Goal: Task Accomplishment & Management: Manage account settings

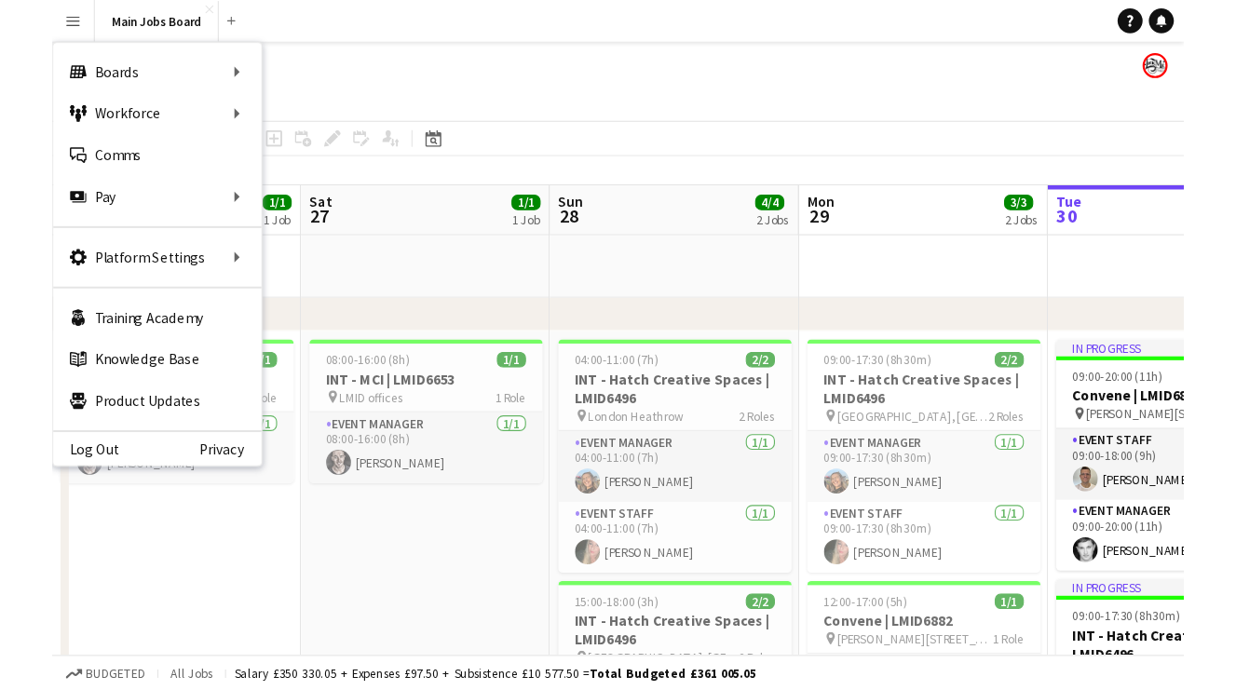
scroll to position [0, 445]
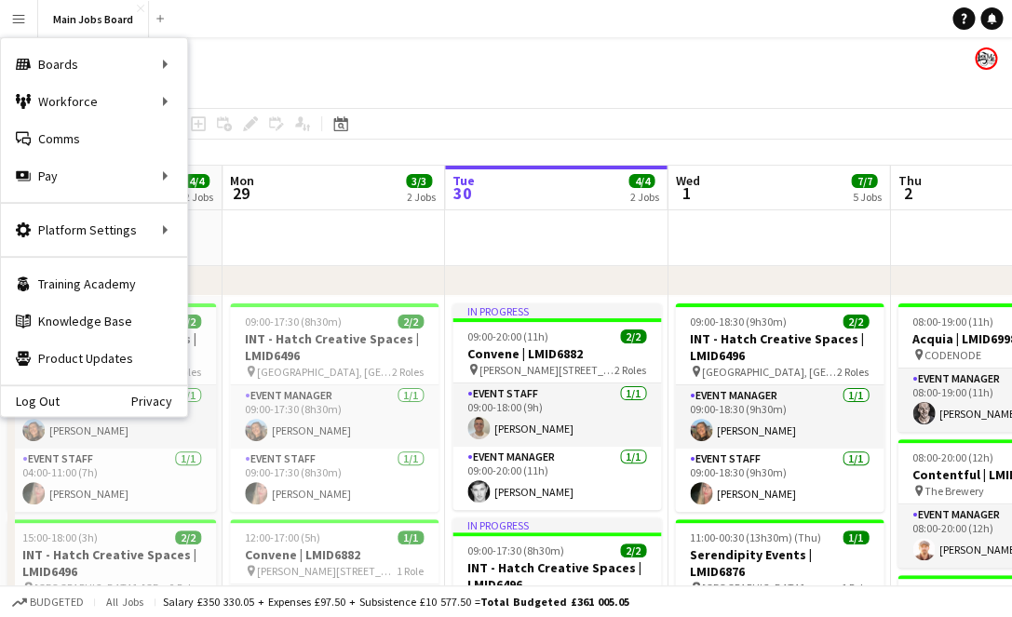
click at [183, 198] on div "Boards Boards Boards All jobs Status Workforce Workforce My Workforce Recruitin…" at bounding box center [94, 120] width 186 height 164
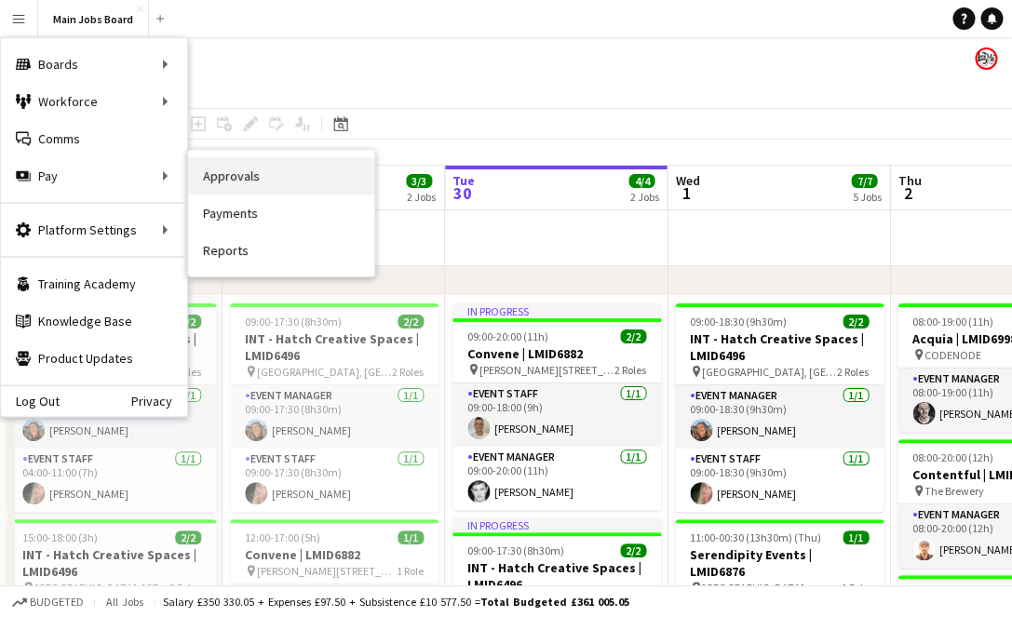
click at [236, 187] on link "Approvals" at bounding box center [281, 175] width 186 height 37
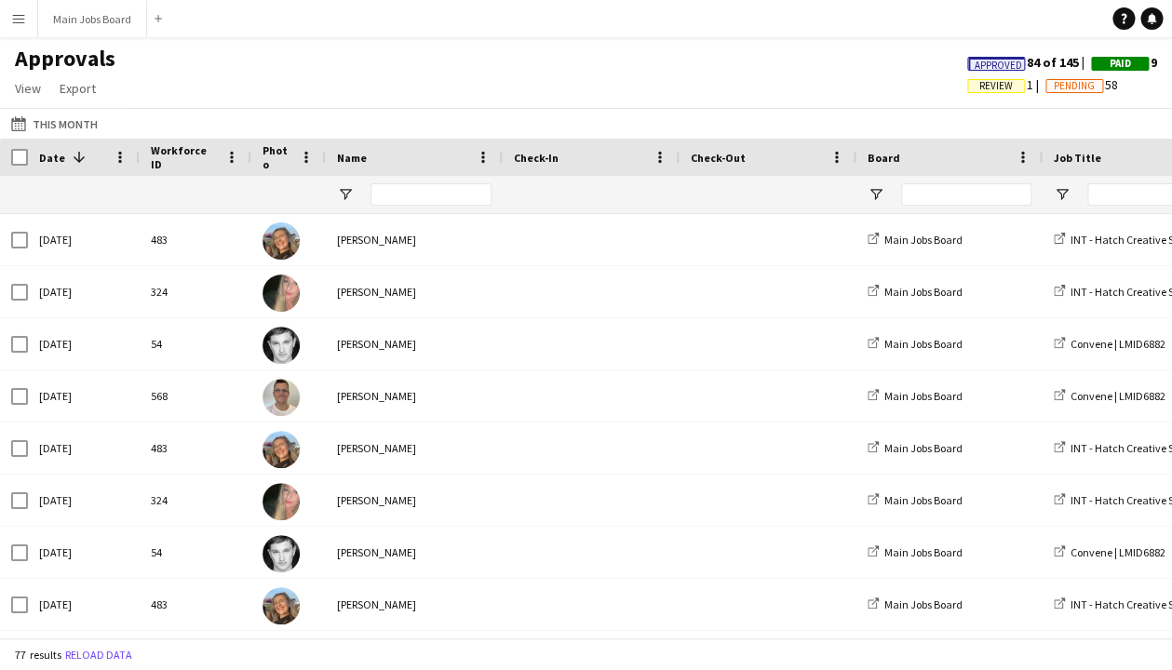
click at [1008, 86] on span "Review" at bounding box center [997, 86] width 58 height 14
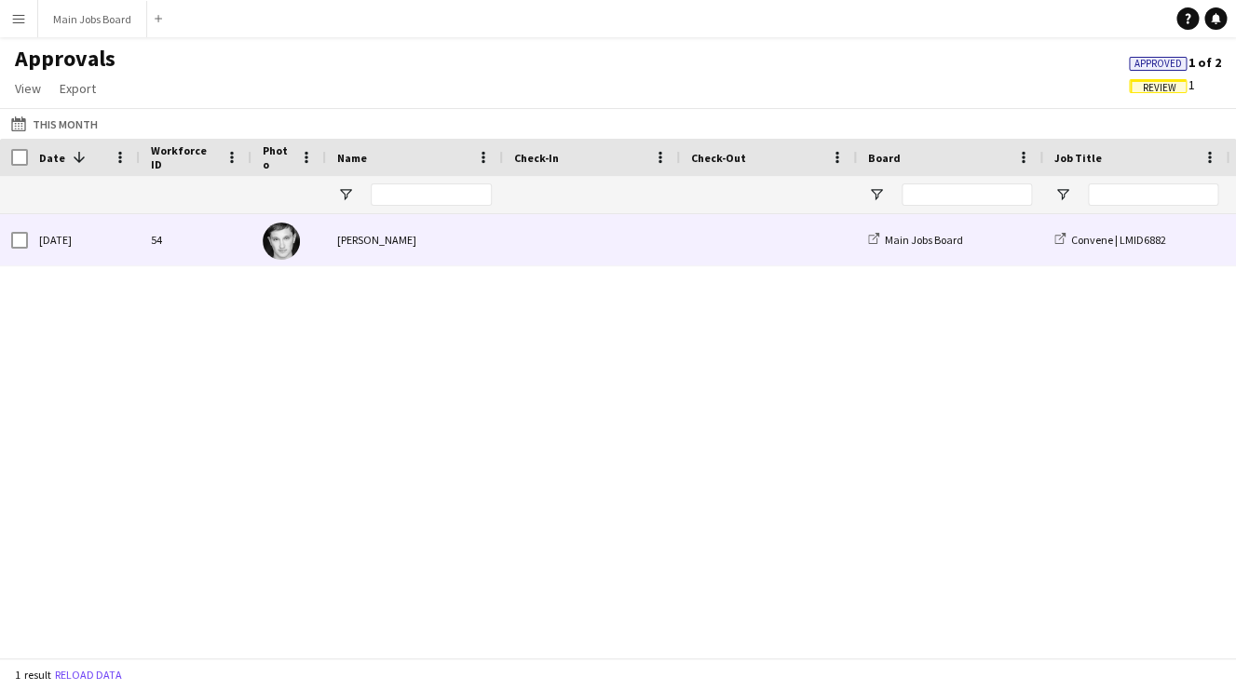
click at [412, 236] on div "[PERSON_NAME]" at bounding box center [414, 239] width 177 height 51
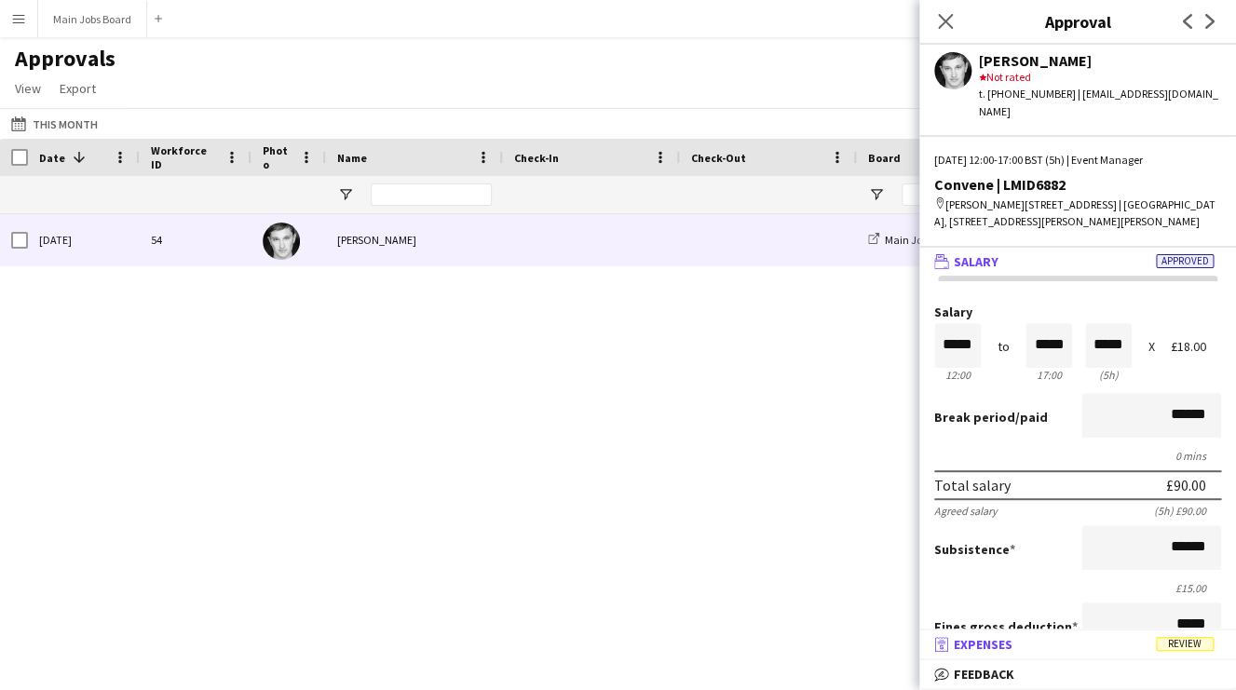
click at [999, 616] on span "Expenses" at bounding box center [983, 644] width 59 height 17
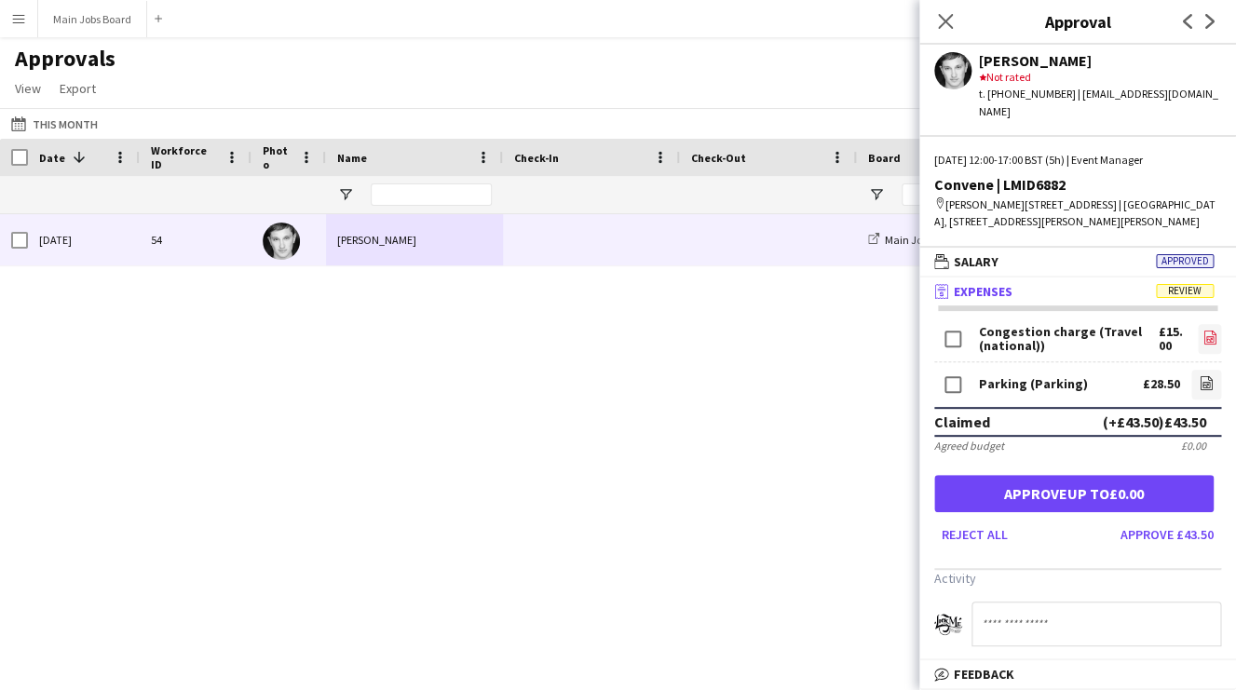
click at [1011, 343] on icon "file-image" at bounding box center [1209, 337] width 15 height 15
click at [1011, 387] on icon at bounding box center [1205, 385] width 7 height 6
click at [1011, 541] on button "Approve £43.50" at bounding box center [1167, 535] width 108 height 30
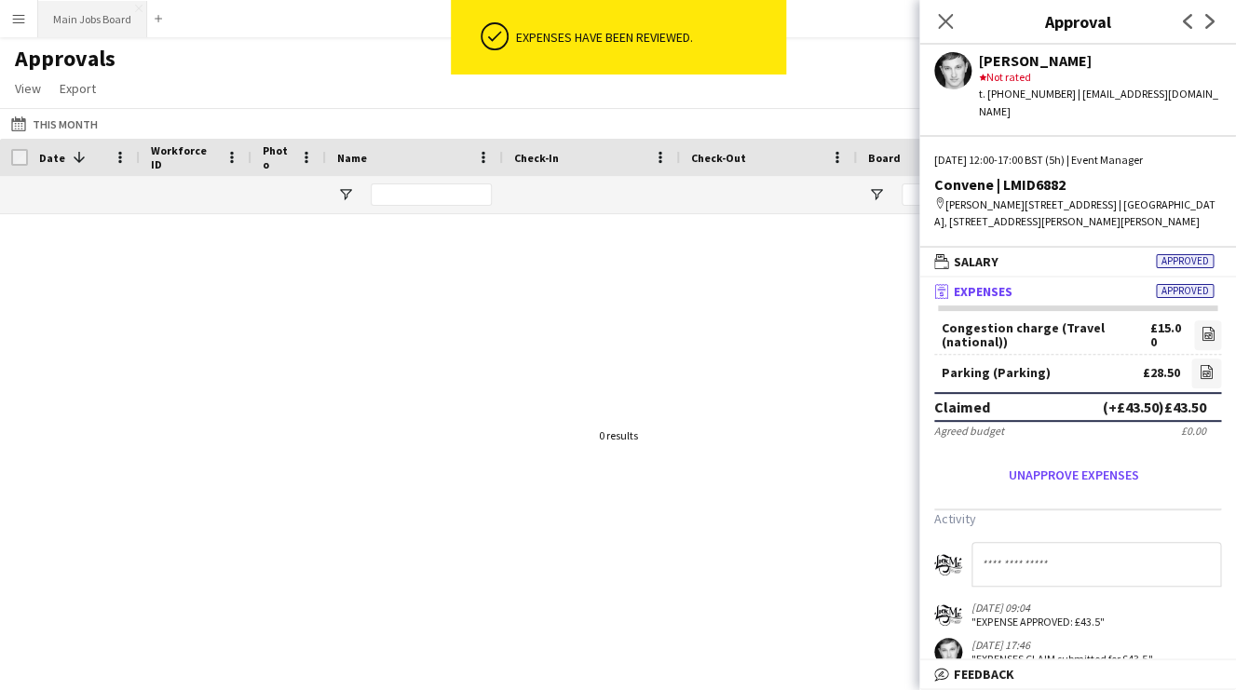
click at [64, 17] on button "Main Jobs Board Close" at bounding box center [92, 19] width 109 height 36
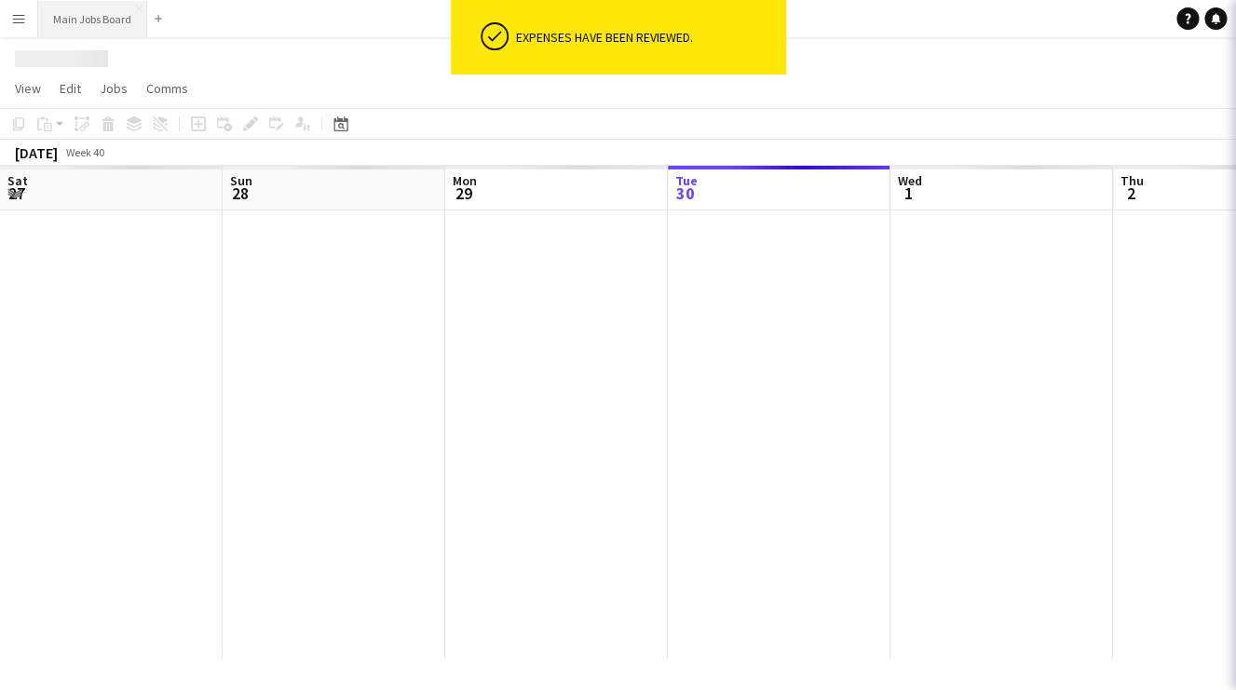
scroll to position [0, 445]
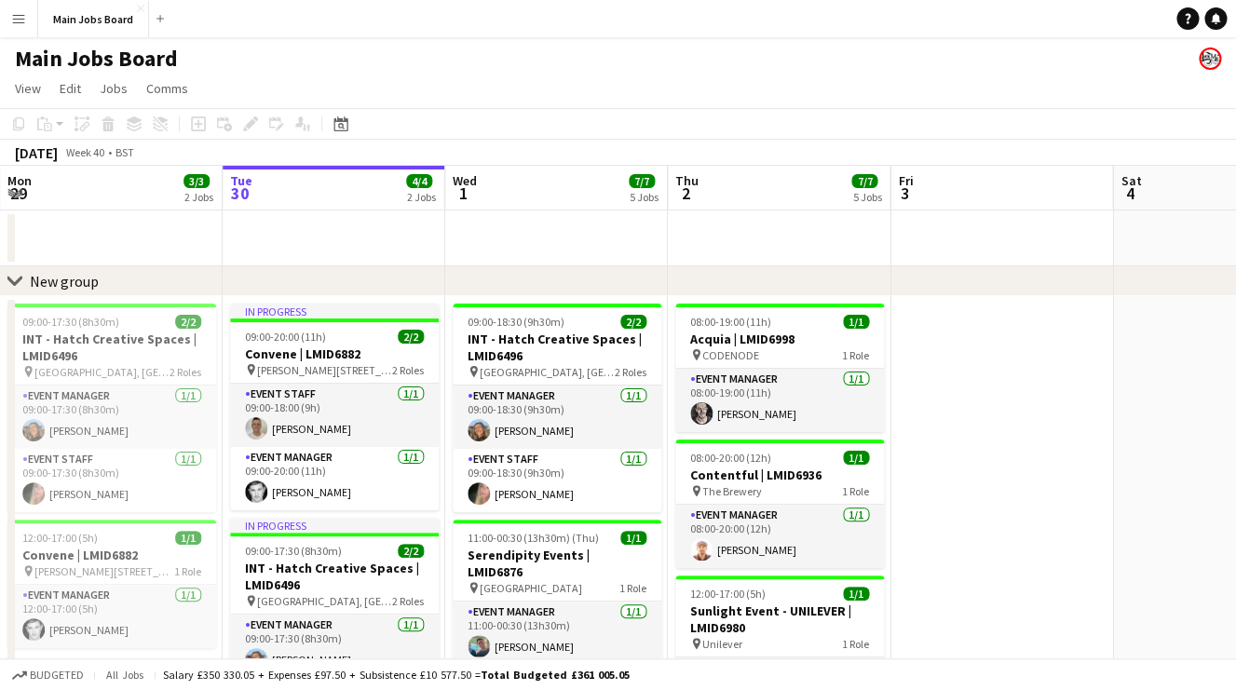
drag, startPoint x: 873, startPoint y: 429, endPoint x: 307, endPoint y: 415, distance: 566.3
click at [323, 415] on app-calendar-viewport "Sat 27 1/1 1 Job Sun 28 4/4 2 Jobs Mon 29 3/3 2 Jobs Tue 30 4/4 2 Jobs Wed 1 7/…" at bounding box center [618, 690] width 1236 height 1049
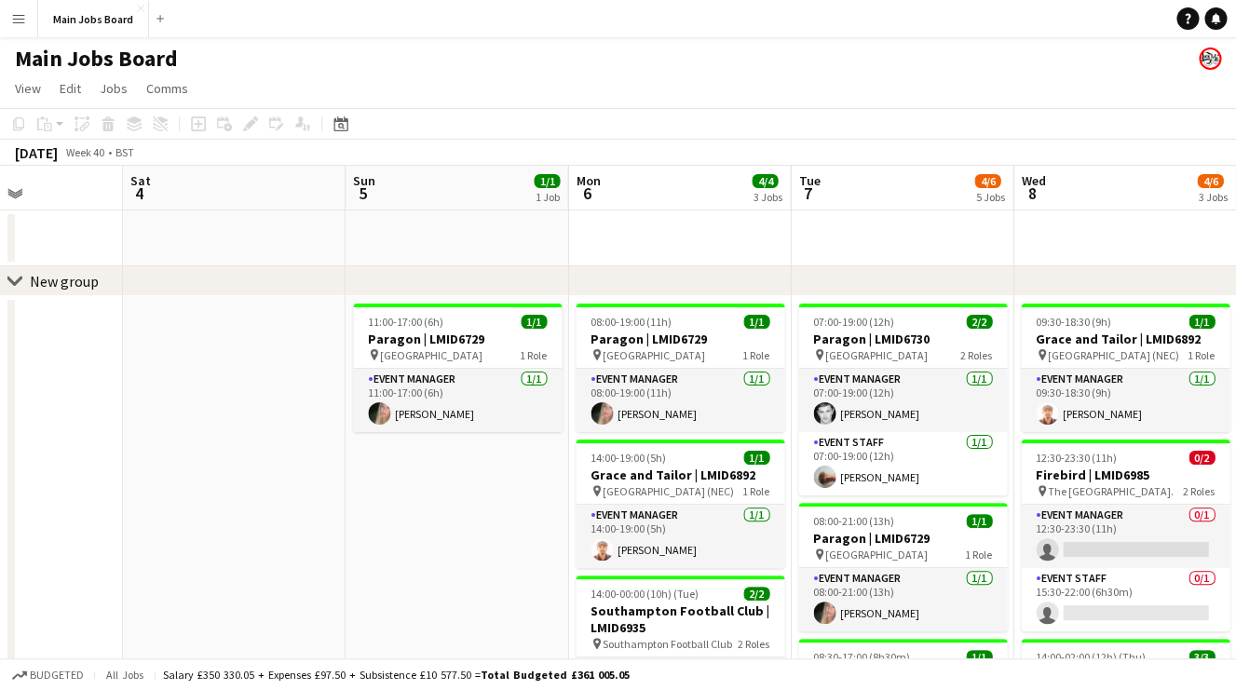
drag, startPoint x: 1041, startPoint y: 467, endPoint x: 575, endPoint y: 467, distance: 465.6
click at [576, 467] on app-calendar-viewport "Tue 30 4/4 2 Jobs Wed 1 7/7 5 Jobs Thu 2 7/7 5 Jobs Fri 3 Sat 4 Sun 5 1/1 1 Job…" at bounding box center [618, 690] width 1236 height 1049
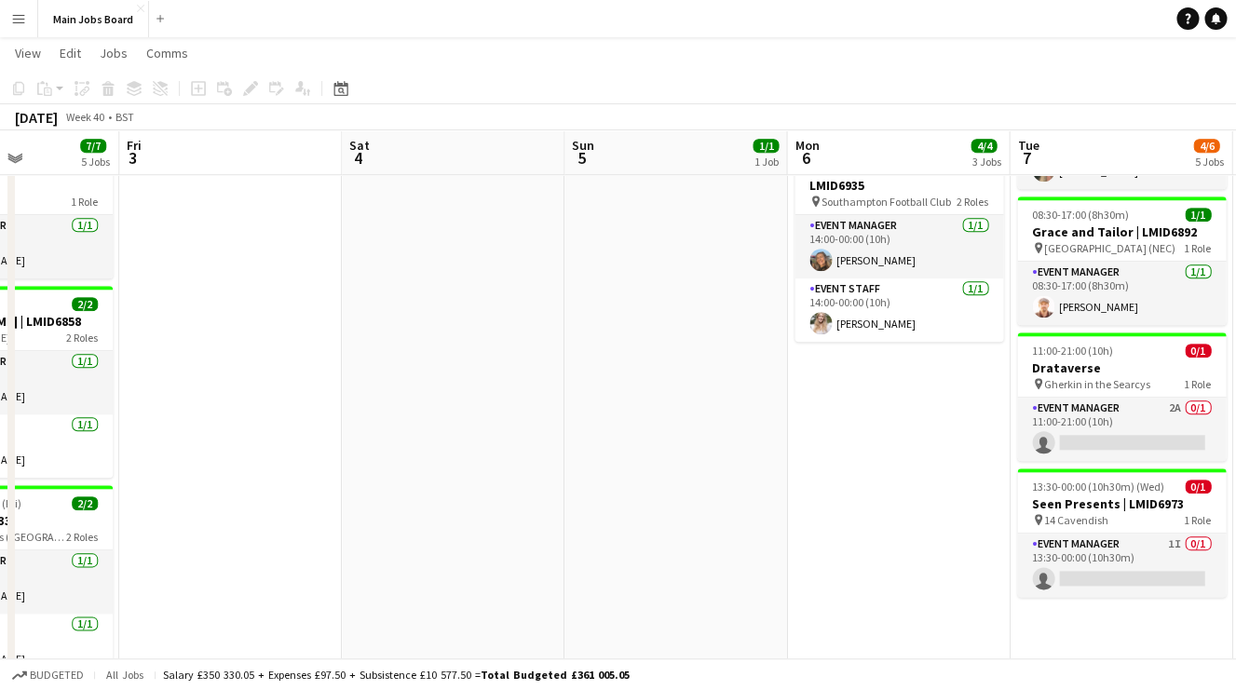
scroll to position [0, 565]
drag, startPoint x: 646, startPoint y: 474, endPoint x: 428, endPoint y: 473, distance: 217.9
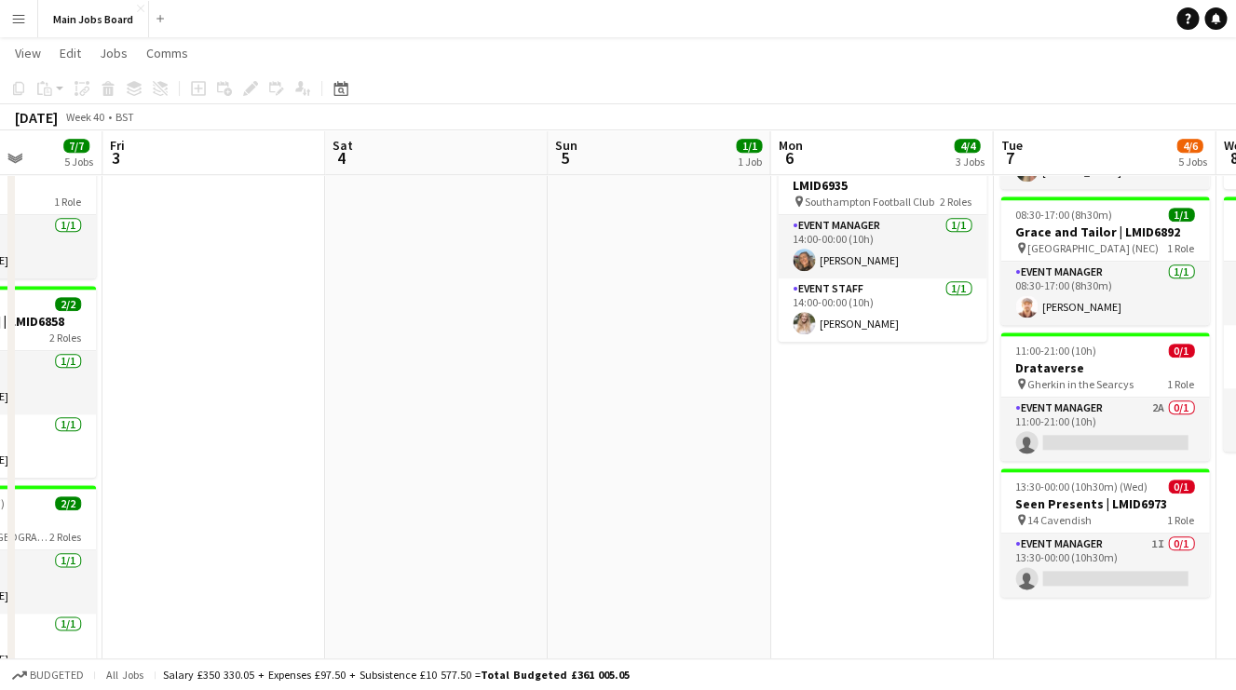
click at [428, 474] on app-calendar-viewport "Tue 30 4/4 2 Jobs Wed 1 7/7 5 Jobs Thu 2 7/7 5 Jobs Fri 3 Sat 4 Sun 5 1/1 1 Job…" at bounding box center [618, 202] width 1236 height 1140
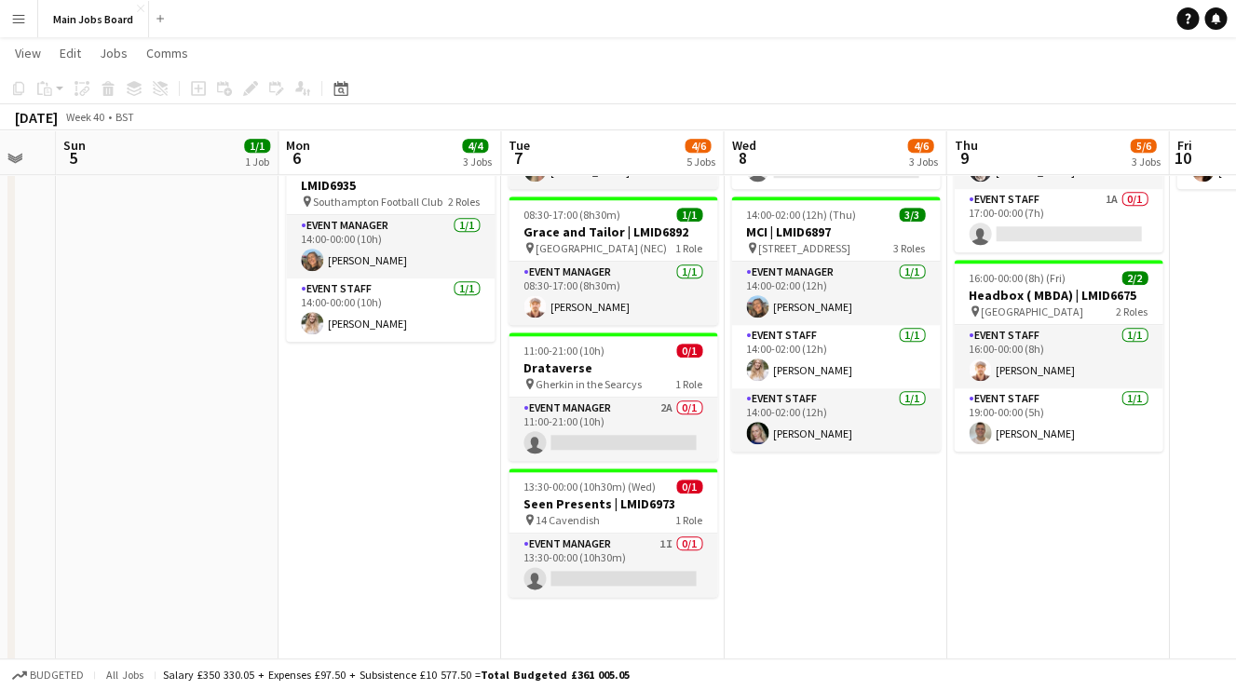
scroll to position [0, 626]
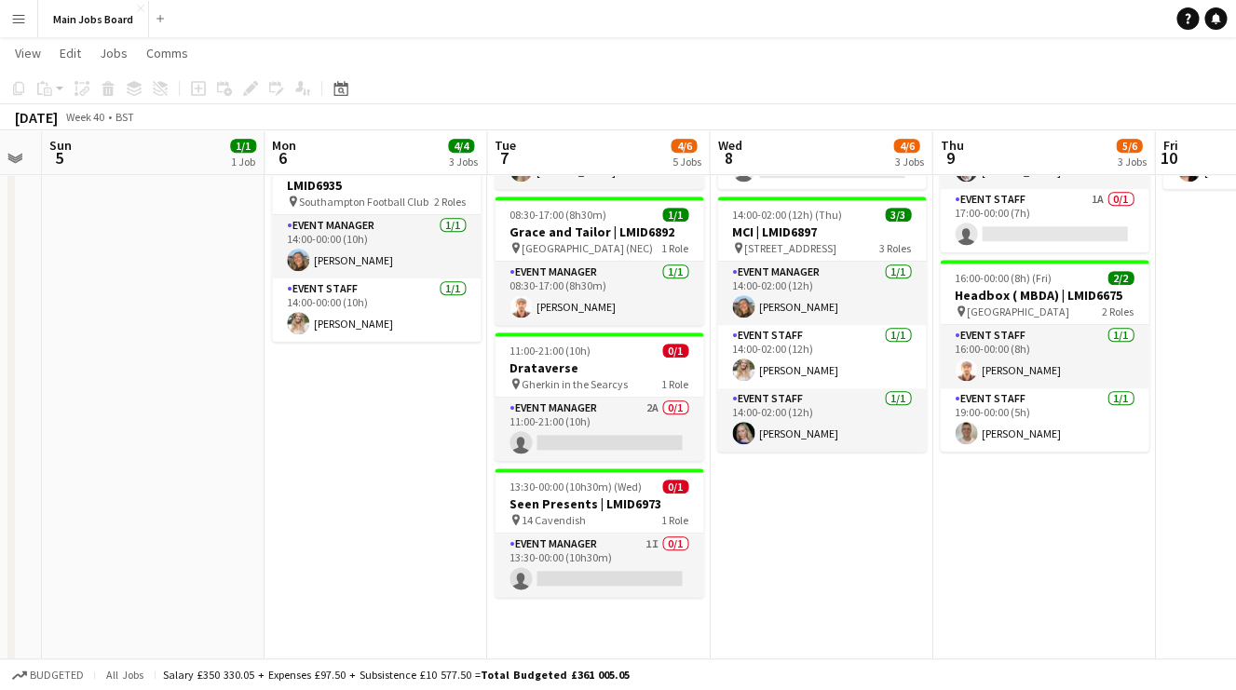
drag, startPoint x: 492, startPoint y: 540, endPoint x: 431, endPoint y: 540, distance: 60.5
click at [431, 540] on app-calendar-viewport "Thu 2 7/7 5 Jobs Fri 3 Sat 4 Sun 5 1/1 1 Job Mon 6 4/4 3 Jobs Tue 7 4/6 5 Jobs …" at bounding box center [618, 202] width 1236 height 1140
click at [29, 18] on button "Menu" at bounding box center [18, 18] width 37 height 37
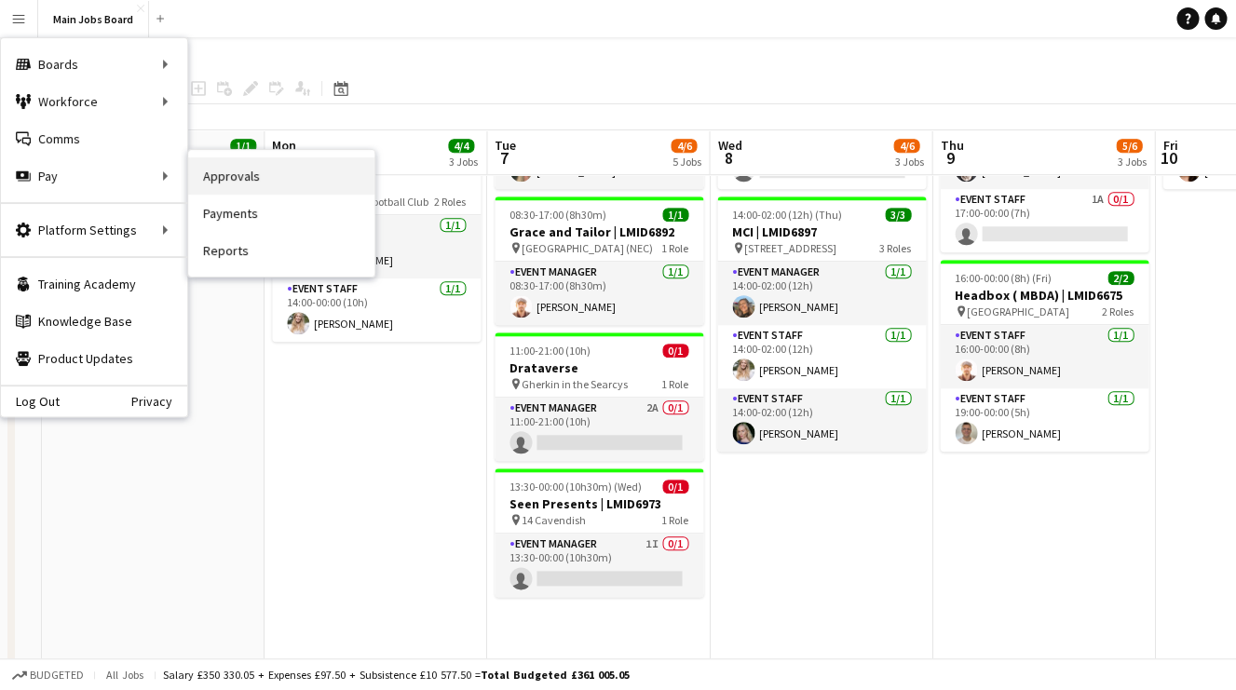
click at [211, 175] on link "Approvals" at bounding box center [281, 175] width 186 height 37
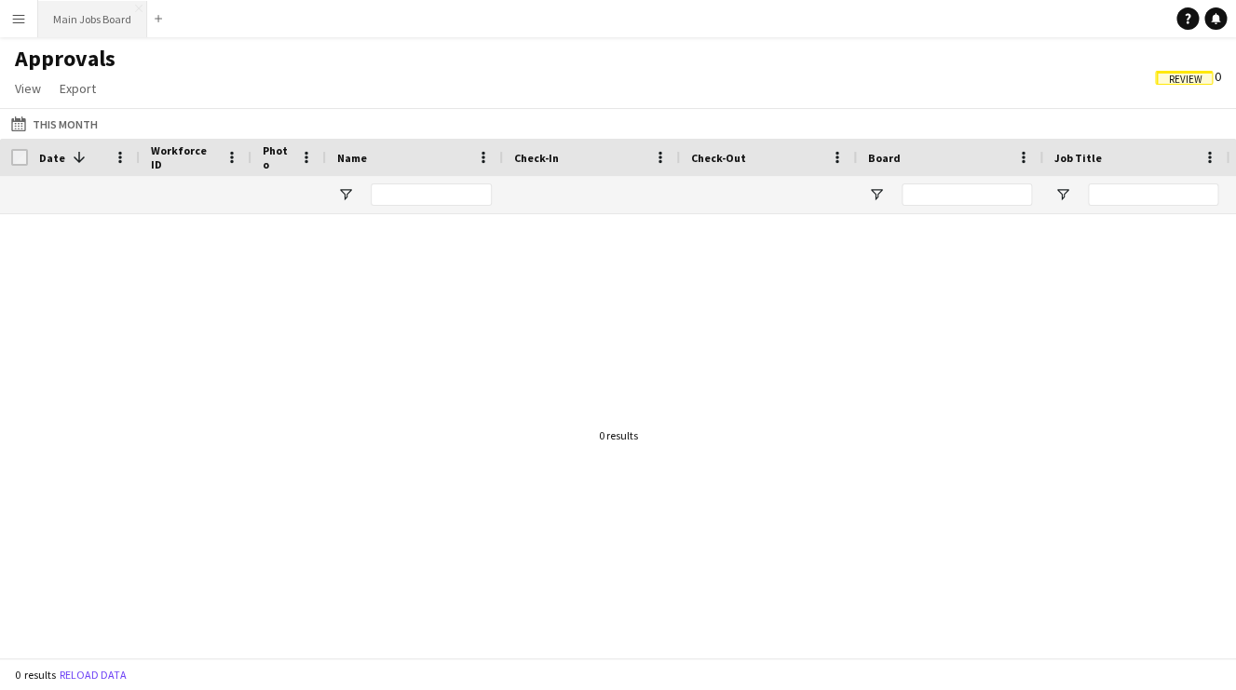
click at [79, 17] on button "Main Jobs Board Close" at bounding box center [92, 19] width 109 height 36
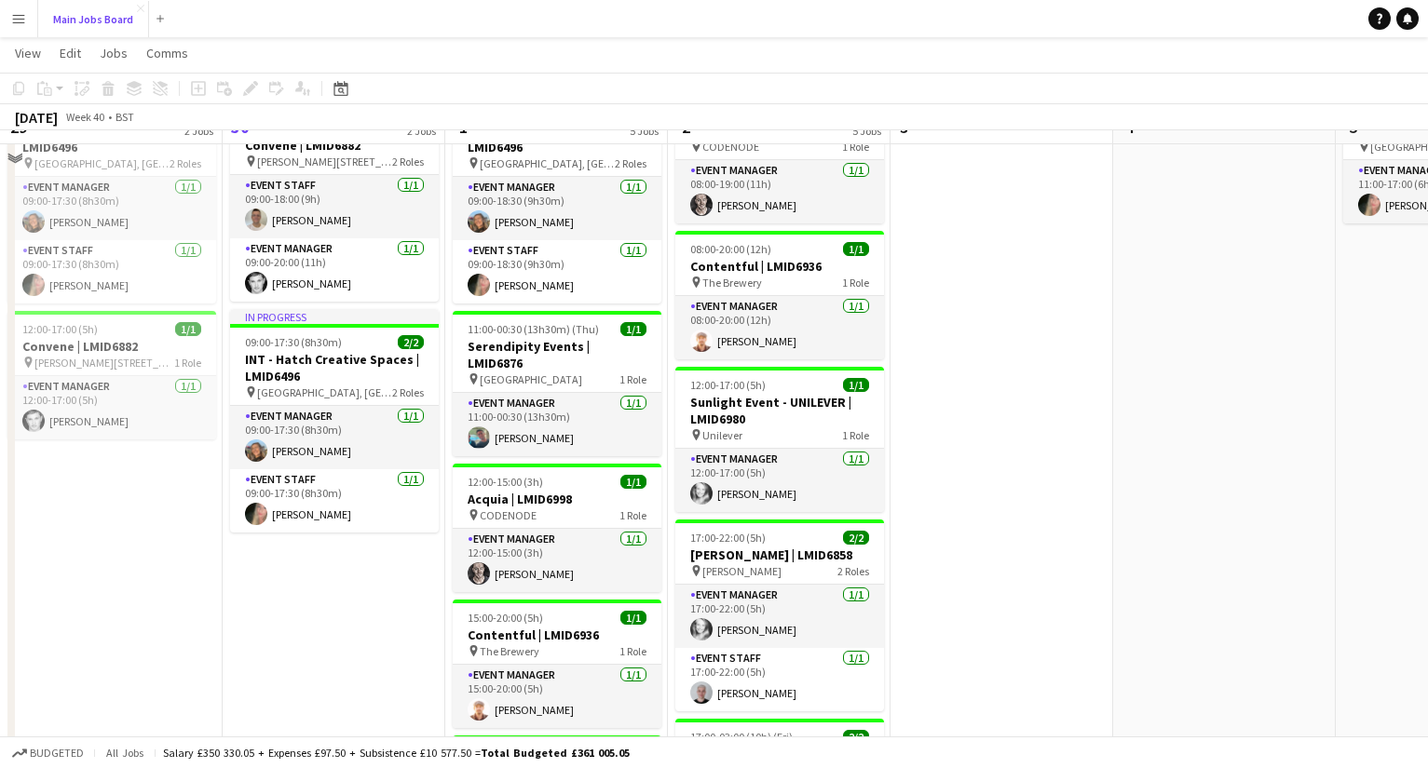
scroll to position [251, 0]
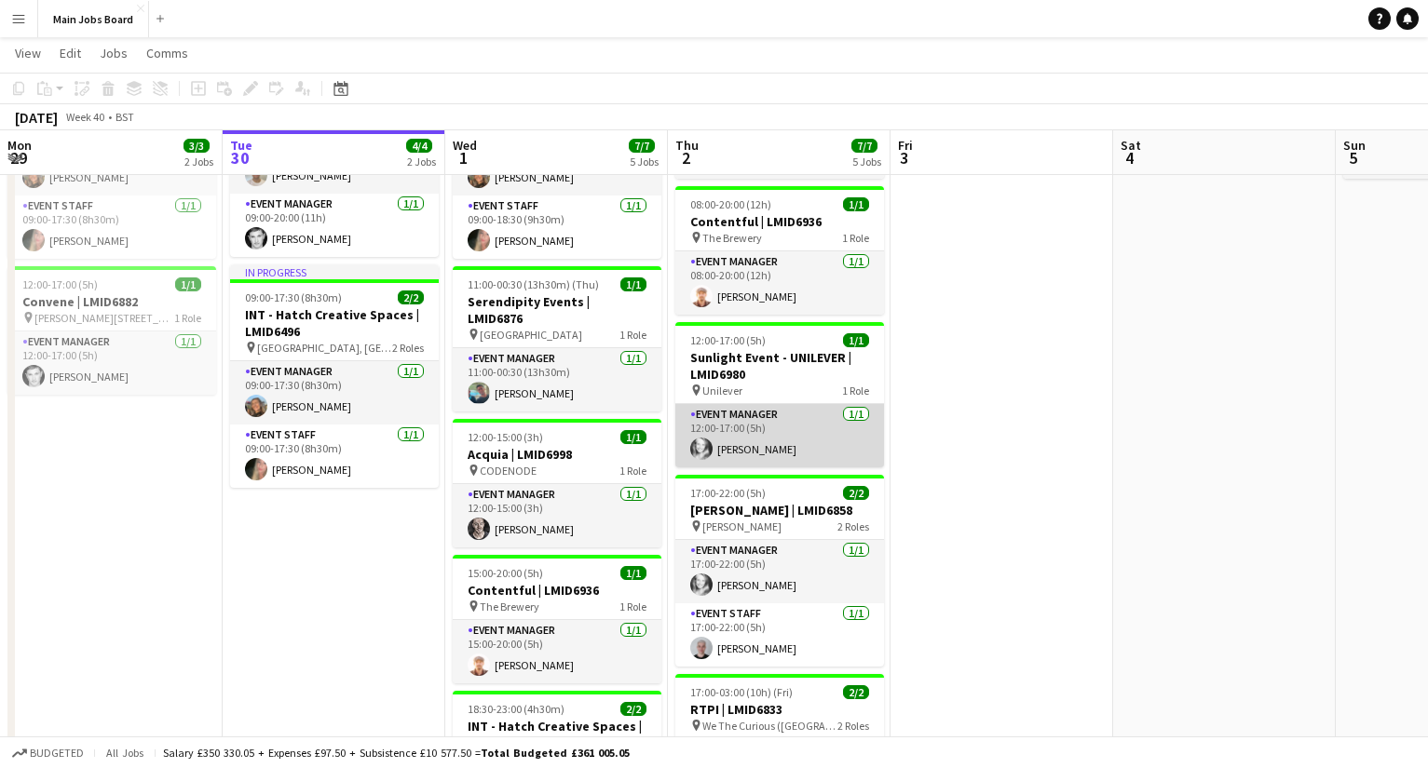
click at [753, 440] on app-card-role "Event Manager 1/1 12:00-17:00 (5h) Phoebe Lewis" at bounding box center [779, 435] width 209 height 63
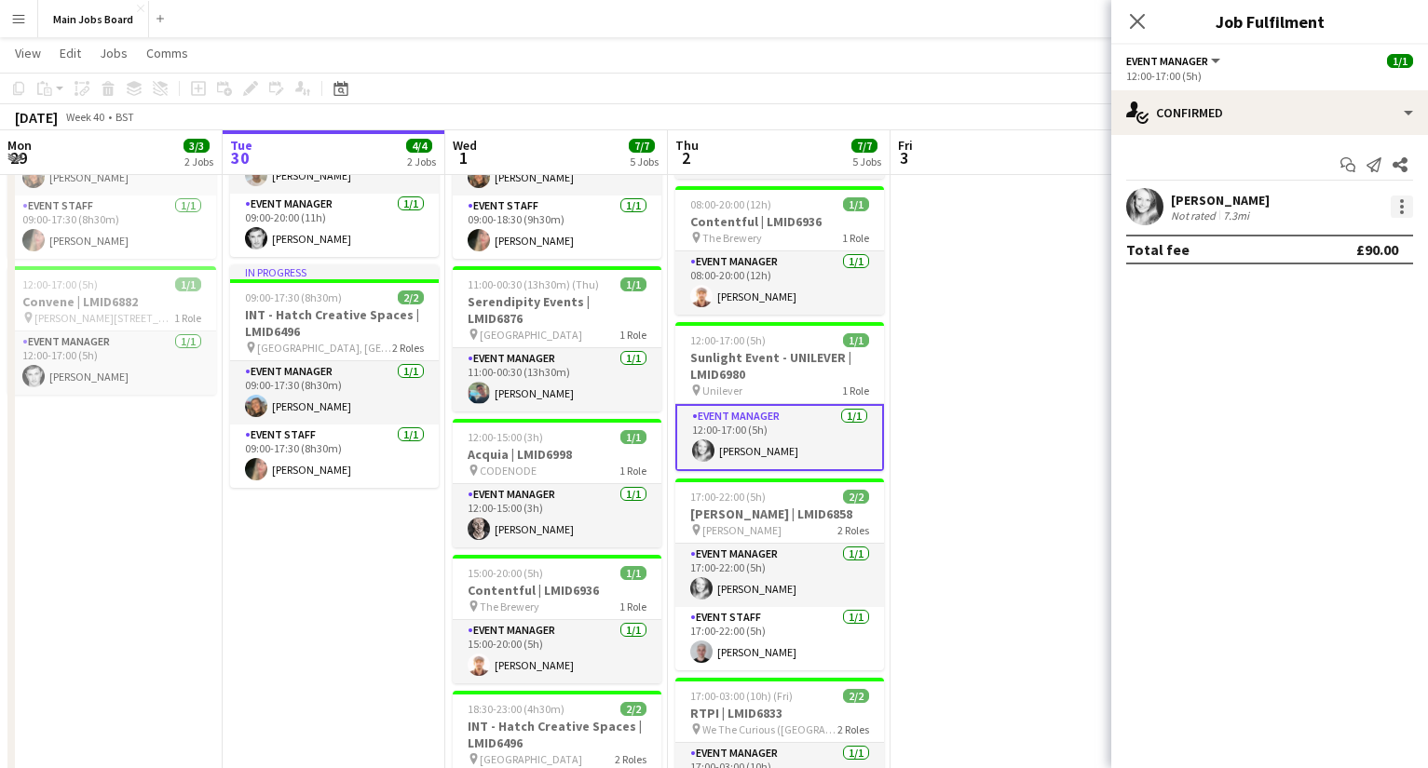
click at [1011, 198] on div at bounding box center [1401, 207] width 22 height 22
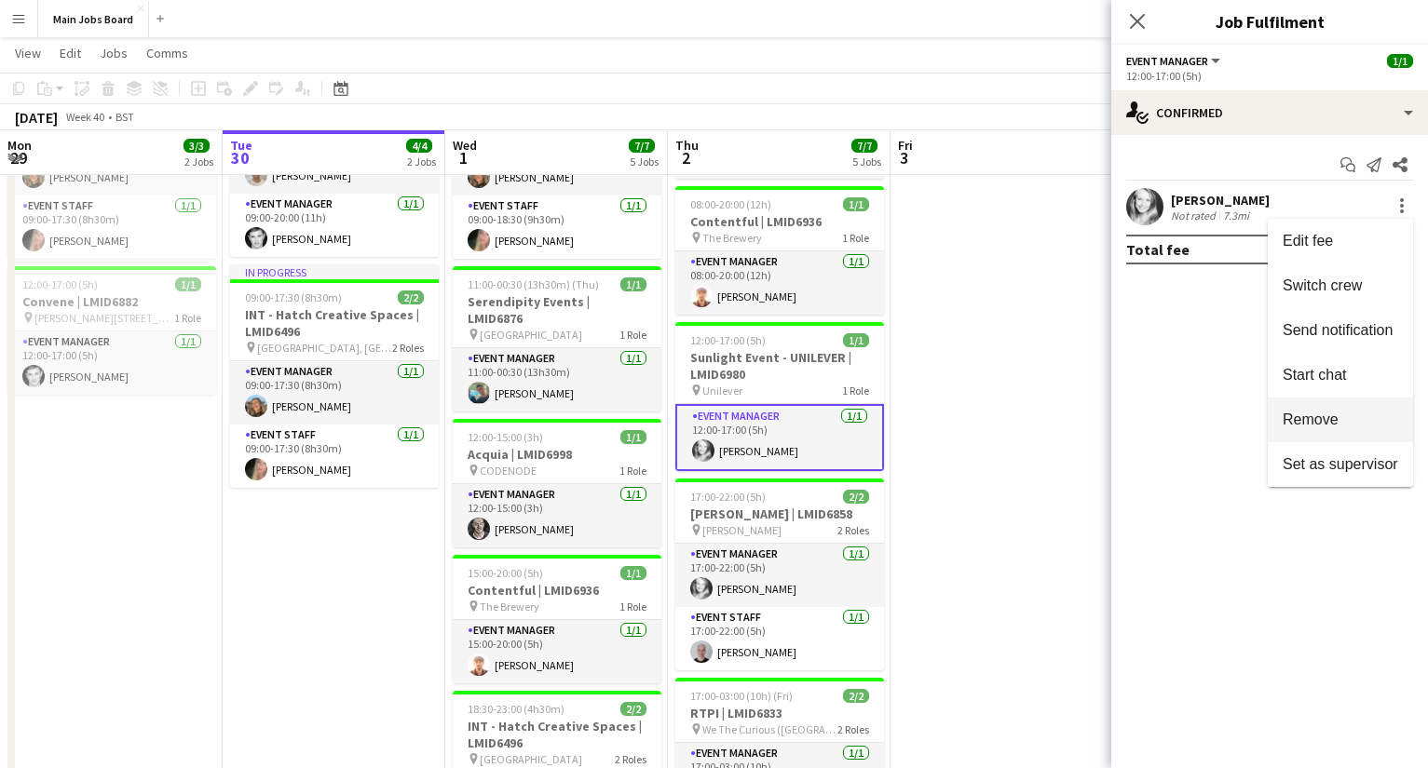
click at [1011, 416] on span "Remove" at bounding box center [1310, 420] width 56 height 16
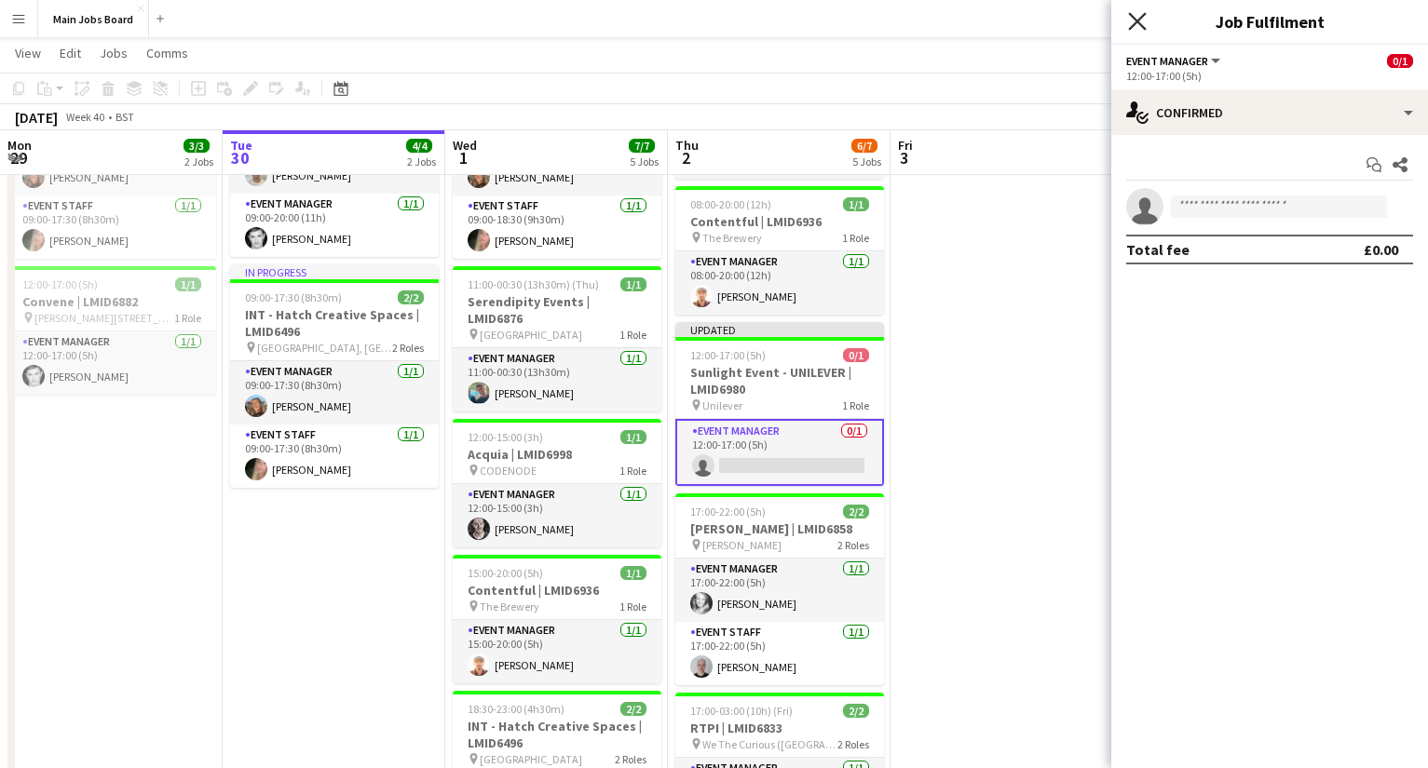
click at [1011, 15] on icon "Close pop-in" at bounding box center [1137, 21] width 18 height 18
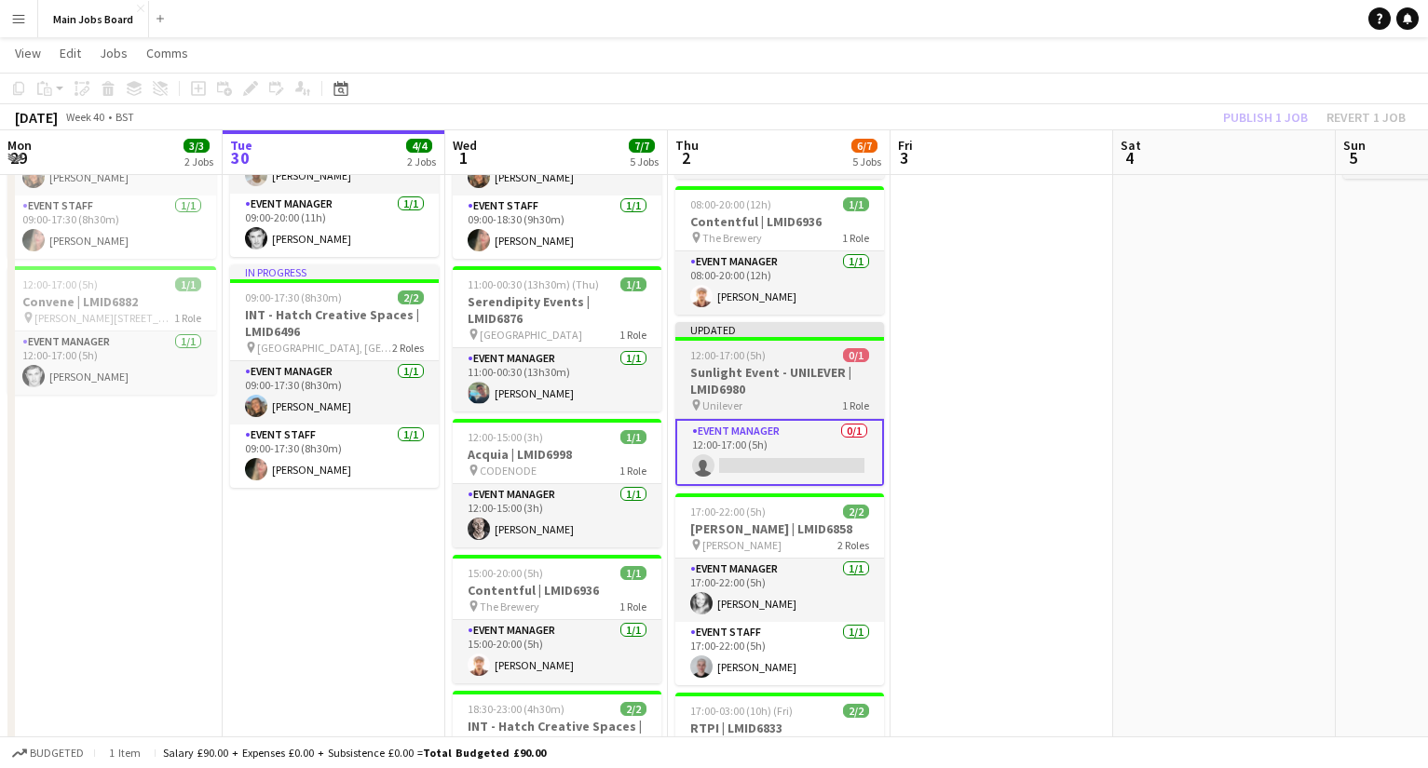
click at [819, 367] on h3 "Sunlight Event - UNILEVER | LMID6980" at bounding box center [779, 381] width 209 height 34
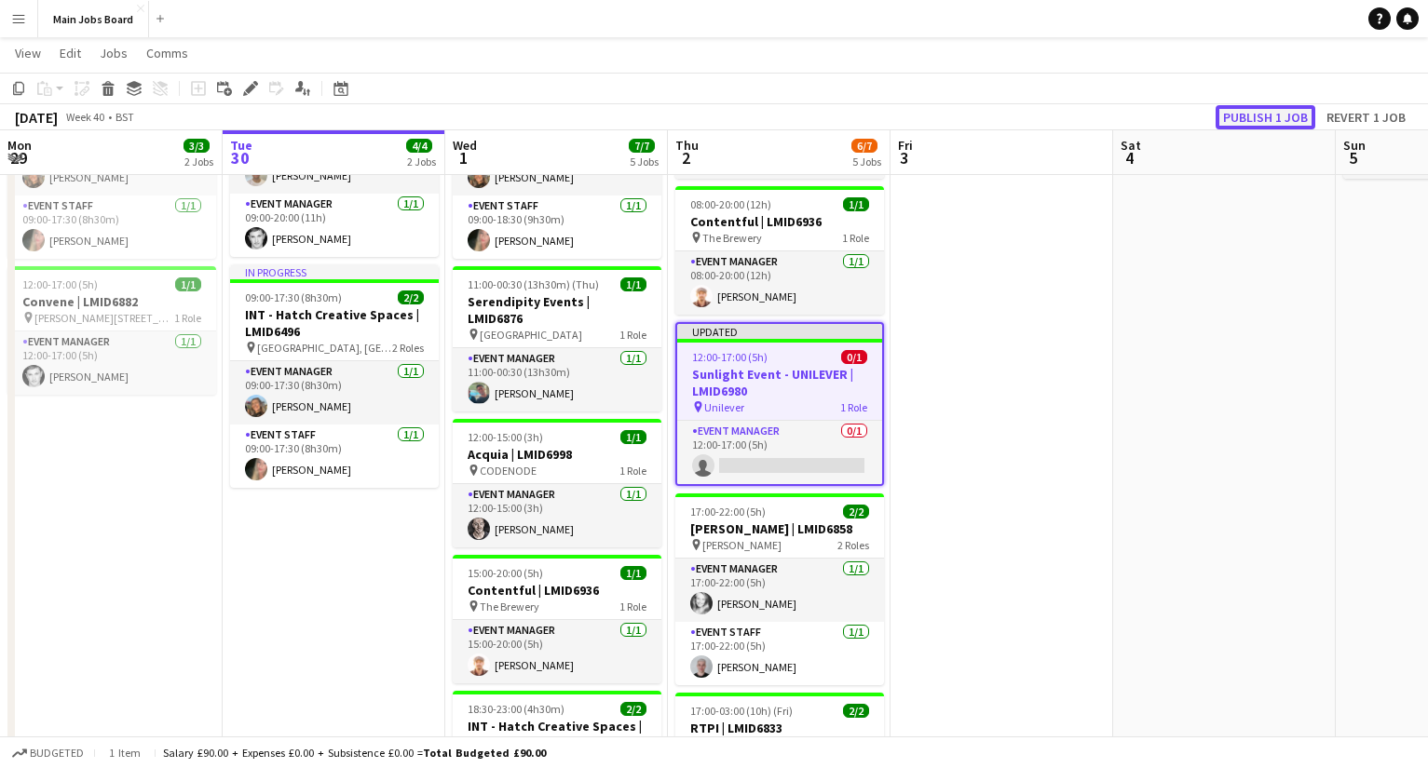
click at [1011, 110] on button "Publish 1 job" at bounding box center [1265, 117] width 100 height 24
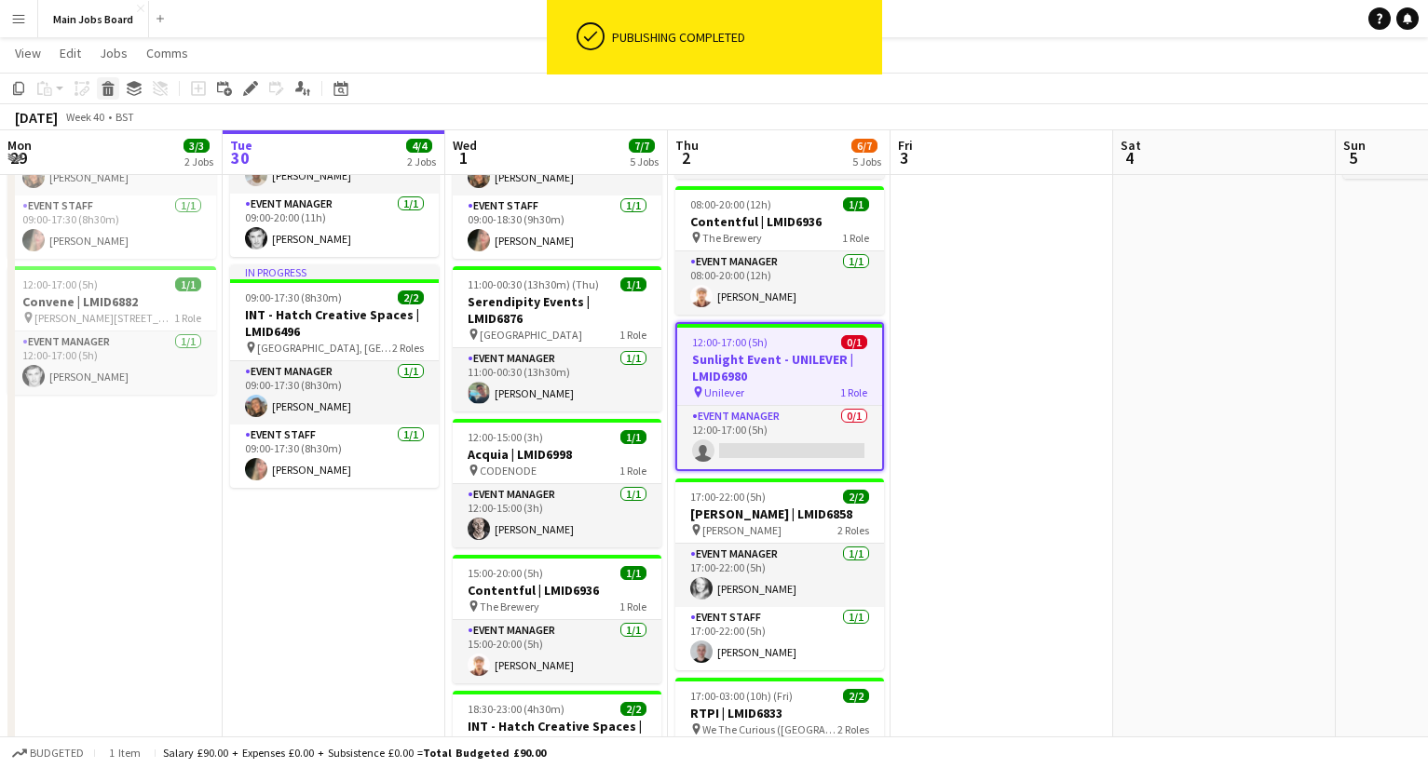
click at [108, 95] on icon at bounding box center [108, 91] width 10 height 9
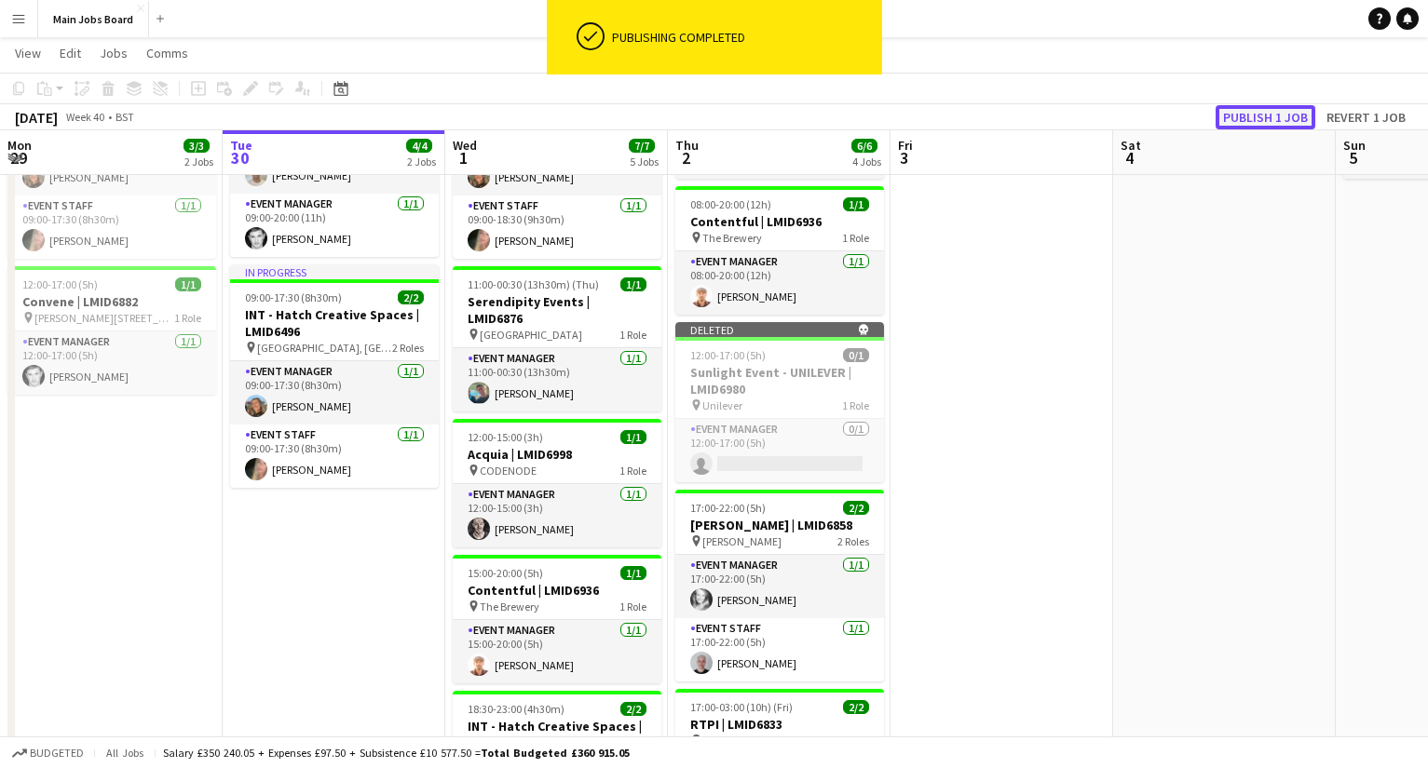
click at [1011, 117] on button "Publish 1 job" at bounding box center [1265, 117] width 100 height 24
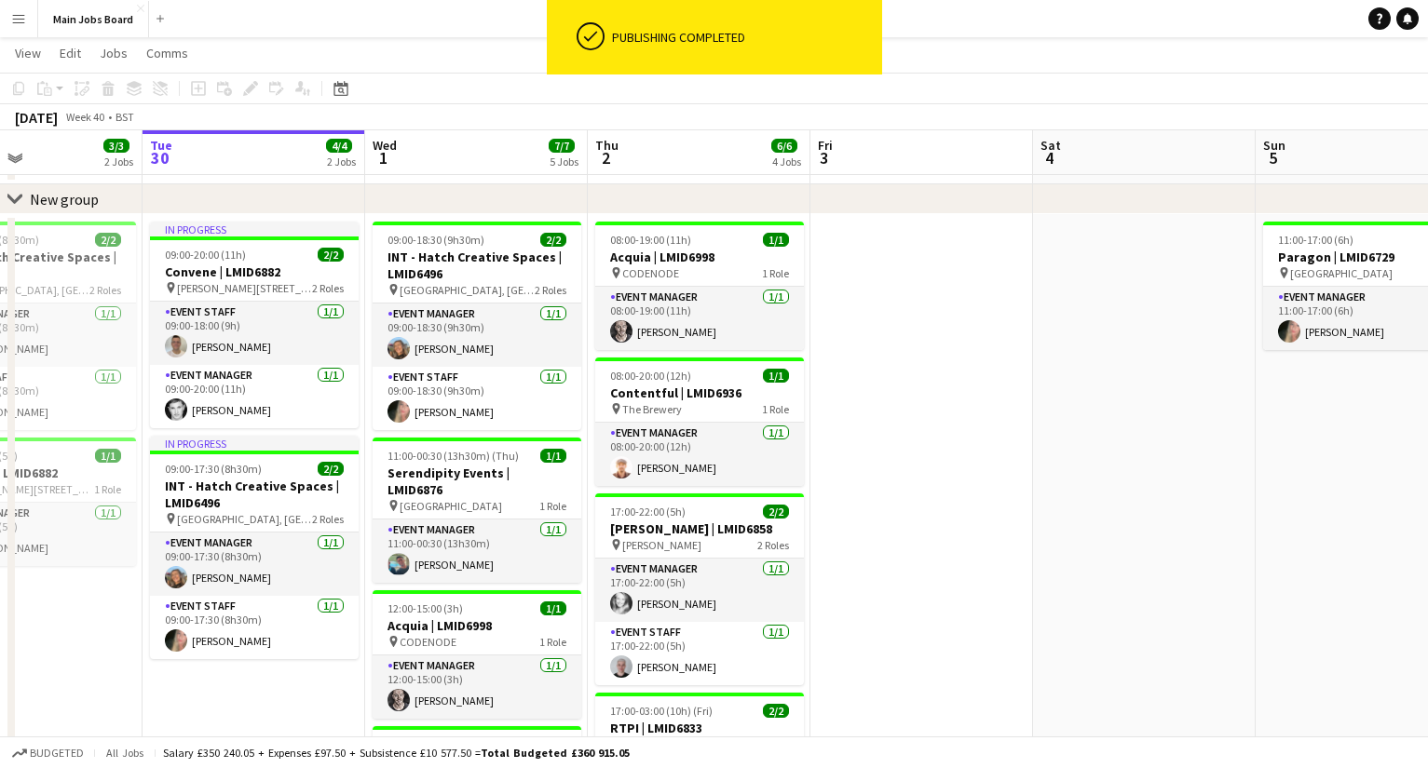
scroll to position [0, 558]
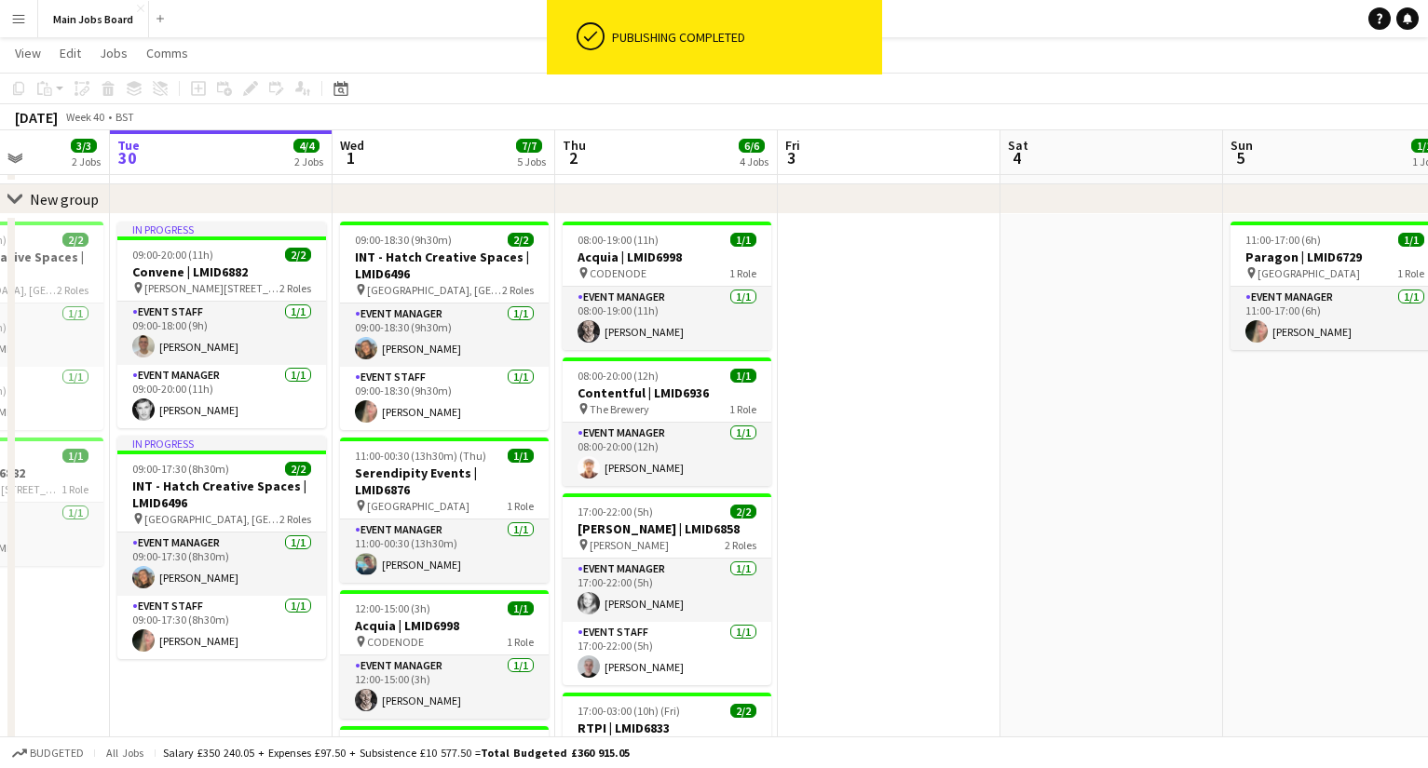
drag, startPoint x: 1136, startPoint y: 476, endPoint x: 1023, endPoint y: 476, distance: 112.7
click at [1011, 476] on app-calendar-viewport "Sat 27 1/1 1 Job Sun 28 4/4 2 Jobs Mon 29 3/3 2 Jobs Tue 30 4/4 2 Jobs Wed 1 7/…" at bounding box center [714, 563] width 1428 height 1140
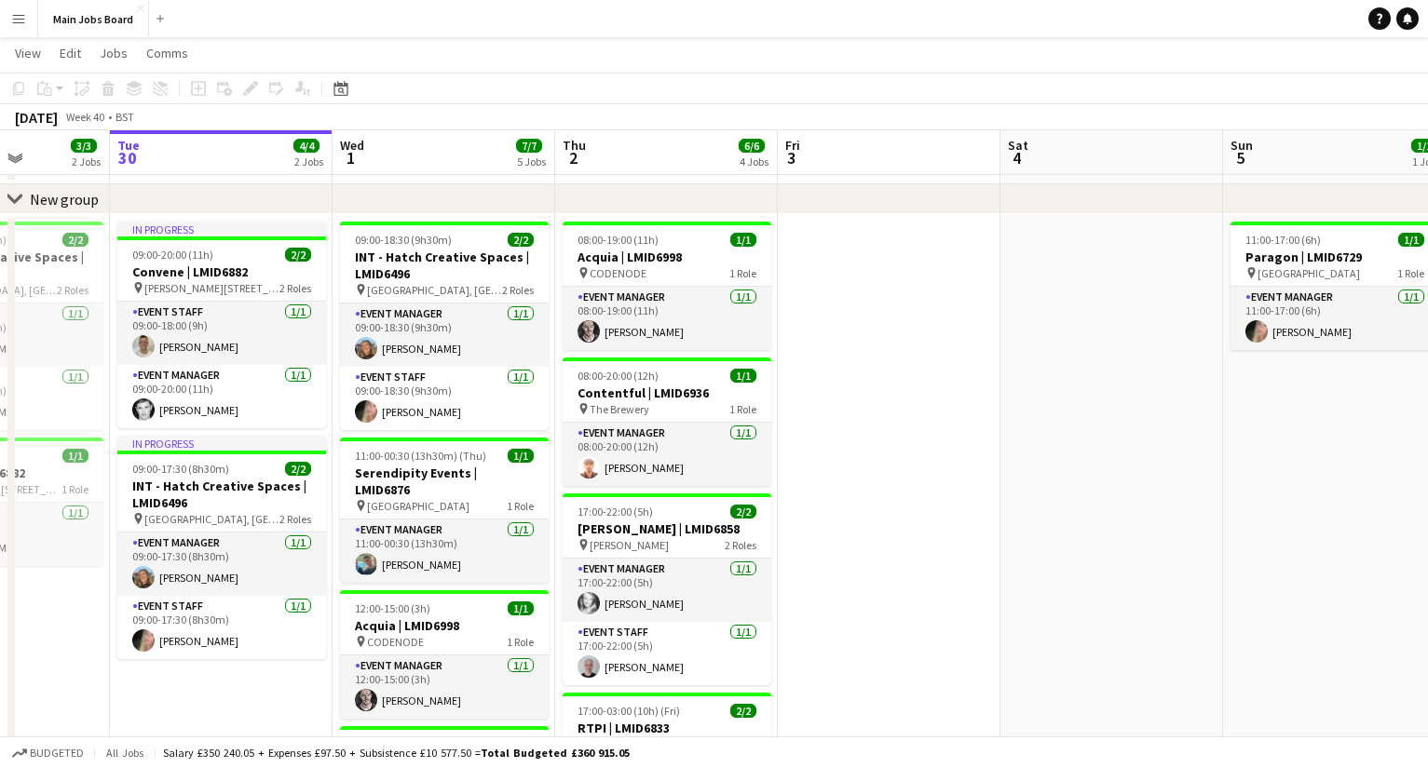
scroll to position [0, 460]
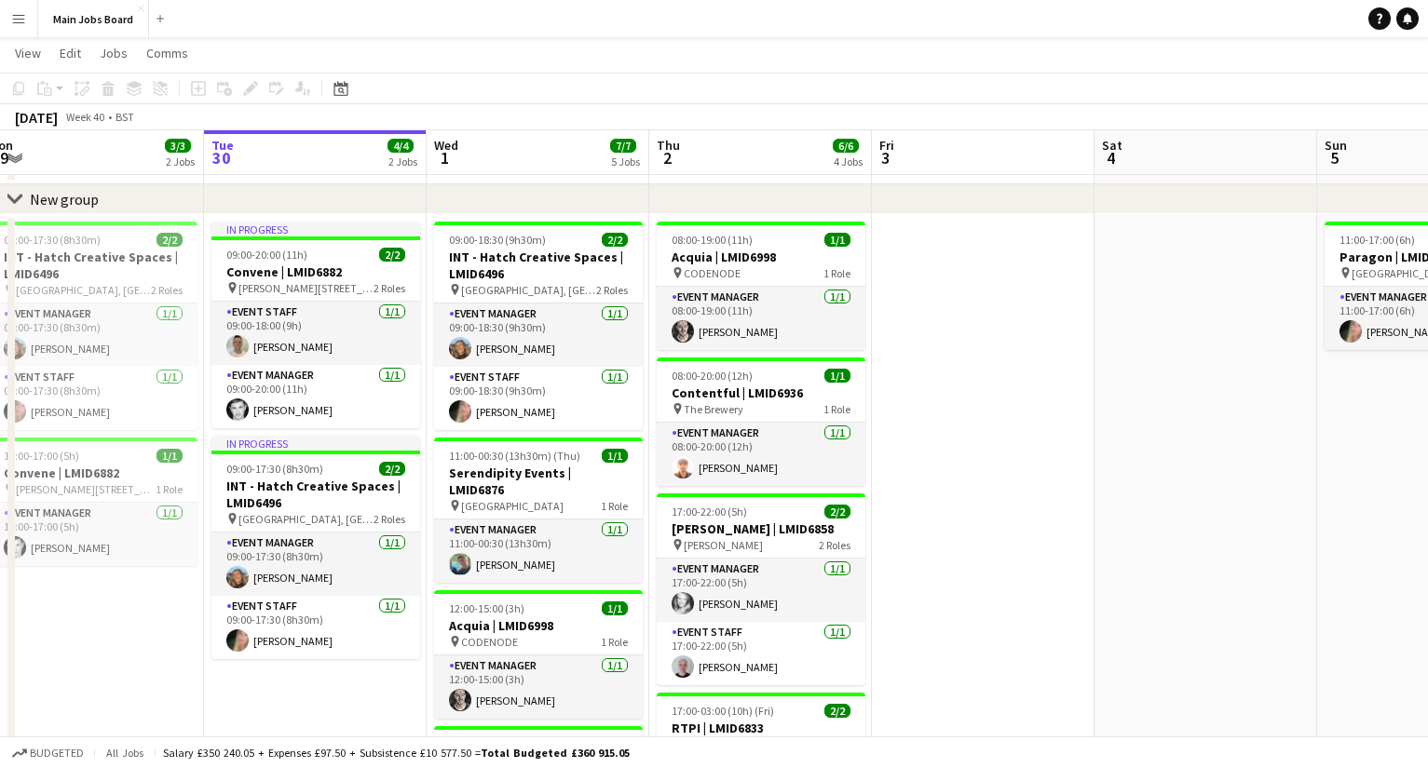
drag, startPoint x: 963, startPoint y: 468, endPoint x: 1033, endPoint y: 468, distance: 69.8
click at [1011, 468] on app-calendar-viewport "Sat 27 1/1 1 Job Sun 28 4/4 2 Jobs Mon 29 3/3 2 Jobs Tue 30 4/4 2 Jobs Wed 1 7/…" at bounding box center [714, 563] width 1428 height 1140
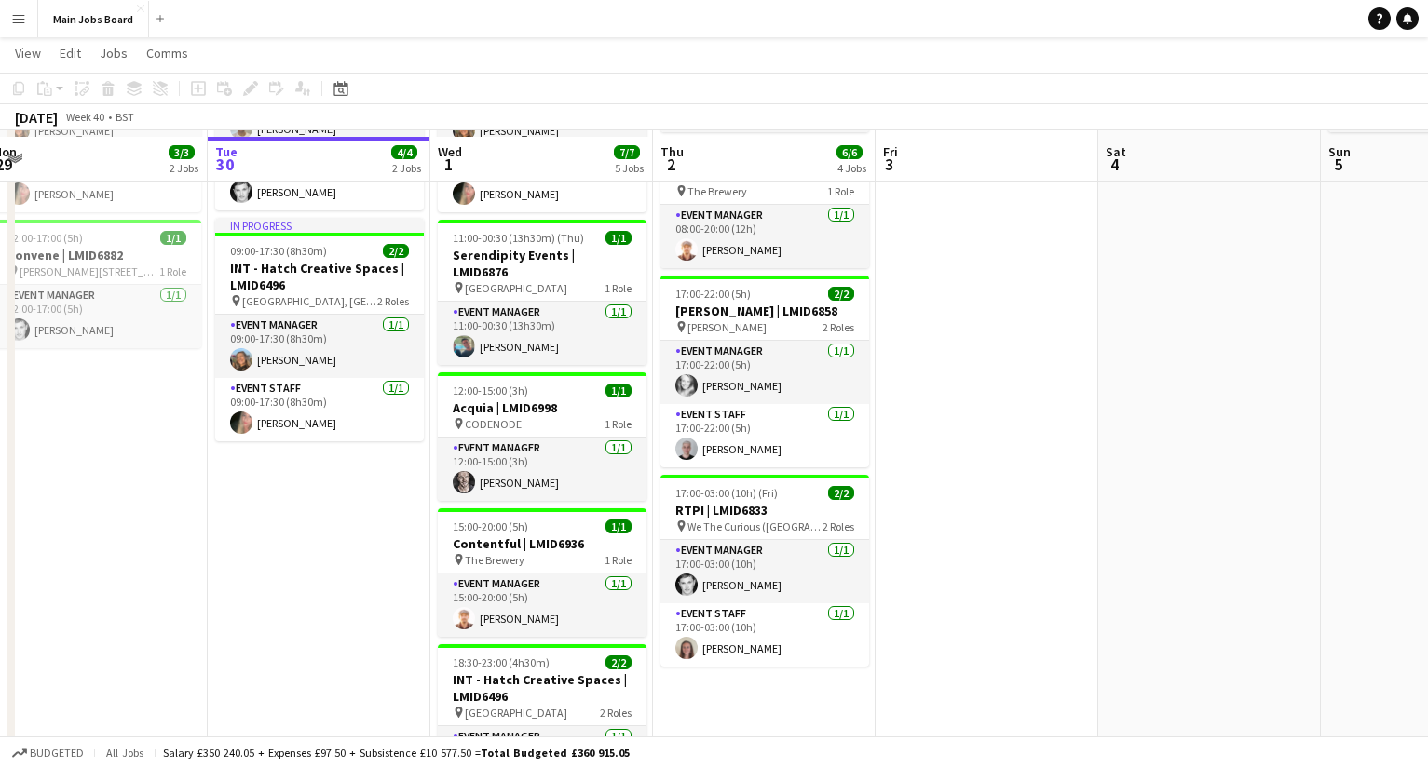
scroll to position [310, 0]
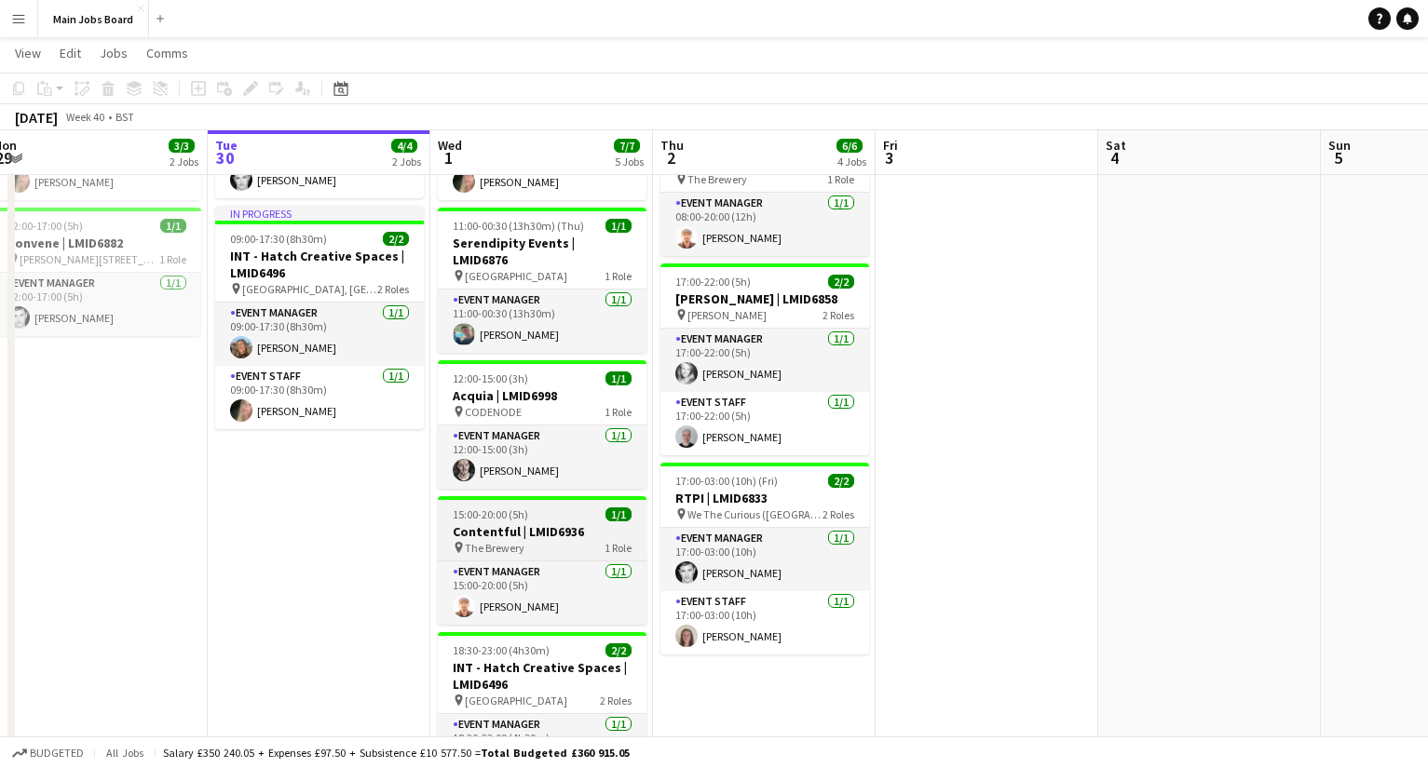
click at [526, 523] on h3 "Contentful | LMID6936" at bounding box center [542, 531] width 209 height 17
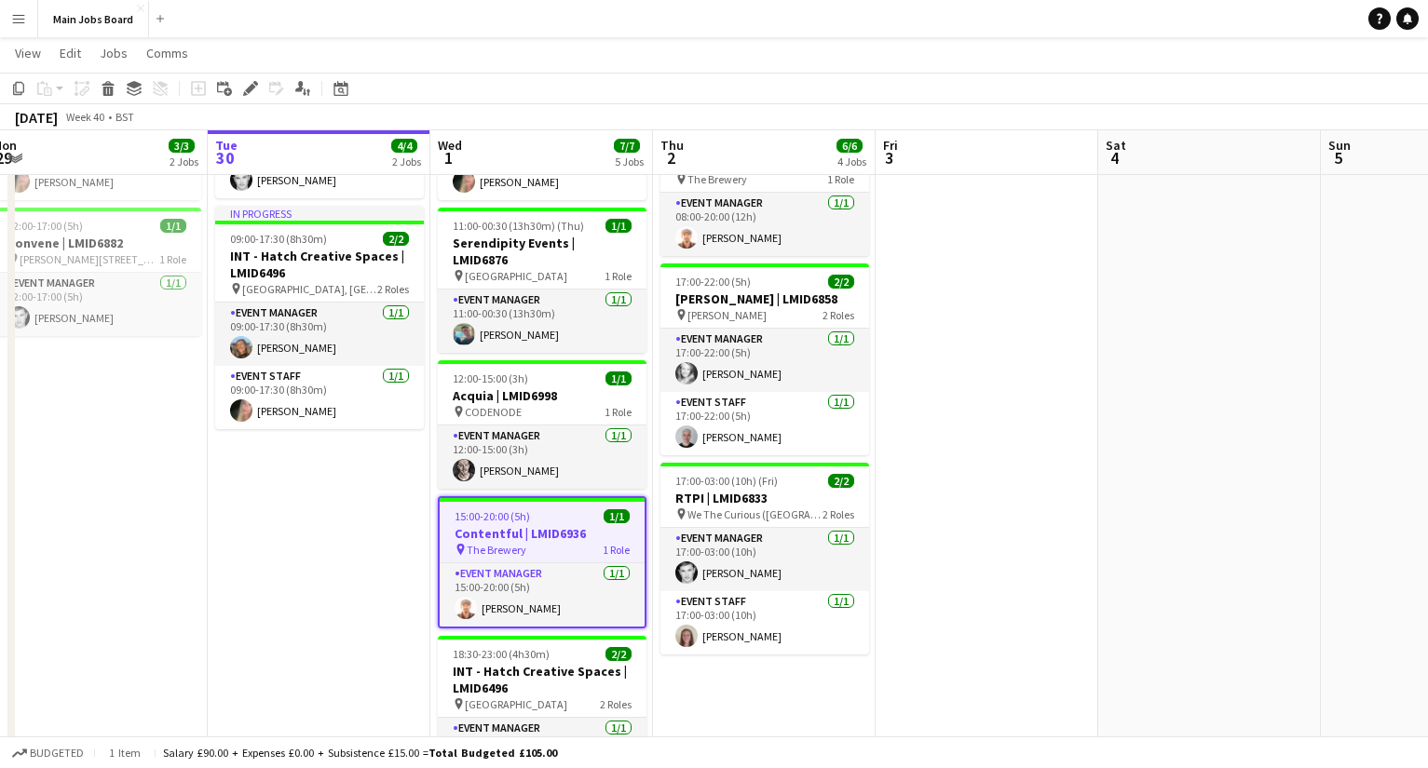
click at [250, 88] on icon at bounding box center [250, 89] width 10 height 10
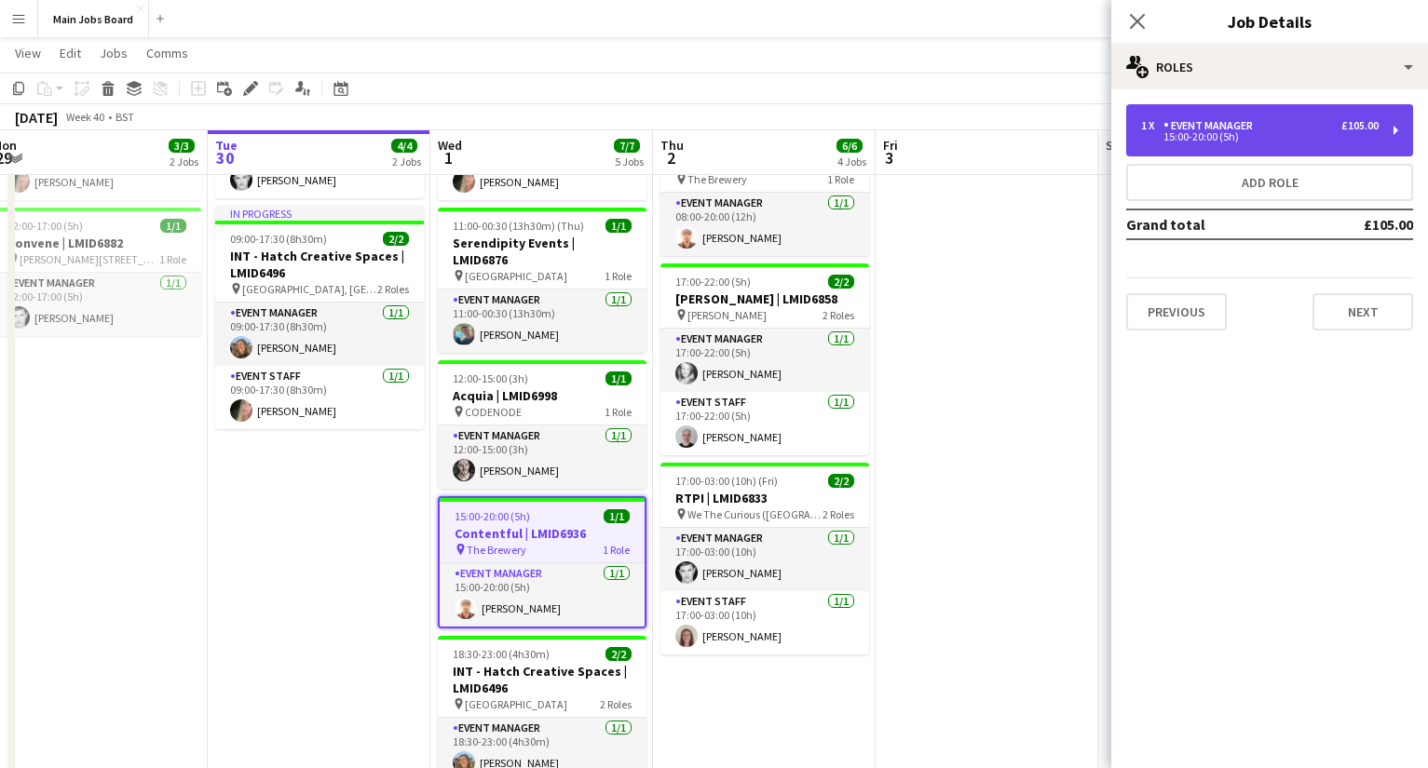
click at [1011, 142] on div "1 x Event Manager £105.00 15:00-20:00 (5h)" at bounding box center [1269, 130] width 287 height 52
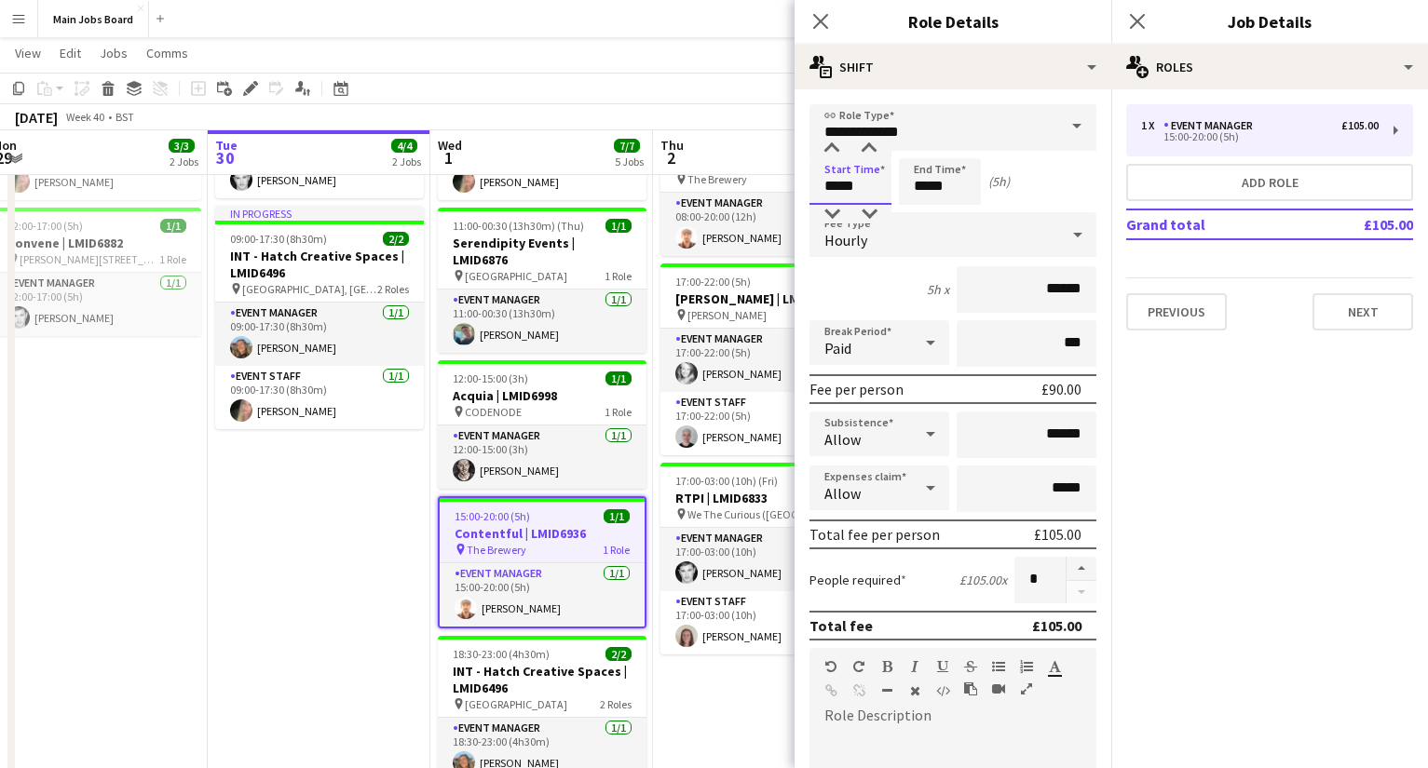
click at [878, 185] on input "*****" at bounding box center [850, 181] width 82 height 47
type input "*****"
click at [954, 189] on input "*****" at bounding box center [940, 181] width 82 height 47
type input "*****"
click at [1011, 437] on mat-expansion-panel "pencil3 General details 1 x Event Manager £105.00 15:00-20:00 (5h) Add role Gra…" at bounding box center [1269, 428] width 317 height 679
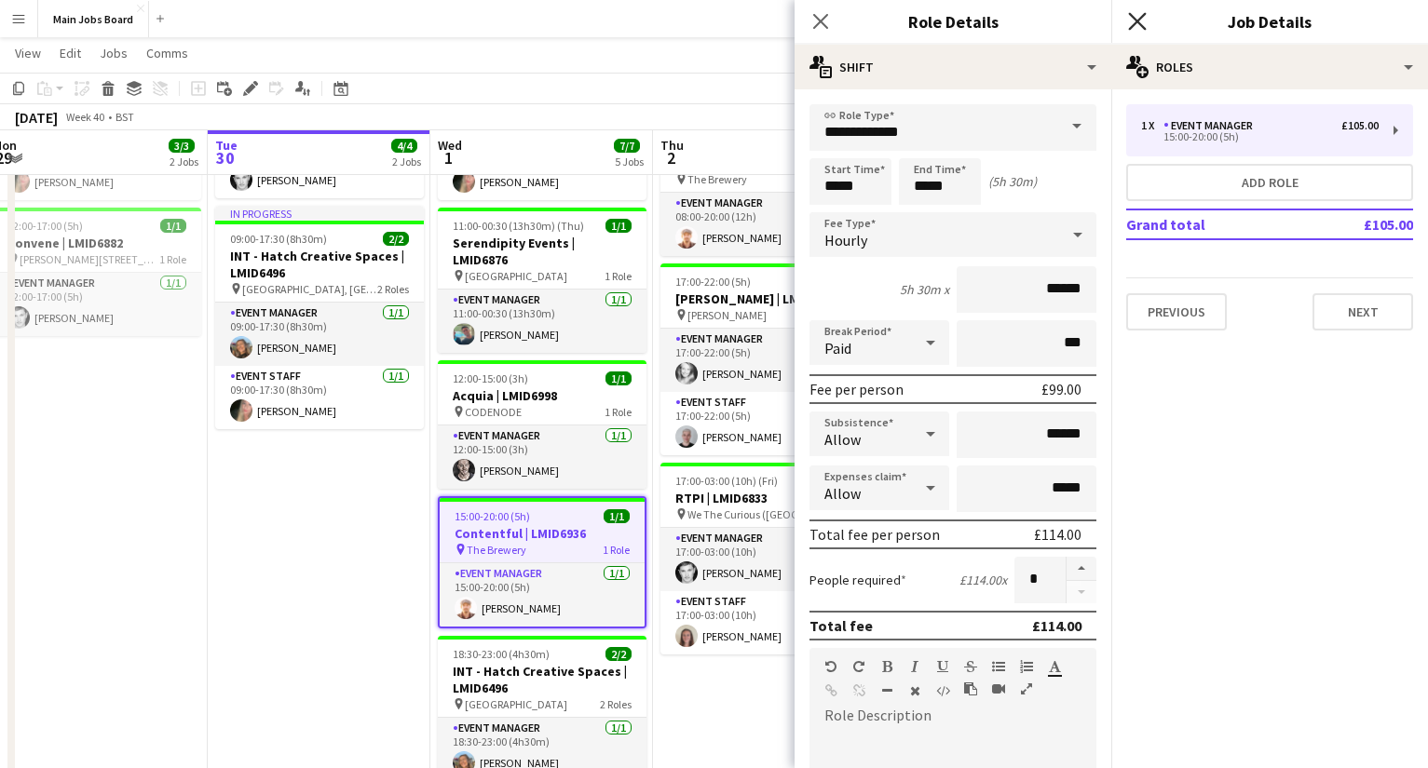
click at [1011, 26] on icon "Close pop-in" at bounding box center [1137, 21] width 18 height 18
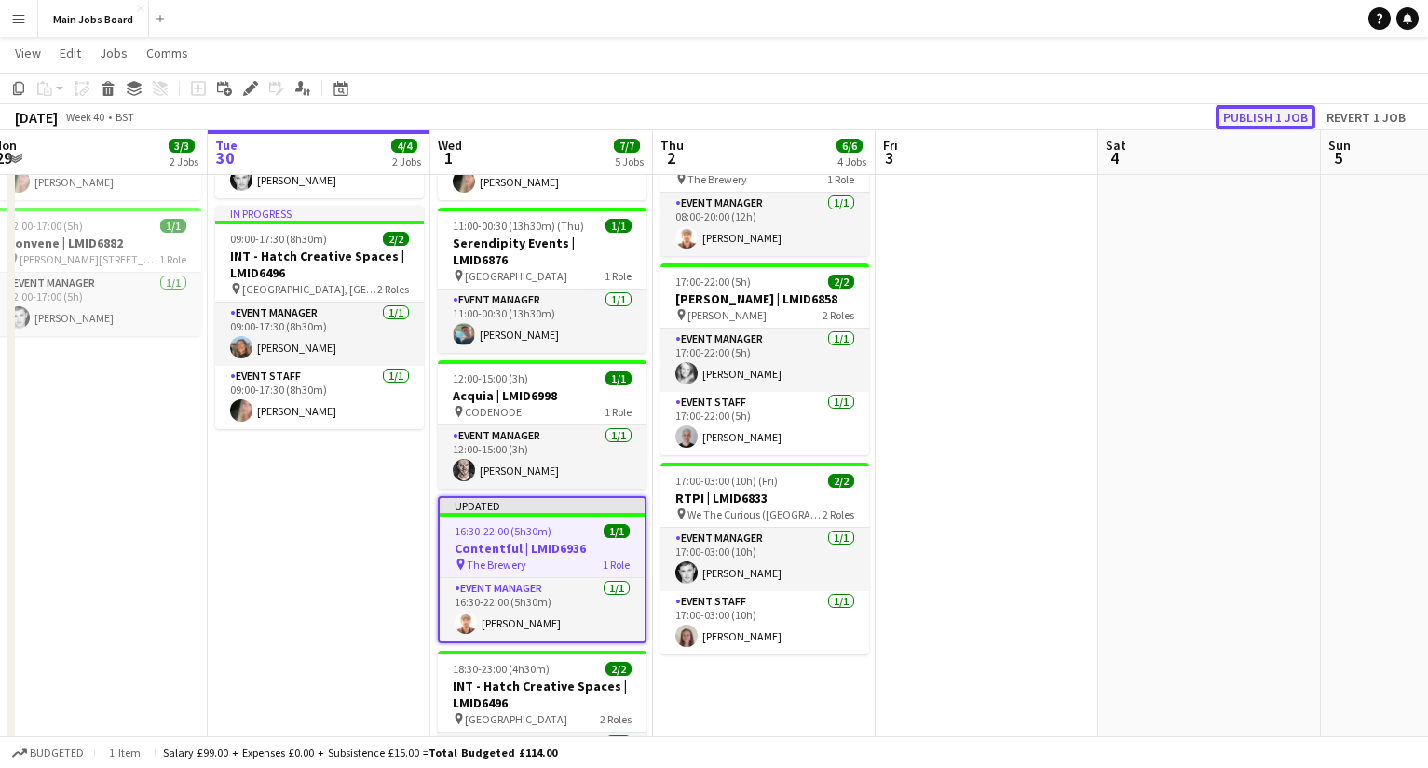
click at [1011, 116] on button "Publish 1 job" at bounding box center [1265, 117] width 100 height 24
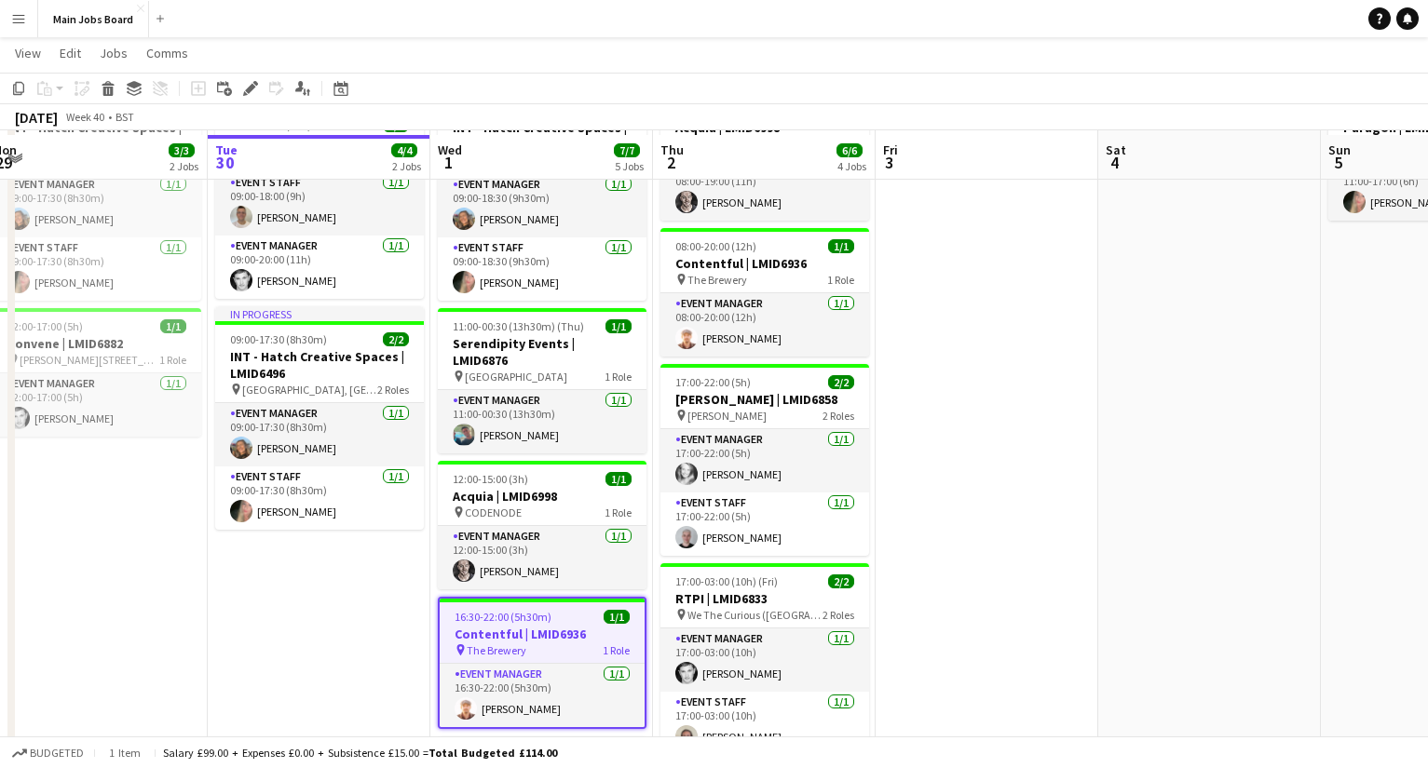
scroll to position [206, 0]
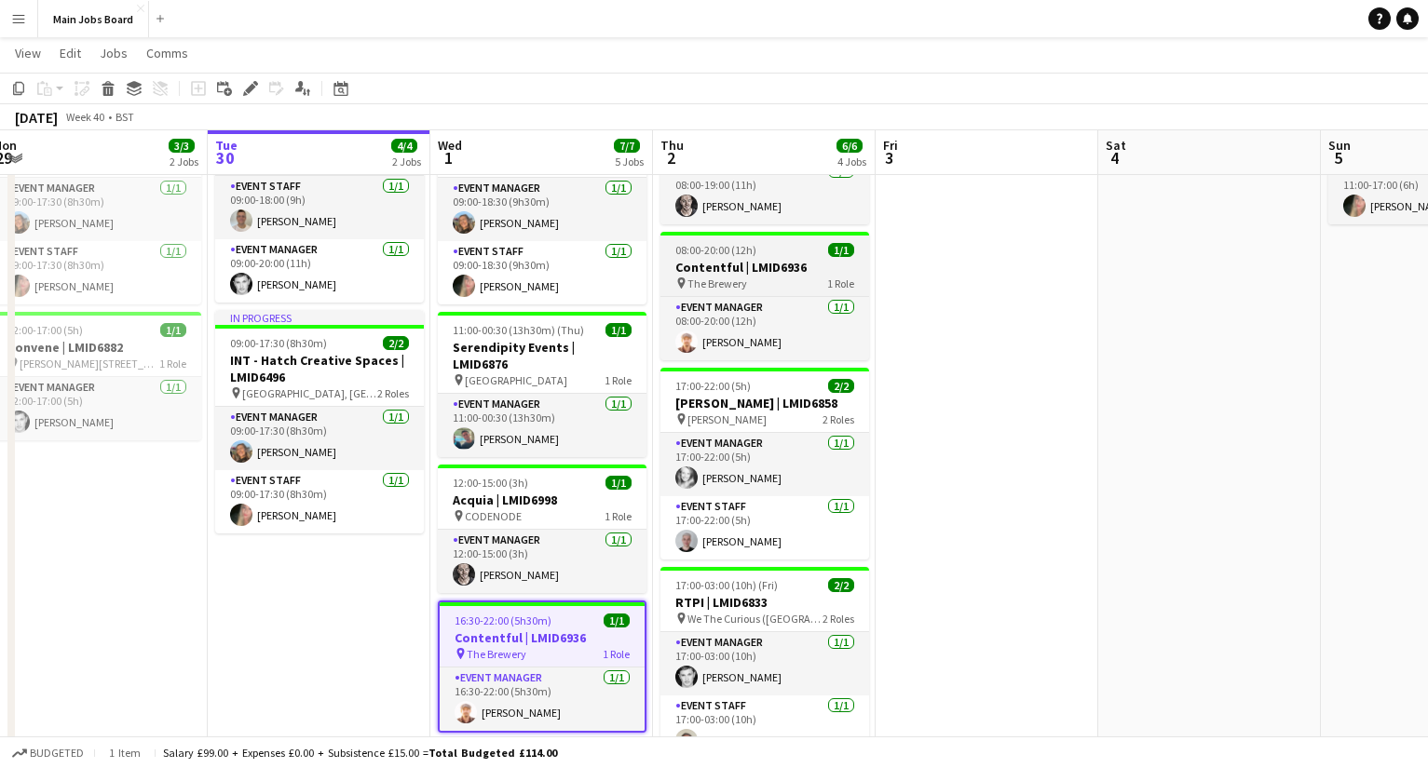
click at [728, 264] on h3 "Contentful | LMID6936" at bounding box center [764, 267] width 209 height 17
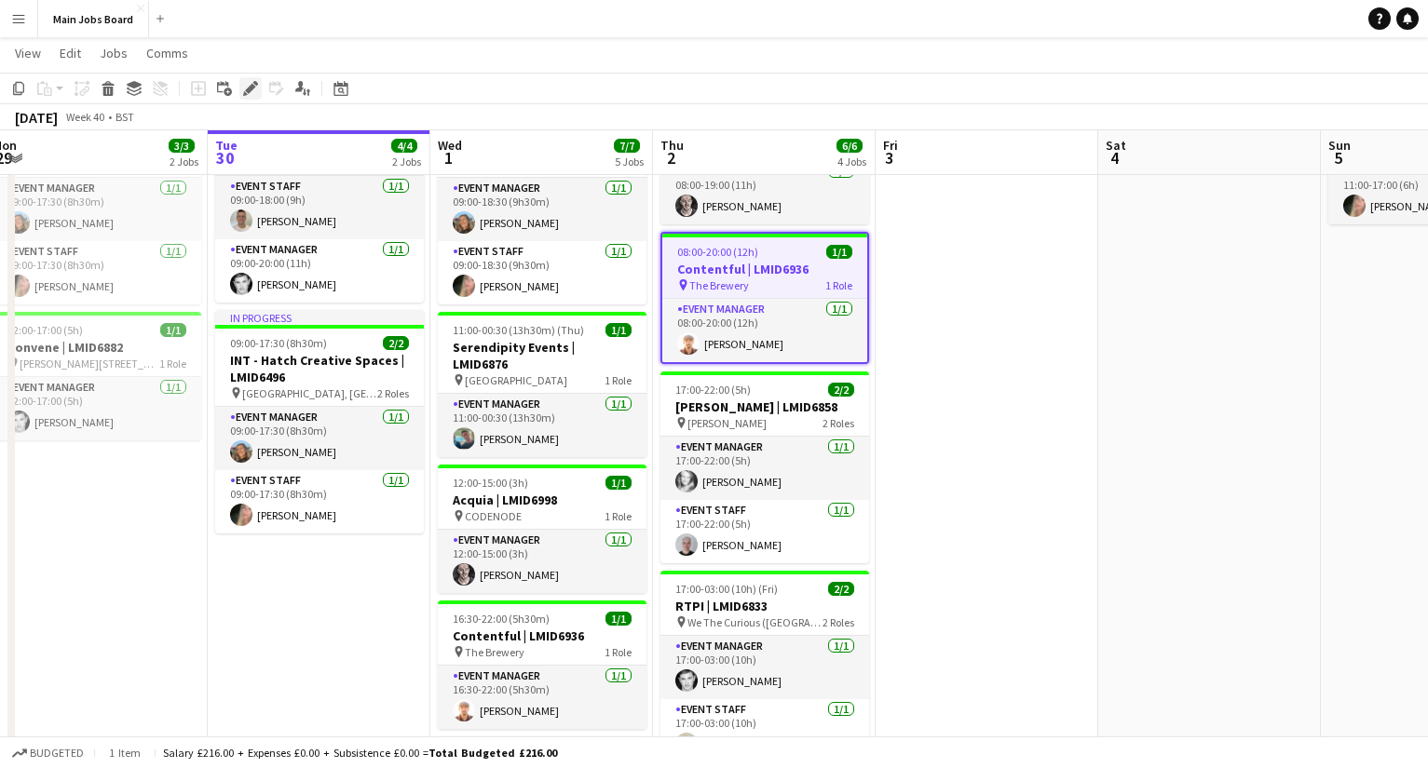
click at [245, 90] on icon "Edit" at bounding box center [250, 88] width 15 height 15
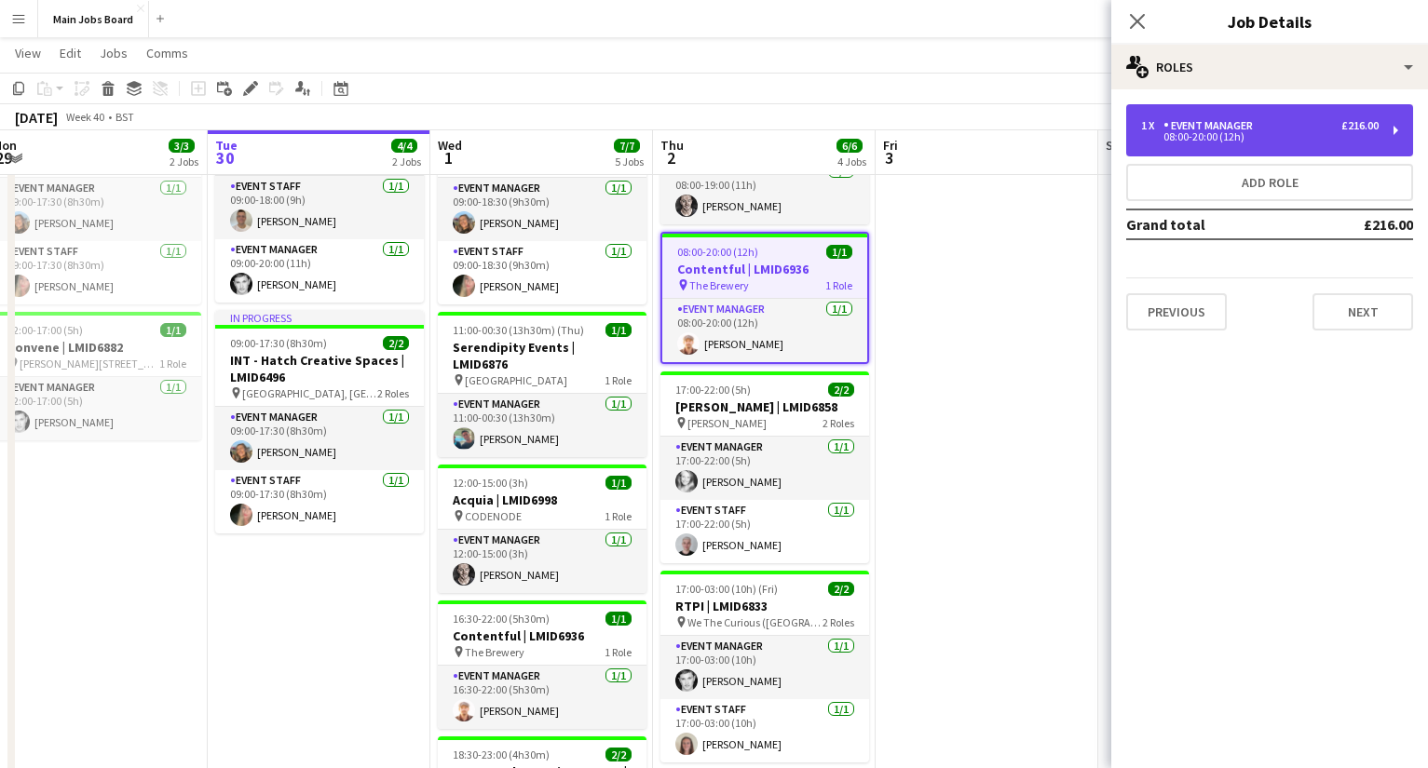
click at [1011, 118] on div "1 x Event Manager £216.00 08:00-20:00 (12h)" at bounding box center [1269, 130] width 287 height 52
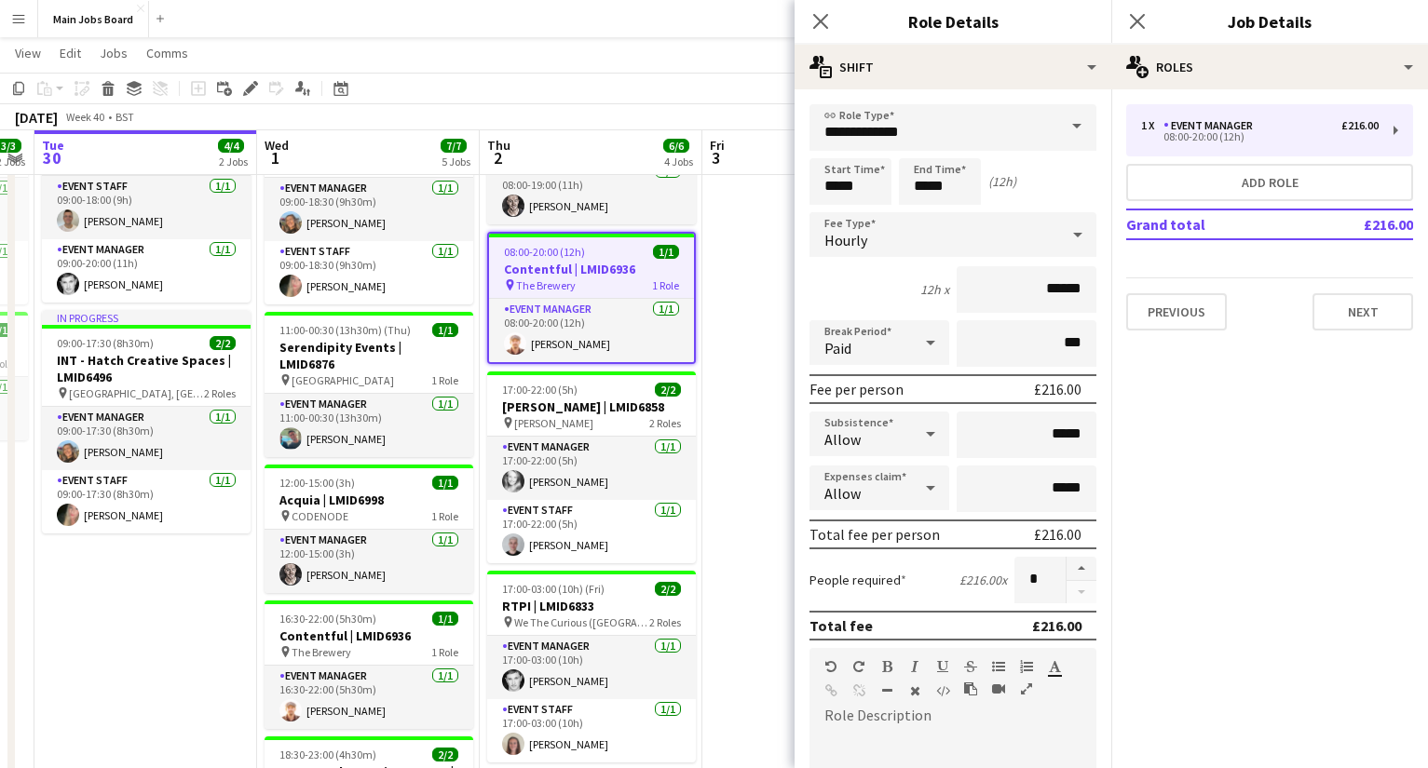
scroll to position [0, 650]
drag, startPoint x: 398, startPoint y: 561, endPoint x: 208, endPoint y: 562, distance: 190.0
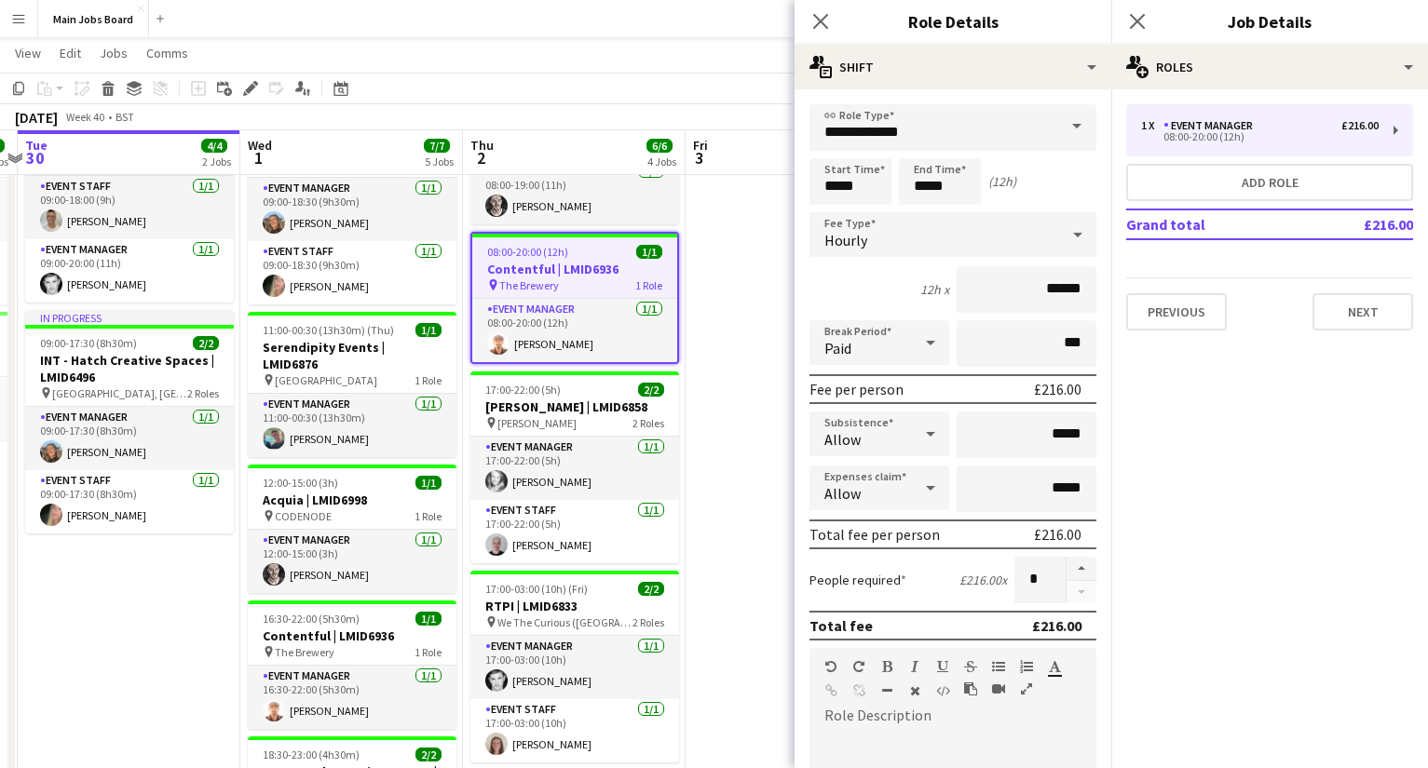
click at [208, 562] on app-calendar-viewport "Sat 27 1/1 1 Job Sun 28 4/4 2 Jobs Mon 29 3/3 2 Jobs Tue 30 4/4 2 Jobs Wed 1 7/…" at bounding box center [714, 437] width 1428 height 1140
click at [1011, 238] on div "Hourly" at bounding box center [934, 234] width 250 height 45
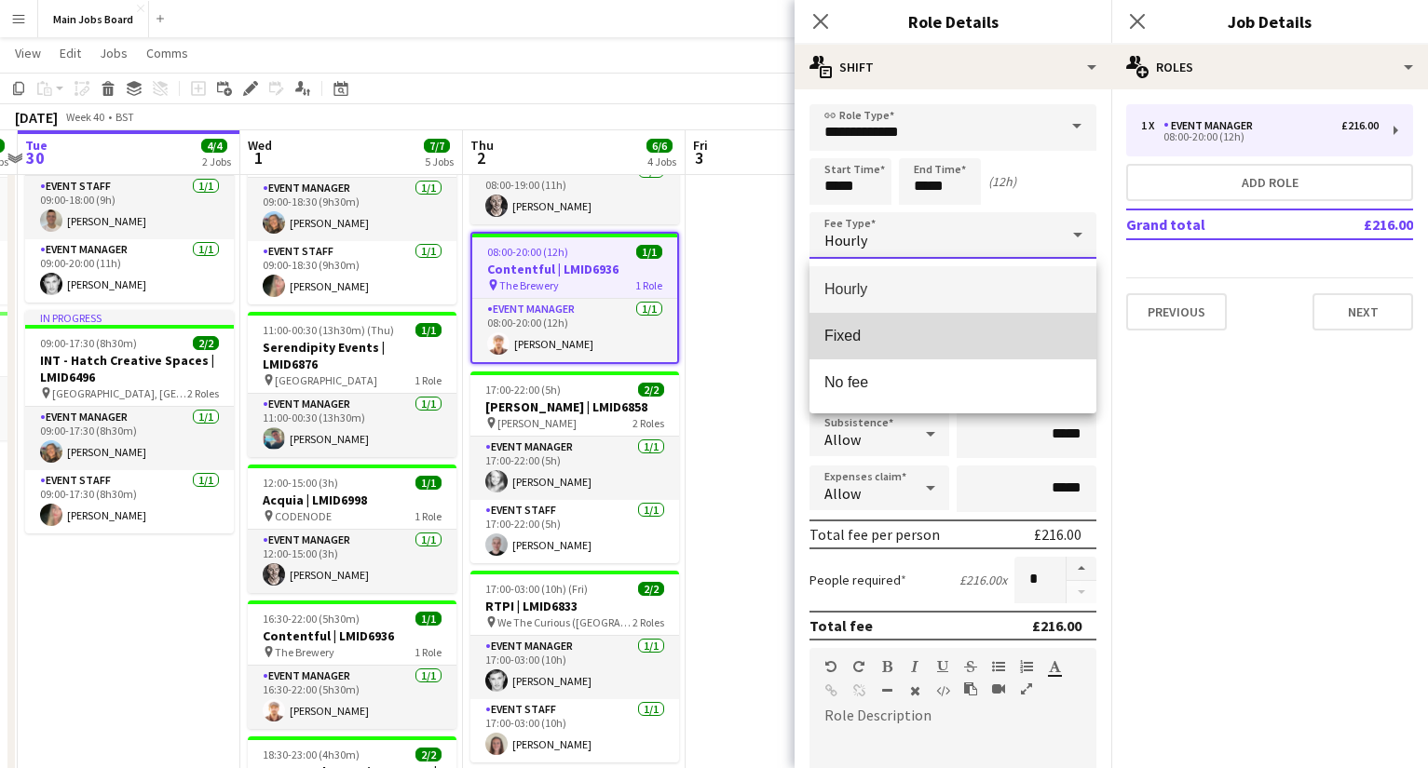
click at [908, 341] on span "Fixed" at bounding box center [952, 336] width 257 height 18
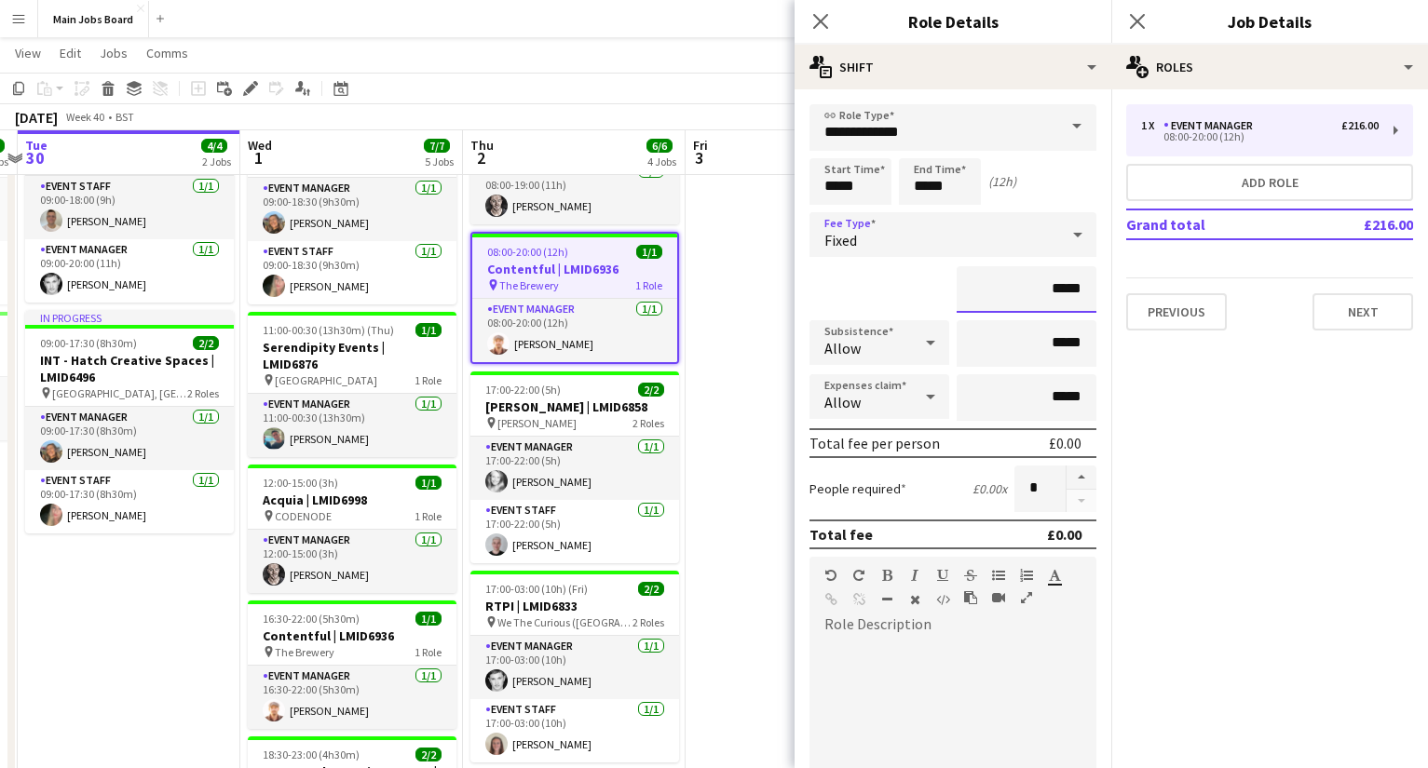
click at [1011, 298] on input "*****" at bounding box center [1026, 289] width 140 height 47
type input "**"
type input "****"
click at [1011, 469] on mat-expansion-panel "pencil3 General details 1 x Event Manager £216.00 08:00-20:00 (12h) Add role Gr…" at bounding box center [1269, 428] width 317 height 679
click at [837, 186] on input "*****" at bounding box center [850, 181] width 82 height 47
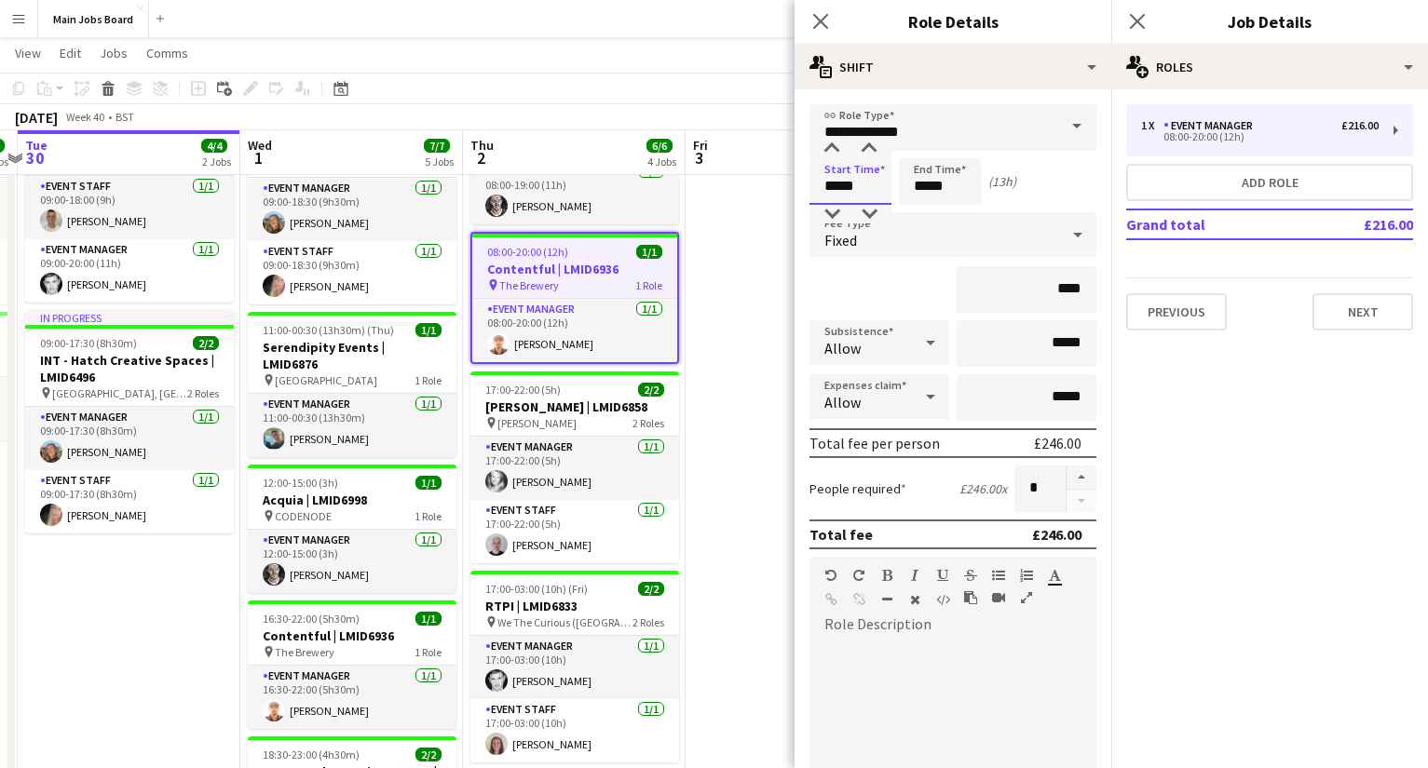
type input "*****"
click at [926, 183] on input "*****" at bounding box center [940, 181] width 82 height 47
click at [1011, 499] on mat-expansion-panel "pencil3 General details 1 x Event Manager £216.00 08:00-20:00 (12h) Add role Gr…" at bounding box center [1269, 428] width 317 height 679
click at [925, 616] on div at bounding box center [952, 751] width 287 height 223
click at [875, 616] on div at bounding box center [952, 751] width 287 height 223
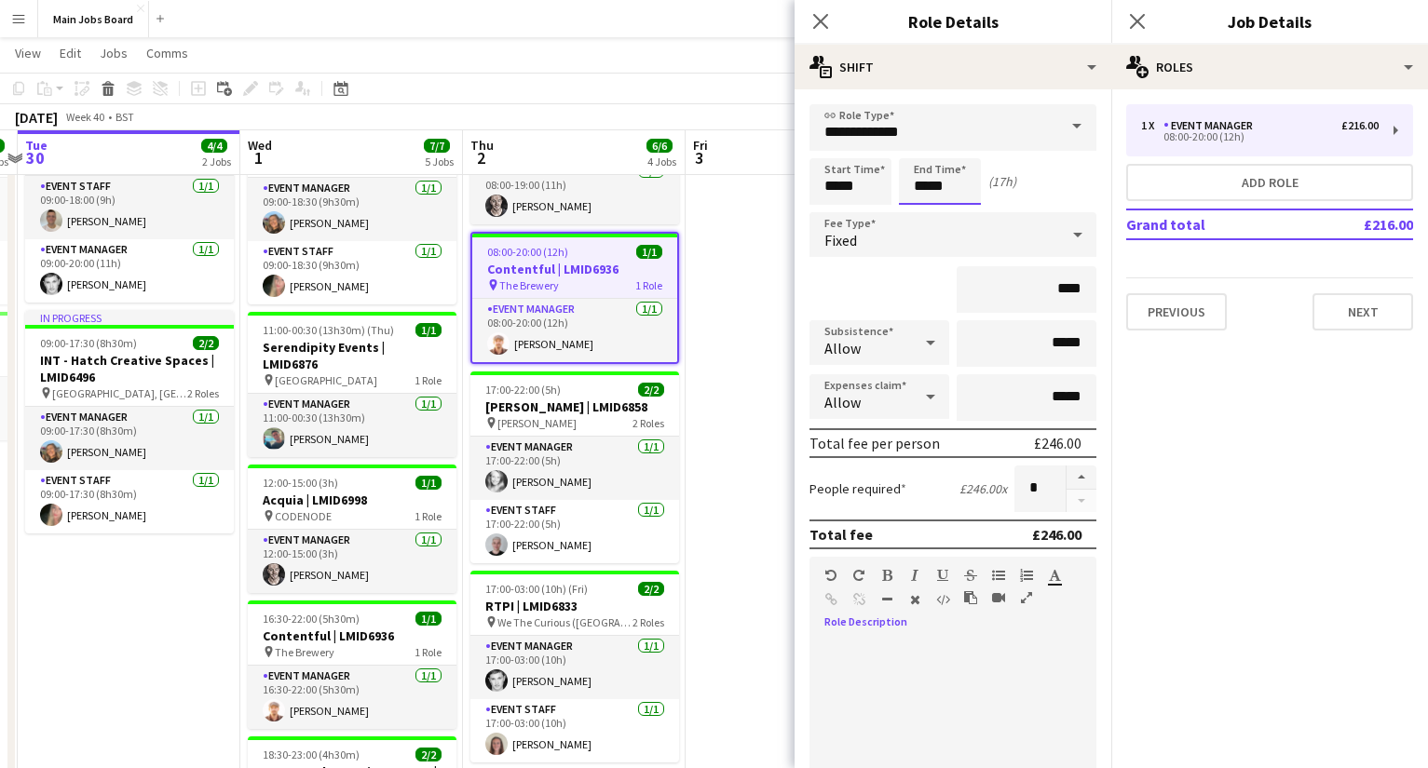
click at [955, 185] on input "*****" at bounding box center [940, 181] width 82 height 47
type input "*****"
click at [1011, 488] on mat-expansion-panel "pencil3 General details 1 x Event Manager £216.00 08:00-20:00 (12h) Add role Gr…" at bounding box center [1269, 428] width 317 height 679
click at [1011, 345] on input "*****" at bounding box center [1026, 343] width 140 height 47
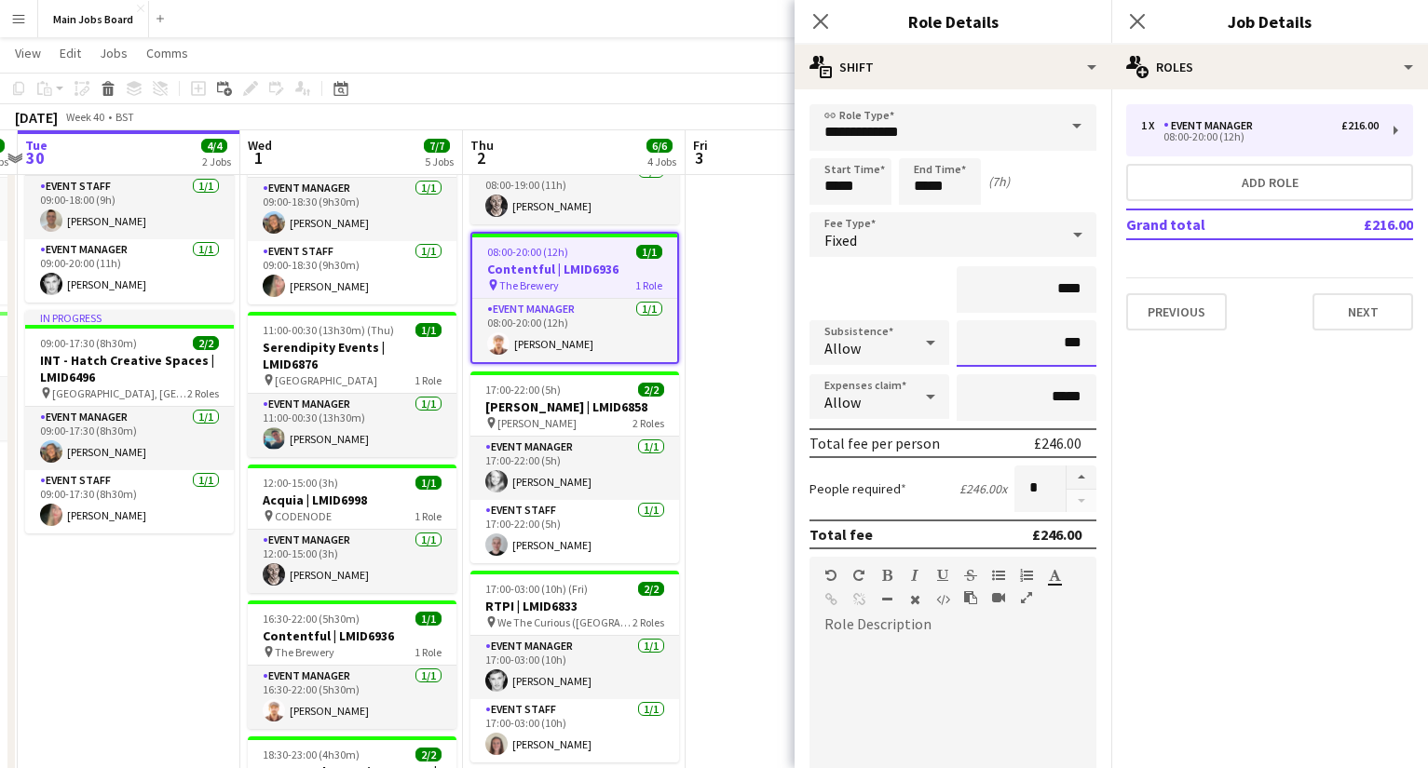
type input "**"
type input "*****"
click at [1011, 472] on mat-expansion-panel "pencil3 General details 1 x Event Manager £216.00 08:00-20:00 (12h) Add role Gr…" at bounding box center [1269, 428] width 317 height 679
click at [1011, 28] on icon "Close pop-in" at bounding box center [1137, 21] width 18 height 18
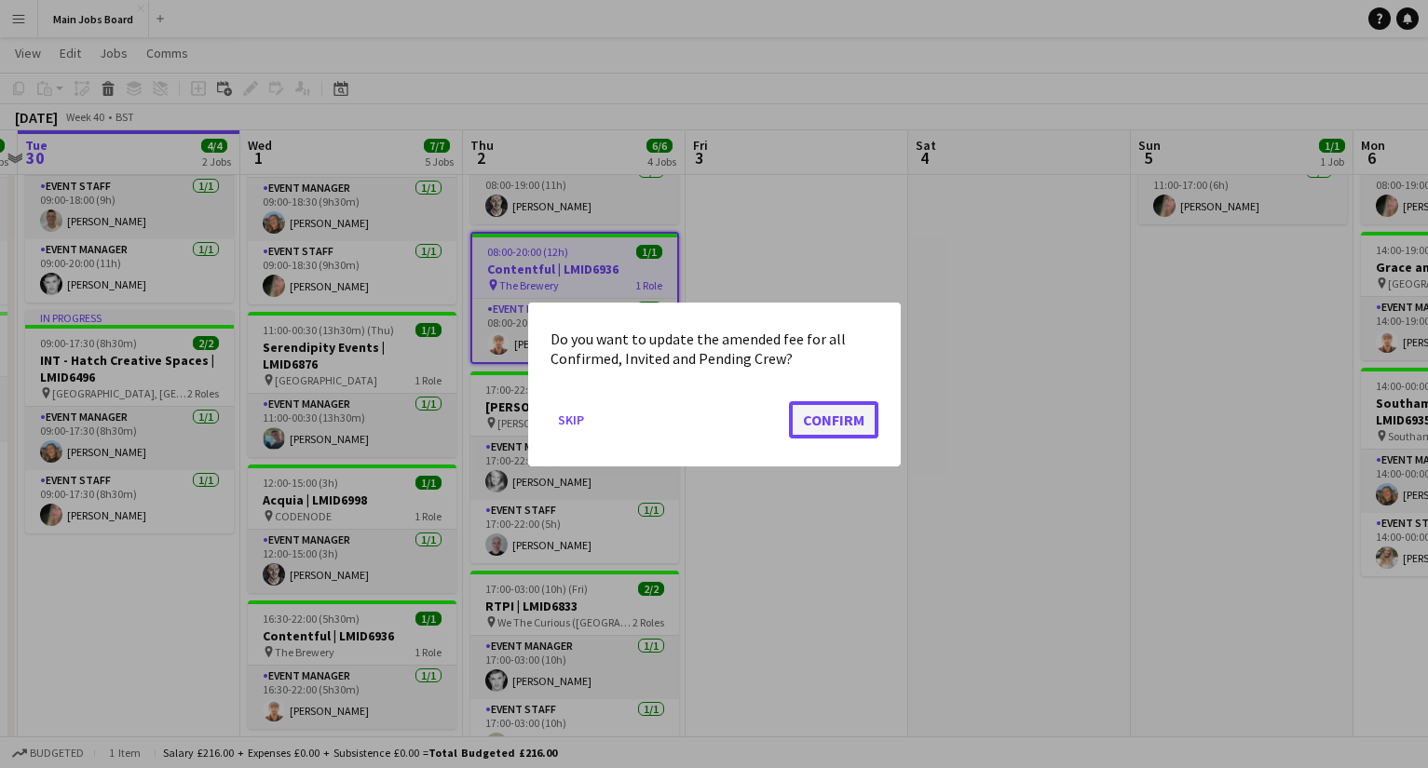
click at [835, 427] on button "Confirm" at bounding box center [833, 418] width 89 height 37
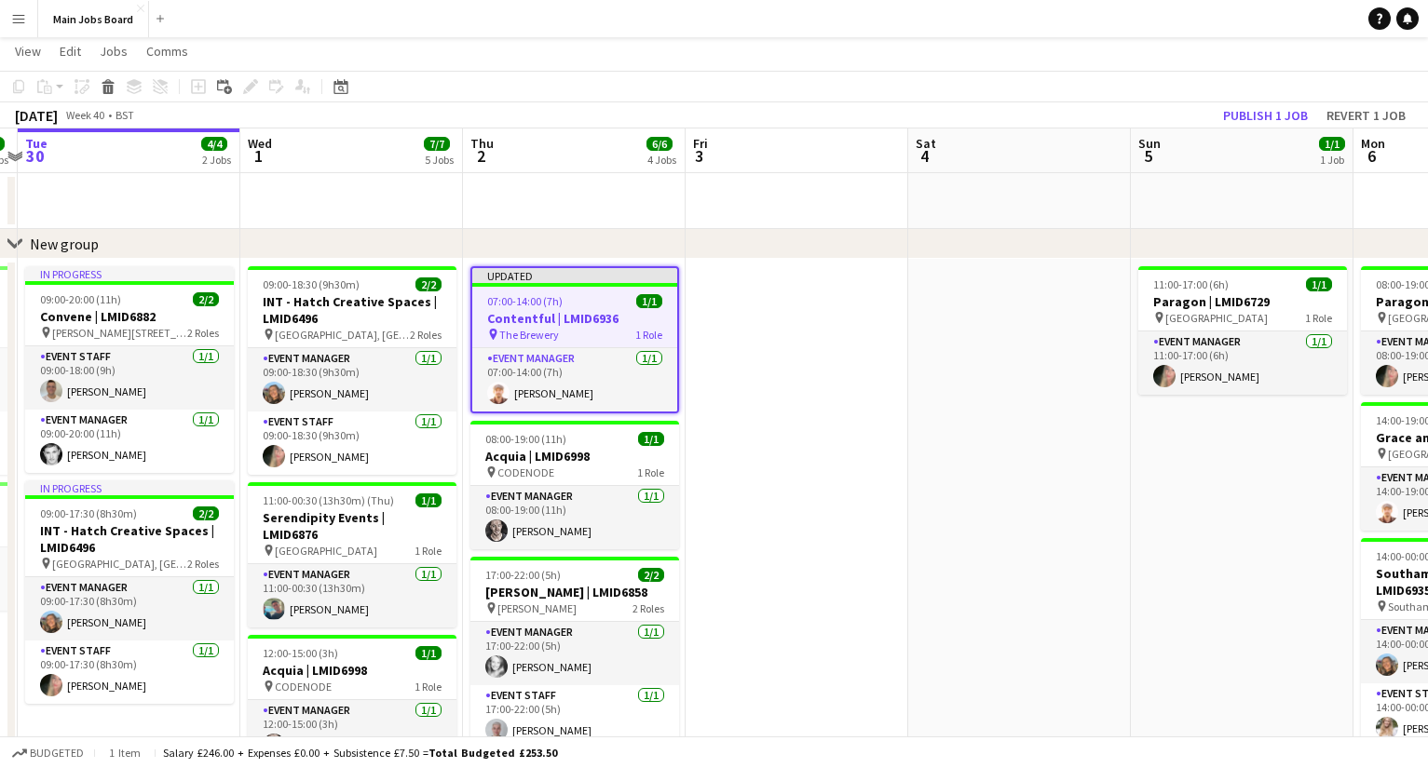
scroll to position [20, 0]
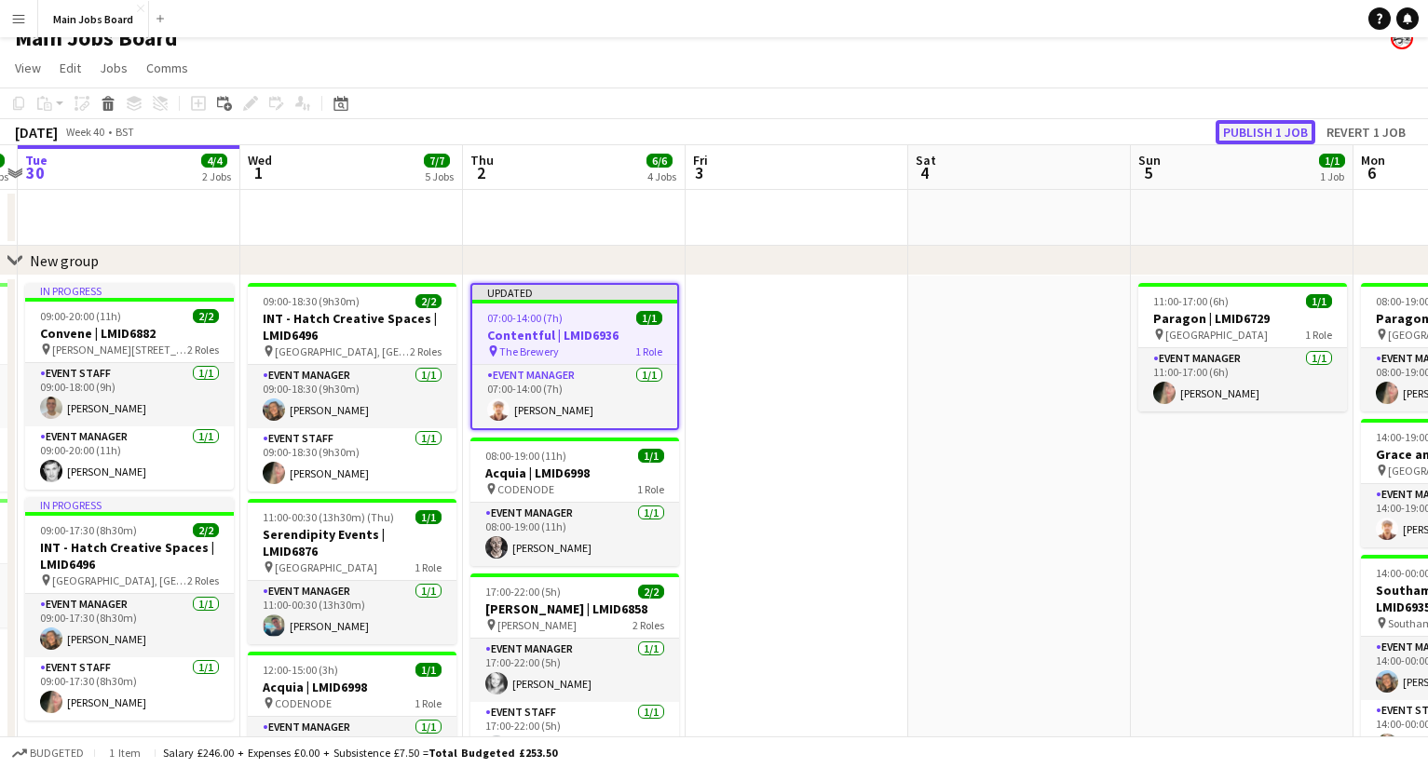
click at [1011, 129] on button "Publish 1 job" at bounding box center [1265, 132] width 100 height 24
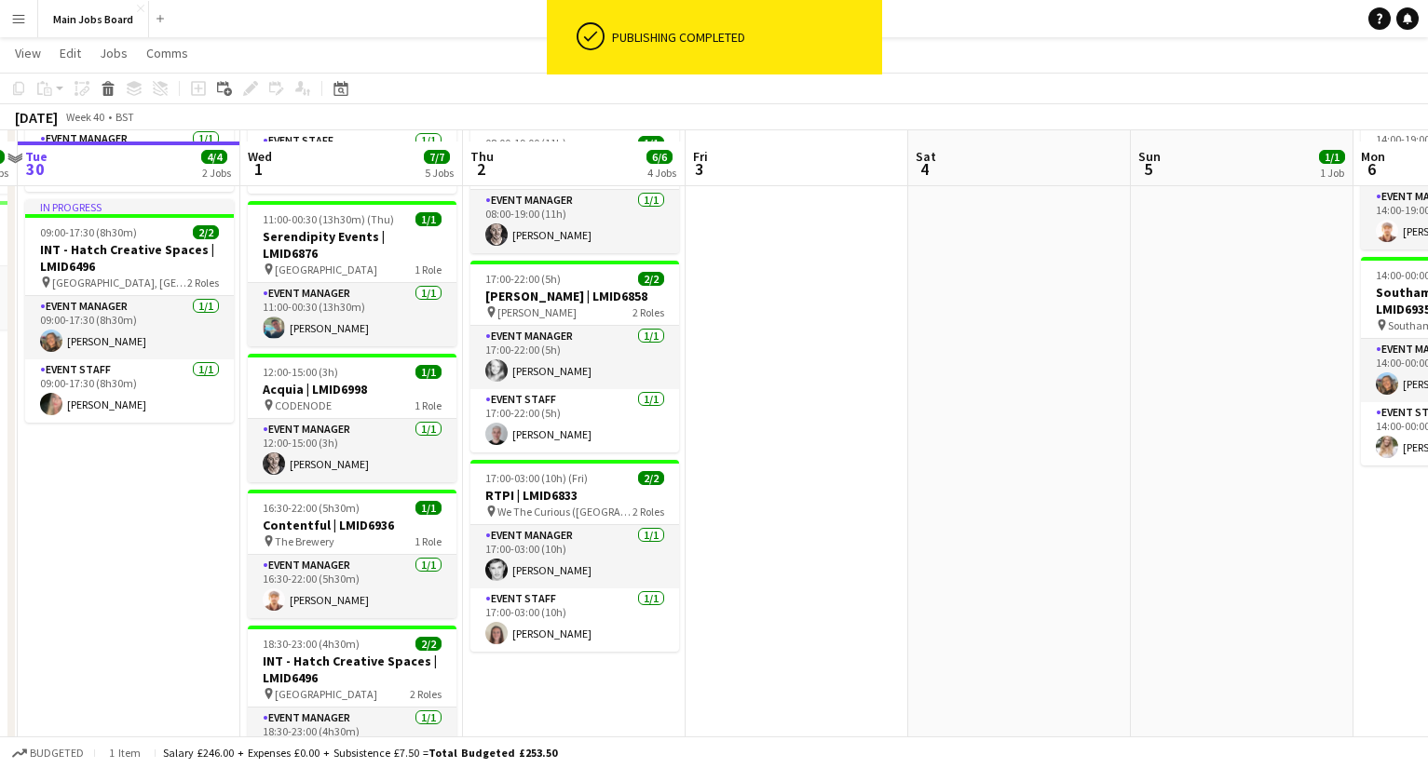
scroll to position [336, 0]
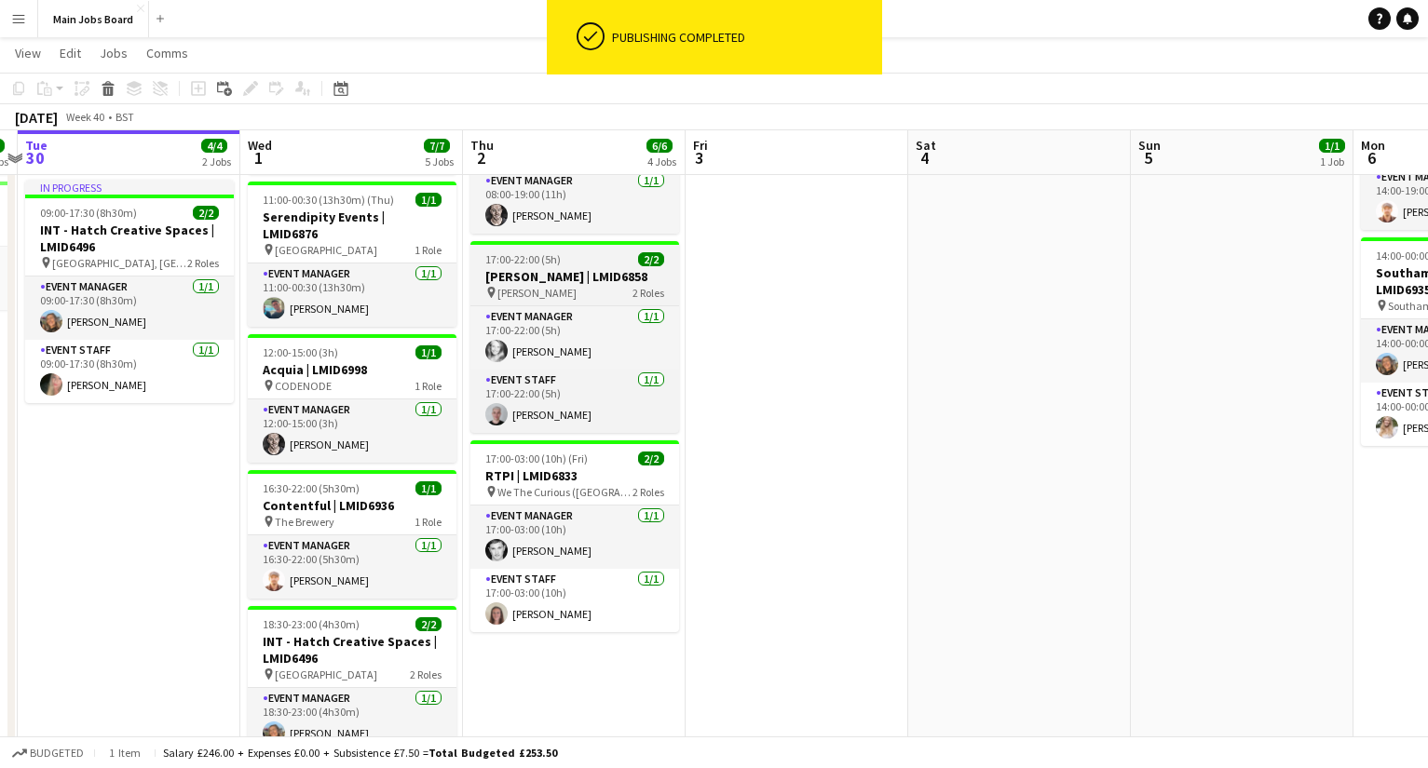
click at [555, 273] on h3 "[PERSON_NAME] | LMID6858" at bounding box center [574, 276] width 209 height 17
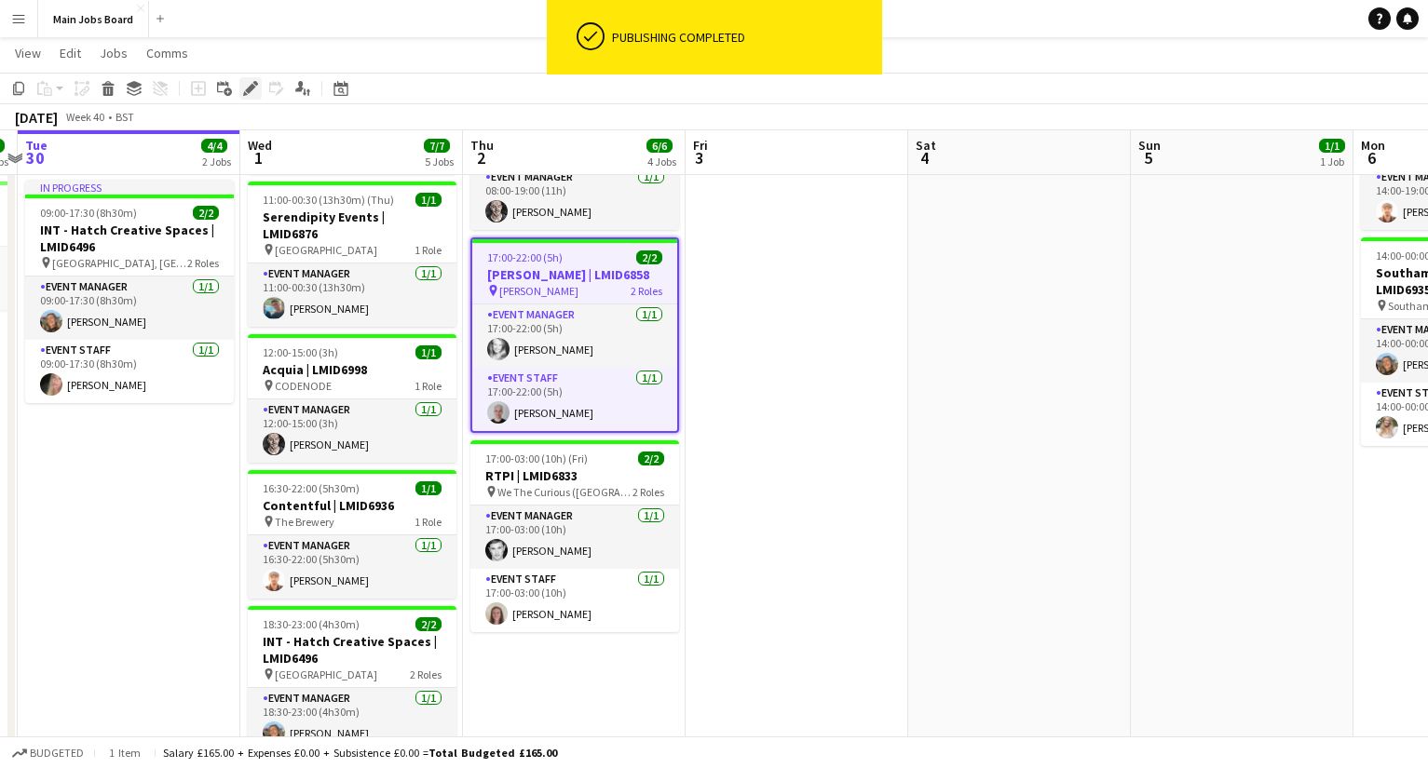
click at [249, 92] on icon at bounding box center [250, 89] width 10 height 10
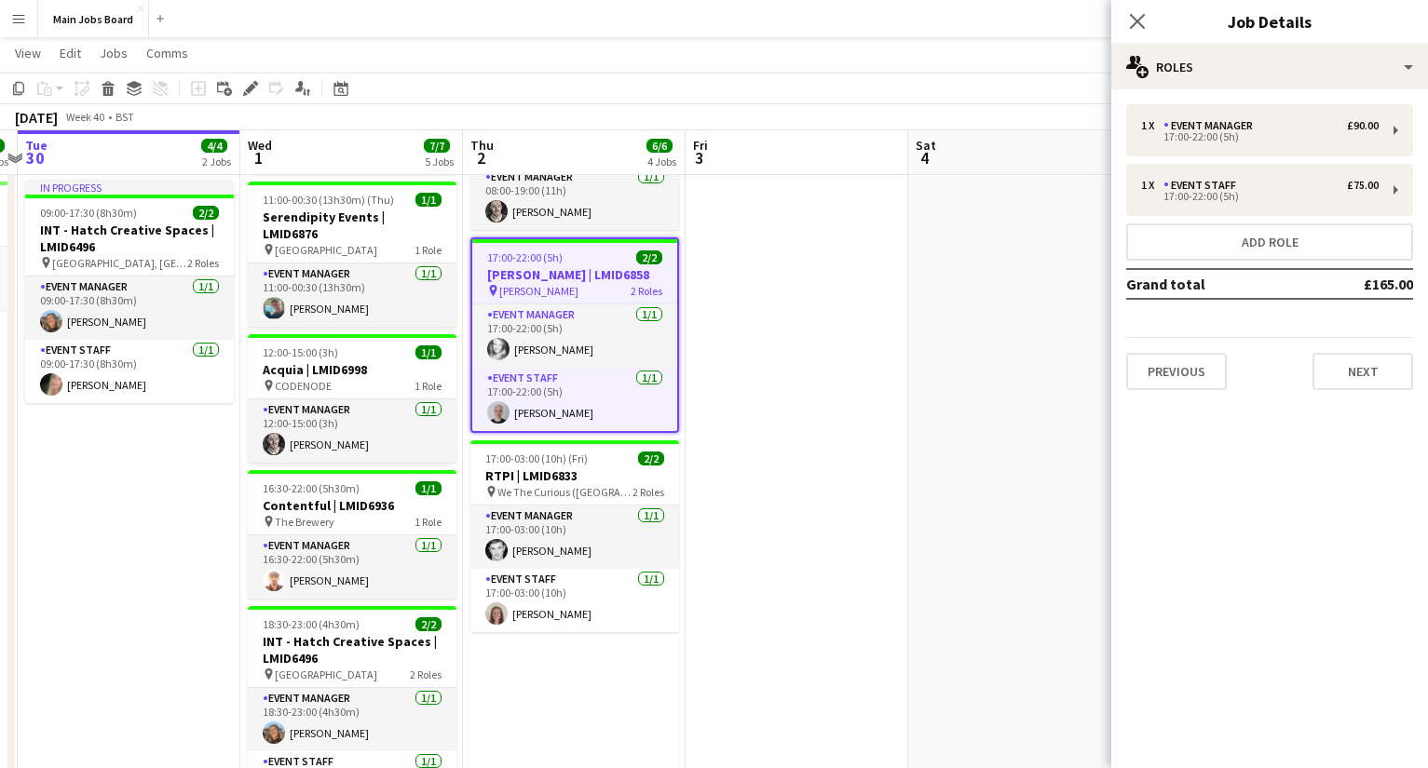
click at [806, 435] on app-date-cell at bounding box center [796, 417] width 223 height 918
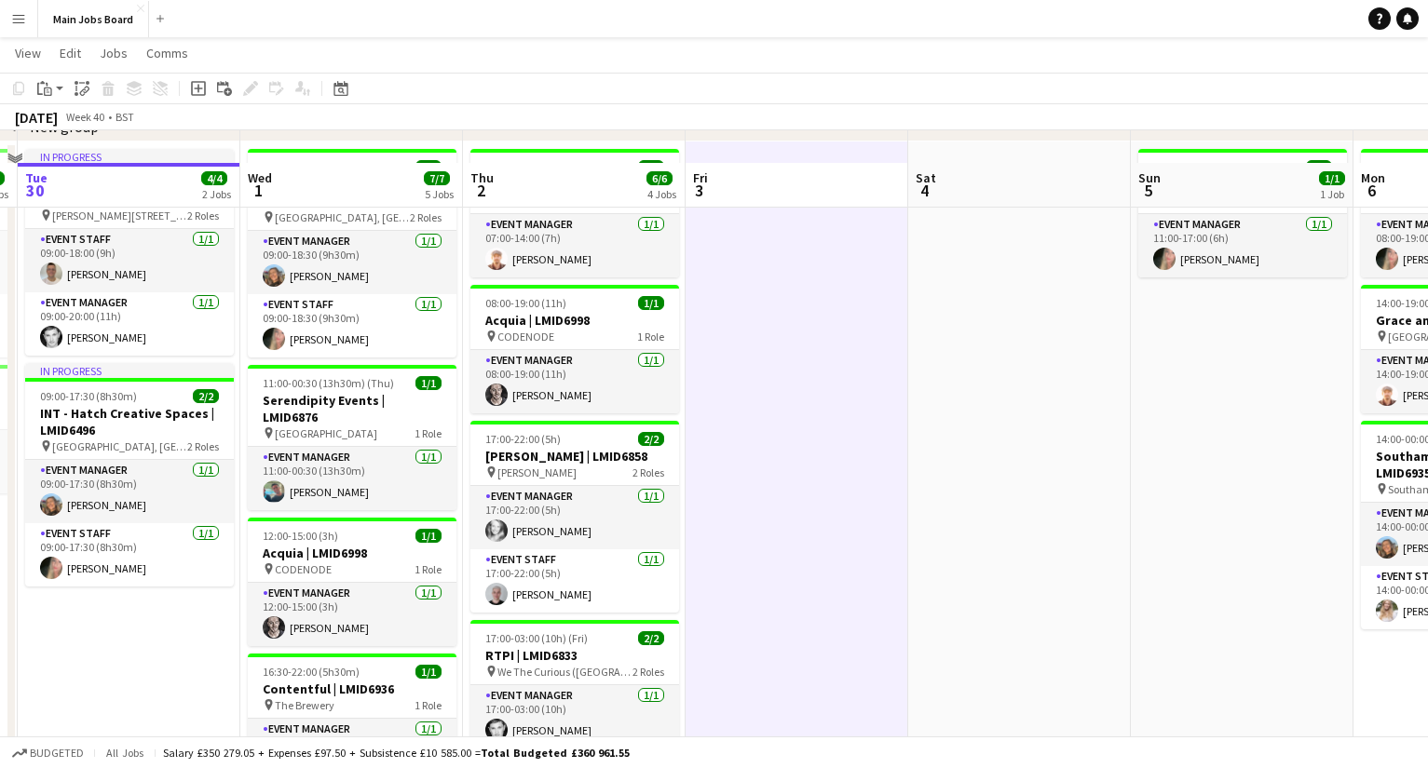
scroll to position [27, 0]
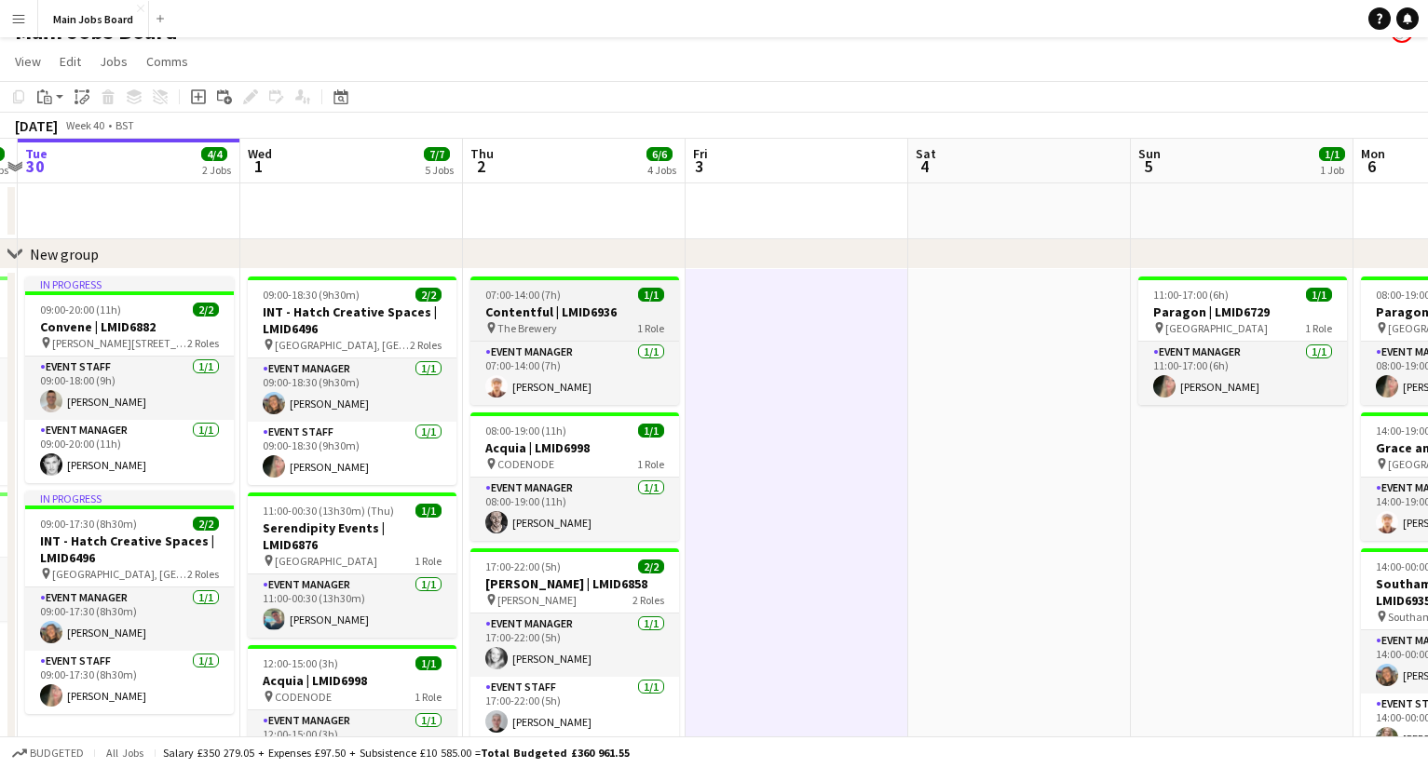
click at [562, 326] on div "pin The Brewery 1 Role" at bounding box center [574, 327] width 209 height 15
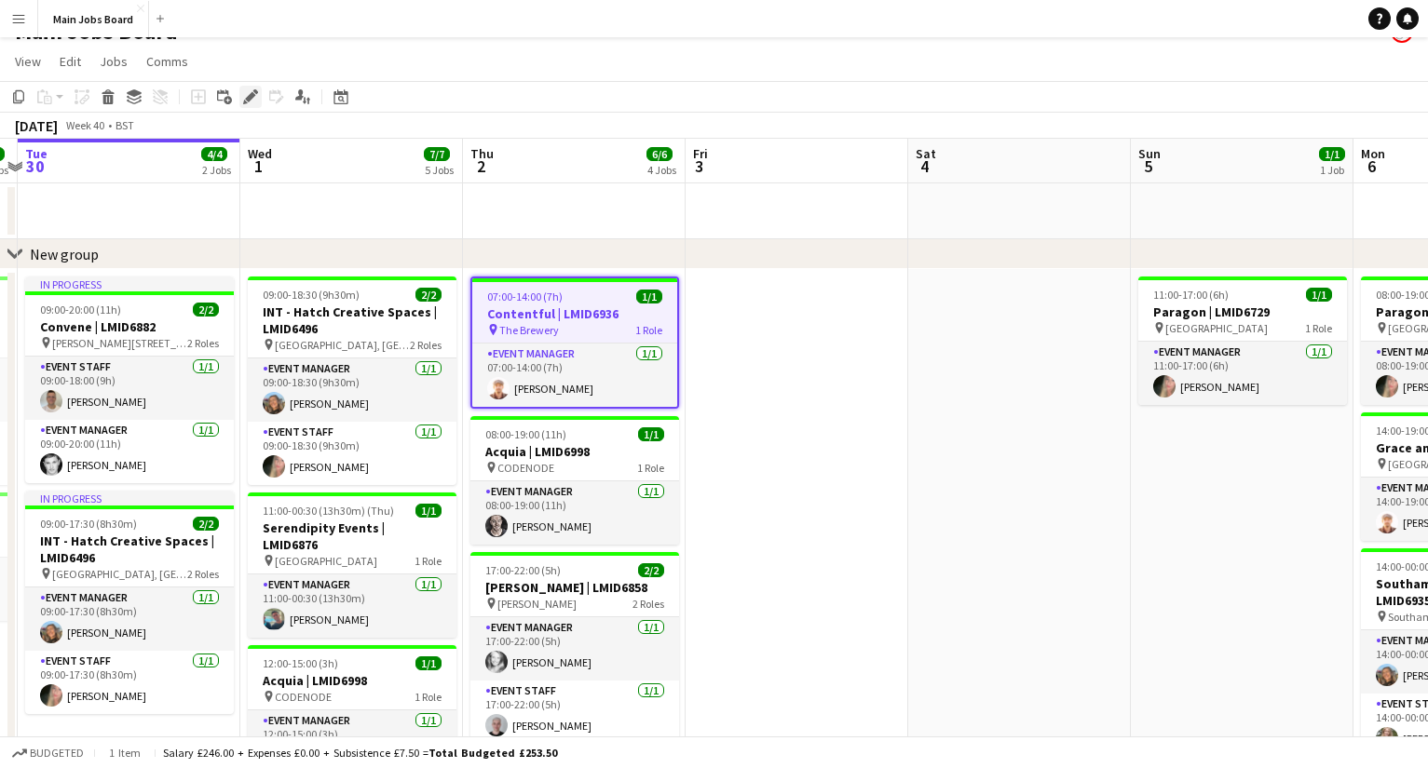
click at [246, 93] on icon "Edit" at bounding box center [250, 96] width 15 height 15
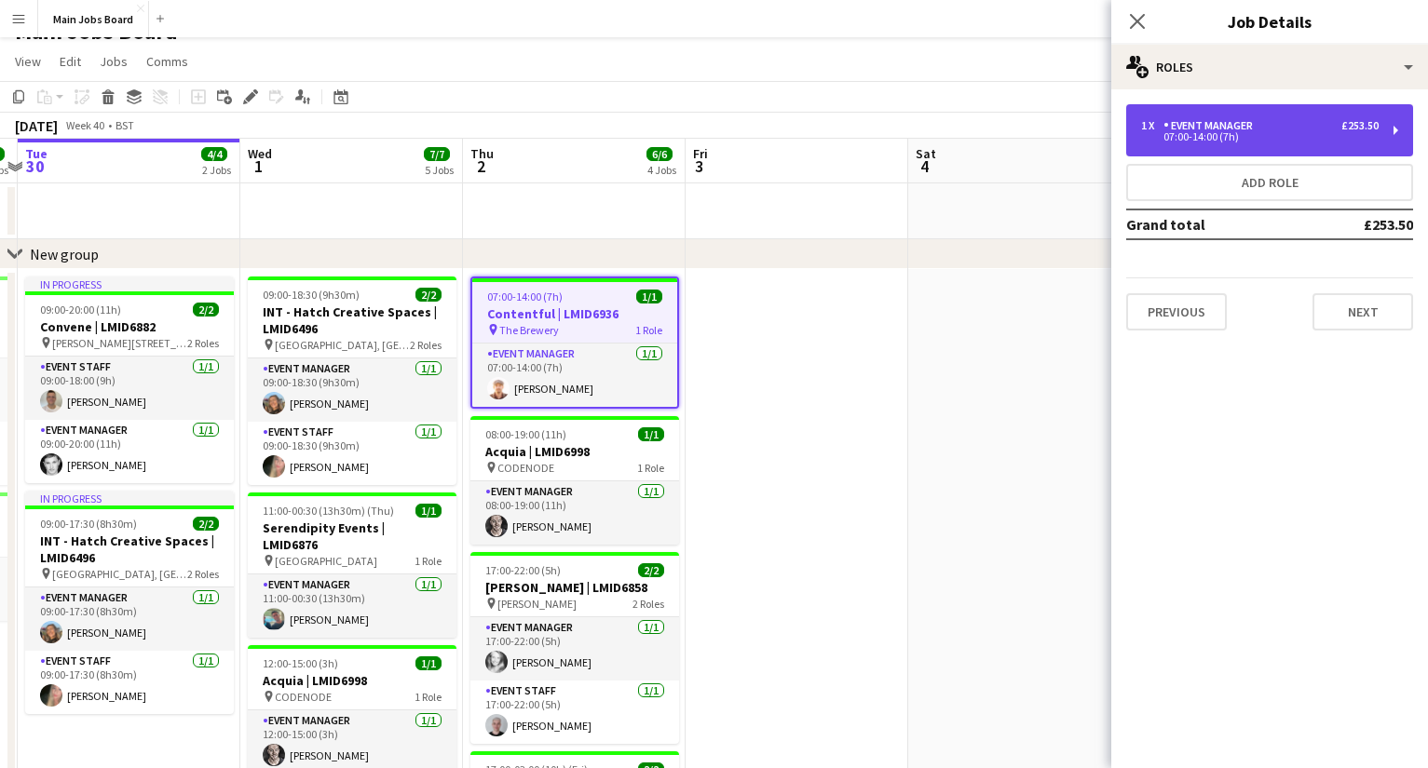
click at [1011, 128] on div "1 x Event Manager £253.50" at bounding box center [1259, 125] width 237 height 13
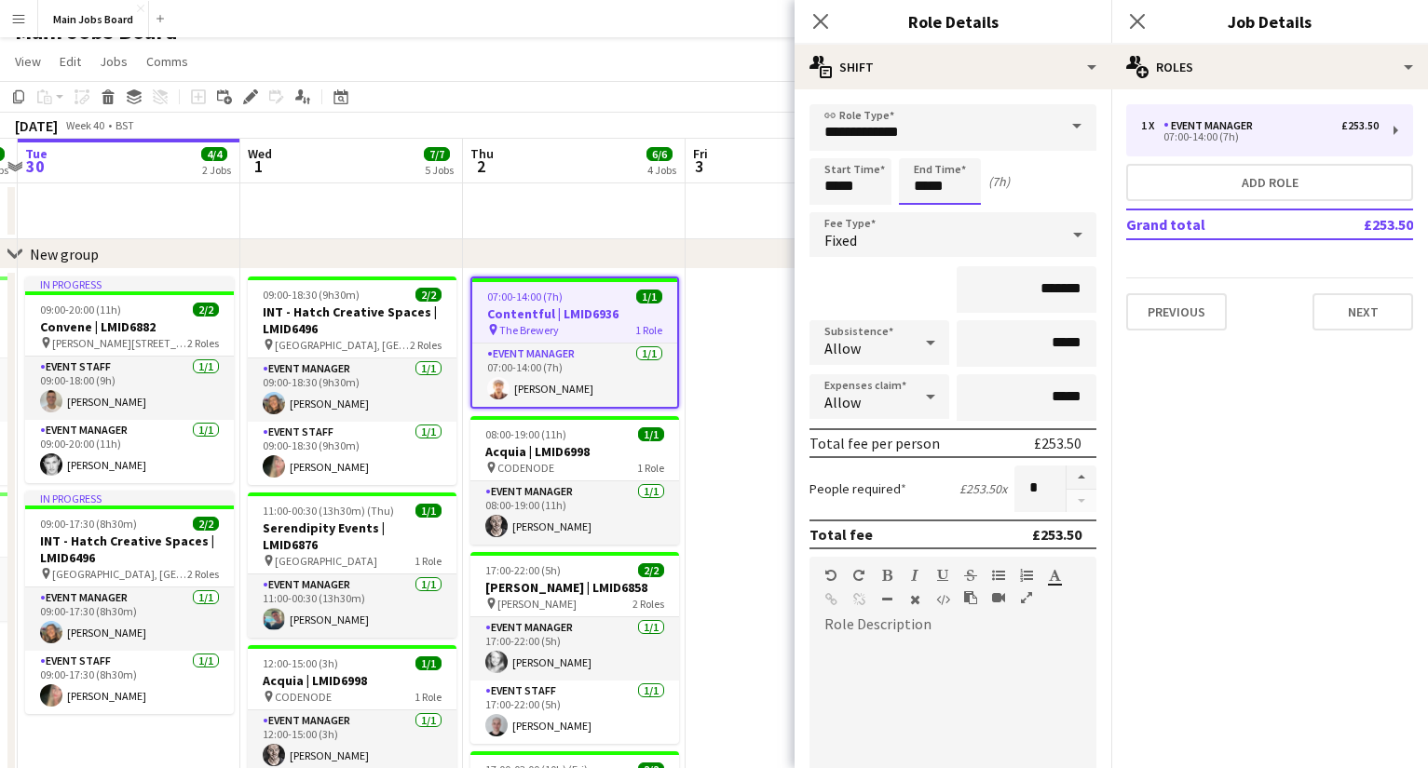
click at [951, 190] on input "*****" at bounding box center [940, 181] width 82 height 47
type input "*****"
click at [1011, 14] on icon "Close pop-in" at bounding box center [1137, 21] width 18 height 18
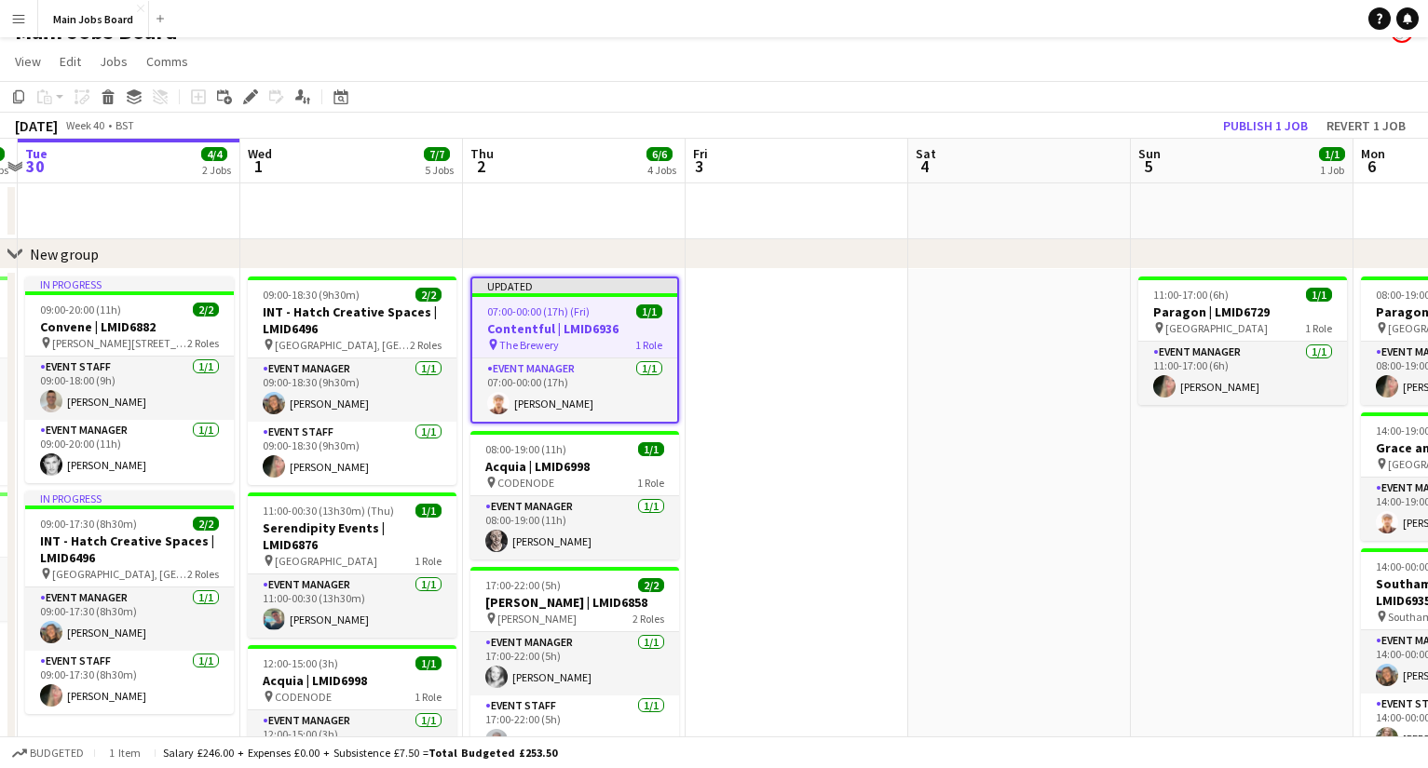
click at [793, 340] on app-date-cell at bounding box center [796, 728] width 223 height 918
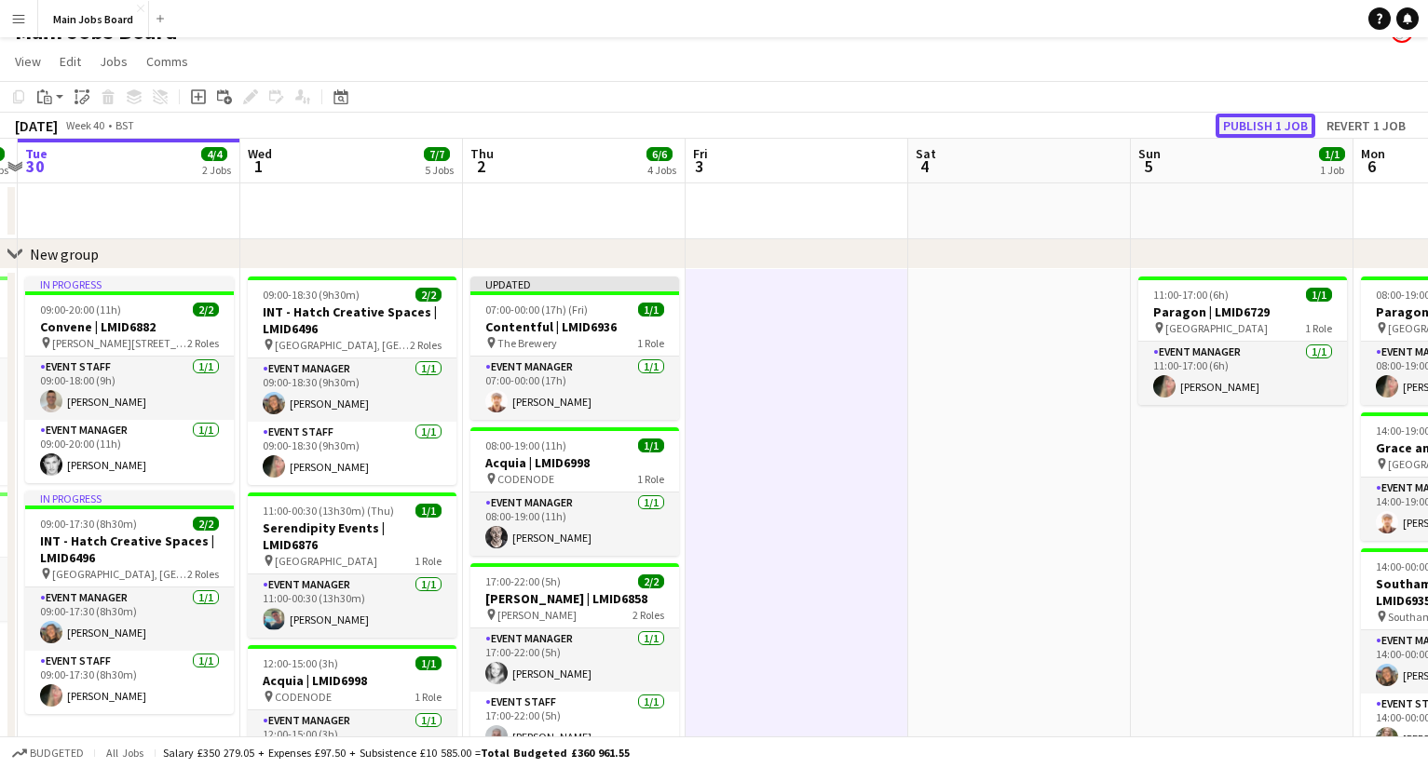
click at [1011, 131] on button "Publish 1 job" at bounding box center [1265, 126] width 100 height 24
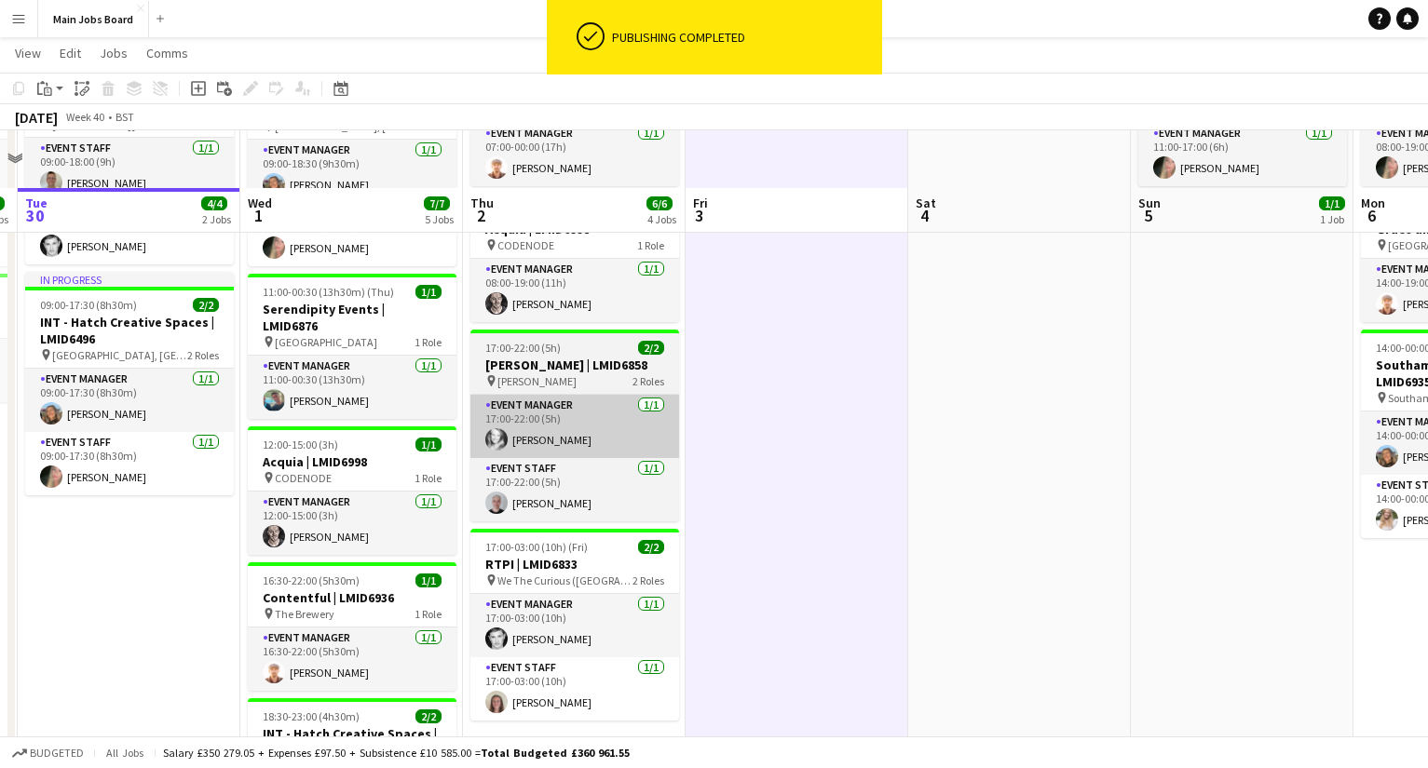
scroll to position [0, 0]
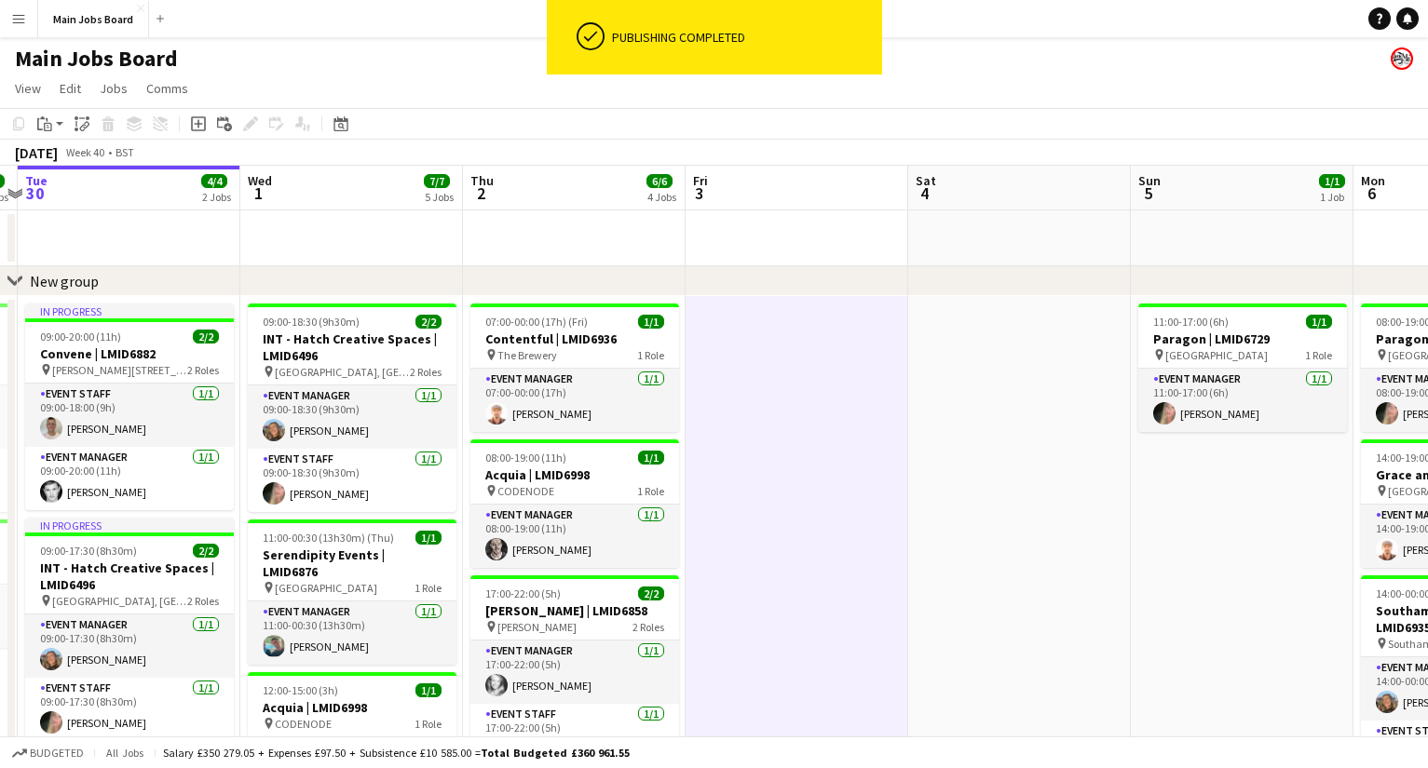
click at [828, 571] on app-date-cell at bounding box center [796, 755] width 223 height 918
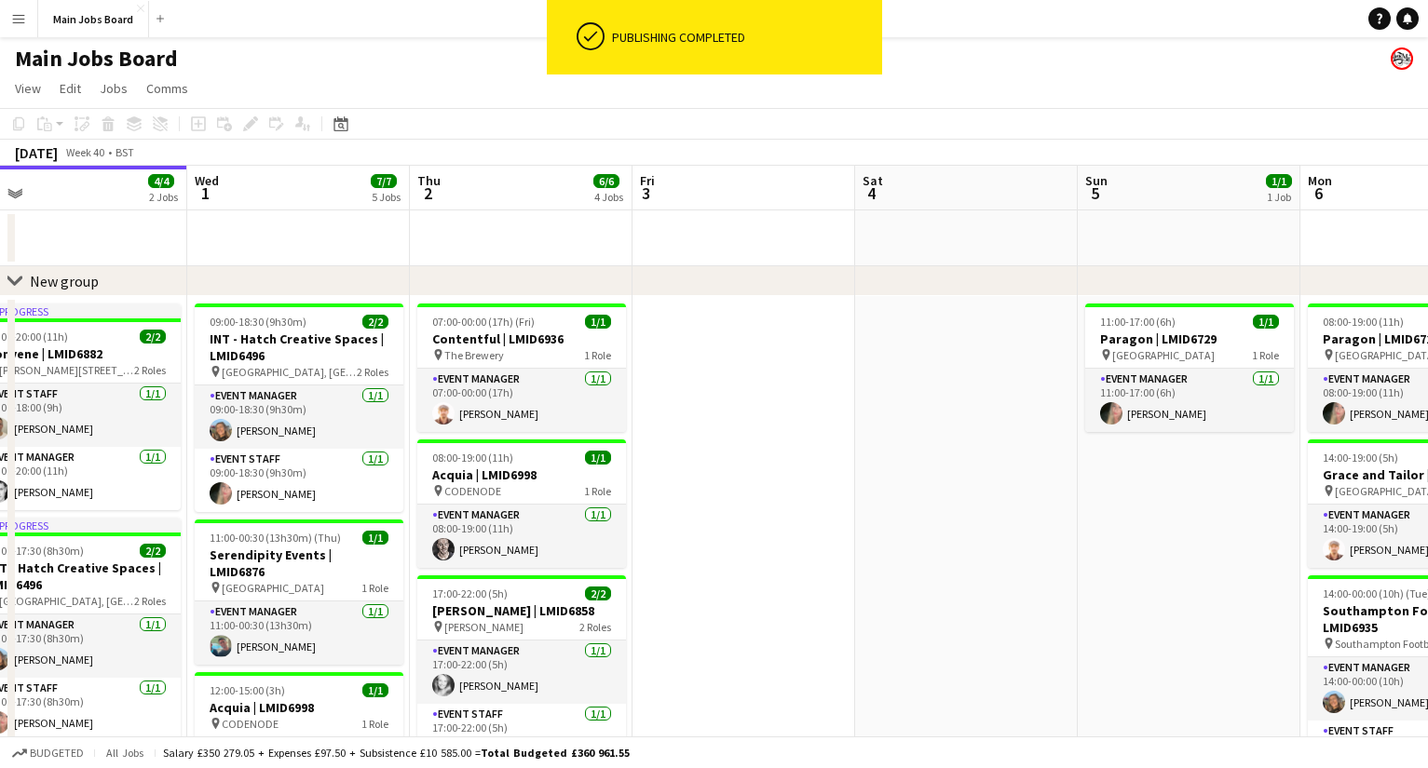
drag, startPoint x: 818, startPoint y: 573, endPoint x: 722, endPoint y: 563, distance: 96.4
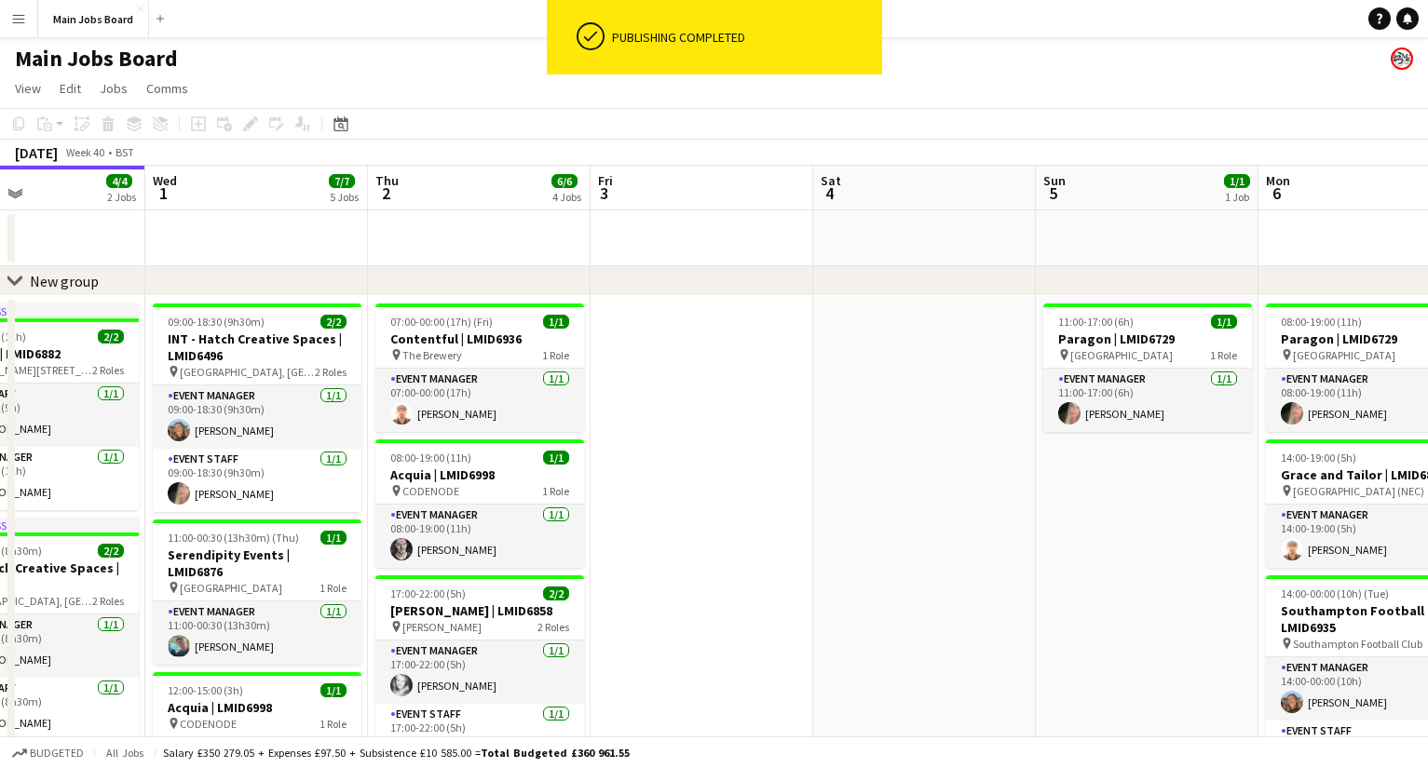
click at [723, 563] on app-calendar-viewport "Sat 27 1/1 1 Job Sun 28 4/4 2 Jobs Mon 29 3/3 2 Jobs Tue 30 4/4 2 Jobs Wed 1 7/…" at bounding box center [714, 690] width 1428 height 1049
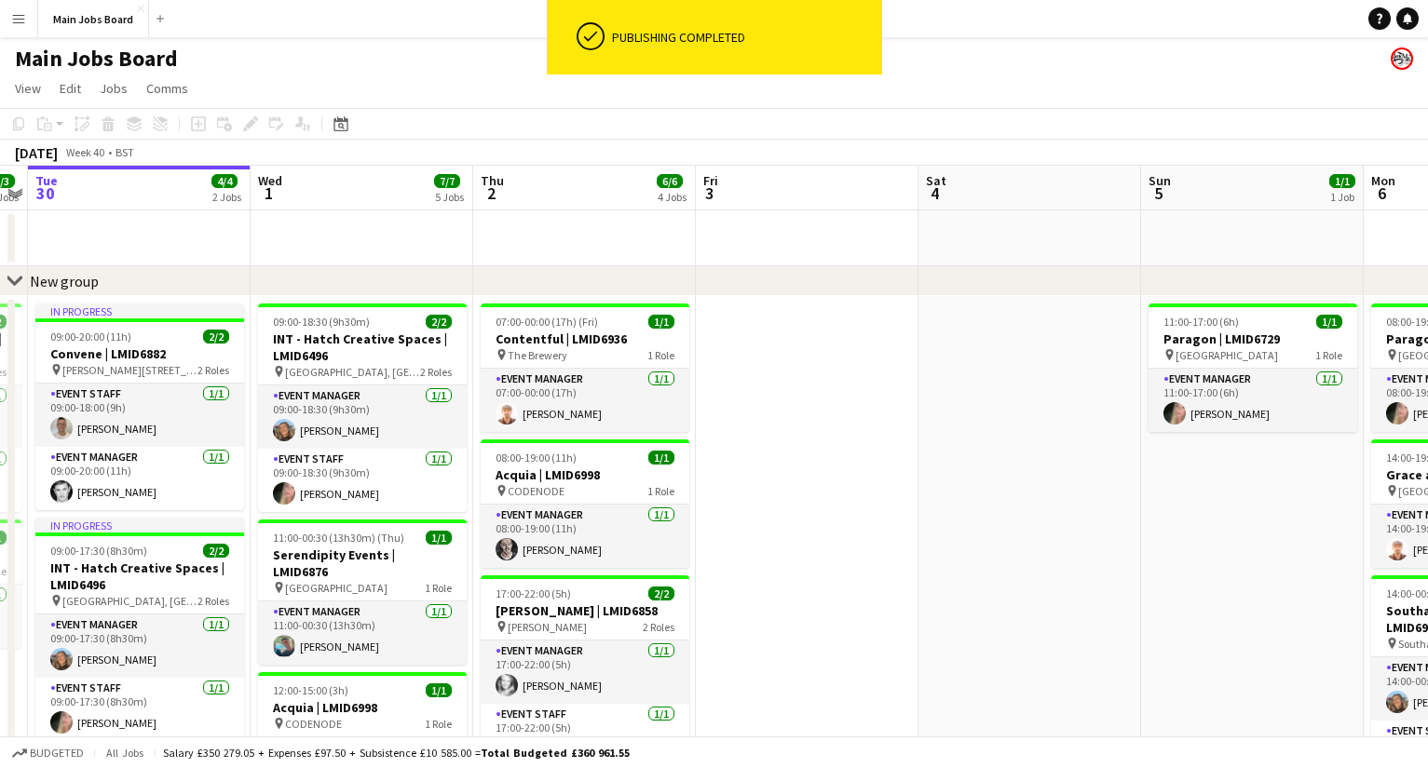
scroll to position [0, 548]
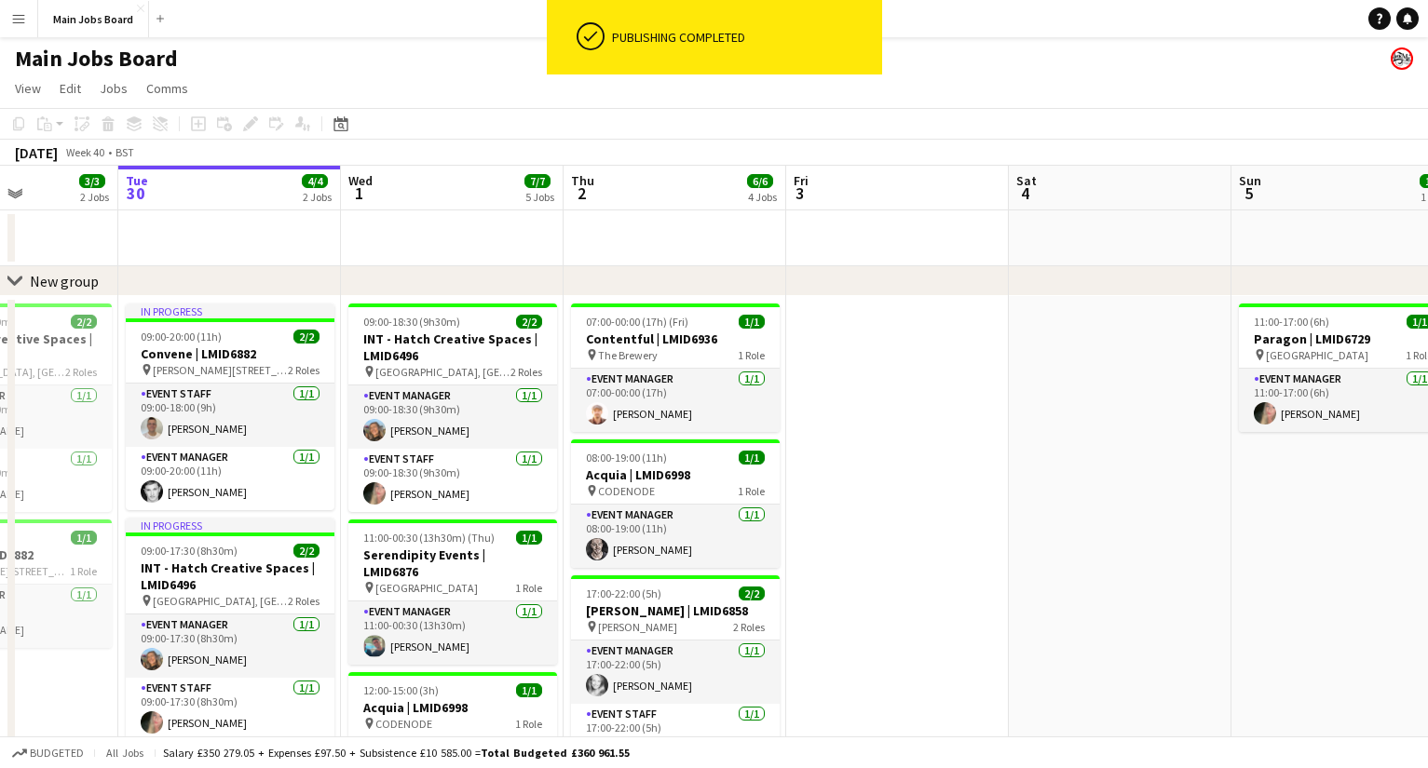
drag, startPoint x: 573, startPoint y: 656, endPoint x: 769, endPoint y: 656, distance: 196.5
click at [769, 616] on app-calendar-viewport "Sat 27 1/1 1 Job Sun 28 4/4 2 Jobs Mon 29 3/3 2 Jobs Tue 30 4/4 2 Jobs Wed 1 7/…" at bounding box center [714, 690] width 1428 height 1049
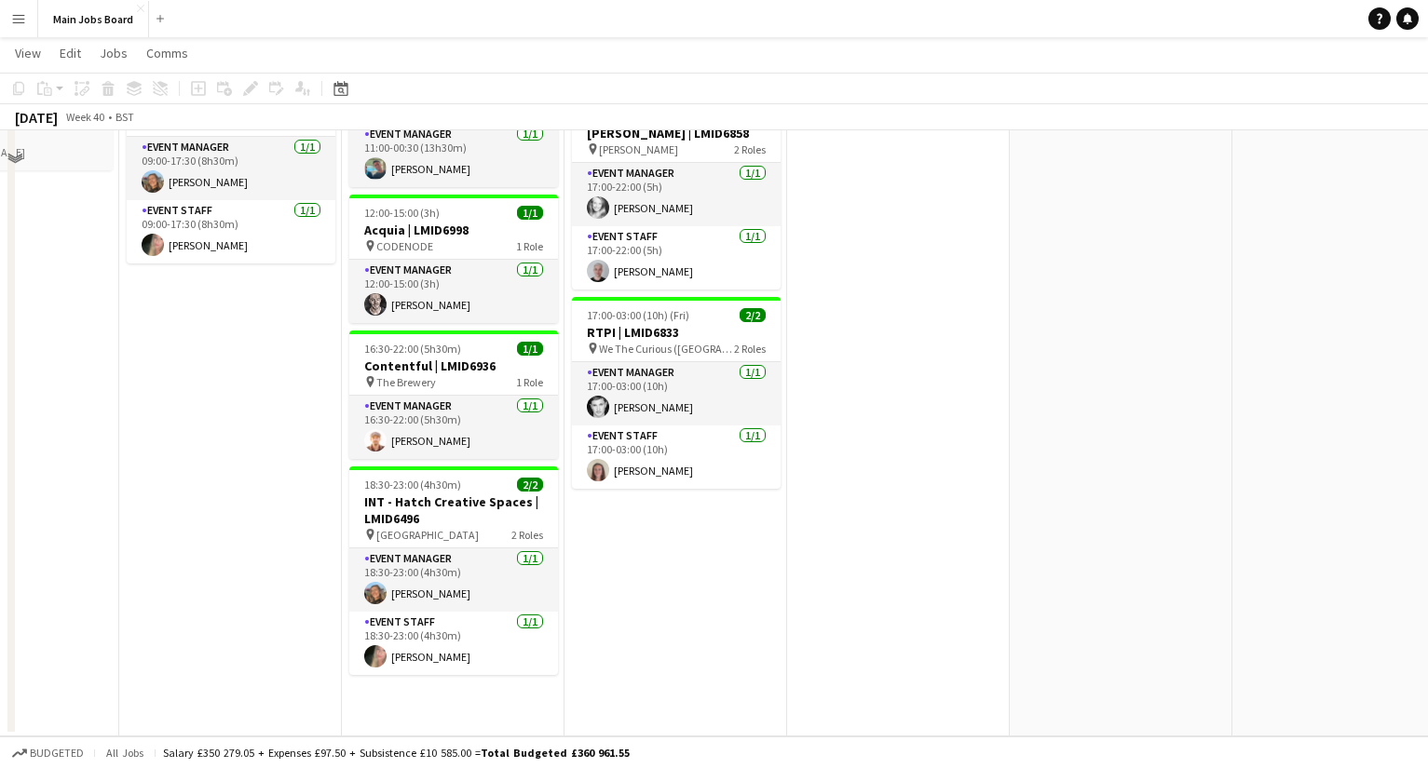
scroll to position [0, 0]
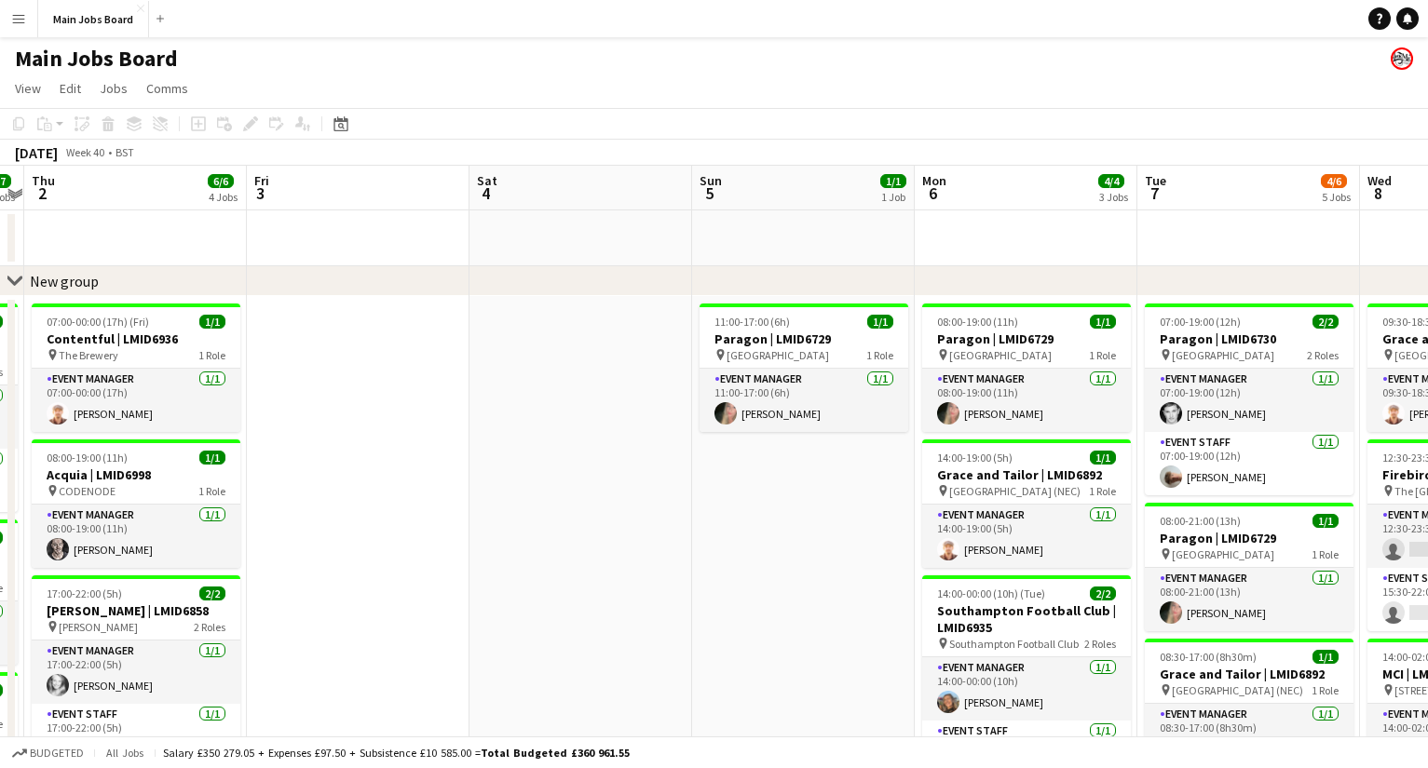
drag, startPoint x: 1039, startPoint y: 599, endPoint x: 676, endPoint y: 599, distance: 363.2
click at [697, 596] on app-calendar-viewport "Sun 28 4/4 2 Jobs Mon 29 3/3 2 Jobs Tue 30 4/4 2 Jobs Wed 1 7/7 5 Jobs Thu 2 6/…" at bounding box center [714, 690] width 1428 height 1049
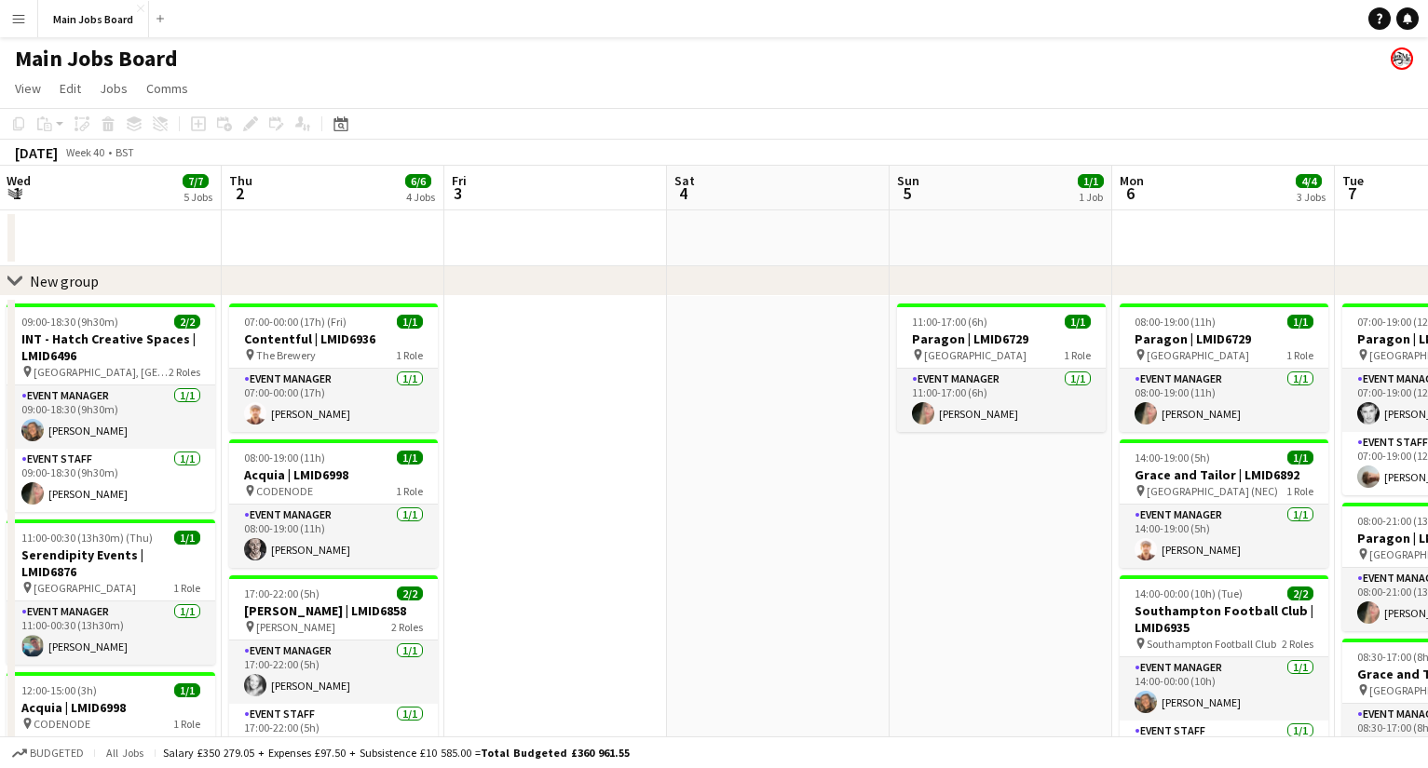
scroll to position [0, 500]
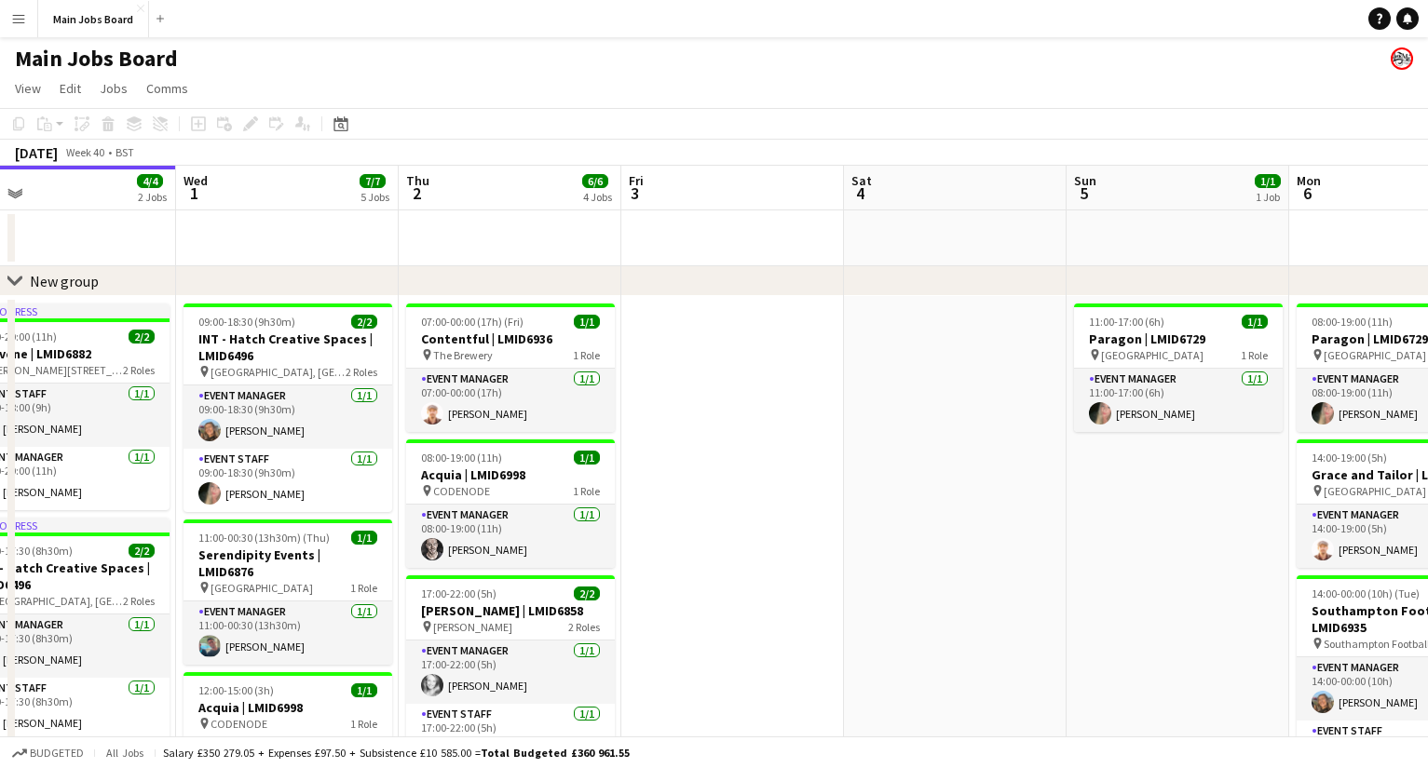
drag, startPoint x: 885, startPoint y: 558, endPoint x: 607, endPoint y: 558, distance: 277.5
click at [608, 558] on app-calendar-viewport "Sun 28 4/4 2 Jobs Mon 29 3/3 2 Jobs Tue 30 4/4 2 Jobs Wed 1 7/7 5 Jobs Thu 2 6/…" at bounding box center [714, 690] width 1428 height 1049
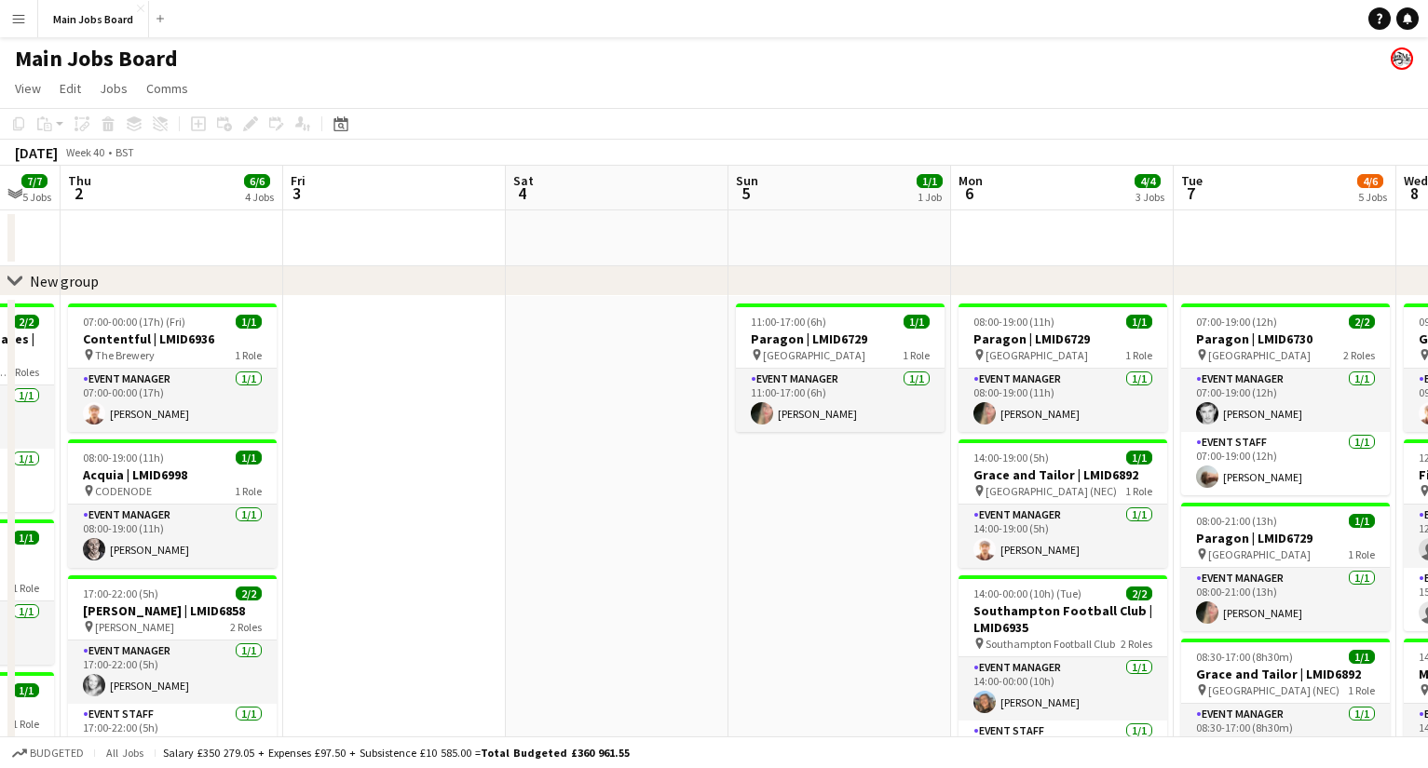
scroll to position [0, 477]
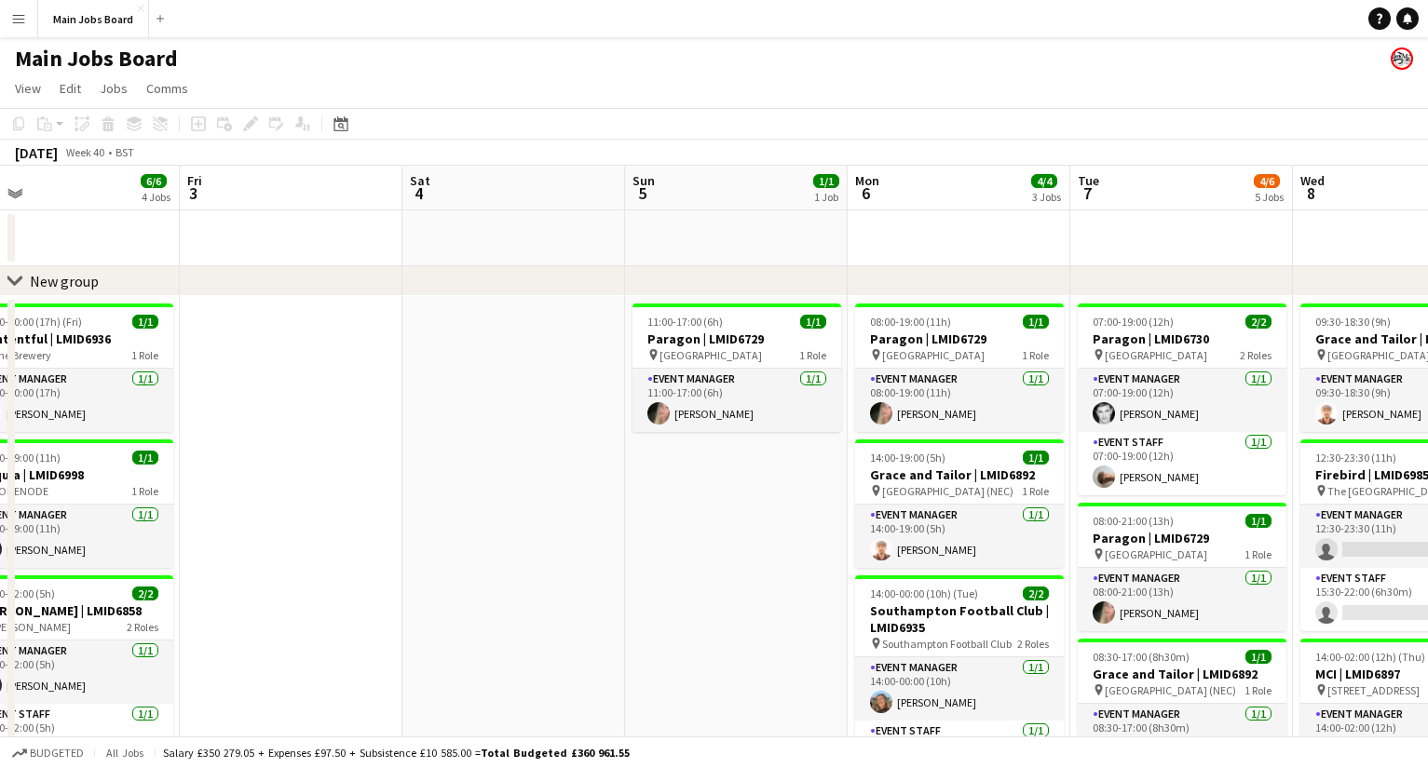
drag, startPoint x: 241, startPoint y: 521, endPoint x: 487, endPoint y: 521, distance: 245.8
click at [486, 521] on app-calendar-viewport "Tue 30 4/4 2 Jobs Wed 1 7/7 5 Jobs Thu 2 6/6 4 Jobs Fri 3 Sat 4 Sun 5 1/1 1 Job…" at bounding box center [714, 690] width 1428 height 1049
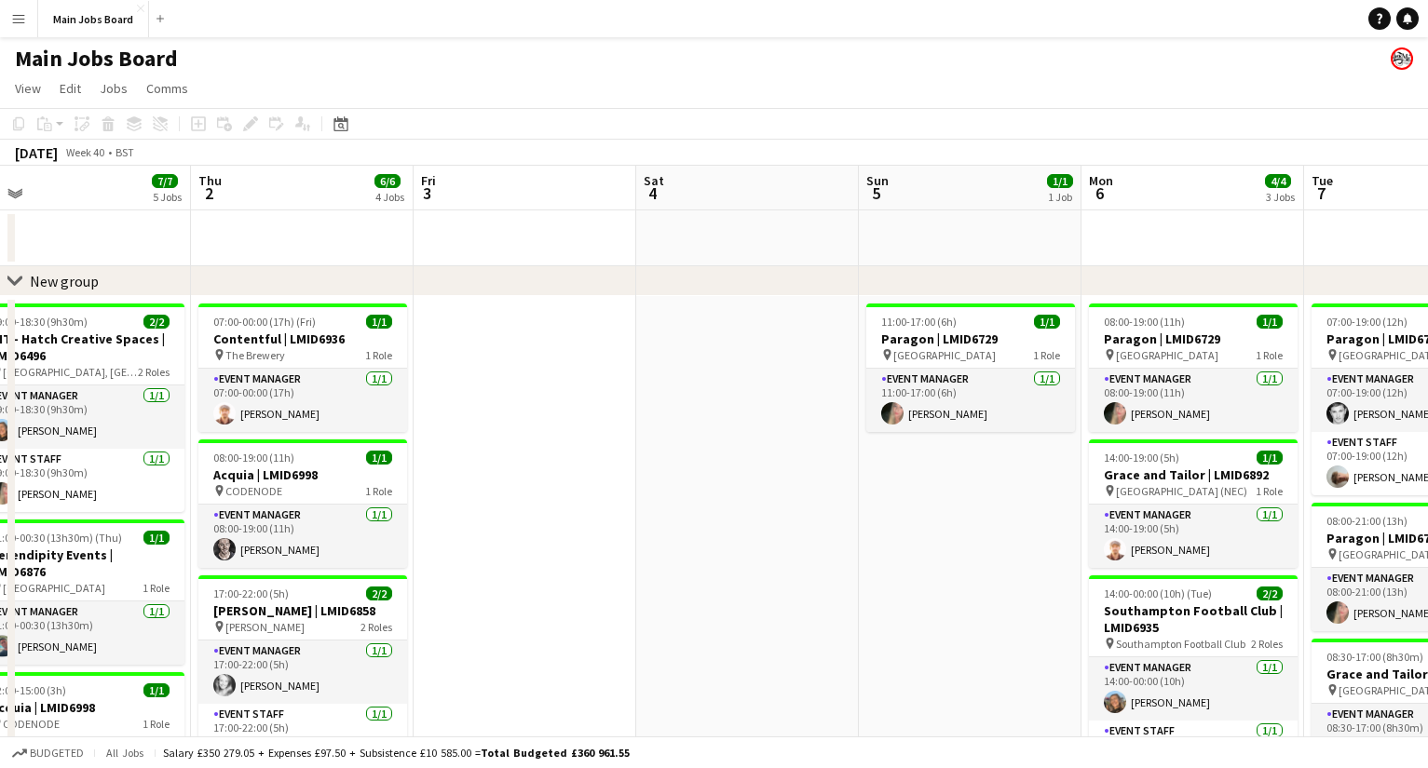
scroll to position [0, 388]
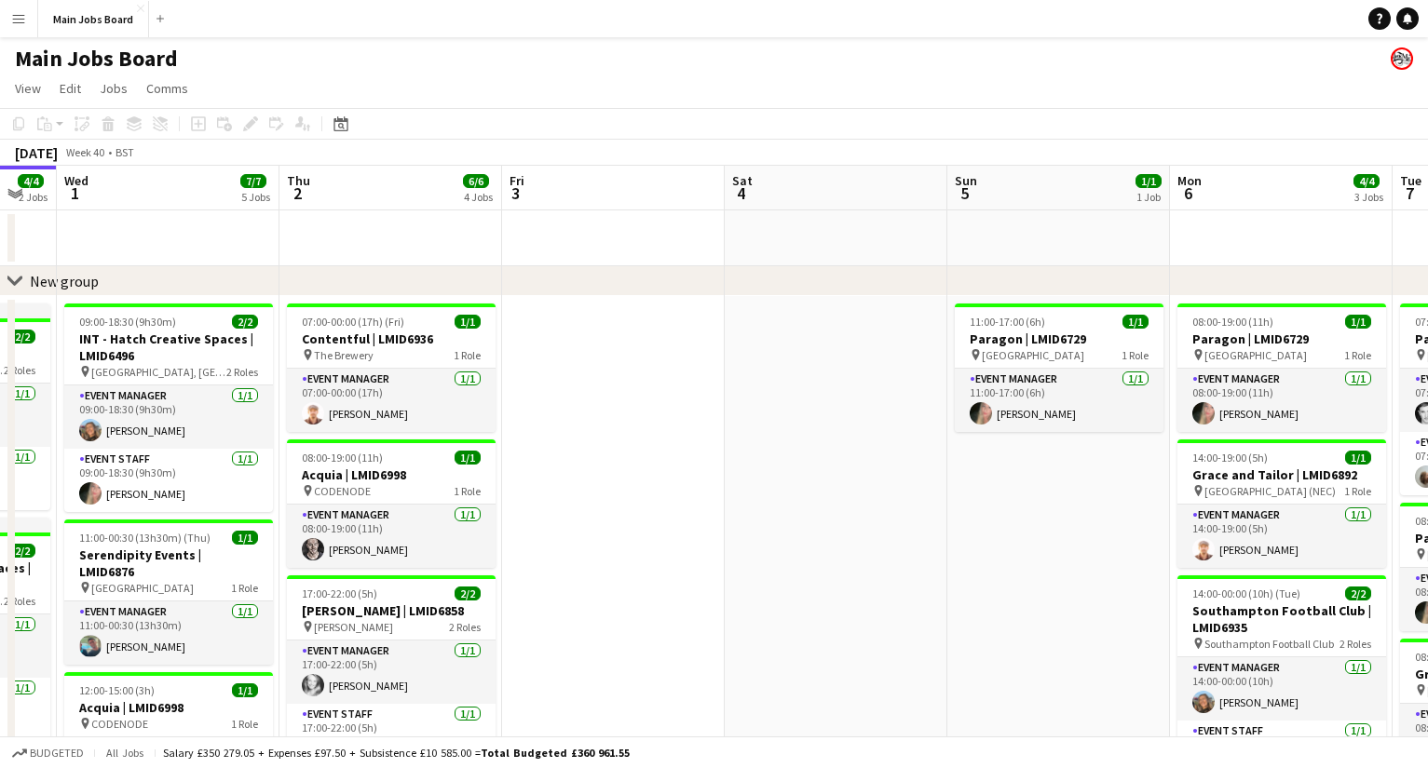
drag, startPoint x: 518, startPoint y: 426, endPoint x: 830, endPoint y: 426, distance: 312.0
click at [829, 426] on app-calendar-viewport "Mon 29 3/3 2 Jobs Tue 30 4/4 2 Jobs Wed 1 7/7 5 Jobs Thu 2 6/6 4 Jobs Fri 3 Sat…" at bounding box center [714, 690] width 1428 height 1049
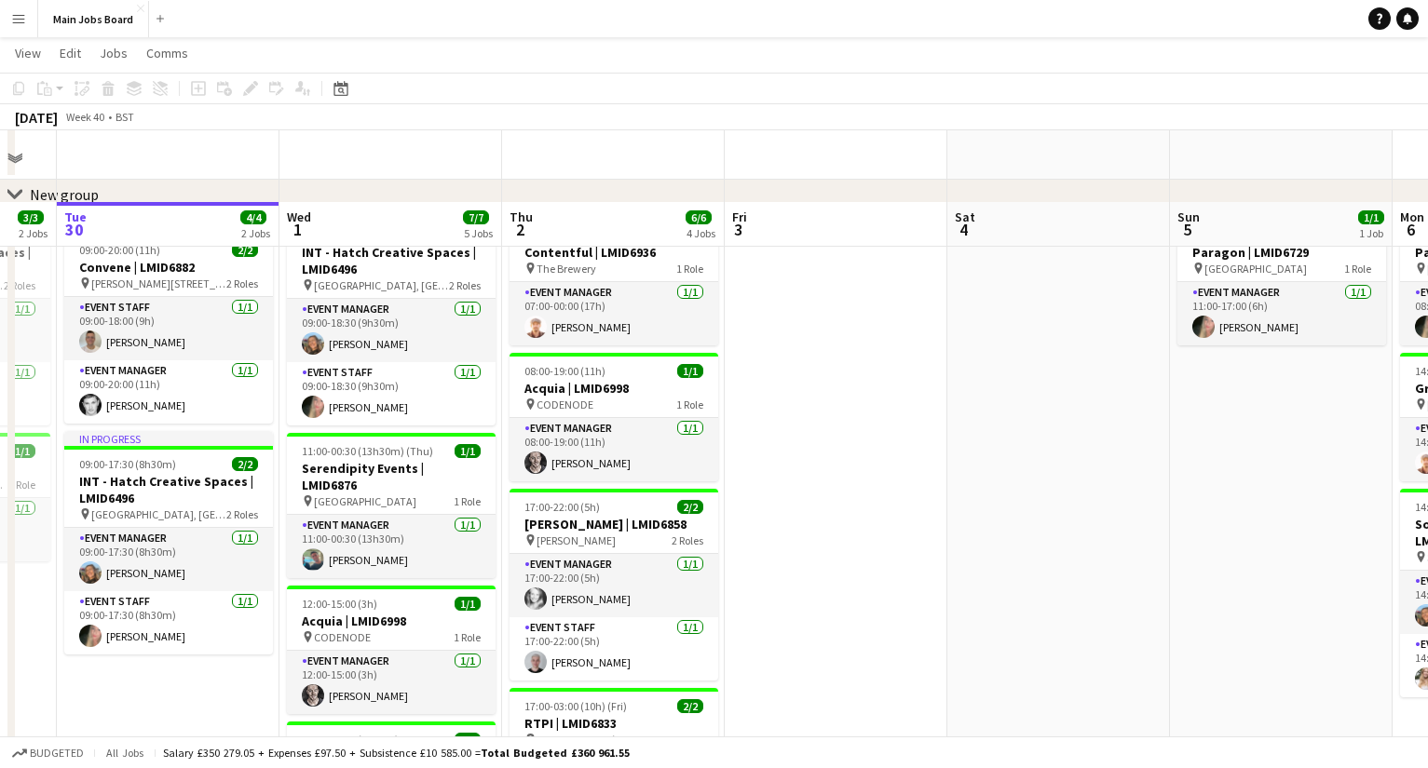
scroll to position [0, 0]
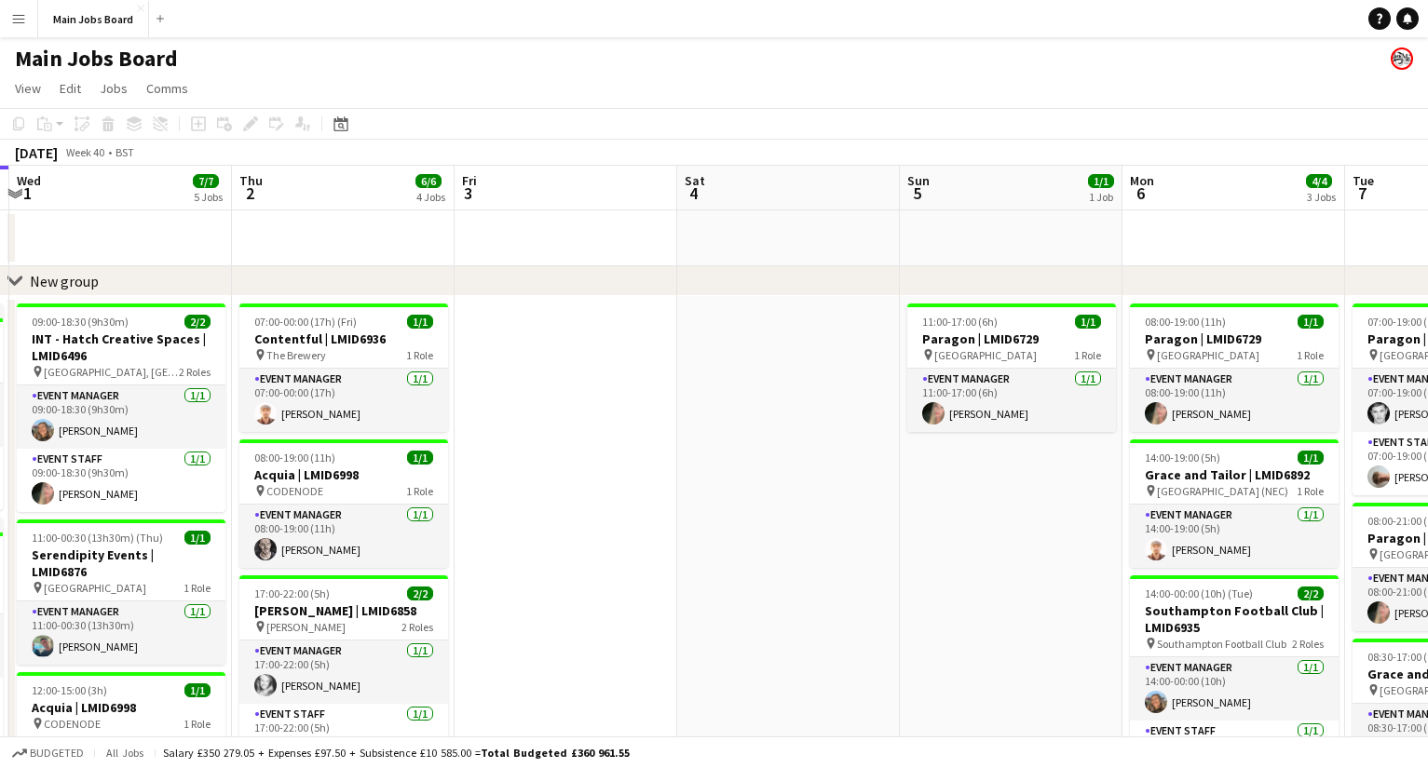
drag, startPoint x: 1096, startPoint y: 535, endPoint x: 817, endPoint y: 535, distance: 279.4
click at [818, 534] on app-calendar-viewport "Sun 28 4/4 2 Jobs Mon 29 3/3 2 Jobs Tue 30 4/4 2 Jobs Wed 1 7/7 5 Jobs Thu 2 6/…" at bounding box center [714, 690] width 1428 height 1049
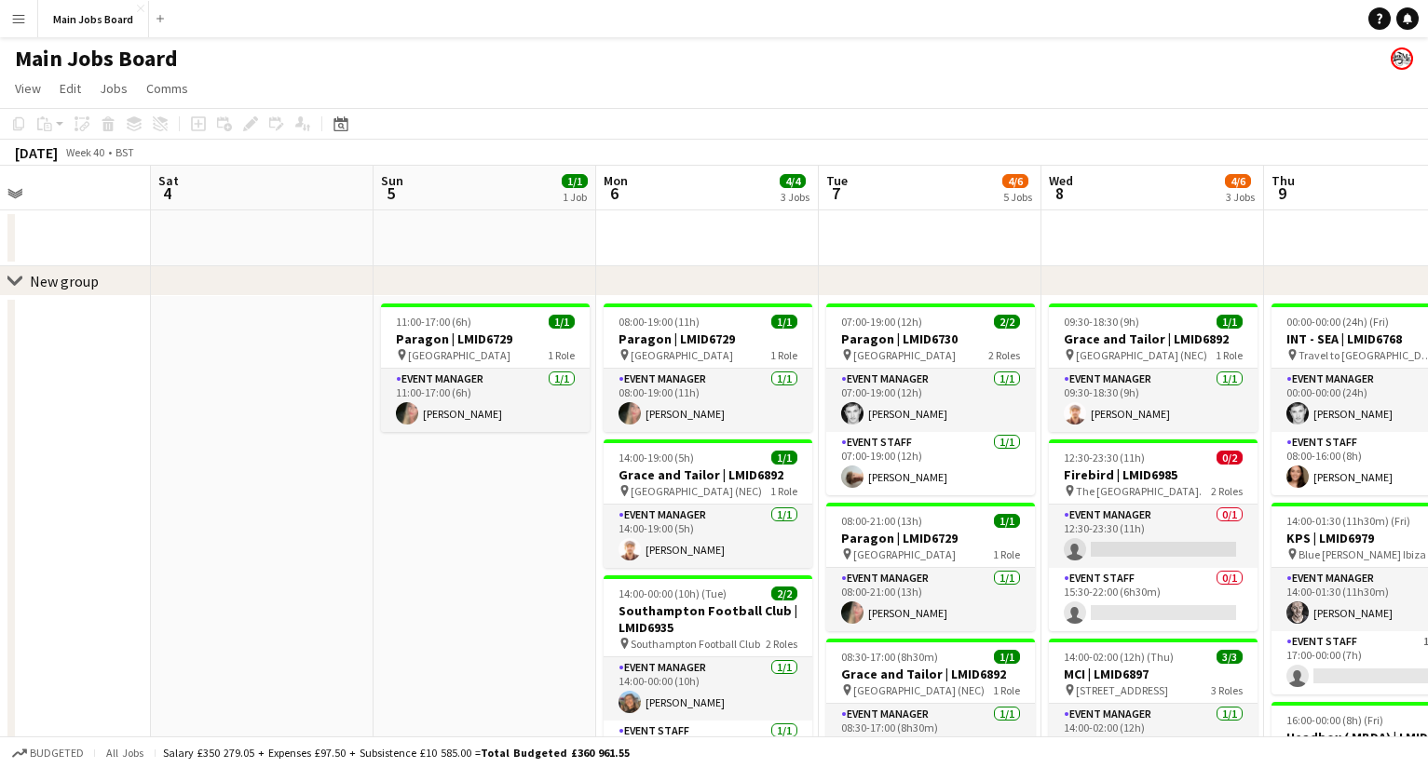
drag, startPoint x: 1076, startPoint y: 545, endPoint x: 518, endPoint y: 545, distance: 558.7
click at [518, 545] on app-calendar-viewport "Tue 30 4/4 2 Jobs Wed 1 7/7 5 Jobs Thu 2 6/6 4 Jobs Fri 3 Sat 4 Sun 5 1/1 1 Job…" at bounding box center [714, 690] width 1428 height 1049
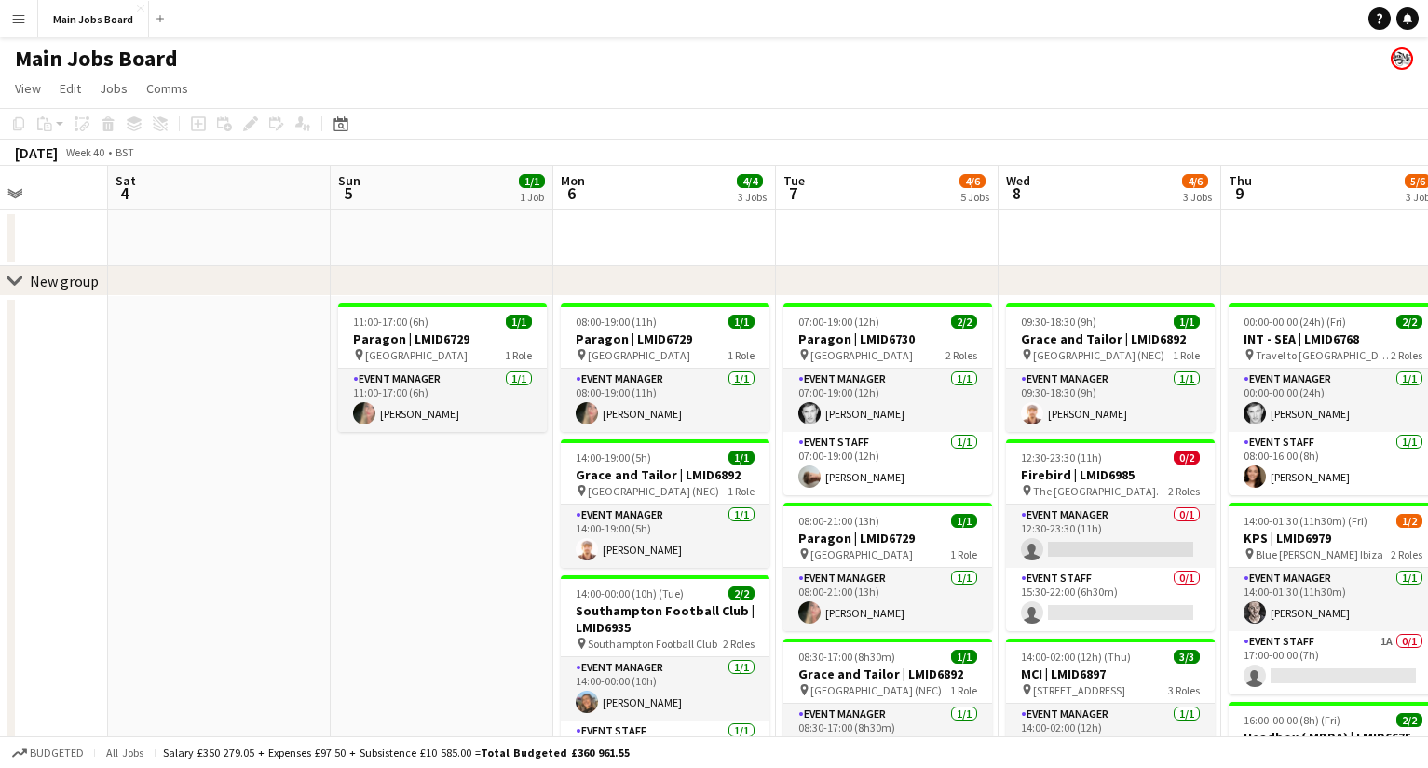
scroll to position [0, 844]
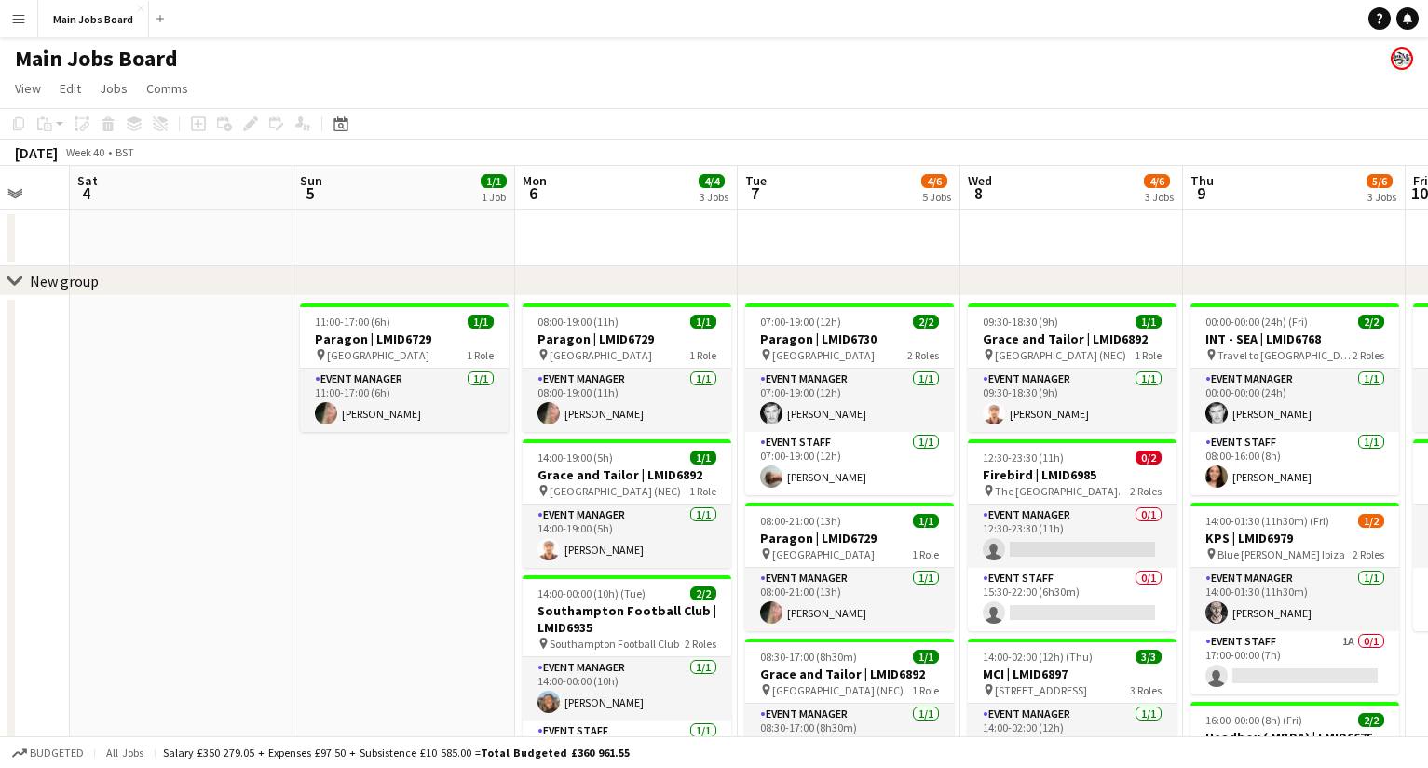
drag, startPoint x: 1047, startPoint y: 596, endPoint x: 539, endPoint y: 596, distance: 507.5
click at [539, 596] on app-calendar-viewport "Tue 30 4/4 2 Jobs Wed 1 7/7 5 Jobs Thu 2 6/6 4 Jobs Fri 3 Sat 4 Sun 5 1/1 1 Job…" at bounding box center [714, 690] width 1428 height 1049
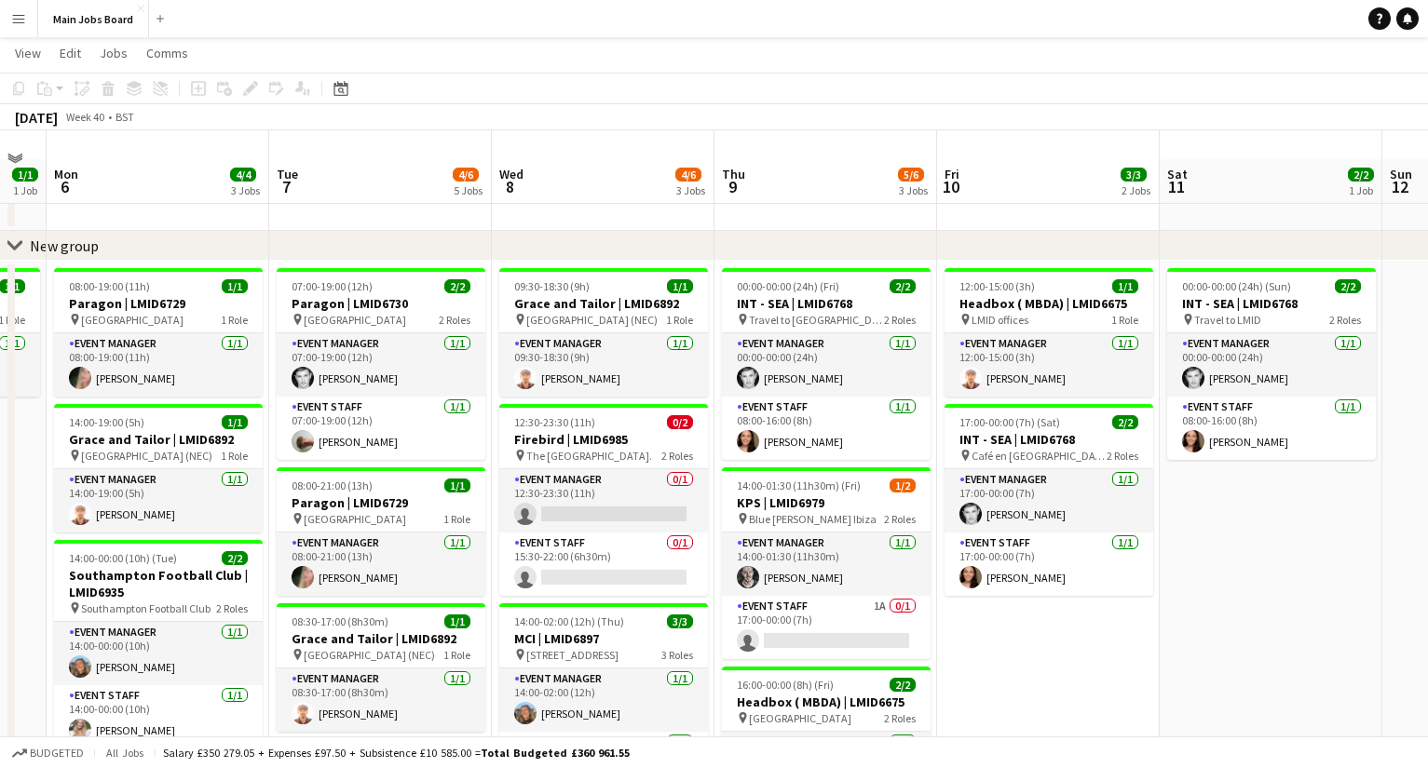
scroll to position [15, 0]
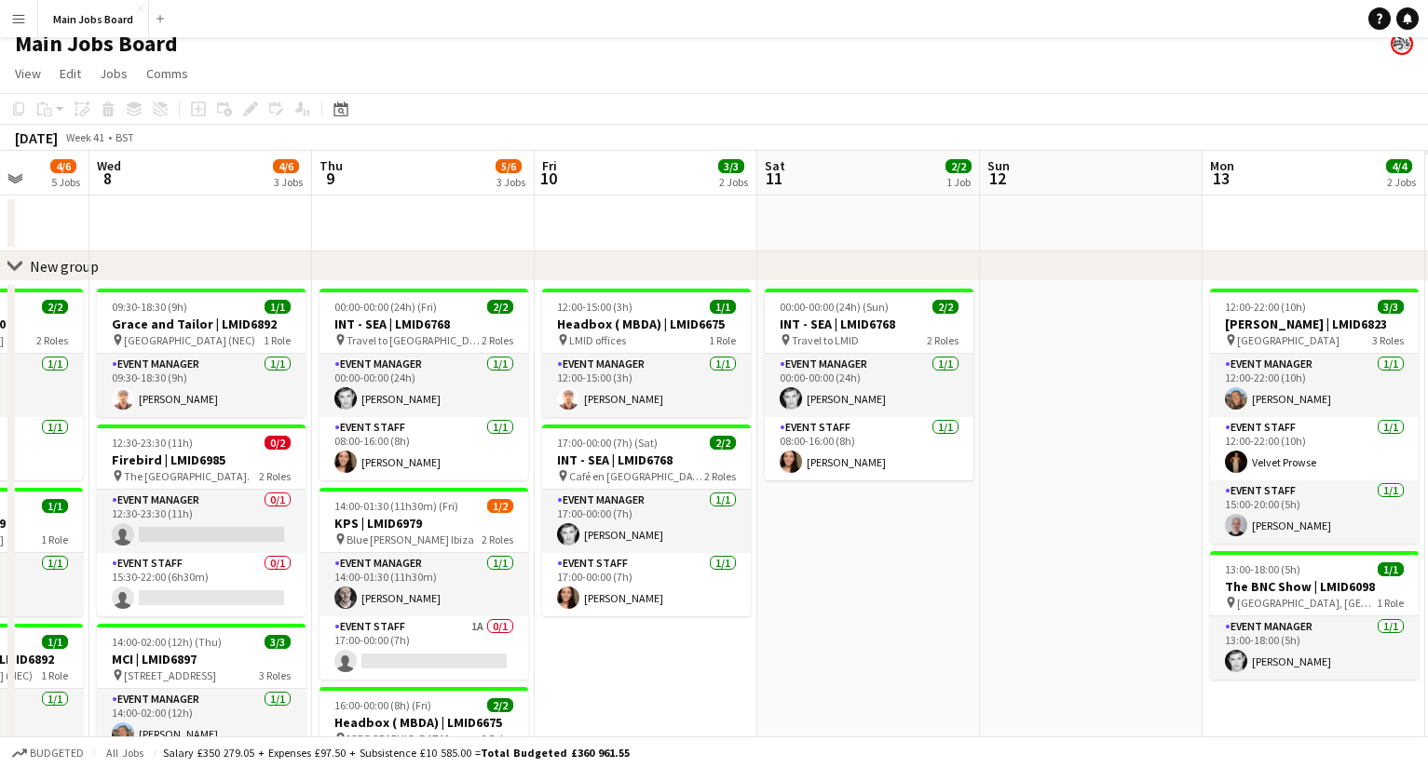
drag, startPoint x: 1198, startPoint y: 612, endPoint x: 733, endPoint y: 585, distance: 465.5
click at [738, 585] on app-calendar-viewport "Sat 4 Sun 5 1/1 1 Job Mon 6 4/4 3 Jobs Tue 7 4/6 5 Jobs Wed 8 4/6 3 Jobs Thu 9 …" at bounding box center [714, 675] width 1428 height 1049
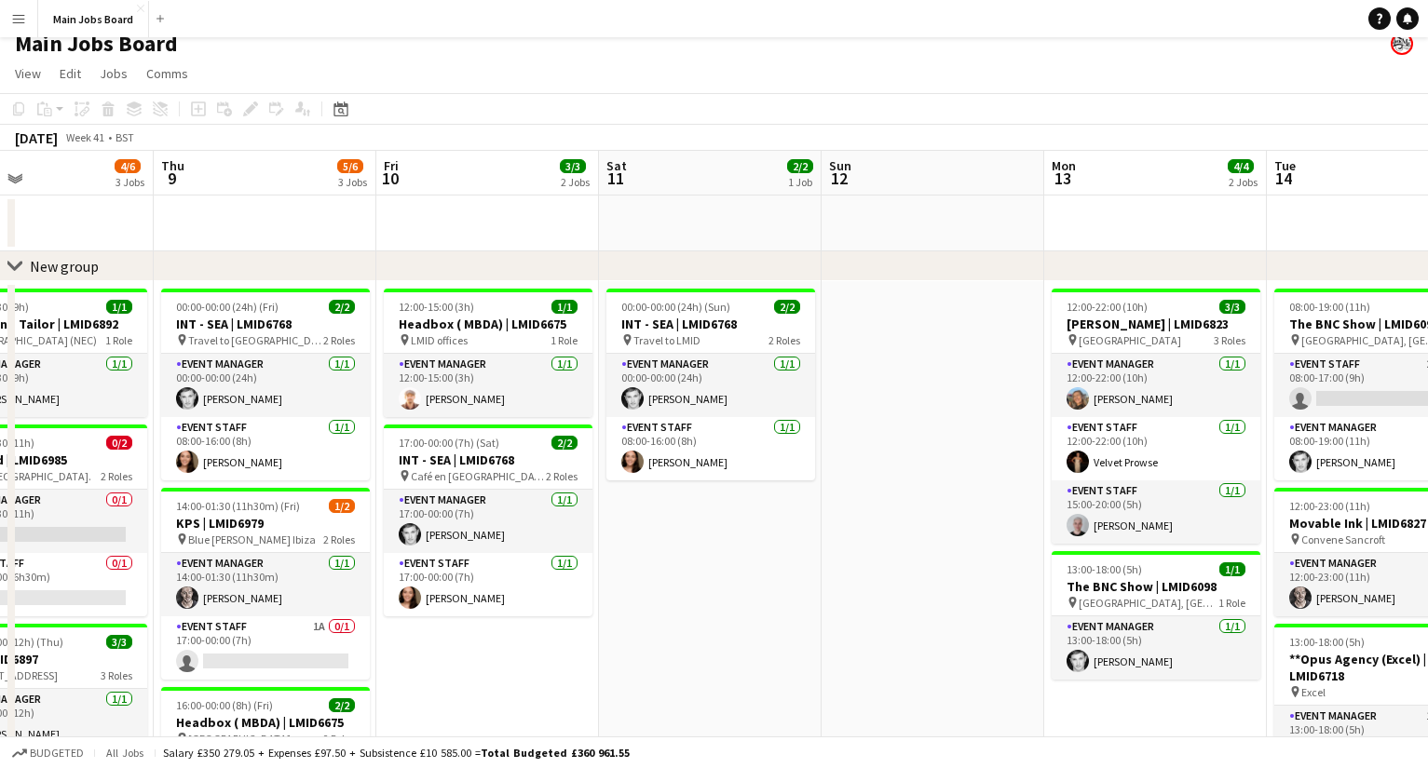
drag, startPoint x: 961, startPoint y: 604, endPoint x: 466, endPoint y: 604, distance: 495.4
click at [480, 604] on app-calendar-viewport "Sun 5 1/1 1 Job Mon 6 4/4 3 Jobs Tue 7 4/6 5 Jobs Wed 8 4/6 3 Jobs Thu 9 5/6 3 …" at bounding box center [714, 675] width 1428 height 1049
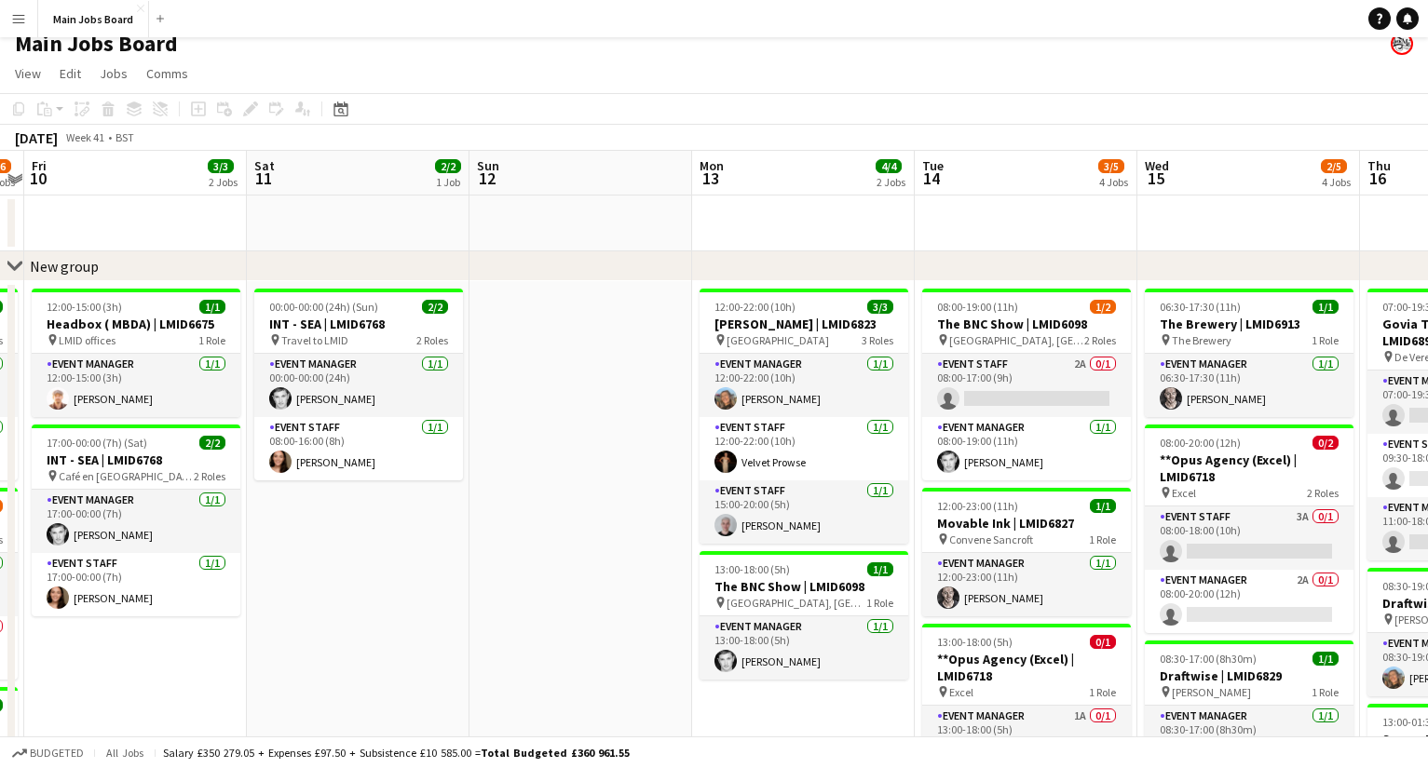
drag, startPoint x: 920, startPoint y: 650, endPoint x: 429, endPoint y: 650, distance: 490.7
click at [433, 616] on app-calendar-viewport "Tue 7 4/6 5 Jobs Wed 8 4/6 3 Jobs Thu 9 5/6 3 Jobs Fri 10 3/3 2 Jobs Sat 11 2/2…" at bounding box center [714, 675] width 1428 height 1049
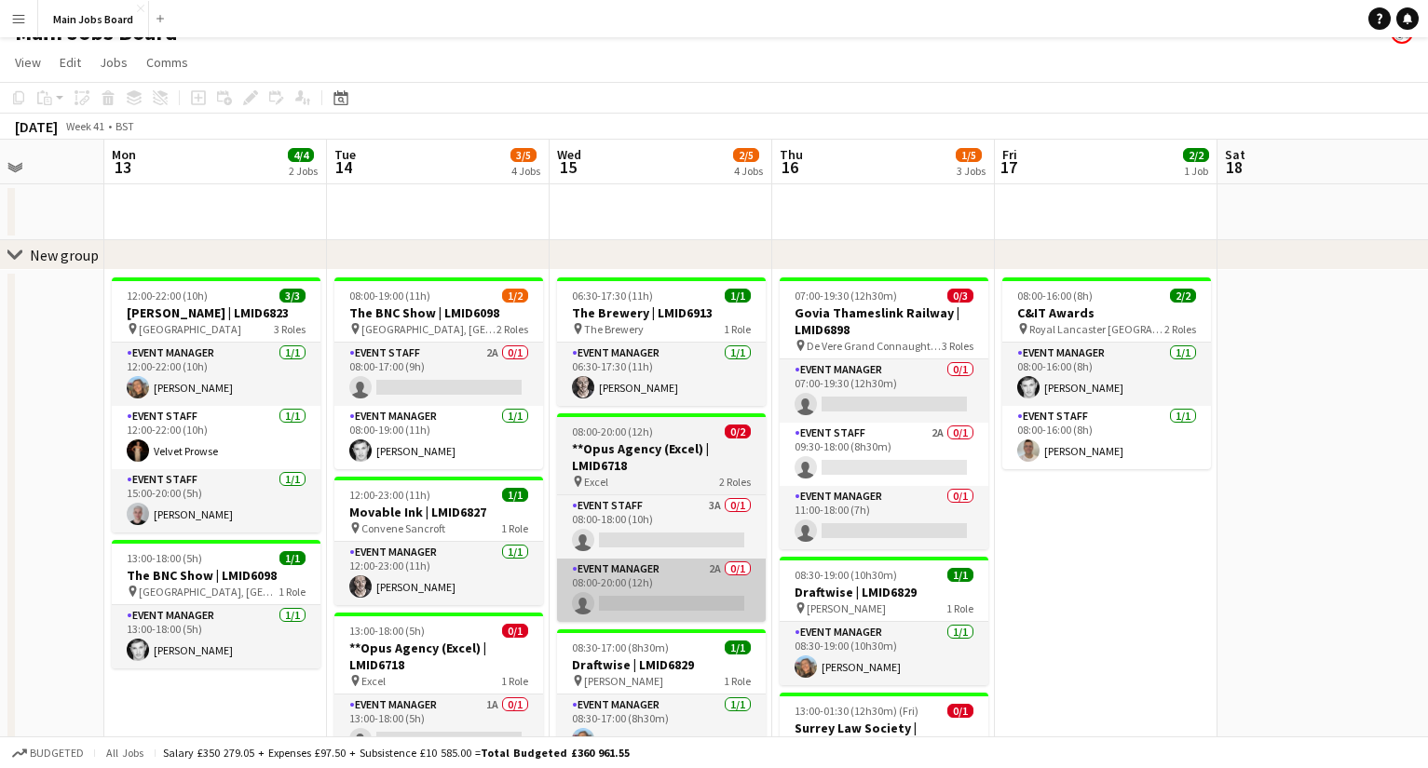
scroll to position [12, 0]
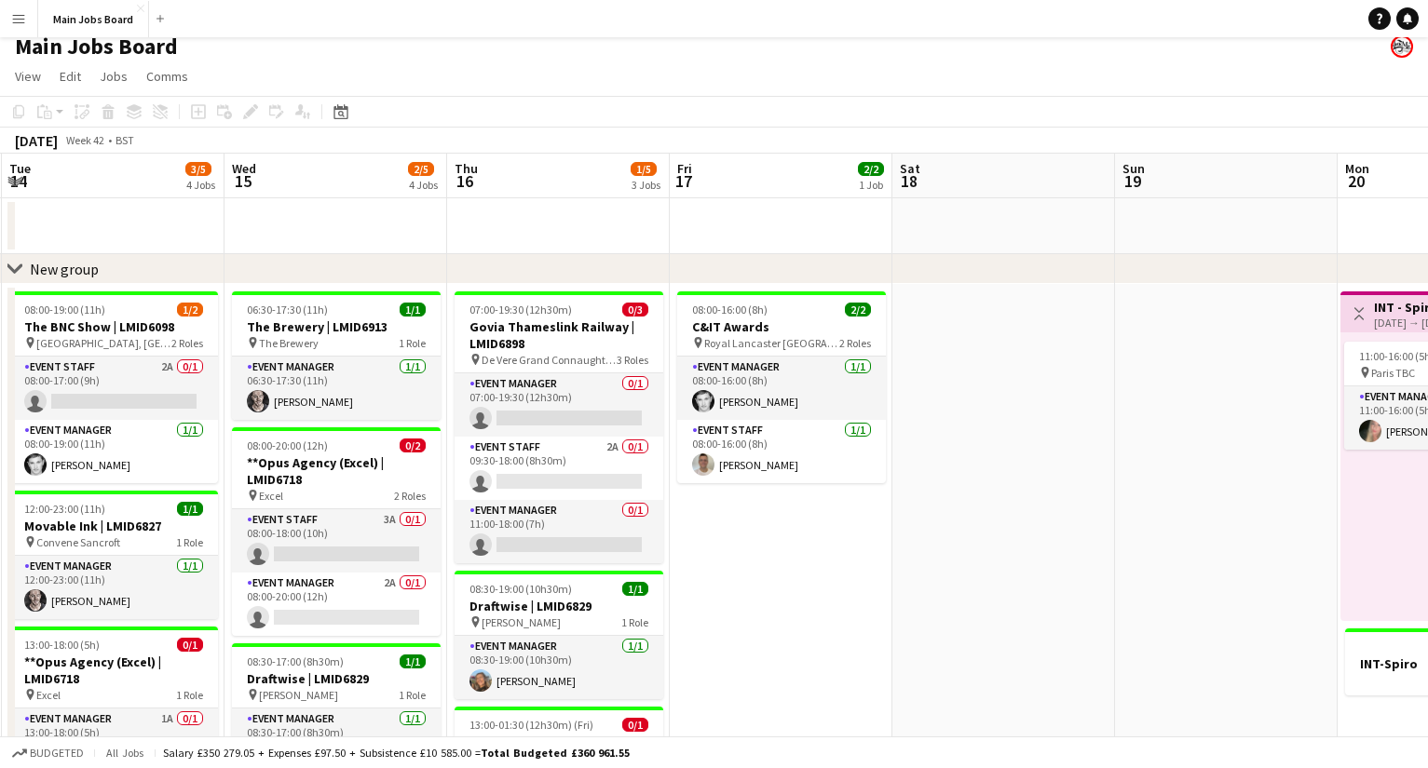
drag, startPoint x: 1193, startPoint y: 570, endPoint x: 643, endPoint y: 539, distance: 551.2
click at [645, 540] on app-calendar-viewport "Sat 11 2/2 1 Job Sun 12 Mon 13 4/4 2 Jobs Tue 14 3/5 4 Jobs Wed 15 2/5 4 Jobs T…" at bounding box center [714, 678] width 1428 height 1049
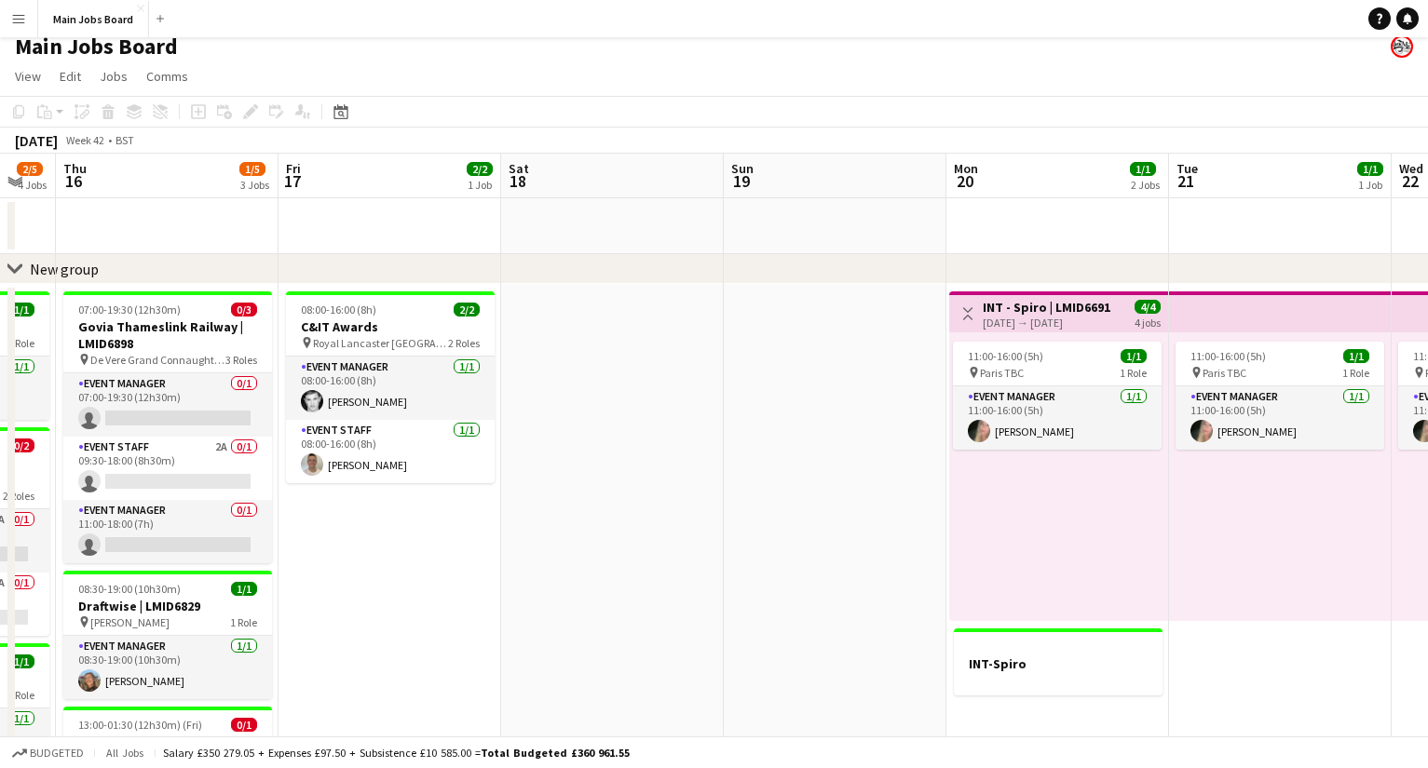
drag, startPoint x: 1094, startPoint y: 543, endPoint x: 480, endPoint y: 538, distance: 613.7
click at [480, 538] on app-calendar-viewport "Sun 12 Mon 13 4/4 2 Jobs Tue 14 3/5 4 Jobs Wed 15 2/5 4 Jobs Thu 16 1/5 3 Jobs …" at bounding box center [714, 678] width 1428 height 1049
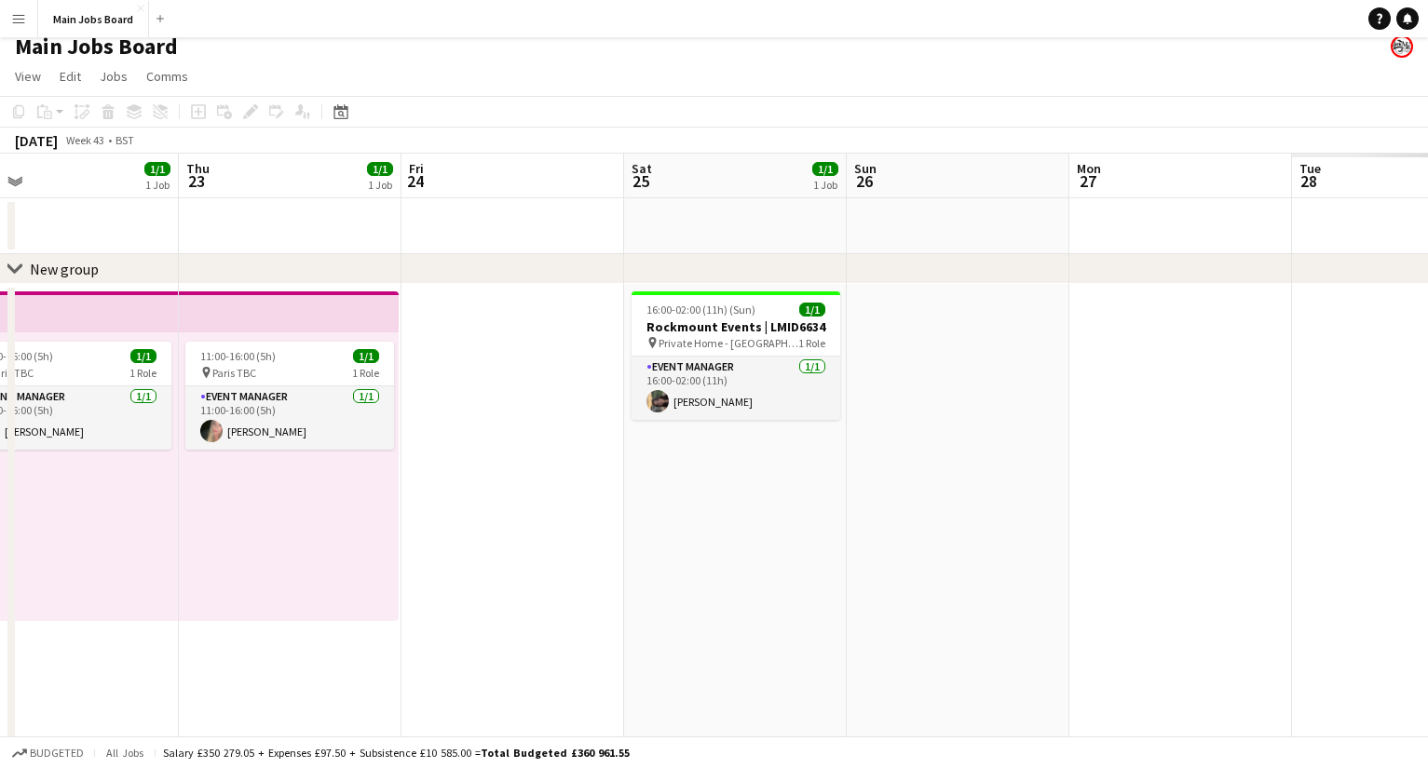
drag, startPoint x: 760, startPoint y: 587, endPoint x: 272, endPoint y: 587, distance: 487.9
click at [285, 587] on app-calendar-viewport "Sat 18 Sun 19 Mon 20 1/1 2 Jobs Tue 21 1/1 1 Job Wed 22 1/1 1 Job Thu 23 1/1 1 …" at bounding box center [714, 678] width 1428 height 1049
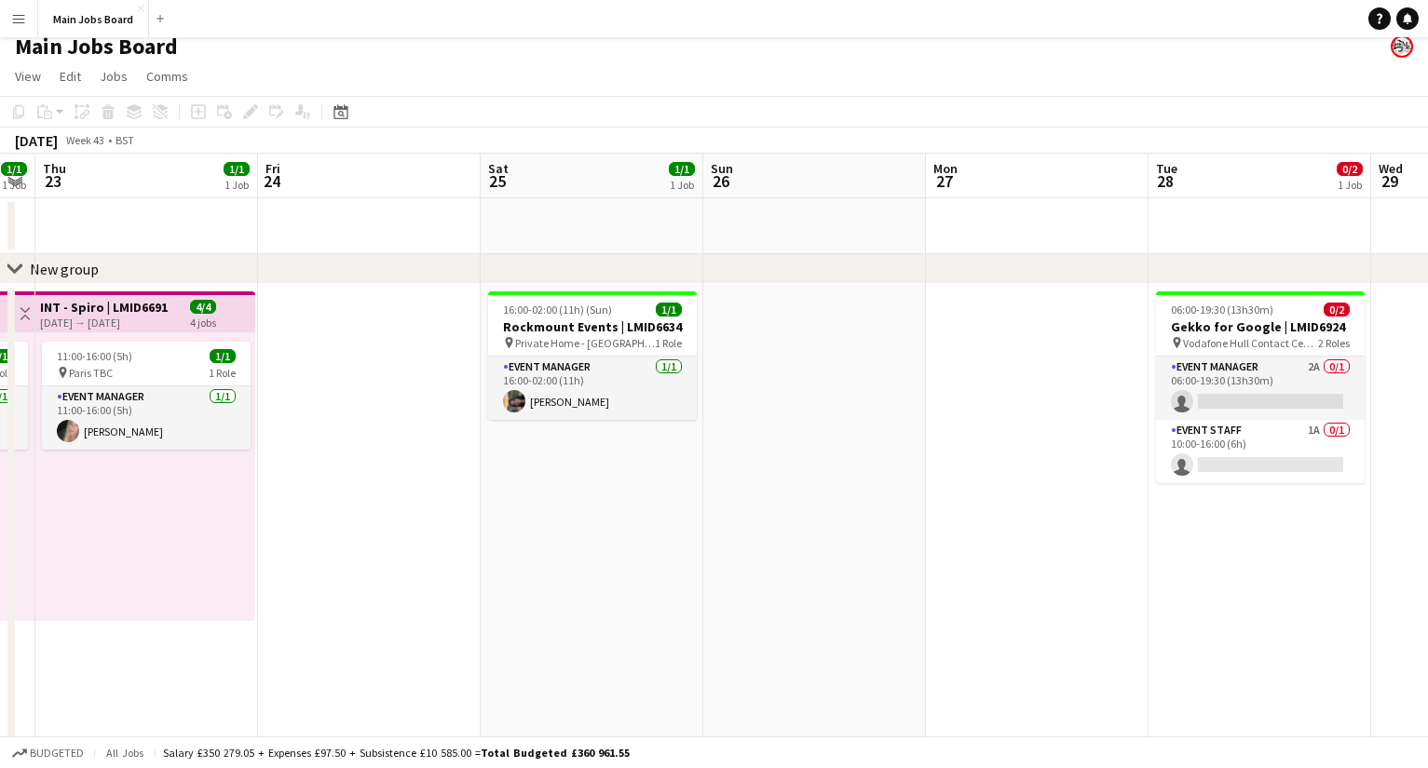
drag, startPoint x: 887, startPoint y: 565, endPoint x: 465, endPoint y: 565, distance: 422.8
click at [468, 565] on app-calendar-viewport "Sun 19 Mon 20 1/1 2 Jobs Tue 21 1/1 1 Job Wed 22 1/1 1 Job Thu 23 1/1 1 Job Fri…" at bounding box center [714, 678] width 1428 height 1049
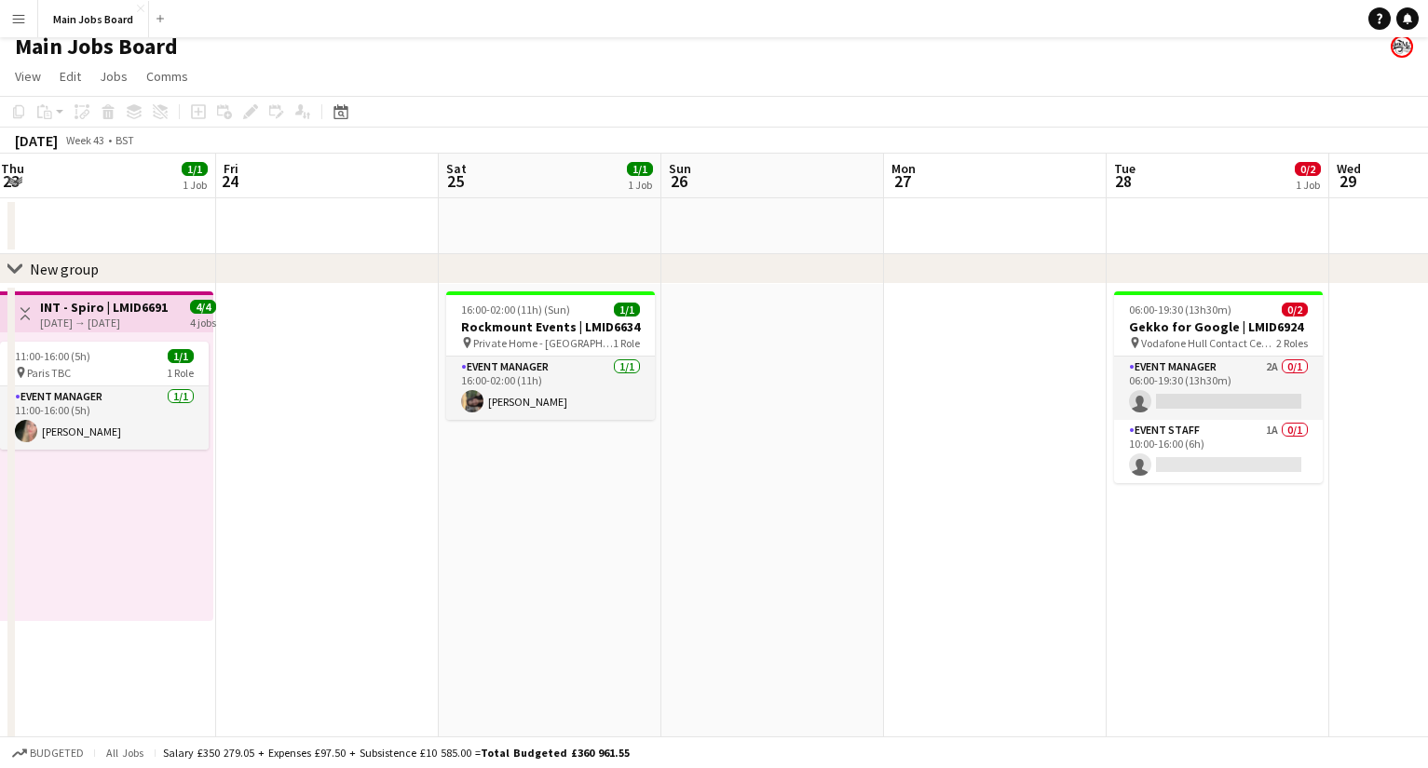
drag, startPoint x: 865, startPoint y: 557, endPoint x: 380, endPoint y: 557, distance: 485.2
click at [381, 557] on app-calendar-viewport "Mon 20 1/1 2 Jobs Tue 21 1/1 1 Job Wed 22 1/1 1 Job Thu 23 1/1 1 Job Fri 24 Sat…" at bounding box center [714, 678] width 1428 height 1049
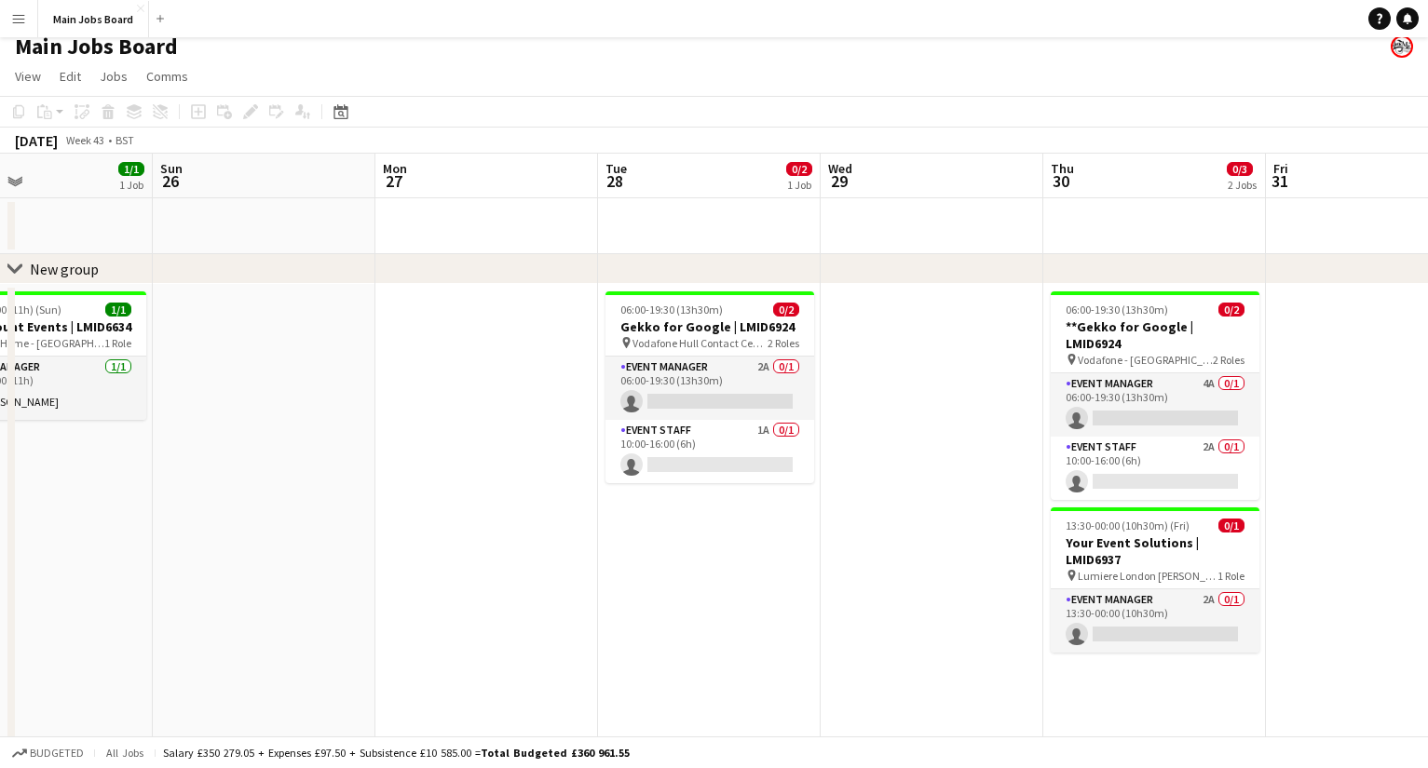
scroll to position [0, 786]
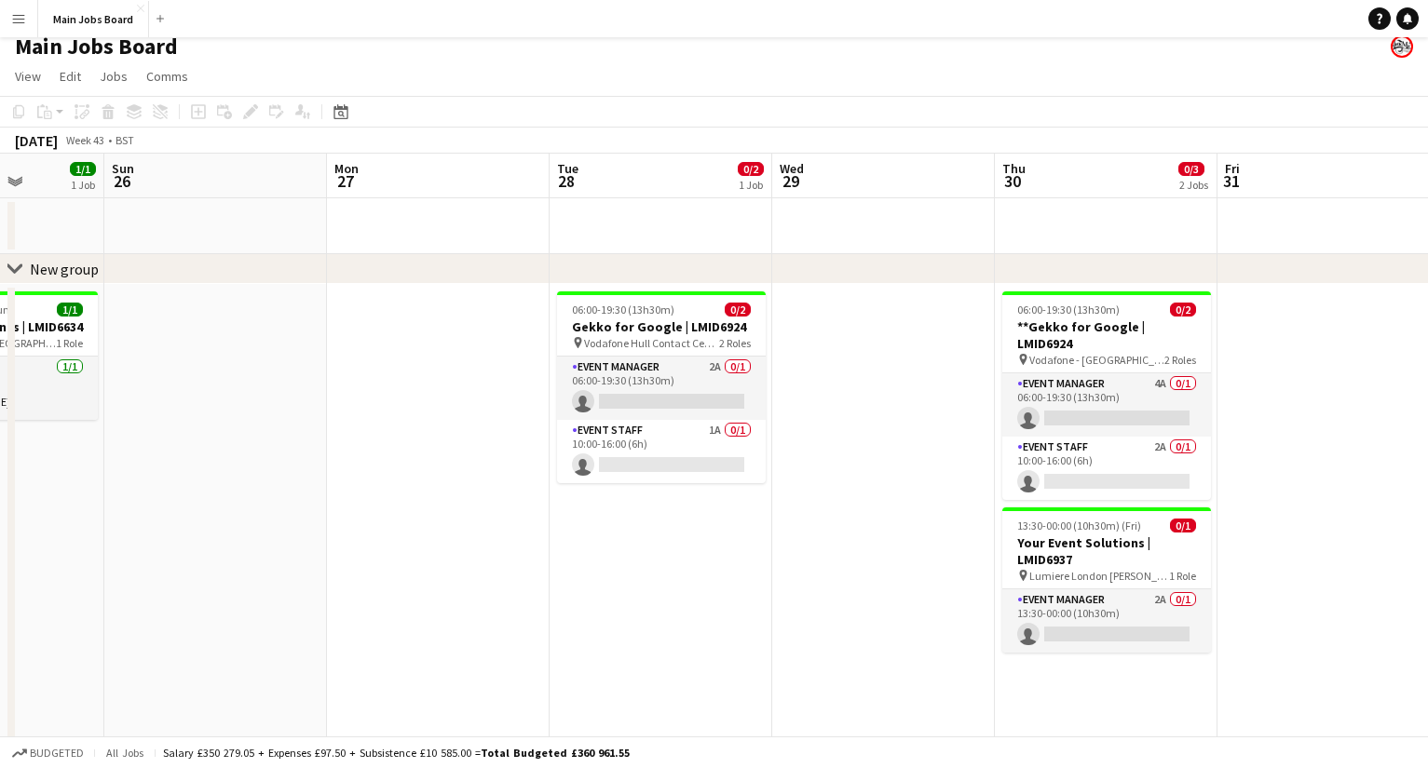
drag, startPoint x: 819, startPoint y: 570, endPoint x: 491, endPoint y: 570, distance: 327.8
click at [492, 570] on app-calendar-viewport "Wed 22 1/1 1 Job Thu 23 1/1 1 Job Fri 24 Sat 25 1/1 1 Job Sun 26 Mon 27 Tue 28 …" at bounding box center [714, 678] width 1428 height 1049
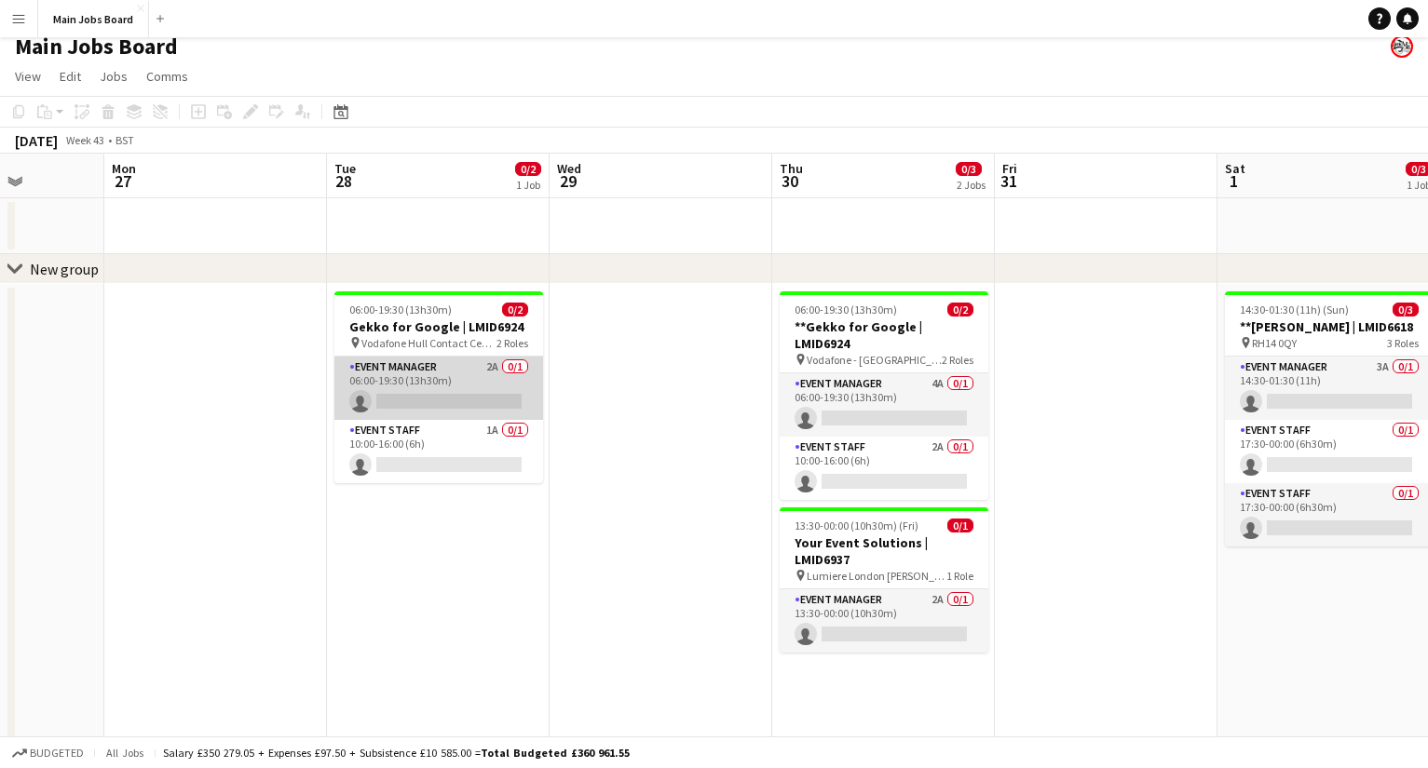
click at [494, 365] on app-card-role "Event Manager 2A 0/1 06:00-19:30 (13h30m) single-neutral-actions" at bounding box center [438, 388] width 209 height 63
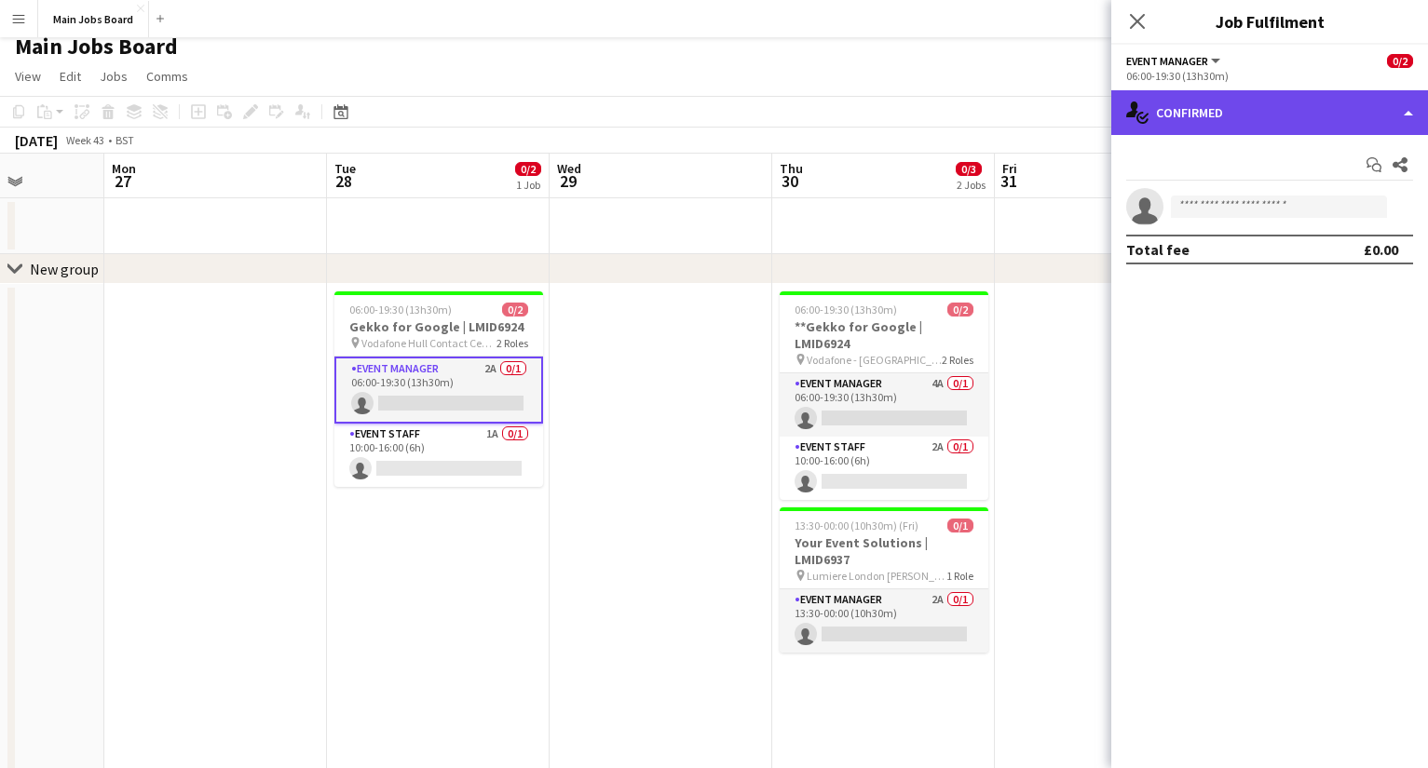
click at [1011, 116] on div "single-neutral-actions-check-2 Confirmed" at bounding box center [1269, 112] width 317 height 45
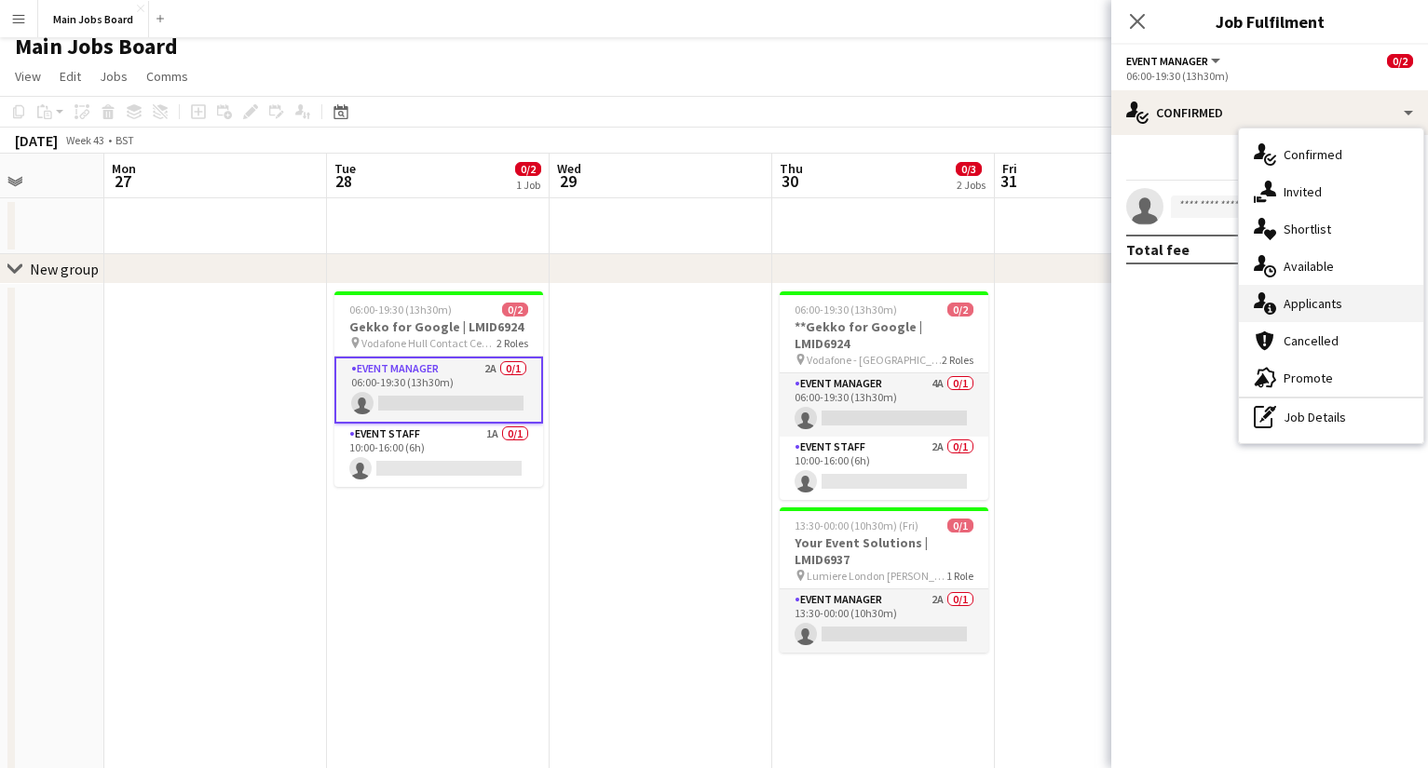
click at [1011, 310] on span "Applicants" at bounding box center [1312, 303] width 59 height 17
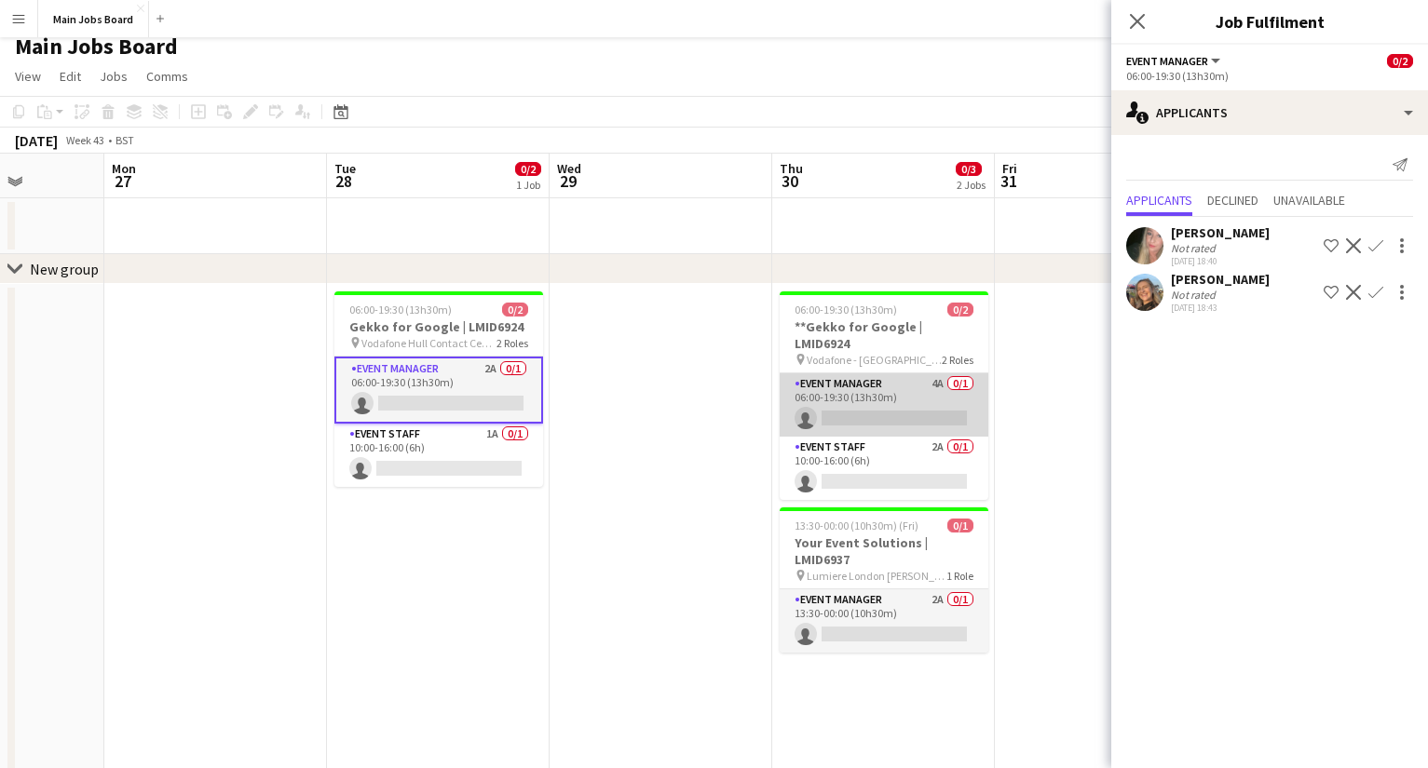
click at [941, 373] on app-card-role "Event Manager 4A 0/1 06:00-19:30 (13h30m) single-neutral-actions" at bounding box center [883, 404] width 209 height 63
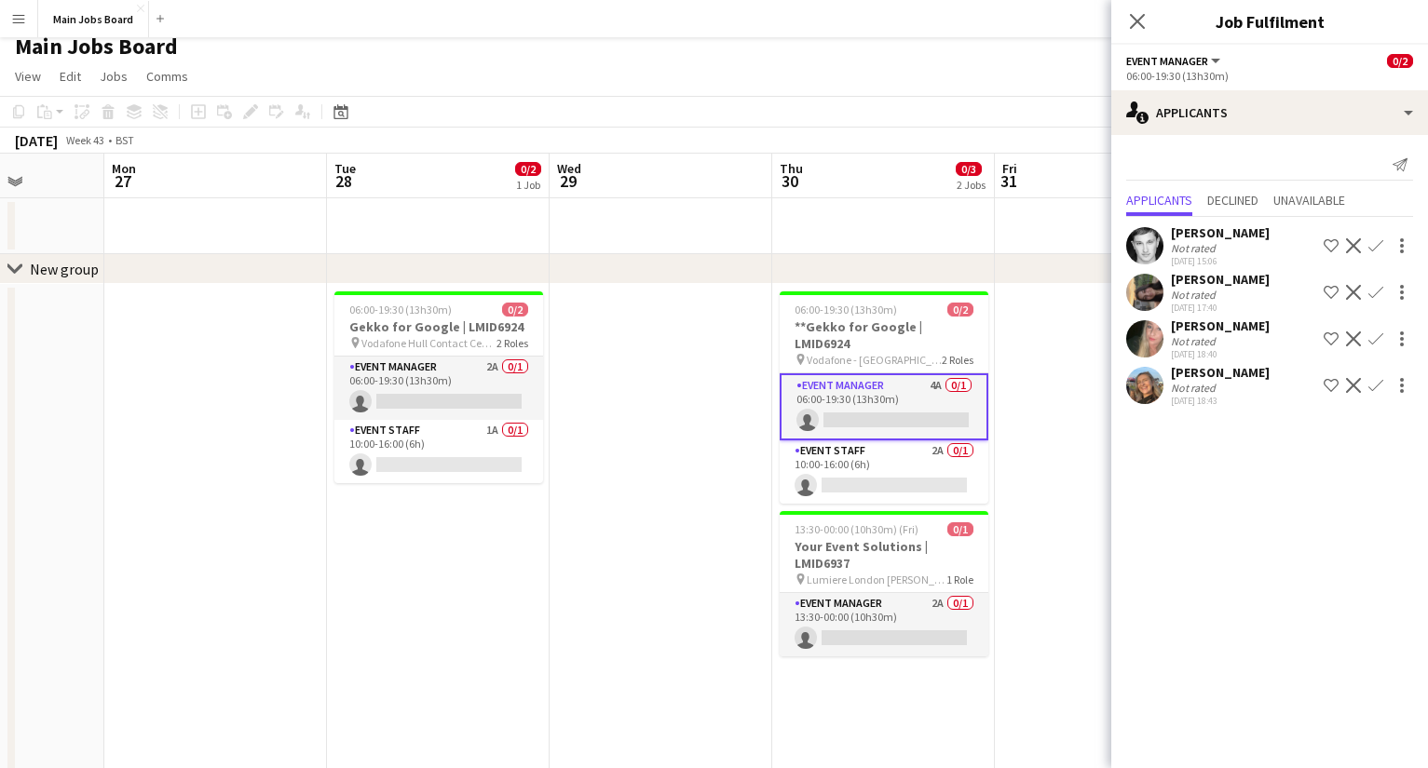
scroll to position [0, 842]
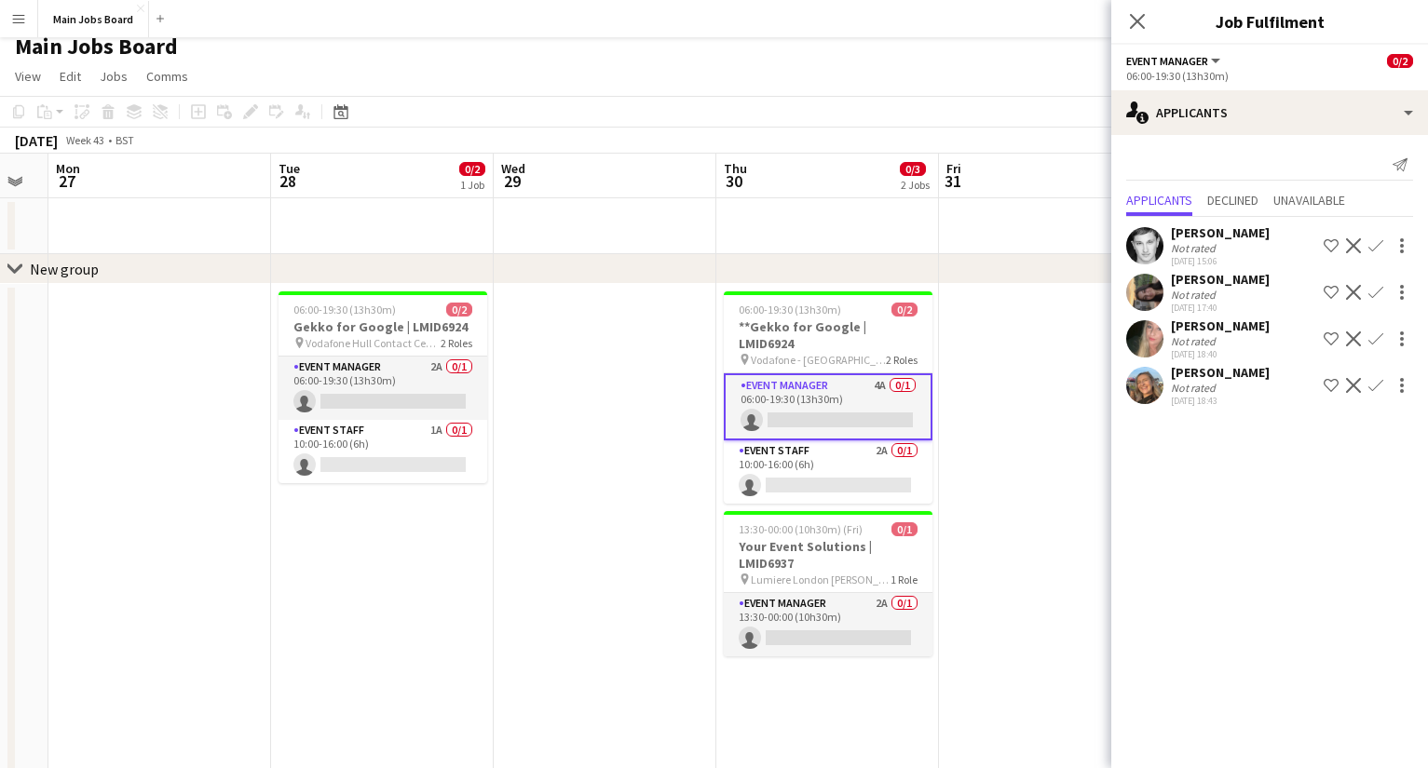
drag, startPoint x: 587, startPoint y: 559, endPoint x: 531, endPoint y: 558, distance: 55.9
click at [531, 559] on app-calendar-viewport "Thu 23 1/1 1 Job Fri 24 Sat 25 1/1 1 Job Sun 26 Mon 27 Tue 28 0/2 1 Job Wed 29 …" at bounding box center [714, 678] width 1428 height 1049
click at [439, 432] on app-card-role "Event Staff 1A 0/1 10:00-16:00 (6h) single-neutral-actions" at bounding box center [382, 451] width 209 height 63
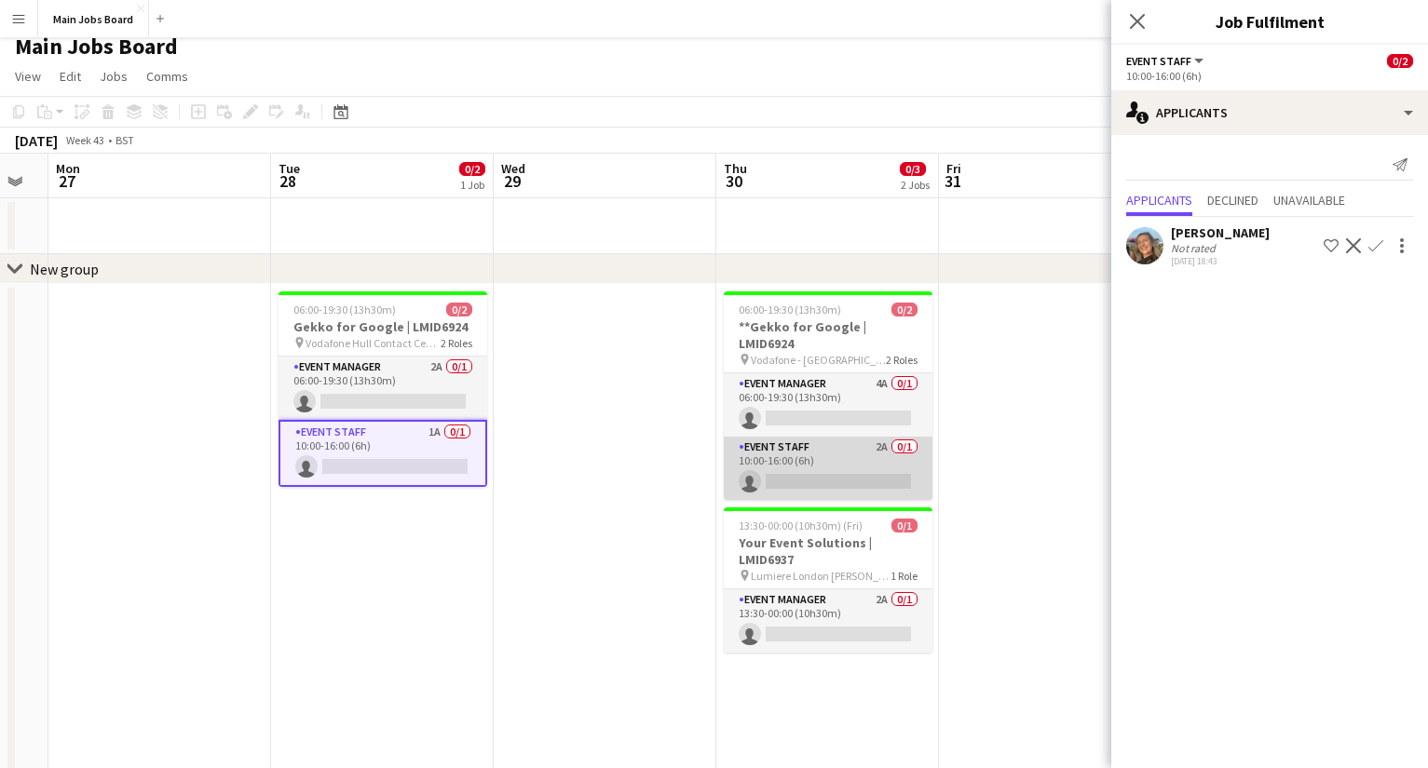
click at [880, 439] on app-card-role "Event Staff 2A 0/1 10:00-16:00 (6h) single-neutral-actions" at bounding box center [828, 468] width 209 height 63
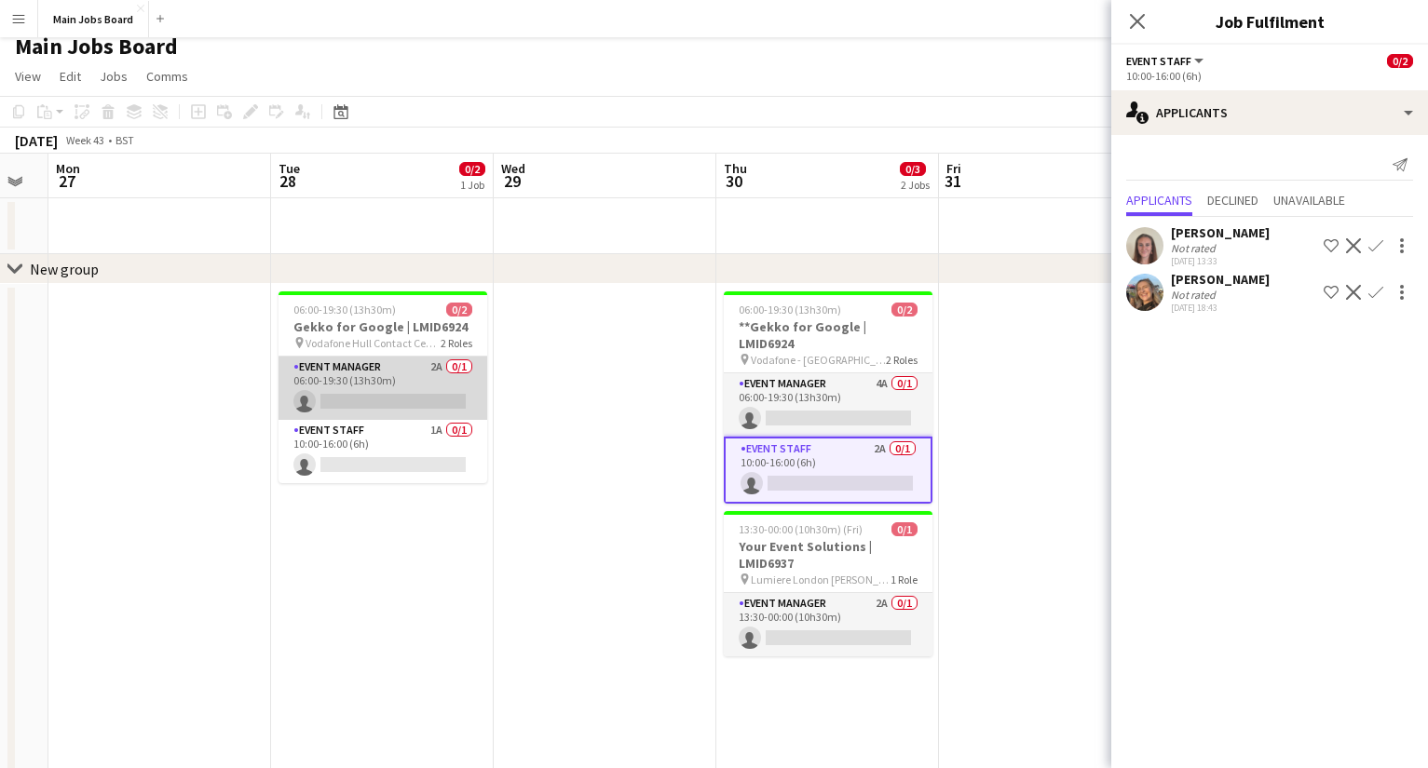
click at [437, 367] on app-card-role "Event Manager 2A 0/1 06:00-19:30 (13h30m) single-neutral-actions" at bounding box center [382, 388] width 209 height 63
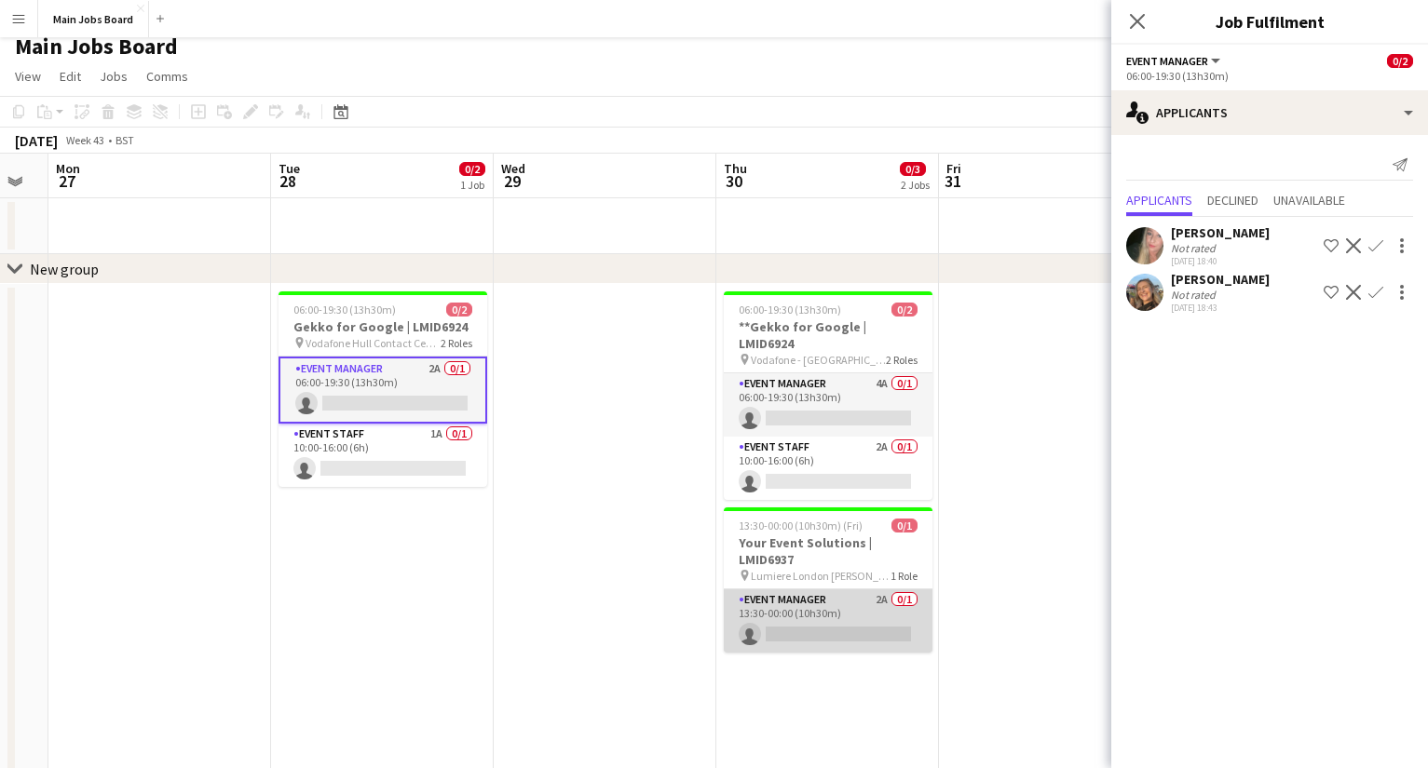
click at [887, 589] on app-card-role "Event Manager 2A 0/1 13:30-00:00 (10h30m) single-neutral-actions" at bounding box center [828, 620] width 209 height 63
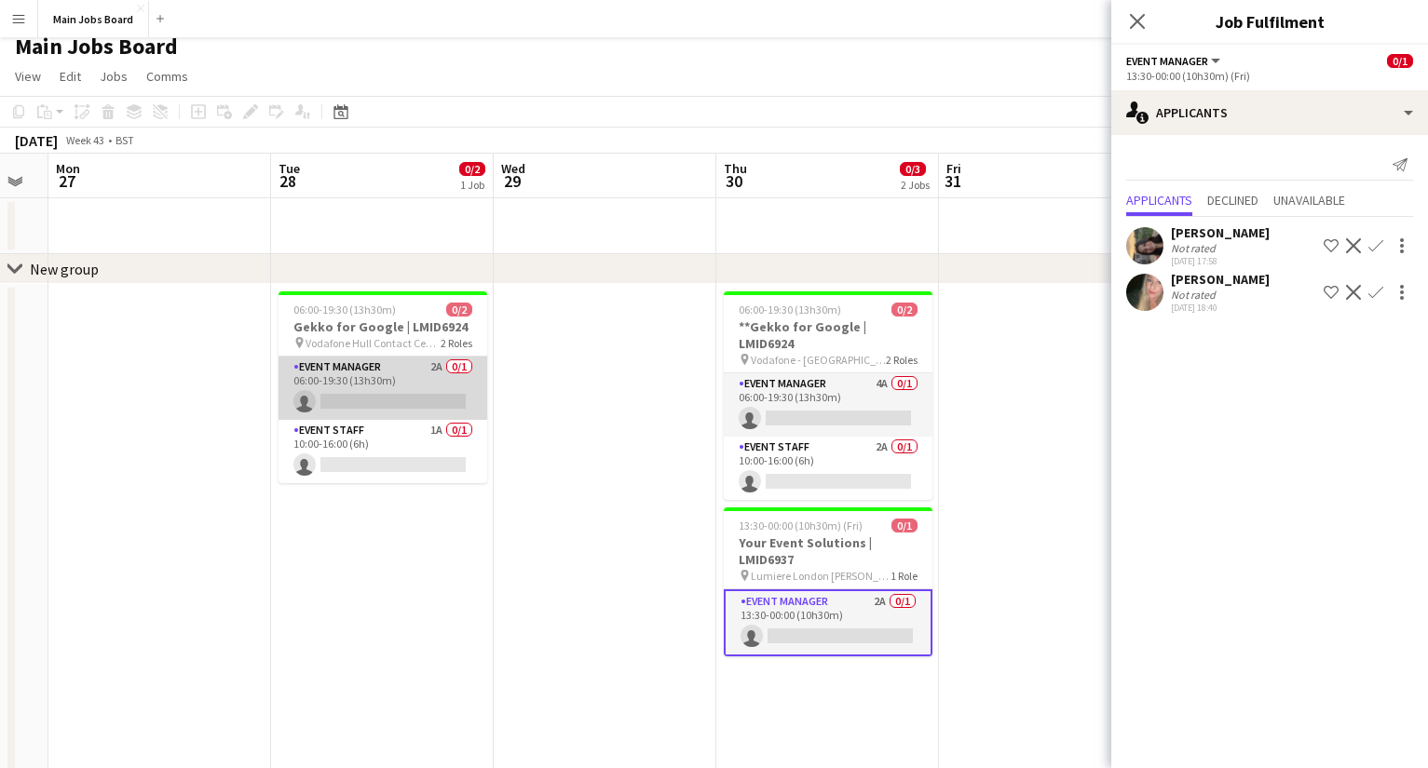
click at [434, 370] on app-card-role "Event Manager 2A 0/1 06:00-19:30 (13h30m) single-neutral-actions" at bounding box center [382, 388] width 209 height 63
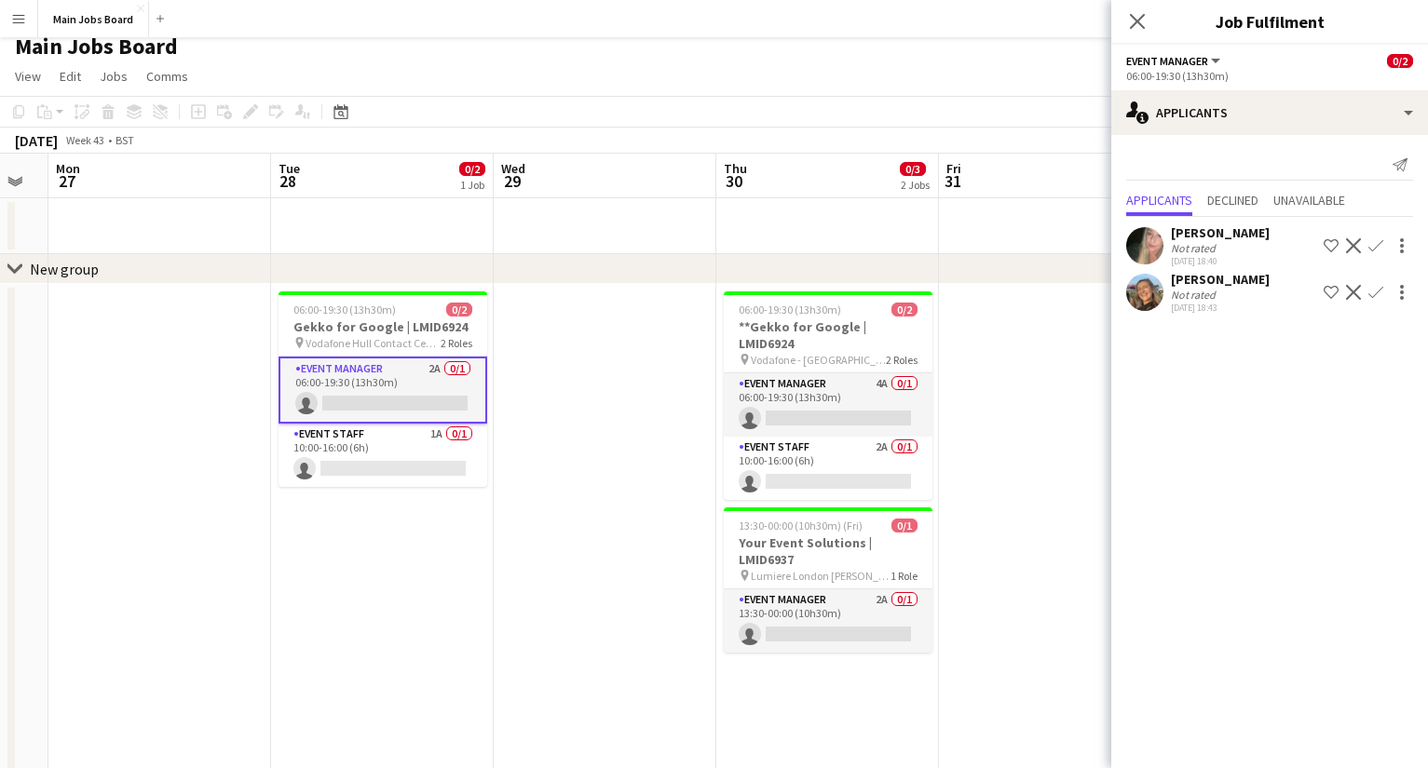
click at [1011, 243] on app-icon "Confirm" at bounding box center [1375, 245] width 15 height 15
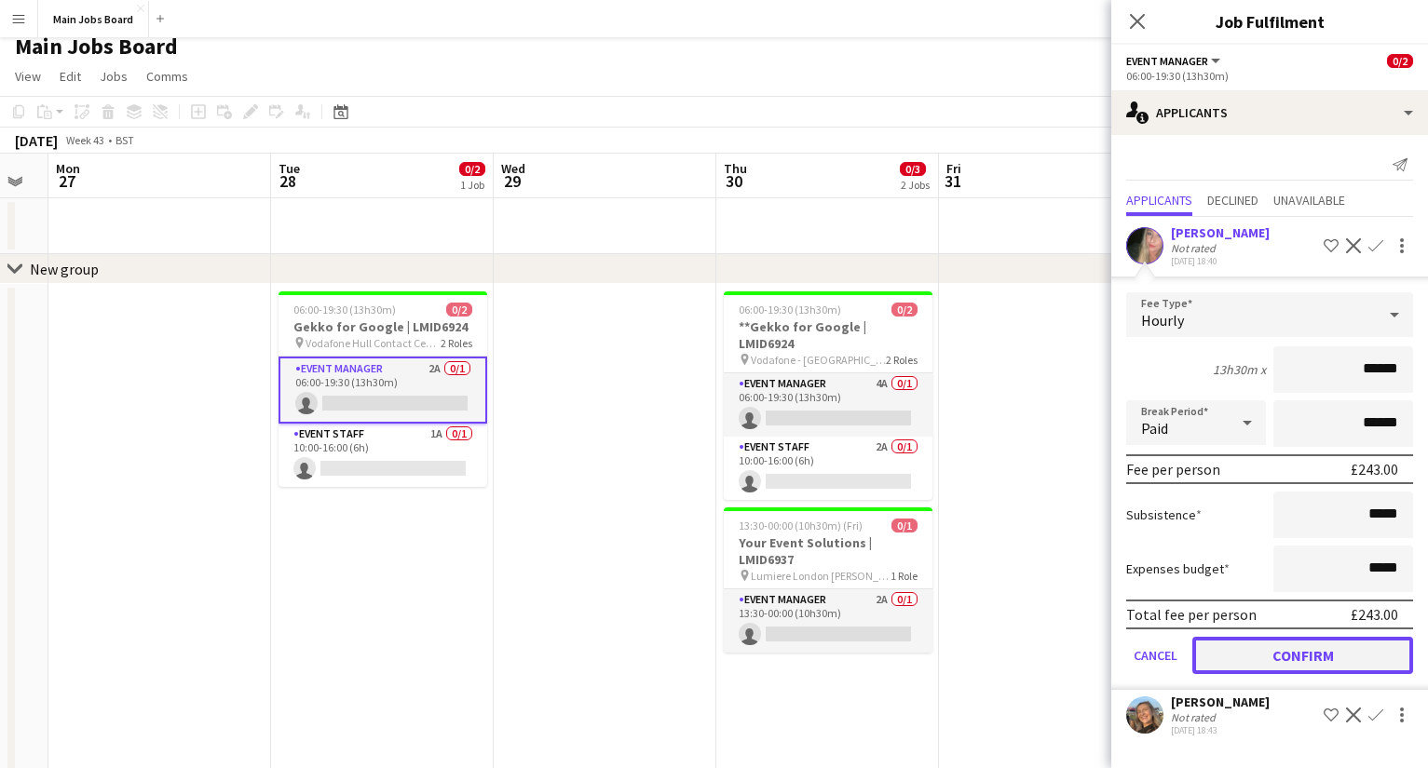
click at [1011, 616] on button "Confirm" at bounding box center [1302, 655] width 221 height 37
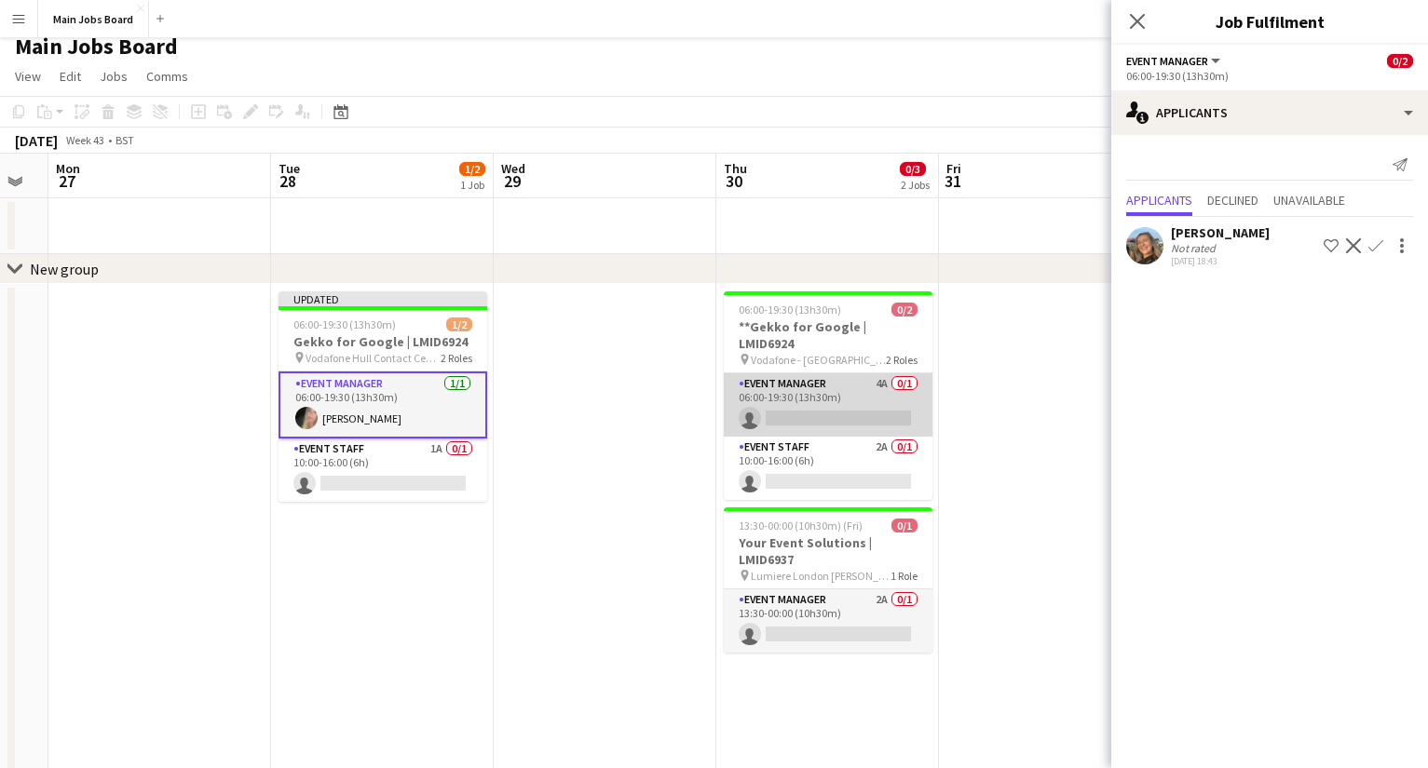
click at [879, 373] on app-card-role "Event Manager 4A 0/1 06:00-19:30 (13h30m) single-neutral-actions" at bounding box center [828, 404] width 209 height 63
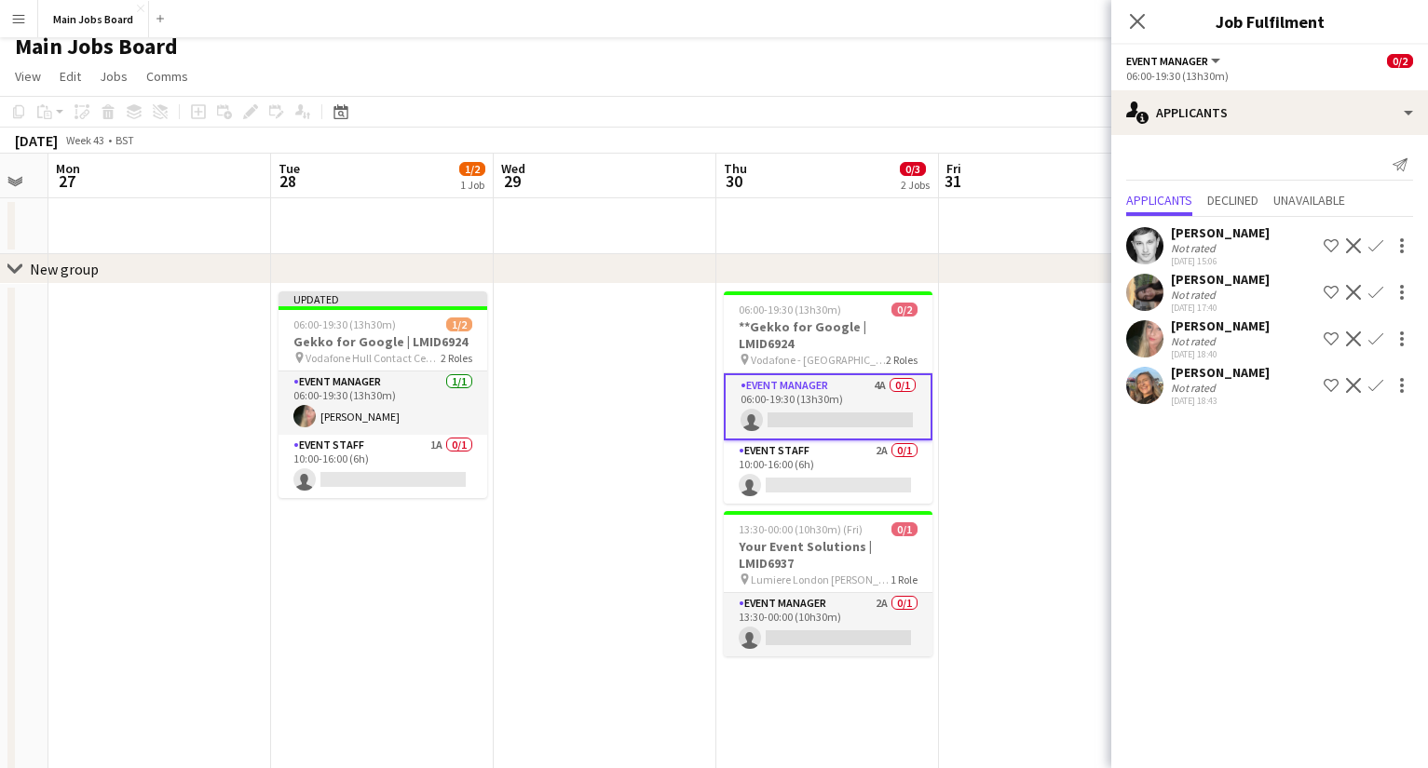
click at [1011, 383] on app-icon "Confirm" at bounding box center [1375, 385] width 15 height 15
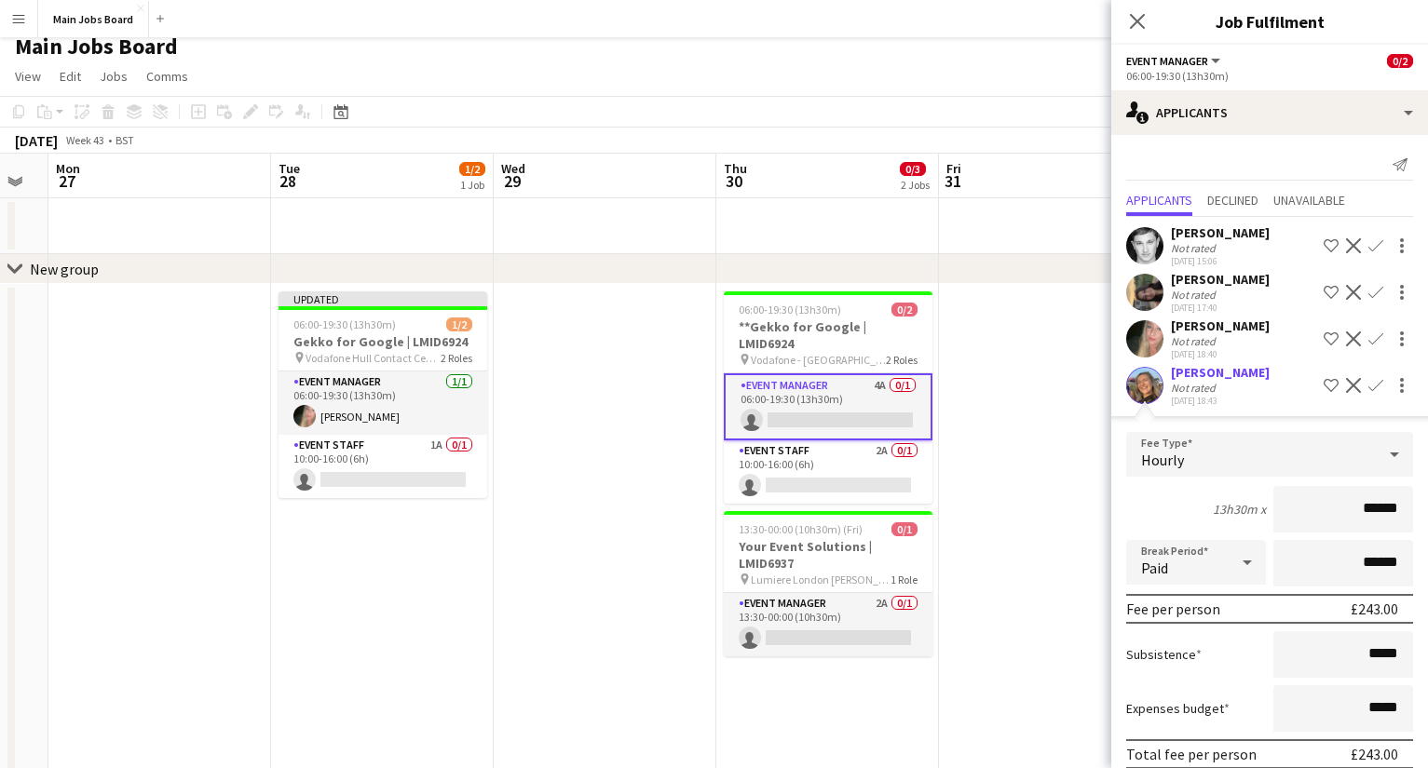
scroll to position [84, 0]
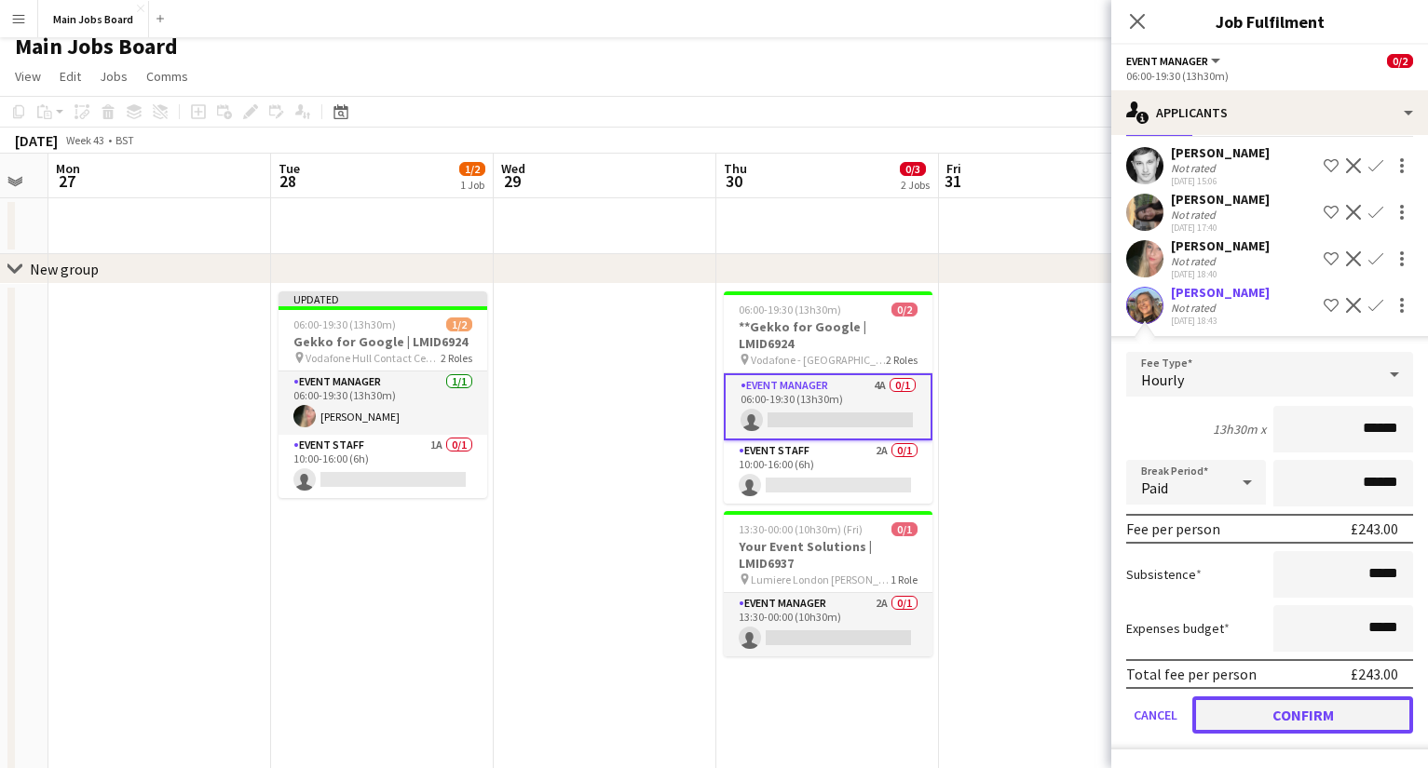
click at [1011, 616] on button "Confirm" at bounding box center [1302, 715] width 221 height 37
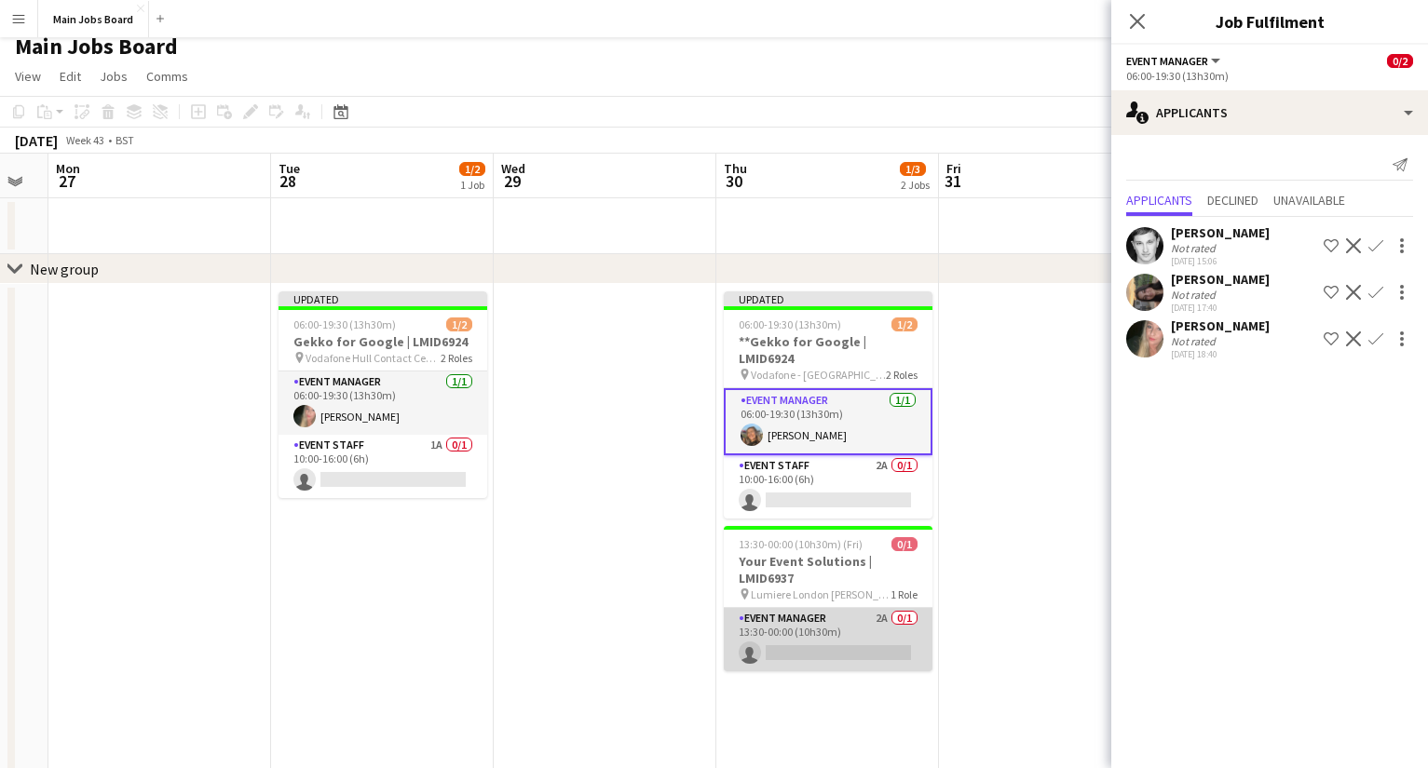
click at [870, 608] on app-card-role "Event Manager 2A 0/1 13:30-00:00 (10h30m) single-neutral-actions" at bounding box center [828, 639] width 209 height 63
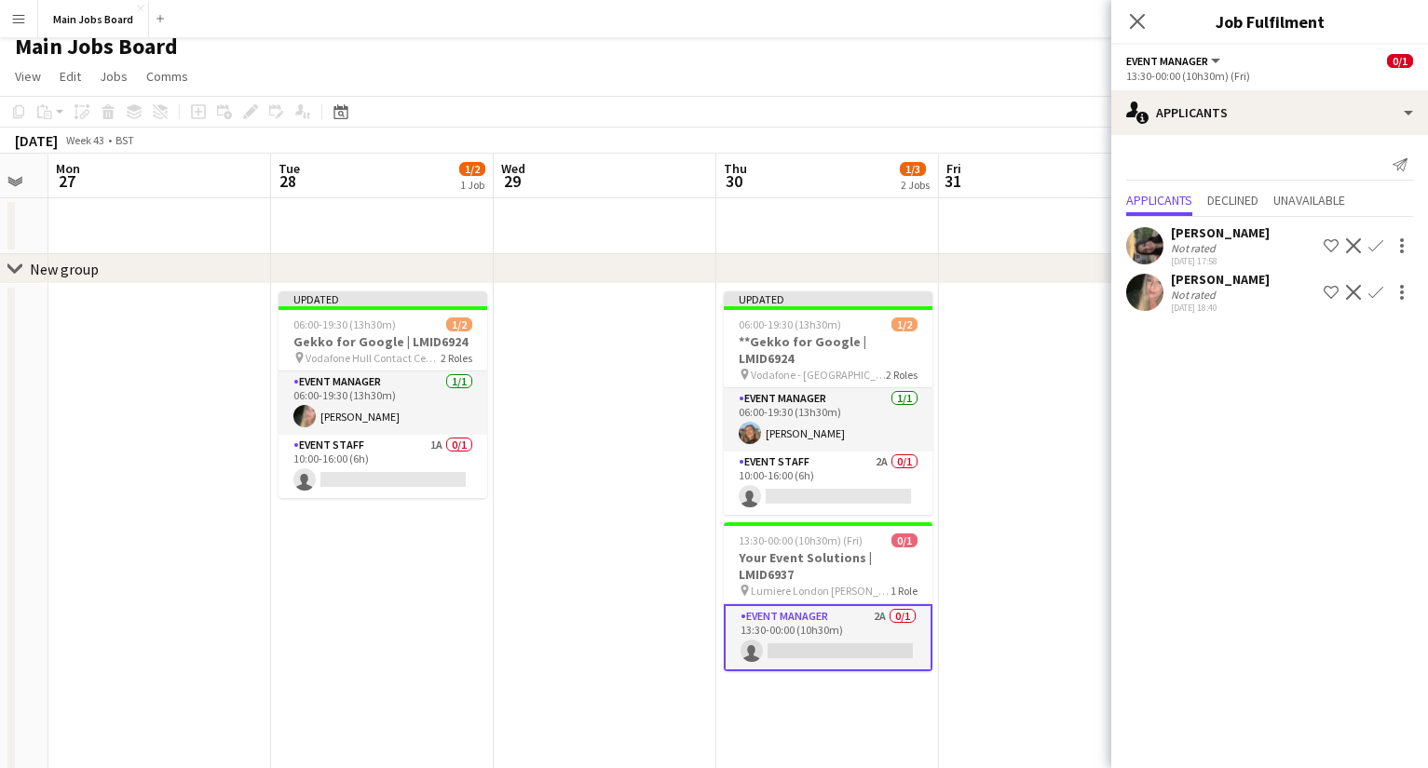
click at [1011, 291] on app-icon "Confirm" at bounding box center [1375, 292] width 15 height 15
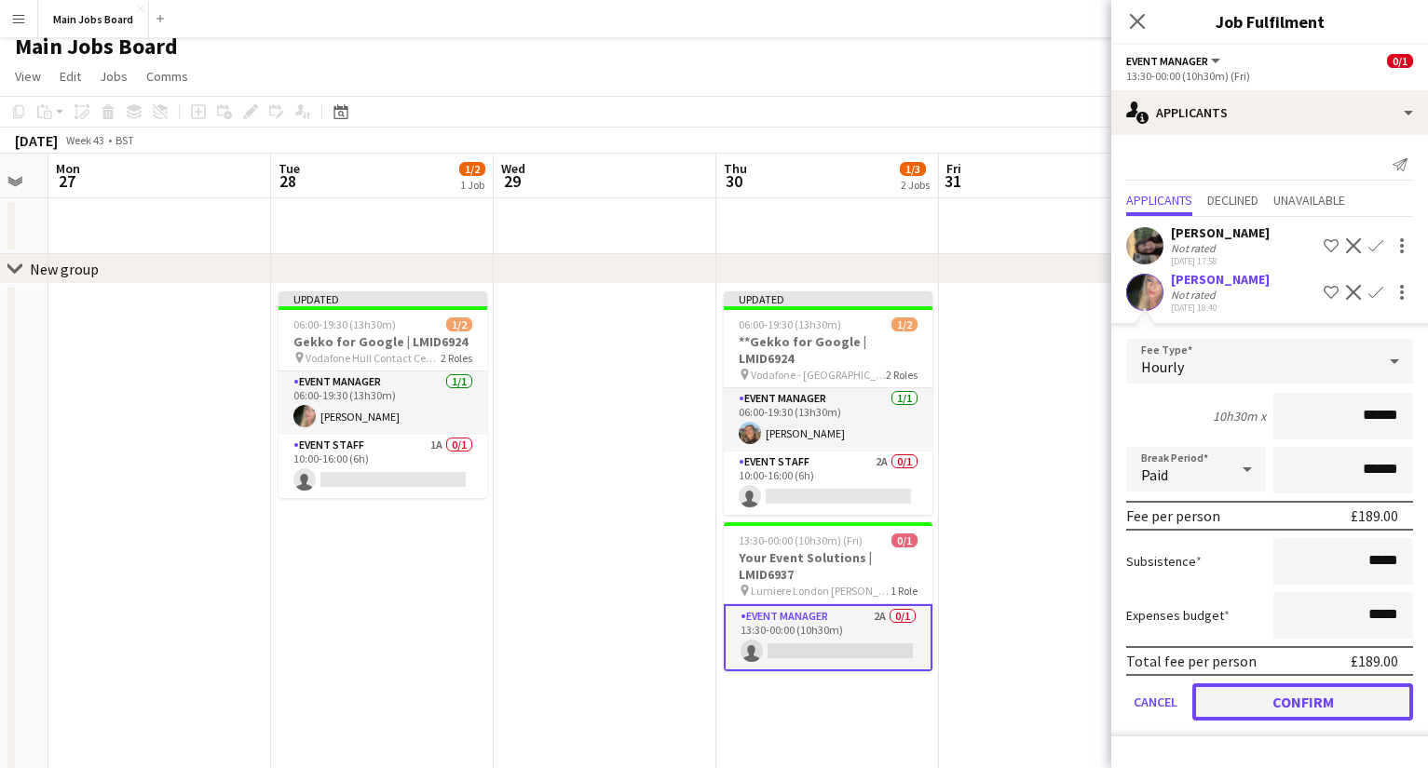
click at [1011, 616] on button "Confirm" at bounding box center [1302, 702] width 221 height 37
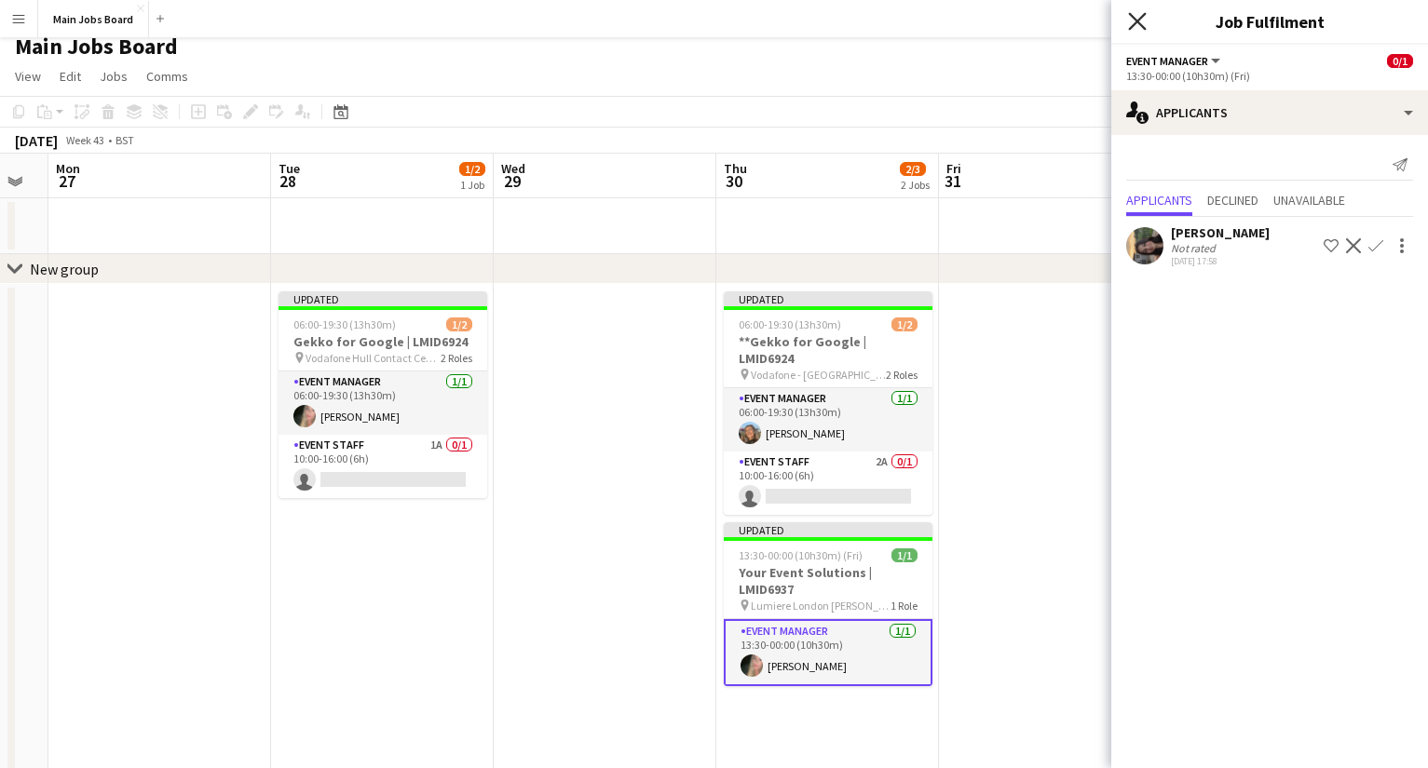
click at [1011, 19] on icon at bounding box center [1137, 21] width 18 height 18
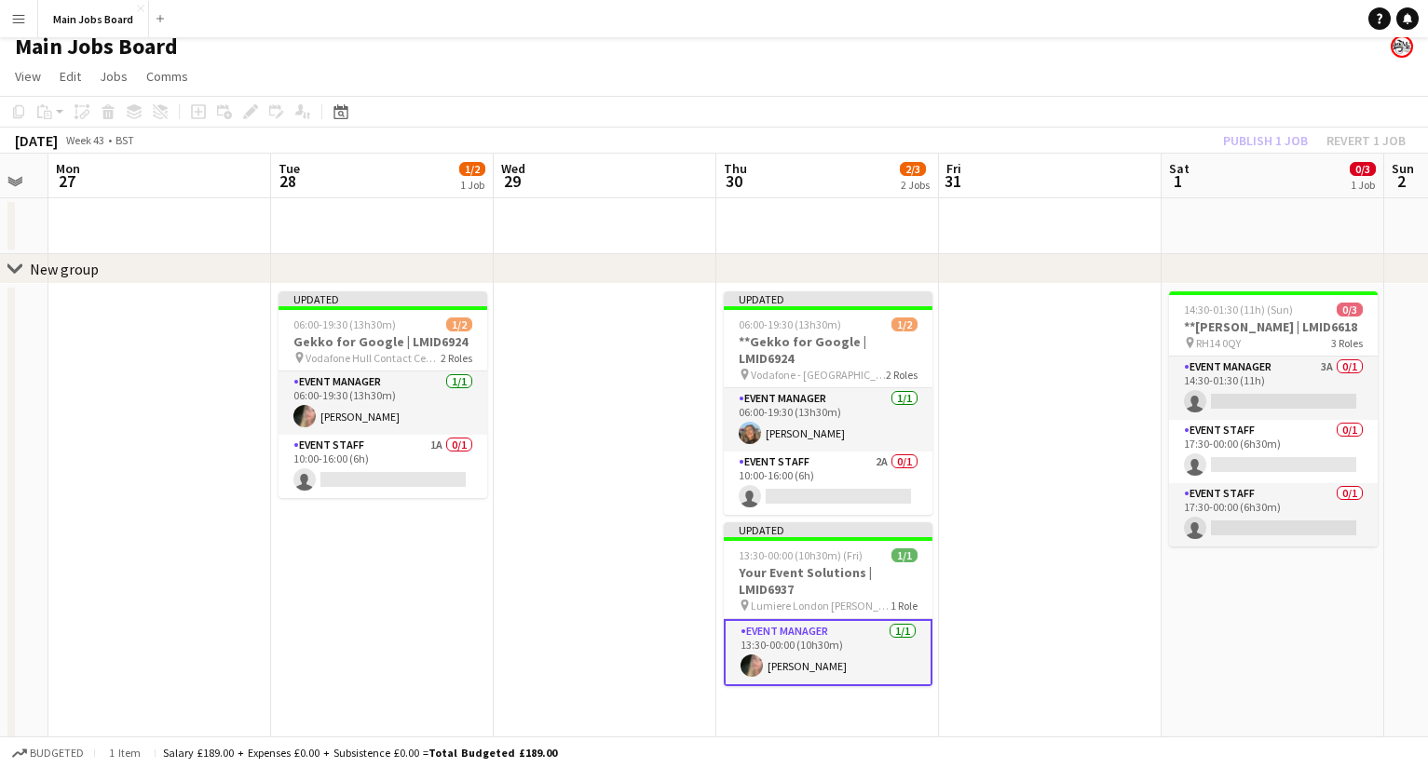
click at [1011, 137] on div "Publish 1 job Revert 1 job" at bounding box center [1313, 141] width 227 height 24
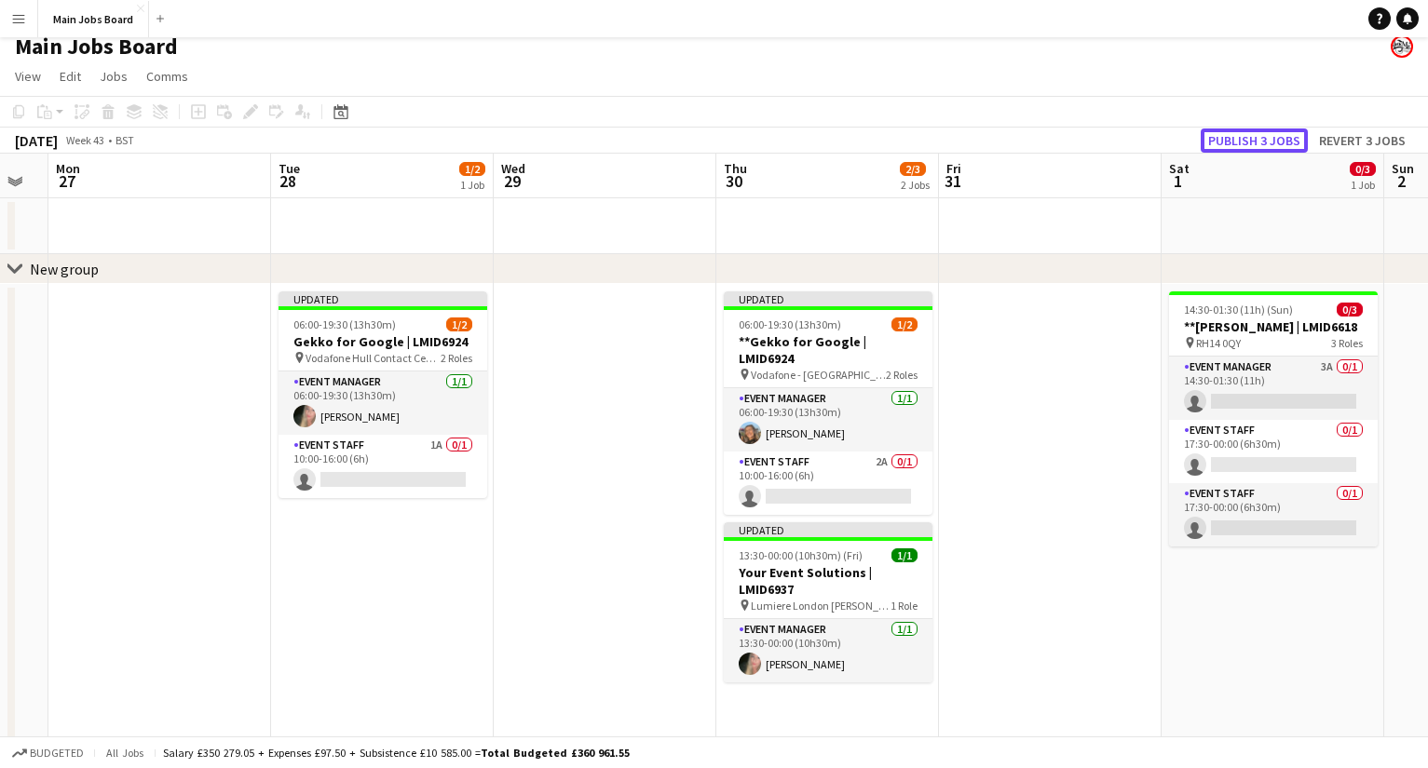
click at [1011, 137] on button "Publish 3 jobs" at bounding box center [1253, 141] width 107 height 24
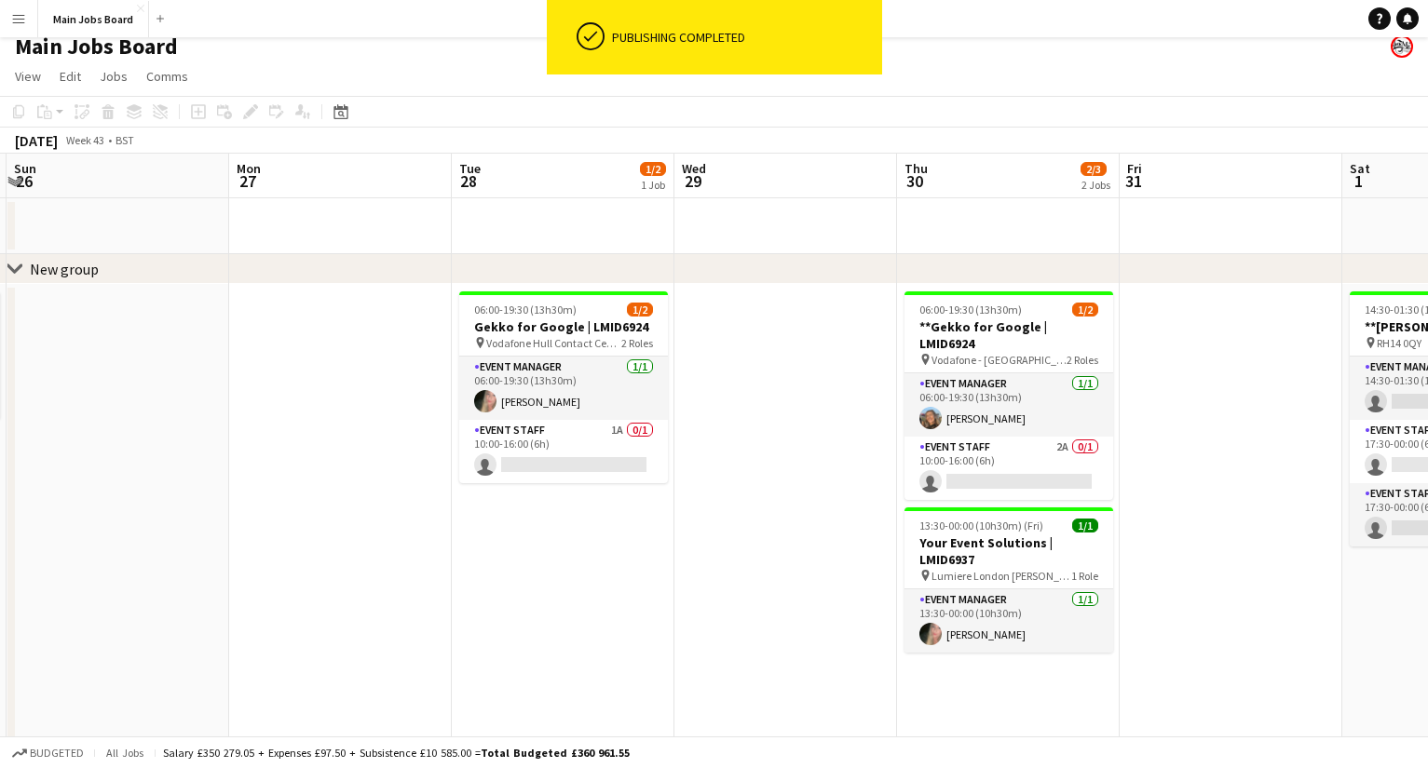
scroll to position [0, 663]
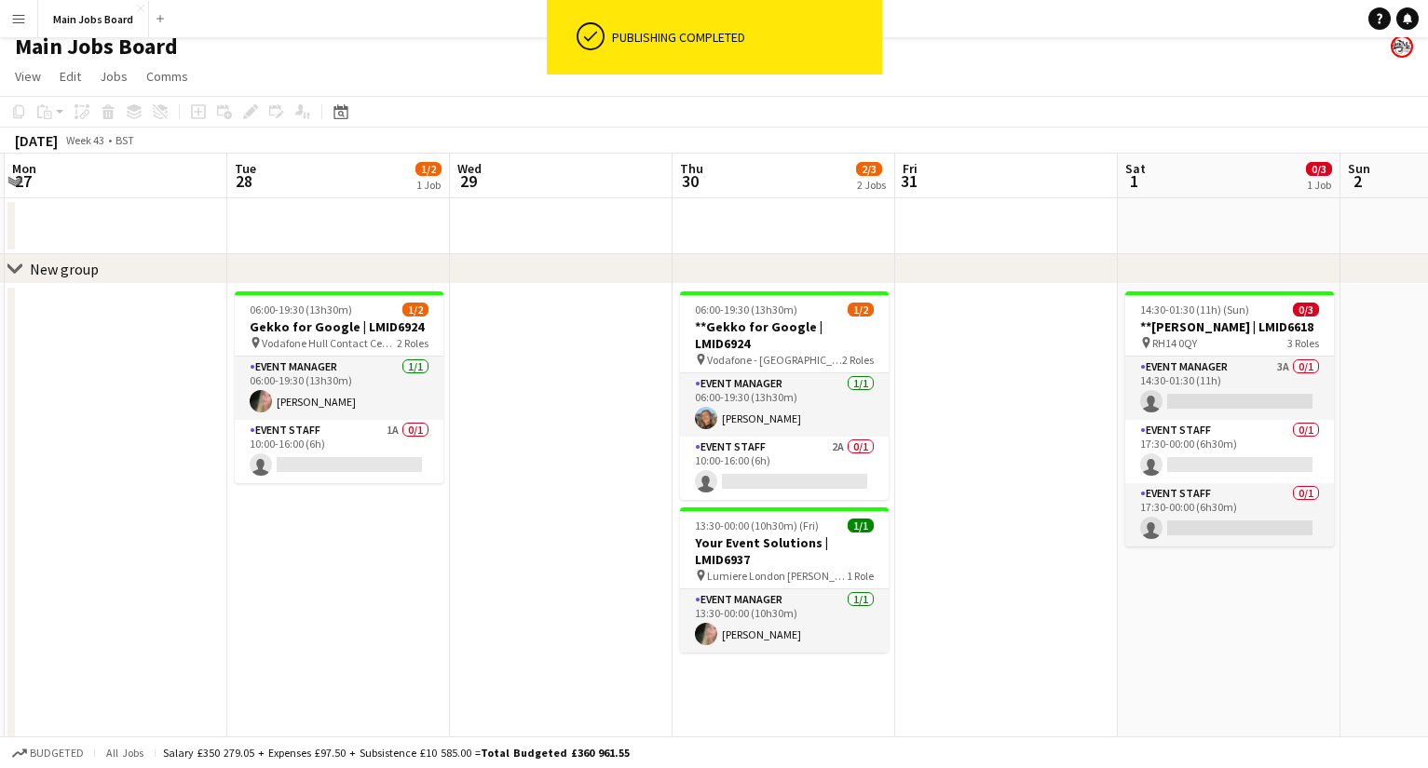
drag, startPoint x: 1139, startPoint y: 608, endPoint x: 1095, endPoint y: 602, distance: 44.1
click at [1011, 602] on app-calendar-viewport "Fri 24 Sat 25 1/1 1 Job Sun 26 Mon 27 Tue 28 1/2 1 Job Wed 29 Thu 30 2/3 2 Jobs…" at bounding box center [714, 678] width 1428 height 1049
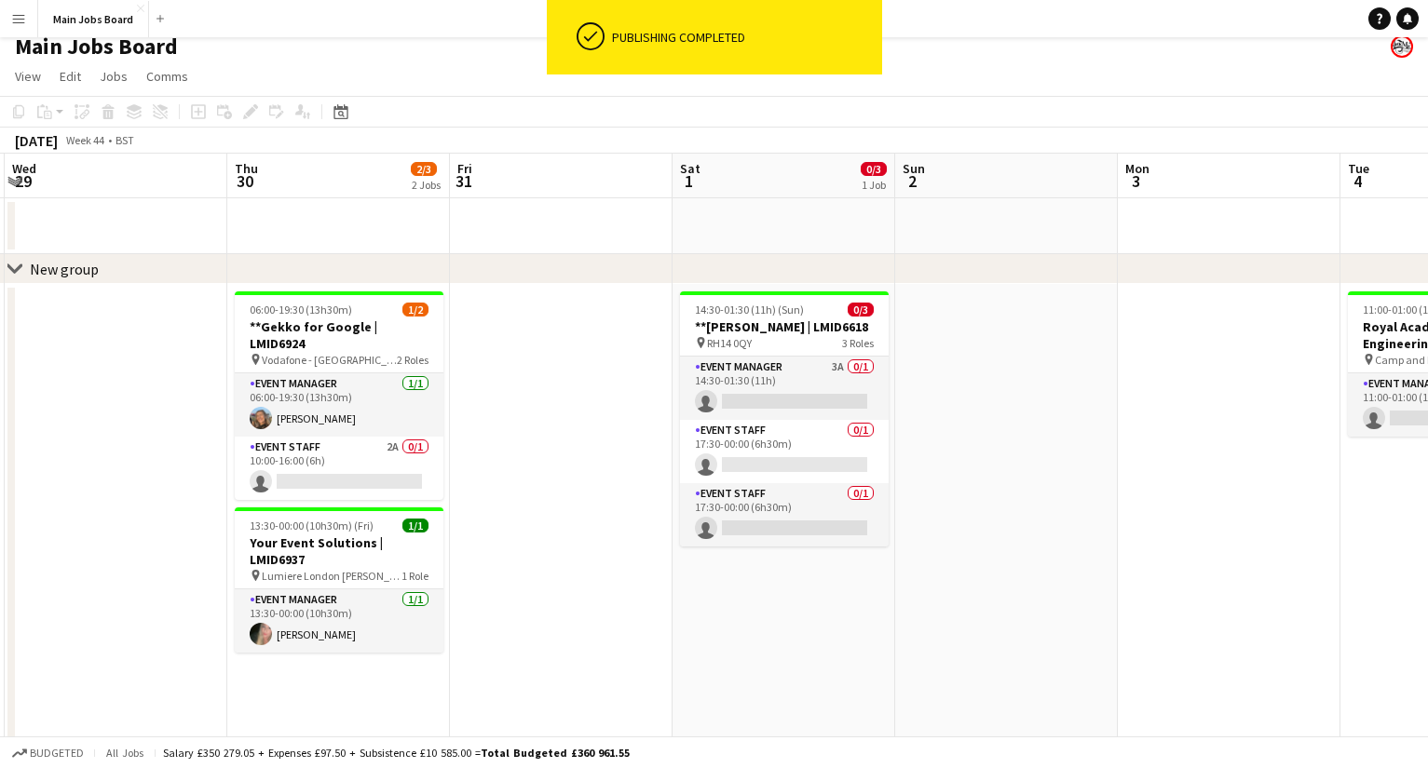
drag, startPoint x: 1107, startPoint y: 604, endPoint x: 661, endPoint y: 592, distance: 446.2
click at [662, 592] on app-calendar-viewport "Sun 26 Mon 27 Tue 28 1/2 1 Job Wed 29 Thu 30 2/3 2 Jobs Fri 31 Sat 1 0/3 1 Job …" at bounding box center [714, 678] width 1428 height 1049
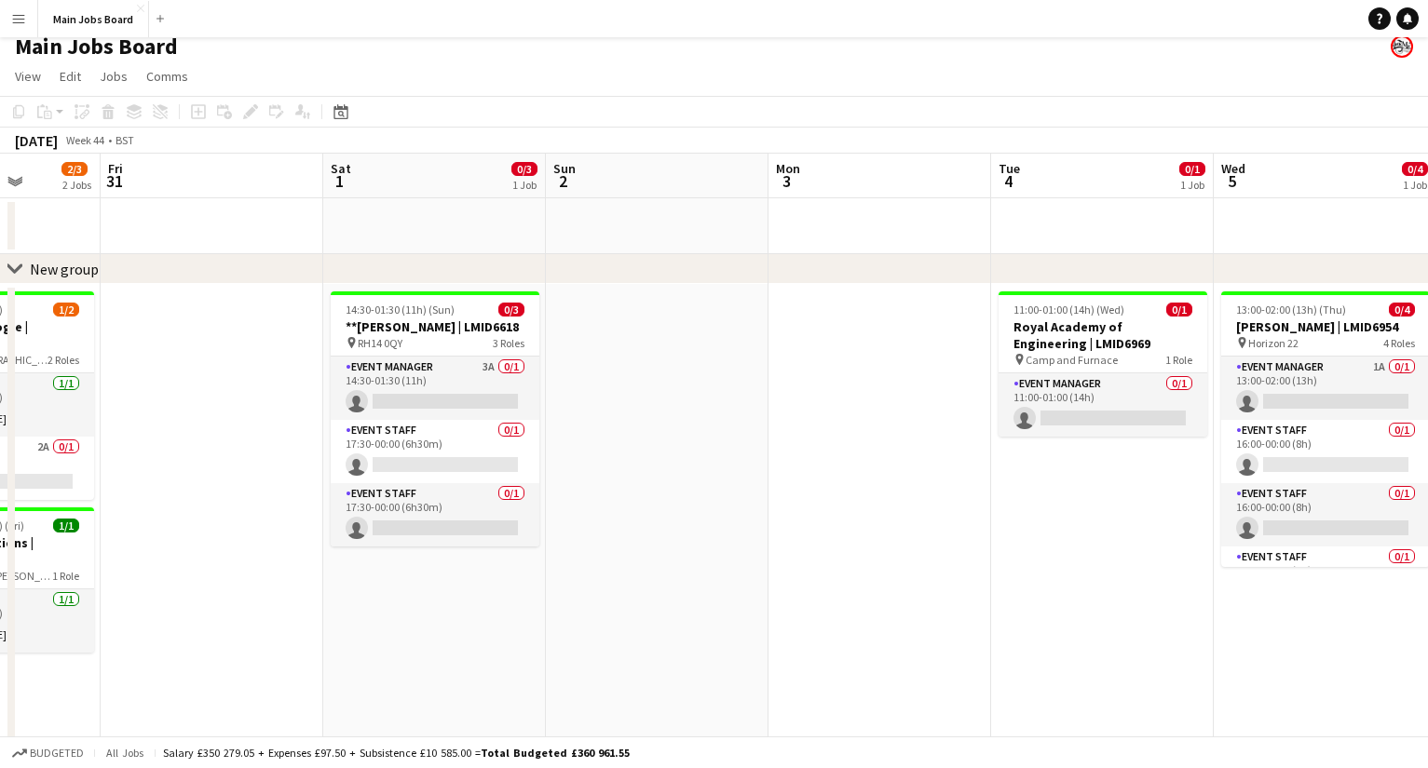
drag, startPoint x: 1036, startPoint y: 582, endPoint x: 624, endPoint y: 582, distance: 412.5
click at [629, 582] on app-calendar-viewport "Mon 27 Tue 28 1/2 1 Job Wed 29 Thu 30 2/3 2 Jobs Fri 31 Sat 1 0/3 1 Job Sun 2 M…" at bounding box center [714, 678] width 1428 height 1049
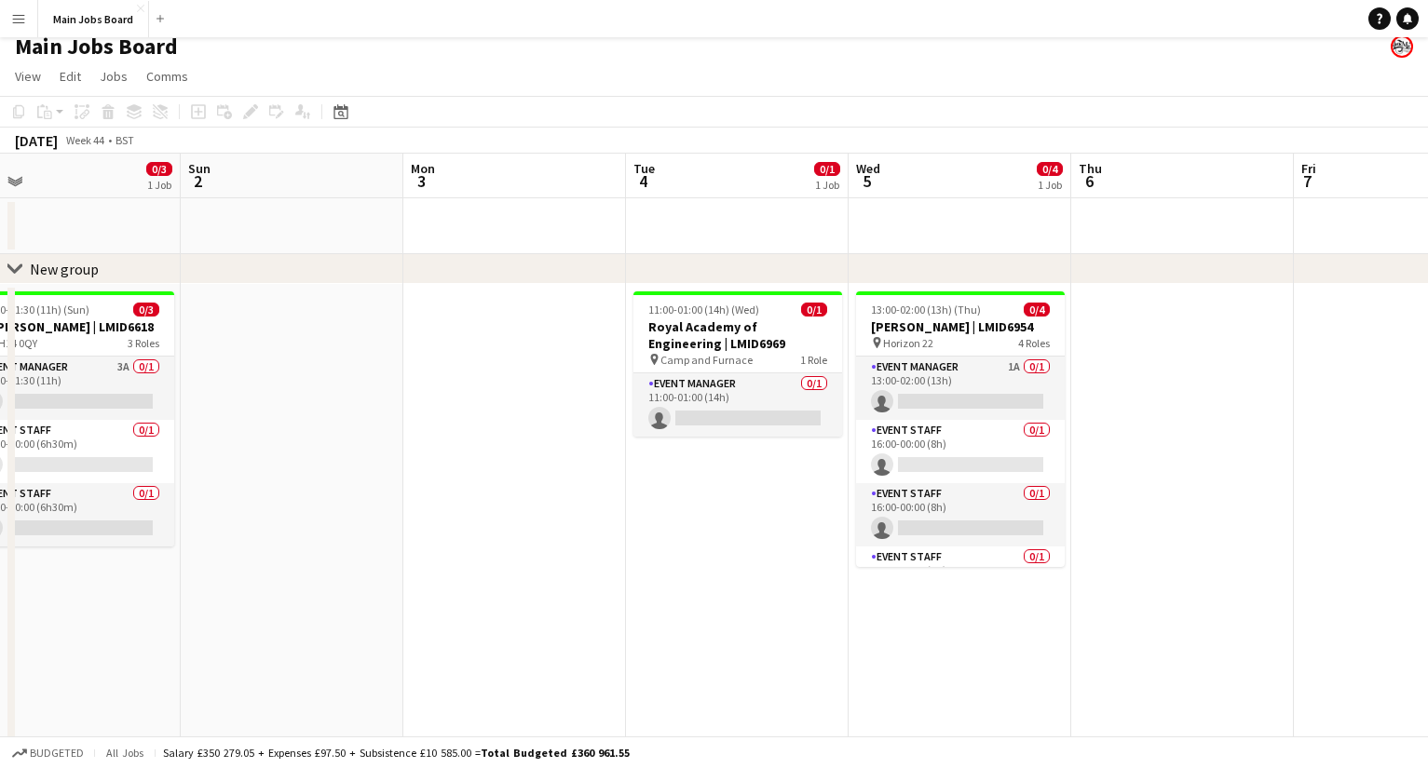
drag, startPoint x: 1035, startPoint y: 584, endPoint x: 726, endPoint y: 585, distance: 308.2
click at [726, 585] on app-calendar-viewport "Wed 29 Thu 30 2/3 2 Jobs Fri 31 Sat 1 0/3 1 Job Sun 2 Mon 3 Tue 4 0/1 1 Job Wed…" at bounding box center [714, 678] width 1428 height 1049
click at [1011, 359] on app-card-role "Event Manager 1A 0/1 13:00-02:00 (13h) single-neutral-actions" at bounding box center [959, 388] width 209 height 63
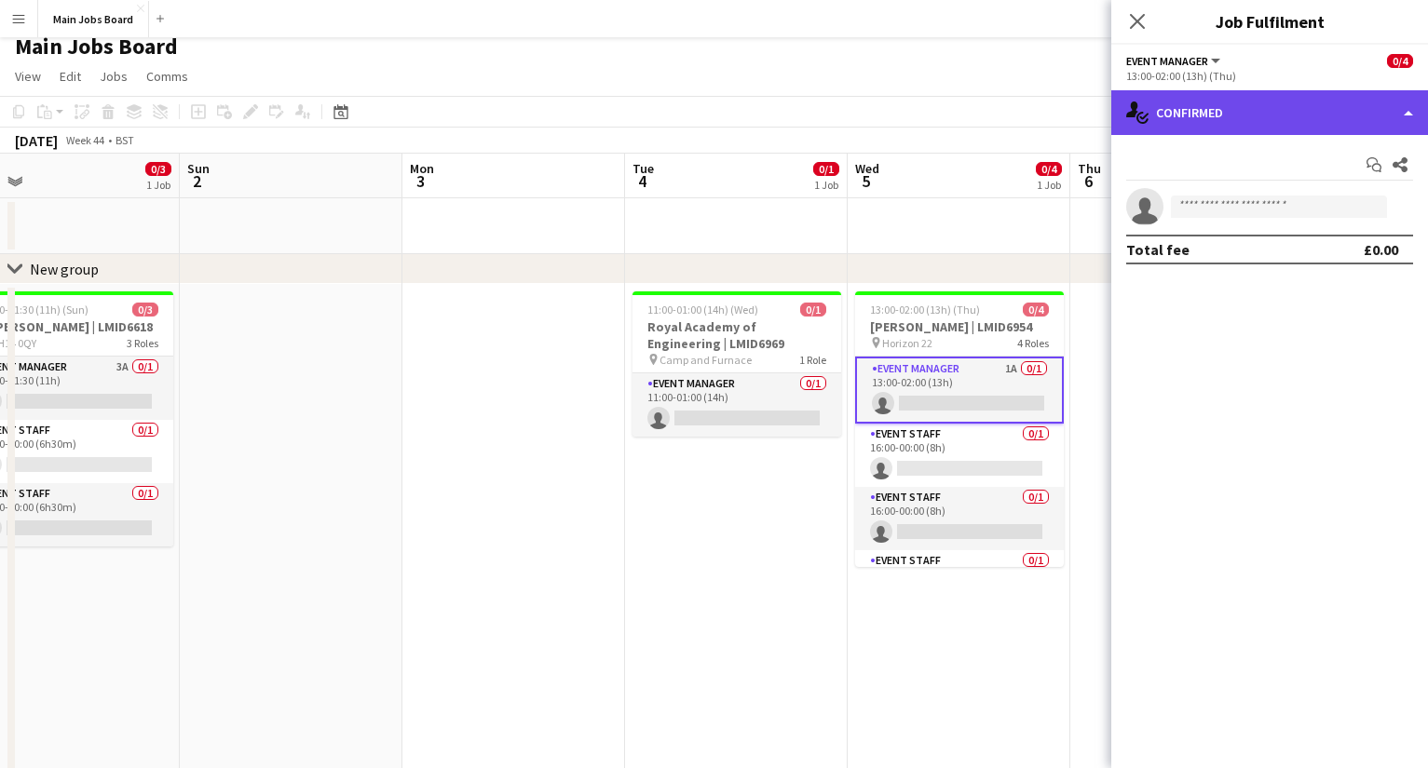
click at [1011, 128] on div "single-neutral-actions-check-2 Confirmed" at bounding box center [1269, 112] width 317 height 45
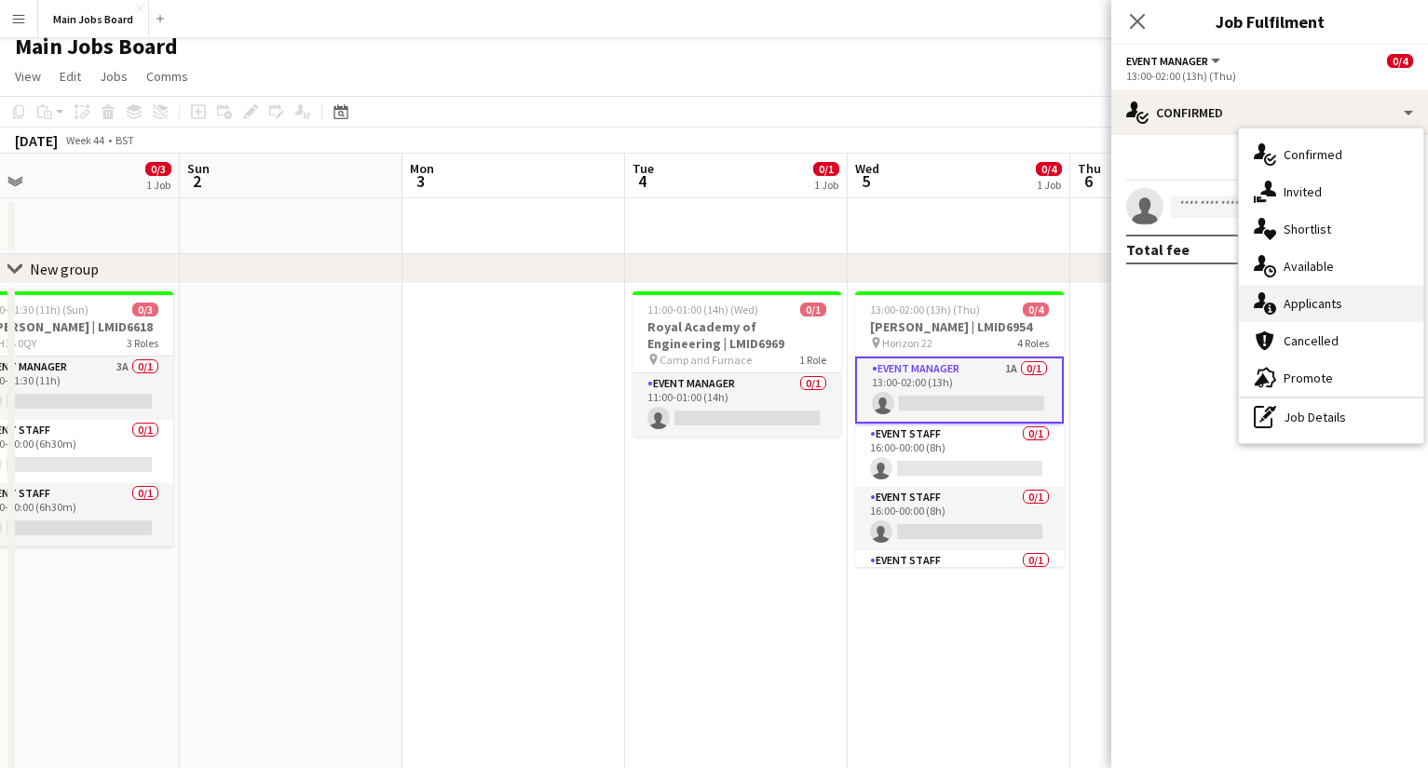
click at [1011, 309] on div "single-neutral-actions-information Applicants" at bounding box center [1330, 303] width 184 height 37
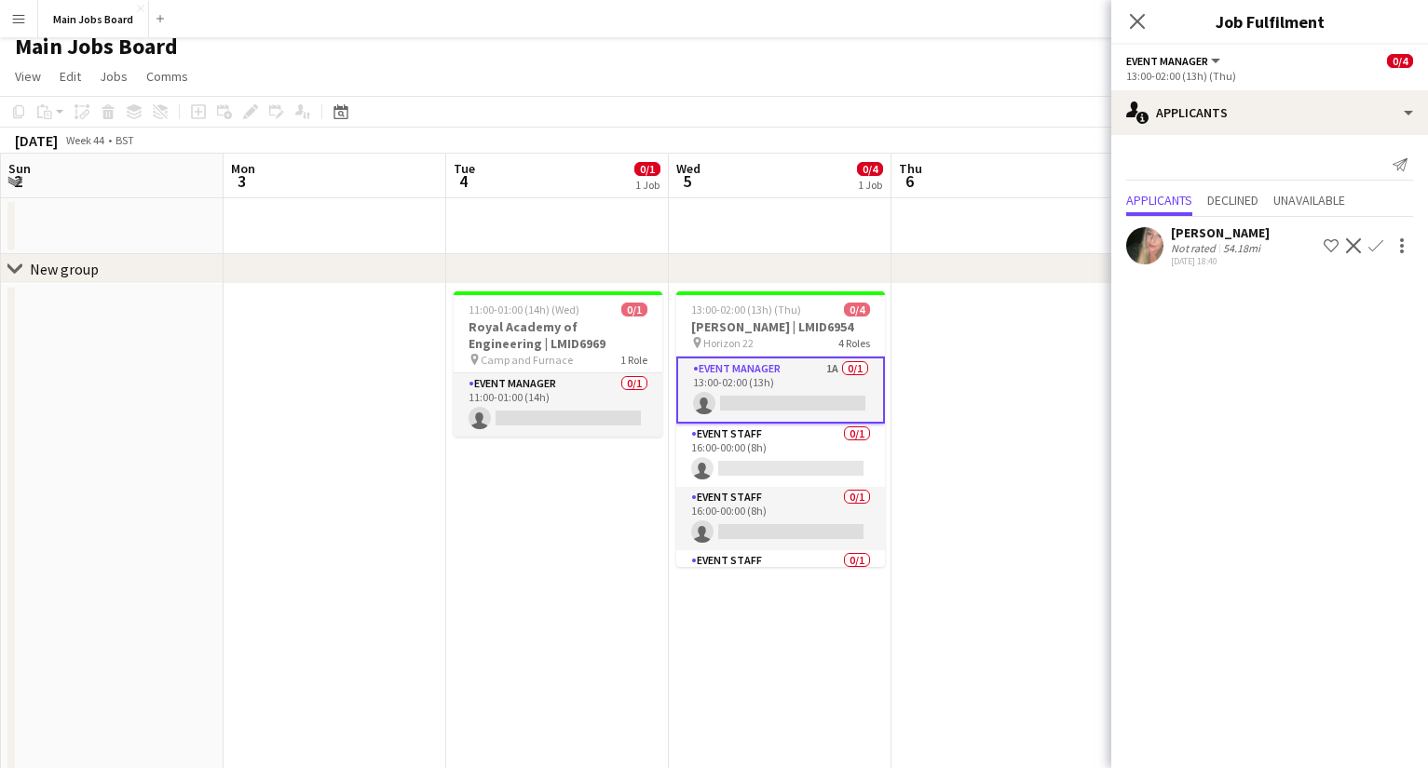
scroll to position [0, 564]
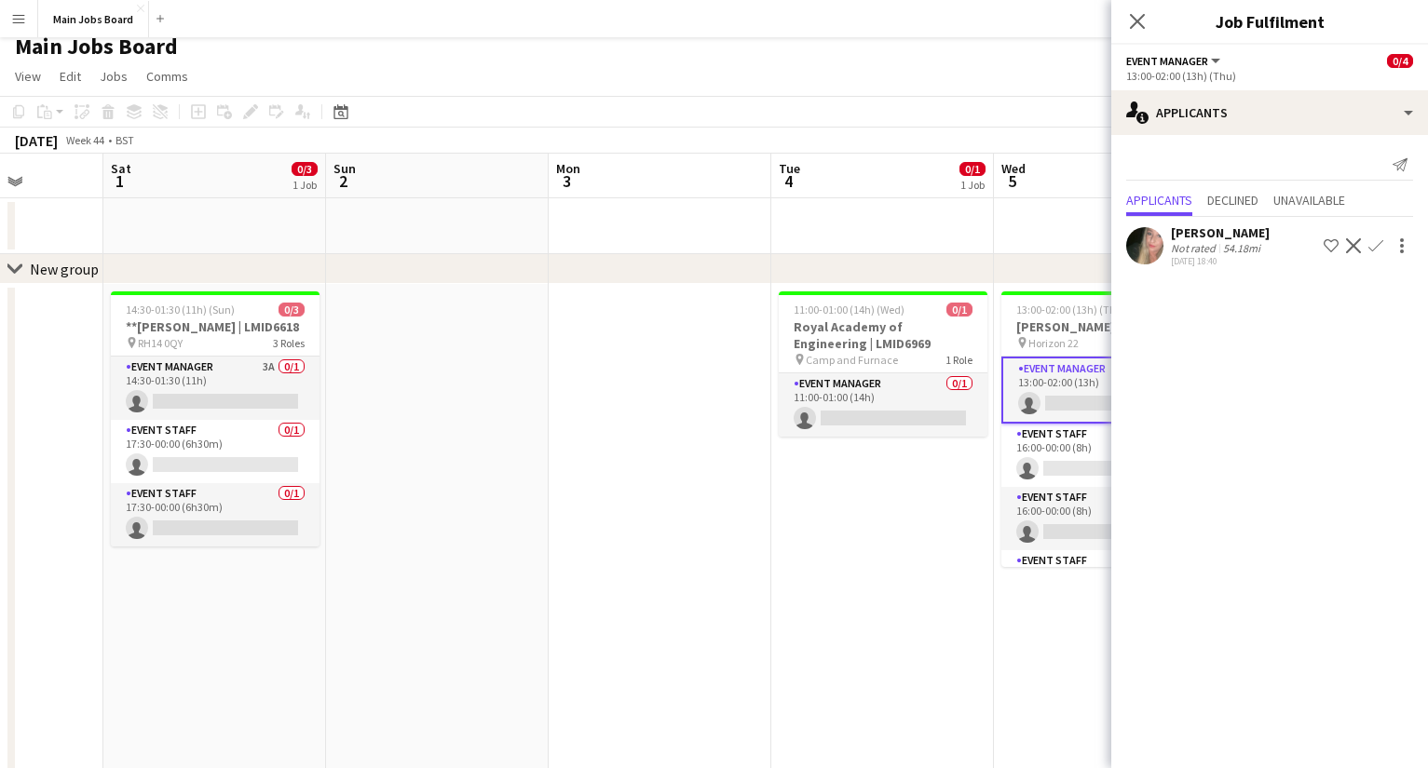
drag, startPoint x: 795, startPoint y: 617, endPoint x: 496, endPoint y: 617, distance: 298.9
click at [496, 616] on app-calendar-viewport "Wed 29 Thu 30 2/3 2 Jobs Fri 31 Sat 1 0/3 1 Job Sun 2 Mon 3 Tue 4 0/1 1 Job Wed…" at bounding box center [714, 678] width 1428 height 1049
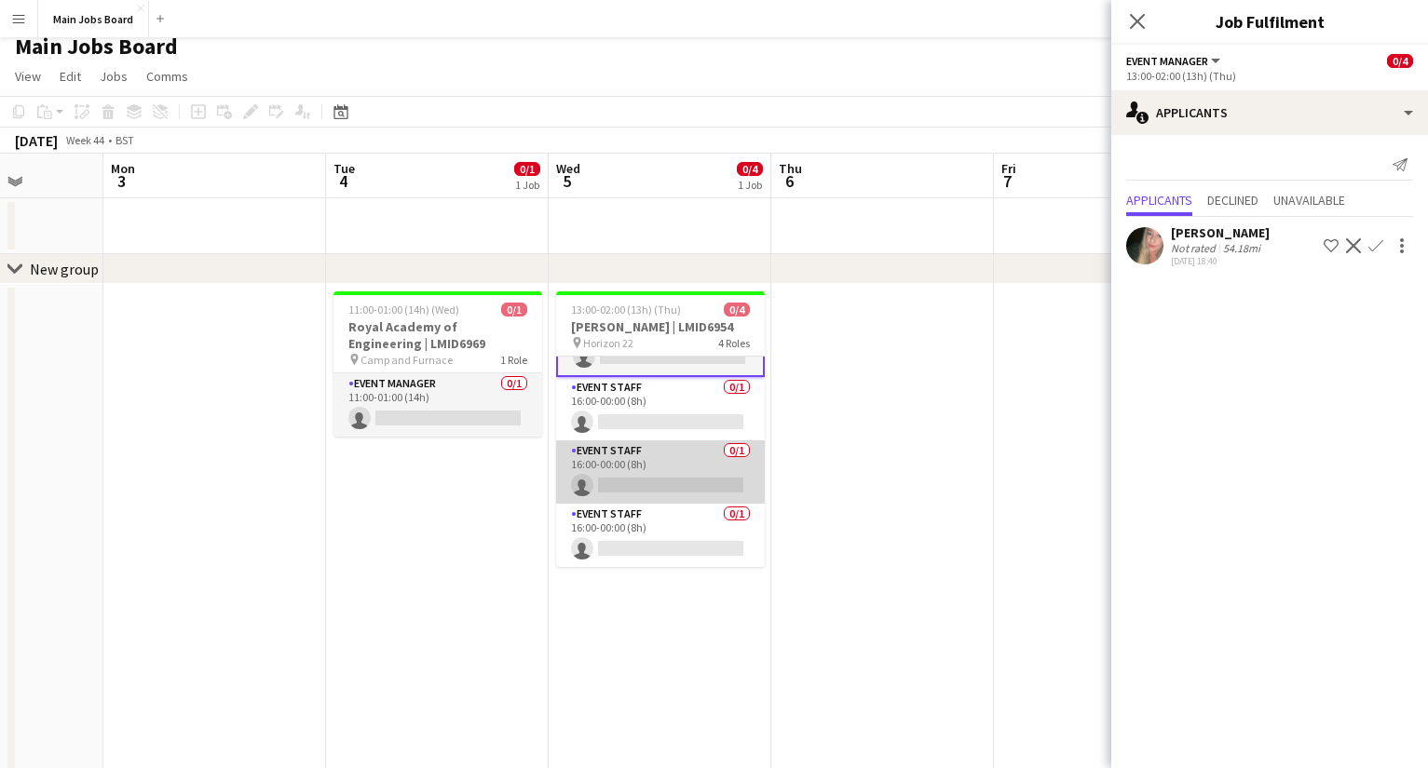
scroll to position [0, 0]
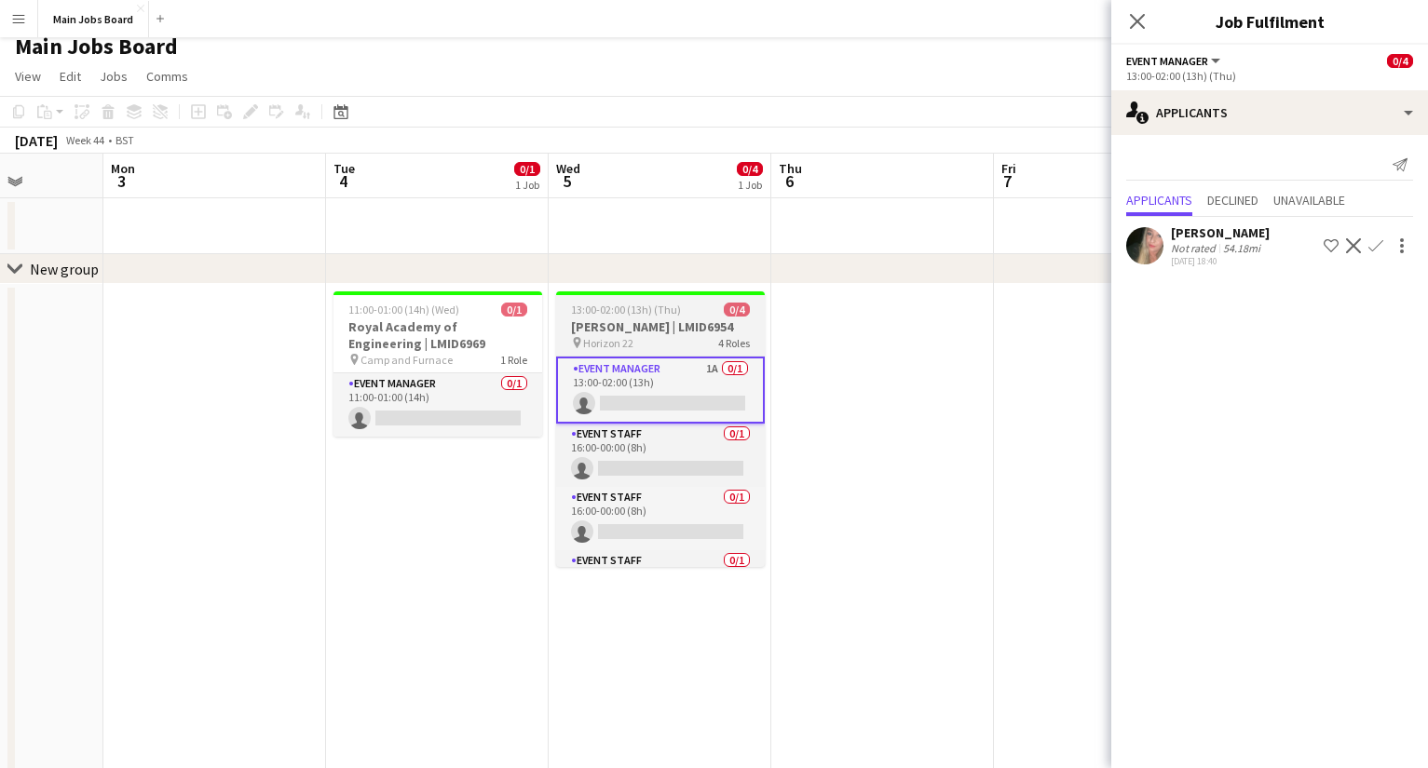
click at [637, 323] on h3 "[PERSON_NAME] | LMID6954" at bounding box center [660, 326] width 209 height 17
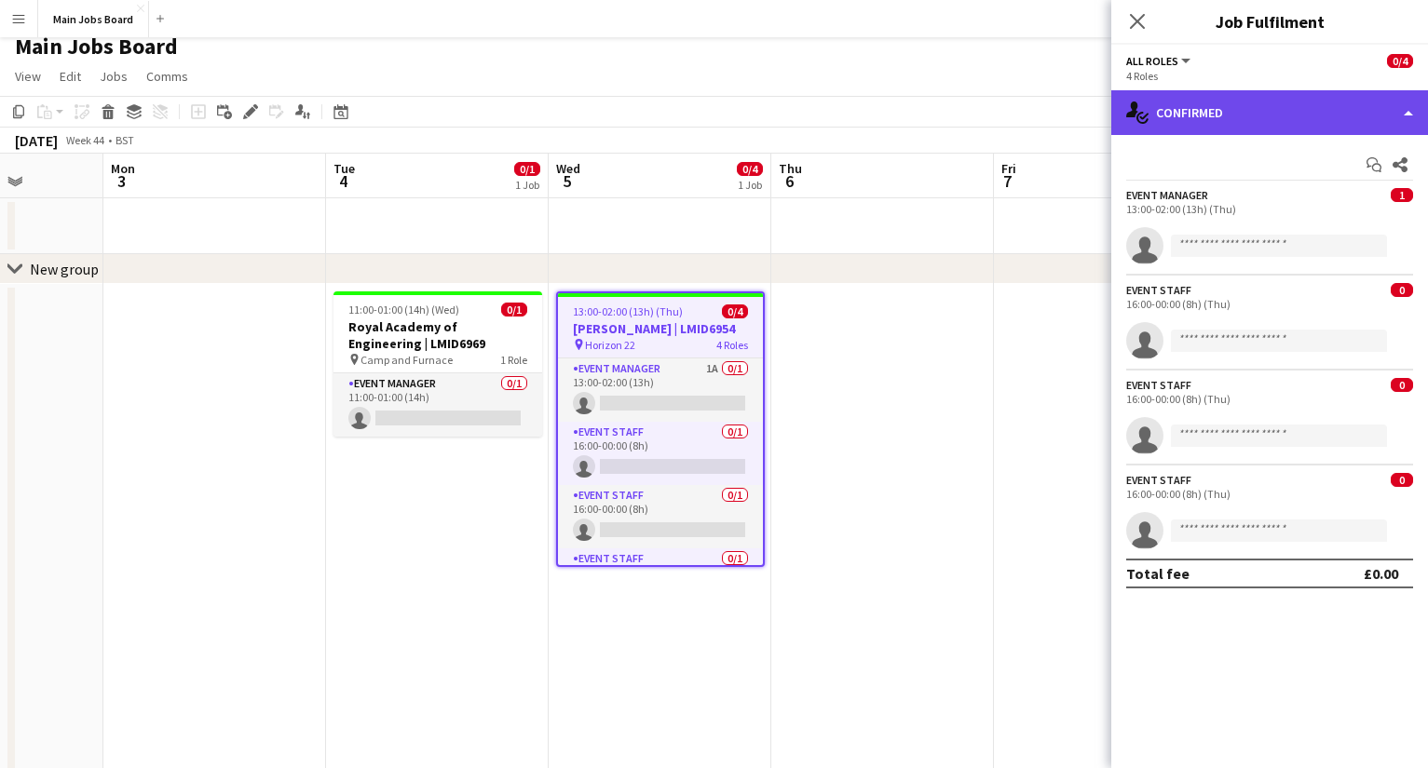
click at [1011, 114] on div "single-neutral-actions-check-2 Confirmed" at bounding box center [1269, 112] width 317 height 45
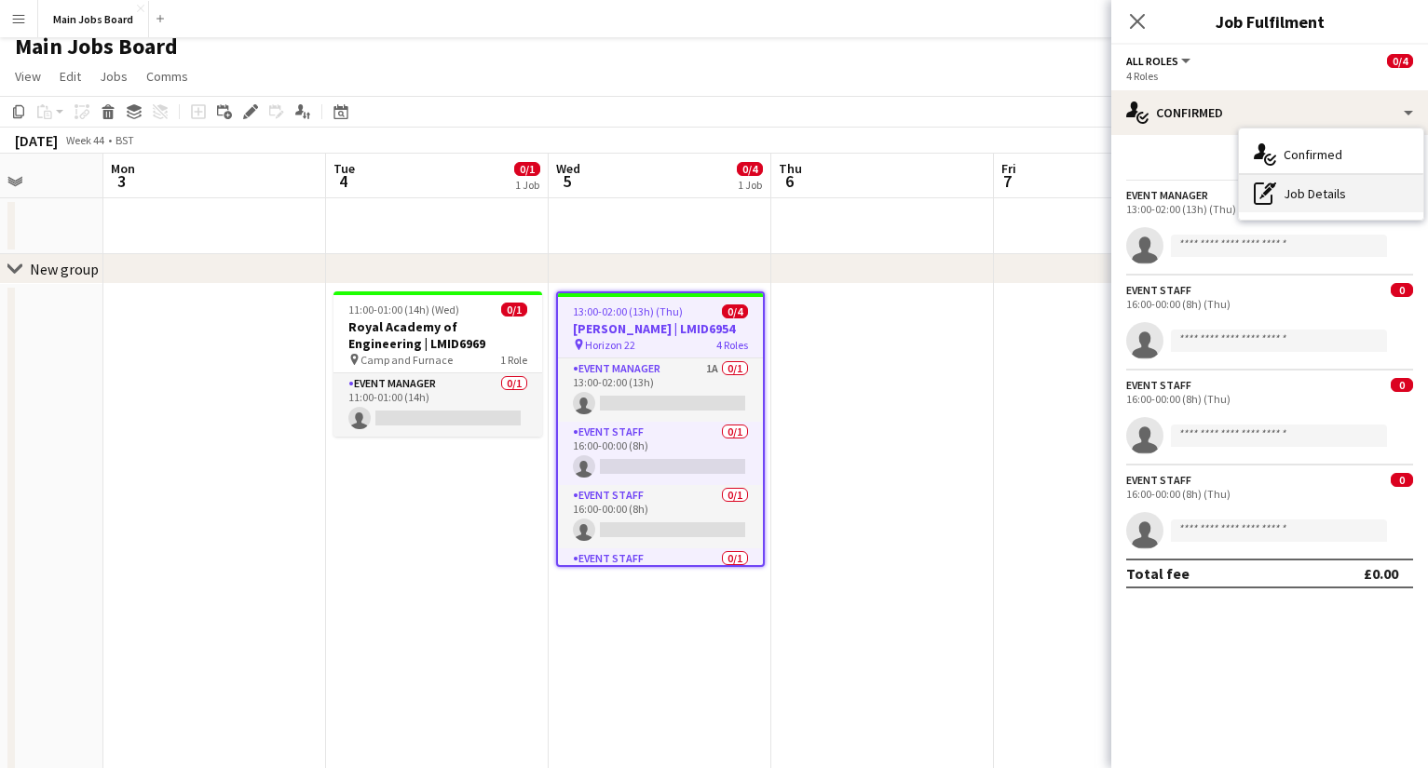
click at [1011, 201] on div "pen-write Job Details" at bounding box center [1330, 193] width 184 height 37
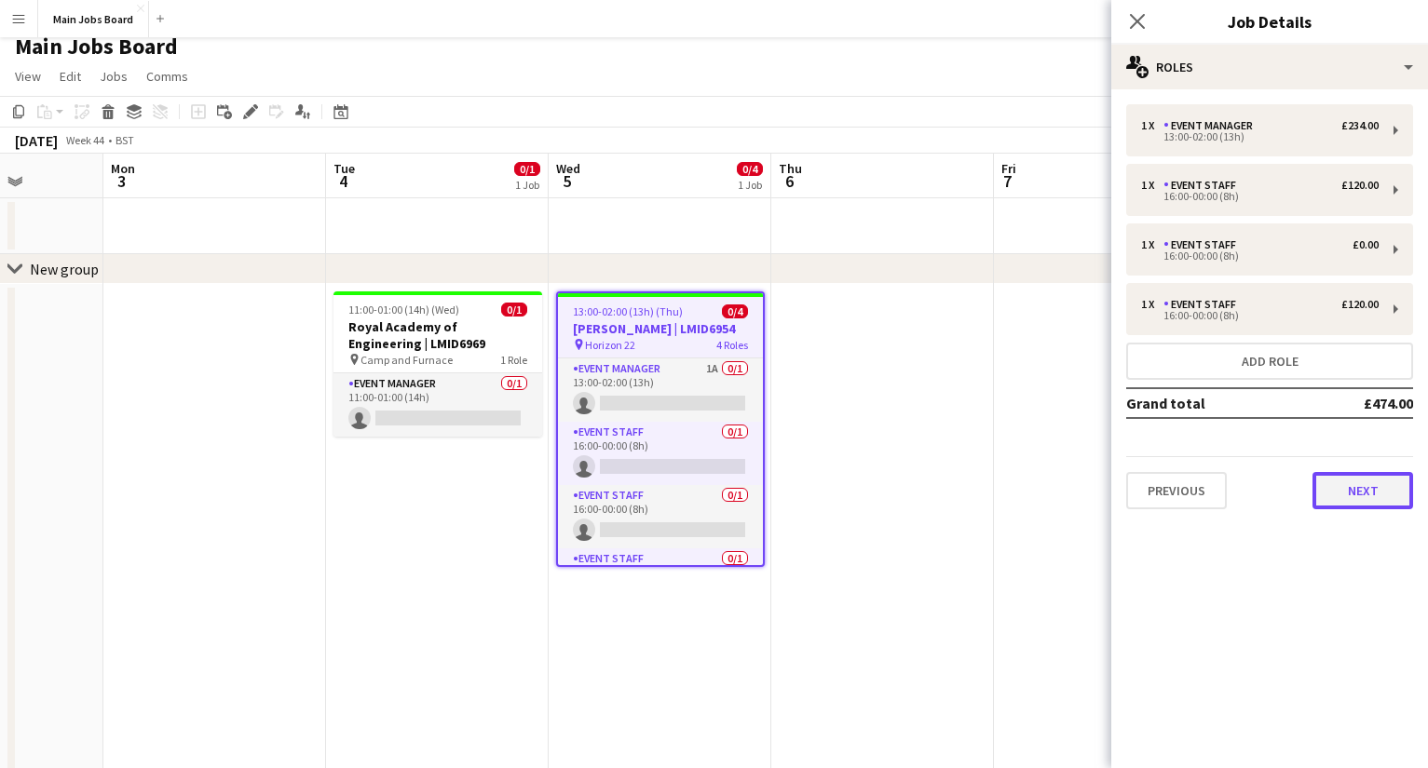
click at [1011, 503] on button "Next" at bounding box center [1362, 490] width 101 height 37
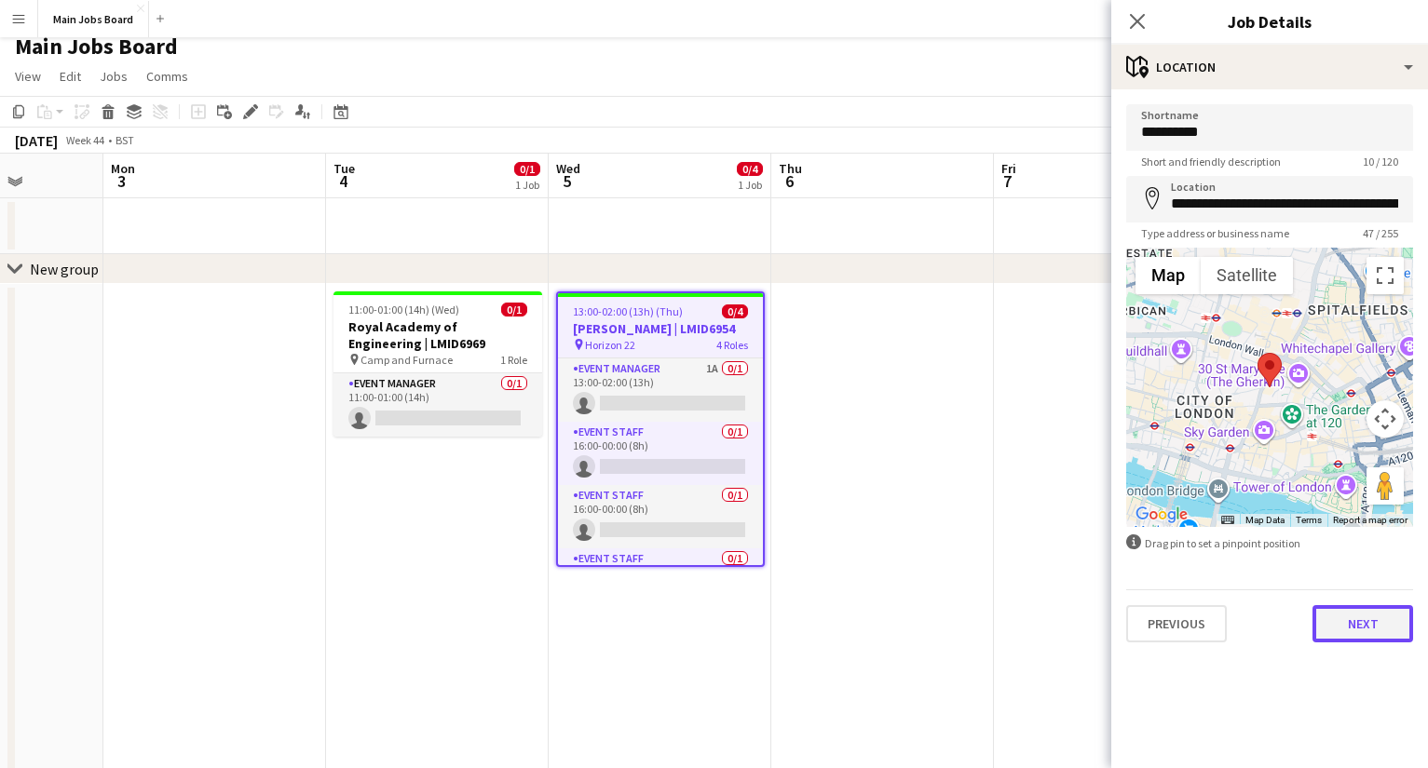
click at [1011, 616] on button "Next" at bounding box center [1362, 623] width 101 height 37
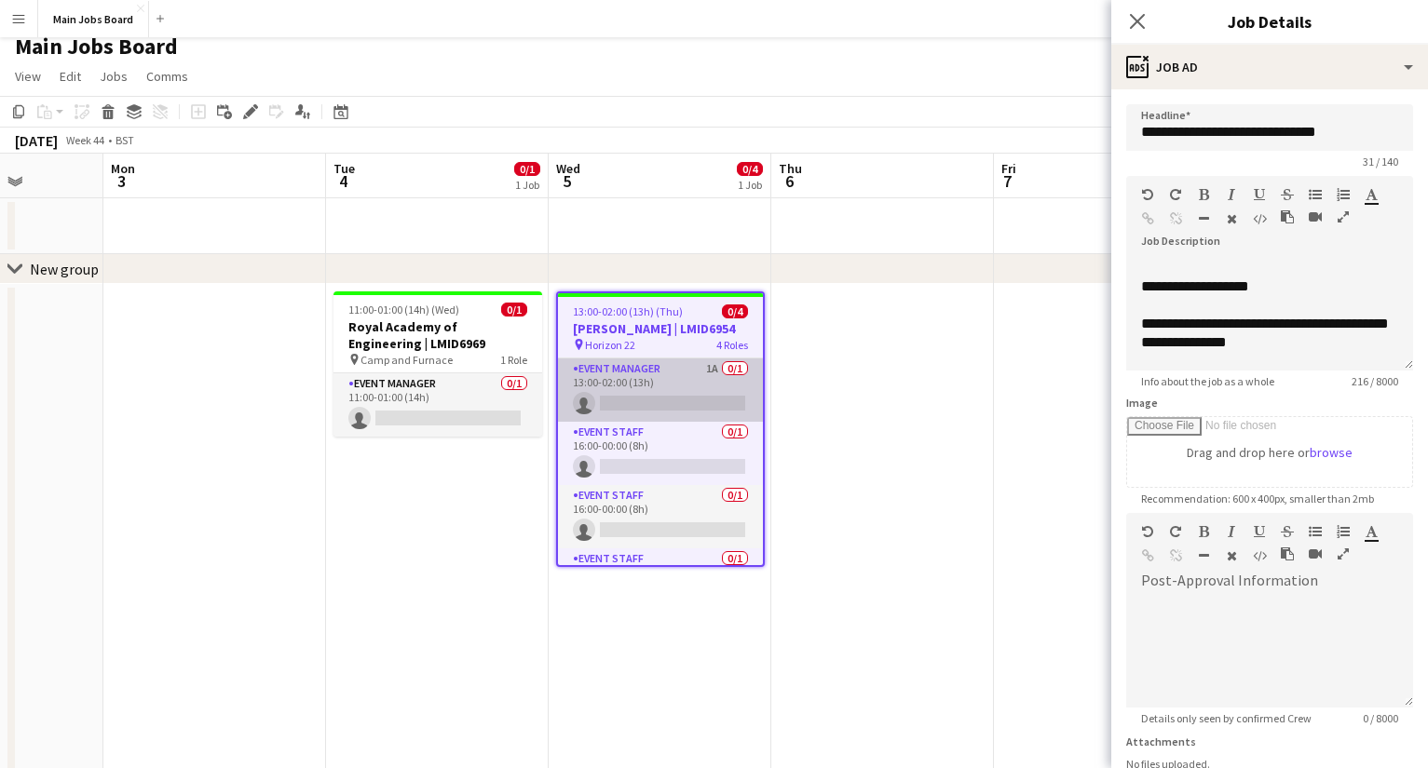
click at [708, 365] on app-card-role "Event Manager 1A 0/1 13:00-02:00 (13h) single-neutral-actions" at bounding box center [660, 390] width 205 height 63
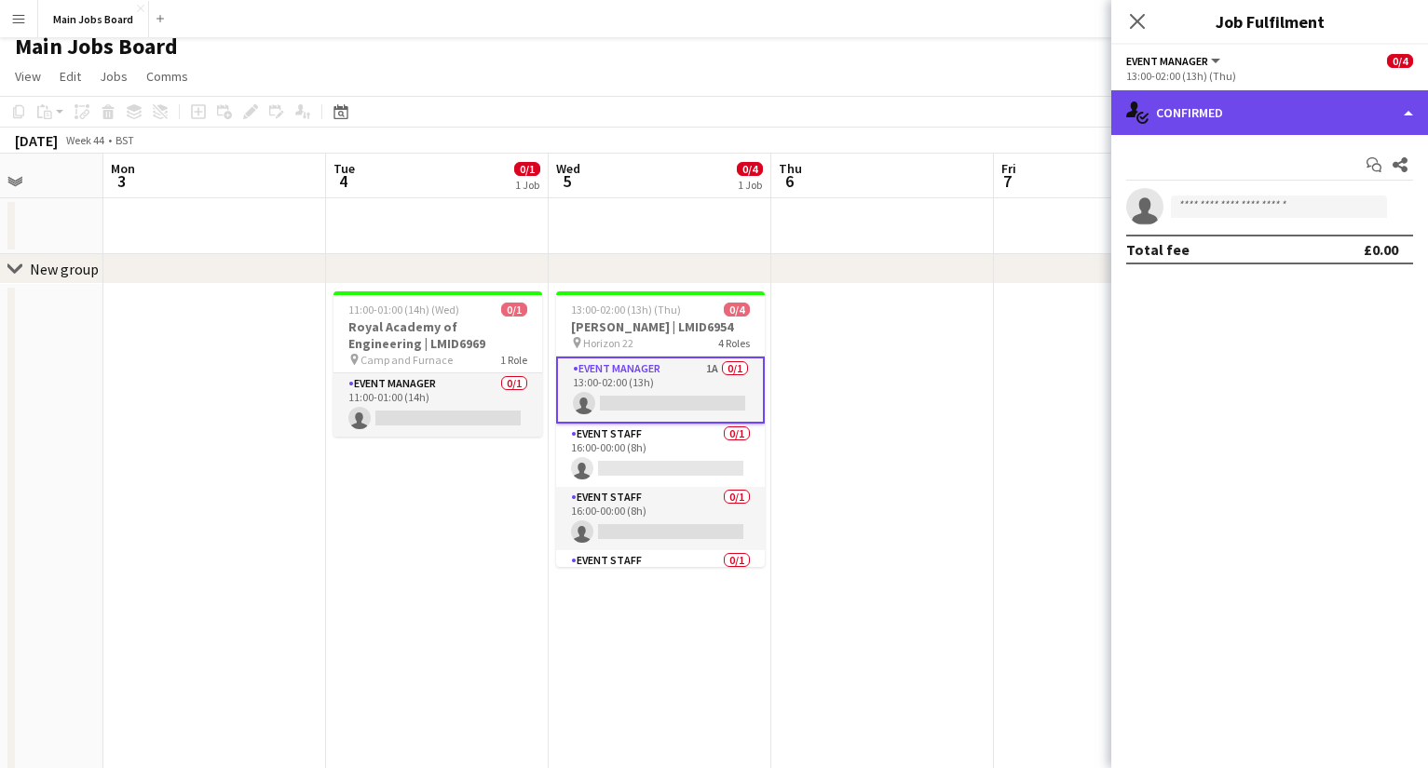
click at [1011, 118] on div "single-neutral-actions-check-2 Confirmed" at bounding box center [1269, 112] width 317 height 45
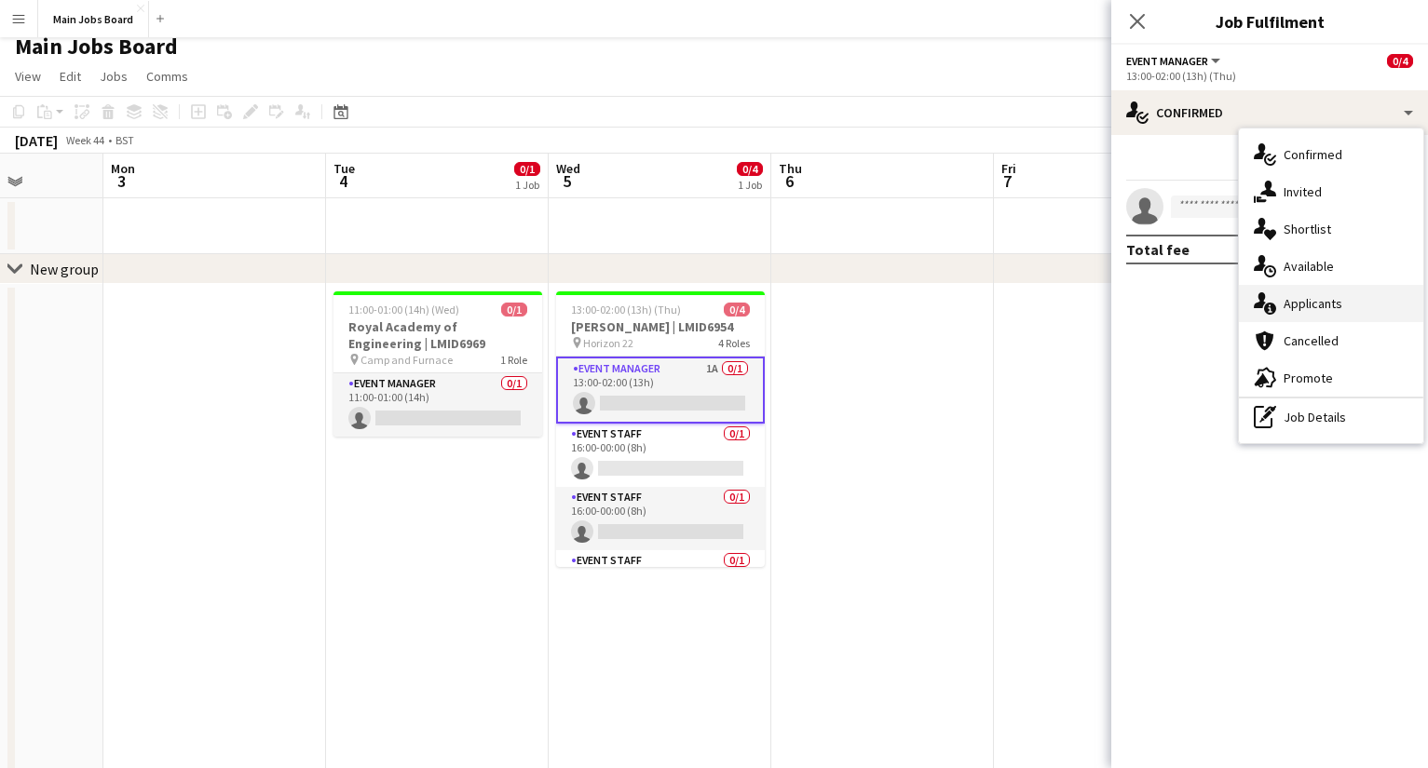
click at [1011, 306] on div "single-neutral-actions-information Applicants" at bounding box center [1330, 303] width 184 height 37
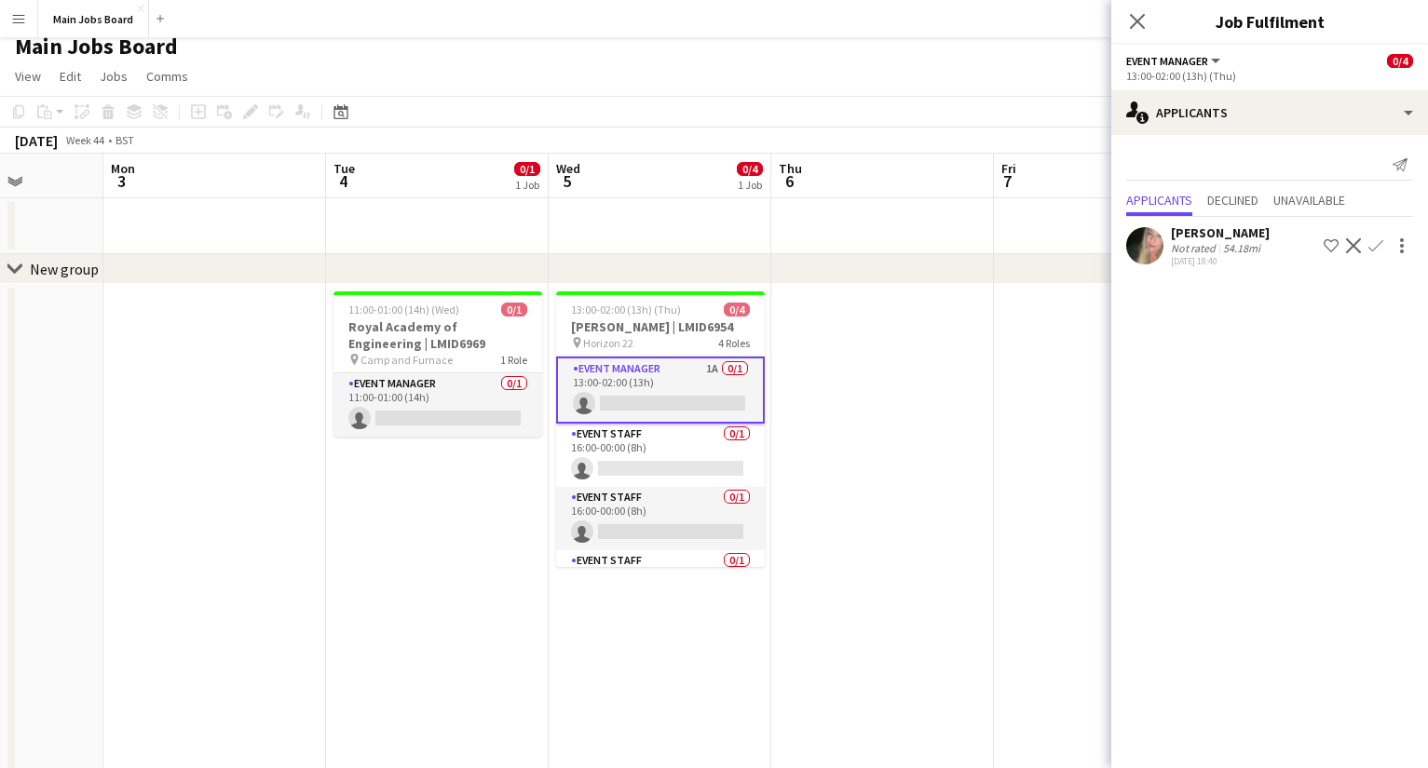
click at [1011, 243] on app-icon "Confirm" at bounding box center [1375, 245] width 15 height 15
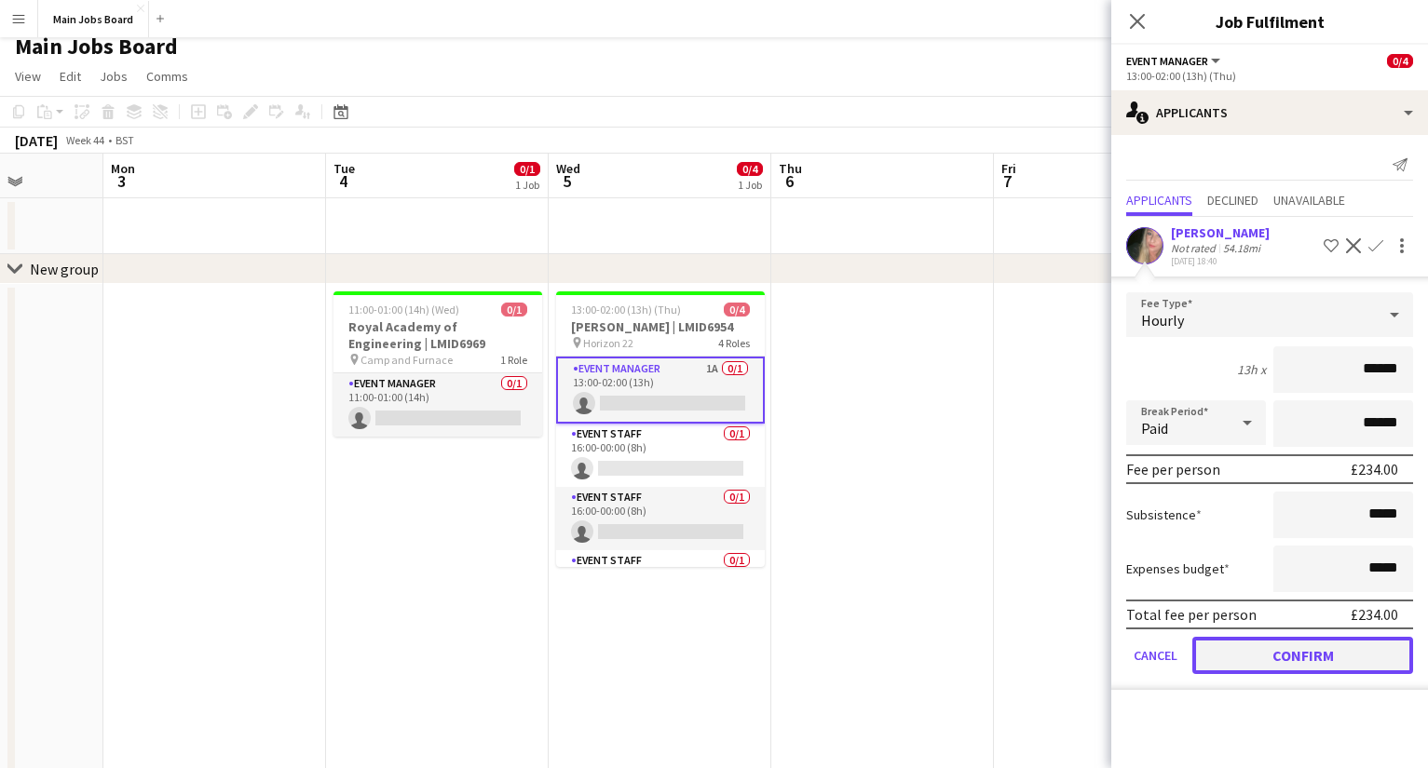
click at [1011, 616] on button "Confirm" at bounding box center [1302, 655] width 221 height 37
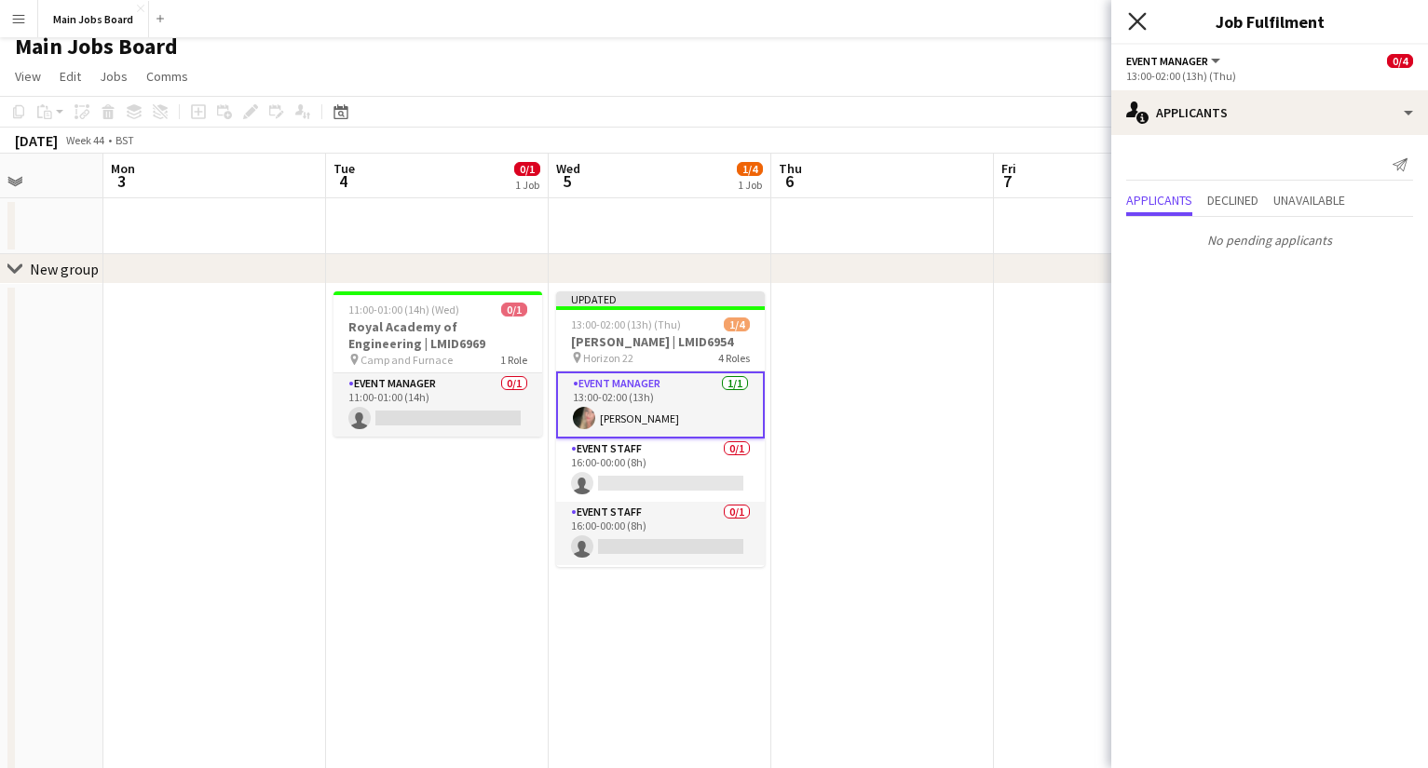
click at [1011, 24] on icon at bounding box center [1137, 21] width 18 height 18
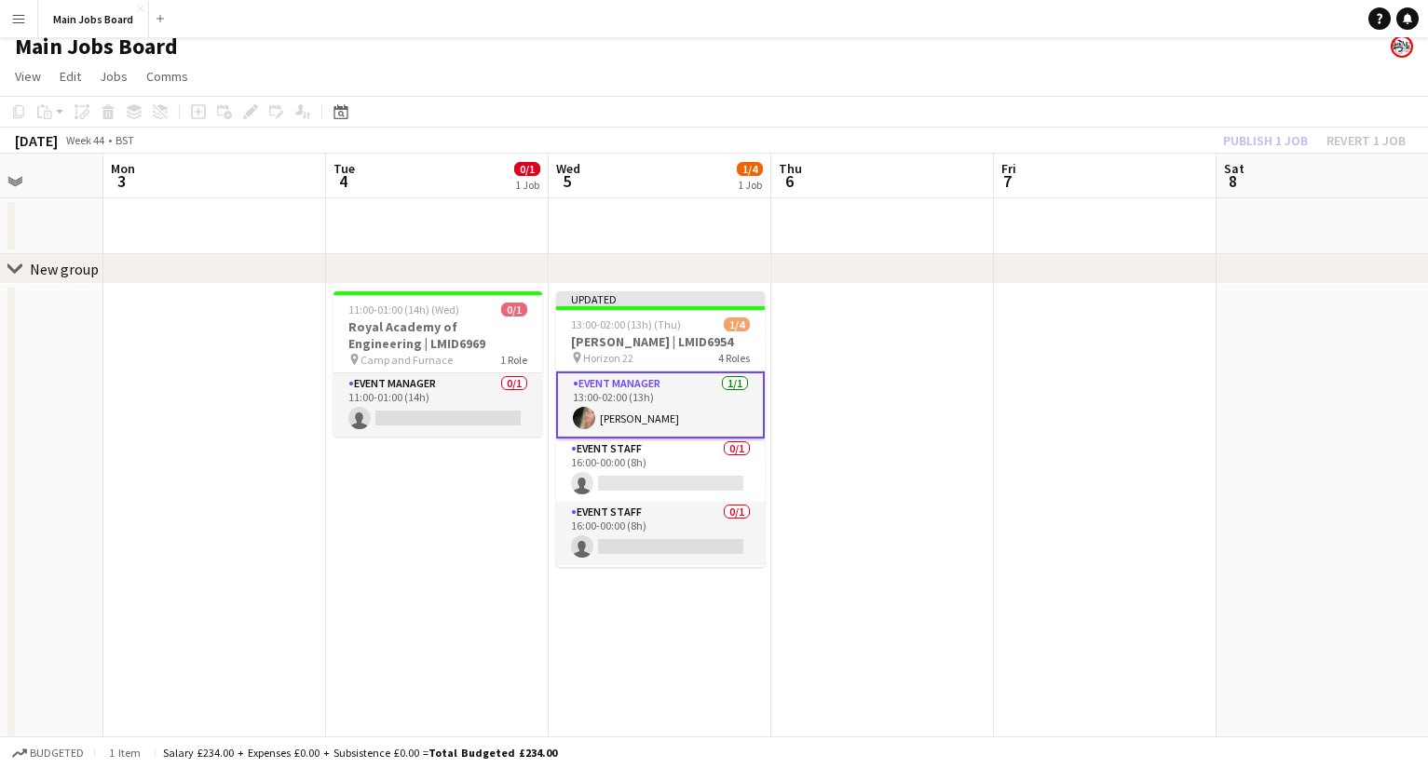
click at [1011, 143] on div "Publish 1 job Revert 1 job" at bounding box center [1313, 141] width 227 height 24
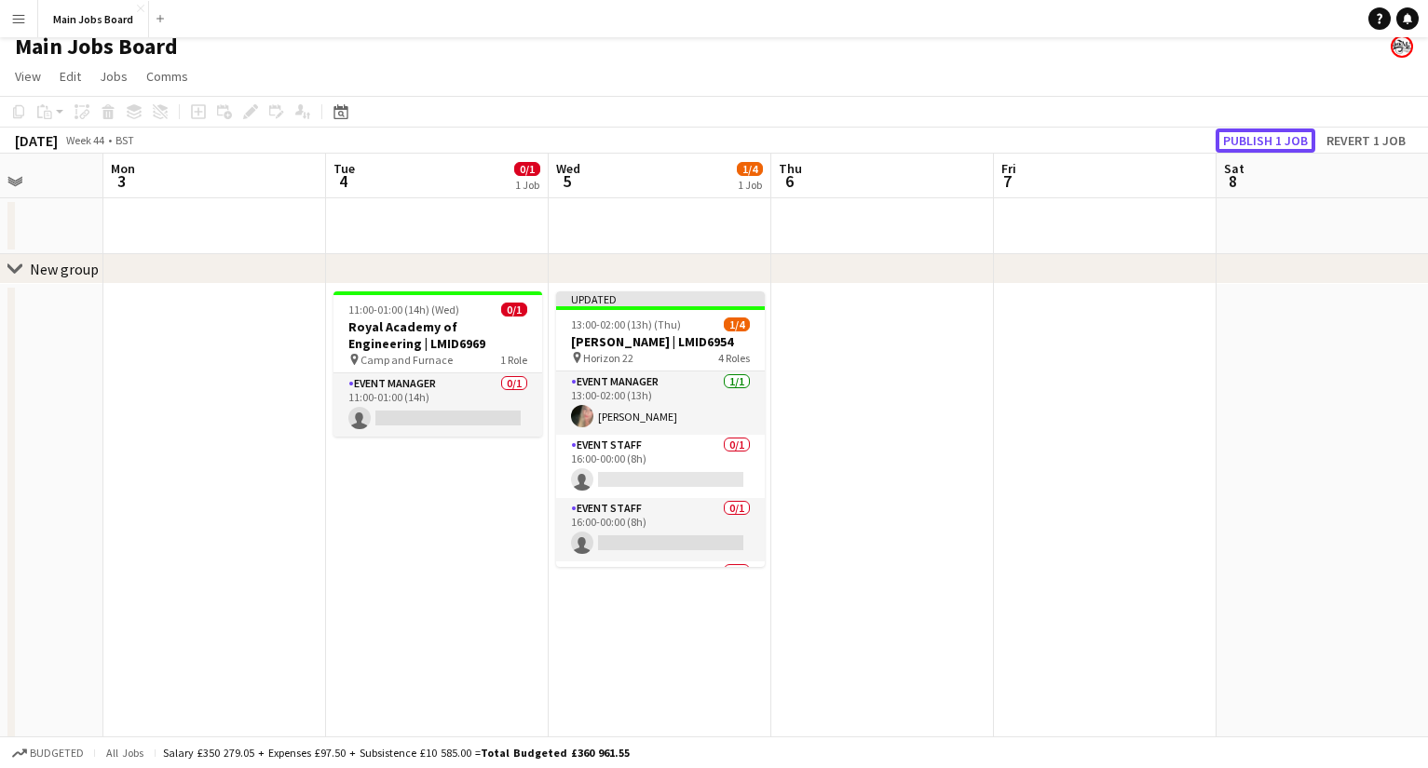
click at [1011, 143] on button "Publish 1 job" at bounding box center [1265, 141] width 100 height 24
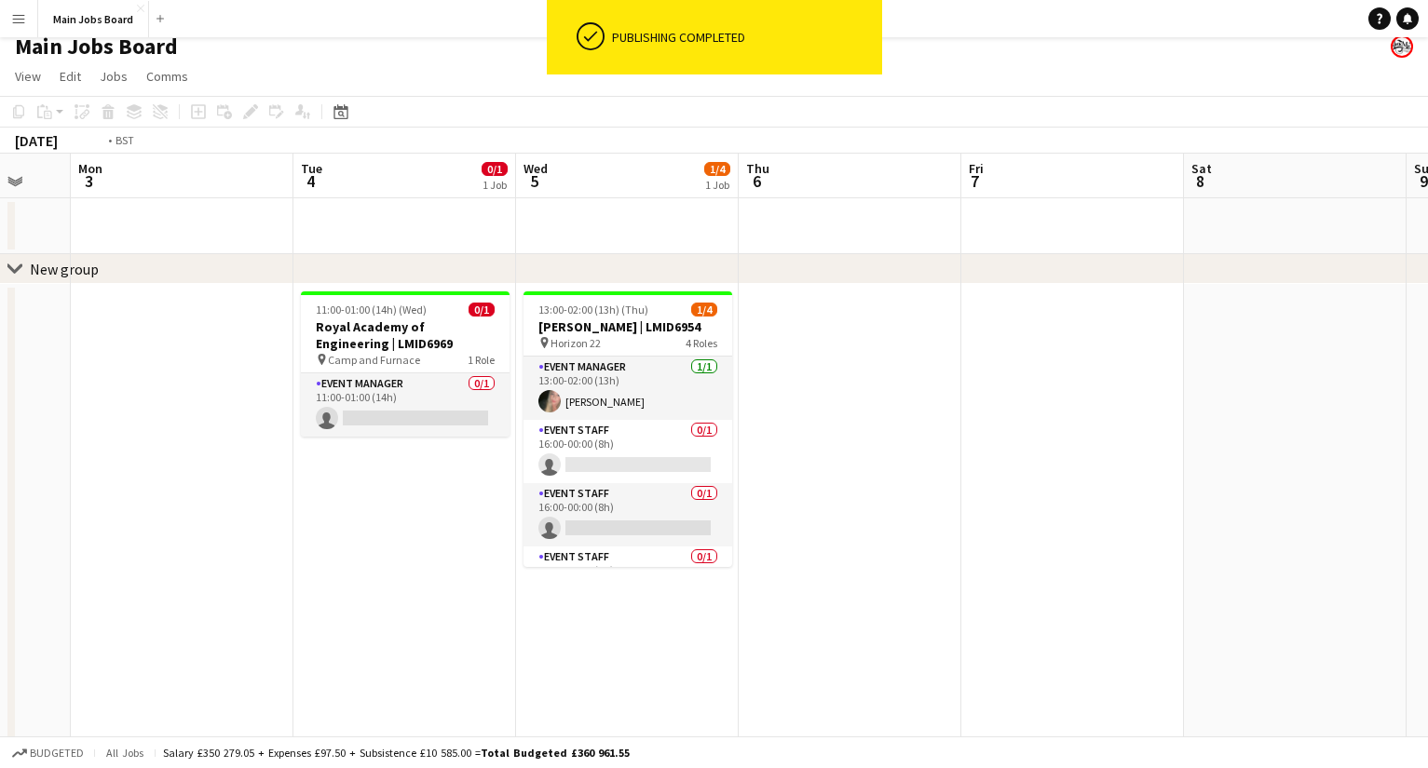
drag, startPoint x: 862, startPoint y: 569, endPoint x: 403, endPoint y: 569, distance: 459.1
click at [428, 569] on app-calendar-viewport "Fri 31 Sat 1 0/3 1 Job Sun 2 Mon 3 Tue 4 0/1 1 Job Wed 5 1/4 1 Job Thu 6 Fri 7 …" at bounding box center [714, 678] width 1428 height 1049
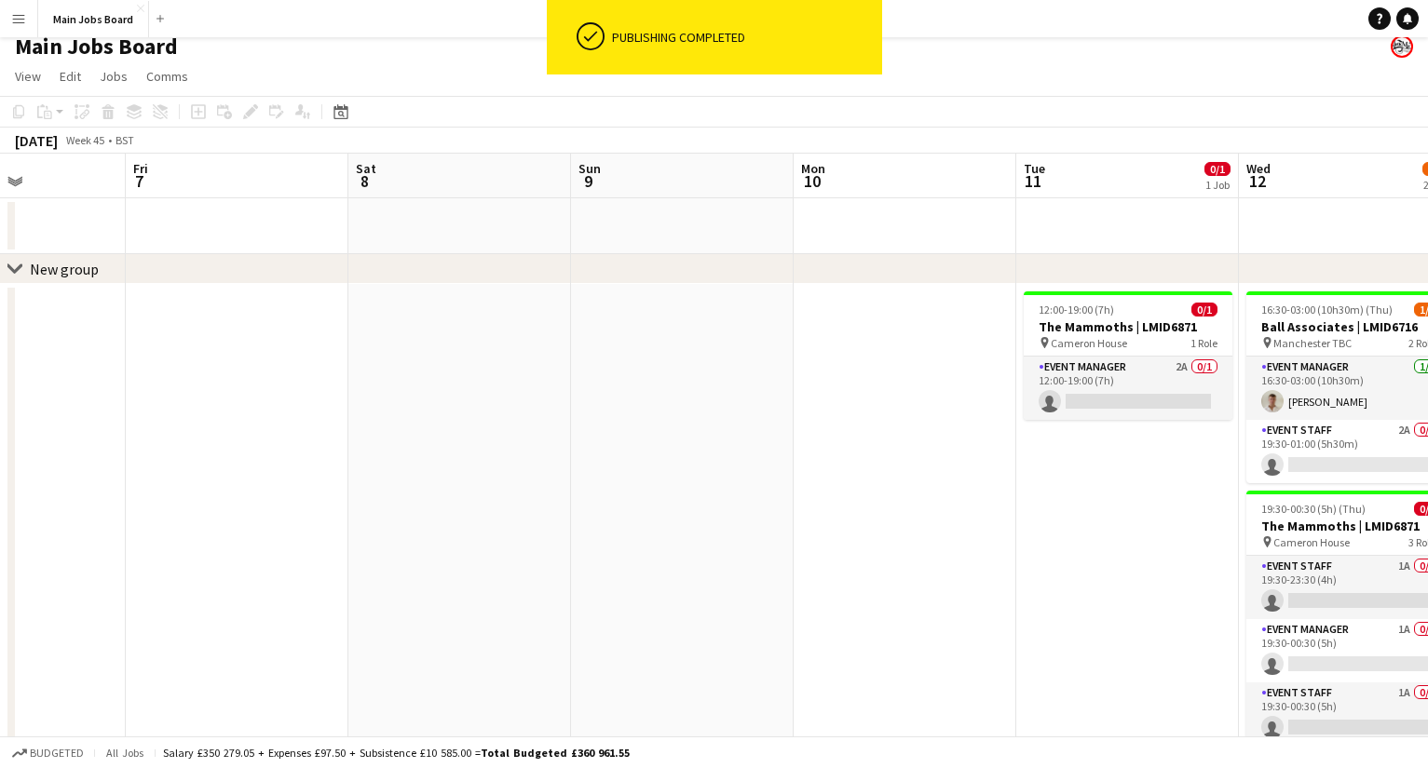
drag, startPoint x: 1103, startPoint y: 541, endPoint x: 496, endPoint y: 541, distance: 606.2
click at [522, 541] on app-calendar-viewport "Tue 4 0/1 1 Job Wed 5 1/4 1 Job Thu 6 Fri 7 Sat 8 Sun 9 Mon 10 Tue 11 0/1 1 Job…" at bounding box center [714, 678] width 1428 height 1049
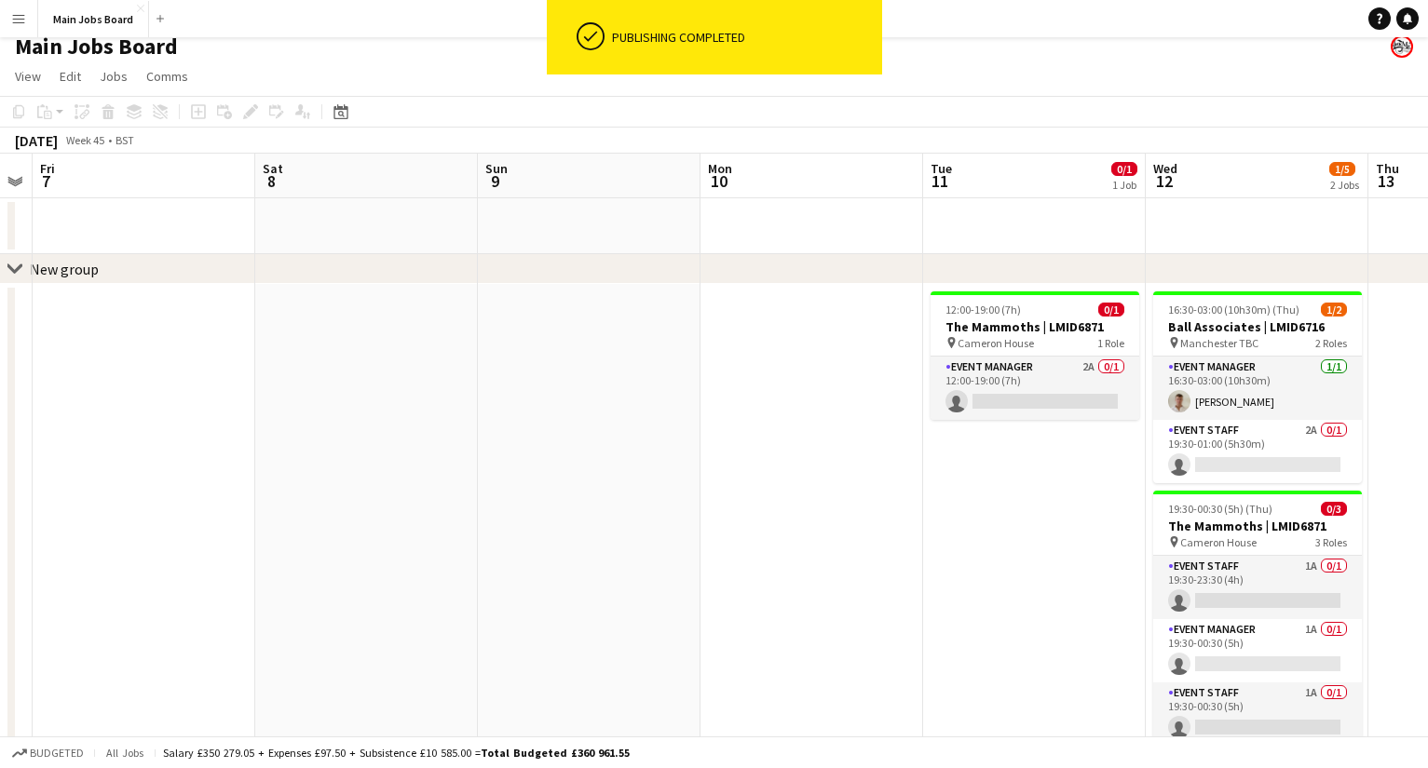
scroll to position [0, 689]
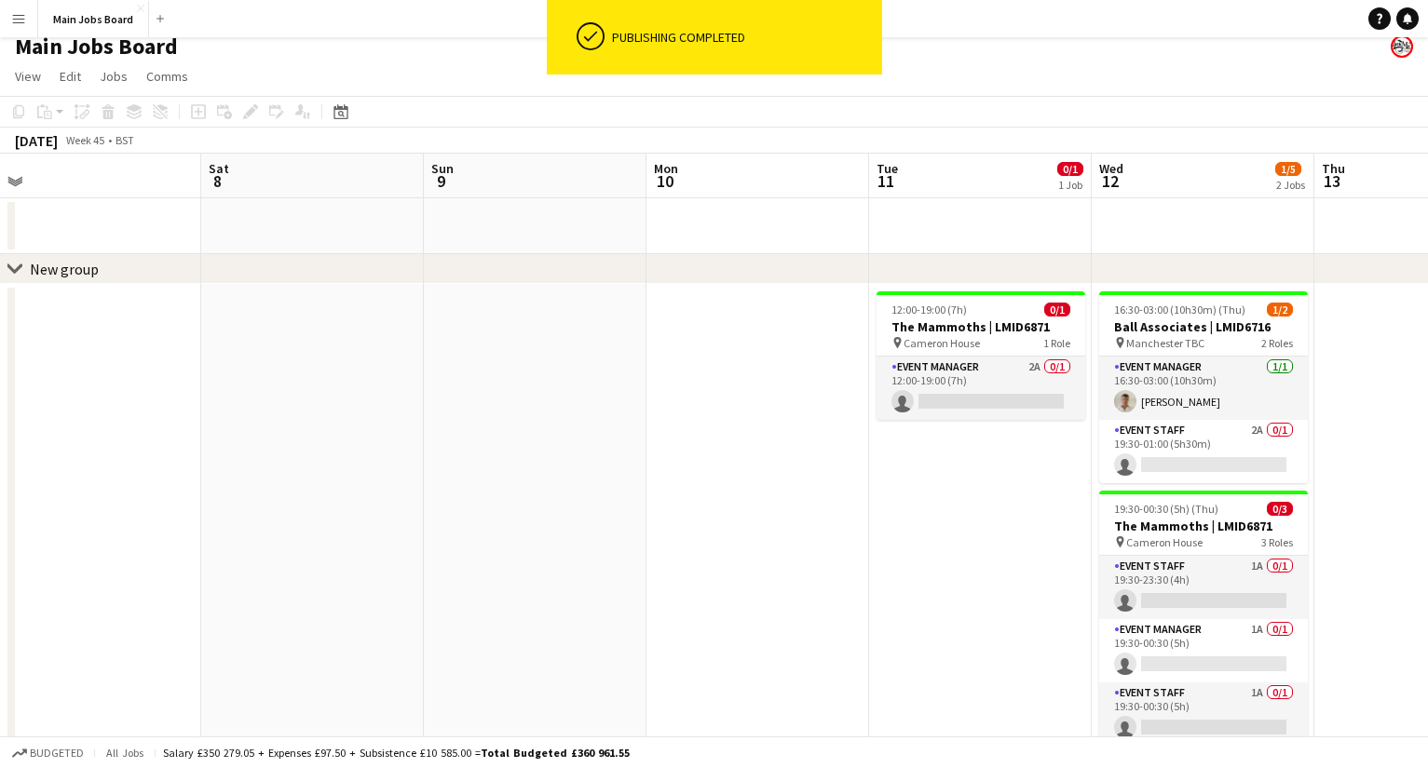
drag, startPoint x: 772, startPoint y: 565, endPoint x: 437, endPoint y: 565, distance: 335.2
click at [438, 565] on app-calendar-viewport "Tue 4 0/1 1 Job Wed 5 1/4 1 Job Thu 6 Fri 7 Sat 8 Sun 9 Mon 10 Tue 11 0/1 1 Job…" at bounding box center [714, 678] width 1428 height 1049
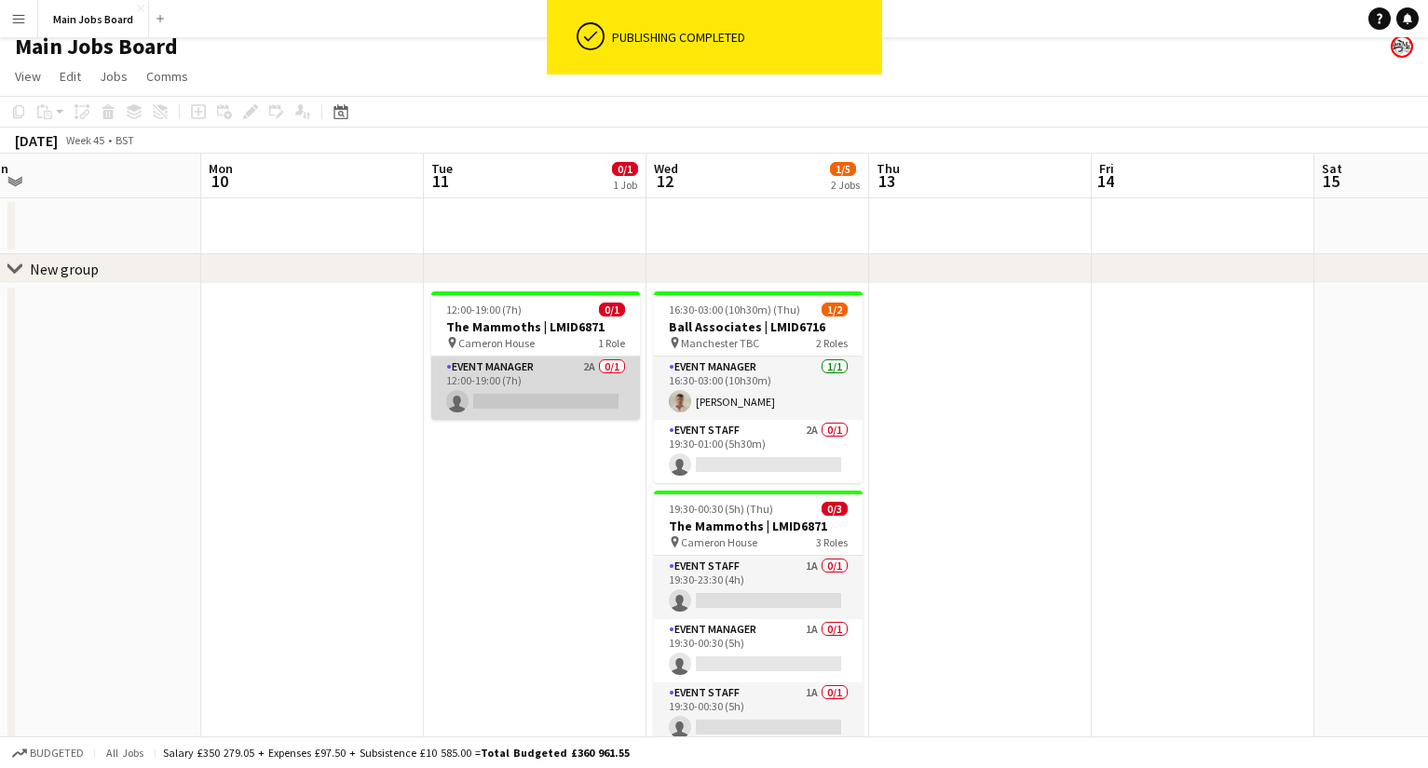
click at [588, 364] on app-card-role "Event Manager 2A 0/1 12:00-19:00 (7h) single-neutral-actions" at bounding box center [535, 388] width 209 height 63
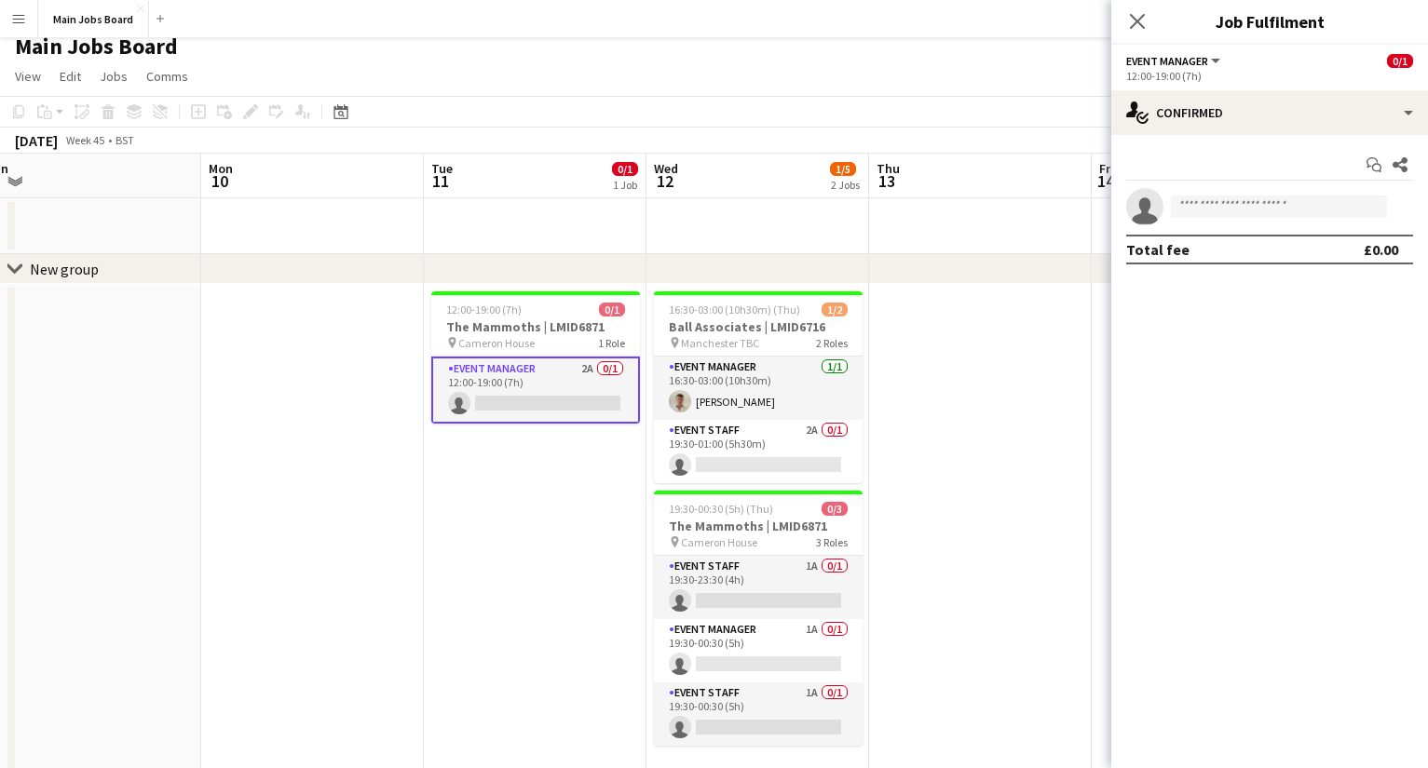
click at [1011, 90] on app-options-switcher "Event Manager All roles Event Manager 0/1 12:00-19:00 (7h)" at bounding box center [1269, 68] width 317 height 46
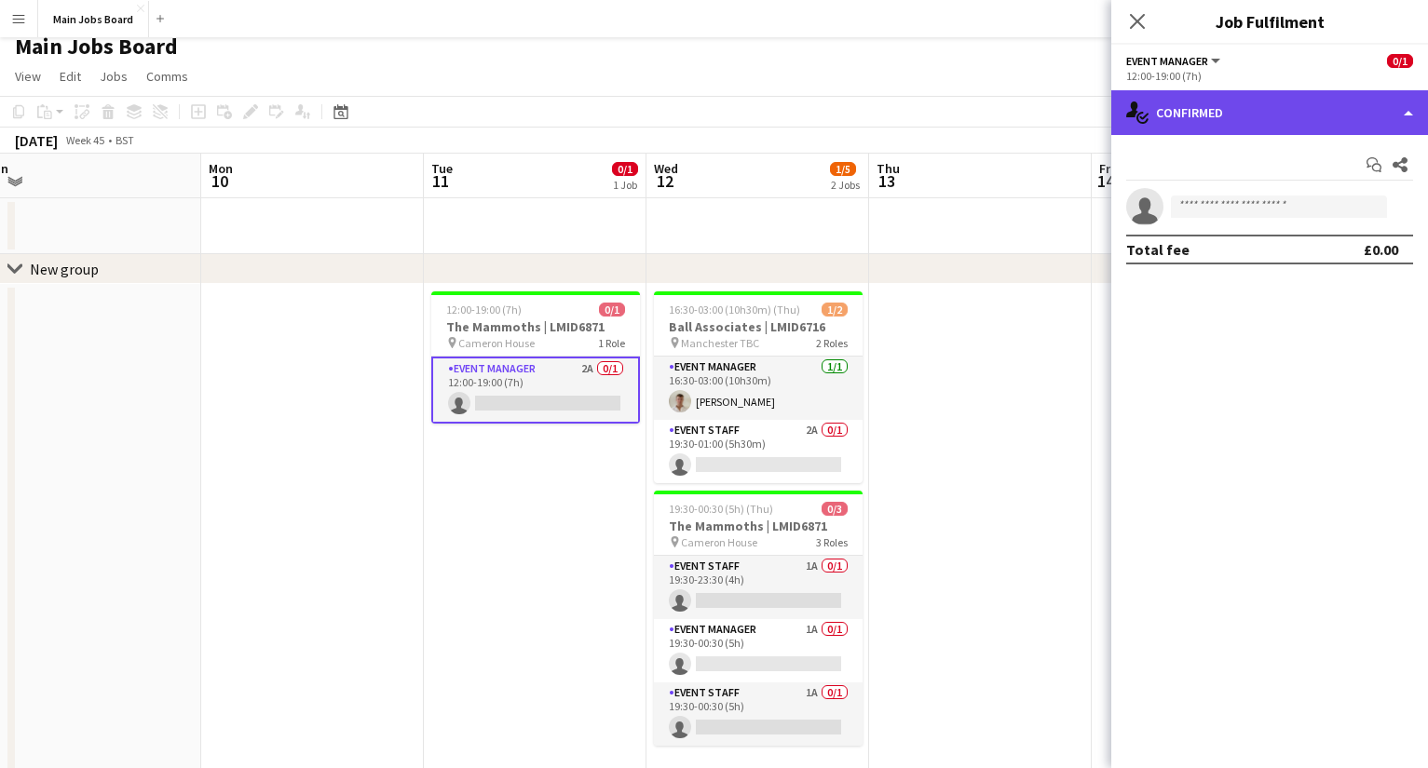
click at [1011, 117] on div "single-neutral-actions-check-2 Confirmed" at bounding box center [1269, 112] width 317 height 45
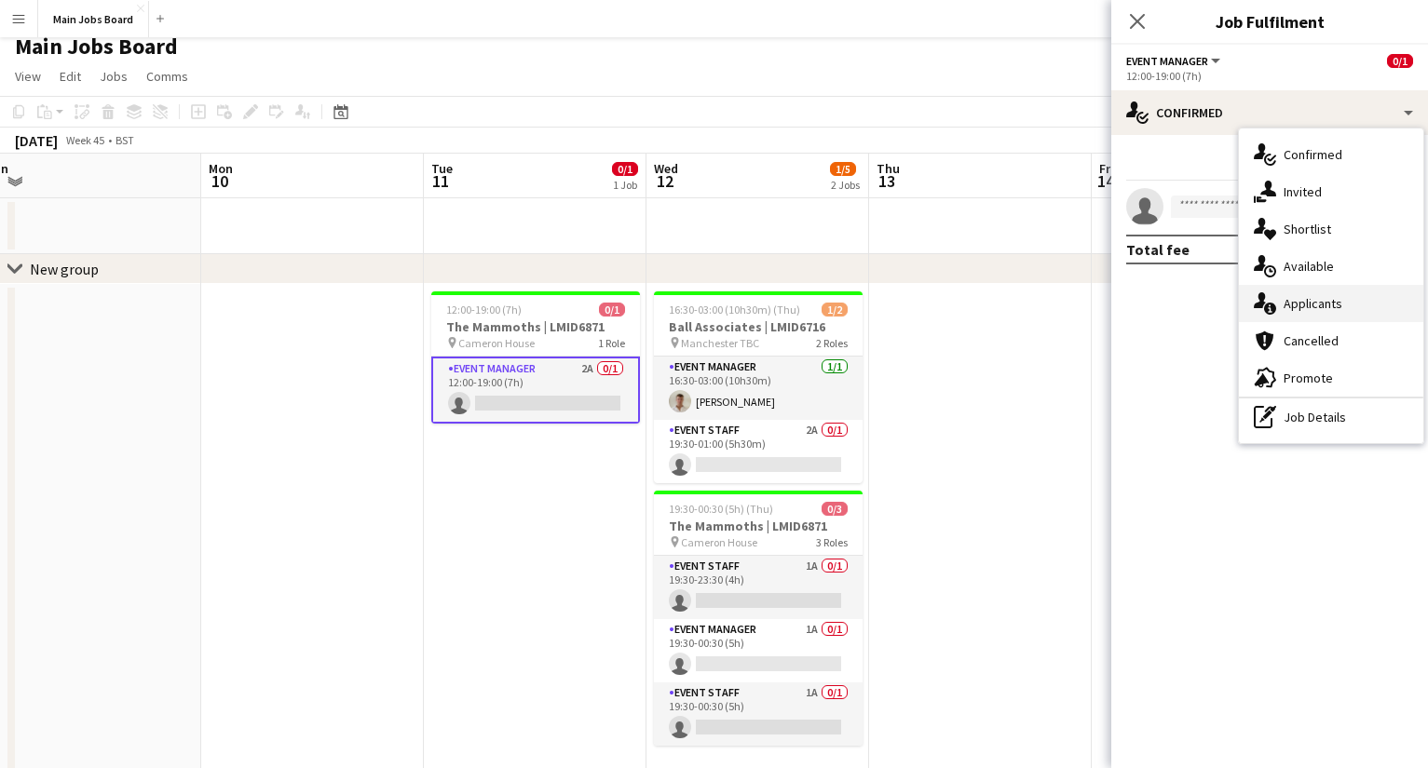
click at [1011, 303] on span "Applicants" at bounding box center [1312, 303] width 59 height 17
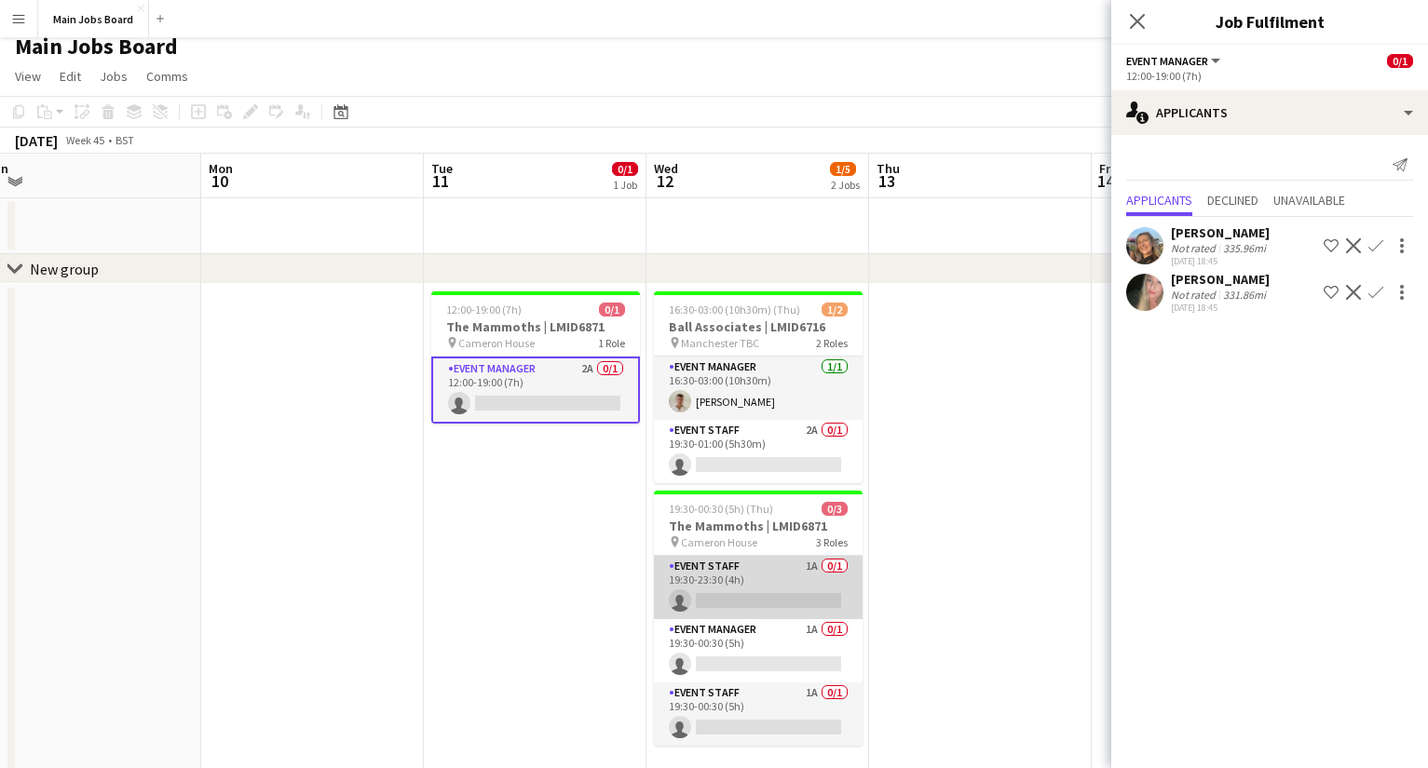
click at [814, 574] on app-card-role "Event Staff 1A 0/1 19:30-23:30 (4h) single-neutral-actions" at bounding box center [758, 587] width 209 height 63
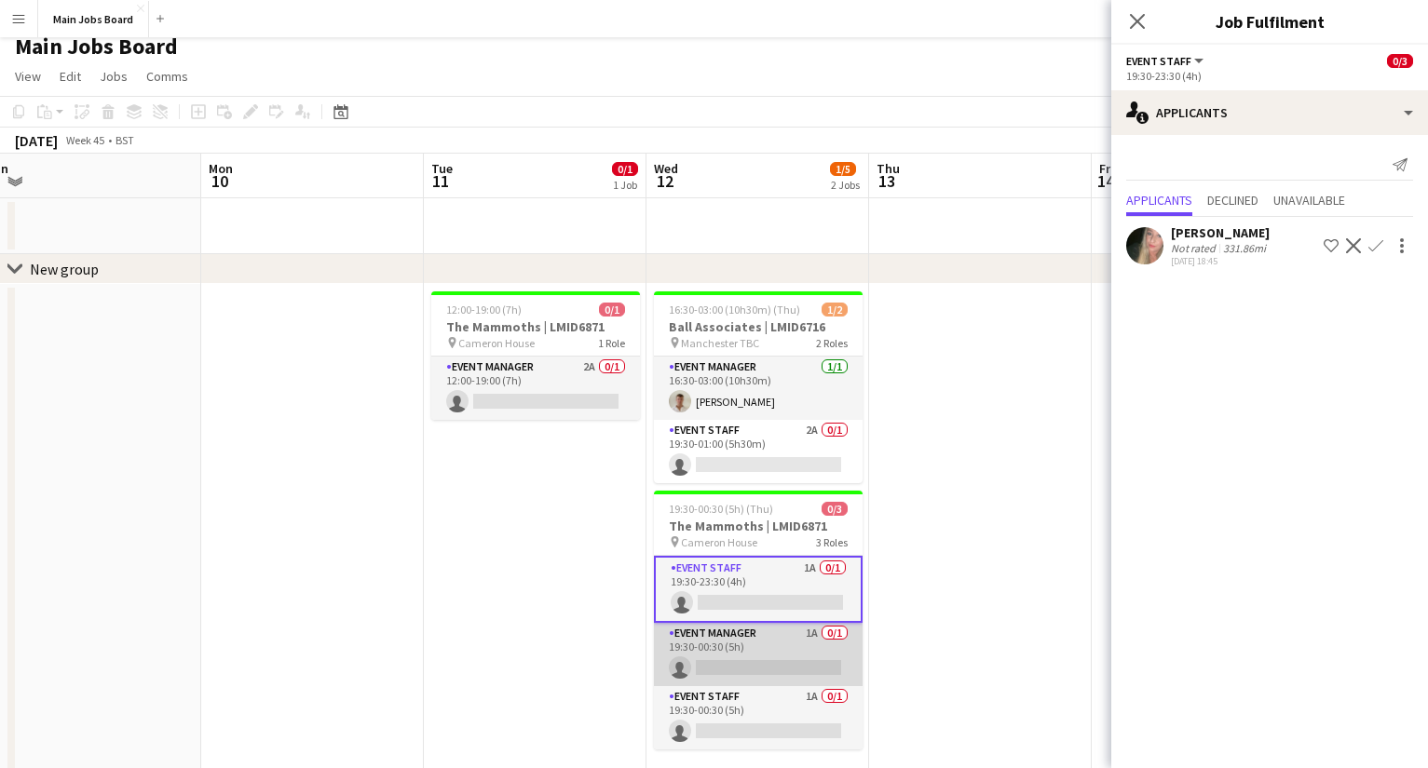
click at [818, 616] on app-card-role "Event Manager 1A 0/1 19:30-00:30 (5h) single-neutral-actions" at bounding box center [758, 654] width 209 height 63
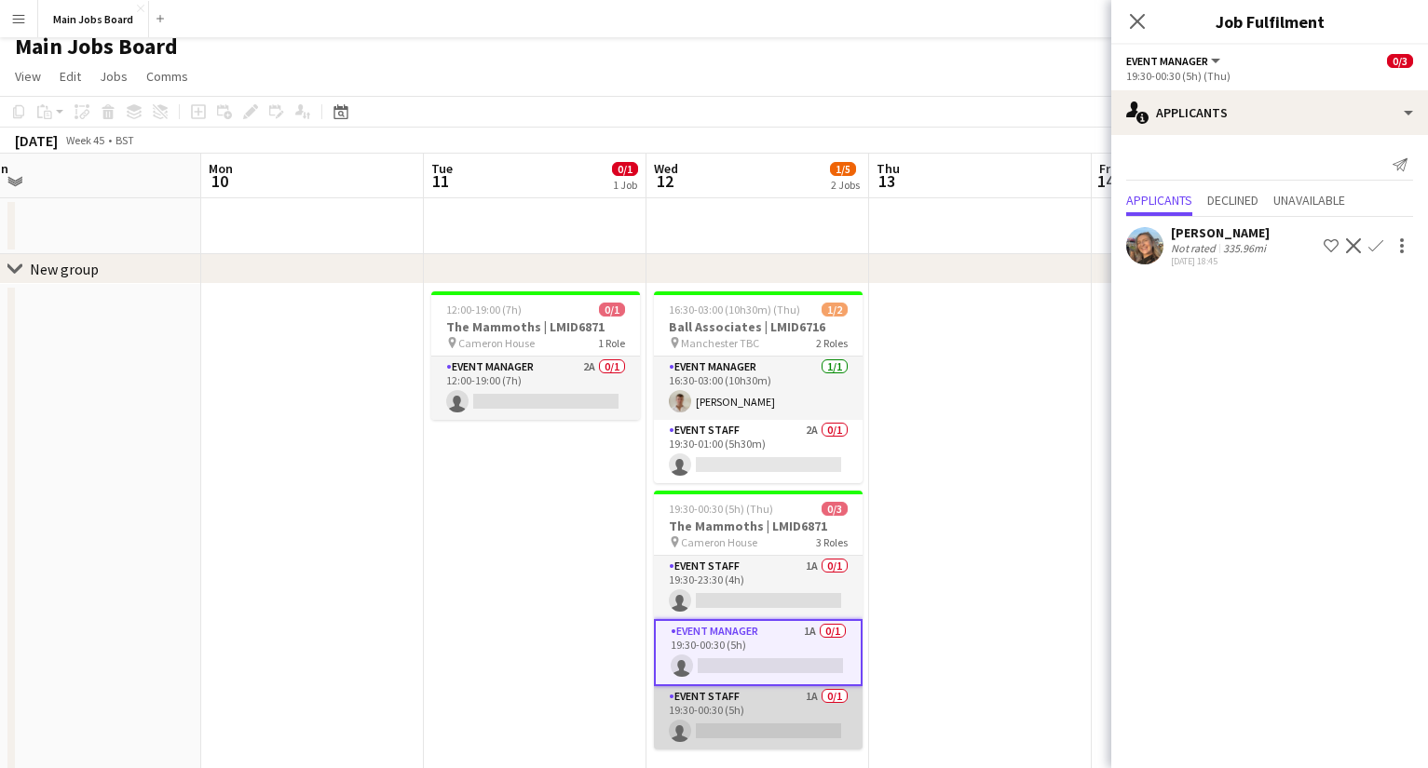
click at [813, 616] on app-card-role "Event Staff 1A 0/1 19:30-00:30 (5h) single-neutral-actions" at bounding box center [758, 717] width 209 height 63
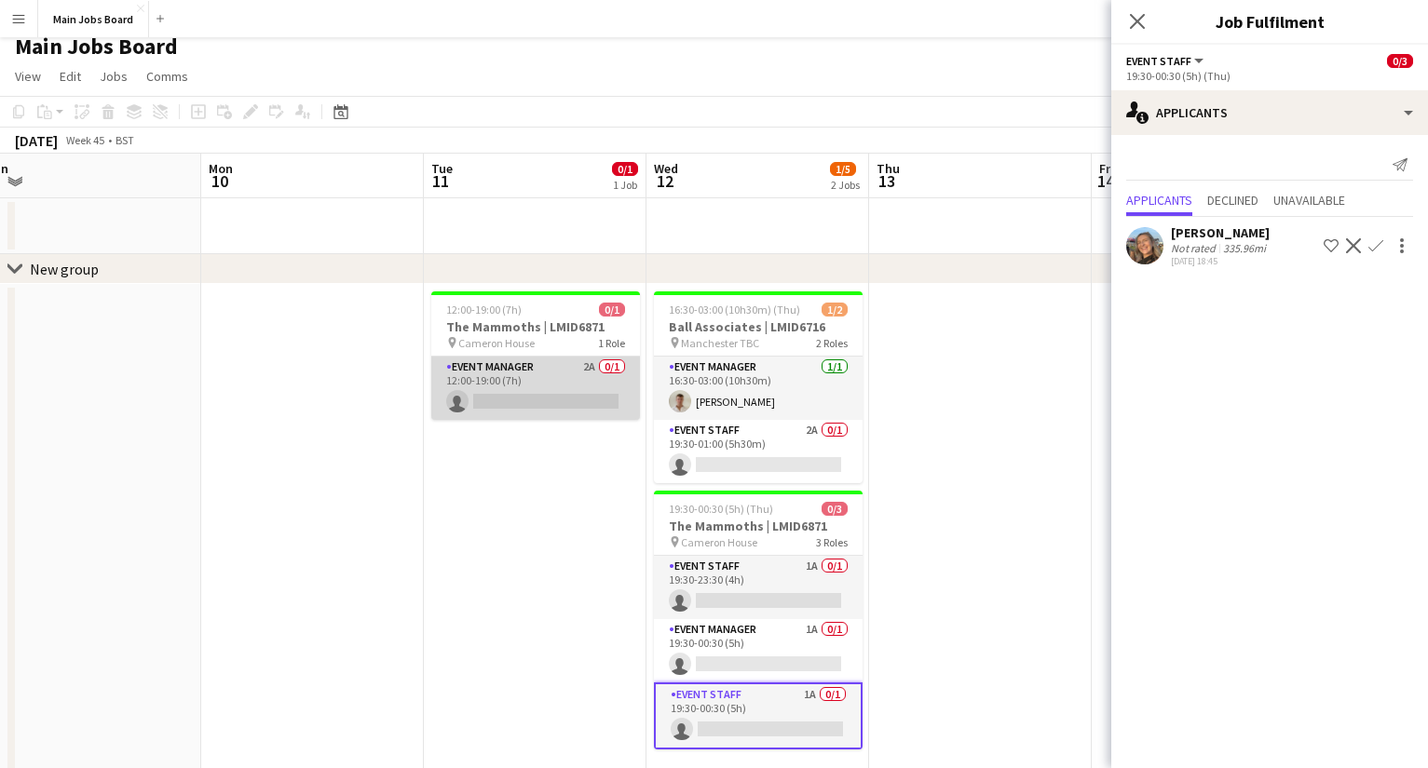
click at [592, 366] on app-card-role "Event Manager 2A 0/1 12:00-19:00 (7h) single-neutral-actions" at bounding box center [535, 388] width 209 height 63
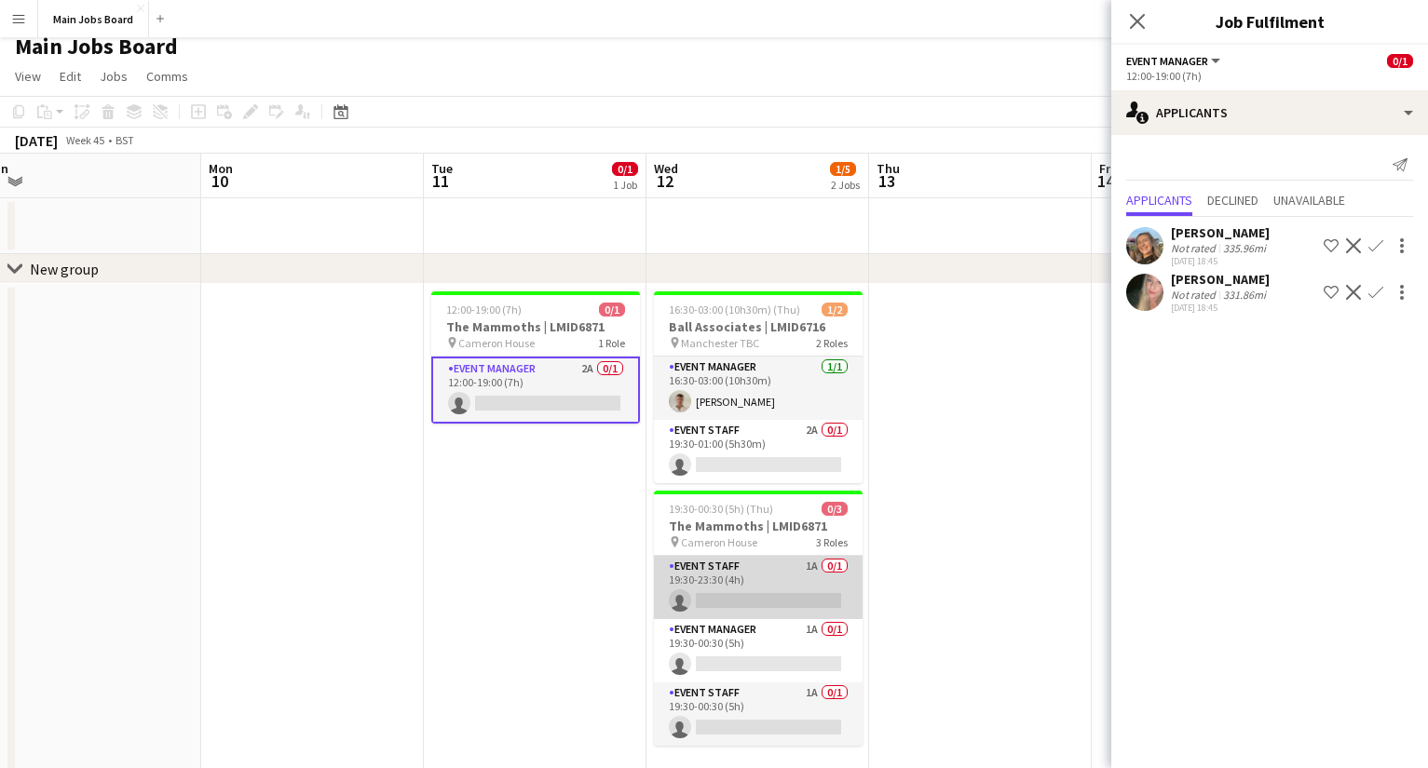
click at [814, 564] on app-card-role "Event Staff 1A 0/1 19:30-23:30 (4h) single-neutral-actions" at bounding box center [758, 587] width 209 height 63
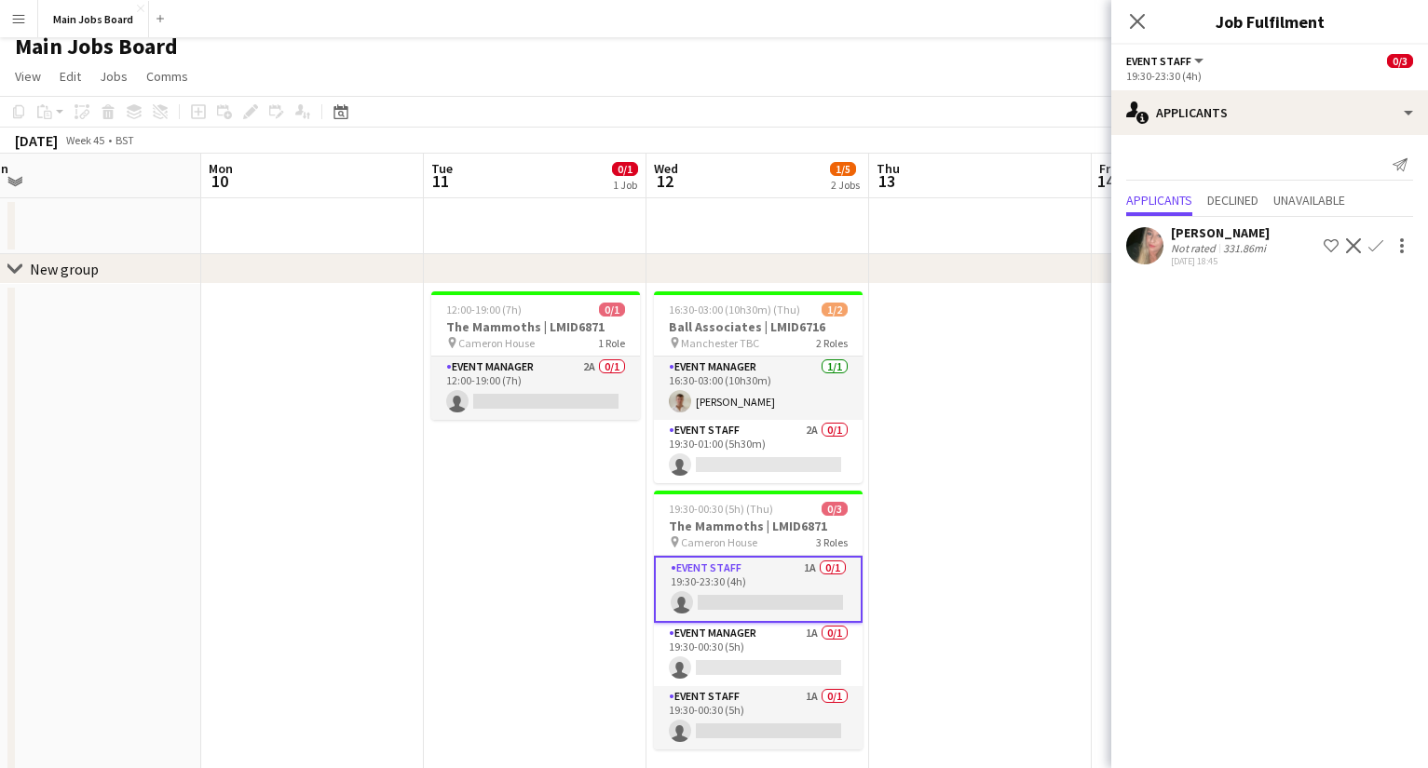
click at [991, 462] on app-date-cell at bounding box center [980, 743] width 223 height 918
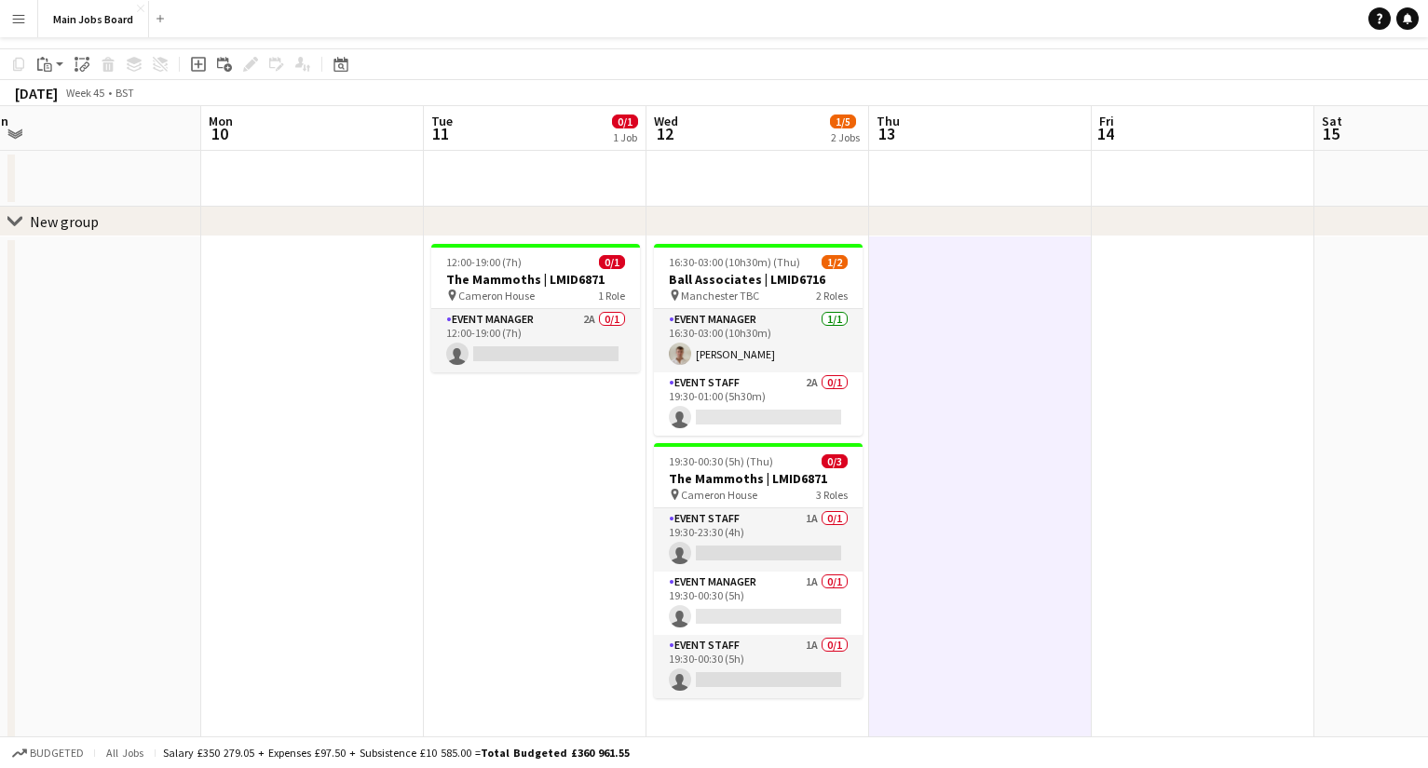
scroll to position [61, 0]
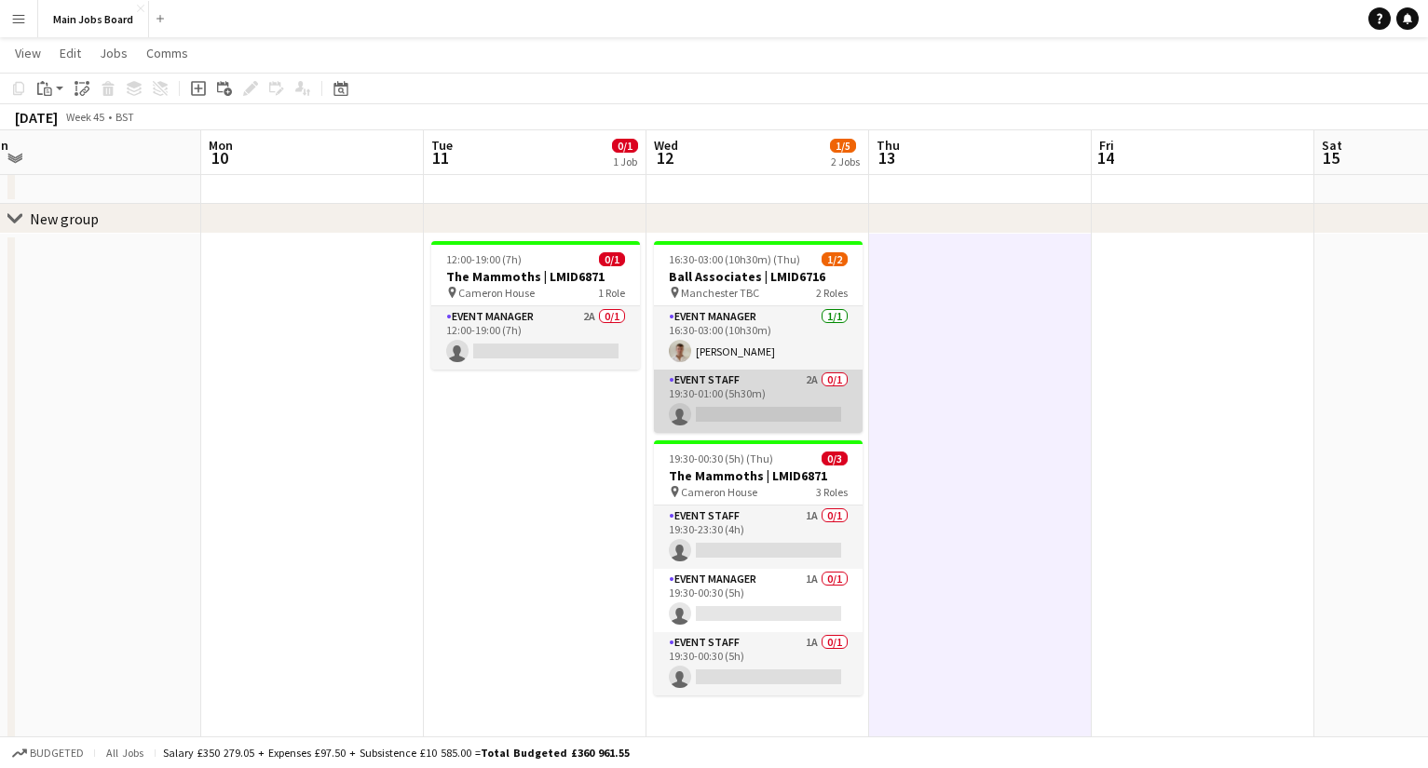
click at [805, 379] on app-card-role "Event Staff 2A 0/1 19:30-01:00 (5h30m) single-neutral-actions" at bounding box center [758, 401] width 209 height 63
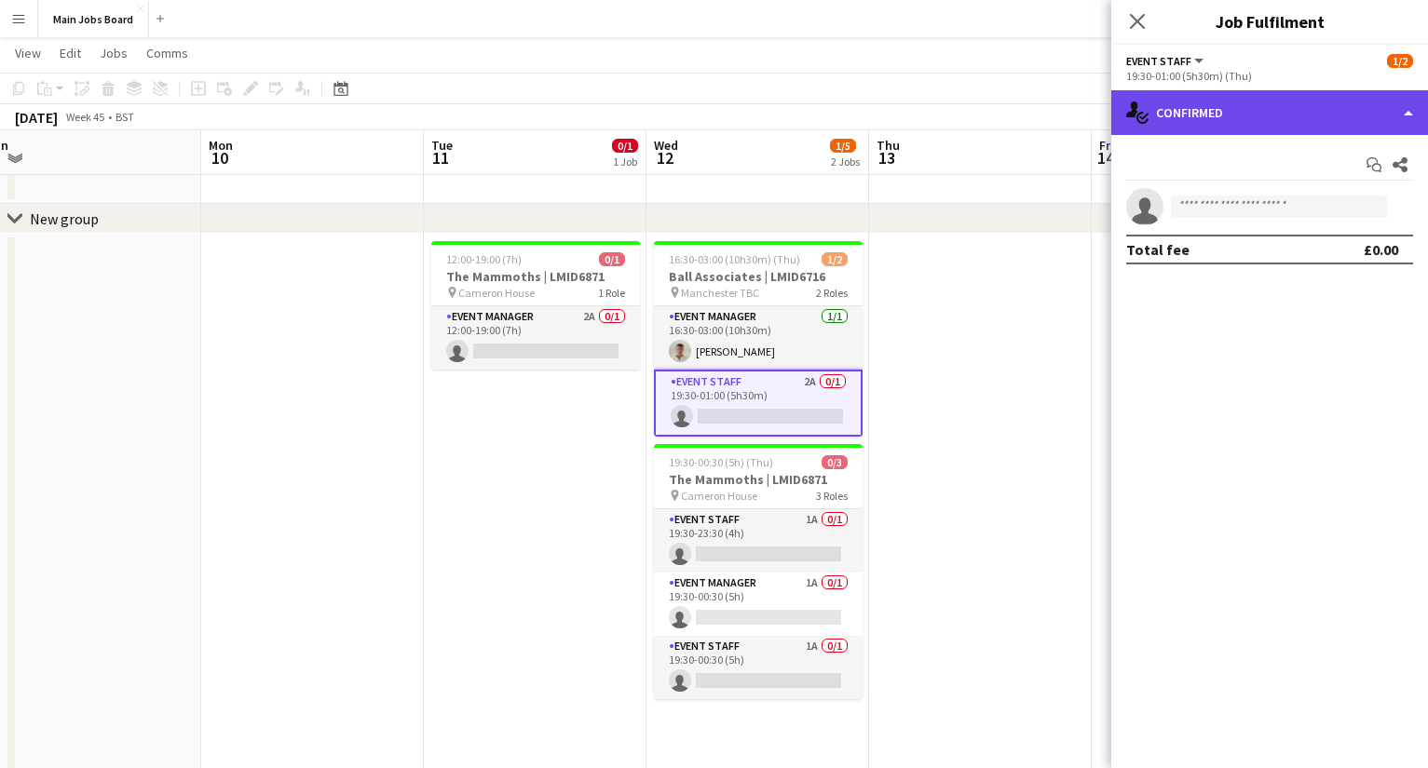
click at [1011, 111] on div "single-neutral-actions-check-2 Confirmed" at bounding box center [1269, 112] width 317 height 45
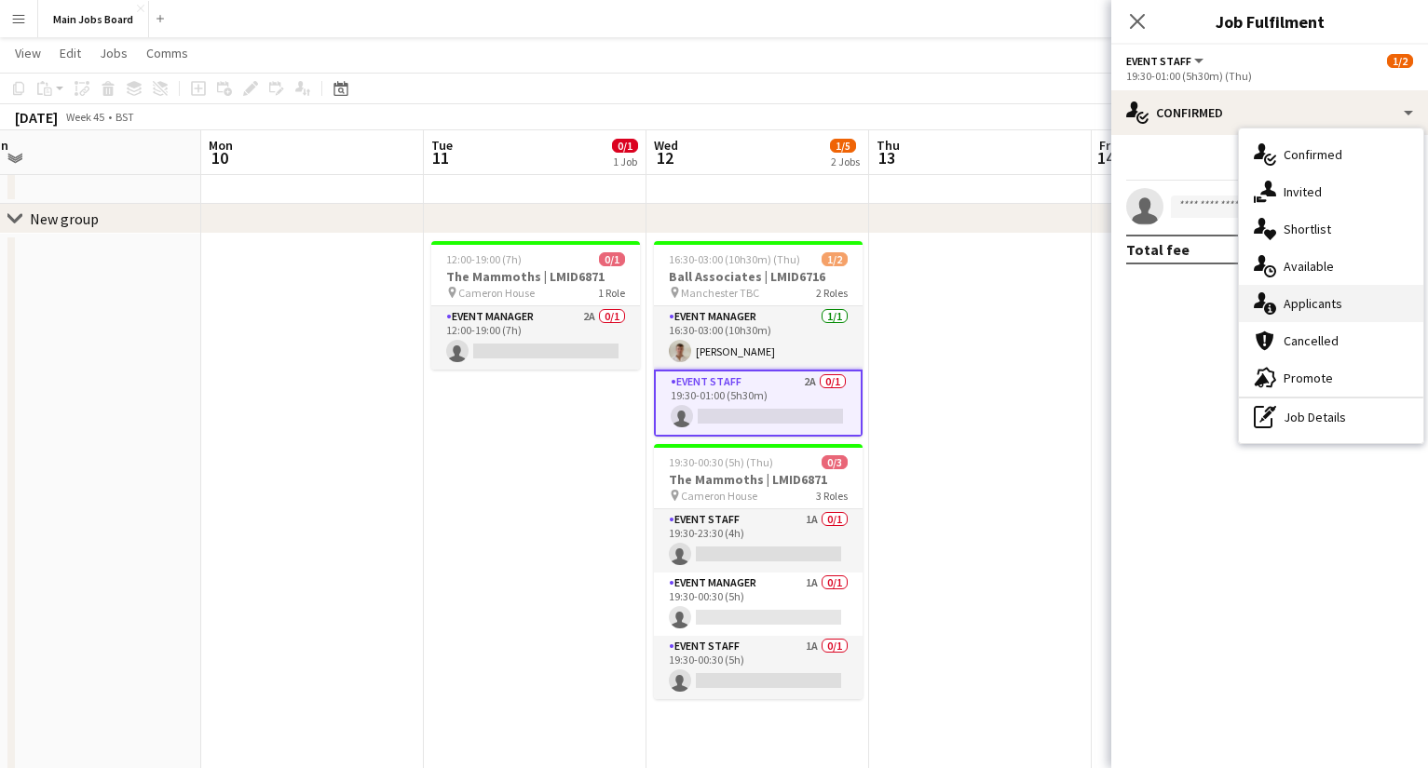
click at [1011, 299] on span "Applicants" at bounding box center [1312, 303] width 59 height 17
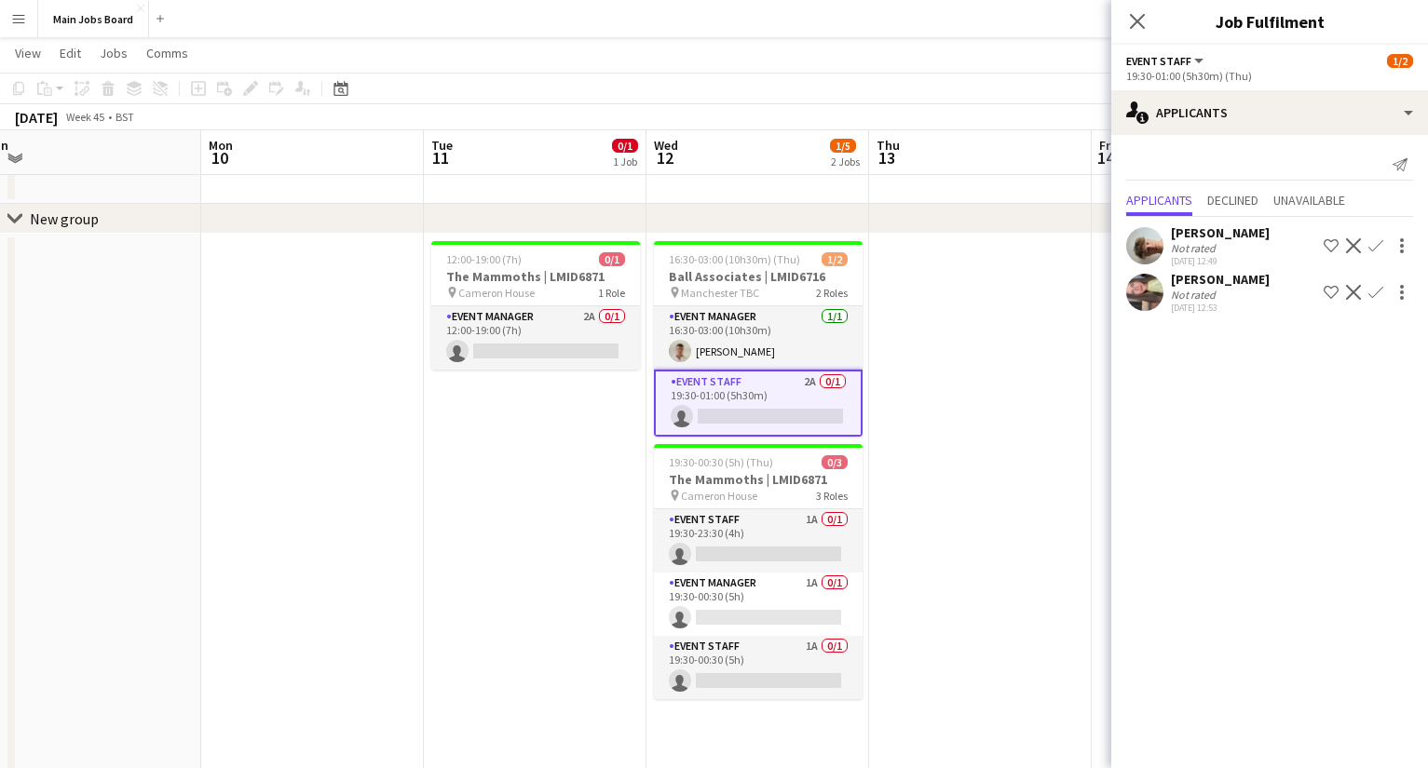
click at [1011, 291] on app-icon "Confirm" at bounding box center [1375, 292] width 15 height 15
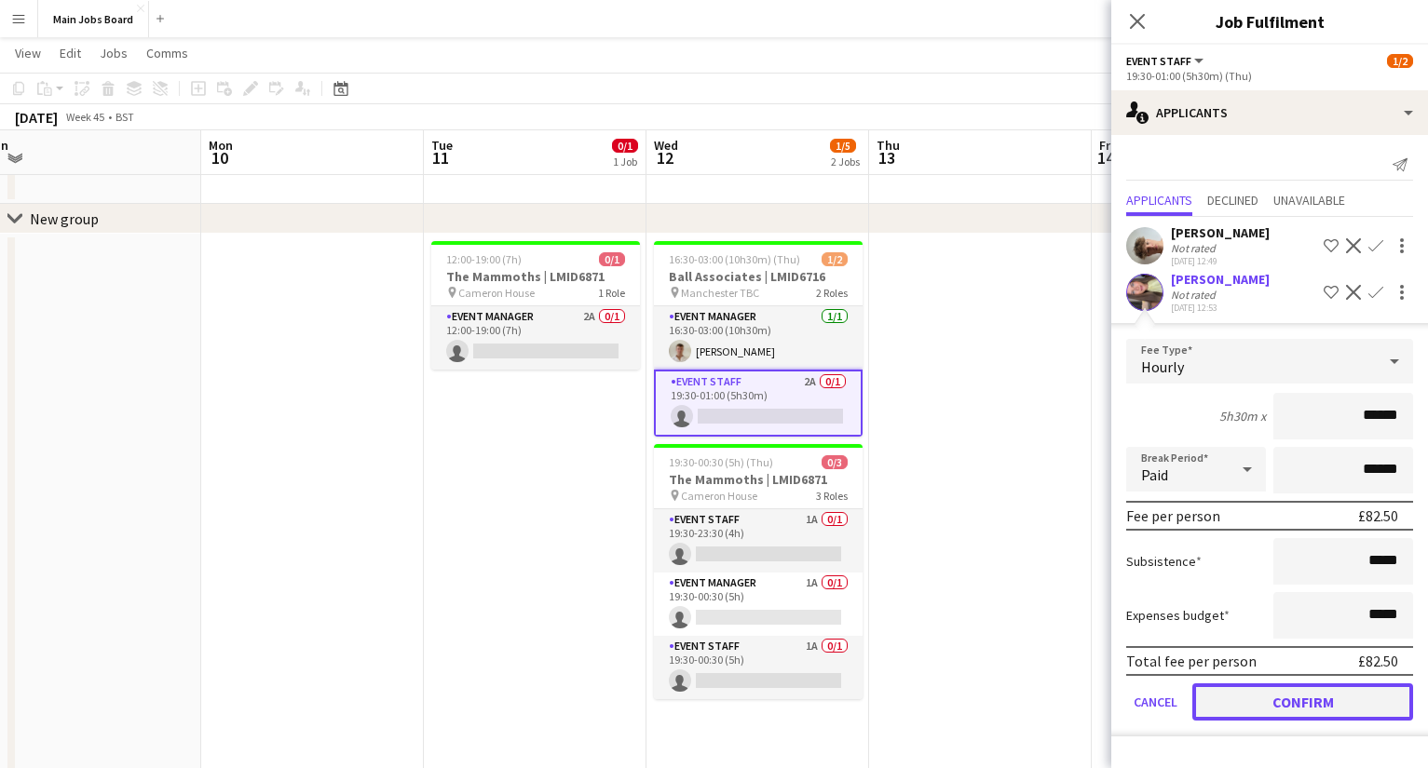
click at [1011, 616] on button "Confirm" at bounding box center [1302, 702] width 221 height 37
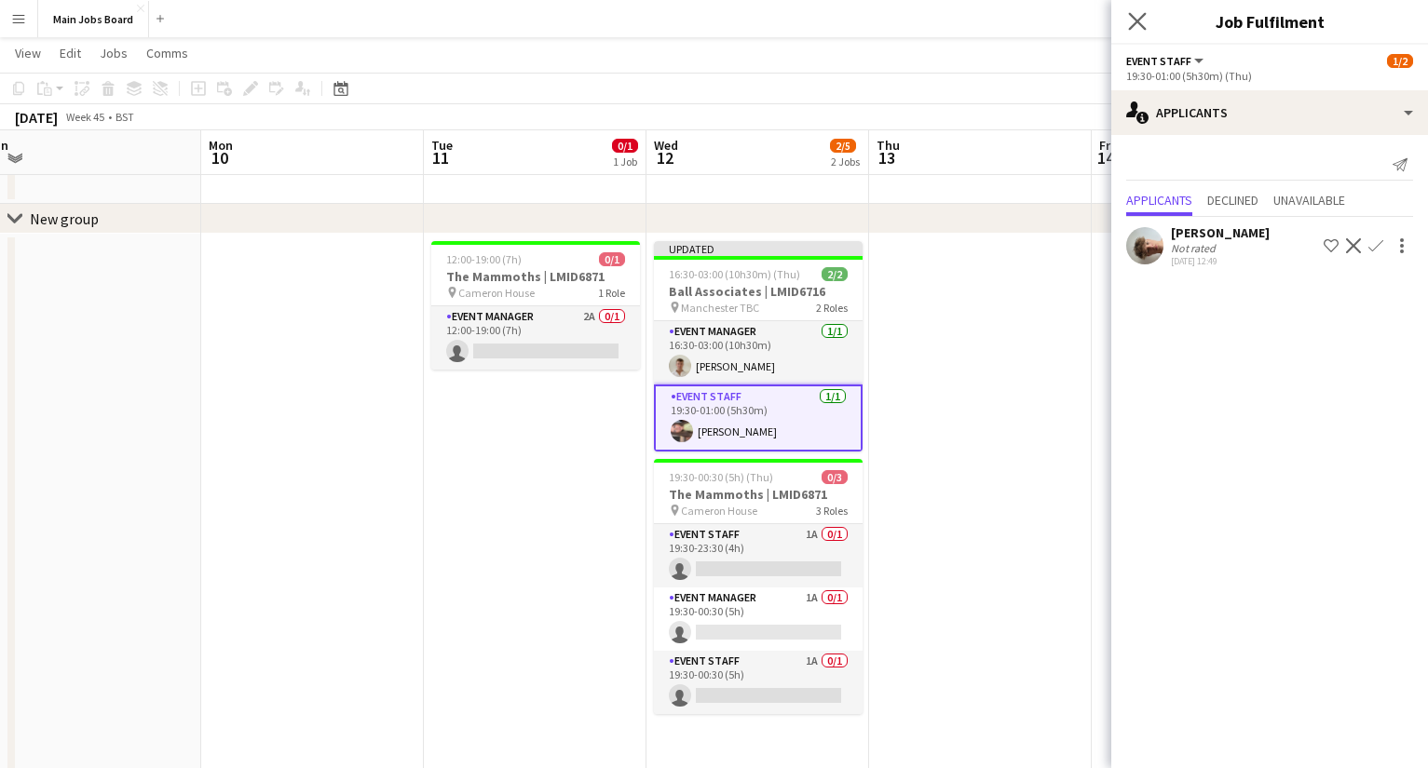
click at [1011, 26] on app-icon "Close pop-in" at bounding box center [1137, 21] width 27 height 27
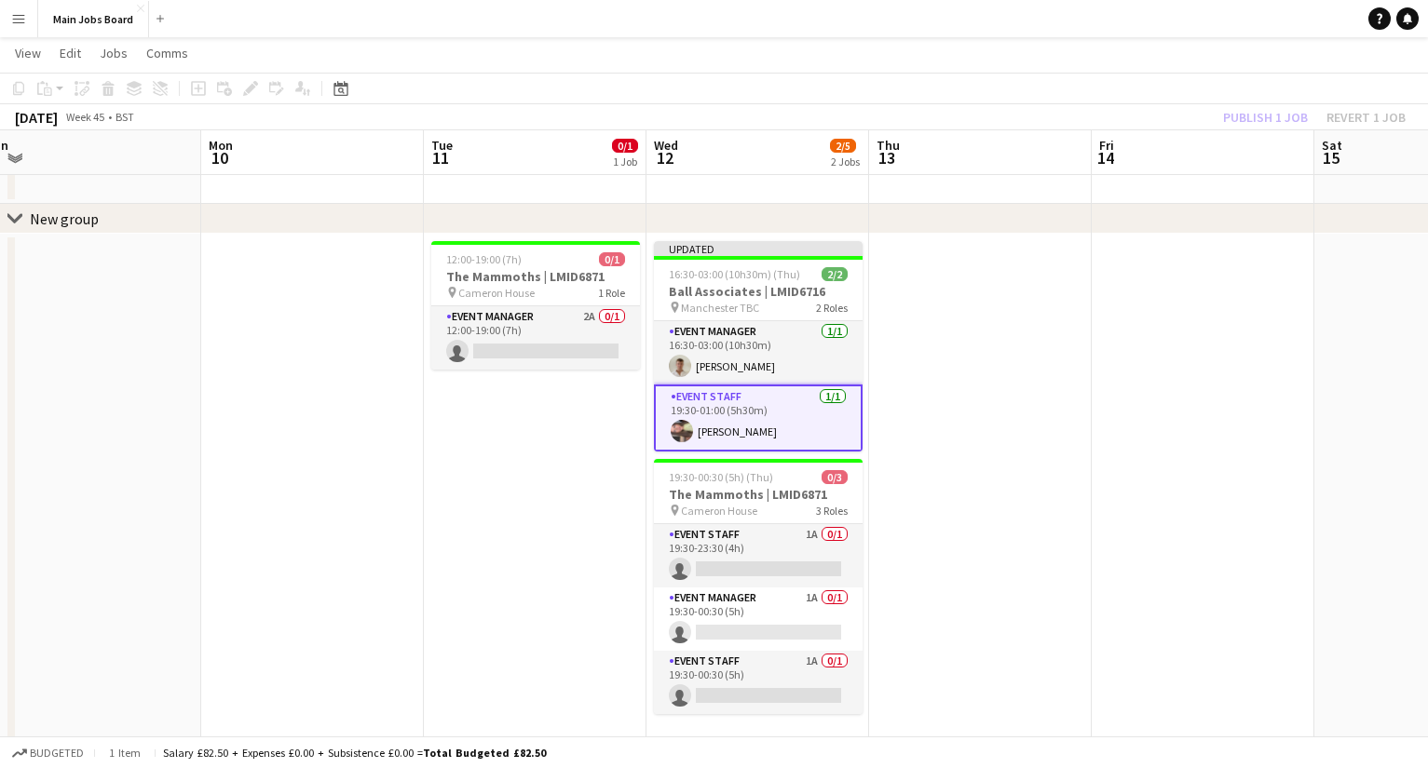
click at [1011, 115] on div "Publish 1 job Revert 1 job" at bounding box center [1313, 117] width 227 height 24
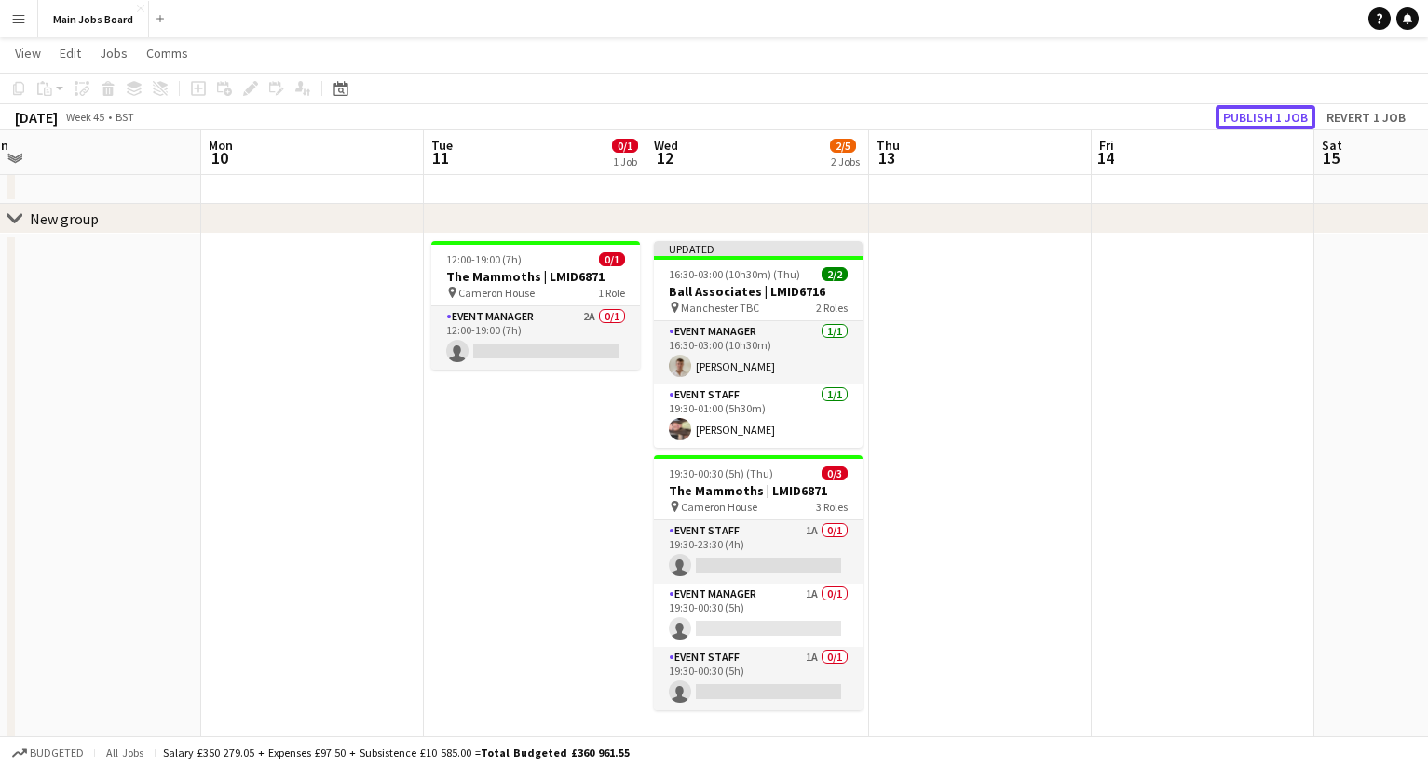
click at [1011, 115] on button "Publish 1 job" at bounding box center [1265, 117] width 100 height 24
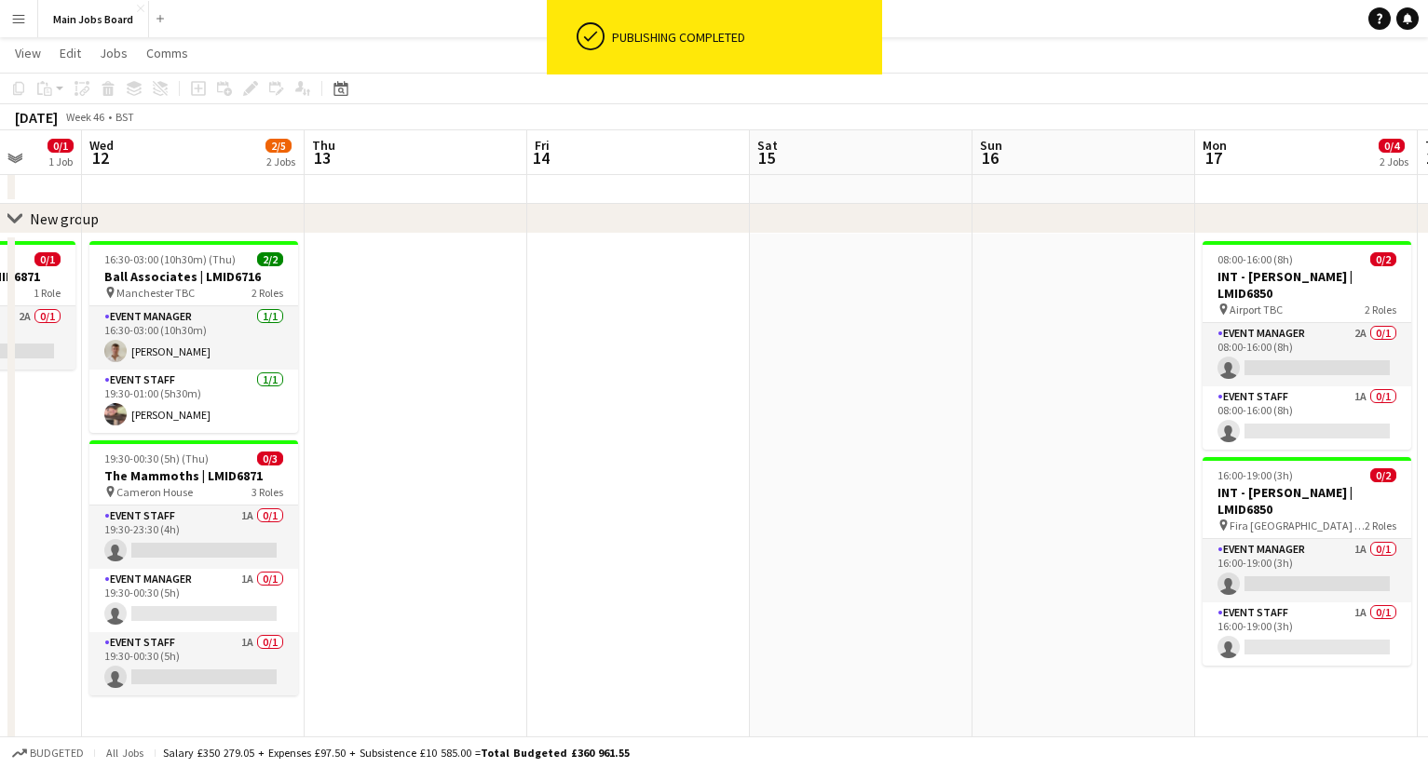
drag, startPoint x: 1122, startPoint y: 487, endPoint x: 512, endPoint y: 480, distance: 610.0
click at [518, 480] on app-calendar-viewport "Sat 8 Sun 9 Mon 10 Tue 11 0/1 1 Job Wed 12 2/5 2 Jobs Thu 13 Fri 14 Sat 15 Sun …" at bounding box center [714, 582] width 1428 height 1140
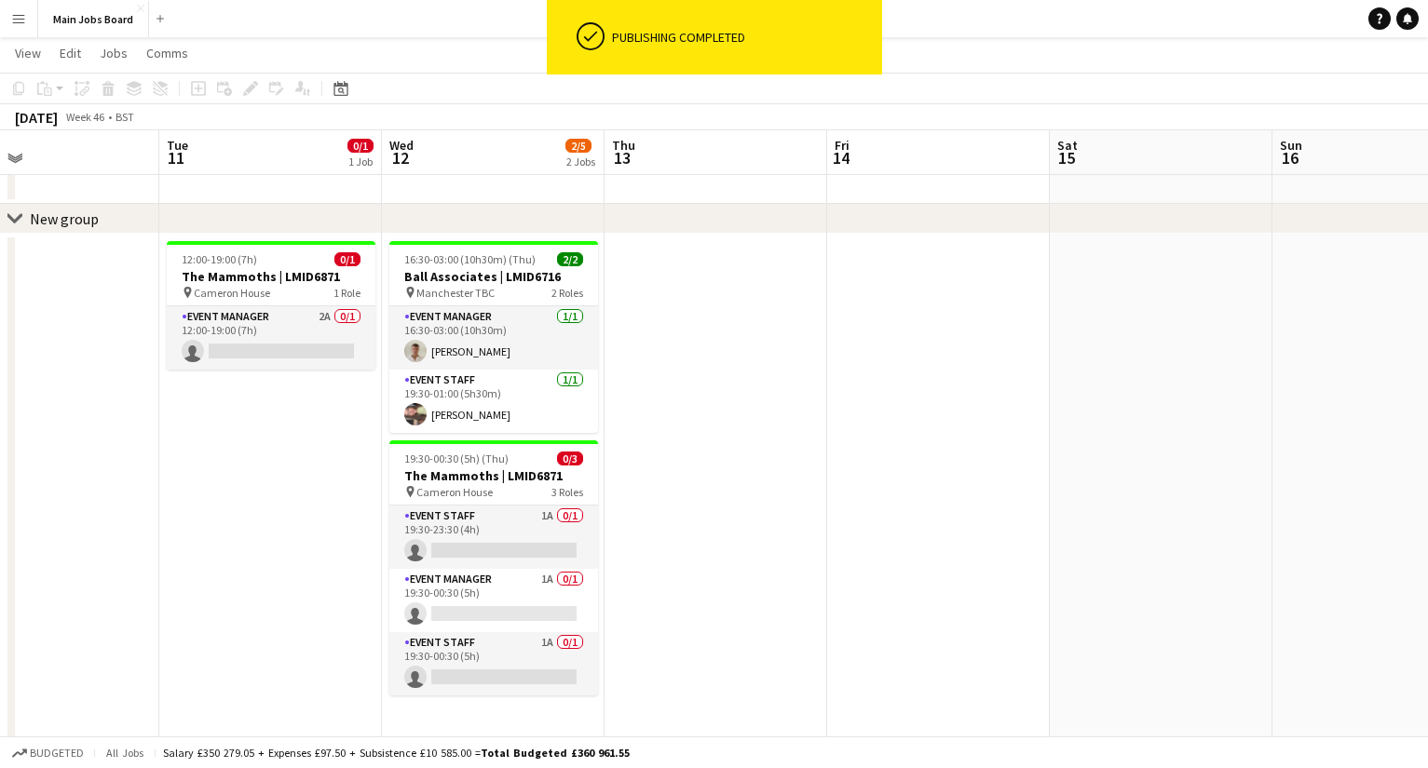
drag, startPoint x: 839, startPoint y: 483, endPoint x: 240, endPoint y: 483, distance: 598.8
click at [243, 483] on app-calendar-viewport "Sat 8 Sun 9 Mon 10 Tue 11 0/1 1 Job Wed 12 2/5 2 Jobs Thu 13 Fri 14 Sat 15 Sun …" at bounding box center [714, 582] width 1428 height 1140
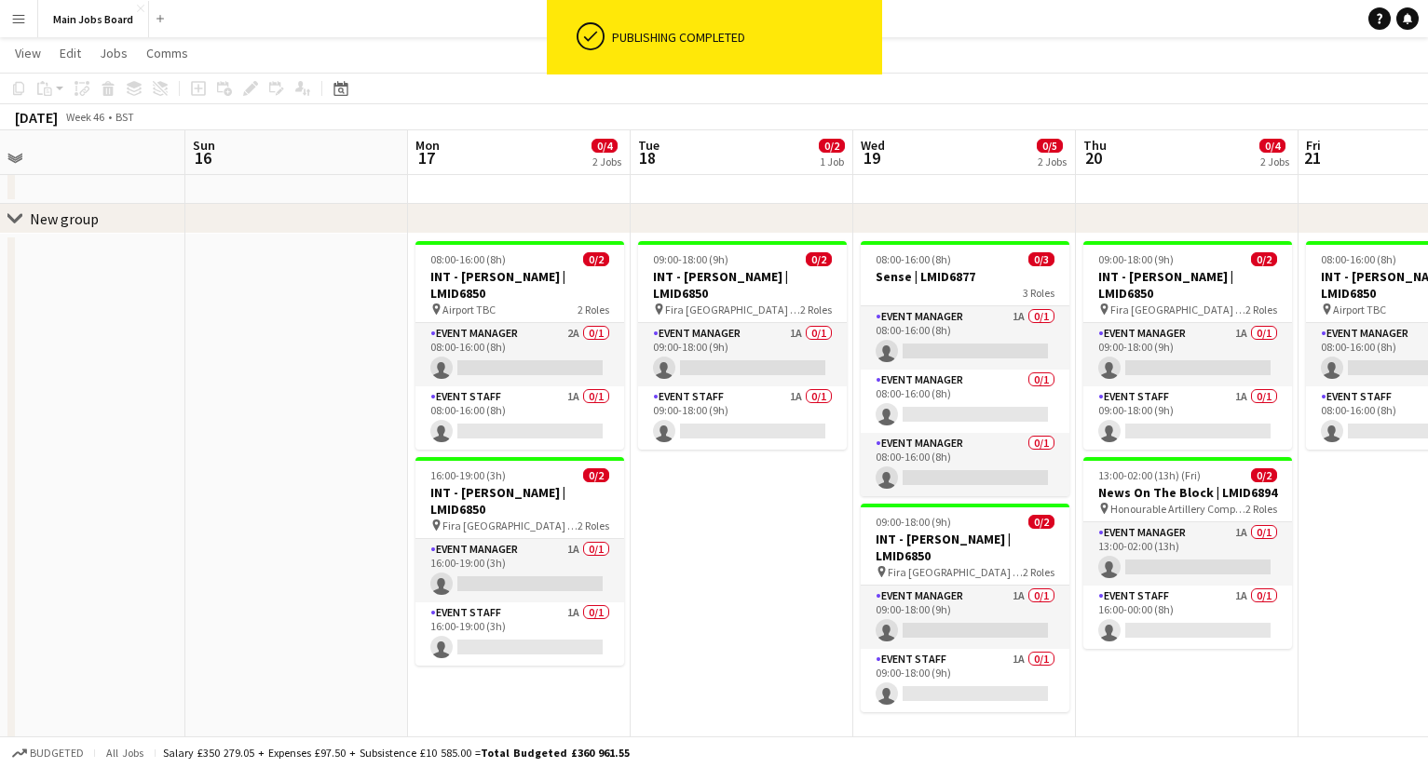
scroll to position [0, 748]
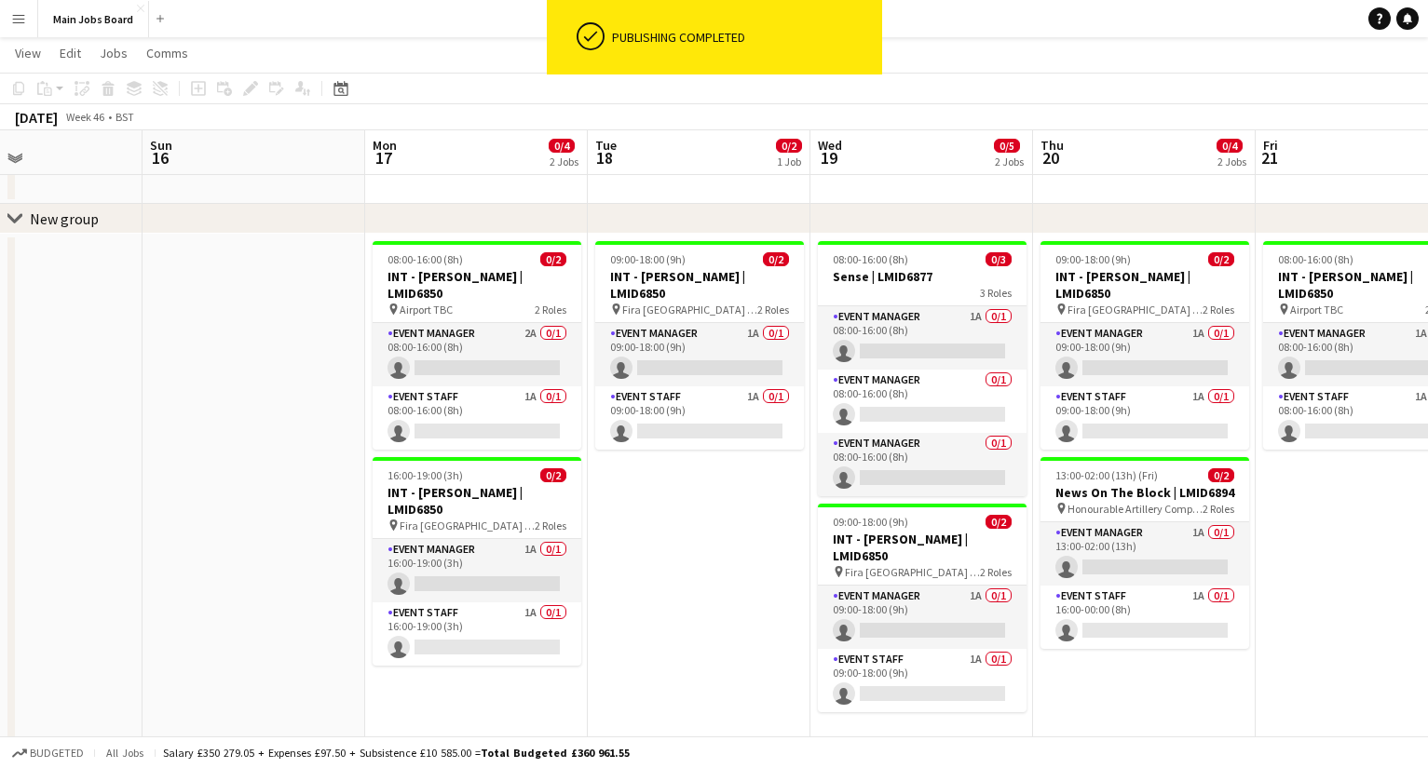
drag, startPoint x: 928, startPoint y: 546, endPoint x: 735, endPoint y: 546, distance: 193.7
click at [735, 546] on app-calendar-viewport "Wed 12 2/5 2 Jobs Thu 13 Fri 14 Sat 15 Sun 16 Mon 17 0/4 2 Jobs Tue 18 0/2 1 Jo…" at bounding box center [714, 582] width 1428 height 1140
click at [525, 327] on app-card-role "Event Manager 2A 0/1 08:00-16:00 (8h) single-neutral-actions" at bounding box center [476, 354] width 209 height 63
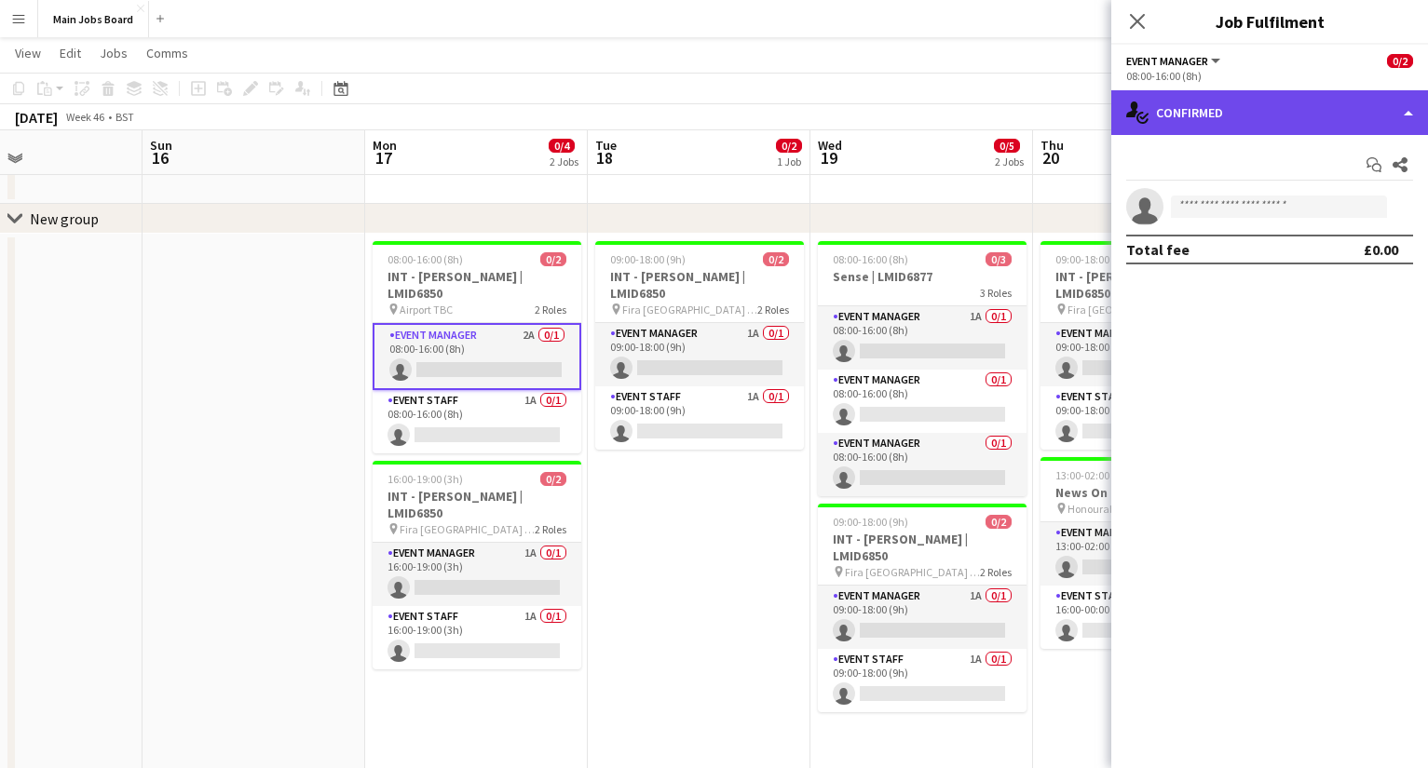
click at [1011, 121] on div "single-neutral-actions-check-2 Confirmed" at bounding box center [1269, 112] width 317 height 45
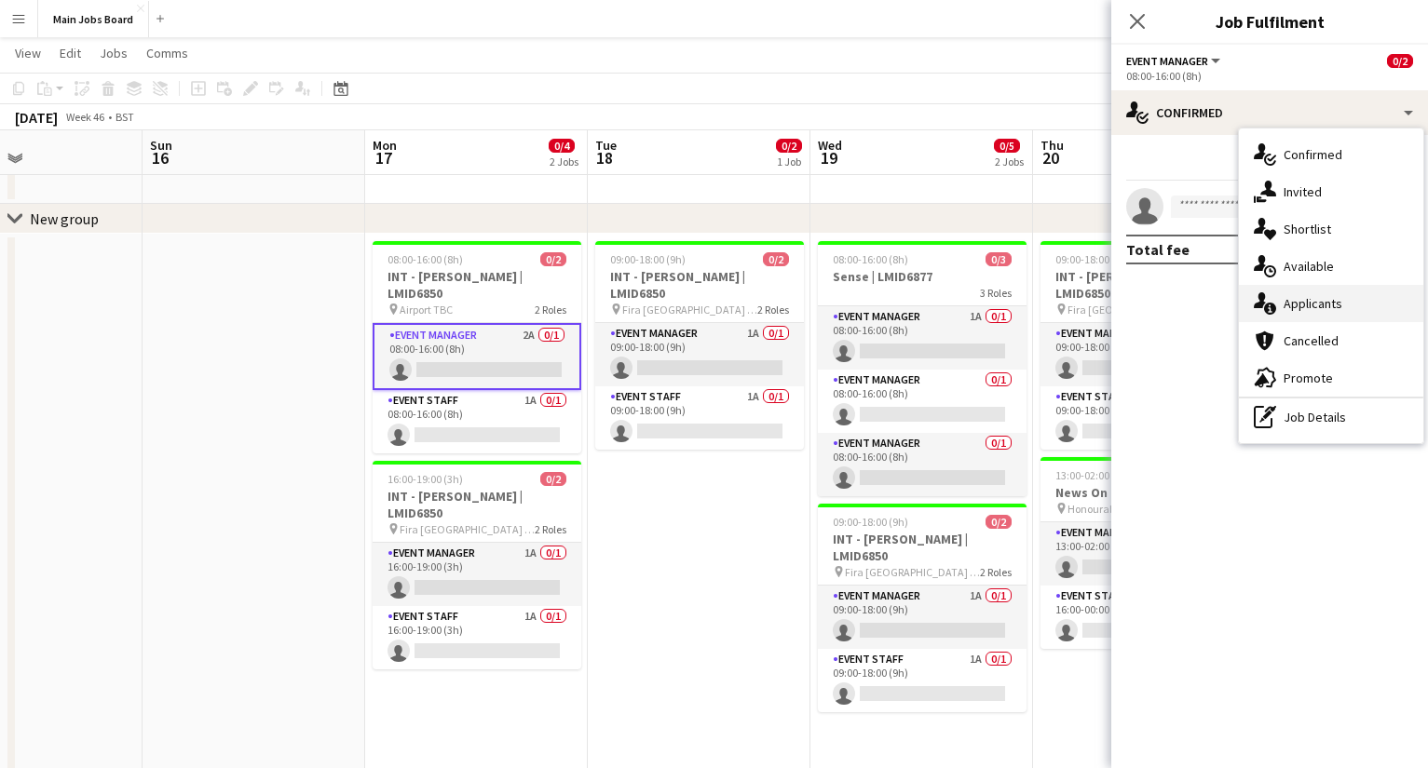
click at [1011, 305] on div "single-neutral-actions-information Applicants" at bounding box center [1330, 303] width 184 height 37
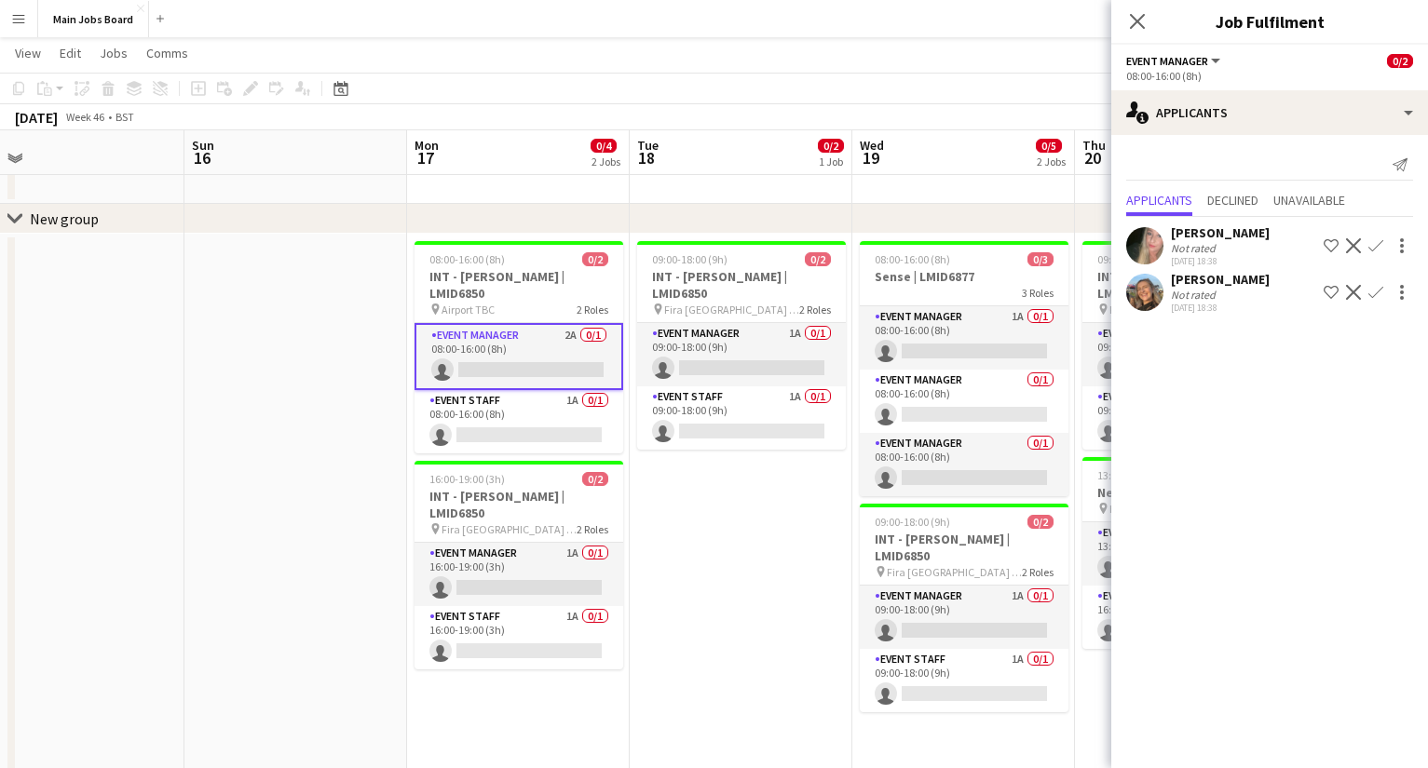
drag, startPoint x: 720, startPoint y: 532, endPoint x: 540, endPoint y: 532, distance: 179.7
click at [541, 532] on app-calendar-viewport "Wed 12 2/5 2 Jobs Thu 13 Fri 14 Sat 15 Sun 16 Mon 17 0/4 2 Jobs Tue 18 0/2 1 Jo…" at bounding box center [714, 582] width 1428 height 1140
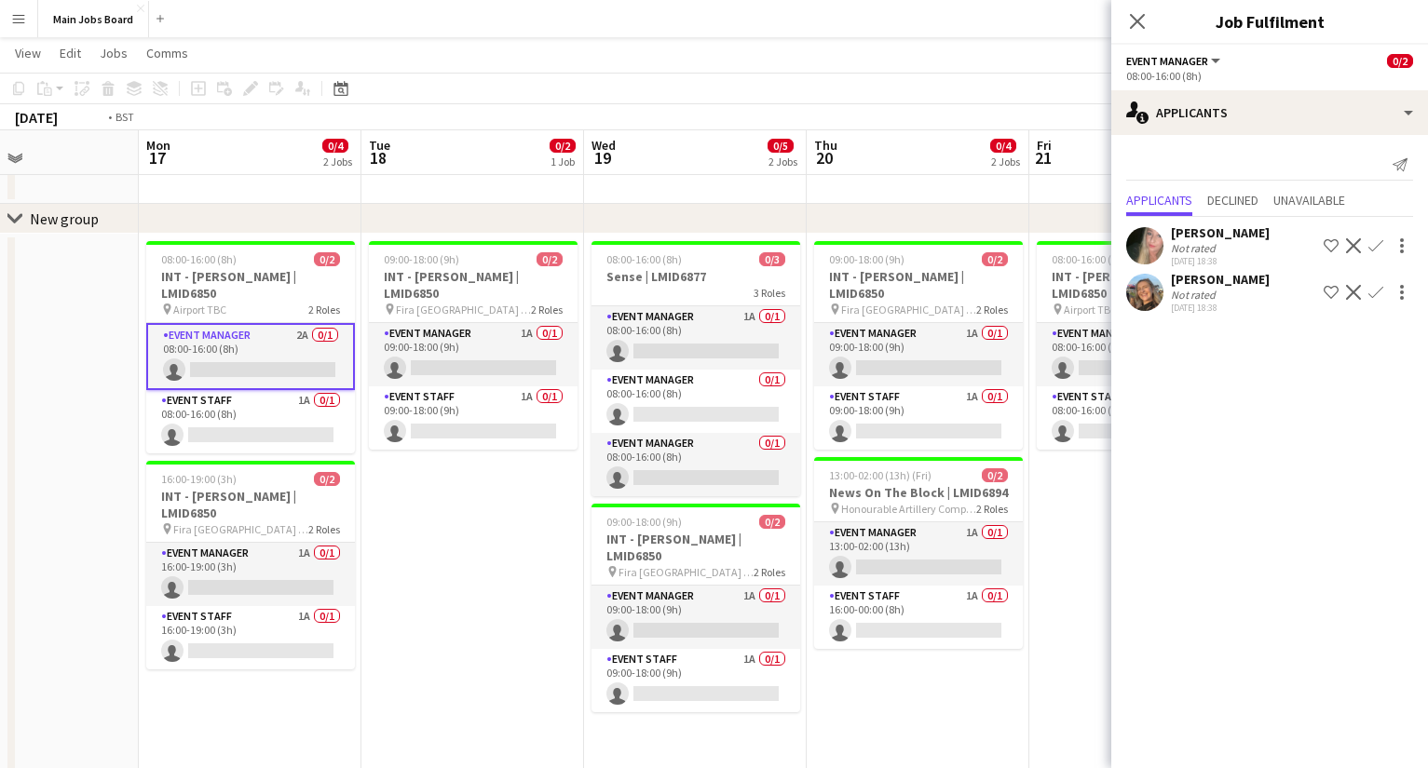
drag, startPoint x: 981, startPoint y: 587, endPoint x: 725, endPoint y: 587, distance: 255.1
click at [725, 587] on app-calendar-viewport "Thu 13 Fri 14 Sat 15 Sun 16 Mon 17 0/4 2 Jobs Tue 18 0/2 1 Job Wed 19 0/5 2 Job…" at bounding box center [714, 582] width 1428 height 1140
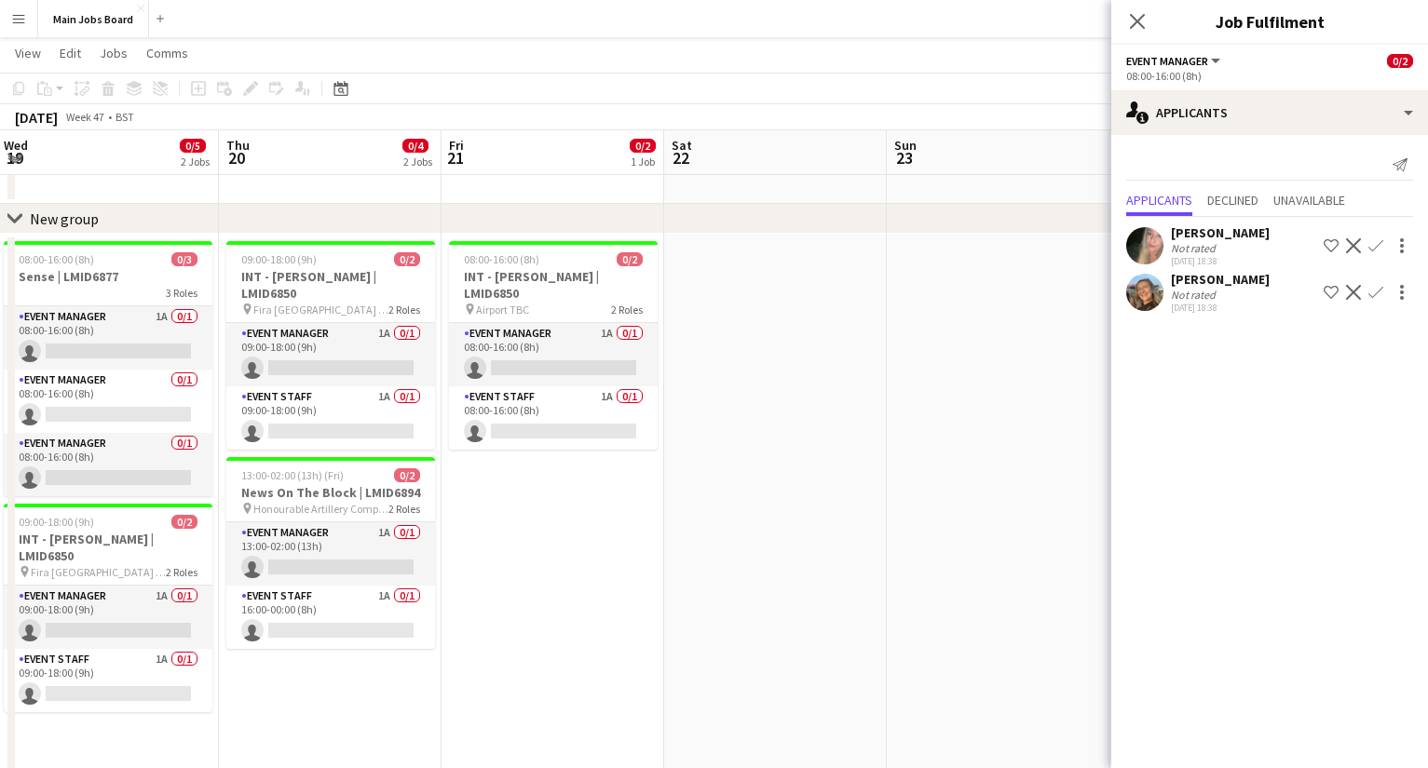
drag, startPoint x: 901, startPoint y: 587, endPoint x: 536, endPoint y: 587, distance: 365.0
click at [536, 587] on app-calendar-viewport "Sun 16 Mon 17 0/4 2 Jobs Tue 18 0/2 1 Job Wed 19 0/5 2 Jobs Thu 20 0/4 2 Jobs F…" at bounding box center [714, 582] width 1428 height 1140
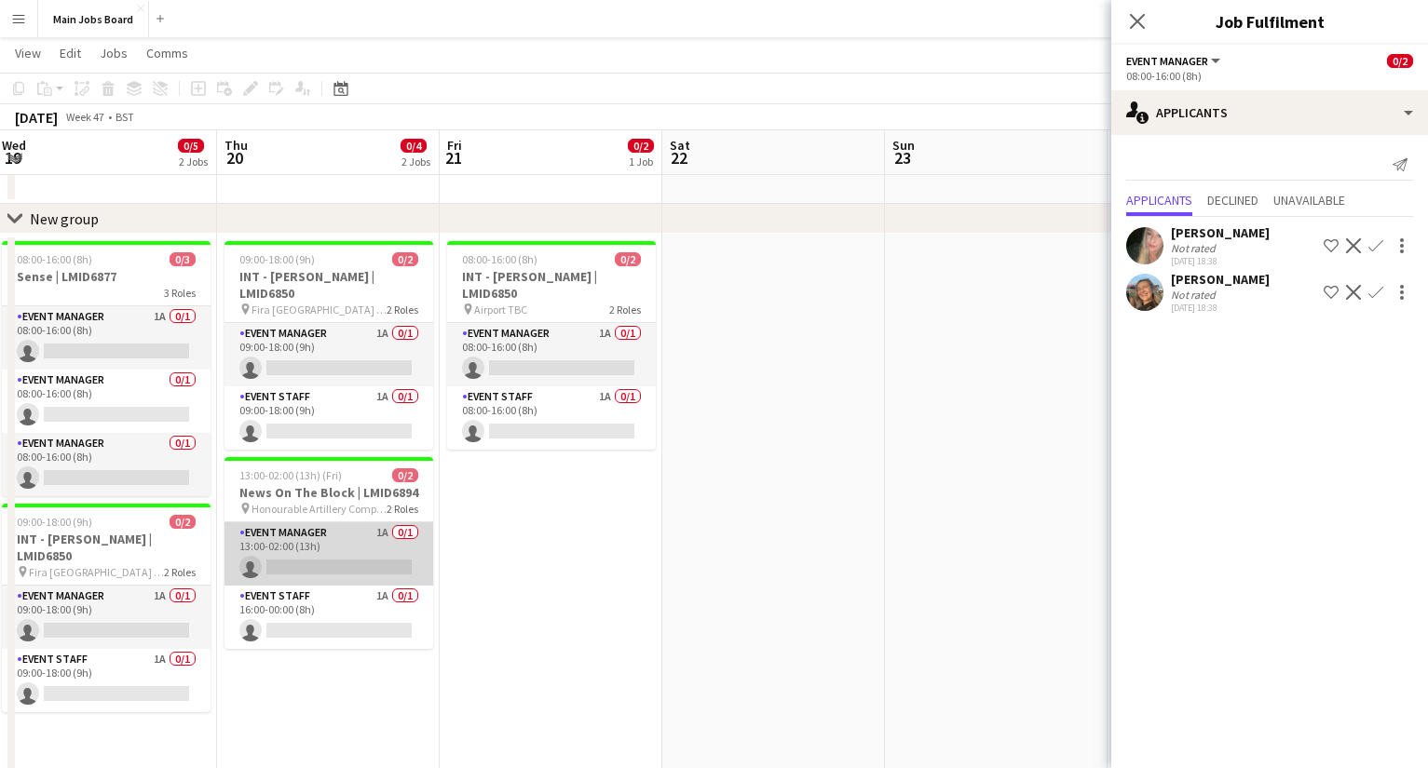
click at [383, 531] on app-card-role "Event Manager 1A 0/1 13:00-02:00 (13h) single-neutral-actions" at bounding box center [328, 553] width 209 height 63
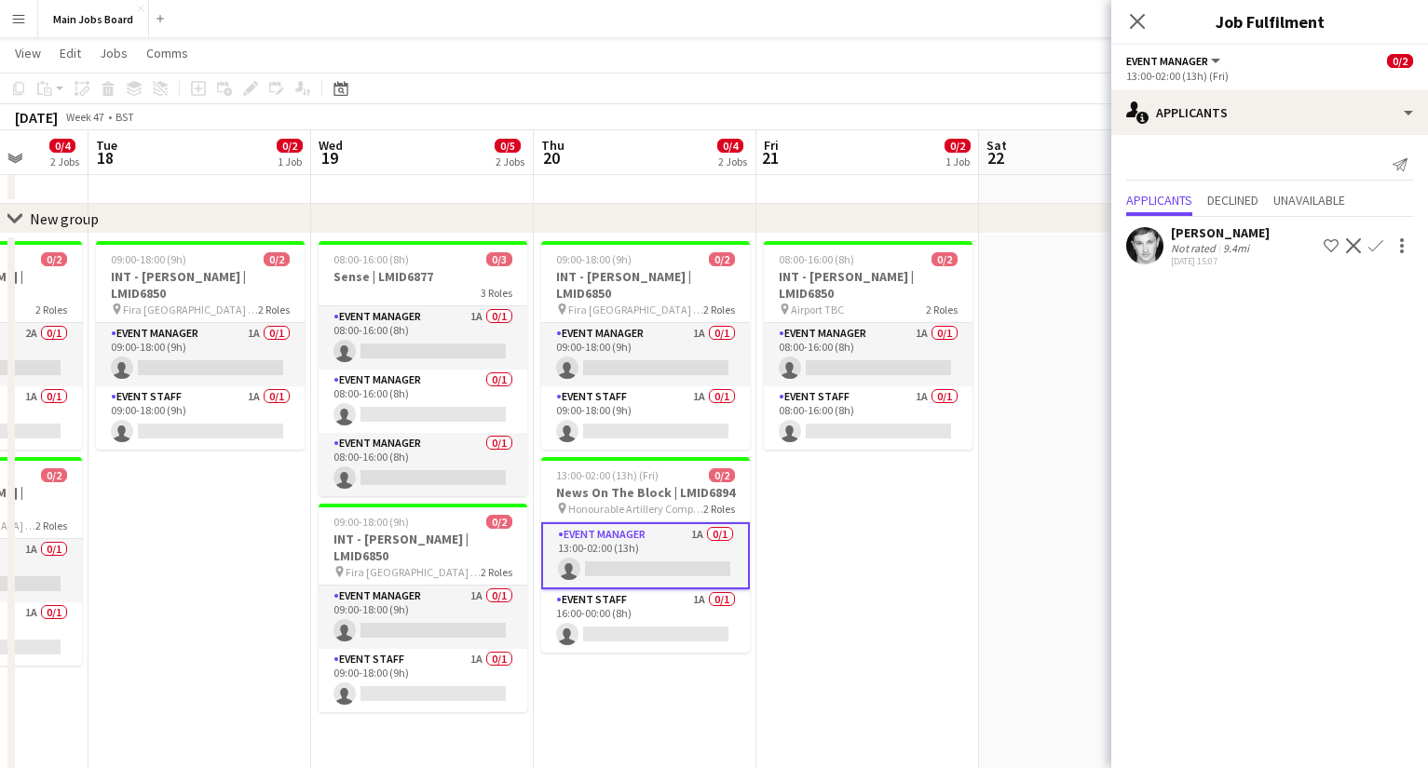
scroll to position [0, 563]
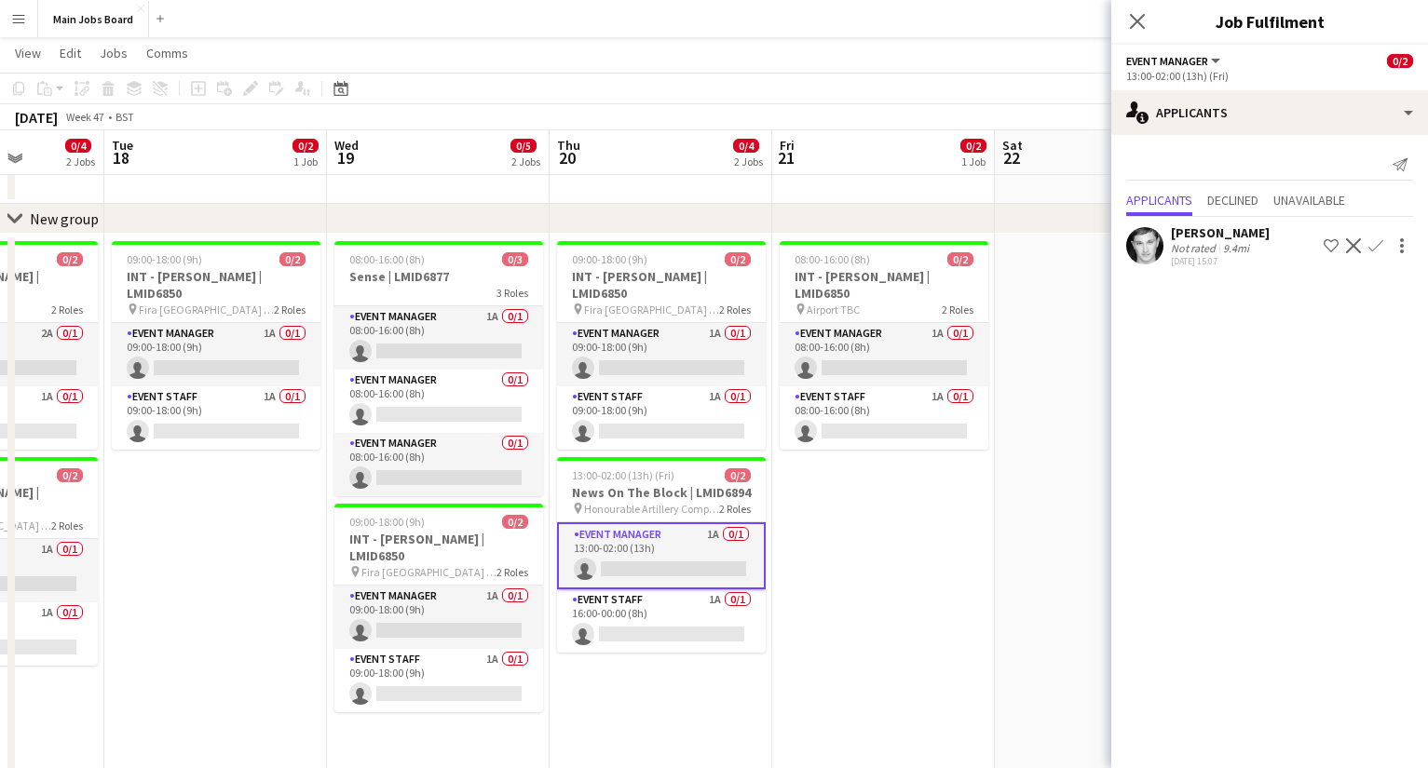
drag, startPoint x: 484, startPoint y: 552, endPoint x: 817, endPoint y: 552, distance: 332.4
click at [817, 552] on app-calendar-viewport "Sat 15 Sun 16 Mon 17 0/4 2 Jobs Tue 18 0/2 1 Job Wed 19 0/5 2 Jobs Thu 20 0/4 2…" at bounding box center [714, 582] width 1428 height 1140
click at [1011, 245] on app-icon "Confirm" at bounding box center [1375, 245] width 15 height 15
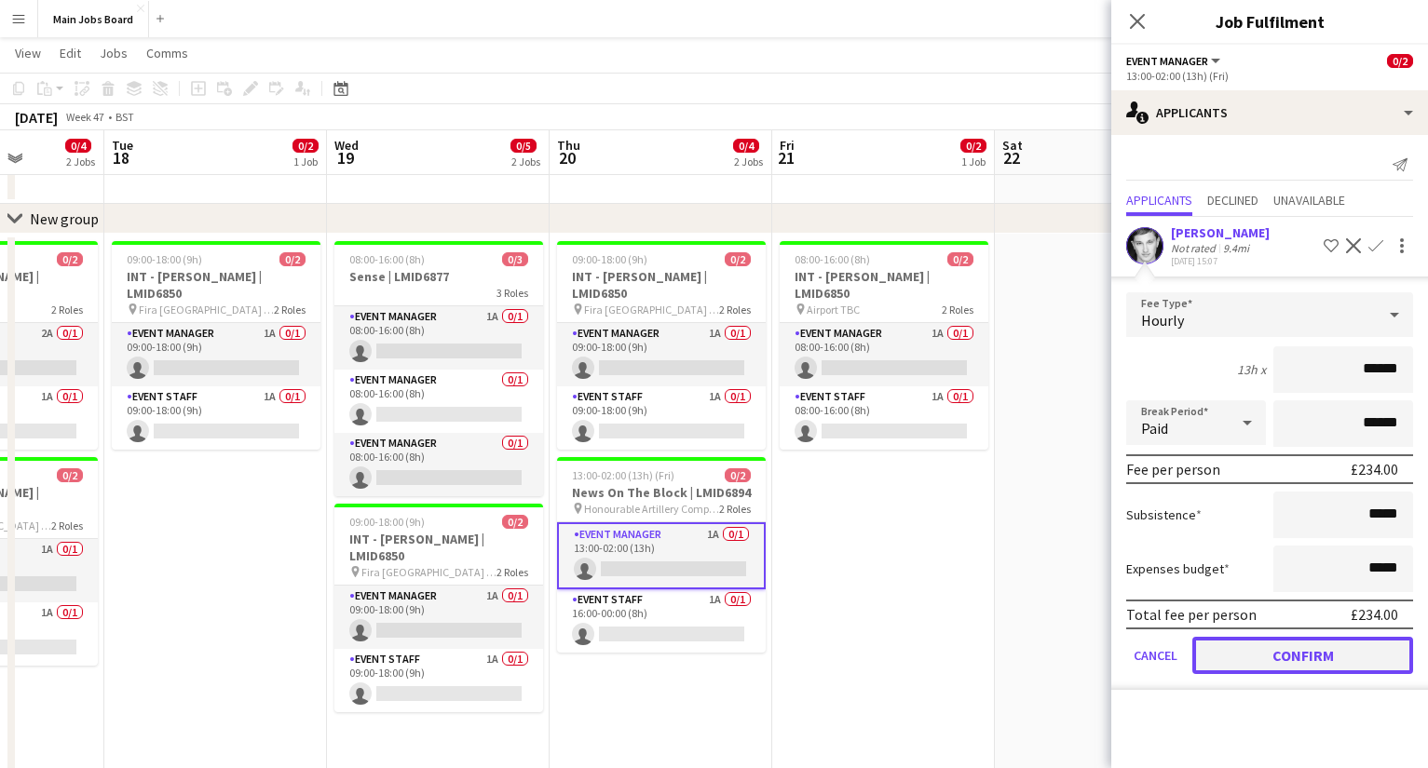
click at [1011, 616] on button "Confirm" at bounding box center [1302, 655] width 221 height 37
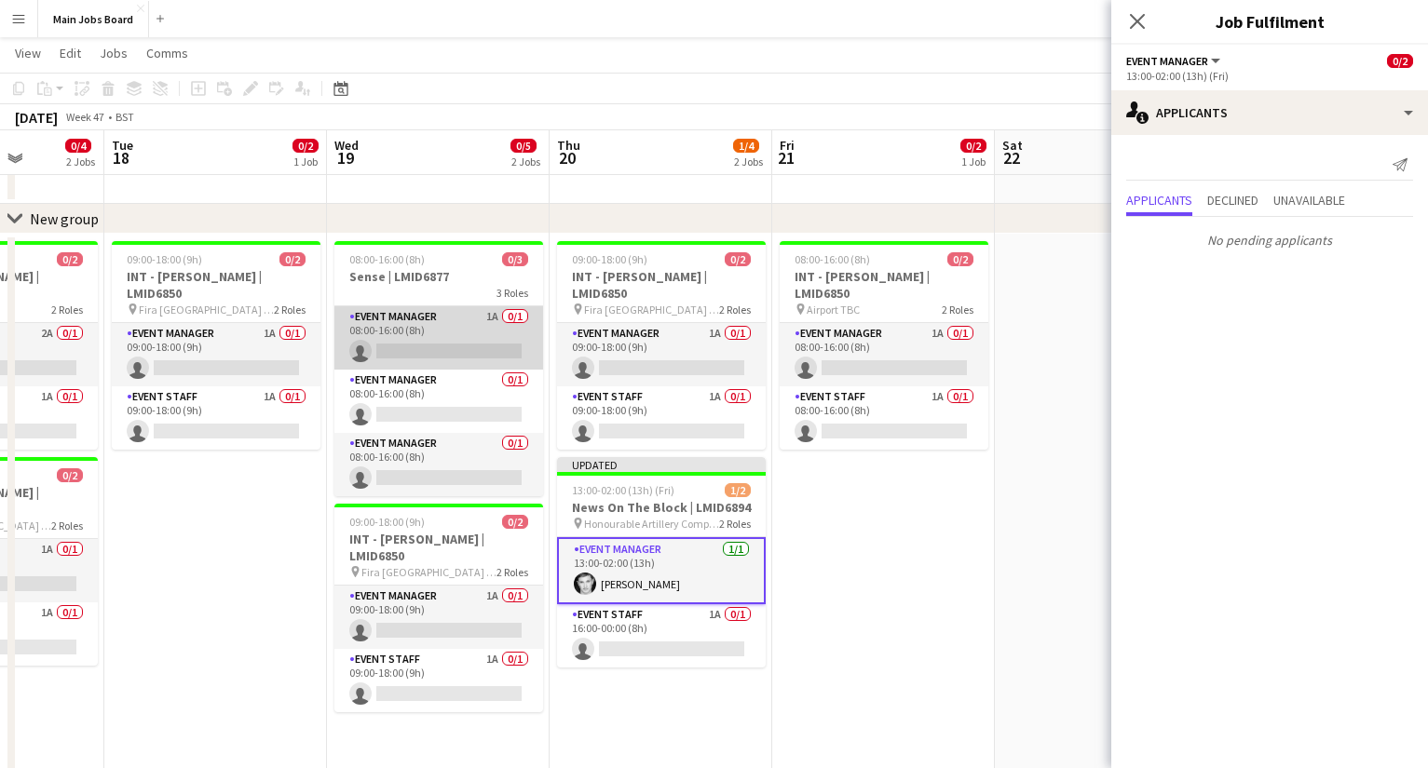
click at [494, 315] on app-card-role "Event Manager 1A 0/1 08:00-16:00 (8h) single-neutral-actions" at bounding box center [438, 337] width 209 height 63
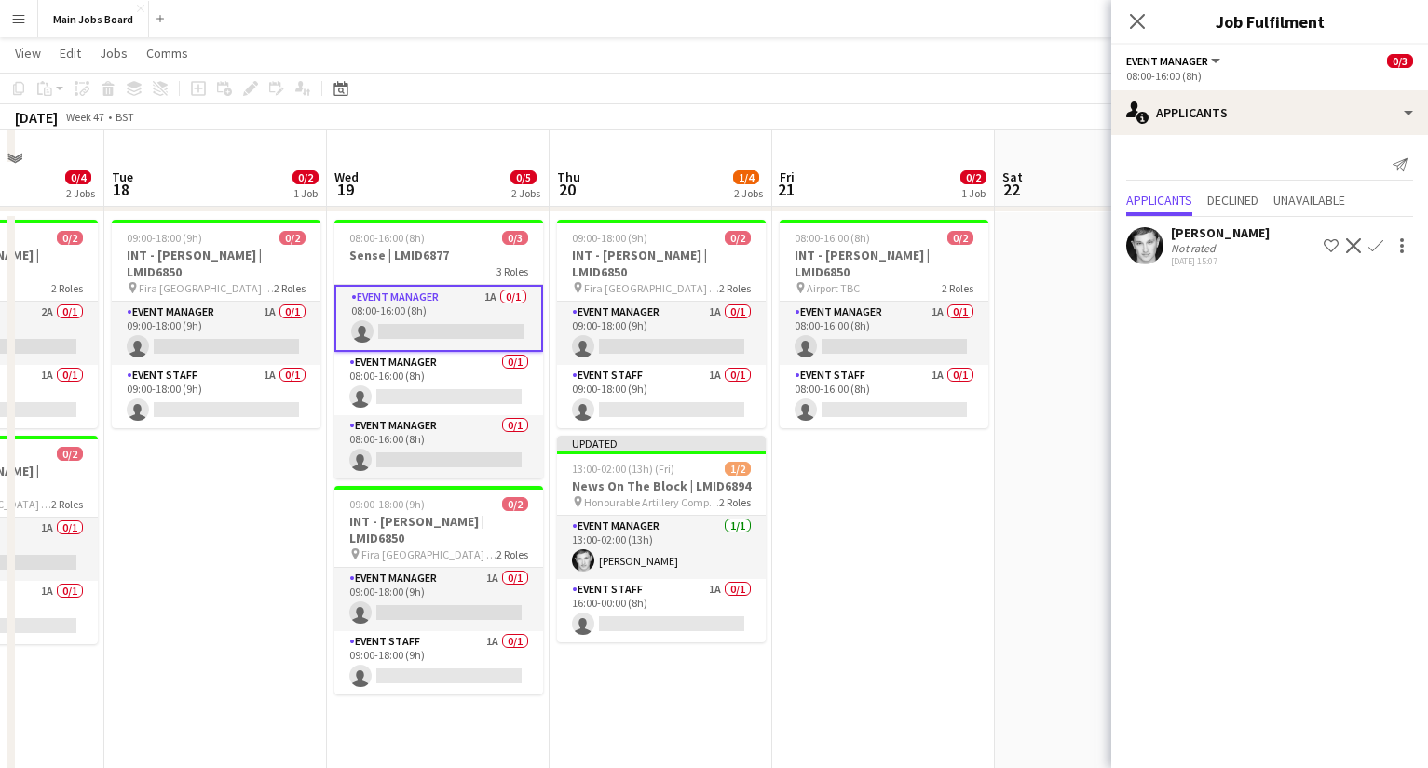
scroll to position [74, 0]
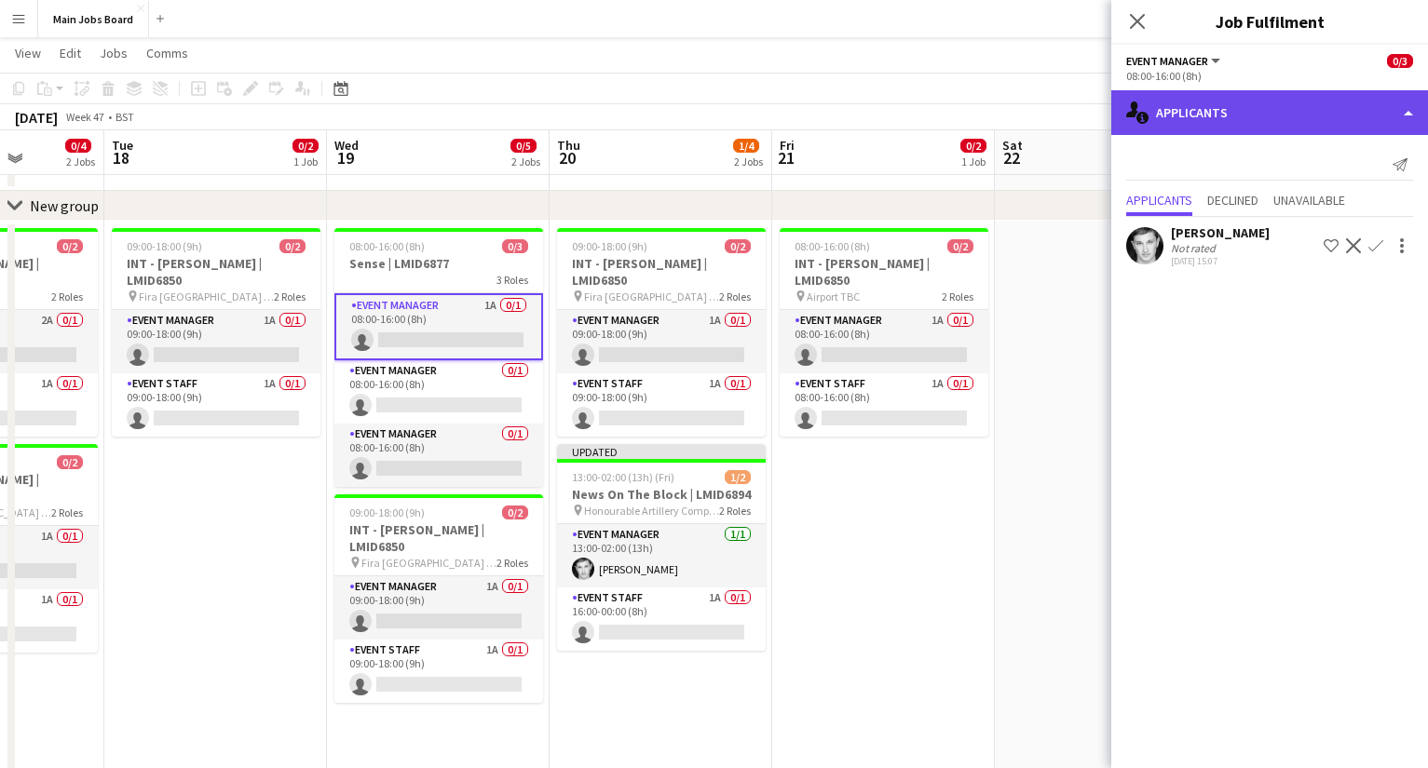
click at [1011, 113] on div "single-neutral-actions-information Applicants" at bounding box center [1269, 112] width 317 height 45
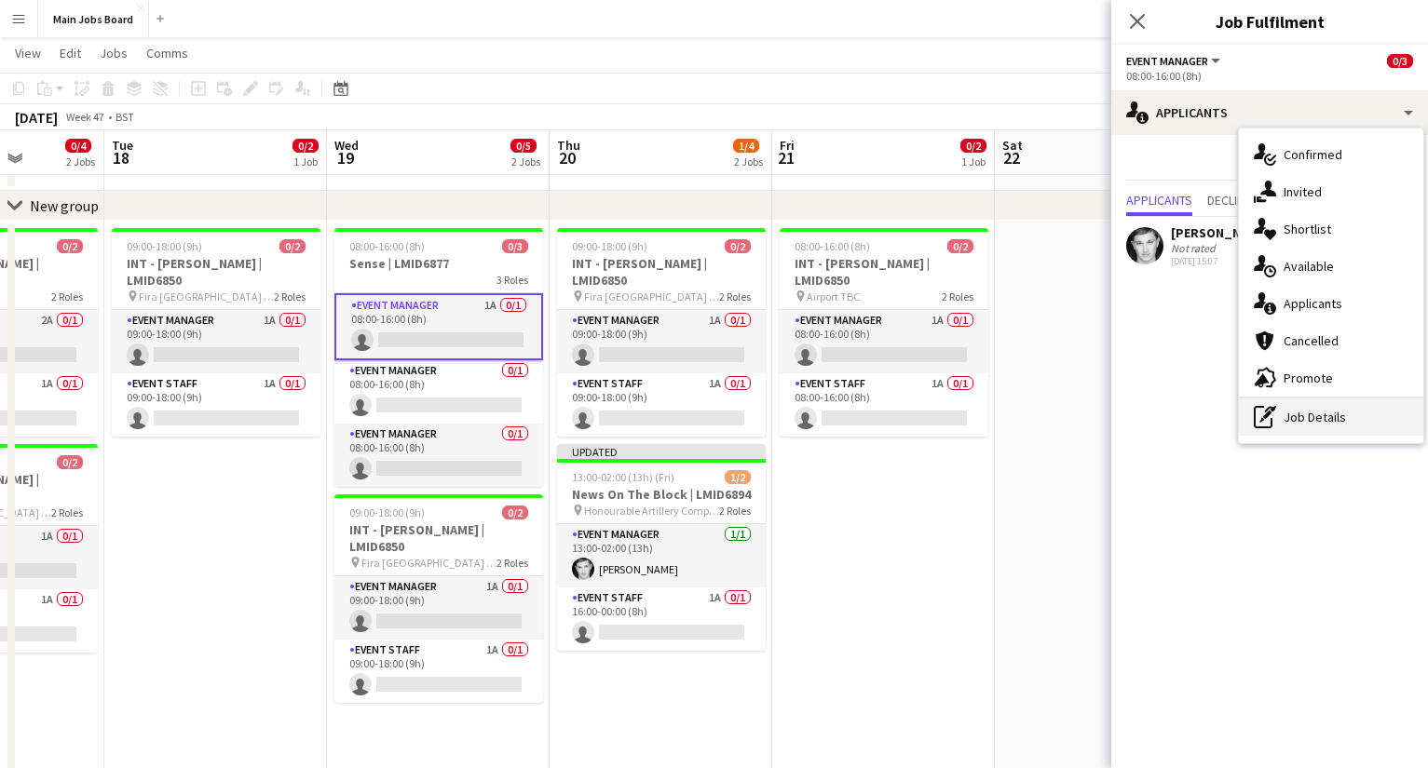
click at [1011, 413] on div "pen-write Job Details" at bounding box center [1330, 417] width 184 height 37
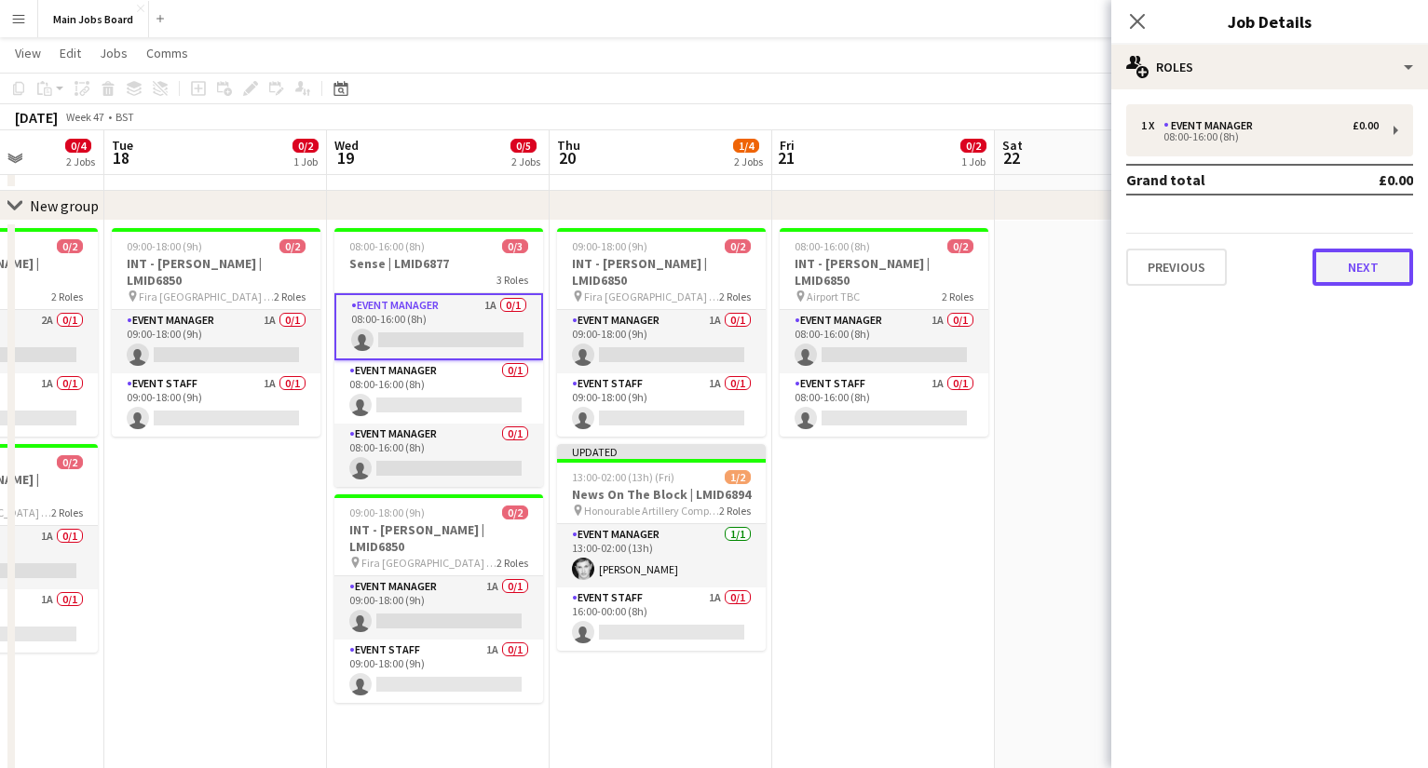
click at [1011, 269] on button "Next" at bounding box center [1362, 267] width 101 height 37
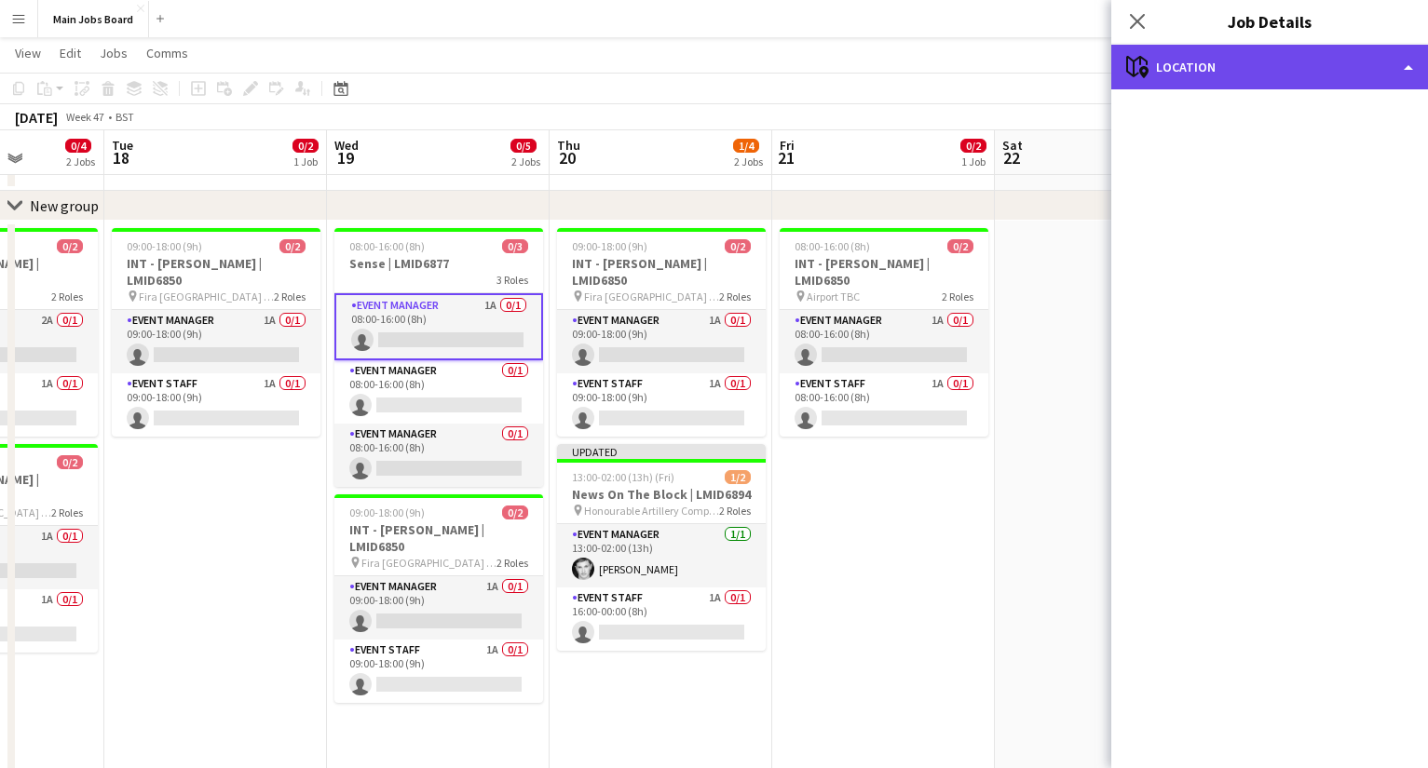
click at [1011, 66] on div "maps-pin-1 Location" at bounding box center [1269, 67] width 317 height 45
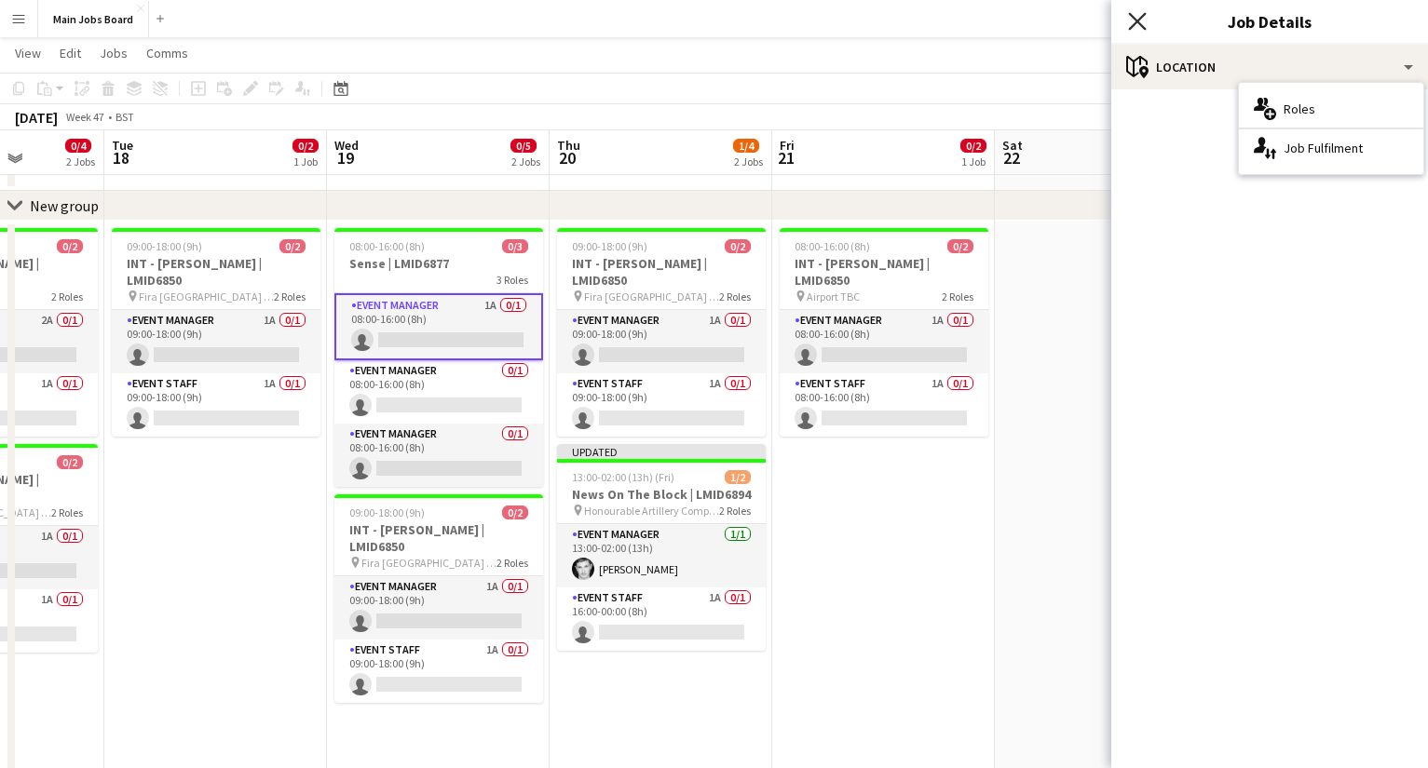
click at [1011, 27] on icon "Close pop-in" at bounding box center [1137, 21] width 18 height 18
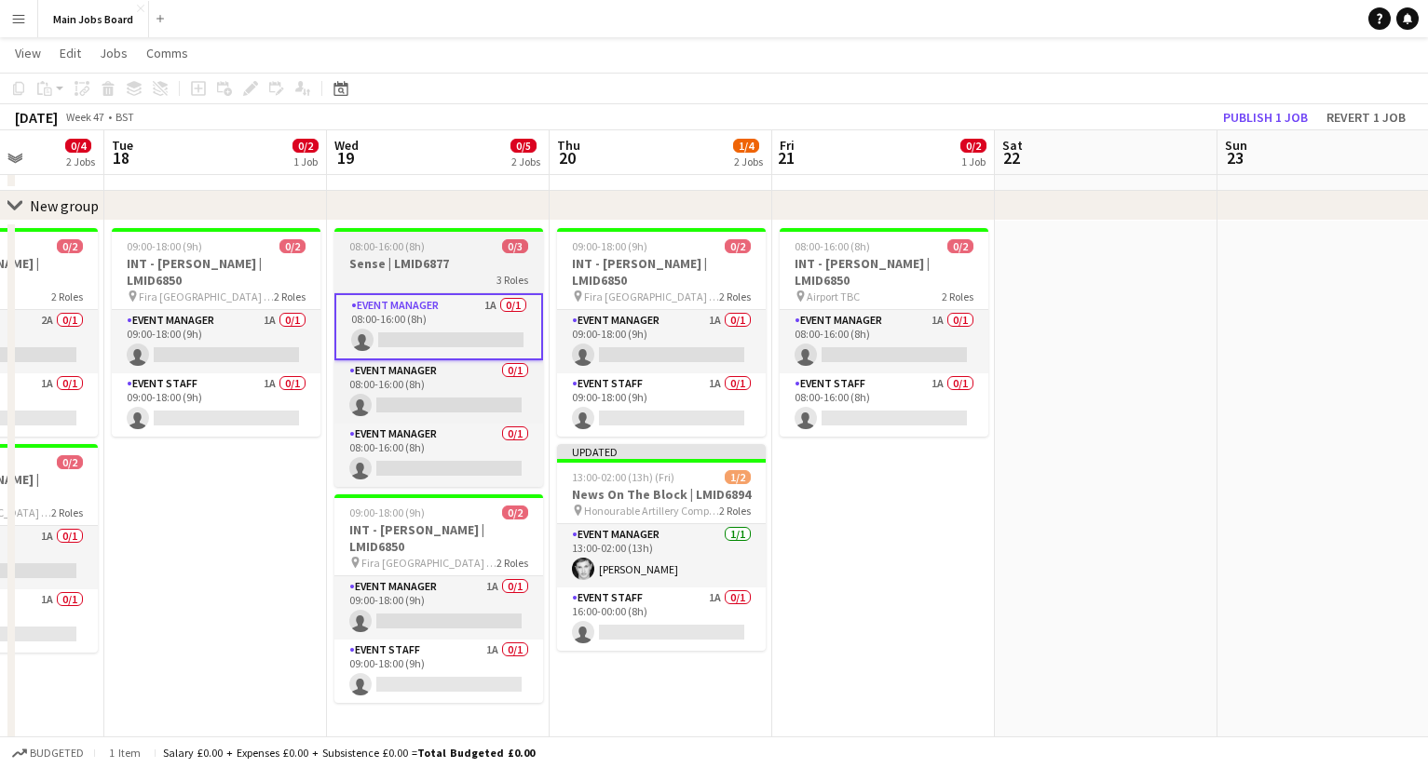
click at [464, 237] on app-job-card "08:00-16:00 (8h) 0/3 Sense | LMID6877 3 Roles Event Manager 1A 0/1 08:00-16:00 …" at bounding box center [438, 357] width 209 height 259
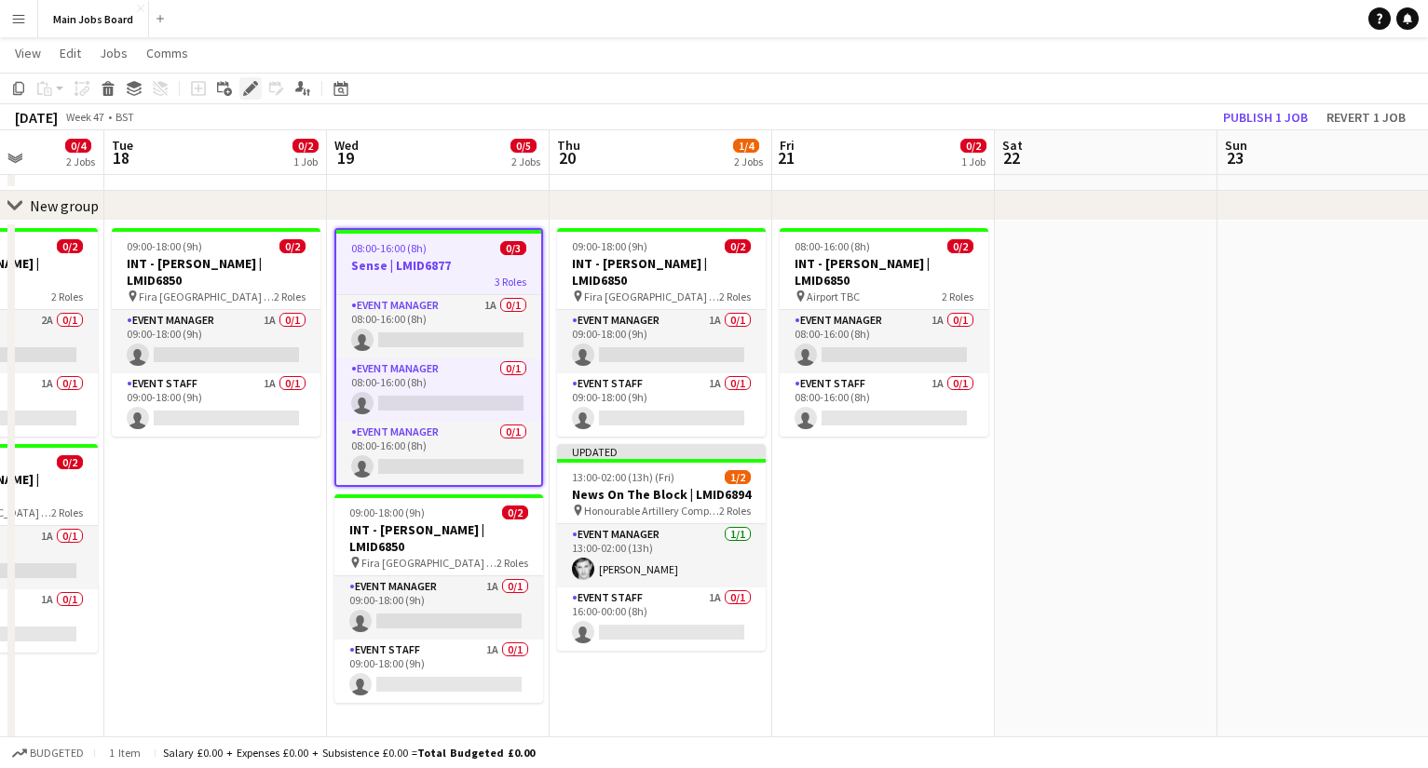
click at [246, 84] on icon "Edit" at bounding box center [250, 88] width 15 height 15
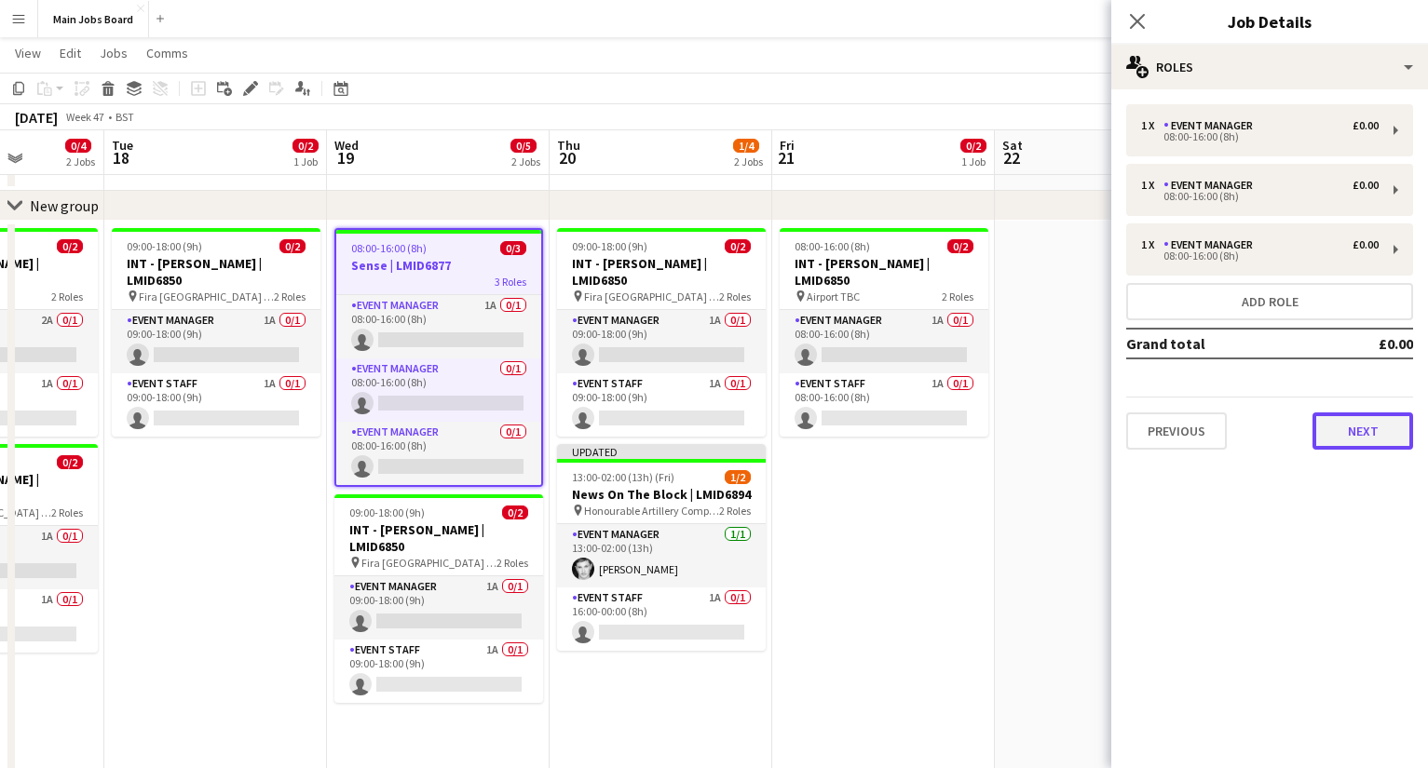
click at [1011, 440] on button "Next" at bounding box center [1362, 431] width 101 height 37
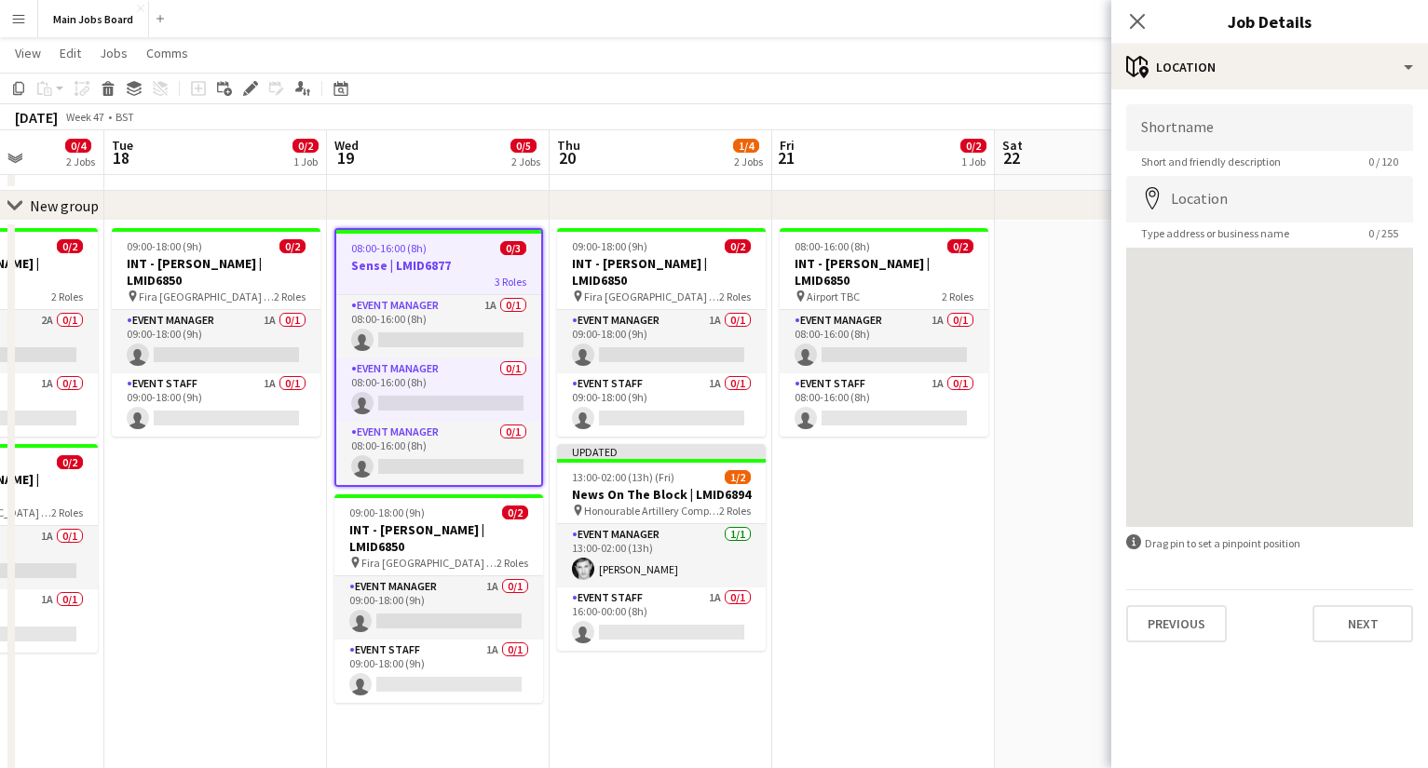
click at [1011, 616] on div "Shortname Short and friendly description 0 / 120 Location map-marker Type addre…" at bounding box center [1269, 373] width 317 height 568
click at [1011, 616] on button "Next" at bounding box center [1362, 623] width 101 height 37
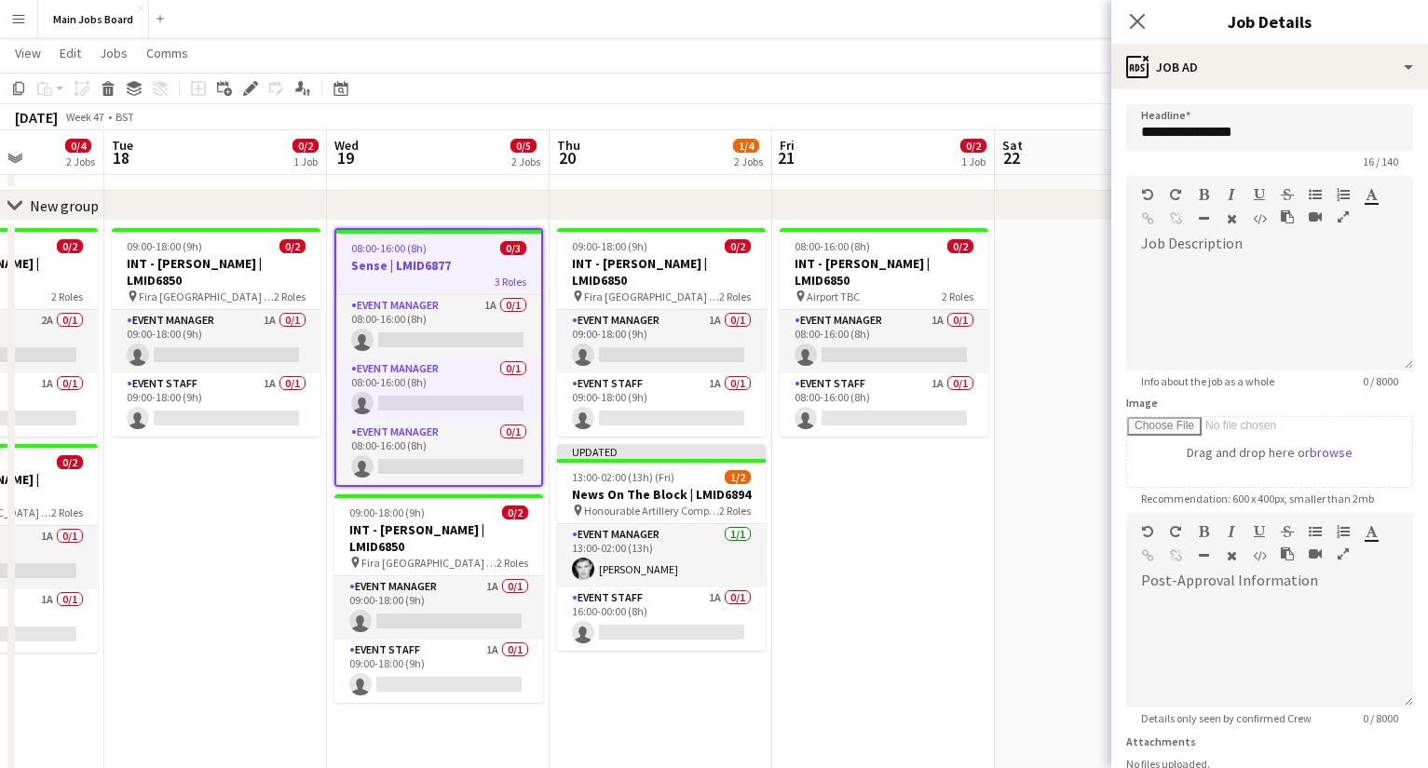
click at [902, 520] on app-date-cell "08:00-16:00 (8h) 0/2 INT - Shelton Flemming | LMID6850 pin Airport TBC 2 Roles …" at bounding box center [883, 680] width 223 height 918
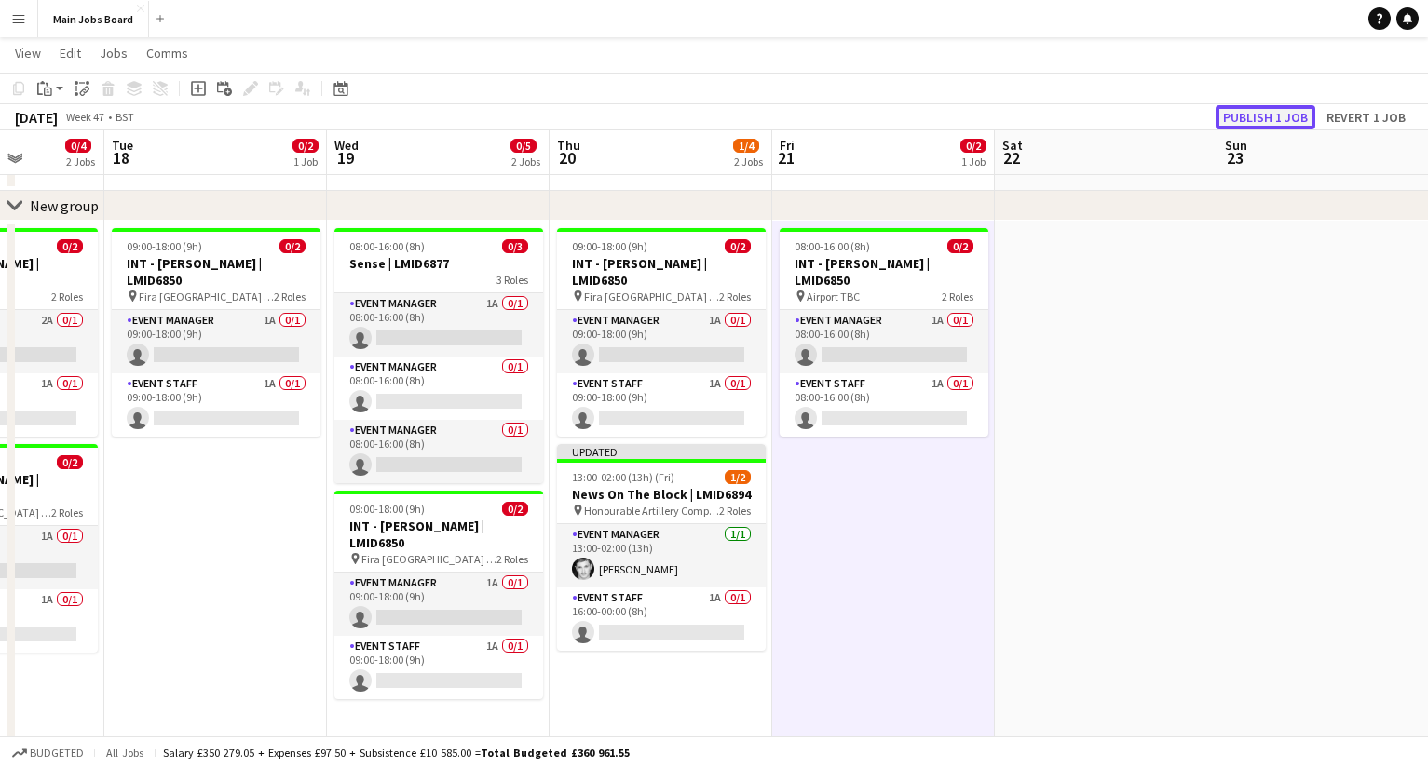
click at [1011, 118] on button "Publish 1 job" at bounding box center [1265, 117] width 100 height 24
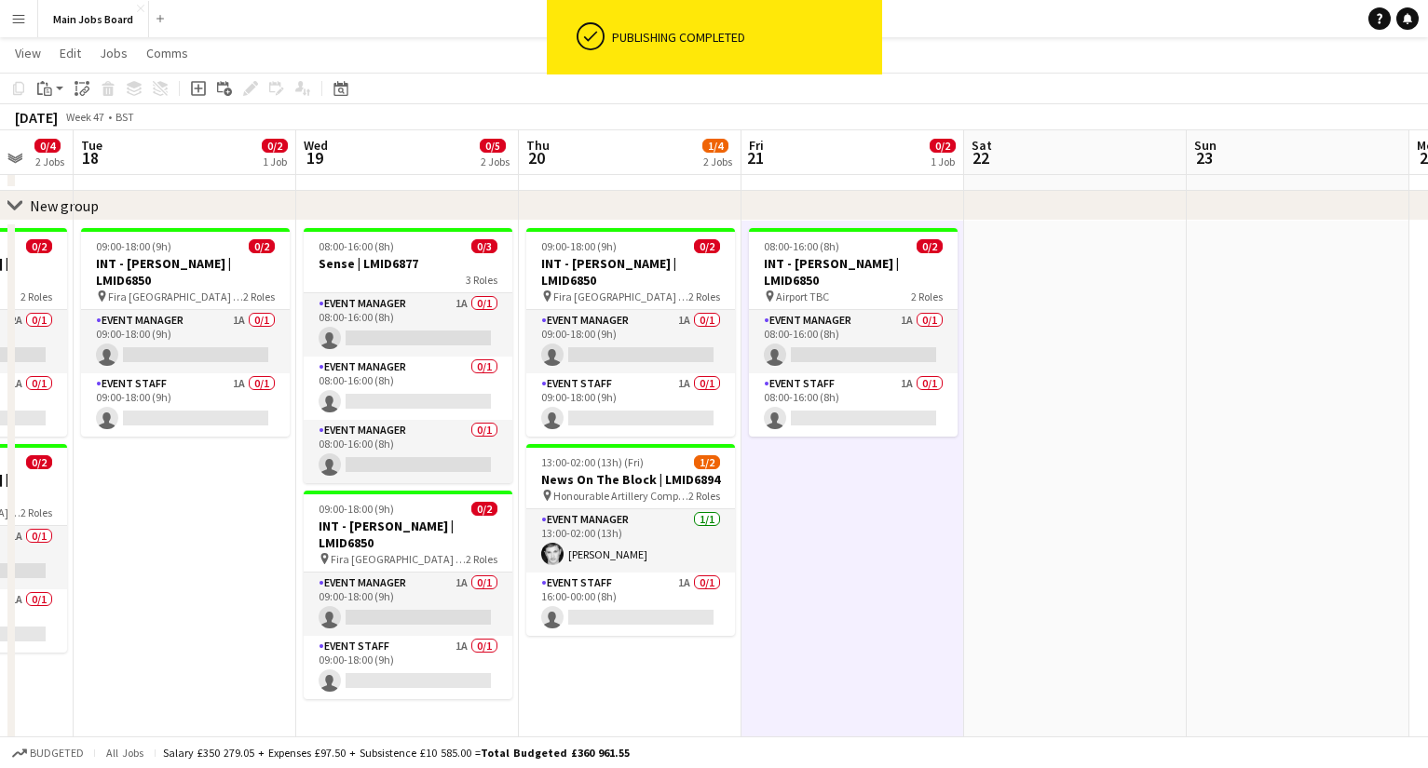
scroll to position [0, 601]
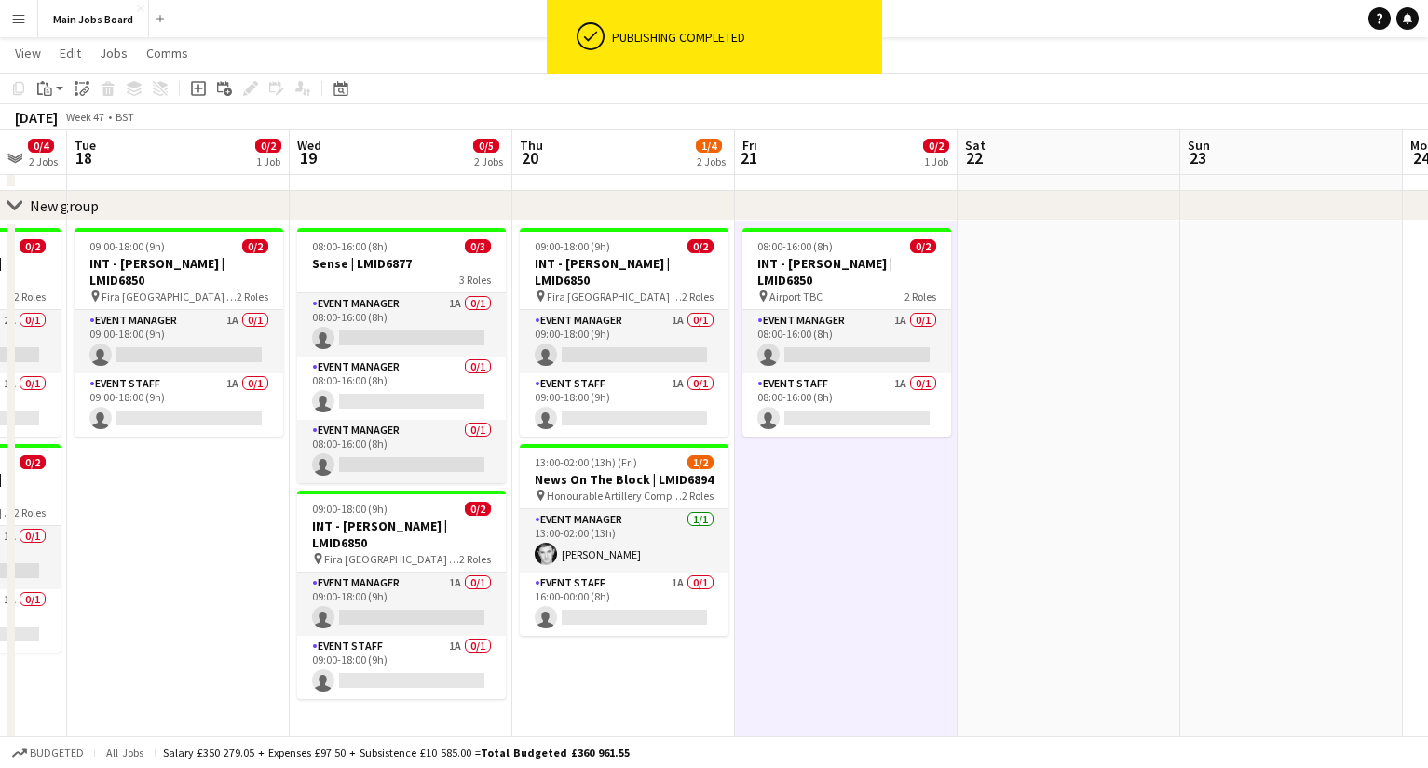
drag, startPoint x: 984, startPoint y: 554, endPoint x: 947, endPoint y: 554, distance: 37.2
click at [947, 554] on app-calendar-viewport "Sat 15 Sun 16 Mon 17 0/4 2 Jobs Tue 18 0/2 1 Job Wed 19 0/5 2 Jobs Thu 20 1/4 2…" at bounding box center [714, 569] width 1428 height 1140
click at [687, 581] on app-card-role "Event Staff 1A 0/1 16:00-00:00 (8h) single-neutral-actions" at bounding box center [624, 604] width 209 height 63
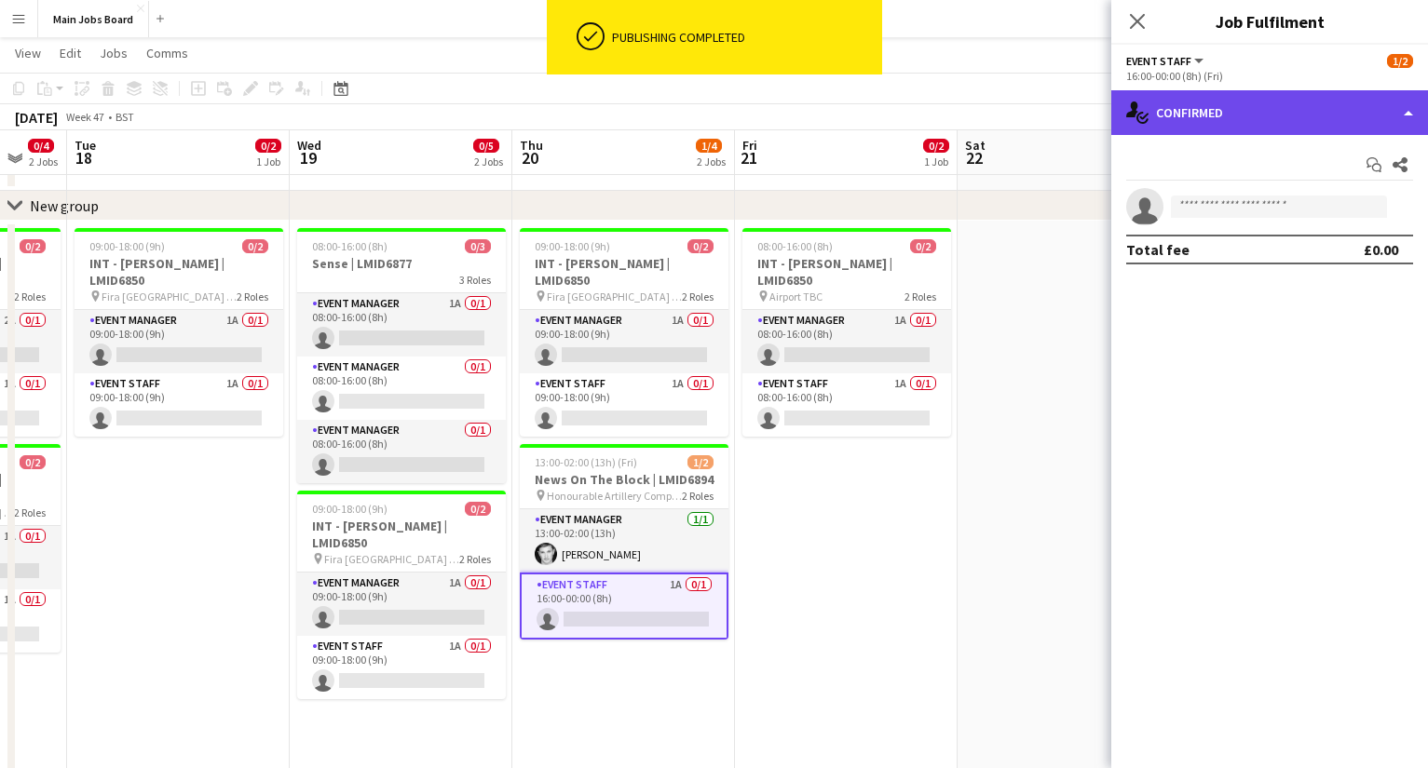
click at [1011, 120] on div "single-neutral-actions-check-2 Confirmed" at bounding box center [1269, 112] width 317 height 45
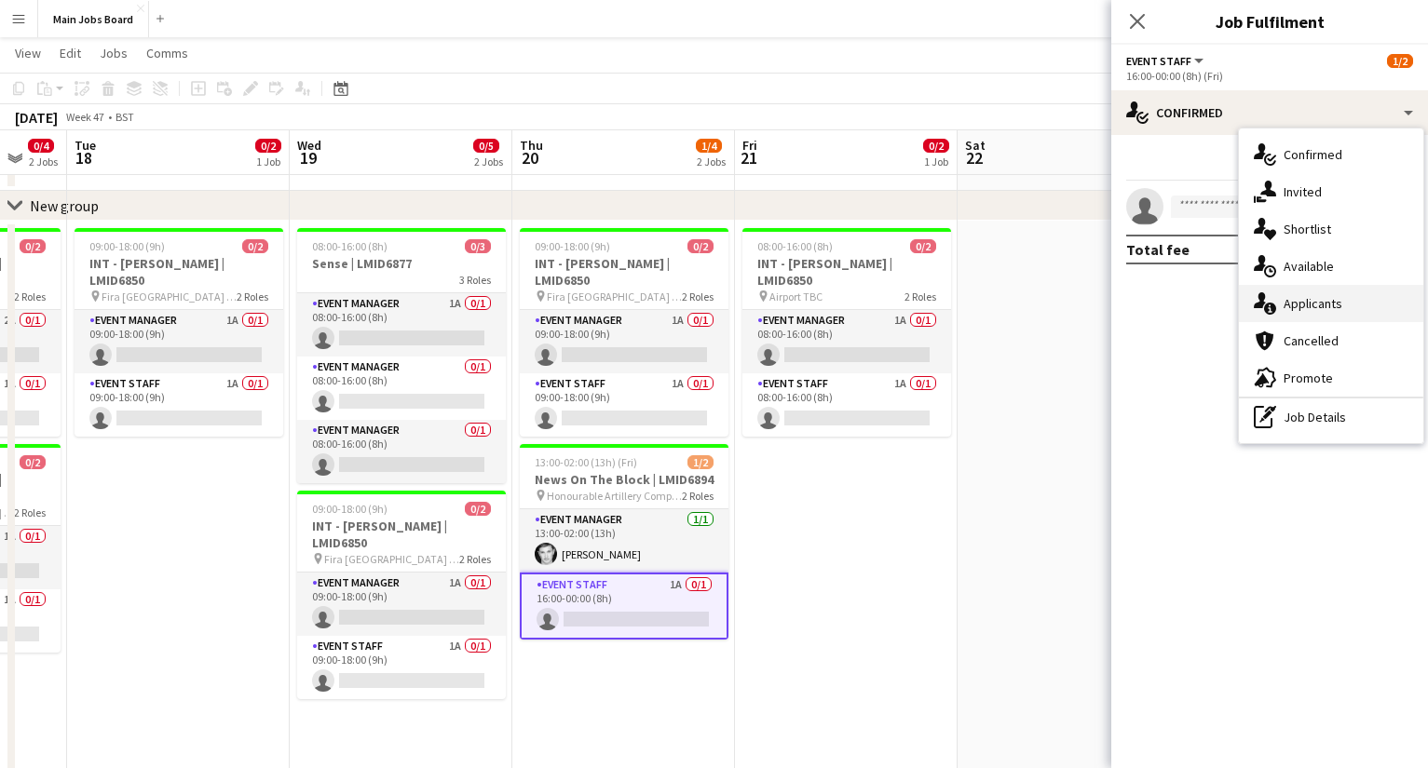
click at [1011, 301] on div "single-neutral-actions-information Applicants" at bounding box center [1330, 303] width 184 height 37
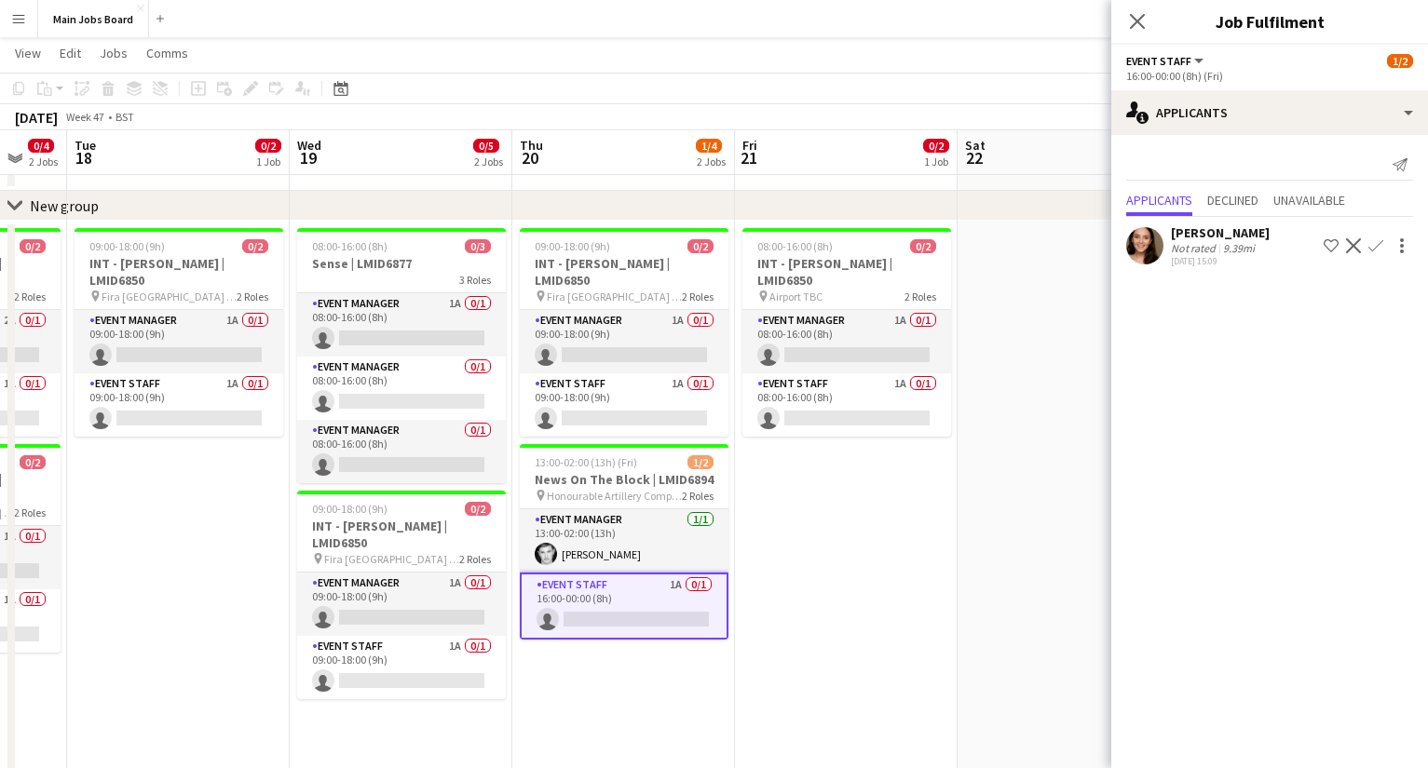
click at [1011, 246] on app-icon "Confirm" at bounding box center [1375, 245] width 15 height 15
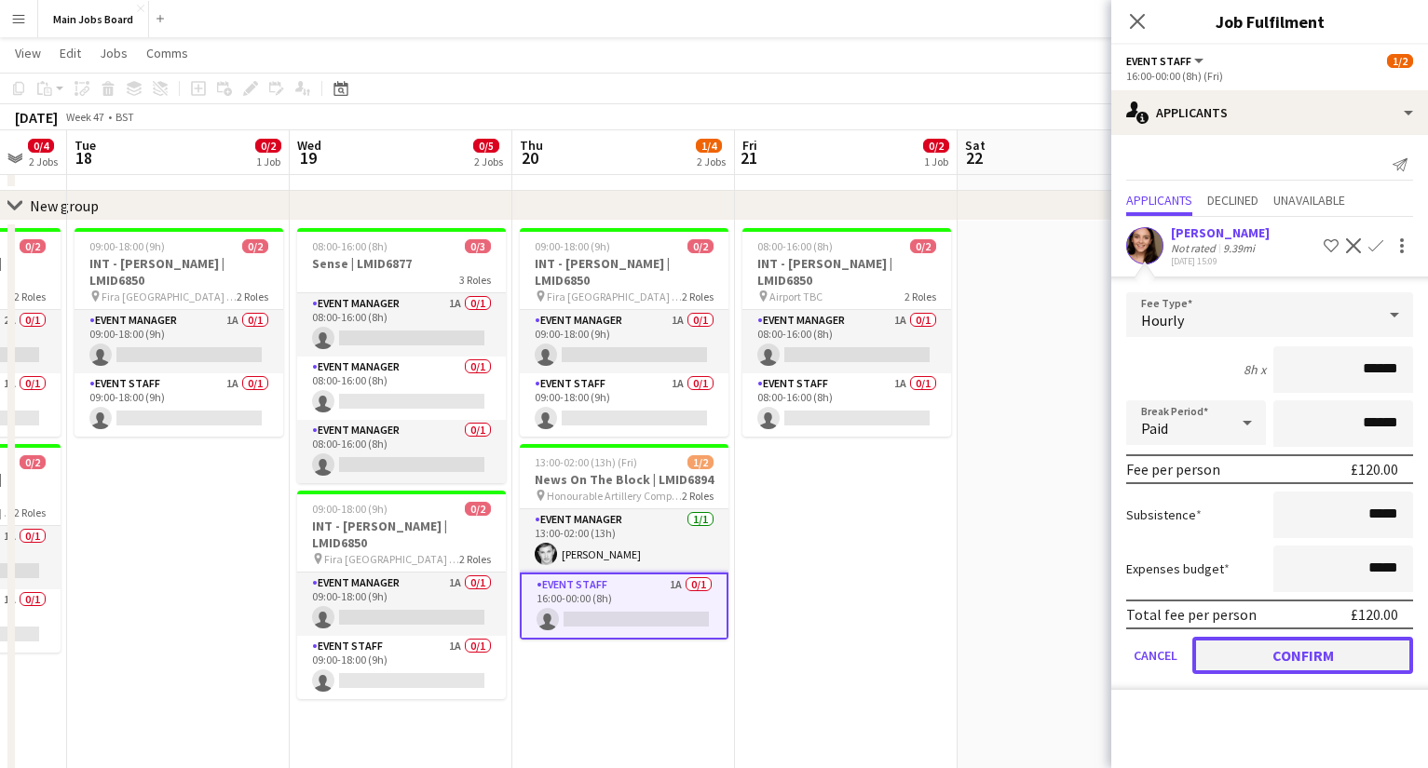
click at [1011, 616] on button "Confirm" at bounding box center [1302, 655] width 221 height 37
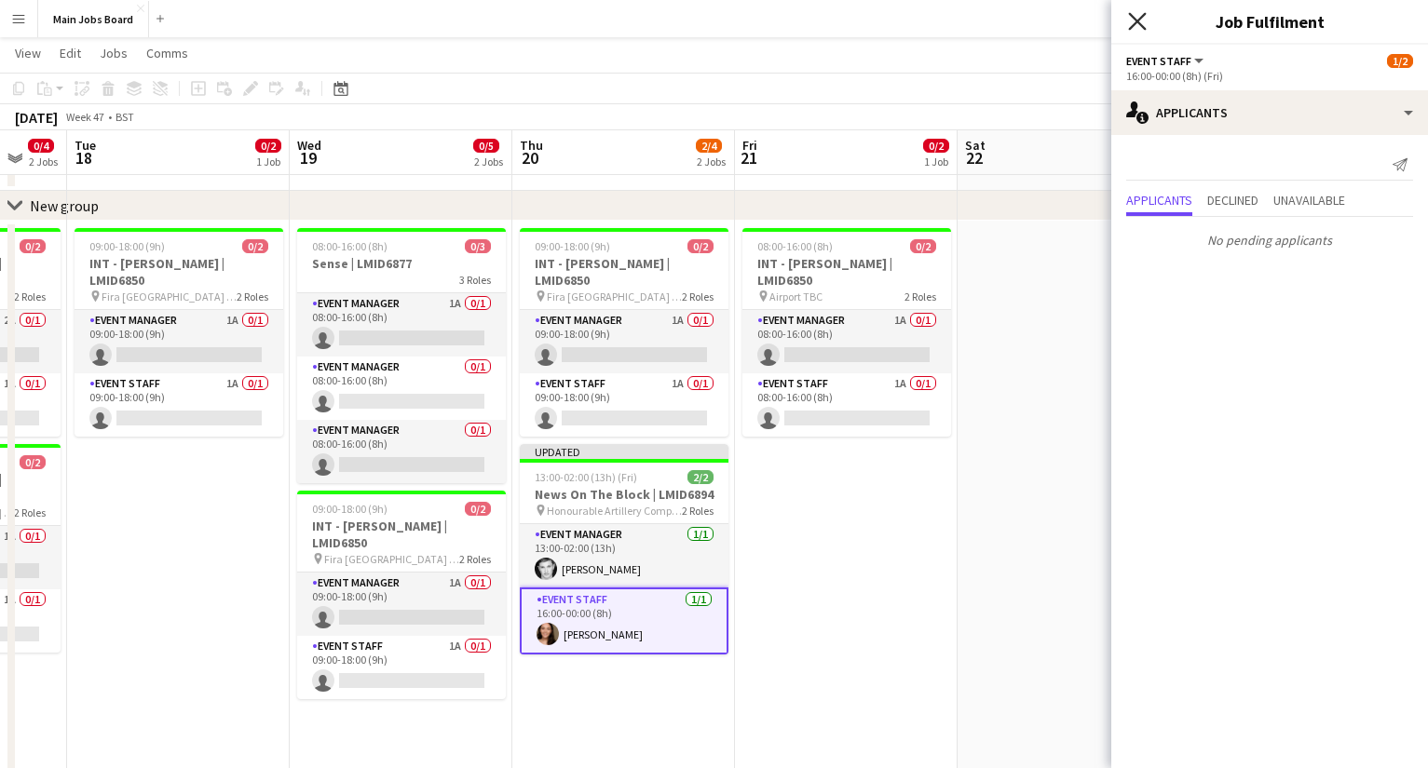
click at [1011, 29] on icon "Close pop-in" at bounding box center [1137, 21] width 18 height 18
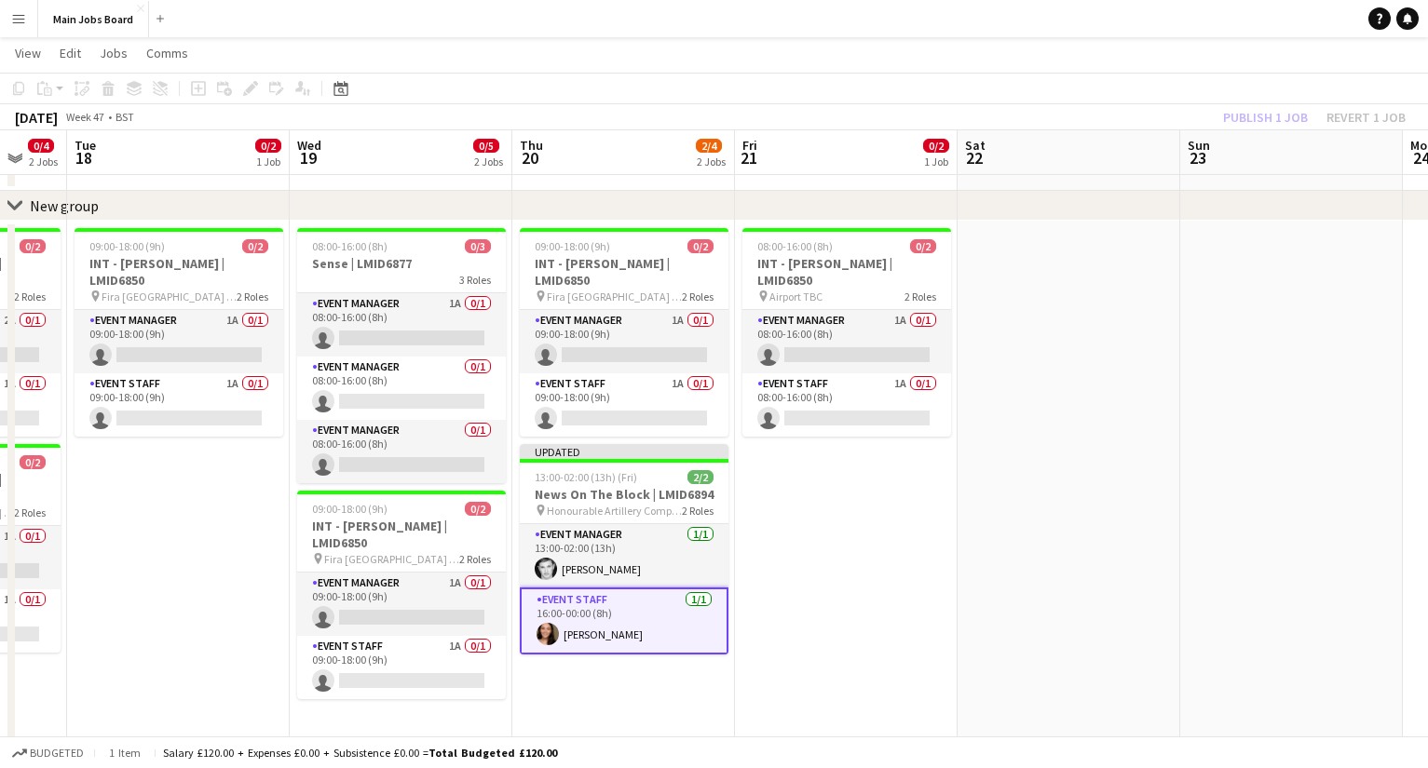
click at [1011, 114] on div "Publish 1 job Revert 1 job" at bounding box center [1313, 117] width 227 height 24
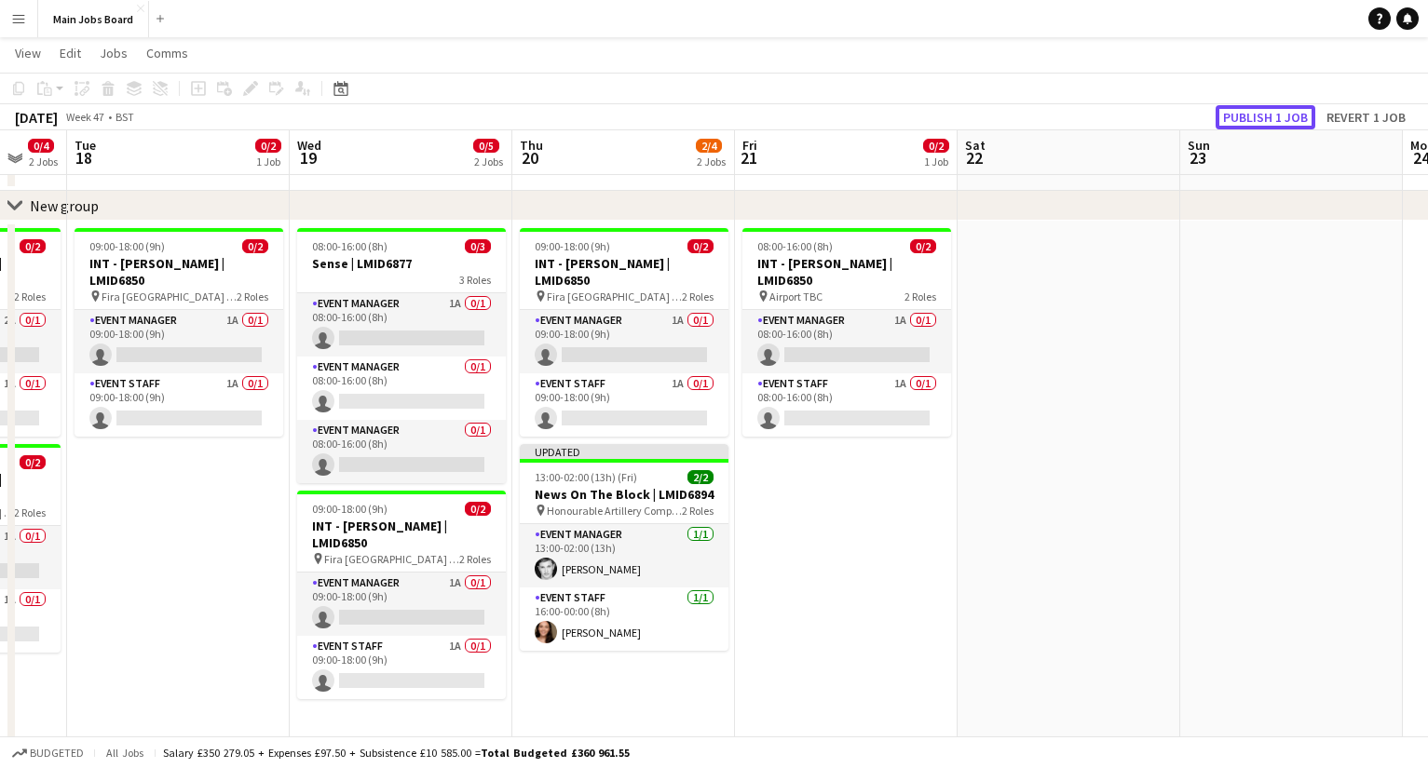
click at [1011, 114] on button "Publish 1 job" at bounding box center [1265, 117] width 100 height 24
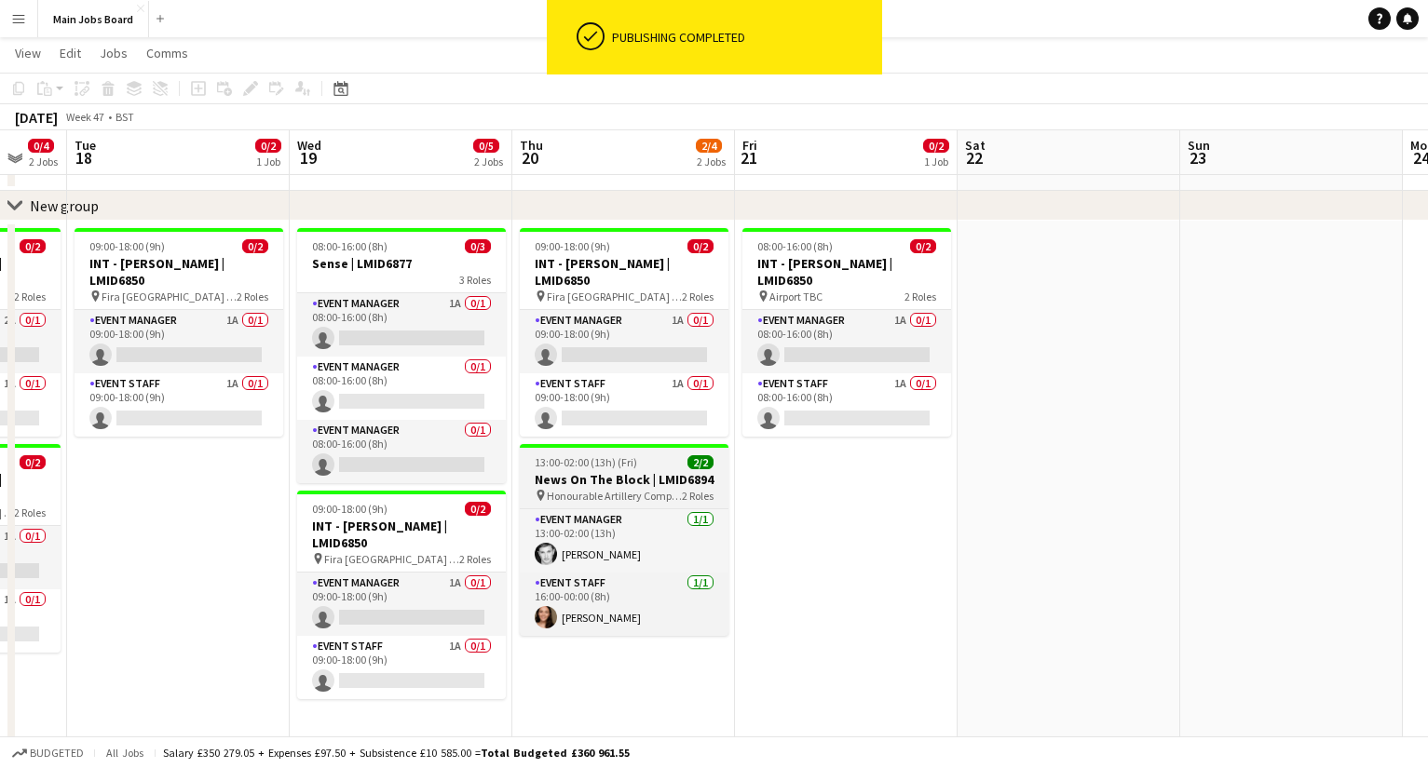
click at [616, 477] on h3 "News On The Block | LMID6894" at bounding box center [624, 479] width 209 height 17
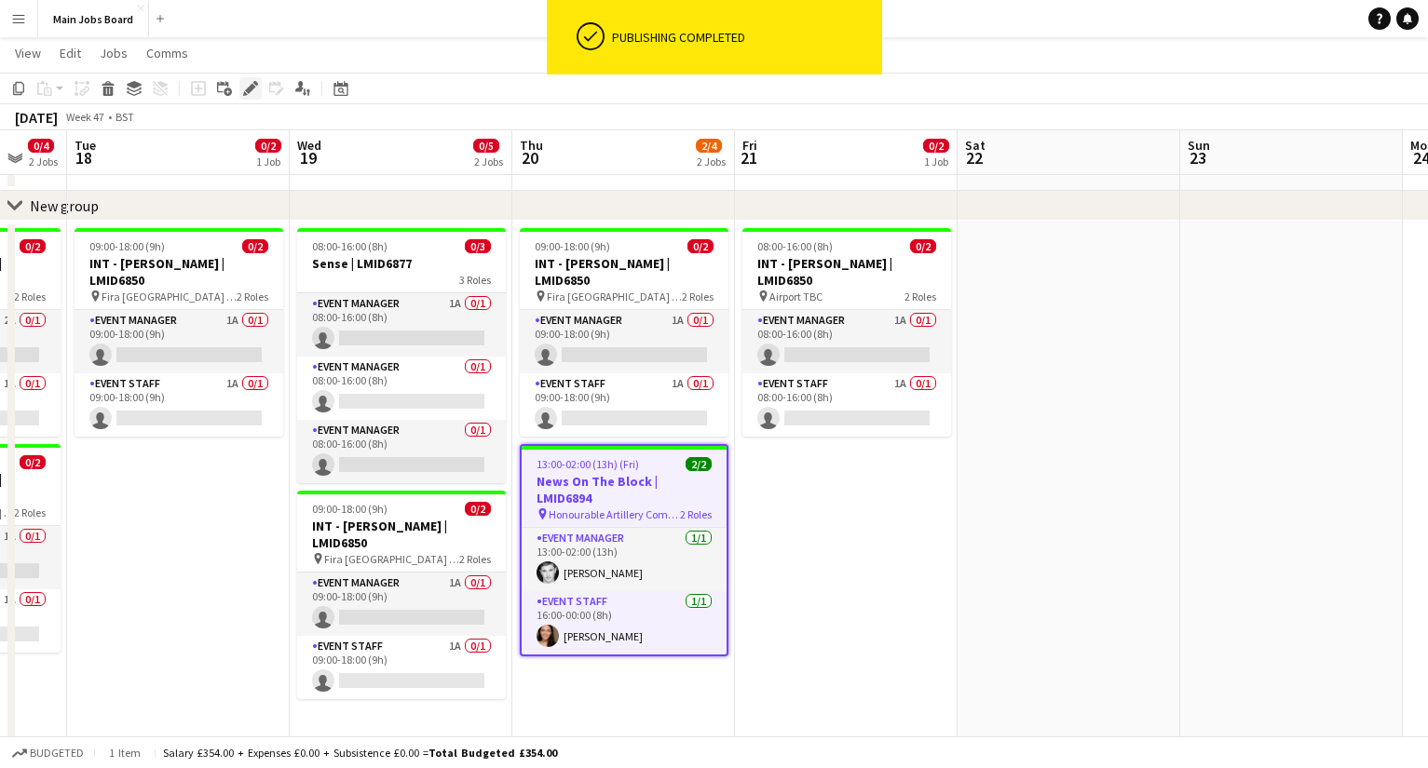
click at [251, 89] on icon at bounding box center [250, 89] width 10 height 10
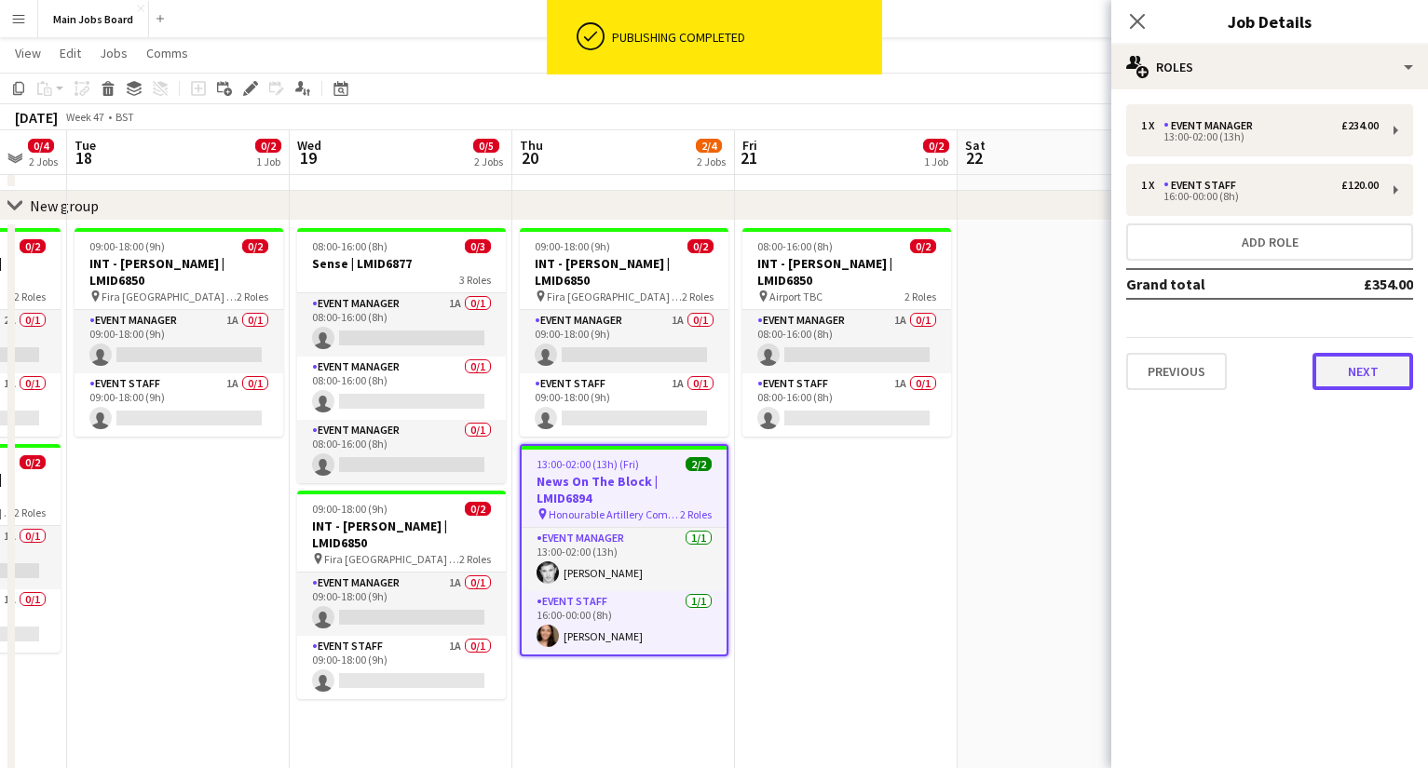
click at [1011, 361] on button "Next" at bounding box center [1362, 371] width 101 height 37
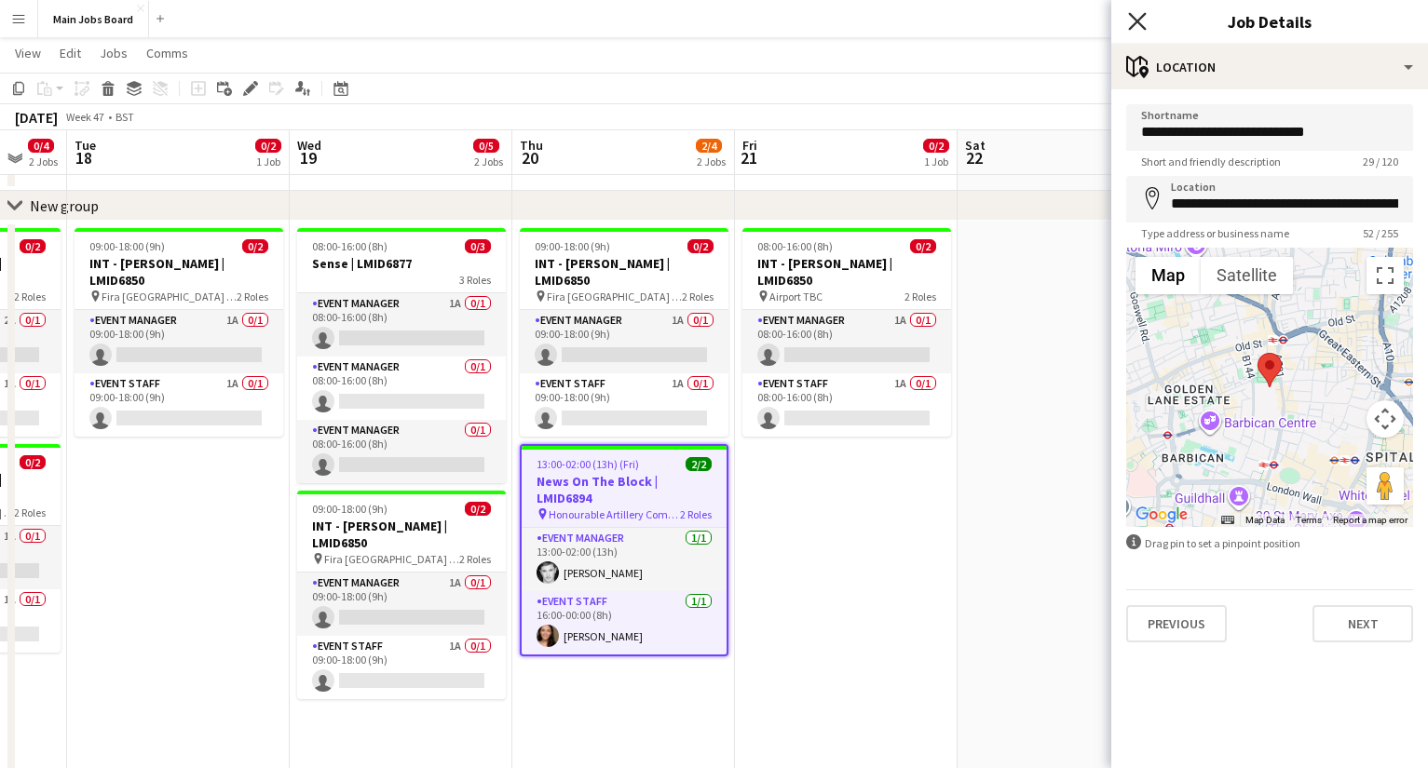
click at [1011, 21] on icon "Close pop-in" at bounding box center [1137, 21] width 18 height 18
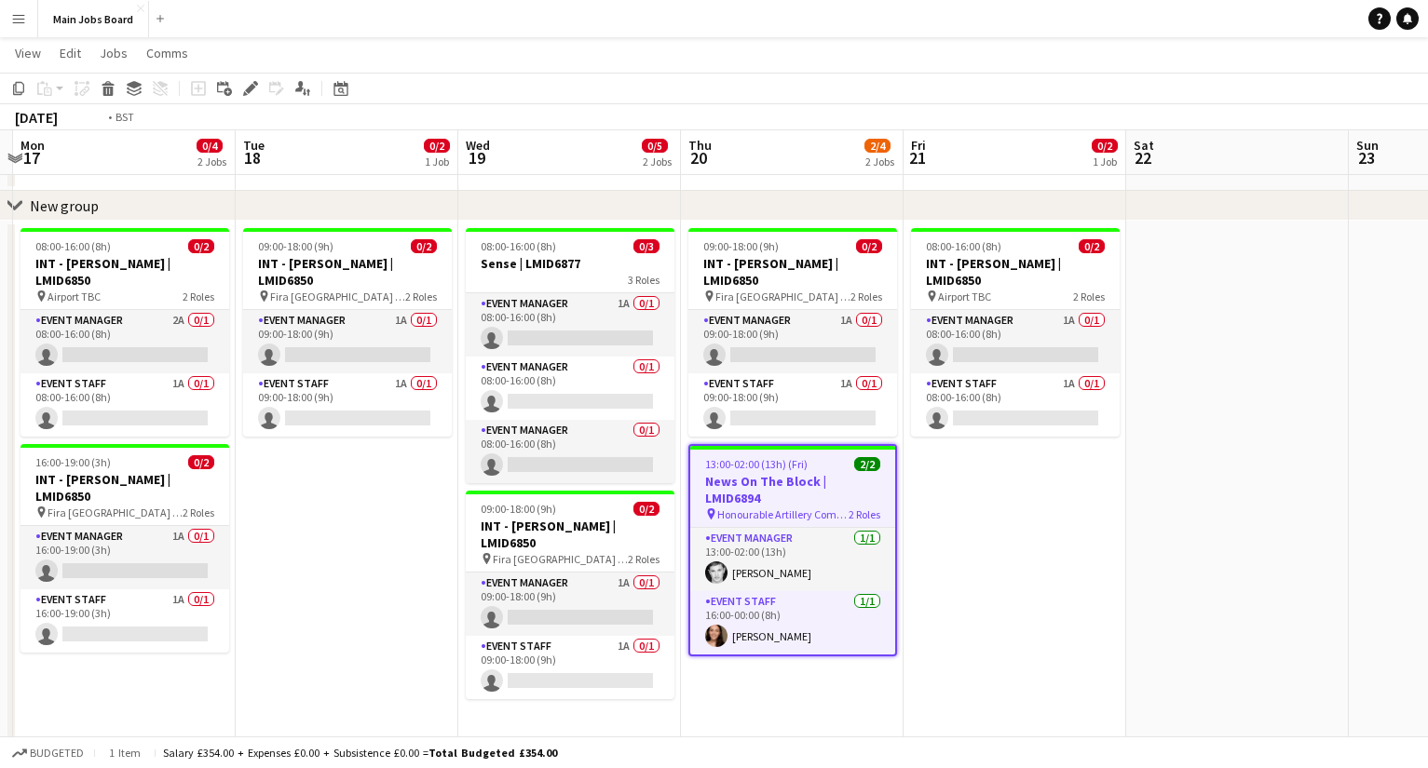
drag, startPoint x: 914, startPoint y: 521, endPoint x: 1082, endPoint y: 528, distance: 168.7
click at [1011, 528] on app-calendar-viewport "Sat 15 Sun 16 Mon 17 0/4 2 Jobs Tue 18 0/2 1 Job Wed 19 0/5 2 Jobs Thu 20 2/4 2…" at bounding box center [714, 569] width 1428 height 1140
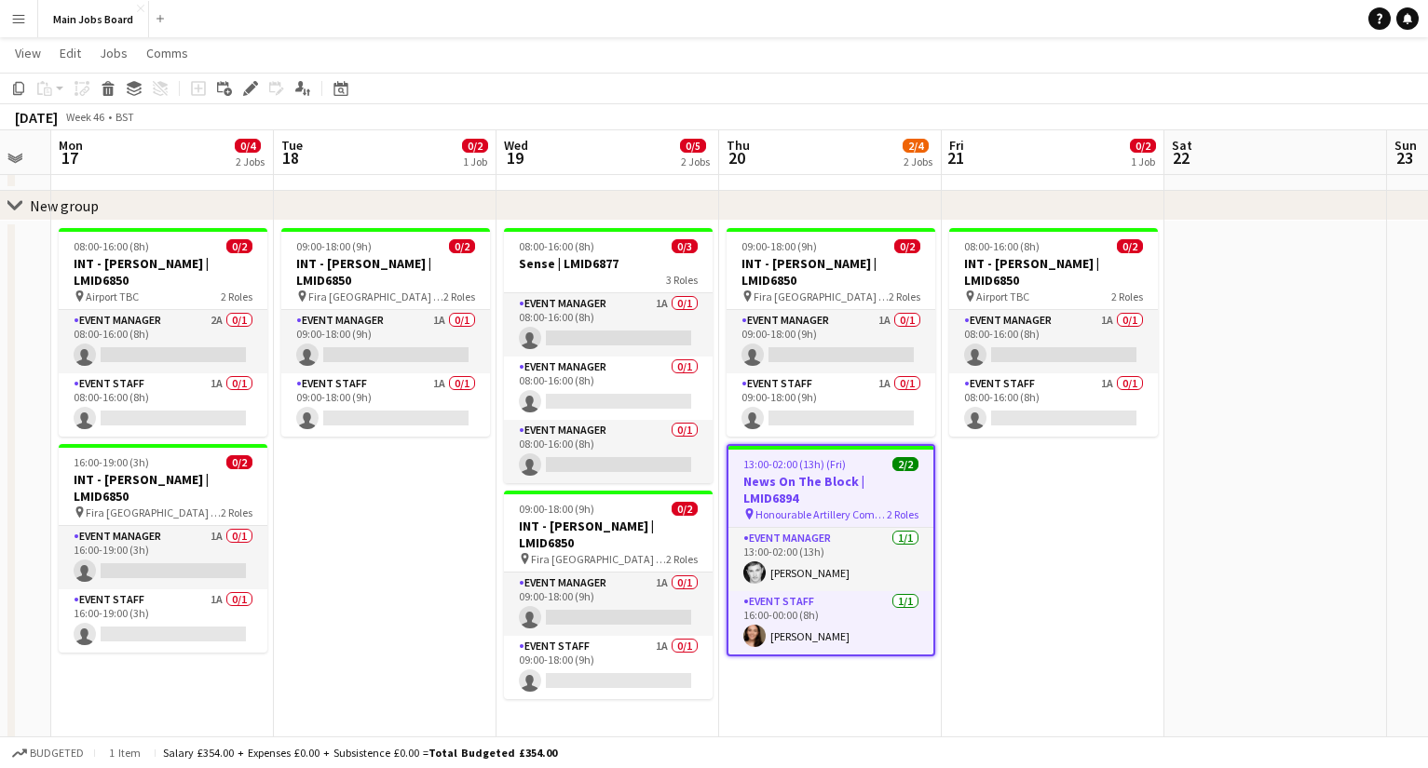
scroll to position [0, 595]
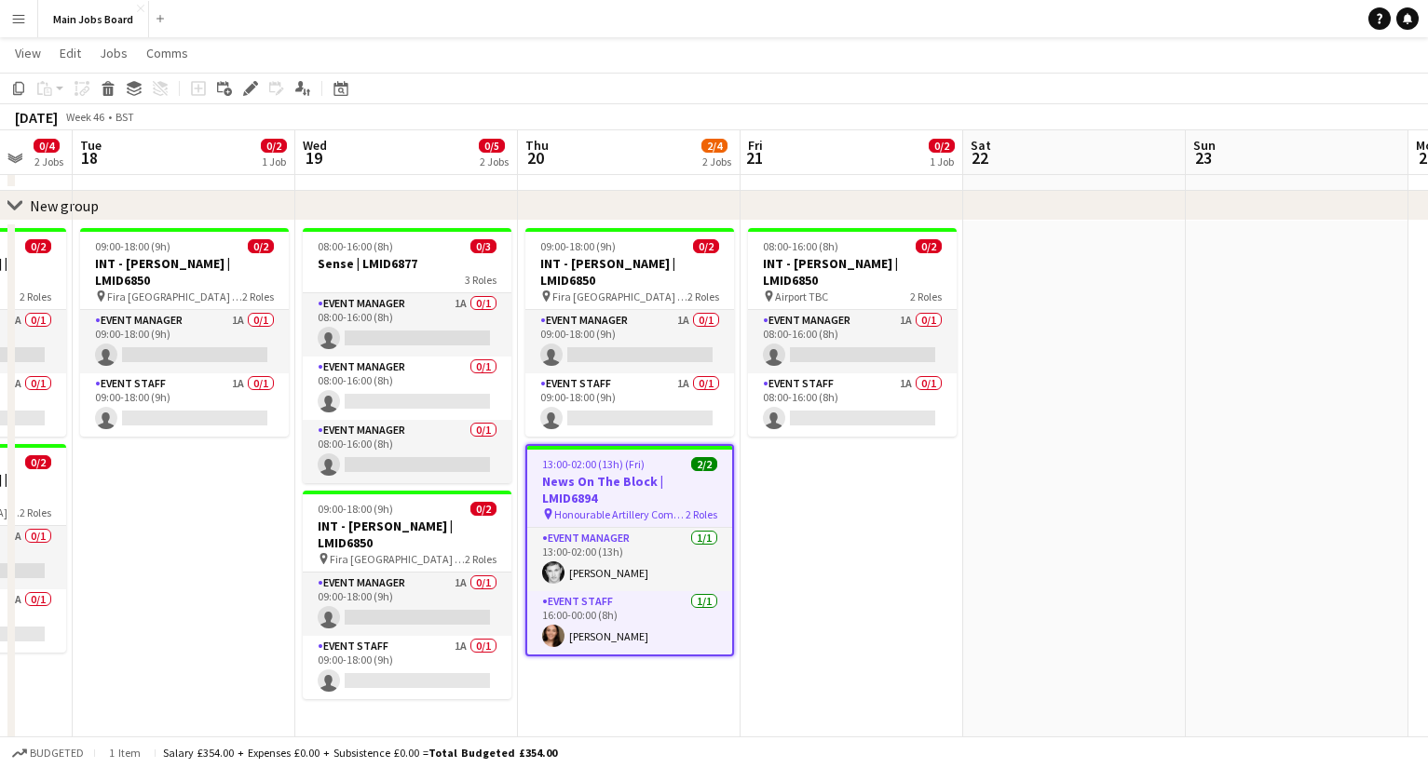
drag, startPoint x: 1017, startPoint y: 528, endPoint x: 1076, endPoint y: 529, distance: 58.7
click at [1011, 529] on app-calendar-viewport "Sat 15 Sun 16 Mon 17 0/4 2 Jobs Tue 18 0/2 1 Job Wed 19 0/5 2 Jobs Thu 20 2/4 2…" at bounding box center [714, 569] width 1428 height 1140
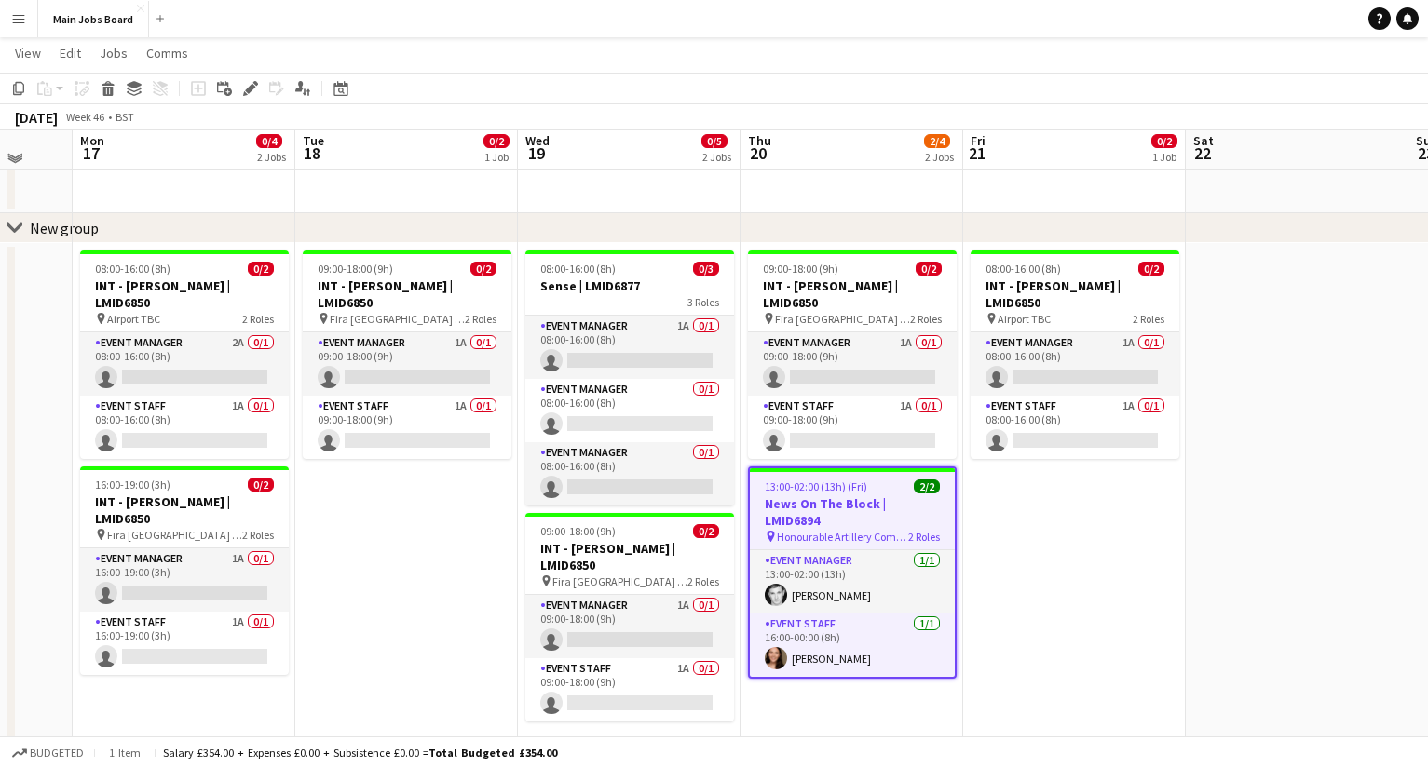
scroll to position [46, 0]
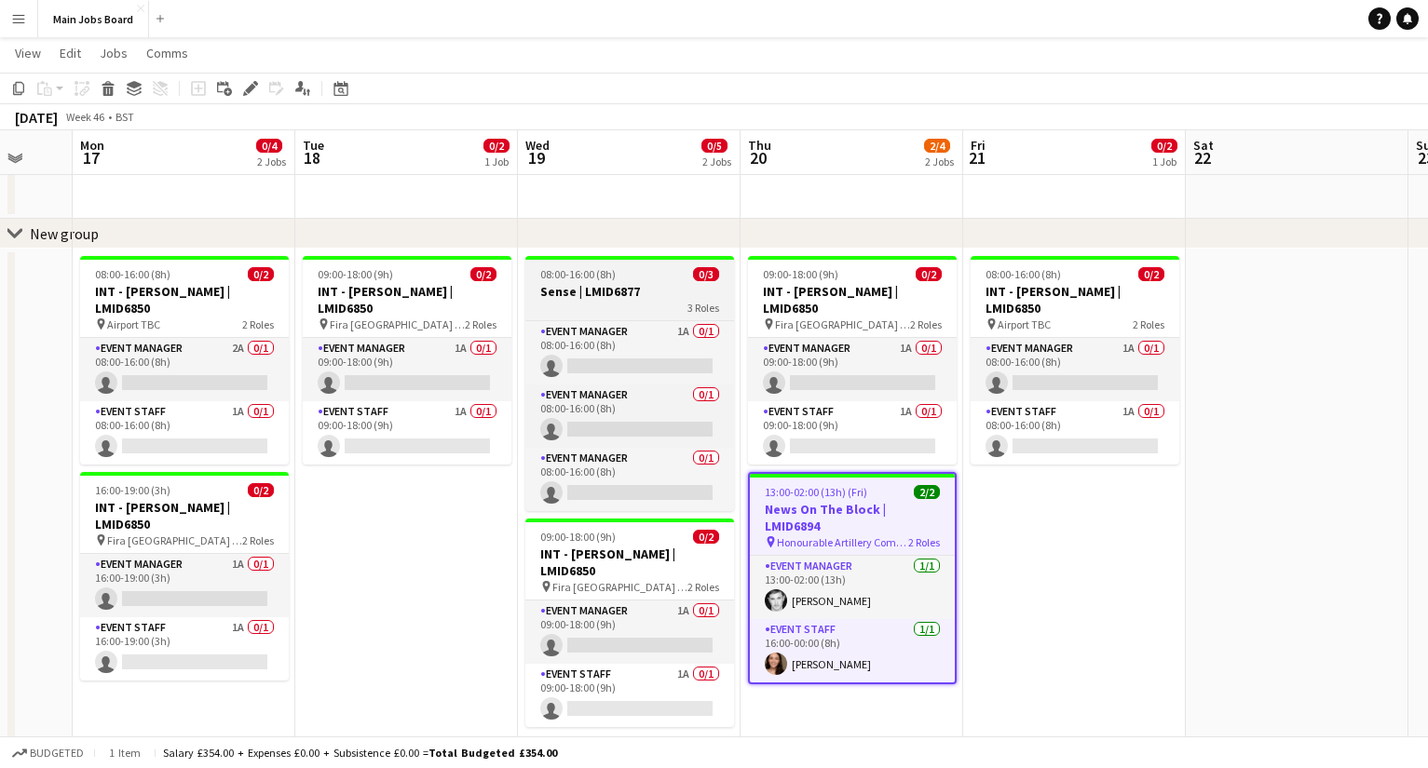
click at [587, 291] on h3 "Sense | LMID6877" at bounding box center [629, 291] width 209 height 17
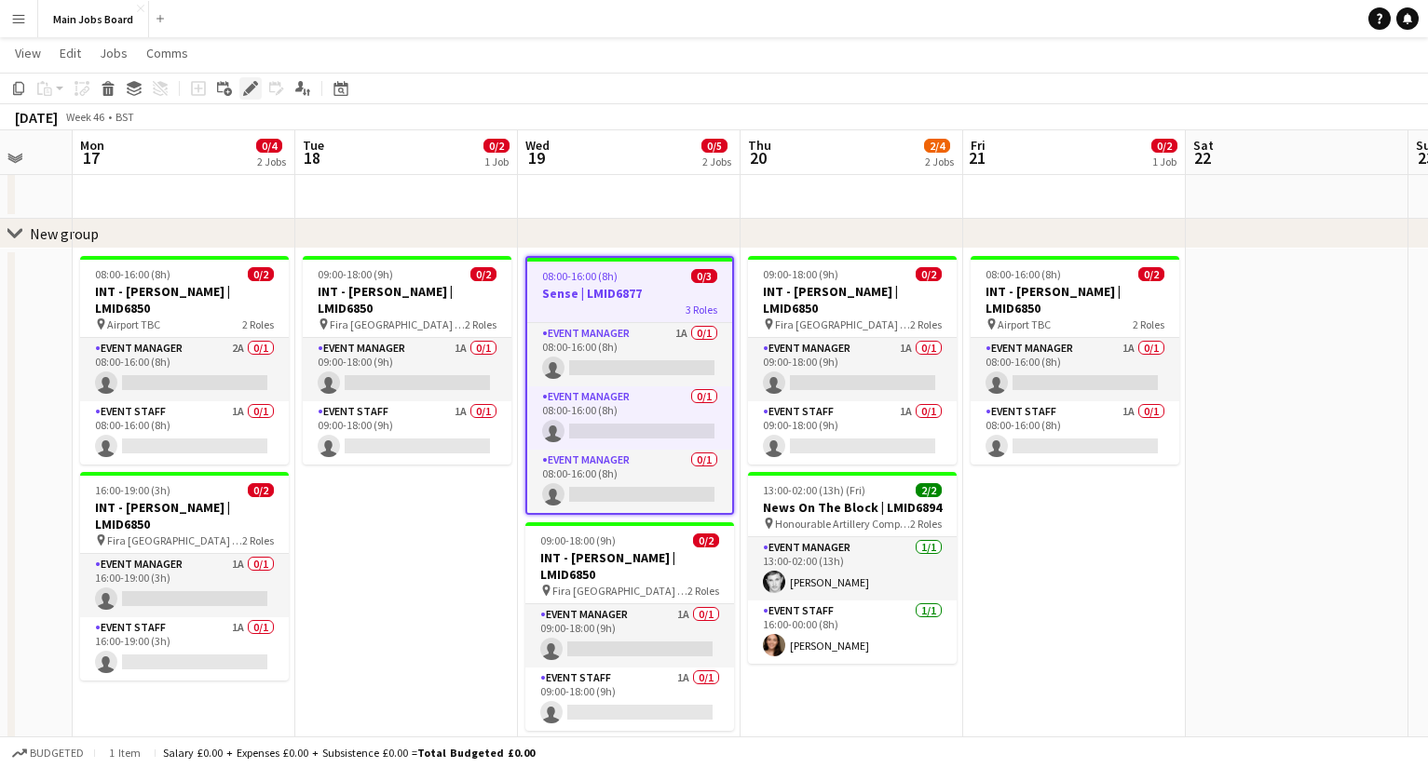
click at [252, 94] on icon "Edit" at bounding box center [250, 88] width 15 height 15
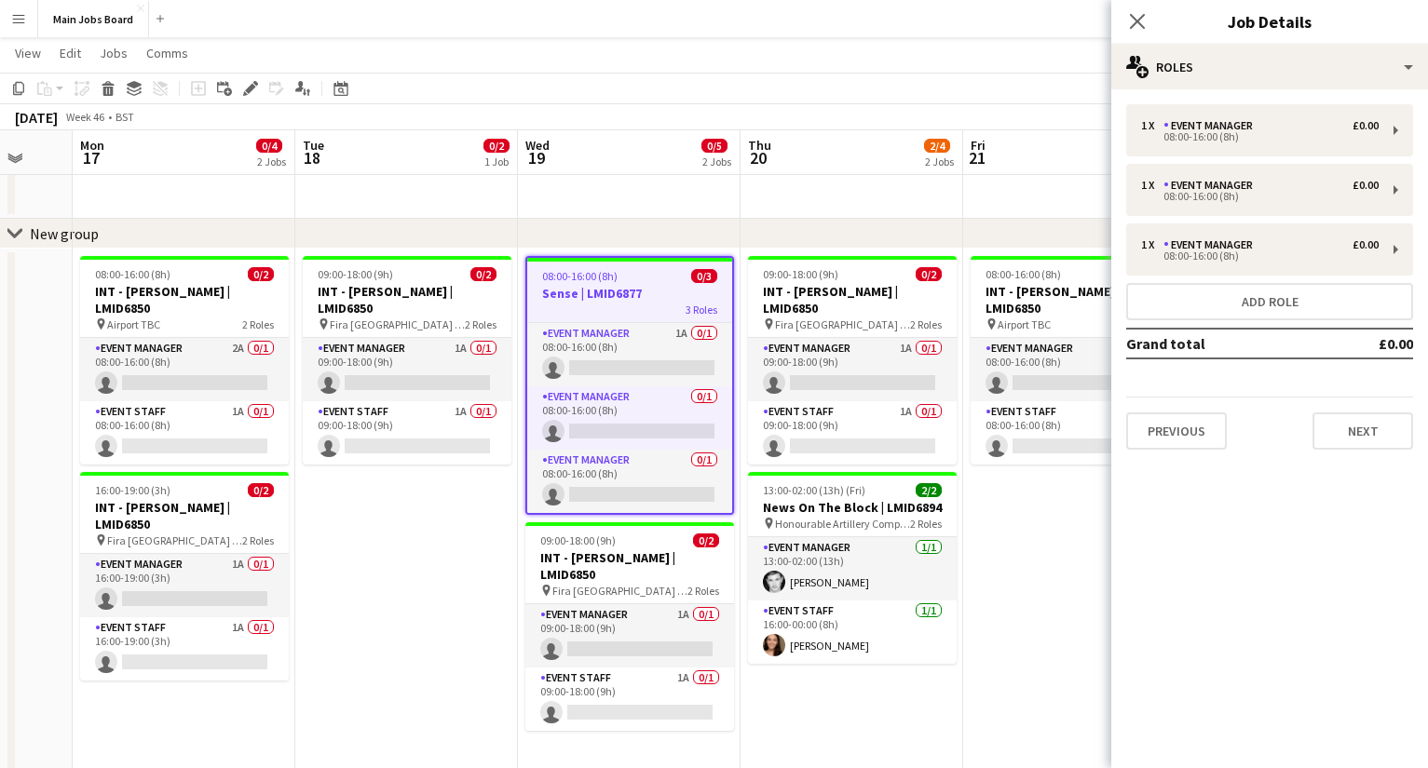
click at [1008, 568] on app-date-cell "08:00-16:00 (8h) 0/2 INT - Shelton Flemming | LMID6850 pin Airport TBC 2 Roles …" at bounding box center [1074, 708] width 223 height 918
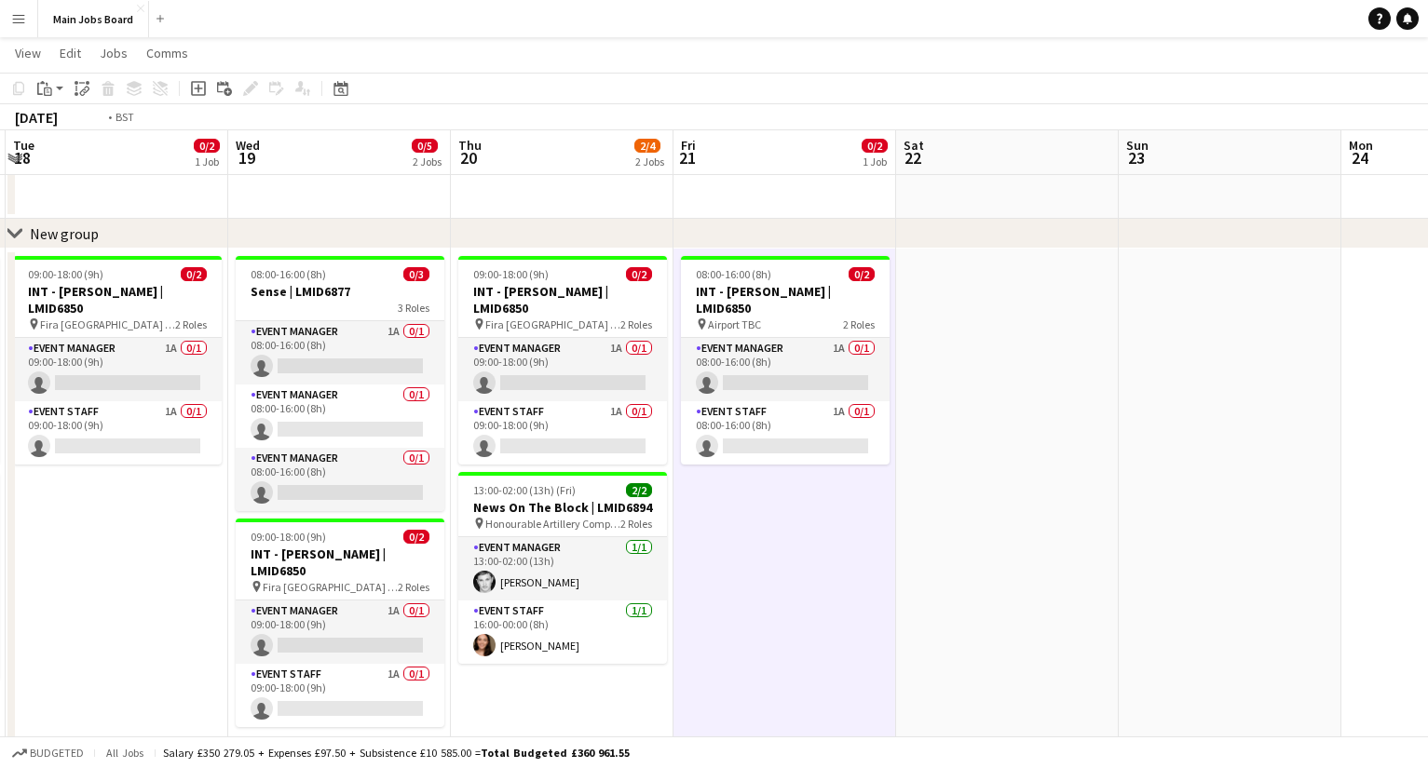
drag, startPoint x: 1175, startPoint y: 535, endPoint x: 413, endPoint y: 535, distance: 762.7
click at [459, 535] on app-calendar-viewport "Fri 14 Sat 15 Sun 16 Mon 17 0/4 2 Jobs Tue 18 0/2 1 Job Wed 19 0/5 2 Jobs Thu 2…" at bounding box center [714, 597] width 1428 height 1140
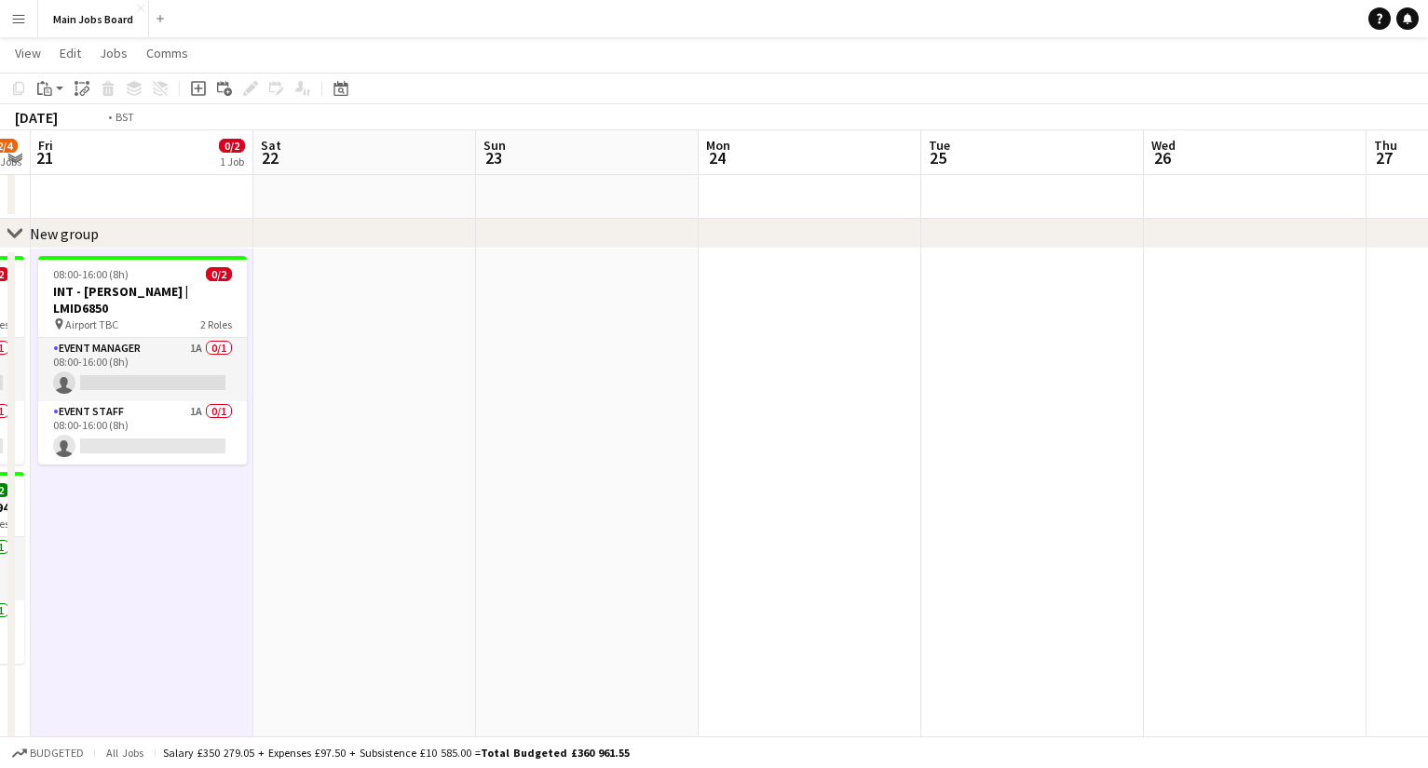
drag, startPoint x: 1008, startPoint y: 546, endPoint x: 54, endPoint y: 546, distance: 954.5
click at [54, 546] on app-calendar-viewport "Mon 17 0/4 2 Jobs Tue 18 0/2 1 Job Wed 19 0/5 2 Jobs Thu 20 2/4 2 Jobs Fri 21 0…" at bounding box center [714, 597] width 1428 height 1140
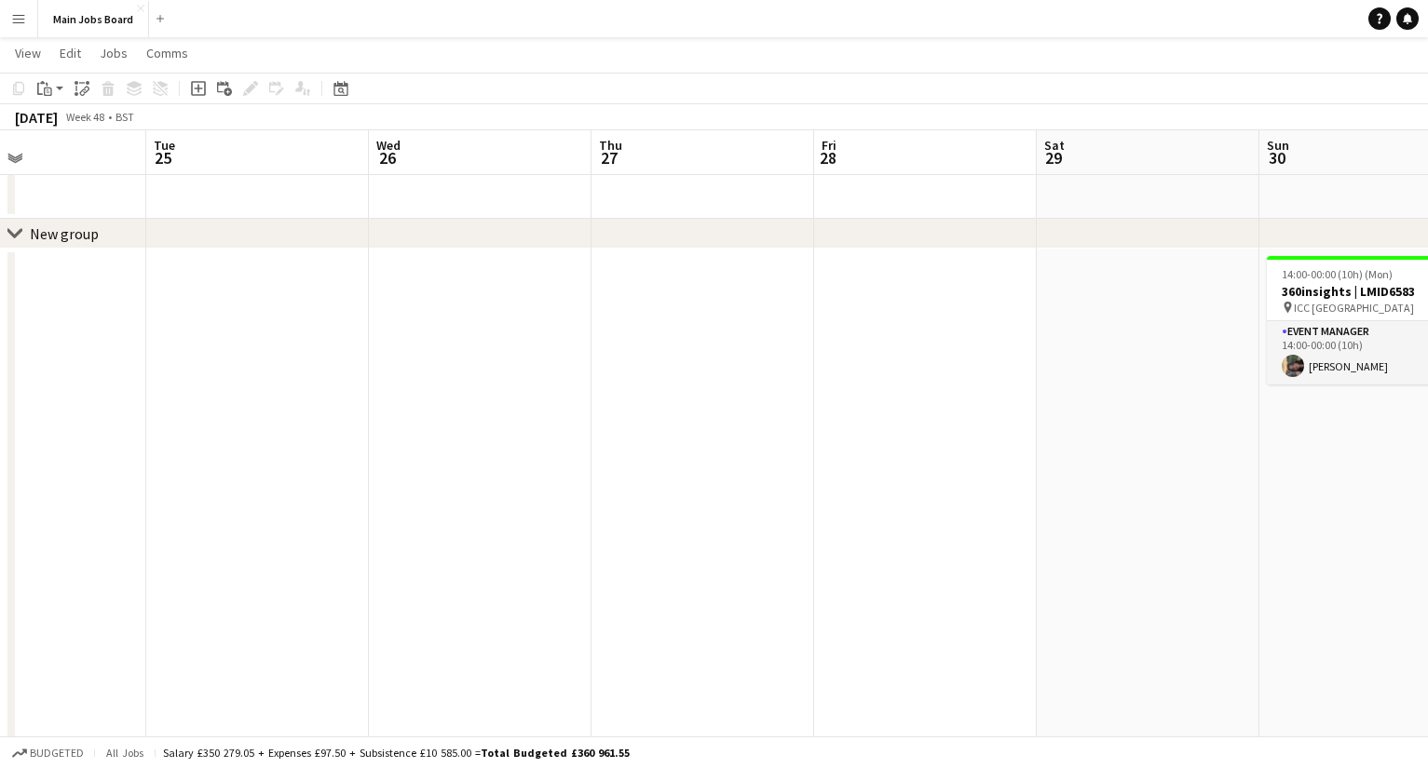
drag, startPoint x: 1068, startPoint y: 521, endPoint x: 214, endPoint y: 521, distance: 853.9
click at [224, 521] on app-calendar-viewport "Sat 22 Sun 23 Mon 24 Tue 25 Wed 26 Thu 27 Fri 28 Sat 29 Sun 30 1/1 1 Job Mon 1 …" at bounding box center [714, 597] width 1428 height 1140
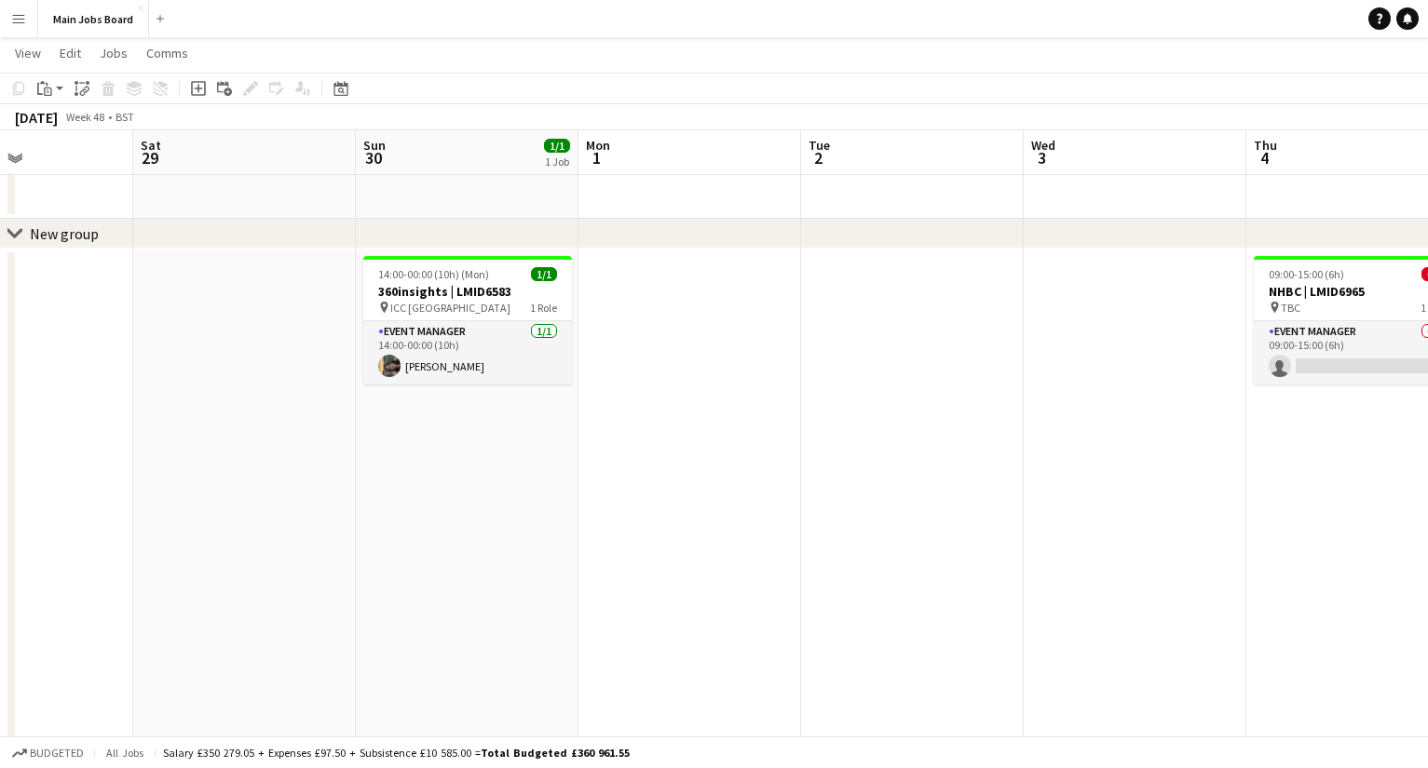
drag, startPoint x: 938, startPoint y: 535, endPoint x: 401, endPoint y: 535, distance: 536.4
click at [409, 535] on app-calendar-viewport "Tue 25 Wed 26 Thu 27 Fri 28 Sat 29 Sun 30 1/1 1 Job Mon 1 Tue 2 Wed 3 Thu 4 0/1…" at bounding box center [714, 597] width 1428 height 1140
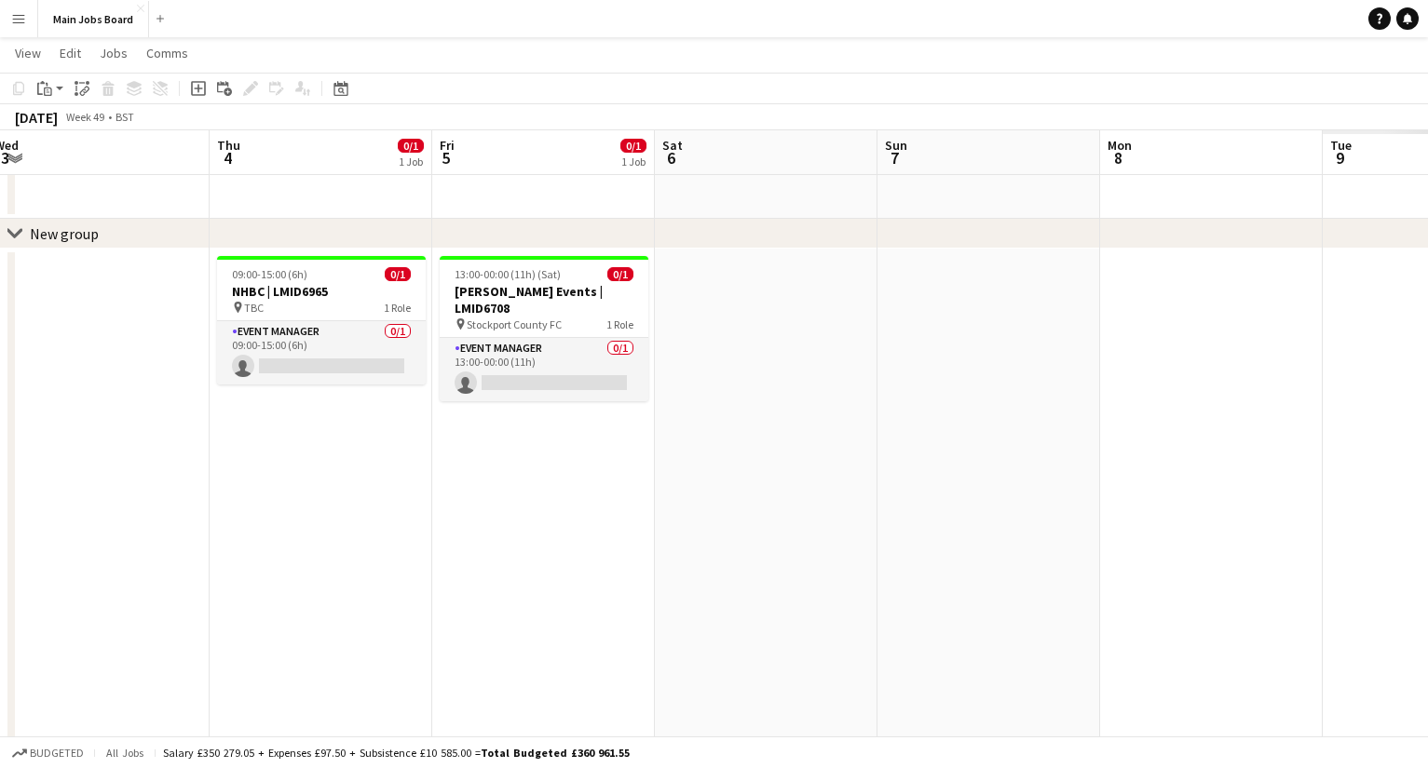
scroll to position [0, 772]
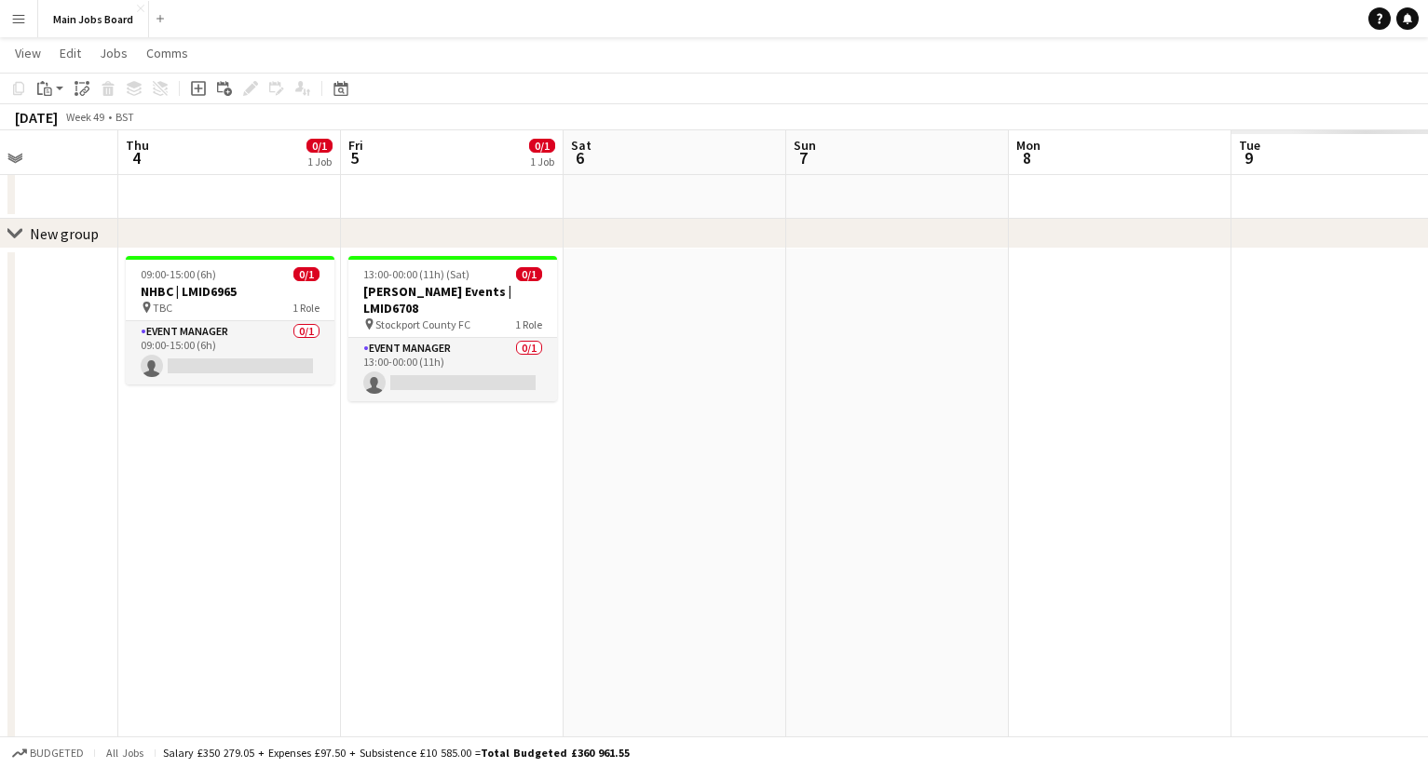
drag, startPoint x: 969, startPoint y: 549, endPoint x: 295, endPoint y: 549, distance: 674.2
click at [296, 549] on app-calendar-viewport "Sun 30 1/1 1 Job Mon 1 Tue 2 Wed 3 Thu 4 0/1 1 Job Fri 5 0/1 1 Job Sat 6 Sun 7 …" at bounding box center [714, 597] width 1428 height 1140
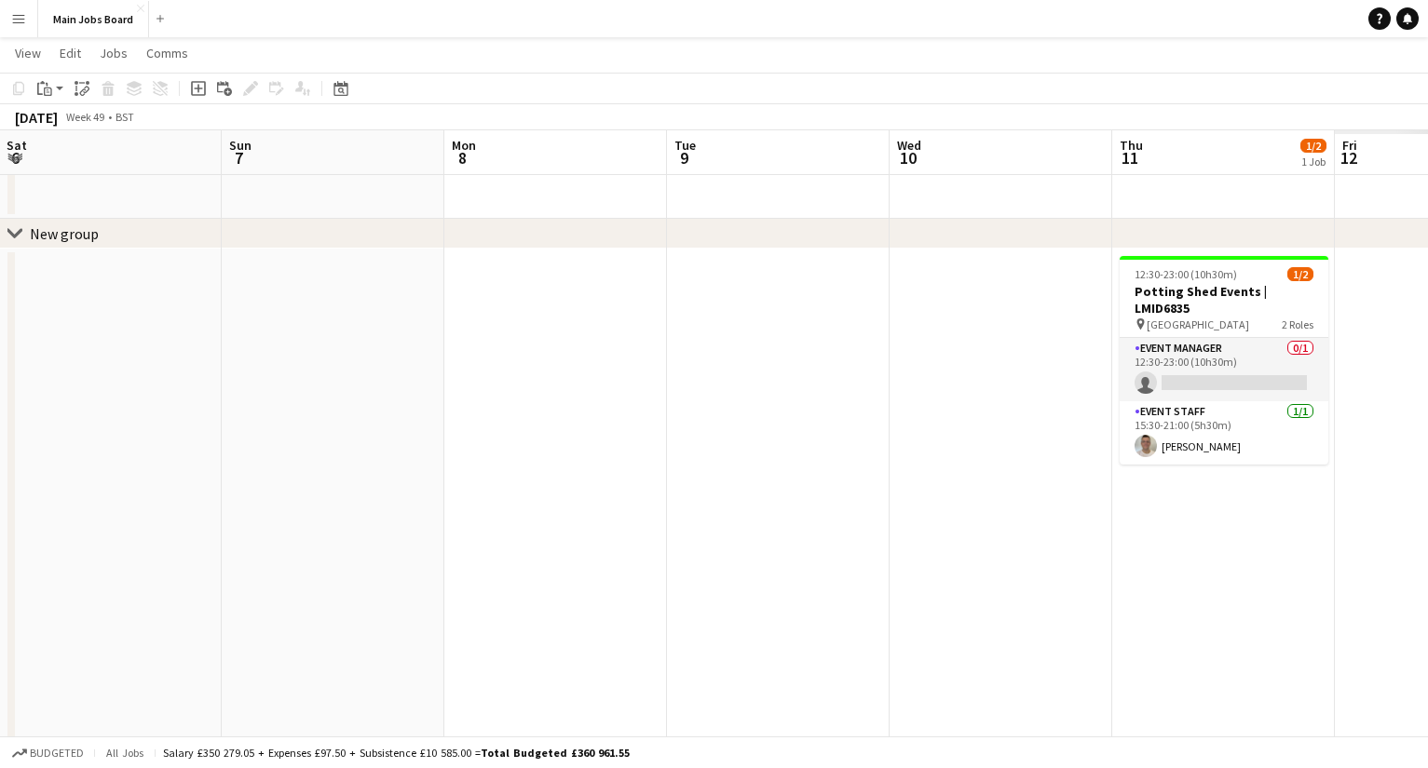
scroll to position [0, 746]
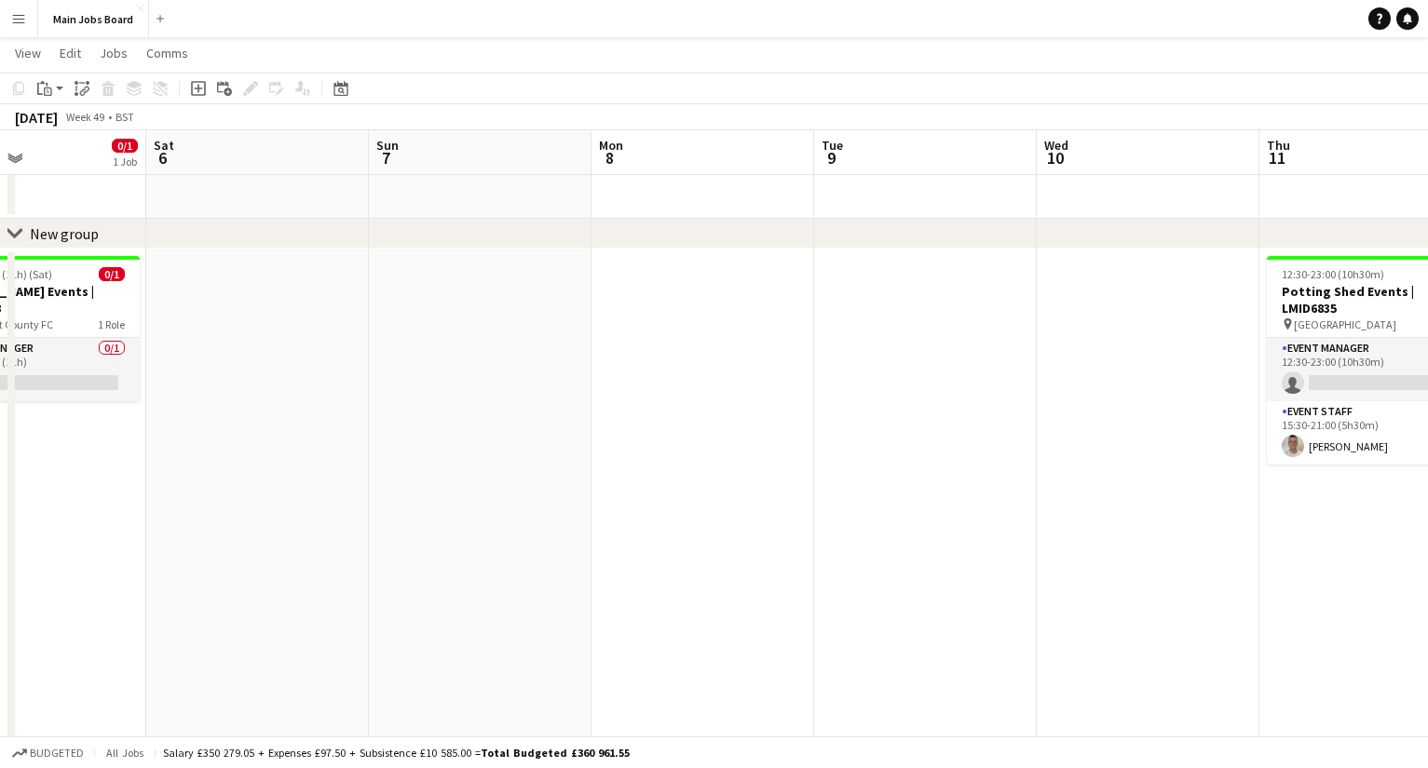
drag, startPoint x: 896, startPoint y: 582, endPoint x: 32, endPoint y: 495, distance: 868.5
click at [32, 494] on app-calendar-viewport "Tue 2 Wed 3 Thu 4 0/1 1 Job Fri 5 0/1 1 Job Sat 6 Sun 7 Mon 8 Tue 9 Wed 10 Thu …" at bounding box center [714, 597] width 1428 height 1140
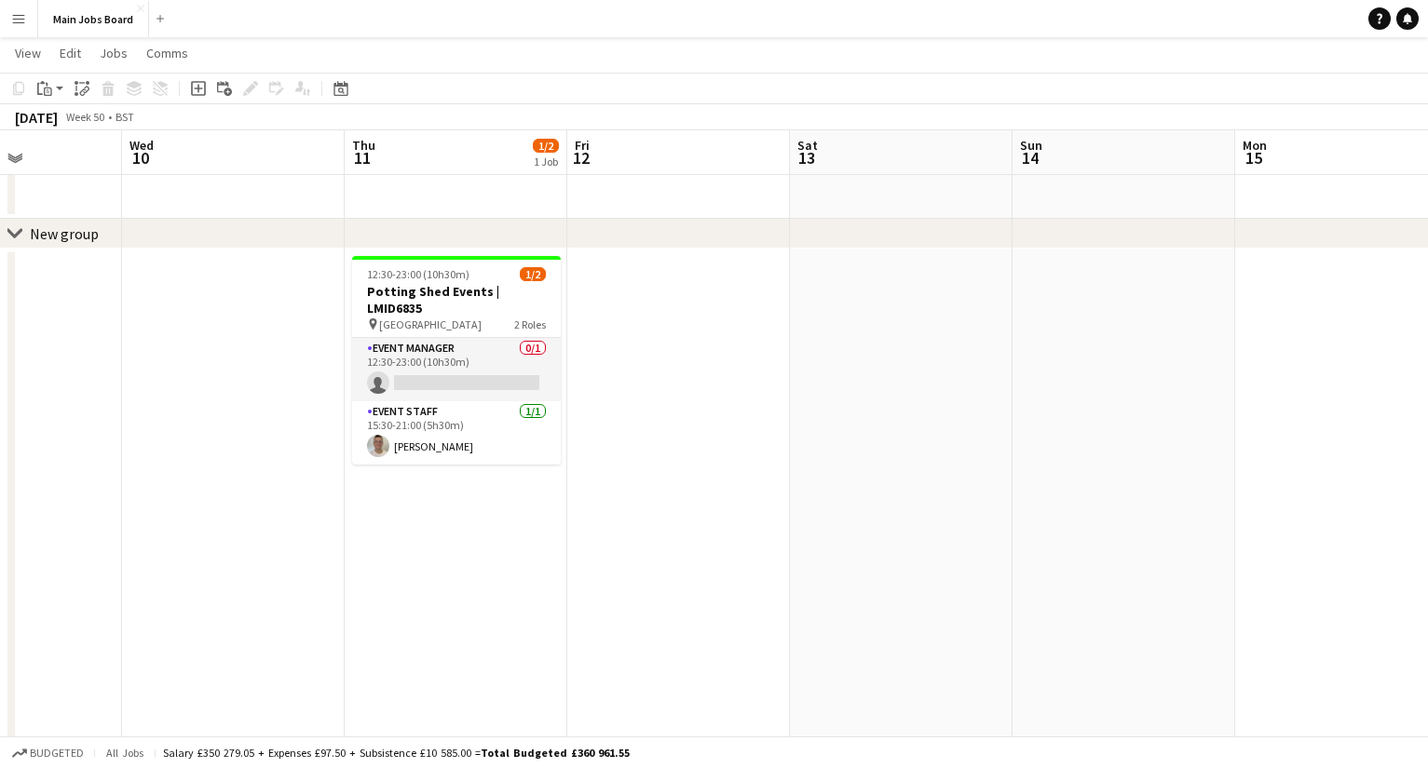
drag, startPoint x: 863, startPoint y: 547, endPoint x: 395, endPoint y: 475, distance: 473.9
click at [396, 475] on app-calendar-viewport "Sat 6 Sun 7 Mon 8 Tue 9 Wed 10 Thu 11 1/2 1 Job Fri 12 Sat 13 Sun 14 Mon 15 Tue…" at bounding box center [714, 597] width 1428 height 1140
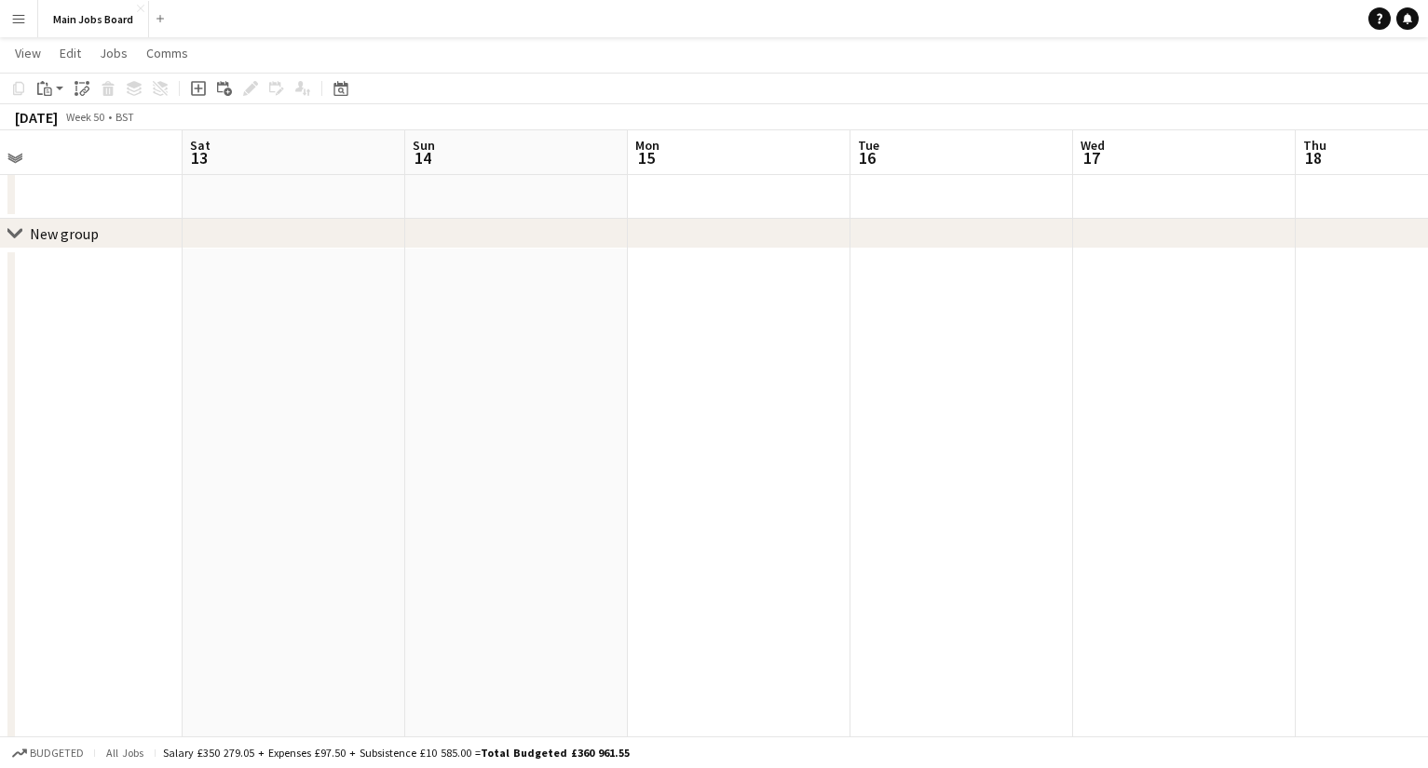
drag, startPoint x: 1123, startPoint y: 482, endPoint x: 515, endPoint y: 480, distance: 608.1
click at [515, 480] on app-calendar-viewport "Wed 10 Thu 11 1/2 1 Job Fri 12 Sat 13 Sun 14 Mon 15 Tue 16 Wed 17 Thu 18 Fri 19…" at bounding box center [714, 597] width 1428 height 1140
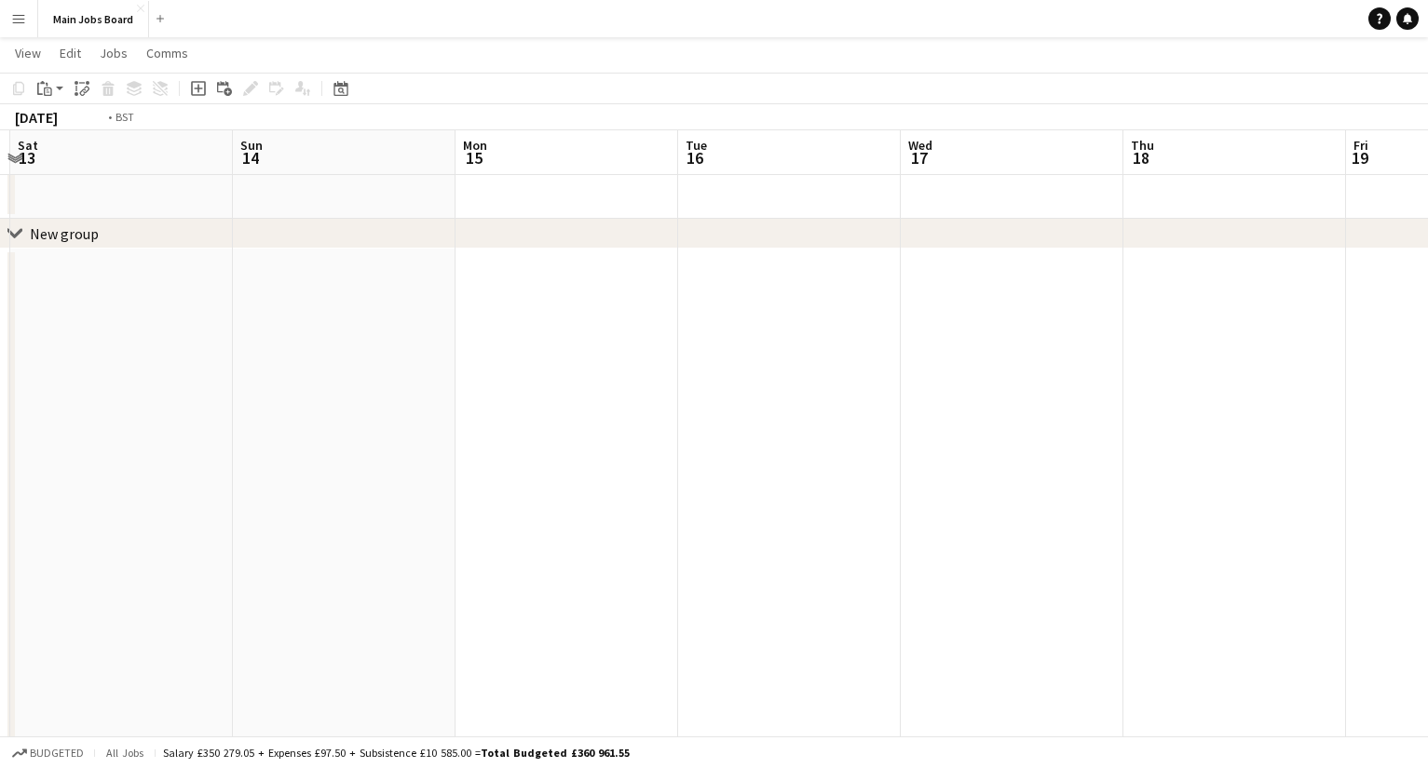
drag, startPoint x: 1067, startPoint y: 526, endPoint x: 413, endPoint y: 526, distance: 653.7
click at [435, 526] on app-calendar-viewport "Wed 10 Thu 11 1/2 1 Job Fri 12 Sat 13 Sun 14 Mon 15 Tue 16 Wed 17 Thu 18 Fri 19…" at bounding box center [714, 597] width 1428 height 1140
click at [100, 30] on button "Main Jobs Board Close" at bounding box center [93, 19] width 111 height 36
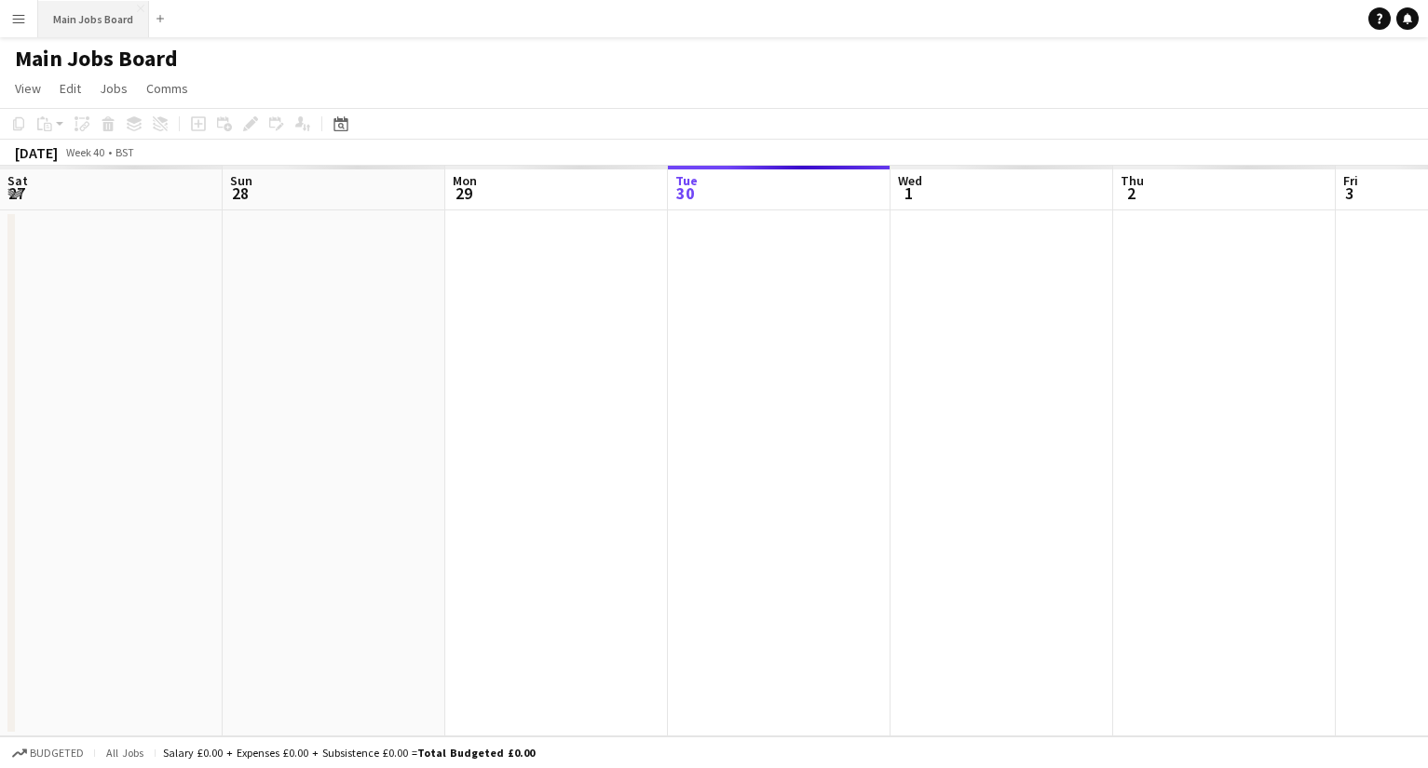
scroll to position [0, 445]
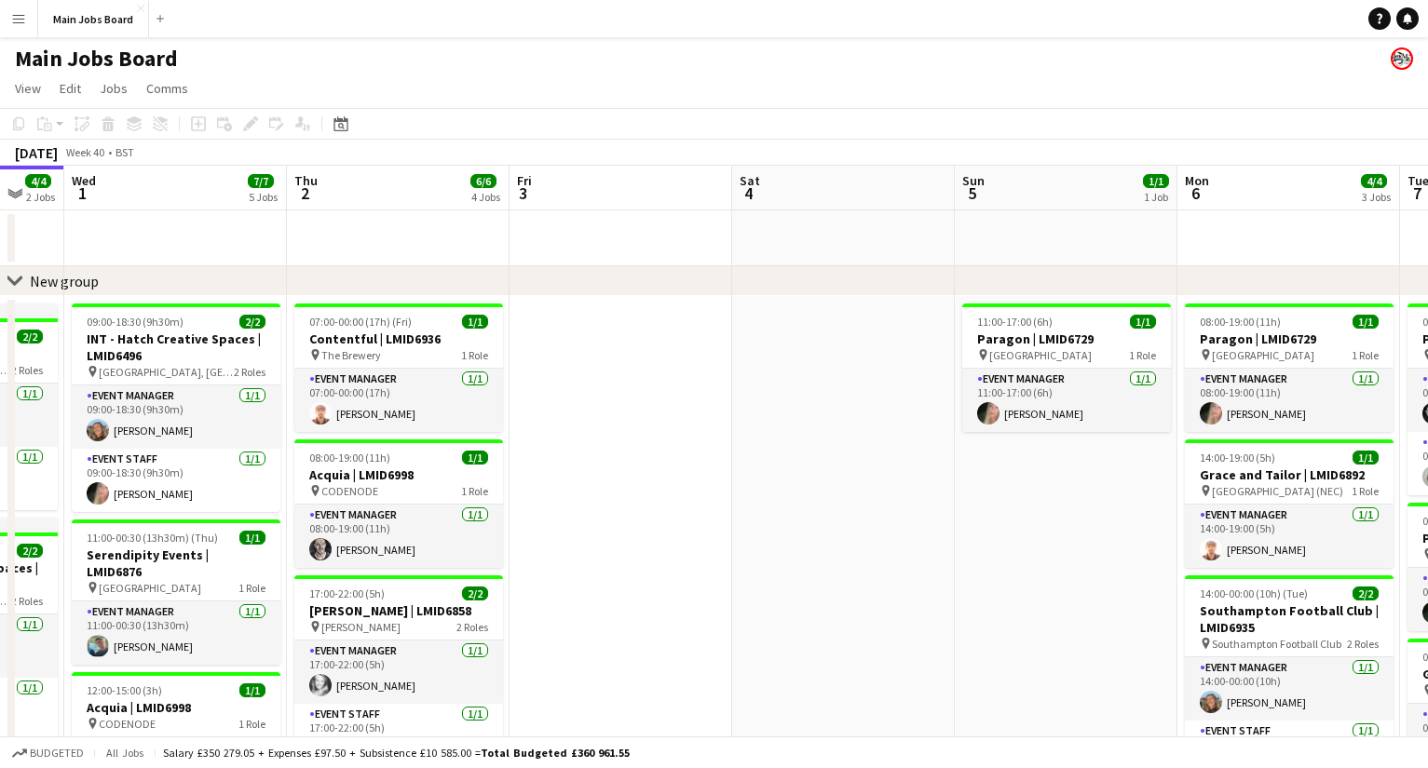
drag, startPoint x: 1081, startPoint y: 436, endPoint x: 473, endPoint y: 422, distance: 608.2
click at [473, 422] on app-calendar-viewport "Sat 27 1/1 1 Job Sun 28 4/4 2 Jobs Mon 29 3/3 2 Jobs Tue 30 4/4 2 Jobs Wed 1 7/…" at bounding box center [714, 690] width 1428 height 1049
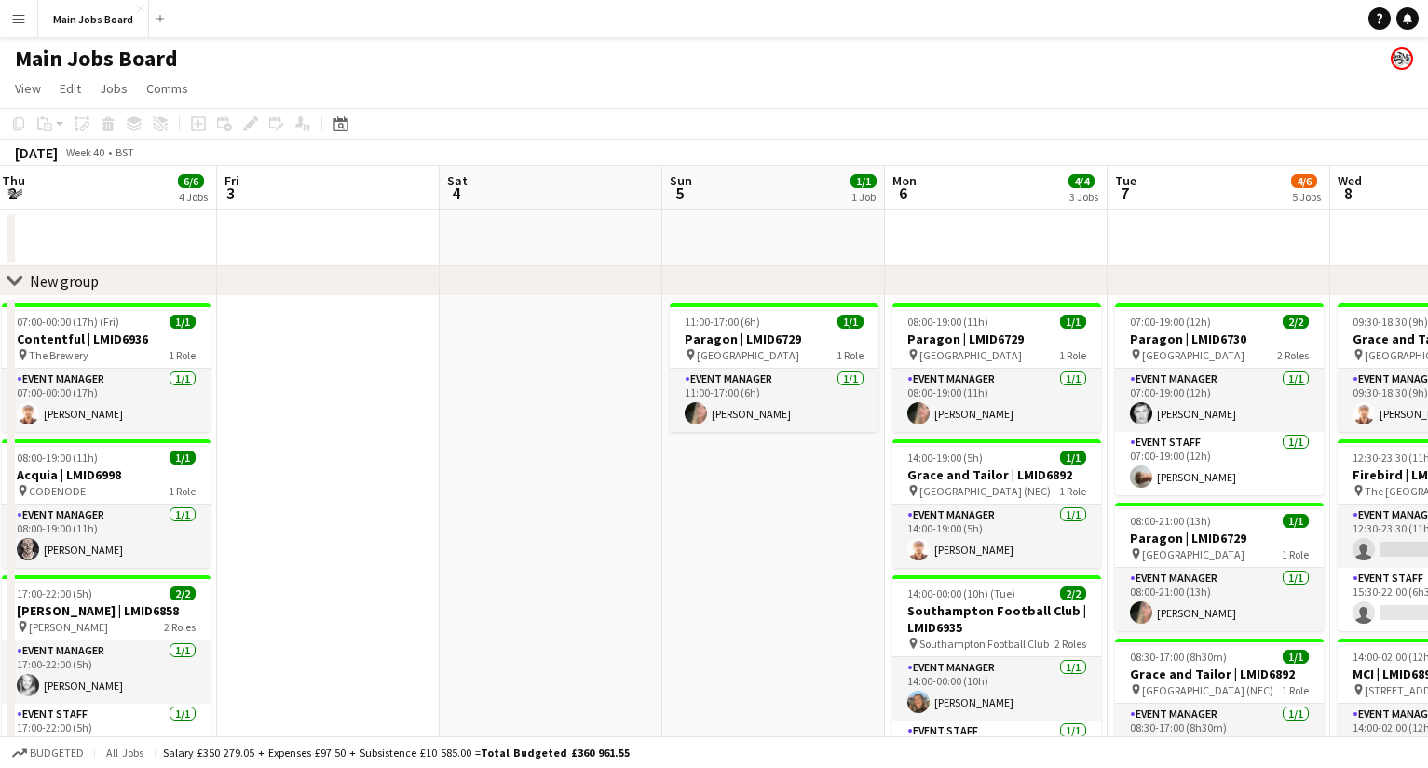
drag, startPoint x: 676, startPoint y: 589, endPoint x: 371, endPoint y: 589, distance: 305.4
click at [413, 589] on app-calendar-viewport "Mon 29 3/3 2 Jobs Tue 30 4/4 2 Jobs Wed 1 7/7 5 Jobs Thu 2 6/6 4 Jobs Fri 3 Sat…" at bounding box center [714, 690] width 1428 height 1049
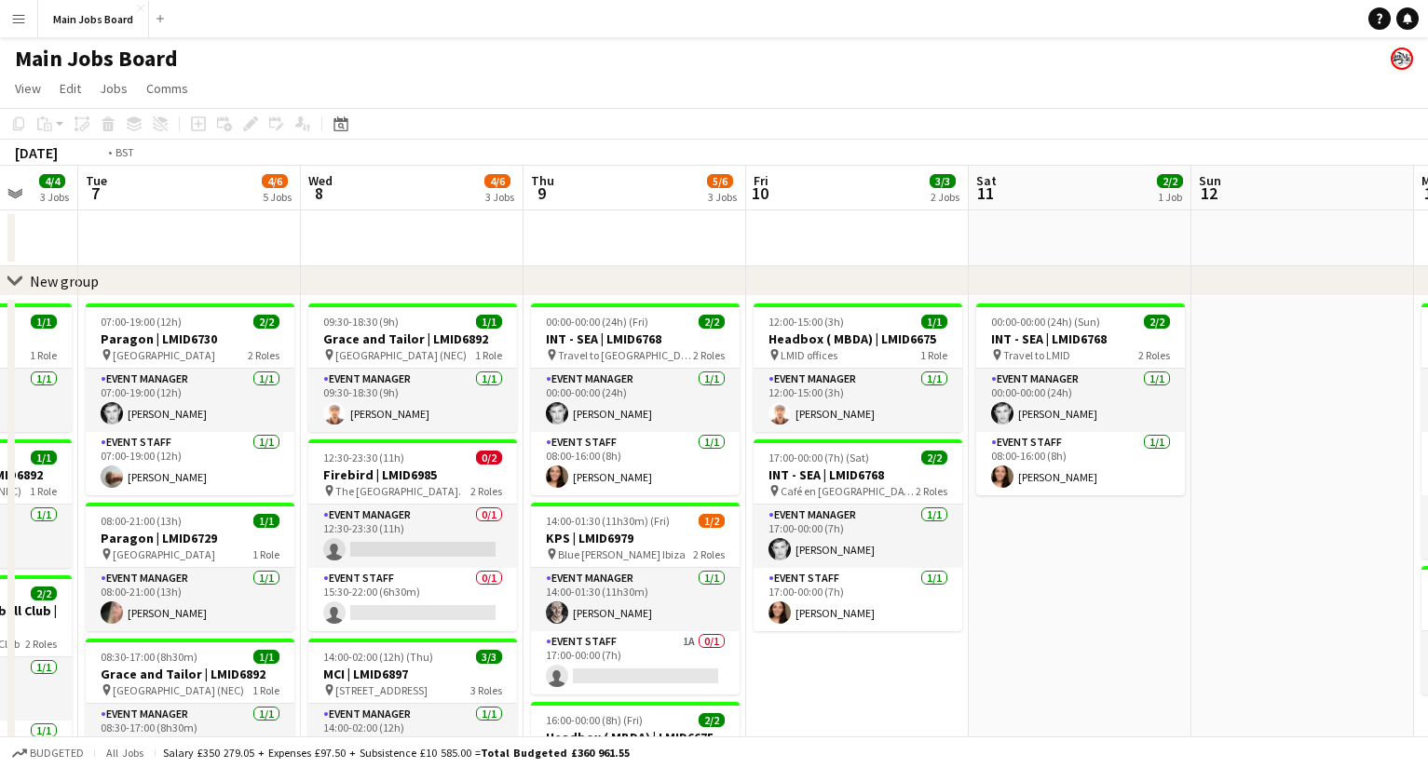
drag, startPoint x: 821, startPoint y: 603, endPoint x: 7, endPoint y: 603, distance: 814.8
click at [44, 603] on app-calendar-viewport "Fri 3 Sat 4 Sun 5 1/1 1 Job Mon 6 4/4 3 Jobs Tue 7 4/6 5 Jobs Wed 8 4/6 3 Jobs …" at bounding box center [714, 690] width 1428 height 1049
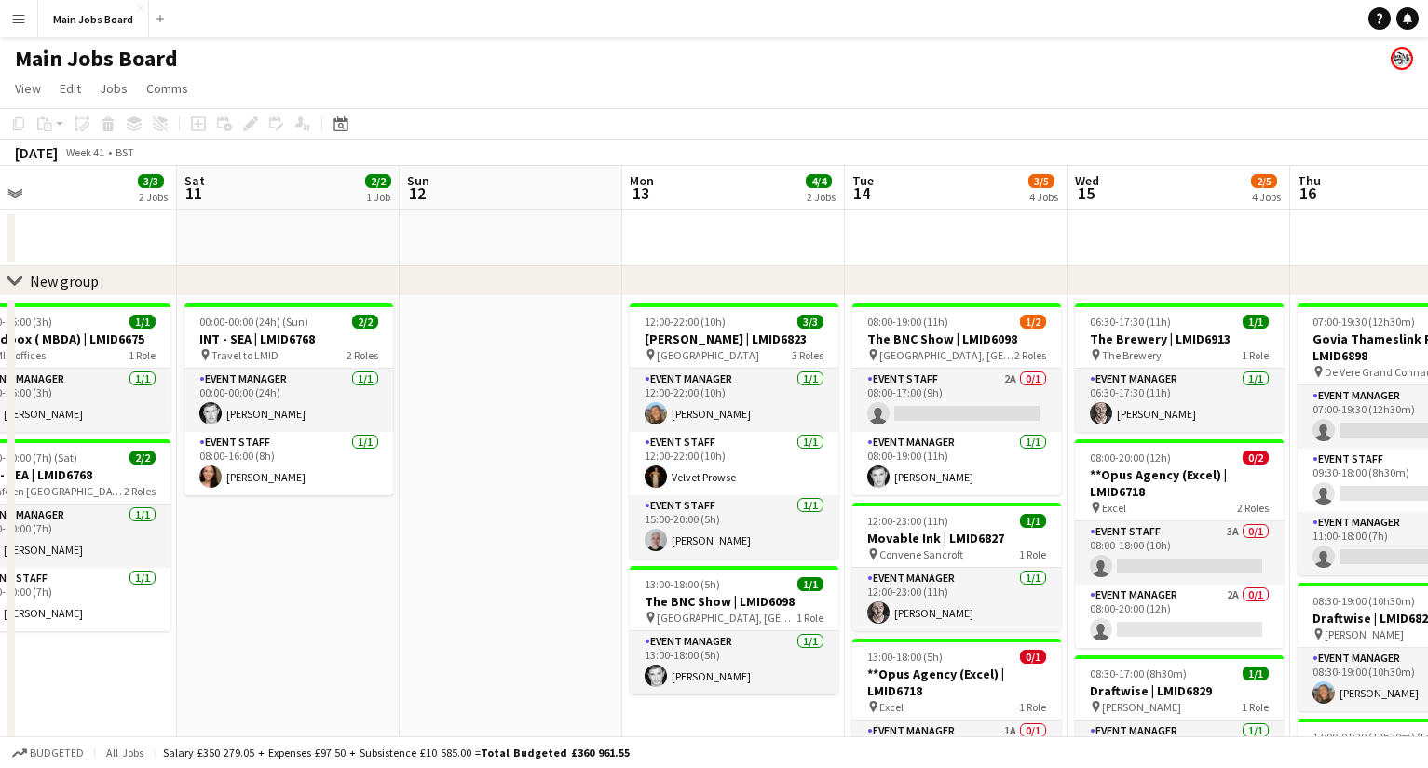
drag, startPoint x: 1045, startPoint y: 554, endPoint x: 285, endPoint y: 554, distance: 759.9
click at [298, 554] on app-calendar-viewport "Tue 7 4/6 5 Jobs Wed 8 4/6 3 Jobs Thu 9 5/6 3 Jobs Fri 10 3/3 2 Jobs Sat 11 2/2…" at bounding box center [714, 690] width 1428 height 1049
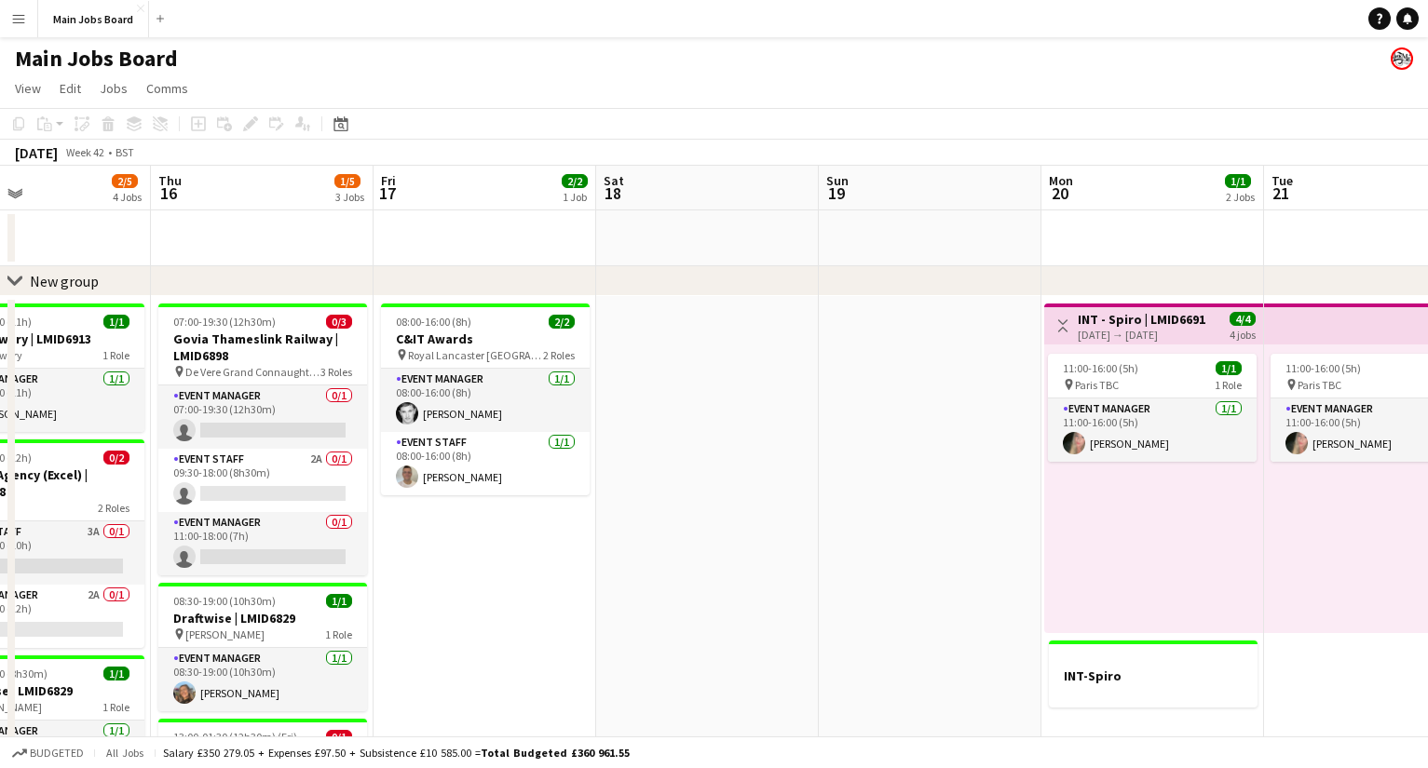
drag, startPoint x: 1249, startPoint y: 508, endPoint x: 573, endPoint y: 508, distance: 676.1
click at [580, 508] on app-calendar-viewport "Sun 12 Mon 13 4/4 2 Jobs Tue 14 3/5 4 Jobs Wed 15 2/5 4 Jobs Thu 16 1/5 3 Jobs …" at bounding box center [714, 690] width 1428 height 1049
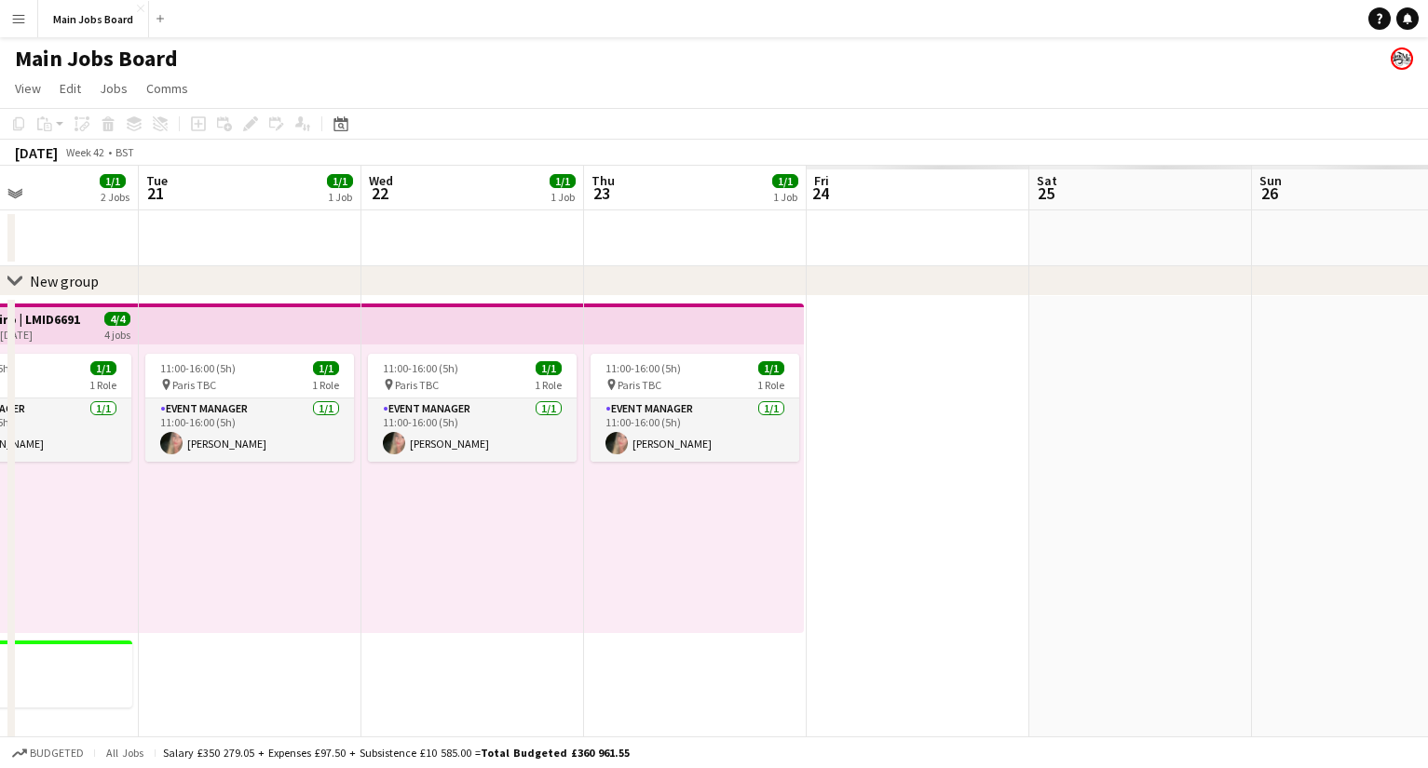
drag, startPoint x: 1160, startPoint y: 487, endPoint x: 498, endPoint y: 487, distance: 662.1
click at [517, 487] on app-calendar-viewport "Thu 16 1/5 3 Jobs Fri 17 2/2 1 Job Sat 18 Sun 19 Mon 20 1/1 2 Jobs Tue 21 1/1 1…" at bounding box center [714, 690] width 1428 height 1049
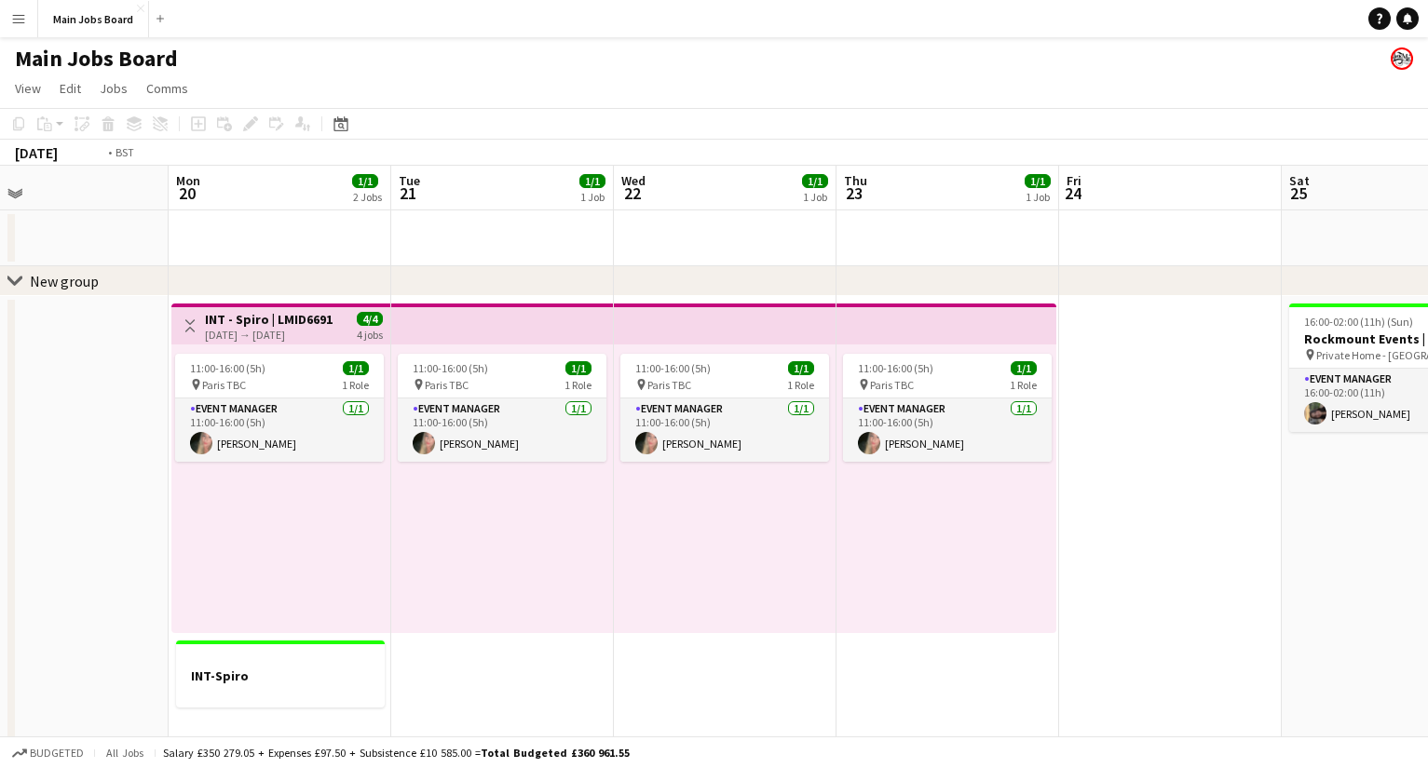
drag, startPoint x: 983, startPoint y: 491, endPoint x: 357, endPoint y: 491, distance: 626.7
click at [357, 491] on app-calendar-viewport "Thu 16 1/5 3 Jobs Fri 17 2/2 1 Job Sat 18 Sun 19 Mon 20 1/1 2 Jobs Tue 21 1/1 1…" at bounding box center [714, 690] width 1428 height 1049
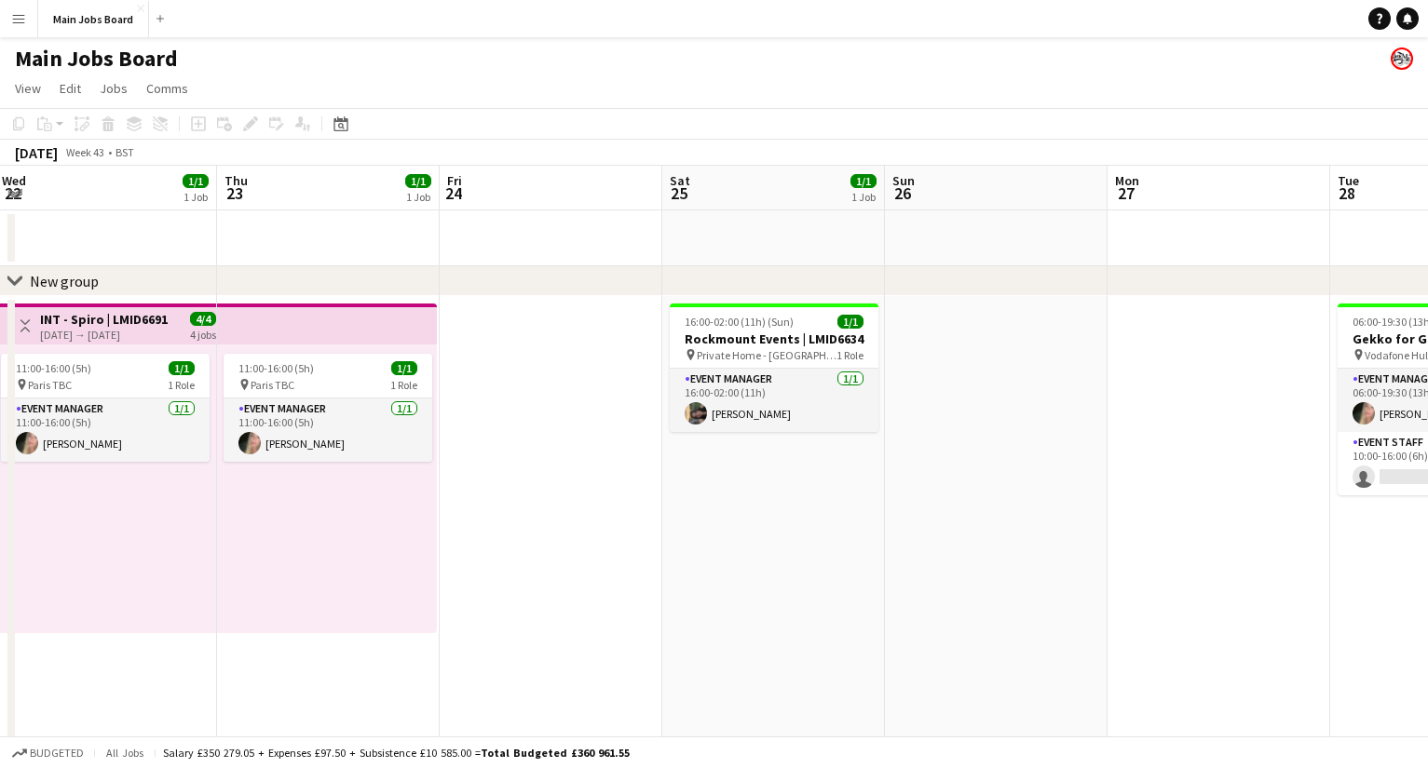
drag, startPoint x: 817, startPoint y: 437, endPoint x: 186, endPoint y: 437, distance: 630.4
click at [224, 437] on app-calendar-viewport "Sat 18 Sun 19 Mon 20 1/1 2 Jobs Tue 21 1/1 1 Job Wed 22 1/1 1 Job Thu 23 1/1 1 …" at bounding box center [714, 690] width 1428 height 1049
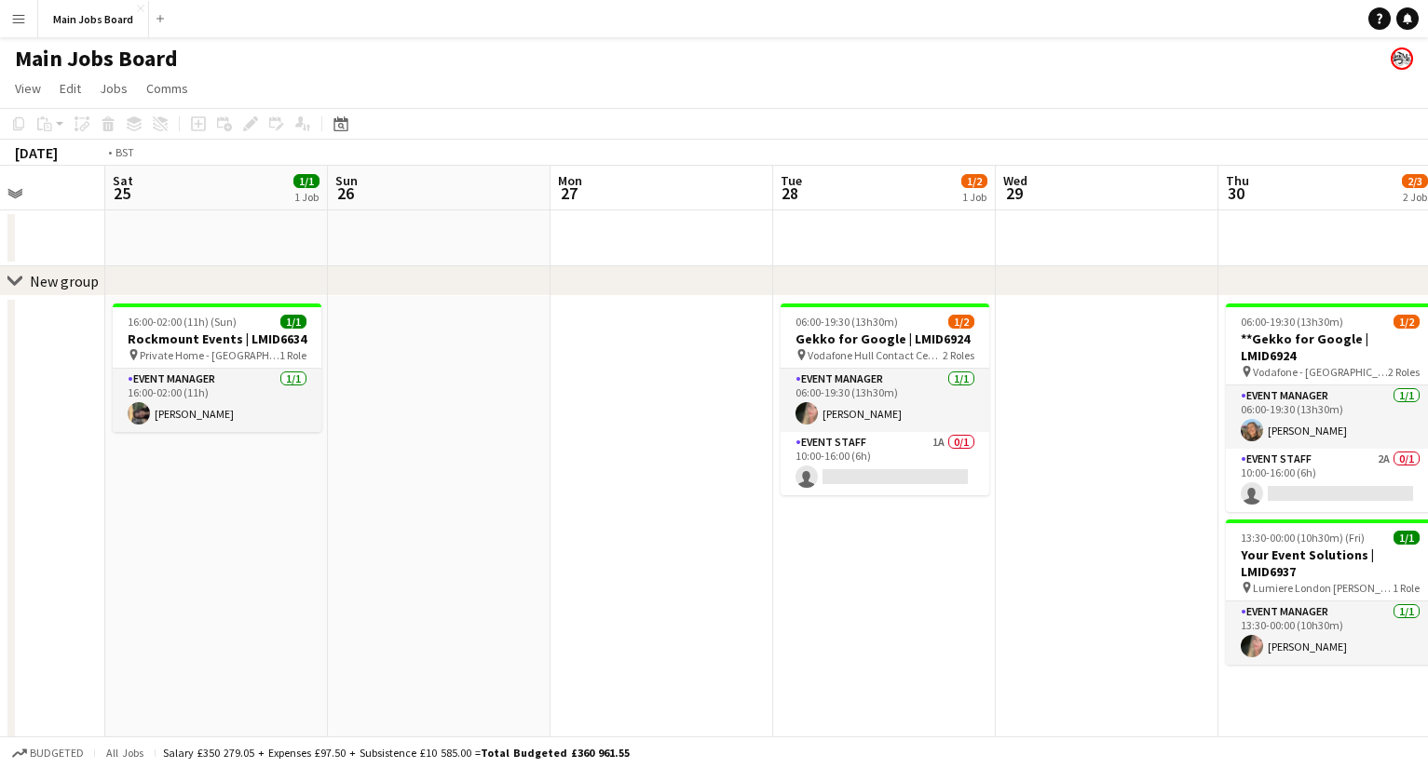
drag, startPoint x: 1173, startPoint y: 398, endPoint x: 400, endPoint y: 398, distance: 772.9
click at [400, 398] on app-calendar-viewport "Wed 22 1/1 1 Job Thu 23 1/1 1 Job Fri 24 Sat 25 1/1 1 Job Sun 26 Mon 27 Tue 28 …" at bounding box center [714, 690] width 1428 height 1049
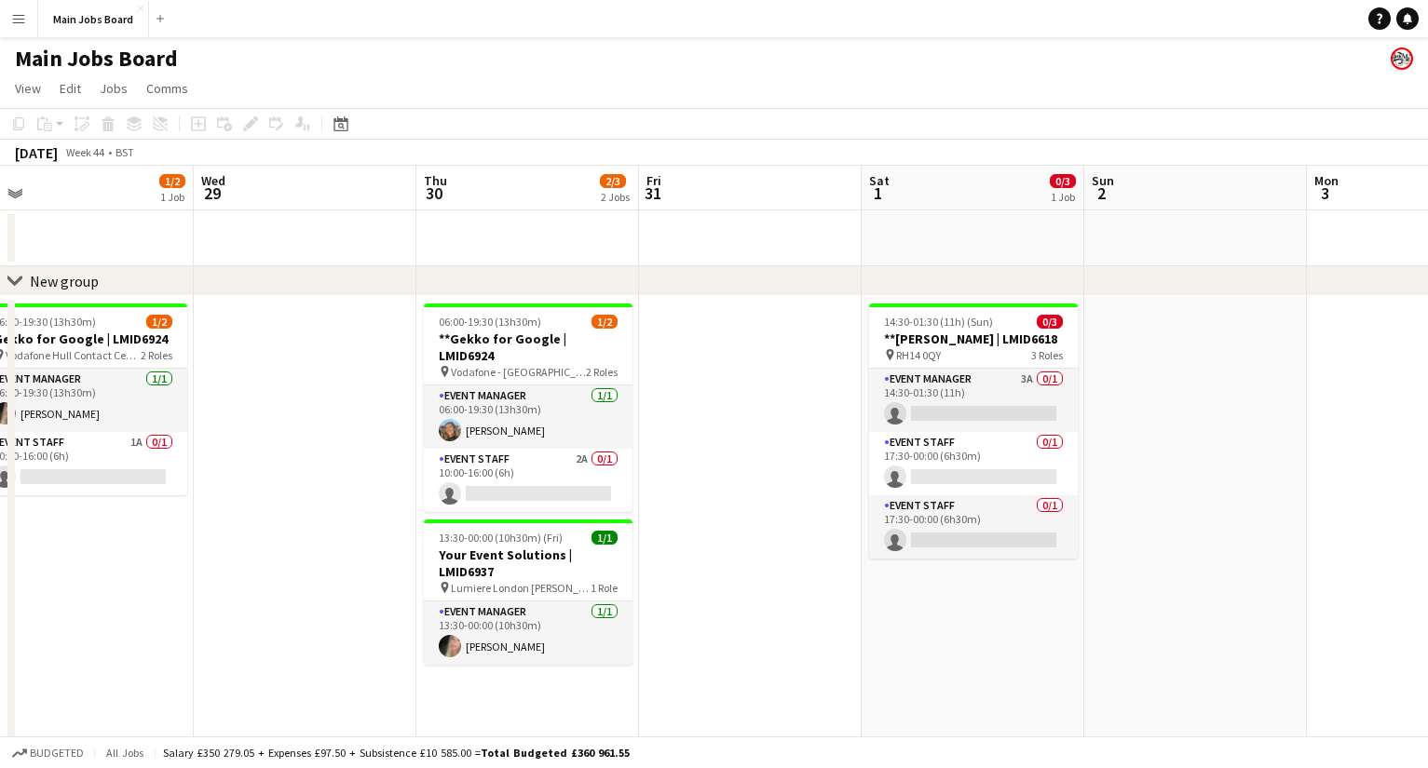
drag, startPoint x: 900, startPoint y: 419, endPoint x: 179, endPoint y: 419, distance: 720.7
click at [191, 419] on app-calendar-viewport "Fri 24 Sat 25 1/1 1 Job Sun 26 Mon 27 Tue 28 1/2 1 Job Wed 29 Thu 30 2/3 2 Jobs…" at bounding box center [714, 690] width 1428 height 1049
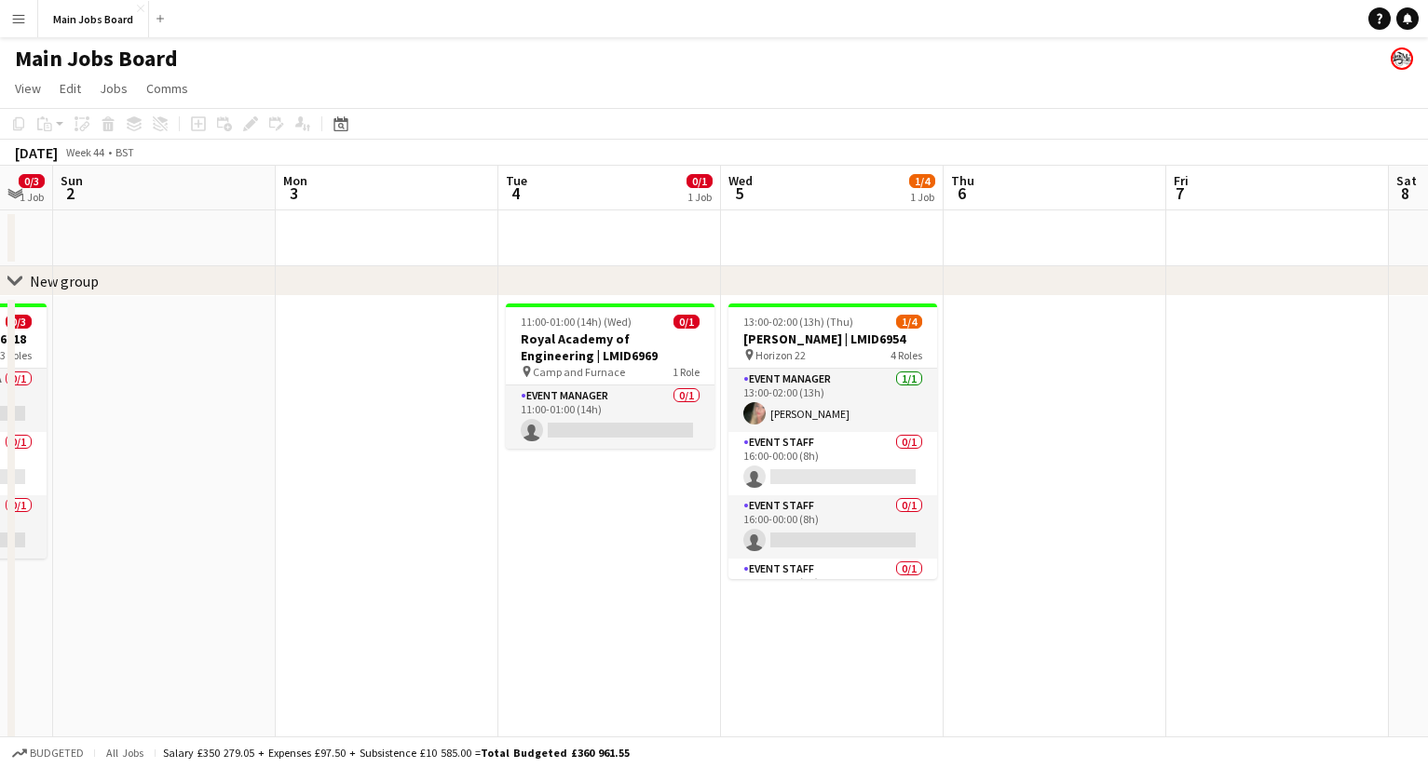
drag, startPoint x: 971, startPoint y: 549, endPoint x: 579, endPoint y: 557, distance: 392.1
click at [579, 557] on app-calendar-viewport "Thu 30 2/3 2 Jobs Fri 31 Sat 1 0/3 1 Job Sun 2 Mon 3 Tue 4 0/1 1 Job Wed 5 1/4 …" at bounding box center [714, 690] width 1428 height 1049
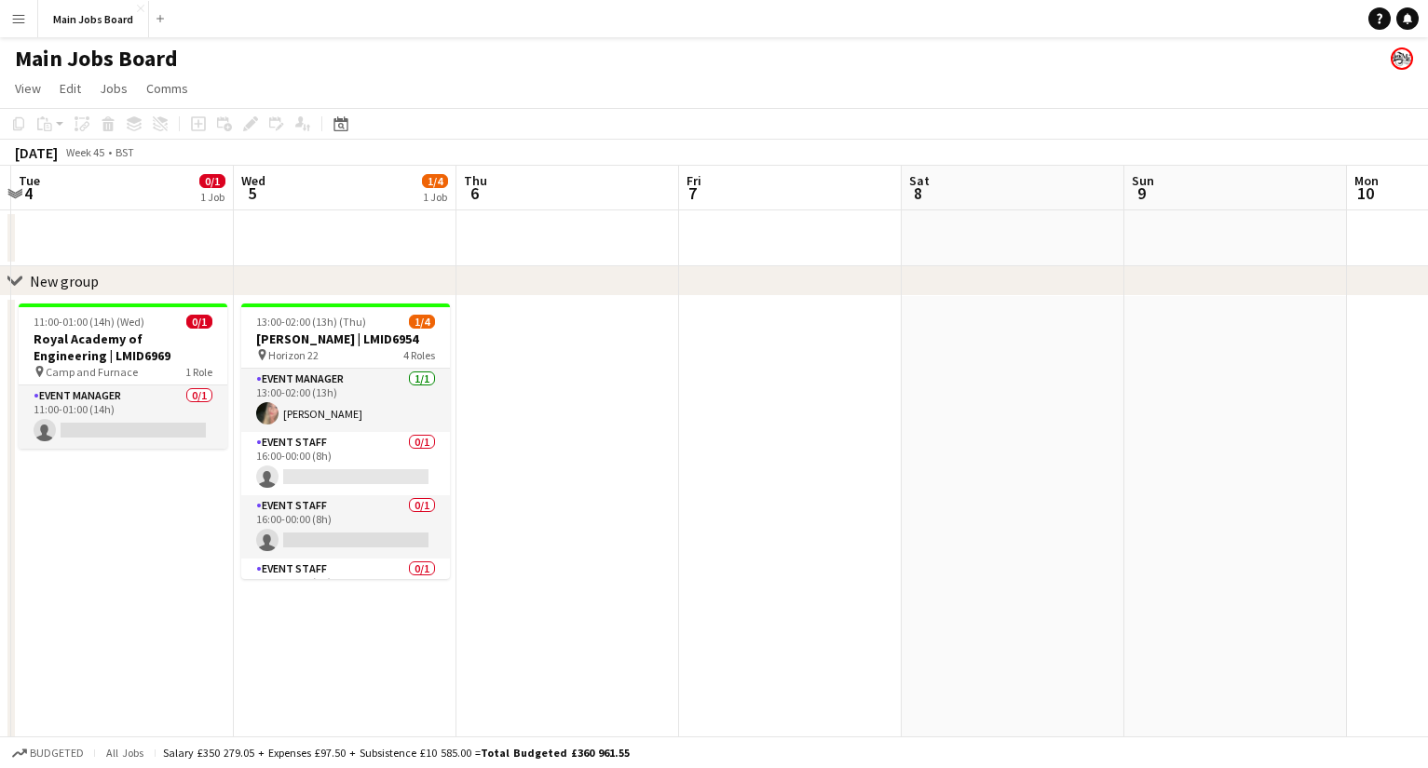
drag, startPoint x: 1148, startPoint y: 525, endPoint x: 650, endPoint y: 522, distance: 498.2
click at [652, 522] on app-calendar-viewport "Sat 1 0/3 1 Job Sun 2 Mon 3 Tue 4 0/1 1 Job Wed 5 1/4 1 Job Thu 6 Fri 7 Sat 8 S…" at bounding box center [714, 690] width 1428 height 1049
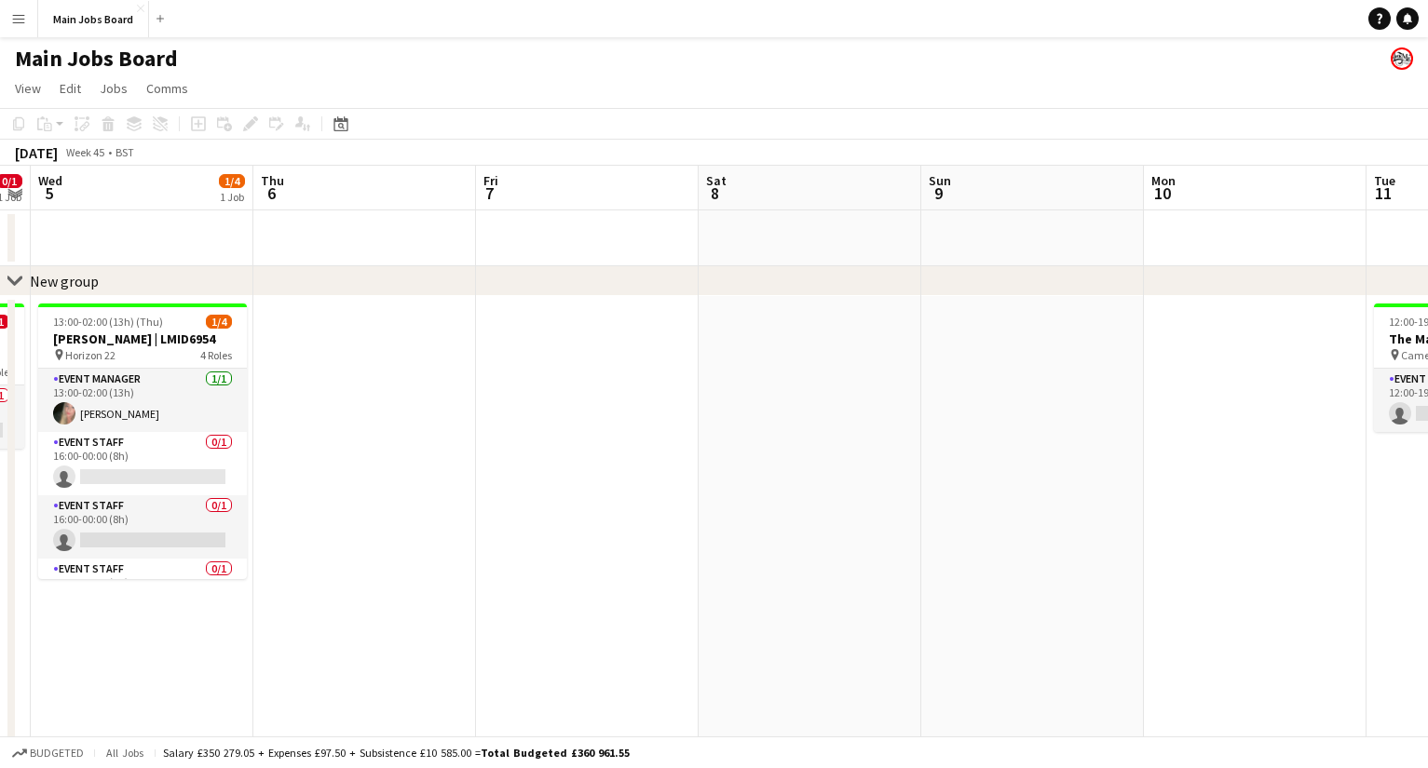
drag, startPoint x: 1072, startPoint y: 527, endPoint x: 235, endPoint y: 527, distance: 837.2
click at [252, 527] on app-calendar-viewport "Sat 1 0/3 1 Job Sun 2 Mon 3 Tue 4 0/1 1 Job Wed 5 1/4 1 Job Thu 6 Fri 7 Sat 8 S…" at bounding box center [714, 690] width 1428 height 1049
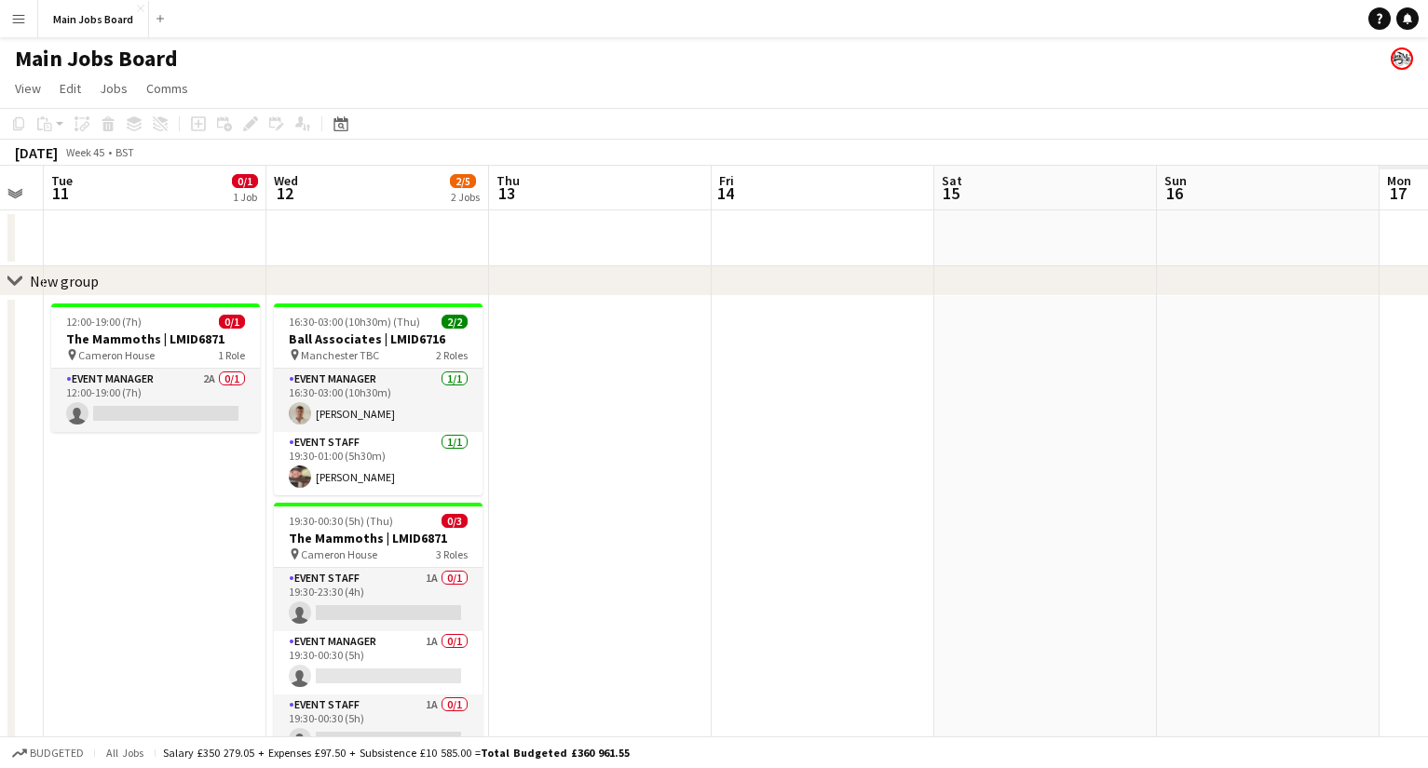
scroll to position [0, 578]
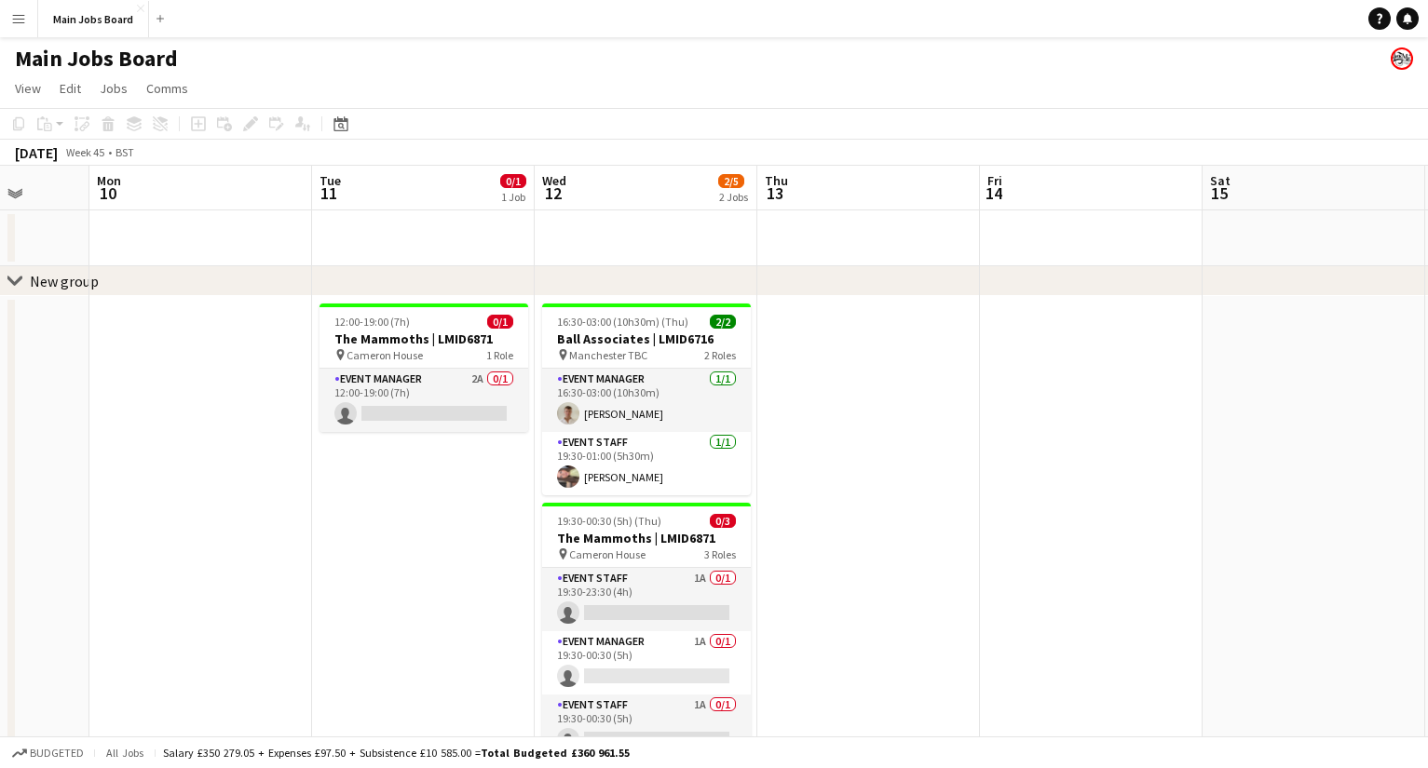
drag, startPoint x: 800, startPoint y: 555, endPoint x: 372, endPoint y: 553, distance: 428.4
click at [372, 554] on app-calendar-viewport "Fri 7 Sat 8 Sun 9 Mon 10 Tue 11 0/1 1 Job Wed 12 2/5 2 Jobs Thu 13 Fri 14 Sat 1…" at bounding box center [714, 690] width 1428 height 1049
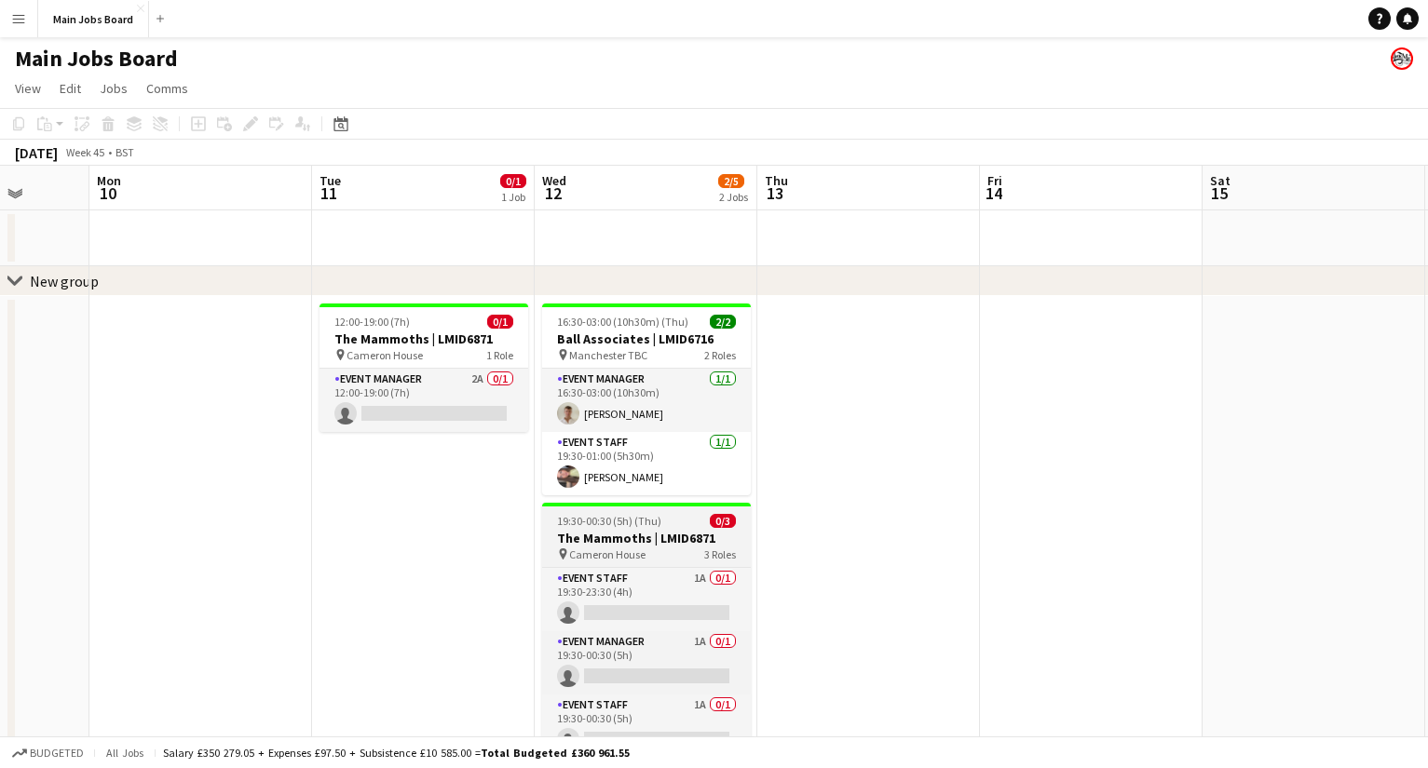
click at [613, 545] on h3 "The Mammoths | LMID6871" at bounding box center [646, 538] width 209 height 17
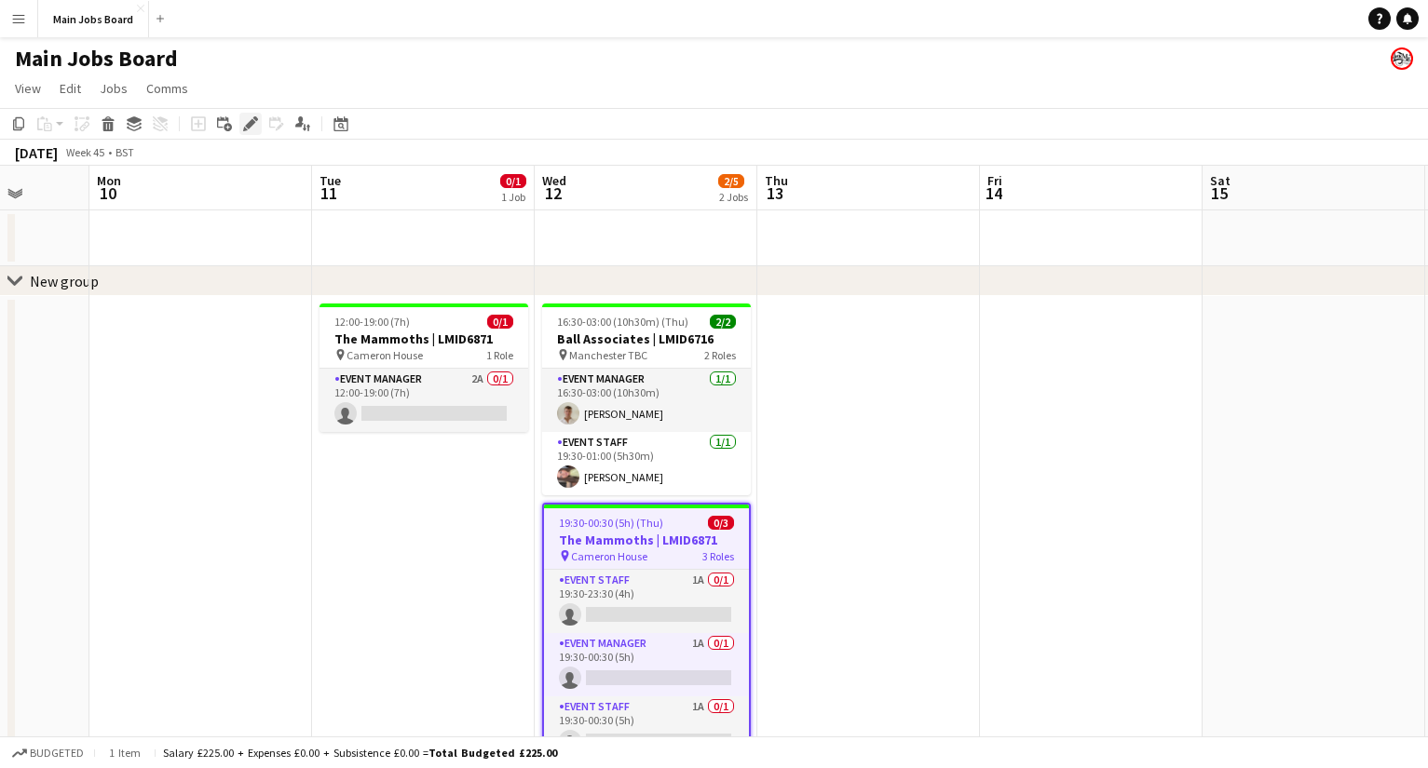
click at [252, 127] on icon "Edit" at bounding box center [250, 123] width 15 height 15
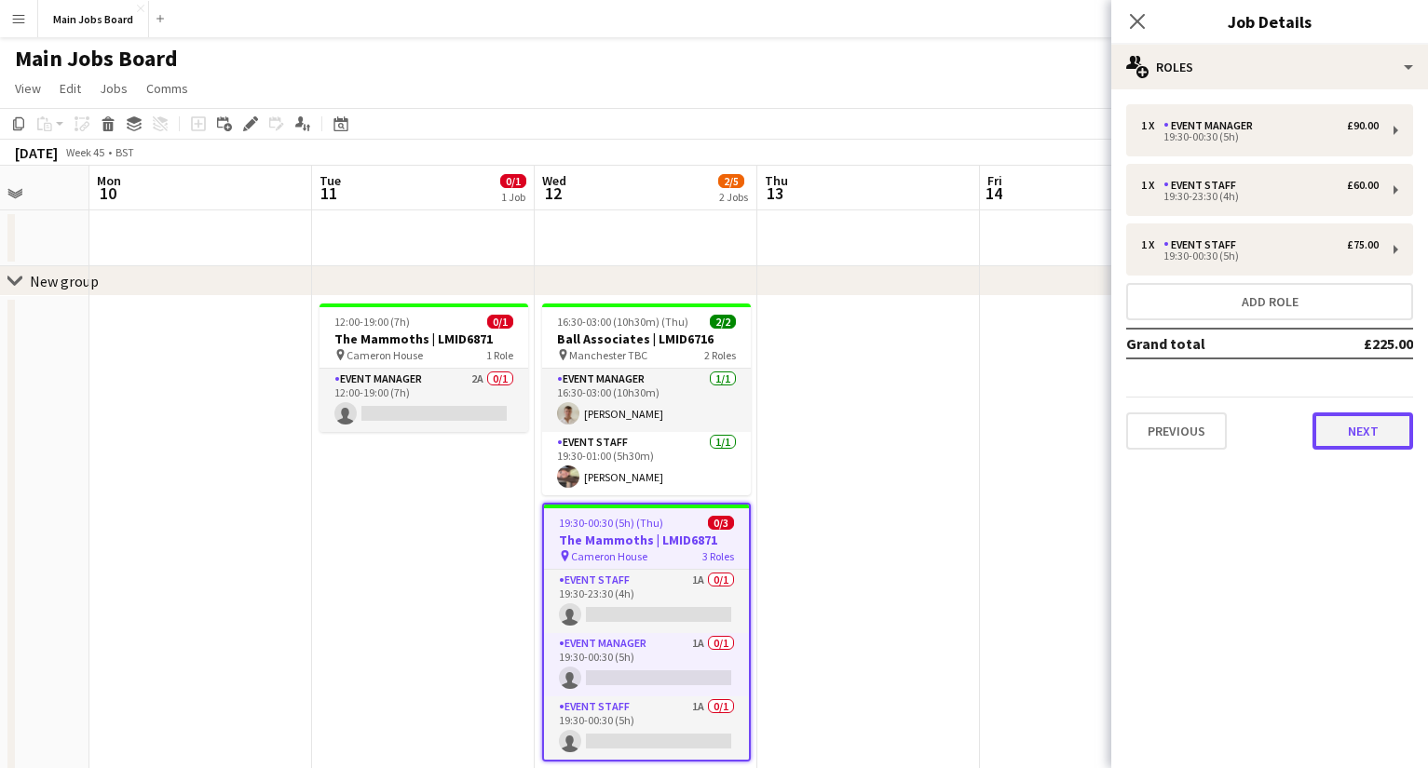
click at [1011, 432] on button "Next" at bounding box center [1362, 431] width 101 height 37
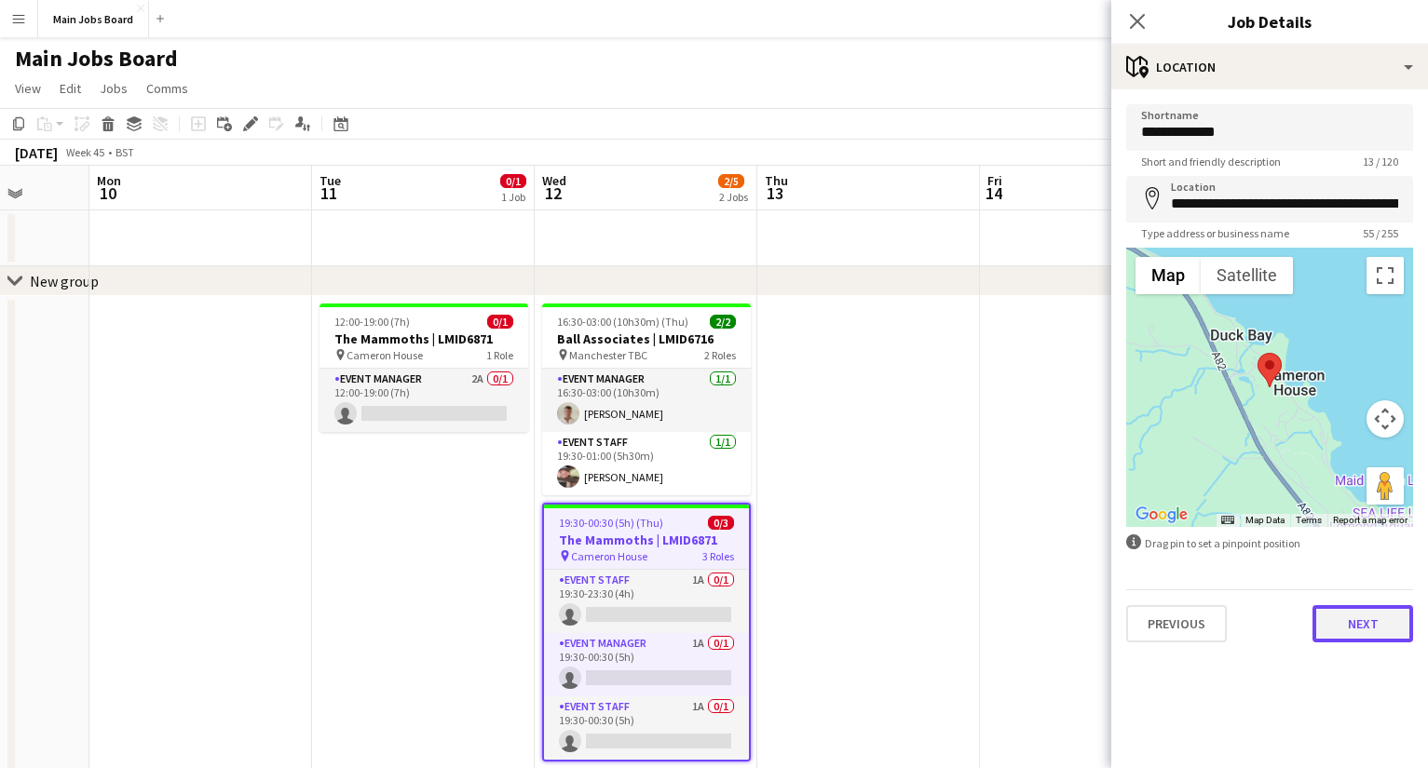
click at [1011, 616] on button "Next" at bounding box center [1362, 623] width 101 height 37
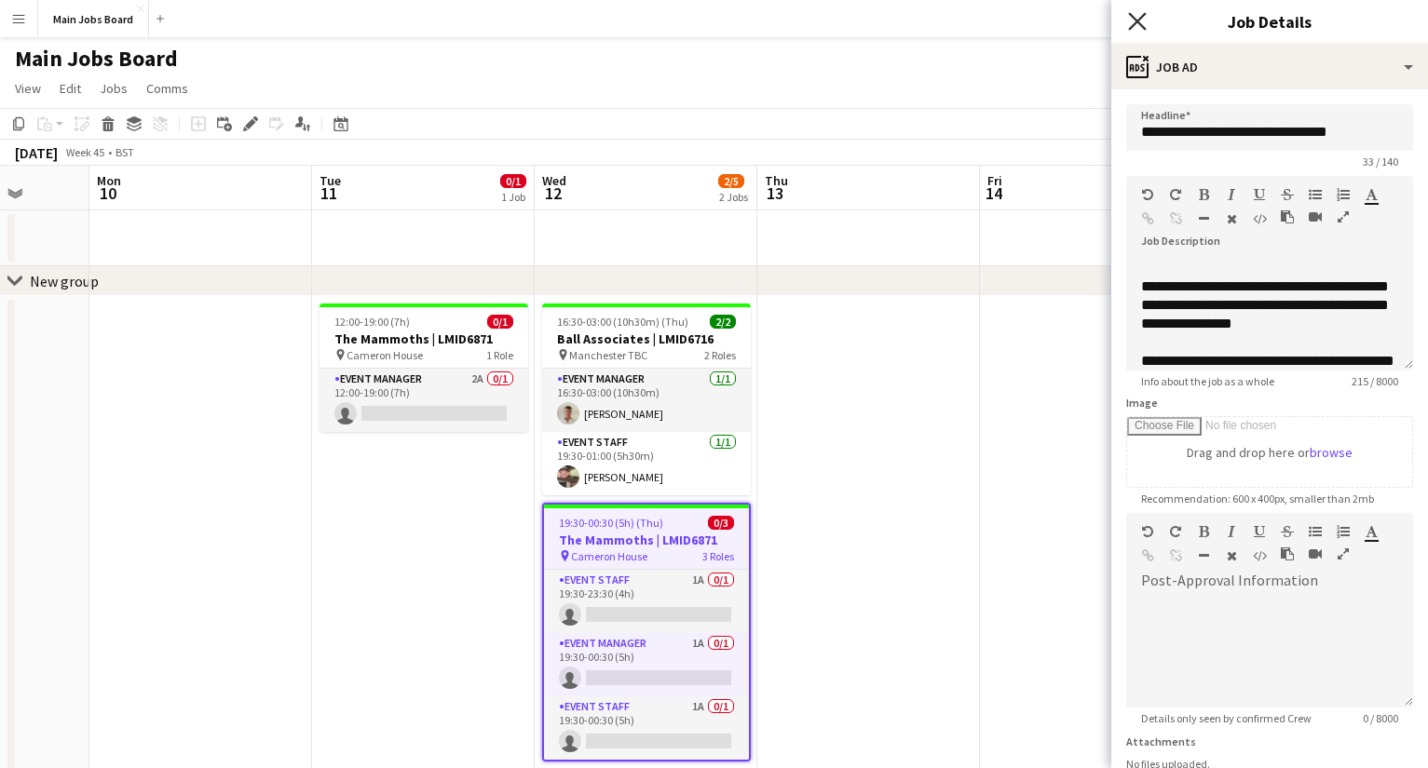
click at [1011, 21] on icon at bounding box center [1137, 21] width 18 height 18
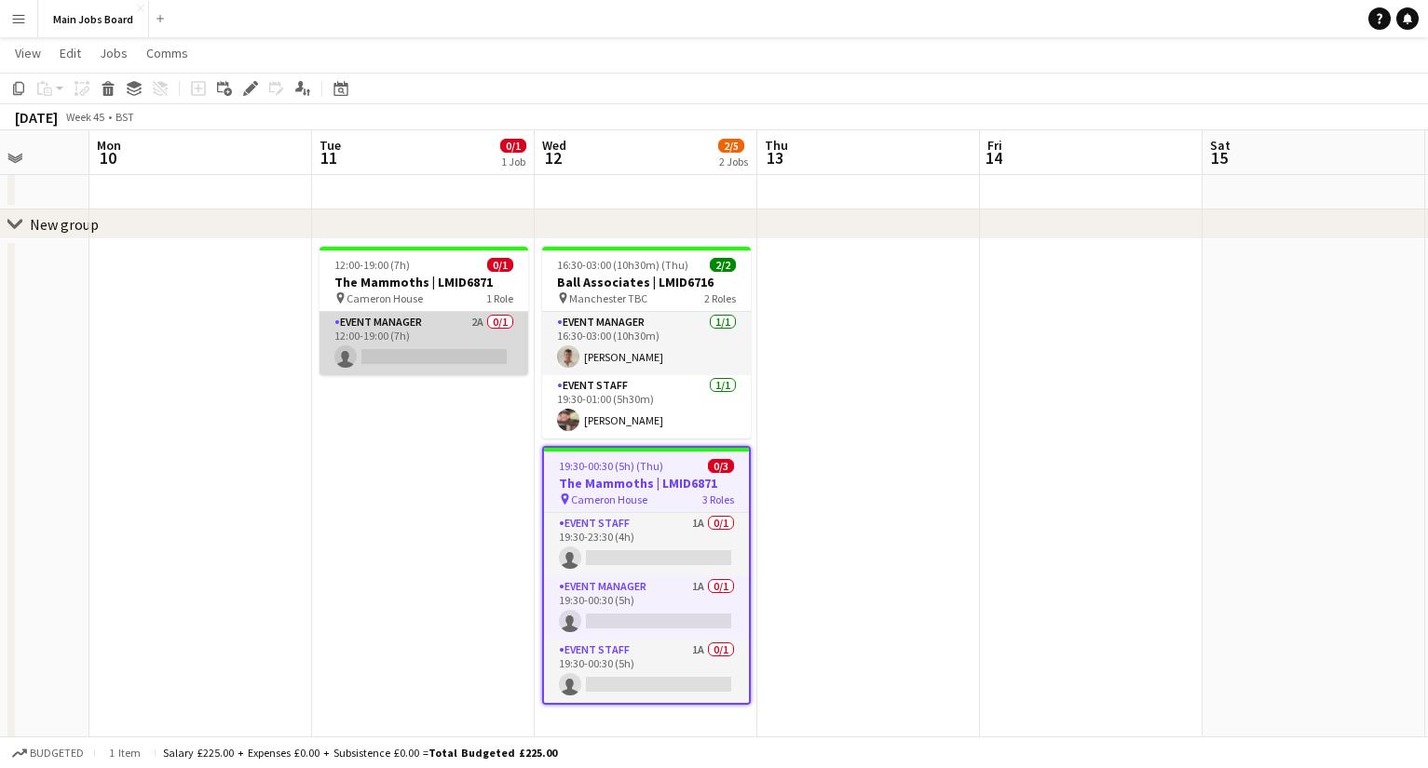
click at [472, 320] on app-card-role "Event Manager 2A 0/1 12:00-19:00 (7h) single-neutral-actions" at bounding box center [423, 343] width 209 height 63
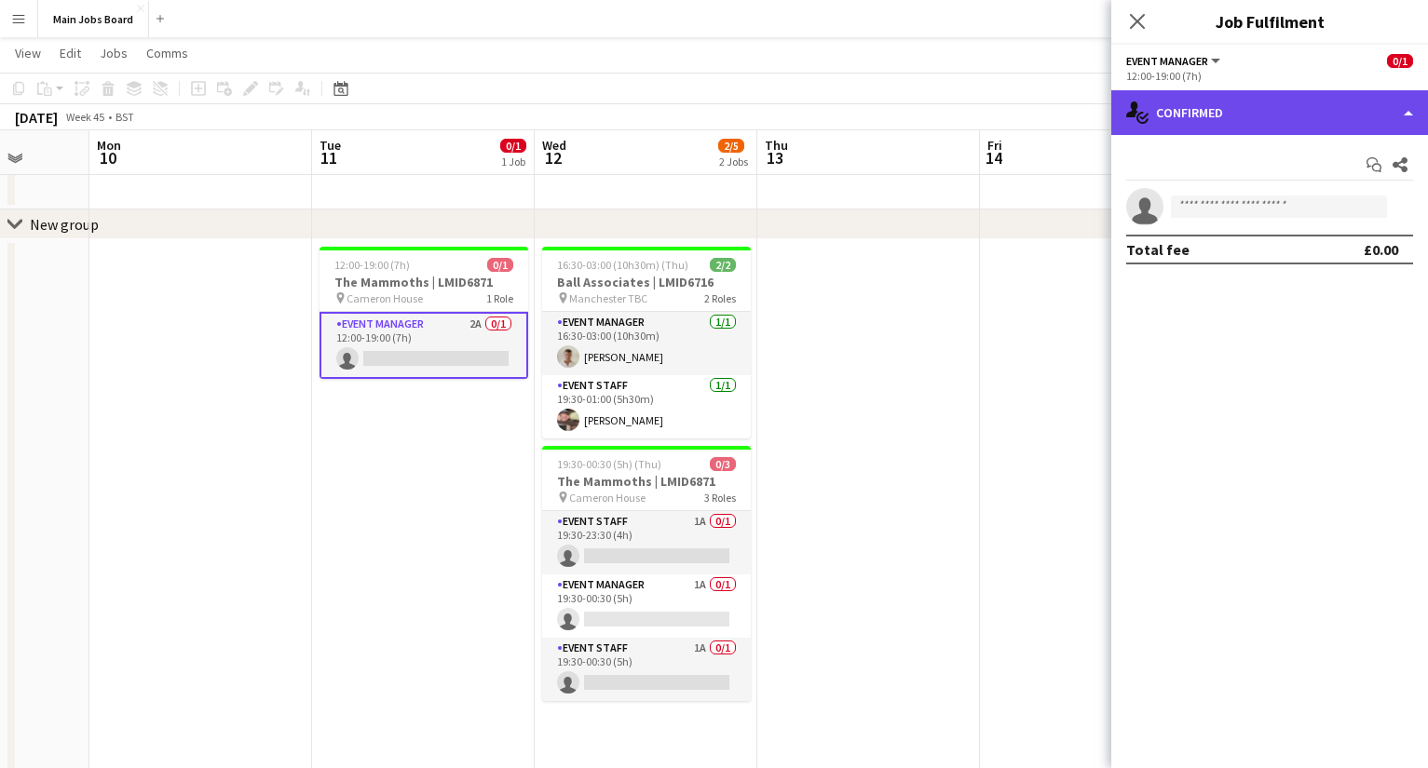
click at [1011, 113] on div "single-neutral-actions-check-2 Confirmed" at bounding box center [1269, 112] width 317 height 45
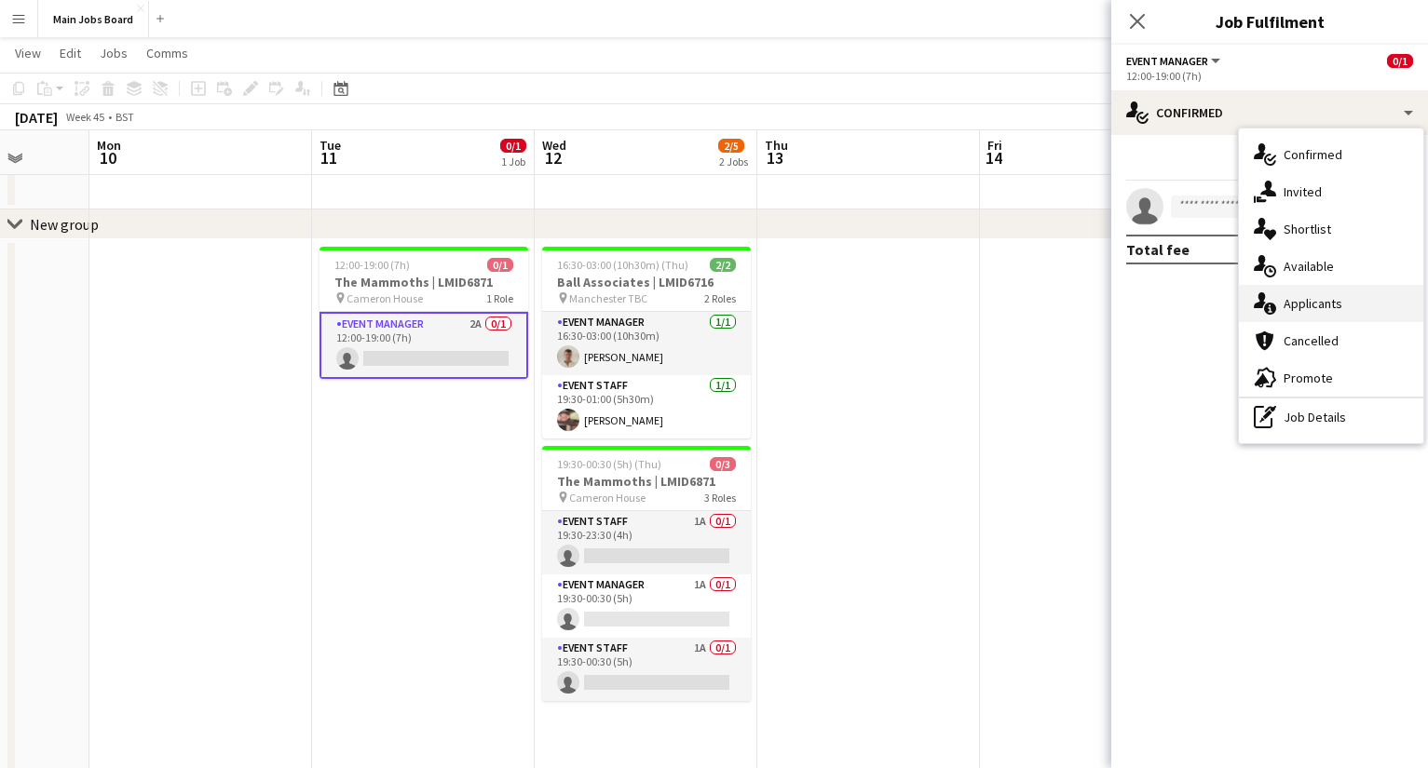
click at [1011, 299] on div "single-neutral-actions-information Applicants" at bounding box center [1330, 303] width 184 height 37
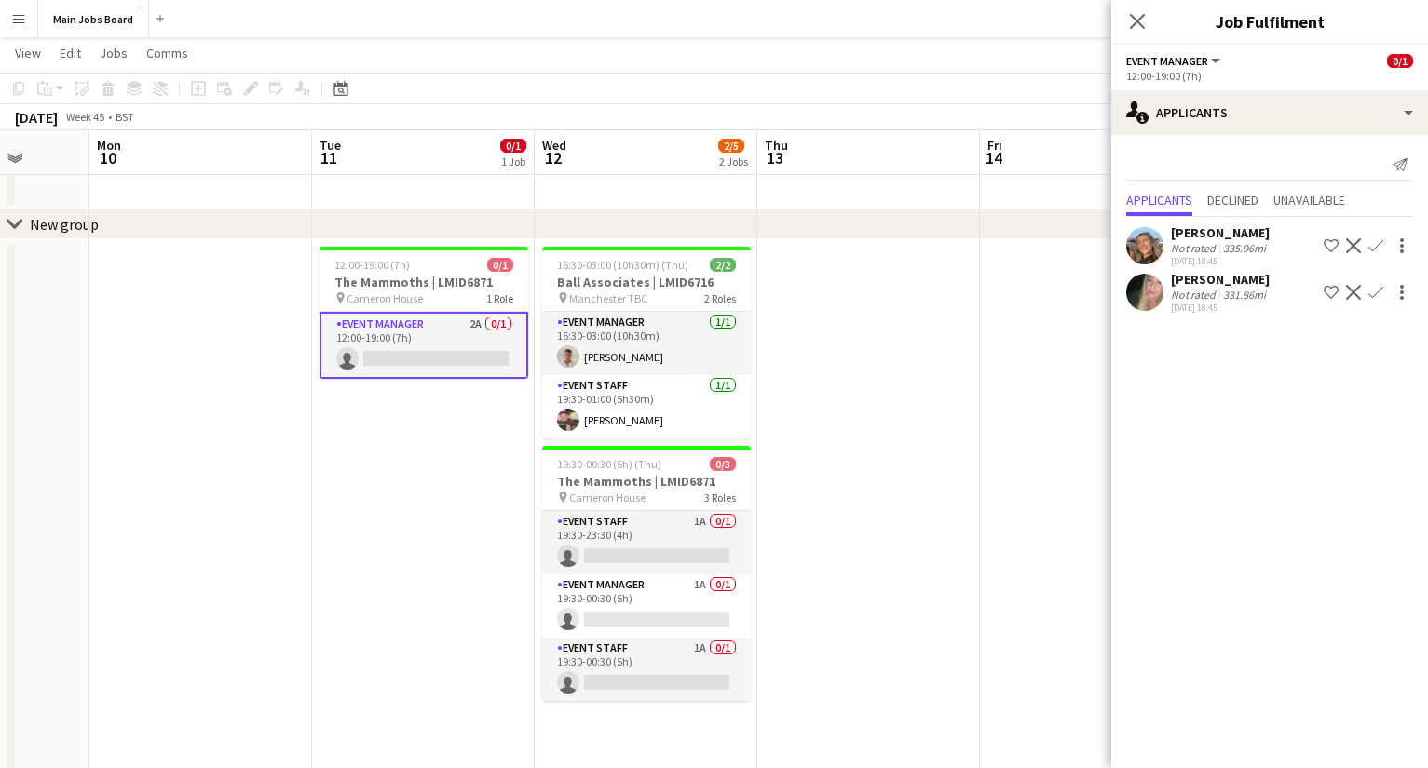
click at [1011, 246] on app-icon "Confirm" at bounding box center [1375, 245] width 15 height 15
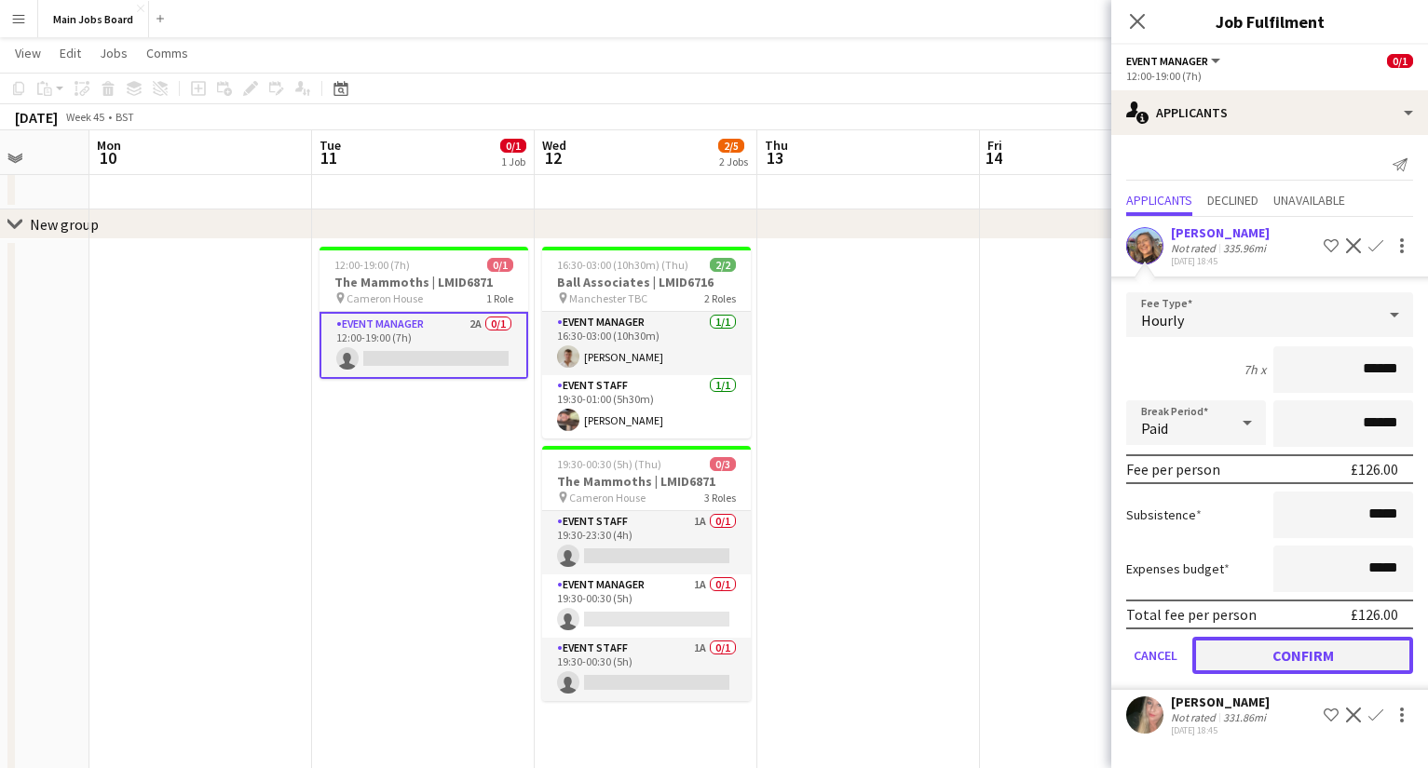
click at [1011, 616] on button "Confirm" at bounding box center [1302, 655] width 221 height 37
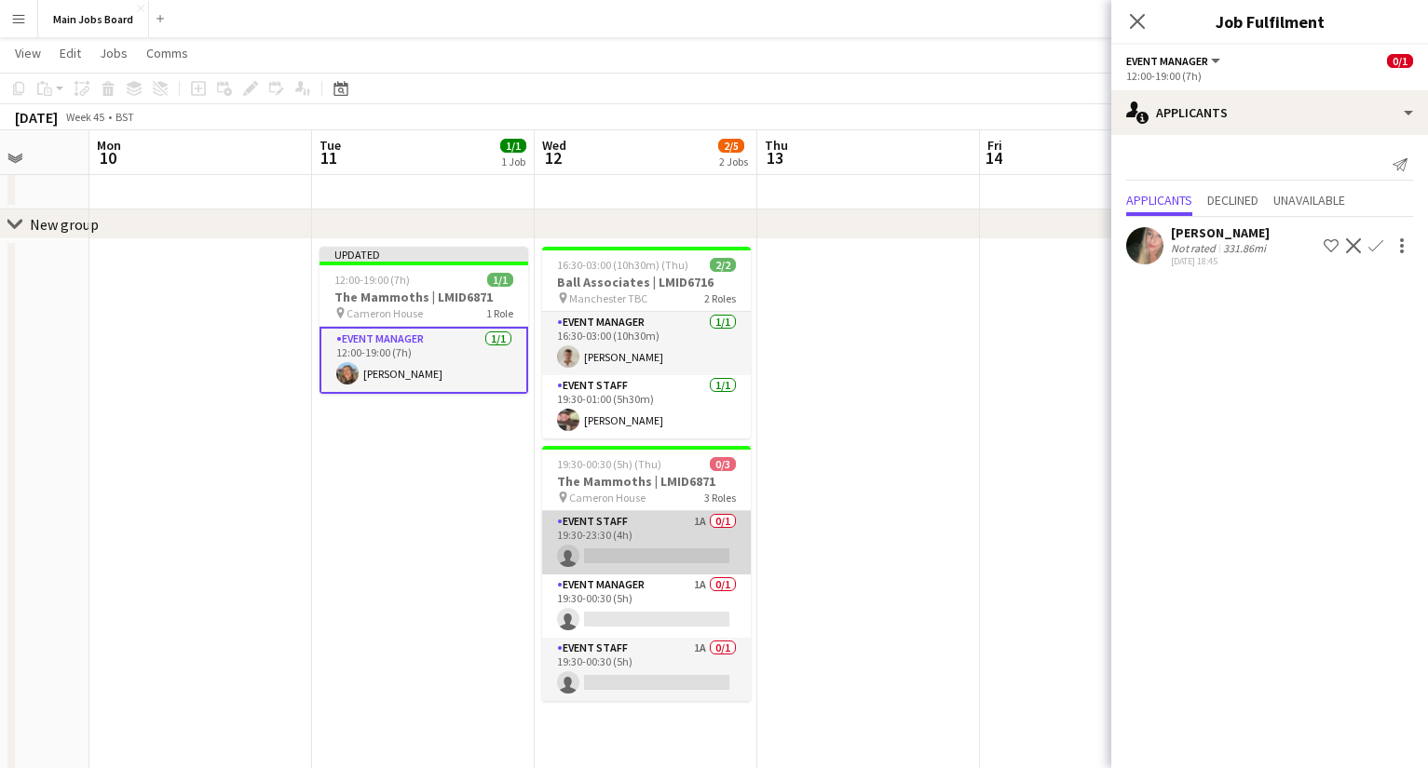
click at [700, 521] on app-card-role "Event Staff 1A 0/1 19:30-23:30 (4h) single-neutral-actions" at bounding box center [646, 542] width 209 height 63
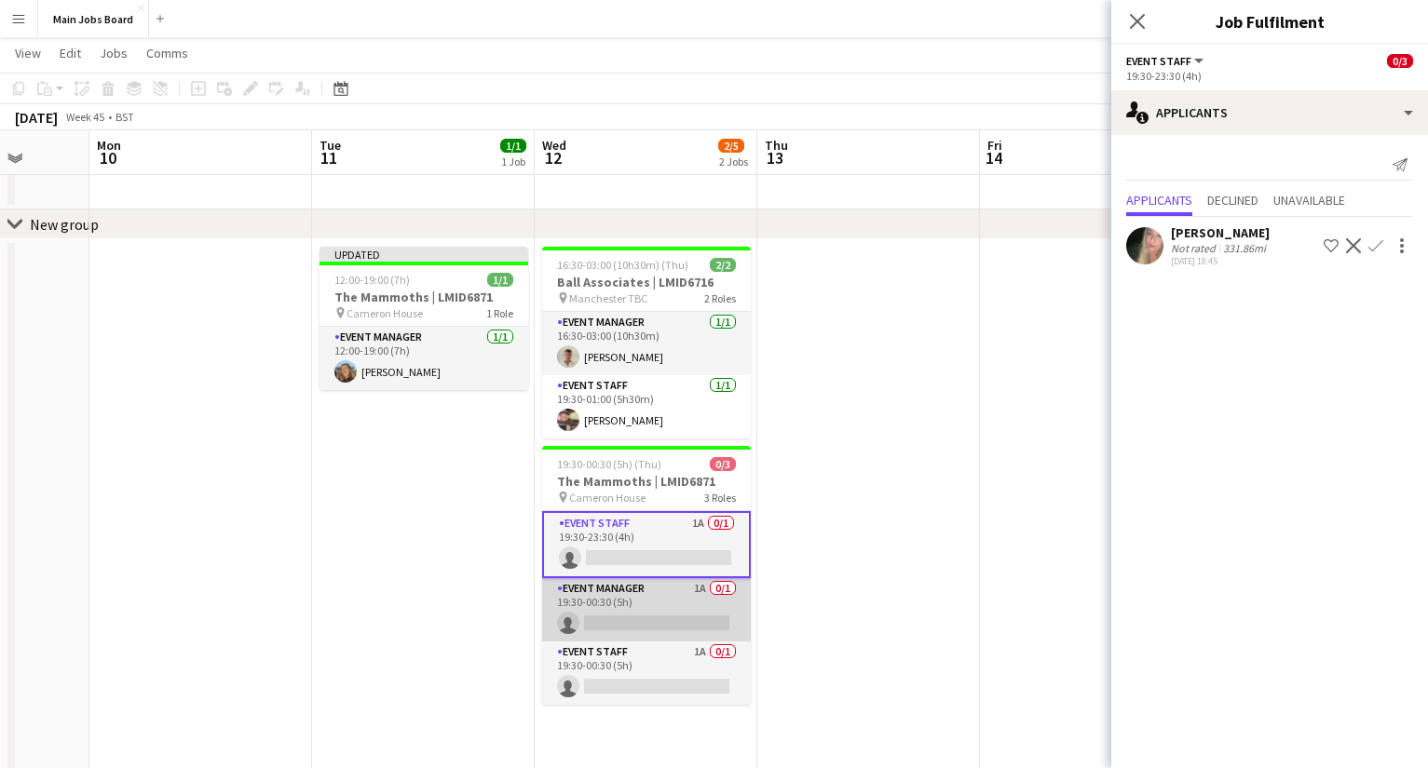
click at [695, 590] on app-card-role "Event Manager 1A 0/1 19:30-00:30 (5h) single-neutral-actions" at bounding box center [646, 609] width 209 height 63
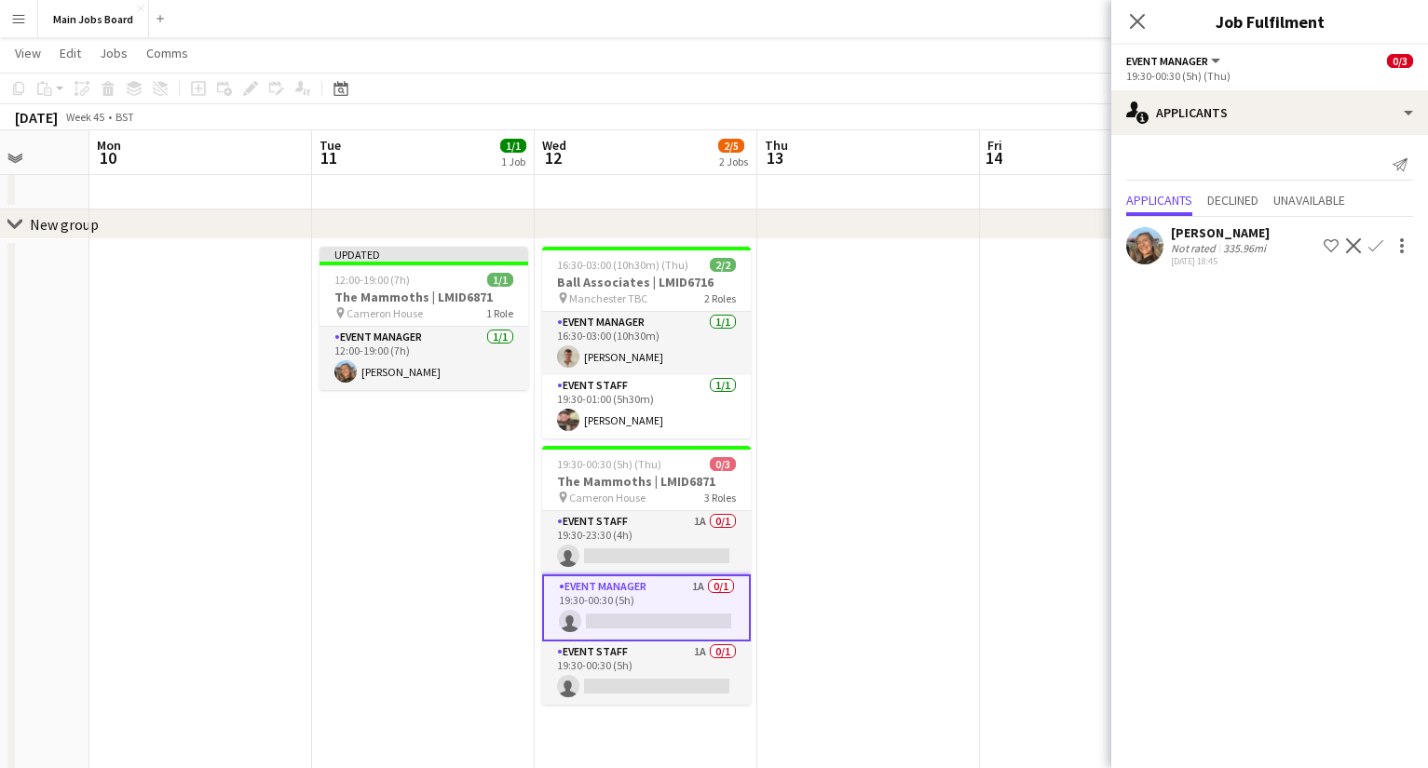
click at [1011, 247] on app-icon "Confirm" at bounding box center [1375, 245] width 15 height 15
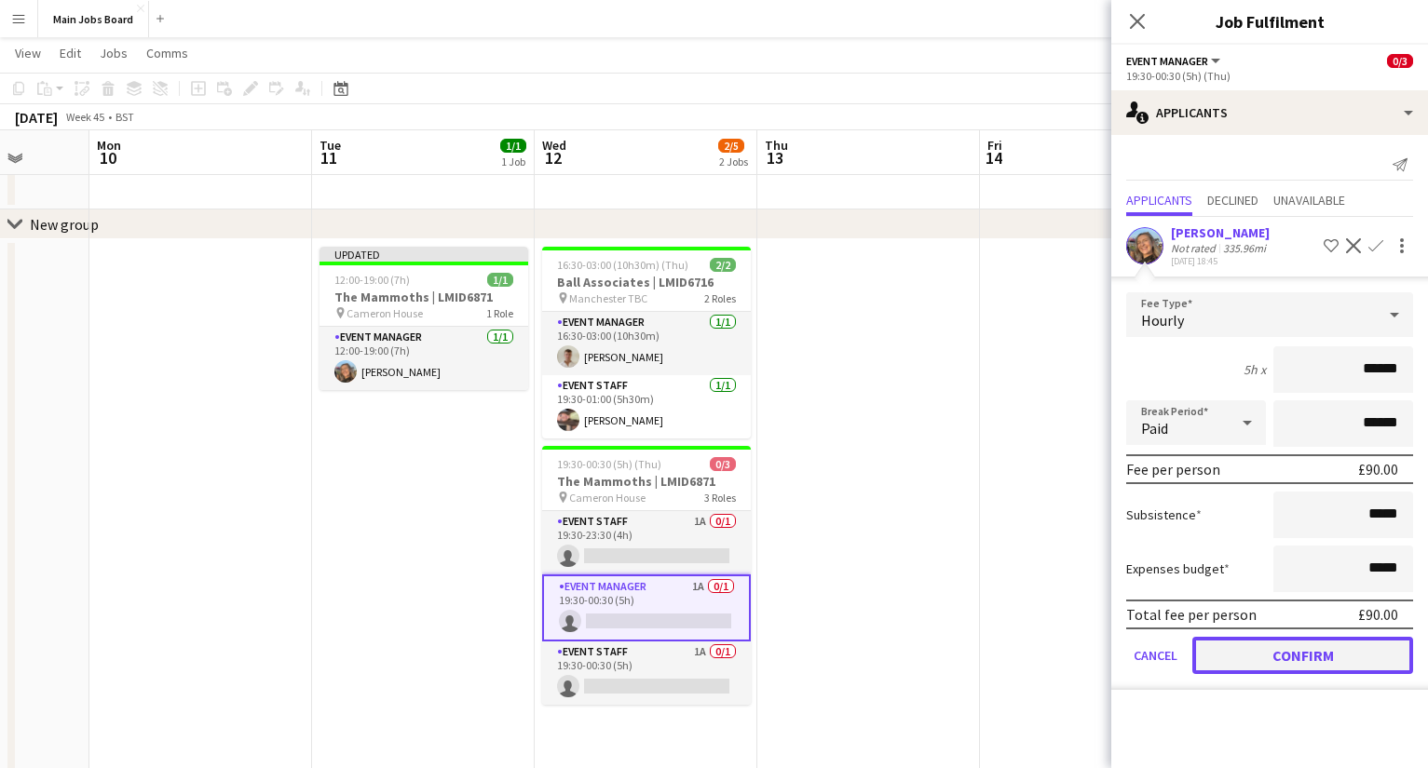
click at [1011, 616] on button "Confirm" at bounding box center [1302, 655] width 221 height 37
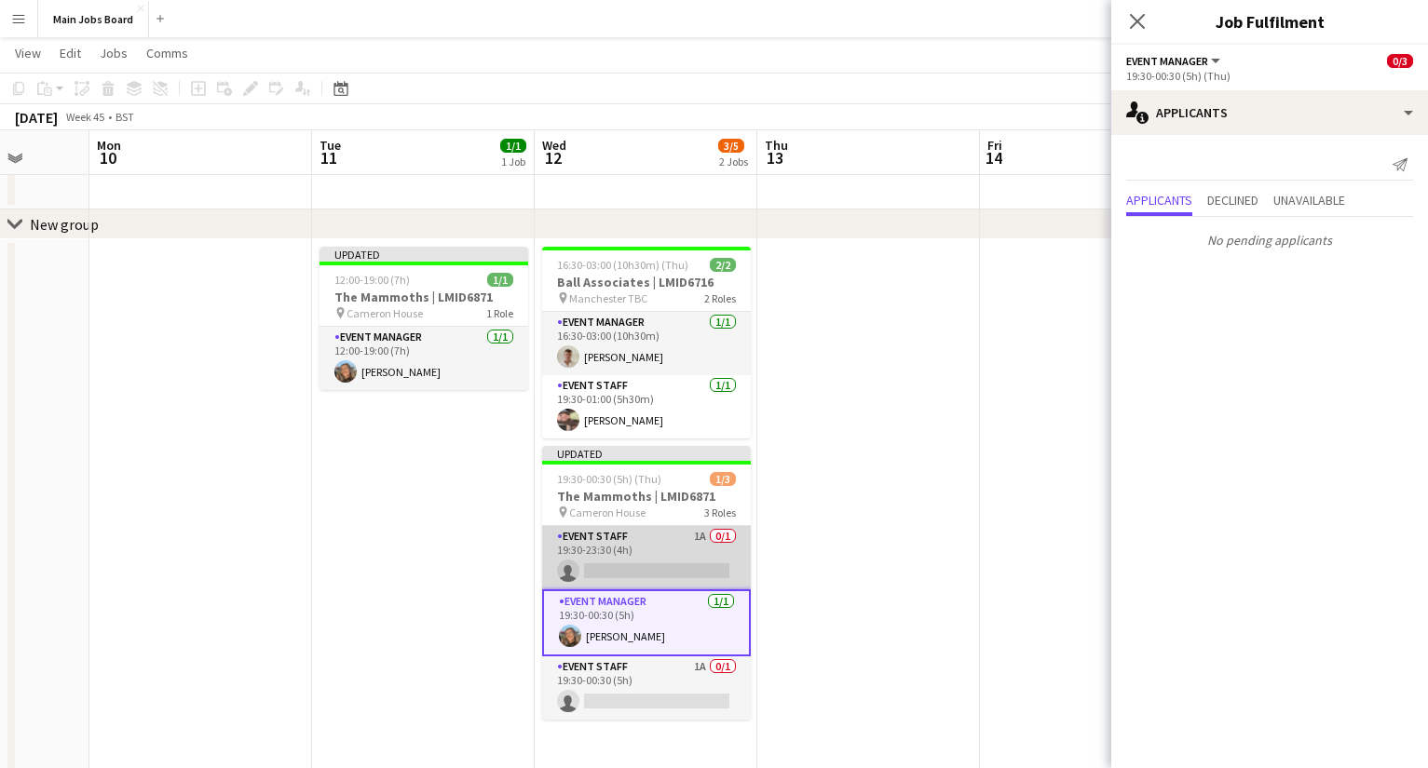
click at [697, 535] on app-card-role "Event Staff 1A 0/1 19:30-23:30 (4h) single-neutral-actions" at bounding box center [646, 557] width 209 height 63
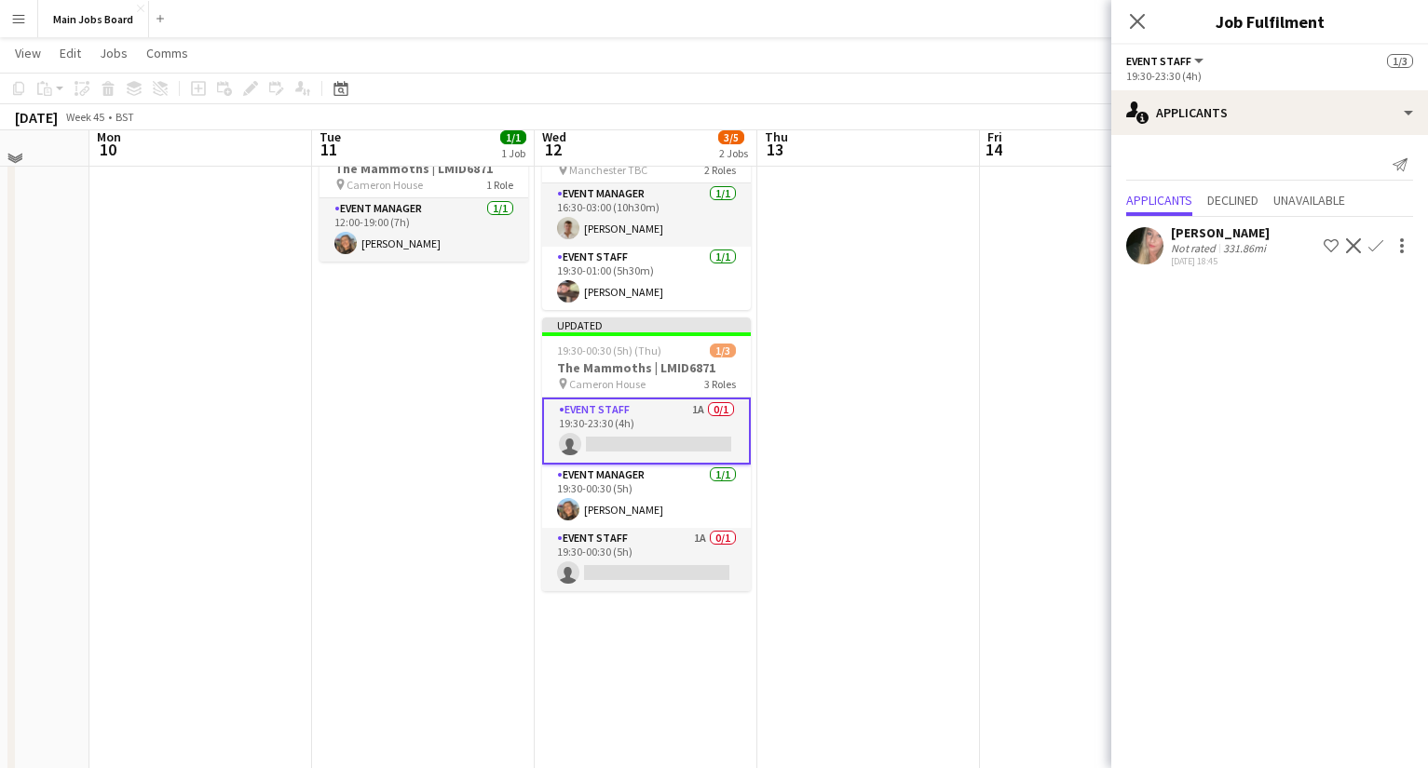
scroll to position [210, 0]
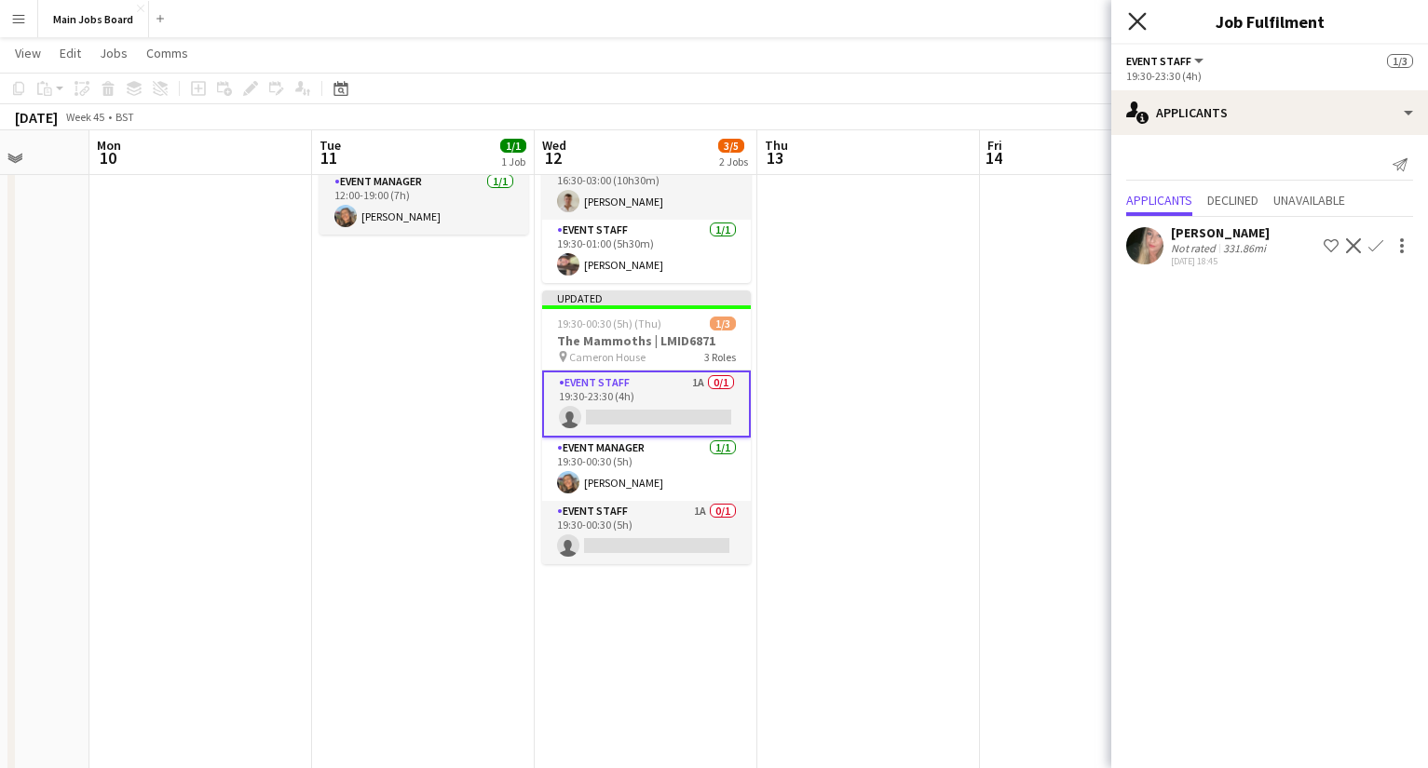
click at [1011, 22] on icon "Close pop-in" at bounding box center [1137, 21] width 18 height 18
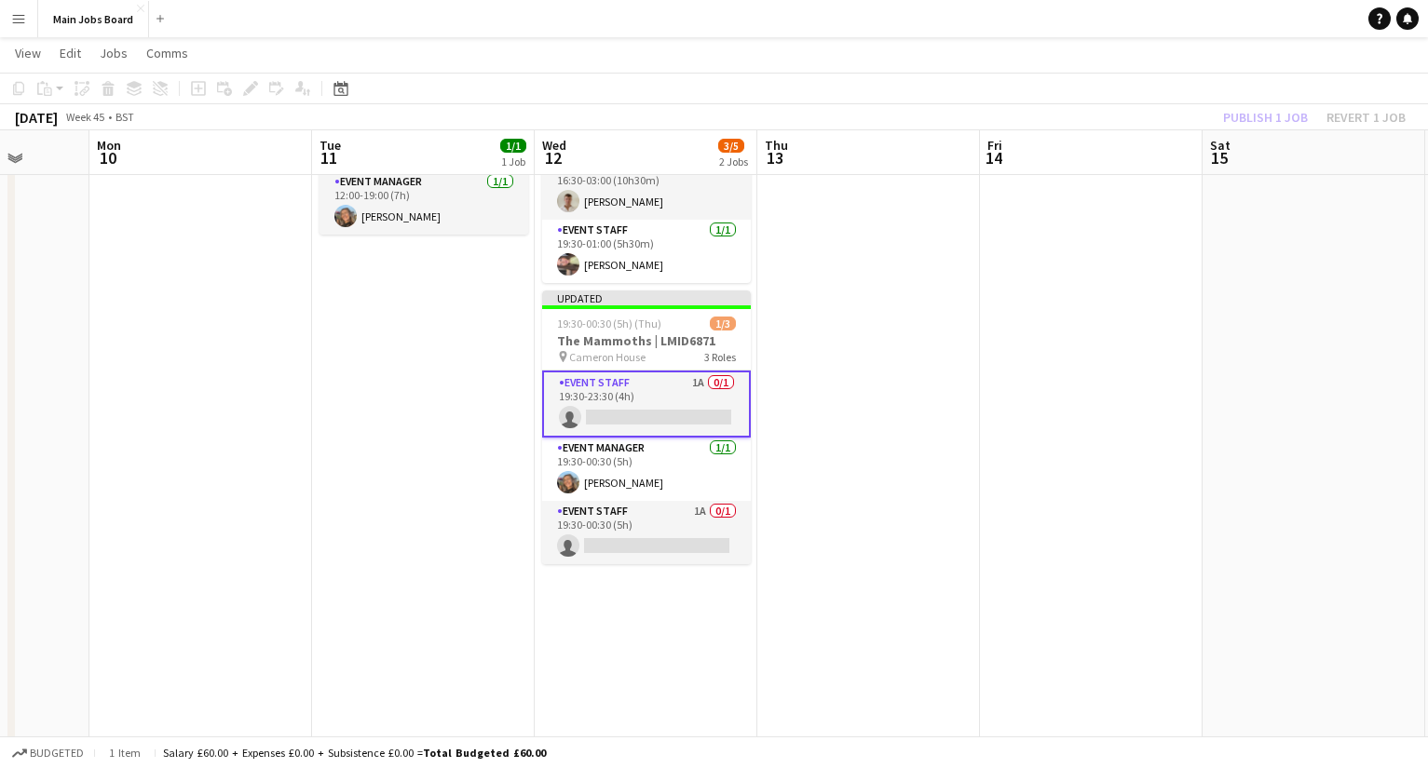
click at [1011, 108] on div "Publish 1 job Revert 1 job" at bounding box center [1313, 117] width 227 height 24
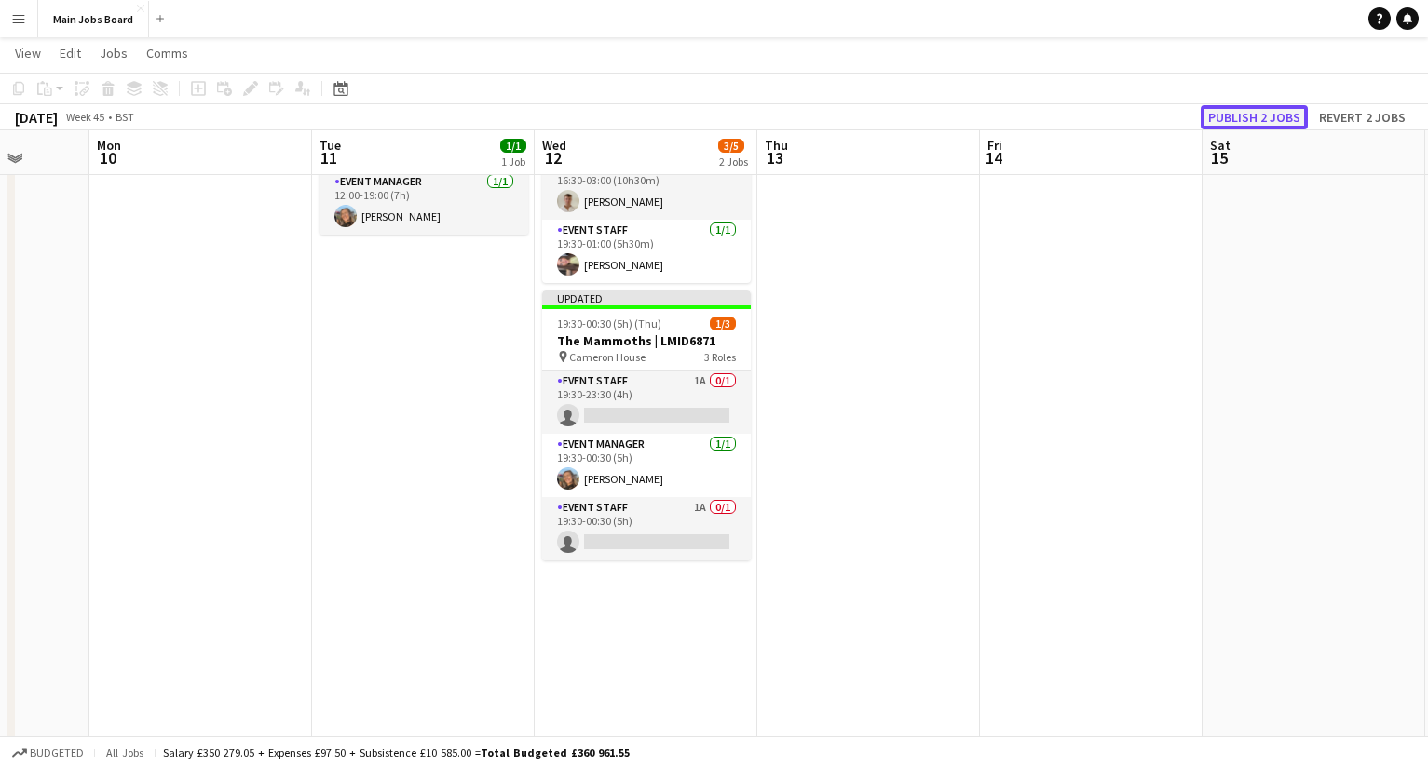
click at [1011, 109] on button "Publish 2 jobs" at bounding box center [1253, 117] width 107 height 24
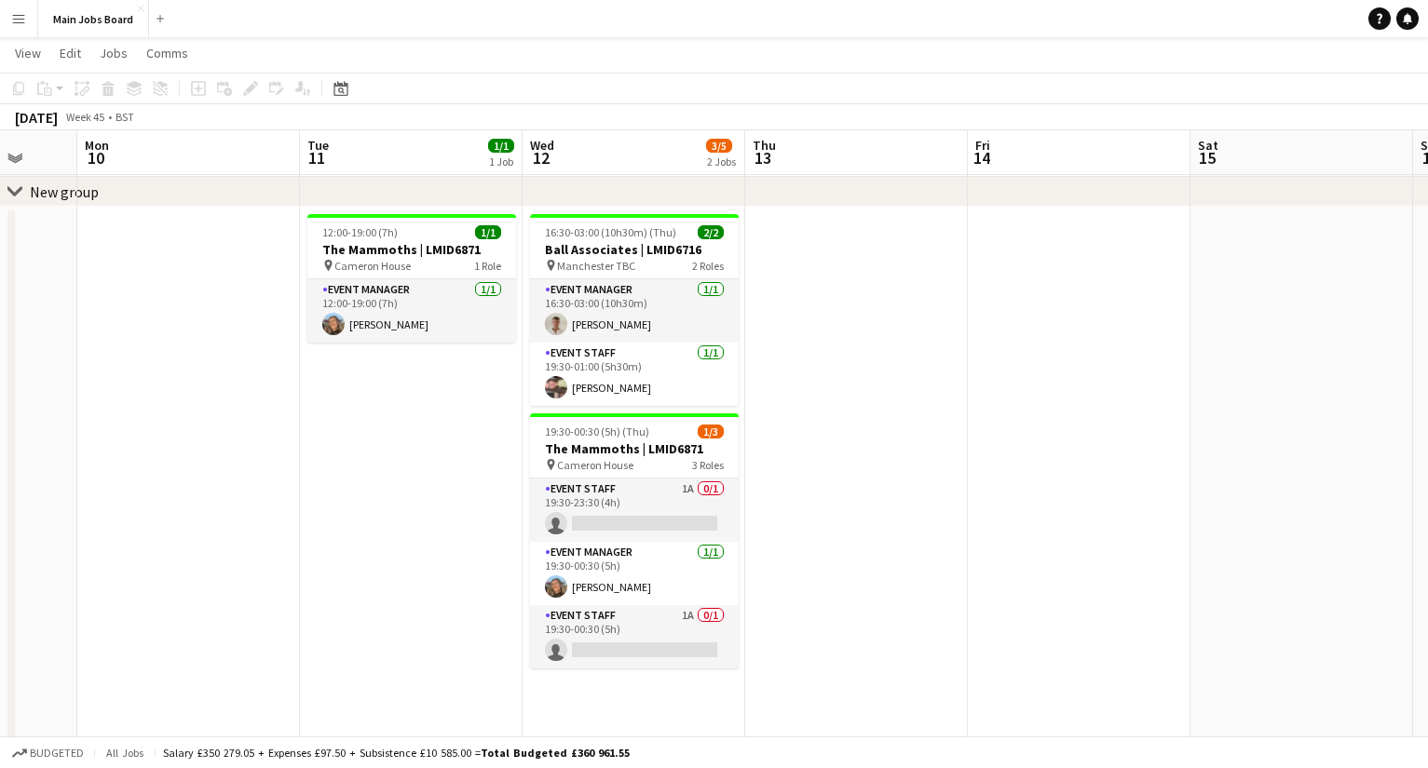
scroll to position [0, 593]
drag, startPoint x: 1044, startPoint y: 450, endPoint x: 1031, endPoint y: 446, distance: 13.6
click at [1011, 446] on app-calendar-viewport "Fri 7 Sat 8 Sun 9 Mon 10 Tue 11 1/1 1 Job Wed 12 3/5 2 Jobs Thu 13 Fri 14 Sat 1…" at bounding box center [714, 555] width 1428 height 1140
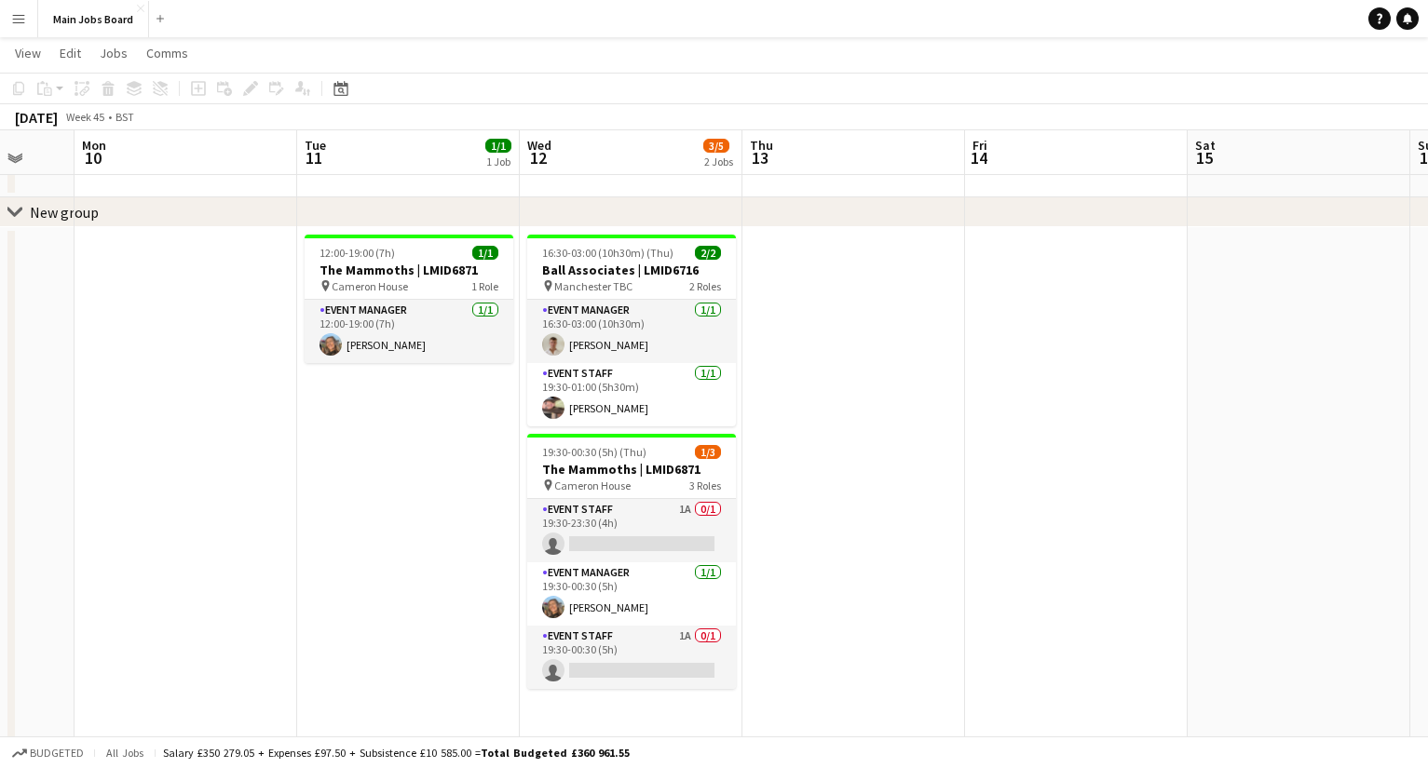
scroll to position [41, 0]
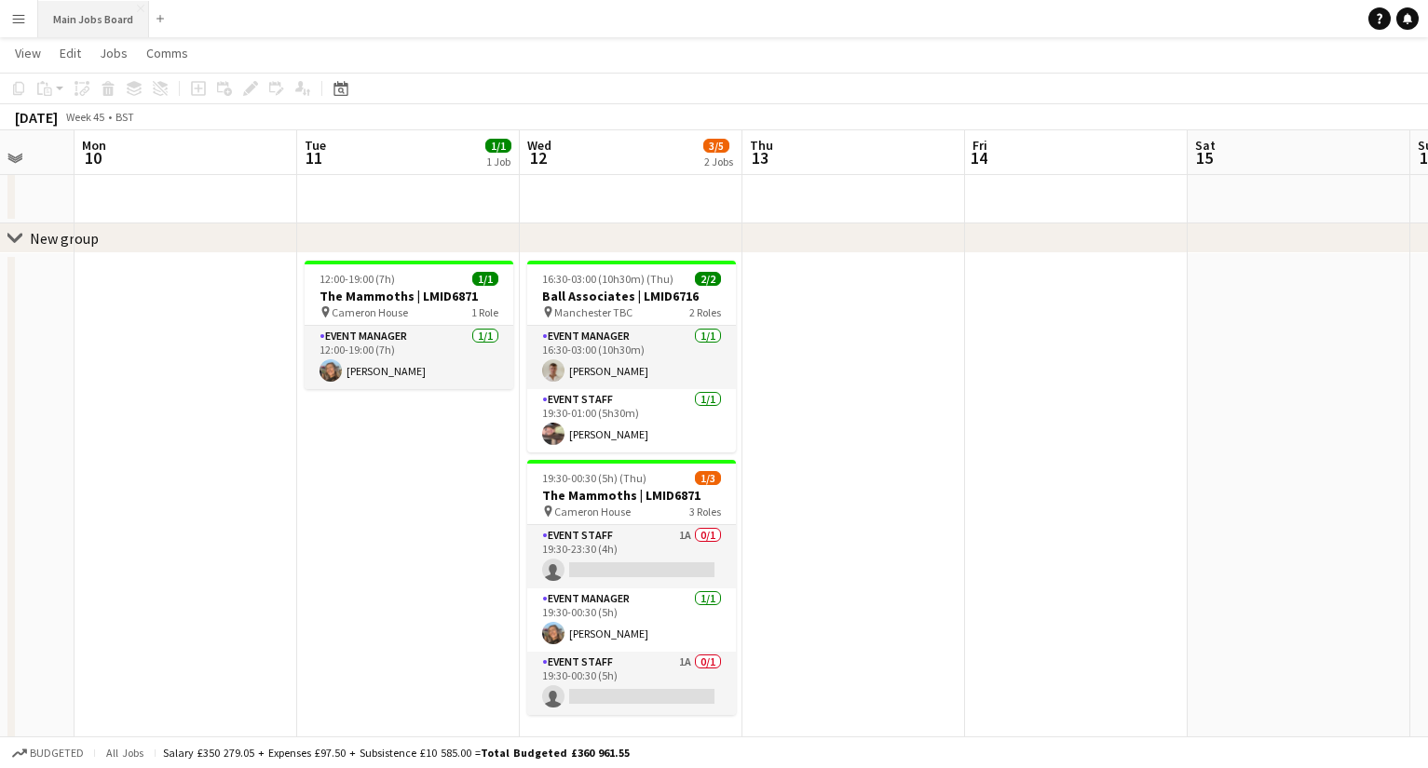
click at [113, 23] on button "Main Jobs Board Close" at bounding box center [93, 19] width 111 height 36
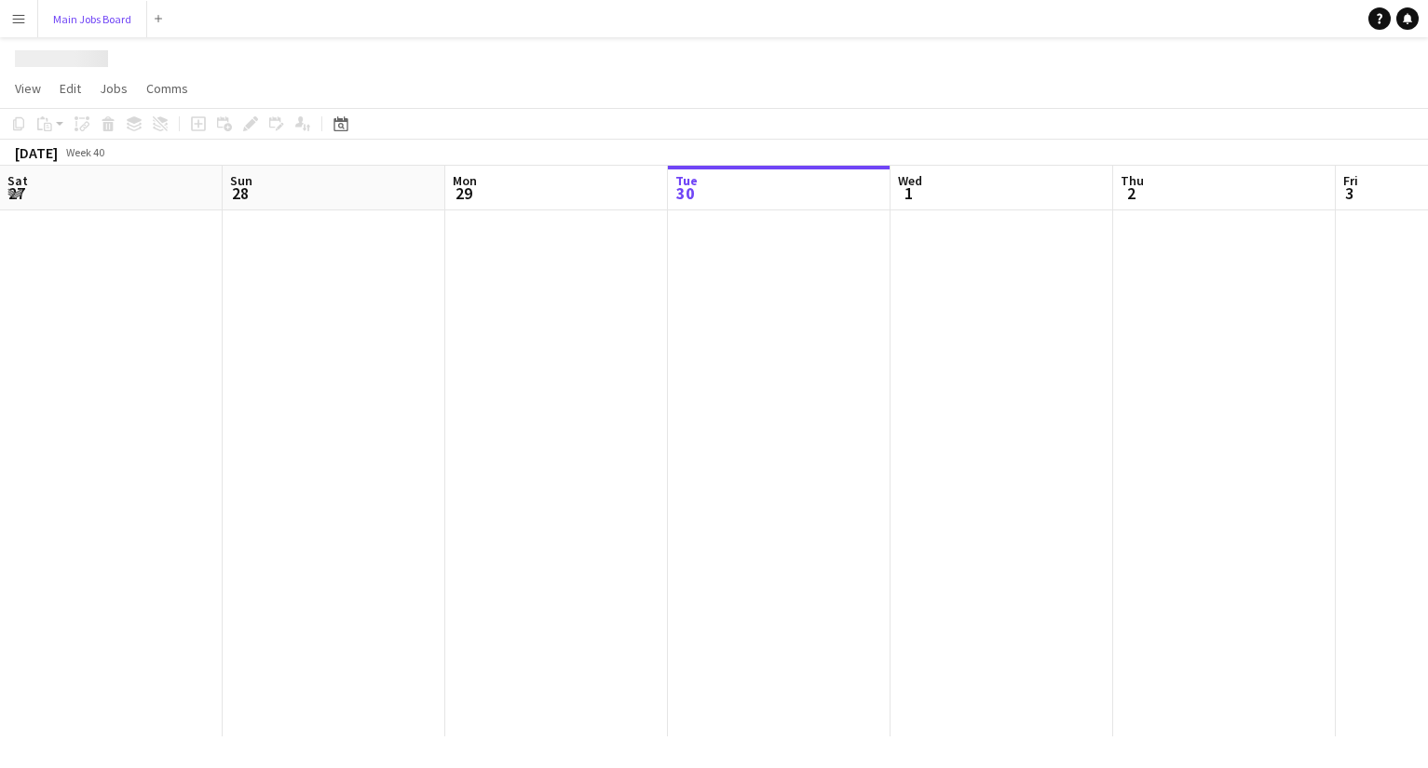
scroll to position [0, 445]
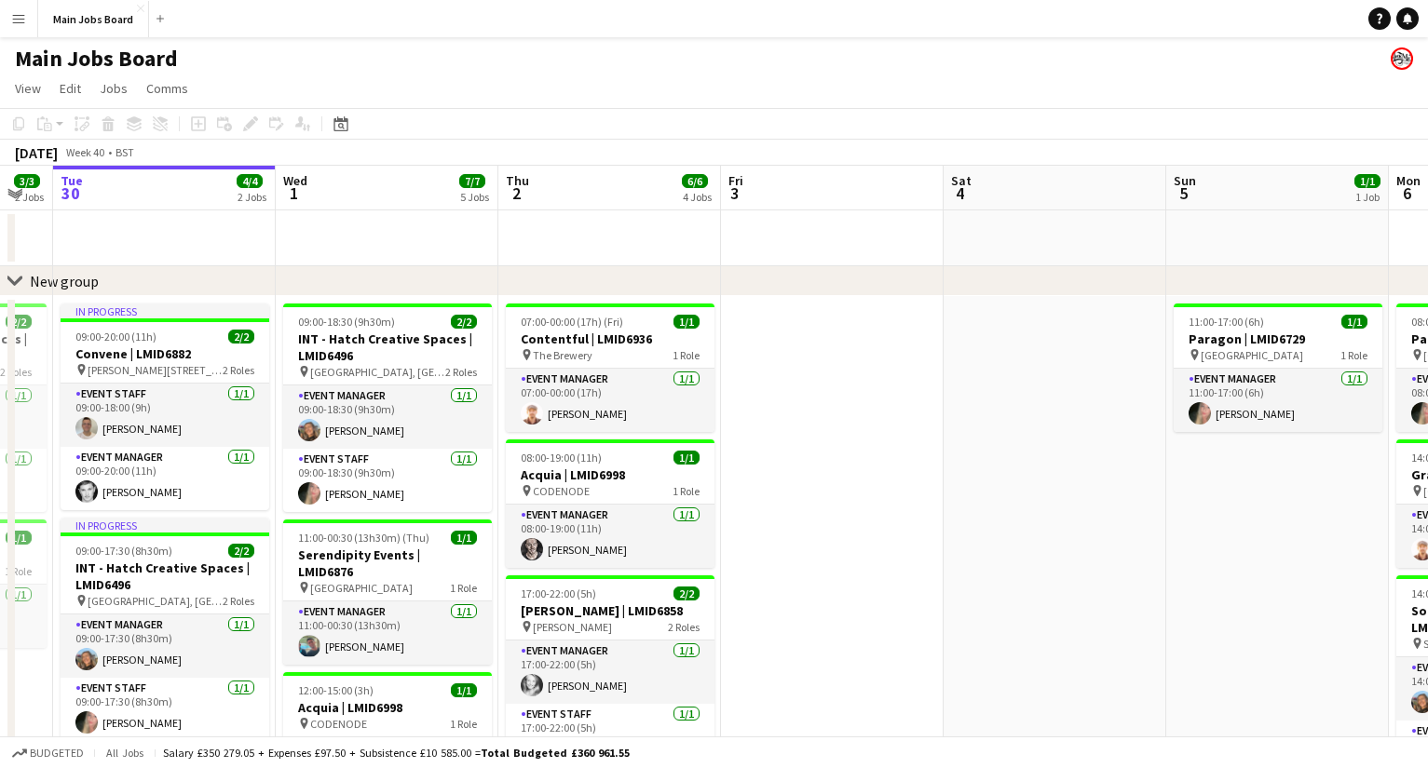
drag, startPoint x: 1138, startPoint y: 585, endPoint x: 84, endPoint y: 585, distance: 1054.1
click at [120, 585] on app-calendar-viewport "Sat 27 1/1 1 Job Sun 28 4/4 2 Jobs Mon 29 3/3 2 Jobs Tue 30 4/4 2 Jobs Wed 1 7/…" at bounding box center [714, 690] width 1428 height 1049
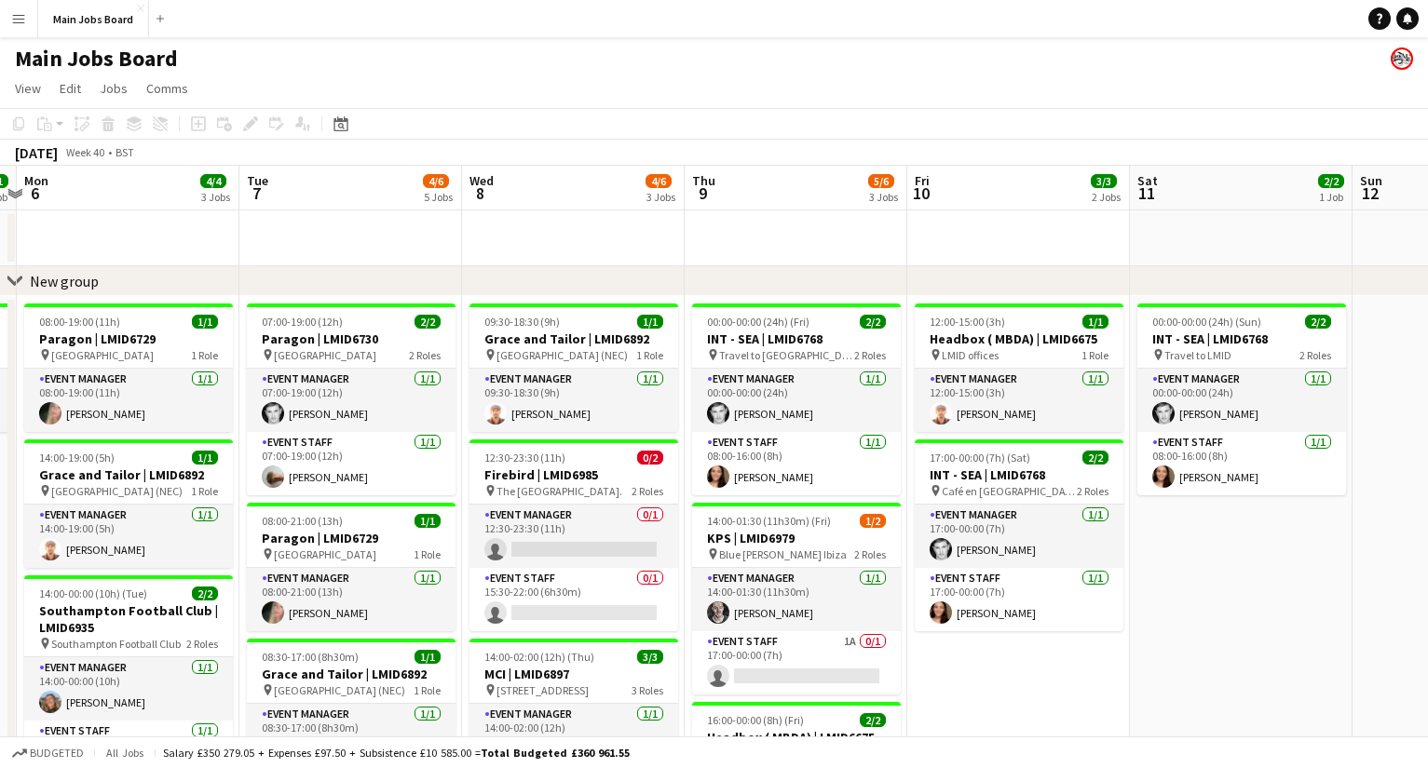
drag, startPoint x: 365, startPoint y: 598, endPoint x: -142, endPoint y: 595, distance: 506.6
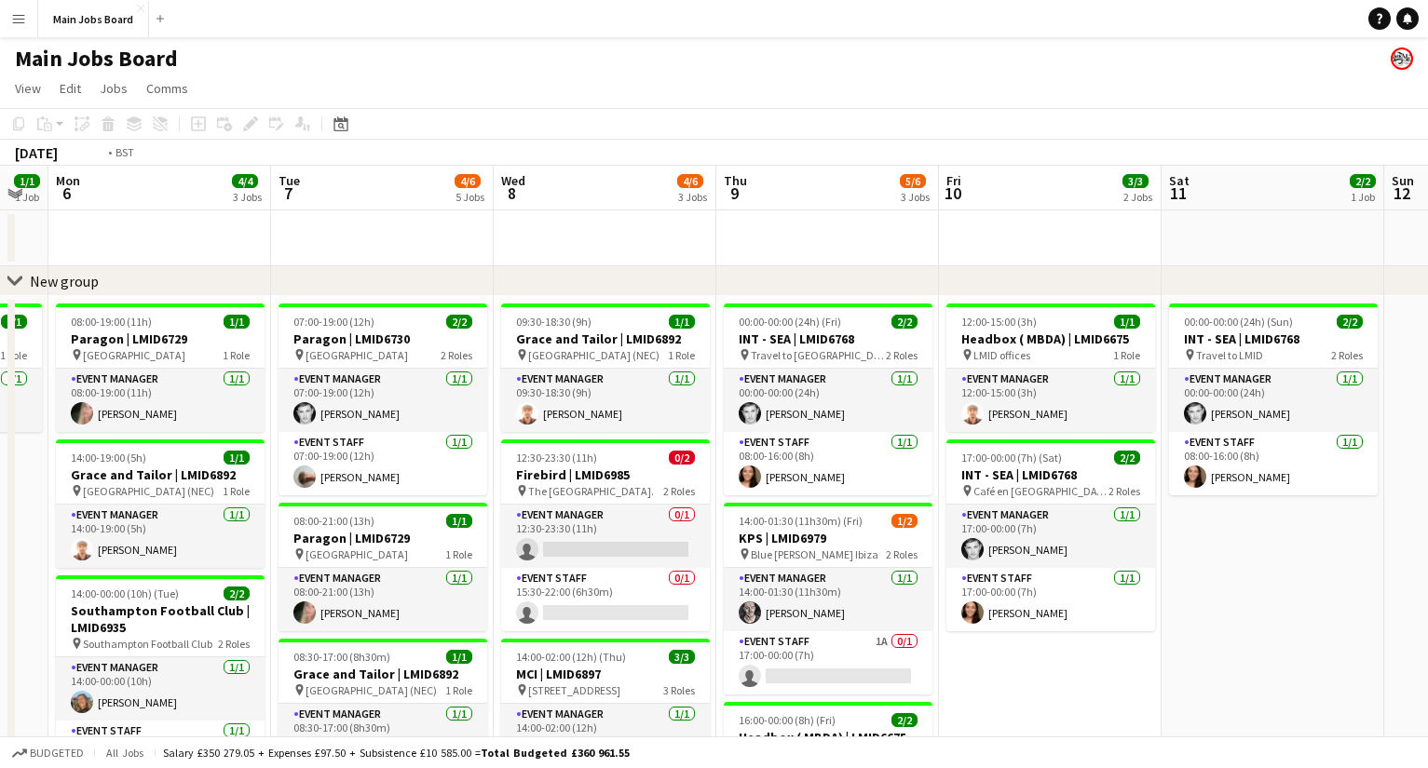
drag, startPoint x: 1058, startPoint y: 598, endPoint x: 291, endPoint y: 598, distance: 766.4
click at [310, 598] on app-calendar-viewport "Thu 2 6/6 4 Jobs Fri 3 Sat 4 Sun 5 1/1 1 Job Mon 6 4/4 3 Jobs Tue 7 4/6 5 Jobs …" at bounding box center [714, 690] width 1428 height 1049
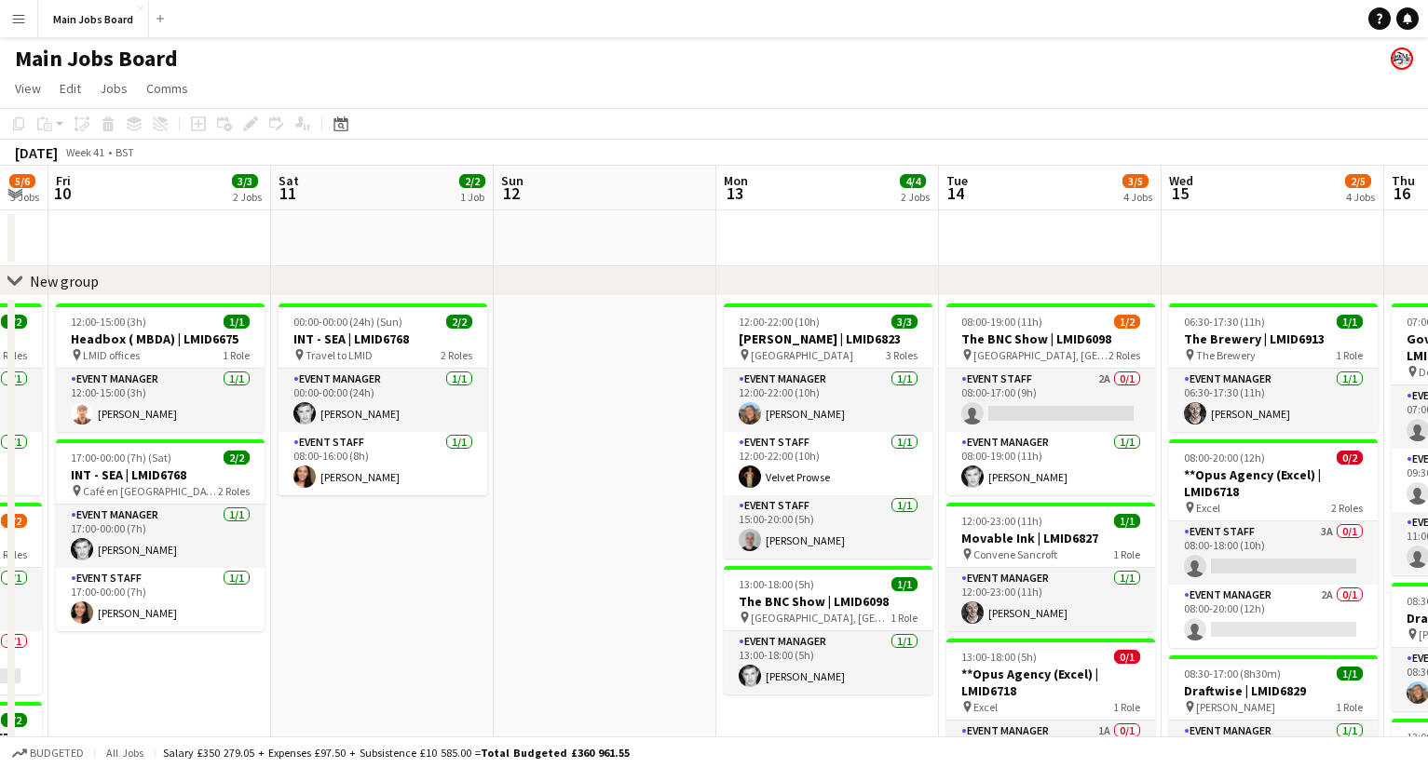
scroll to position [0, 508]
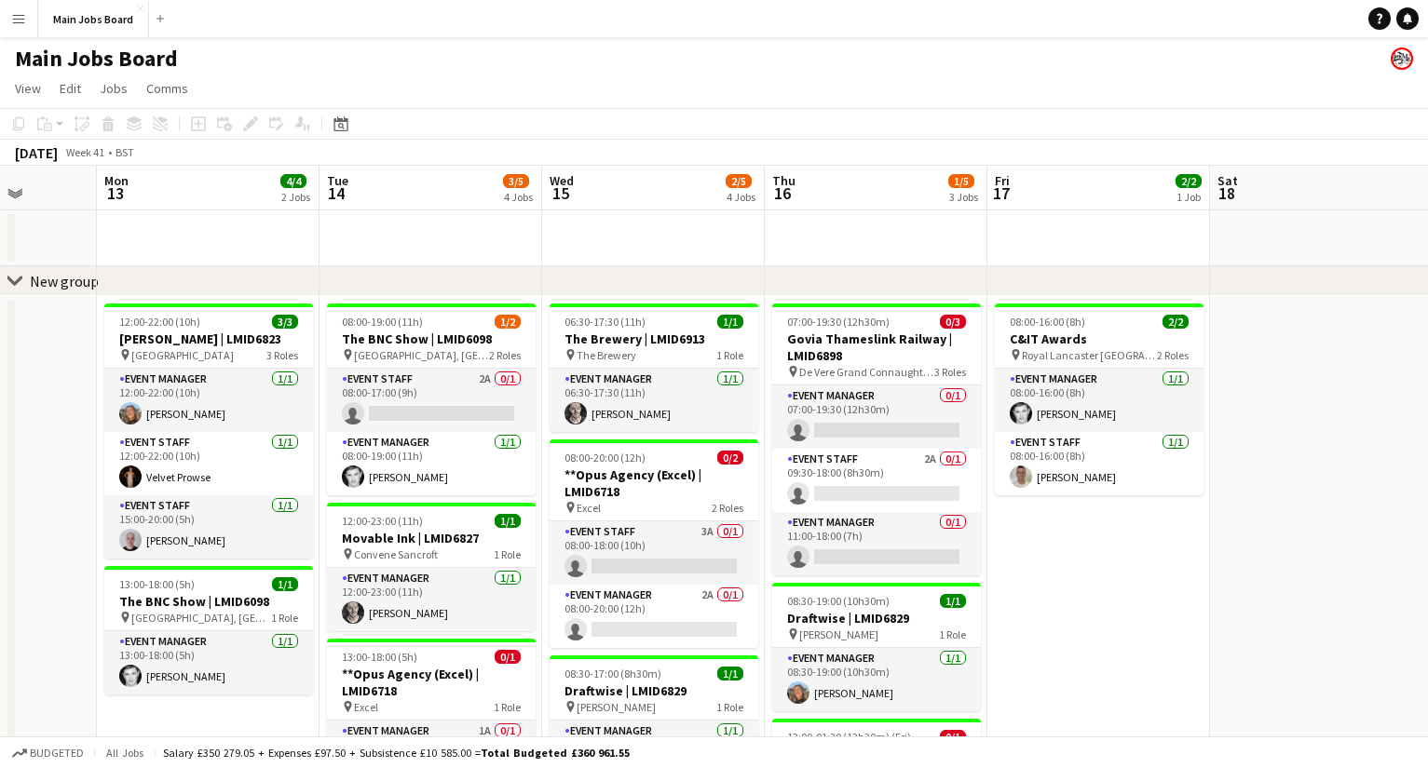
drag, startPoint x: 1058, startPoint y: 597, endPoint x: 270, endPoint y: 582, distance: 787.9
click at [270, 582] on app-calendar-viewport "Thu 9 5/6 3 Jobs Fri 10 3/3 2 Jobs Sat 11 2/2 1 Job Sun 12 Mon 13 4/4 2 Jobs Tu…" at bounding box center [714, 690] width 1428 height 1049
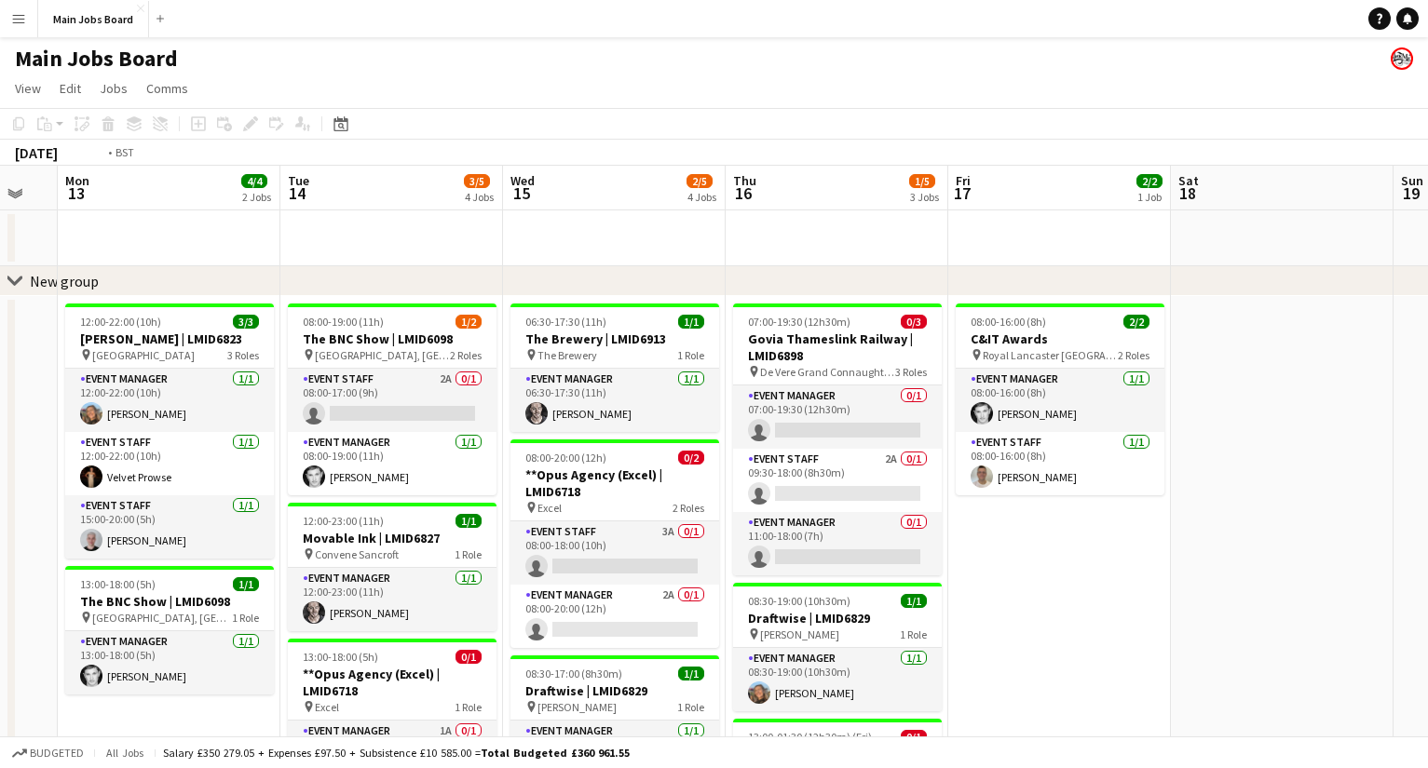
drag, startPoint x: 1203, startPoint y: 592, endPoint x: 94, endPoint y: 465, distance: 1116.4
click at [95, 465] on app-calendar-viewport "Thu 9 5/6 3 Jobs Fri 10 3/3 2 Jobs Sat 11 2/2 1 Job Sun 12 Mon 13 4/4 2 Jobs Tu…" at bounding box center [714, 690] width 1428 height 1049
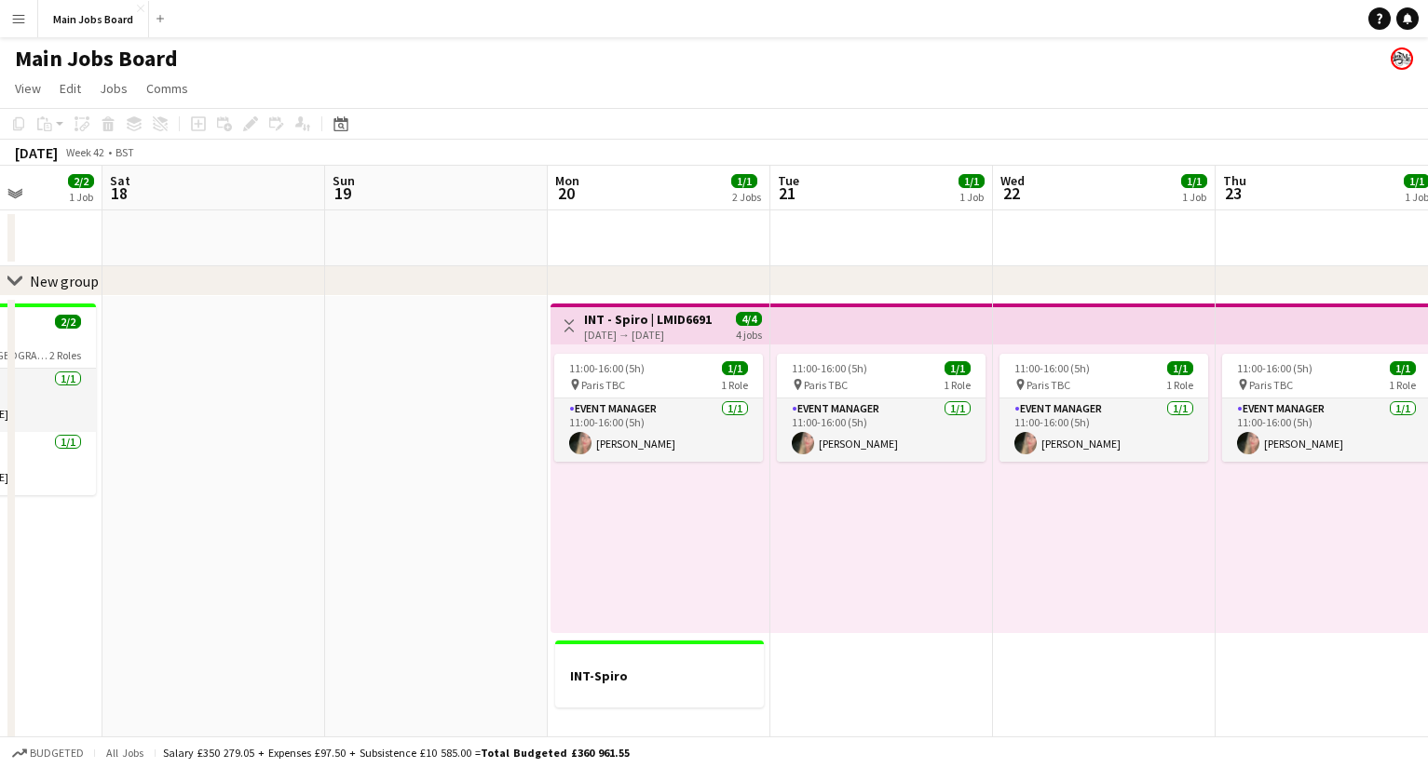
drag, startPoint x: 1027, startPoint y: 497, endPoint x: 417, endPoint y: 497, distance: 609.9
click at [418, 497] on app-calendar-viewport "Wed 15 2/5 4 Jobs Thu 16 1/5 3 Jobs Fri 17 2/2 1 Job Sat 18 Sun 19 Mon 20 1/1 2…" at bounding box center [714, 690] width 1428 height 1049
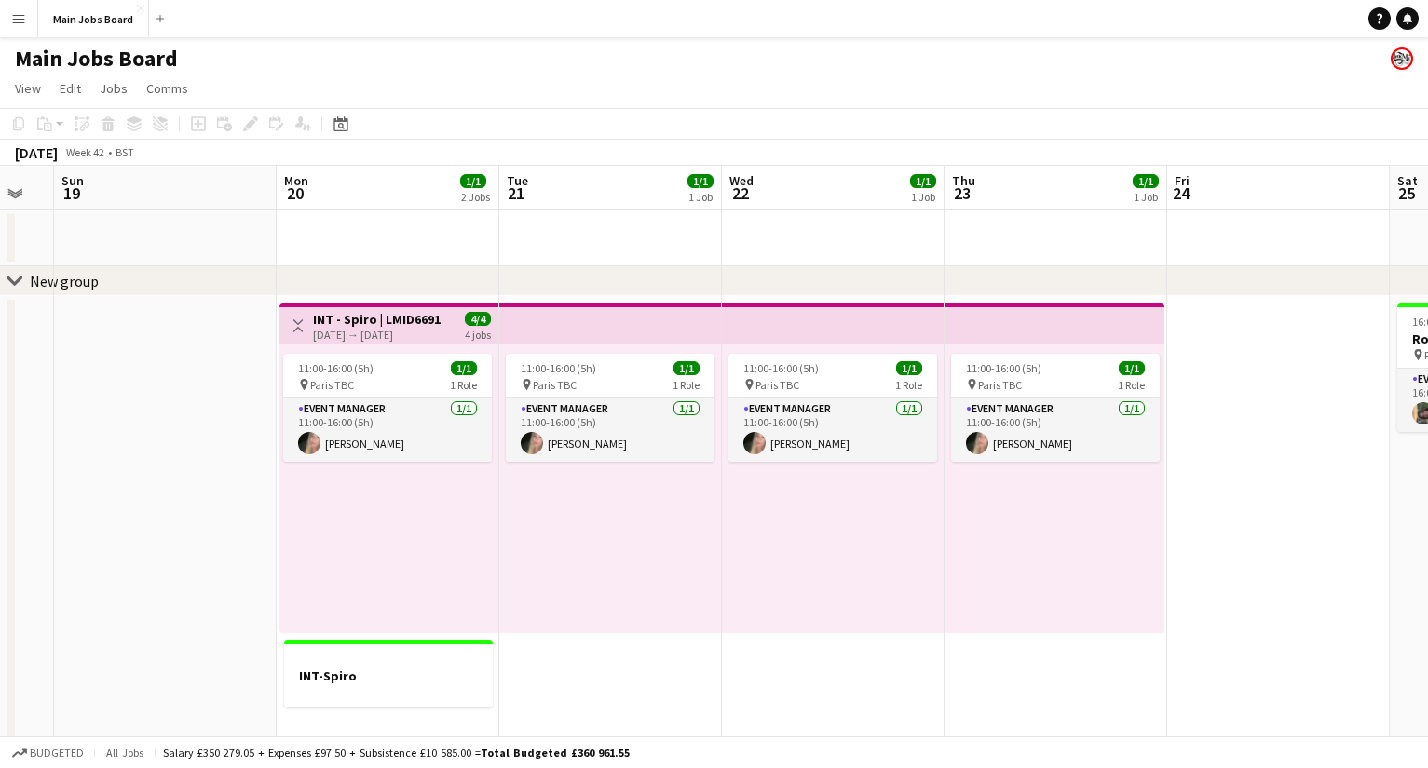
drag, startPoint x: 506, startPoint y: 522, endPoint x: 718, endPoint y: 522, distance: 212.3
click at [708, 522] on app-calendar-viewport "Fri 17 2/2 1 Job Sat 18 Sun 19 Mon 20 1/1 2 Jobs Tue 21 1/1 1 Job Wed 22 1/1 1 …" at bounding box center [714, 690] width 1428 height 1049
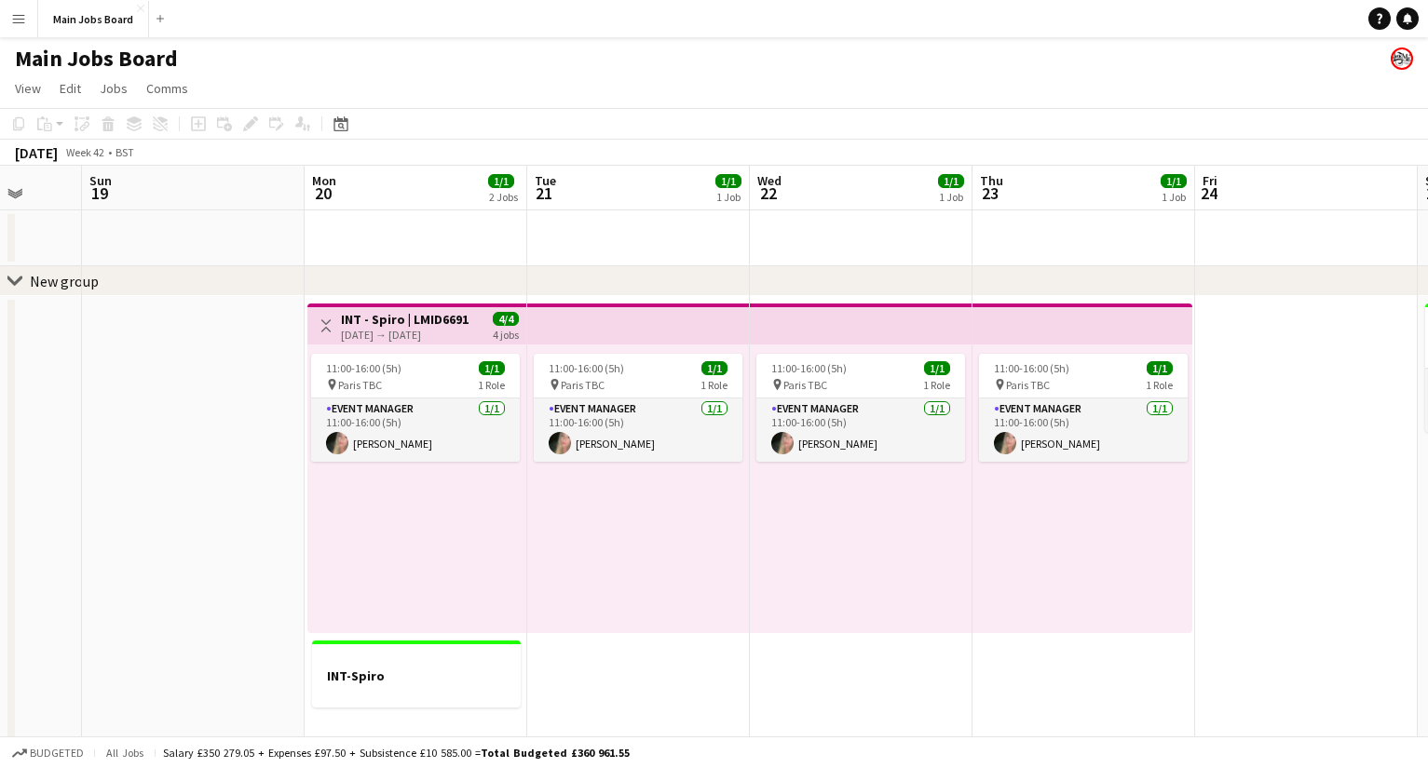
click at [428, 321] on h3 "INT - Spiro | LMID6691" at bounding box center [405, 319] width 128 height 17
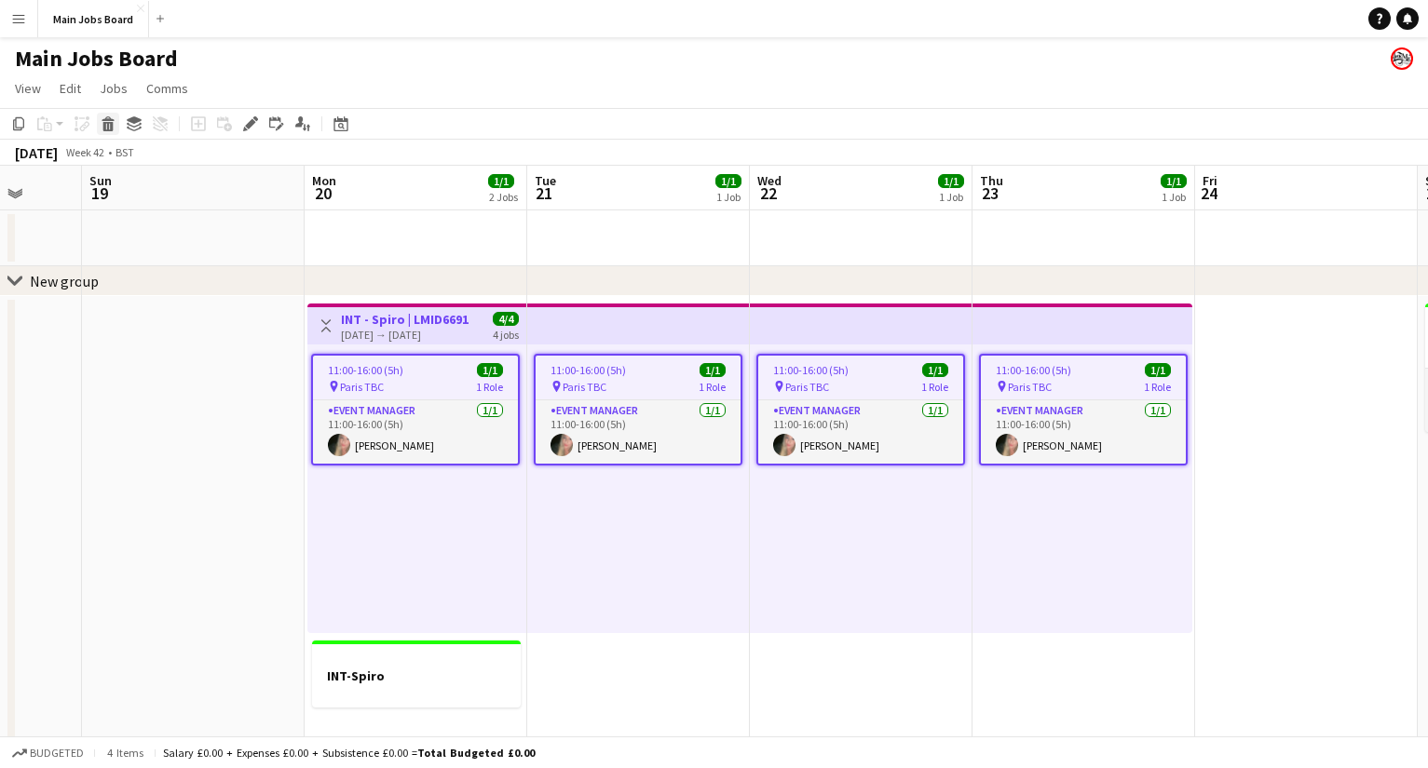
click at [107, 128] on icon at bounding box center [108, 126] width 10 height 9
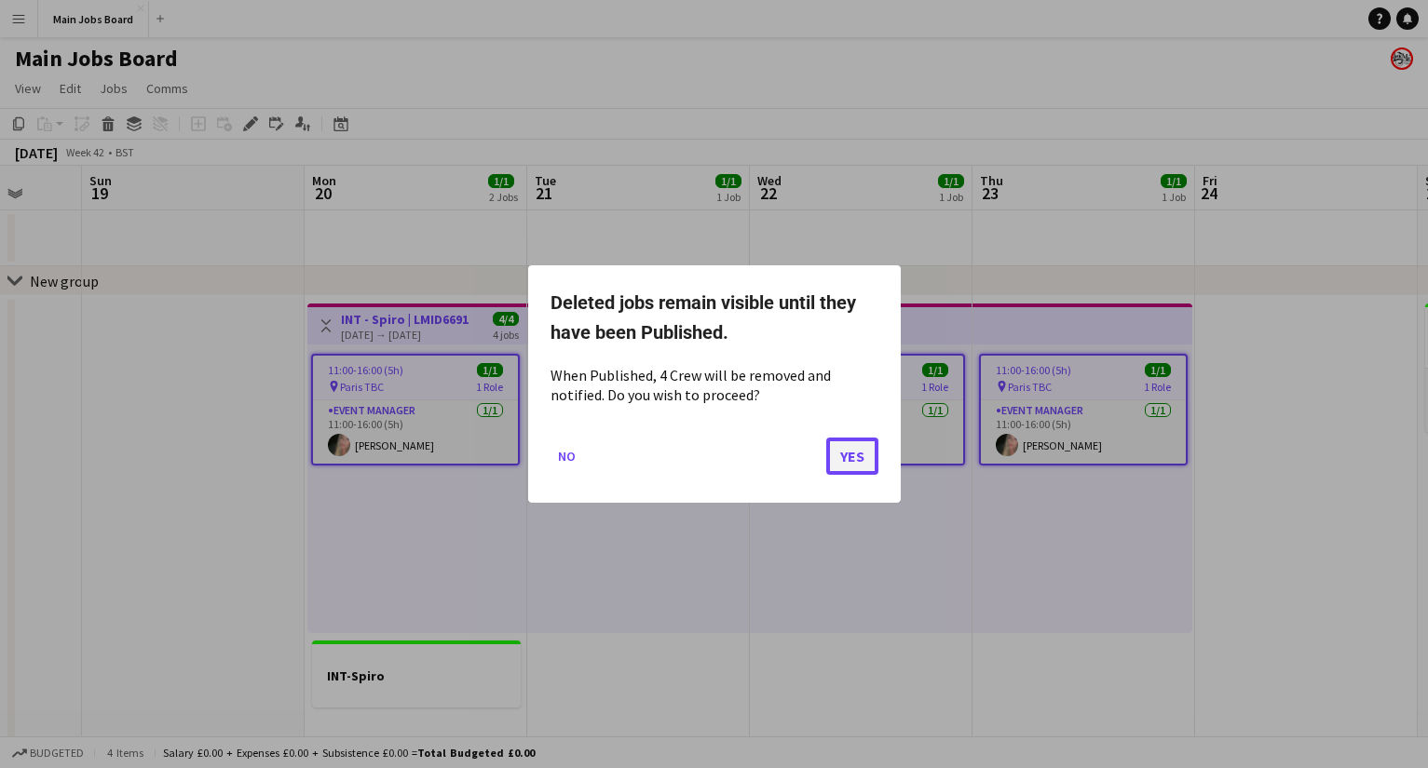
click at [870, 467] on button "Yes" at bounding box center [852, 456] width 52 height 37
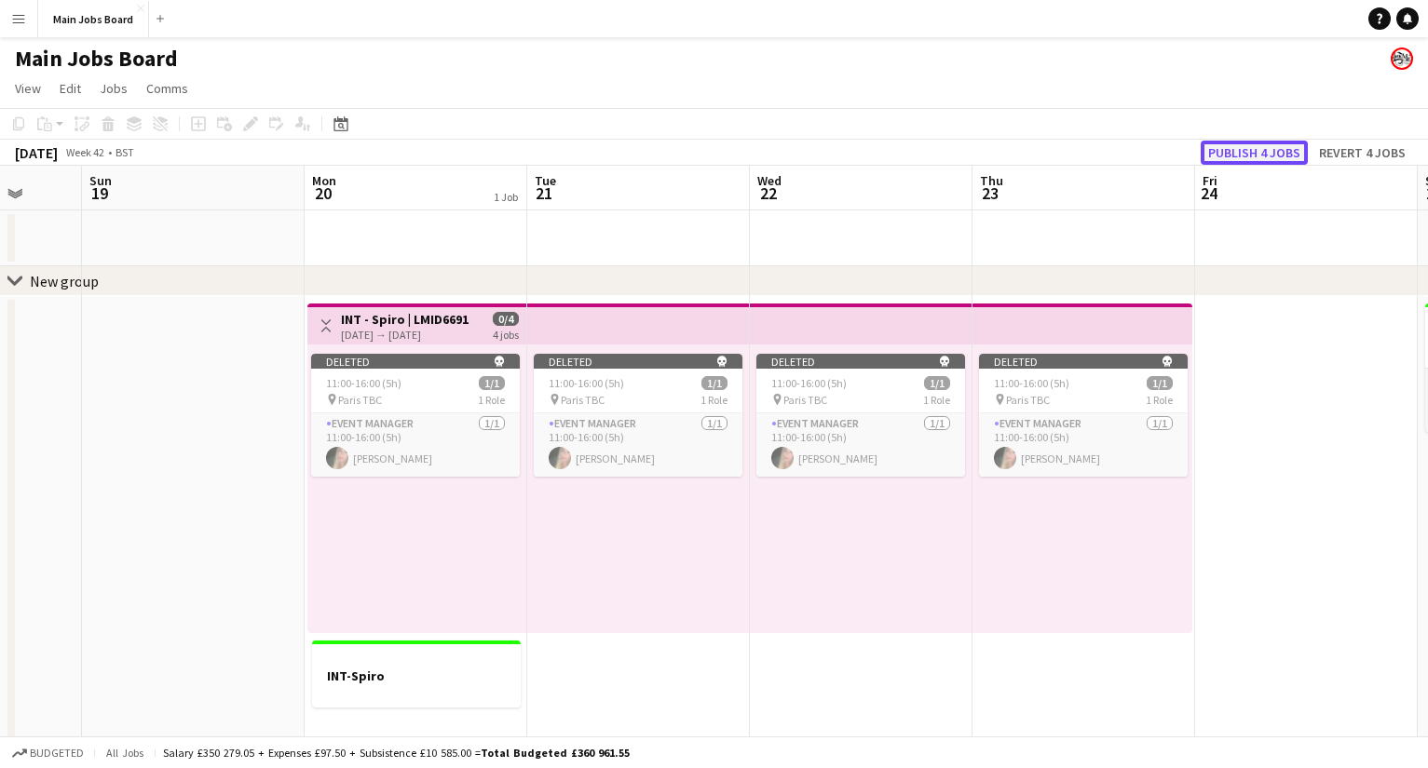
click at [1011, 157] on button "Publish 4 jobs" at bounding box center [1253, 153] width 107 height 24
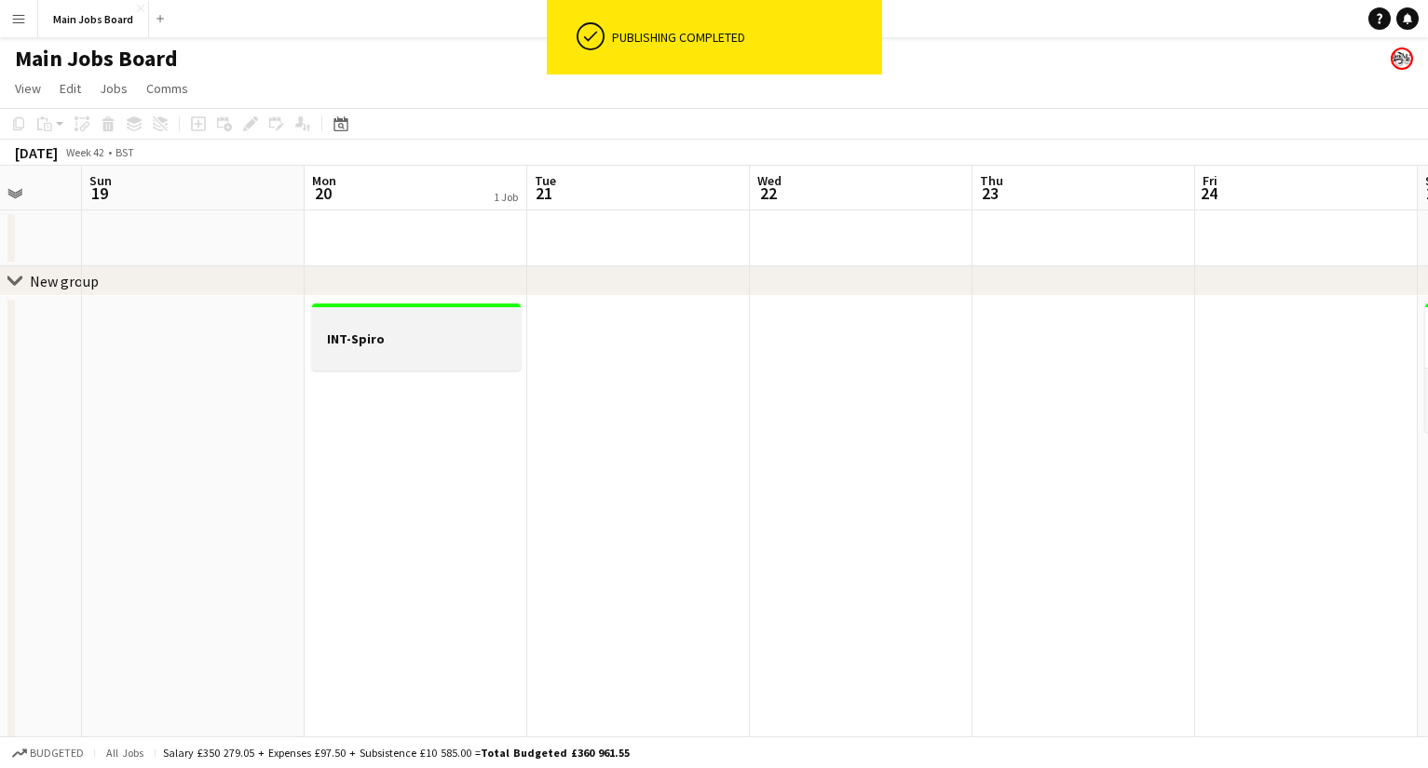
click at [440, 339] on h3 "INT-Spiro" at bounding box center [416, 339] width 209 height 17
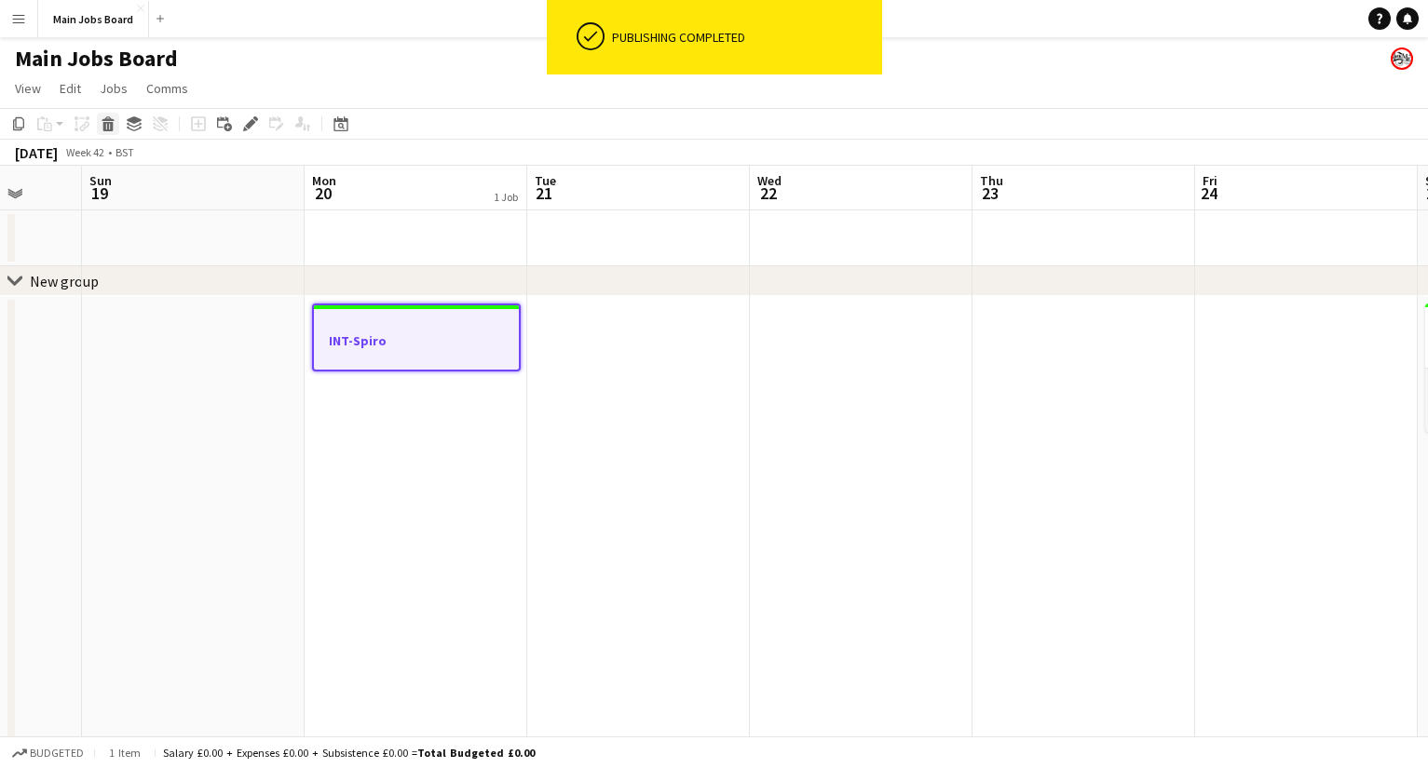
click at [105, 125] on icon at bounding box center [108, 126] width 10 height 9
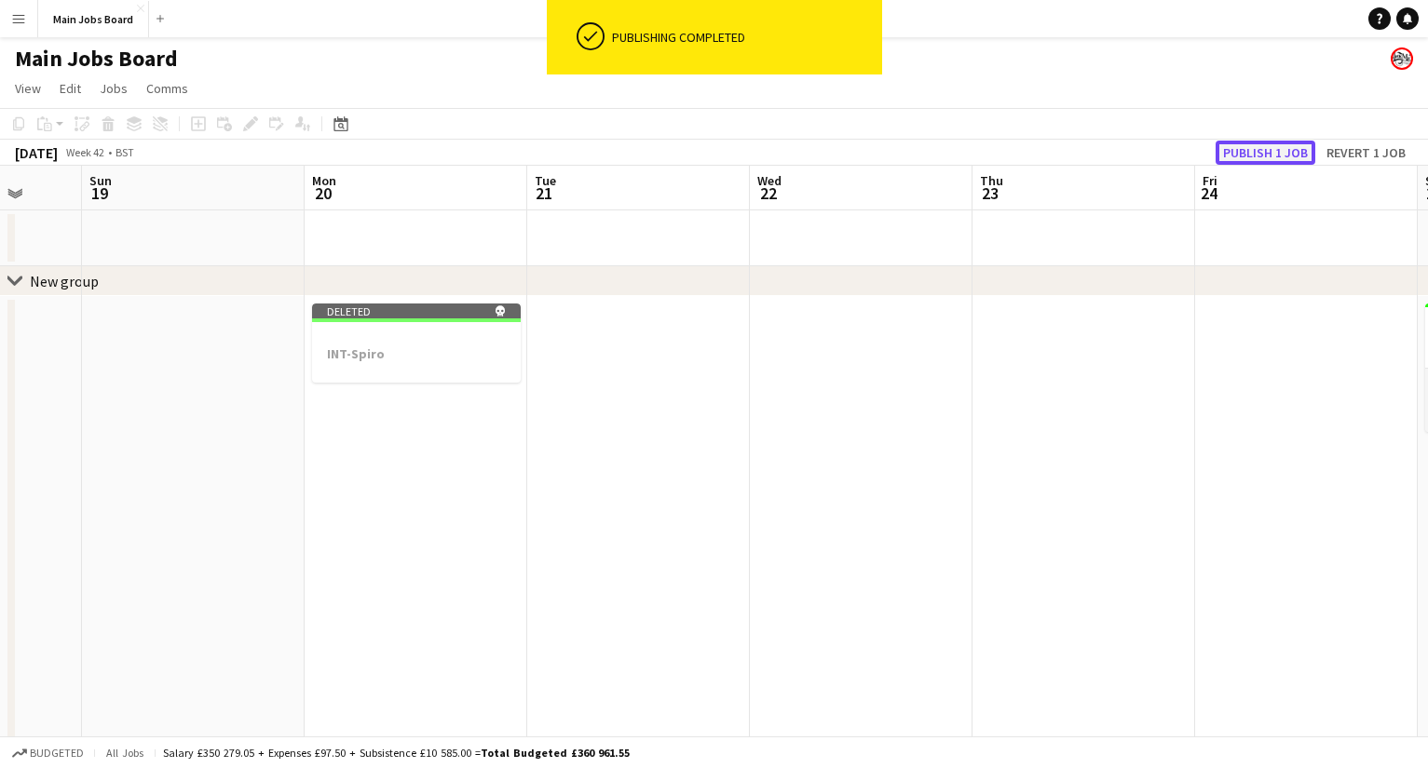
click at [1011, 156] on button "Publish 1 job" at bounding box center [1265, 153] width 100 height 24
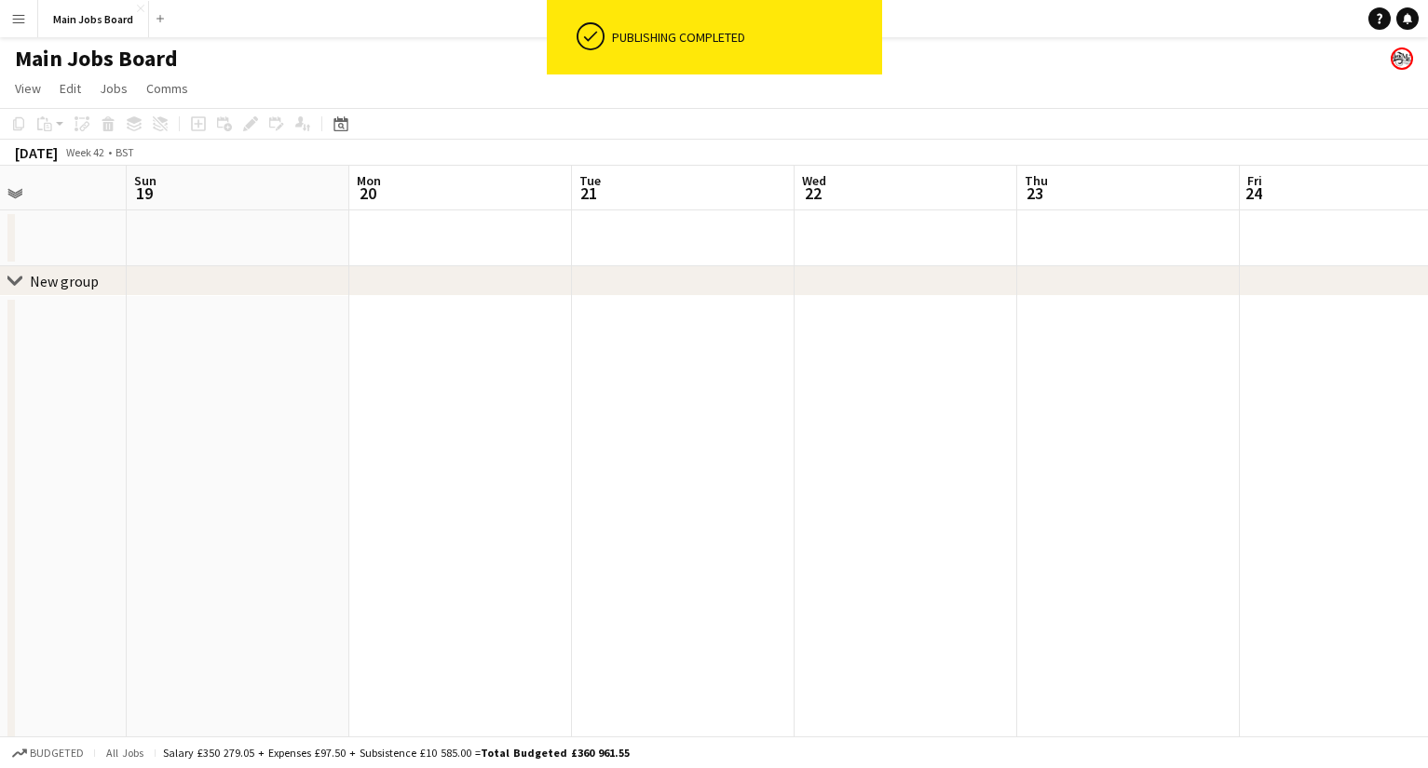
scroll to position [0, 512]
drag, startPoint x: 562, startPoint y: 482, endPoint x: 635, endPoint y: 482, distance: 73.6
click at [635, 482] on app-calendar-viewport "Thu 16 1/5 3 Jobs Fri 17 2/2 1 Job Sat 18 Sun 19 Mon 20 Tue 21 Wed 22 Thu 23 Fr…" at bounding box center [714, 690] width 1428 height 1049
click at [251, 389] on app-date-cell at bounding box center [267, 755] width 223 height 918
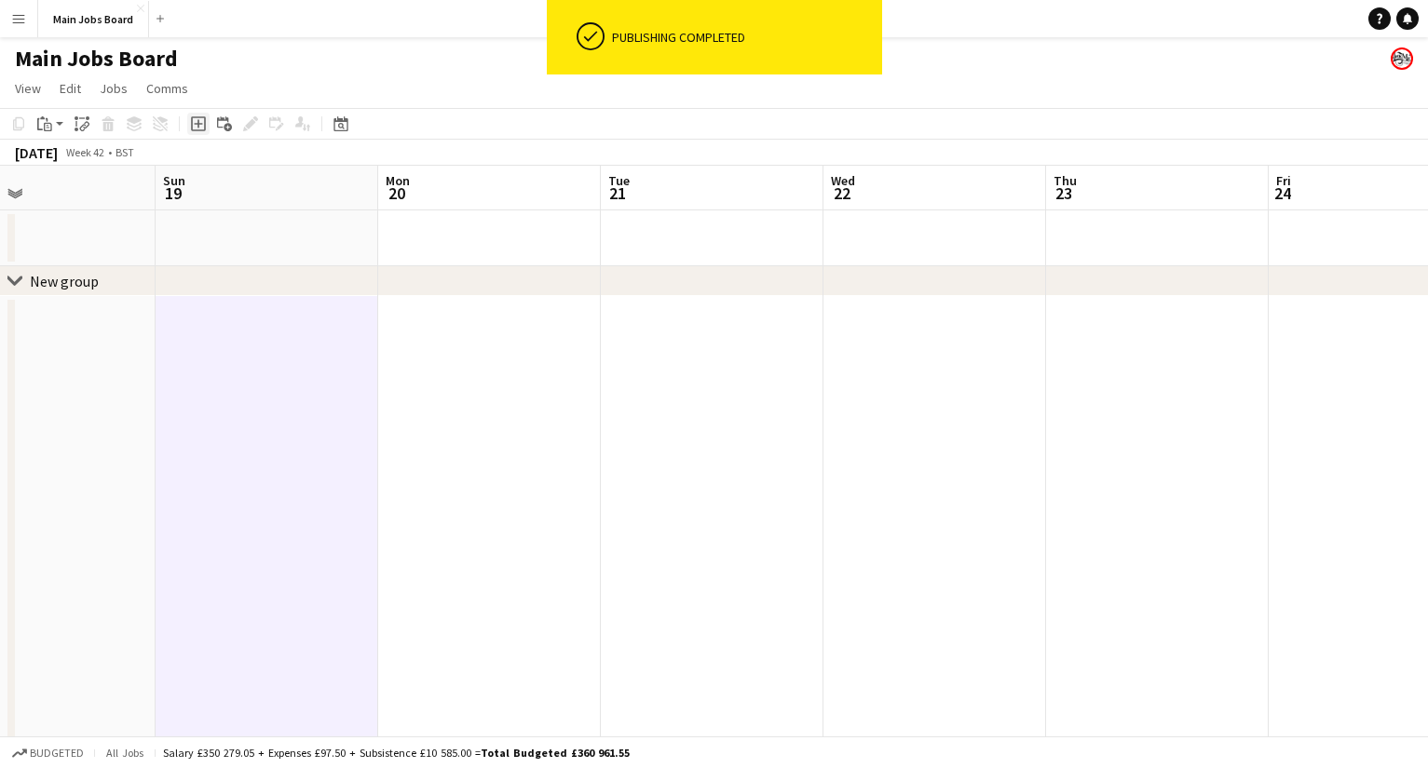
click at [197, 125] on icon "Add job" at bounding box center [198, 123] width 15 height 15
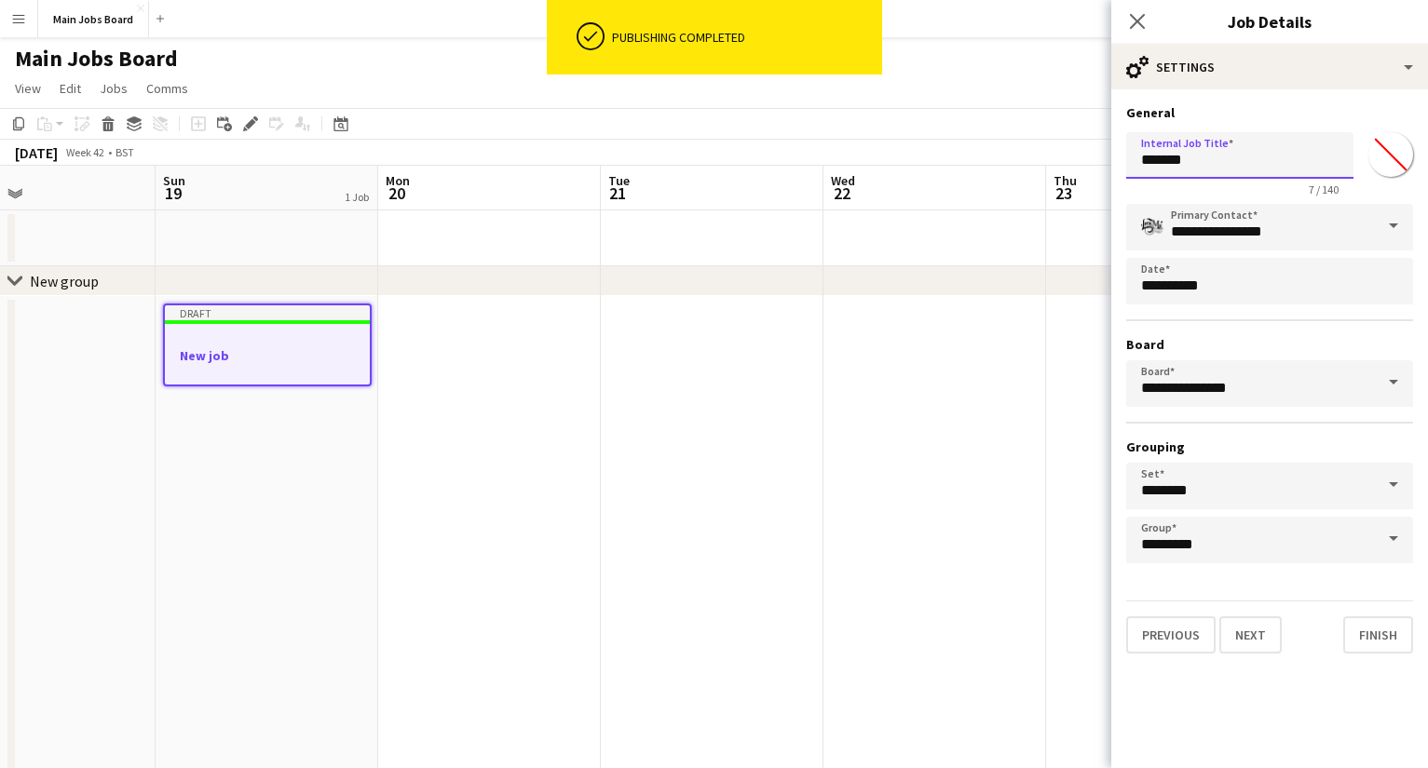
drag, startPoint x: 1250, startPoint y: 164, endPoint x: 969, endPoint y: 164, distance: 280.3
click at [1011, 164] on input "*******" at bounding box center [1239, 155] width 227 height 47
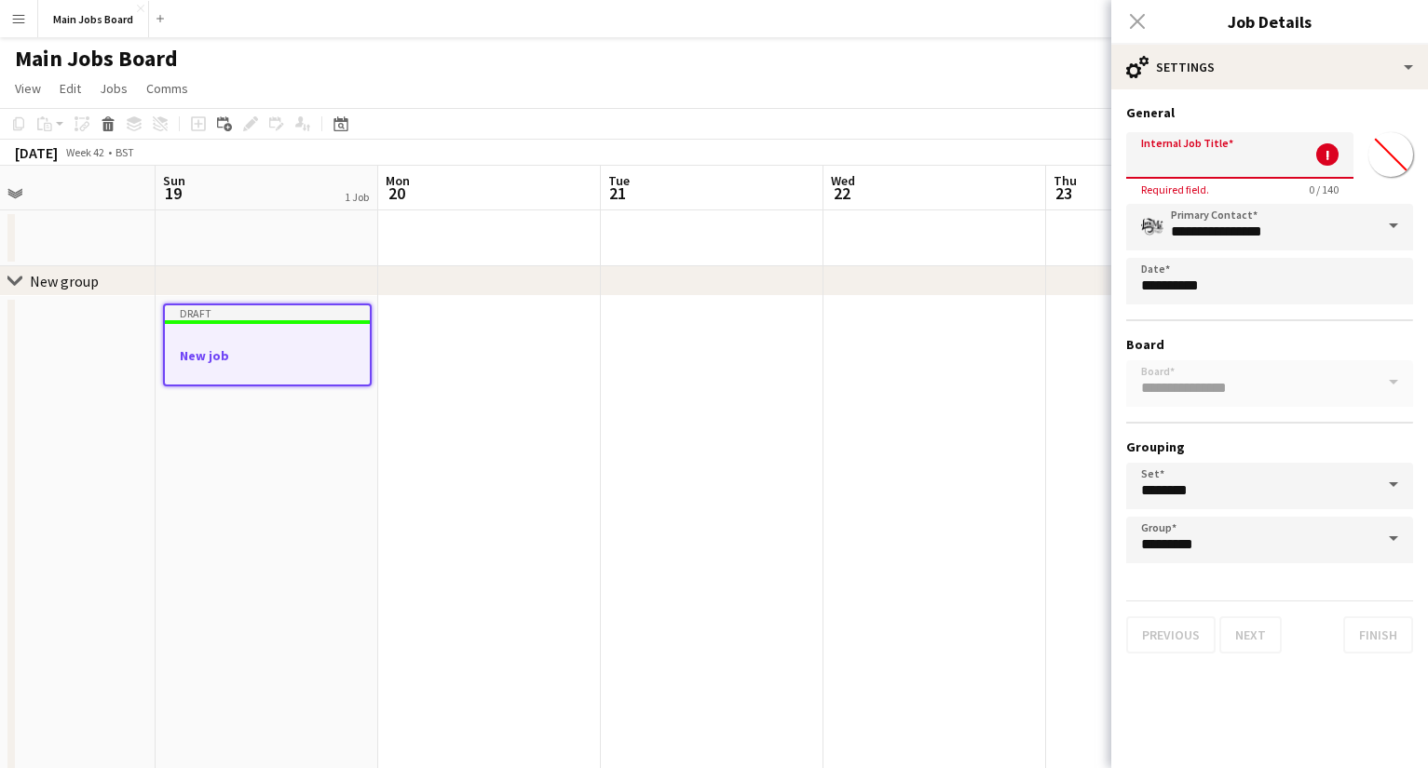
click at [1011, 162] on input "Internal Job Title" at bounding box center [1239, 155] width 227 height 47
paste input "**********"
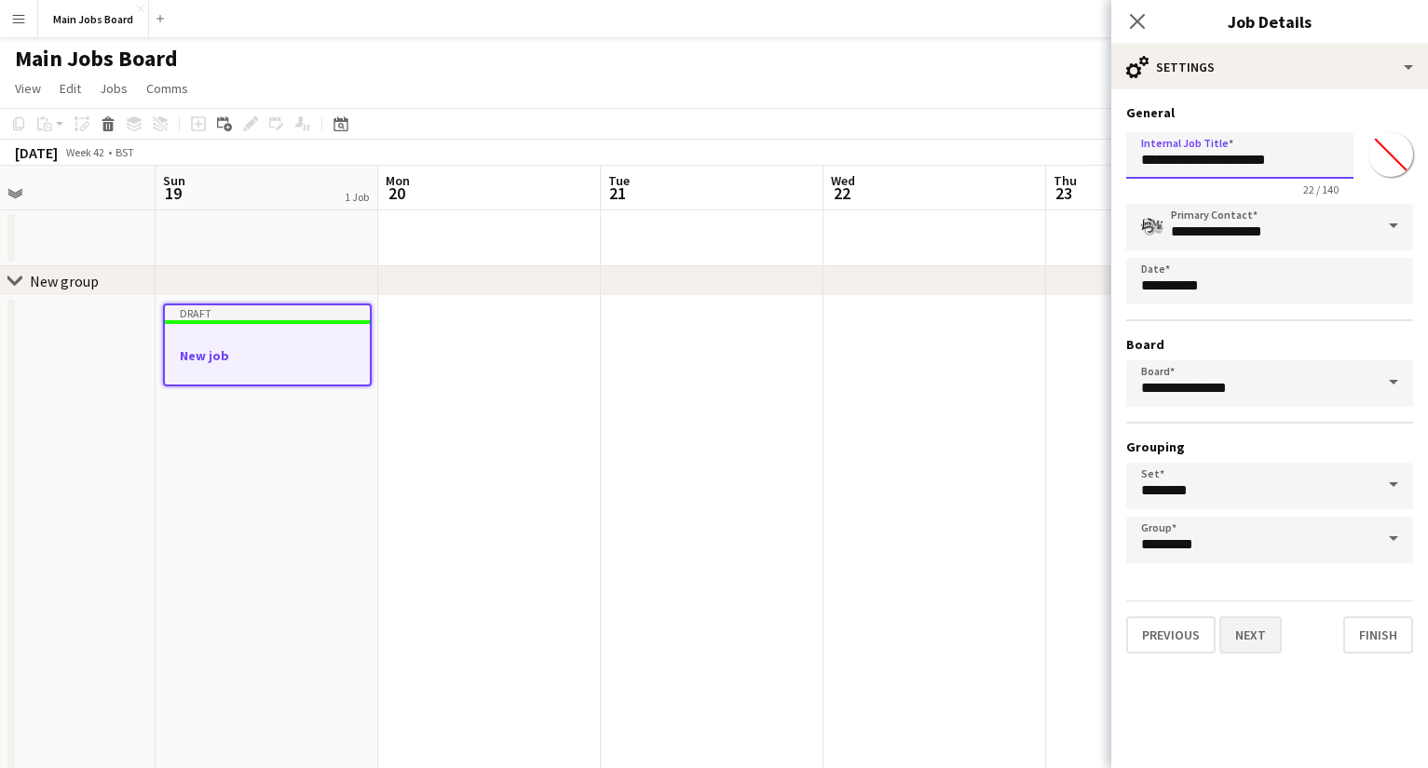
type input "**********"
click at [1011, 616] on button "Next" at bounding box center [1250, 634] width 62 height 37
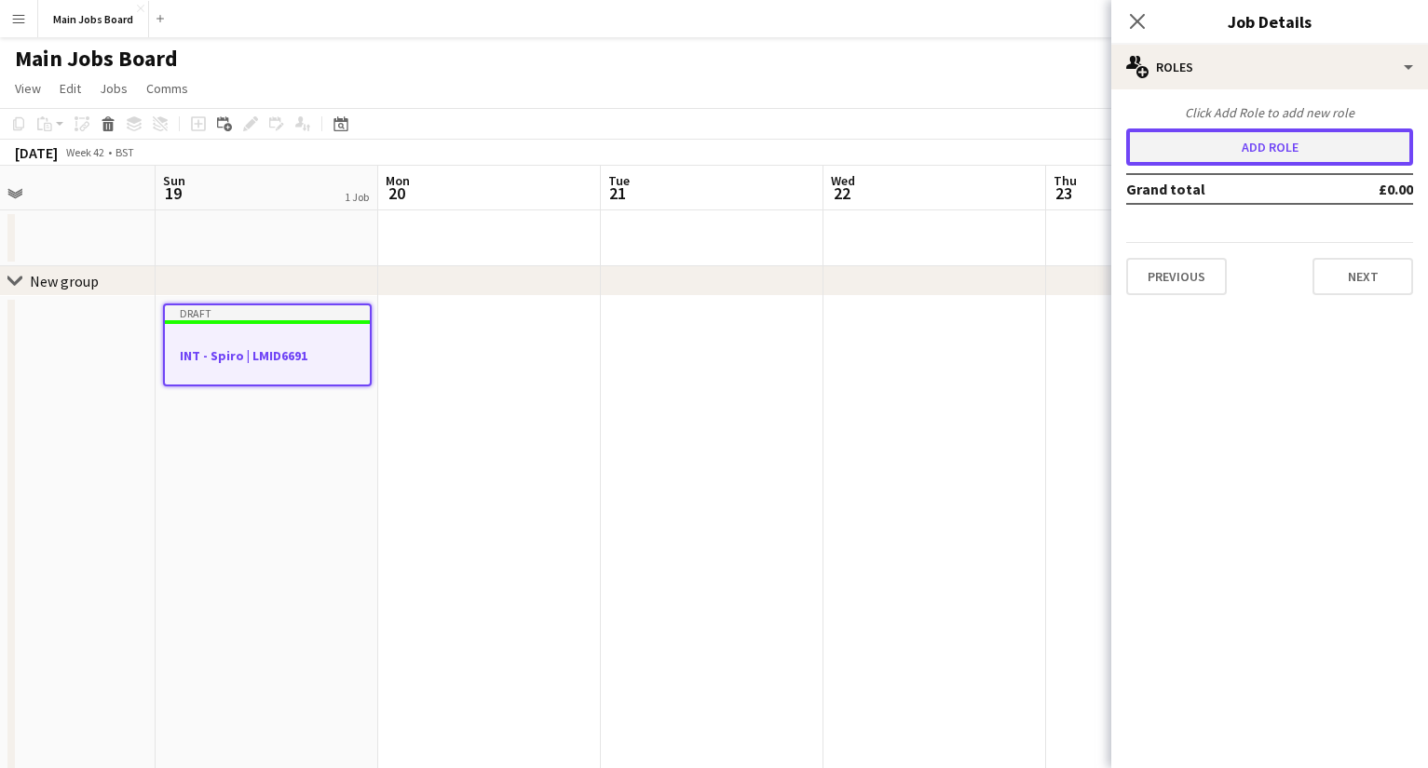
click at [1011, 142] on button "Add role" at bounding box center [1269, 147] width 287 height 37
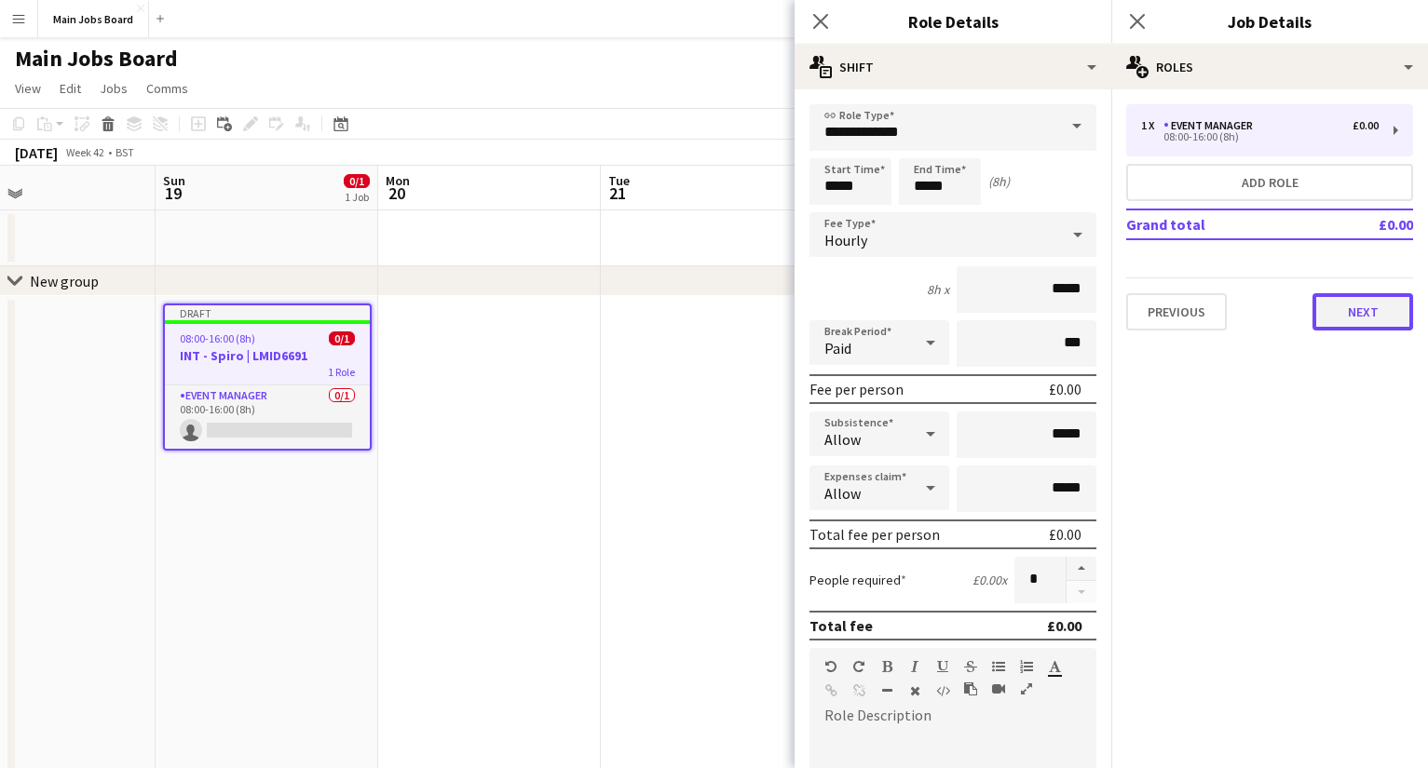
click at [1011, 309] on button "Next" at bounding box center [1362, 311] width 101 height 37
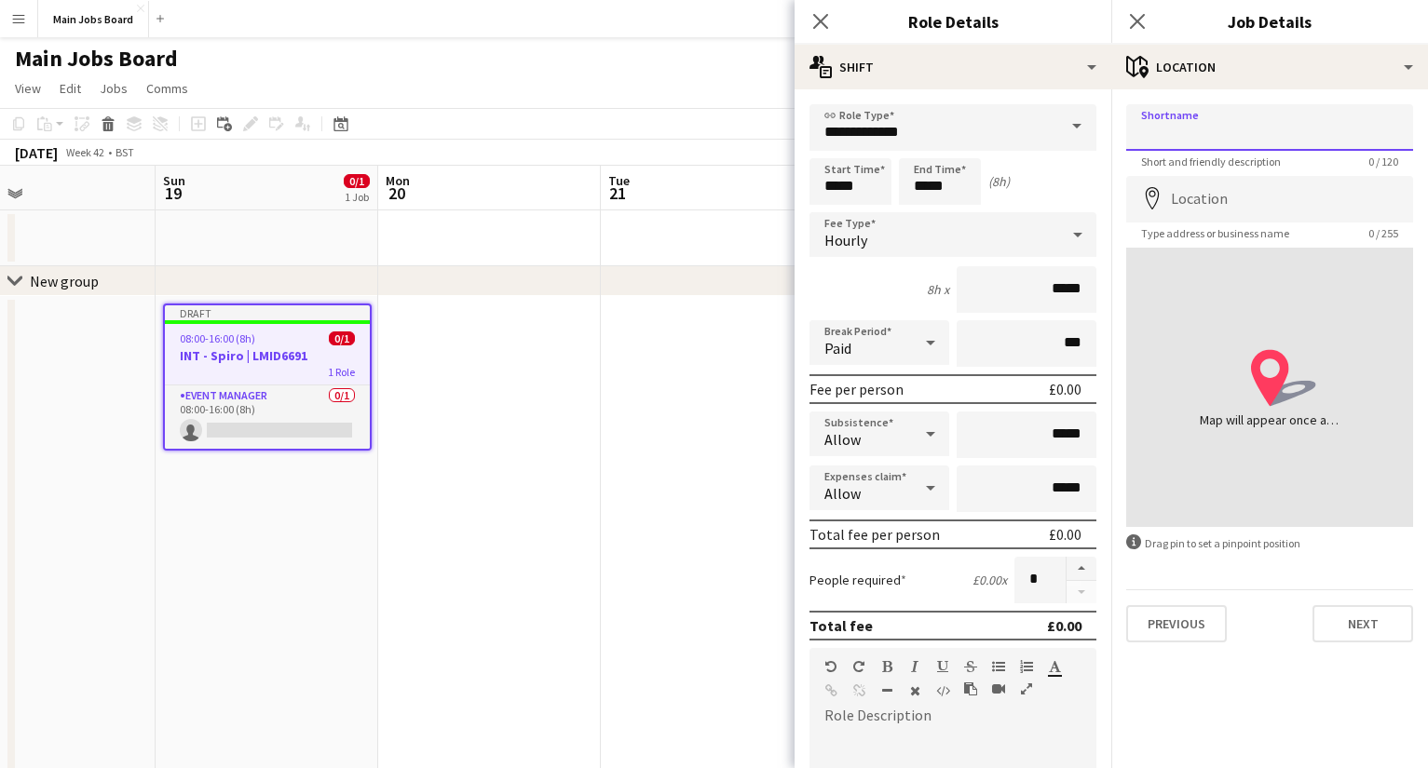
click at [1011, 136] on input "Shortname" at bounding box center [1269, 127] width 287 height 47
click at [1011, 616] on button "Next" at bounding box center [1362, 623] width 101 height 37
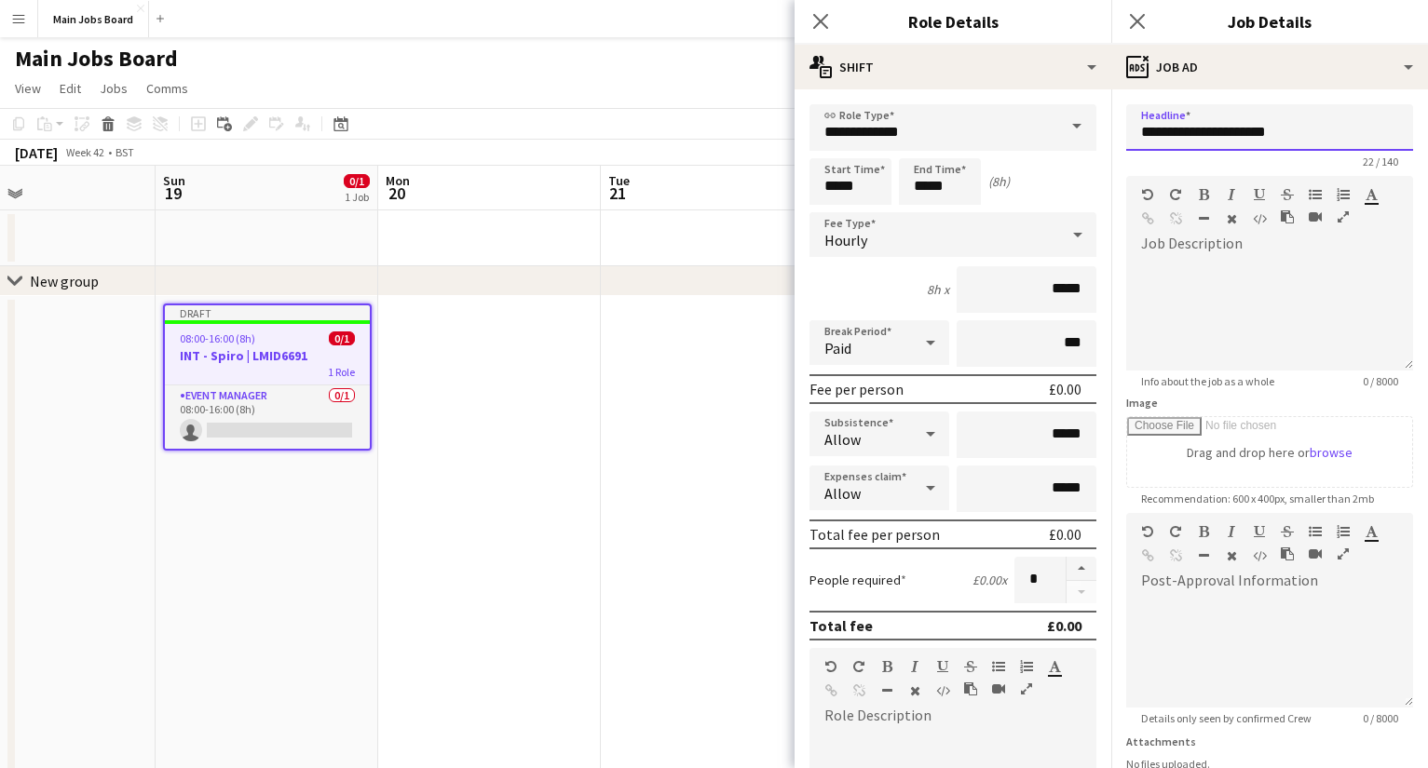
drag, startPoint x: 1312, startPoint y: 129, endPoint x: 983, endPoint y: 129, distance: 328.7
click at [1011, 129] on input "**********" at bounding box center [1269, 127] width 287 height 47
type input "**********"
click at [1011, 303] on div at bounding box center [1269, 315] width 287 height 112
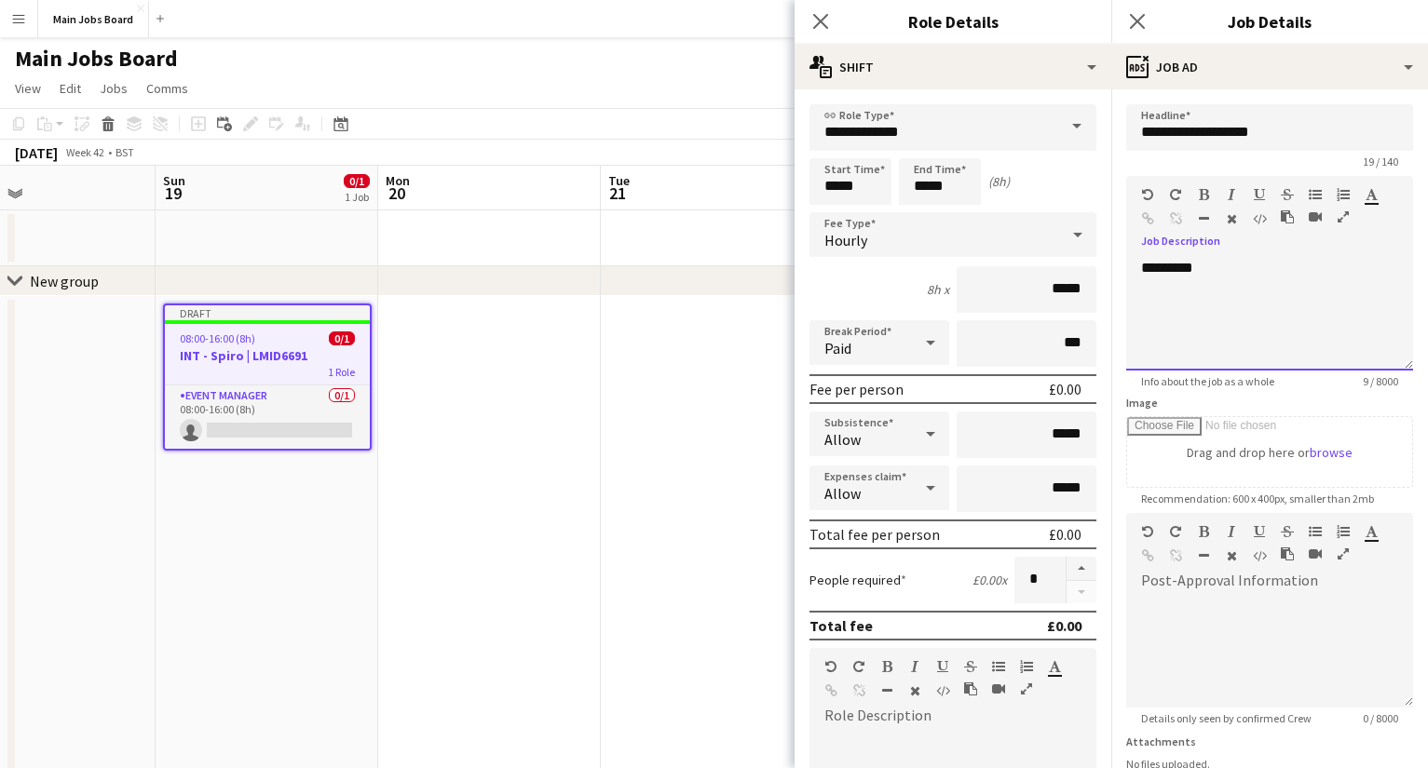
click at [1011, 273] on div "*********" at bounding box center [1269, 315] width 287 height 112
click at [1011, 285] on div "**********" at bounding box center [1269, 315] width 287 height 112
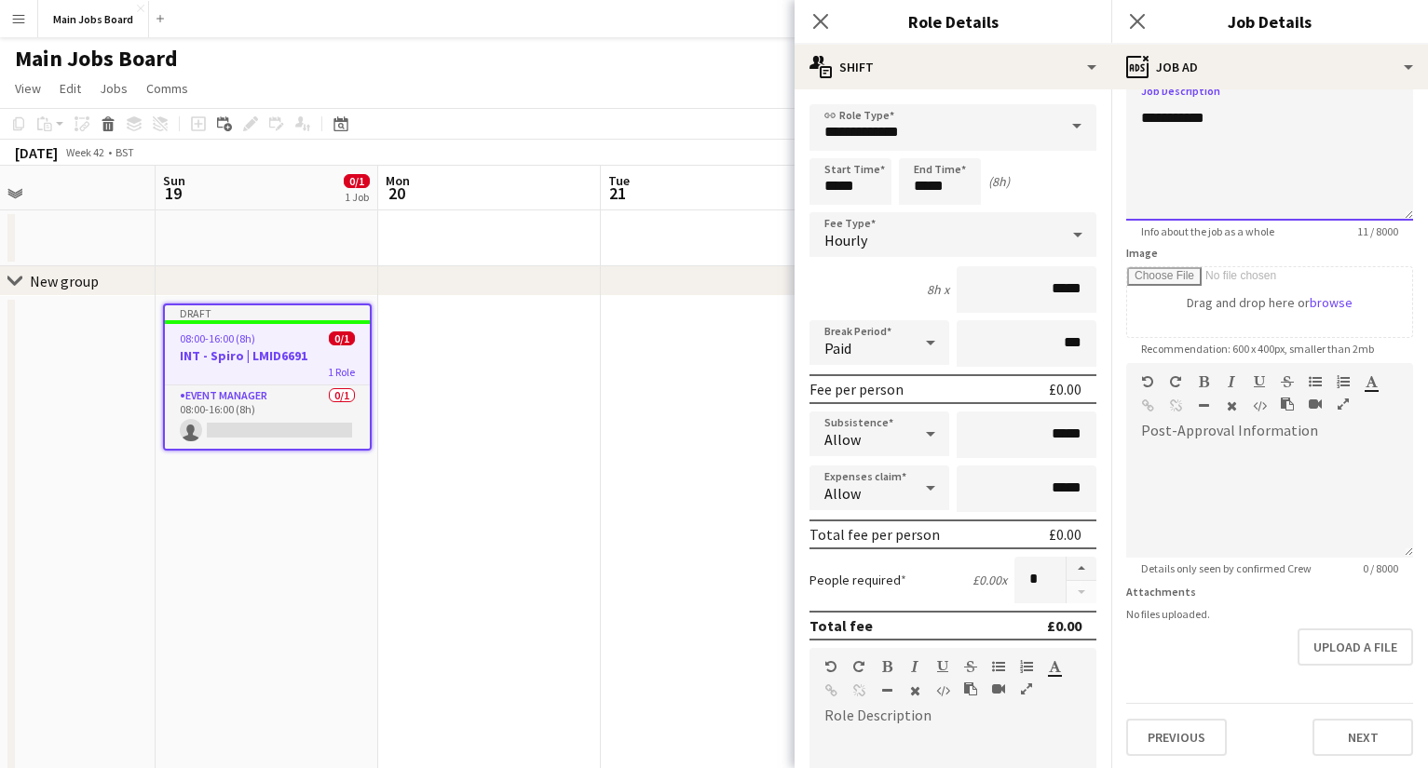
scroll to position [156, 0]
click at [1011, 616] on div "Previous Next" at bounding box center [1269, 726] width 287 height 53
click at [1011, 616] on button "Next" at bounding box center [1362, 734] width 101 height 37
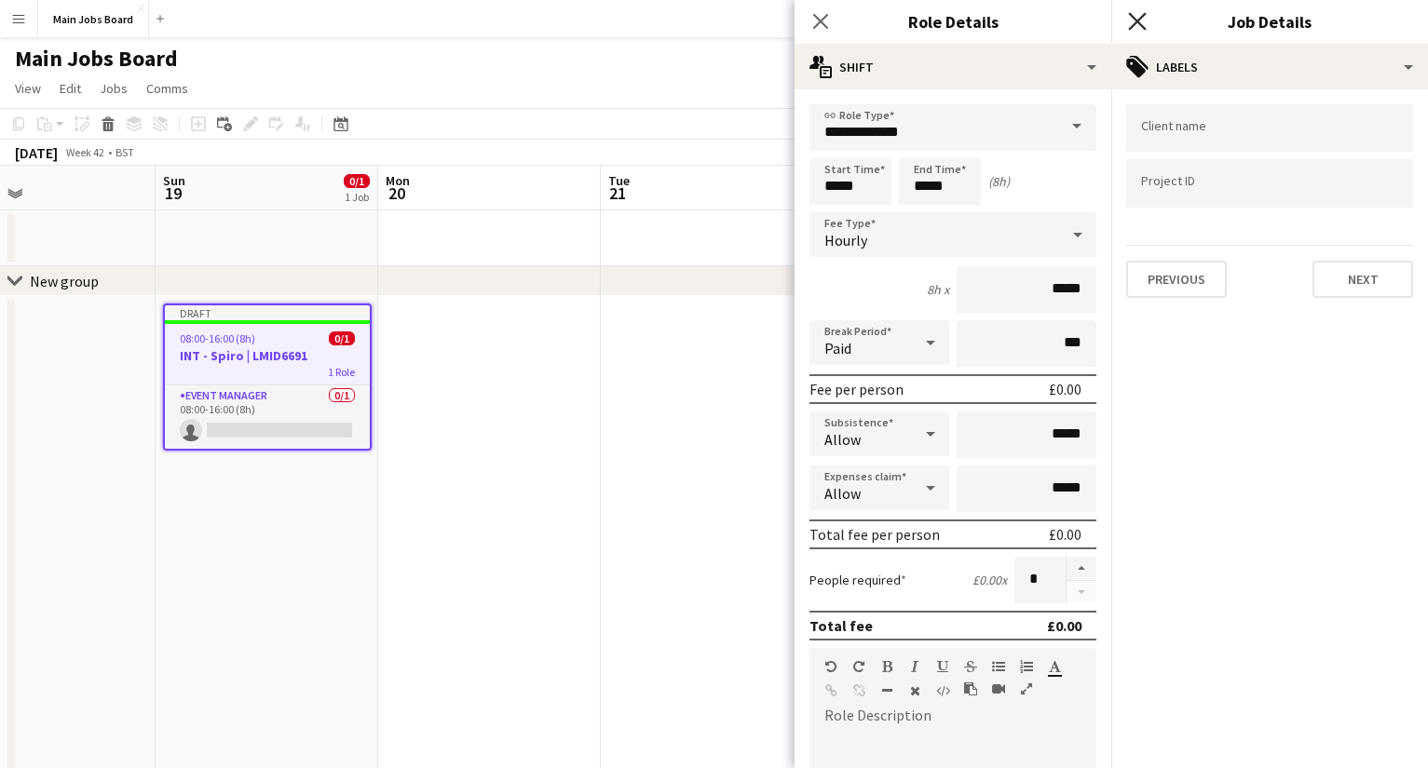
click at [1011, 19] on icon "Close pop-in" at bounding box center [1137, 21] width 18 height 18
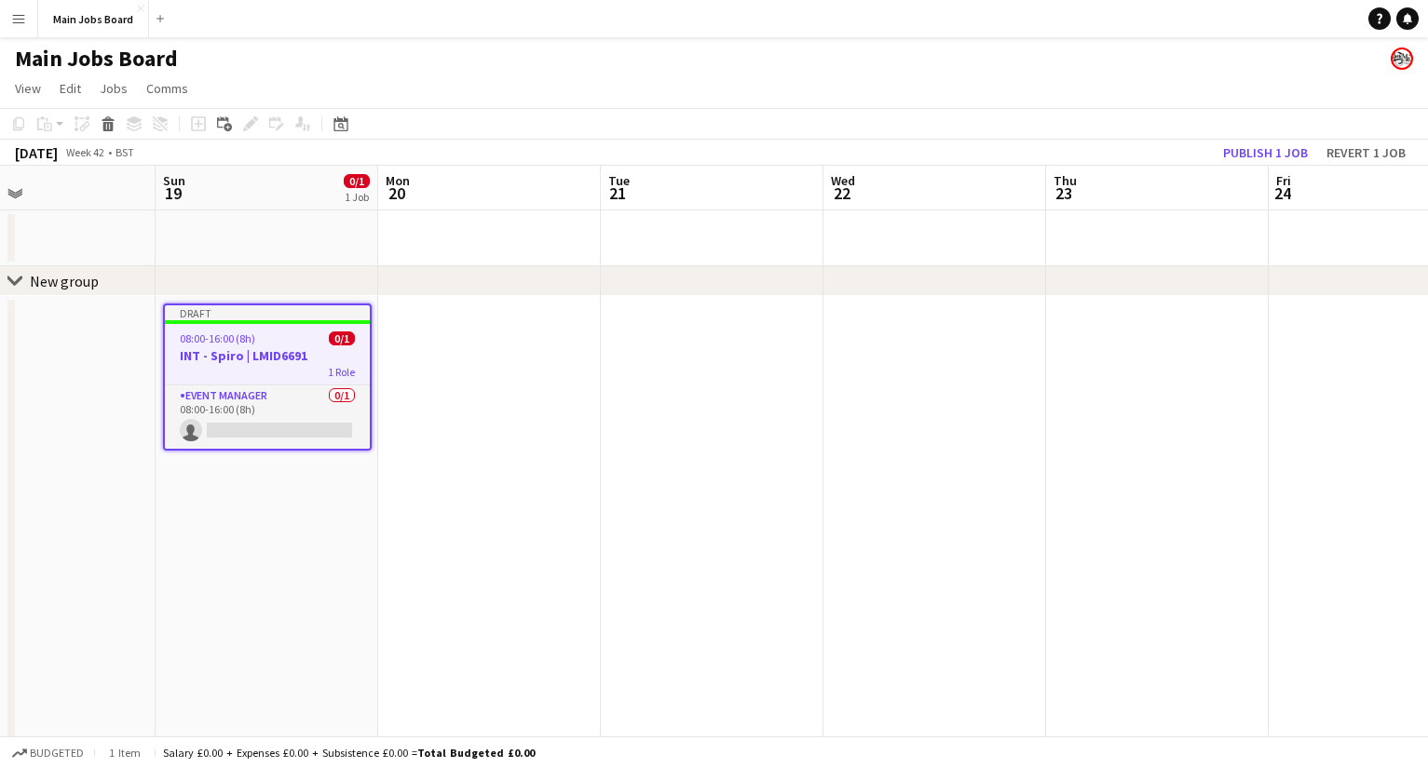
click at [482, 333] on app-date-cell at bounding box center [489, 755] width 223 height 918
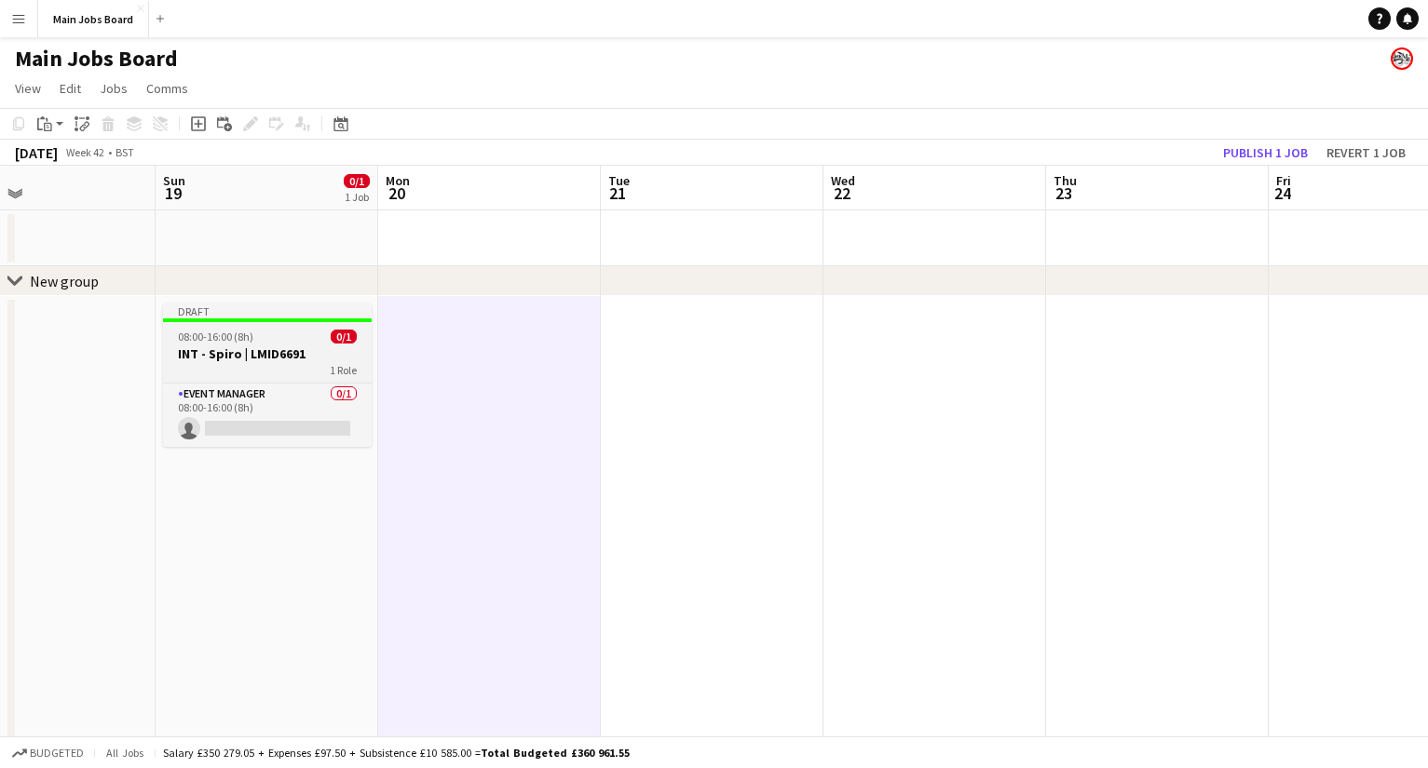
click at [236, 332] on span "08:00-16:00 (8h)" at bounding box center [215, 337] width 75 height 14
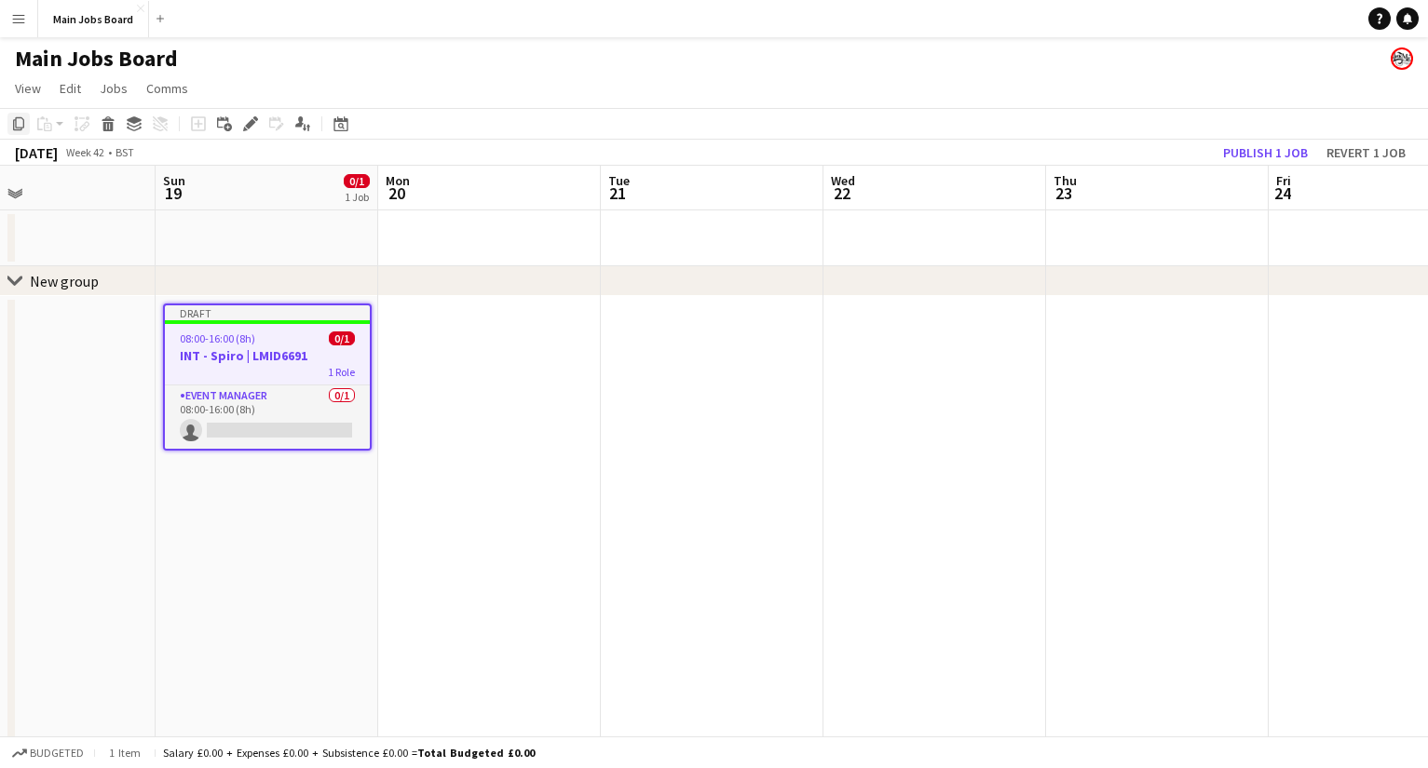
click at [20, 125] on icon "Copy" at bounding box center [18, 123] width 15 height 15
click at [445, 383] on app-date-cell at bounding box center [489, 755] width 223 height 918
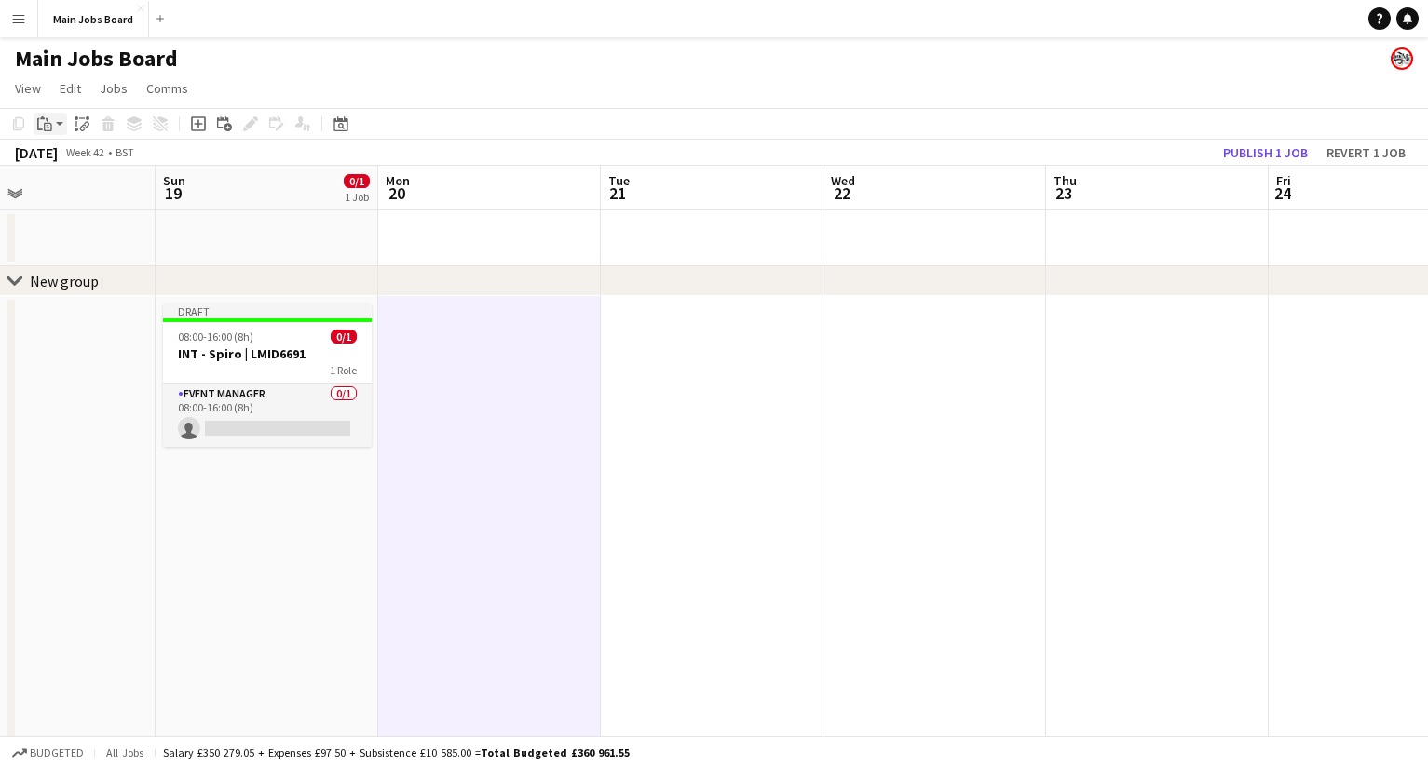
click at [45, 119] on icon "Paste" at bounding box center [44, 123] width 15 height 15
click at [91, 162] on link "Paste Command V" at bounding box center [122, 159] width 147 height 17
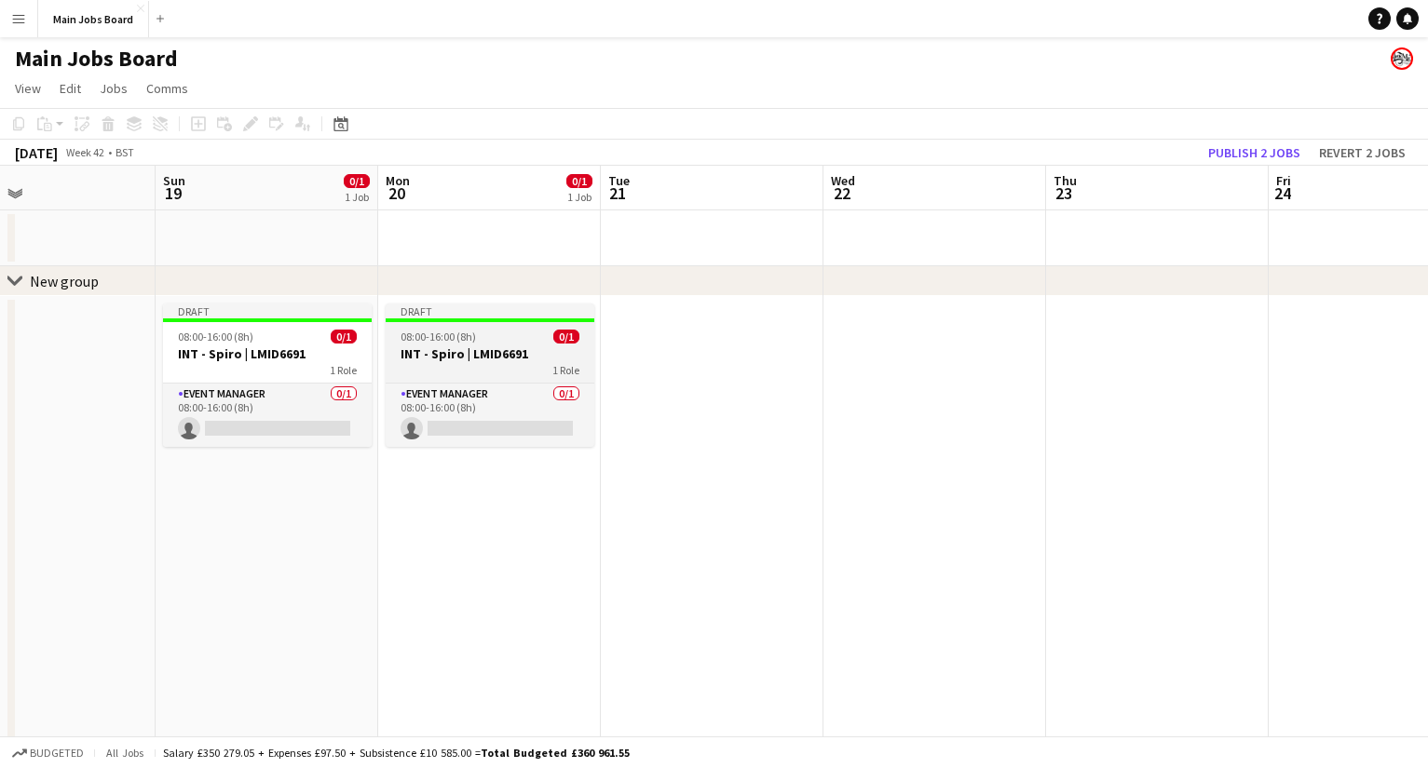
click at [500, 336] on div "08:00-16:00 (8h) 0/1" at bounding box center [490, 337] width 209 height 14
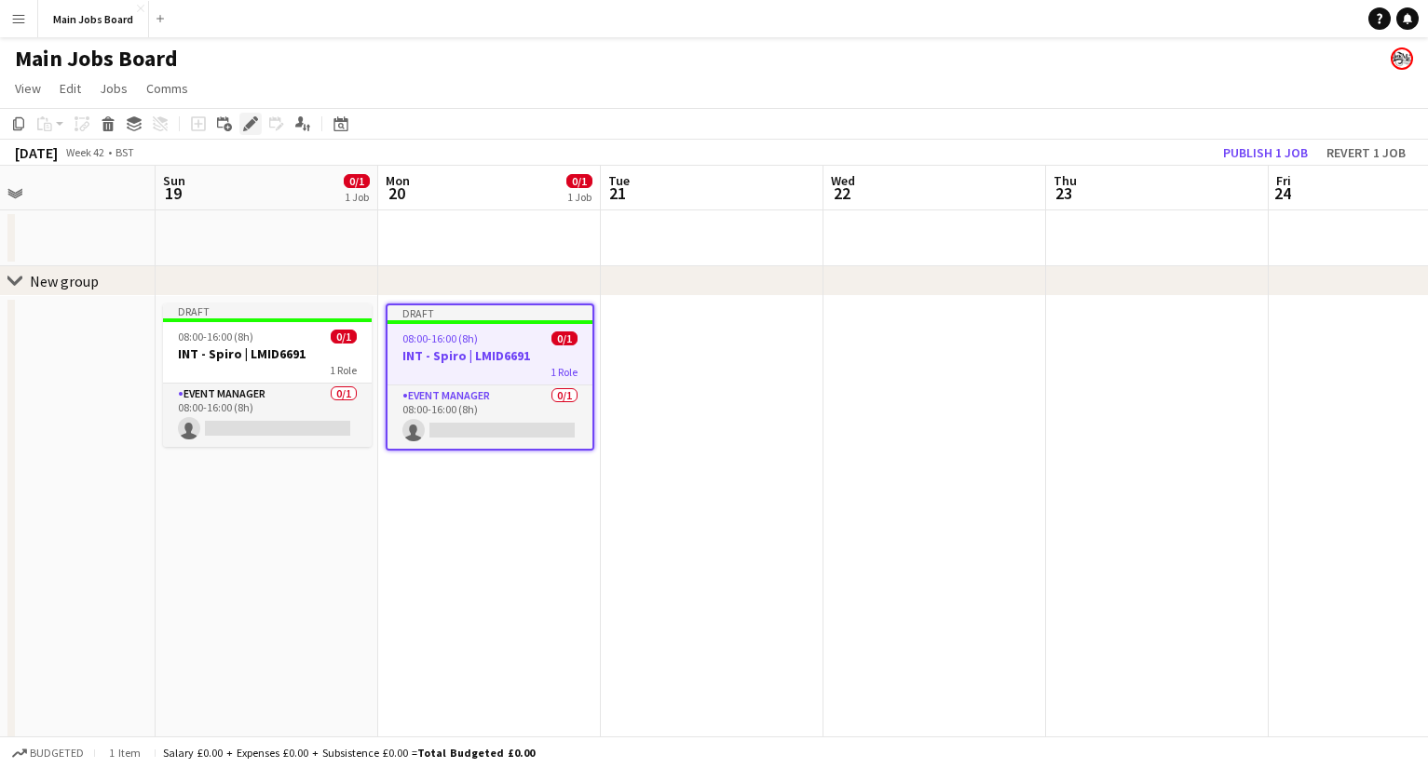
click at [250, 122] on icon at bounding box center [250, 124] width 10 height 10
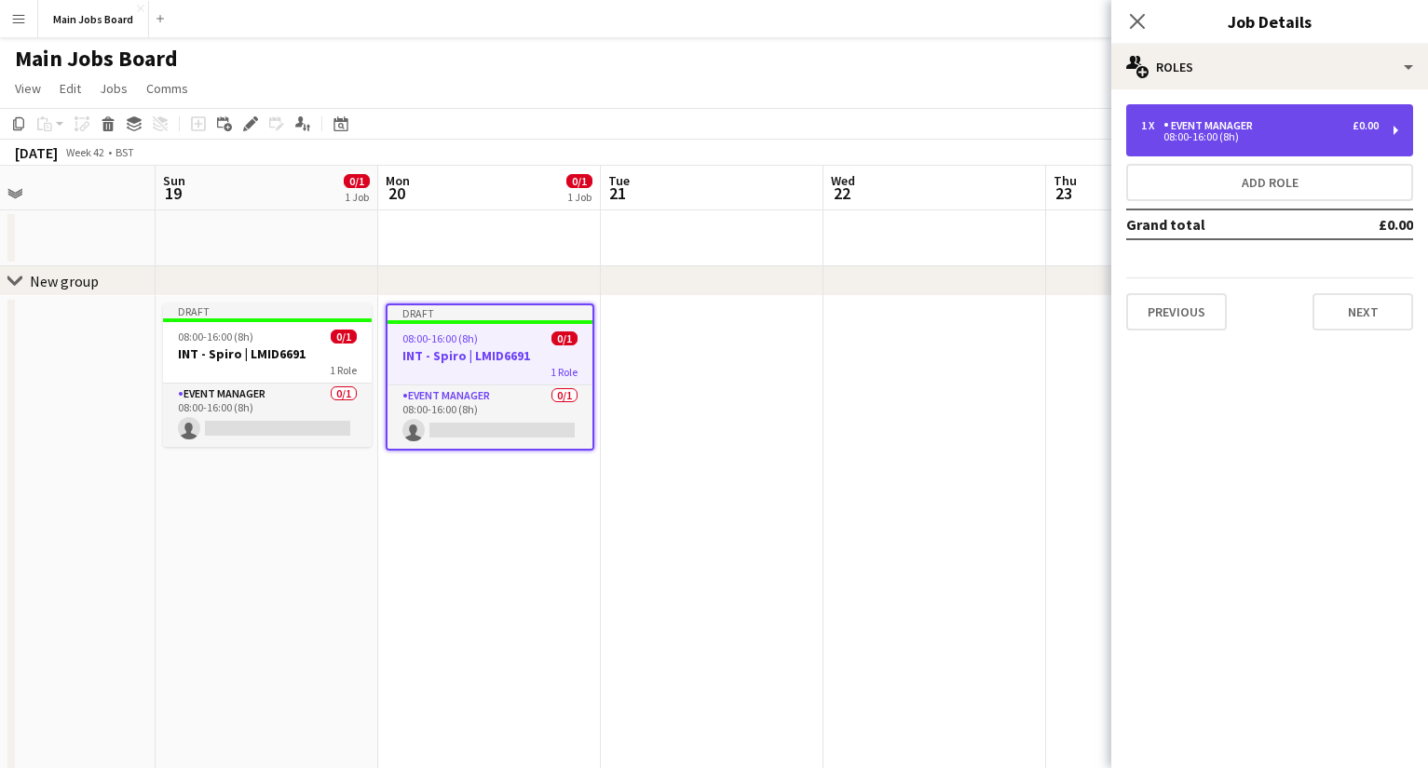
click at [1011, 127] on div "Event Manager" at bounding box center [1211, 125] width 97 height 13
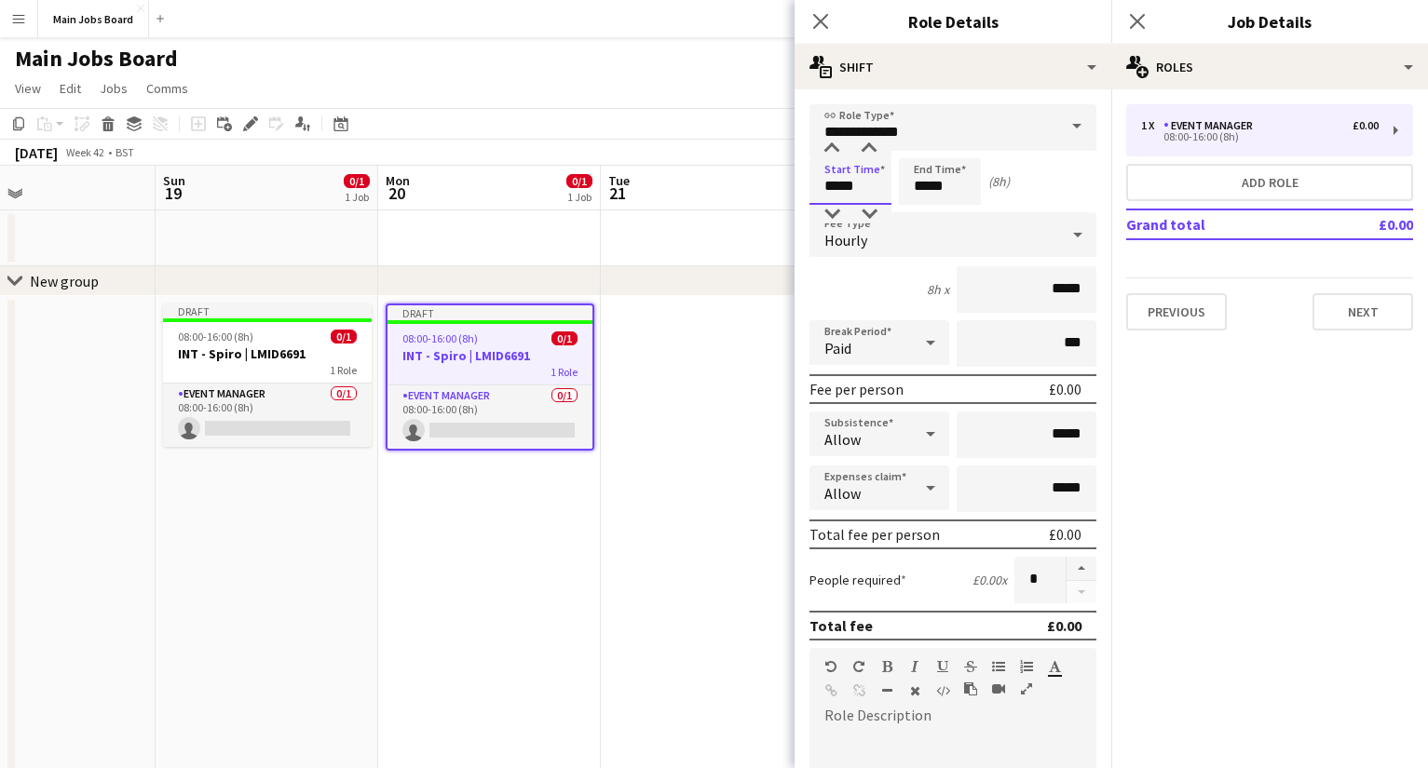
click at [871, 186] on input "*****" at bounding box center [850, 181] width 82 height 47
type input "*****"
click at [955, 190] on input "*****" at bounding box center [940, 181] width 82 height 47
type input "*****"
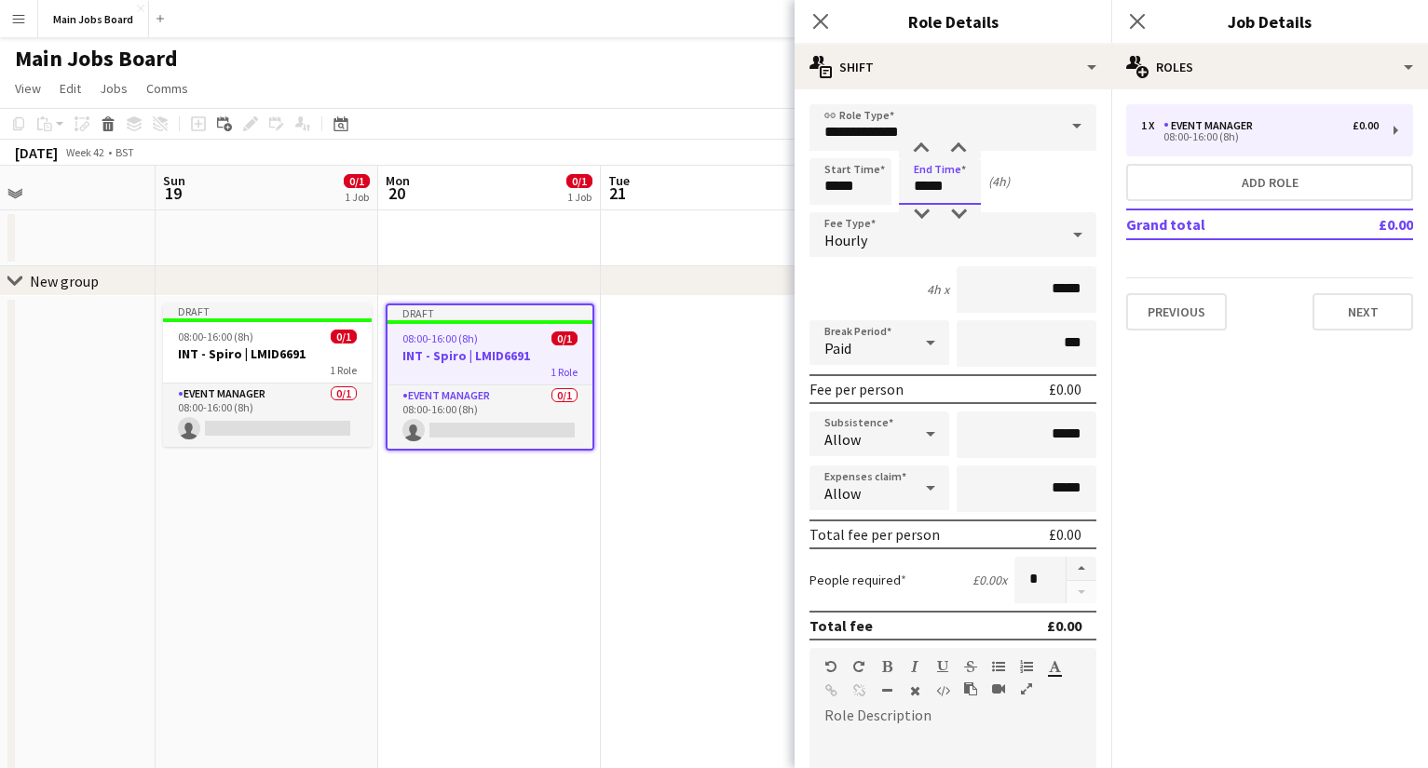
type input "*****"
click at [1011, 292] on input "*****" at bounding box center [1026, 289] width 140 height 47
type input "**"
type input "******"
click at [1011, 413] on mat-expansion-panel "pencil3 General details 1 x Event Manager £0.00 08:00-16:00 (8h) Add role Grand…" at bounding box center [1269, 428] width 317 height 679
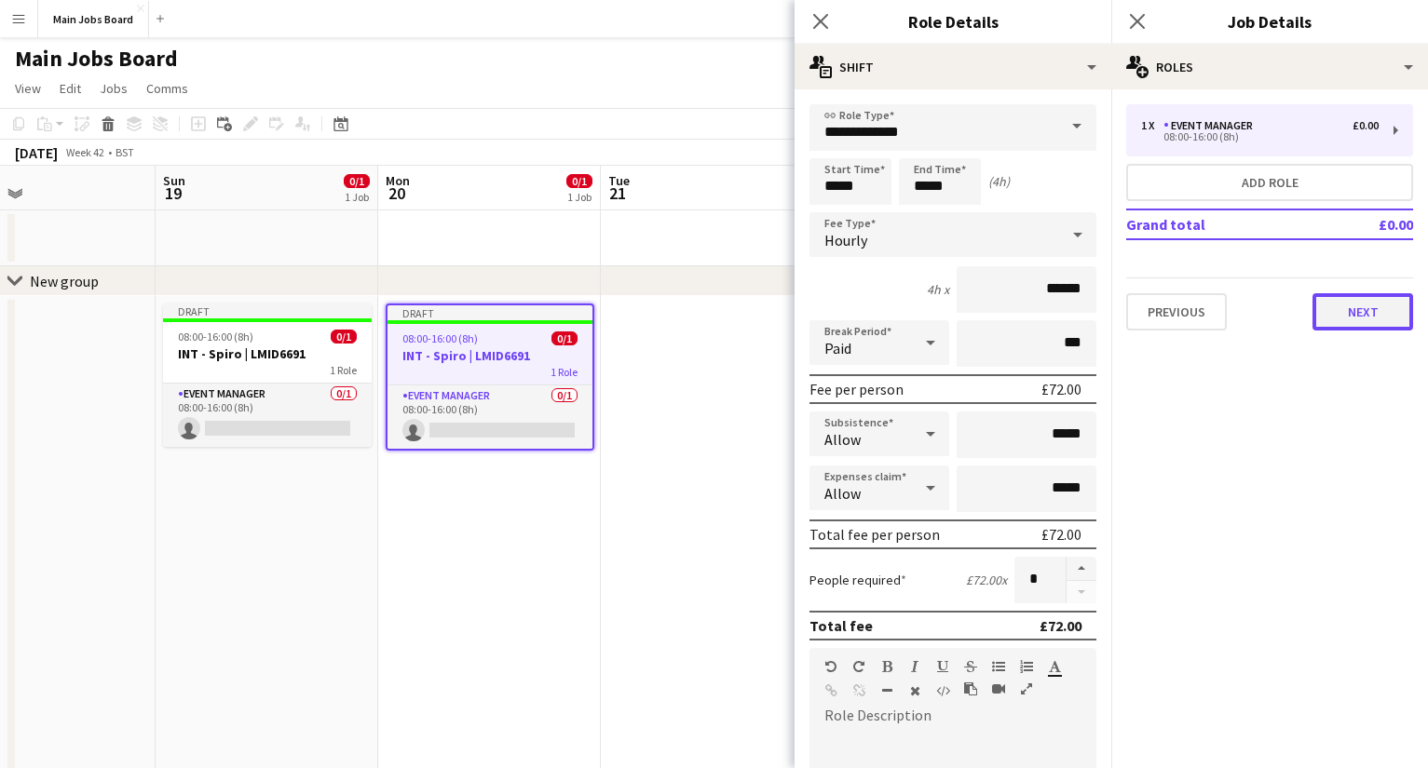
click at [1011, 311] on button "Next" at bounding box center [1362, 311] width 101 height 37
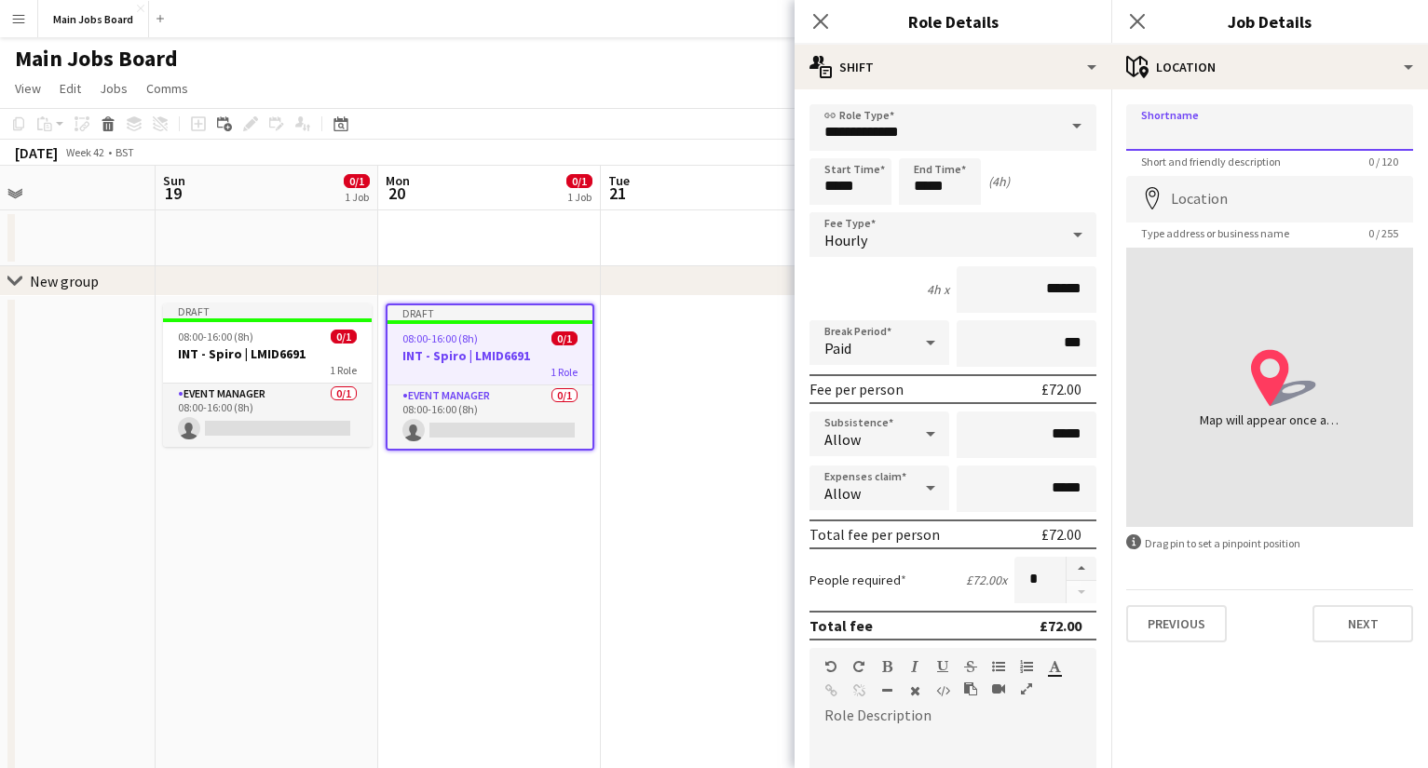
click at [1011, 119] on input "Shortname" at bounding box center [1269, 127] width 287 height 47
paste input "**********"
type input "**********"
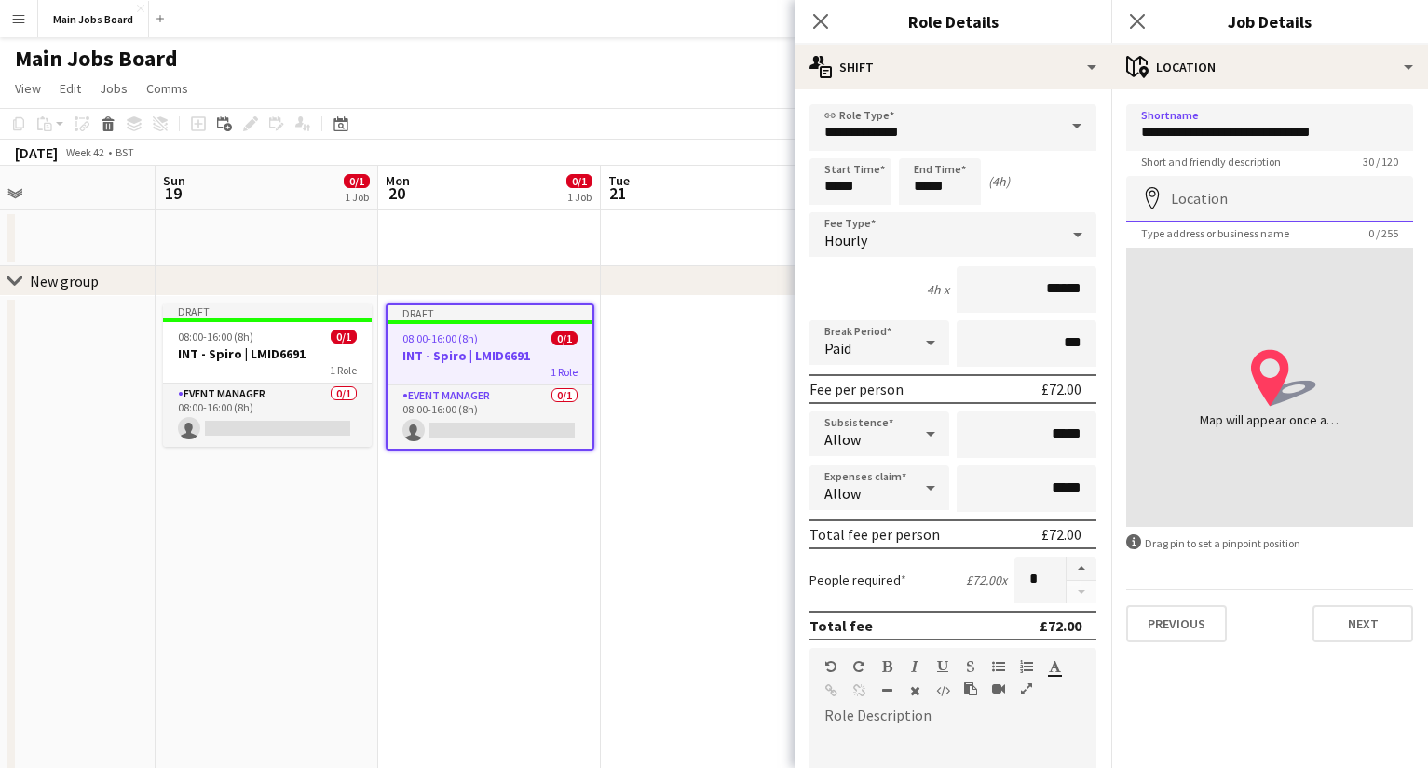
click at [1011, 196] on input "Location" at bounding box center [1269, 199] width 287 height 47
paste input "**********"
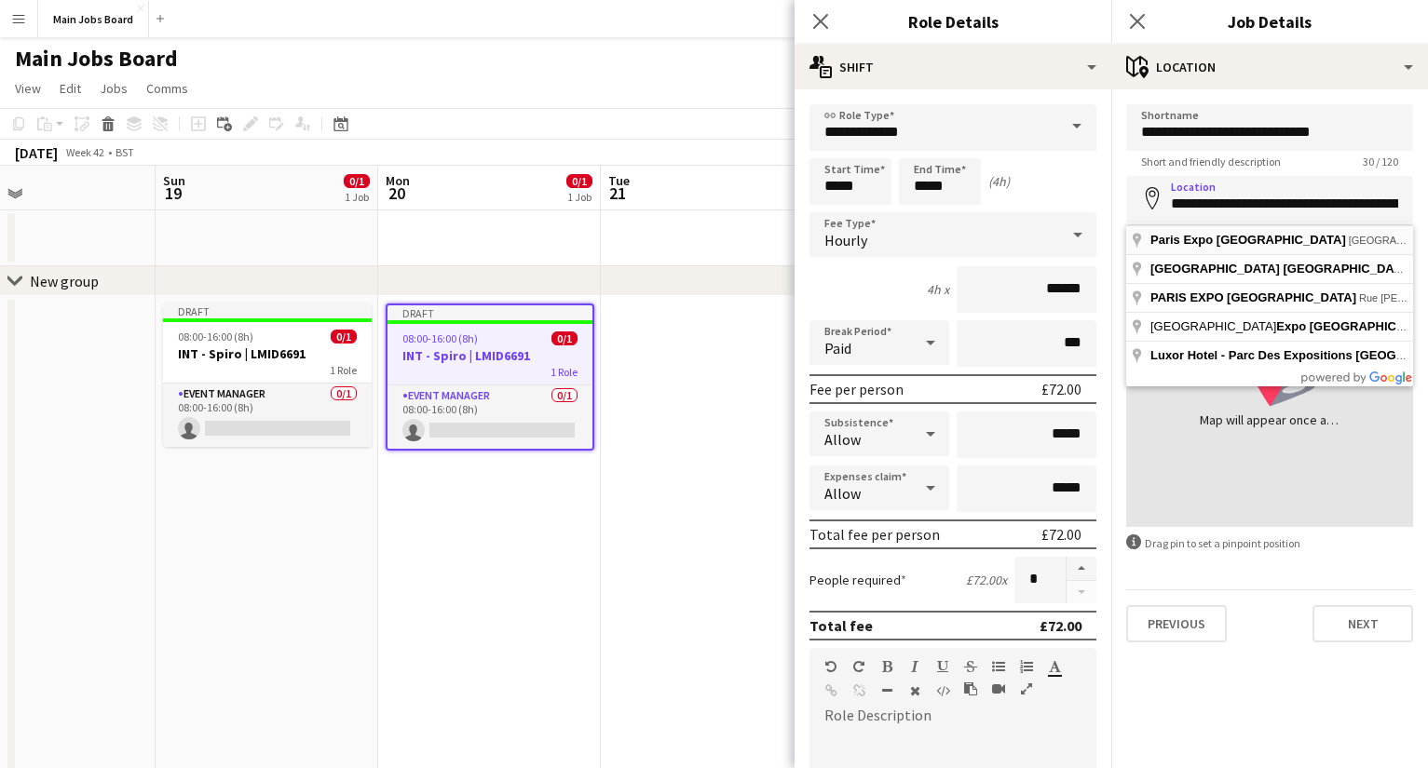
type input "**********"
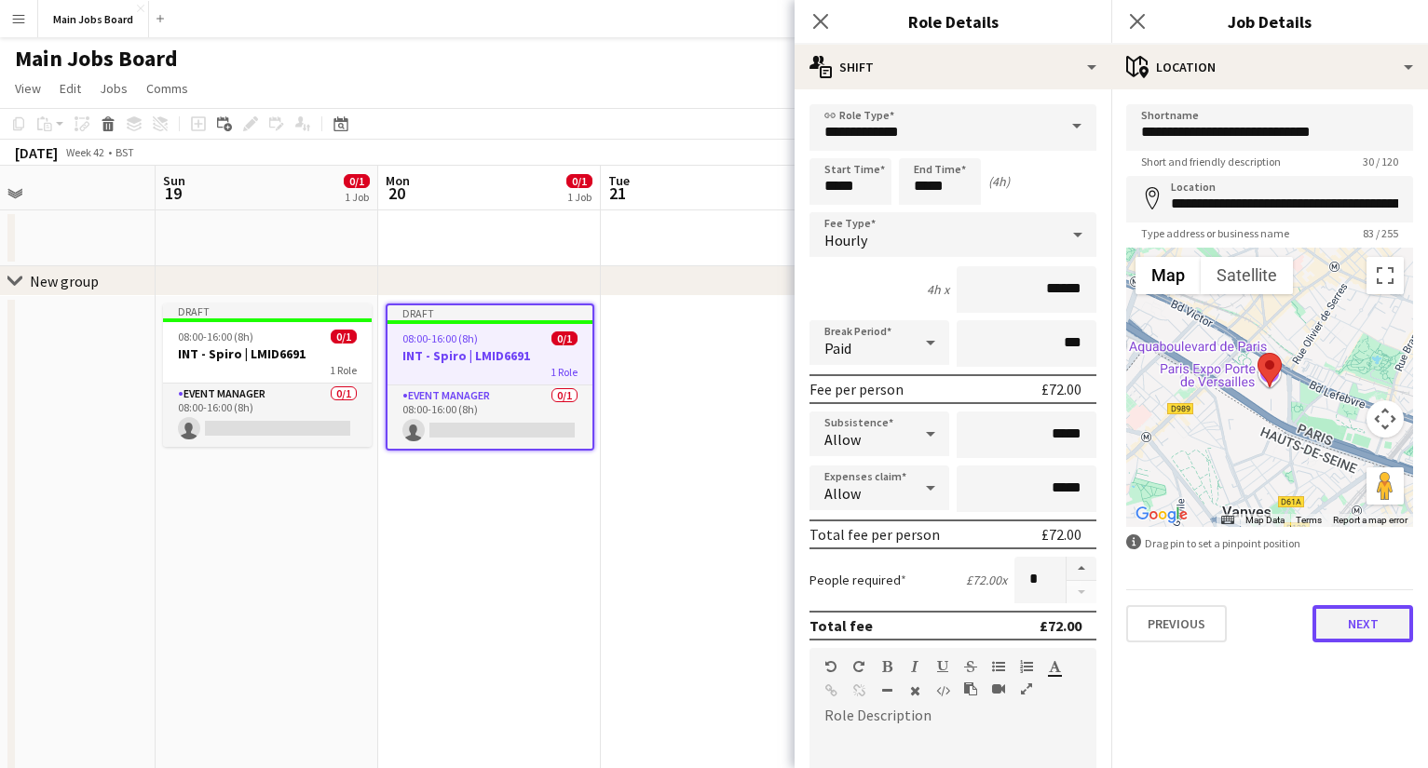
click at [1011, 616] on button "Next" at bounding box center [1362, 623] width 101 height 37
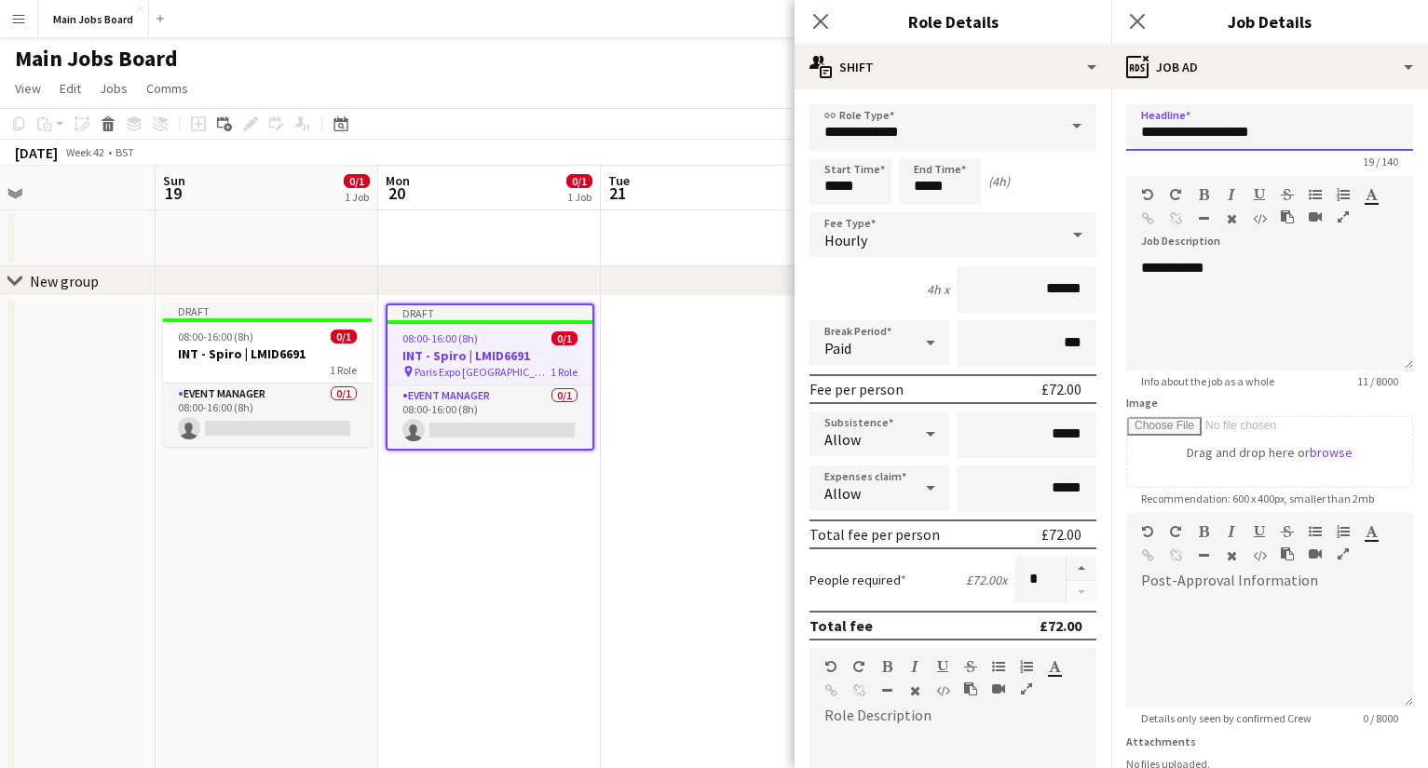
drag, startPoint x: 1297, startPoint y: 131, endPoint x: 995, endPoint y: 131, distance: 301.7
click at [1011, 131] on input "**********" at bounding box center [1269, 127] width 287 height 47
type input "**********"
click at [1011, 292] on div "**********" at bounding box center [1269, 315] width 287 height 112
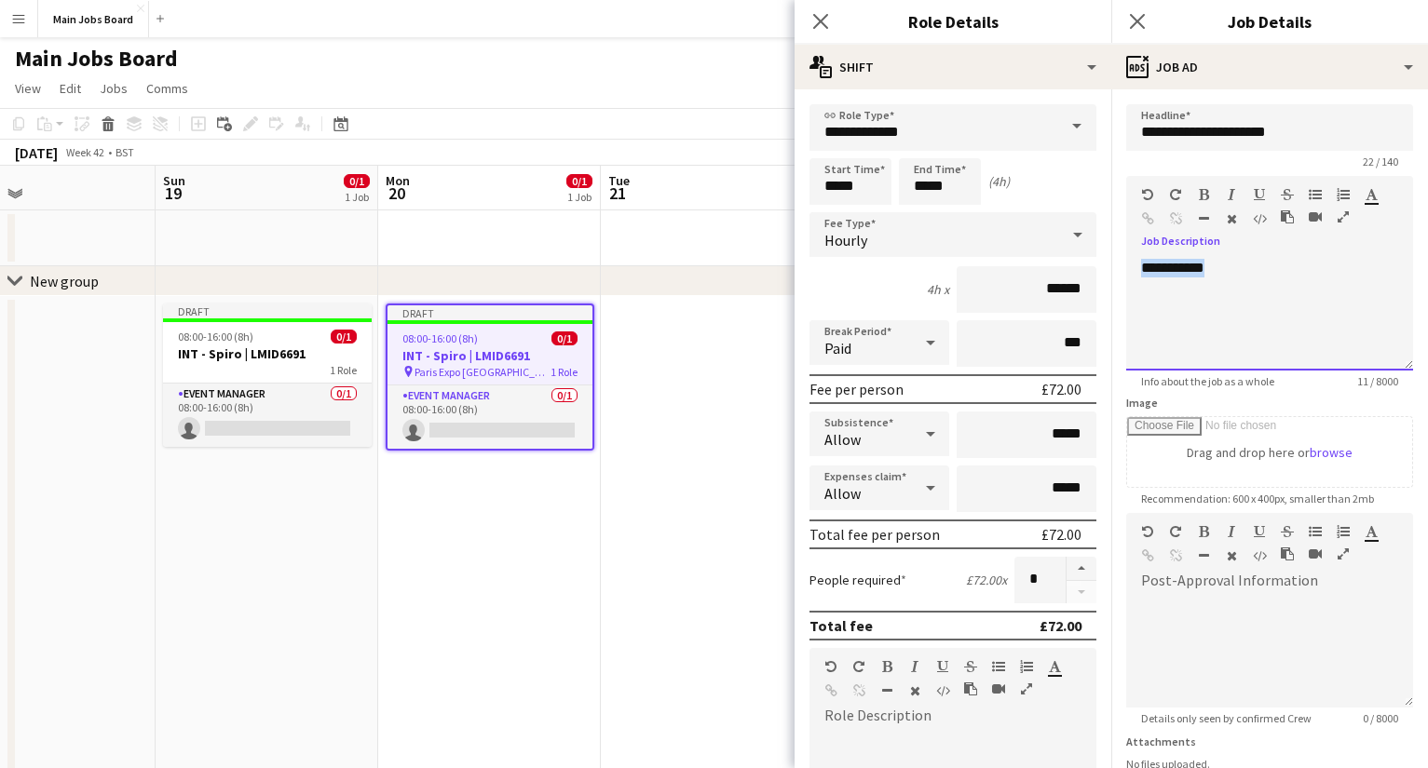
drag, startPoint x: 1267, startPoint y: 270, endPoint x: 1022, endPoint y: 270, distance: 244.9
click at [1011, 270] on div "**********" at bounding box center [1269, 315] width 287 height 112
click at [1011, 321] on div "**********" at bounding box center [1269, 315] width 287 height 112
click at [1011, 313] on div "**********" at bounding box center [1269, 315] width 287 height 112
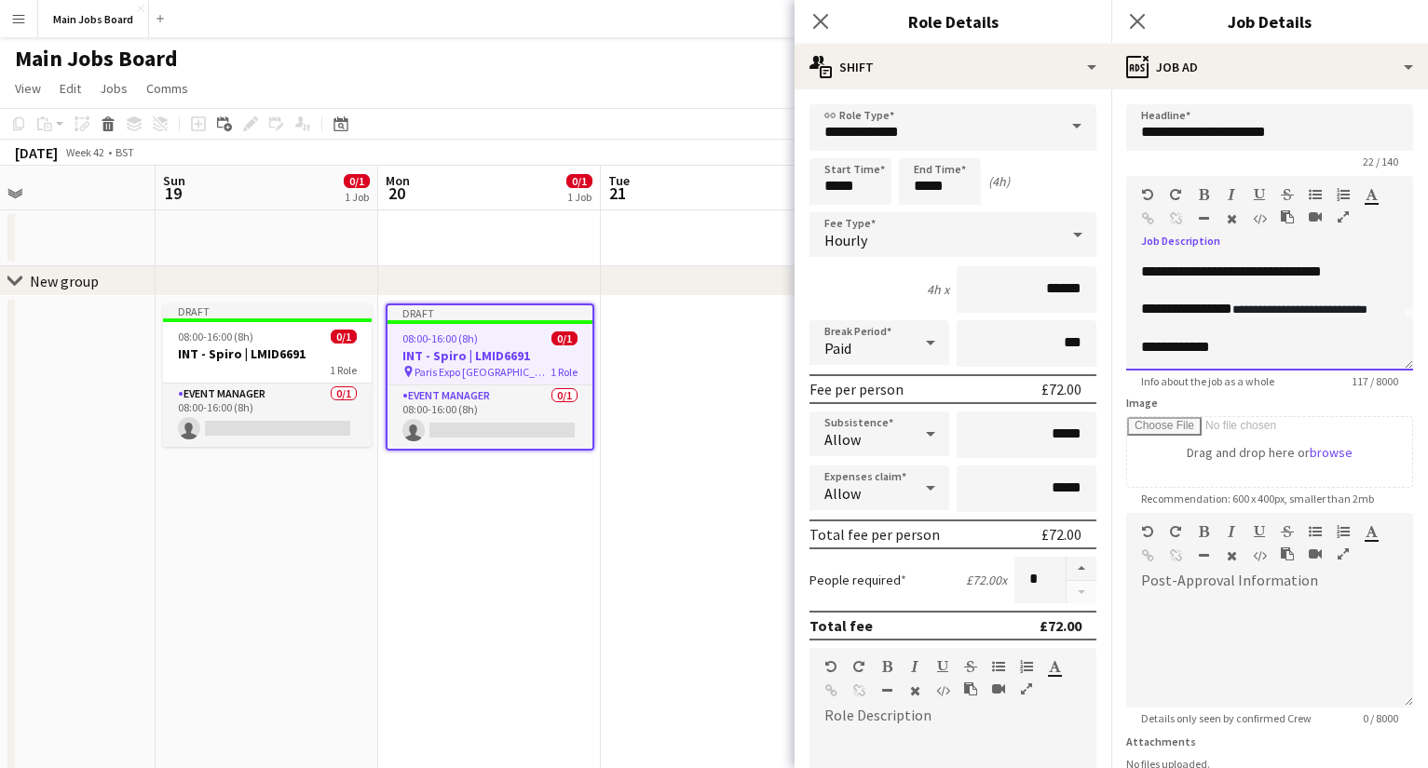
click at [1011, 360] on div "**********" at bounding box center [1269, 315] width 287 height 112
click at [1011, 28] on icon "Close pop-in" at bounding box center [1137, 21] width 18 height 18
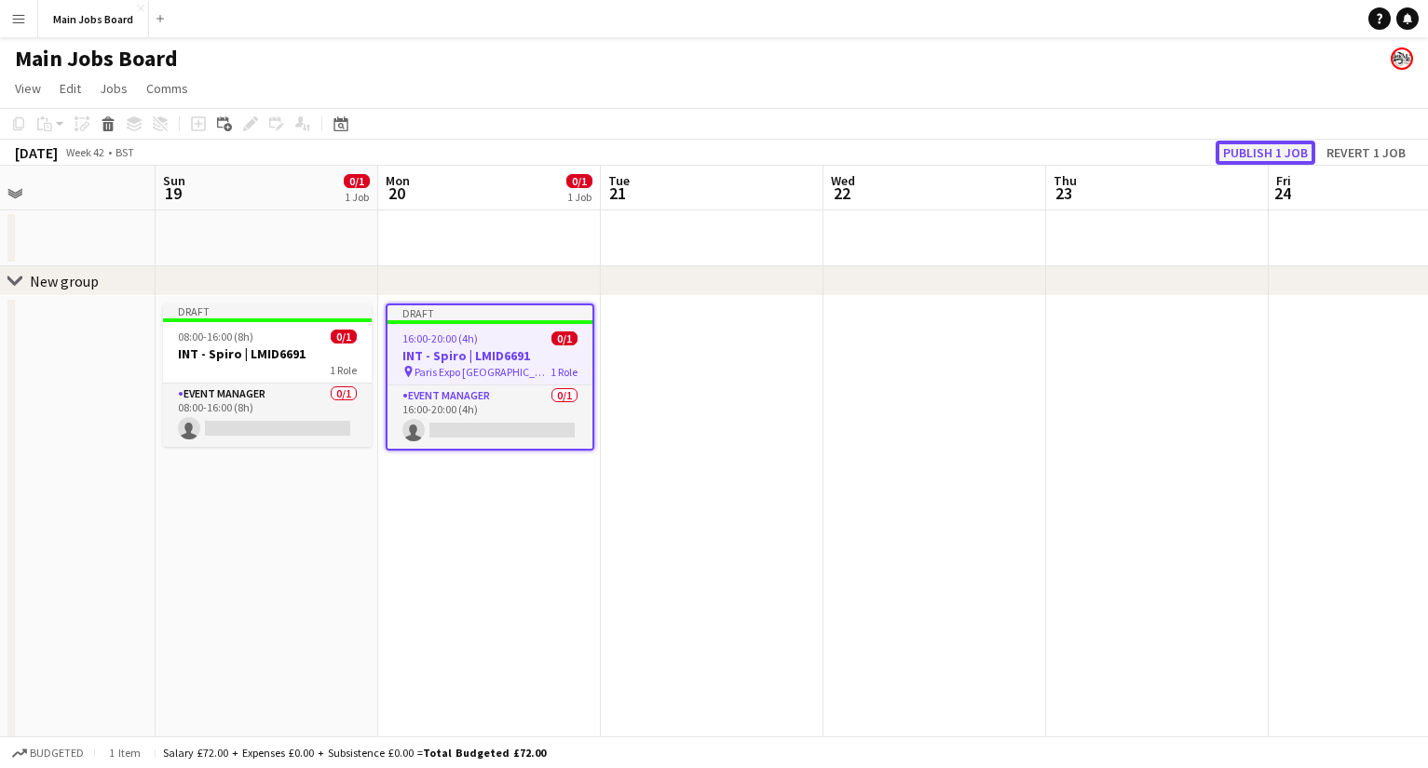
click at [1011, 163] on button "Publish 1 job" at bounding box center [1265, 153] width 100 height 24
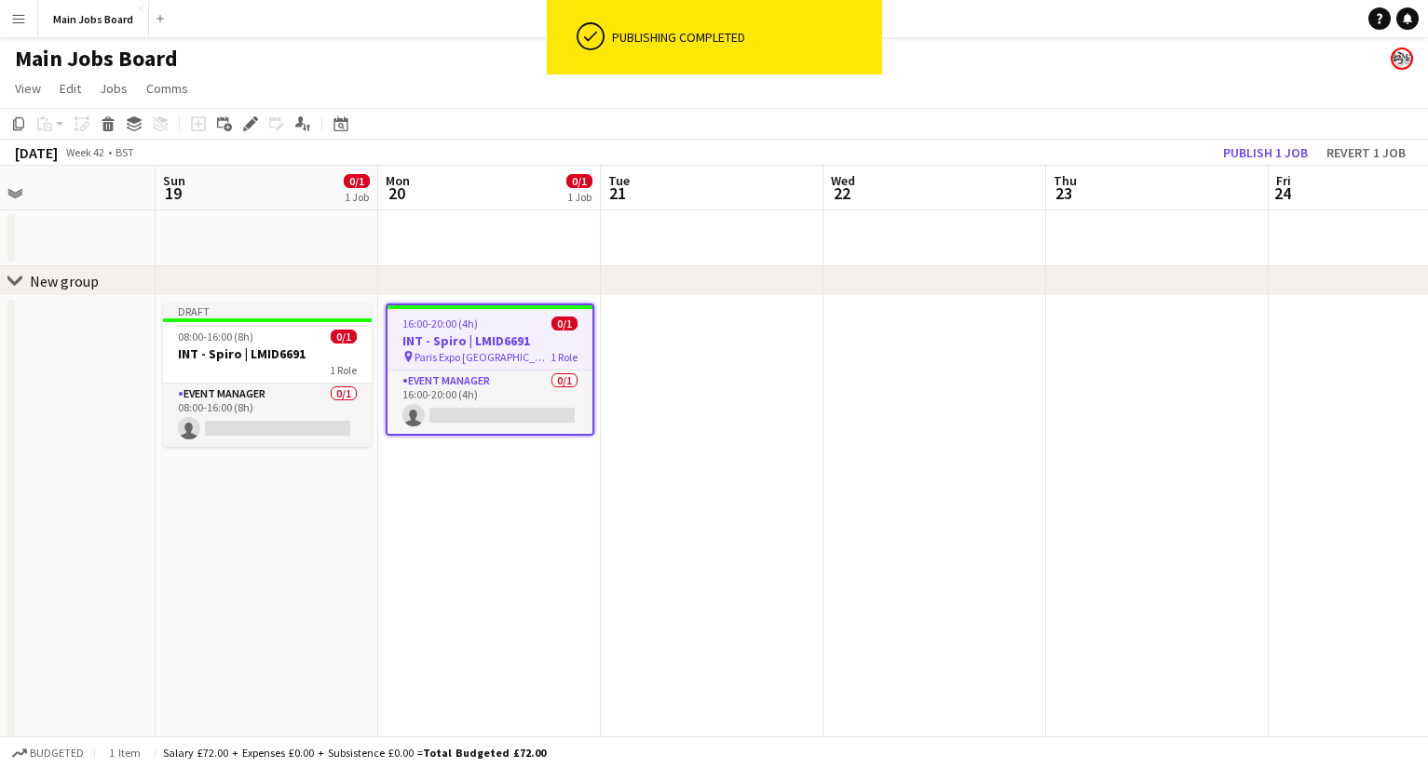
click at [473, 346] on h3 "INT - Spiro | LMID6691" at bounding box center [489, 340] width 205 height 17
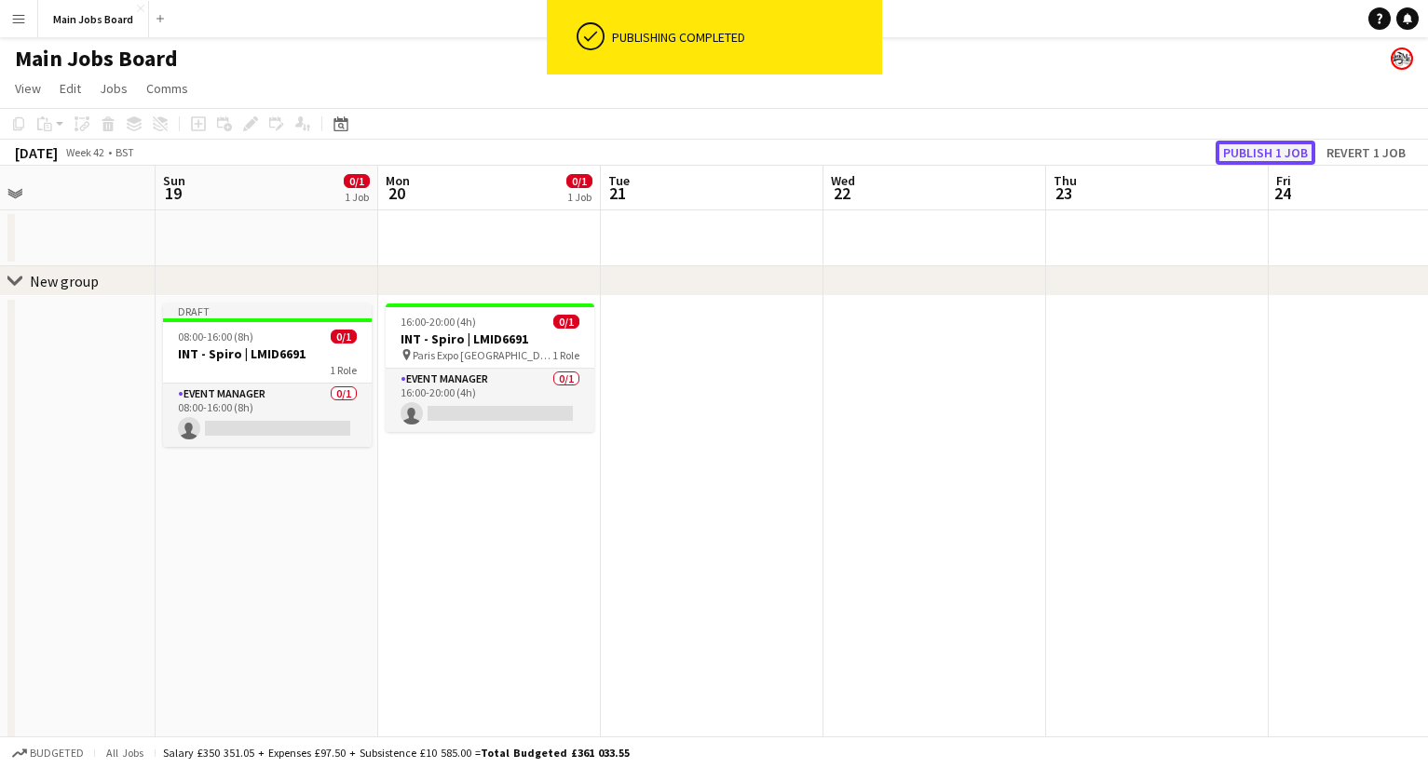
click at [1011, 156] on button "Publish 1 job" at bounding box center [1265, 153] width 100 height 24
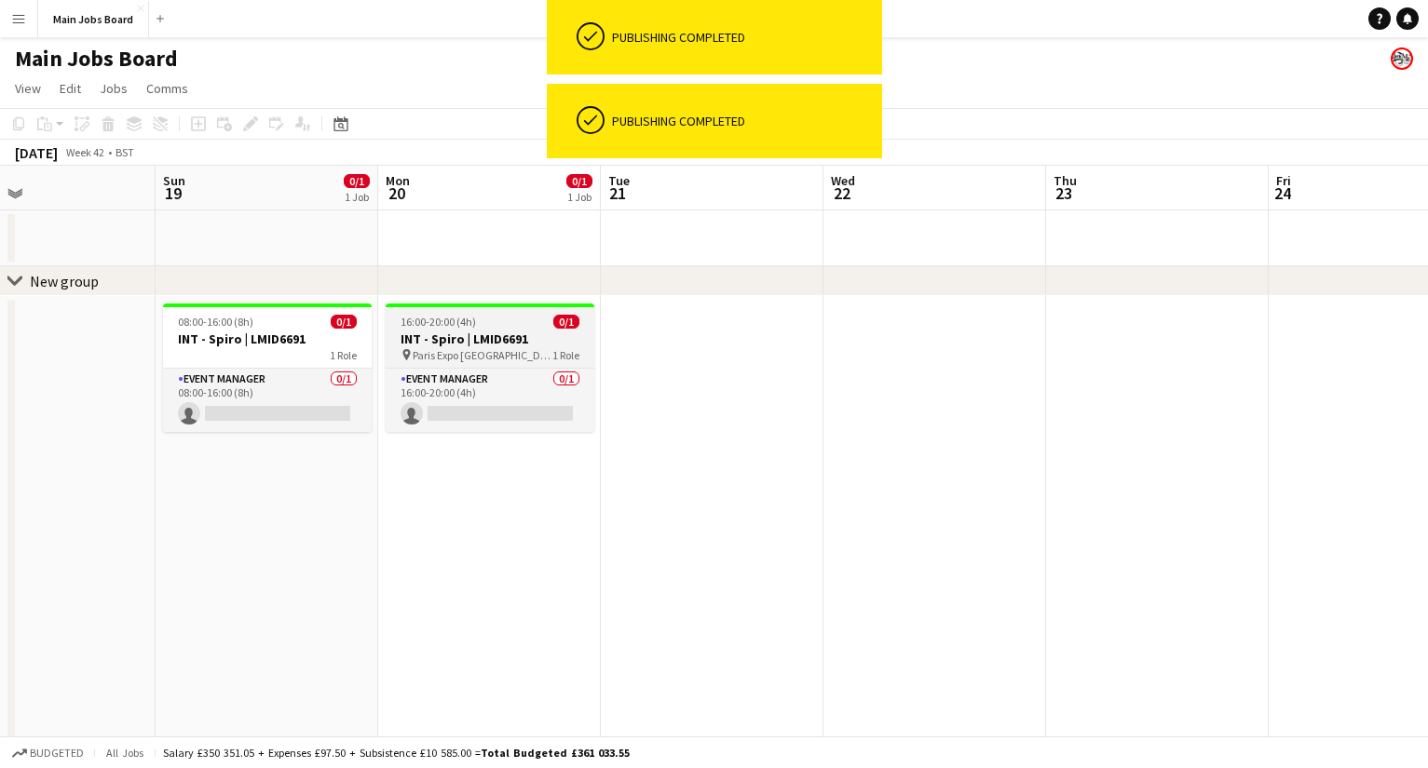
click at [469, 323] on span "16:00-20:00 (4h)" at bounding box center [437, 322] width 75 height 14
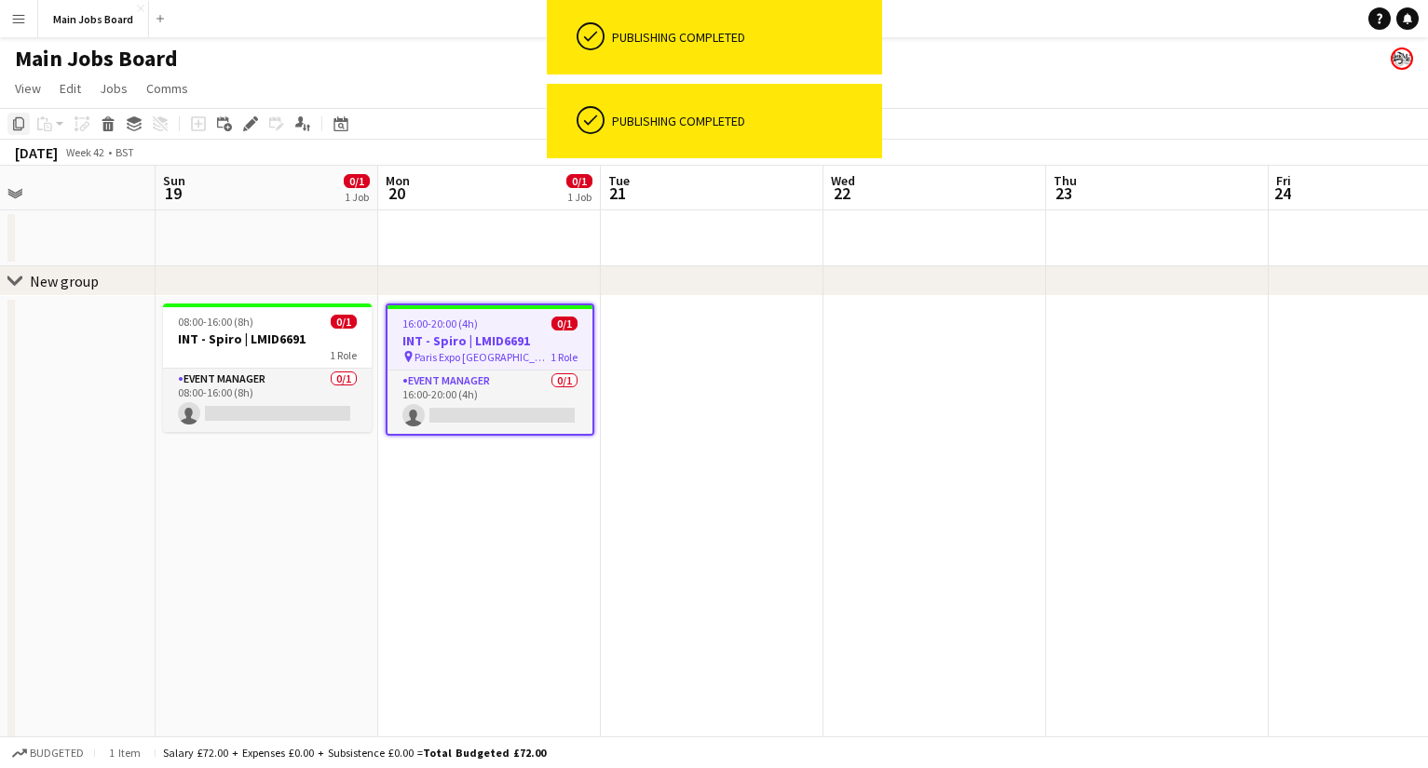
click at [24, 126] on icon at bounding box center [18, 123] width 11 height 13
click at [711, 384] on app-date-cell at bounding box center [712, 755] width 223 height 918
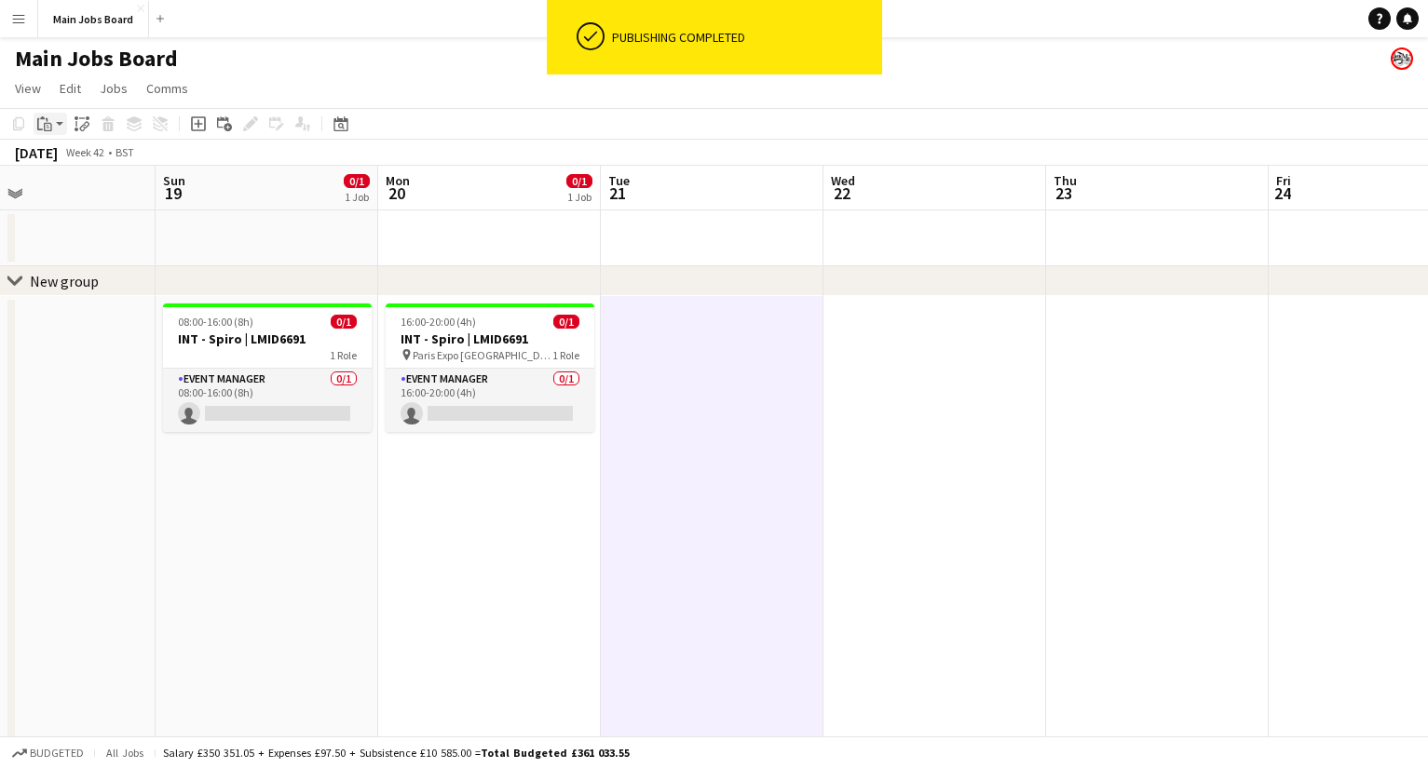
click at [47, 126] on icon at bounding box center [48, 125] width 3 height 1
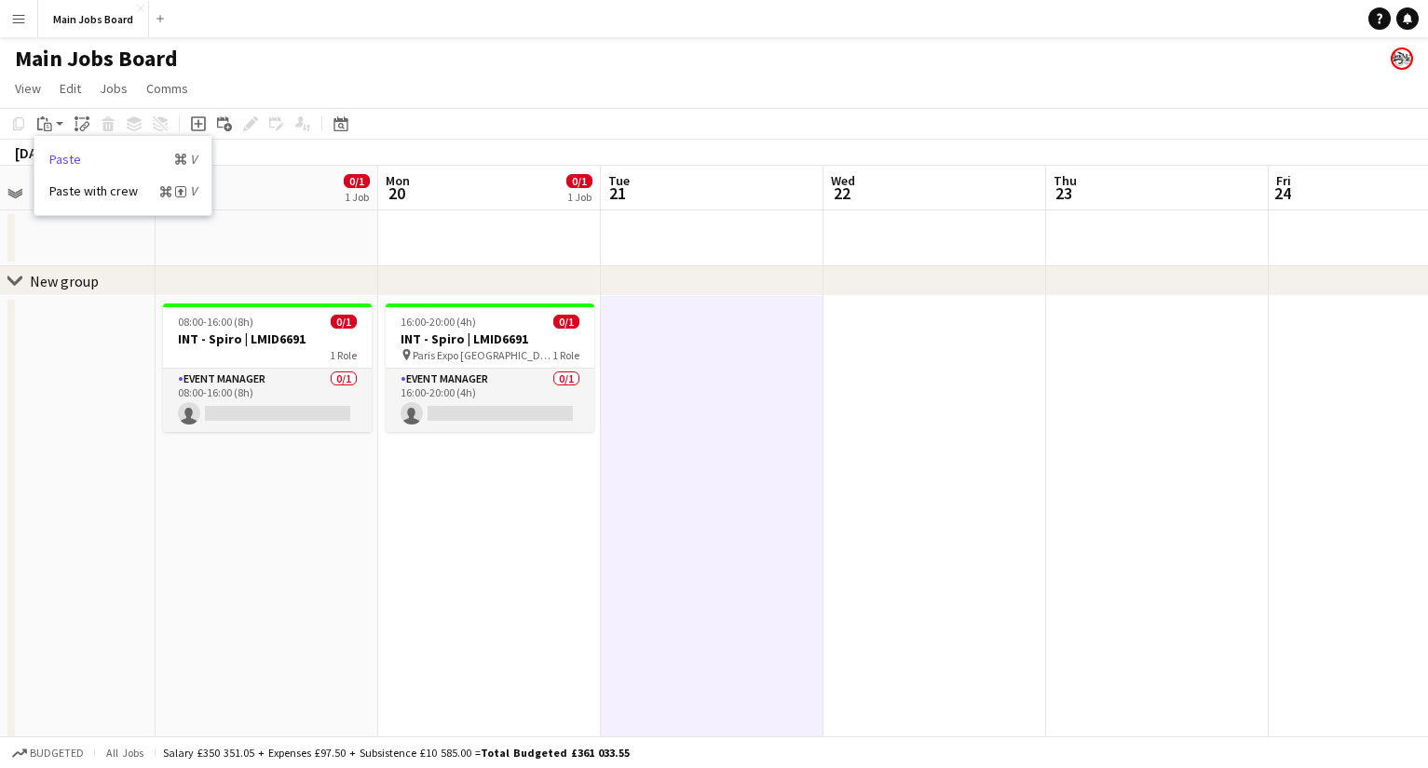
click at [82, 158] on link "Paste Command V" at bounding box center [122, 159] width 147 height 17
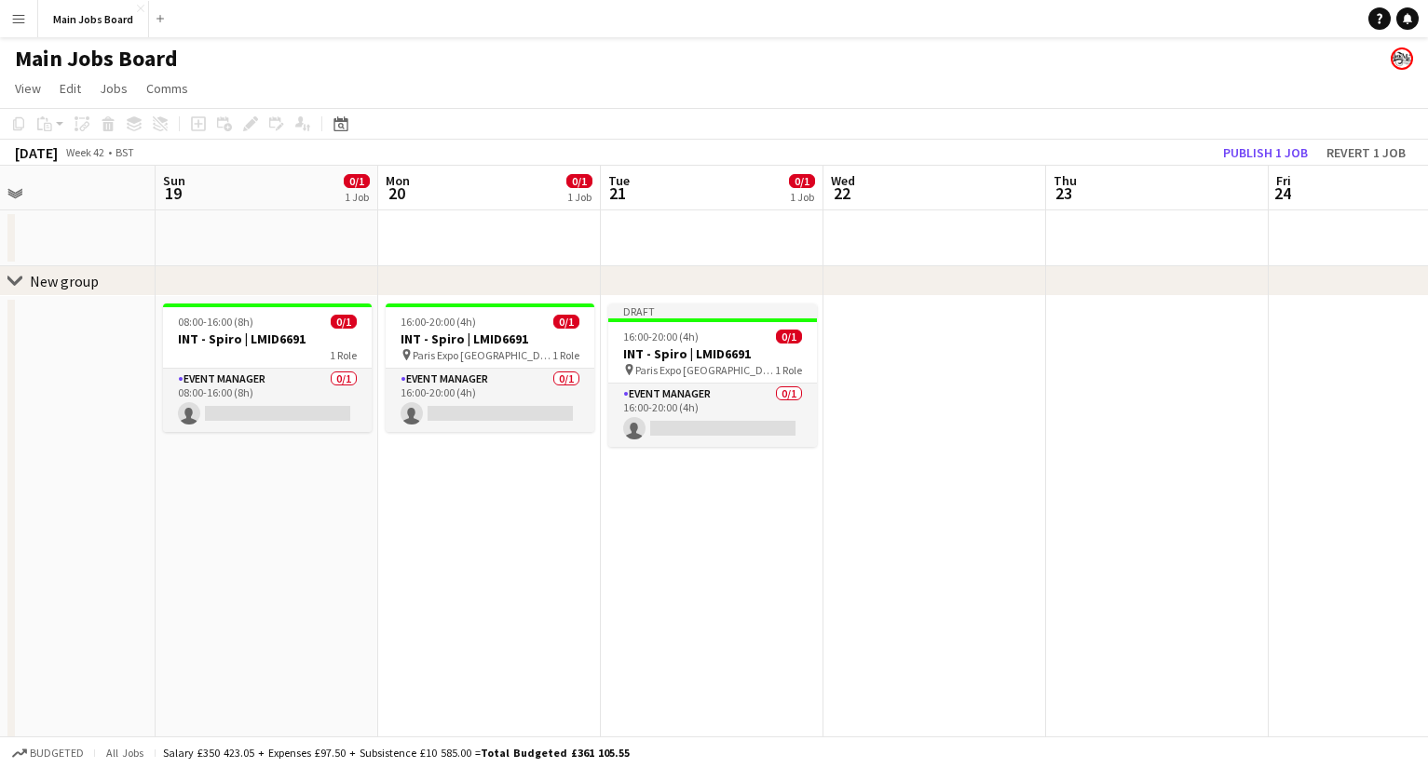
click at [878, 357] on app-date-cell at bounding box center [934, 755] width 223 height 918
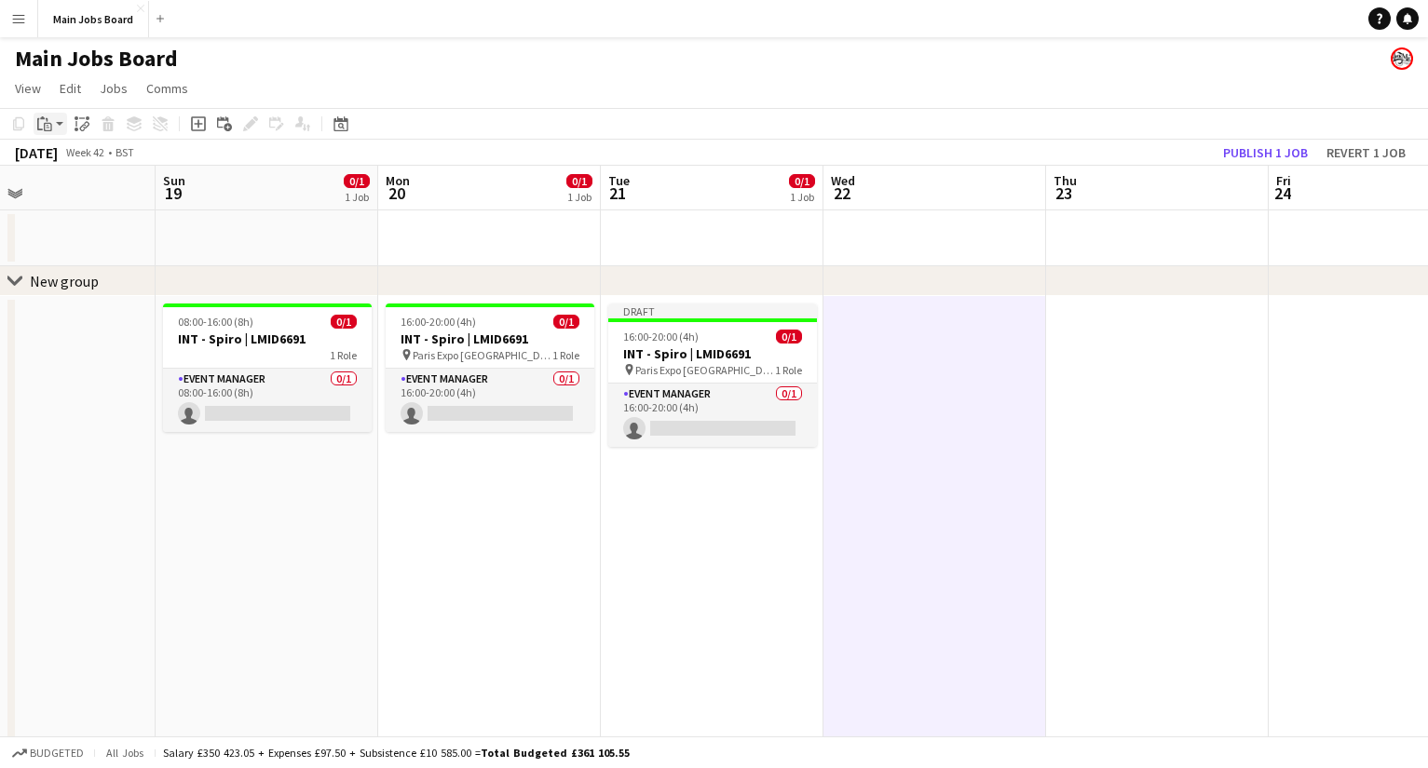
click at [39, 120] on icon "Paste" at bounding box center [44, 123] width 15 height 15
click at [862, 345] on app-date-cell at bounding box center [934, 755] width 223 height 918
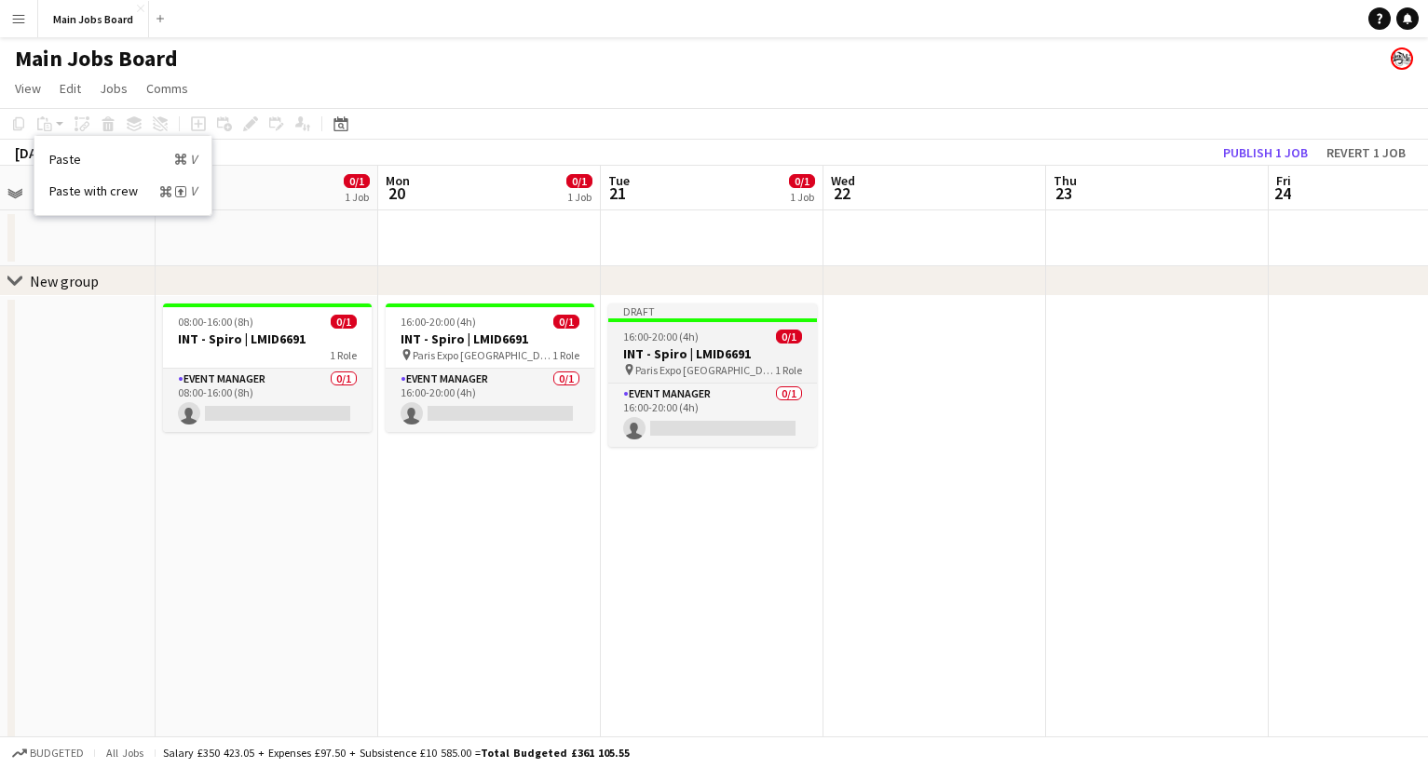
click at [757, 343] on div "16:00-20:00 (4h) 0/1" at bounding box center [712, 337] width 209 height 14
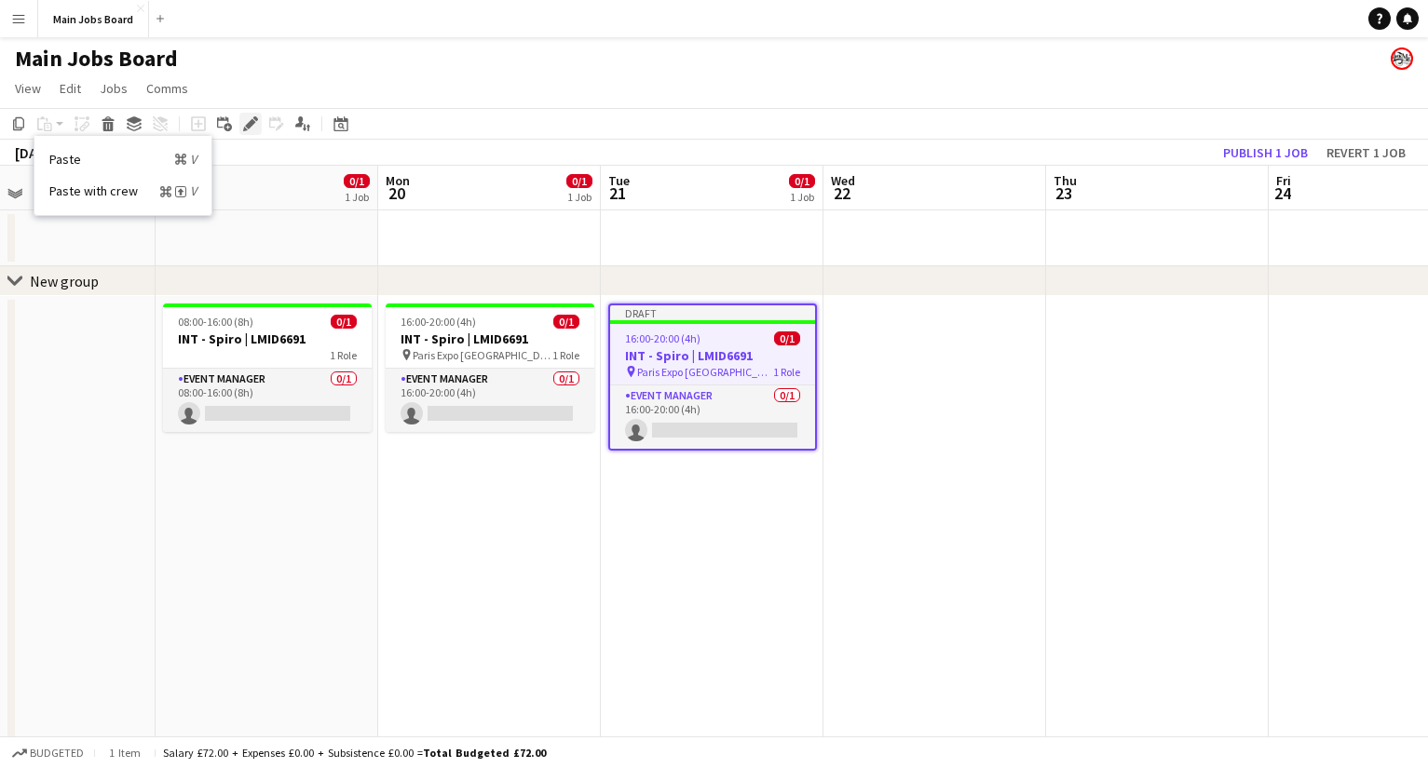
click at [249, 117] on icon "Edit" at bounding box center [250, 123] width 15 height 15
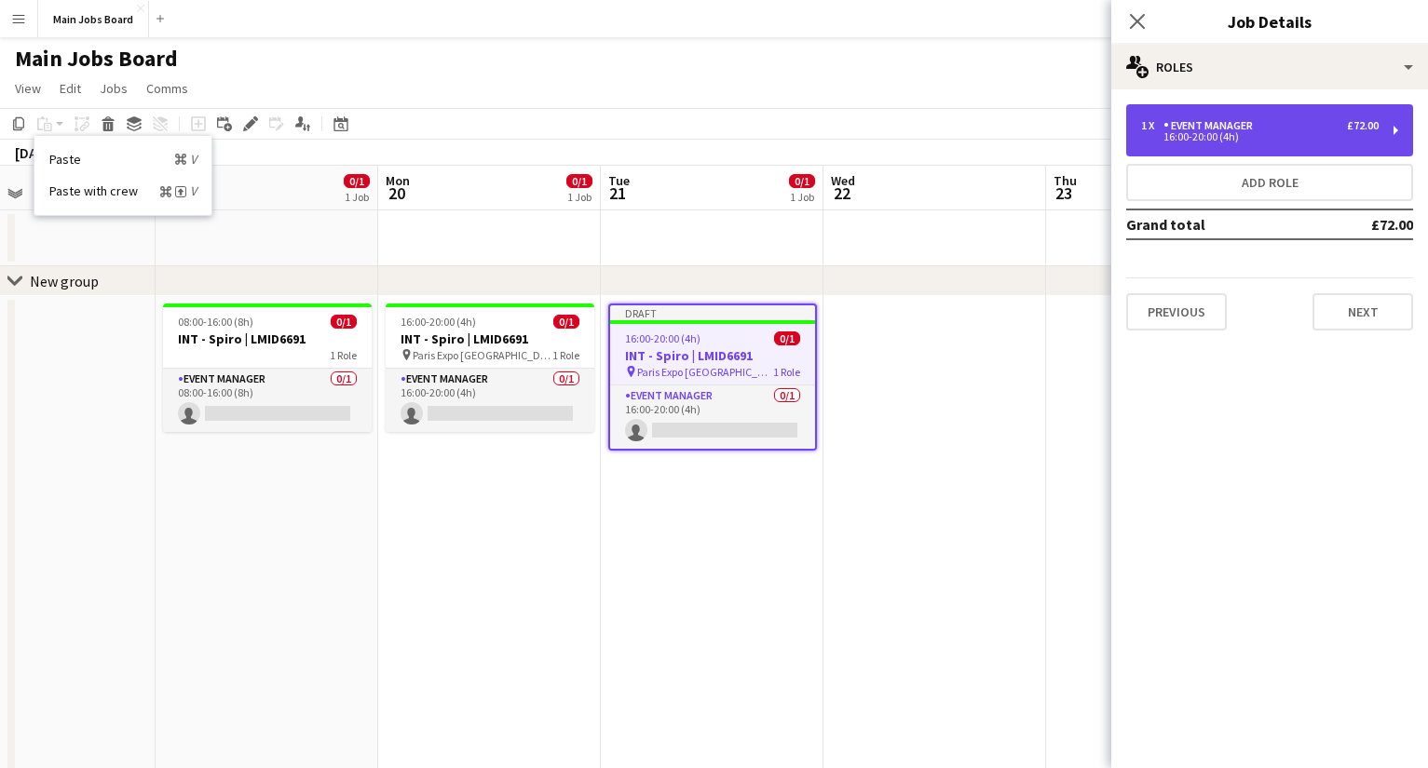
click at [1011, 139] on div "16:00-20:00 (4h)" at bounding box center [1259, 136] width 237 height 9
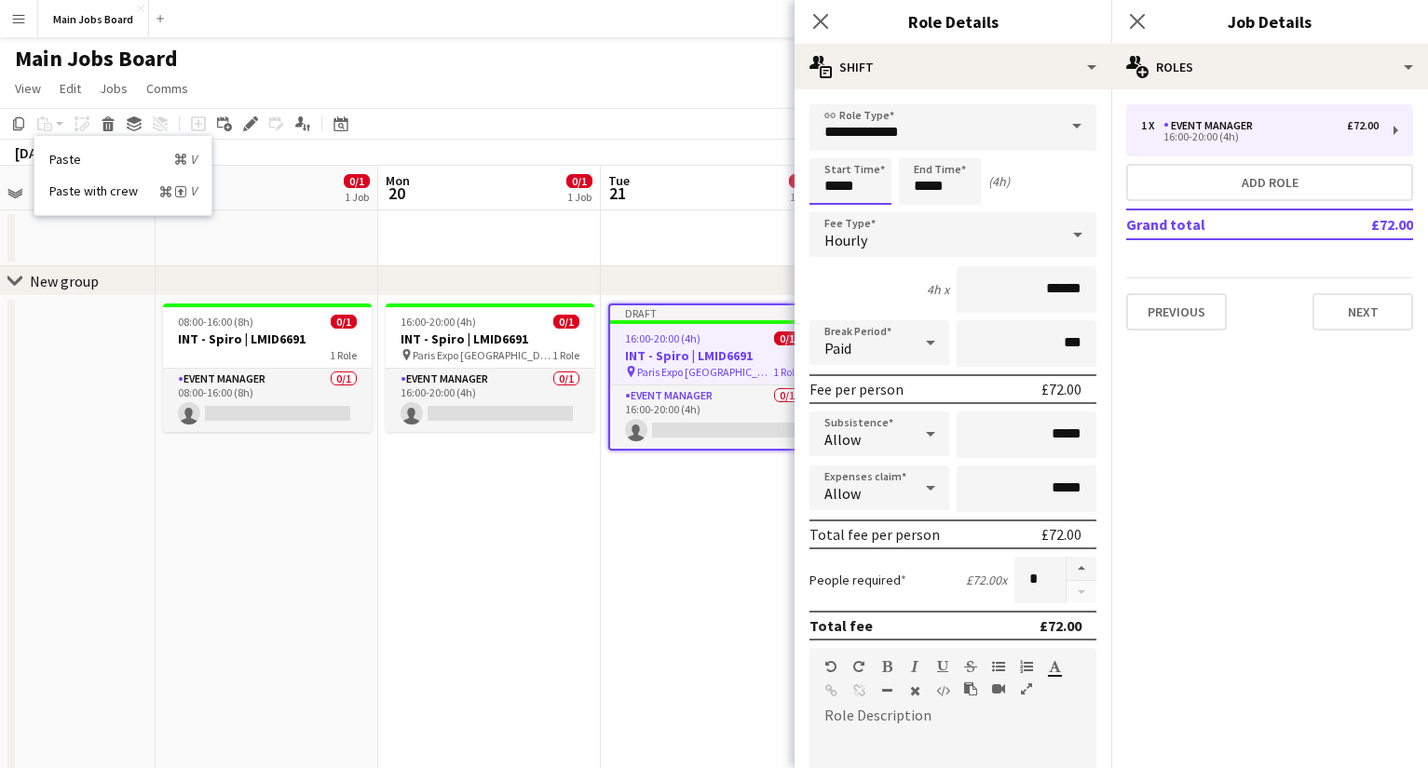
click at [873, 186] on input "*****" at bounding box center [850, 181] width 82 height 47
type input "*****"
click at [980, 187] on input "*****" at bounding box center [940, 181] width 82 height 47
type input "*****"
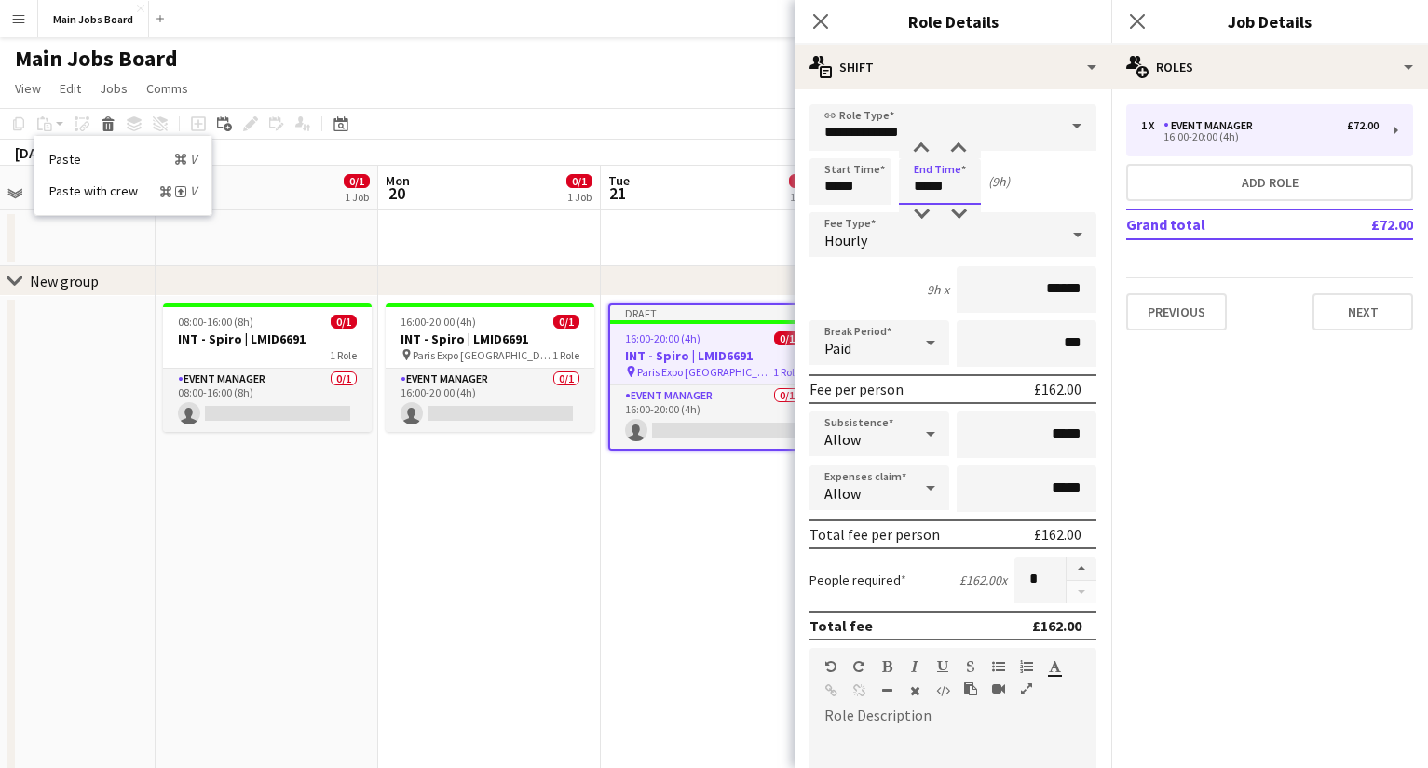
type input "*****"
click at [1011, 304] on button "Next" at bounding box center [1362, 311] width 101 height 37
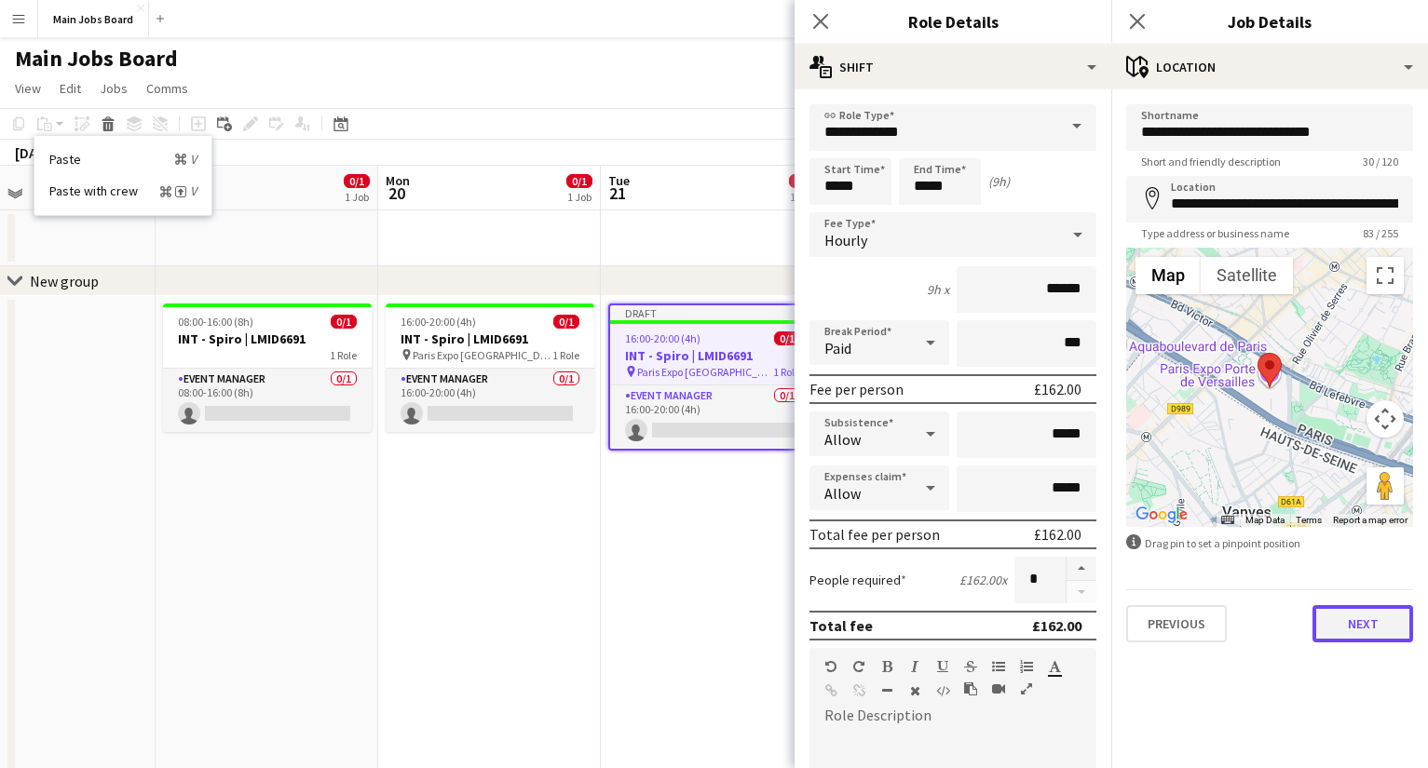
click at [1011, 616] on button "Next" at bounding box center [1362, 623] width 101 height 37
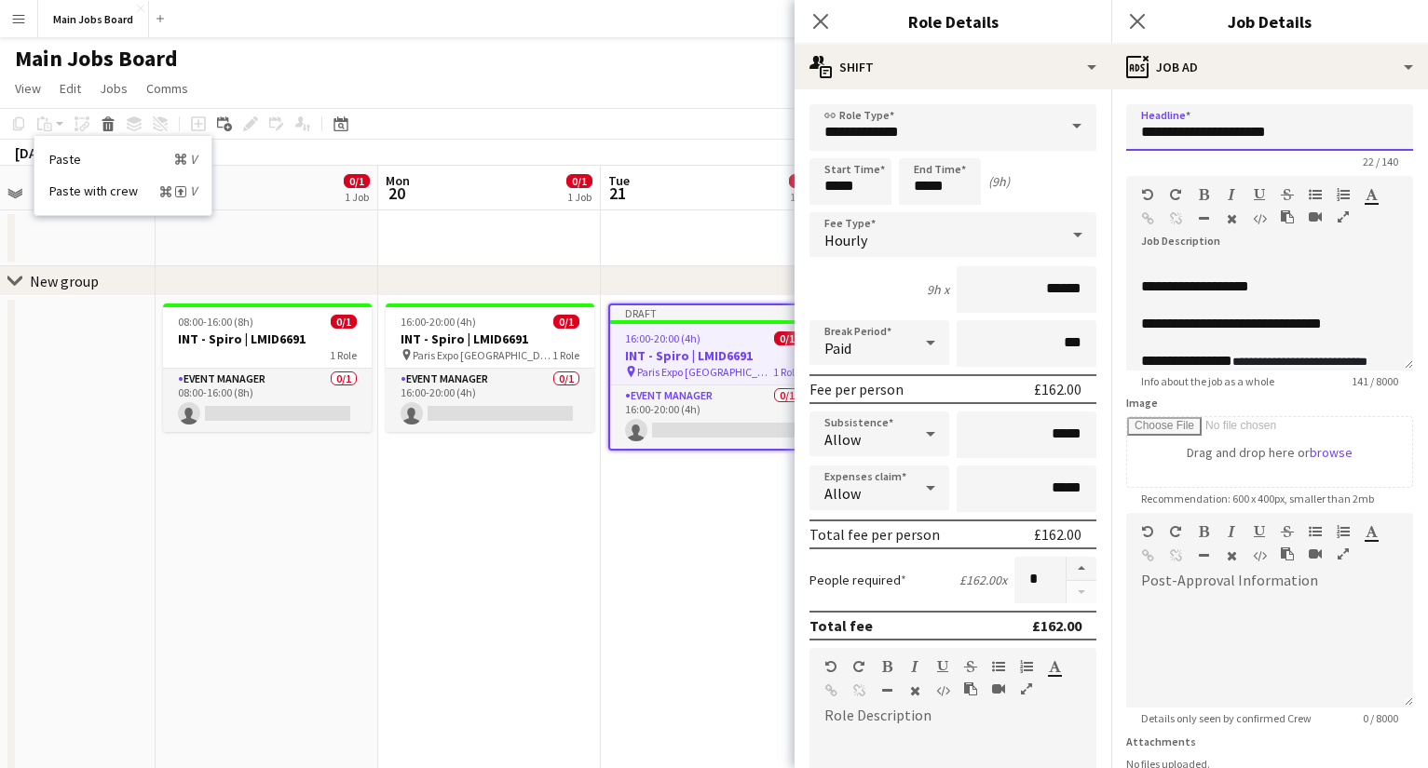
drag, startPoint x: 1197, startPoint y: 128, endPoint x: 940, endPoint y: 128, distance: 257.0
click at [1011, 128] on input "**********" at bounding box center [1269, 127] width 287 height 47
type input "**********"
click at [1011, 24] on icon "Close pop-in" at bounding box center [1137, 21] width 18 height 18
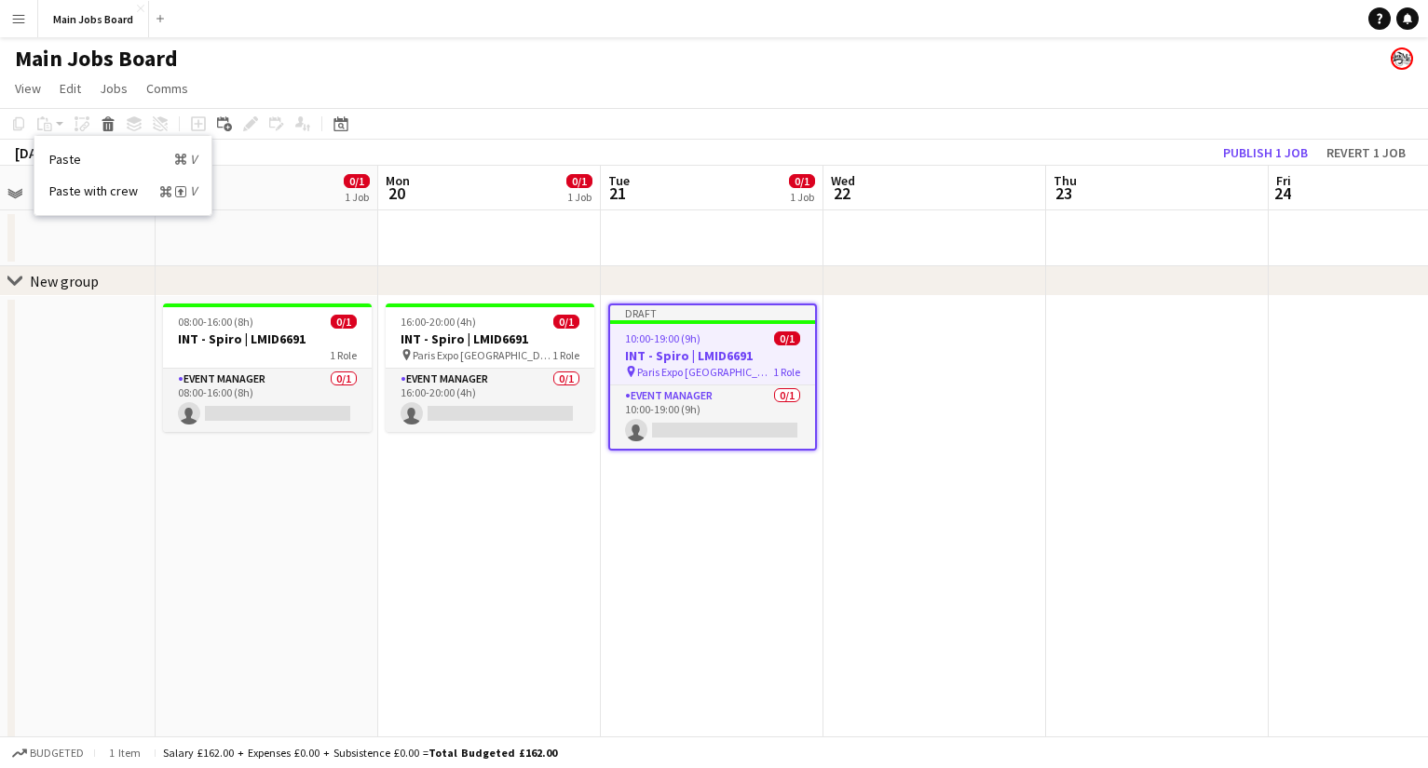
click at [906, 409] on app-date-cell at bounding box center [934, 755] width 223 height 918
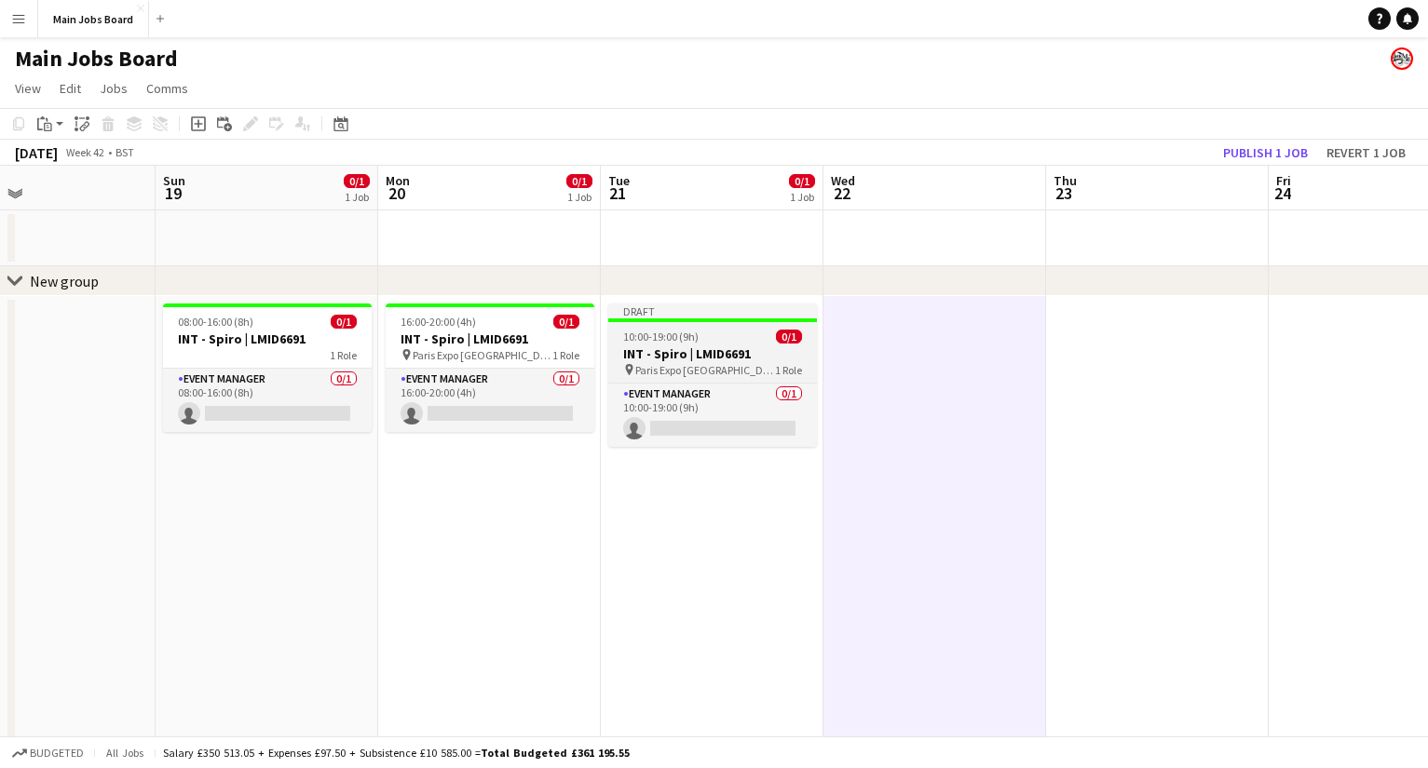
click at [755, 345] on app-job-card "Draft 10:00-19:00 (9h) 0/1 INT - Spiro | LMID6691 pin Paris Expo Porte de Versa…" at bounding box center [712, 375] width 209 height 143
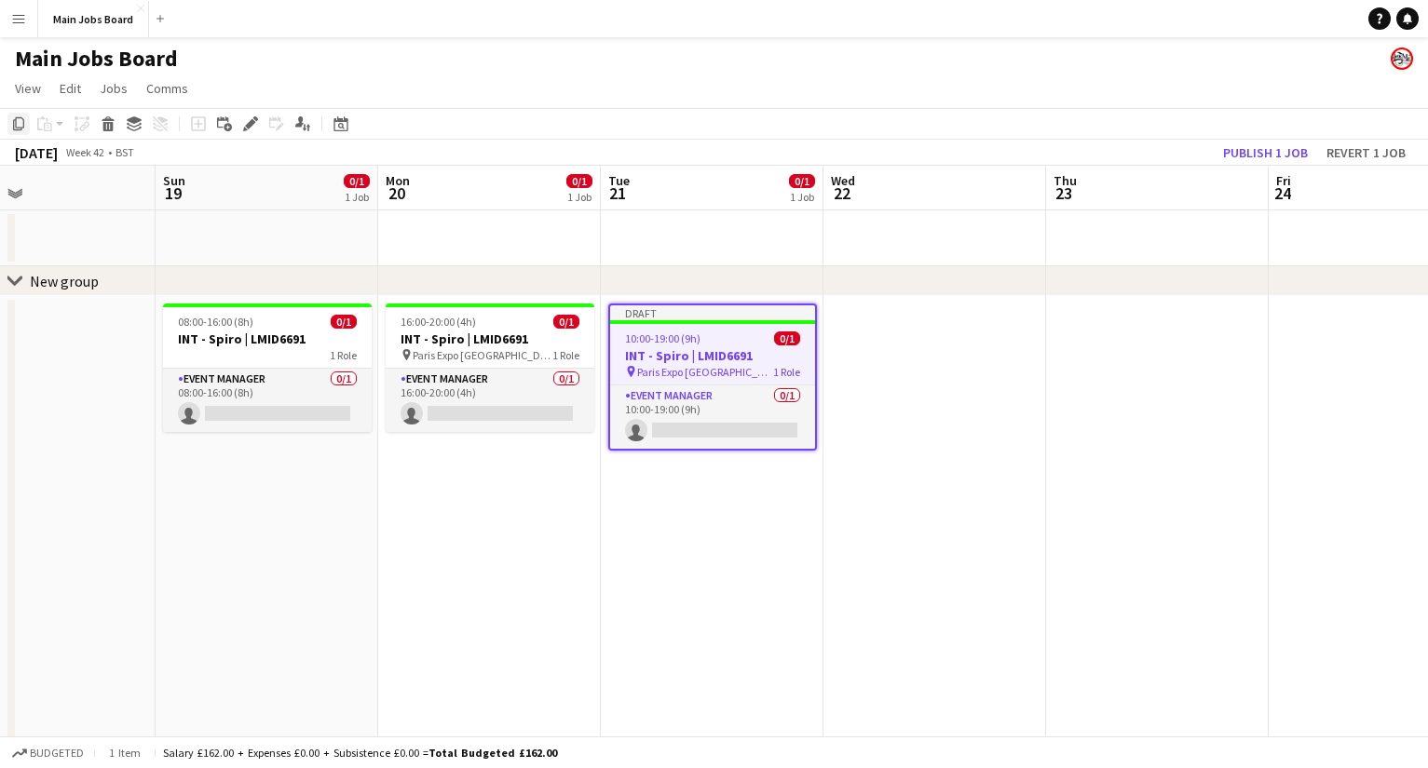
click at [19, 123] on icon "Copy" at bounding box center [18, 123] width 15 height 15
click at [902, 430] on app-date-cell at bounding box center [934, 755] width 223 height 918
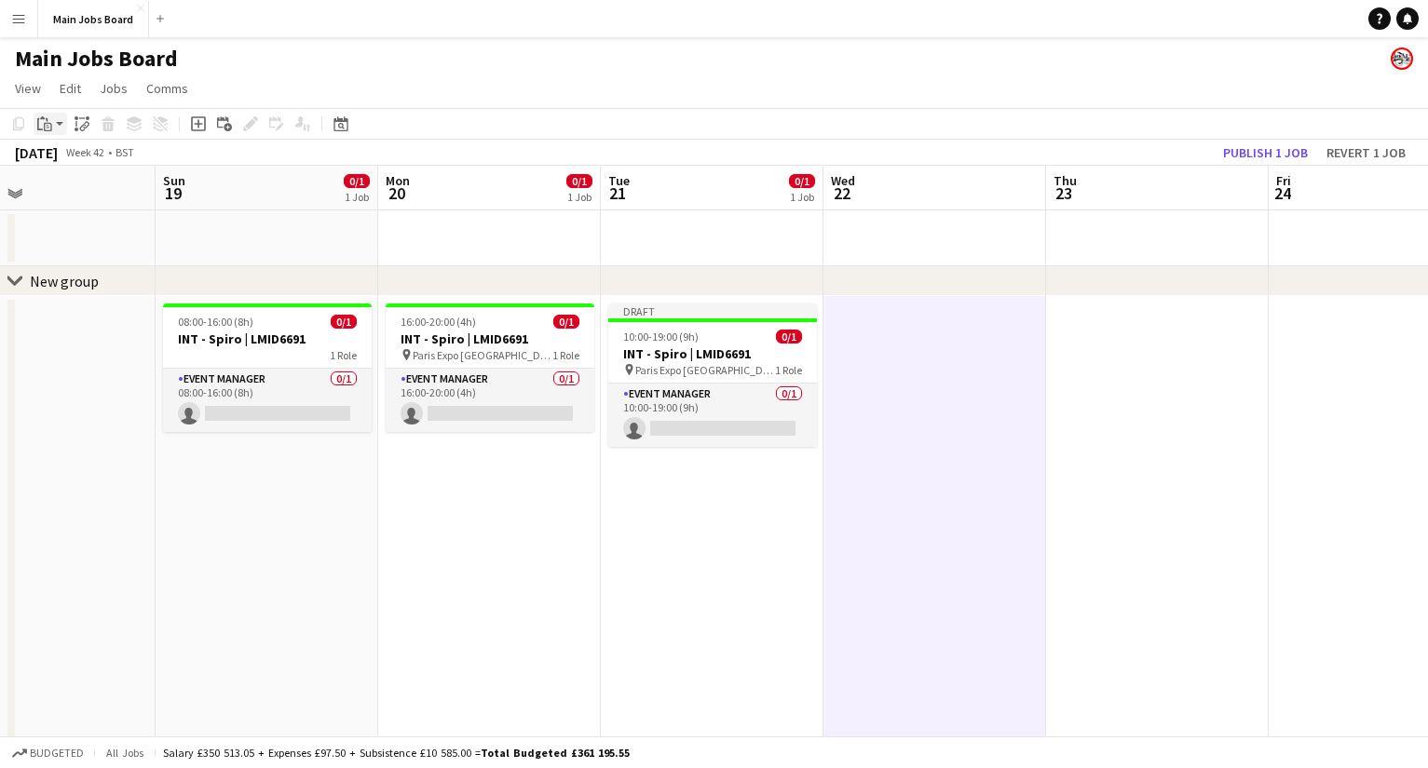
click at [38, 134] on div "Paste" at bounding box center [45, 124] width 22 height 22
click at [89, 164] on link "Paste Command V" at bounding box center [122, 159] width 147 height 17
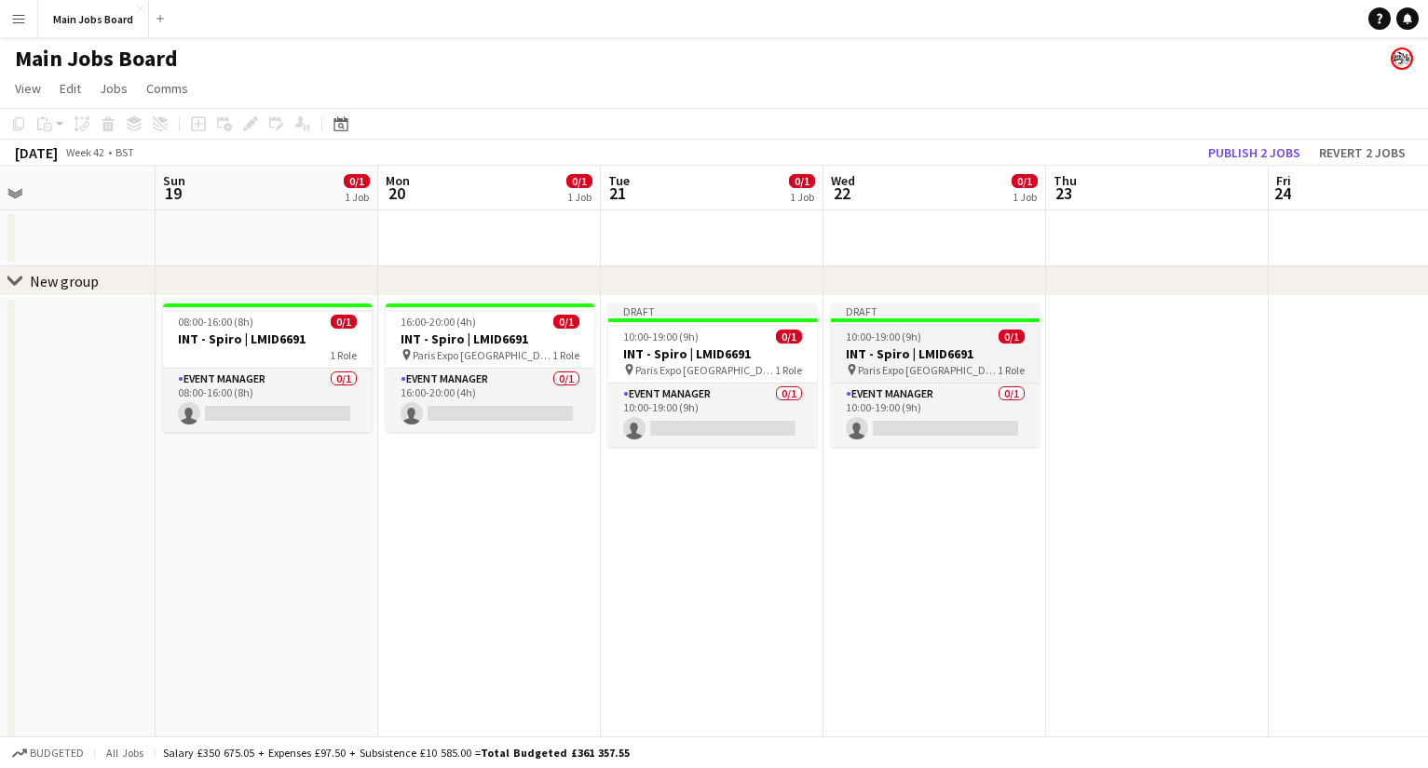
click at [883, 320] on div at bounding box center [935, 320] width 209 height 4
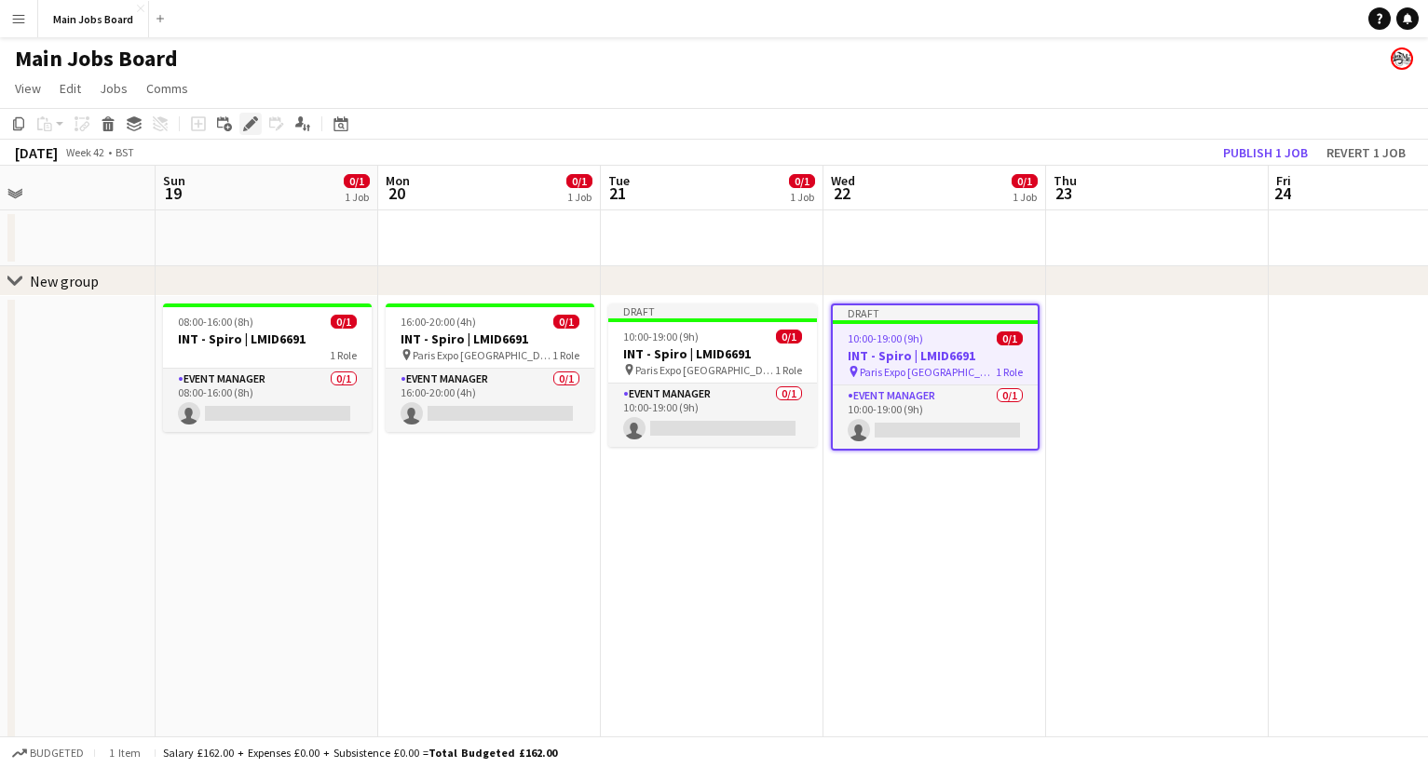
click at [251, 118] on icon "Edit" at bounding box center [250, 123] width 15 height 15
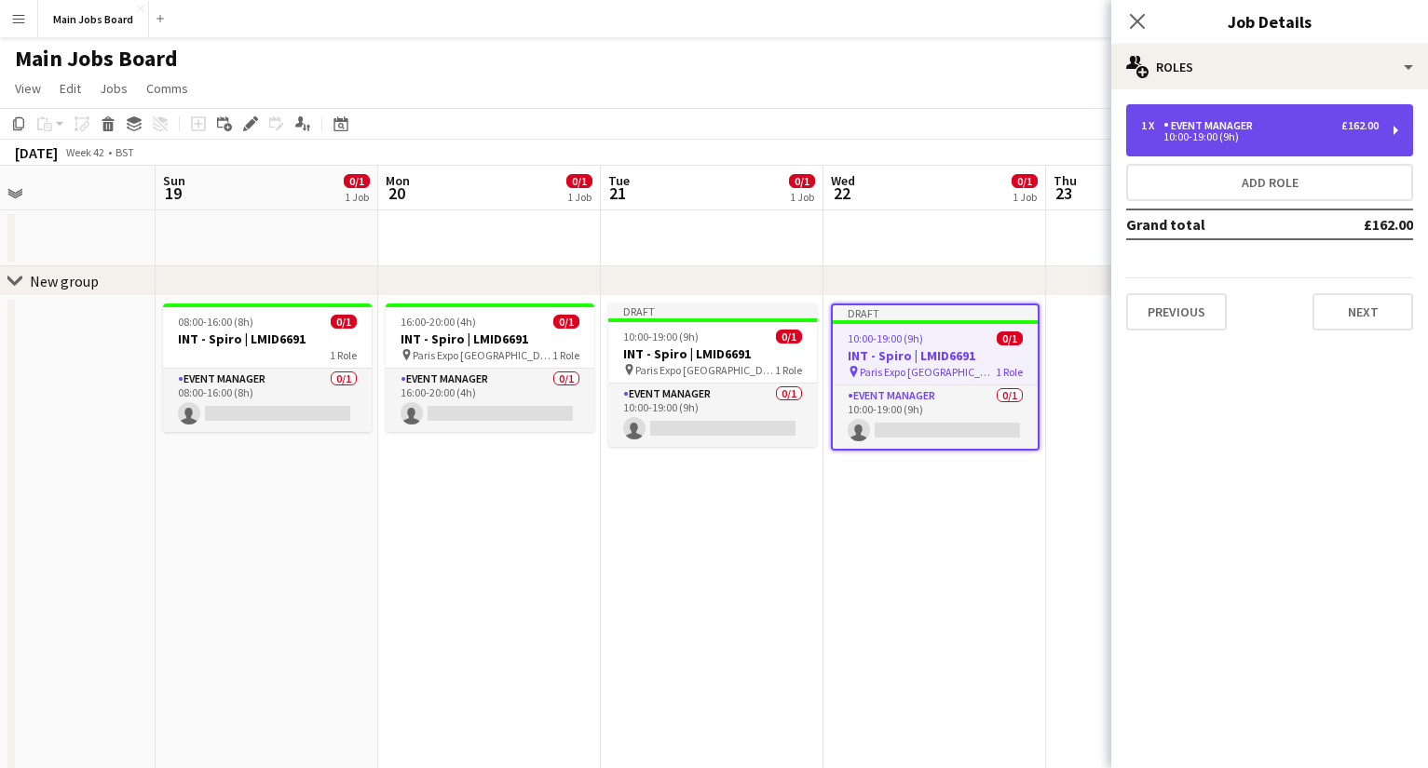
click at [1011, 120] on div "Event Manager" at bounding box center [1211, 125] width 97 height 13
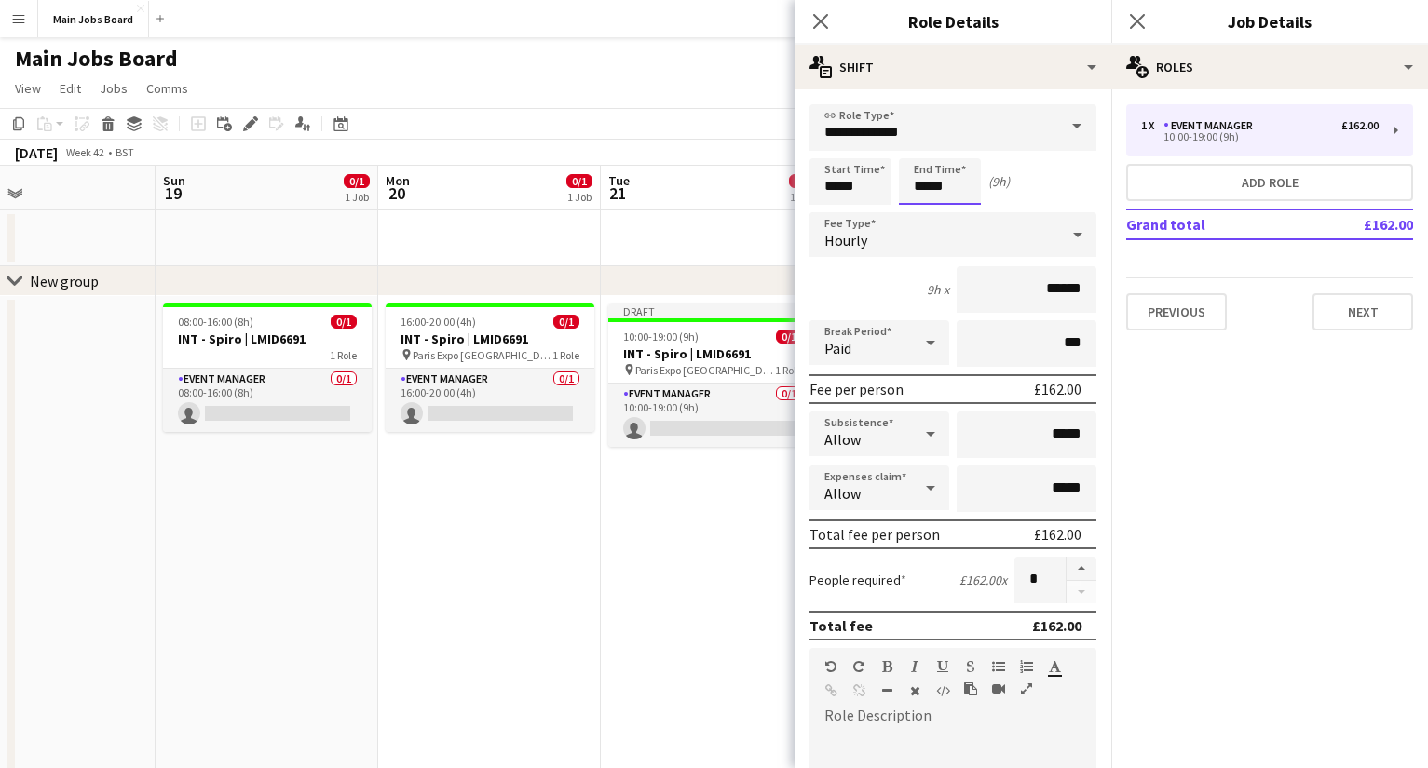
click at [965, 186] on input "*****" at bounding box center [940, 181] width 82 height 47
type input "*****"
click at [1011, 315] on button "Next" at bounding box center [1362, 311] width 101 height 37
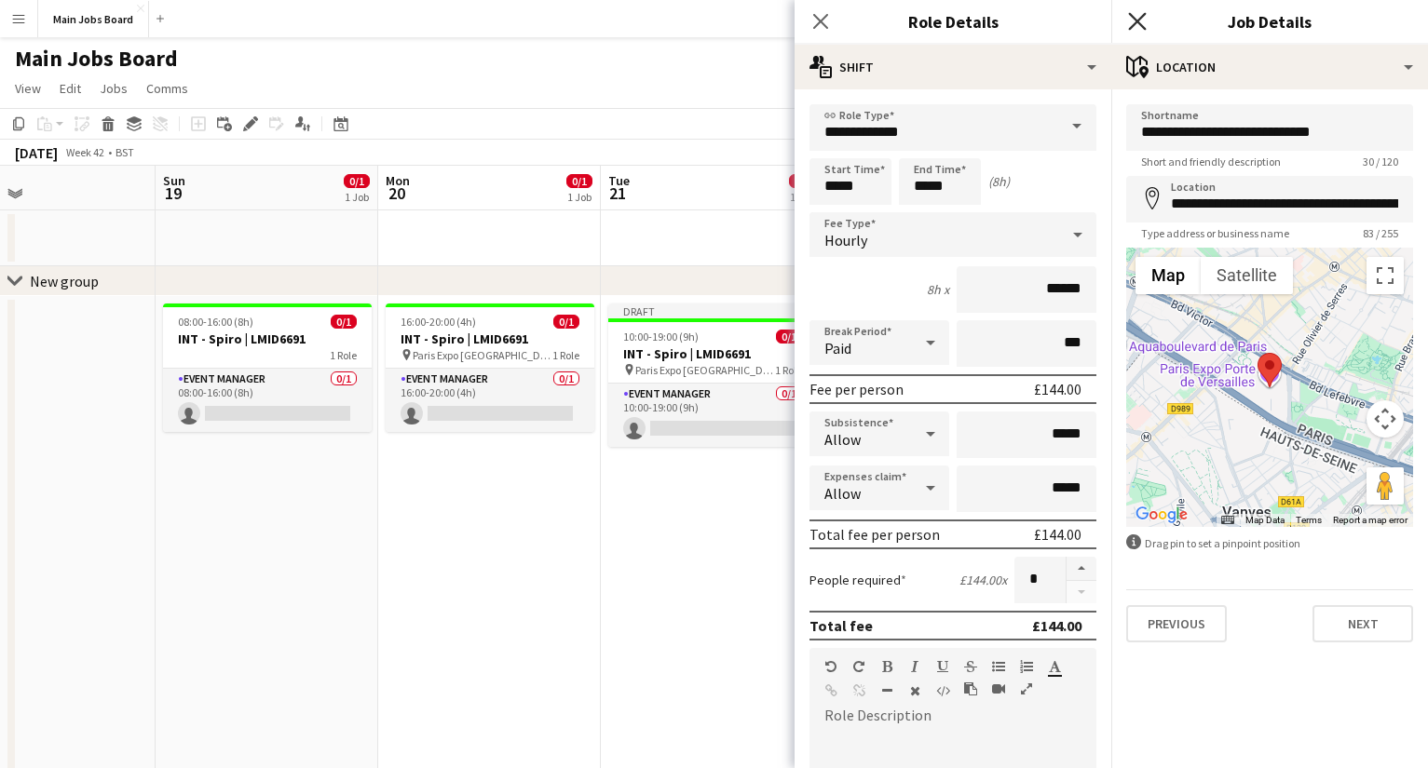
click at [1011, 20] on icon at bounding box center [1137, 21] width 18 height 18
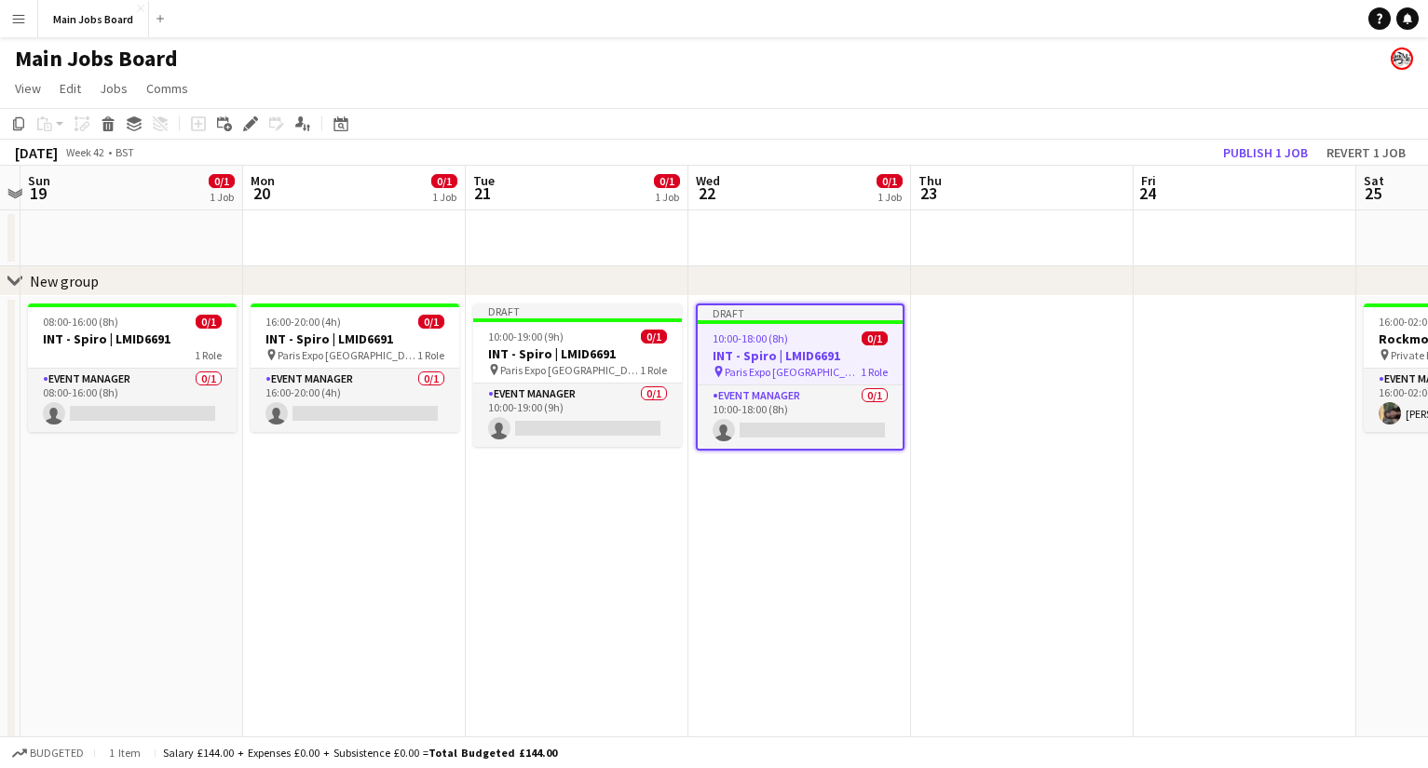
scroll to position [0, 669]
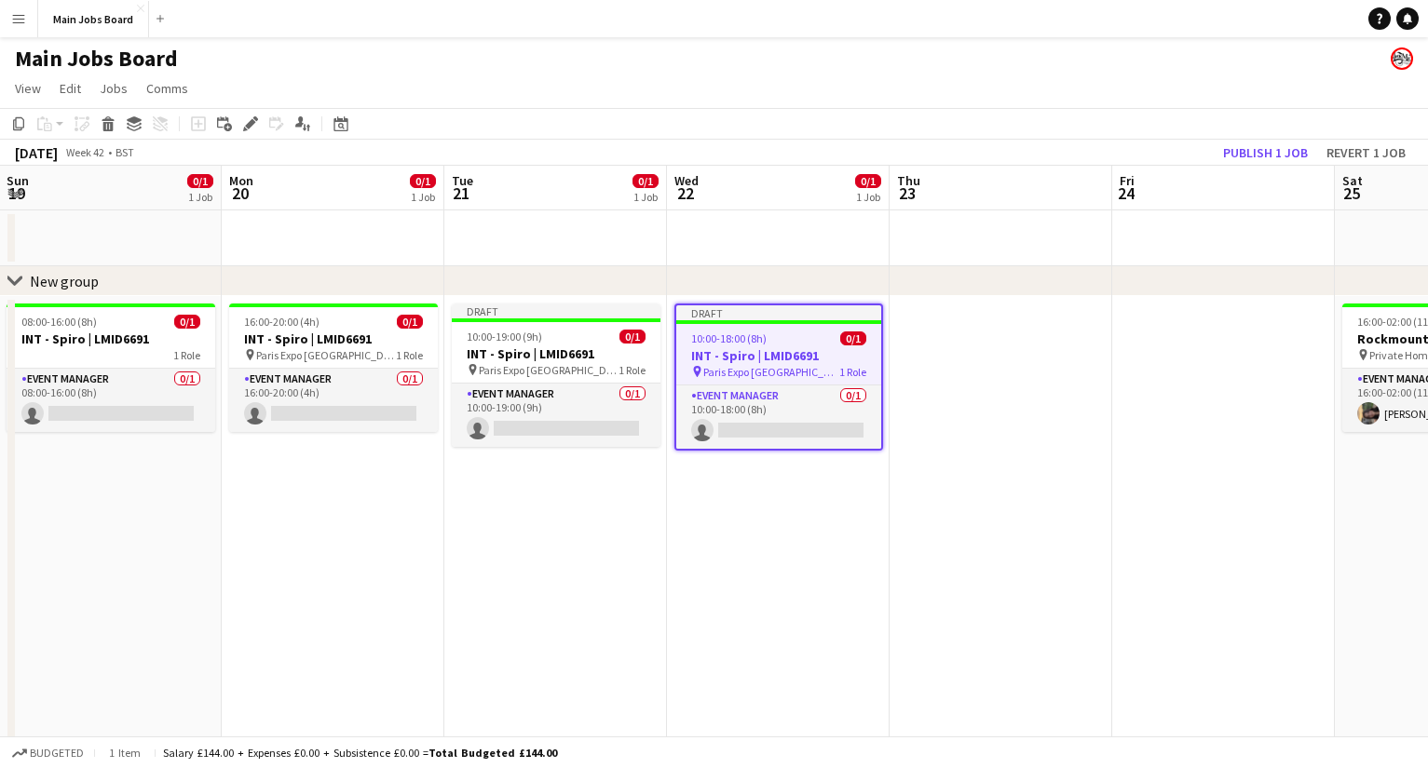
drag, startPoint x: 942, startPoint y: 539, endPoint x: 786, endPoint y: 539, distance: 156.4
click at [786, 539] on app-calendar-viewport "Thu 16 1/5 3 Jobs Fri 17 2/2 1 Job Sat 18 Sun 19 0/1 1 Job Mon 20 0/1 1 Job Tue…" at bounding box center [714, 690] width 1428 height 1049
click at [739, 336] on span "10:00-18:00 (8h)" at bounding box center [728, 339] width 75 height 14
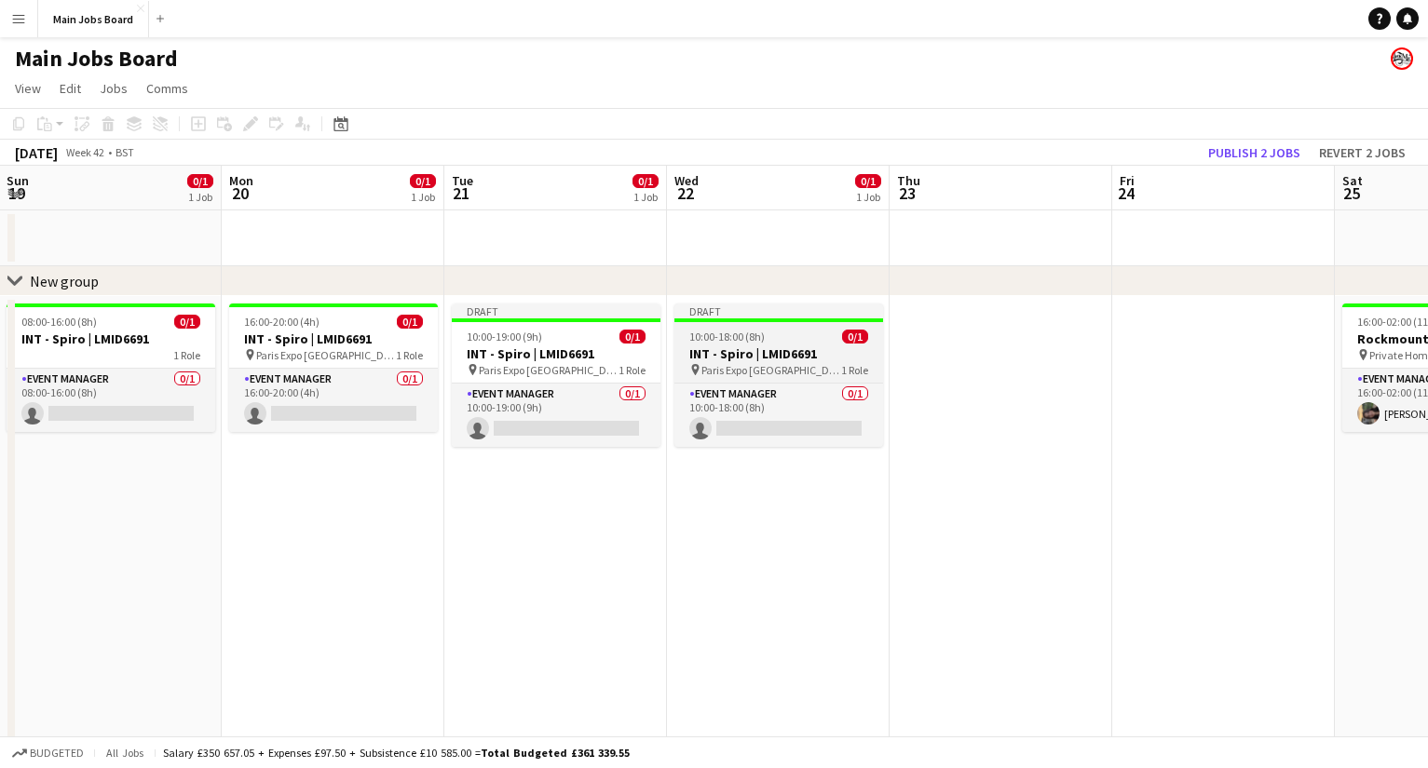
click at [739, 336] on span "10:00-18:00 (8h)" at bounding box center [726, 337] width 75 height 14
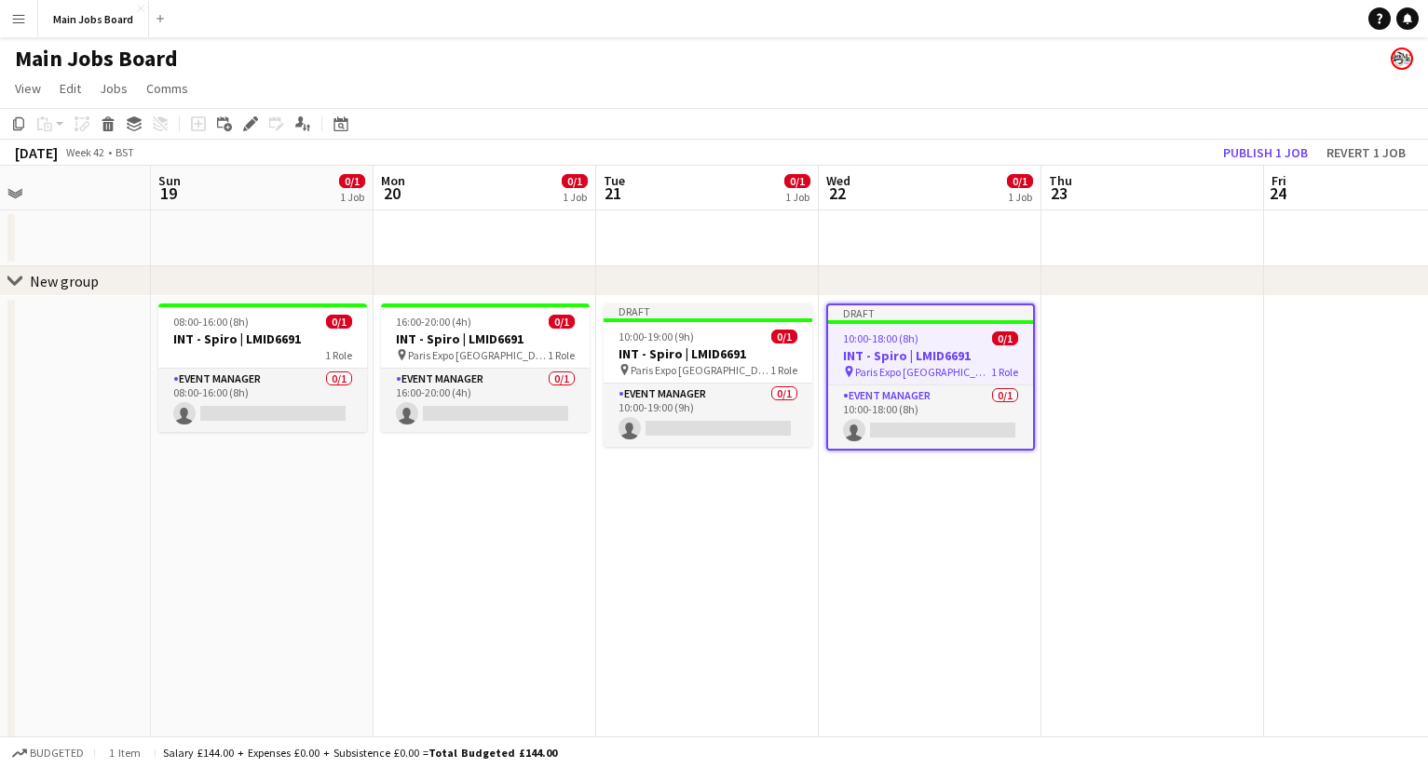
drag, startPoint x: 184, startPoint y: 445, endPoint x: 335, endPoint y: 445, distance: 150.9
click at [335, 445] on app-calendar-viewport "Thu 16 1/5 3 Jobs Fri 17 2/2 1 Job Sat 18 Sun 19 0/1 1 Job Mon 20 0/1 1 Job Tue…" at bounding box center [714, 690] width 1428 height 1049
click at [213, 319] on span "08:00-16:00 (8h)" at bounding box center [209, 322] width 75 height 14
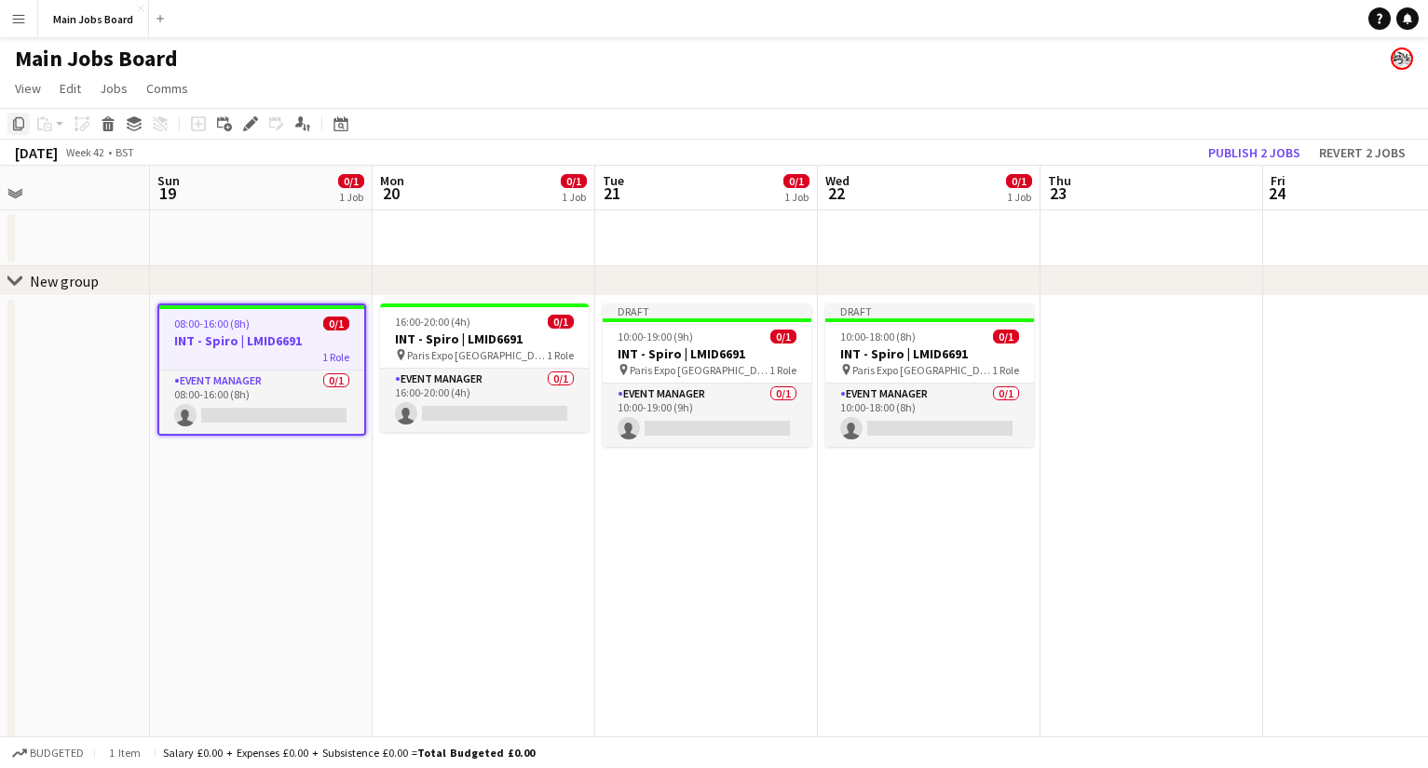
click at [14, 124] on icon at bounding box center [18, 123] width 11 height 13
click at [1011, 433] on app-date-cell at bounding box center [1151, 755] width 223 height 918
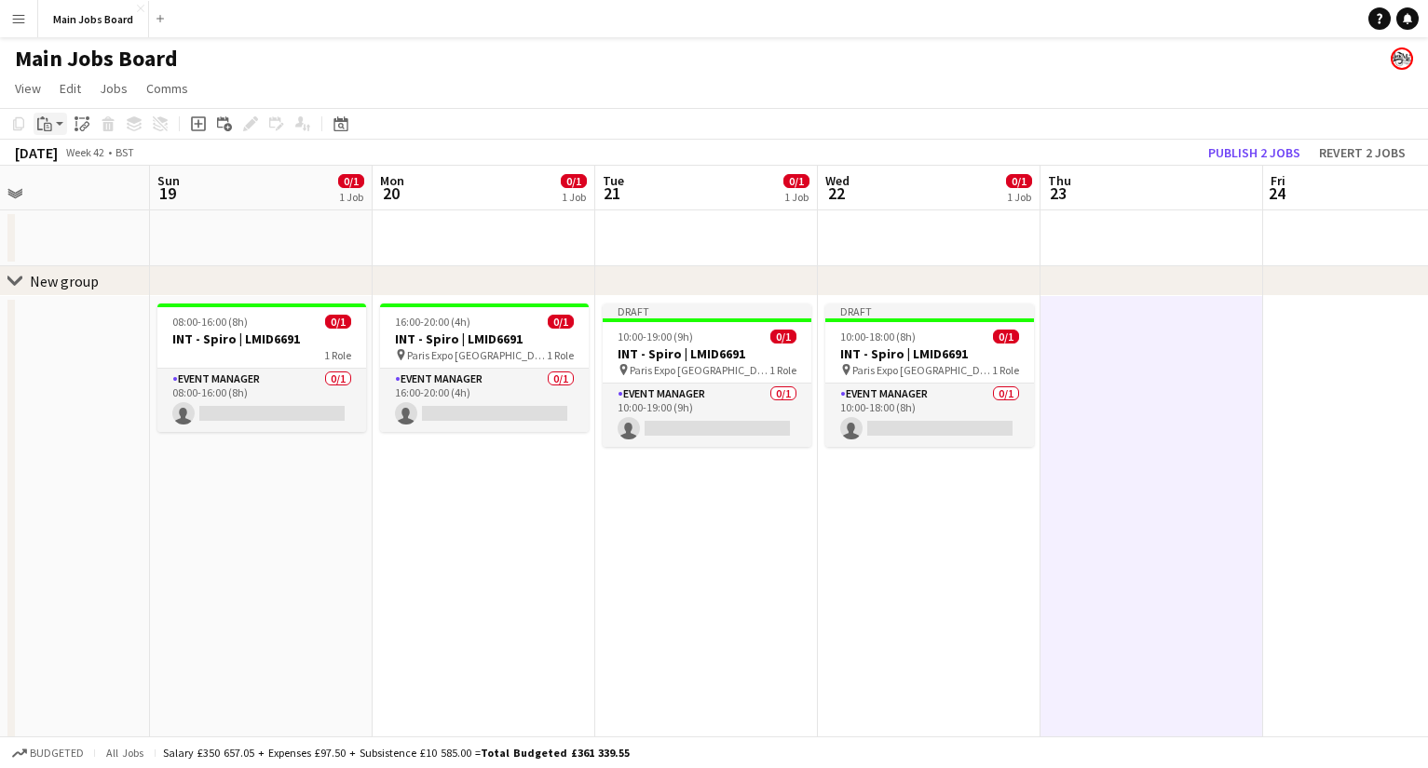
click at [52, 135] on div "Paste" at bounding box center [45, 124] width 22 height 22
click at [77, 157] on link "Paste Command V" at bounding box center [122, 159] width 147 height 17
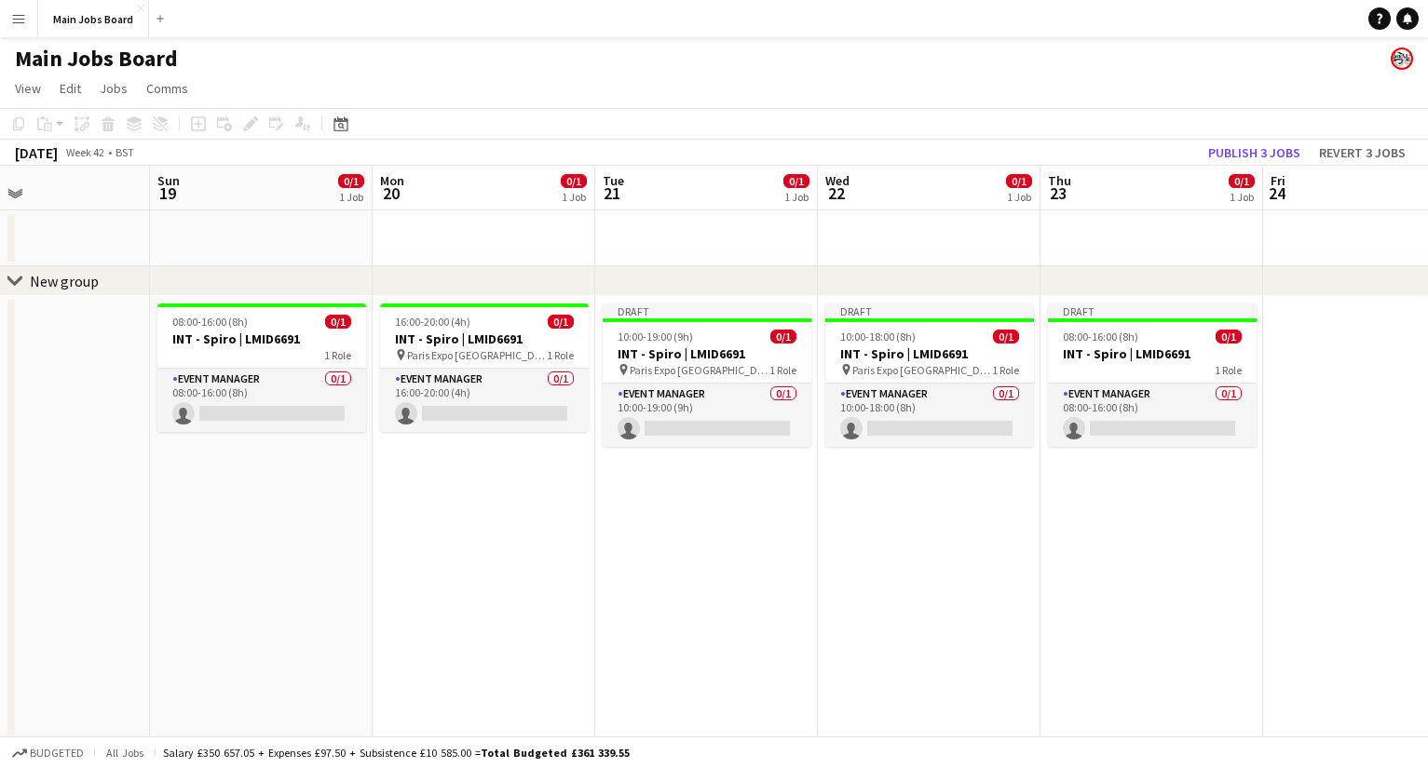
click at [421, 537] on app-date-cell "16:00-20:00 (4h) 0/1 INT - Spiro | LMID6691 pin Paris Expo Porte de Versailles …" at bounding box center [483, 755] width 223 height 918
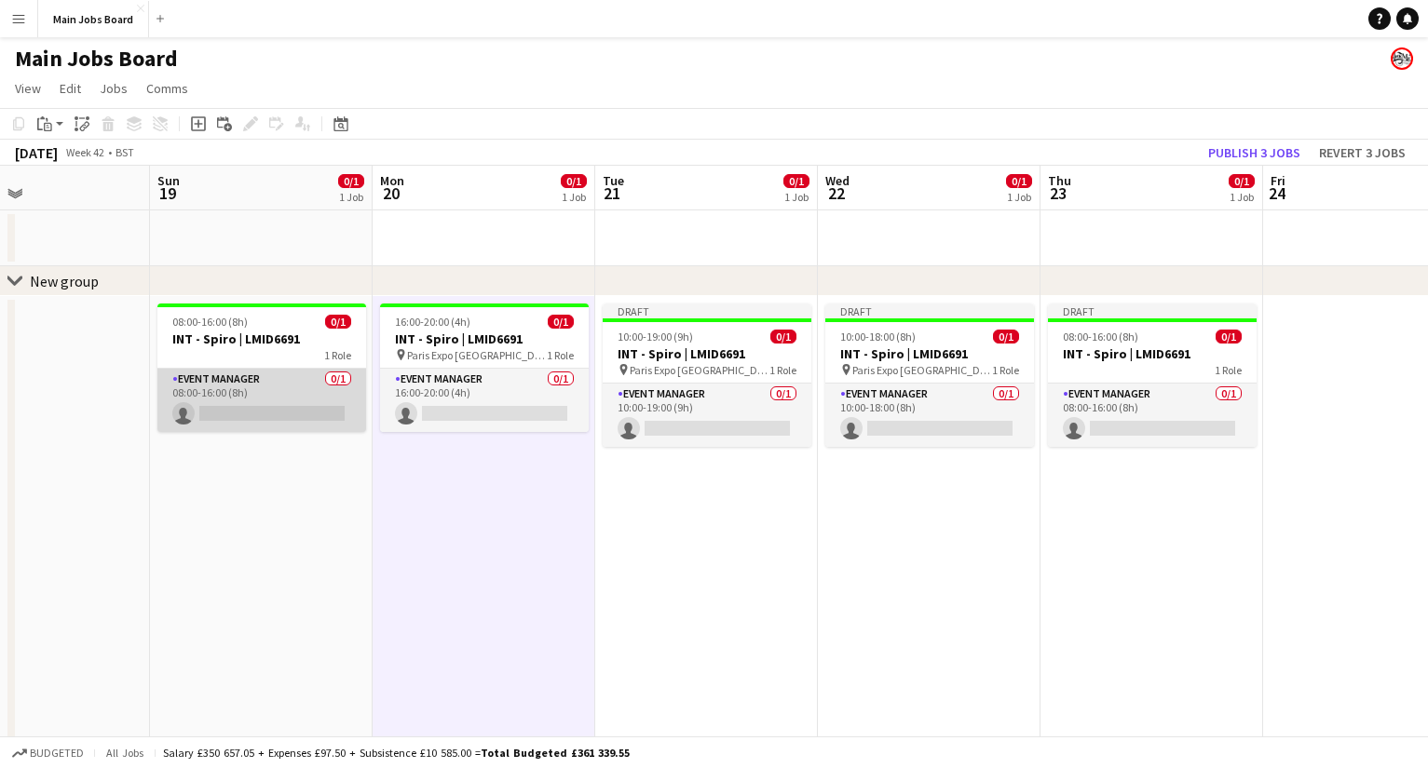
click at [260, 416] on app-card-role "Event Manager 0/1 08:00-16:00 (8h) single-neutral-actions" at bounding box center [261, 400] width 209 height 63
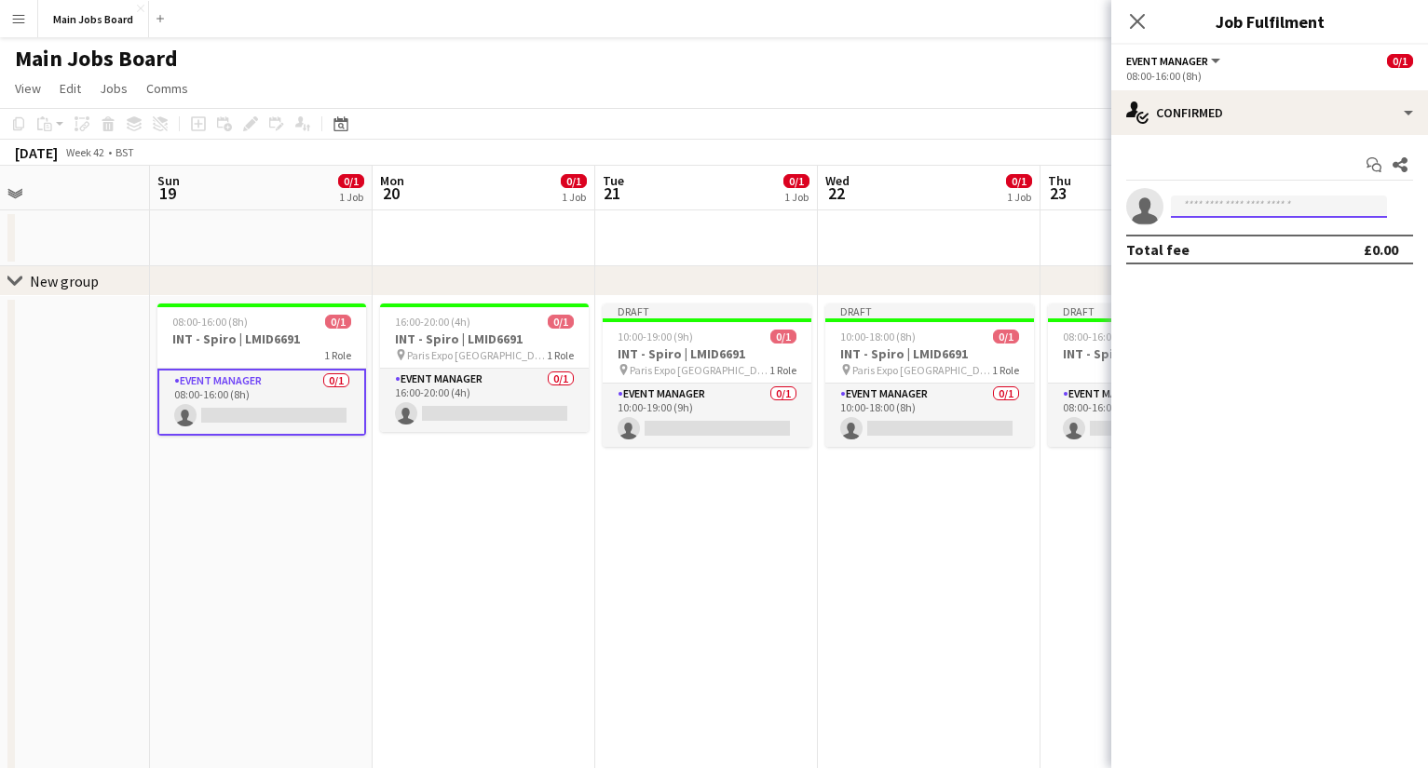
click at [1011, 206] on input at bounding box center [1279, 207] width 216 height 22
type input "****"
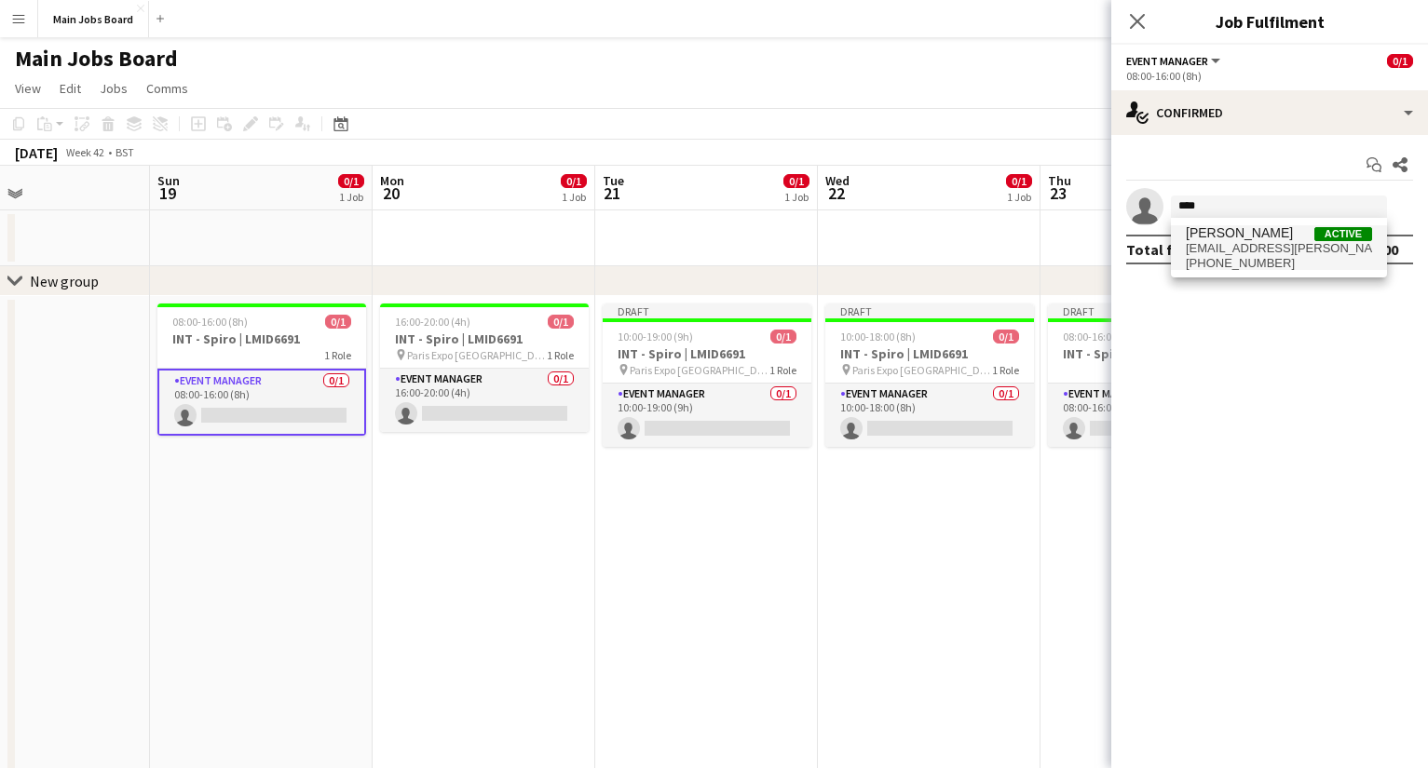
click at [1011, 254] on span "emma.07.kelly@gmail.com" at bounding box center [1278, 248] width 186 height 15
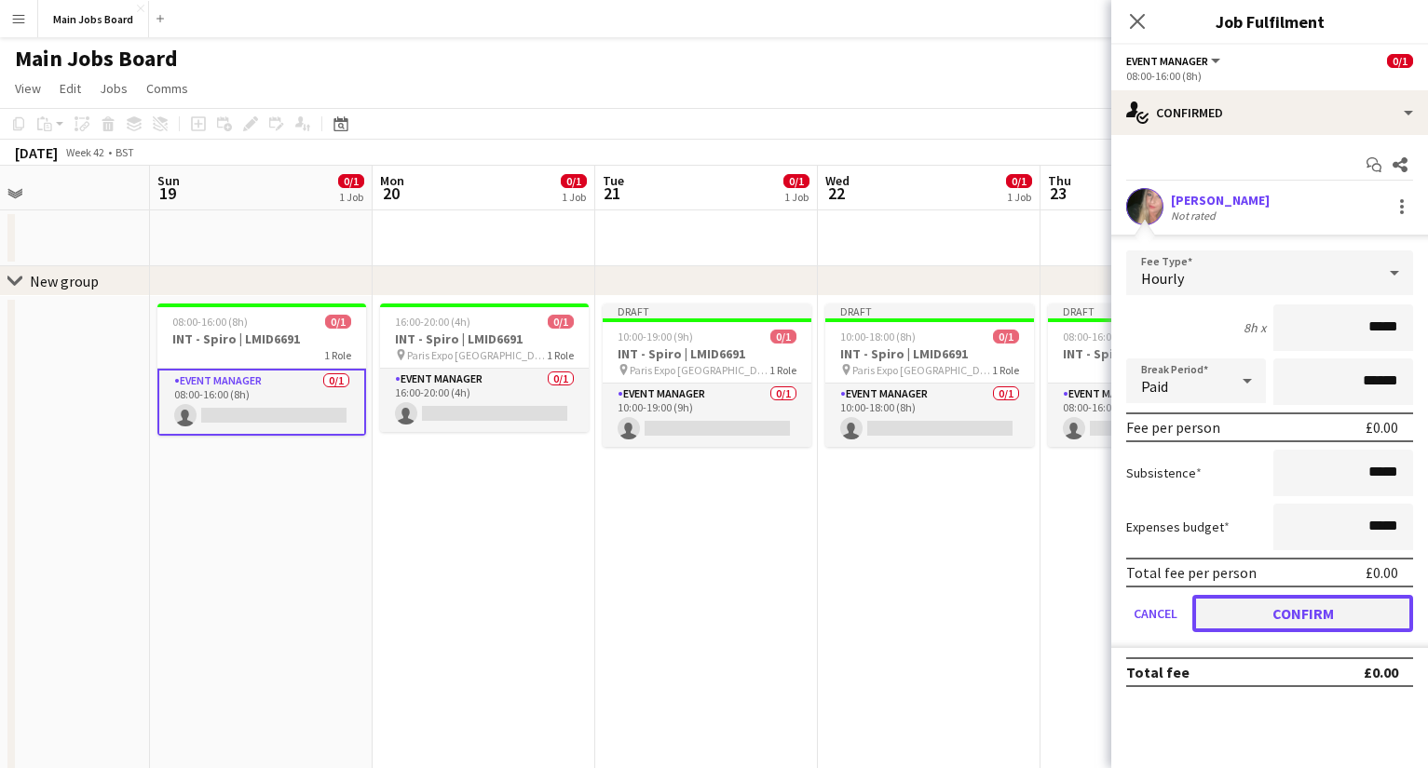
click at [1011, 616] on button "Confirm" at bounding box center [1302, 613] width 221 height 37
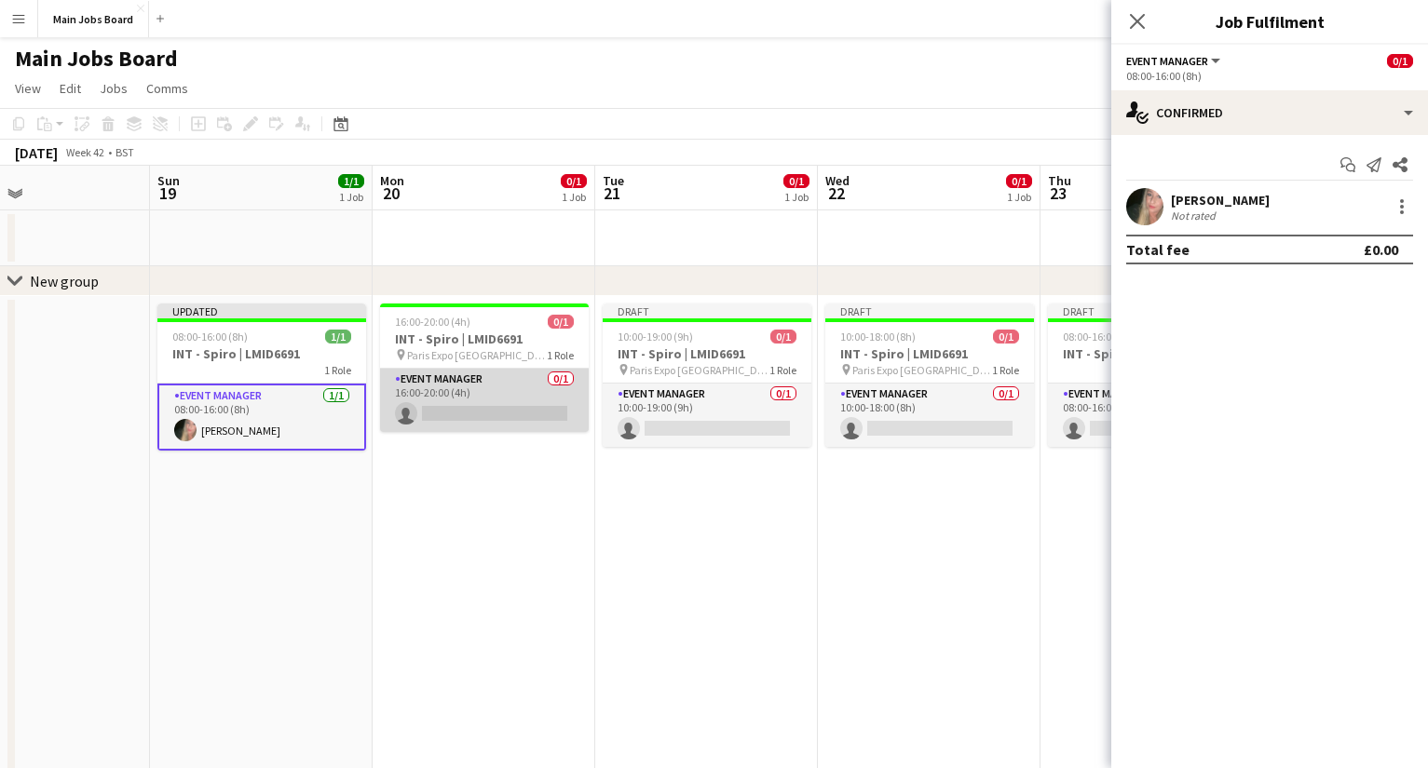
click at [477, 407] on app-card-role "Event Manager 0/1 16:00-20:00 (4h) single-neutral-actions" at bounding box center [484, 400] width 209 height 63
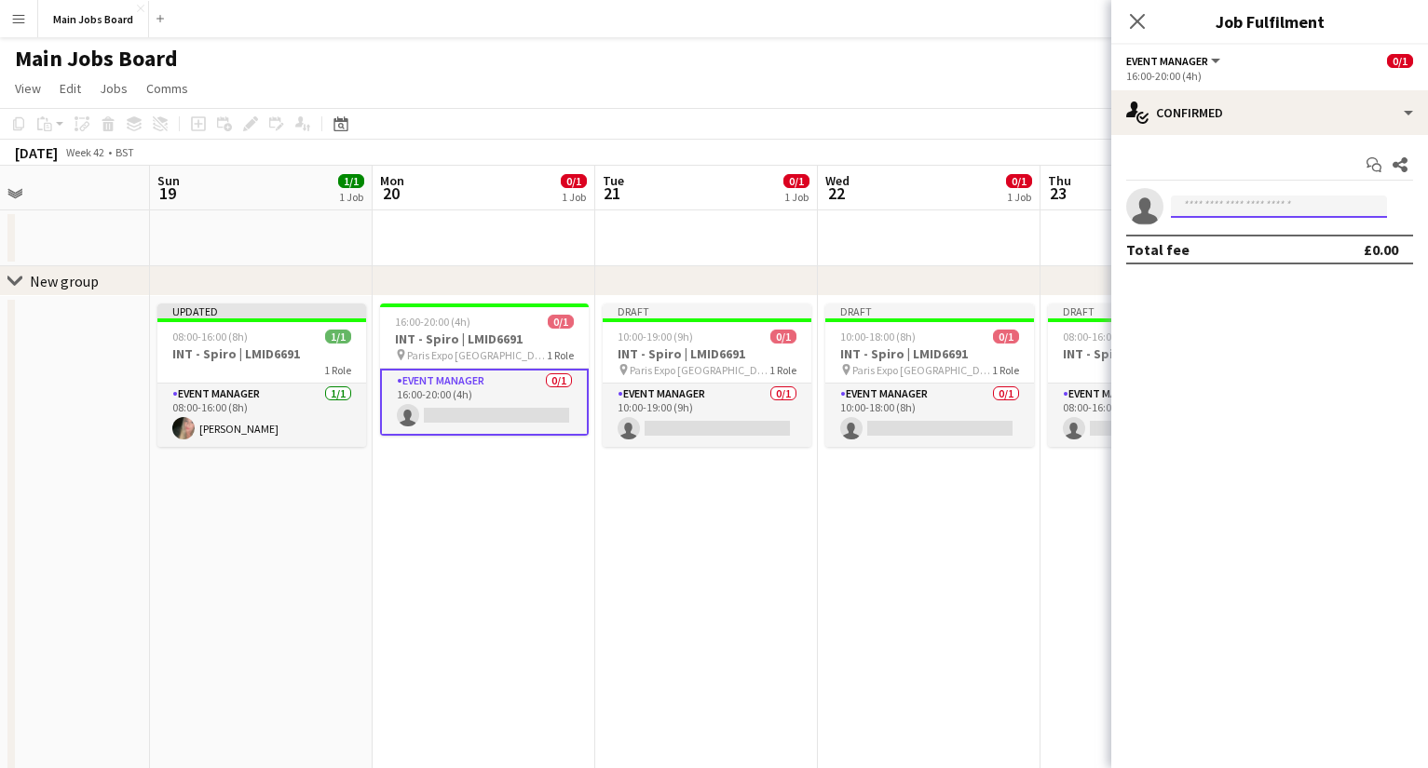
click at [1011, 204] on input at bounding box center [1279, 207] width 216 height 22
type input "****"
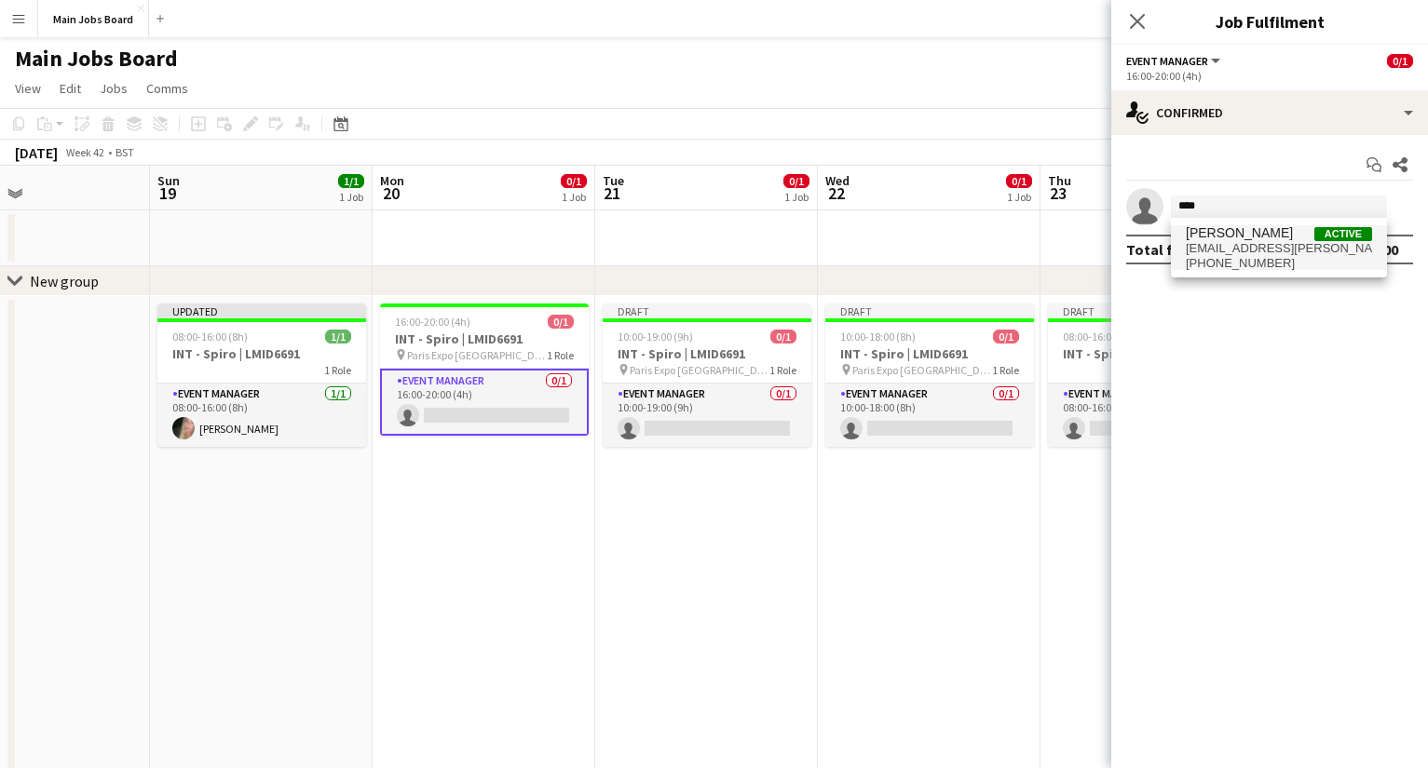
click at [1011, 245] on span "emma.07.kelly@gmail.com" at bounding box center [1278, 248] width 186 height 15
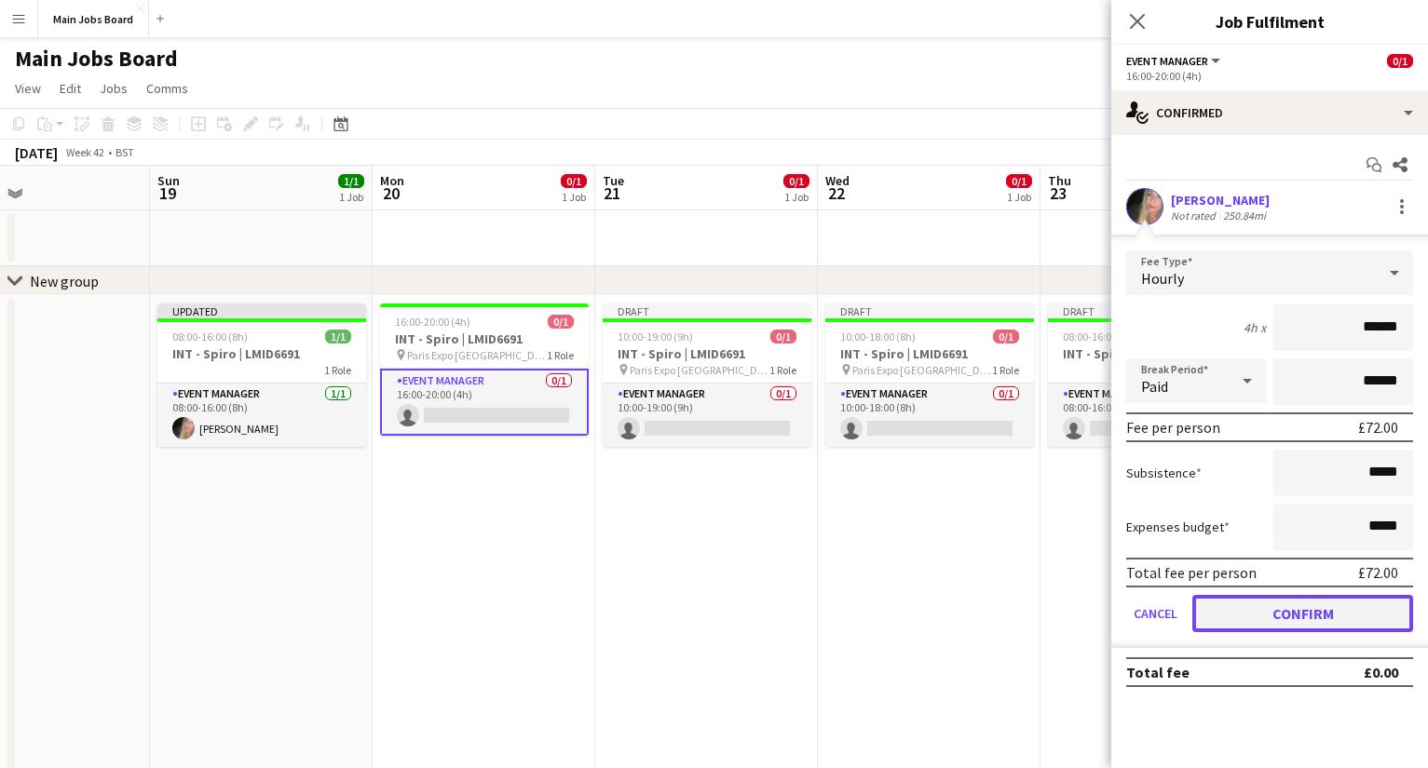
click at [1011, 616] on button "Confirm" at bounding box center [1302, 613] width 221 height 37
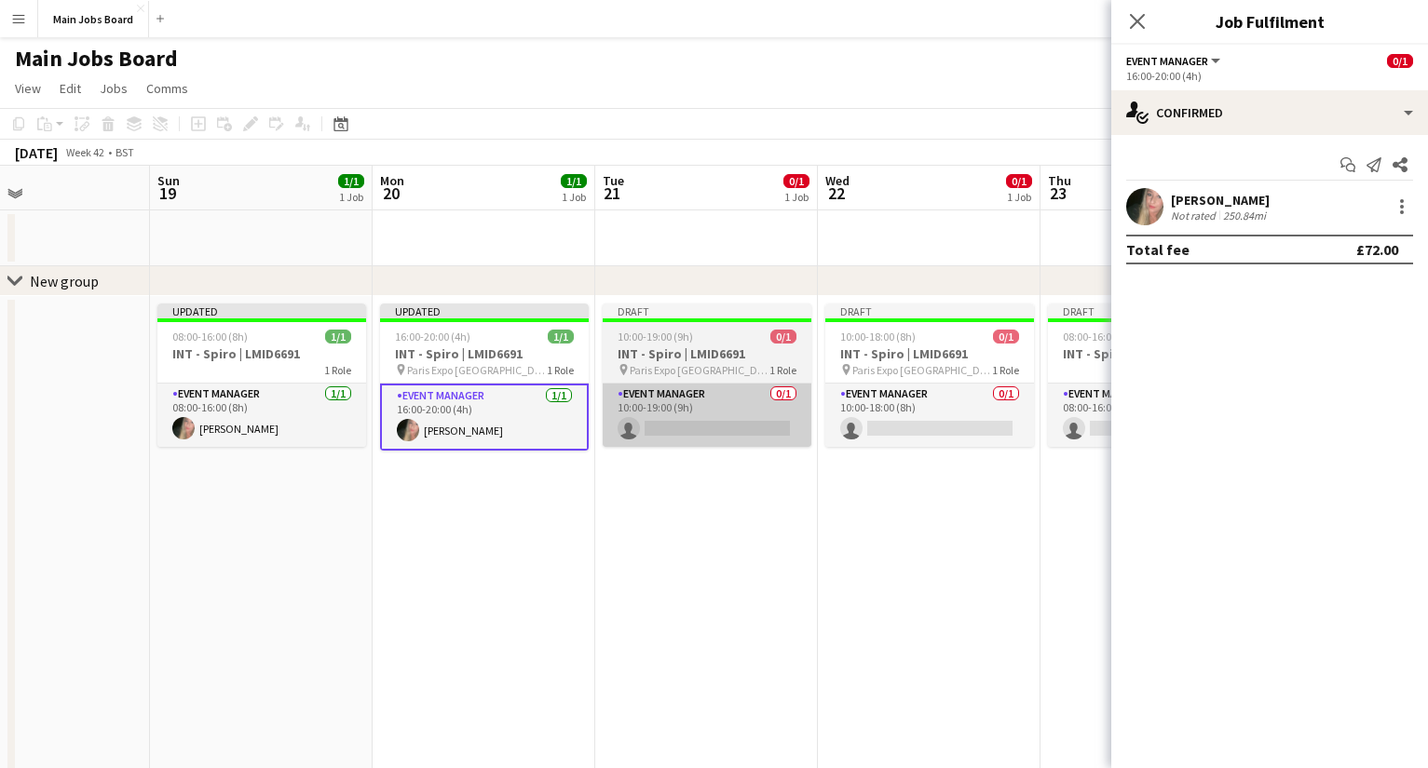
click at [749, 420] on app-card-role "Event Manager 0/1 10:00-19:00 (9h) single-neutral-actions" at bounding box center [706, 415] width 209 height 63
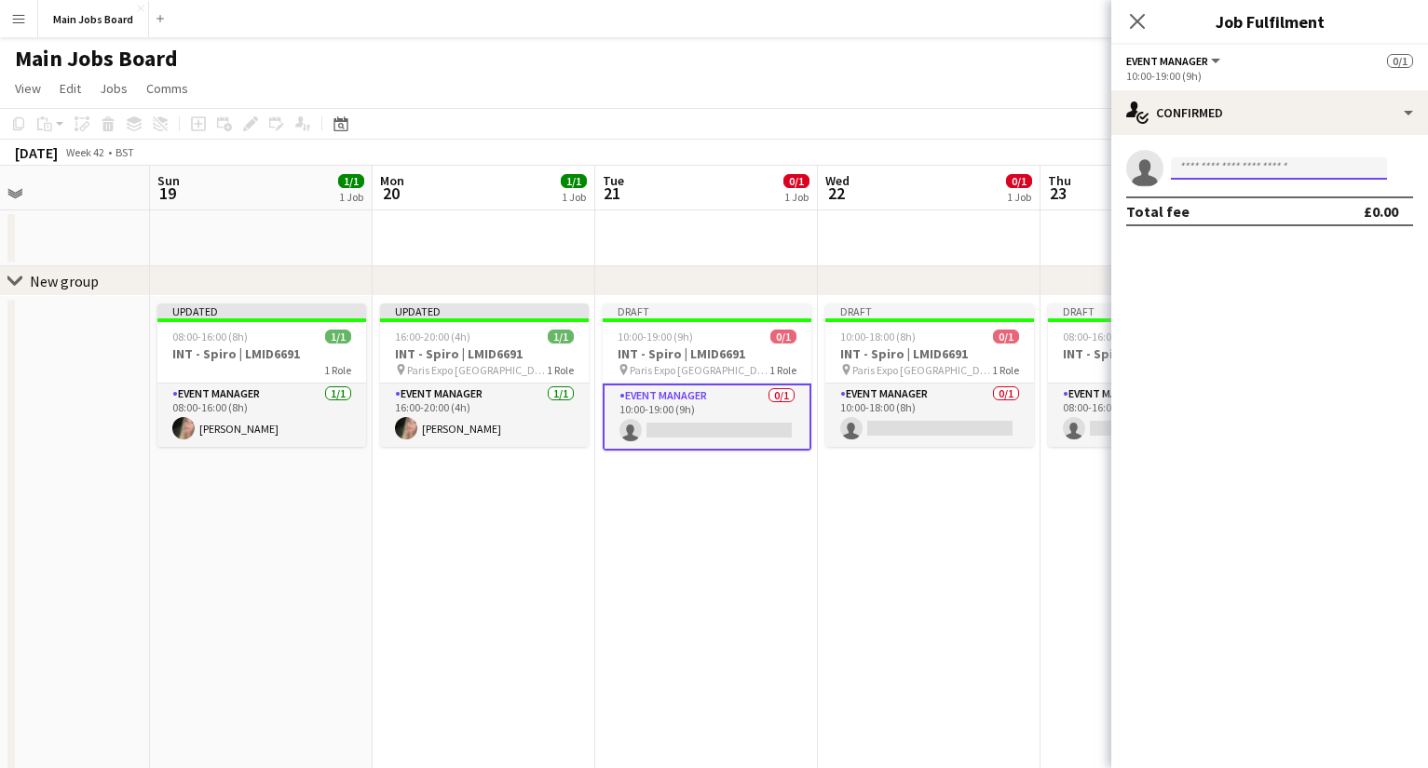
click at [1011, 160] on input at bounding box center [1279, 168] width 216 height 22
type input "****"
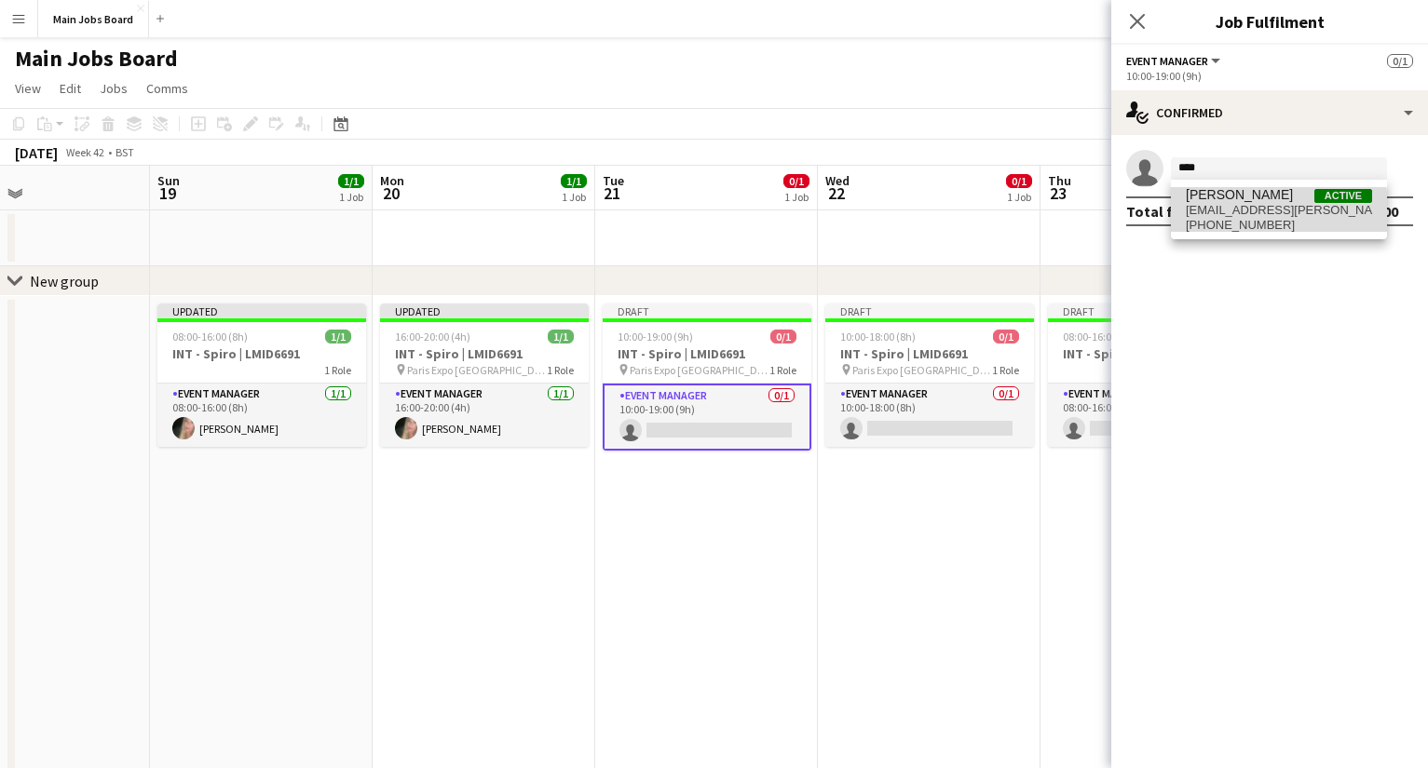
click at [1011, 223] on span "+447470899485" at bounding box center [1278, 225] width 186 height 15
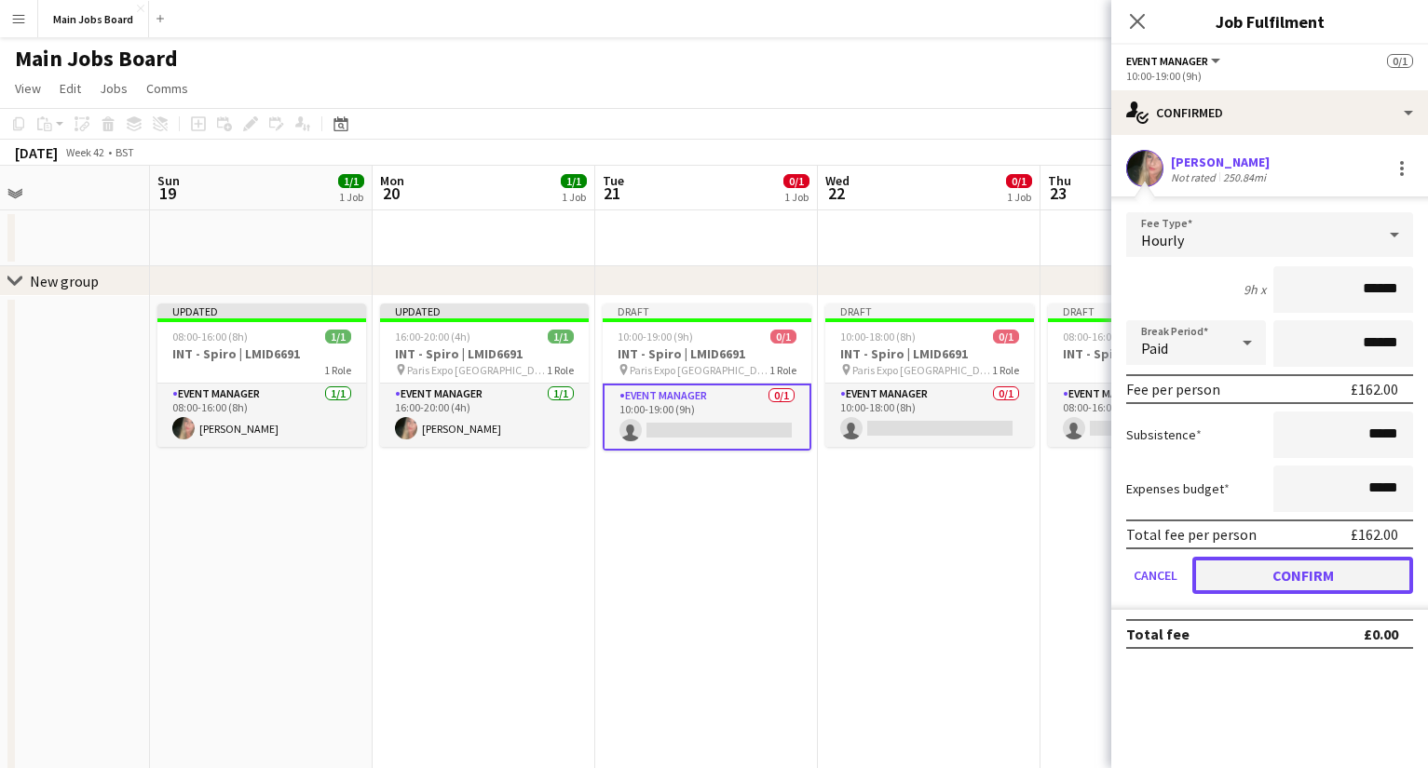
click at [1011, 579] on button "Confirm" at bounding box center [1302, 575] width 221 height 37
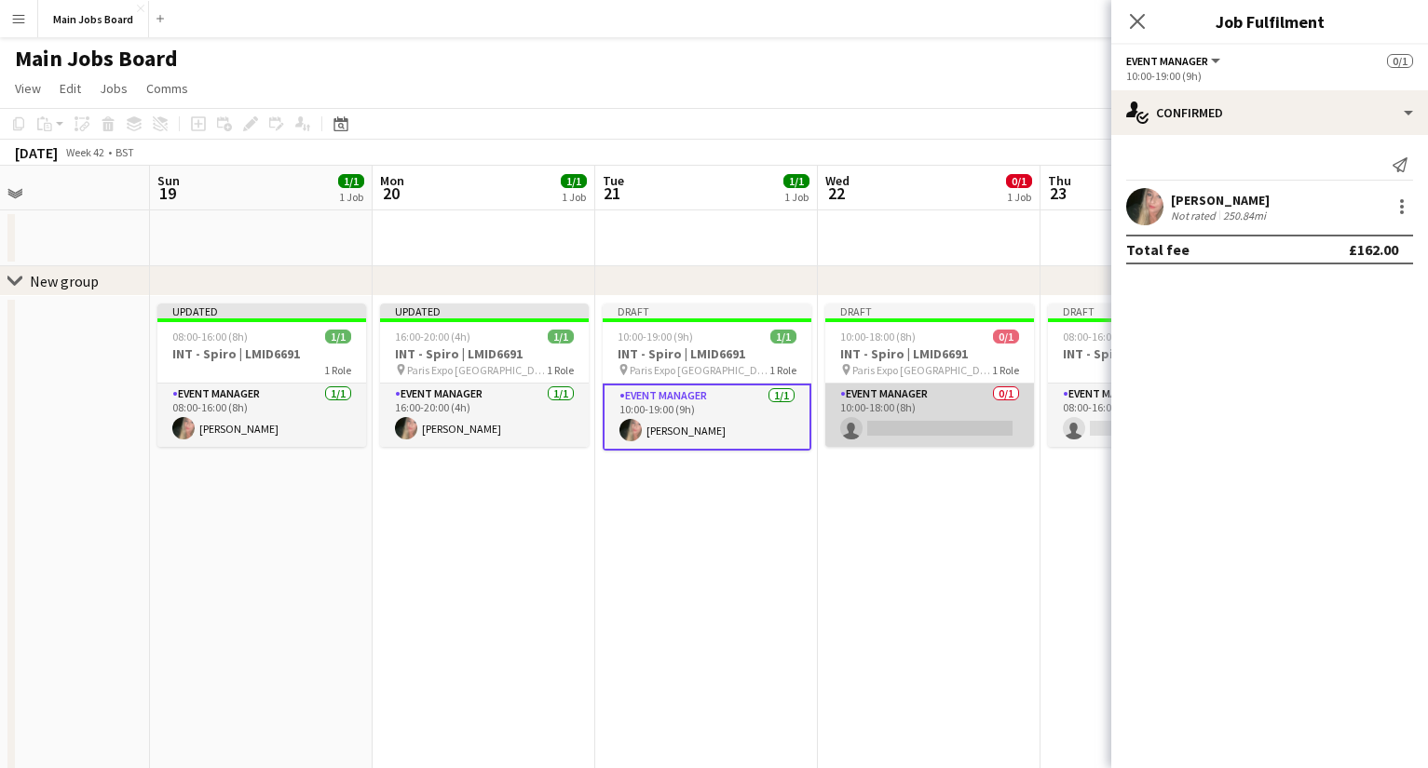
click at [964, 413] on app-card-role "Event Manager 0/1 10:00-18:00 (8h) single-neutral-actions" at bounding box center [929, 415] width 209 height 63
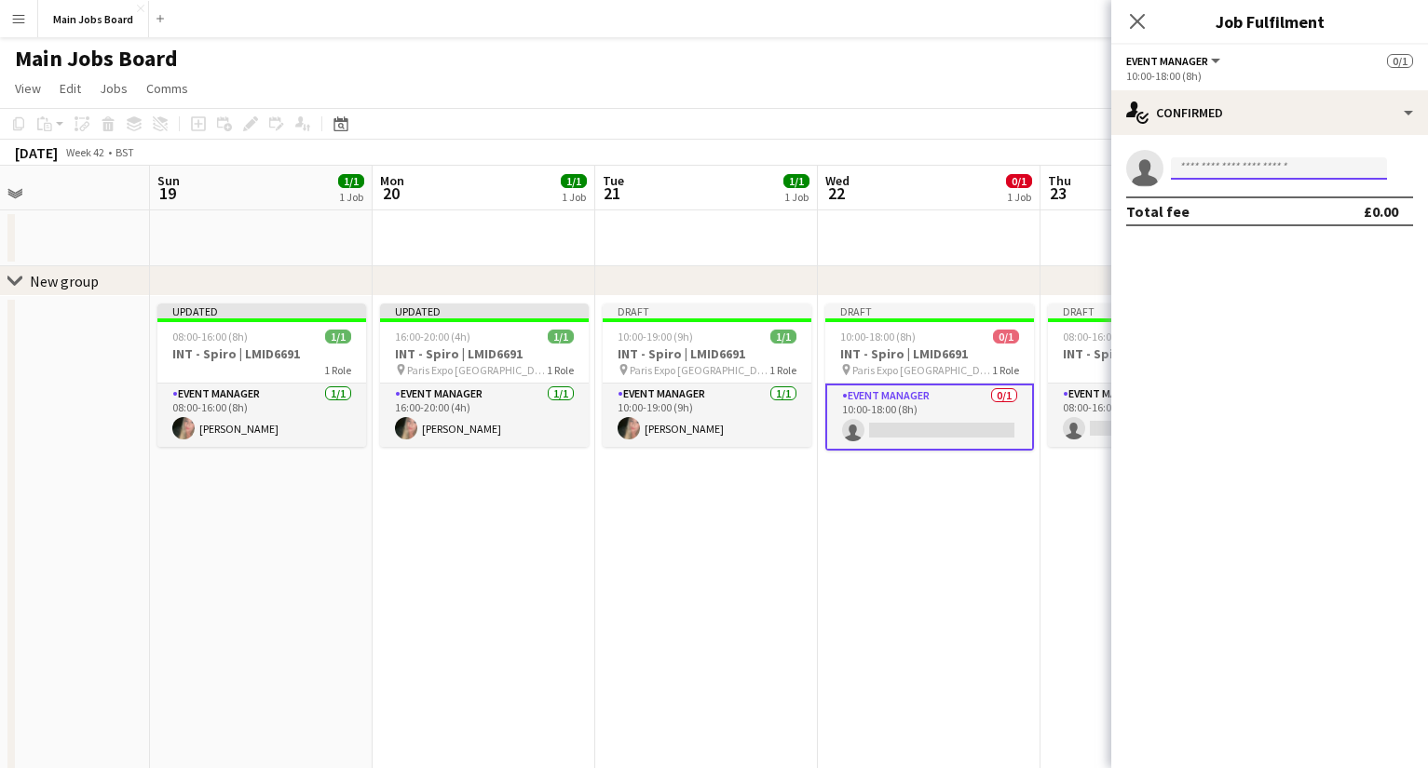
click at [1011, 162] on input at bounding box center [1279, 168] width 216 height 22
type input "****"
click at [1011, 211] on span "emma.07.kelly@gmail.com" at bounding box center [1278, 210] width 186 height 15
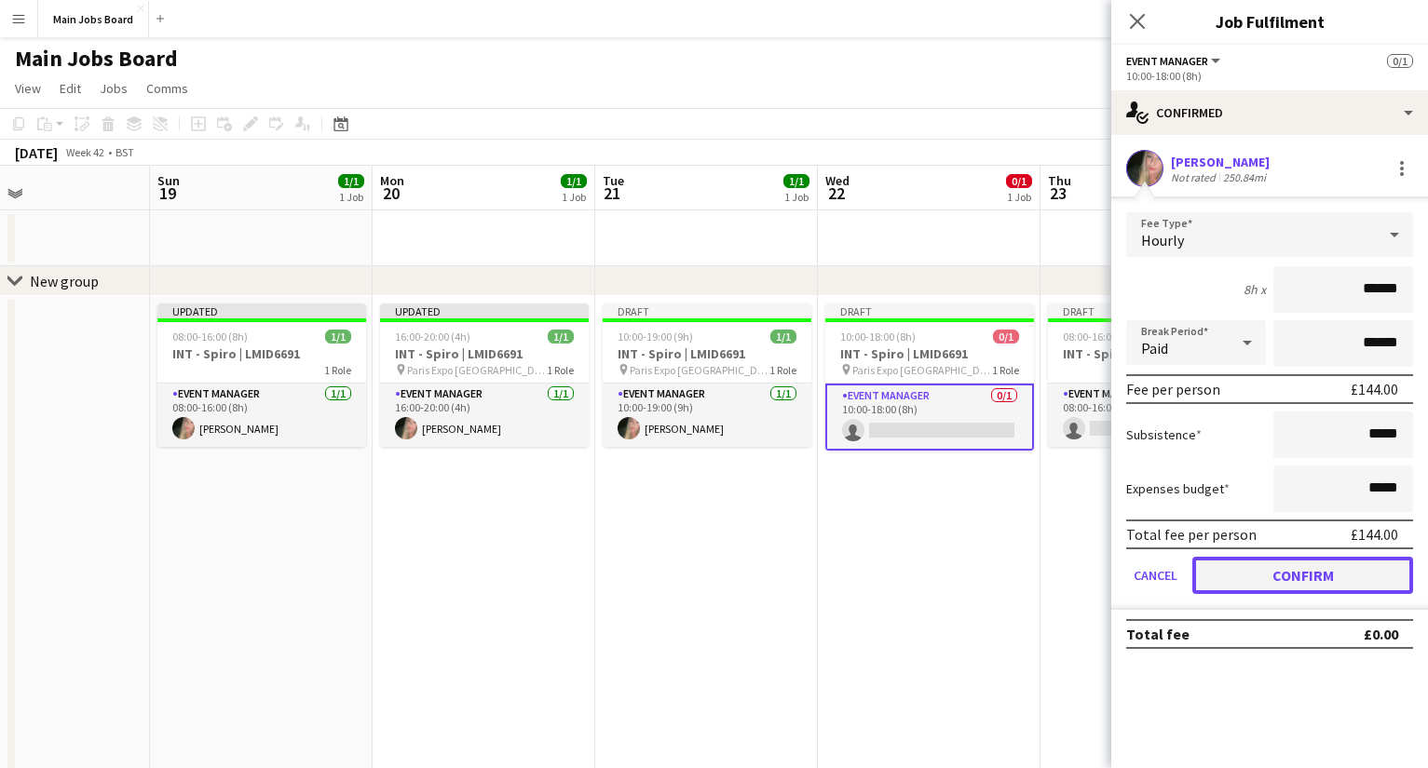
click at [1011, 579] on button "Confirm" at bounding box center [1302, 575] width 221 height 37
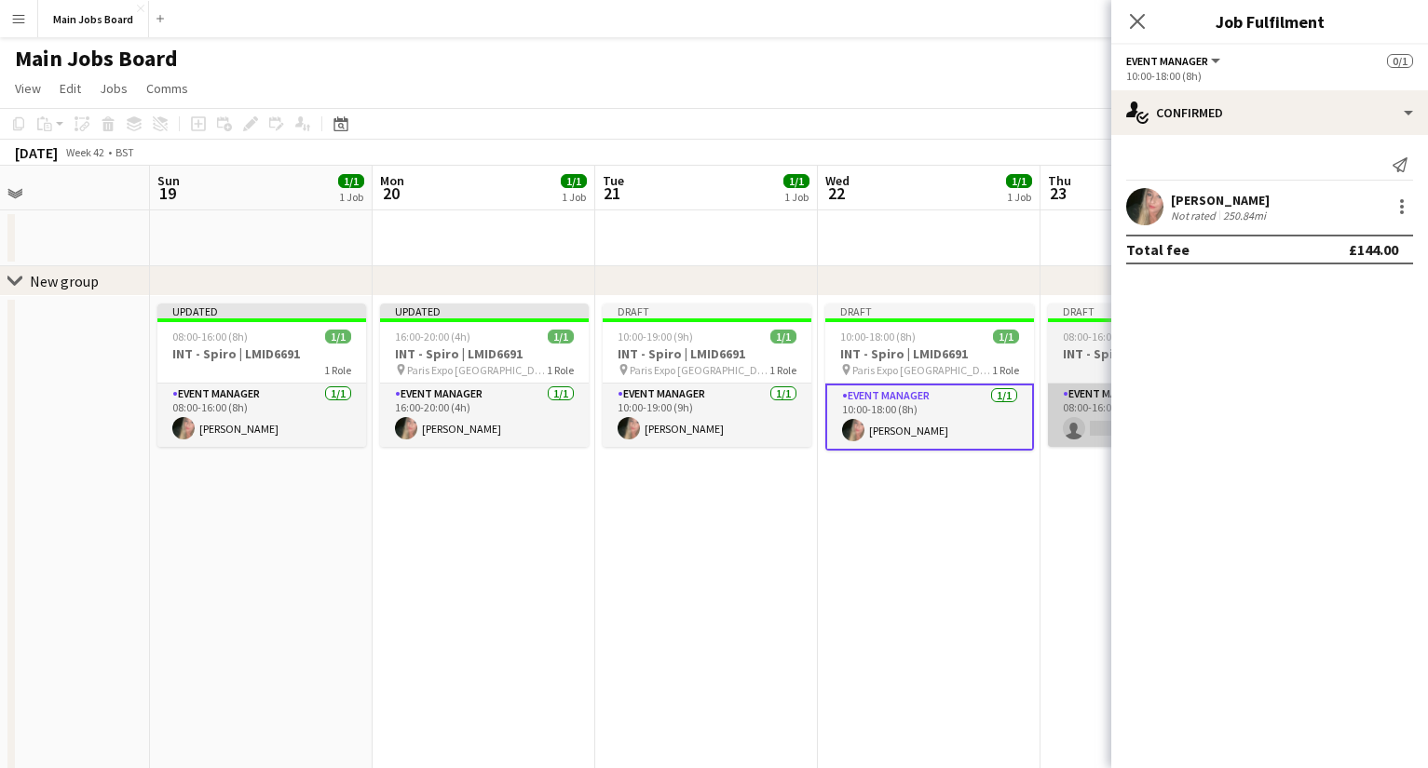
click at [1011, 425] on app-card-role "Event Manager 0/1 08:00-16:00 (8h) single-neutral-actions" at bounding box center [1152, 415] width 209 height 63
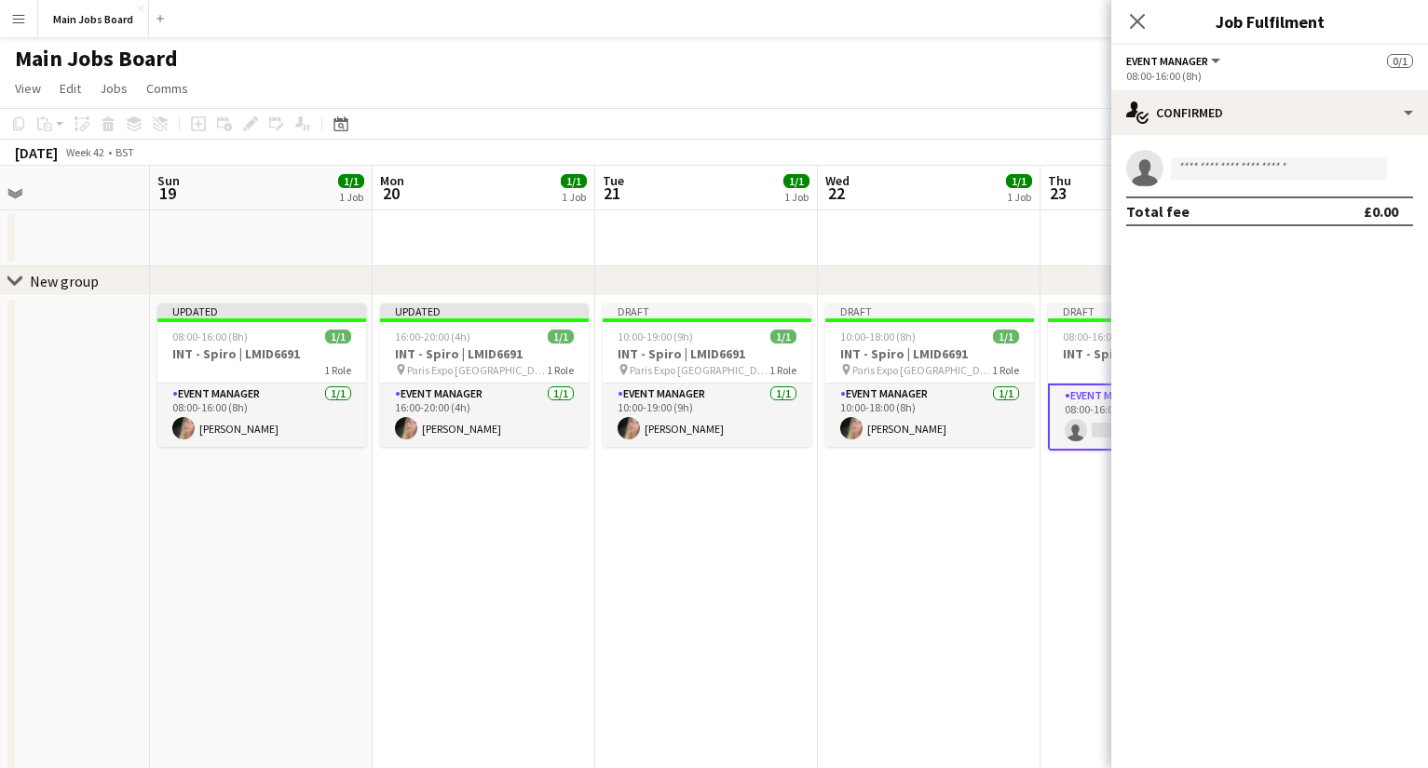
click at [1011, 152] on app-invite-slot "single-neutral-actions" at bounding box center [1269, 168] width 317 height 37
click at [1011, 177] on input at bounding box center [1279, 168] width 216 height 22
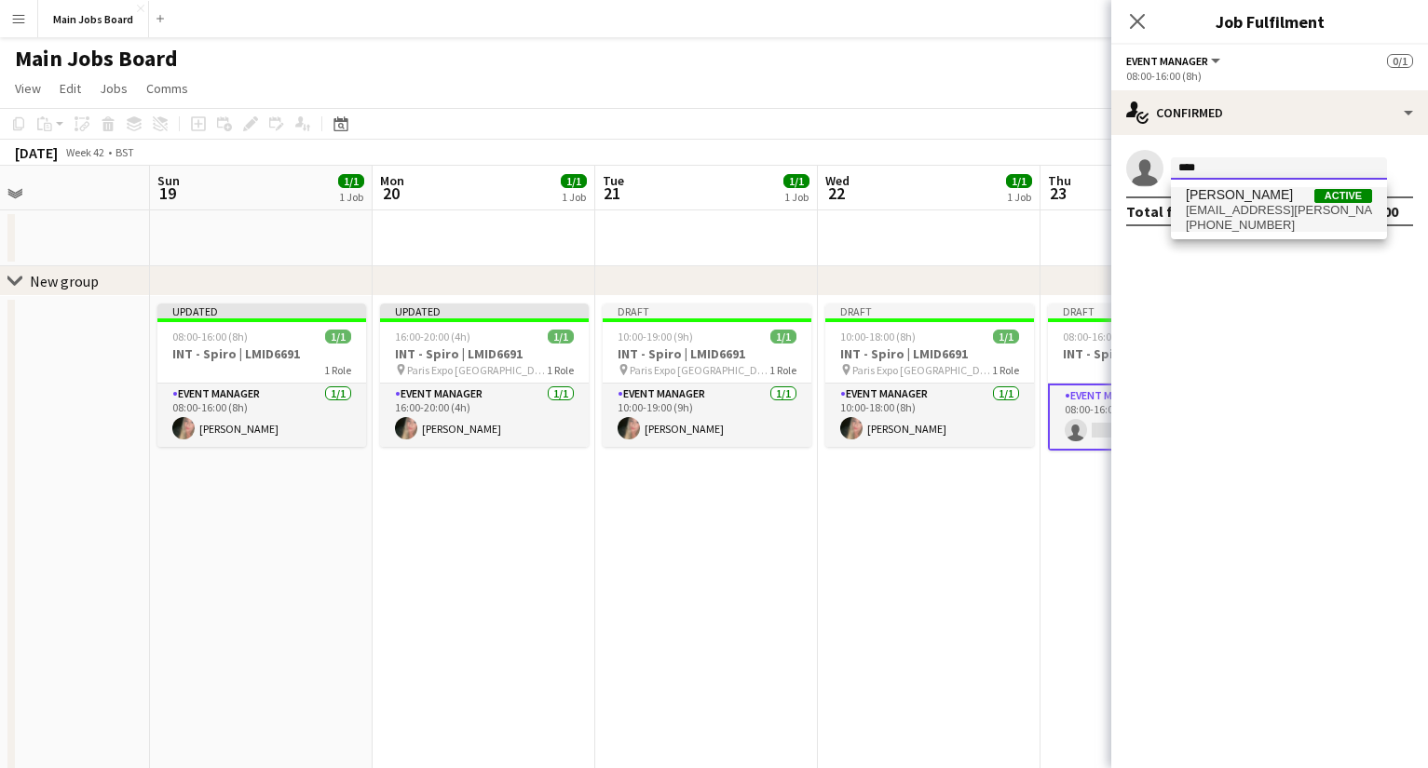
type input "****"
click at [1011, 210] on span "emma.07.kelly@gmail.com" at bounding box center [1278, 210] width 186 height 15
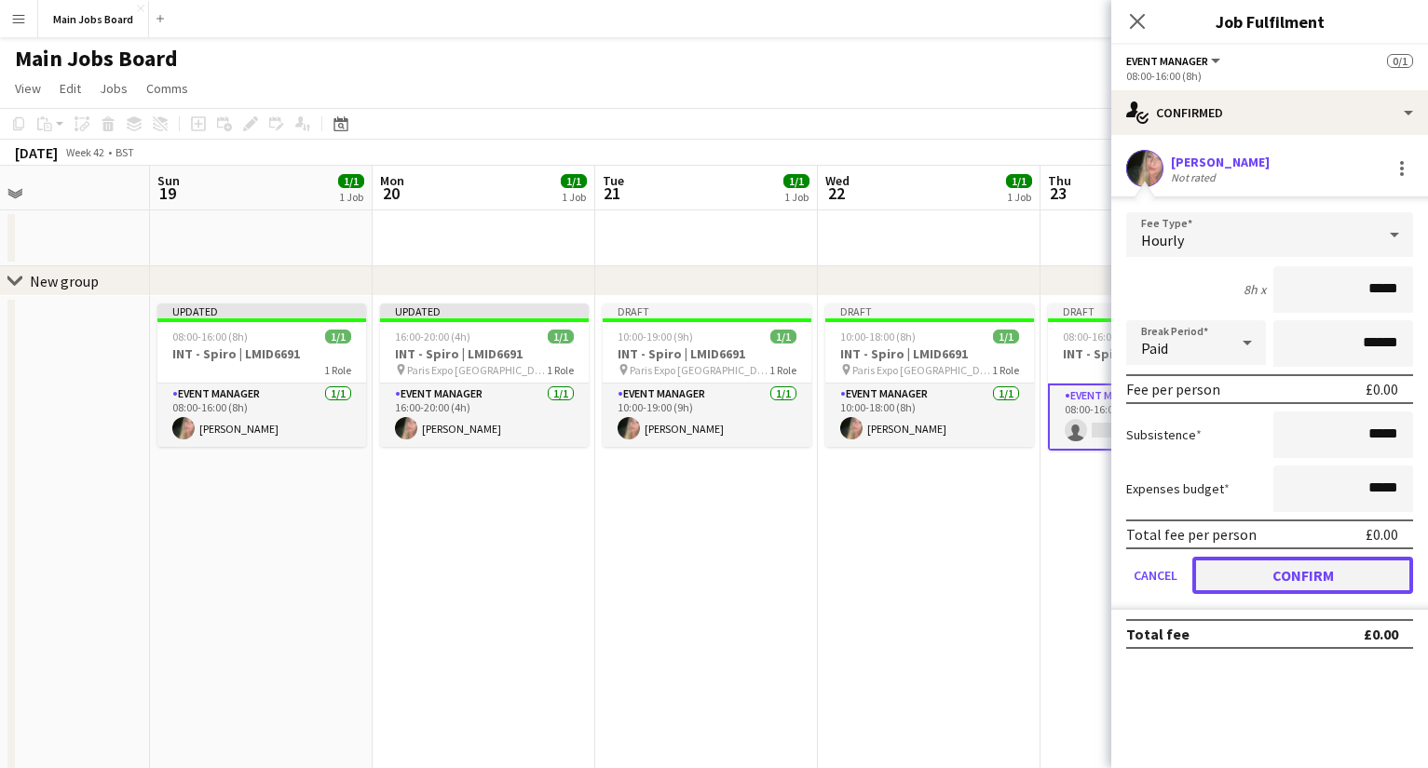
click at [1011, 579] on button "Confirm" at bounding box center [1302, 575] width 221 height 37
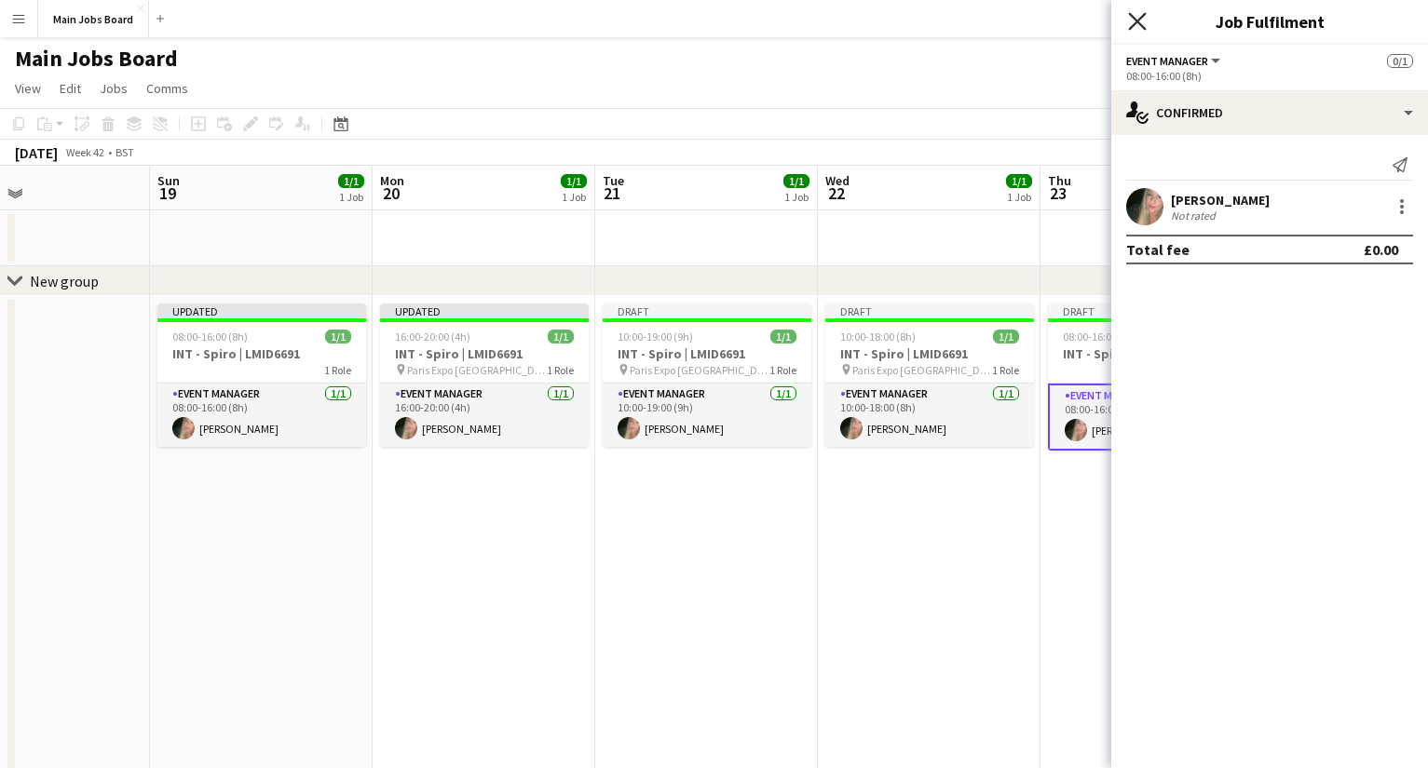
click at [1011, 27] on icon "Close pop-in" at bounding box center [1137, 21] width 18 height 18
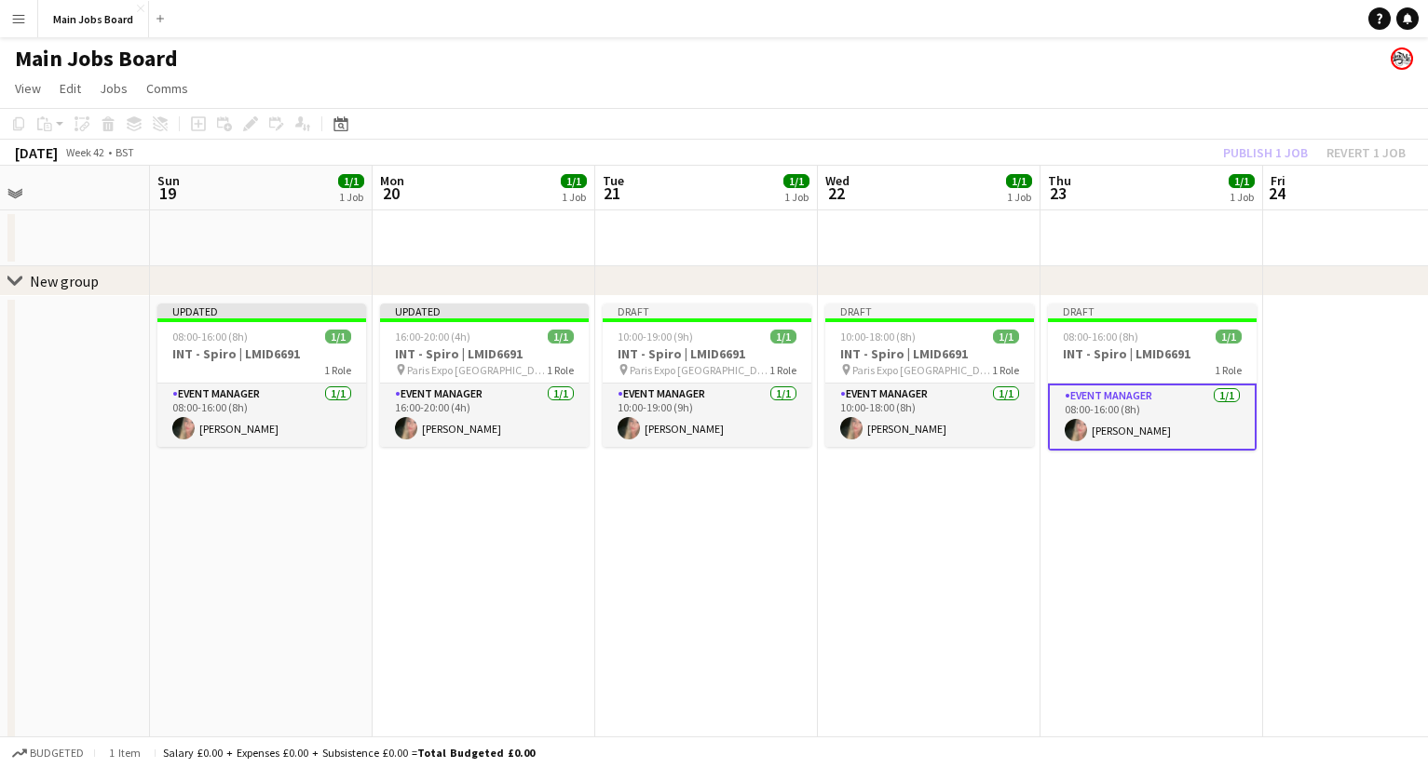
click at [1011, 152] on div "Publish 1 job Revert 1 job" at bounding box center [1313, 153] width 227 height 24
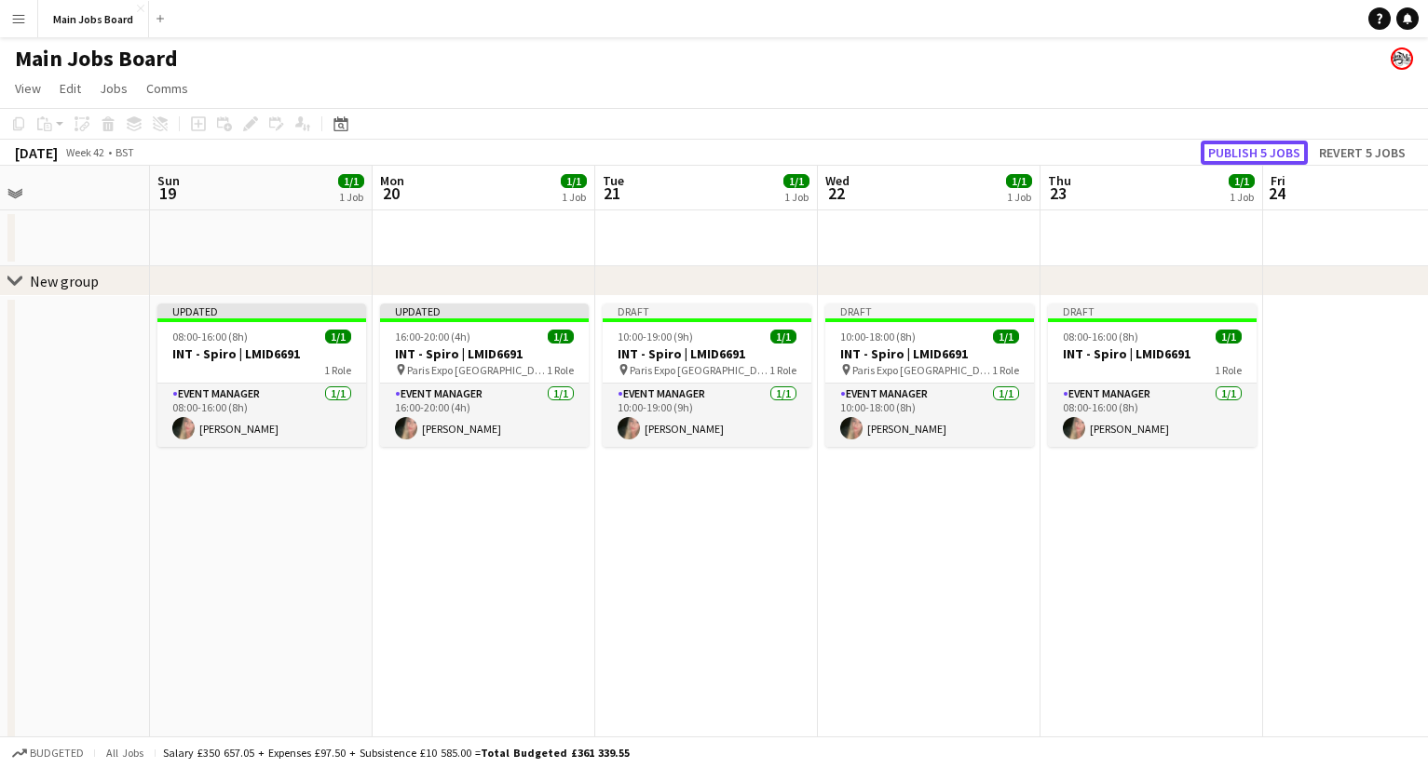
click at [1011, 152] on button "Publish 5 jobs" at bounding box center [1253, 153] width 107 height 24
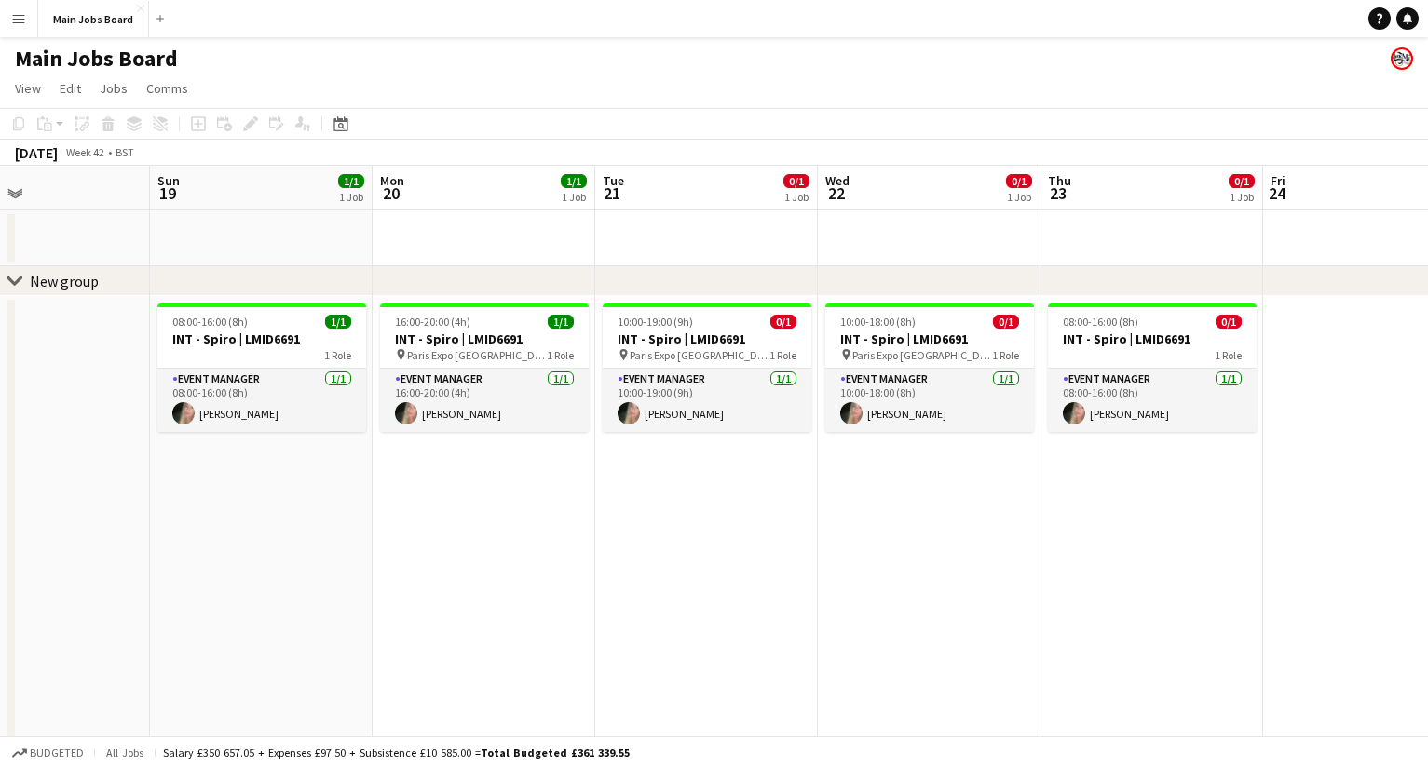
click at [656, 519] on app-date-cell "10:00-19:00 (9h) 0/1 INT - Spiro | LMID6691 pin Paris Expo Porte de Versailles …" at bounding box center [706, 755] width 223 height 918
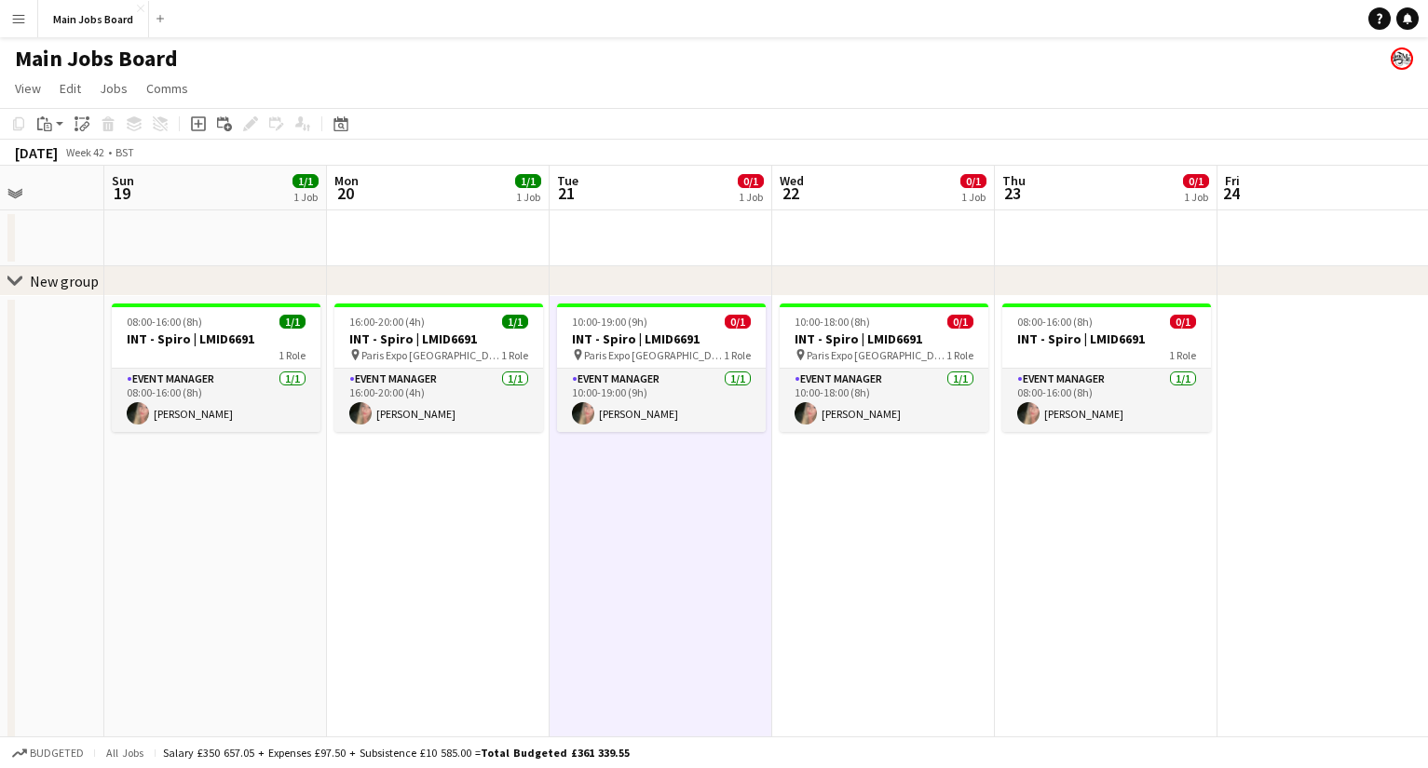
scroll to position [0, 562]
drag, startPoint x: 335, startPoint y: 555, endPoint x: 291, endPoint y: 553, distance: 44.7
click at [291, 553] on app-calendar-viewport "Thu 16 1/5 3 Jobs Fri 17 2/2 1 Job Sat 18 Sun 19 1/1 1 Job Mon 20 1/1 1 Job Tue…" at bounding box center [714, 690] width 1428 height 1049
click at [713, 328] on div "10:00-19:00 (9h) 0/1" at bounding box center [662, 322] width 209 height 14
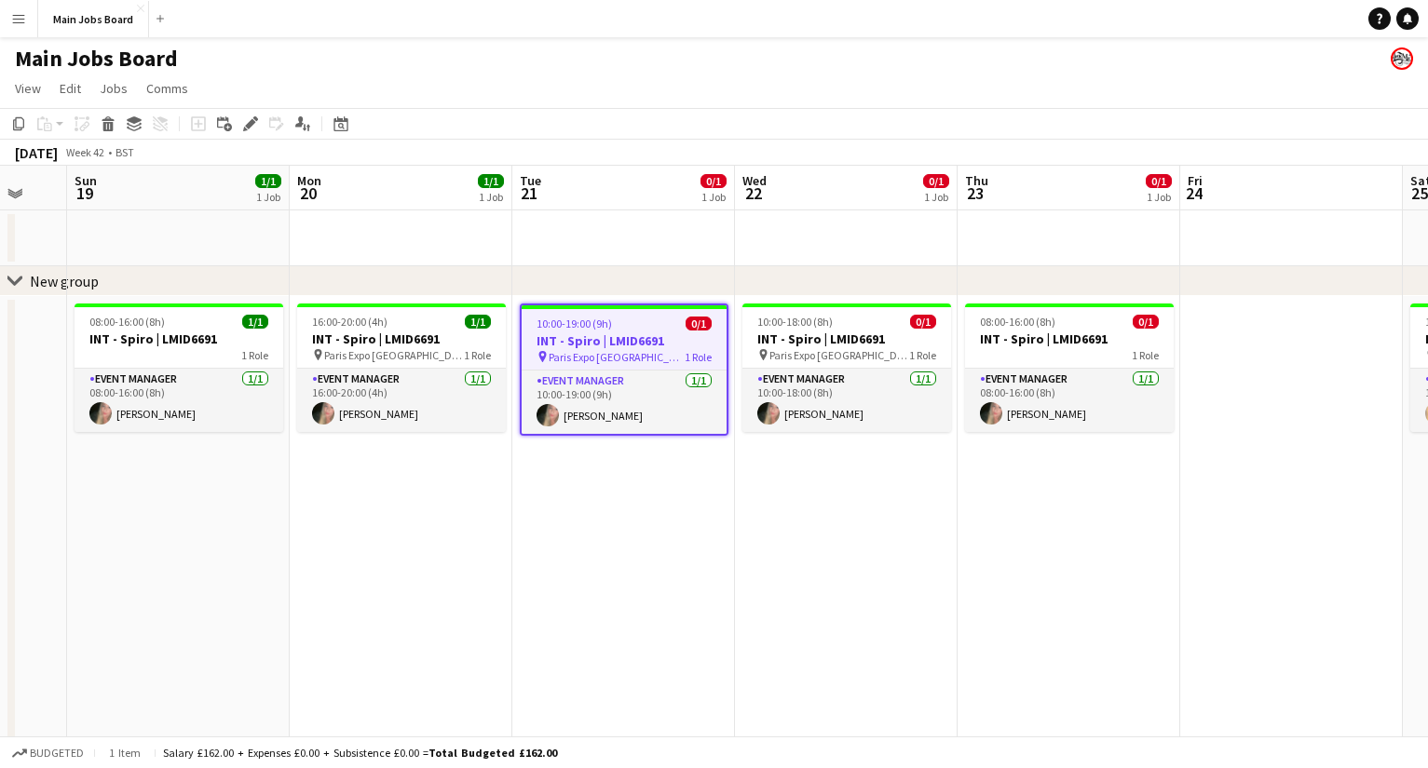
drag, startPoint x: 728, startPoint y: 537, endPoint x: 681, endPoint y: 537, distance: 47.5
click at [681, 537] on app-calendar-viewport "Thu 16 1/5 3 Jobs Fri 17 2/2 1 Job Sat 18 Sun 19 1/1 1 Job Mon 20 1/1 1 Job Tue…" at bounding box center [714, 690] width 1428 height 1049
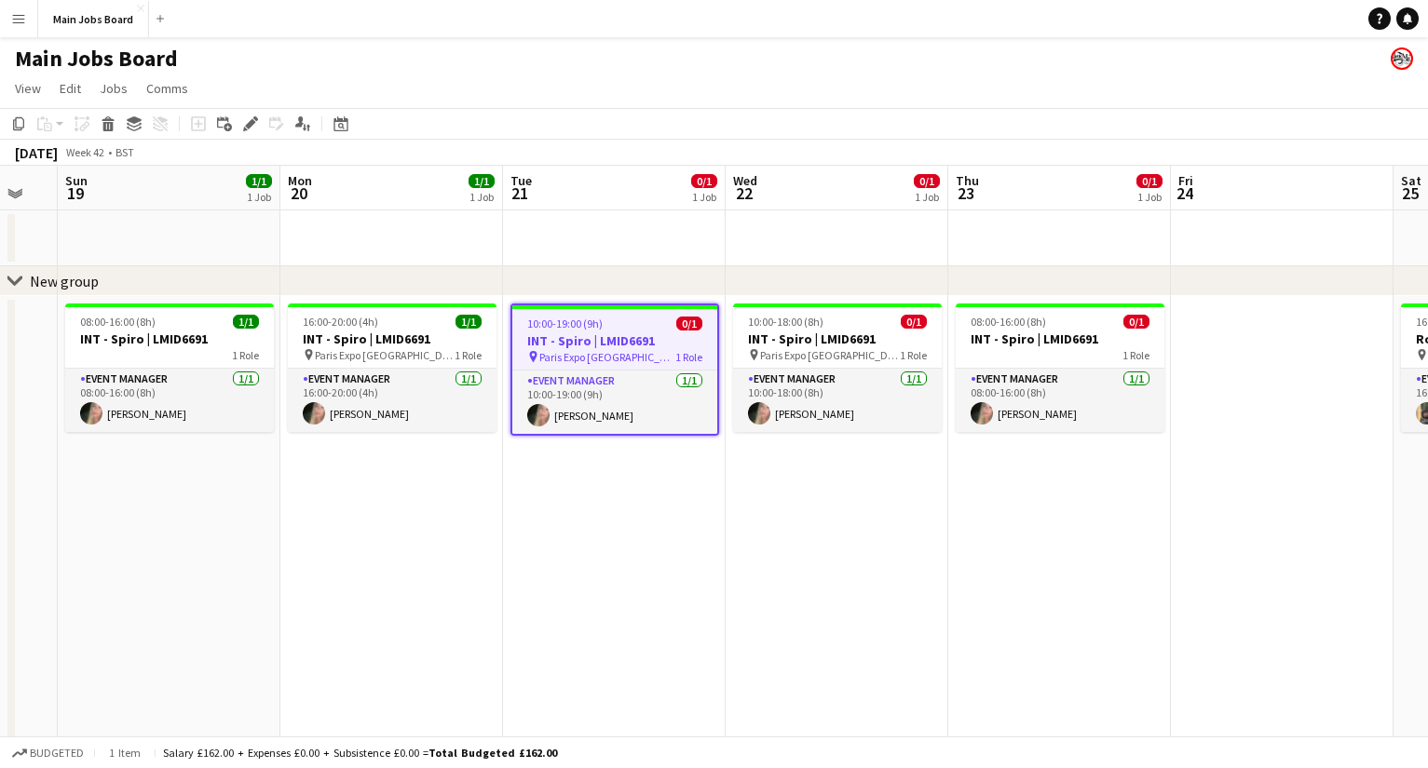
scroll to position [0, 506]
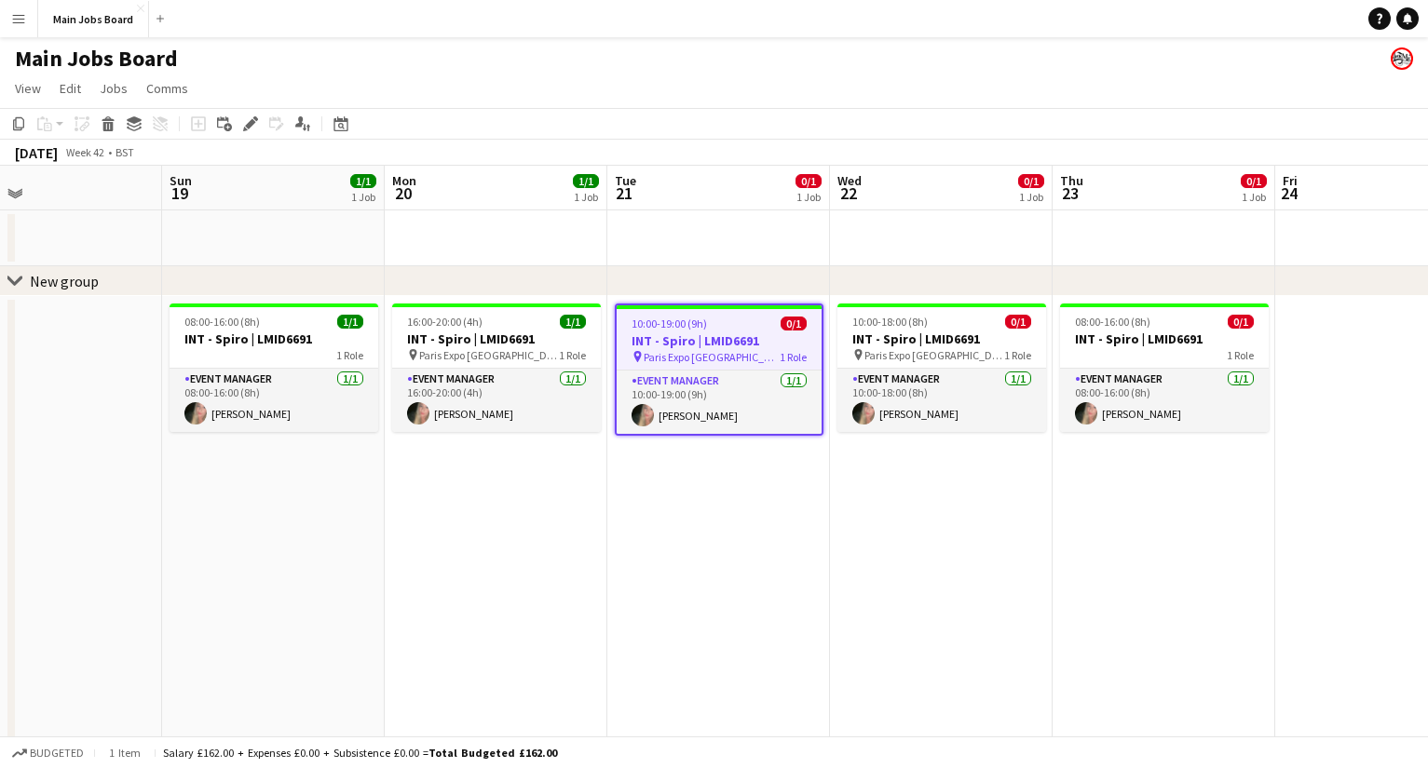
drag, startPoint x: 504, startPoint y: 525, endPoint x: 608, endPoint y: 525, distance: 104.3
click at [608, 525] on app-calendar-viewport "Thu 16 1/5 3 Jobs Fri 17 2/2 1 Job Sat 18 Sun 19 1/1 1 Job Mon 20 1/1 1 Job Tue…" at bounding box center [714, 690] width 1428 height 1049
click at [544, 540] on app-date-cell "16:00-20:00 (4h) 1/1 INT - Spiro | LMID6691 pin Paris Expo Porte de Versailles …" at bounding box center [496, 755] width 223 height 918
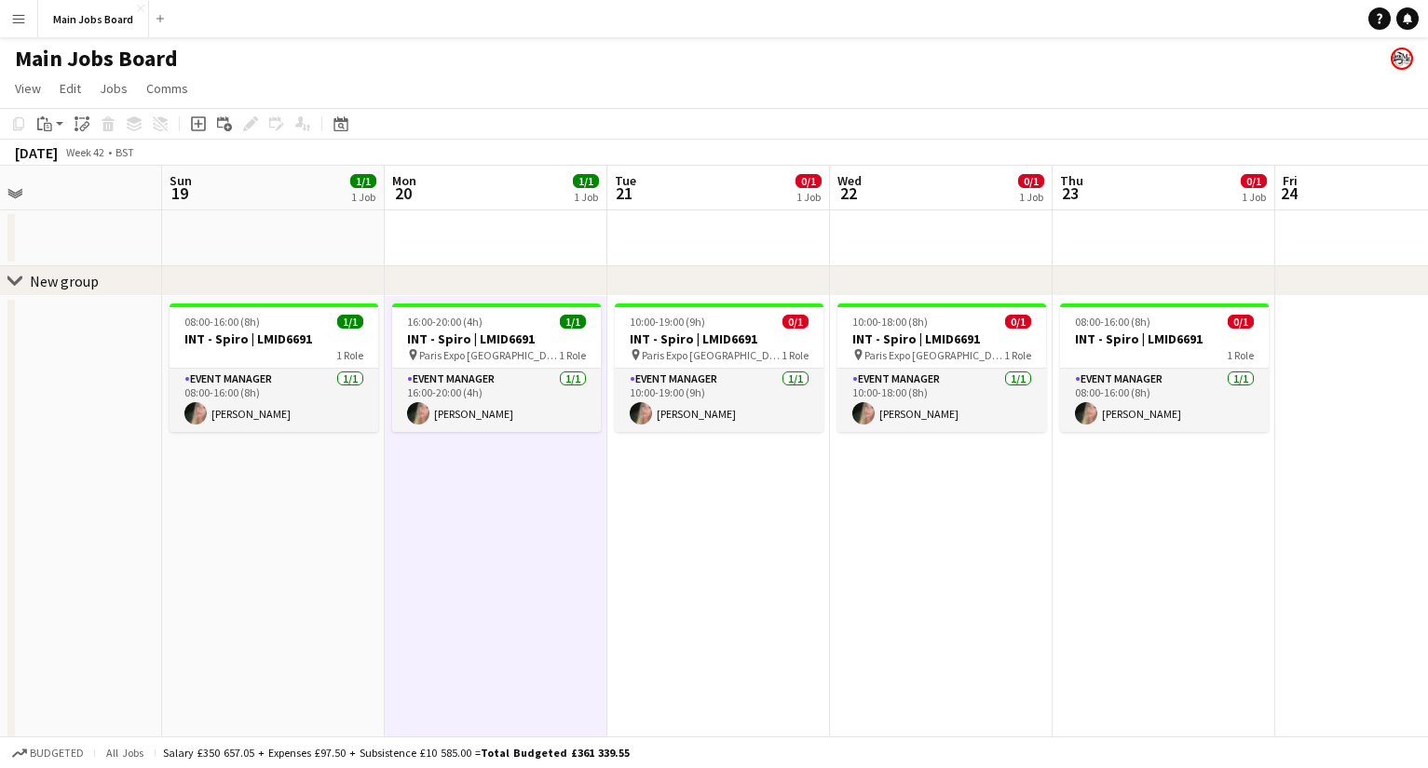
click at [276, 483] on app-date-cell "08:00-16:00 (8h) 1/1 INT - Spiro | LMID6691 1 Role Event Manager 1/1 08:00-16:0…" at bounding box center [273, 755] width 223 height 918
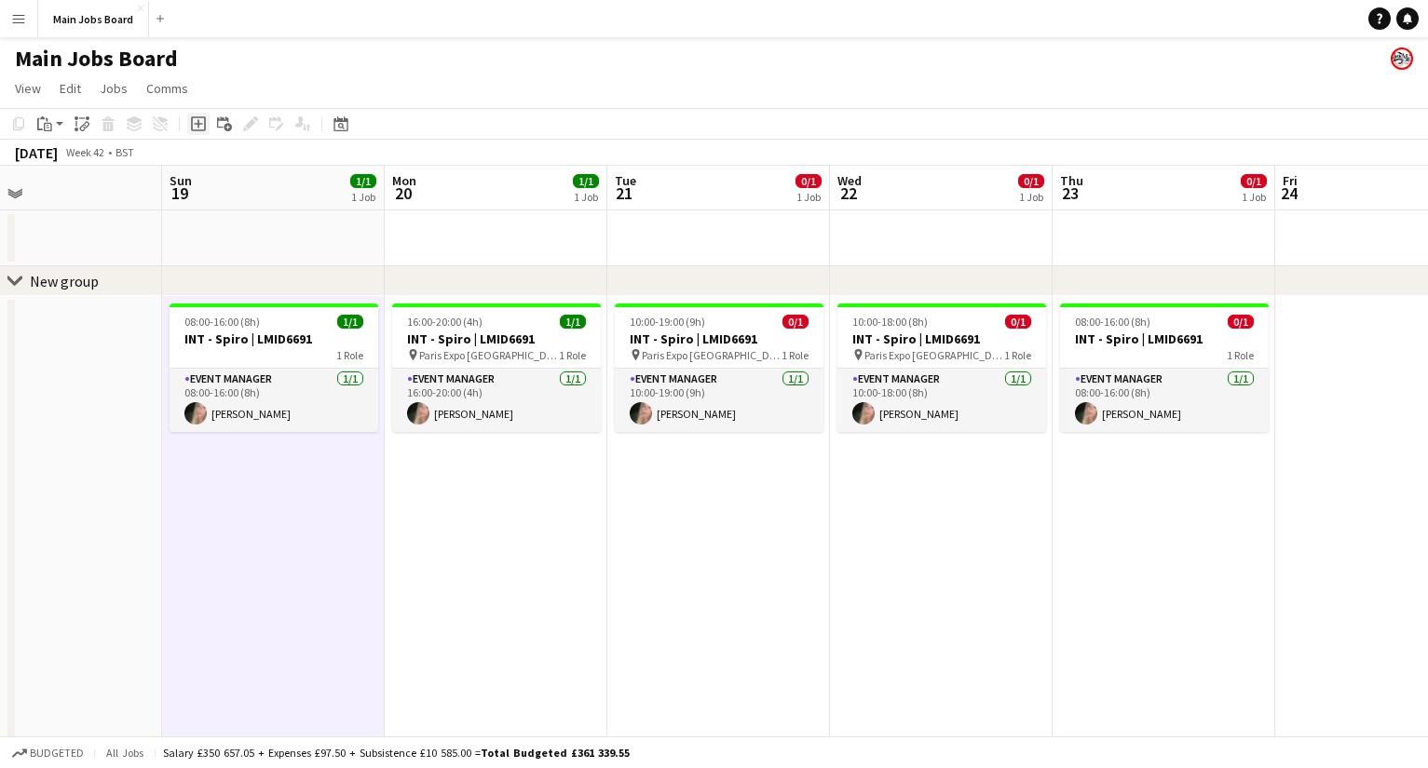
click at [197, 125] on icon "Add job" at bounding box center [198, 123] width 15 height 15
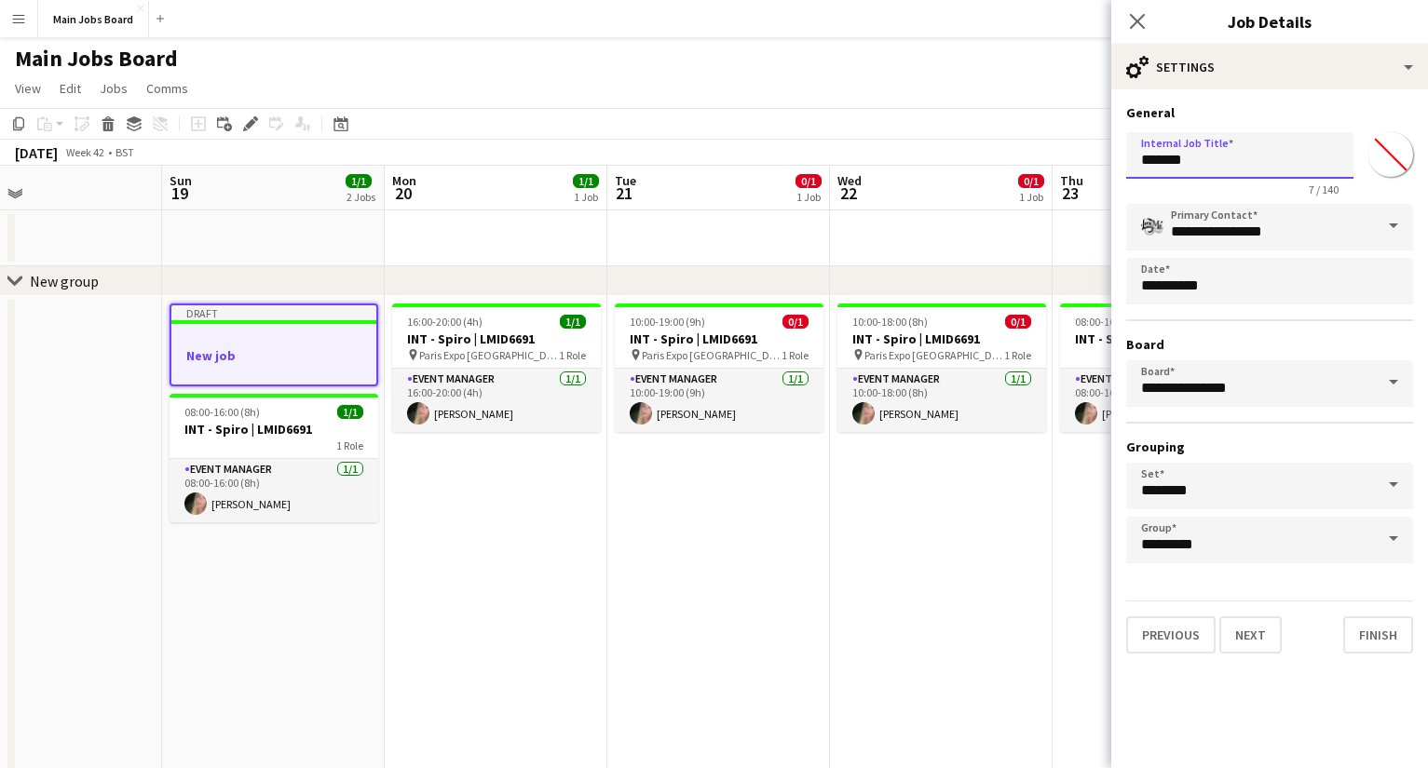
drag, startPoint x: 1296, startPoint y: 174, endPoint x: 1055, endPoint y: 174, distance: 241.2
click at [1011, 174] on input "*******" at bounding box center [1239, 155] width 227 height 47
drag, startPoint x: 1221, startPoint y: 165, endPoint x: 1023, endPoint y: 165, distance: 197.4
click at [1011, 165] on input "*******" at bounding box center [1239, 155] width 227 height 47
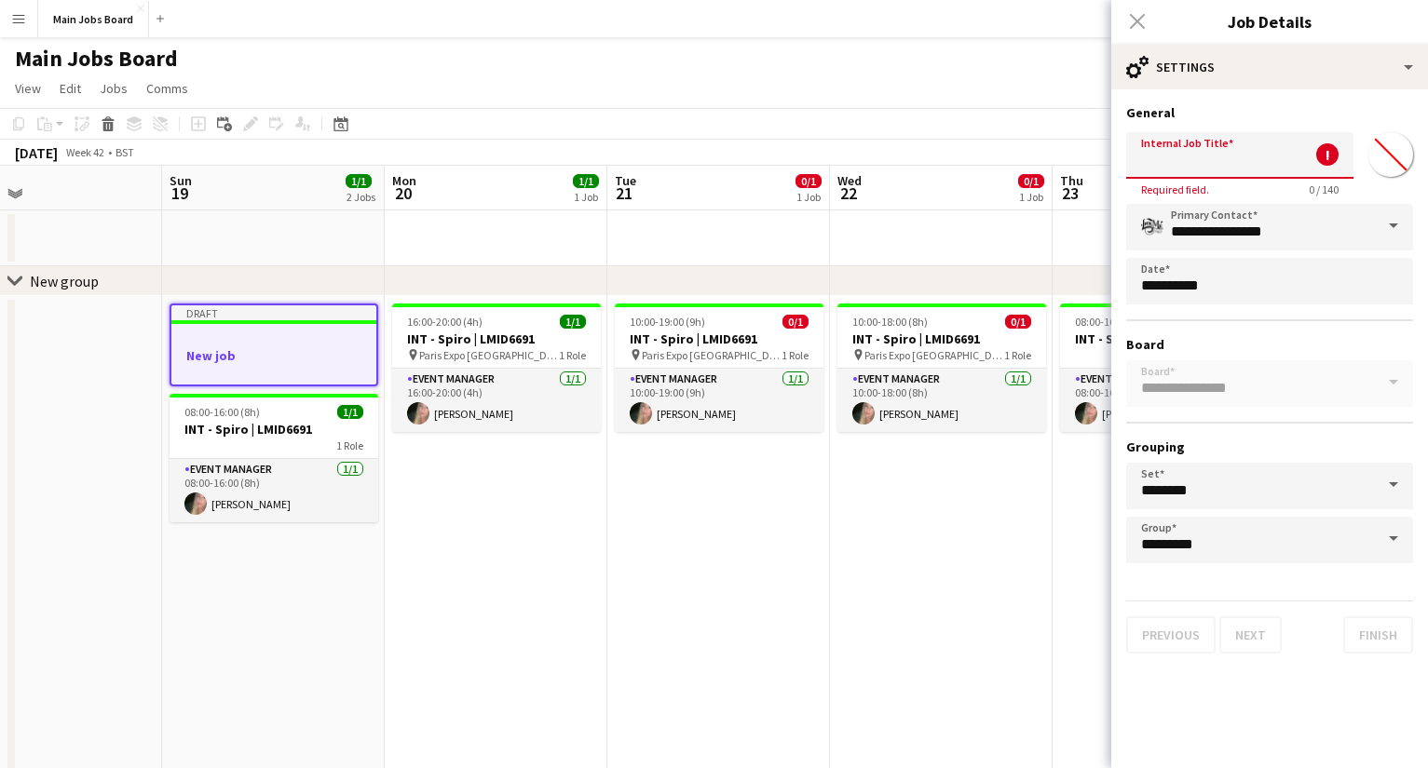
paste input "**********"
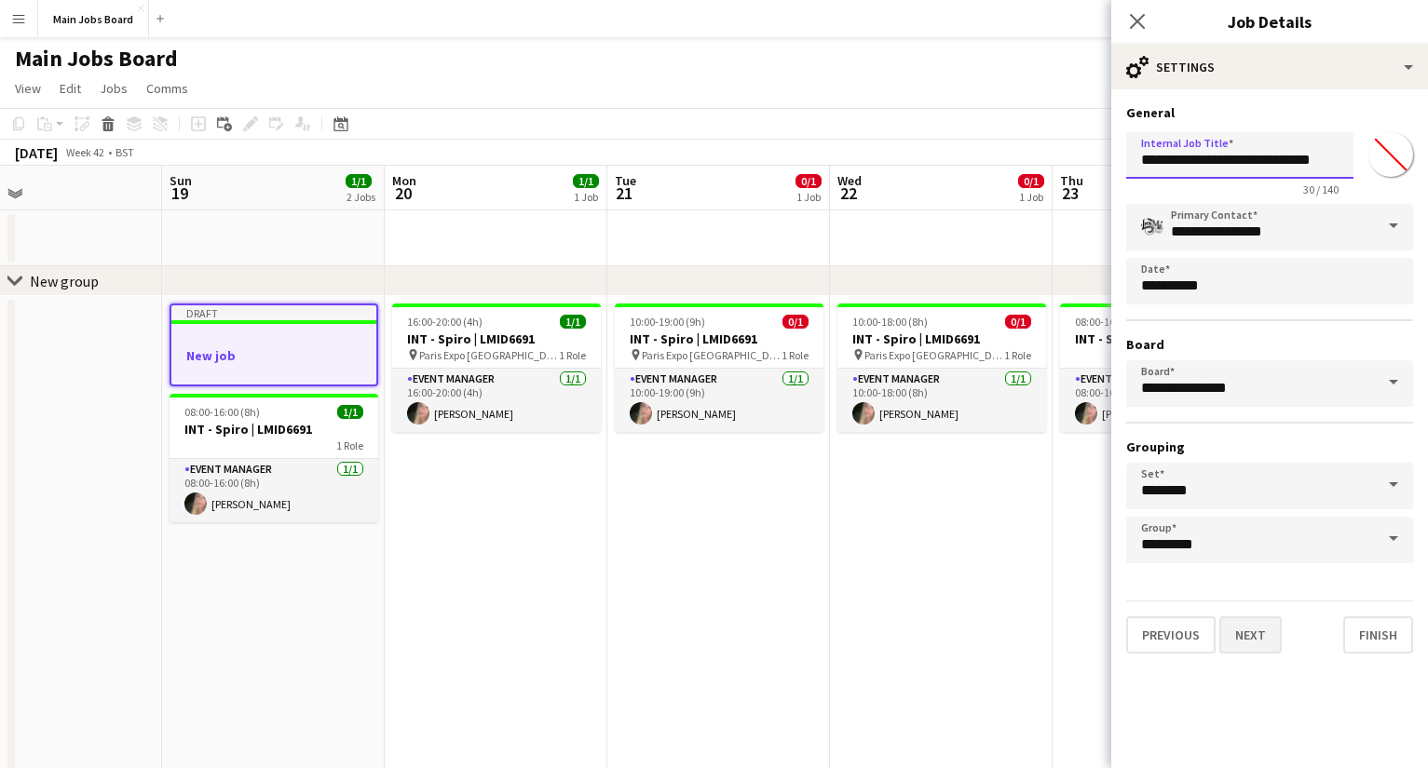
type input "**********"
click at [1011, 616] on button "Next" at bounding box center [1250, 634] width 62 height 37
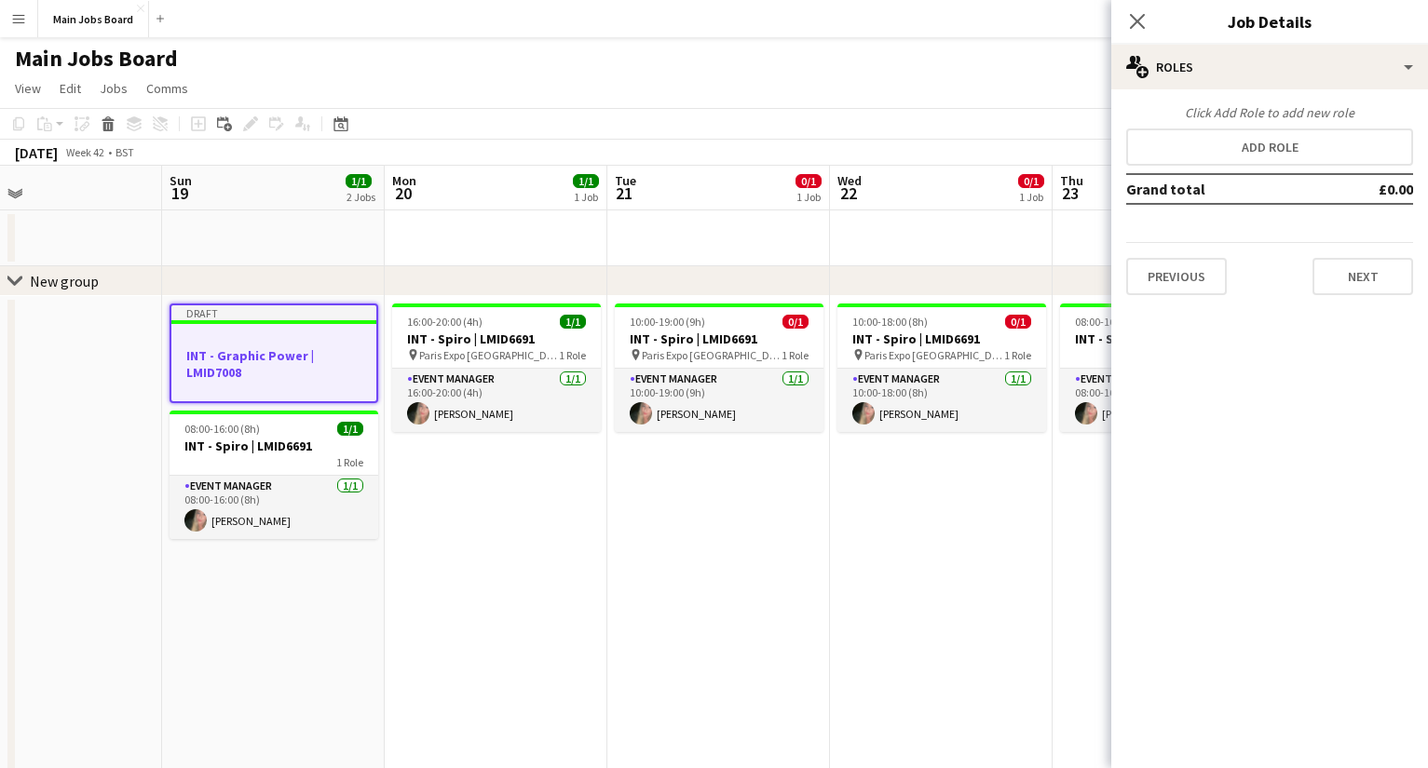
click at [279, 336] on div at bounding box center [273, 339] width 205 height 14
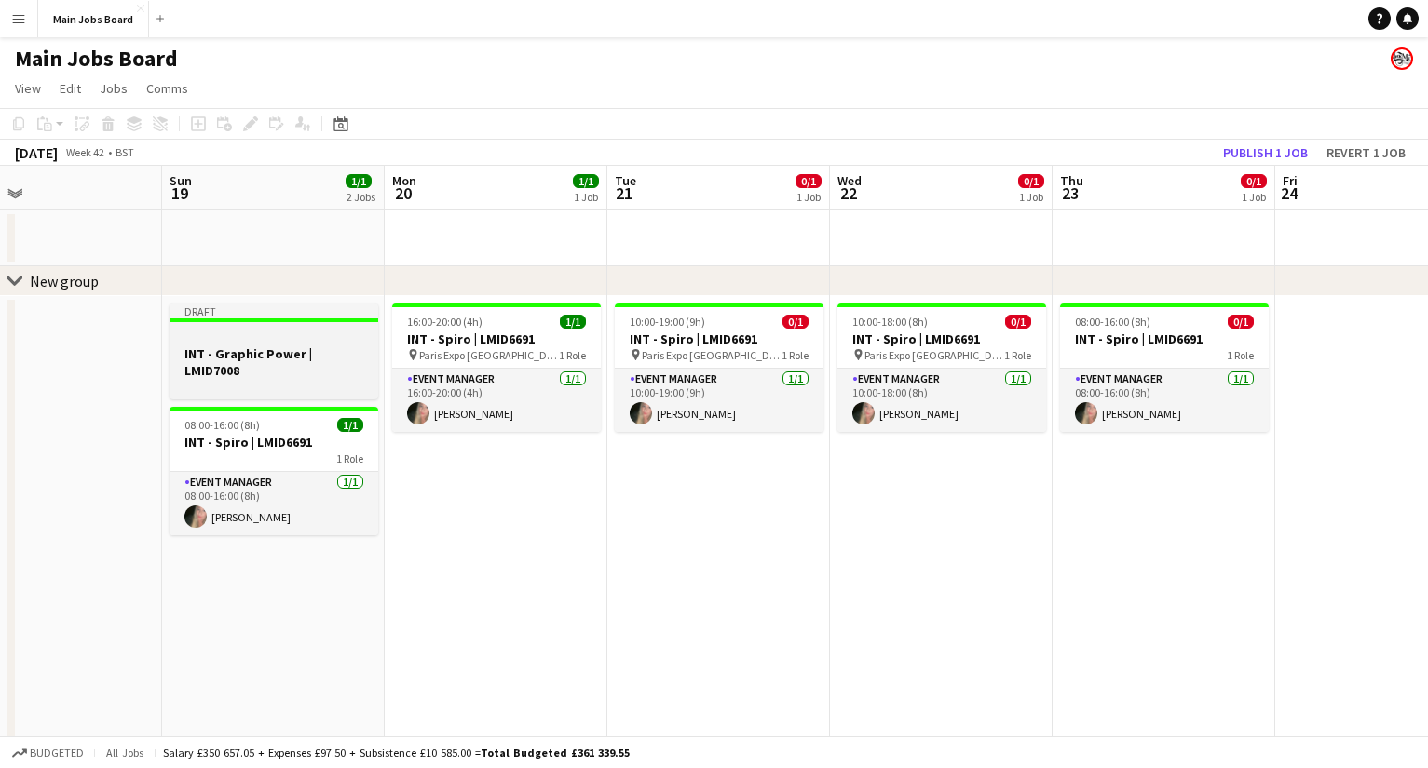
click at [279, 336] on div at bounding box center [273, 337] width 209 height 14
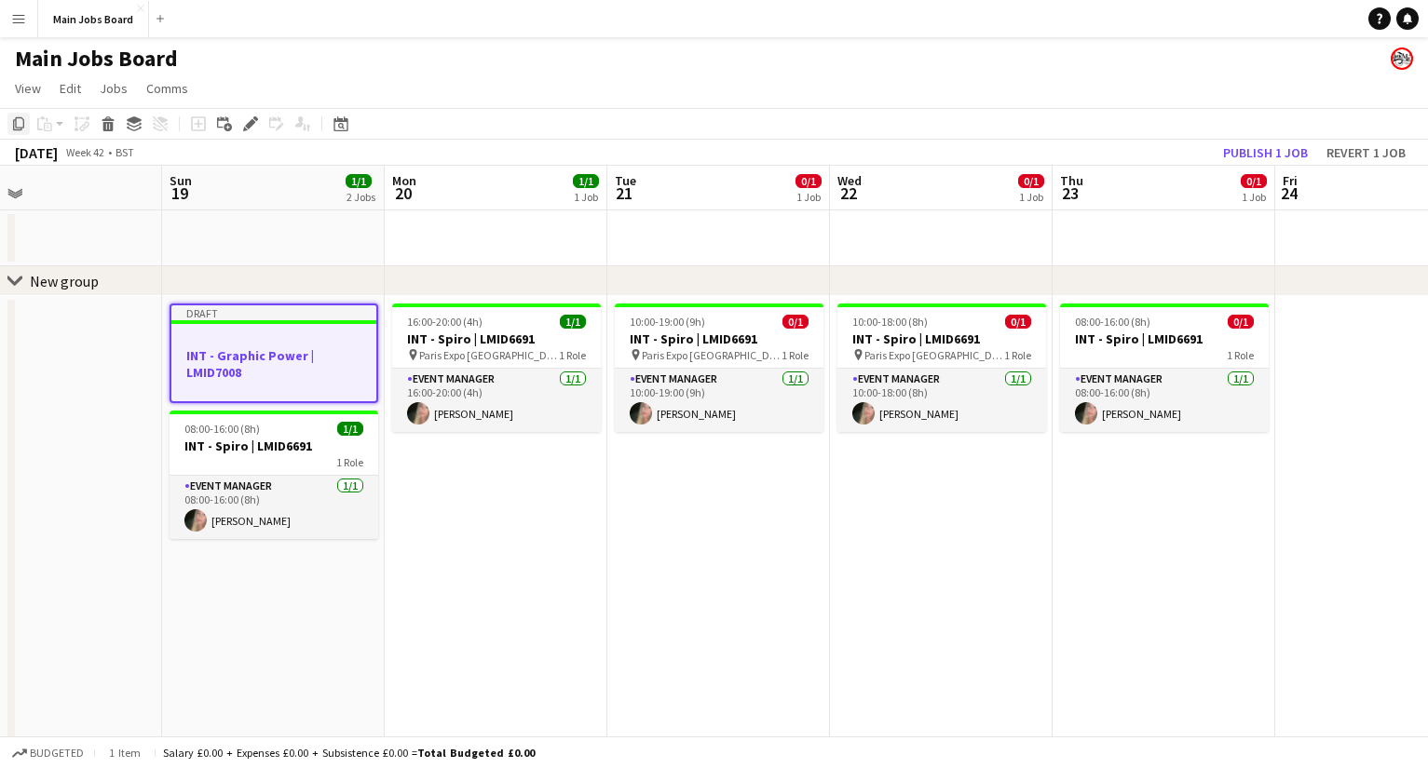
click at [21, 121] on icon "Copy" at bounding box center [18, 123] width 15 height 15
click at [548, 519] on app-date-cell "16:00-20:00 (4h) 1/1 INT - Spiro | LMID6691 pin Paris Expo Porte de Versailles …" at bounding box center [496, 755] width 223 height 918
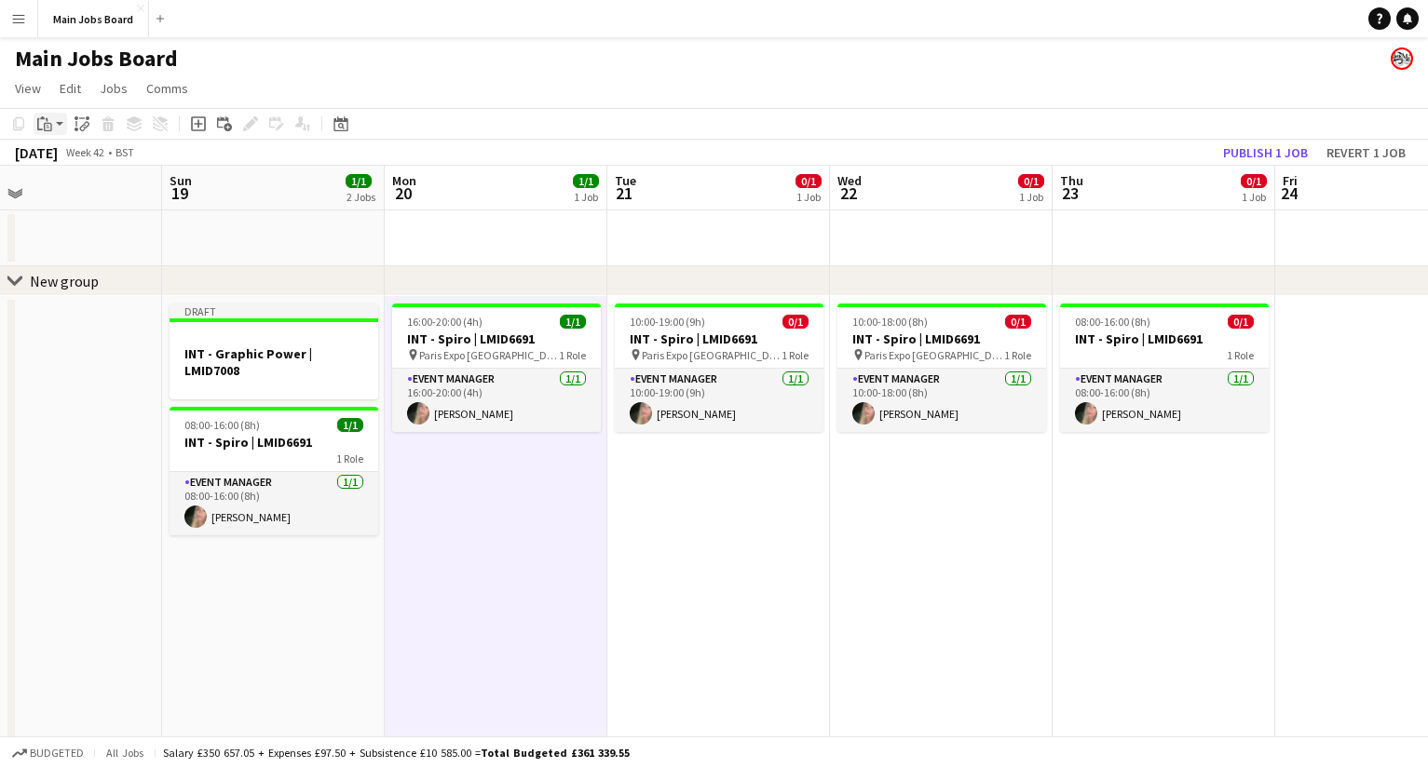
click at [52, 125] on div "Paste" at bounding box center [45, 124] width 22 height 22
click at [68, 158] on link "Paste Command V" at bounding box center [122, 159] width 147 height 17
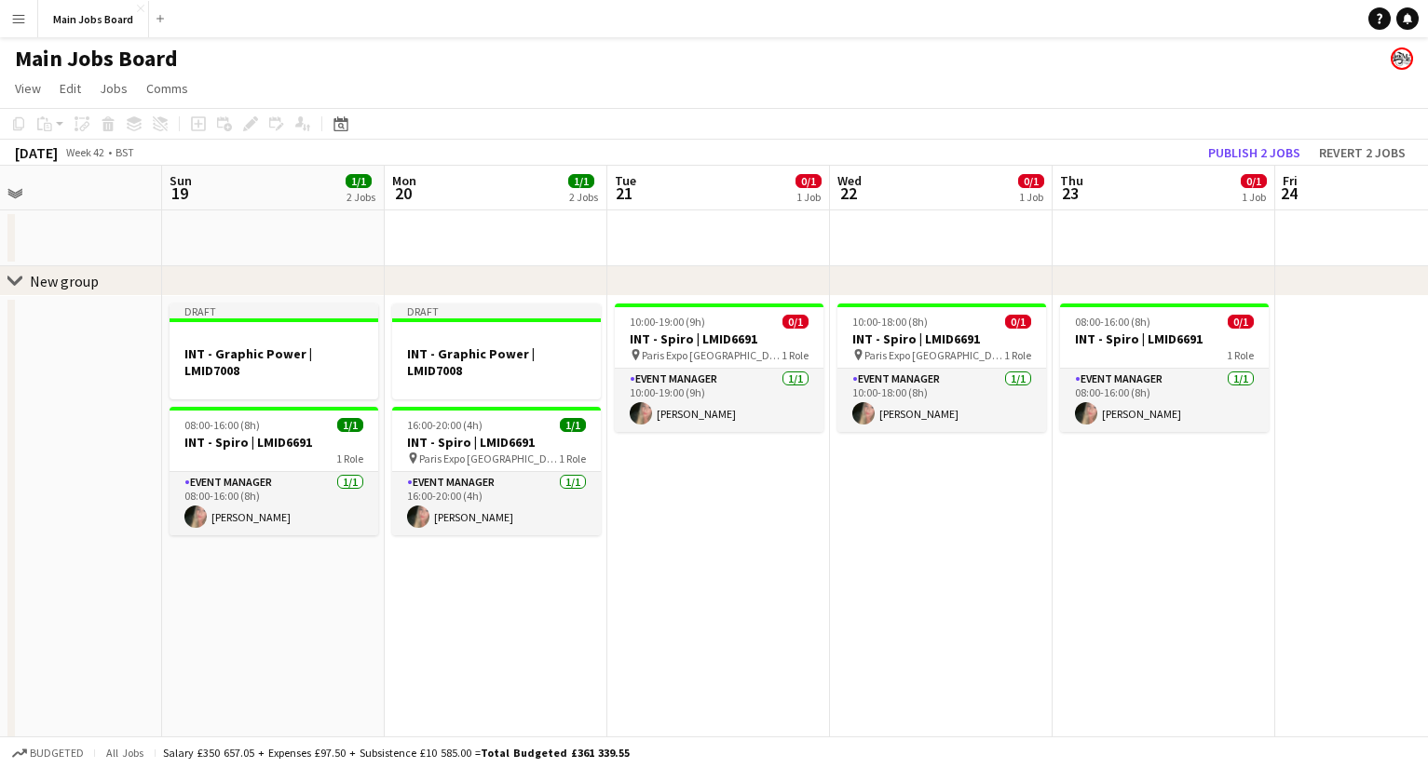
click at [488, 589] on app-date-cell "Draft INT - Graphic Power | LMID7008 16:00-20:00 (4h) 1/1 INT - Spiro | LMID669…" at bounding box center [496, 755] width 223 height 918
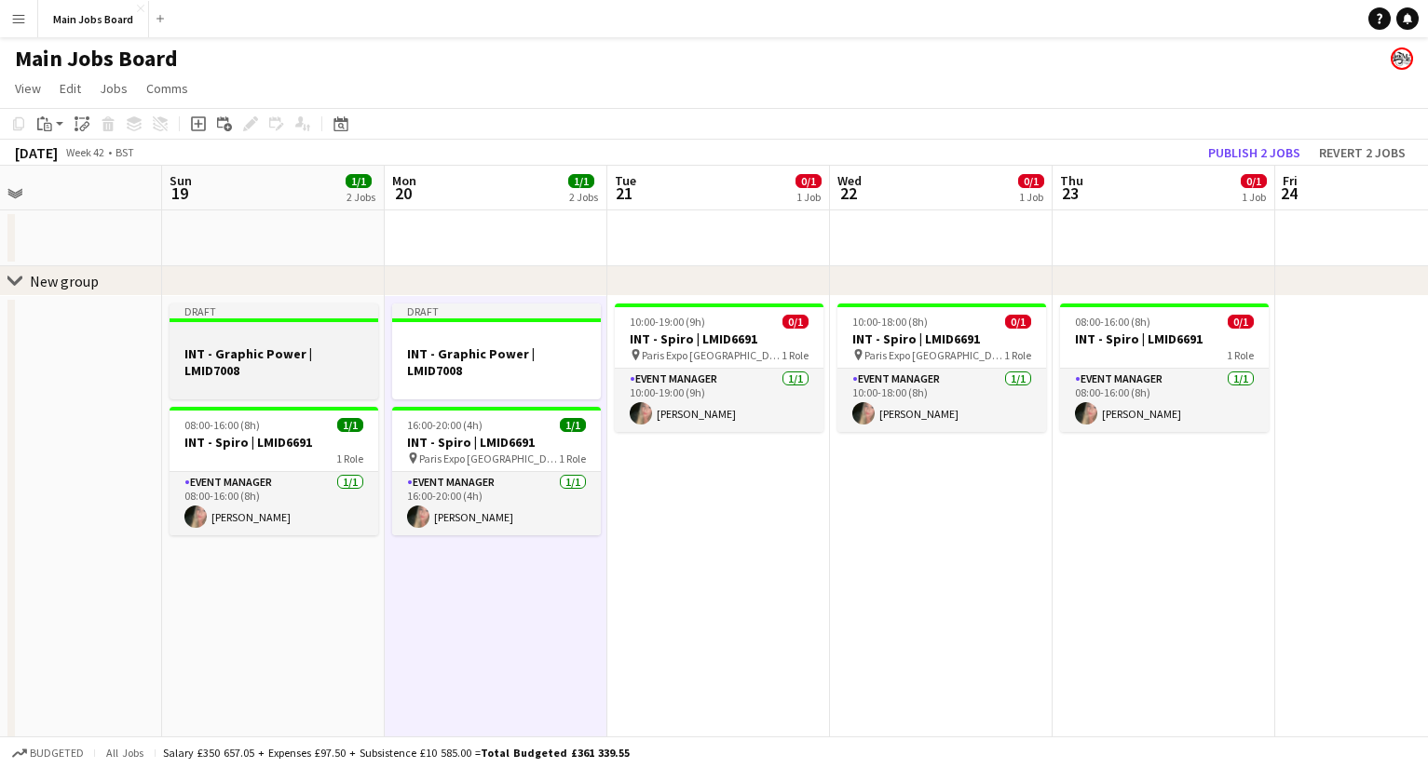
click at [298, 359] on h3 "INT - Graphic Power | LMID7008" at bounding box center [273, 362] width 209 height 34
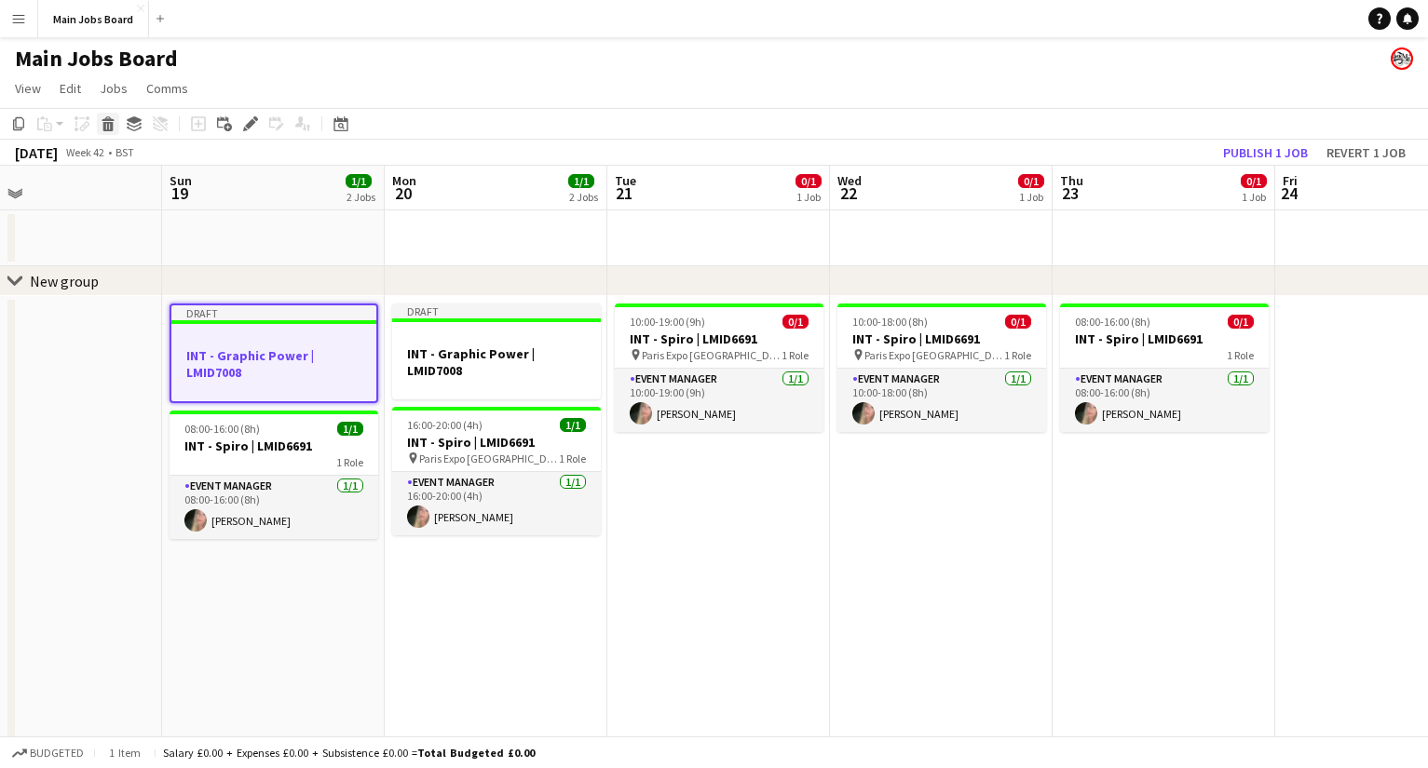
click at [112, 125] on icon at bounding box center [108, 126] width 10 height 9
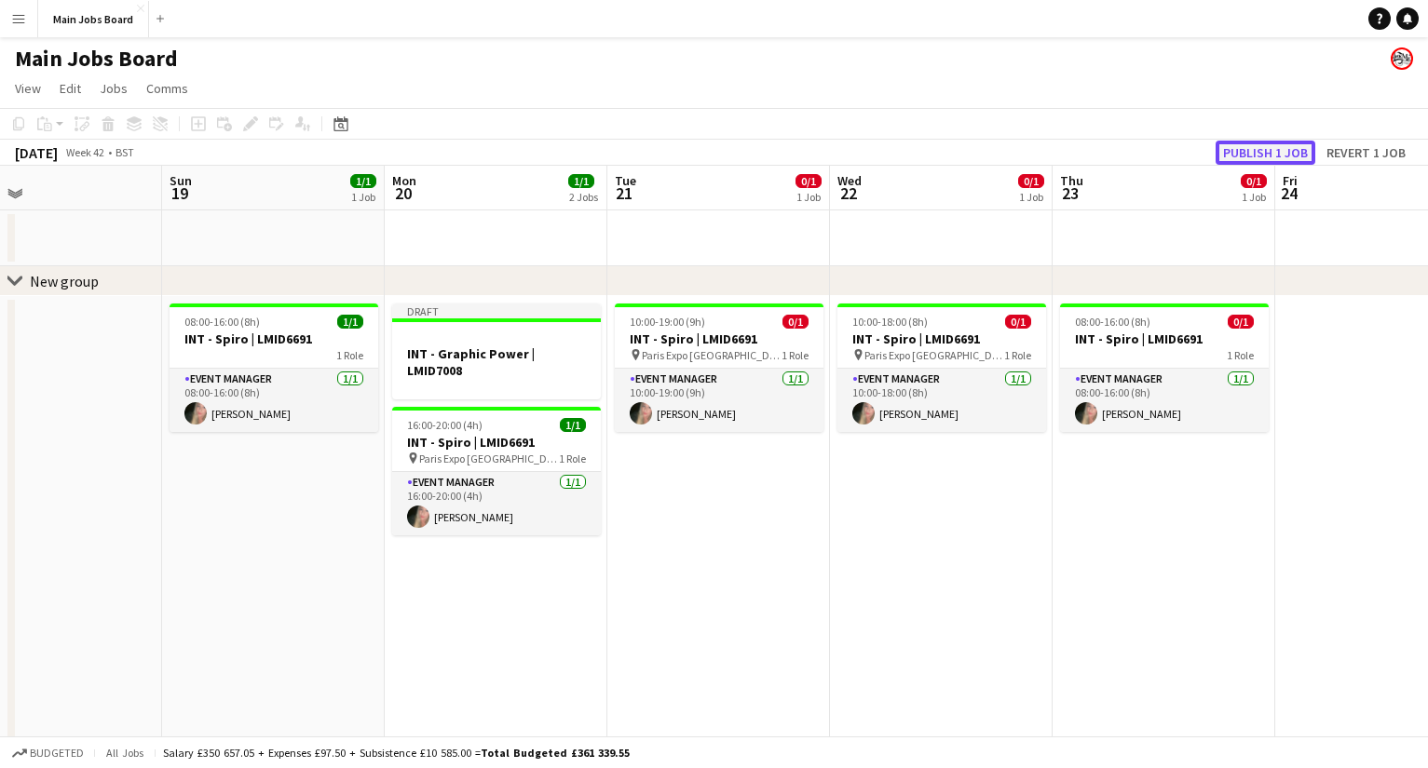
click at [1011, 155] on button "Publish 1 job" at bounding box center [1265, 153] width 100 height 24
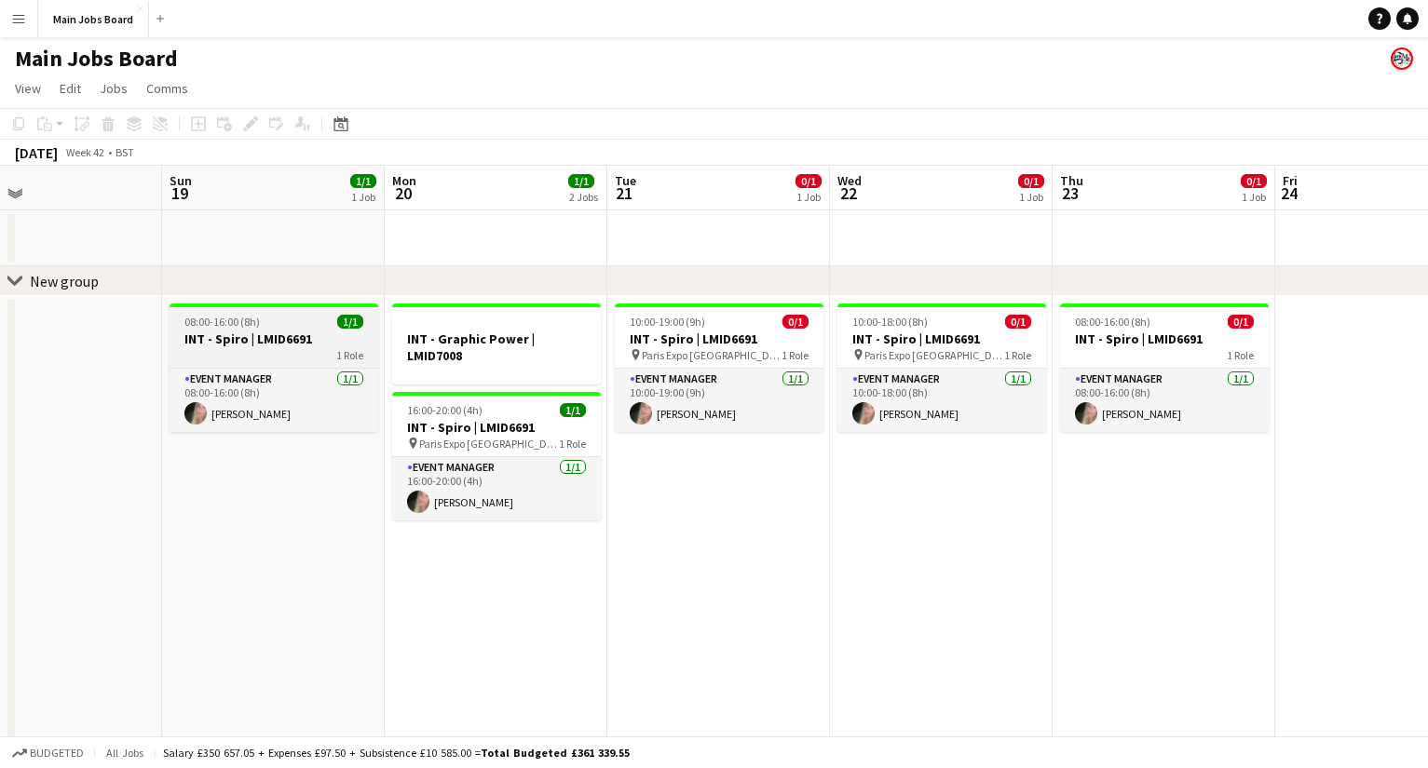
click at [246, 348] on div "1 Role" at bounding box center [273, 354] width 209 height 15
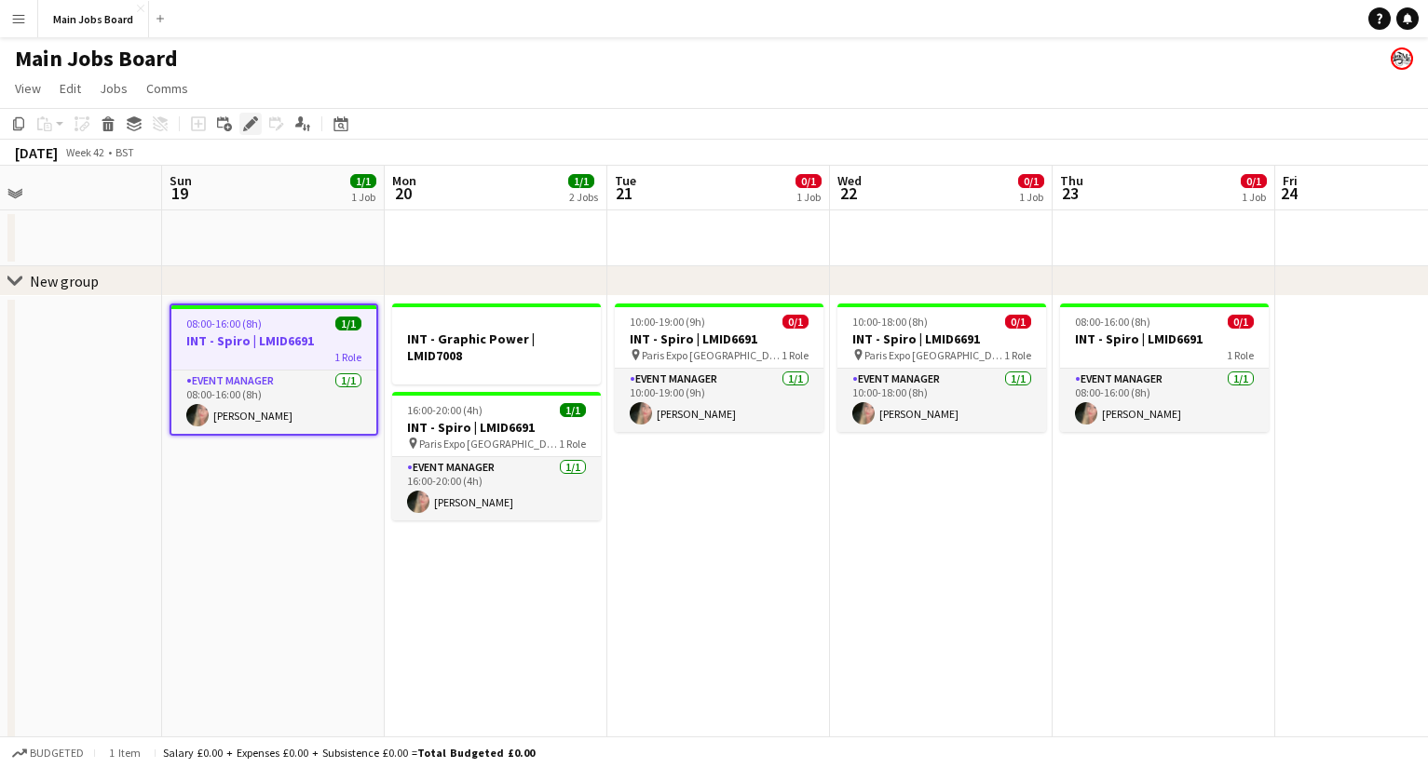
click at [250, 119] on icon "Edit" at bounding box center [250, 123] width 15 height 15
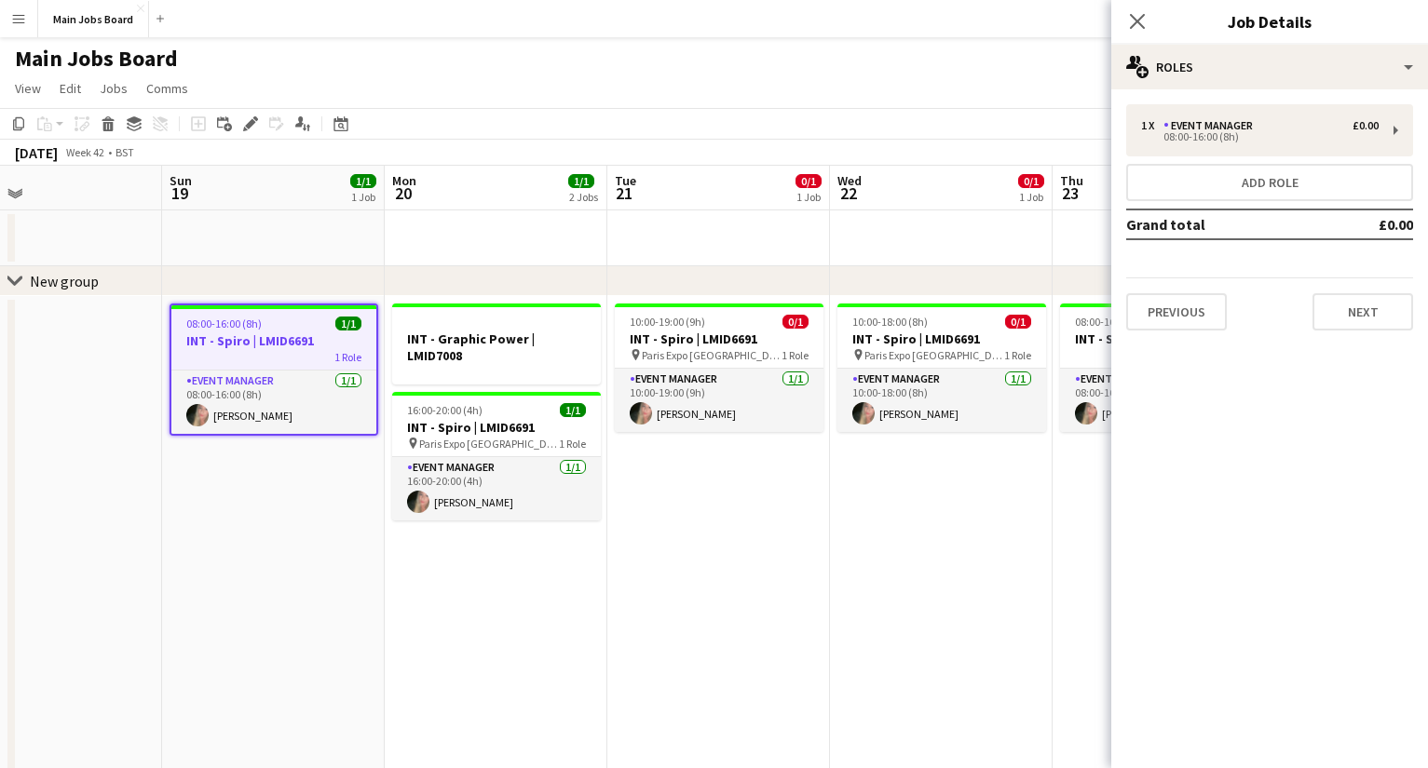
click at [1011, 201] on div "1 x Event Manager £0.00 08:00-16:00 (8h) Add role Grand total £0.00 Previous Ne…" at bounding box center [1269, 217] width 317 height 226
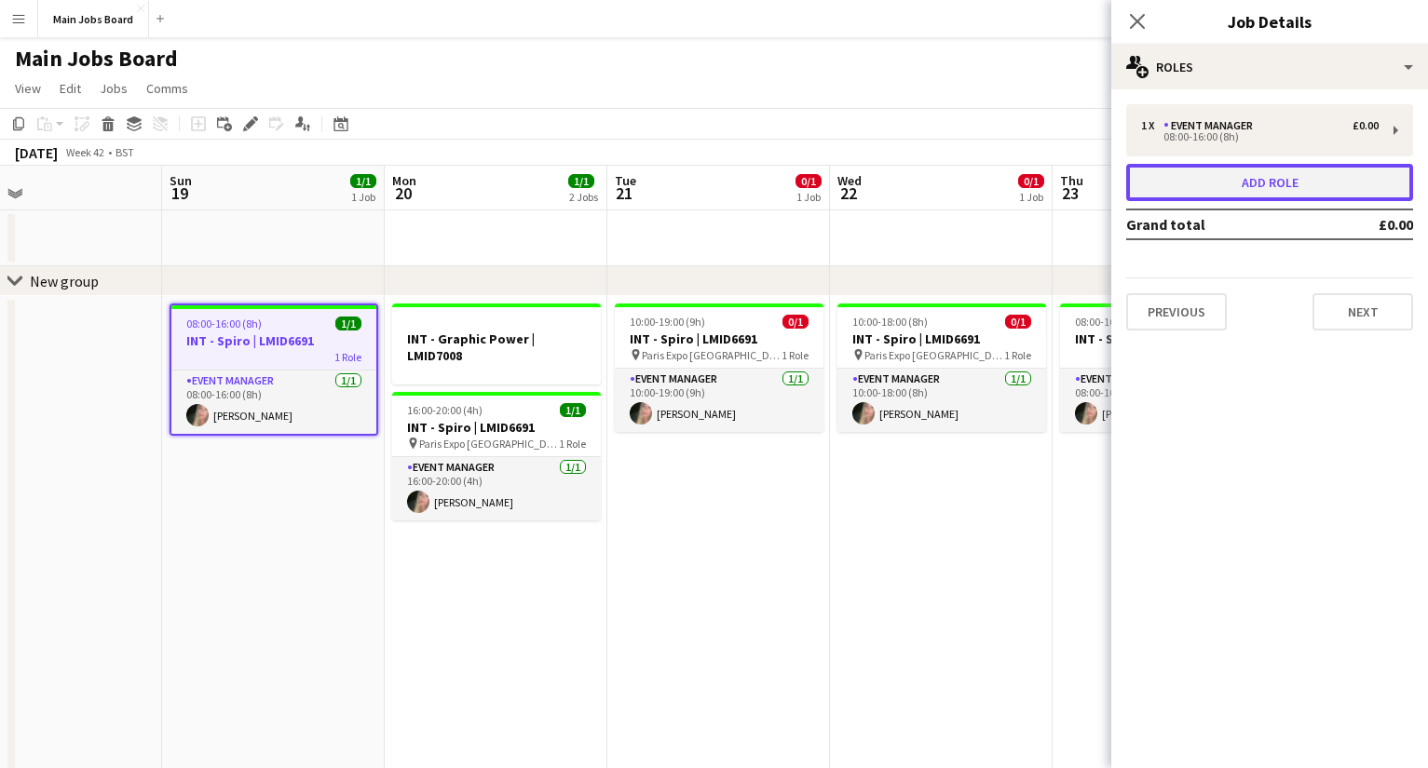
click at [1011, 186] on button "Add role" at bounding box center [1269, 182] width 287 height 37
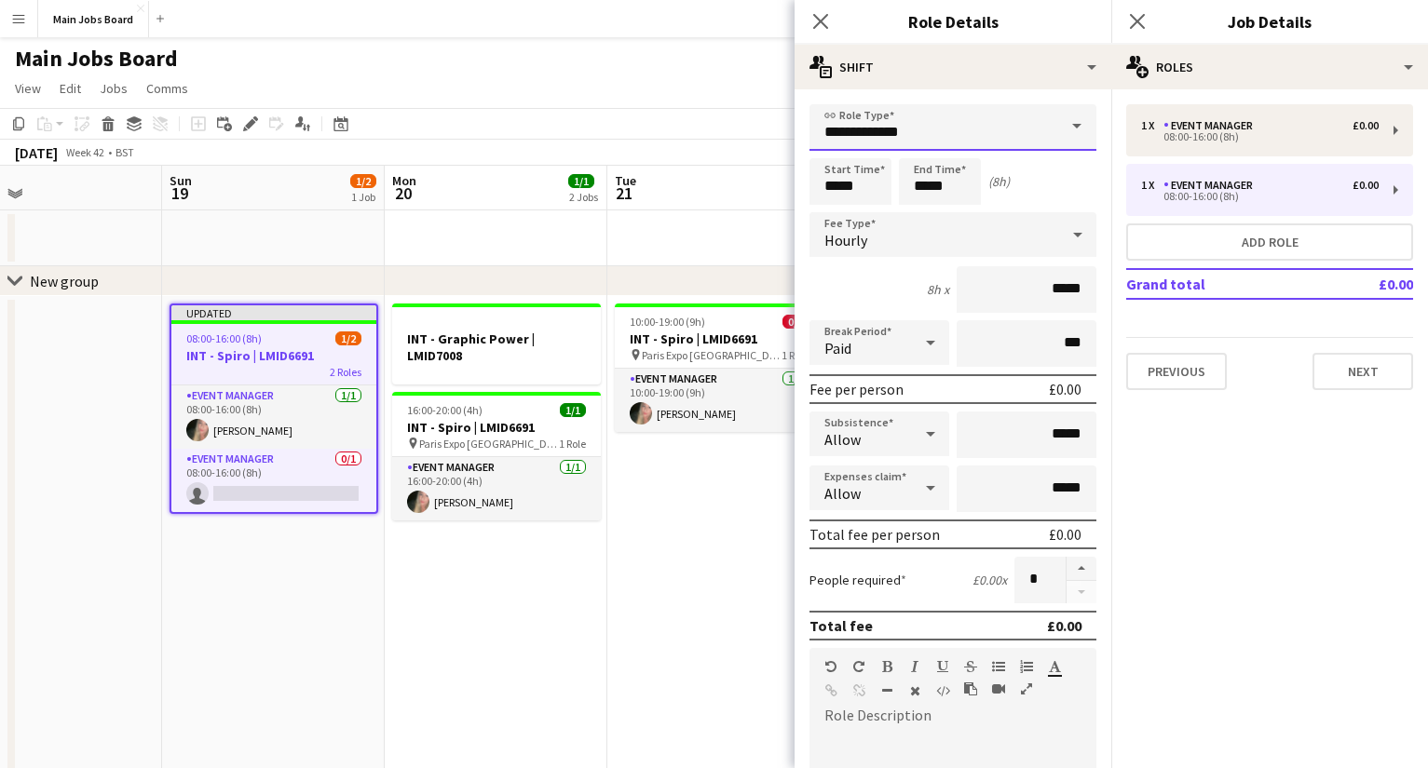
click at [994, 135] on input "**********" at bounding box center [952, 127] width 287 height 47
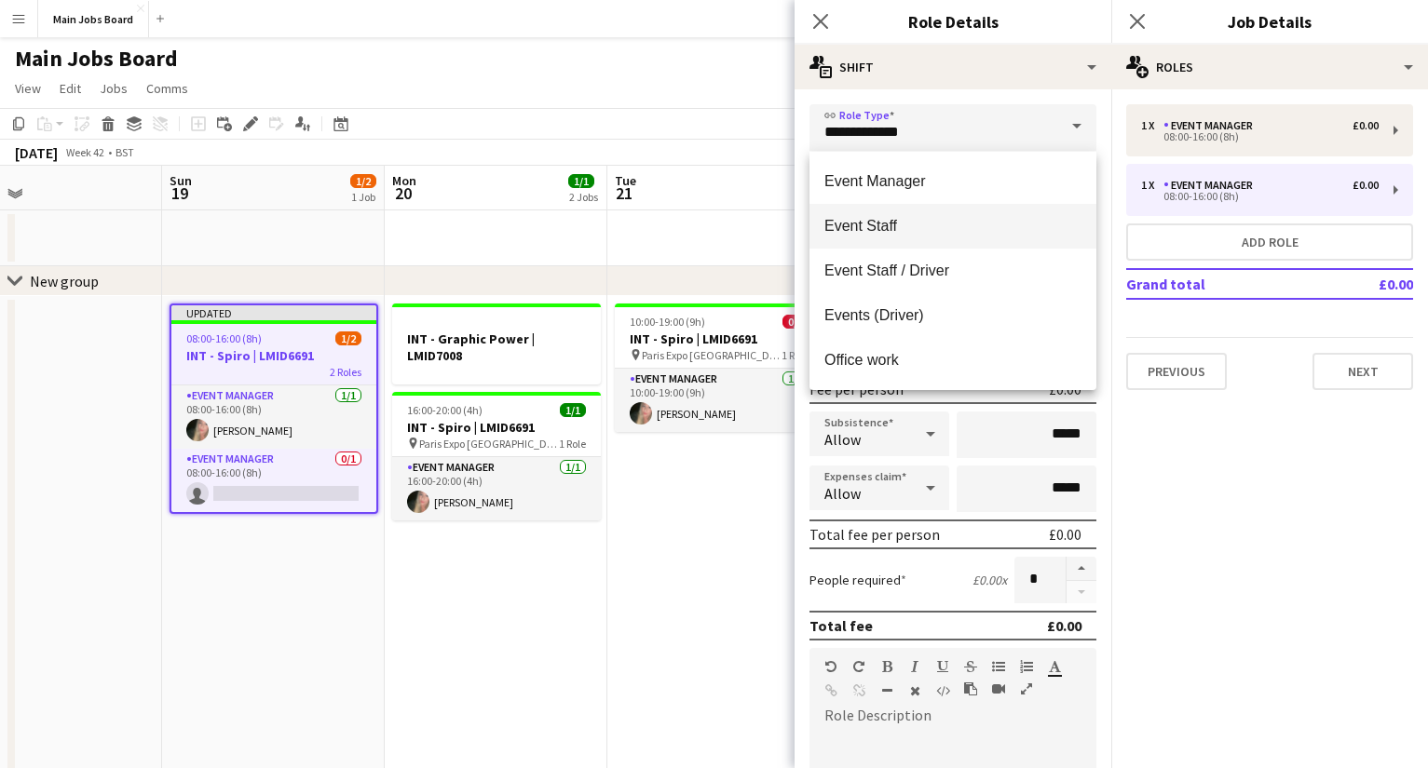
click at [917, 221] on span "Event Staff" at bounding box center [952, 226] width 257 height 18
type input "**********"
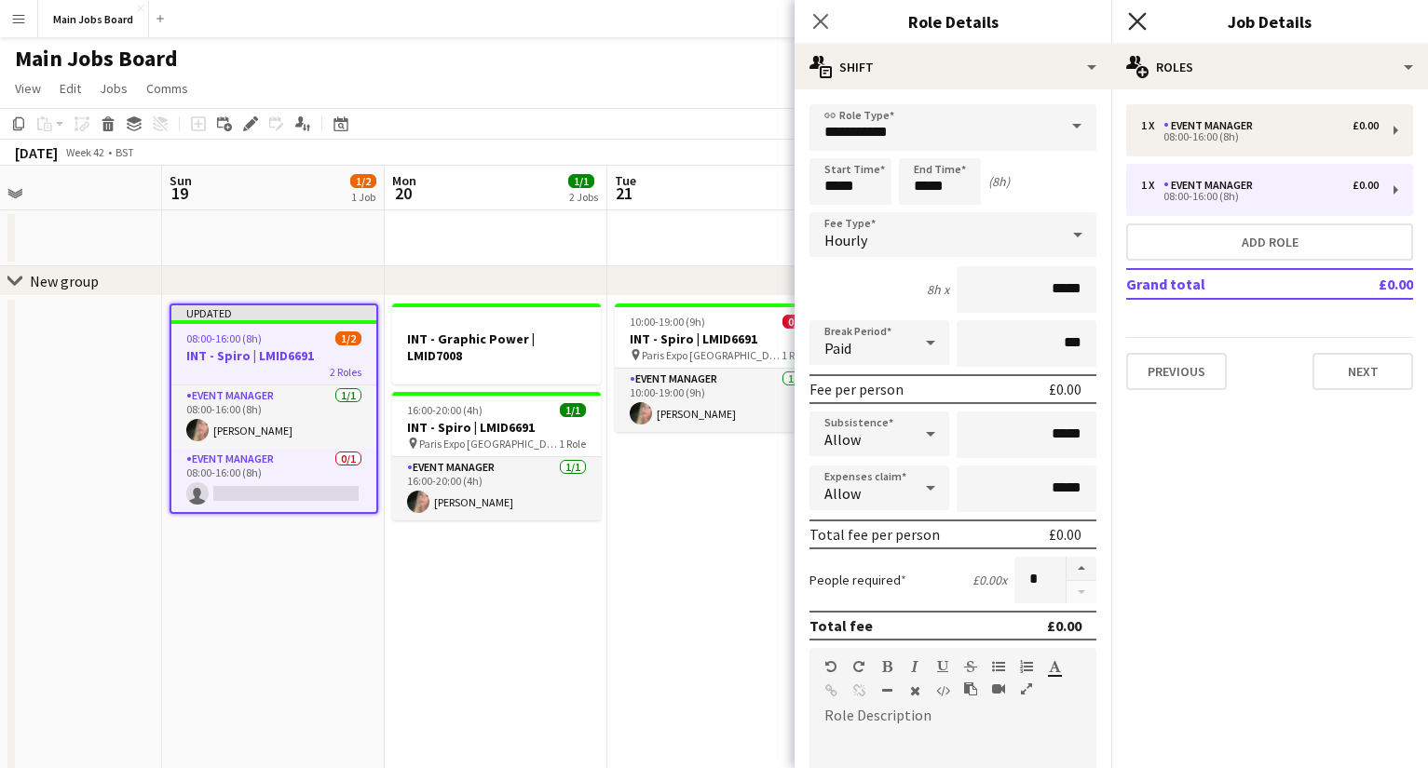
click at [1011, 20] on icon "Close pop-in" at bounding box center [1137, 21] width 18 height 18
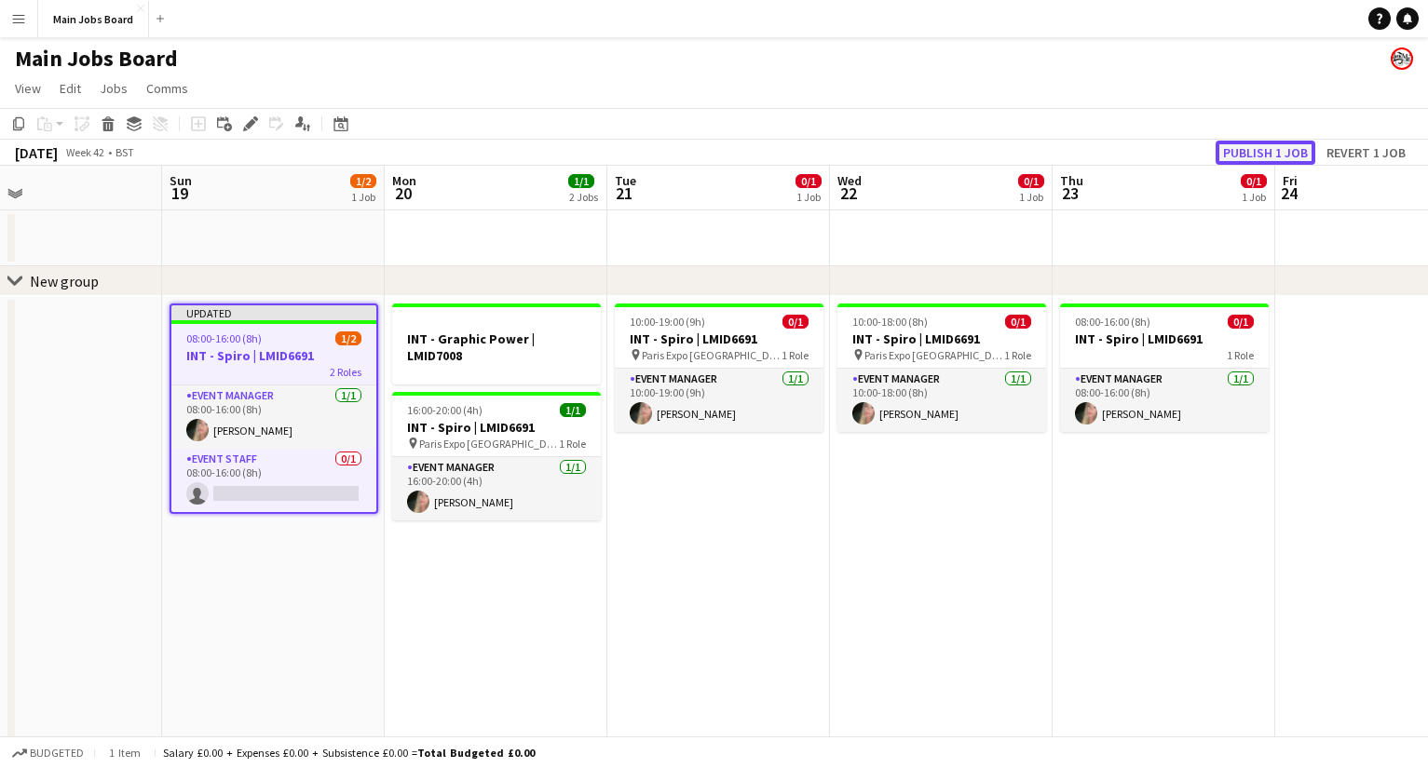
click at [1011, 156] on button "Publish 1 job" at bounding box center [1265, 153] width 100 height 24
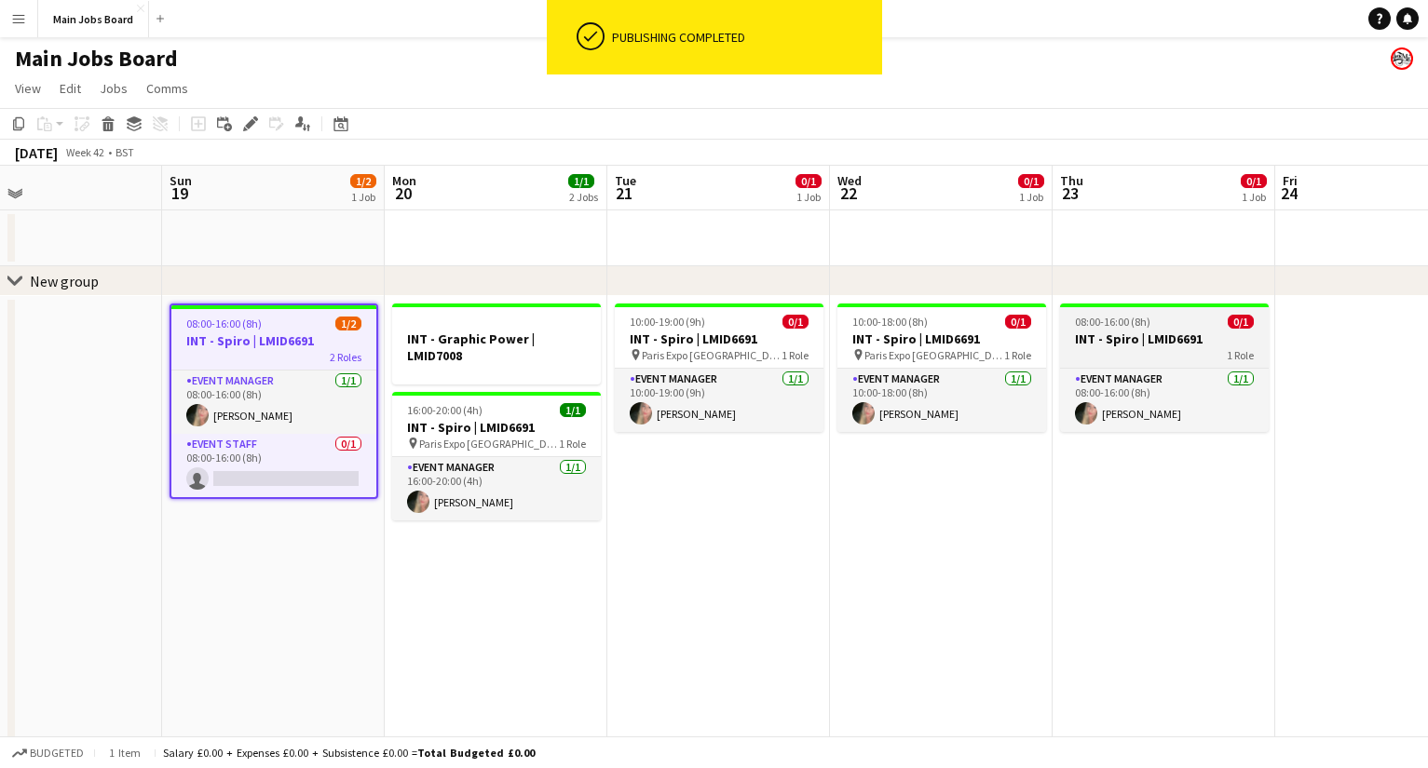
click at [1011, 333] on h3 "INT - Spiro | LMID6691" at bounding box center [1164, 339] width 209 height 17
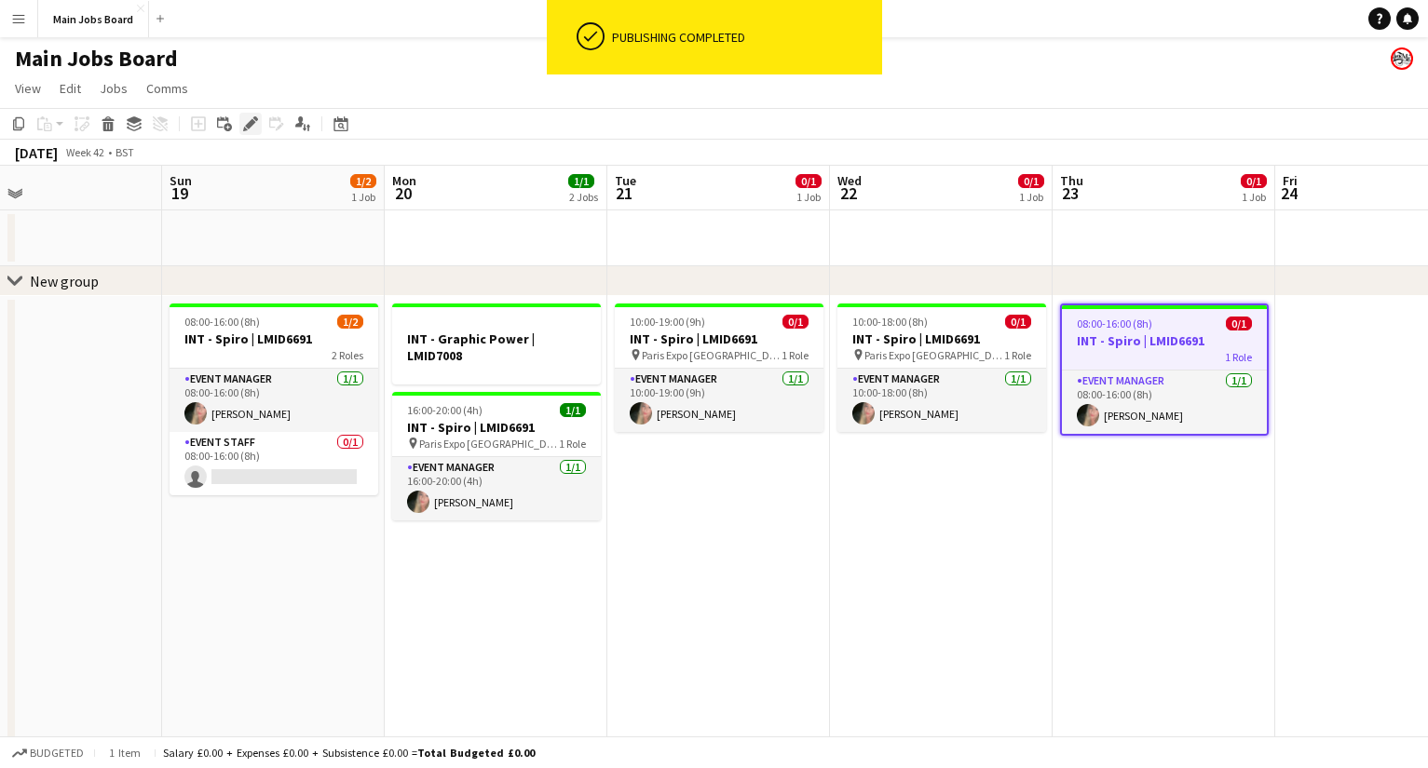
click at [247, 126] on icon at bounding box center [250, 124] width 10 height 10
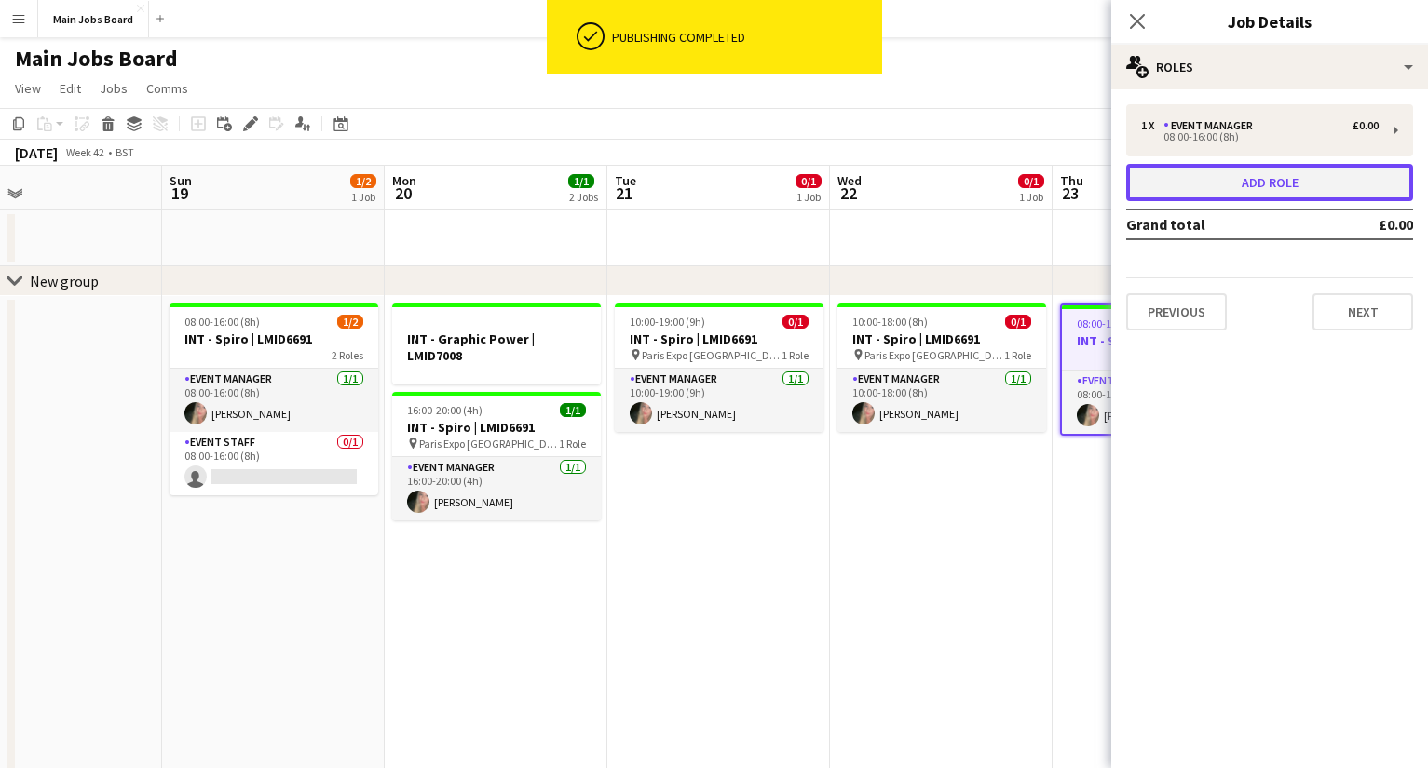
click at [1011, 183] on button "Add role" at bounding box center [1269, 182] width 287 height 37
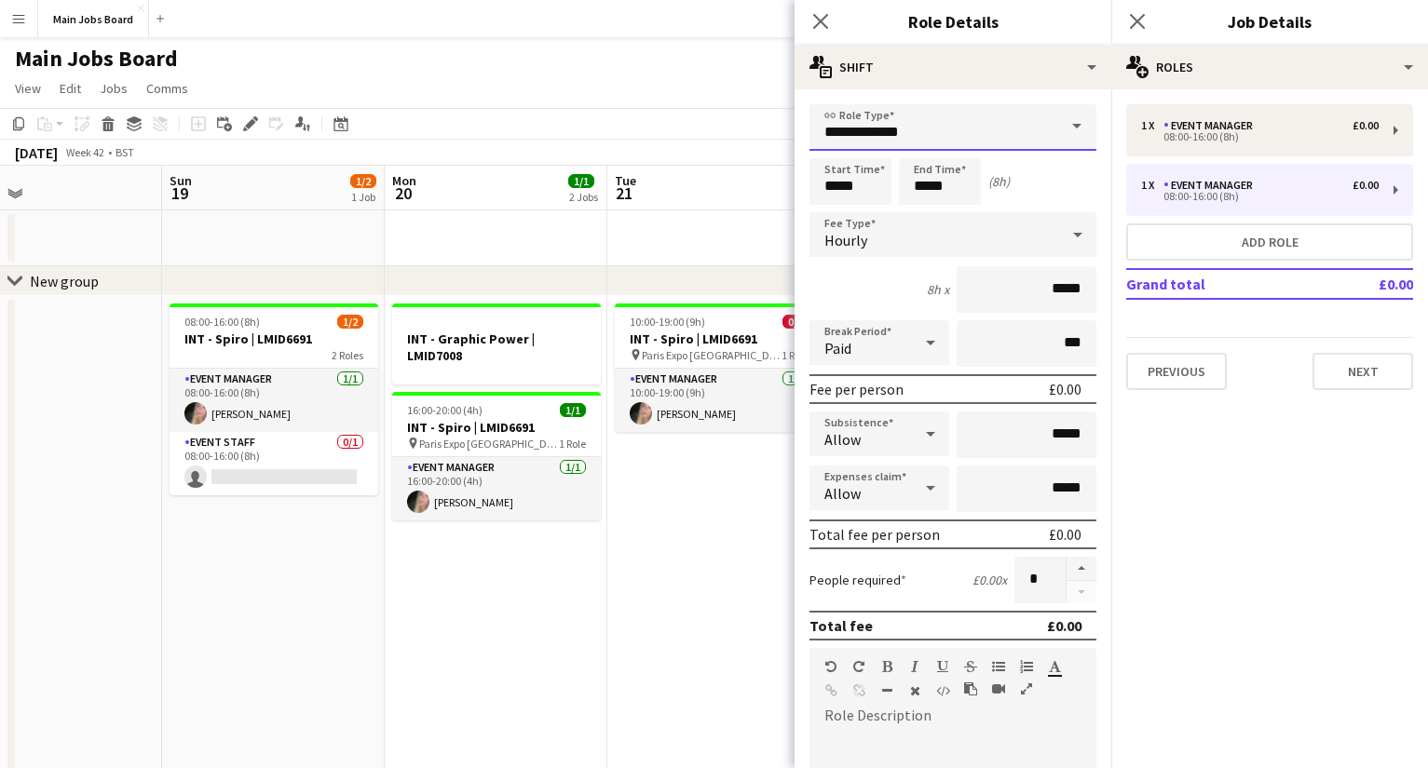
click at [963, 141] on input "**********" at bounding box center [952, 127] width 287 height 47
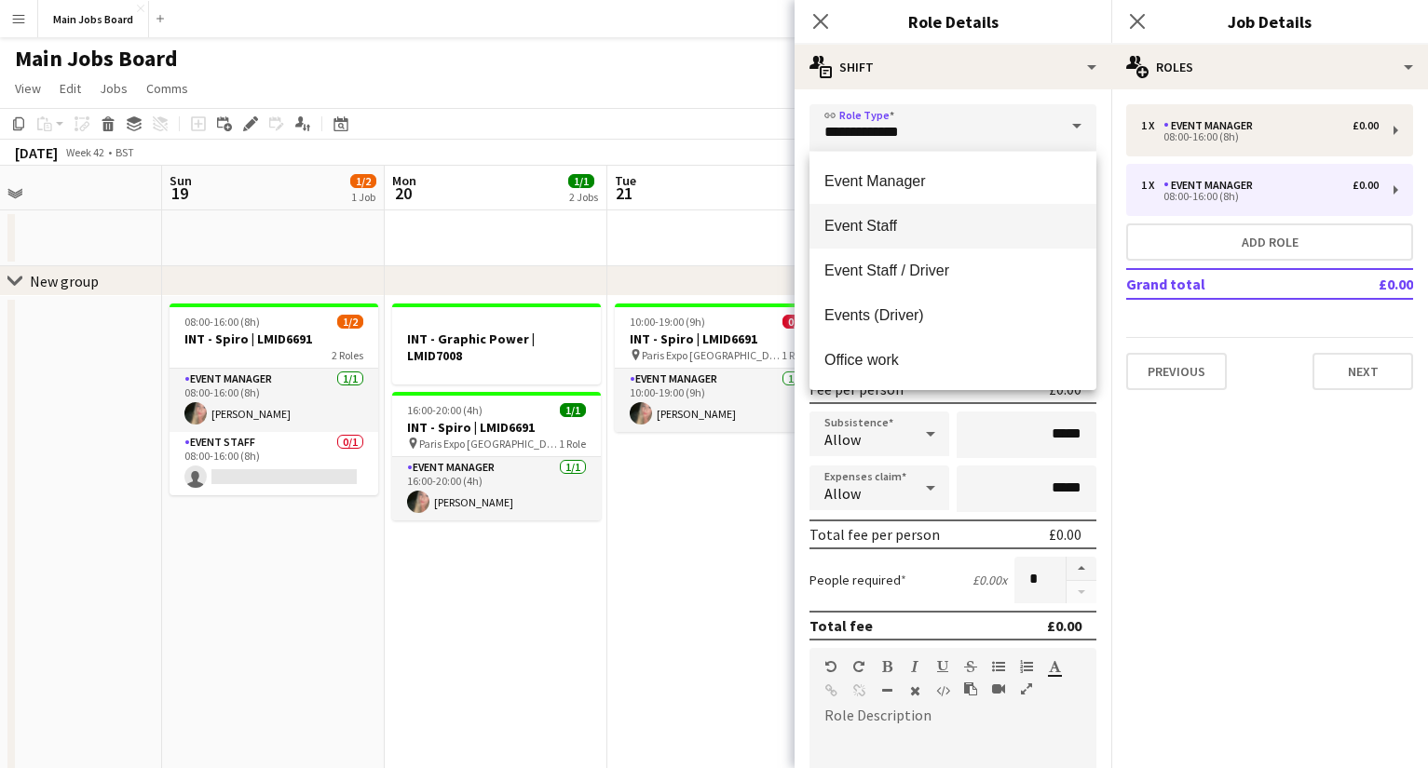
click at [939, 228] on span "Event Staff" at bounding box center [952, 226] width 257 height 18
type input "**********"
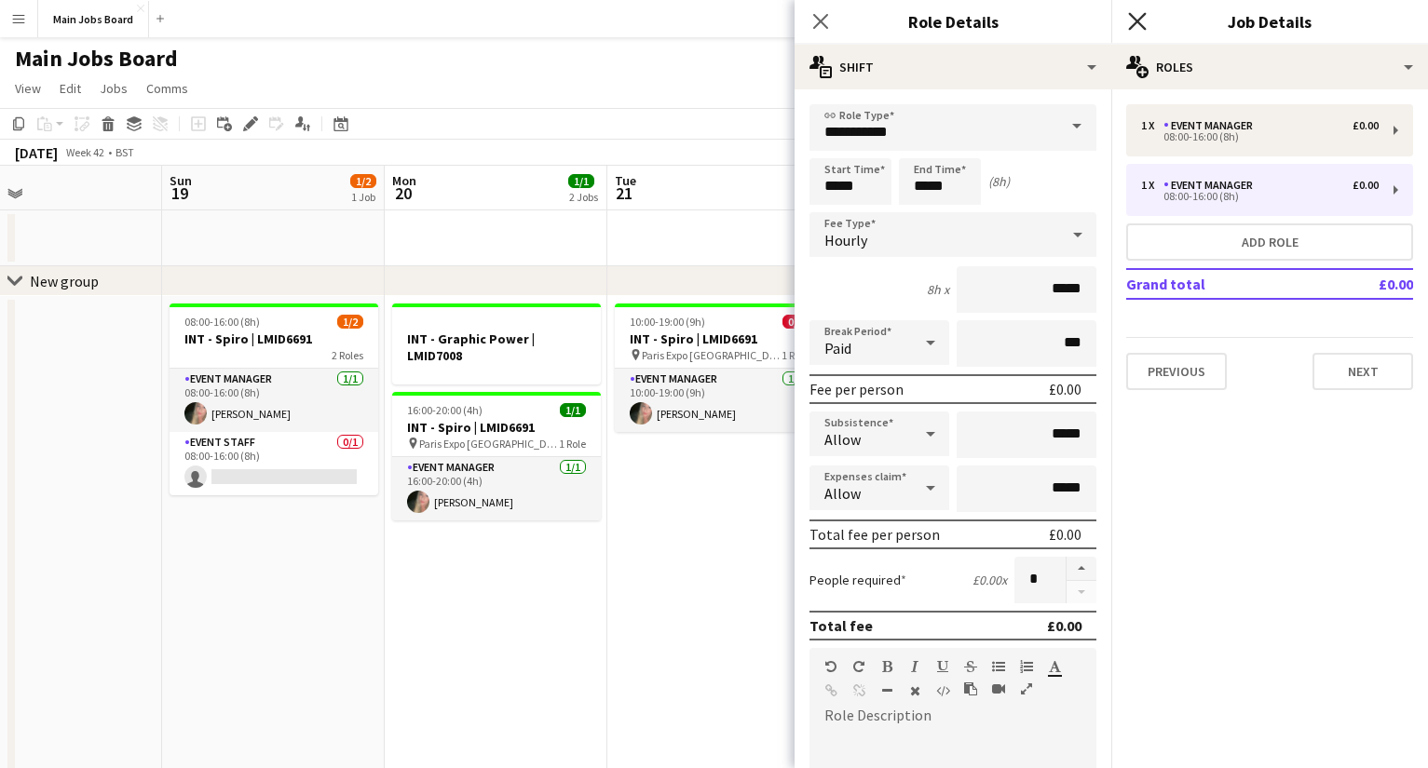
click at [1011, 15] on icon at bounding box center [1137, 21] width 18 height 18
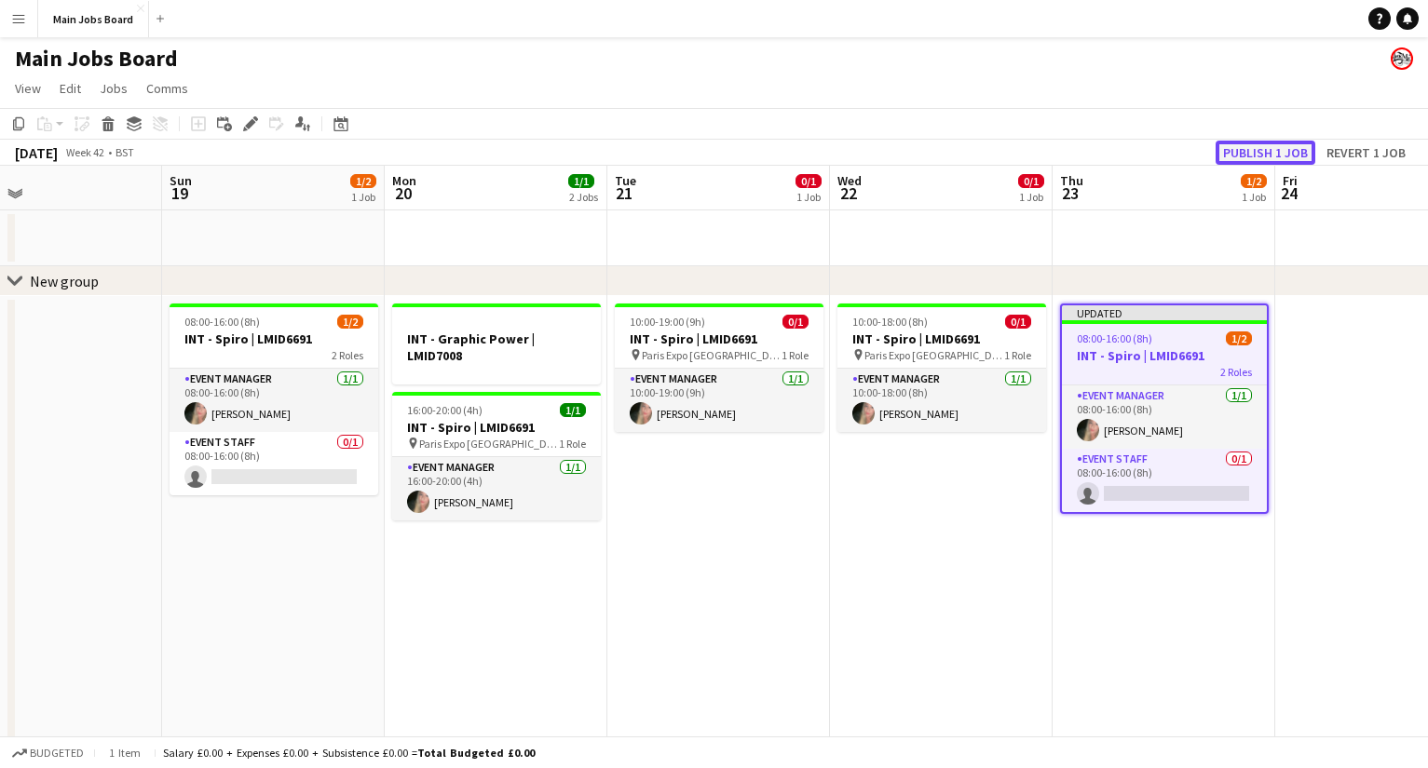
click at [1011, 149] on button "Publish 1 job" at bounding box center [1265, 153] width 100 height 24
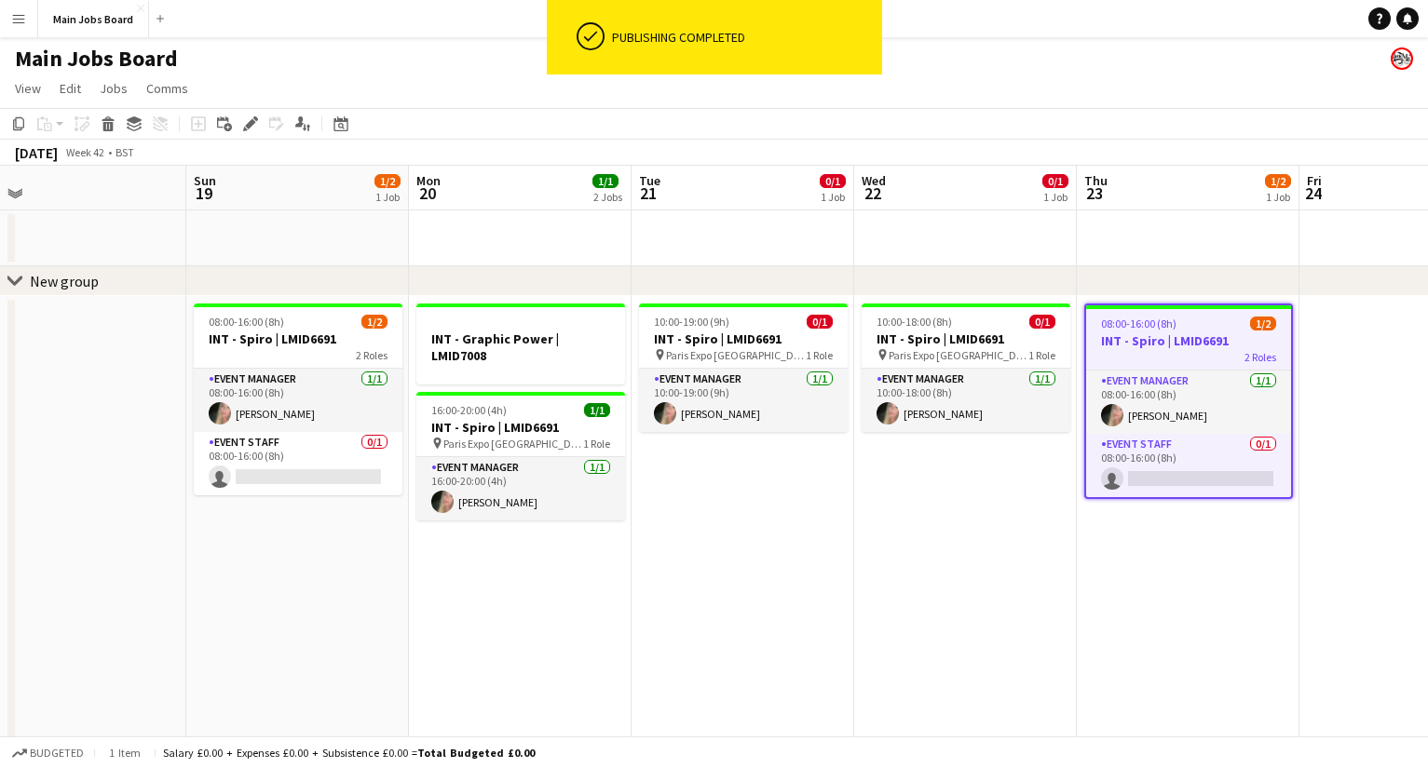
scroll to position [0, 473]
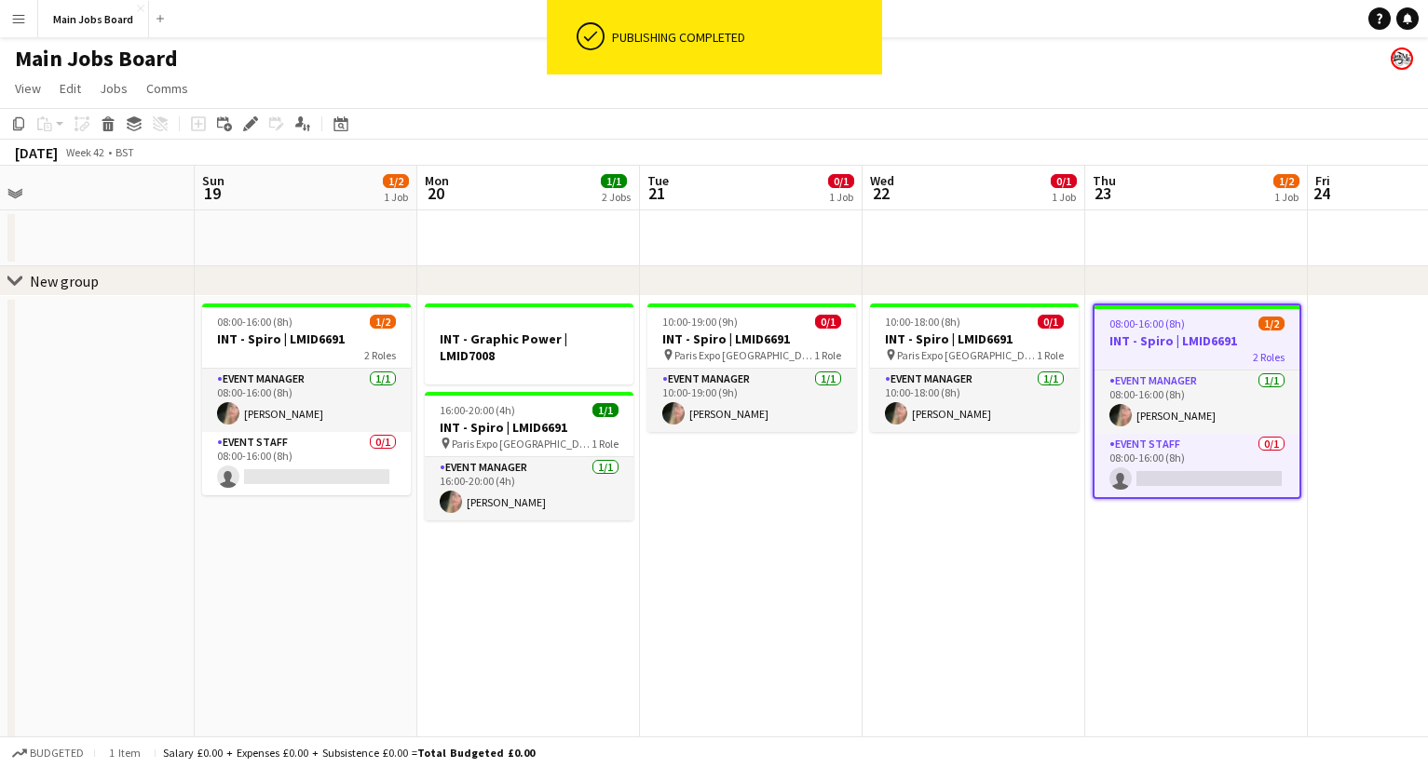
drag, startPoint x: 538, startPoint y: 564, endPoint x: 572, endPoint y: 564, distance: 33.5
click at [571, 564] on app-calendar-viewport "Thu 16 1/5 3 Jobs Fri 17 2/2 1 Job Sat 18 Sun 19 1/2 1 Job Mon 20 1/1 2 Jobs Tu…" at bounding box center [714, 690] width 1428 height 1049
click at [516, 345] on h3 "INT - Graphic Power | LMID7008" at bounding box center [529, 348] width 209 height 34
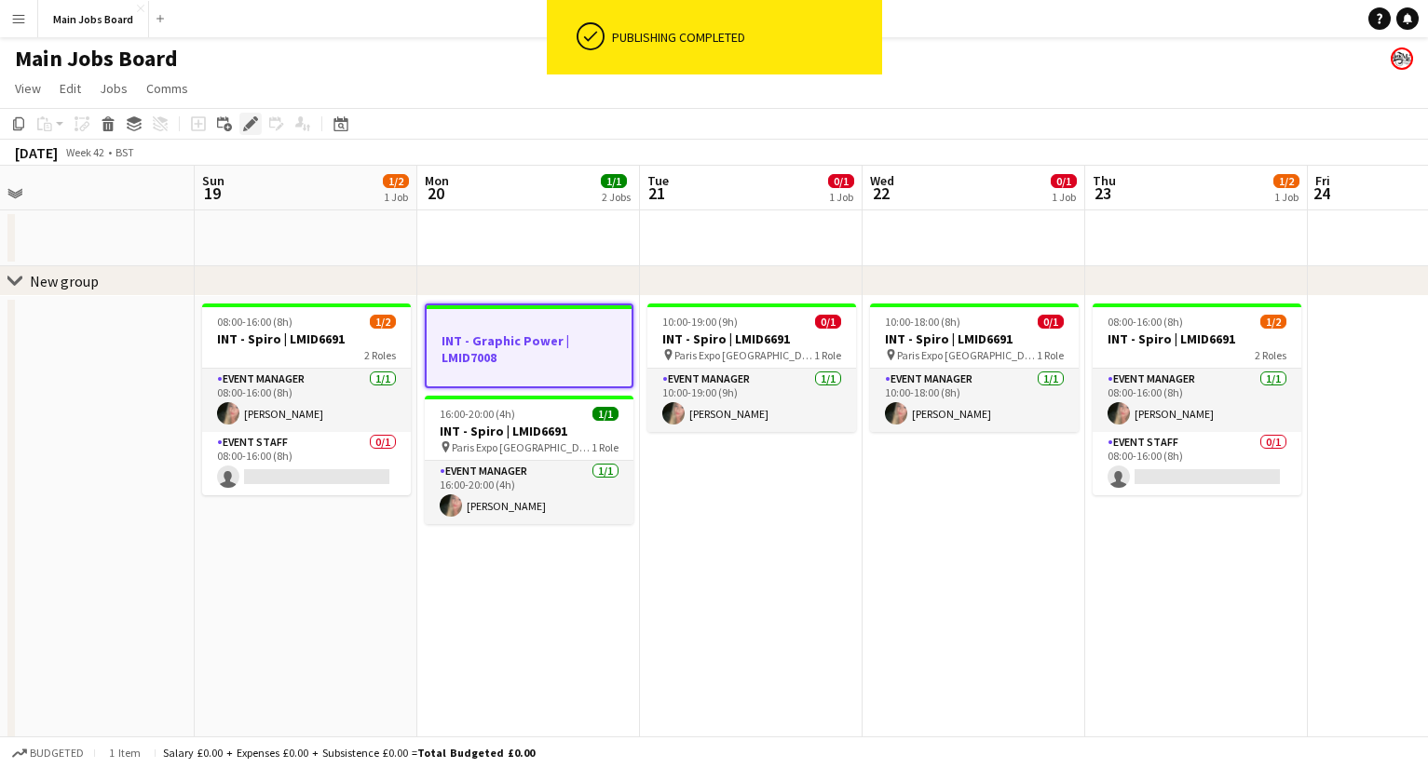
click at [250, 128] on icon "Edit" at bounding box center [250, 123] width 15 height 15
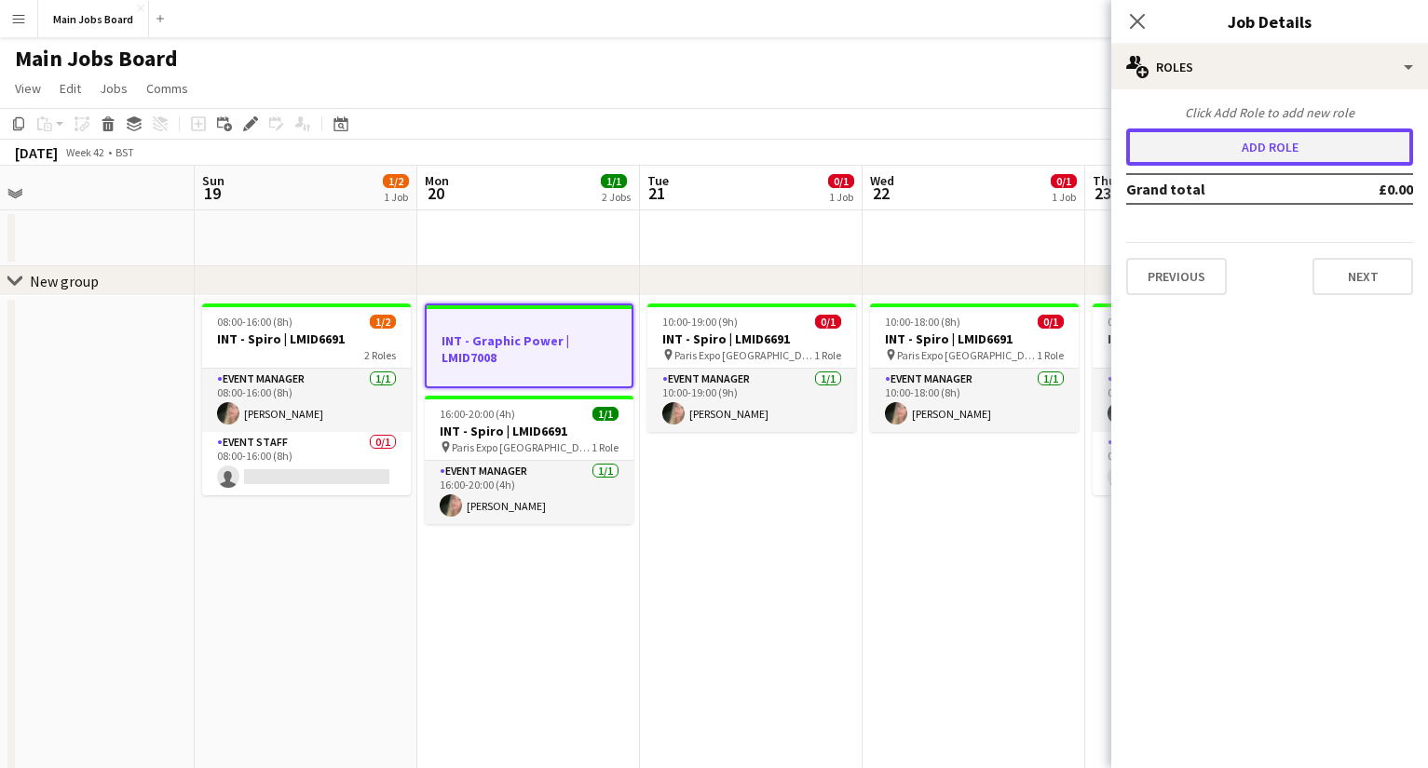
click at [1011, 151] on button "Add role" at bounding box center [1269, 147] width 287 height 37
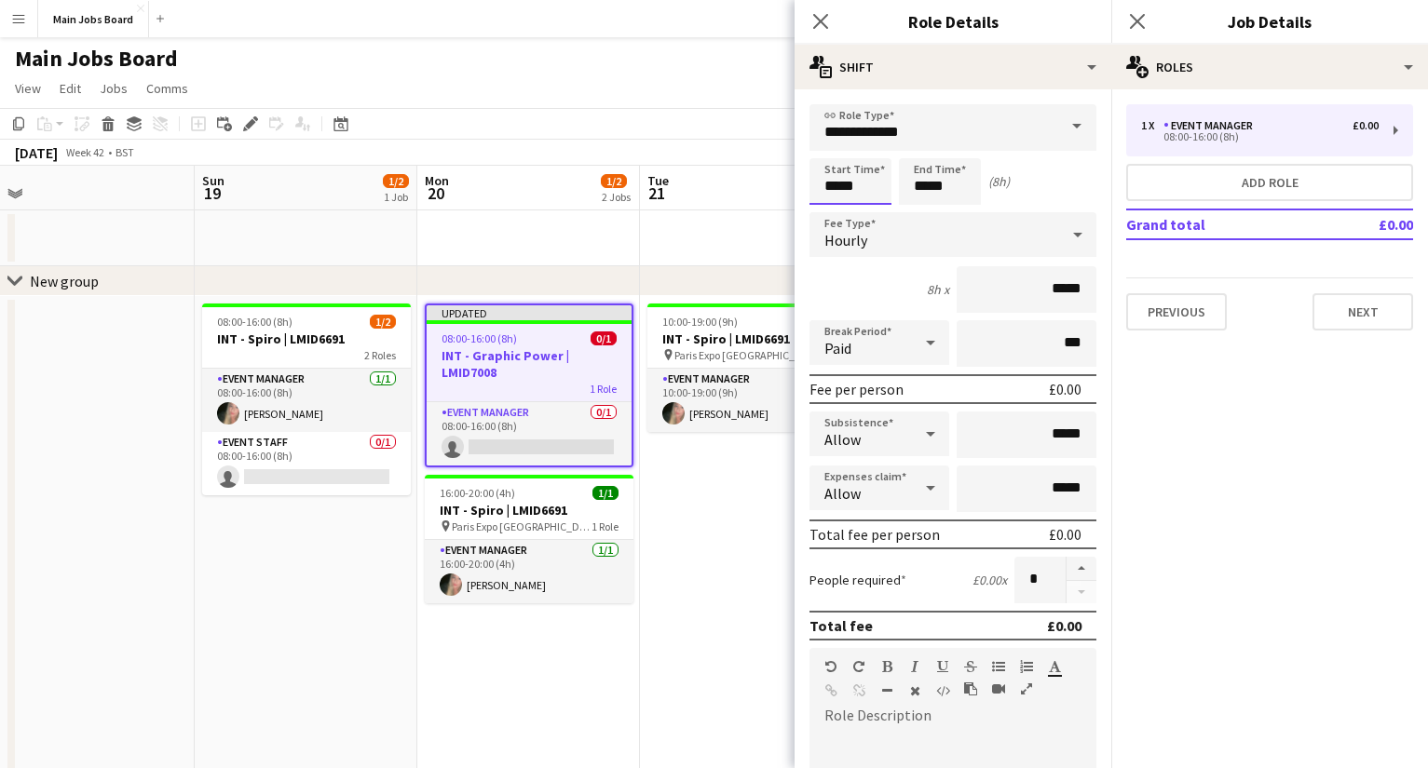
click at [865, 185] on input "*****" at bounding box center [850, 181] width 82 height 47
type input "*****"
click at [957, 186] on input "*****" at bounding box center [940, 181] width 82 height 47
type input "*****"
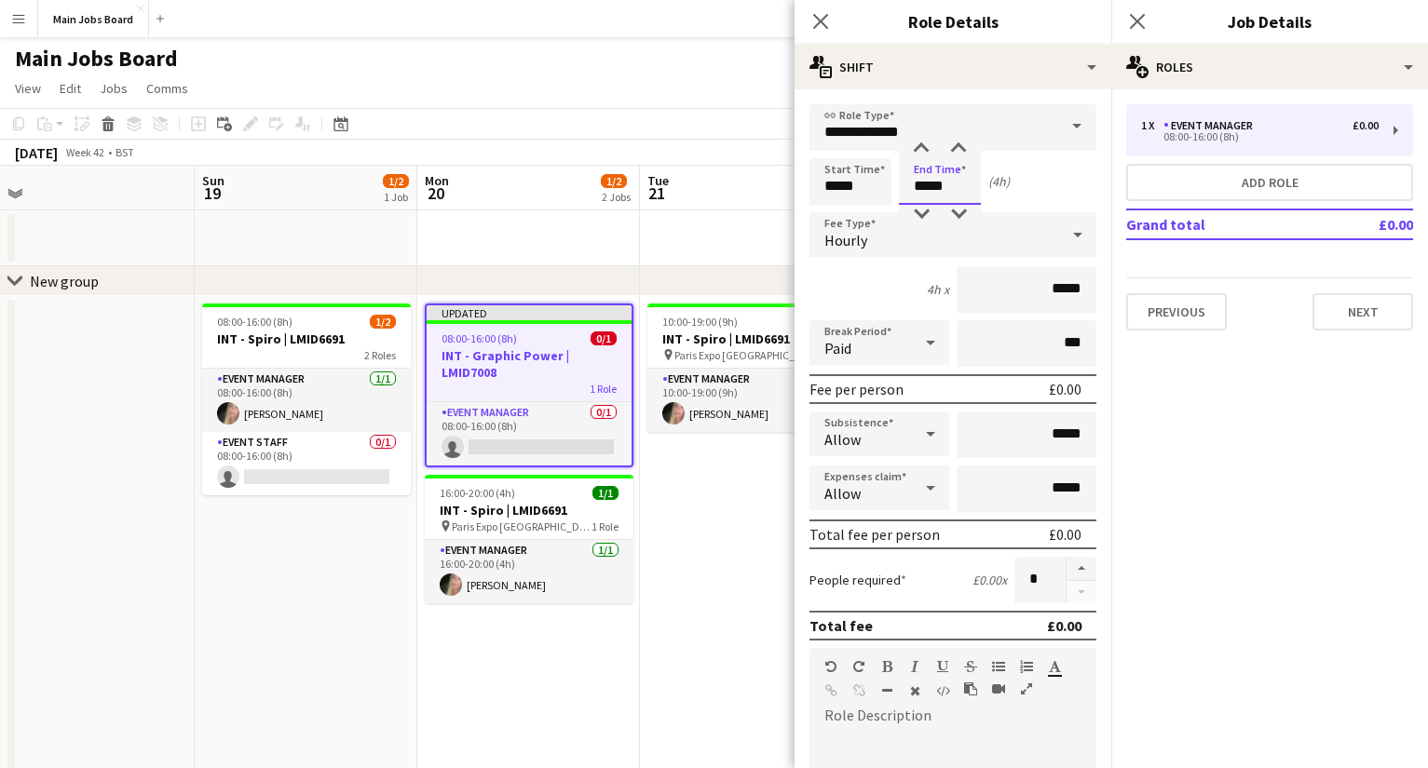
type input "*****"
click at [1011, 294] on input "*****" at bounding box center [1026, 289] width 140 height 47
type input "**"
type input "******"
click at [1011, 413] on mat-expansion-panel "pencil3 General details 1 x Event Manager £0.00 08:00-16:00 (8h) Add role Grand…" at bounding box center [1269, 428] width 317 height 679
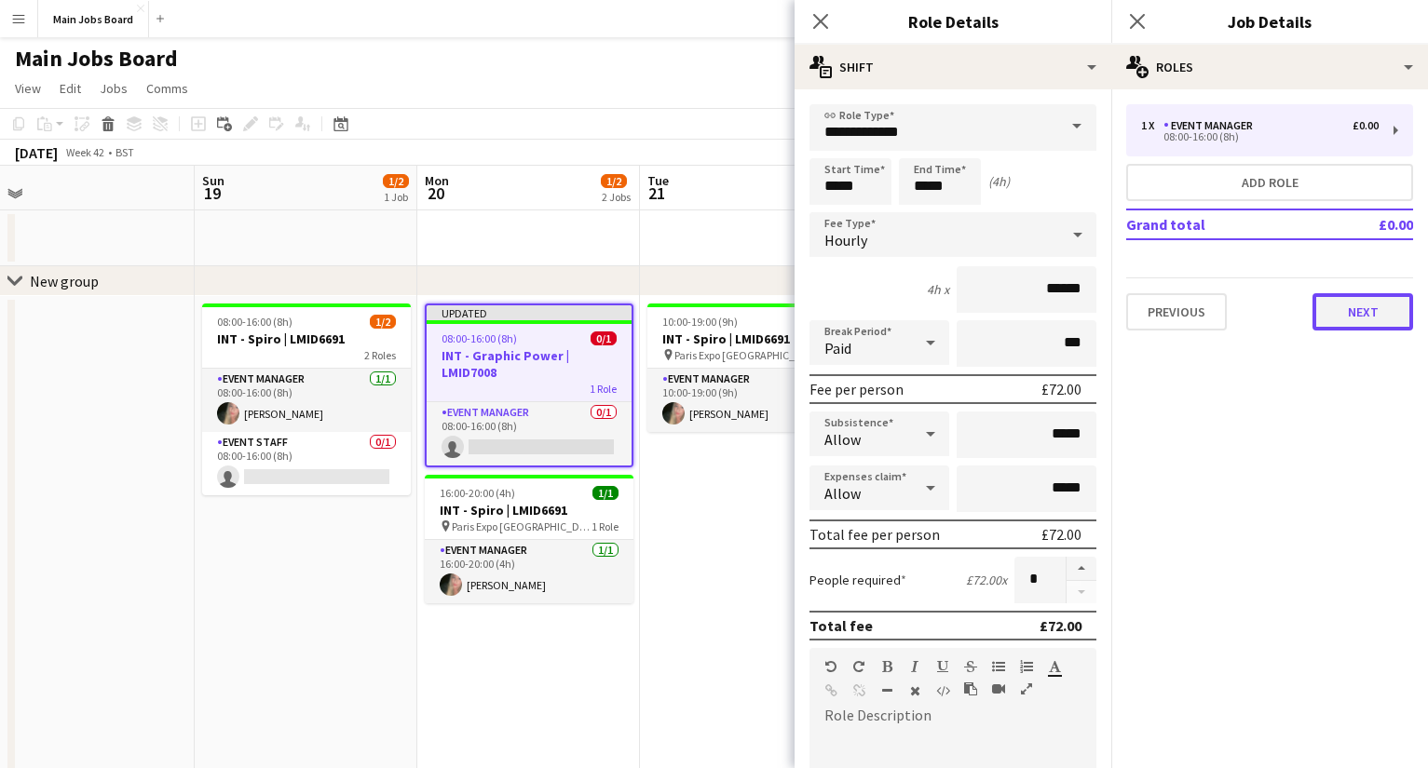
click at [1011, 317] on button "Next" at bounding box center [1362, 311] width 101 height 37
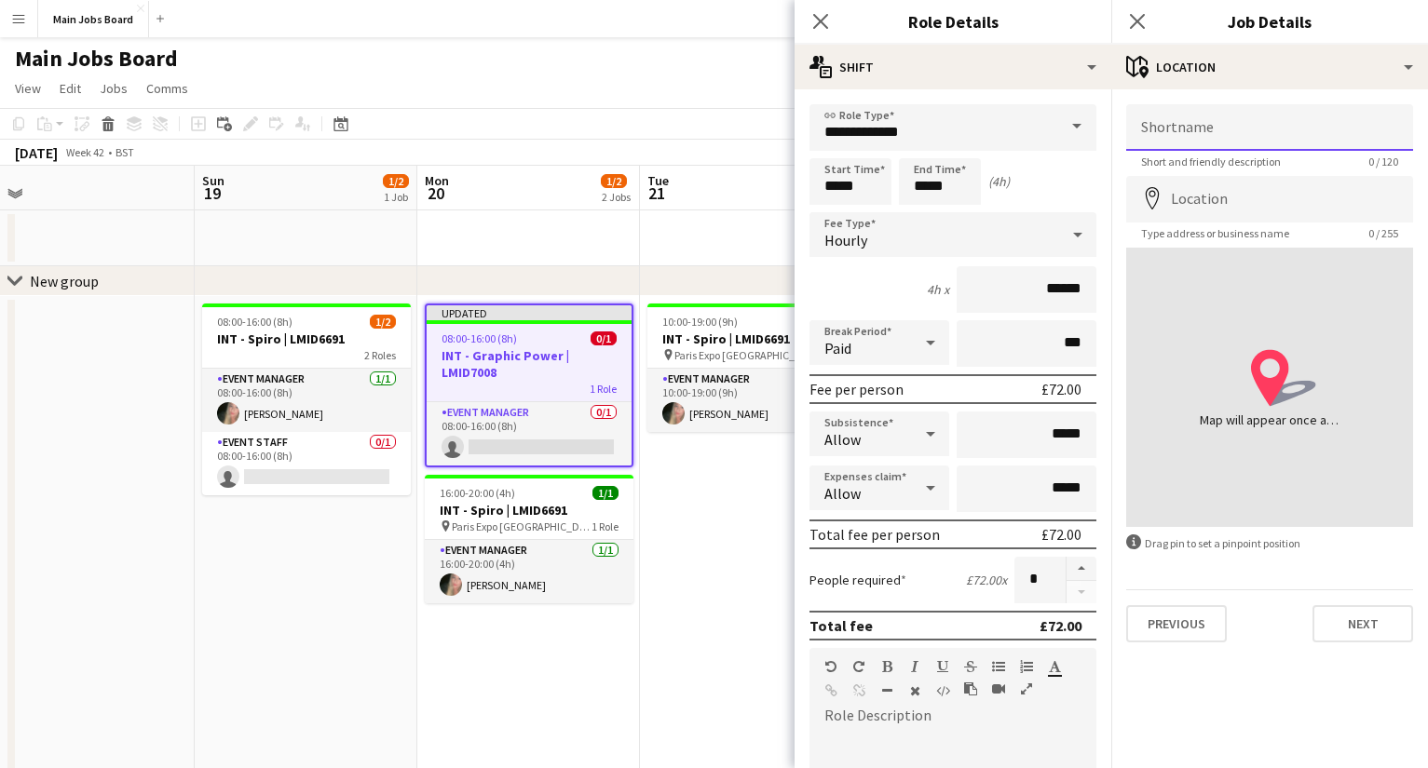
click at [1011, 148] on input "Shortname" at bounding box center [1269, 127] width 287 height 47
paste input "**********"
type input "**********"
click at [1011, 174] on form "**********" at bounding box center [1269, 373] width 317 height 538
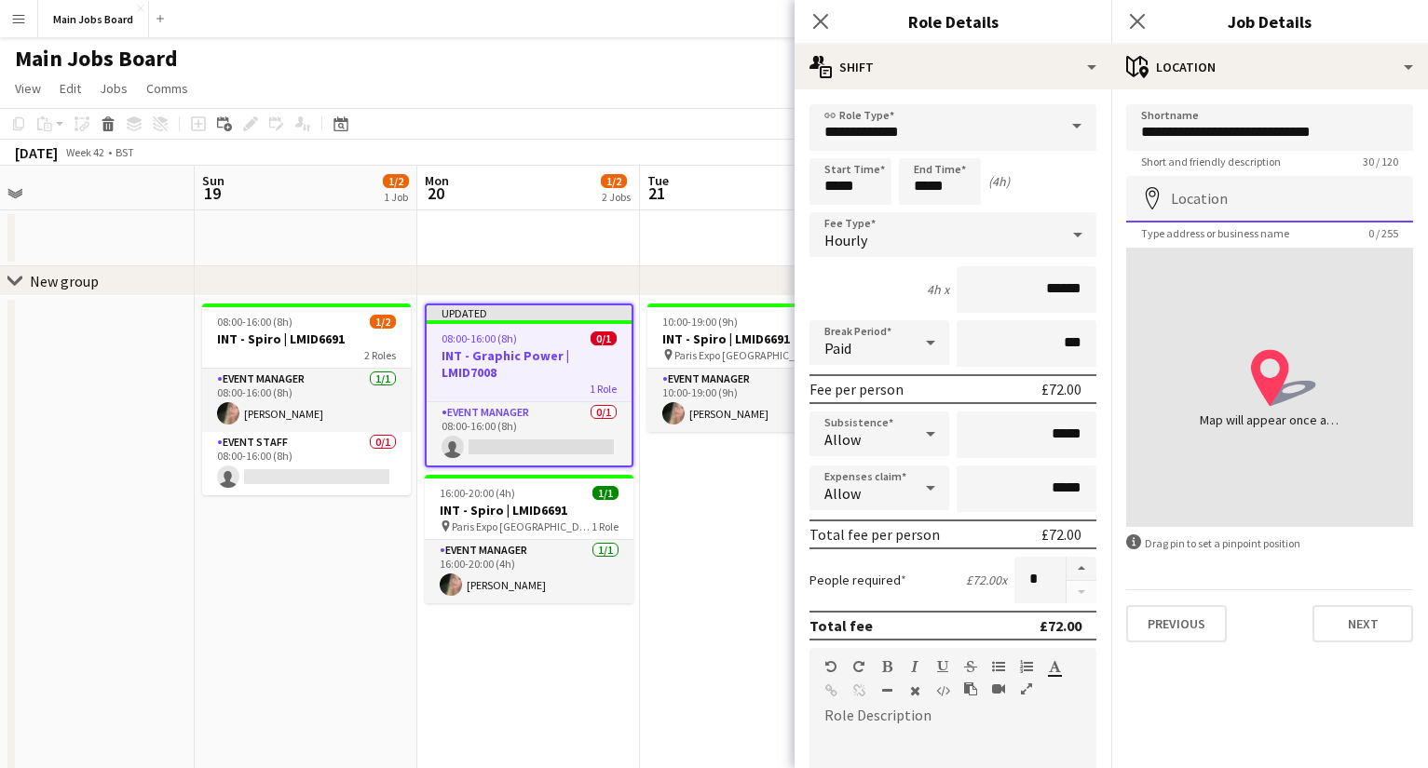
click at [1011, 215] on input "Location" at bounding box center [1269, 199] width 287 height 47
paste input "**********"
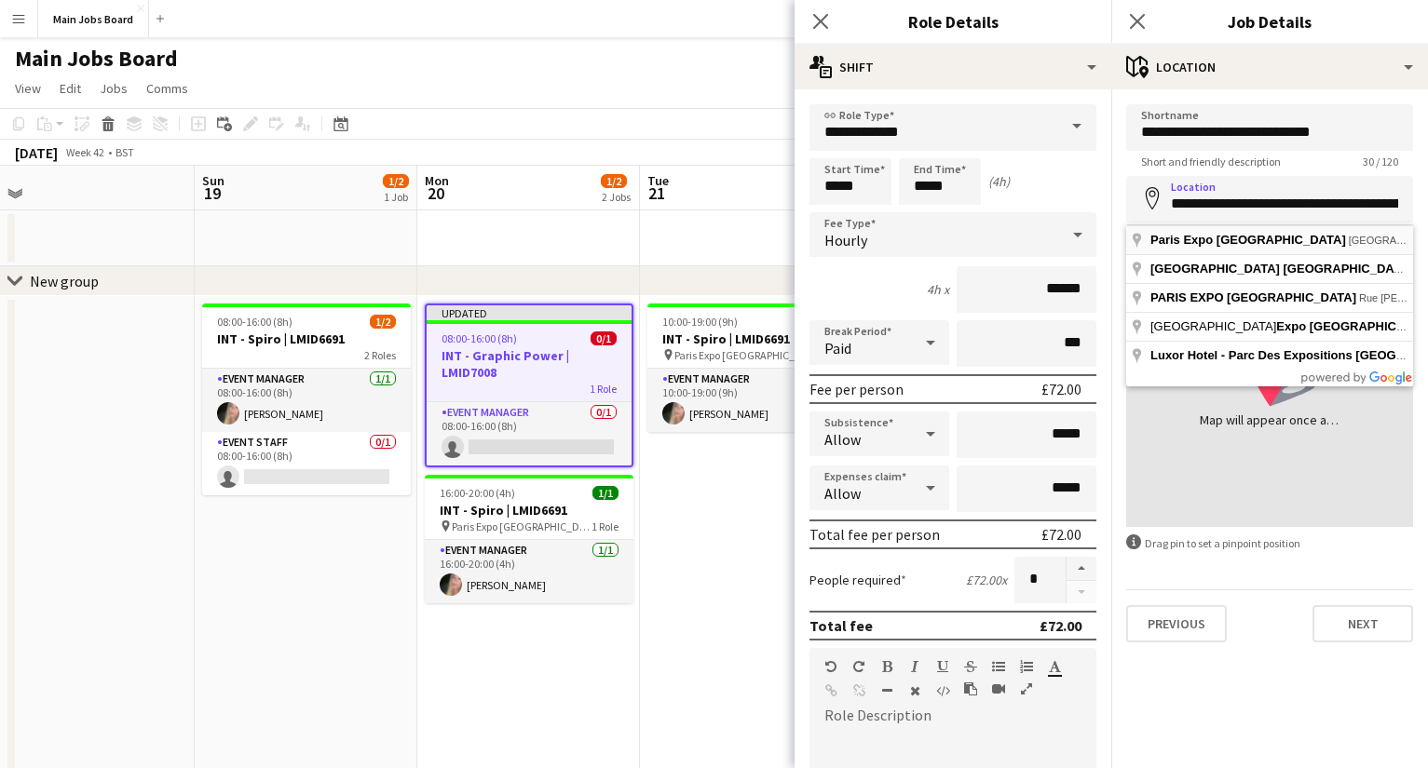
type input "**********"
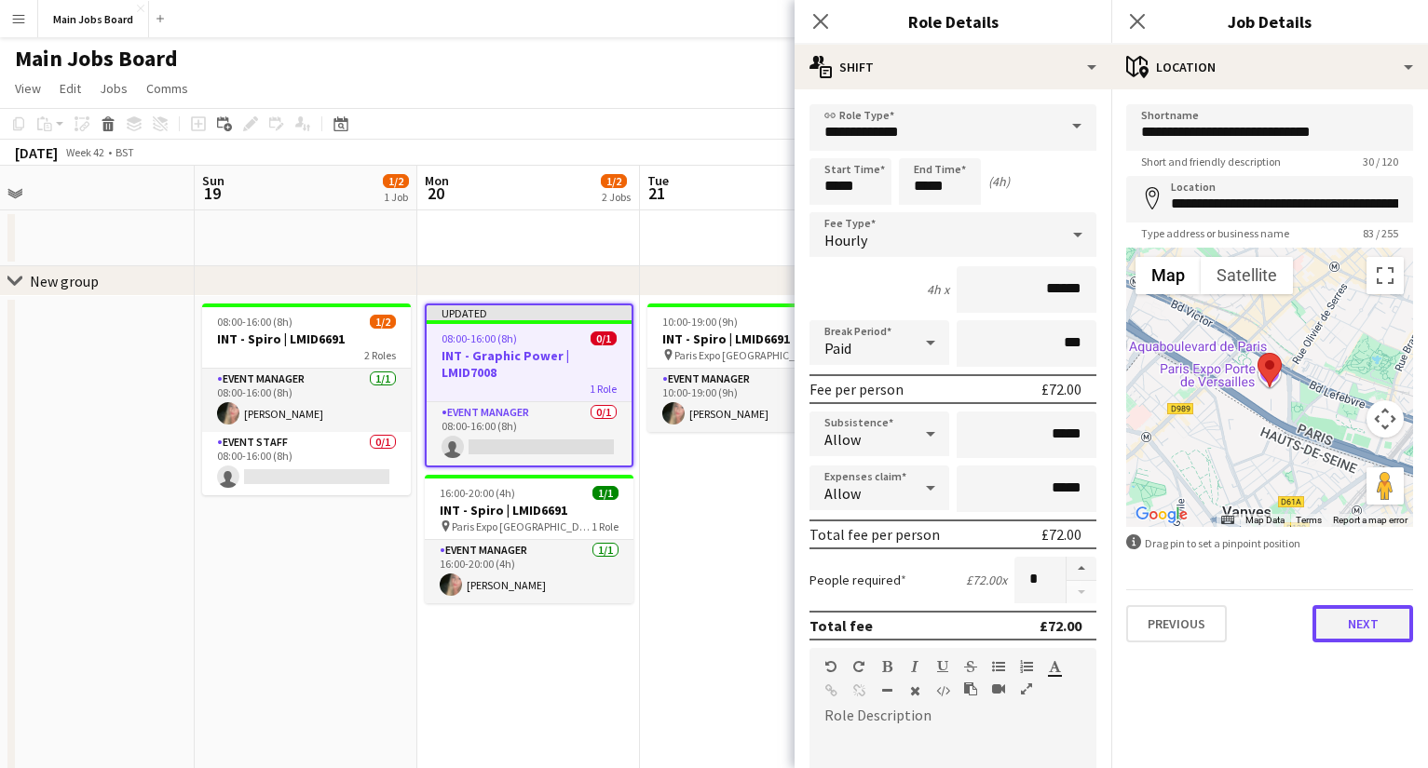
click at [1011, 616] on button "Next" at bounding box center [1362, 623] width 101 height 37
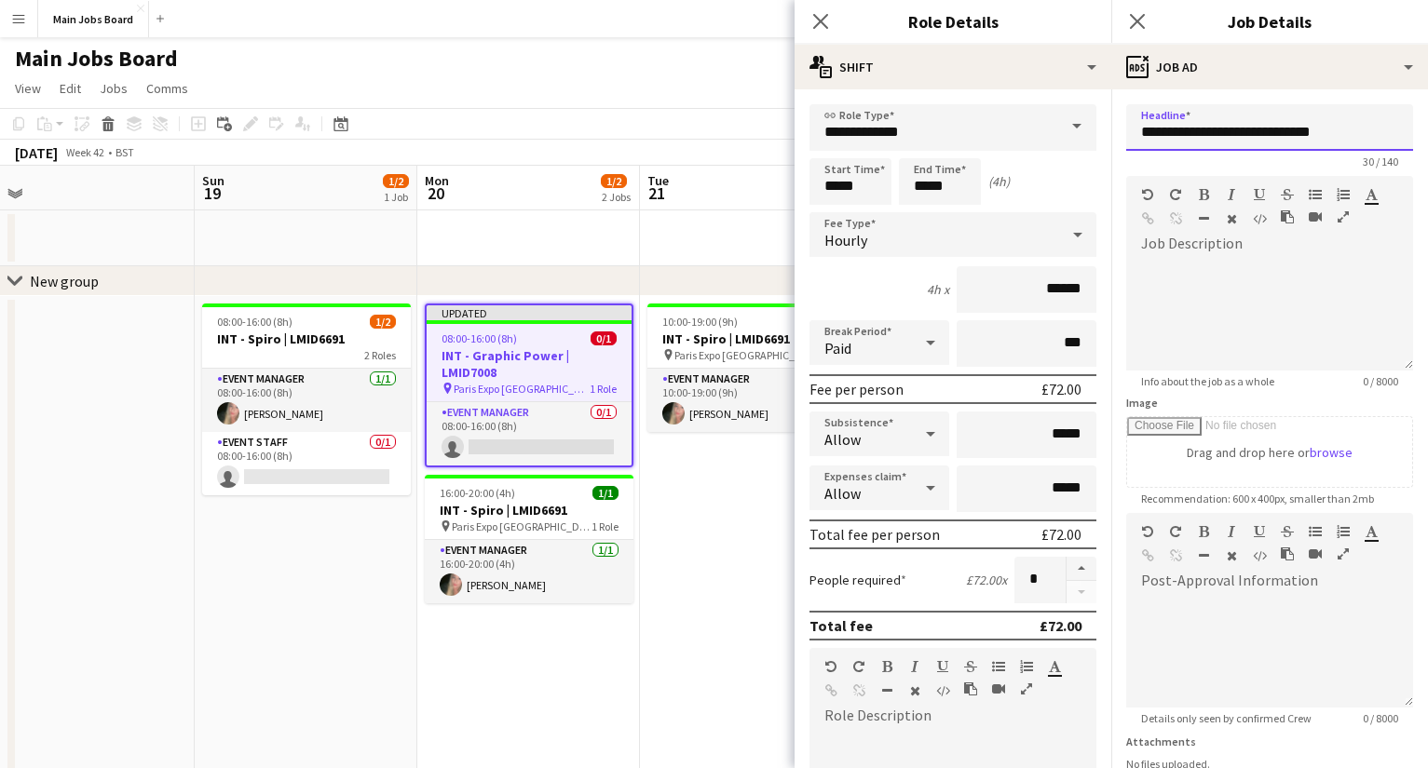
drag, startPoint x: 1360, startPoint y: 132, endPoint x: 907, endPoint y: 132, distance: 452.6
click at [1011, 132] on input "**********" at bounding box center [1269, 127] width 287 height 47
click at [1011, 129] on input "**********" at bounding box center [1269, 127] width 287 height 47
type input "**********"
click at [1011, 291] on div at bounding box center [1269, 315] width 287 height 112
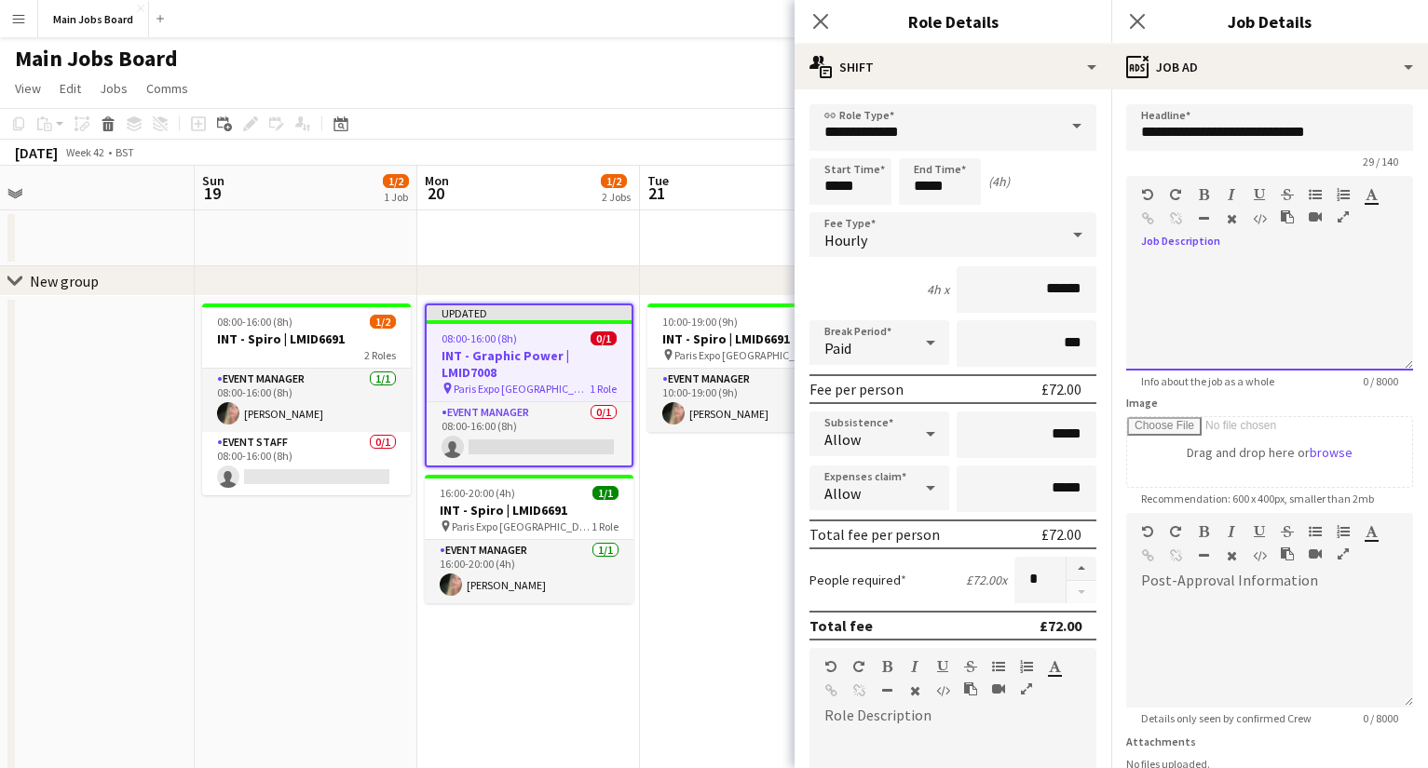
paste div
click at [1011, 324] on div "**********" at bounding box center [1269, 315] width 287 height 112
click at [1011, 365] on div "**********" at bounding box center [1269, 315] width 287 height 112
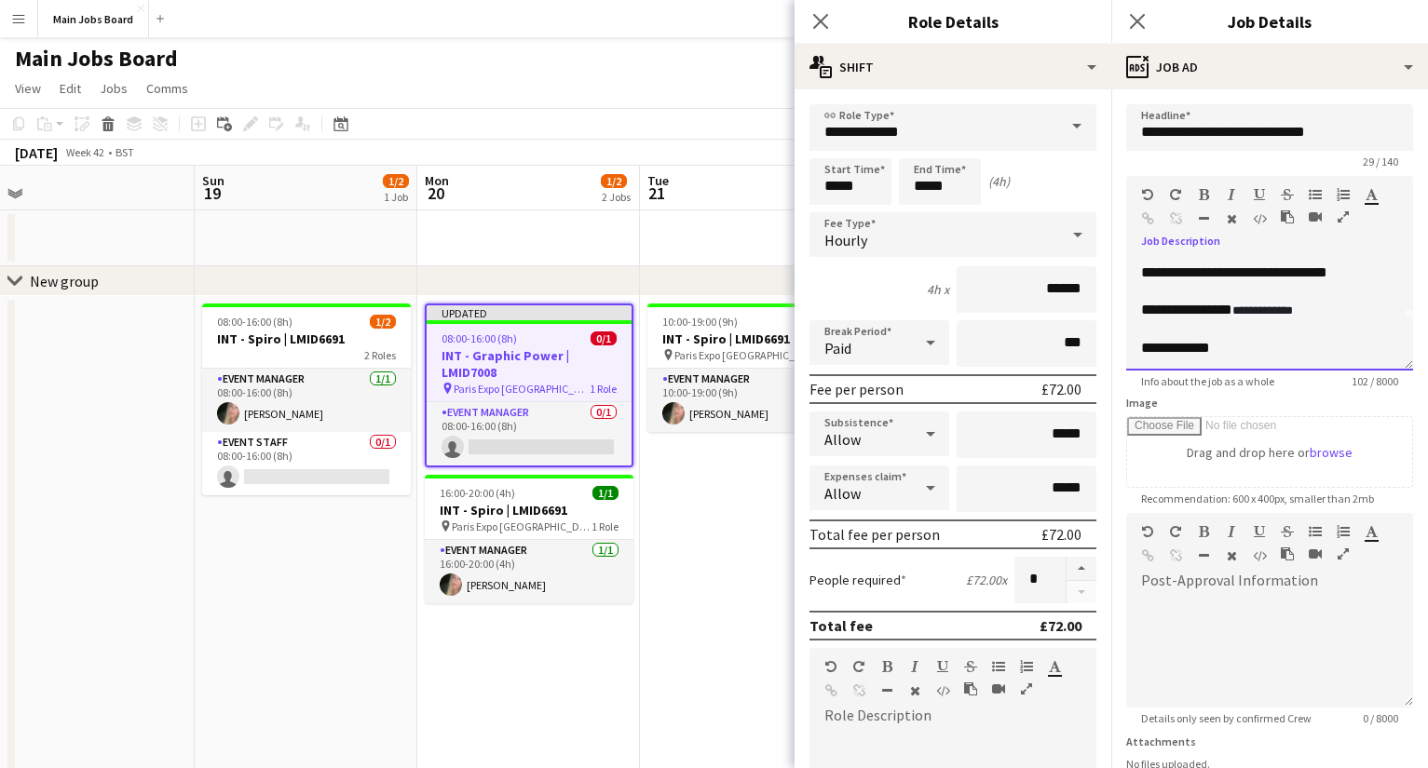
click at [1011, 351] on div "**********" at bounding box center [1269, 315] width 287 height 112
click at [1011, 21] on icon "Close pop-in" at bounding box center [1137, 21] width 18 height 18
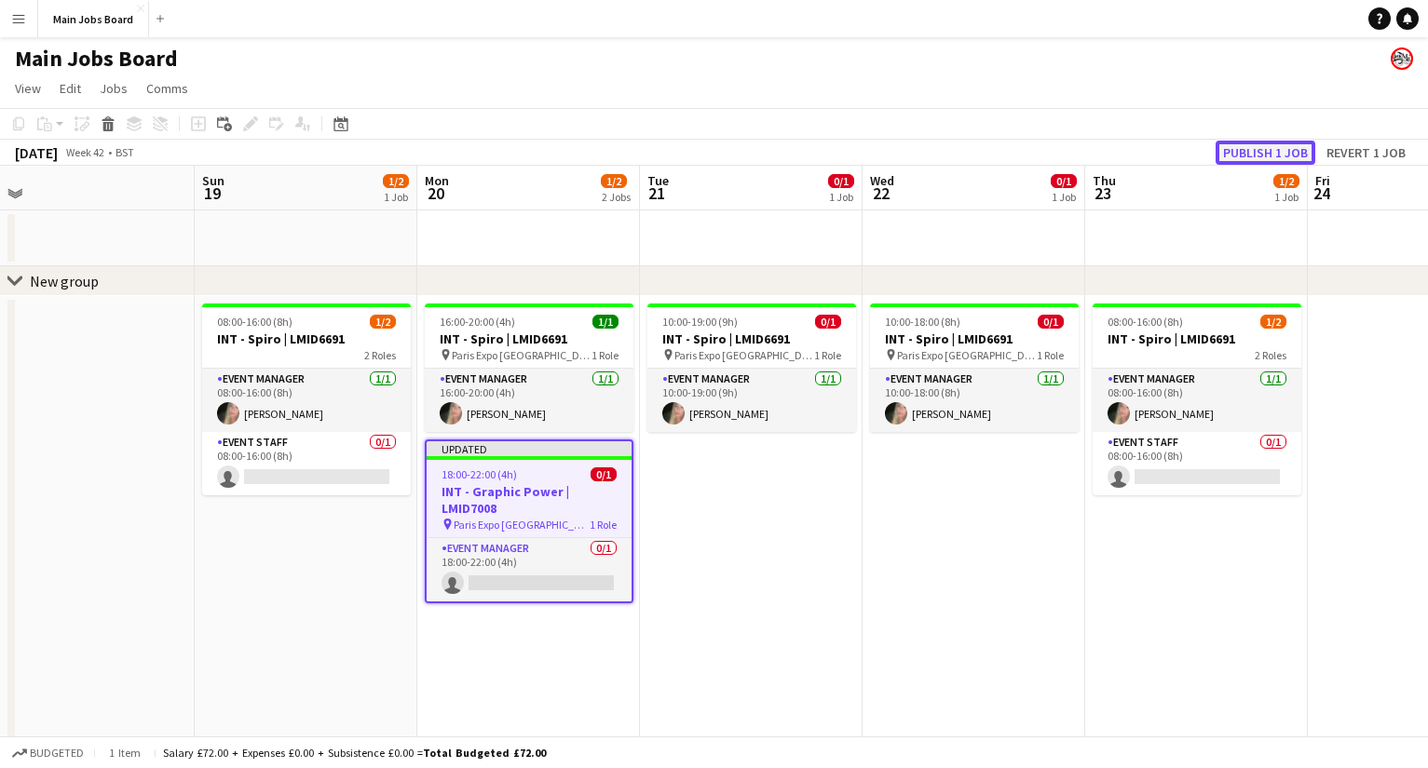
click at [1011, 151] on button "Publish 1 job" at bounding box center [1265, 153] width 100 height 24
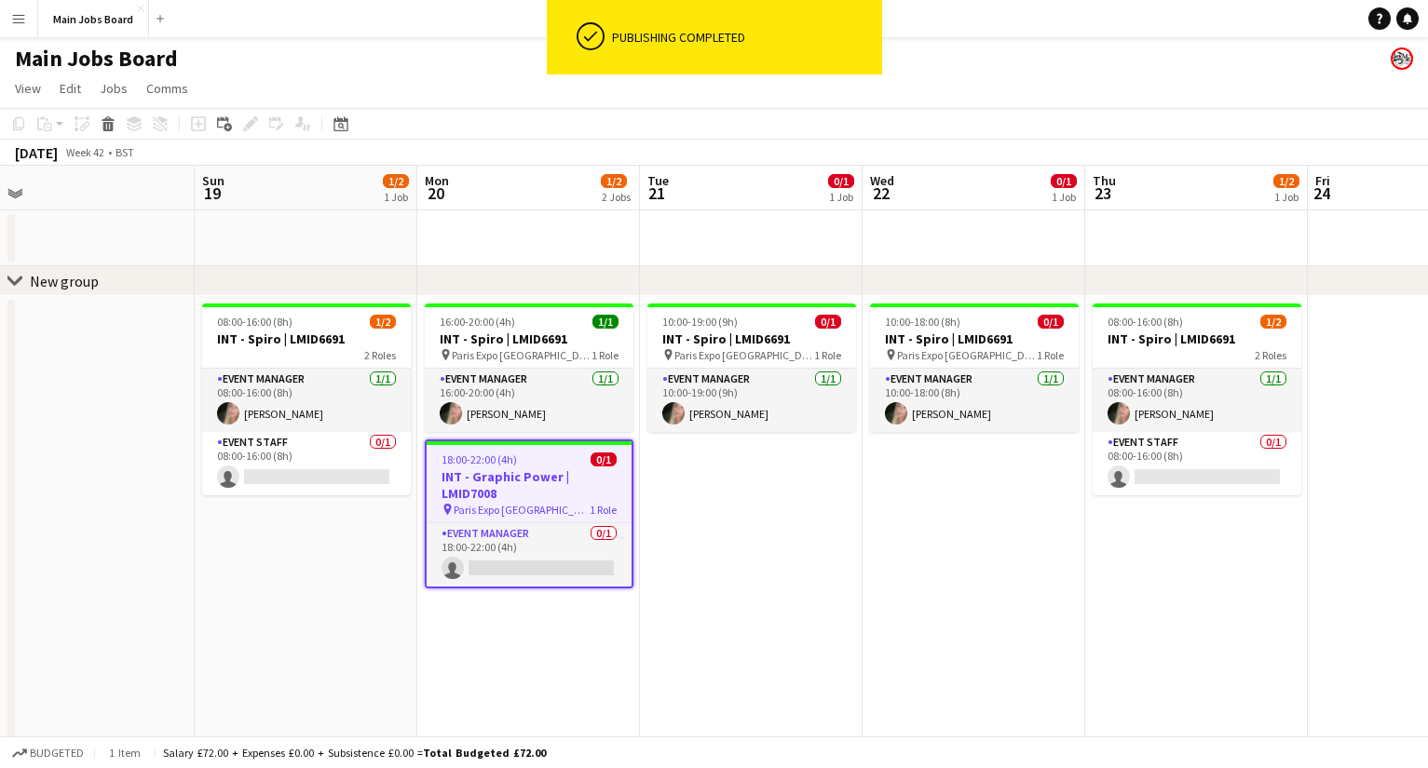
click at [501, 484] on h3 "INT - Graphic Power | LMID7008" at bounding box center [528, 485] width 205 height 34
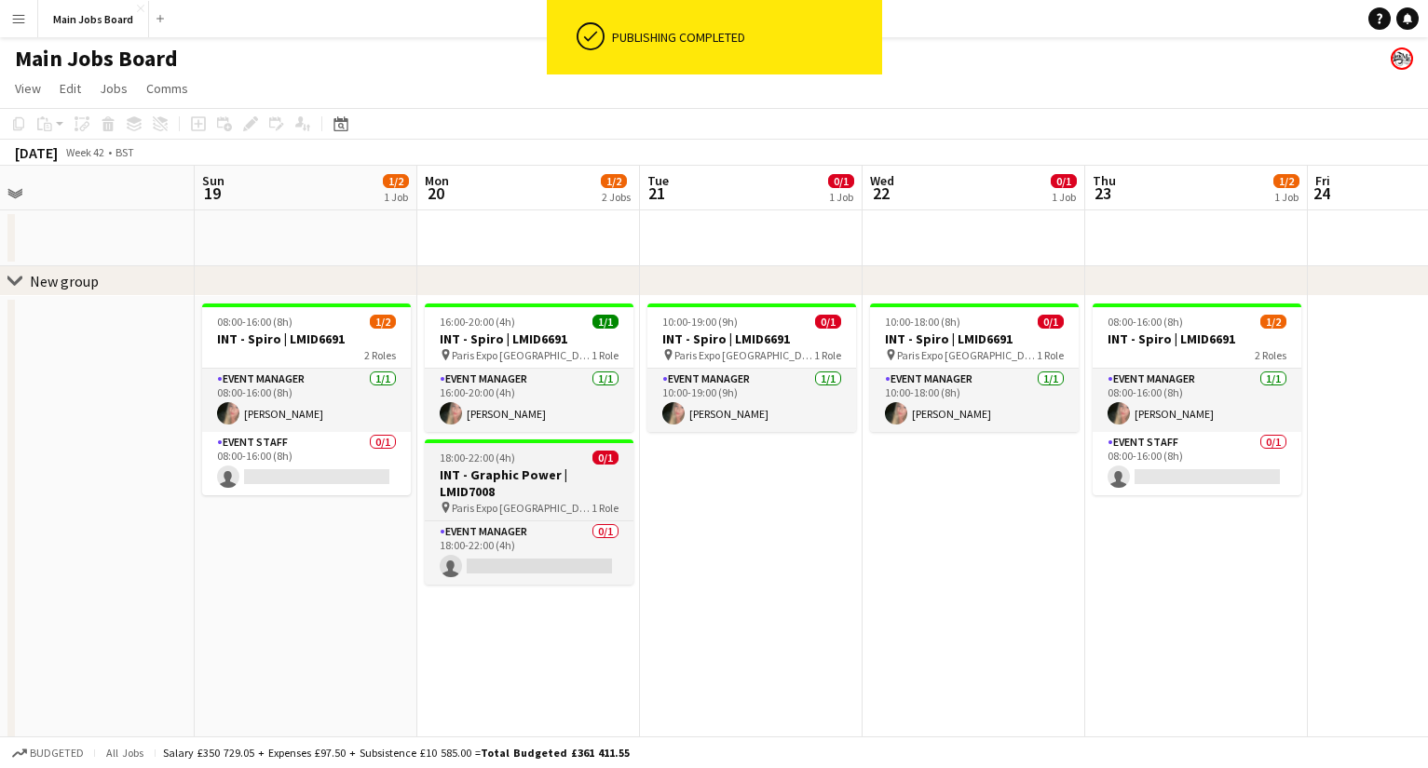
click at [501, 501] on span "Paris Expo [GEOGRAPHIC_DATA]" at bounding box center [522, 508] width 140 height 14
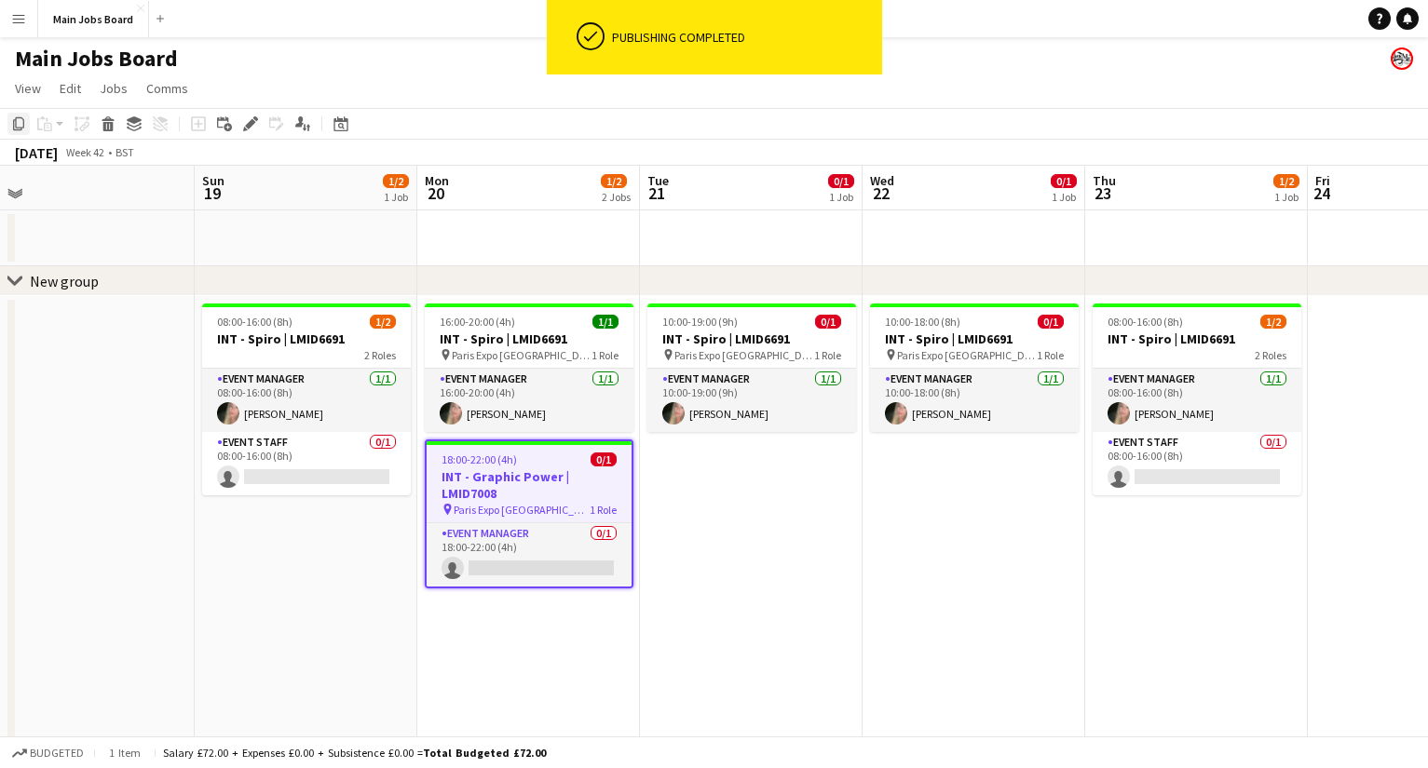
click at [22, 132] on div "Copy" at bounding box center [18, 124] width 22 height 22
click at [745, 547] on app-date-cell "10:00-19:00 (9h) 0/1 INT - Spiro | LMID6691 pin Paris Expo Porte de Versailles …" at bounding box center [751, 755] width 223 height 918
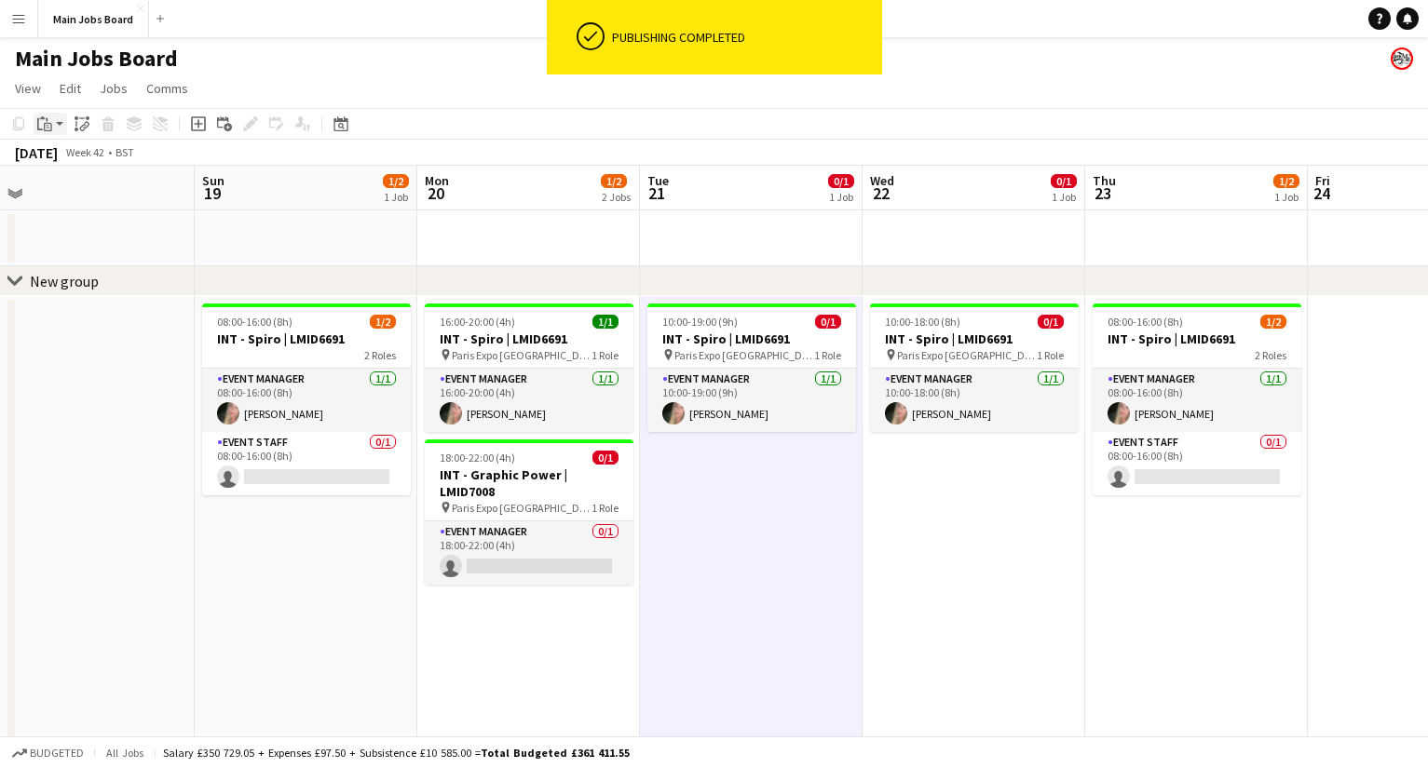
click at [55, 120] on div "Paste" at bounding box center [45, 124] width 22 height 22
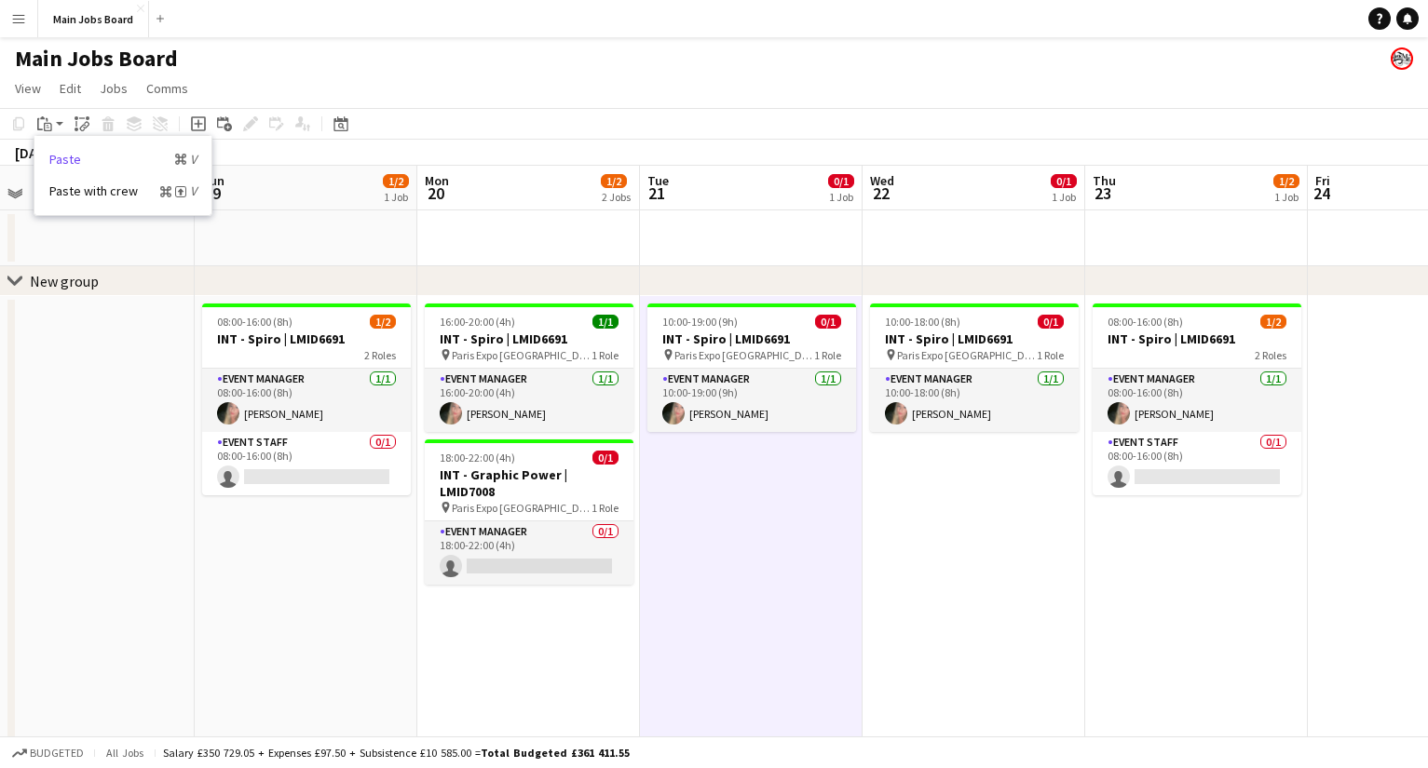
click at [98, 162] on link "Paste Command V" at bounding box center [122, 159] width 147 height 17
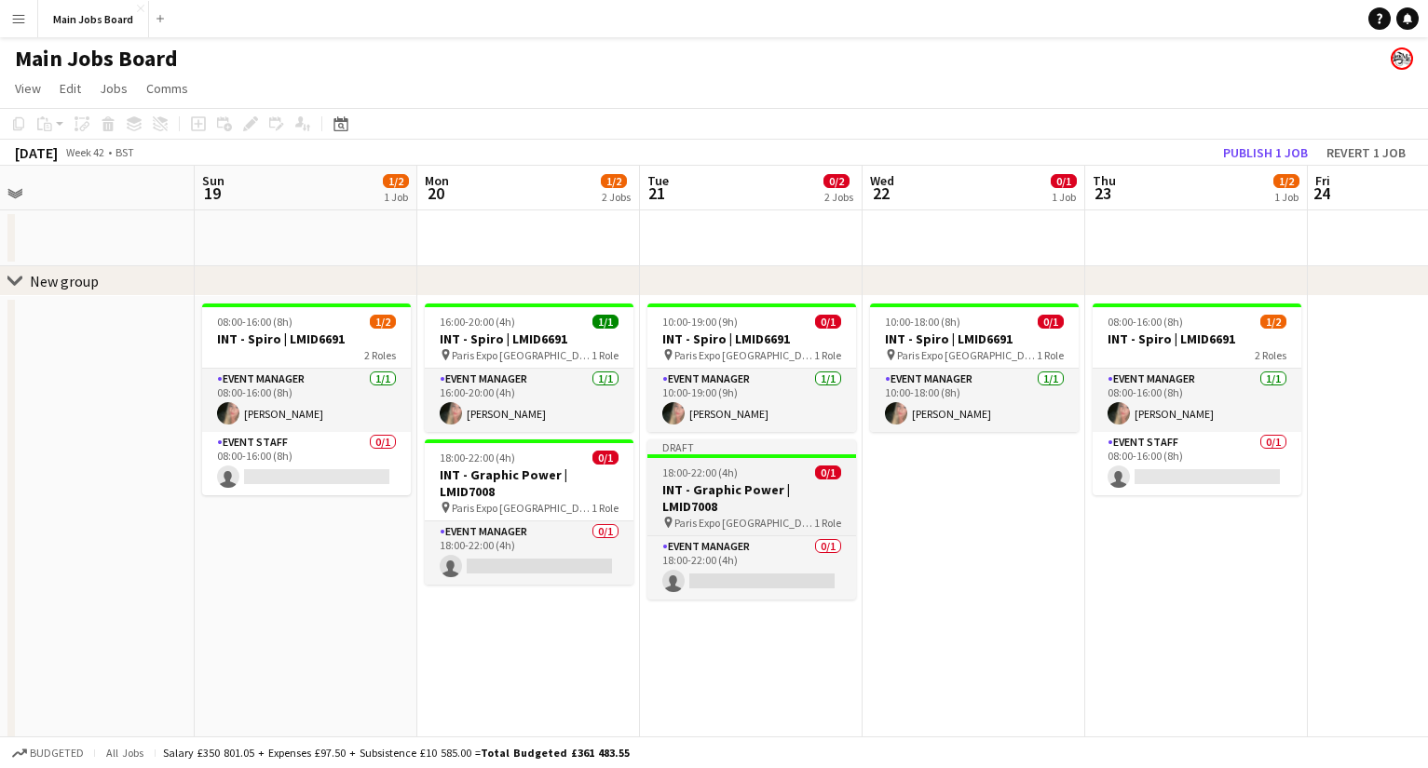
click at [738, 475] on div "18:00-22:00 (4h) 0/1" at bounding box center [751, 473] width 209 height 14
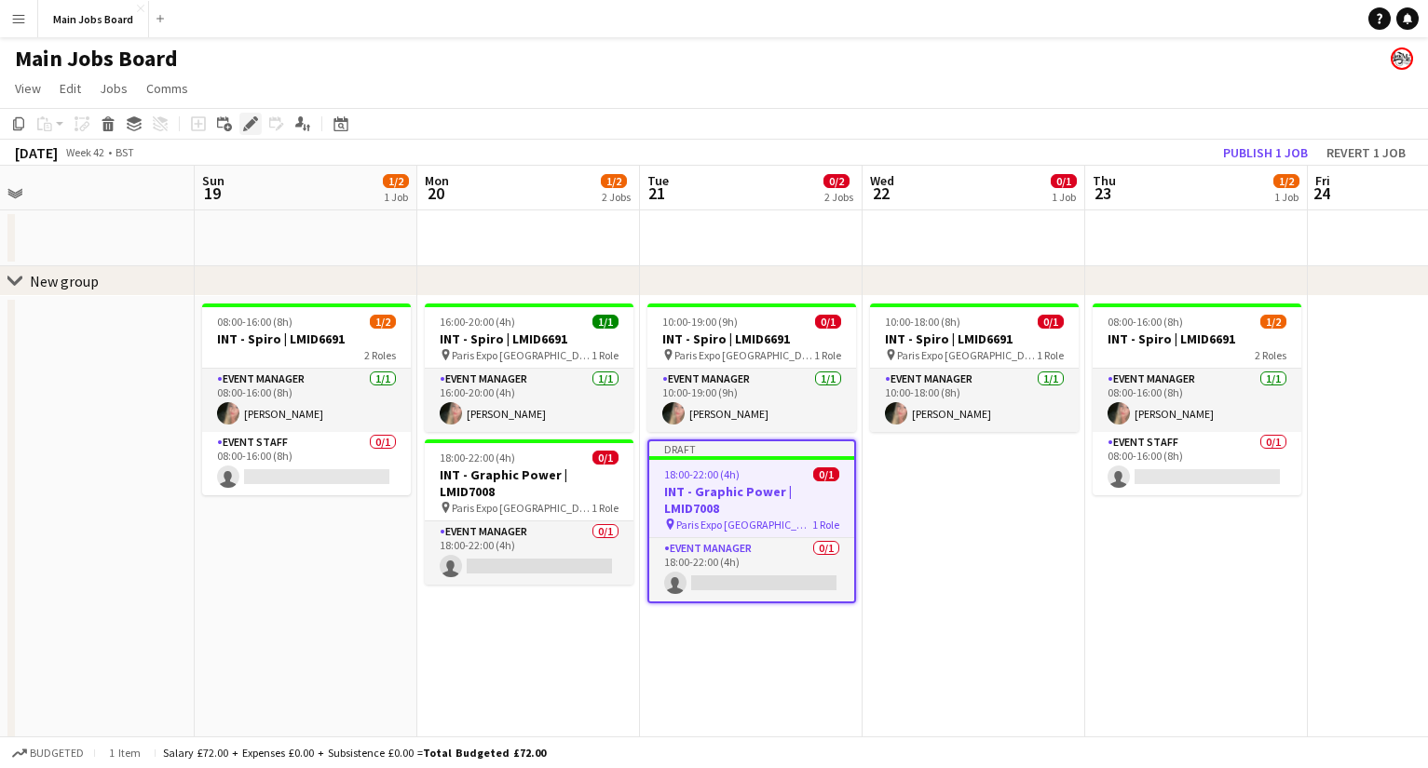
click at [246, 122] on icon "Edit" at bounding box center [250, 123] width 15 height 15
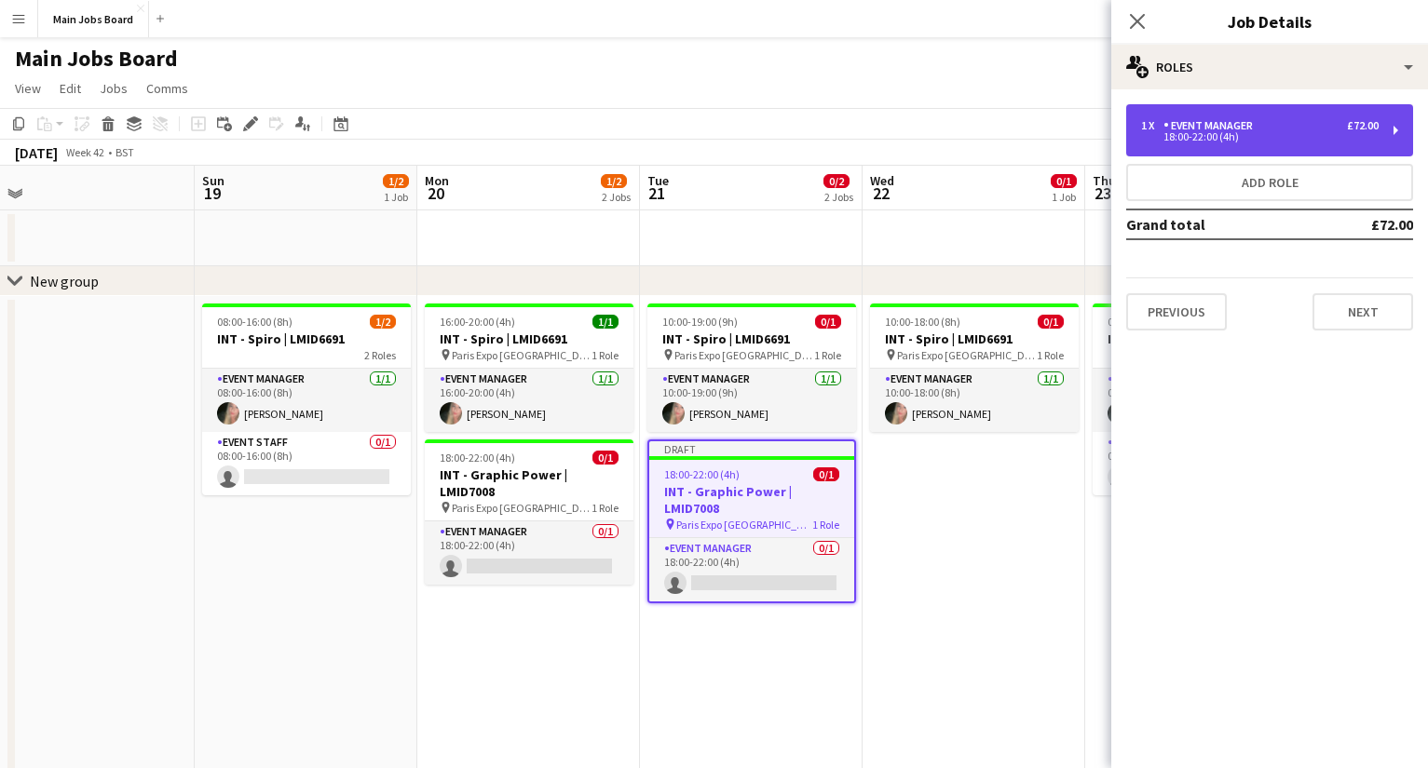
click at [1011, 117] on div "1 x Event Manager £72.00 18:00-22:00 (4h)" at bounding box center [1269, 130] width 287 height 52
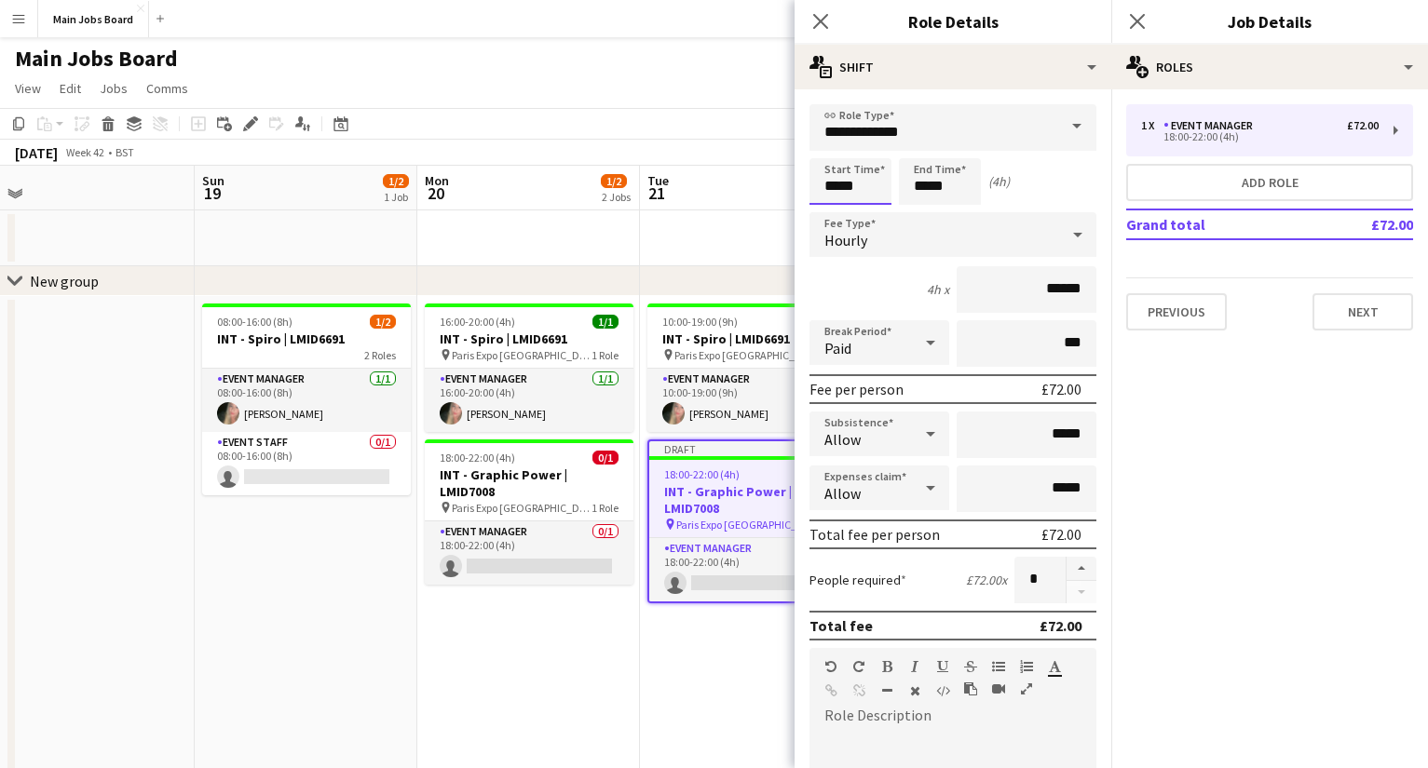
click at [869, 199] on input "*****" at bounding box center [850, 181] width 82 height 47
type input "*****"
click at [979, 184] on input "*****" at bounding box center [940, 181] width 82 height 47
type input "*****"
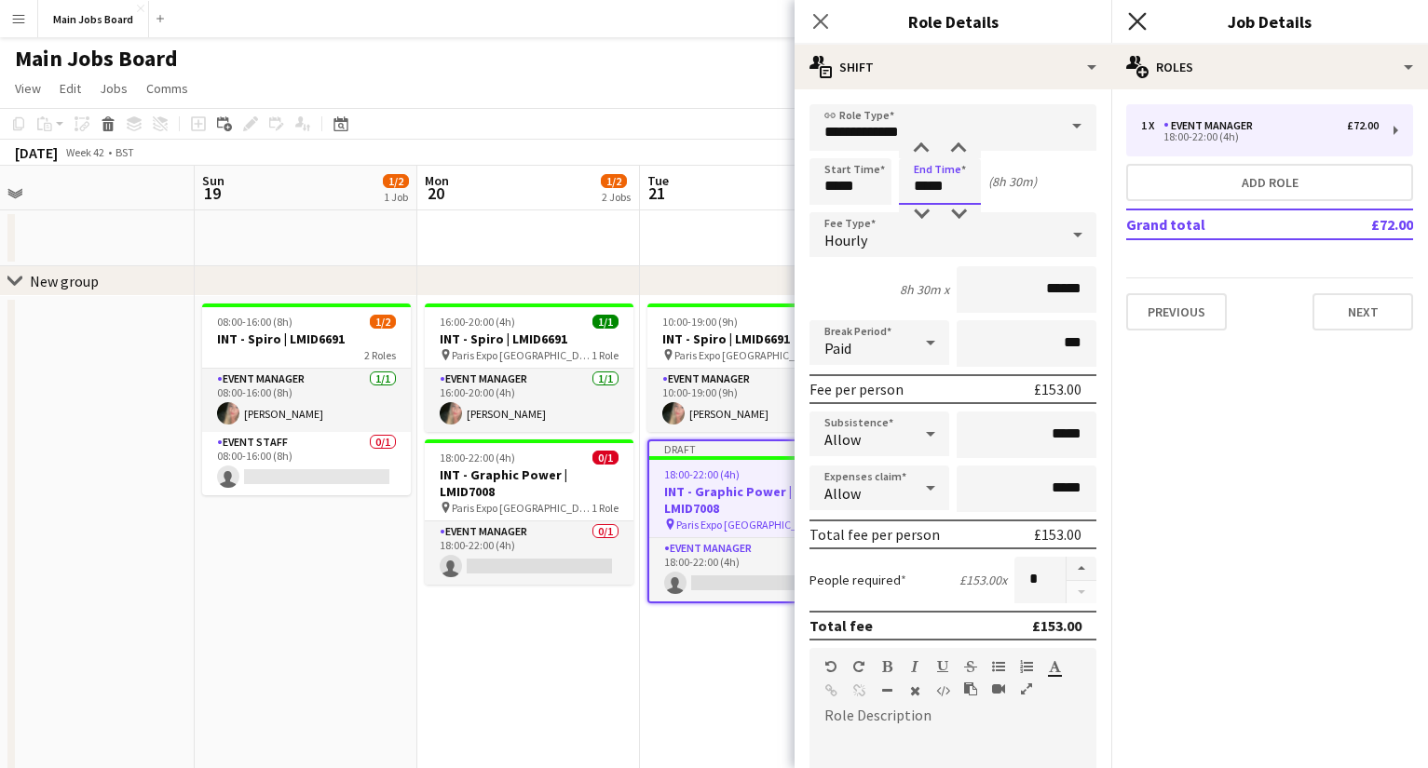
type input "*****"
click at [1011, 22] on icon "Close pop-in" at bounding box center [1137, 21] width 18 height 18
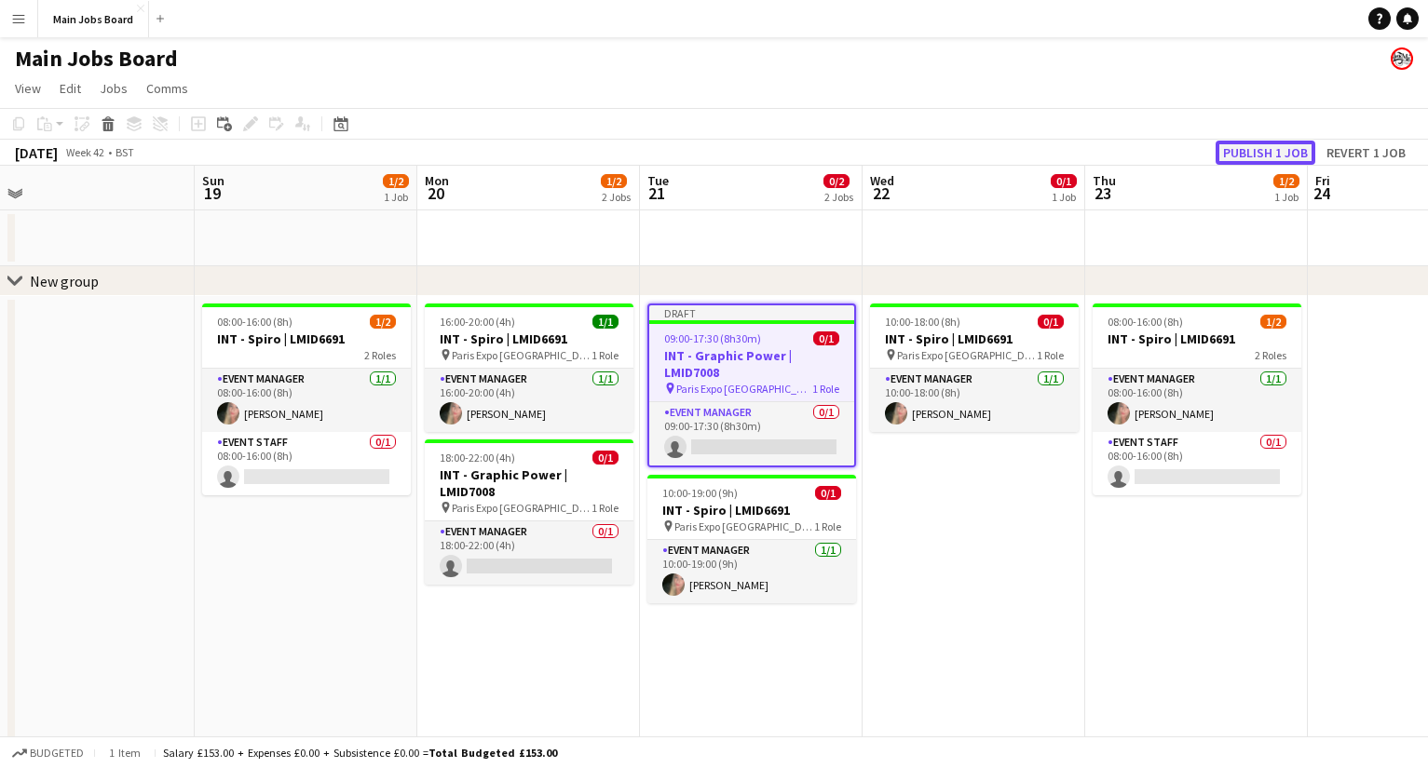
click at [1011, 159] on button "Publish 1 job" at bounding box center [1265, 153] width 100 height 24
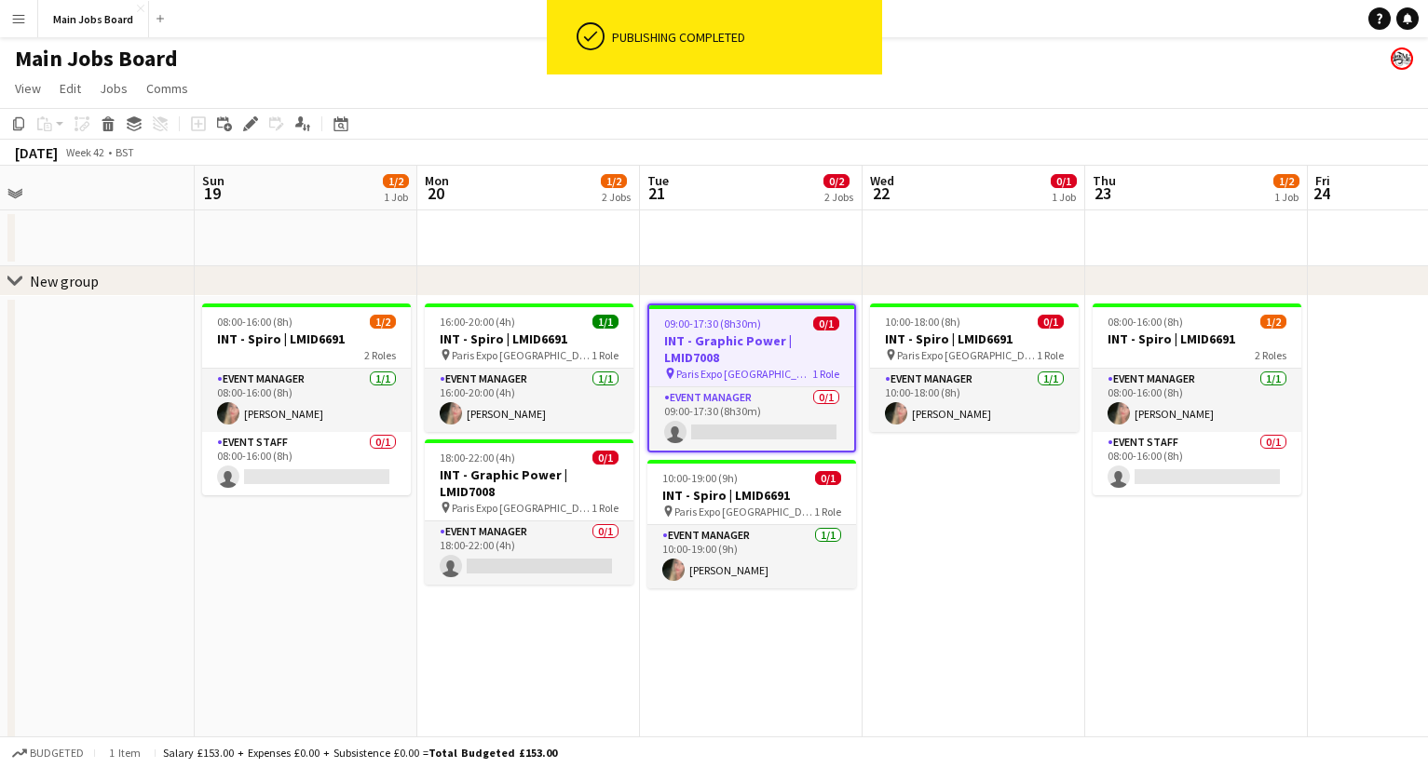
click at [652, 291] on div "chevron-right New group" at bounding box center [714, 281] width 1428 height 30
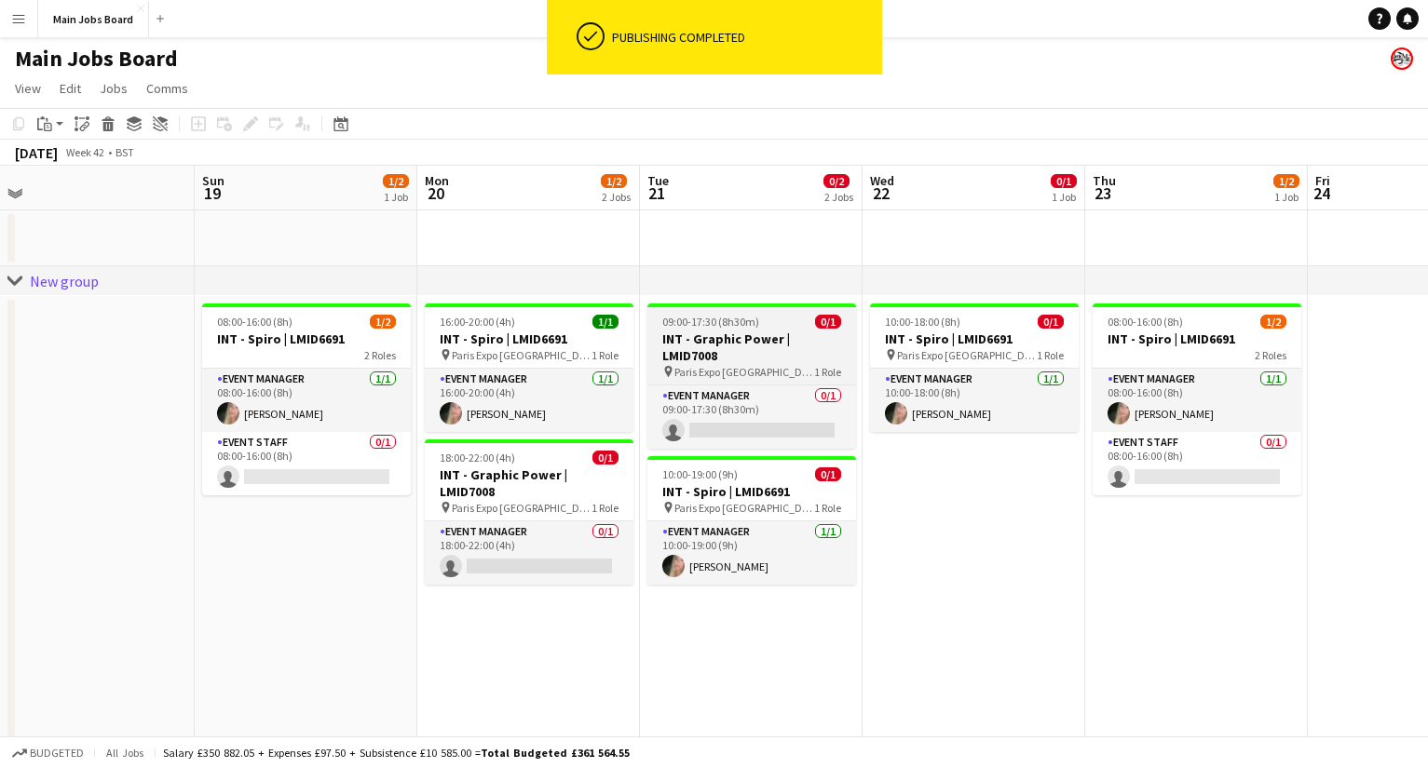
click at [752, 333] on h3 "INT - Graphic Power | LMID7008" at bounding box center [751, 348] width 209 height 34
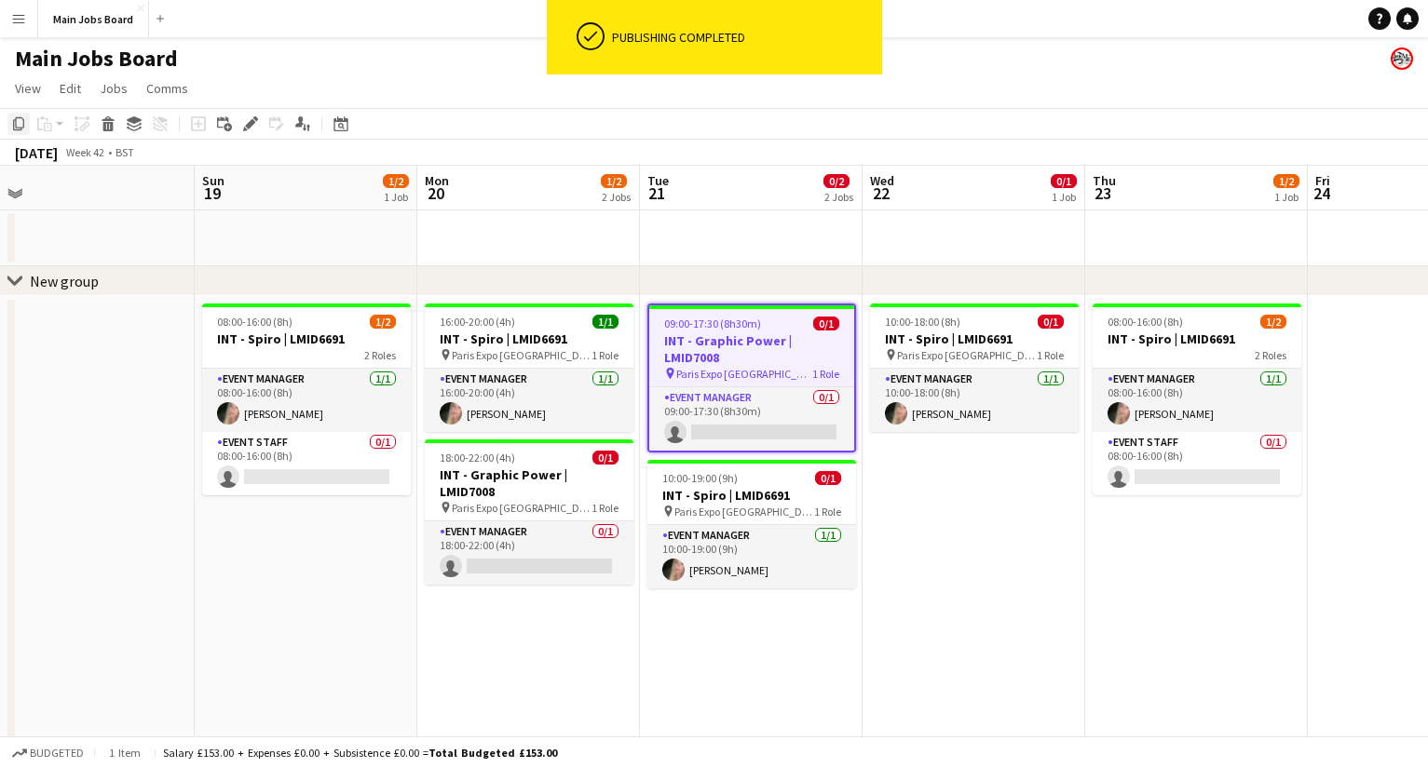
click at [22, 123] on icon "Copy" at bounding box center [18, 123] width 15 height 15
click at [910, 481] on app-date-cell "10:00-18:00 (8h) 0/1 INT - Spiro | LMID6691 pin Paris Expo Porte de Versailles …" at bounding box center [973, 755] width 223 height 918
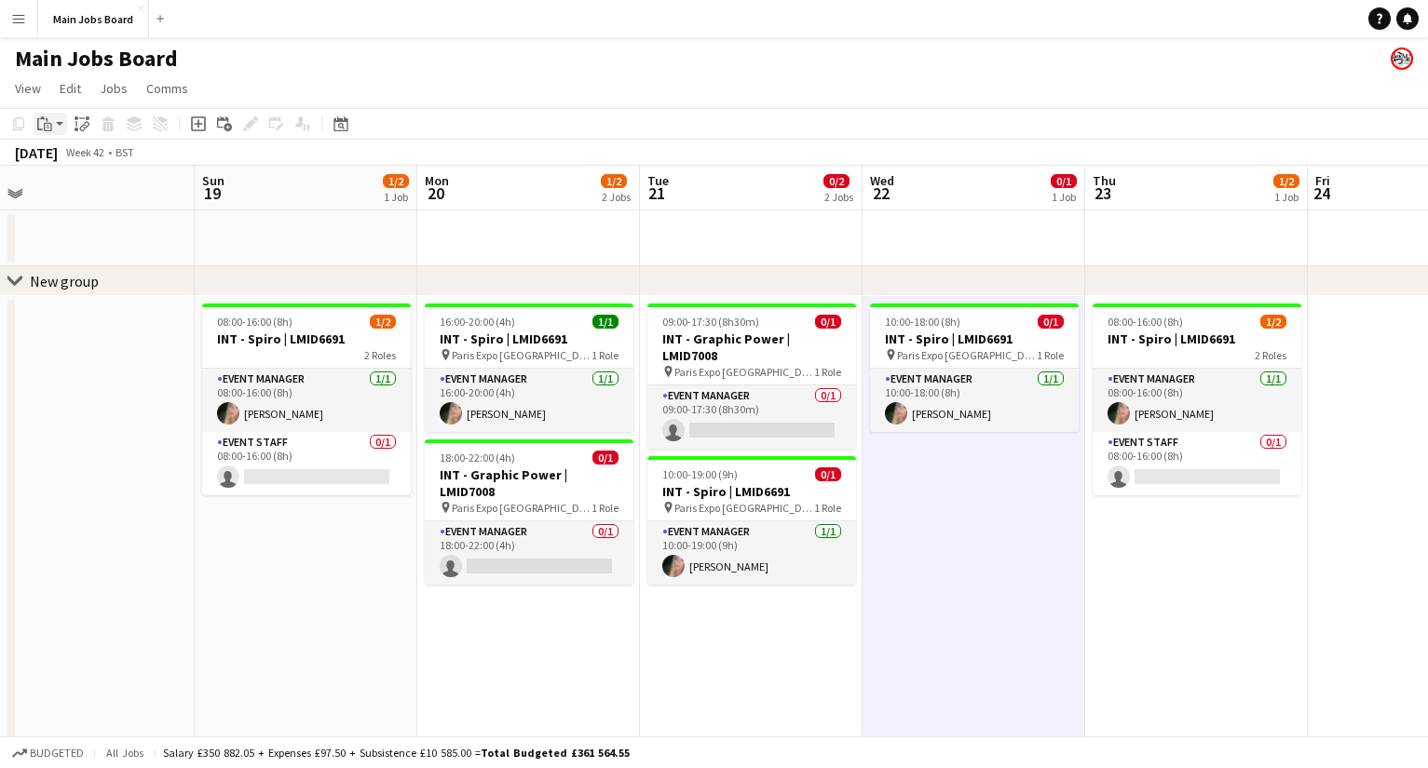
click at [40, 119] on icon "Paste" at bounding box center [44, 123] width 15 height 15
click at [82, 159] on link "Paste Command V" at bounding box center [122, 159] width 147 height 17
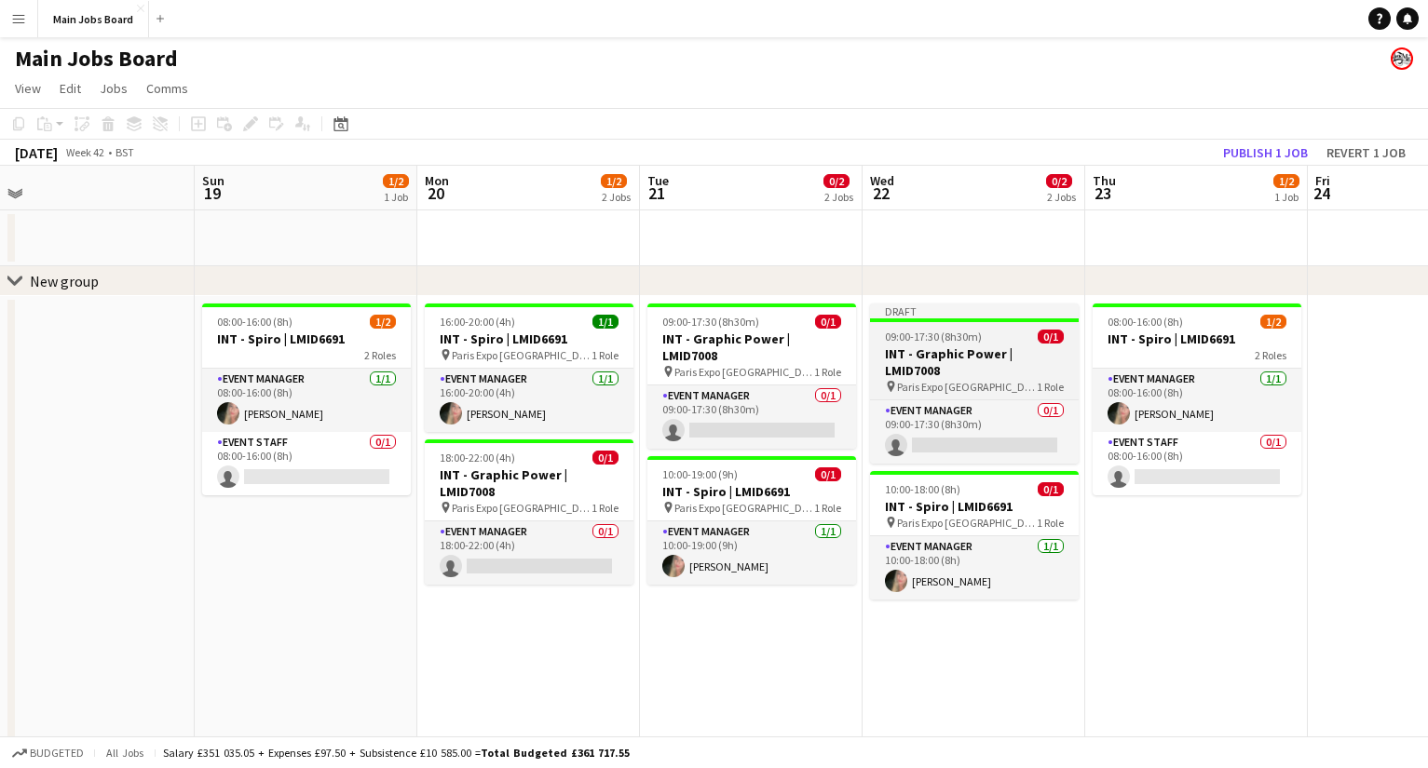
click at [927, 336] on span "09:00-17:30 (8h30m)" at bounding box center [933, 337] width 97 height 14
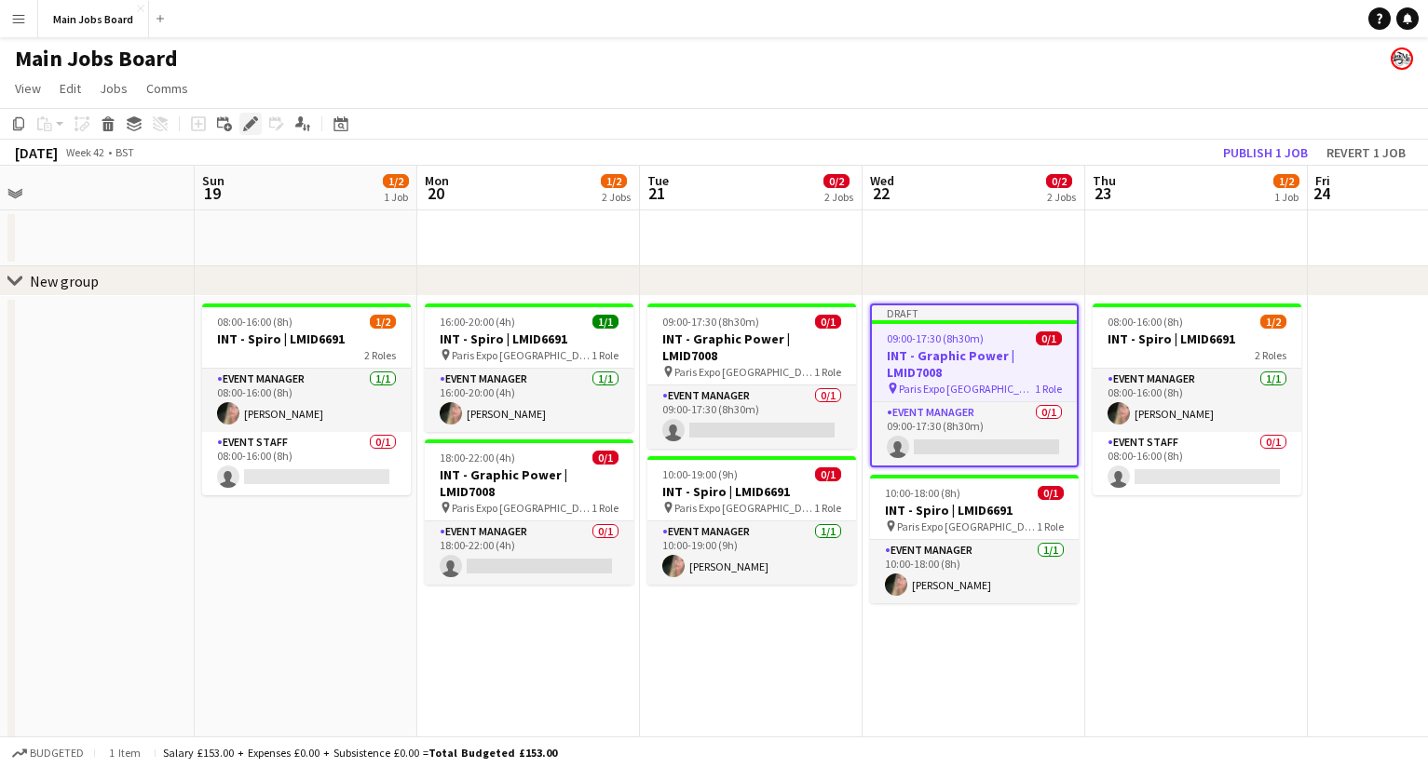
click at [244, 126] on icon "Edit" at bounding box center [250, 123] width 15 height 15
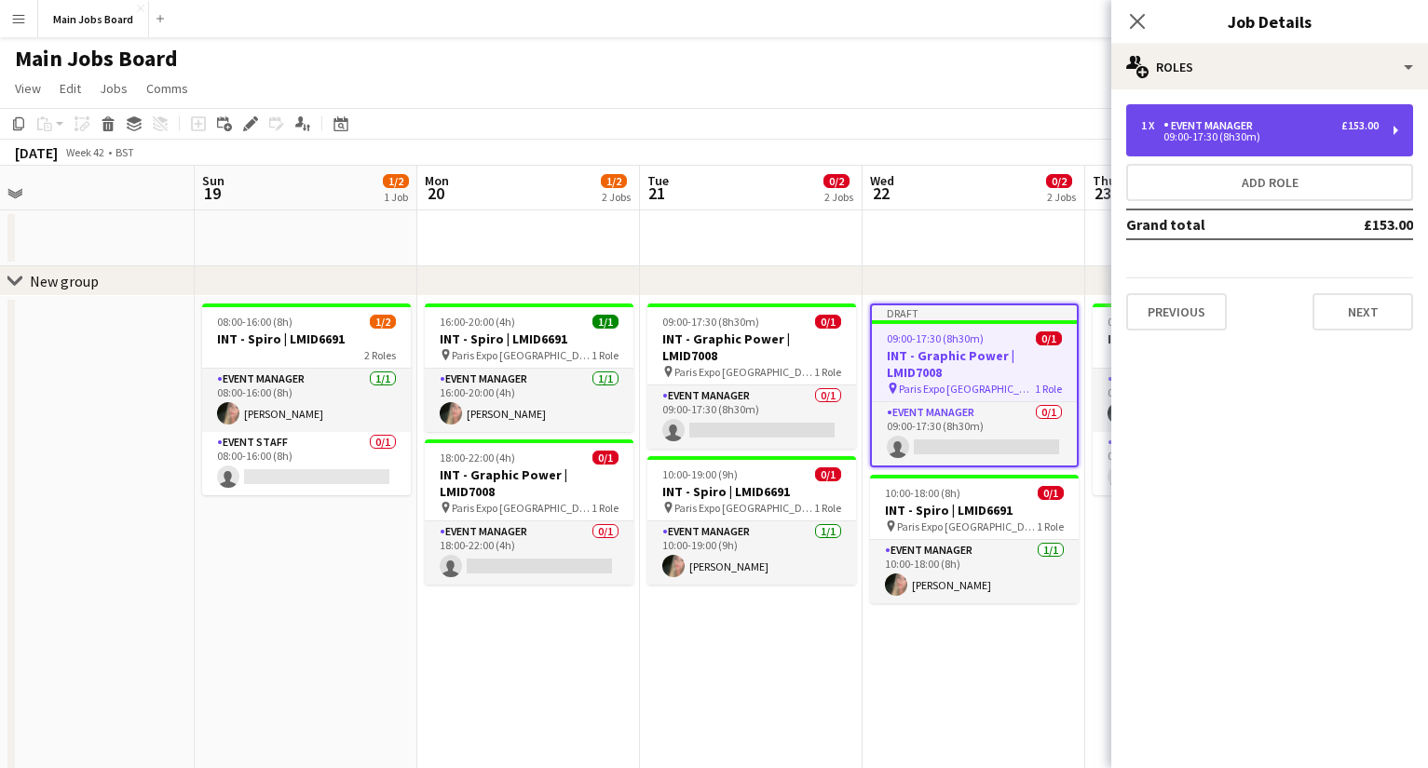
click at [1011, 137] on div "09:00-17:30 (8h30m)" at bounding box center [1259, 136] width 237 height 9
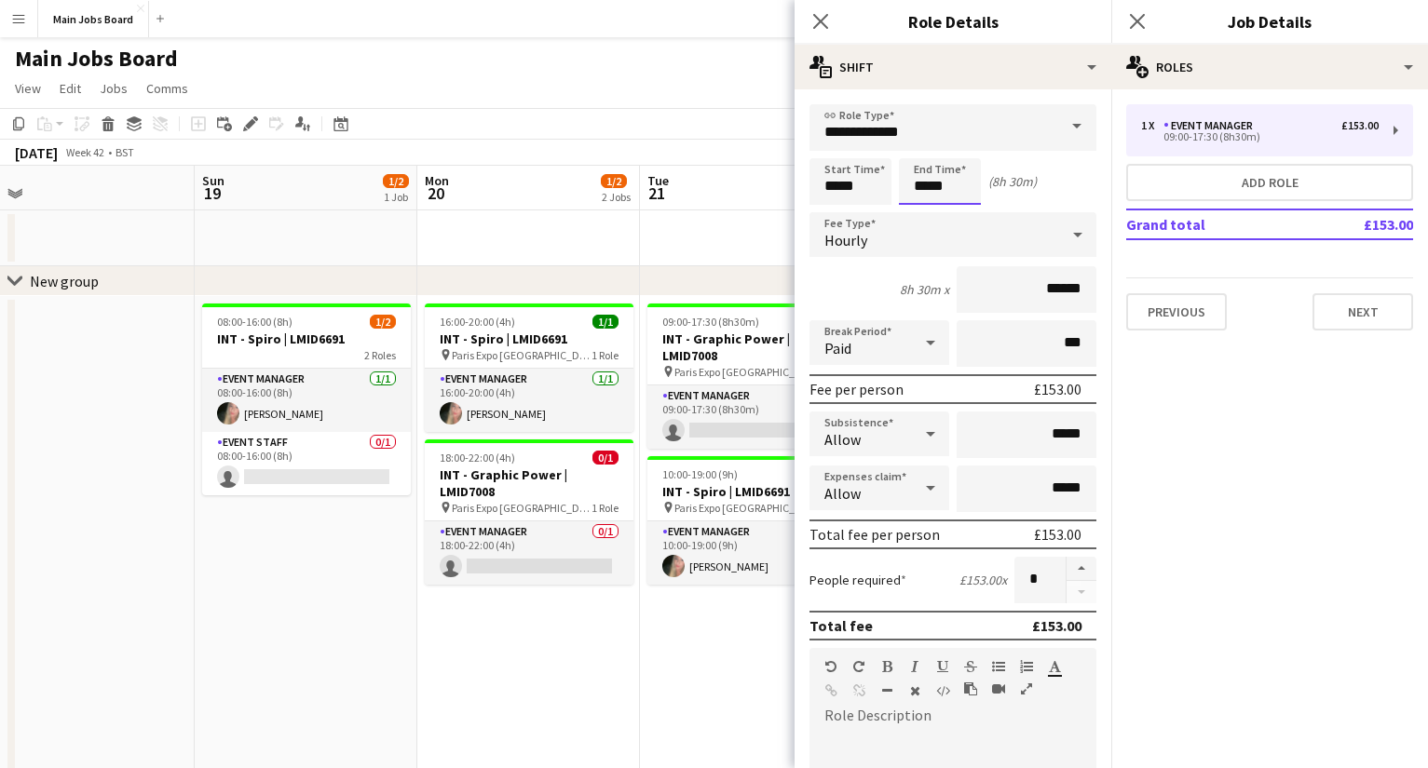
click at [959, 190] on input "*****" at bounding box center [940, 181] width 82 height 47
type input "*****"
click at [1011, 318] on button "Next" at bounding box center [1362, 311] width 101 height 37
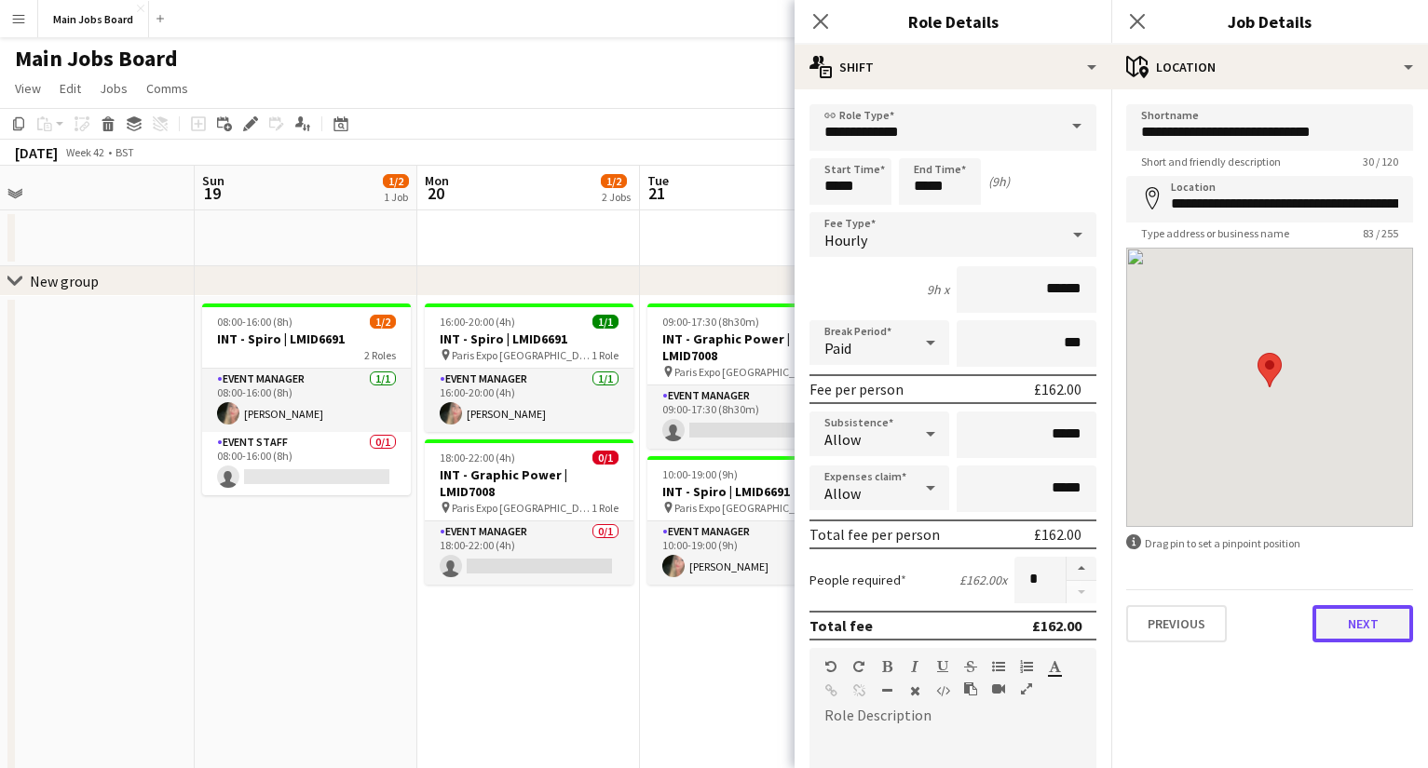
click at [1011, 616] on button "Next" at bounding box center [1362, 623] width 101 height 37
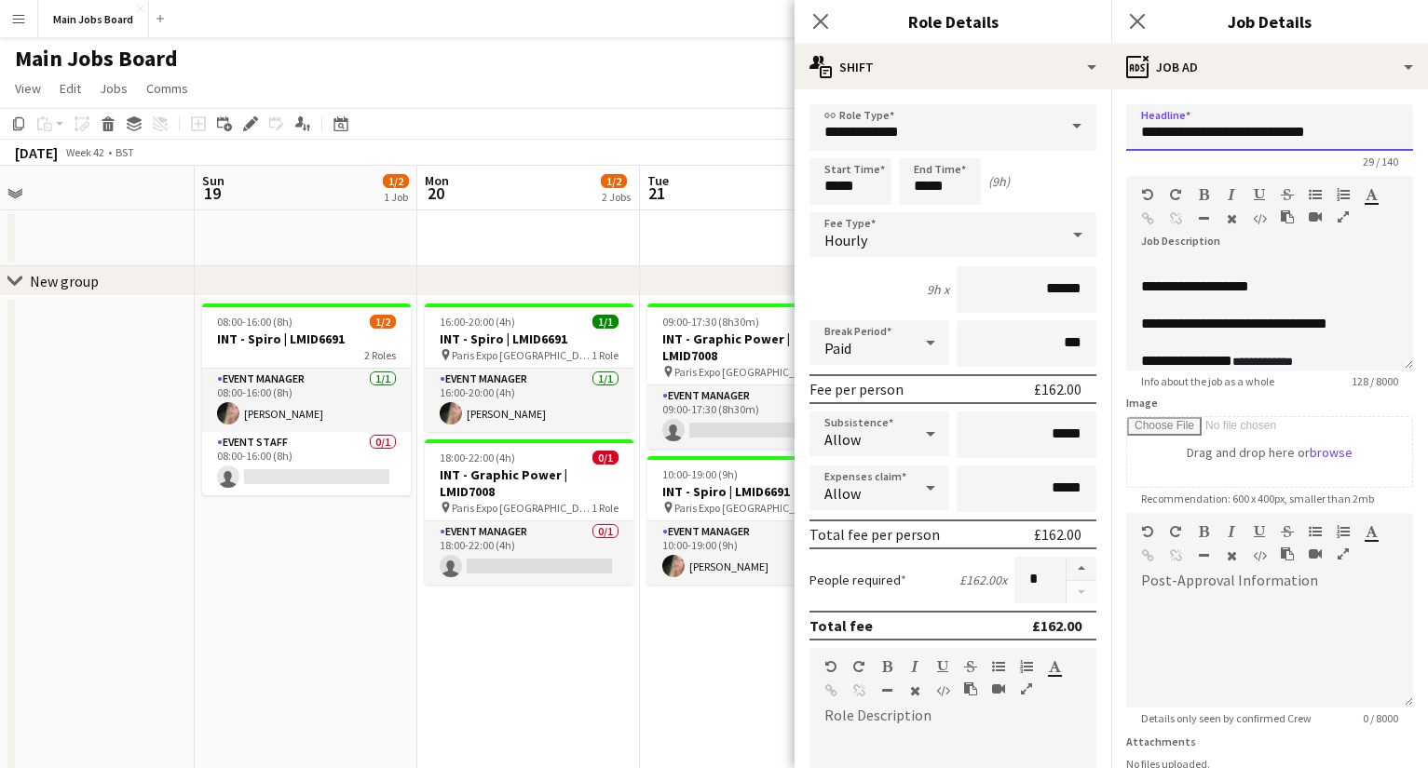
drag, startPoint x: 1200, startPoint y: 130, endPoint x: 897, endPoint y: 130, distance: 303.6
click at [1011, 130] on input "**********" at bounding box center [1269, 127] width 287 height 47
type input "**********"
click at [1011, 21] on icon at bounding box center [1137, 21] width 18 height 18
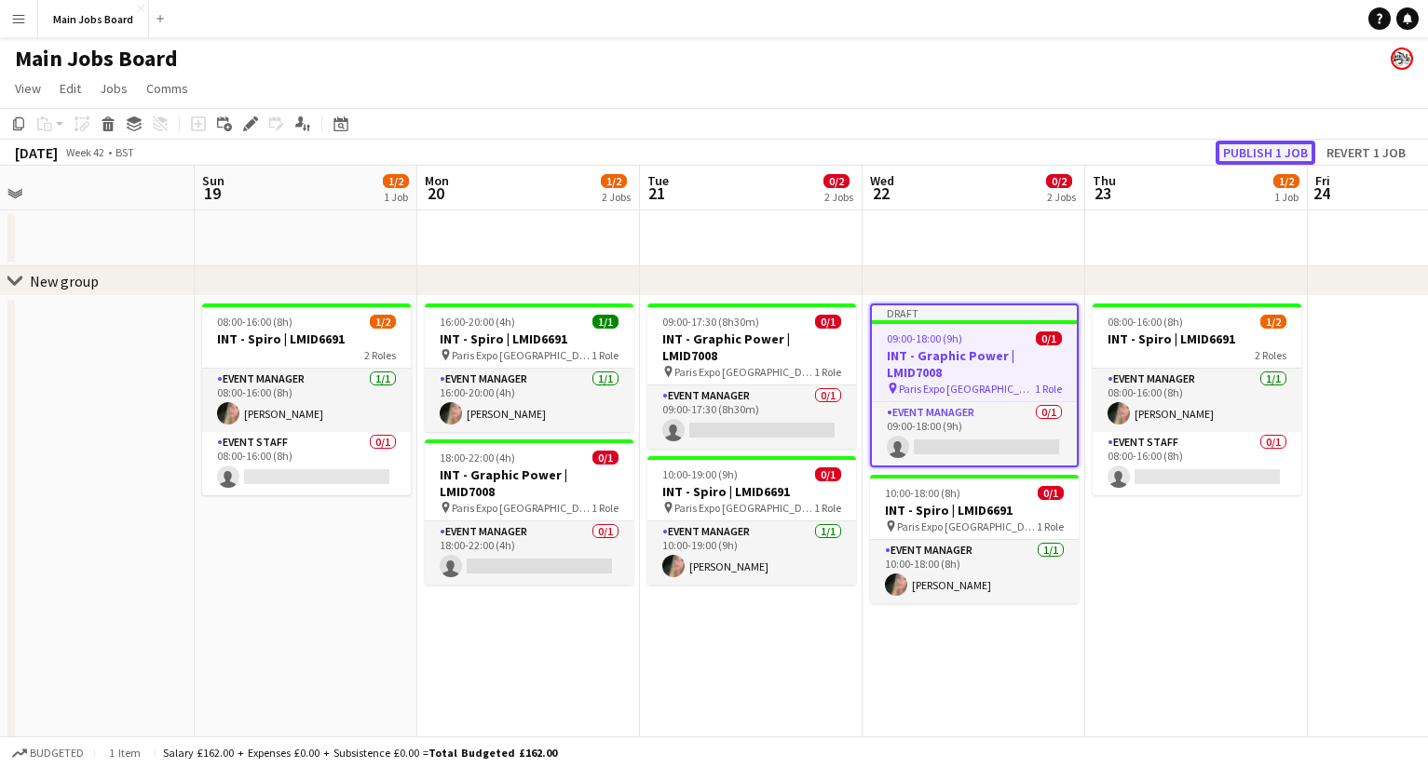
click at [1011, 154] on button "Publish 1 job" at bounding box center [1265, 153] width 100 height 24
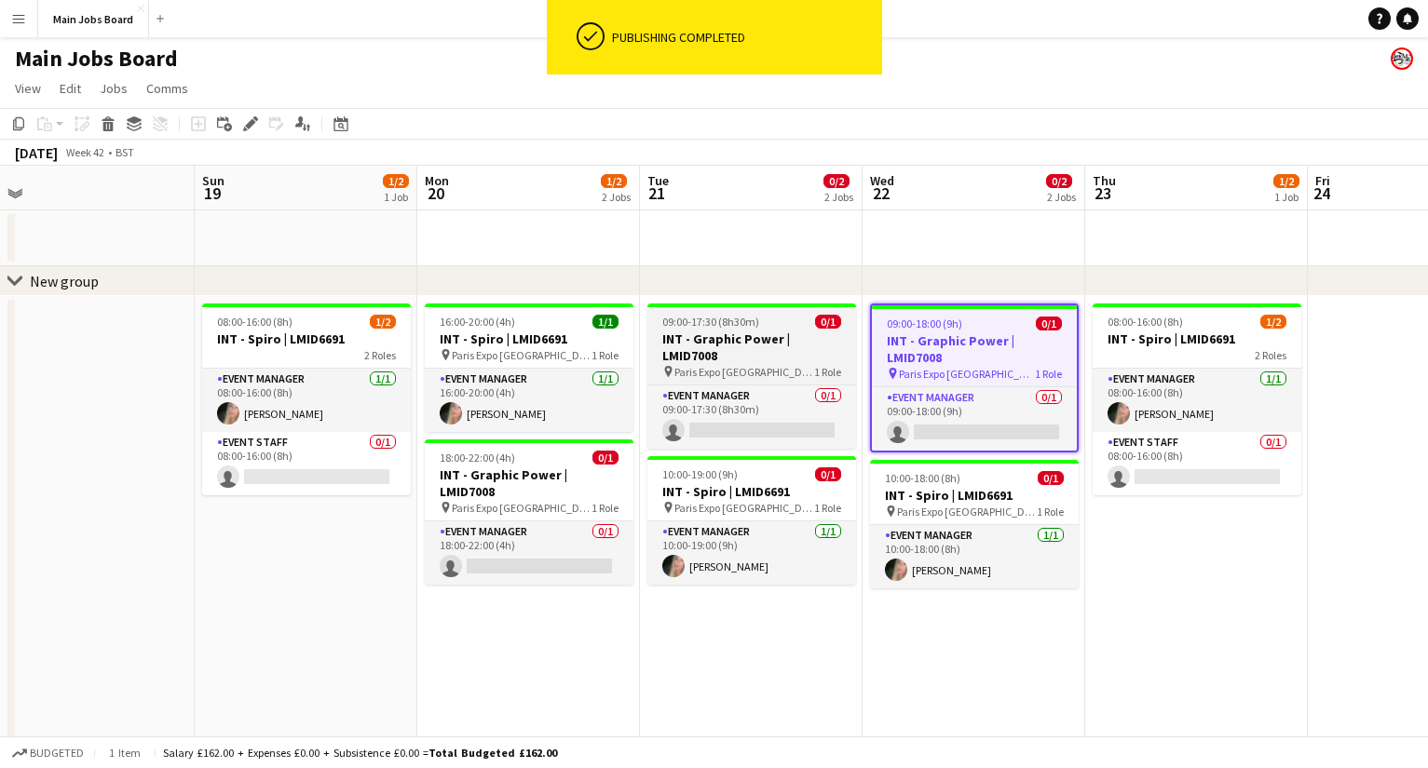
click at [716, 325] on span "09:00-17:30 (8h30m)" at bounding box center [710, 322] width 97 height 14
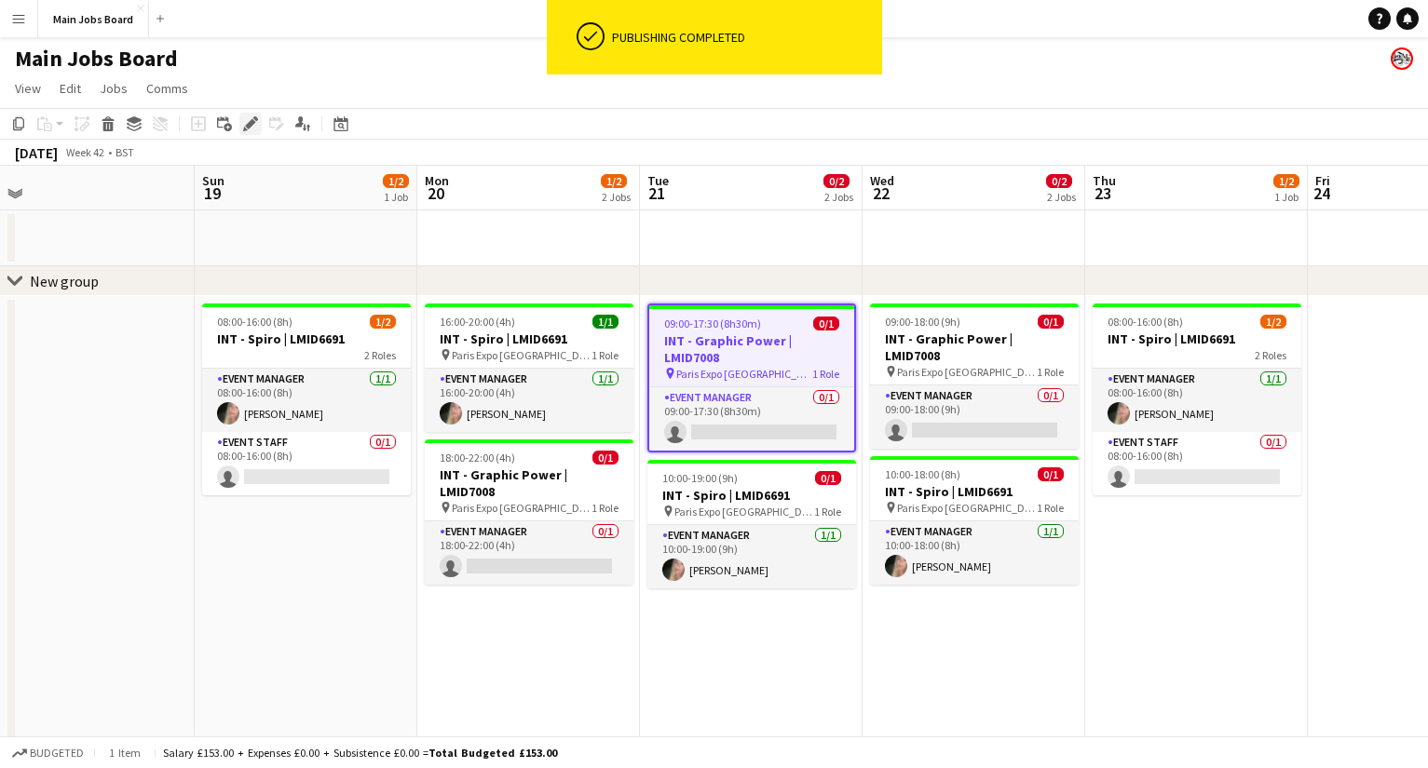
click at [257, 129] on icon "Edit" at bounding box center [250, 123] width 15 height 15
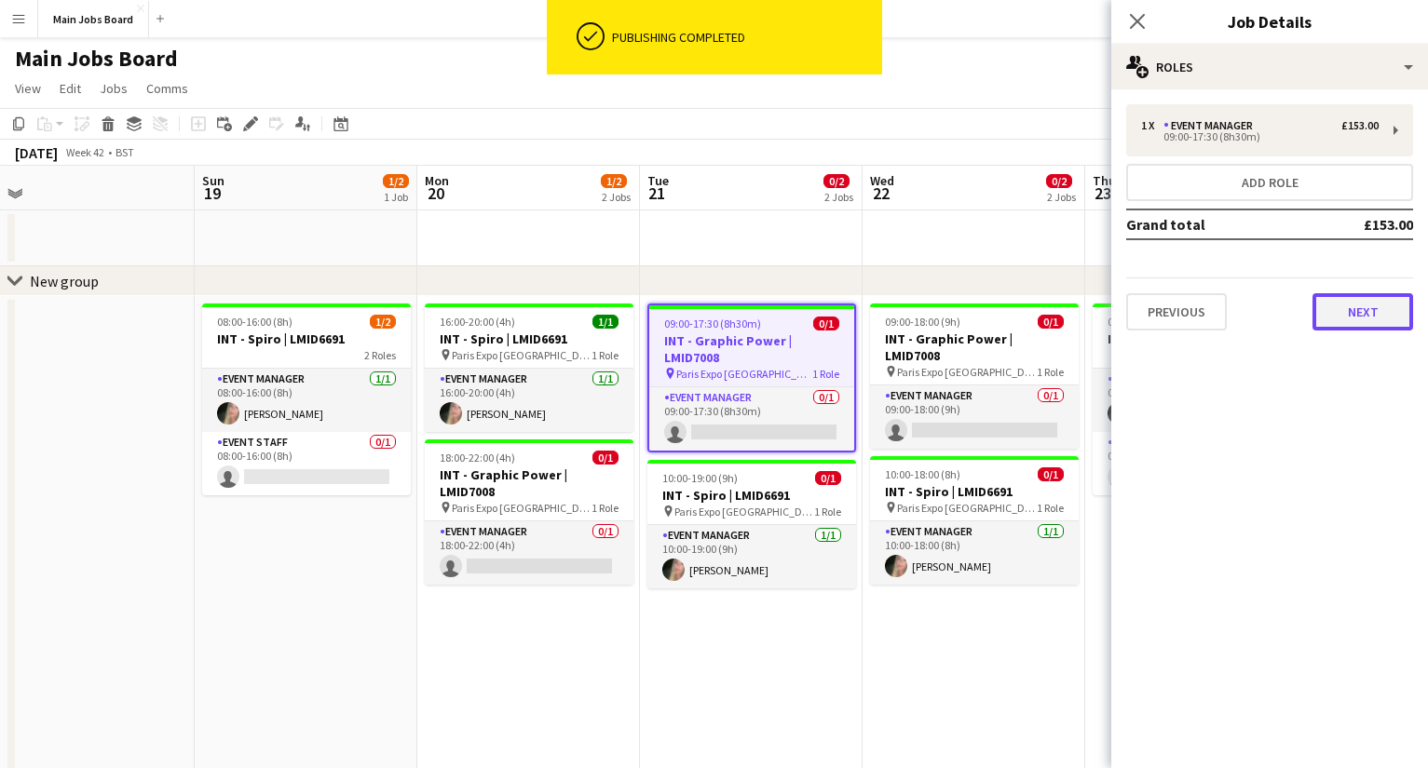
click at [1011, 314] on button "Next" at bounding box center [1362, 311] width 101 height 37
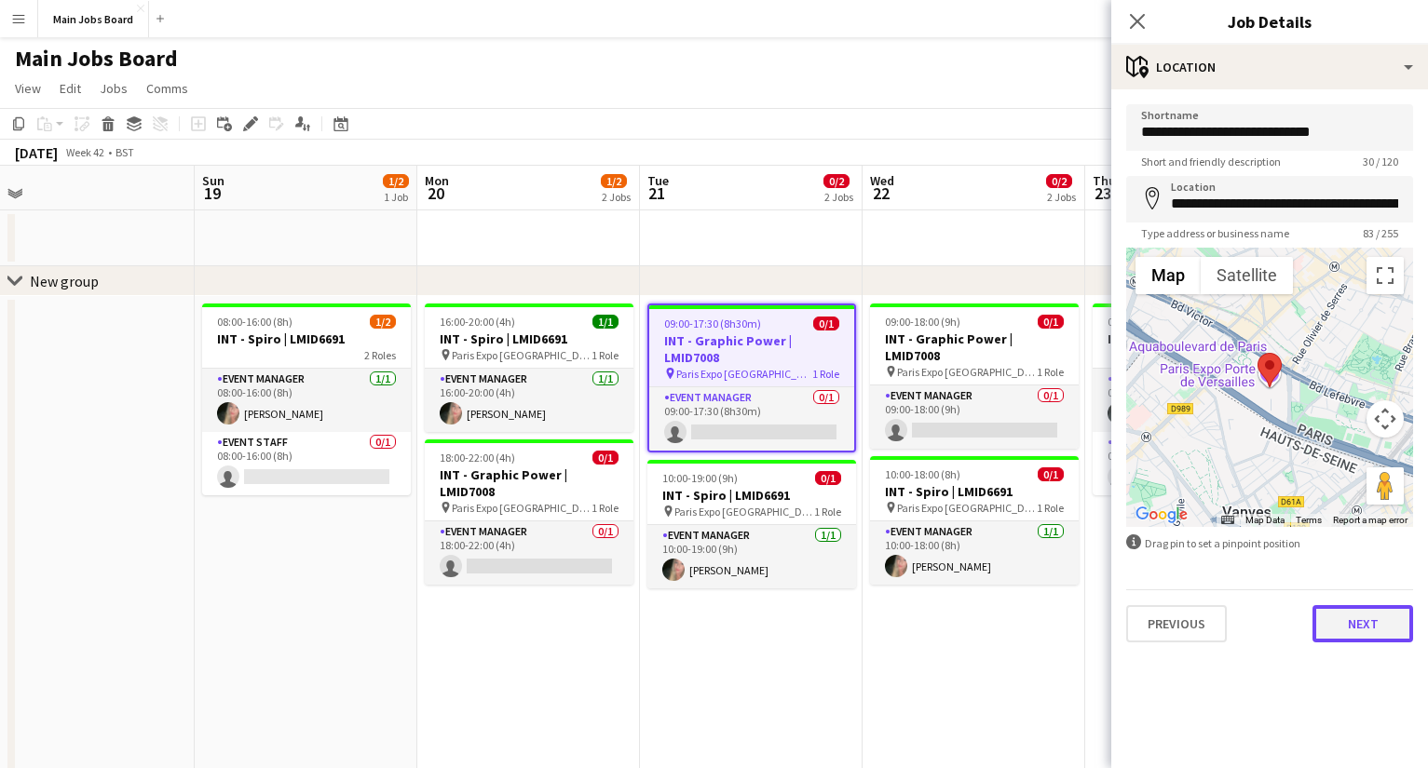
click at [1011, 616] on button "Next" at bounding box center [1362, 623] width 101 height 37
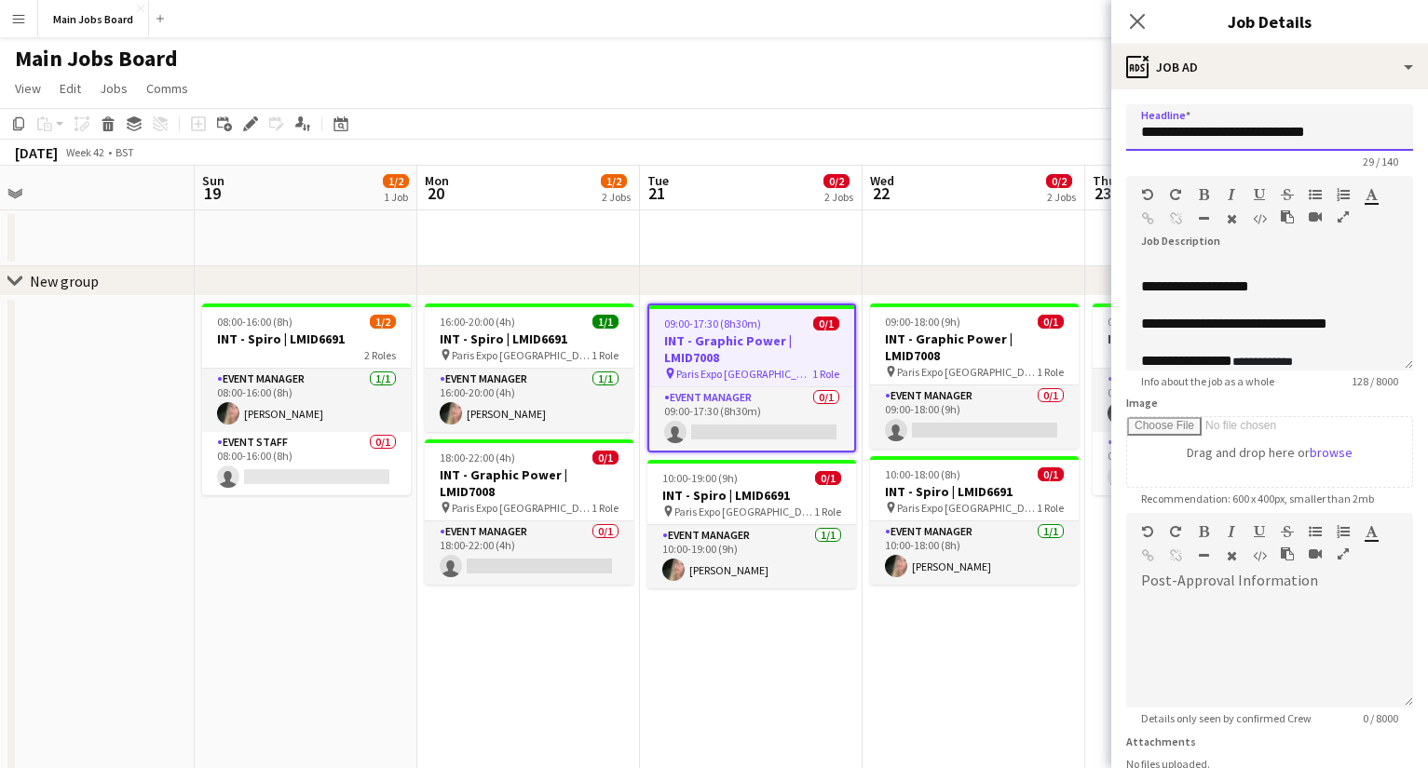
drag, startPoint x: 1199, startPoint y: 133, endPoint x: 841, endPoint y: 133, distance: 358.5
click at [1011, 133] on input "**********" at bounding box center [1269, 127] width 287 height 47
type input "**********"
click at [1011, 20] on icon "Close pop-in" at bounding box center [1137, 21] width 18 height 18
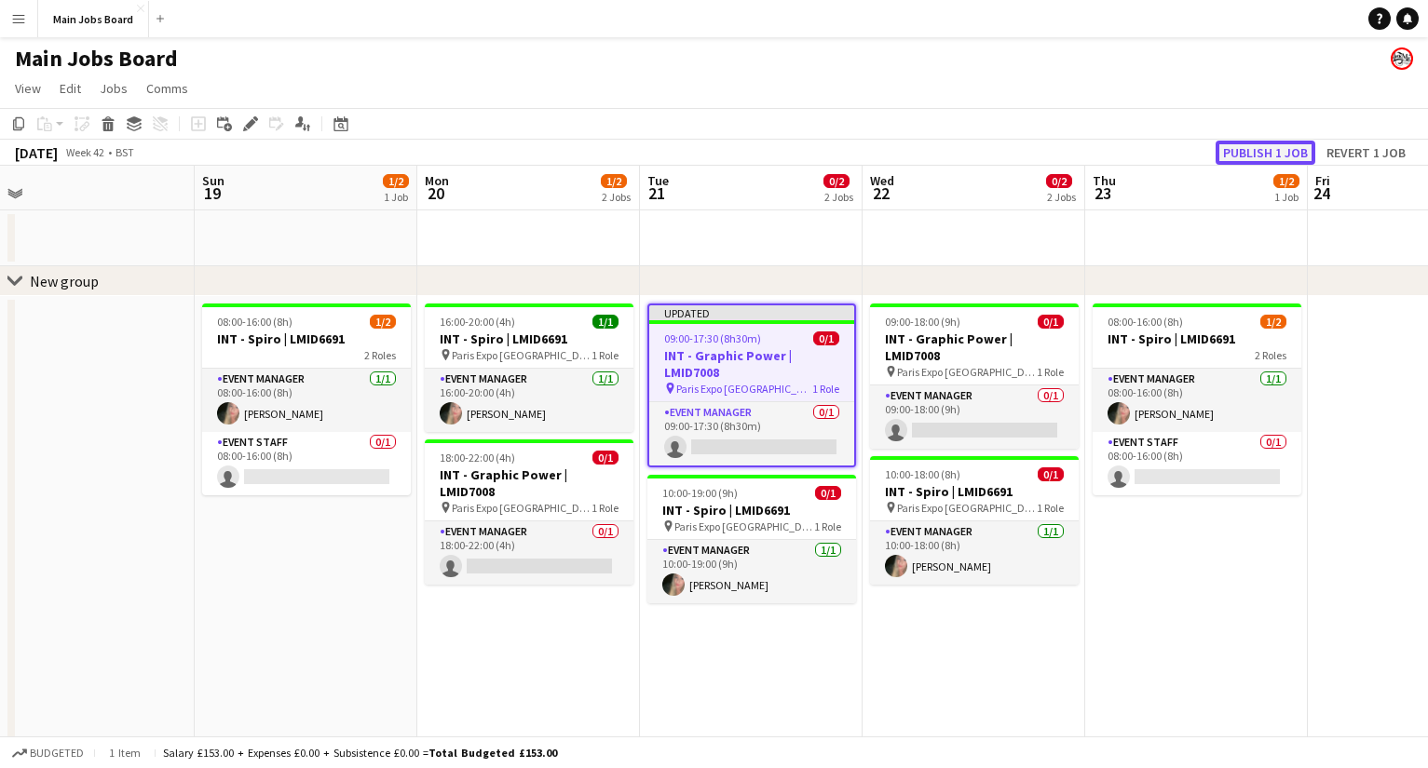
click at [1011, 154] on button "Publish 1 job" at bounding box center [1265, 153] width 100 height 24
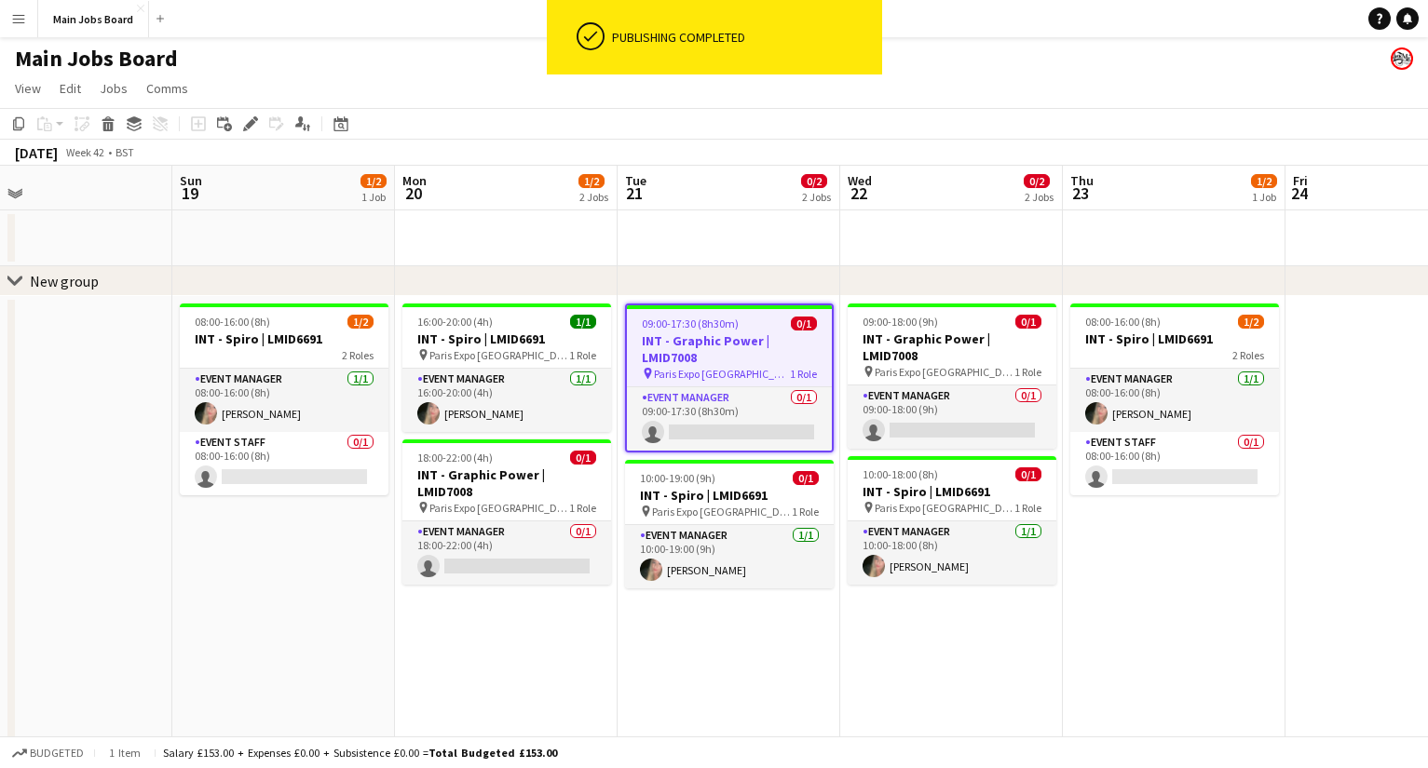
drag, startPoint x: 949, startPoint y: 631, endPoint x: 926, endPoint y: 631, distance: 23.3
click at [926, 616] on app-calendar-viewport "Thu 16 1/5 3 Jobs Fri 17 2/2 1 Job Sat 18 Sun 19 1/2 1 Job Mon 20 1/2 2 Jobs Tu…" at bounding box center [714, 690] width 1428 height 1049
click at [819, 616] on app-date-cell "09:00-17:30 (8h30m) 0/1 INT - Graphic Power | LMID7008 pin Paris Expo Porte de …" at bounding box center [727, 755] width 223 height 918
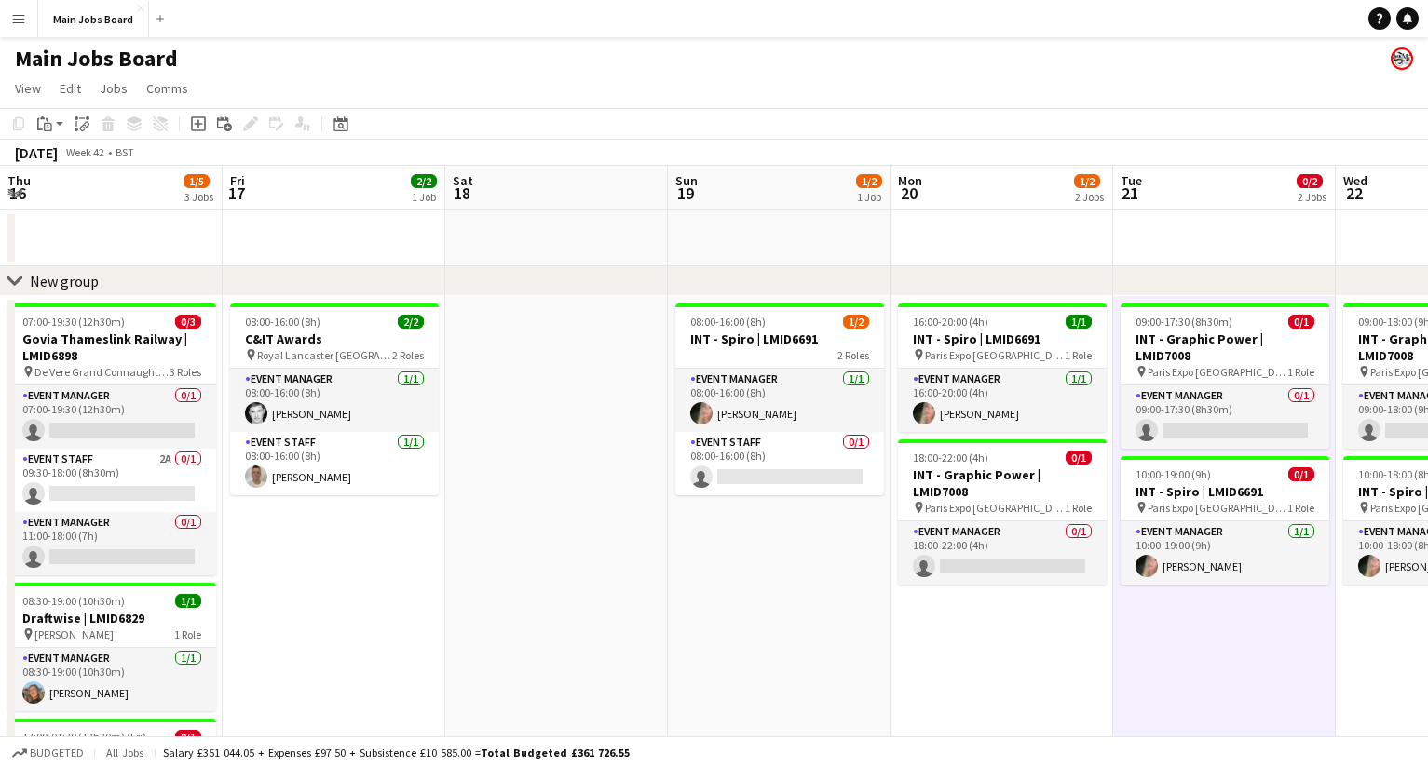
scroll to position [0, 496]
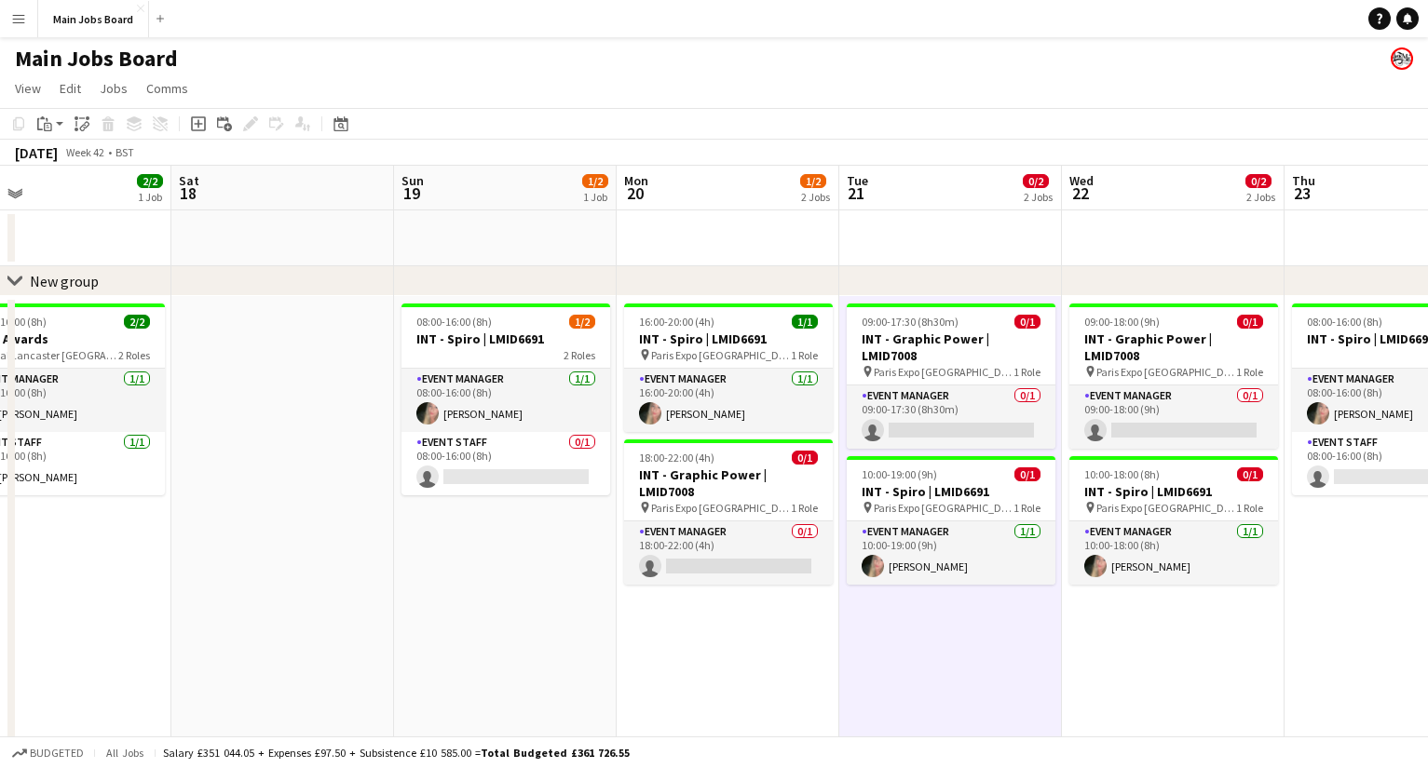
drag, startPoint x: 276, startPoint y: 605, endPoint x: 877, endPoint y: 605, distance: 601.6
click at [863, 605] on app-calendar-viewport "Wed 15 2/5 4 Jobs Thu 16 1/5 3 Jobs Fri 17 2/2 1 Job Sat 18 Sun 19 1/2 1 Job Mo…" at bounding box center [714, 690] width 1428 height 1049
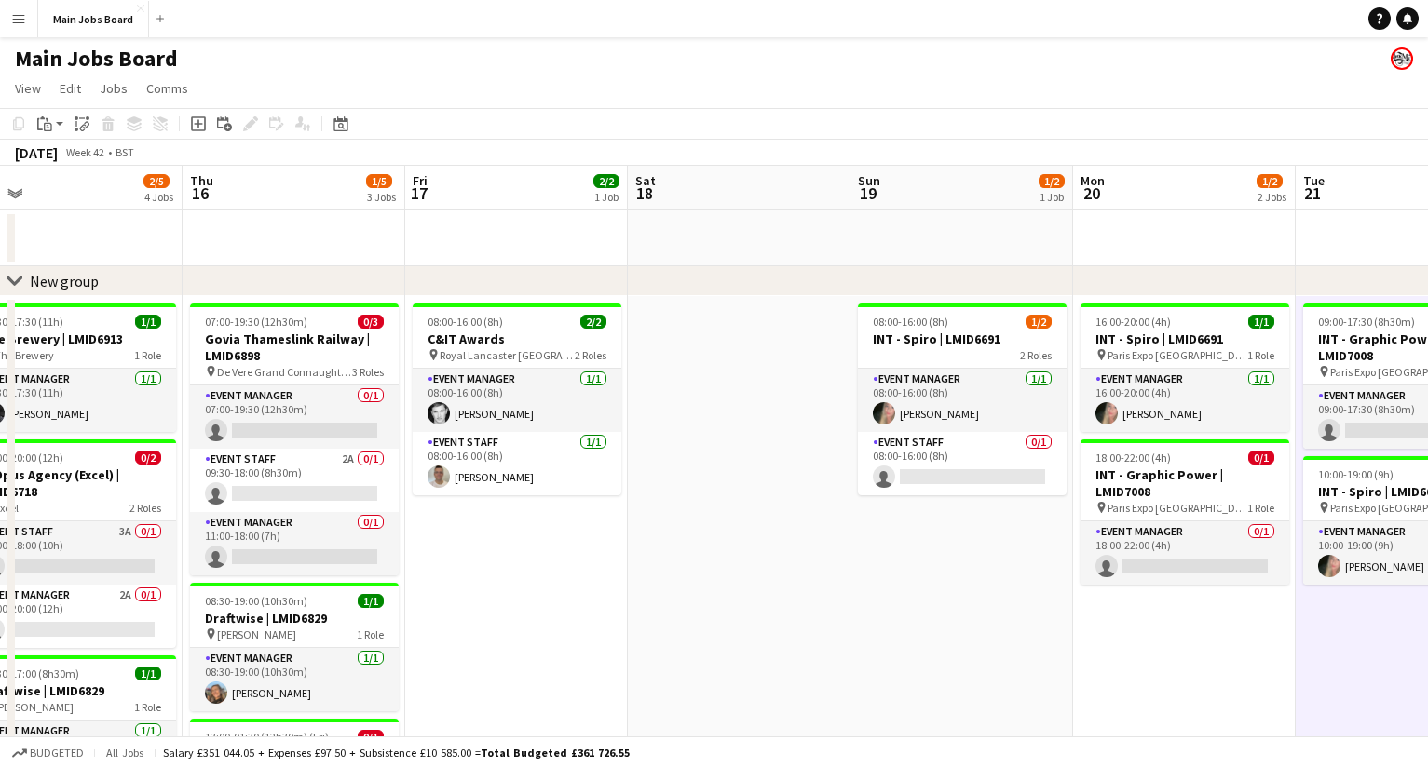
drag, startPoint x: 469, startPoint y: 515, endPoint x: 833, endPoint y: 515, distance: 364.1
click at [833, 515] on app-calendar-viewport "Mon 13 4/4 2 Jobs Tue 14 3/5 4 Jobs Wed 15 2/5 4 Jobs Thu 16 1/5 3 Jobs Fri 17 …" at bounding box center [714, 690] width 1428 height 1049
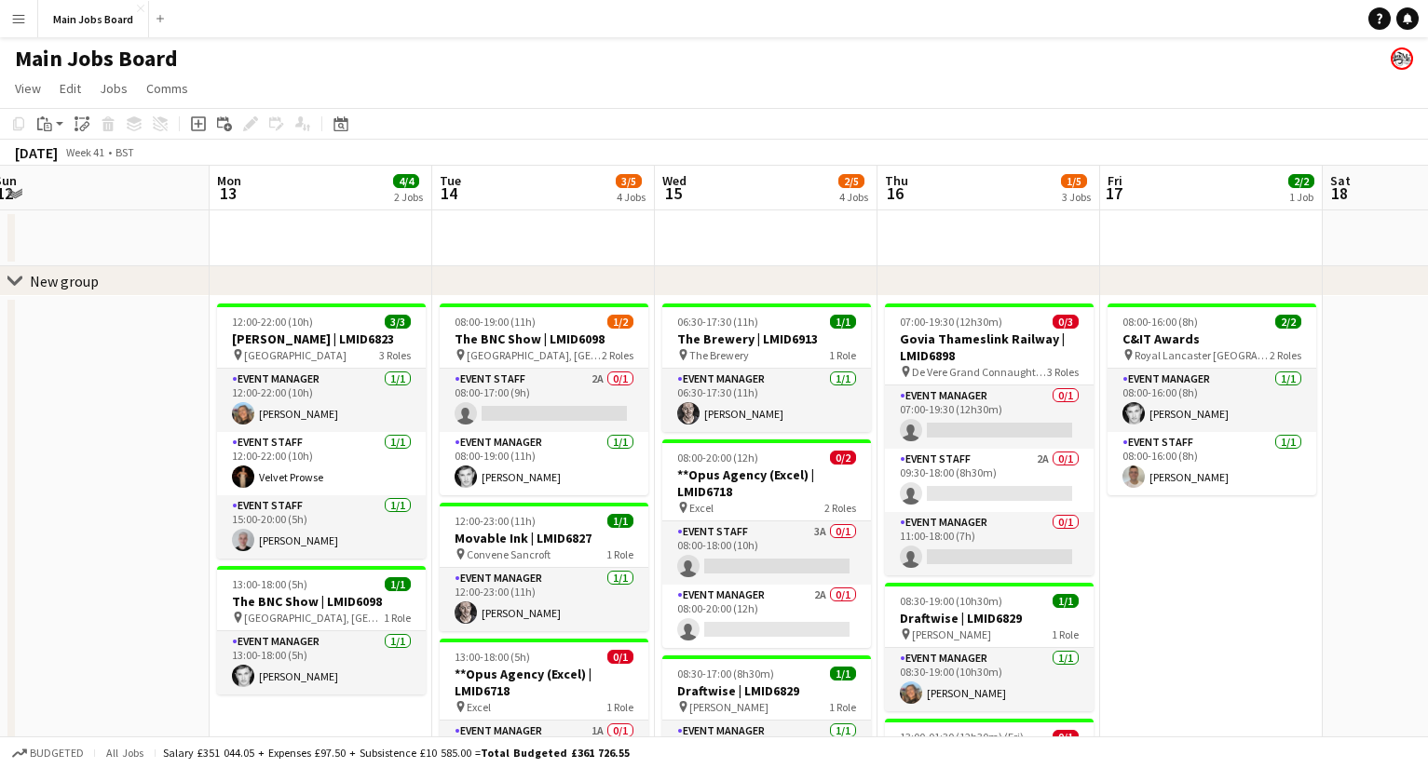
scroll to position [0, 457]
drag, startPoint x: 738, startPoint y: 588, endPoint x: 1161, endPoint y: 588, distance: 422.8
click at [1161, 588] on app-calendar-viewport "Fri 10 3/3 2 Jobs Sat 11 2/2 1 Job Sun 12 Mon 13 4/4 2 Jobs Tue 14 3/5 4 Jobs W…" at bounding box center [714, 690] width 1428 height 1049
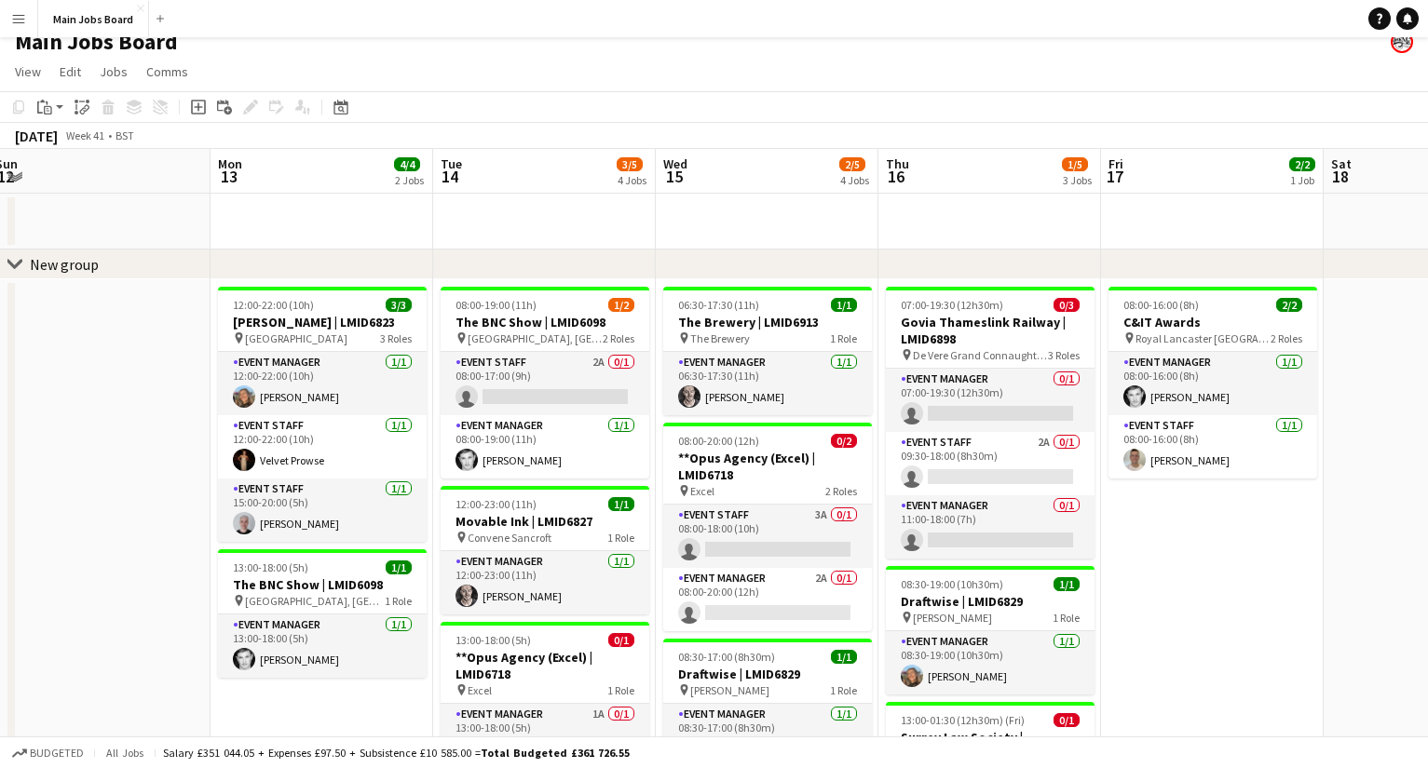
scroll to position [10, 0]
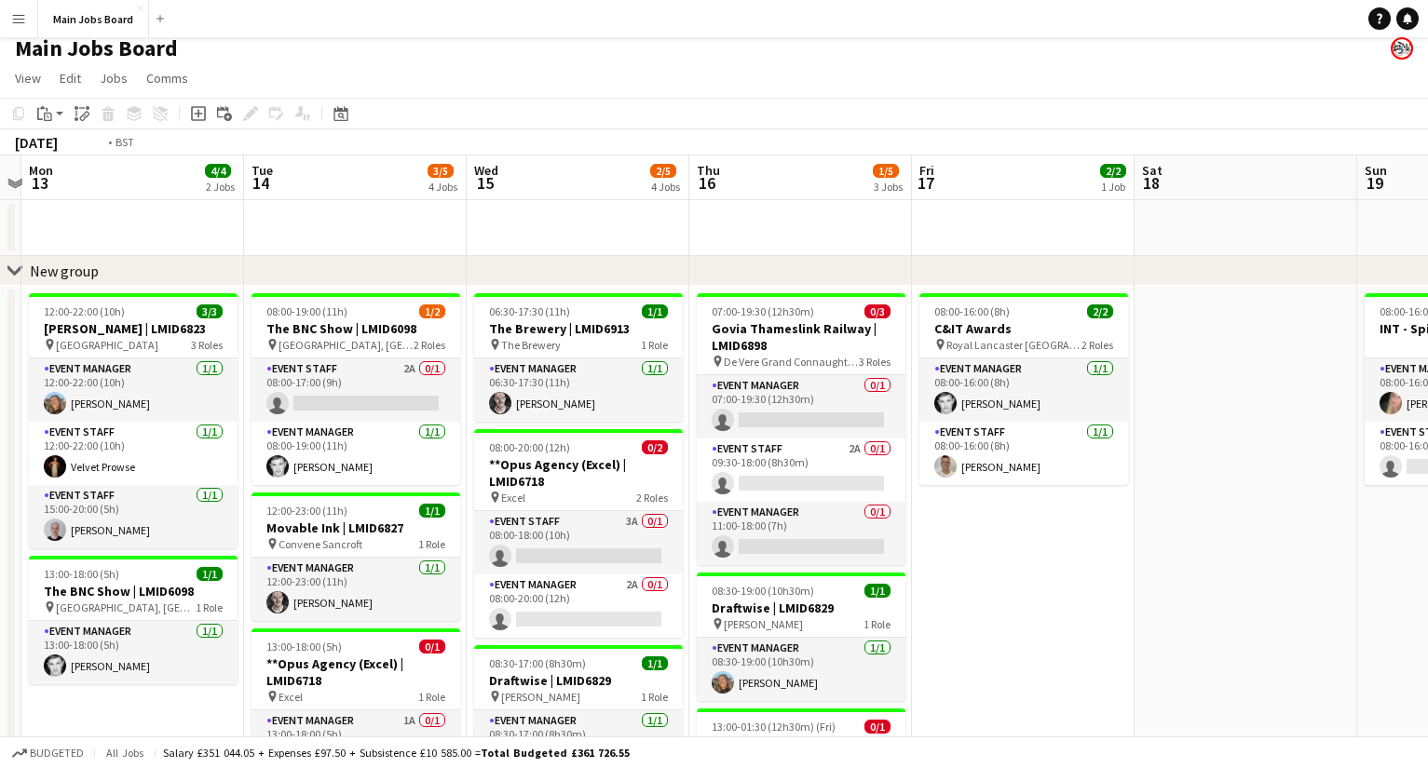
drag, startPoint x: 1266, startPoint y: 584, endPoint x: 616, endPoint y: 565, distance: 650.2
click at [621, 565] on app-calendar-viewport "Fri 10 3/3 2 Jobs Sat 11 2/2 1 Job Sun 12 Mon 13 4/4 2 Jobs Tue 14 3/5 4 Jobs W…" at bounding box center [714, 680] width 1428 height 1049
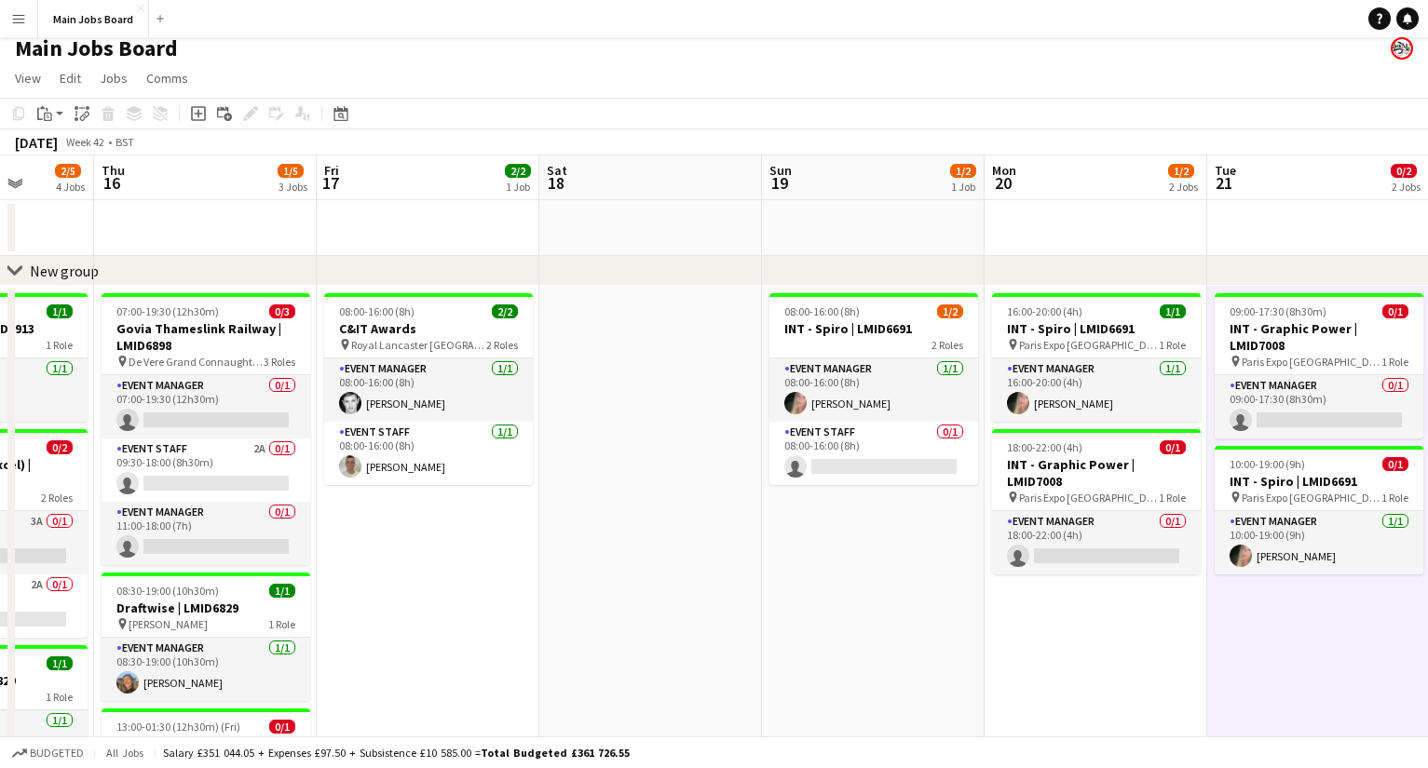
scroll to position [0, 798]
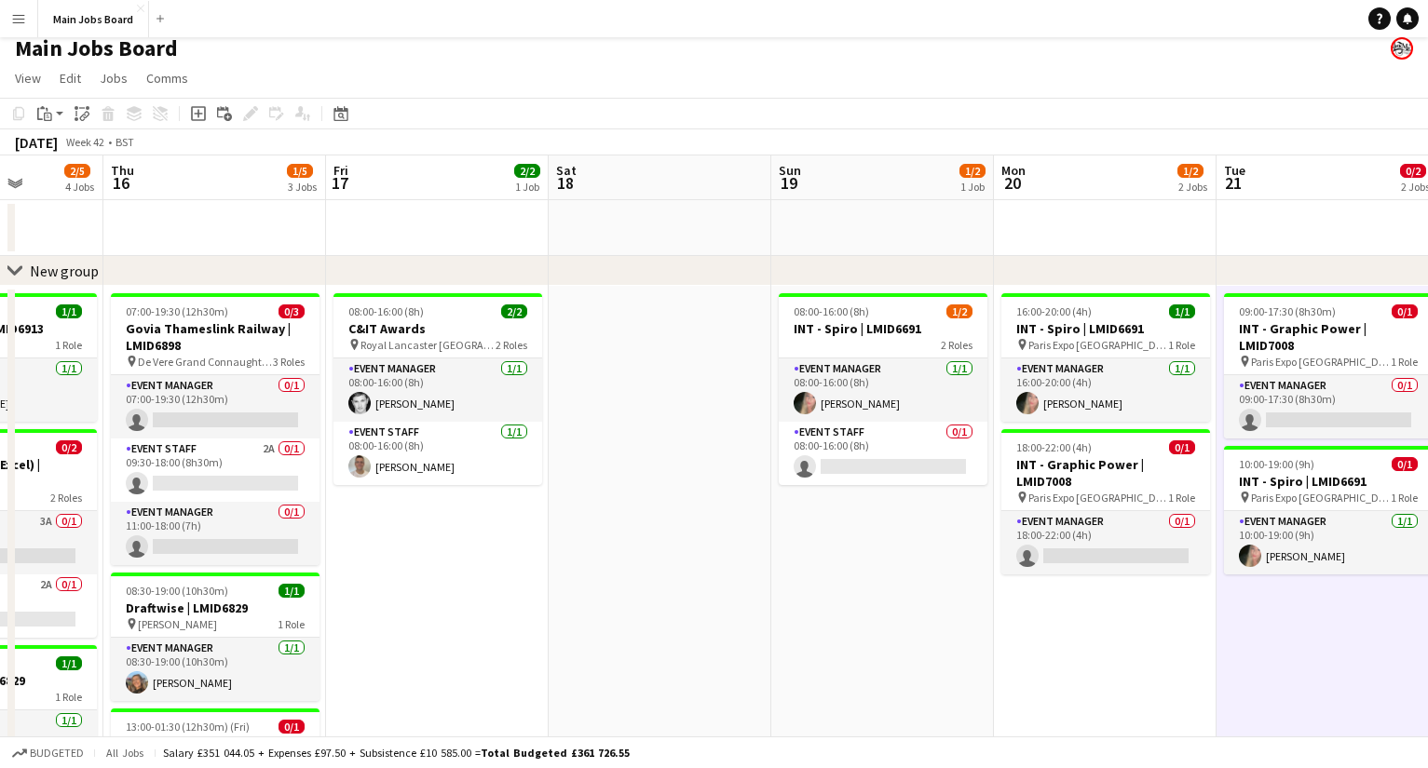
drag, startPoint x: 1116, startPoint y: 585, endPoint x: 529, endPoint y: 575, distance: 586.7
click at [530, 575] on app-calendar-viewport "Sun 12 Mon 13 4/4 2 Jobs Tue 14 3/5 4 Jobs Wed 15 2/5 4 Jobs Thu 16 1/5 3 Jobs …" at bounding box center [714, 680] width 1428 height 1049
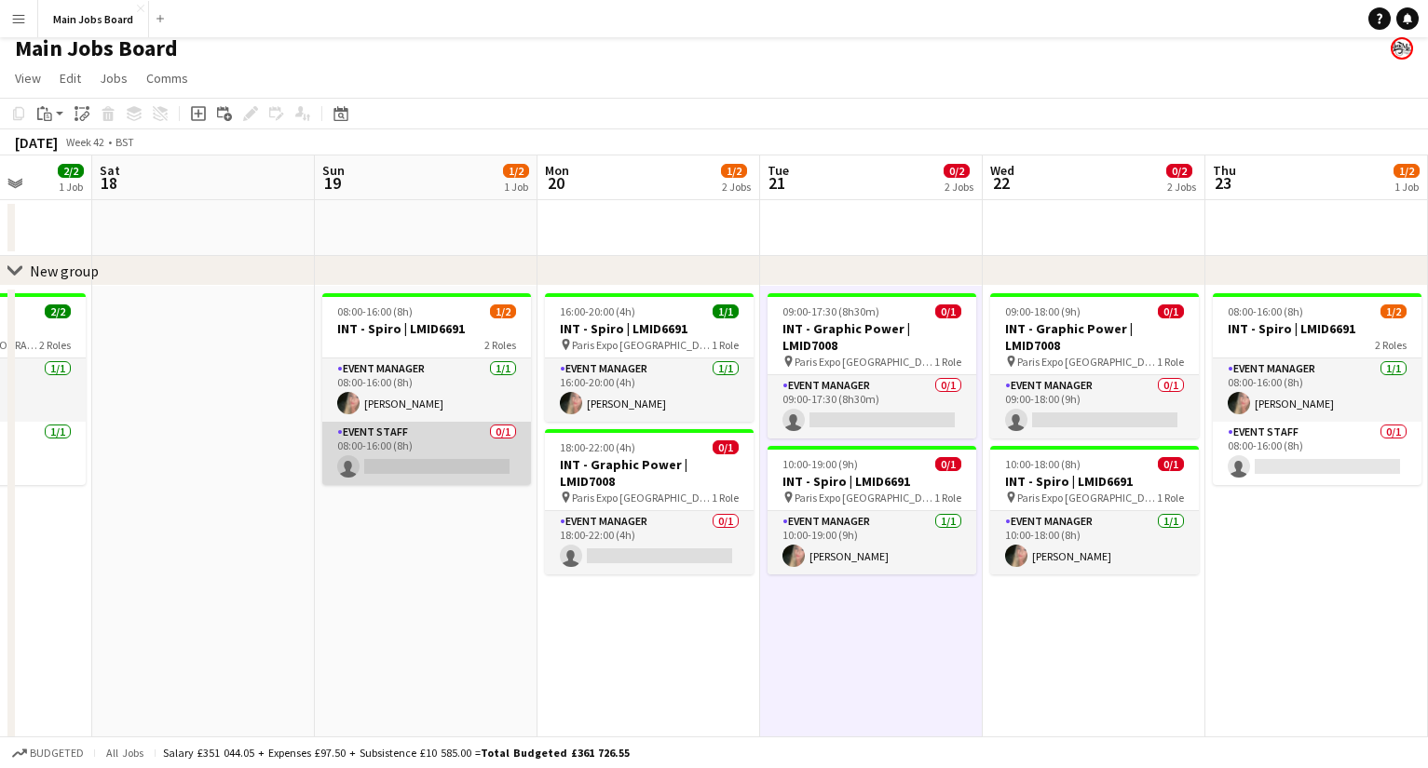
click at [423, 465] on app-card-role "Event Staff 0/1 08:00-16:00 (8h) single-neutral-actions" at bounding box center [426, 453] width 209 height 63
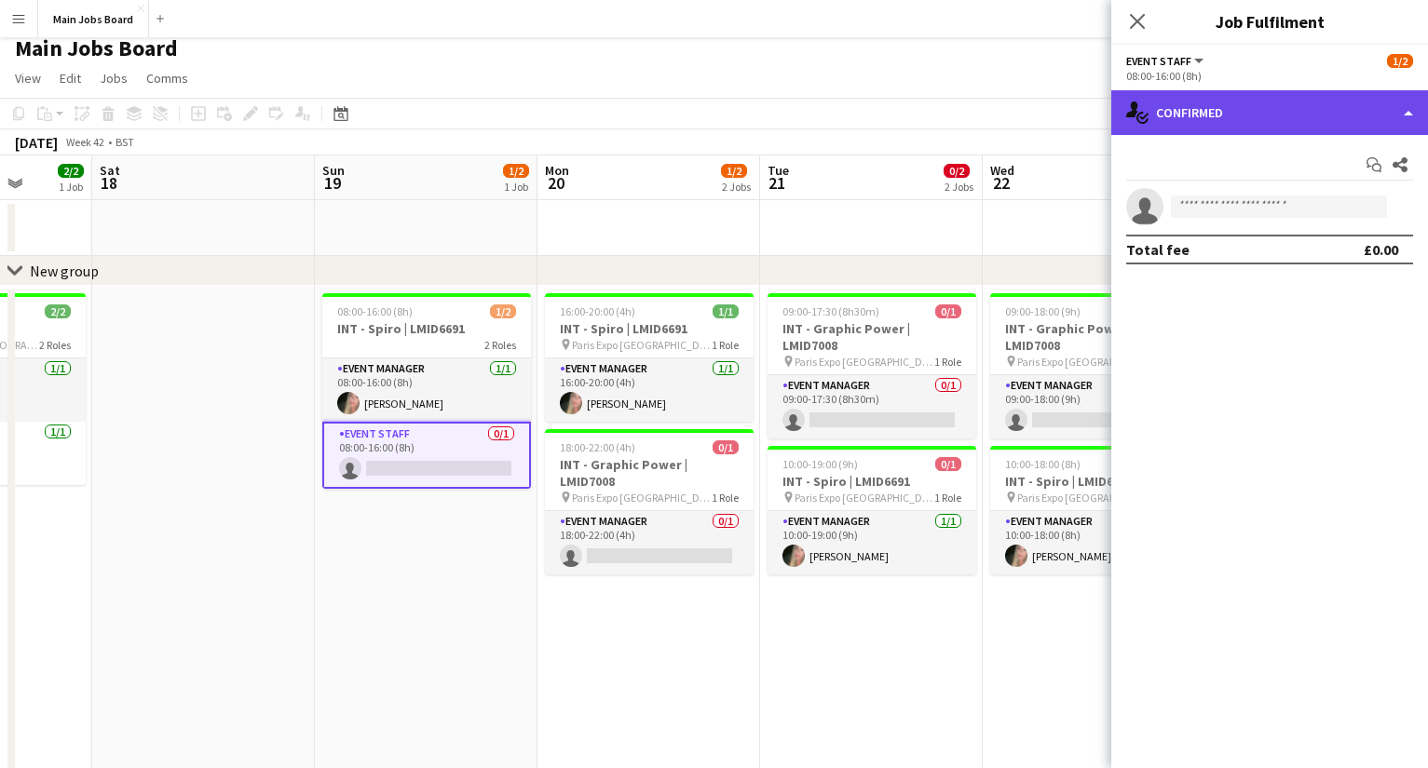
click at [1256, 116] on div "single-neutral-actions-check-2 Confirmed" at bounding box center [1269, 112] width 317 height 45
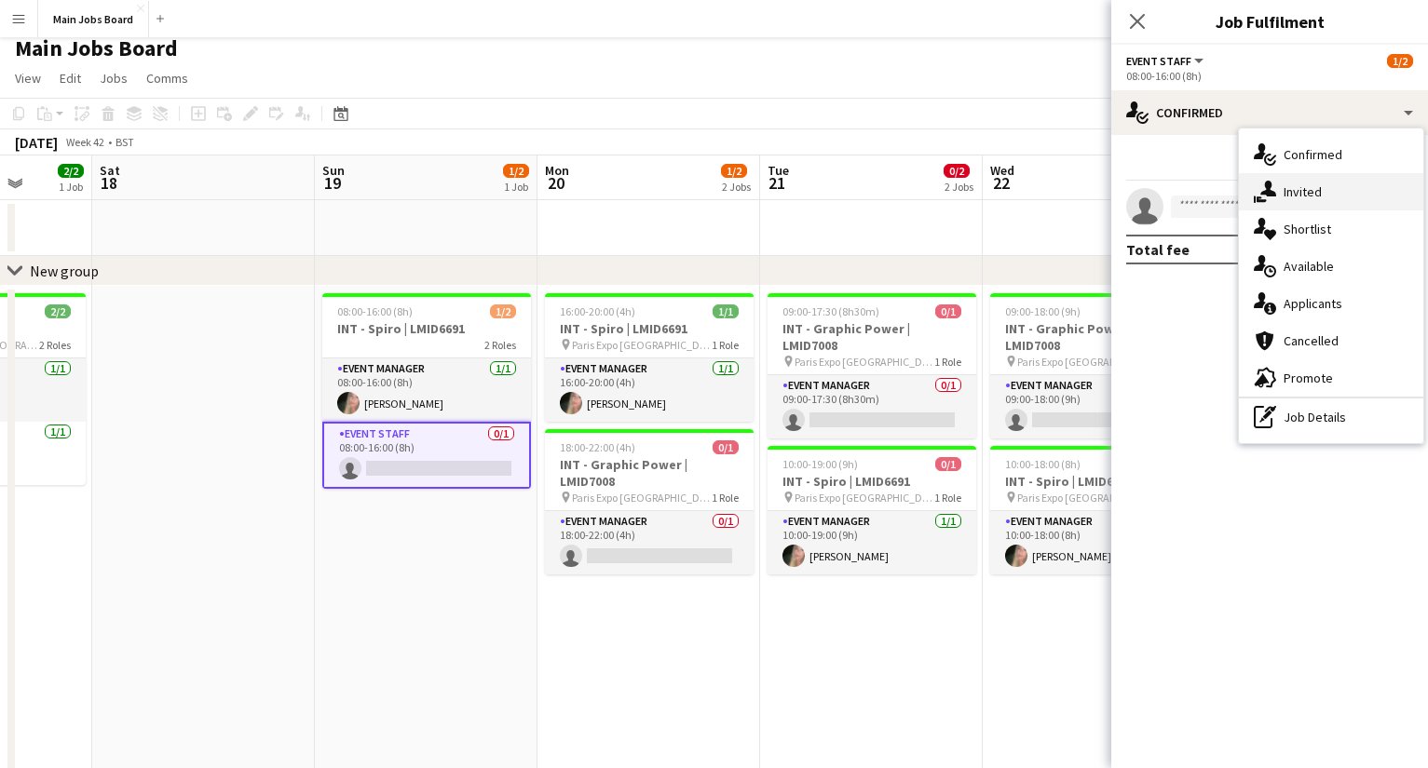
click at [1360, 199] on div "single-neutral-actions-share-1 Invited" at bounding box center [1330, 191] width 184 height 37
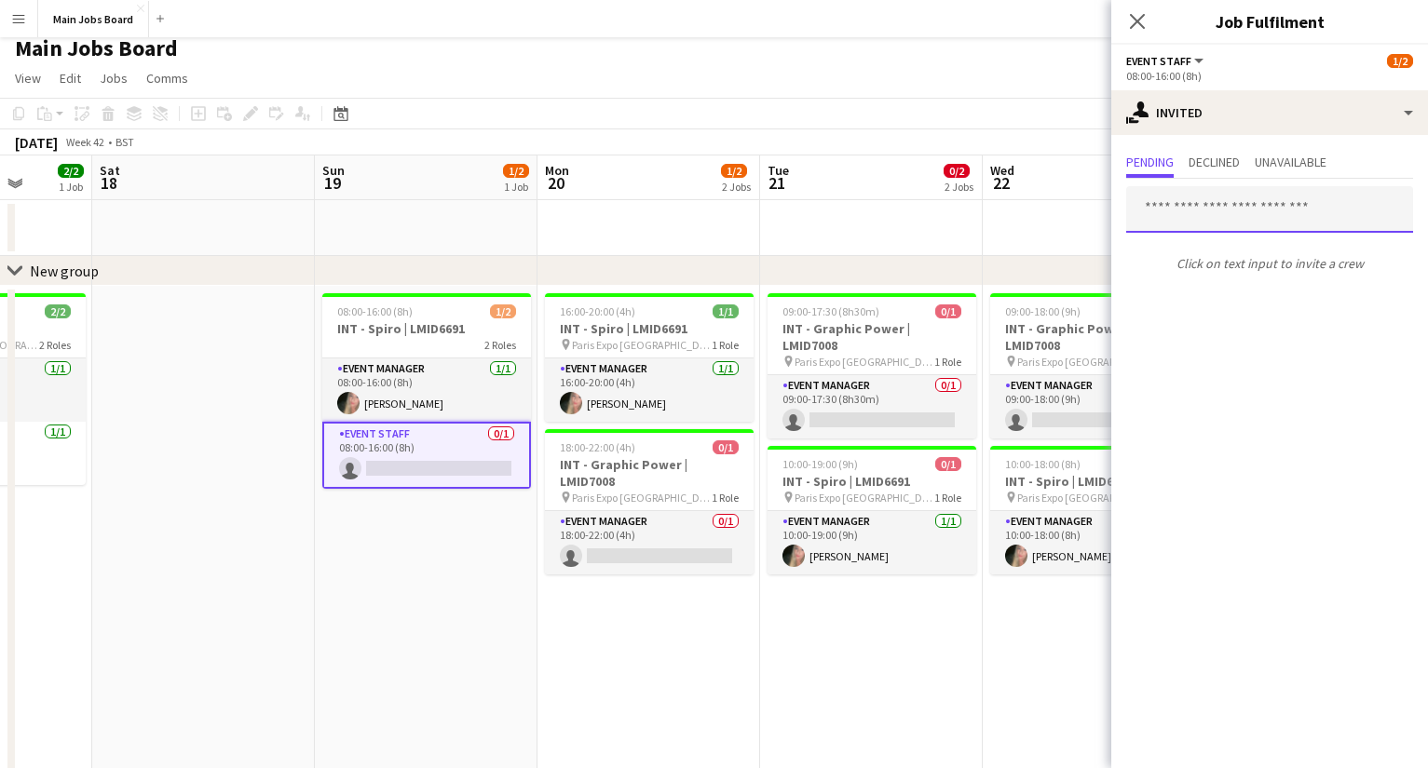
click at [1174, 202] on input "text" at bounding box center [1269, 209] width 287 height 47
type input "*"
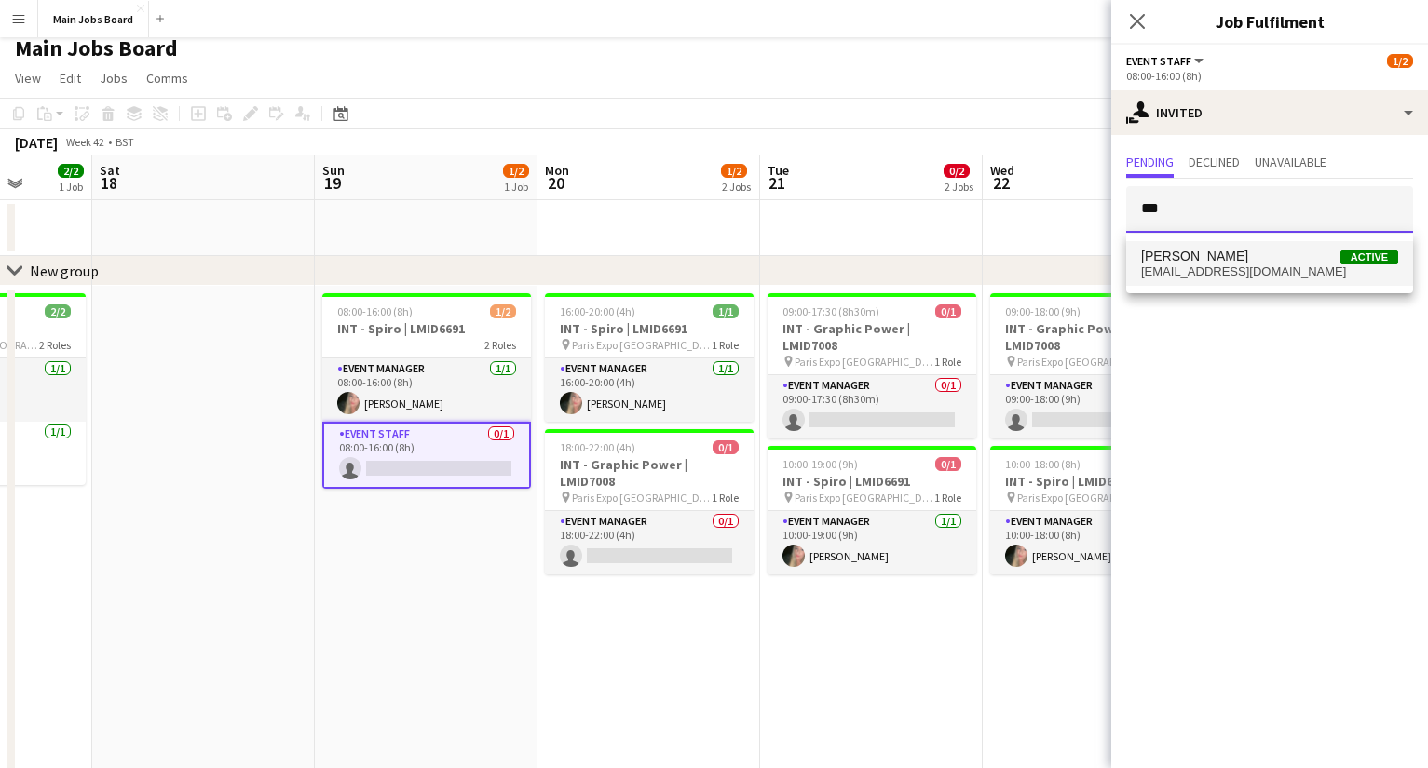
type input "***"
click at [1268, 269] on span "[EMAIL_ADDRESS][DOMAIN_NAME]" at bounding box center [1269, 271] width 257 height 15
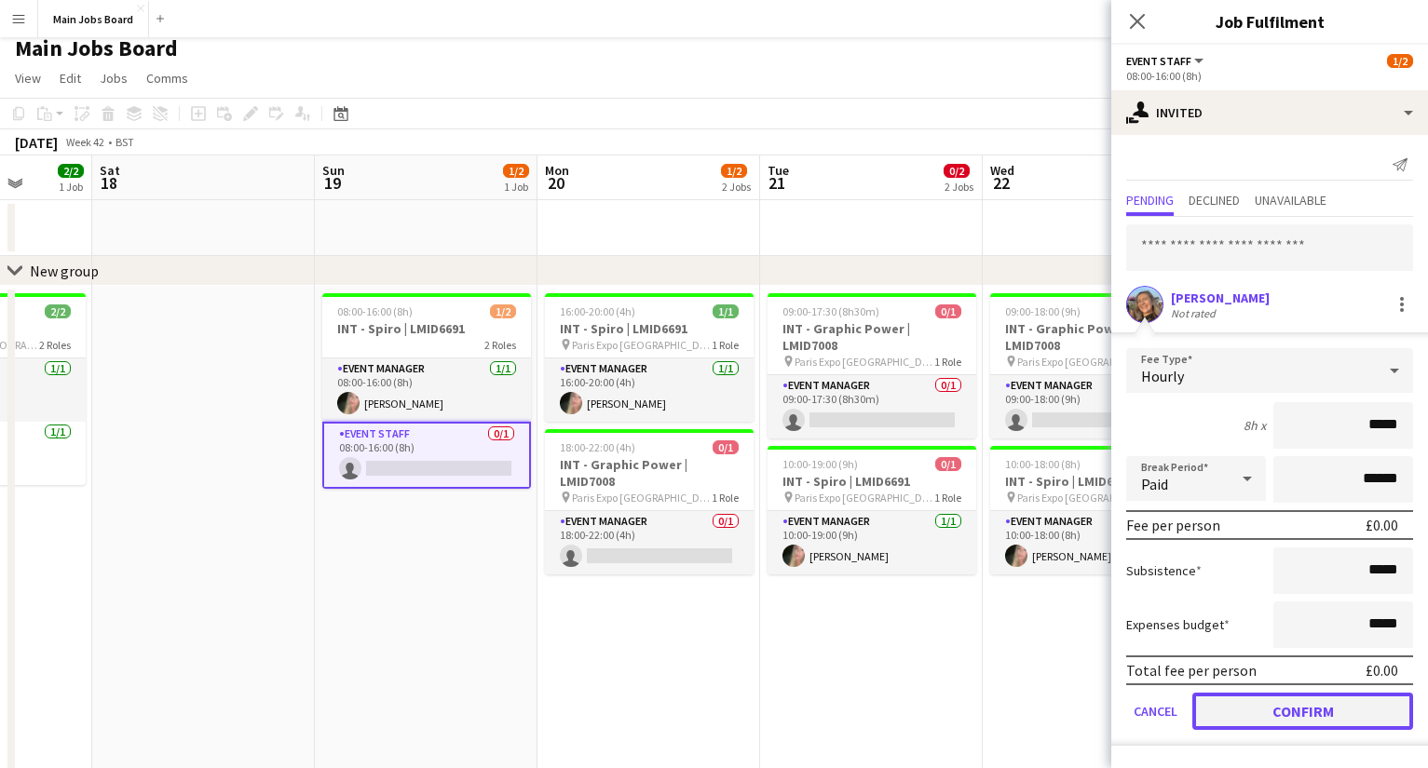
click at [1237, 713] on button "Confirm" at bounding box center [1302, 711] width 221 height 37
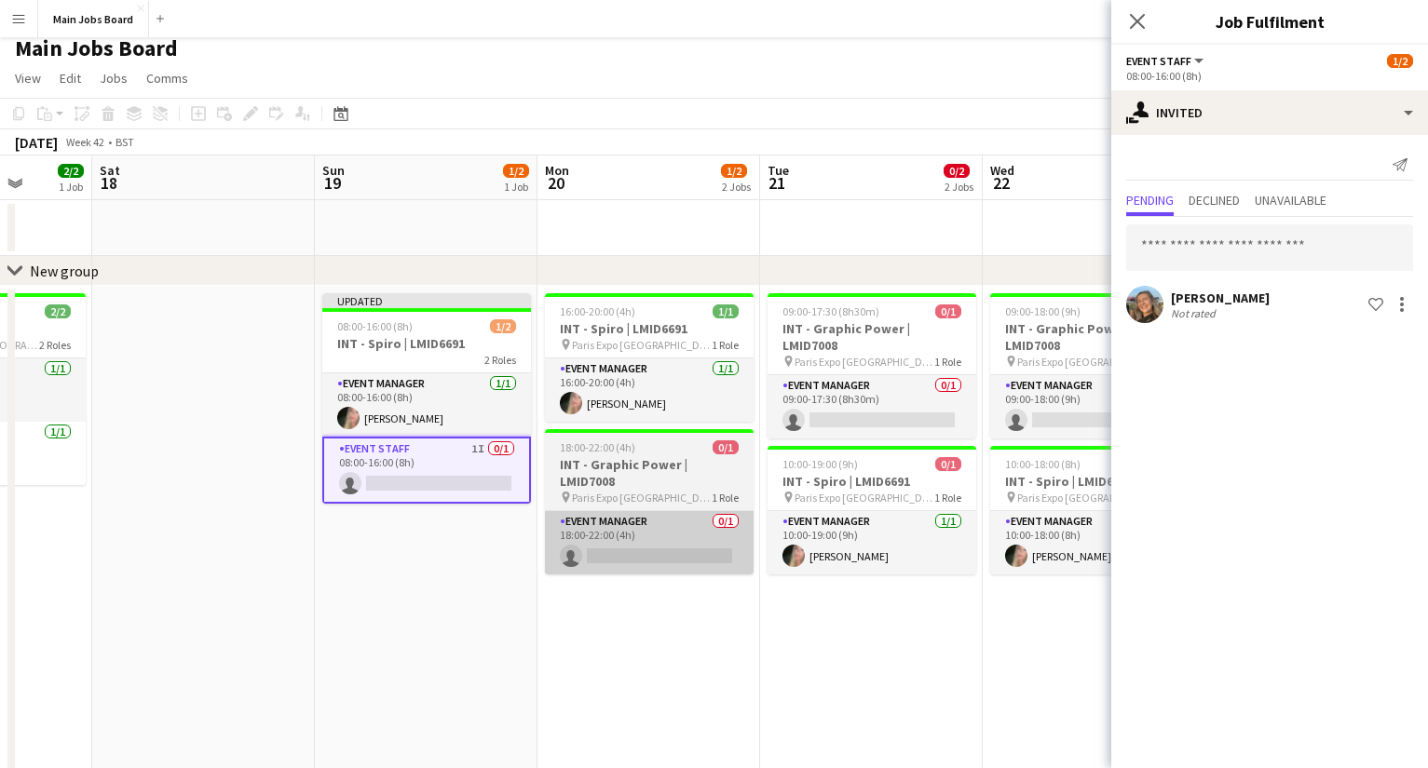
click at [627, 538] on app-card-role "Event Manager 0/1 18:00-22:00 (4h) single-neutral-actions" at bounding box center [649, 542] width 209 height 63
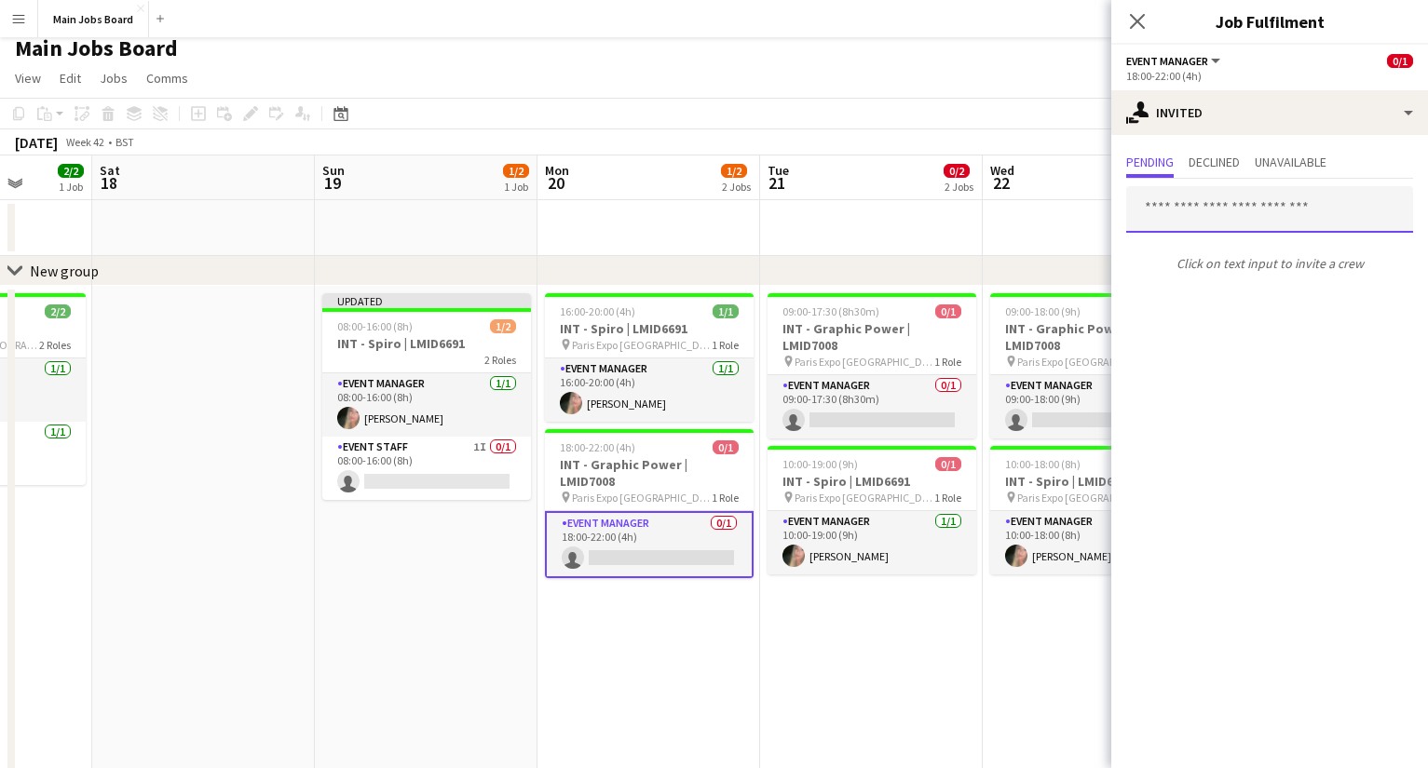
click at [1199, 211] on input "text" at bounding box center [1269, 209] width 287 height 47
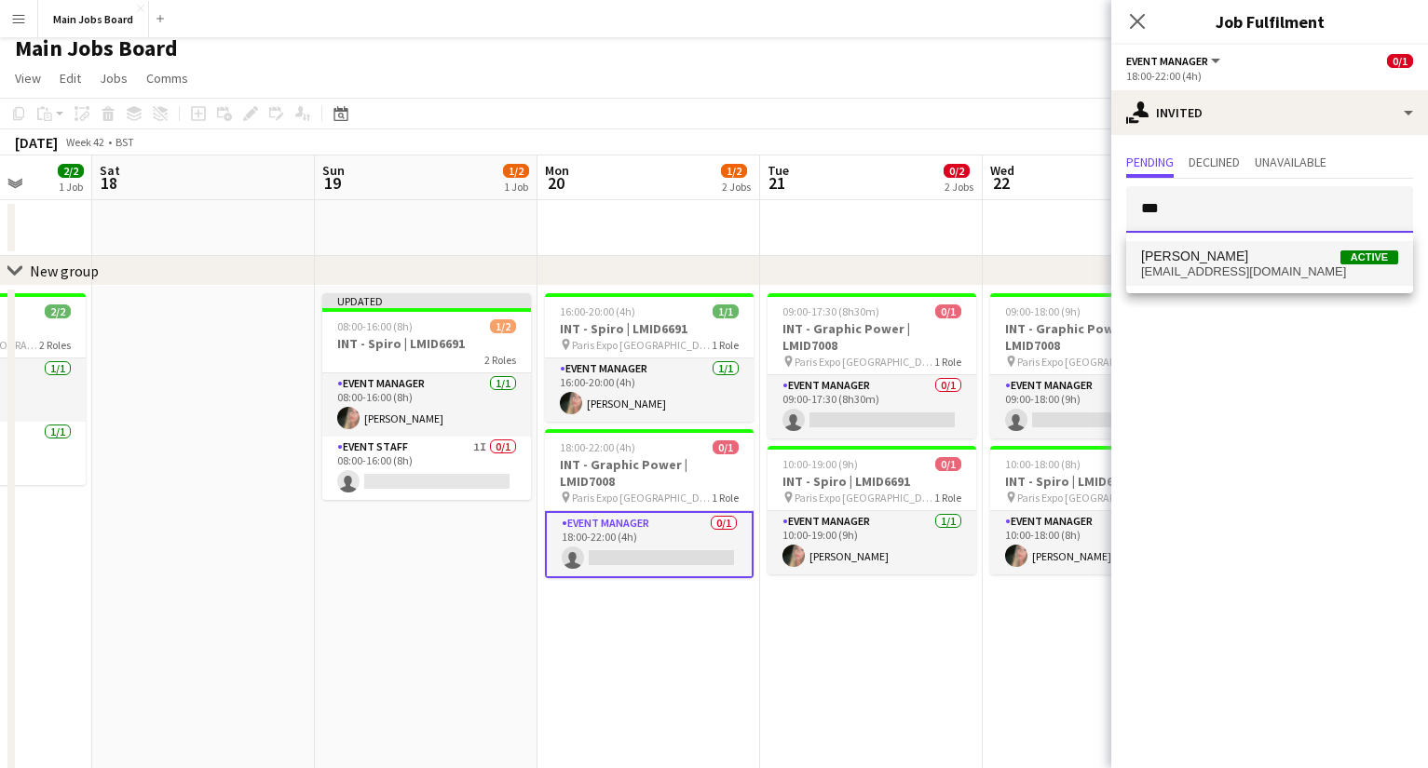
type input "***"
click at [1216, 260] on span "[PERSON_NAME]" at bounding box center [1194, 257] width 107 height 16
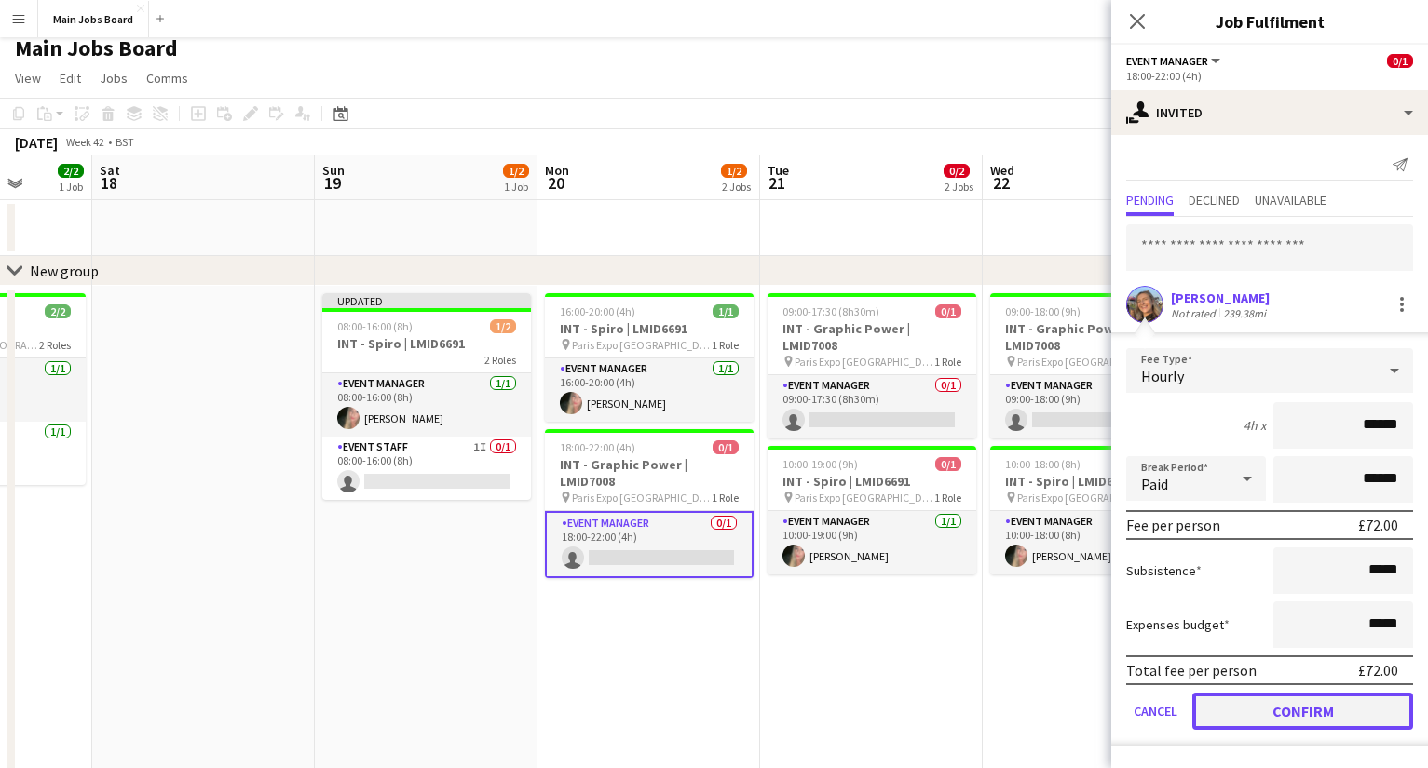
click at [1226, 719] on button "Confirm" at bounding box center [1302, 711] width 221 height 37
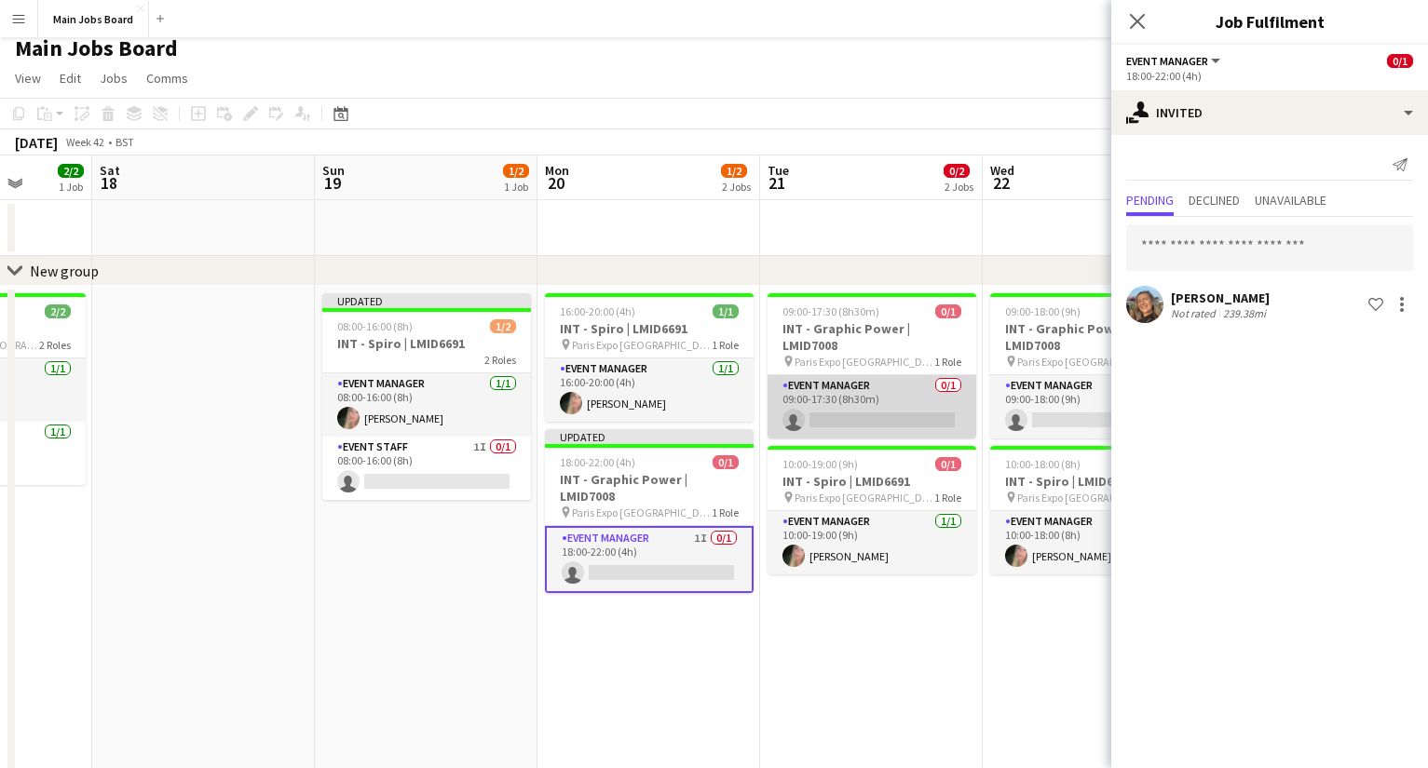
click at [849, 396] on app-card-role "Event Manager 0/1 09:00-17:30 (8h30m) single-neutral-actions" at bounding box center [871, 406] width 209 height 63
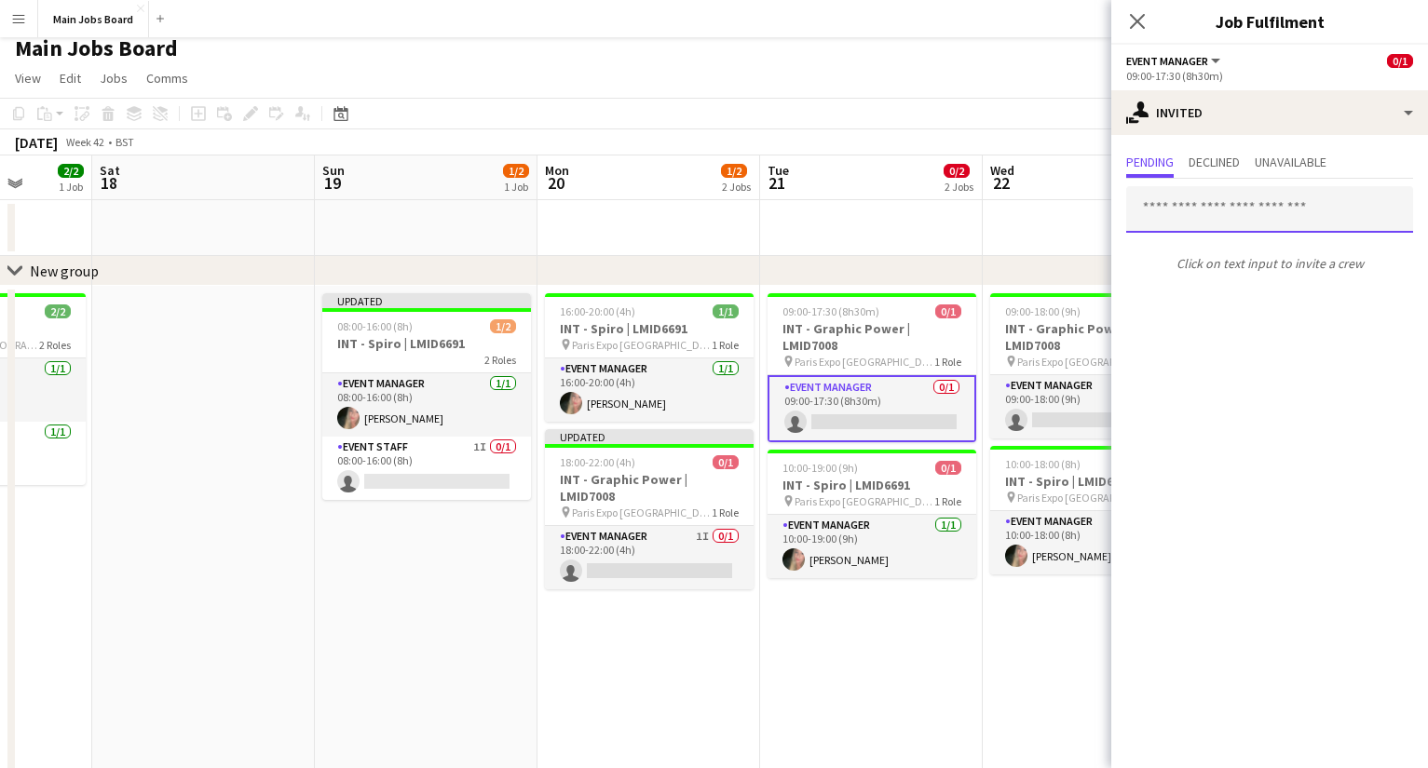
click at [1212, 208] on input "text" at bounding box center [1269, 209] width 287 height 47
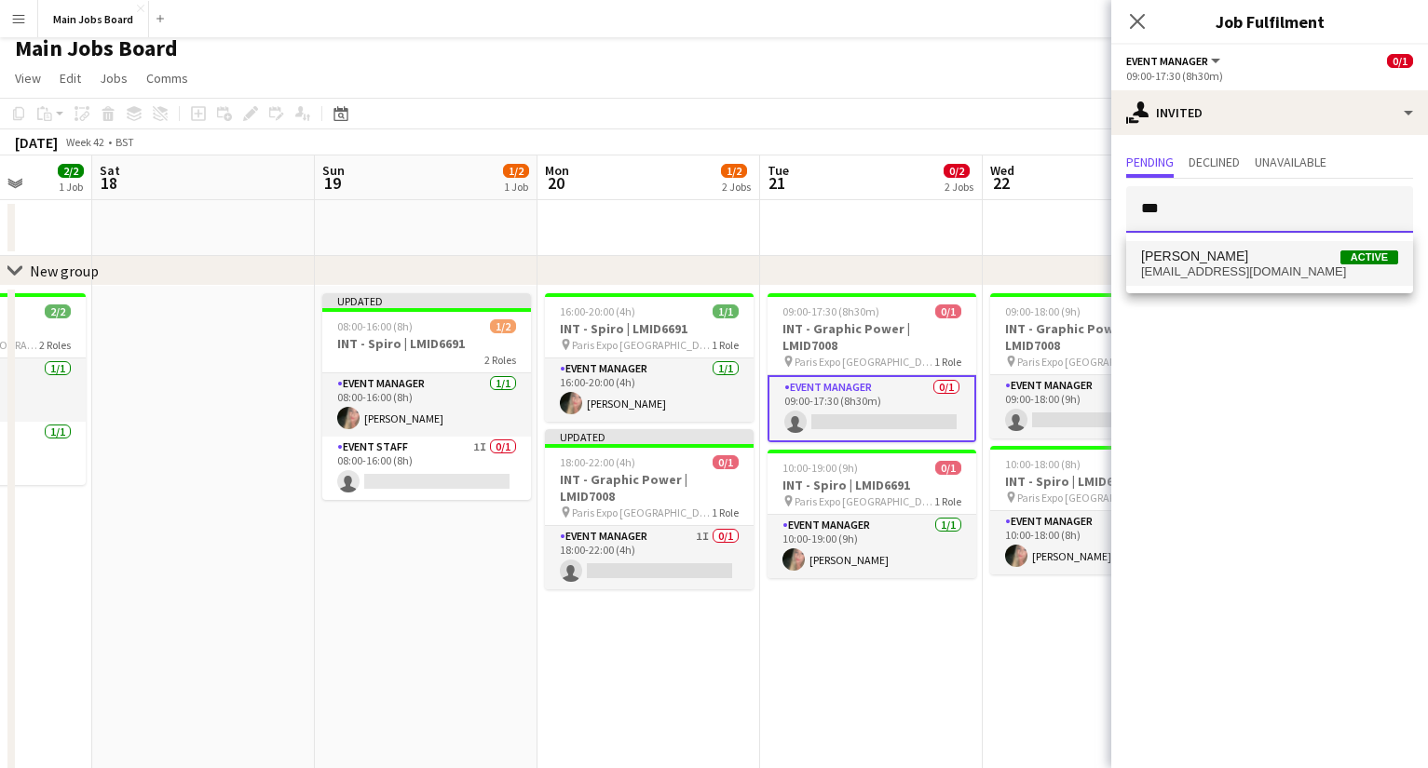
type input "***"
click at [1261, 266] on span "[EMAIL_ADDRESS][DOMAIN_NAME]" at bounding box center [1269, 271] width 257 height 15
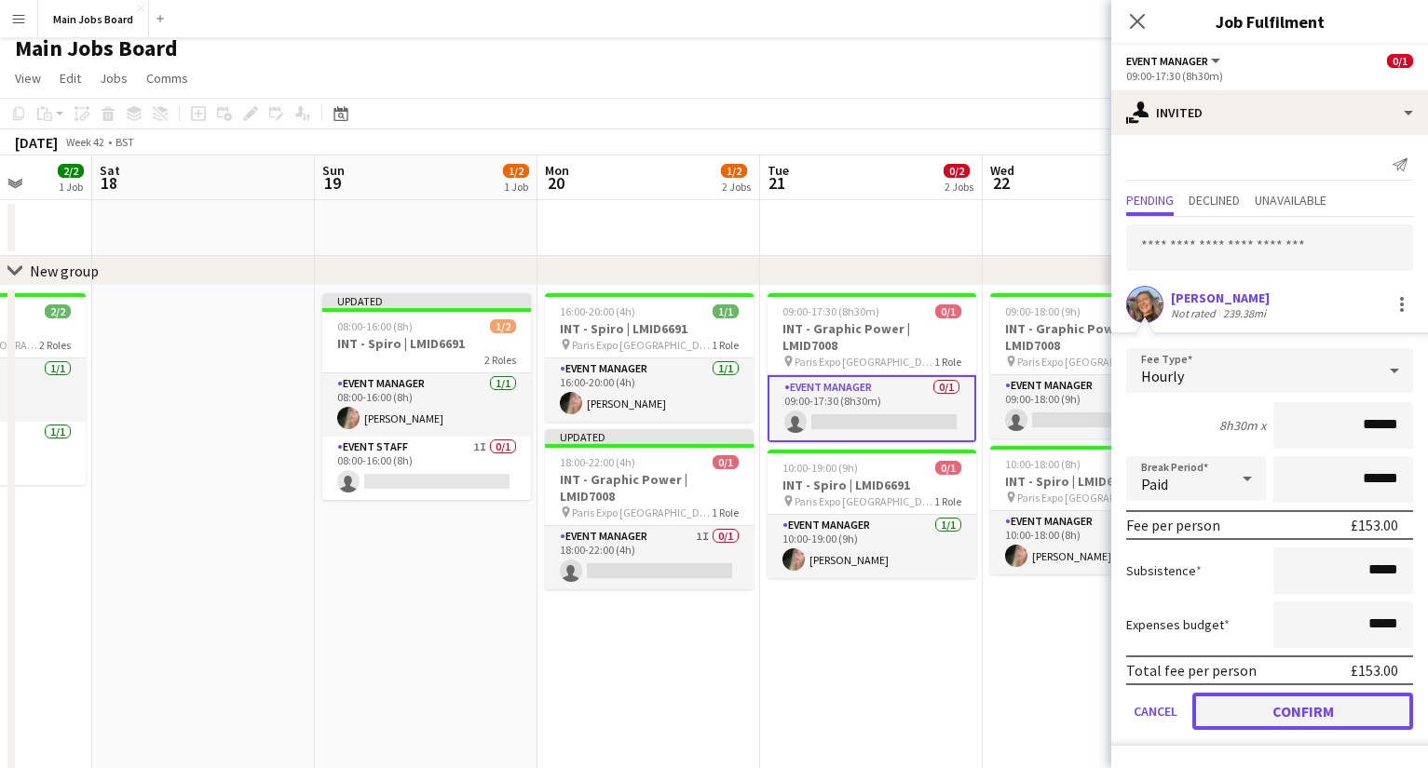
click at [1281, 715] on button "Confirm" at bounding box center [1302, 711] width 221 height 37
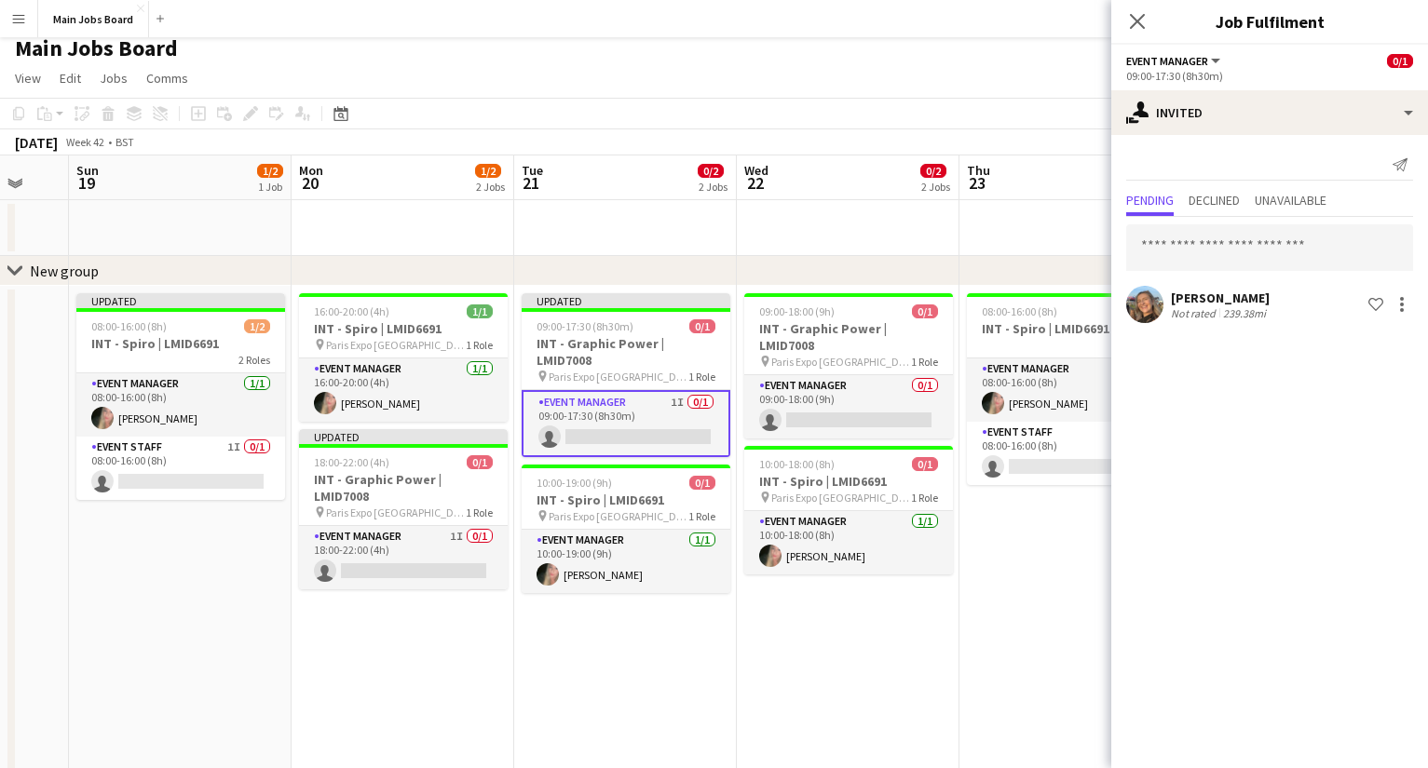
scroll to position [0, 625]
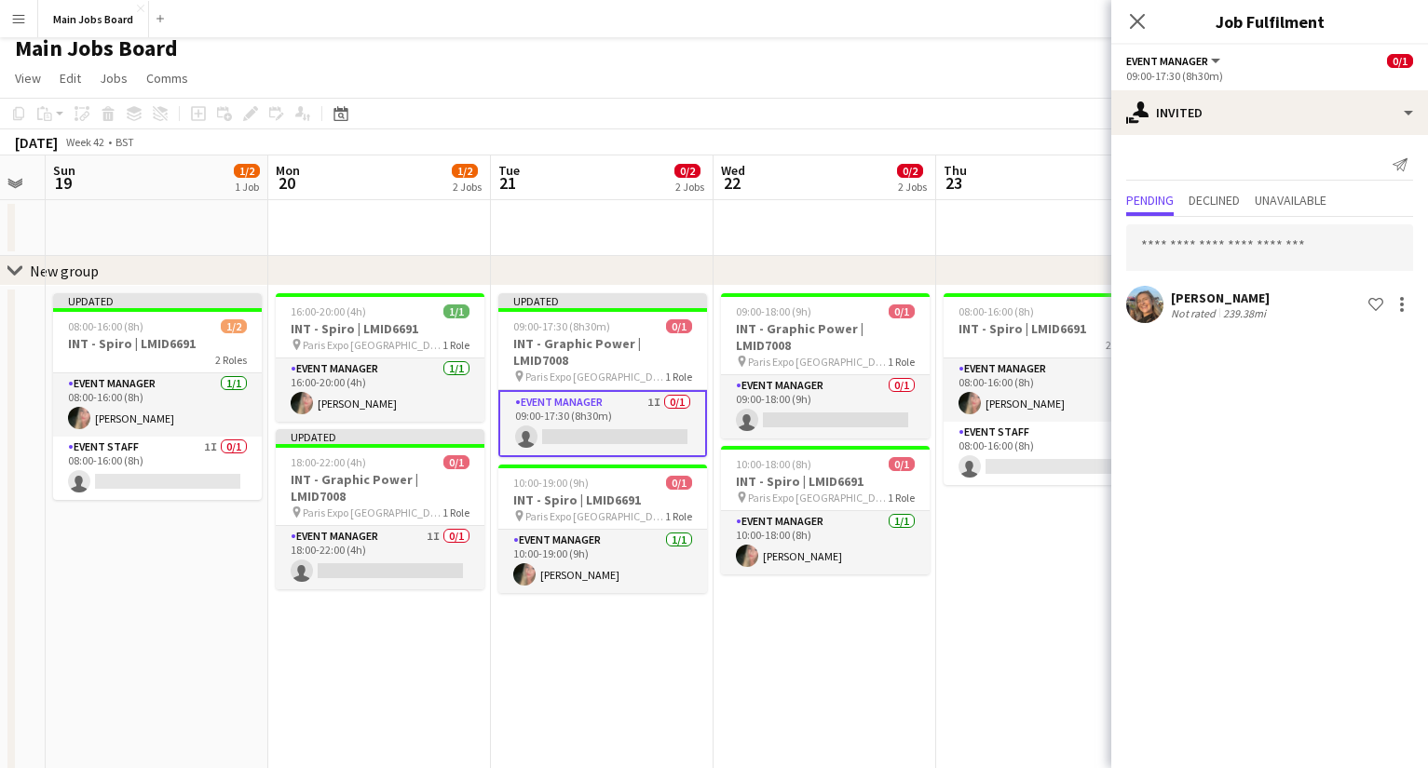
drag, startPoint x: 919, startPoint y: 640, endPoint x: 649, endPoint y: 634, distance: 270.1
click at [655, 637] on app-calendar-viewport "Thu 16 1/5 3 Jobs Fri 17 2/2 1 Job Sat 18 Sun 19 1/2 1 Job Mon 20 1/2 2 Jobs Tu…" at bounding box center [714, 680] width 1428 height 1049
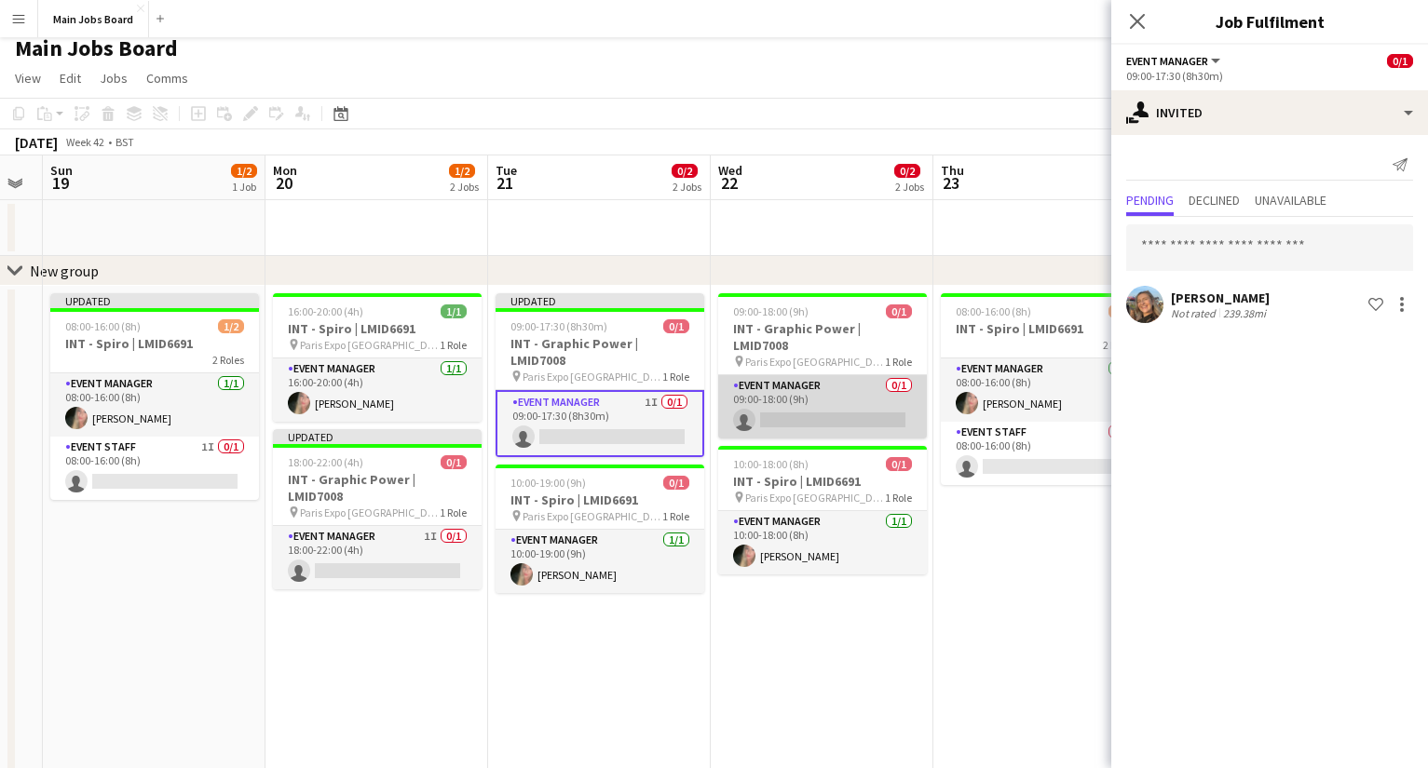
click at [792, 395] on app-card-role "Event Manager 0/1 09:00-18:00 (9h) single-neutral-actions" at bounding box center [822, 406] width 209 height 63
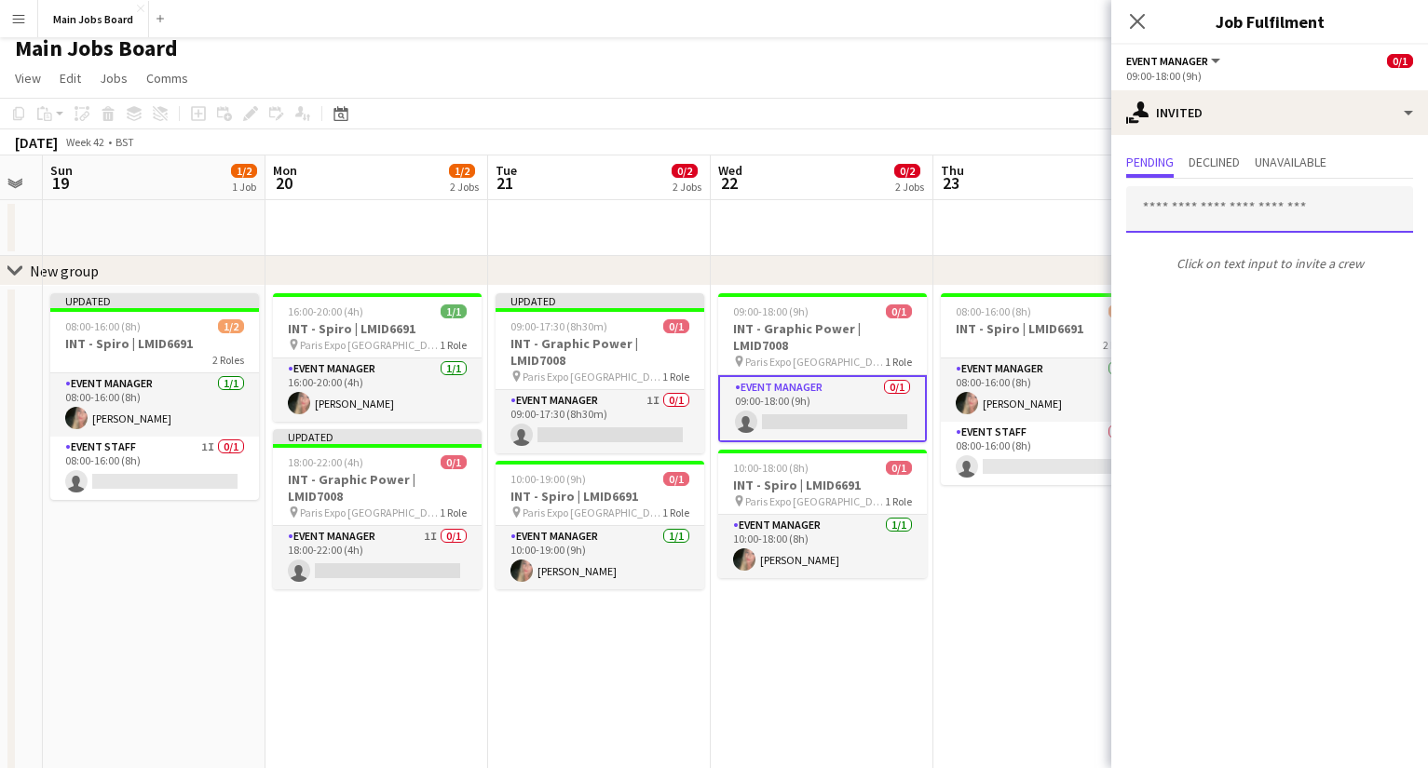
click at [1181, 205] on input "text" at bounding box center [1269, 209] width 287 height 47
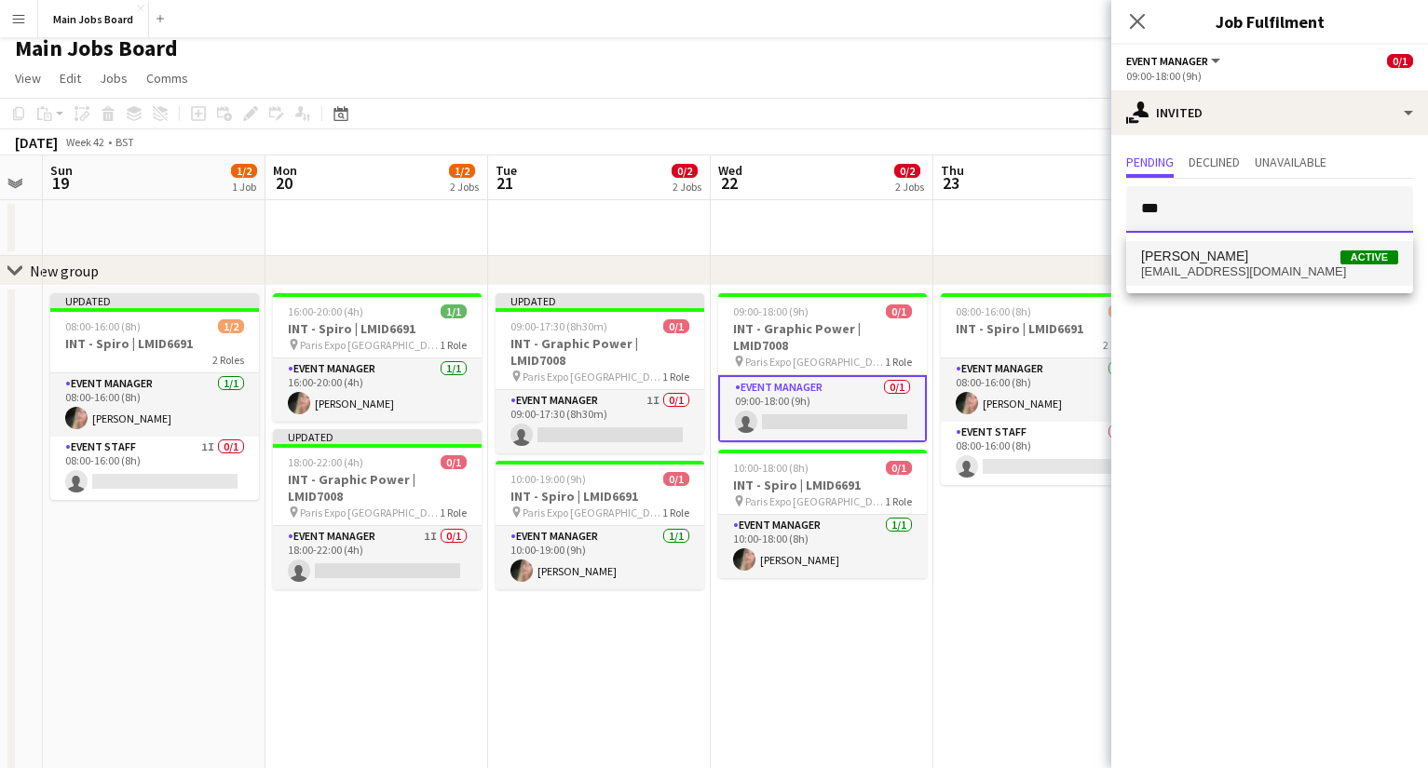
type input "***"
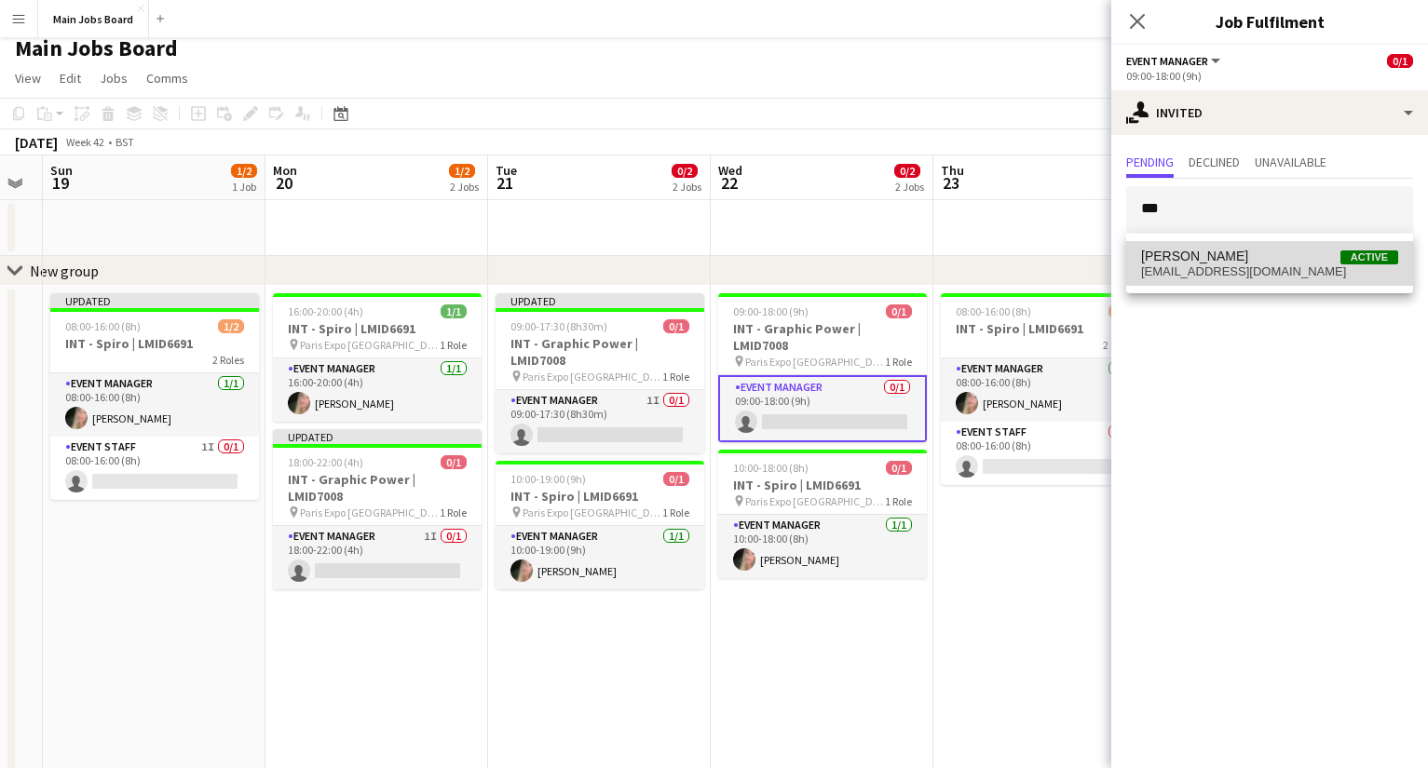
click at [1240, 256] on span "[PERSON_NAME] Active" at bounding box center [1269, 257] width 257 height 16
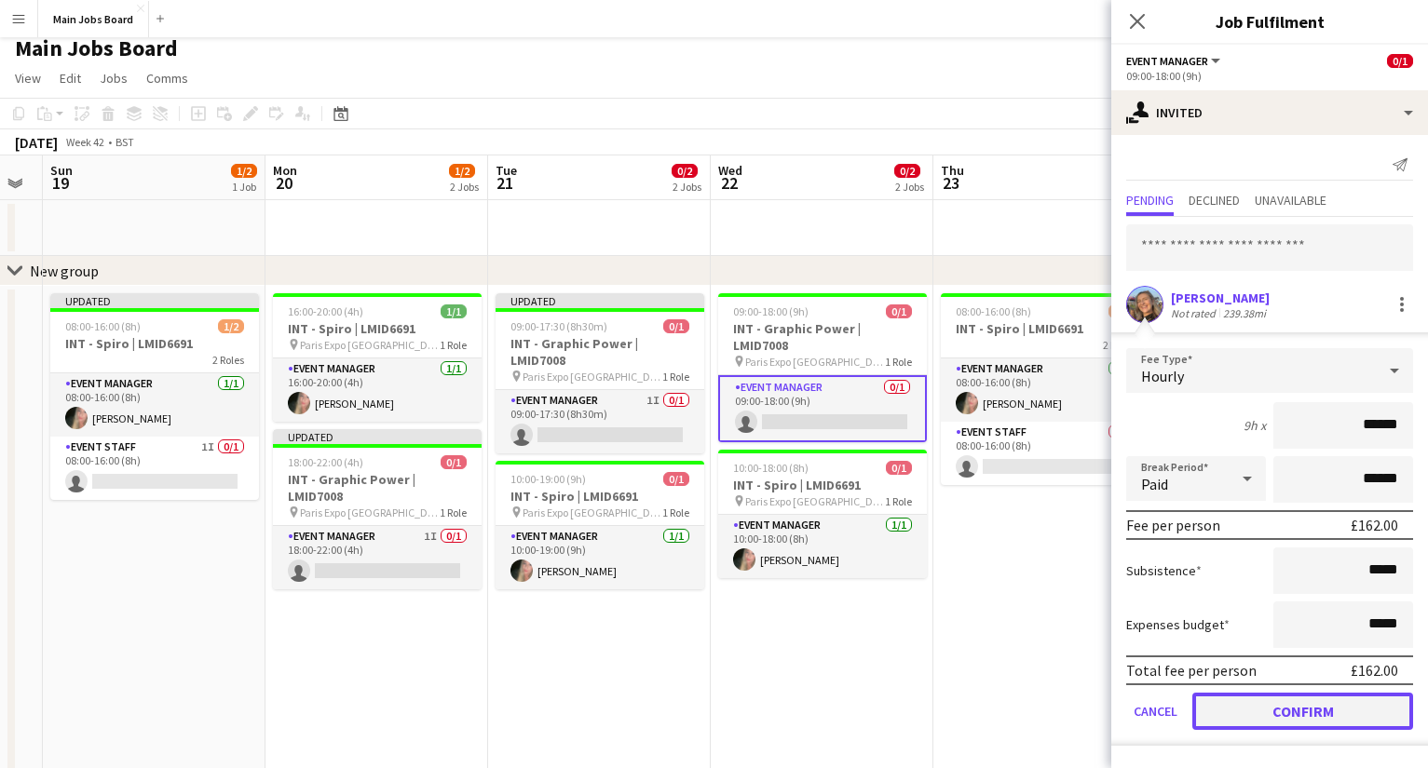
click at [1255, 718] on button "Confirm" at bounding box center [1302, 711] width 221 height 37
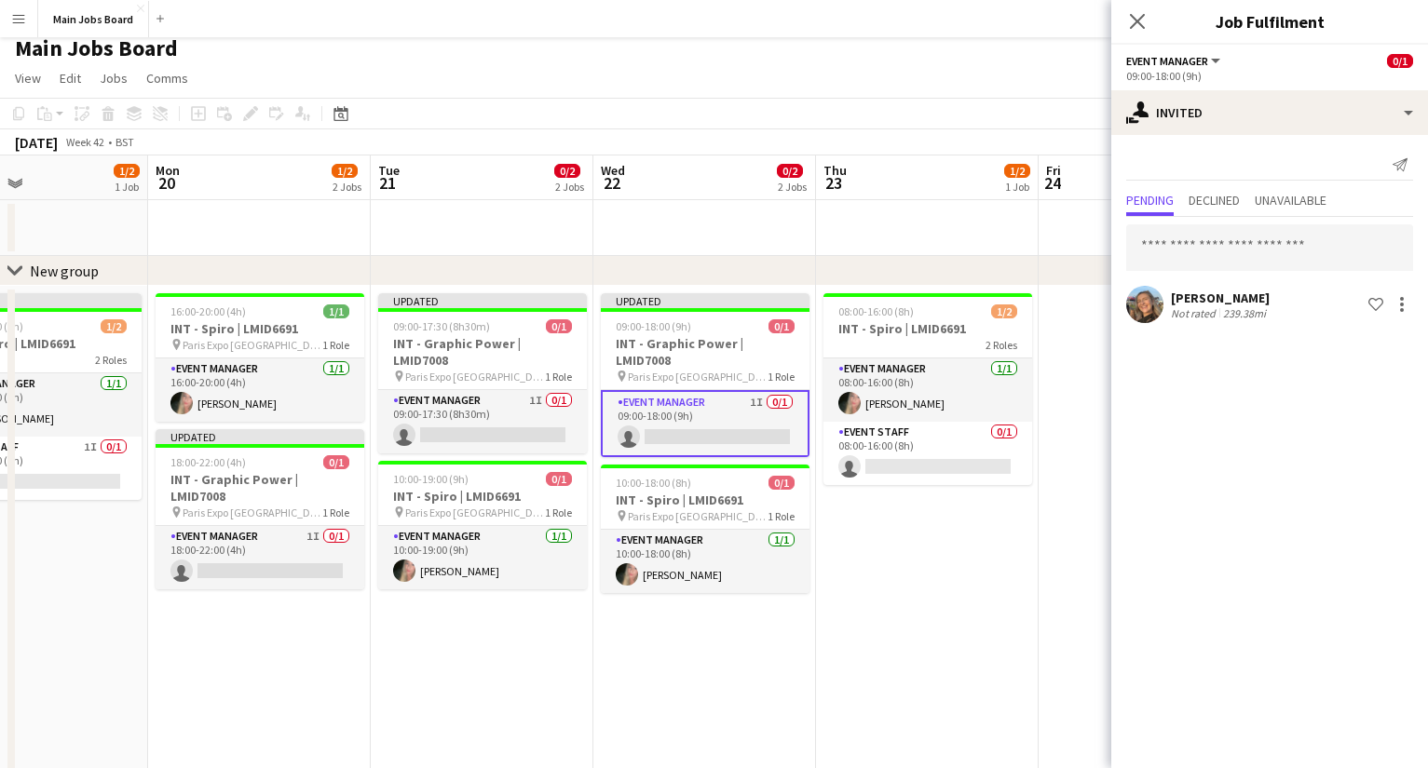
drag, startPoint x: 908, startPoint y: 612, endPoint x: 752, endPoint y: 612, distance: 155.5
click at [757, 612] on app-calendar-viewport "Thu 16 1/5 3 Jobs Fri 17 2/2 1 Job Sat 18 Sun 19 1/2 1 Job Mon 20 1/2 2 Jobs Tu…" at bounding box center [714, 680] width 1428 height 1049
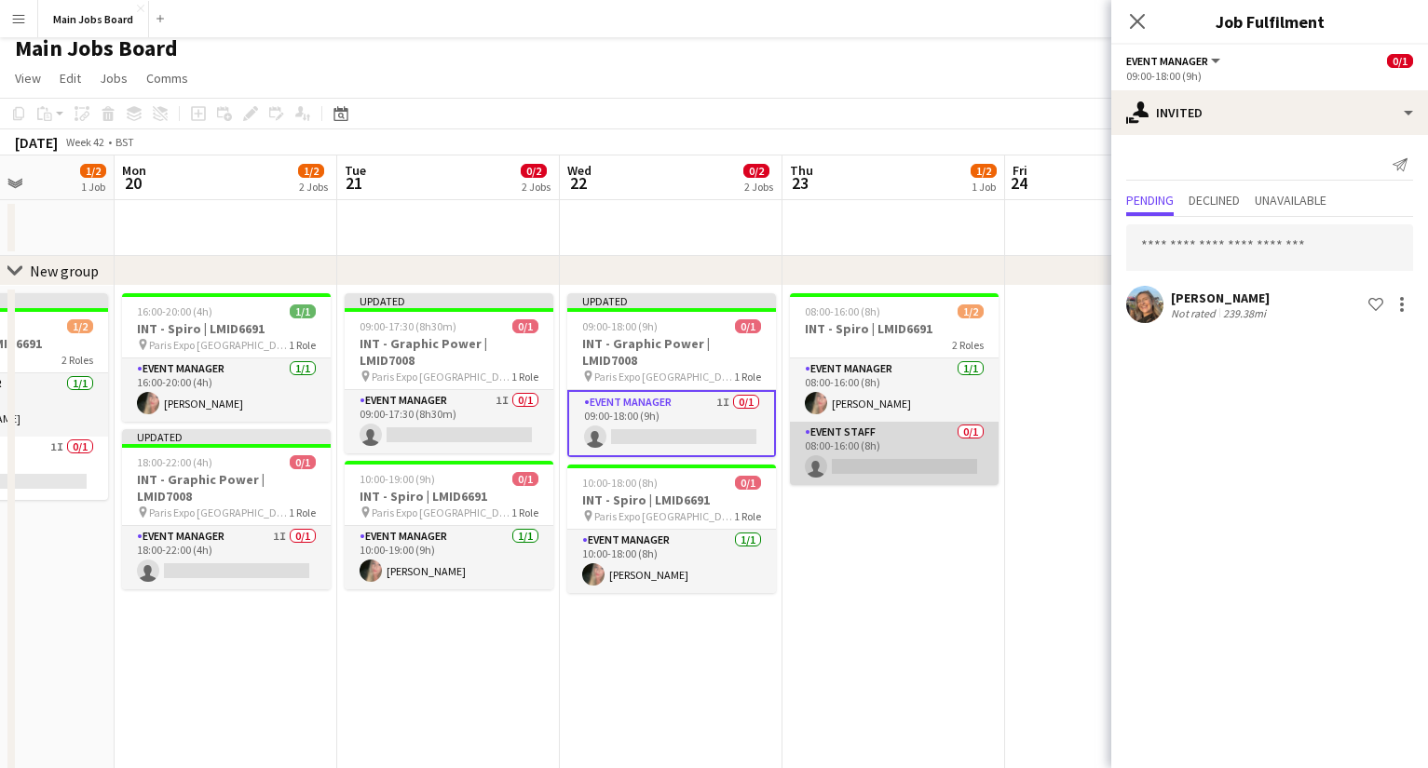
click at [876, 460] on app-card-role "Event Staff 0/1 08:00-16:00 (8h) single-neutral-actions" at bounding box center [894, 453] width 209 height 63
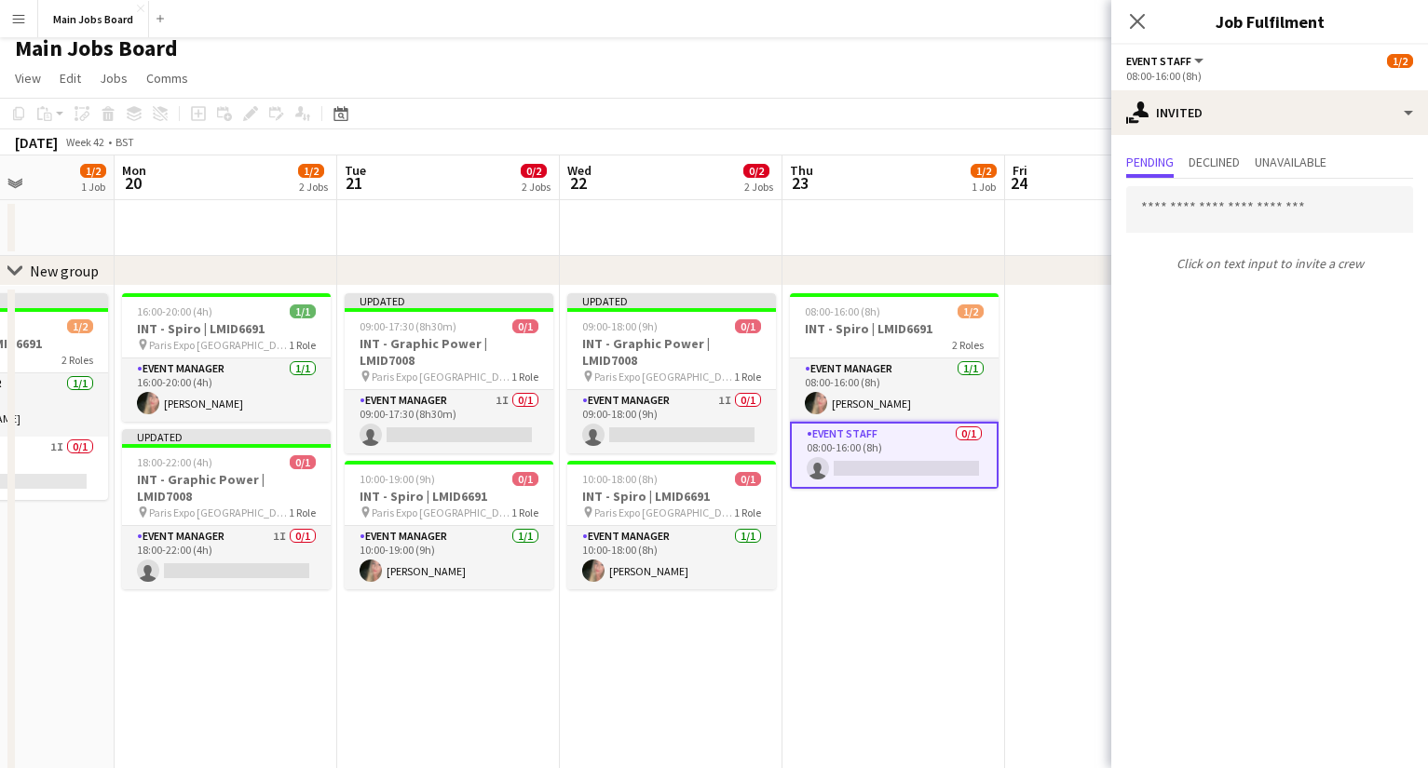
click at [1252, 183] on div "Click on text input to invite a crew" at bounding box center [1269, 229] width 317 height 101
click at [1239, 201] on input "text" at bounding box center [1269, 209] width 287 height 47
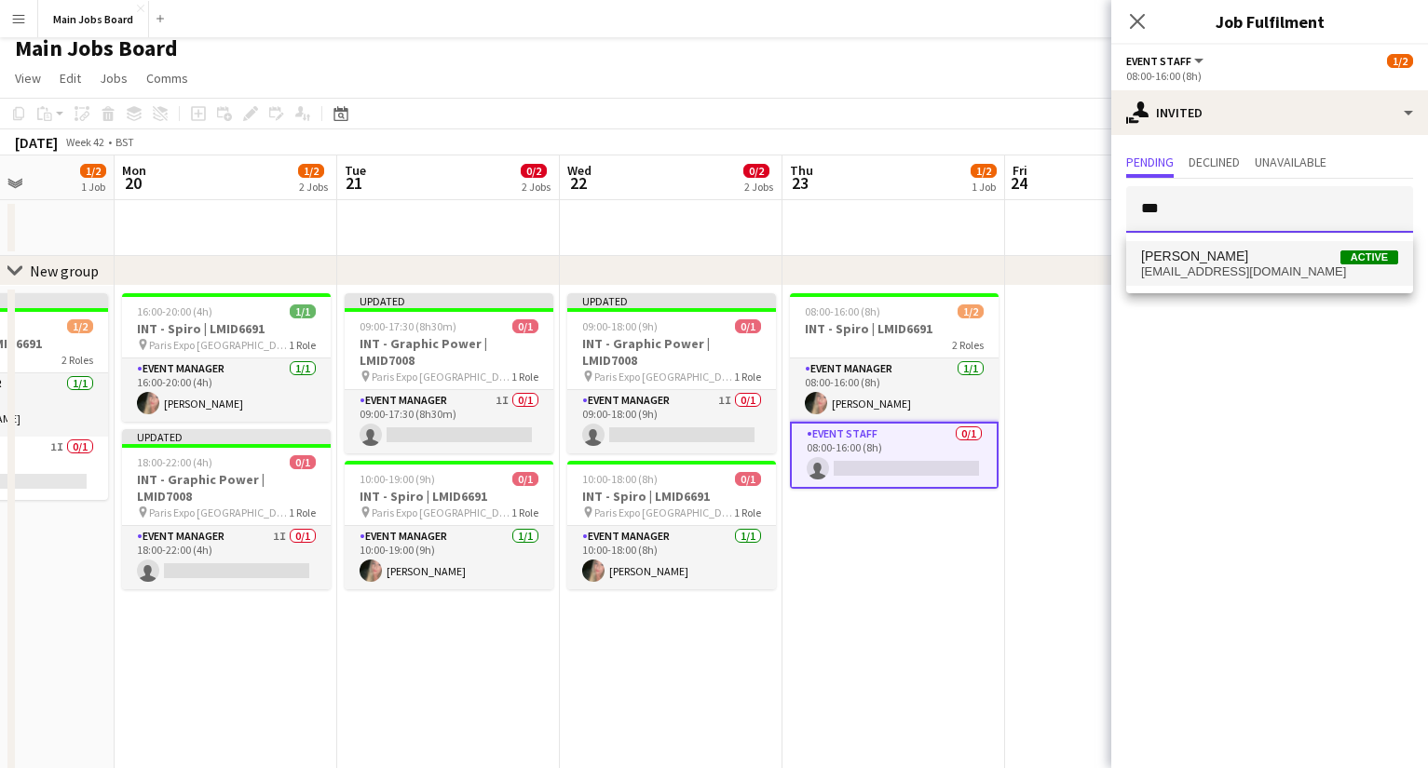
type input "***"
click at [1241, 266] on span "[EMAIL_ADDRESS][DOMAIN_NAME]" at bounding box center [1269, 271] width 257 height 15
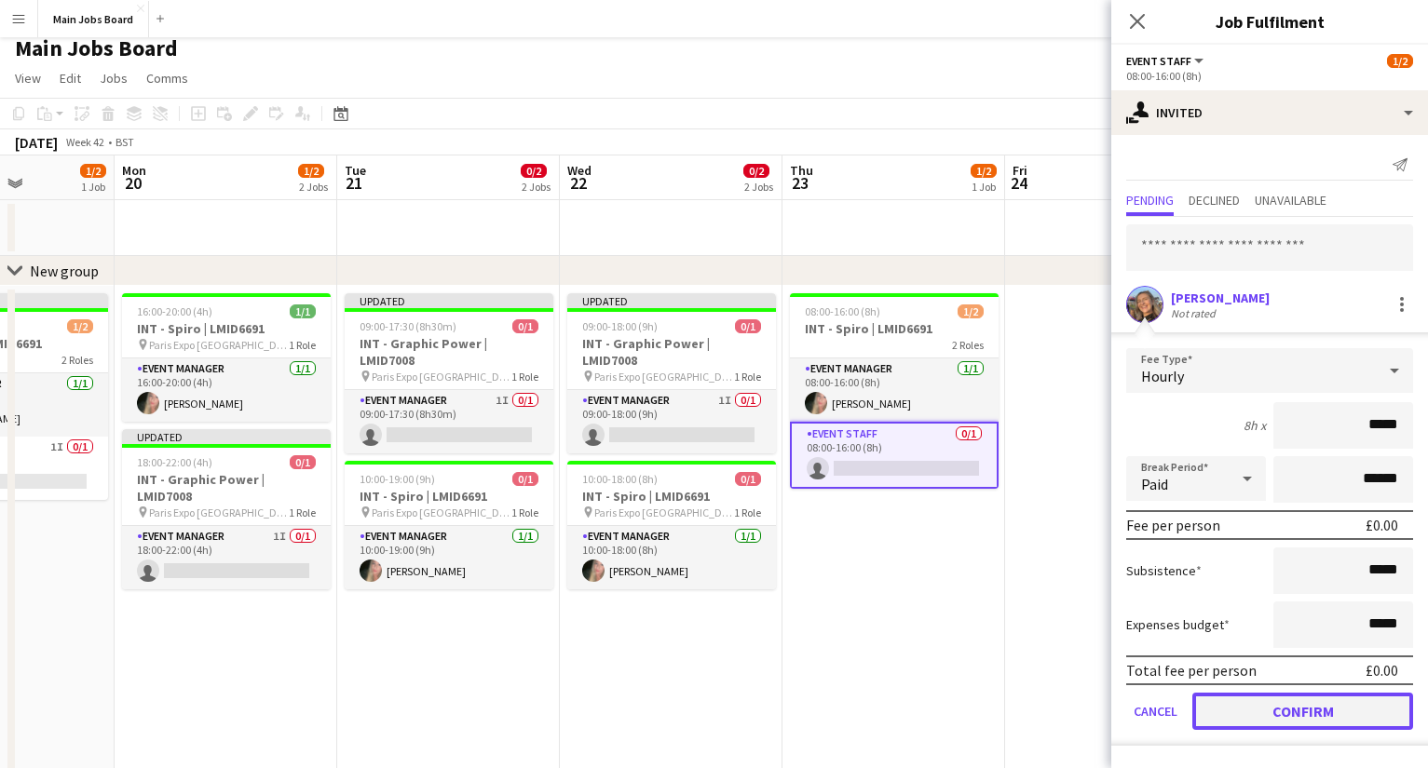
click at [1248, 712] on button "Confirm" at bounding box center [1302, 711] width 221 height 37
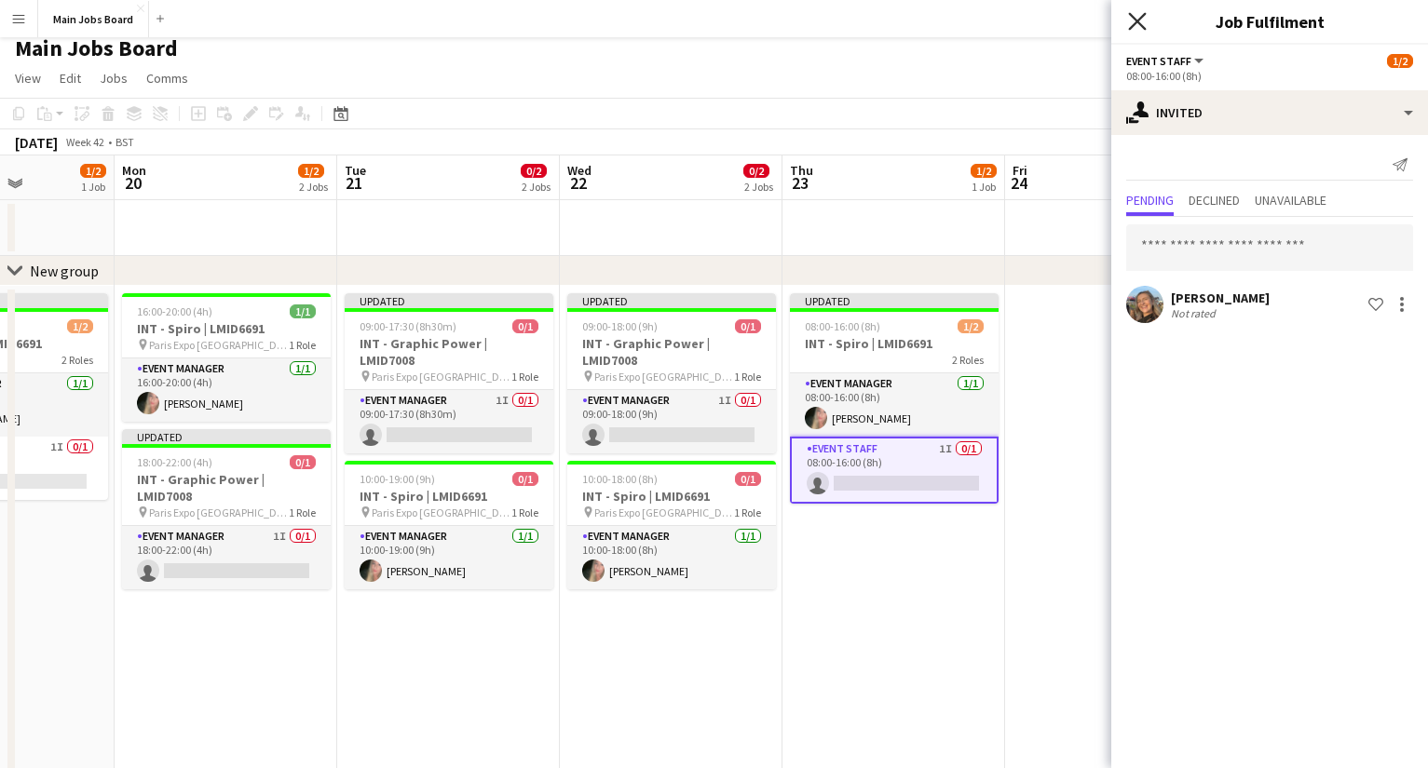
click at [1129, 19] on icon "Close pop-in" at bounding box center [1137, 21] width 18 height 18
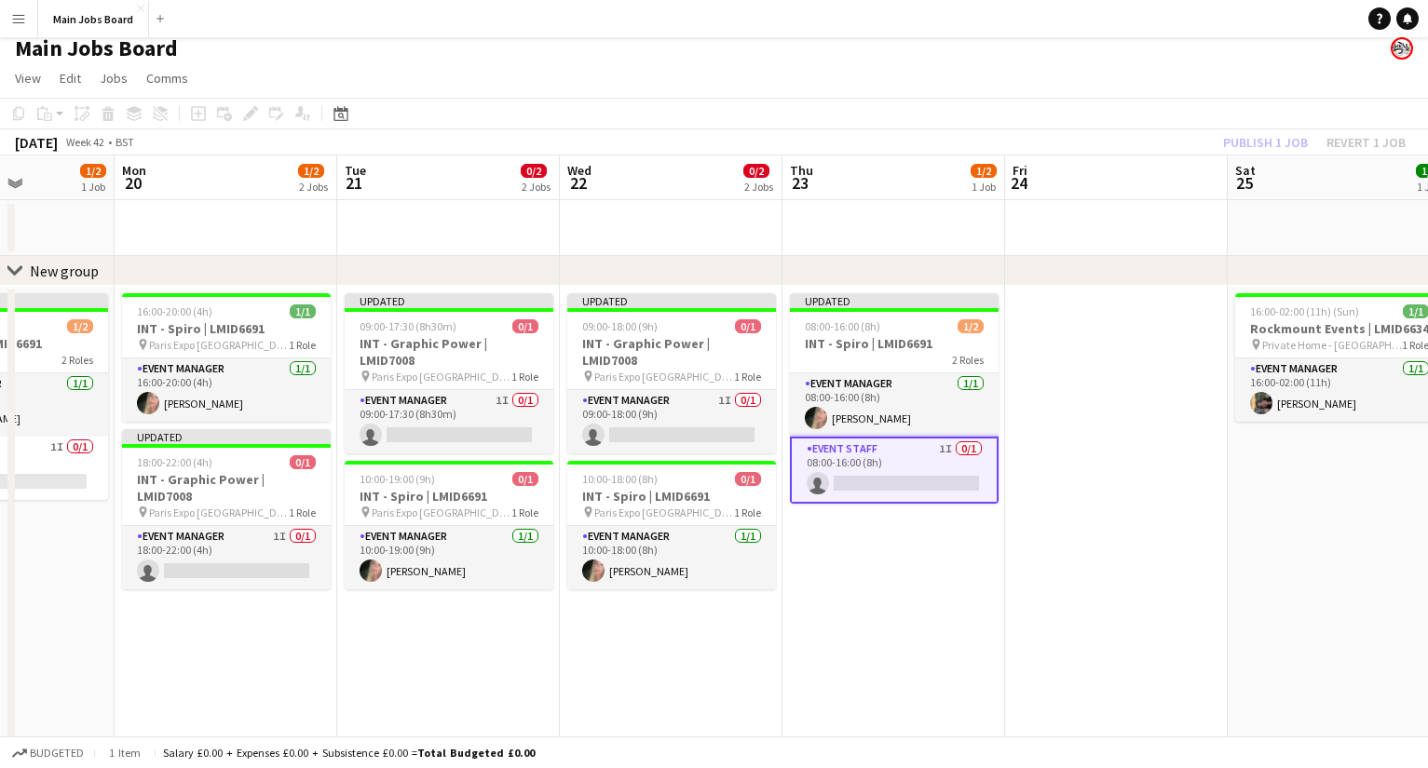
click at [1266, 138] on div "Publish 1 job Revert 1 job" at bounding box center [1313, 142] width 227 height 24
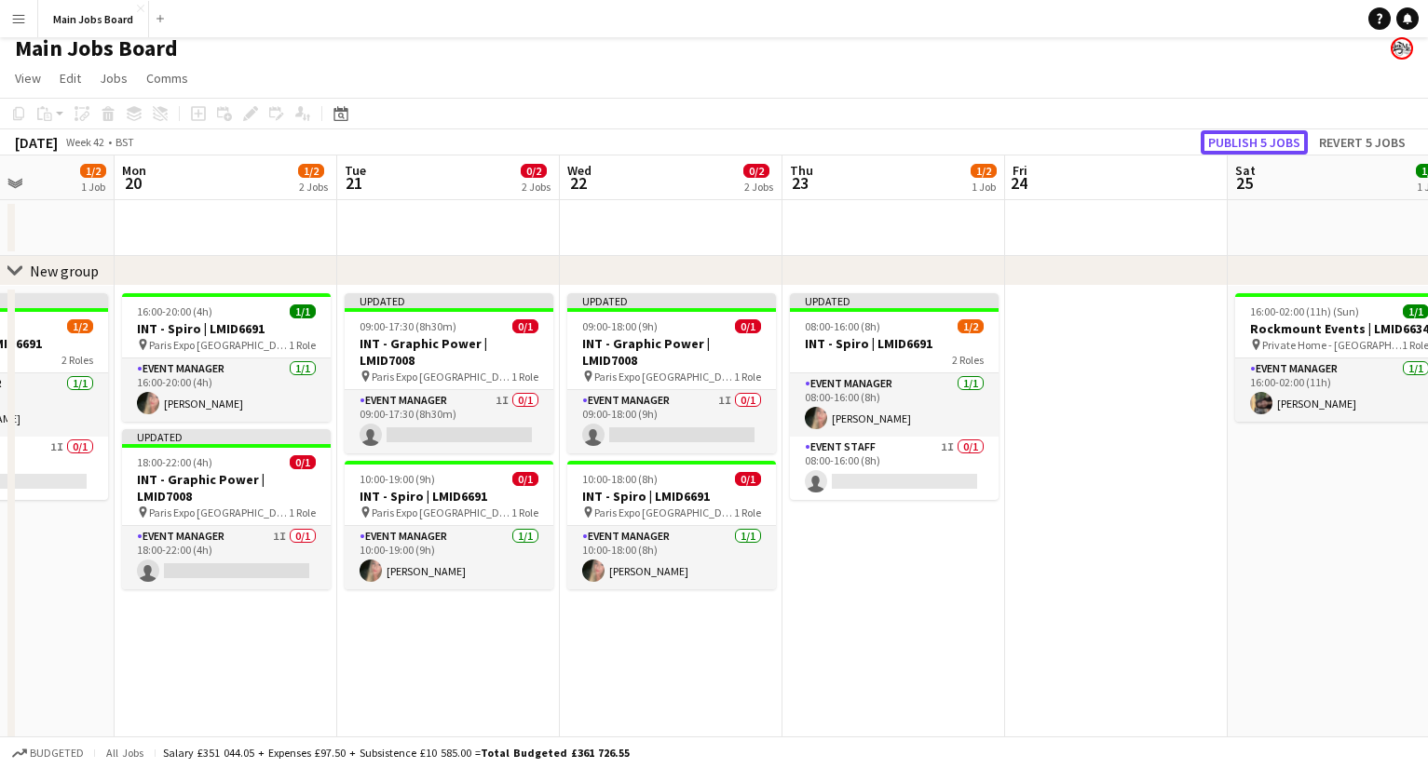
click at [1266, 138] on button "Publish 5 jobs" at bounding box center [1253, 142] width 107 height 24
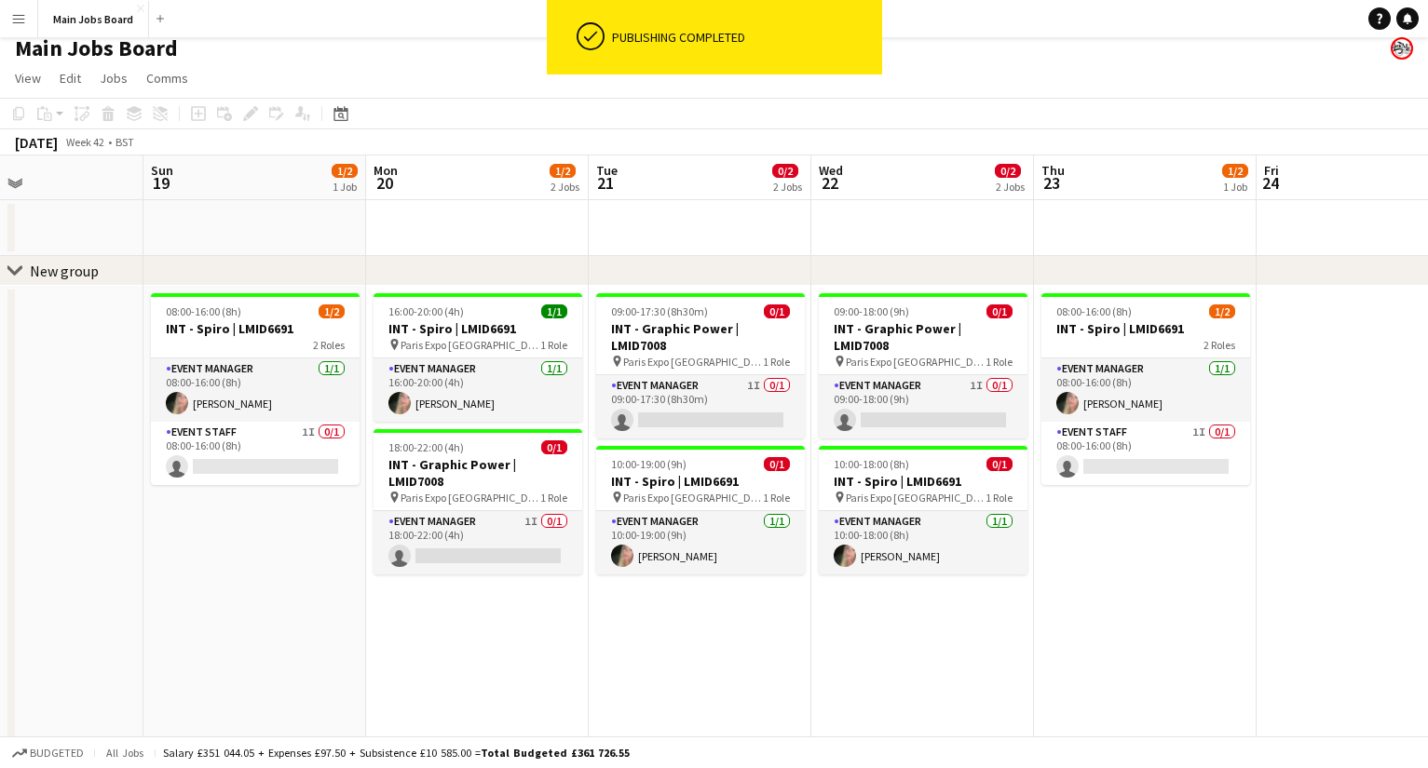
scroll to position [0, 503]
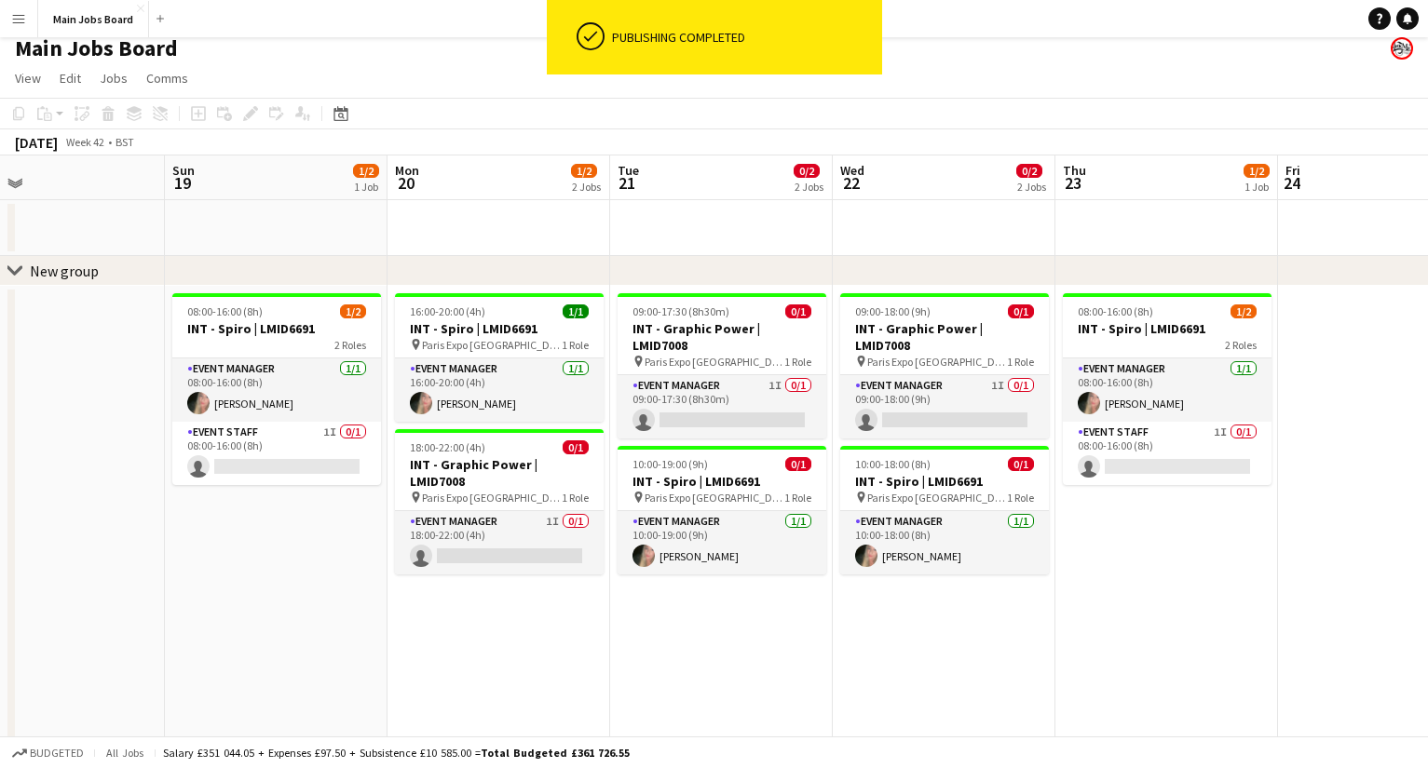
drag, startPoint x: 395, startPoint y: 654, endPoint x: 668, endPoint y: 654, distance: 272.8
click at [668, 654] on app-calendar-viewport "Thu 16 1/5 3 Jobs Fri 17 2/2 1 Job Sat 18 Sun 19 1/2 1 Job Mon 20 1/2 2 Jobs Tu…" at bounding box center [714, 680] width 1428 height 1049
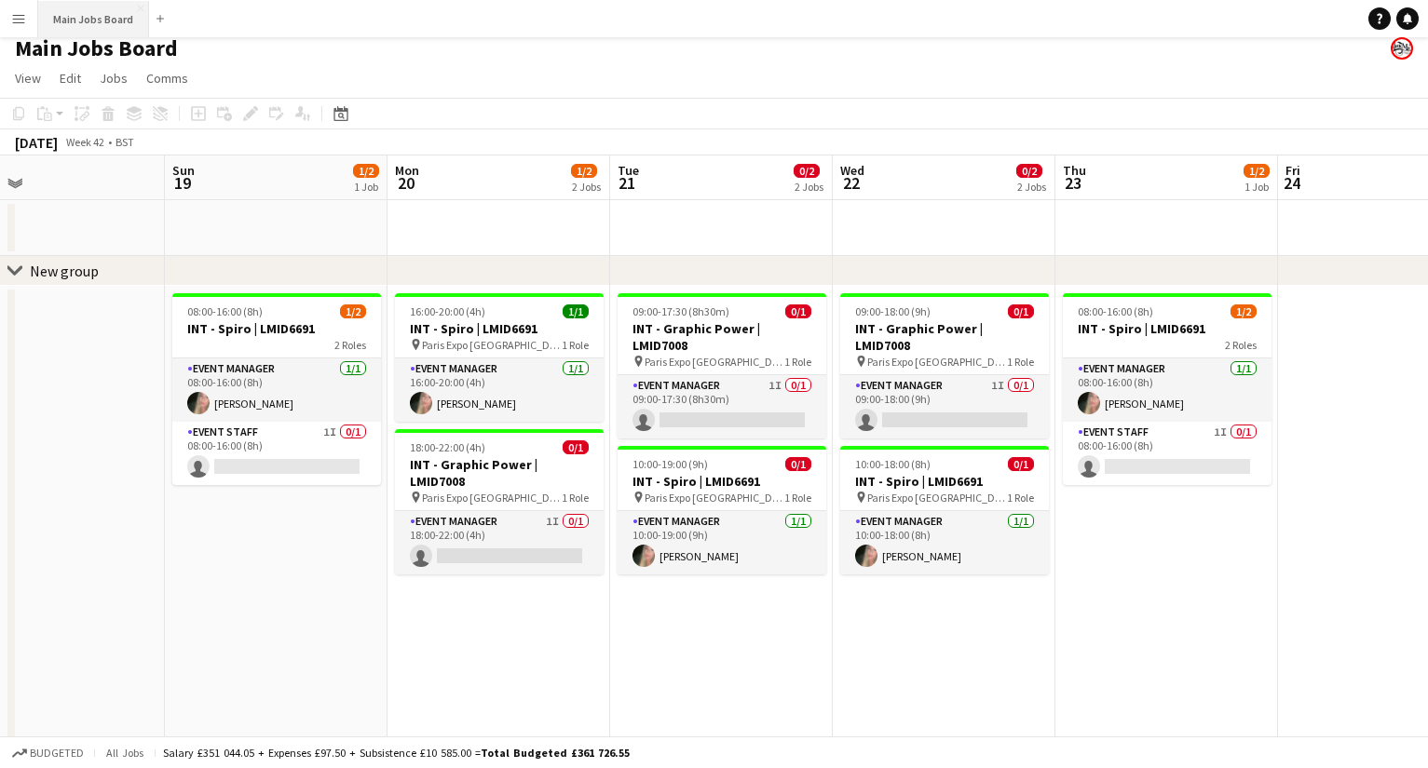
click at [70, 20] on button "Main Jobs Board Close" at bounding box center [93, 19] width 111 height 36
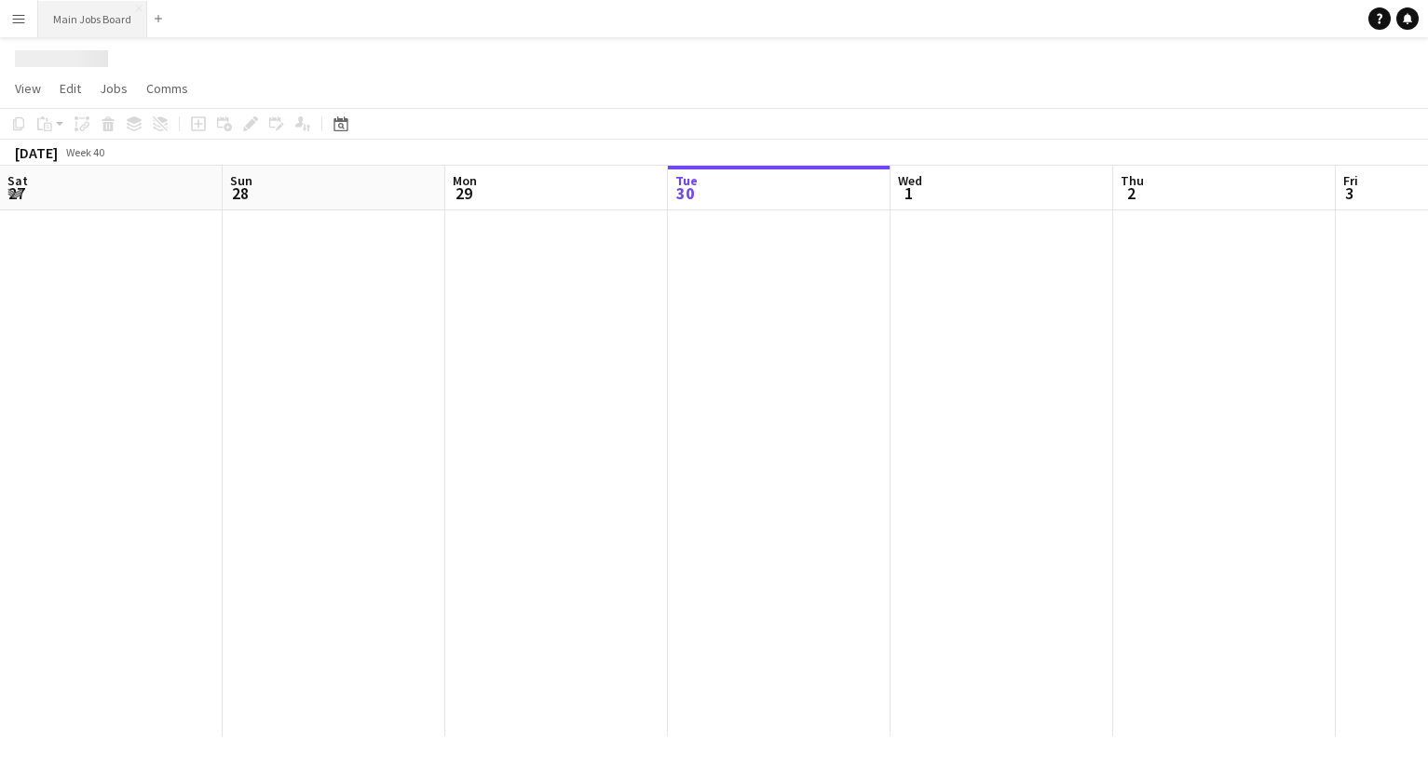
scroll to position [0, 445]
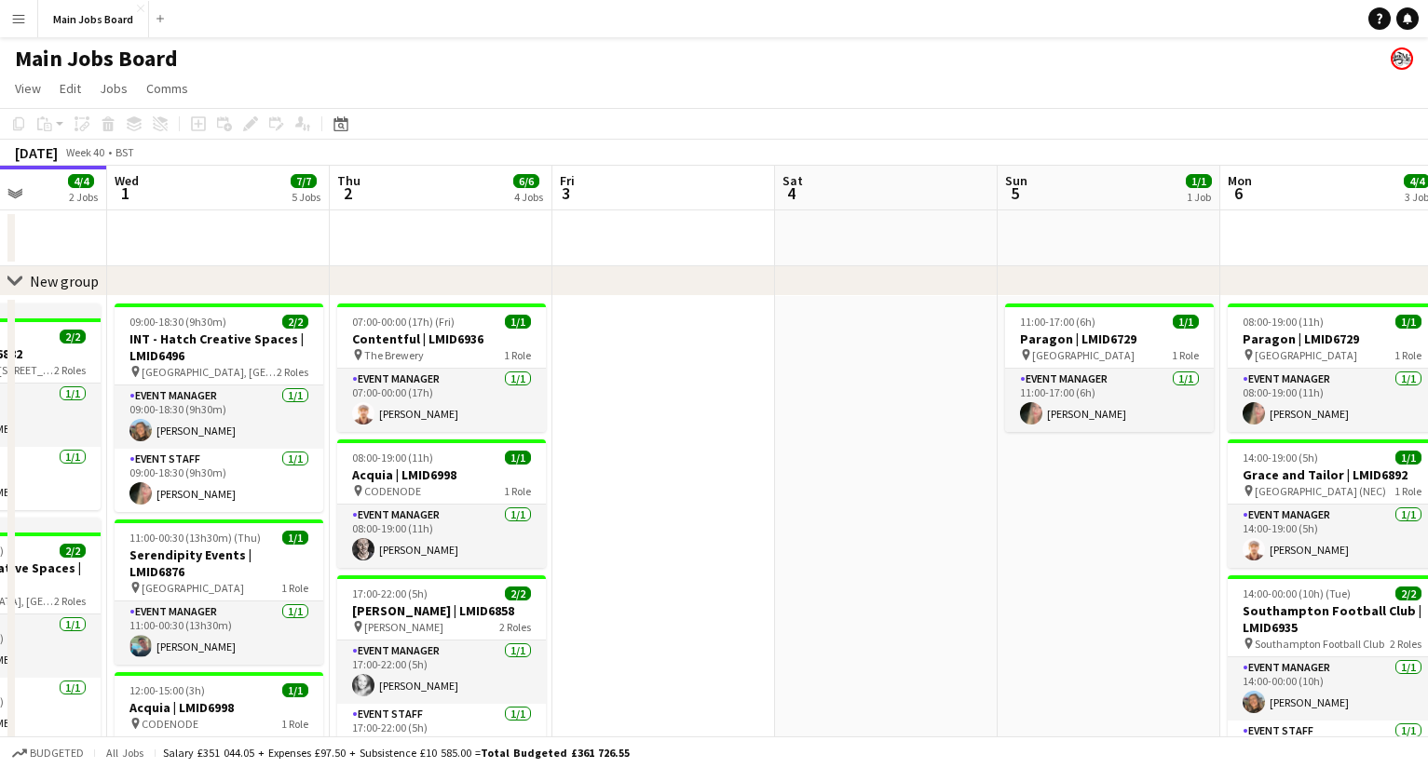
drag, startPoint x: 1070, startPoint y: 473, endPoint x: 526, endPoint y: 440, distance: 544.8
click at [529, 440] on app-calendar-viewport "Sat 27 1/1 1 Job Sun 28 4/4 2 Jobs Mon 29 3/3 2 Jobs Tue 30 4/4 2 Jobs Wed 1 7/…" at bounding box center [714, 690] width 1428 height 1049
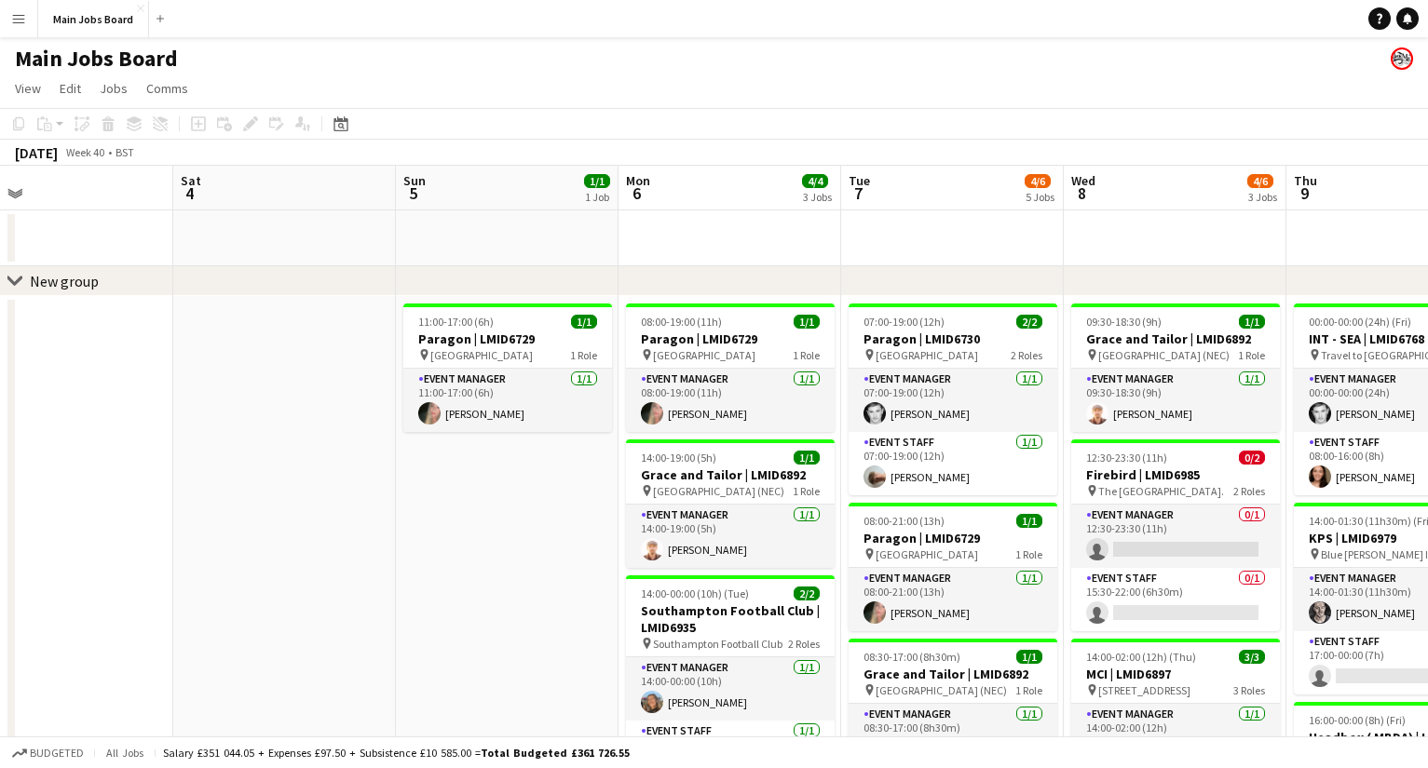
drag, startPoint x: 998, startPoint y: 547, endPoint x: 320, endPoint y: 547, distance: 677.9
click at [320, 547] on app-calendar-viewport "Wed 1 7/7 5 Jobs Thu 2 6/6 4 Jobs Fri 3 Sat 4 Sun 5 1/1 1 Job Mon 6 4/4 3 Jobs …" at bounding box center [714, 690] width 1428 height 1049
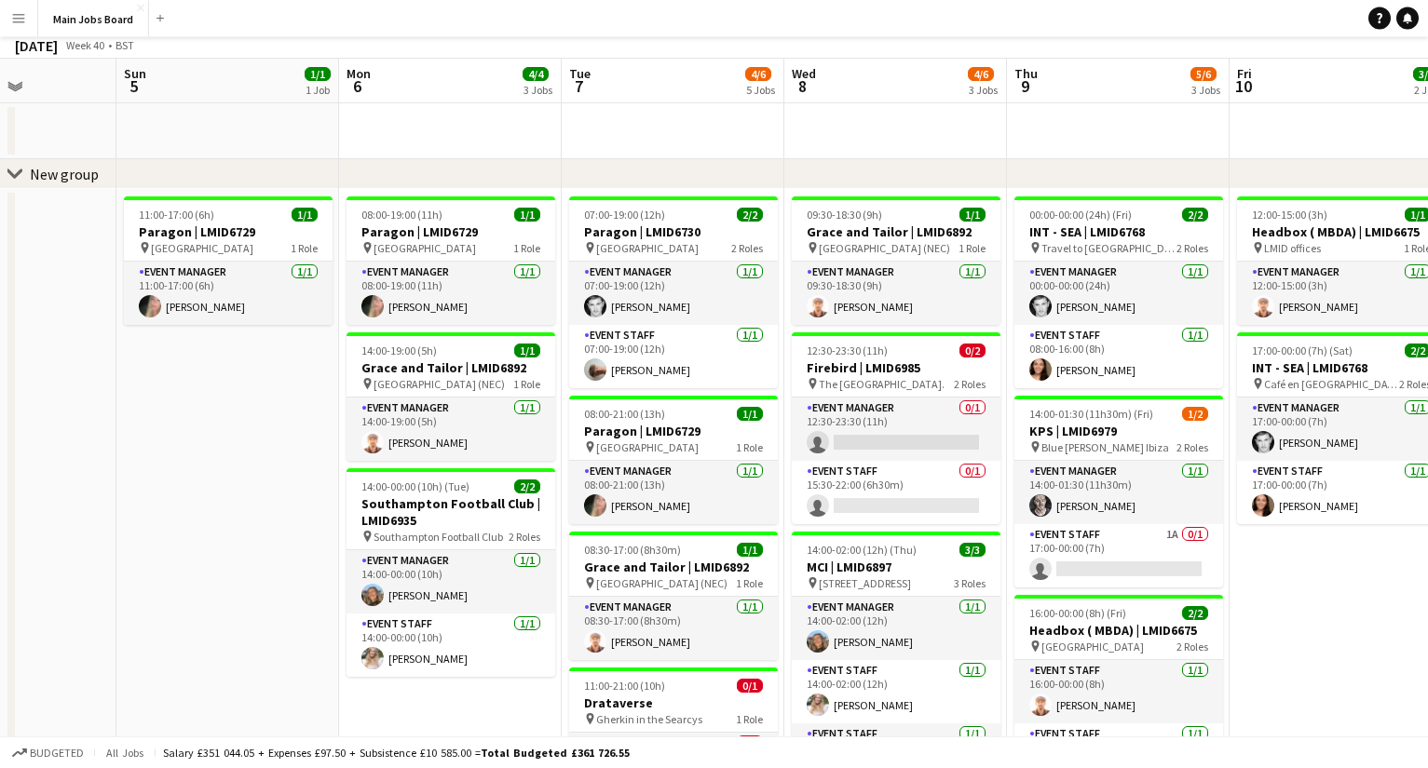
scroll to position [0, 0]
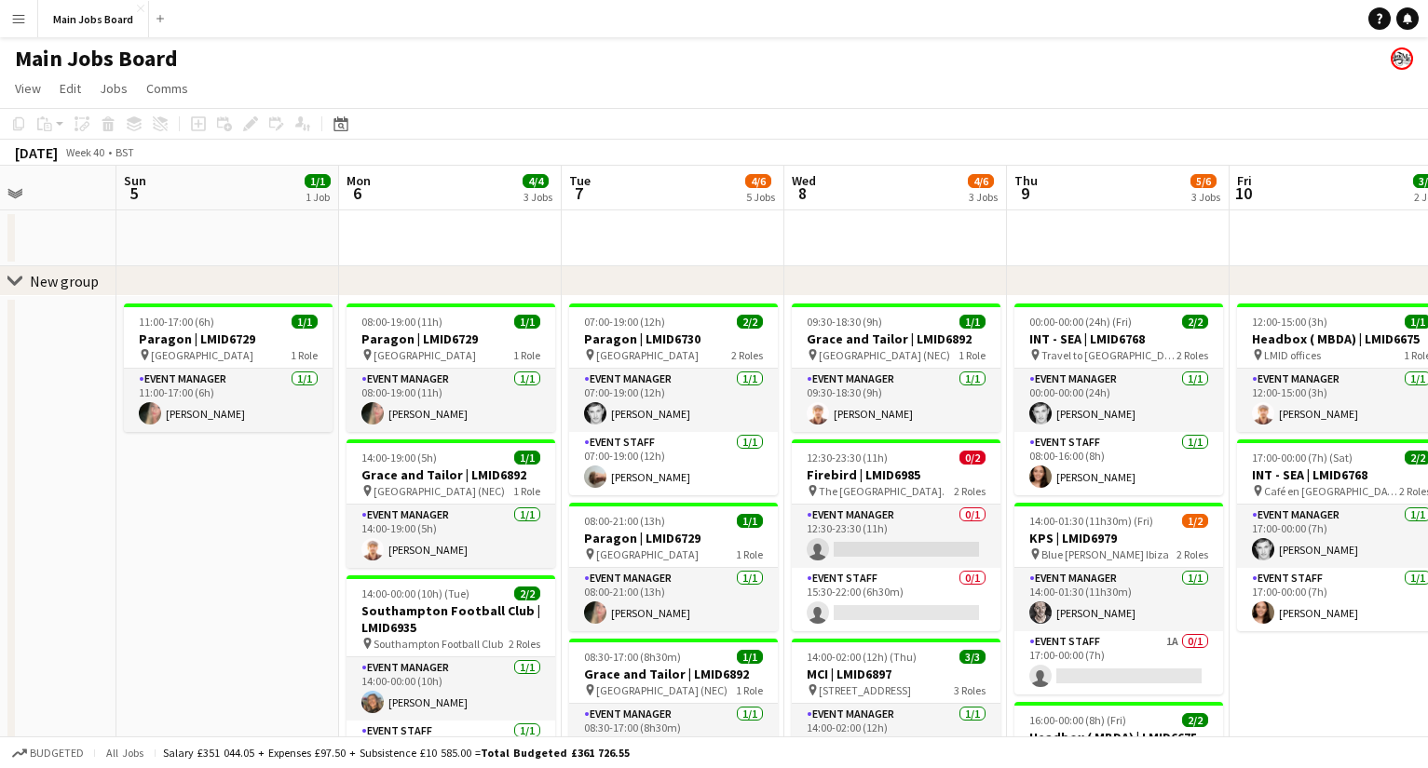
click at [475, 263] on div "chevron-right New group Wed 1 7/7 5 Jobs Thu 2 6/6 4 Jobs Fri 3 Sat 4 Sun 5 1/1…" at bounding box center [714, 690] width 1428 height 1049
drag, startPoint x: 864, startPoint y: 288, endPoint x: 708, endPoint y: 288, distance: 156.4
click at [711, 288] on div "chevron-right New group" at bounding box center [714, 281] width 1428 height 30
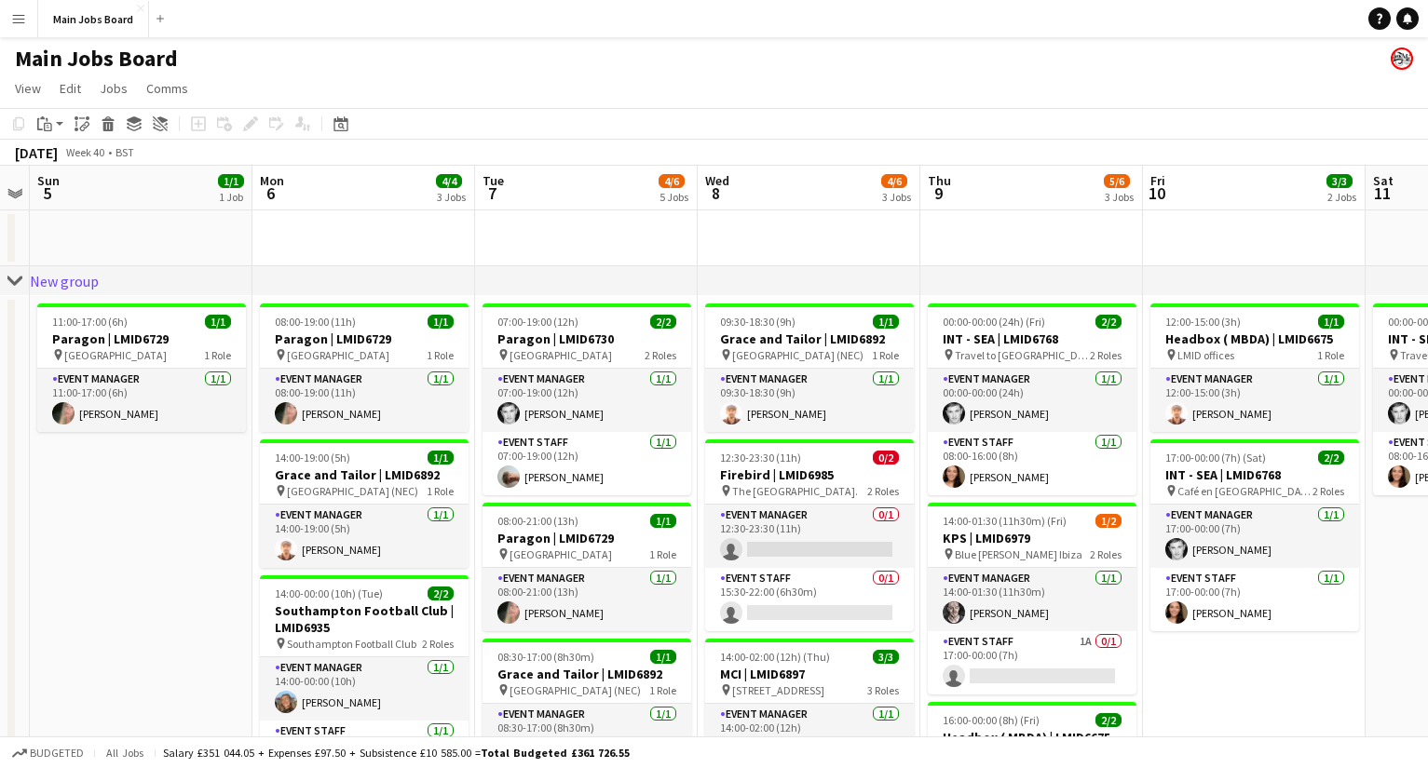
scroll to position [0, 687]
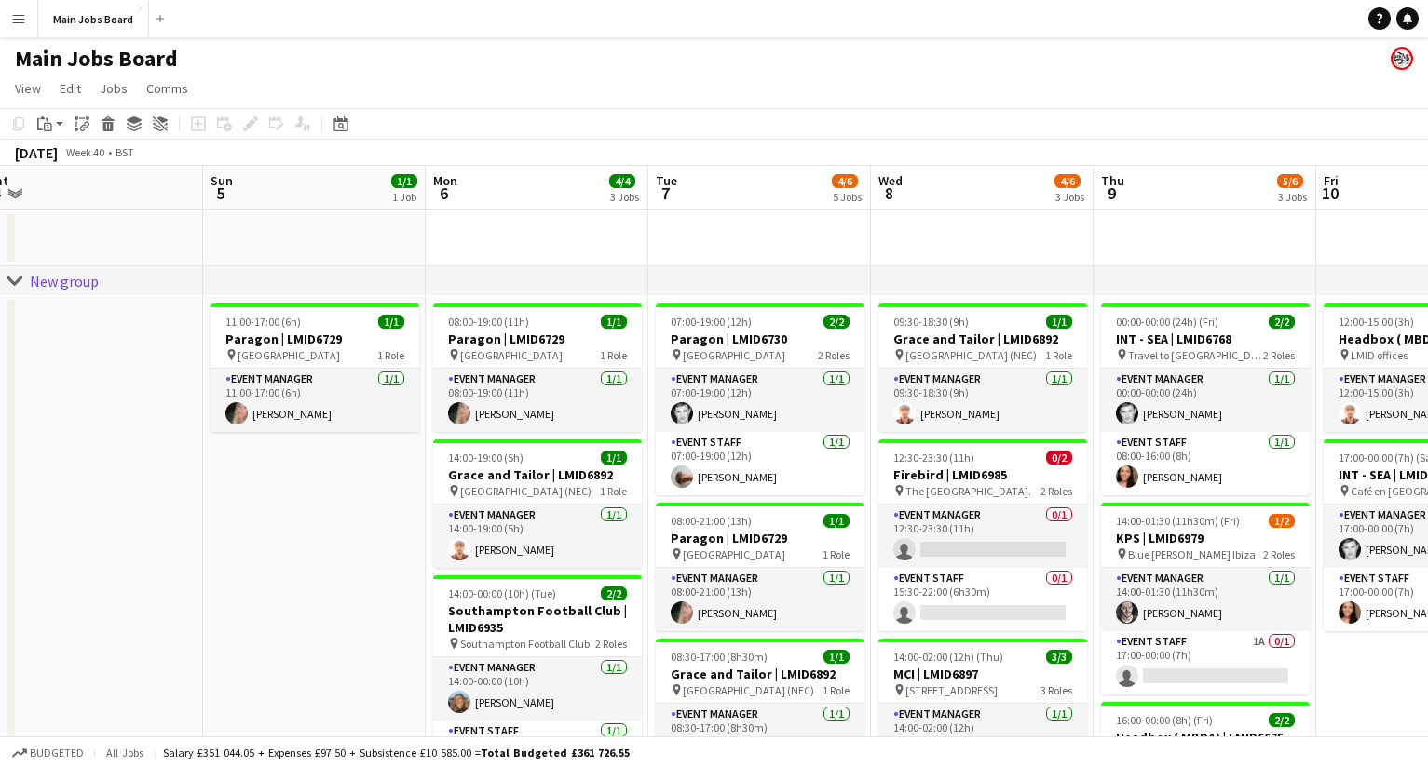
drag, startPoint x: 828, startPoint y: 427, endPoint x: 692, endPoint y: 427, distance: 136.0
click at [692, 427] on app-calendar-viewport "Wed 1 7/7 5 Jobs Thu 2 6/6 4 Jobs Fri 3 Sat 4 Sun 5 1/1 1 Job Mon 6 4/4 3 Jobs …" at bounding box center [714, 690] width 1428 height 1049
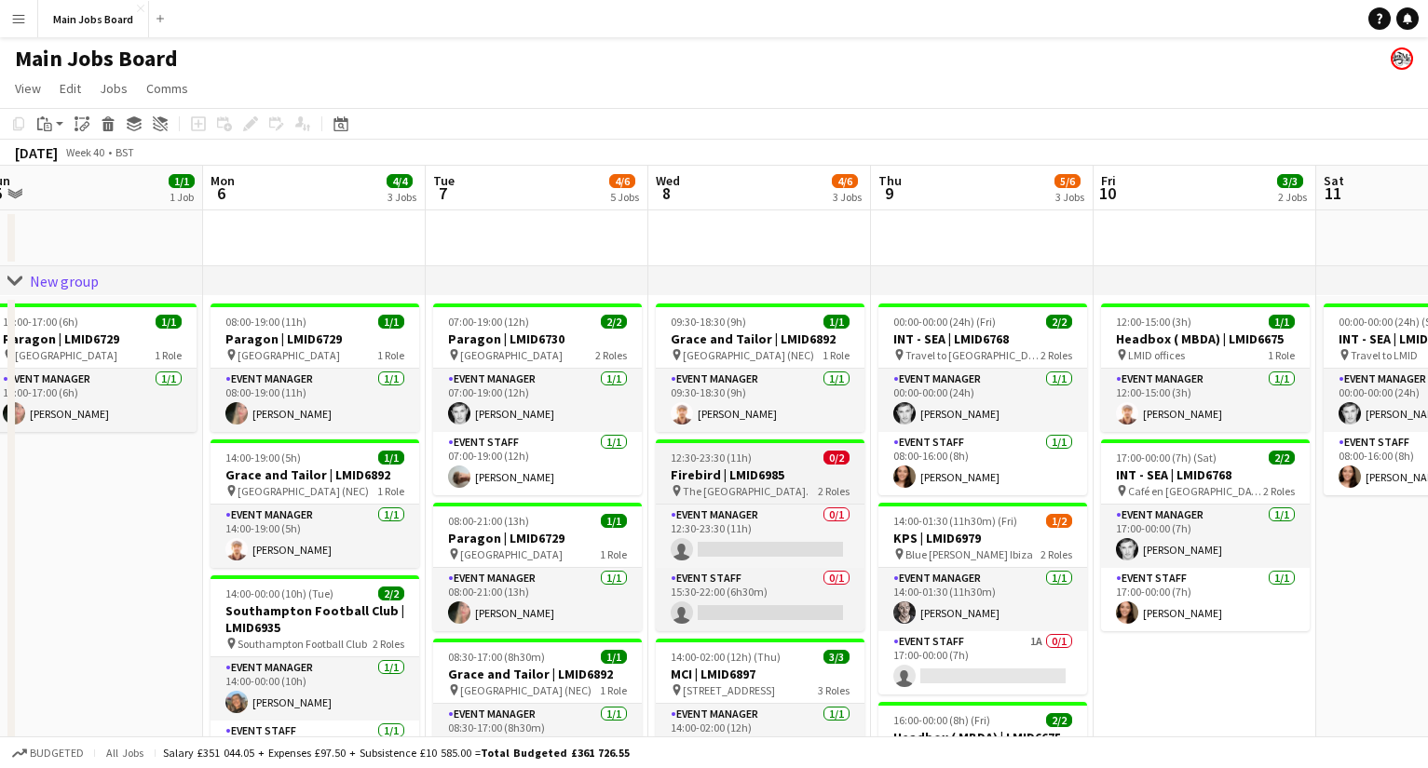
click at [692, 395] on app-card-role "Event Manager [DATE] 09:30-18:30 (9h) [PERSON_NAME]" at bounding box center [760, 400] width 209 height 63
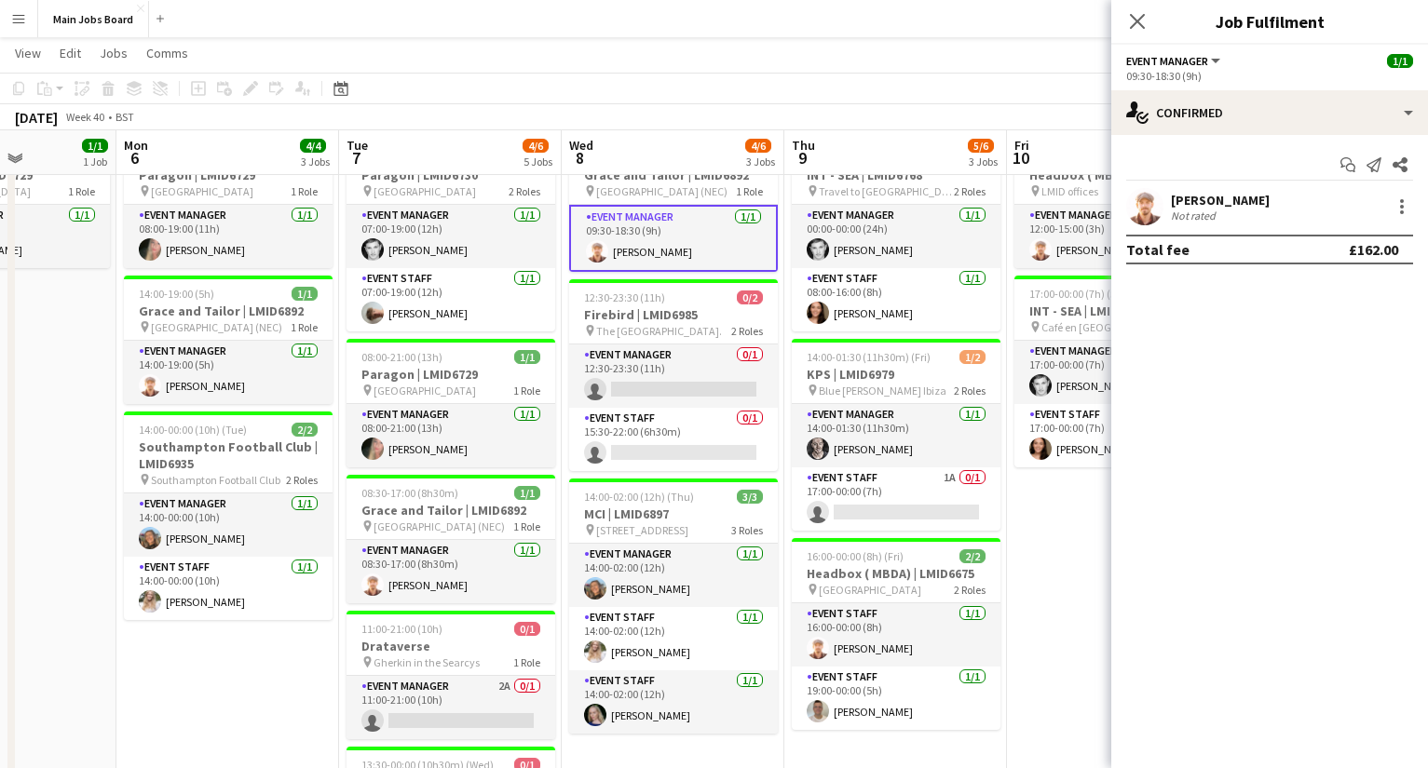
scroll to position [0, 776]
drag, startPoint x: 804, startPoint y: 427, endPoint x: 715, endPoint y: 427, distance: 88.5
click at [715, 427] on app-calendar-viewport "Thu 2 6/6 4 Jobs Fri 3 Sat 4 Sun 5 1/1 1 Job Mon 6 4/4 3 Jobs Tue 7 4/6 5 Jobs …" at bounding box center [714, 481] width 1428 height 1140
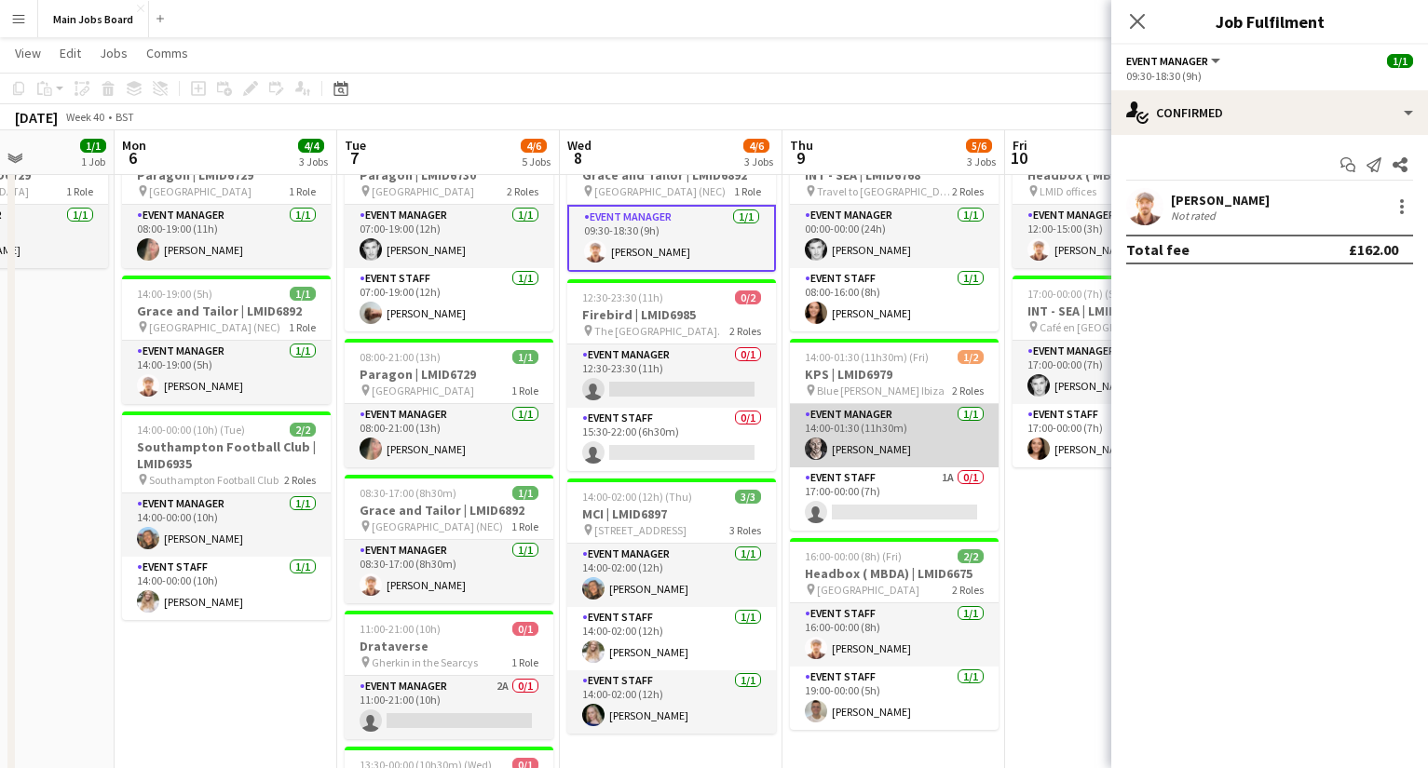
click at [924, 429] on app-card-role "Event Manager [DATE] 14:00-01:30 (11h30m) [PERSON_NAME]" at bounding box center [894, 435] width 209 height 63
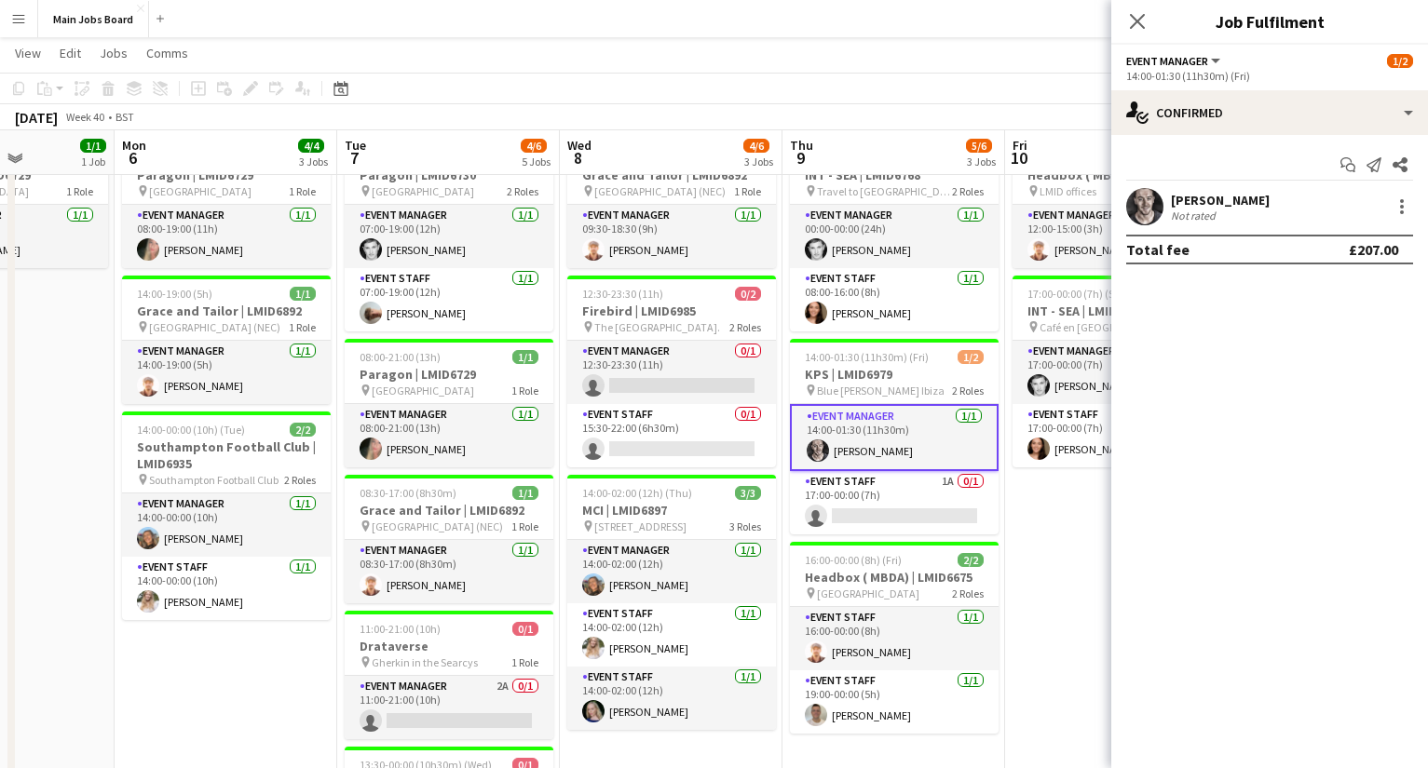
click at [1002, 524] on app-date-cell "00:00-00:00 (24h) (Fri) 2/2 INT - SEA | LMID6768 pin Travel to [GEOGRAPHIC_DATA…" at bounding box center [893, 591] width 223 height 918
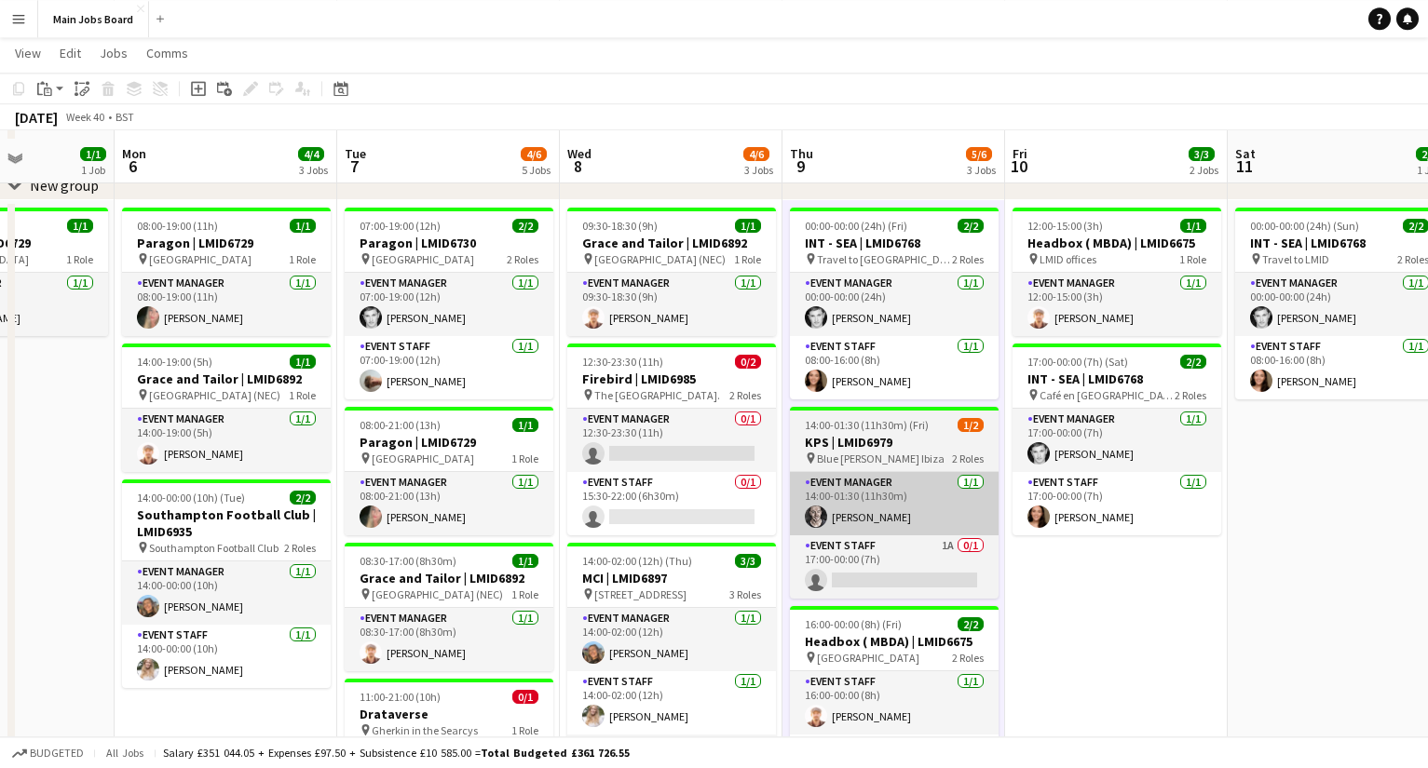
scroll to position [93, 0]
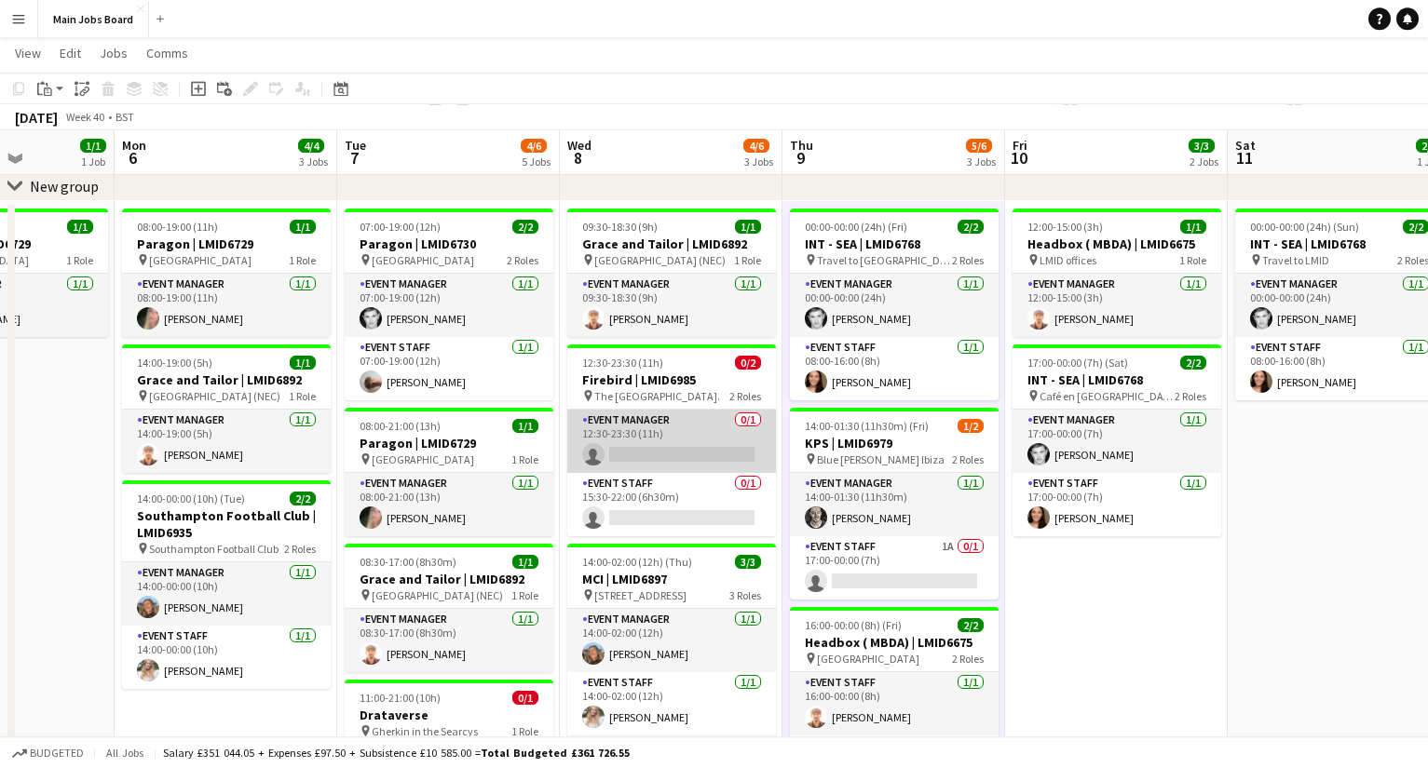
click at [678, 454] on app-card-role "Event Manager 0/1 12:30-23:30 (11h) single-neutral-actions" at bounding box center [671, 441] width 209 height 63
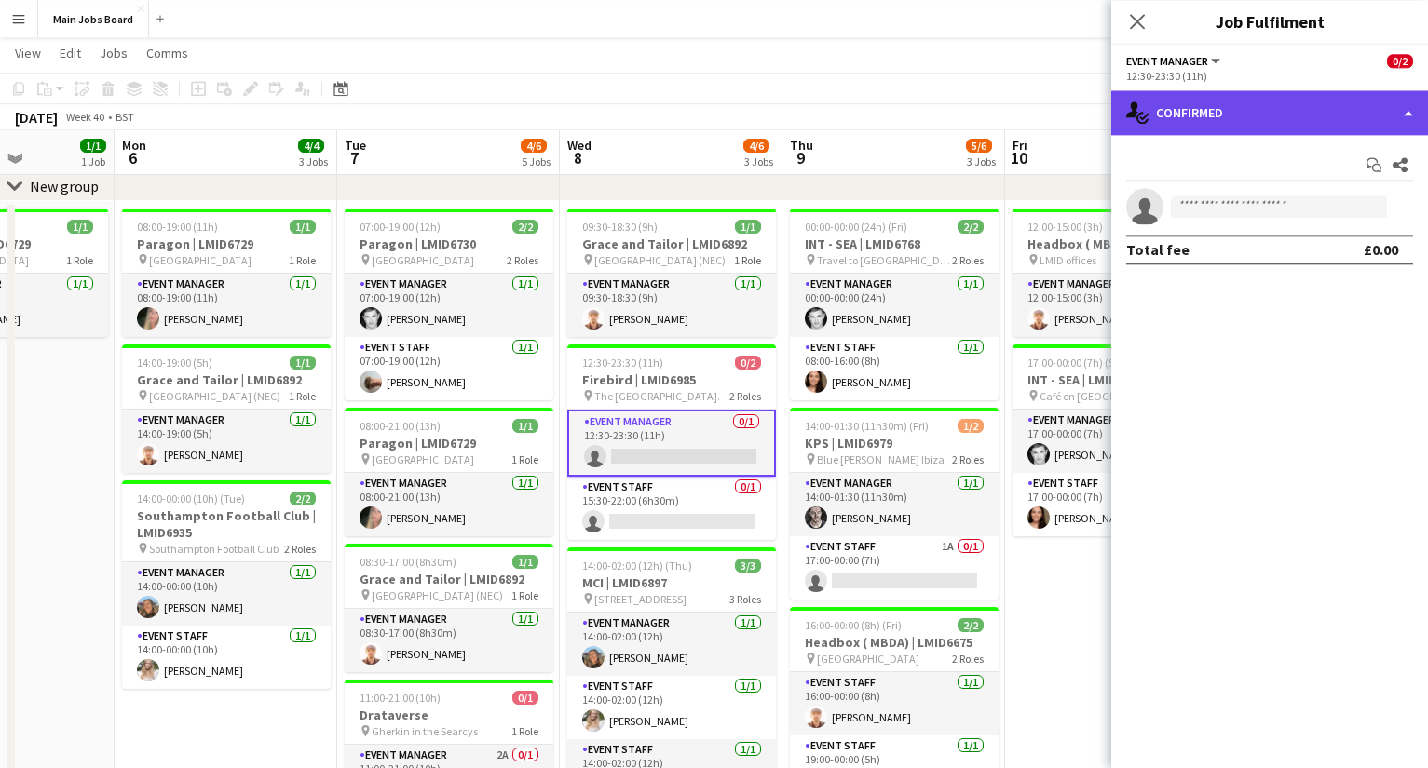
click at [1264, 112] on div "single-neutral-actions-check-2 Confirmed" at bounding box center [1269, 112] width 317 height 45
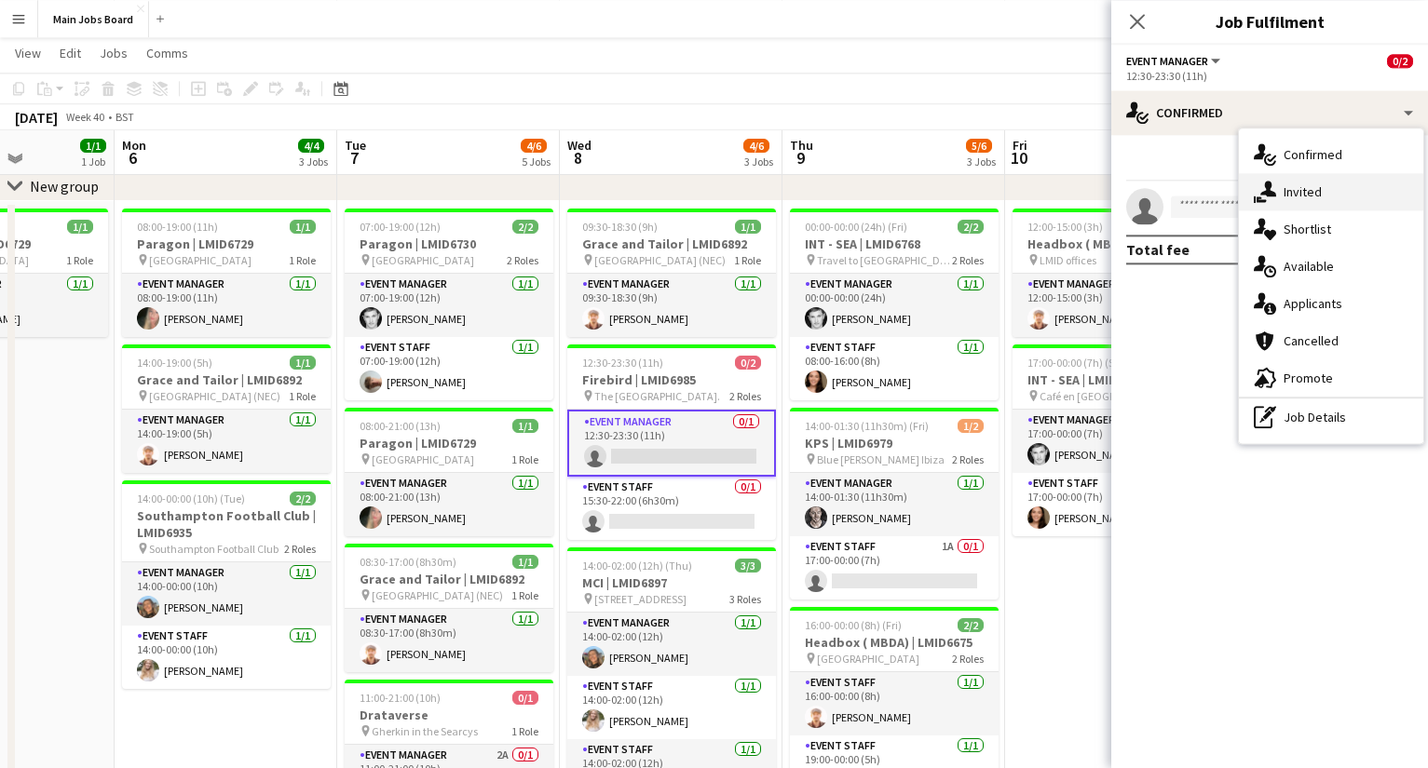
click at [1320, 196] on span "Invited" at bounding box center [1302, 191] width 38 height 17
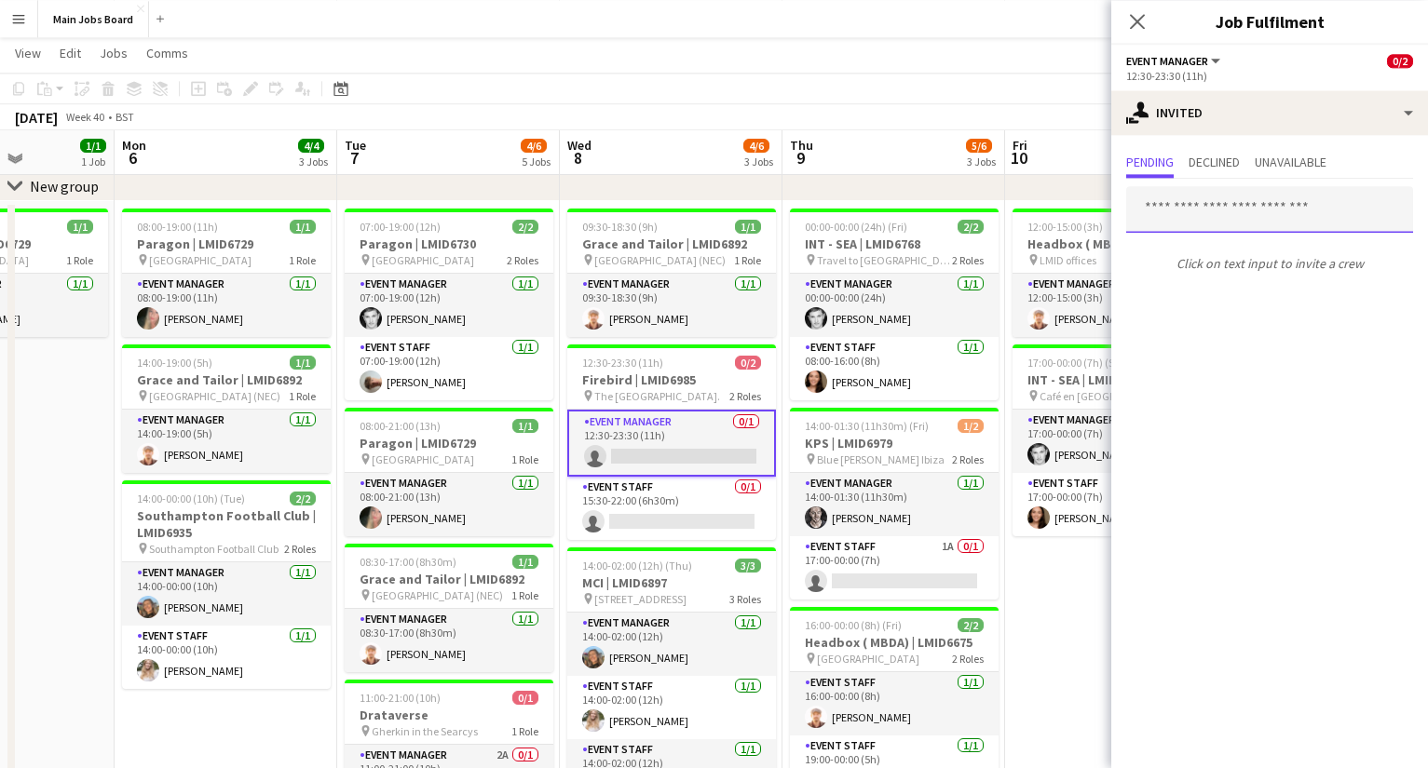
click at [1286, 209] on input "text" at bounding box center [1269, 209] width 287 height 47
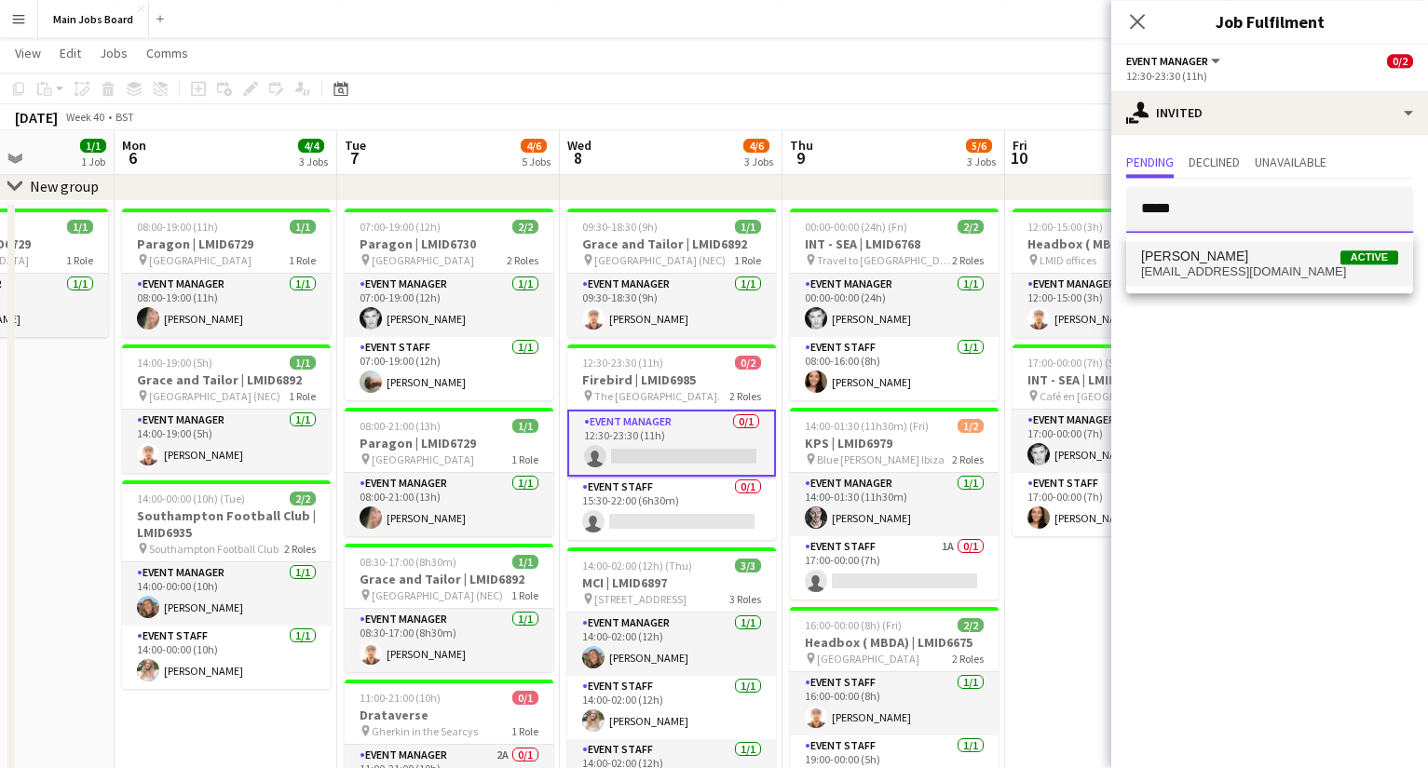
type input "*****"
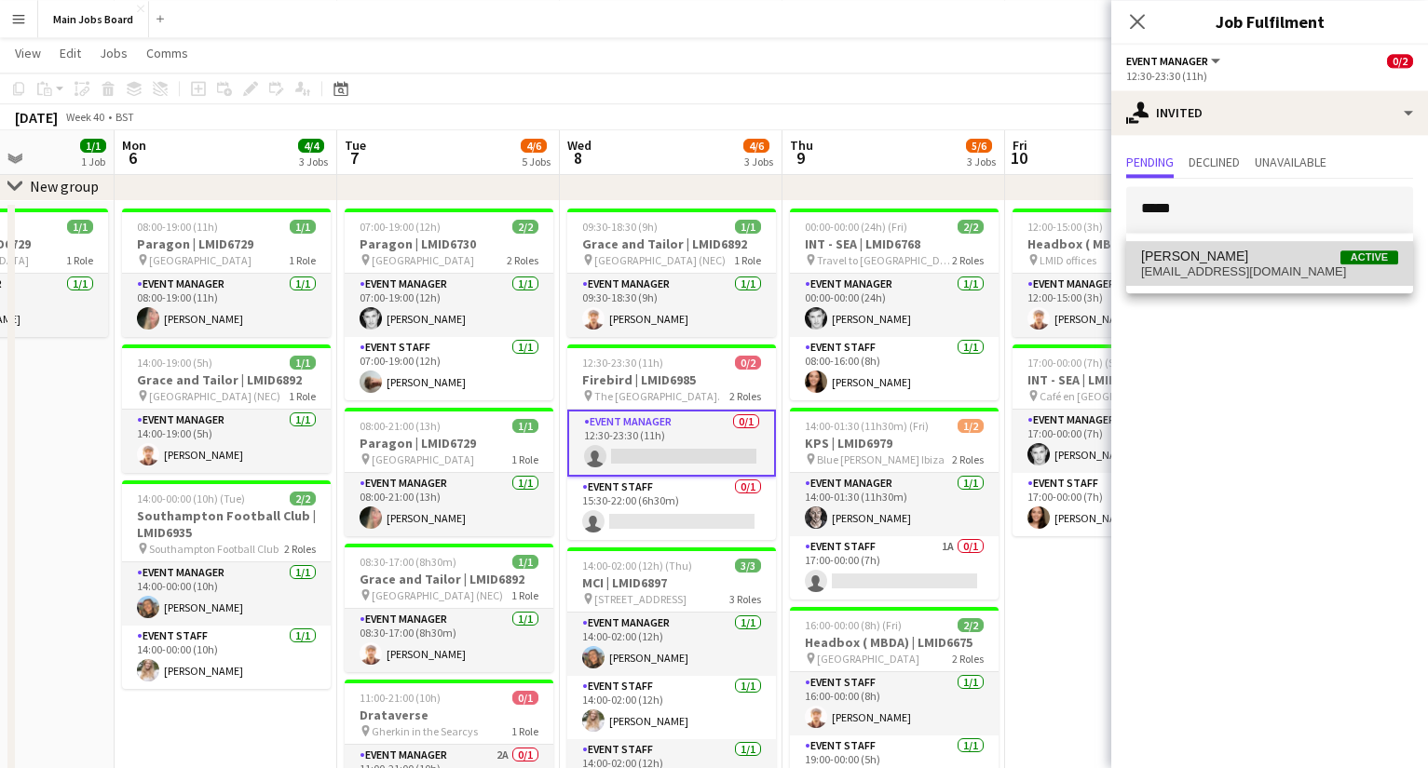
click at [1290, 252] on span "[PERSON_NAME] Active" at bounding box center [1269, 257] width 257 height 16
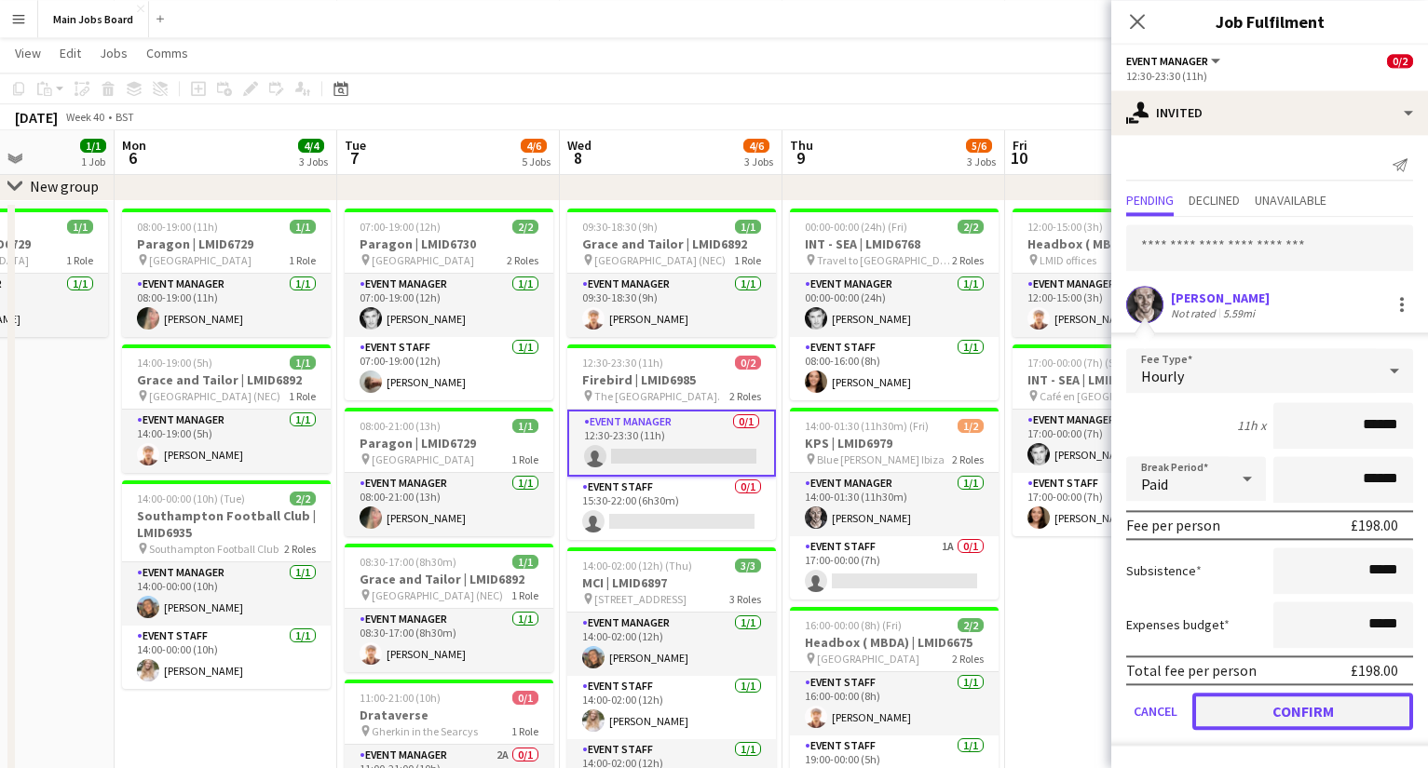
click at [1239, 720] on button "Confirm" at bounding box center [1302, 711] width 221 height 37
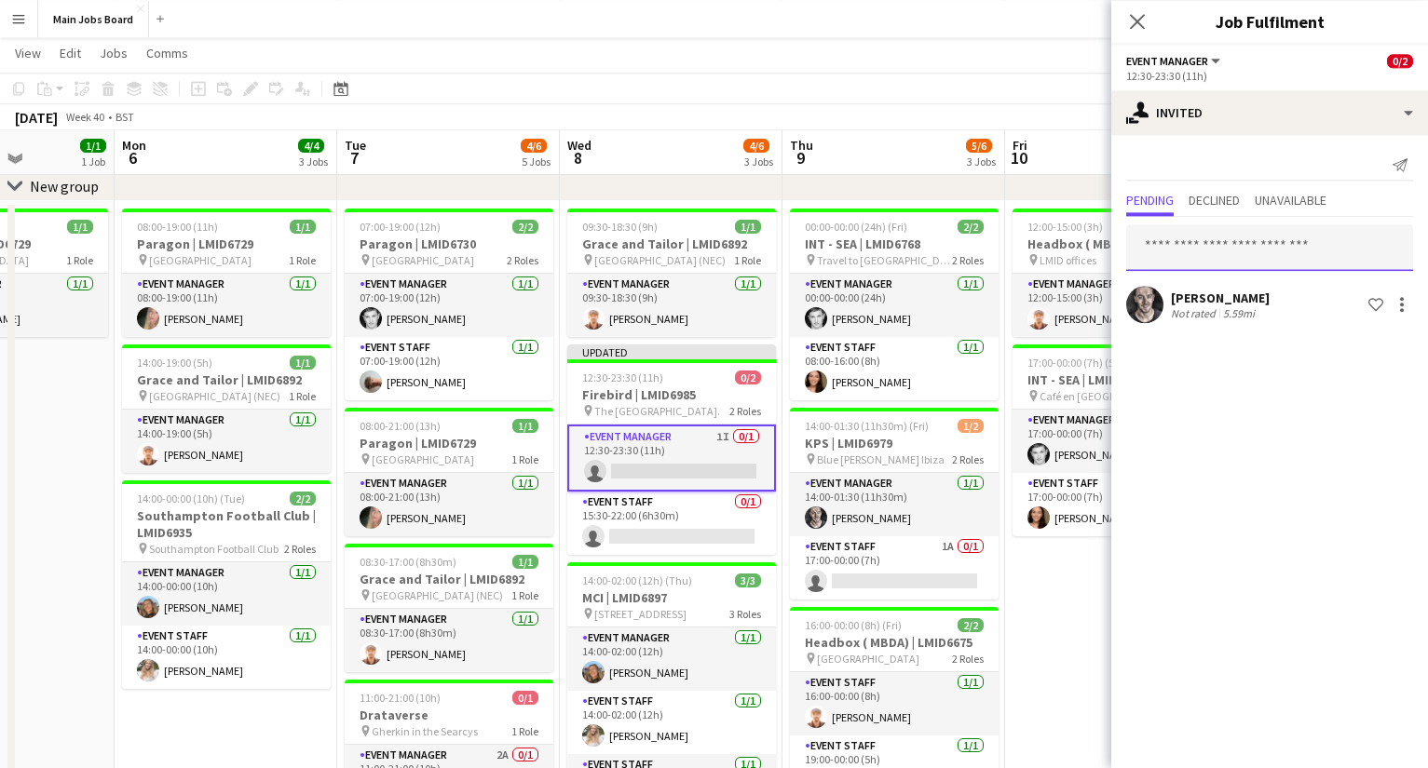
click at [1188, 240] on input "text" at bounding box center [1269, 247] width 287 height 47
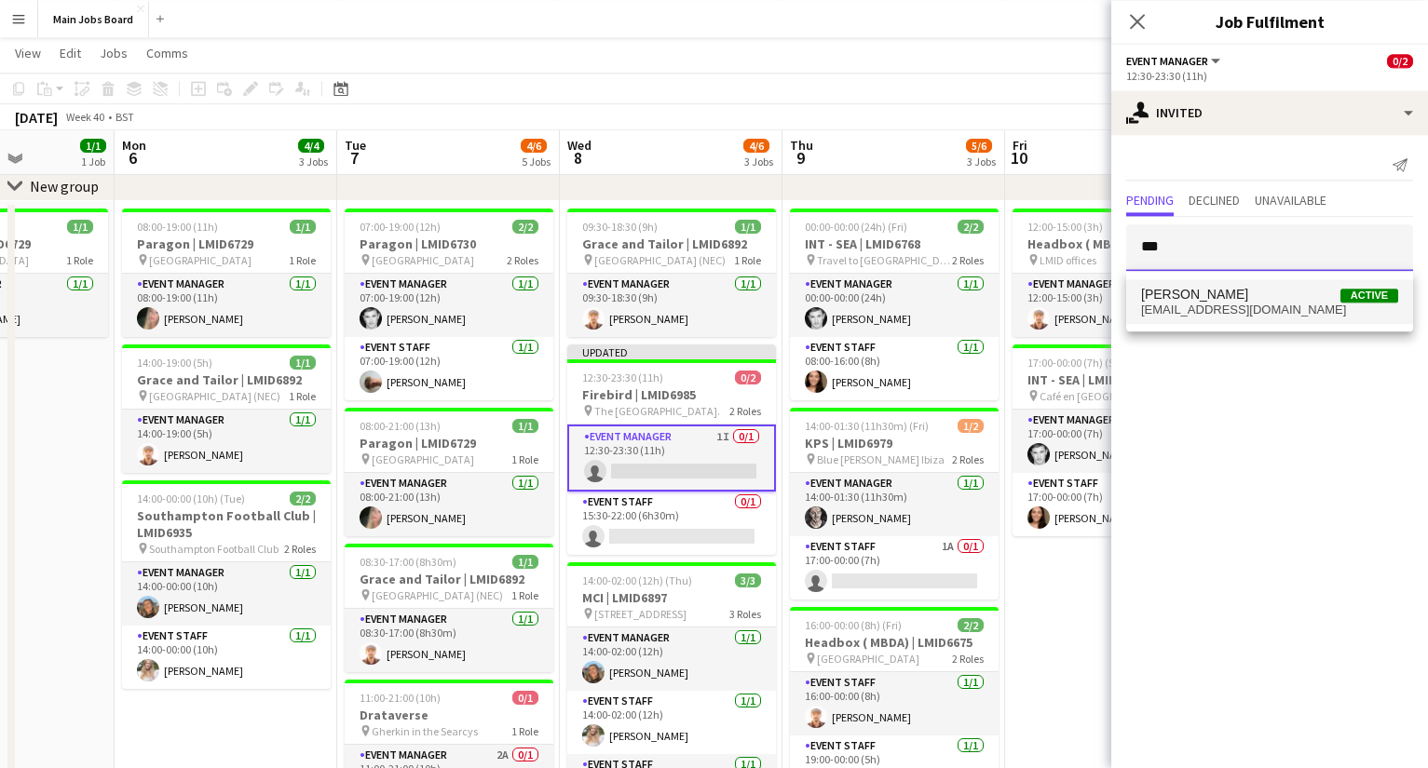
type input "***"
click at [1211, 293] on span "[PERSON_NAME] Active" at bounding box center [1269, 295] width 257 height 16
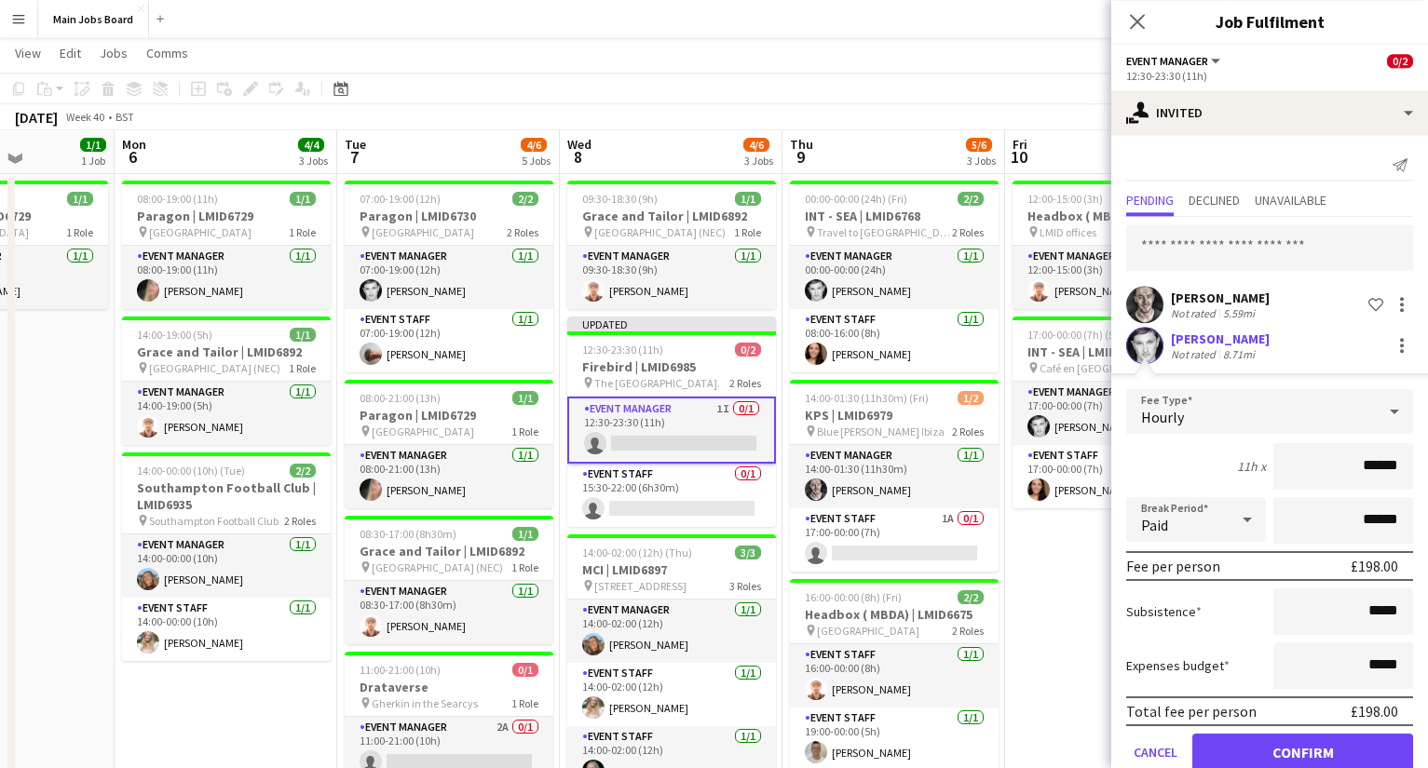
scroll to position [120, 0]
click at [1213, 245] on input "text" at bounding box center [1269, 247] width 287 height 47
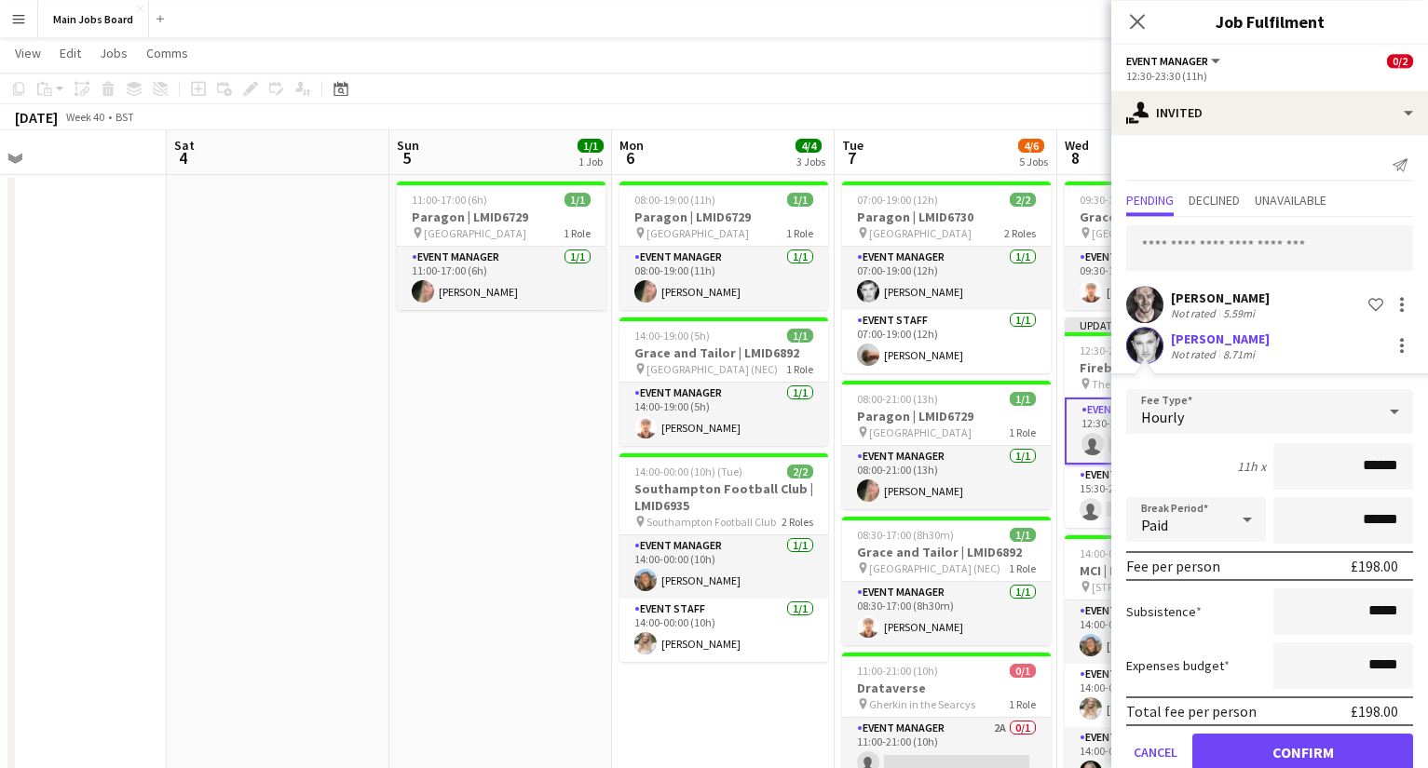
drag, startPoint x: 207, startPoint y: 691, endPoint x: 653, endPoint y: 691, distance: 446.0
click at [651, 691] on app-calendar-viewport "Wed 1 7/7 5 Jobs Thu 2 6/6 4 Jobs Fri 3 Sat 4 Sun 5 1/1 1 Job Mon 6 4/4 3 Jobs …" at bounding box center [714, 523] width 1428 height 1140
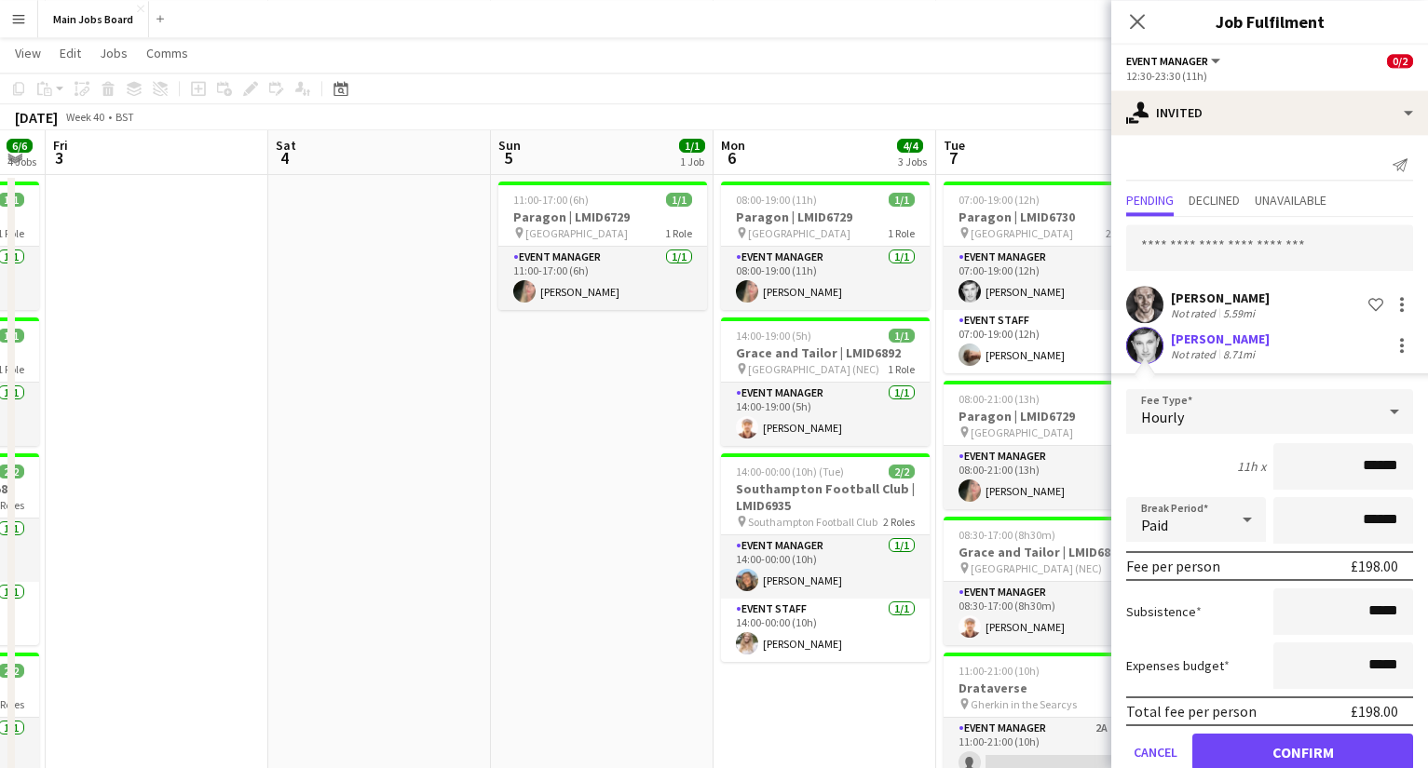
drag, startPoint x: 297, startPoint y: 631, endPoint x: 895, endPoint y: 624, distance: 597.9
click at [893, 624] on app-calendar-viewport "Wed 1 7/7 5 Jobs Thu 2 6/6 4 Jobs Fri 3 Sat 4 Sun 5 1/1 1 Job Mon 6 4/4 3 Jobs …" at bounding box center [714, 523] width 1428 height 1140
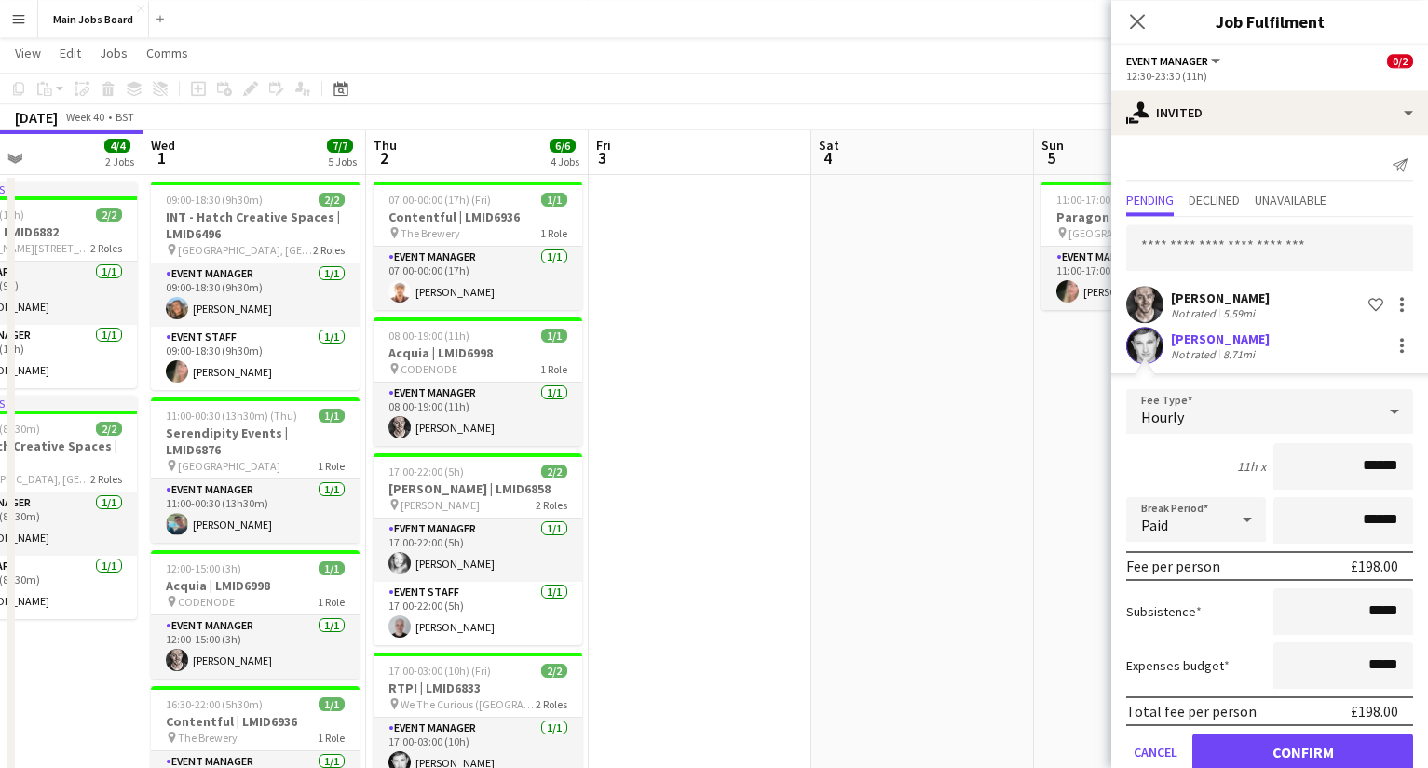
scroll to position [0, 499]
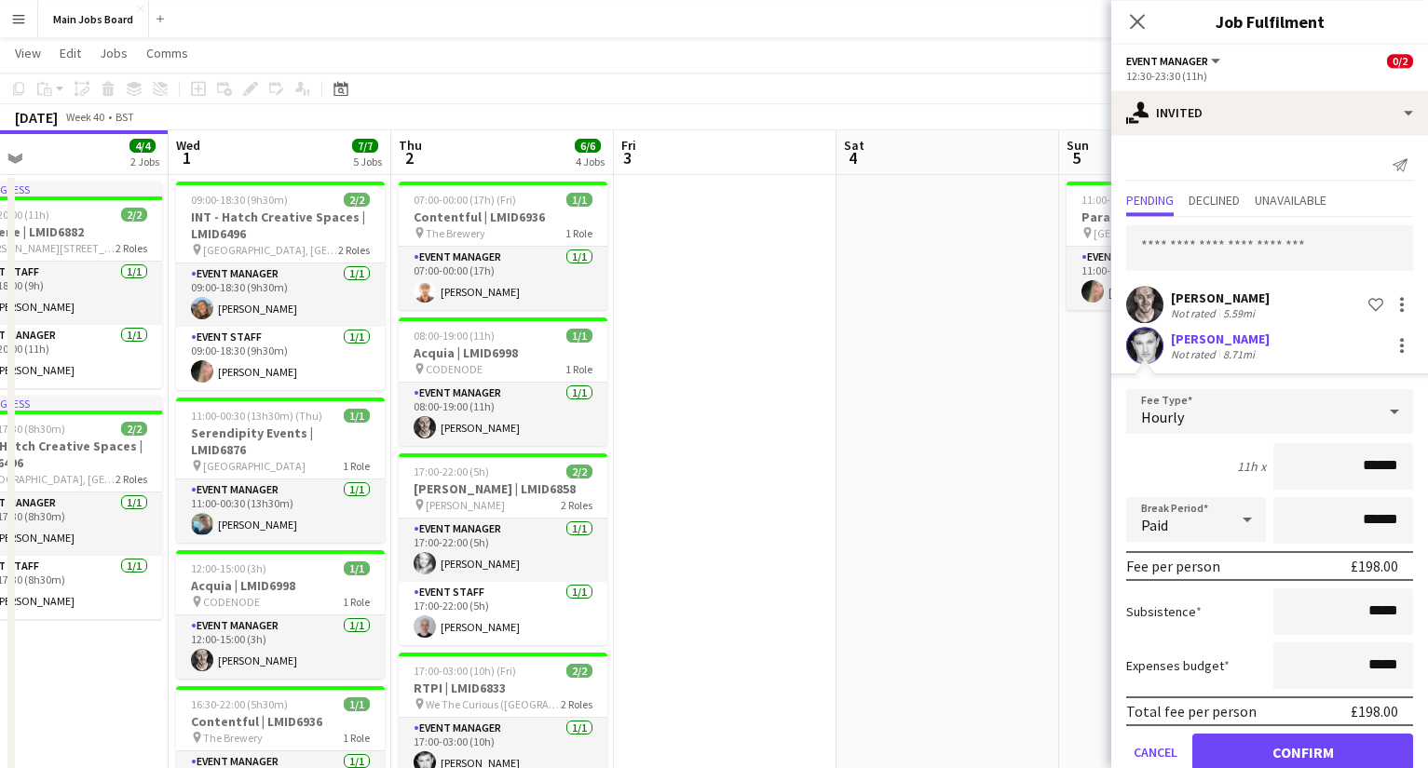
drag, startPoint x: 636, startPoint y: 618, endPoint x: 750, endPoint y: 618, distance: 113.6
click at [749, 618] on app-calendar-viewport "Sun 28 4/4 2 Jobs Mon 29 3/3 2 Jobs Tue 30 4/4 2 Jobs Wed 1 7/7 5 Jobs Thu 2 6/…" at bounding box center [714, 523] width 1428 height 1140
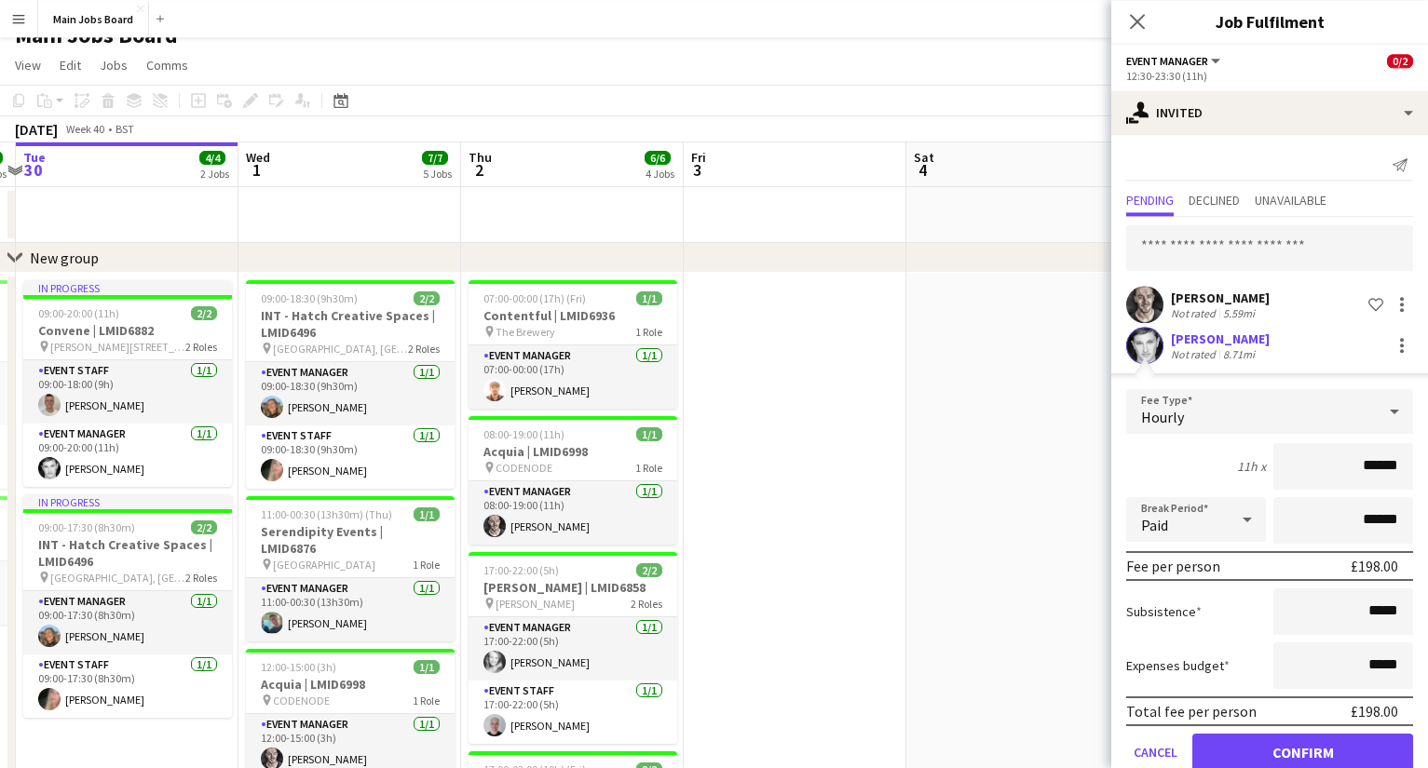
scroll to position [0, 458]
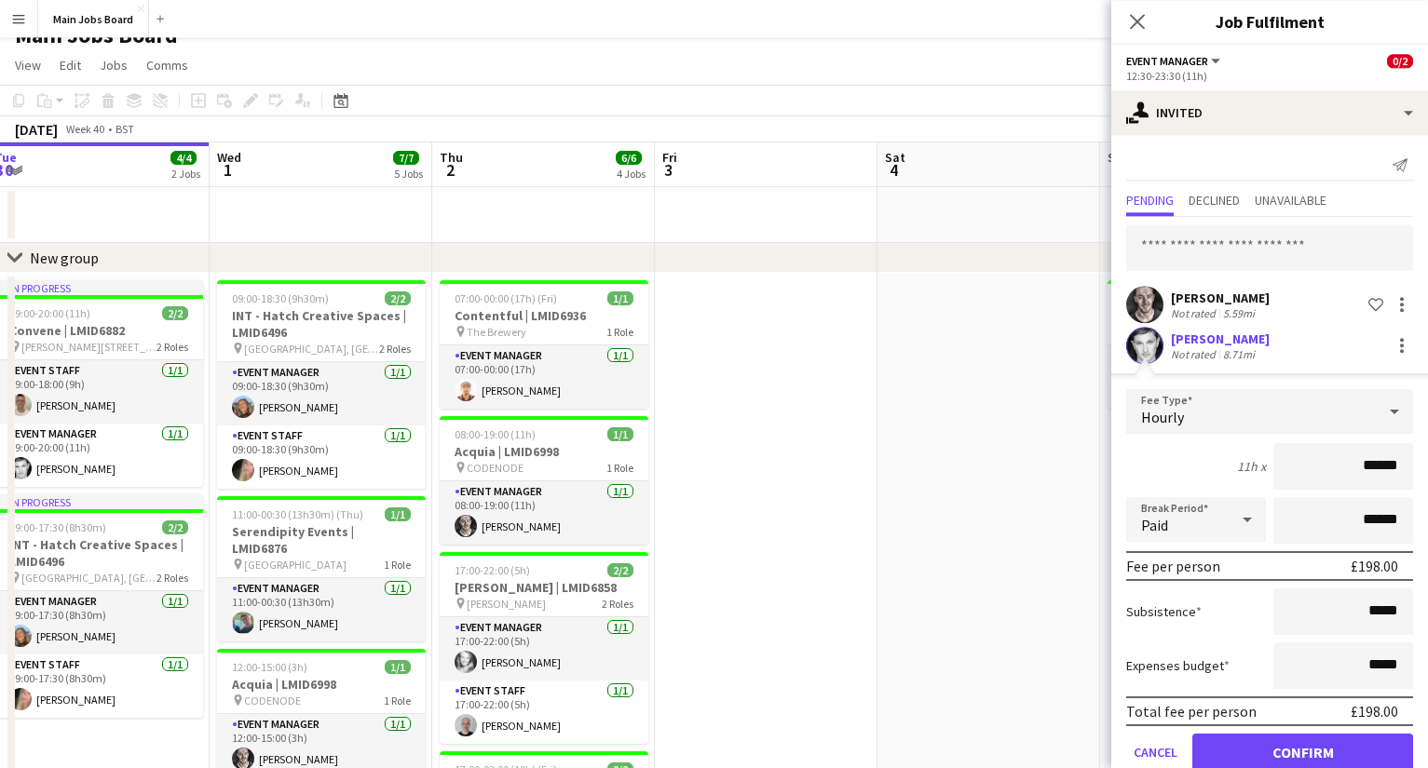
drag, startPoint x: 750, startPoint y: 618, endPoint x: 1013, endPoint y: 617, distance: 263.5
click at [1013, 617] on app-calendar-viewport "Sun 28 4/4 2 Jobs Mon 29 3/3 2 Jobs Tue 30 4/4 2 Jobs Wed 1 7/7 5 Jobs Thu 2 6/…" at bounding box center [714, 666] width 1428 height 1049
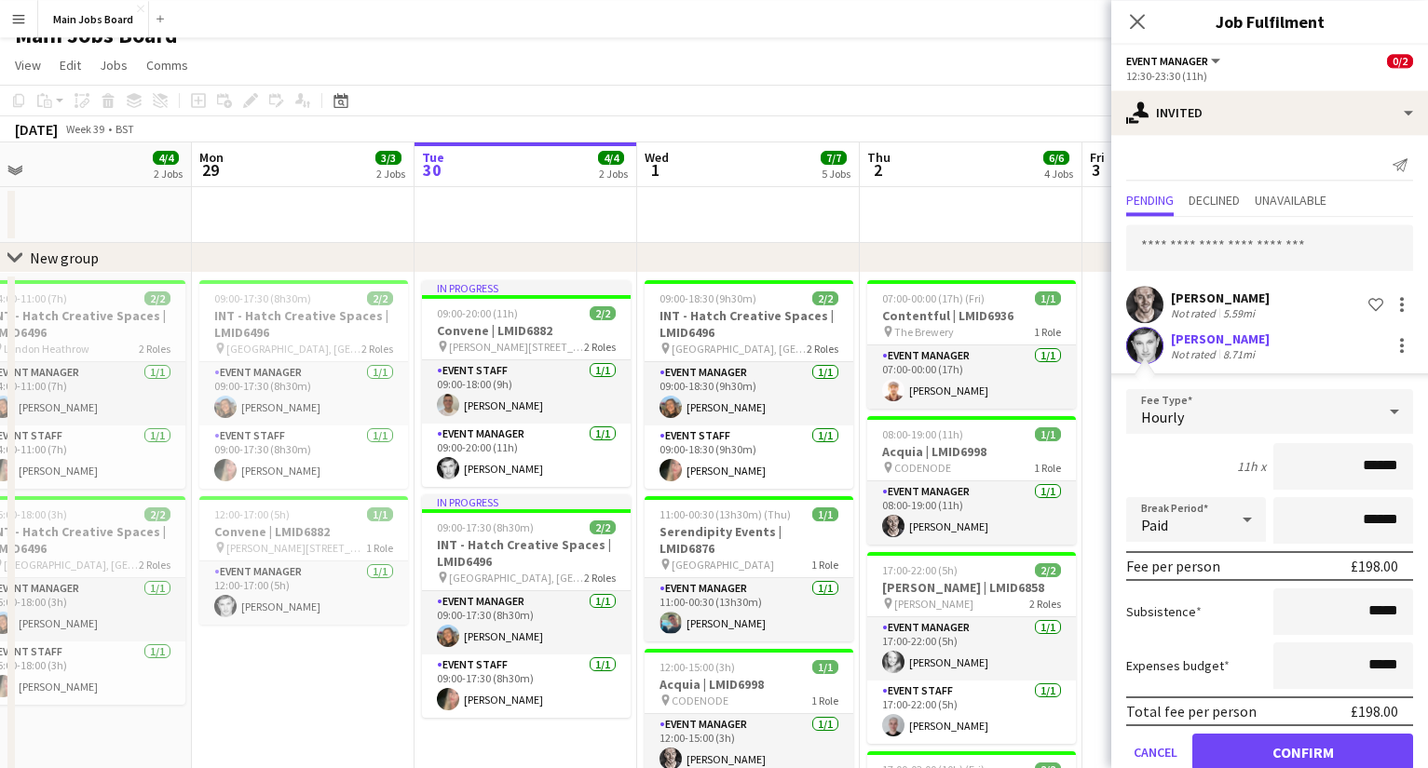
scroll to position [0, 436]
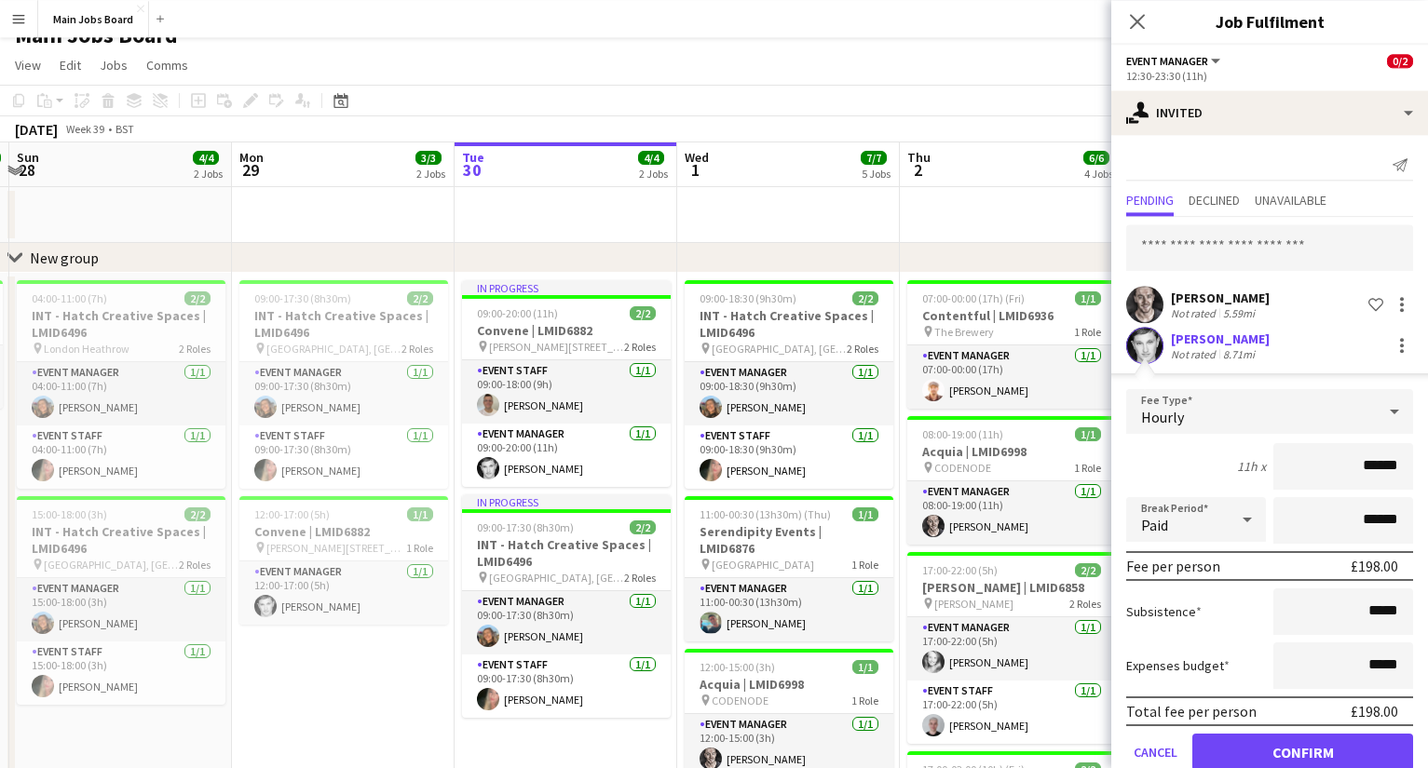
drag, startPoint x: 576, startPoint y: 653, endPoint x: 821, endPoint y: 647, distance: 245.0
click at [821, 647] on app-calendar-viewport "Fri 26 1/1 1 Job Sat 27 1/1 1 Job Sun 28 4/4 2 Jobs Mon 29 3/3 2 Jobs Tue 30 4/…" at bounding box center [714, 666] width 1428 height 1049
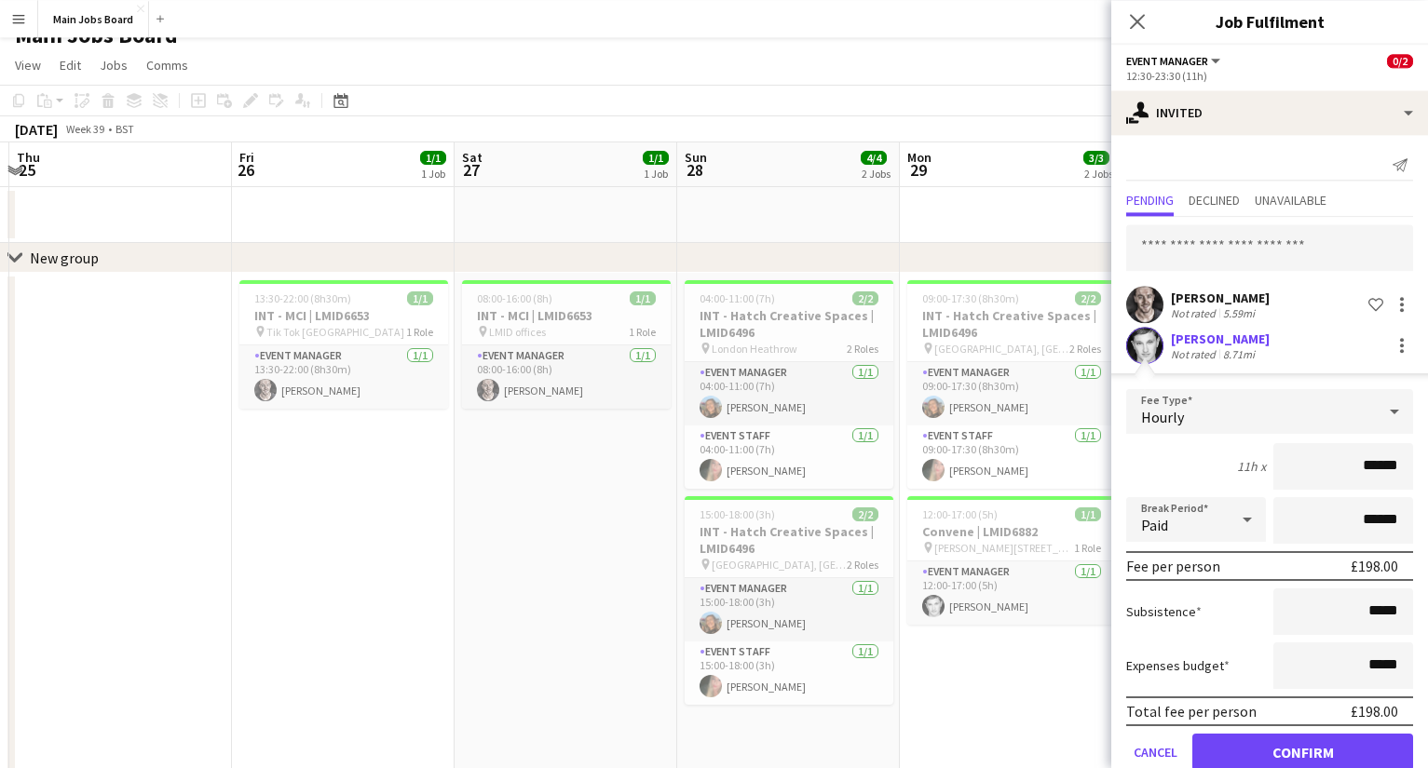
scroll to position [0, 565]
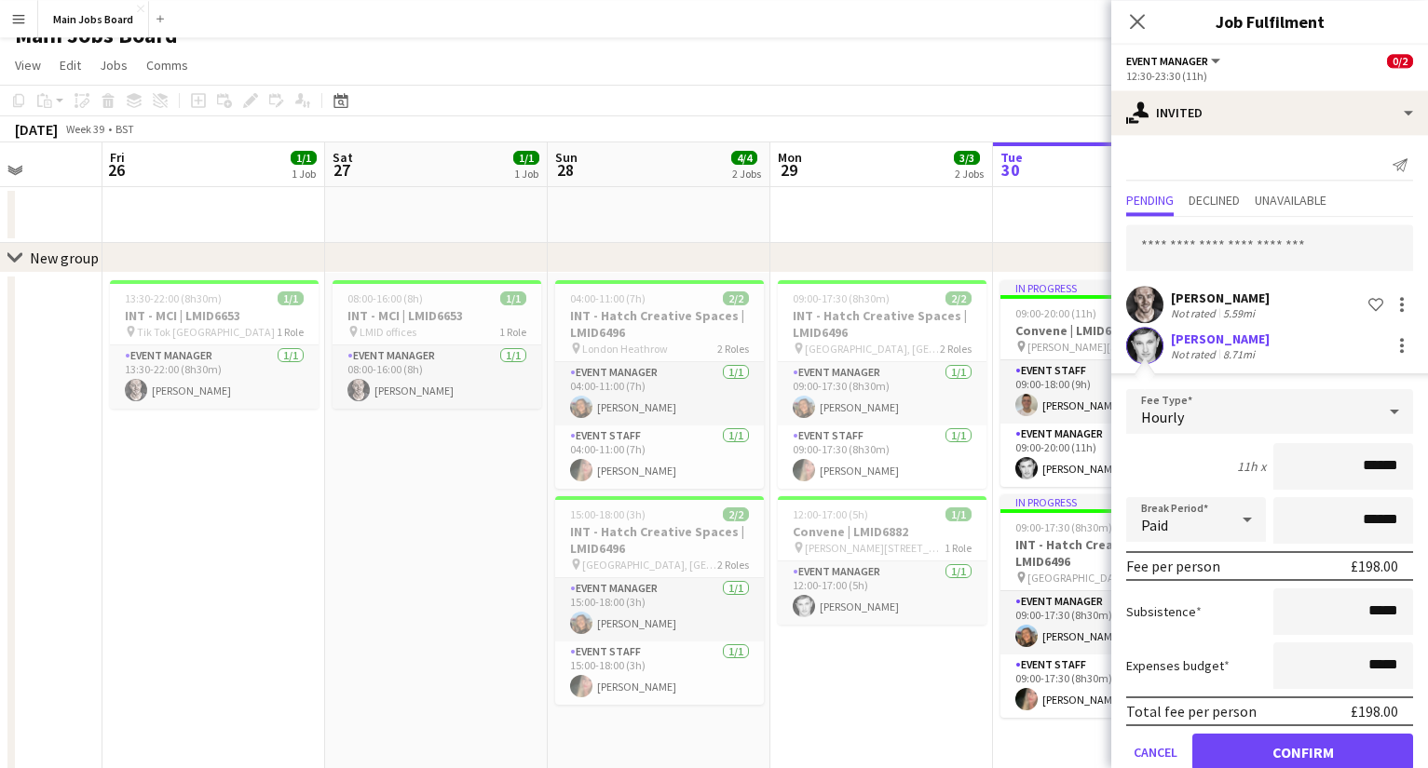
drag, startPoint x: 291, startPoint y: 660, endPoint x: 830, endPoint y: 634, distance: 538.9
click at [830, 634] on app-calendar-viewport "Tue 23 Wed 24 Thu 25 Fri 26 1/1 1 Job Sat 27 1/1 1 Job Sun 28 4/4 2 Jobs Mon 29…" at bounding box center [714, 666] width 1428 height 1049
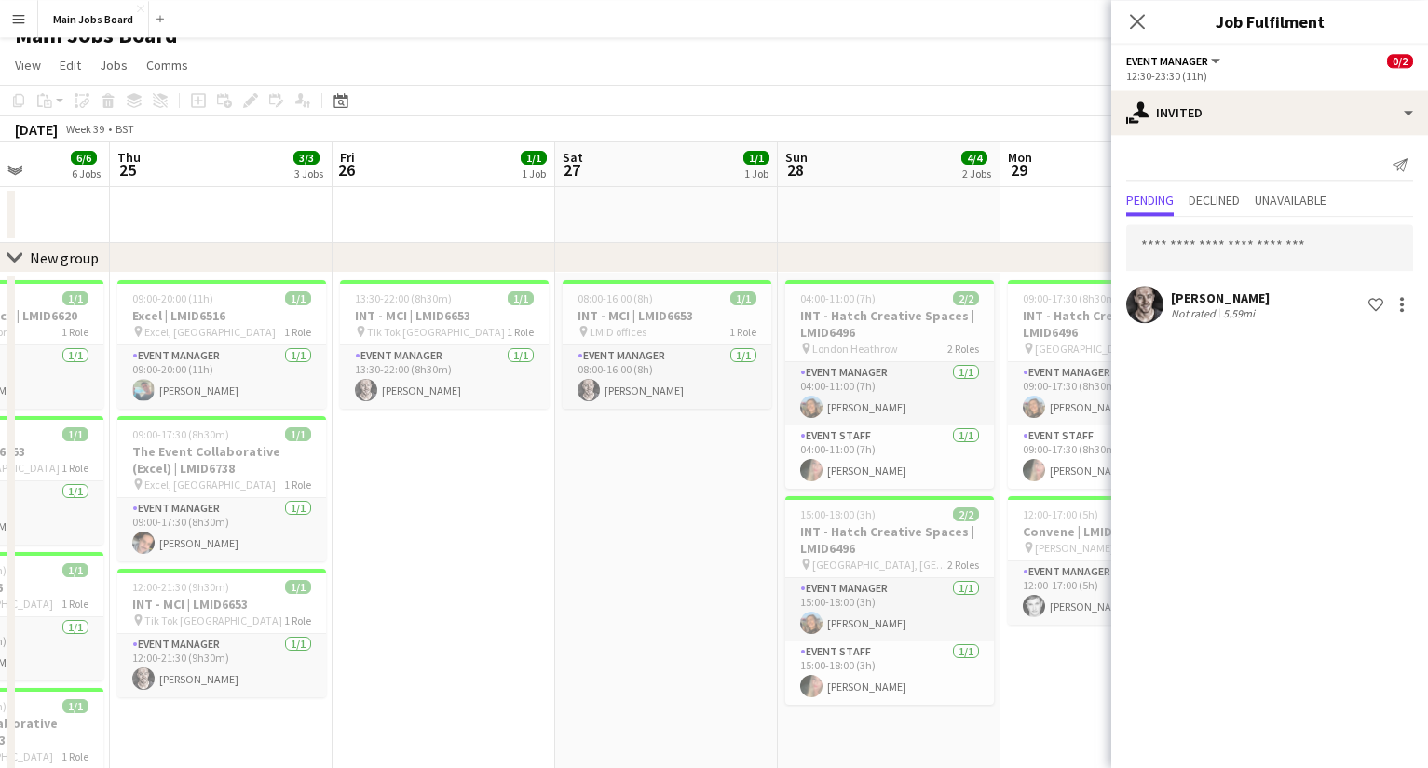
drag, startPoint x: 756, startPoint y: 609, endPoint x: 926, endPoint y: 606, distance: 169.5
click at [926, 606] on app-calendar-viewport "Mon 22 Tue 23 5/5 4 Jobs Wed 24 6/6 6 Jobs Thu 25 3/3 3 Jobs Fri 26 1/1 1 Job S…" at bounding box center [714, 666] width 1428 height 1049
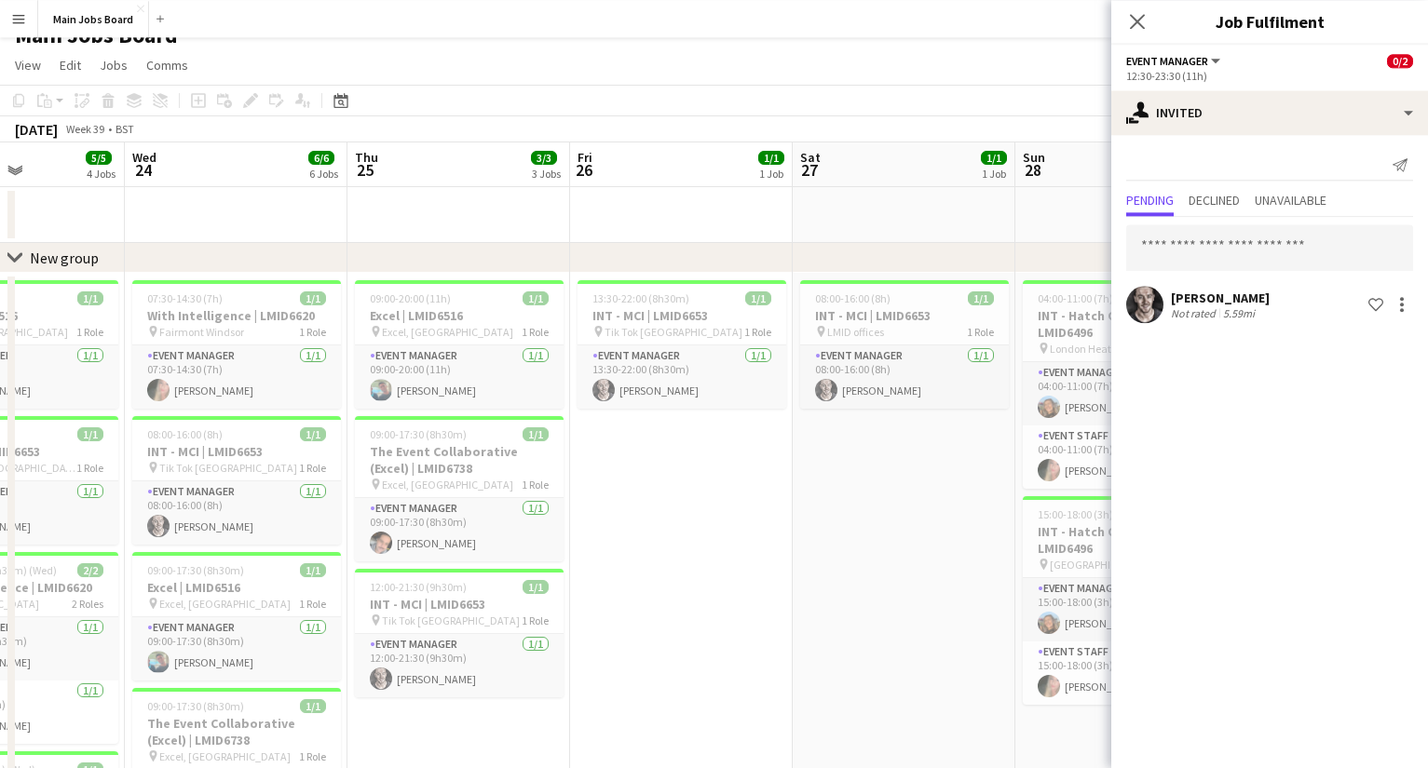
drag, startPoint x: 769, startPoint y: 598, endPoint x: 339, endPoint y: 600, distance: 430.2
click at [339, 600] on app-calendar-viewport "Sun 21 Mon 22 9/9 3 Jobs Tue 23 5/5 4 Jobs Wed 24 6/6 6 Jobs Thu 25 3/3 3 Jobs …" at bounding box center [714, 666] width 1428 height 1049
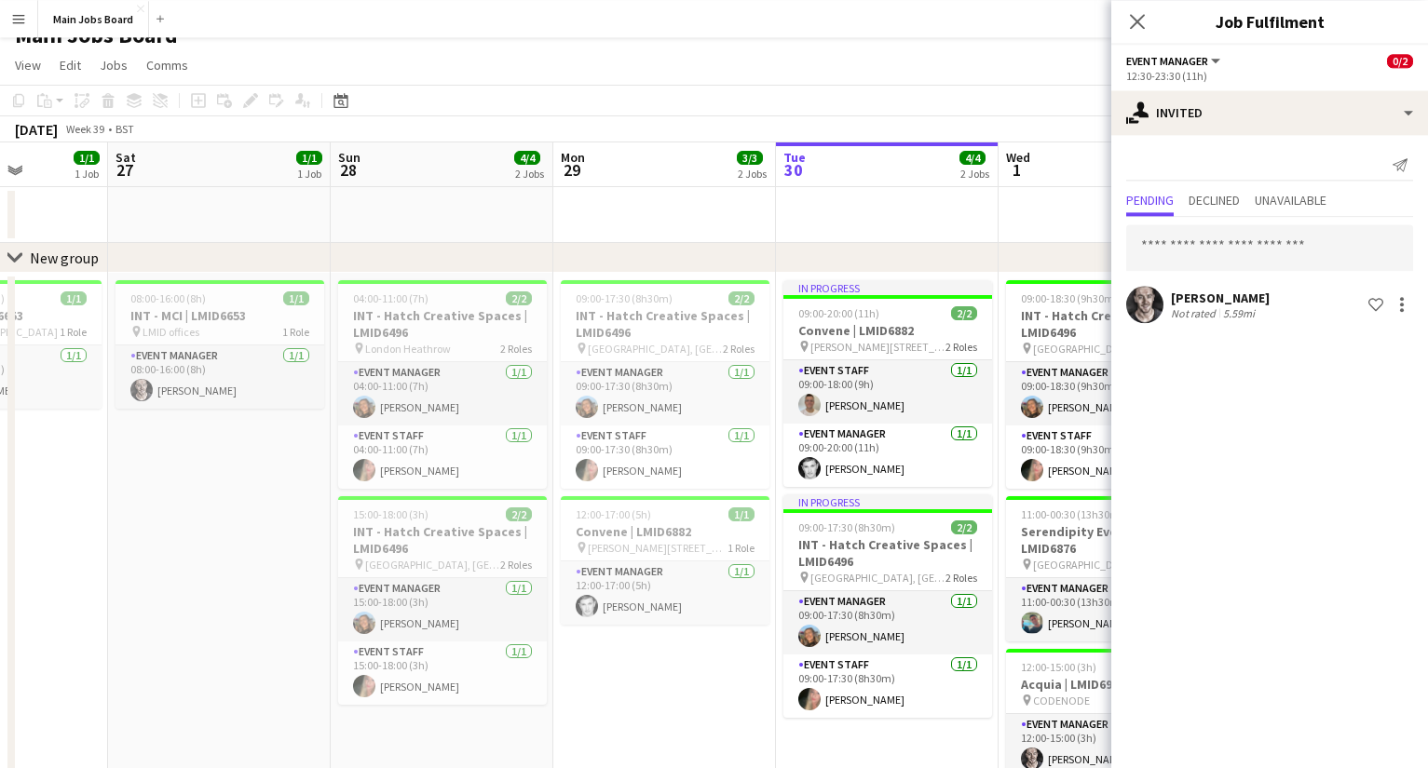
drag, startPoint x: 602, startPoint y: 571, endPoint x: 350, endPoint y: 571, distance: 252.4
click at [358, 571] on app-calendar-viewport "Tue 23 5/5 4 Jobs Wed 24 6/6 6 Jobs Thu 25 3/3 3 Jobs Fri 26 1/1 1 Job Sat 27 1…" at bounding box center [714, 666] width 1428 height 1049
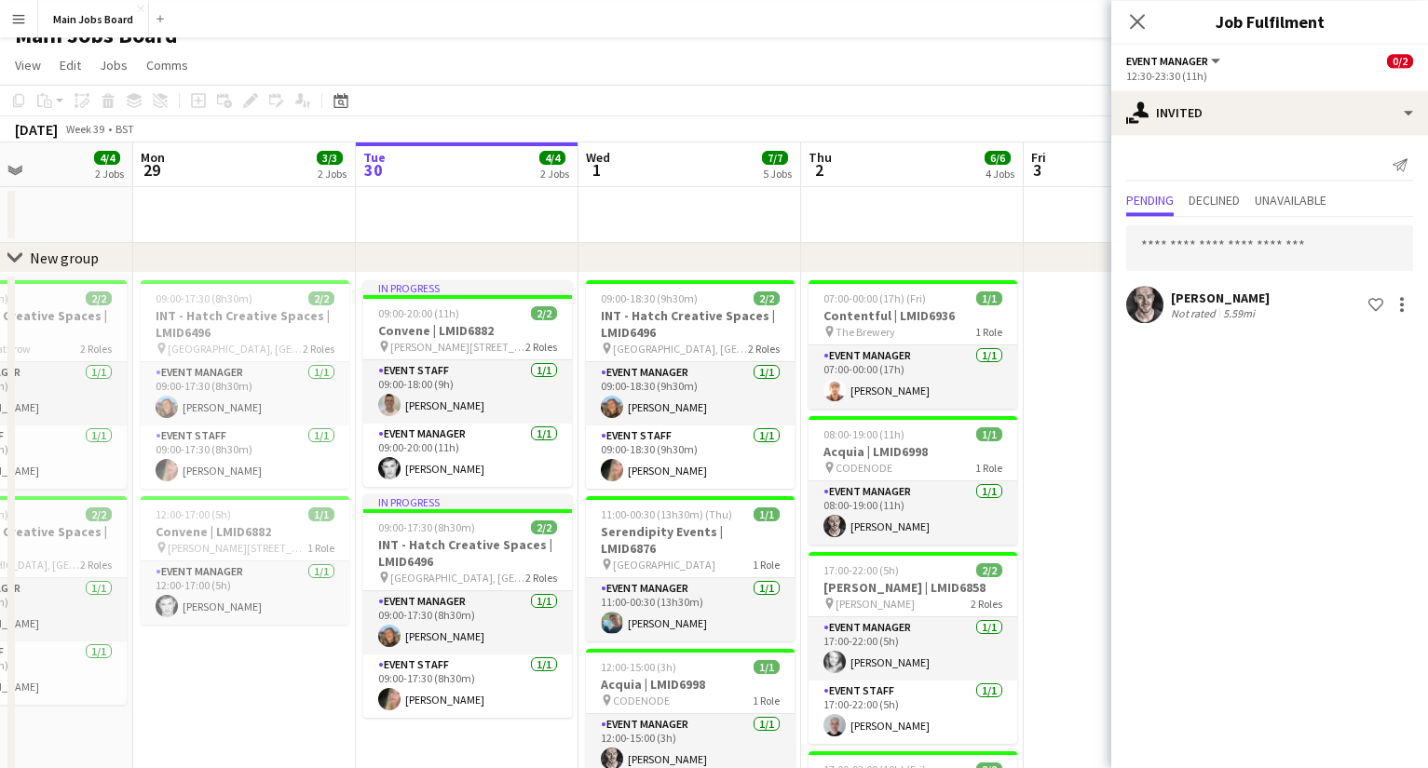
drag, startPoint x: 691, startPoint y: 498, endPoint x: 264, endPoint y: 498, distance: 427.4
click at [277, 498] on app-calendar-viewport "Thu 25 3/3 3 Jobs Fri 26 1/1 1 Job Sat 27 1/1 1 Job Sun 28 4/4 2 Jobs Mon 29 3/…" at bounding box center [714, 666] width 1428 height 1049
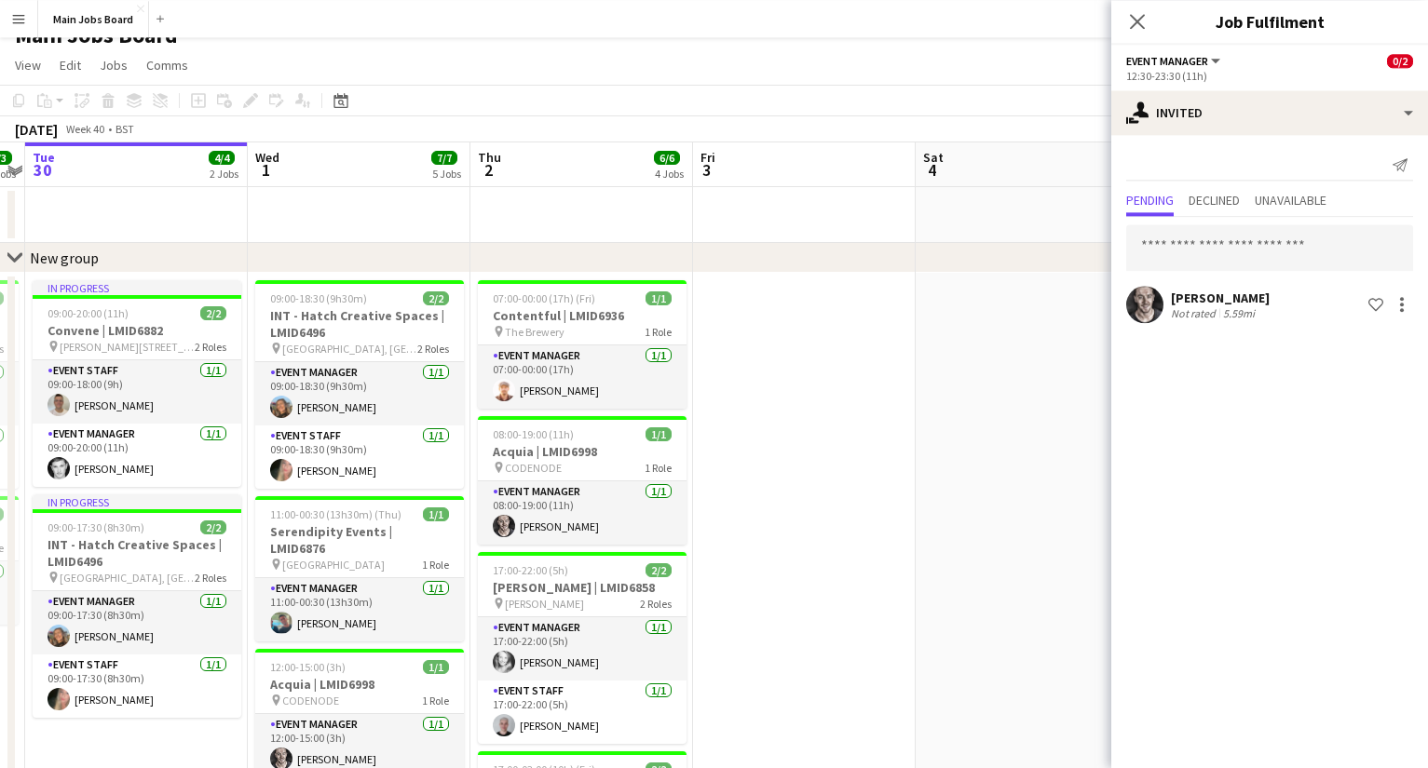
drag, startPoint x: 923, startPoint y: 434, endPoint x: 592, endPoint y: 434, distance: 330.6
click at [592, 434] on app-calendar-viewport "Sat 27 1/1 1 Job Sun 28 4/4 2 Jobs Mon 29 3/3 2 Jobs Tue 30 4/4 2 Jobs Wed 1 7/…" at bounding box center [714, 666] width 1428 height 1049
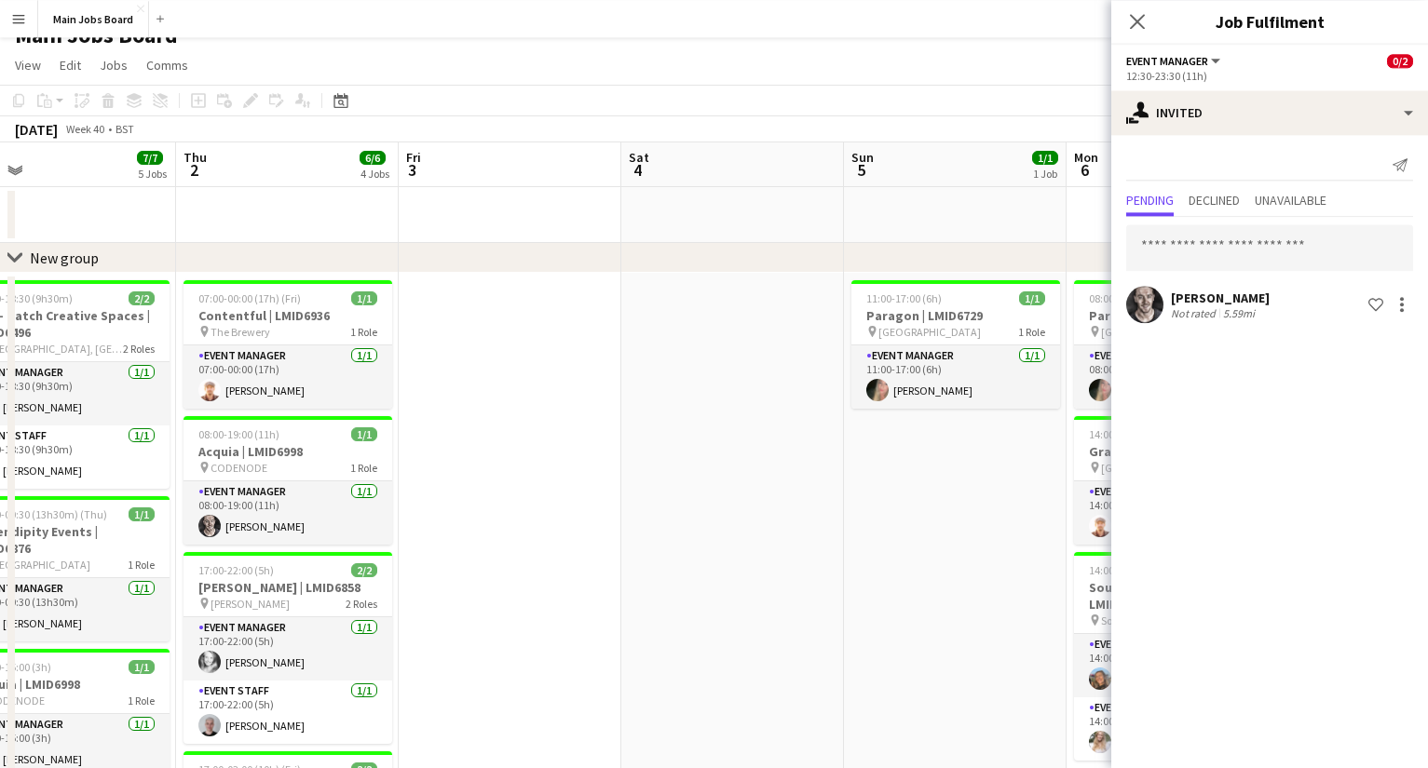
drag, startPoint x: 727, startPoint y: 436, endPoint x: -31, endPoint y: 439, distance: 758.0
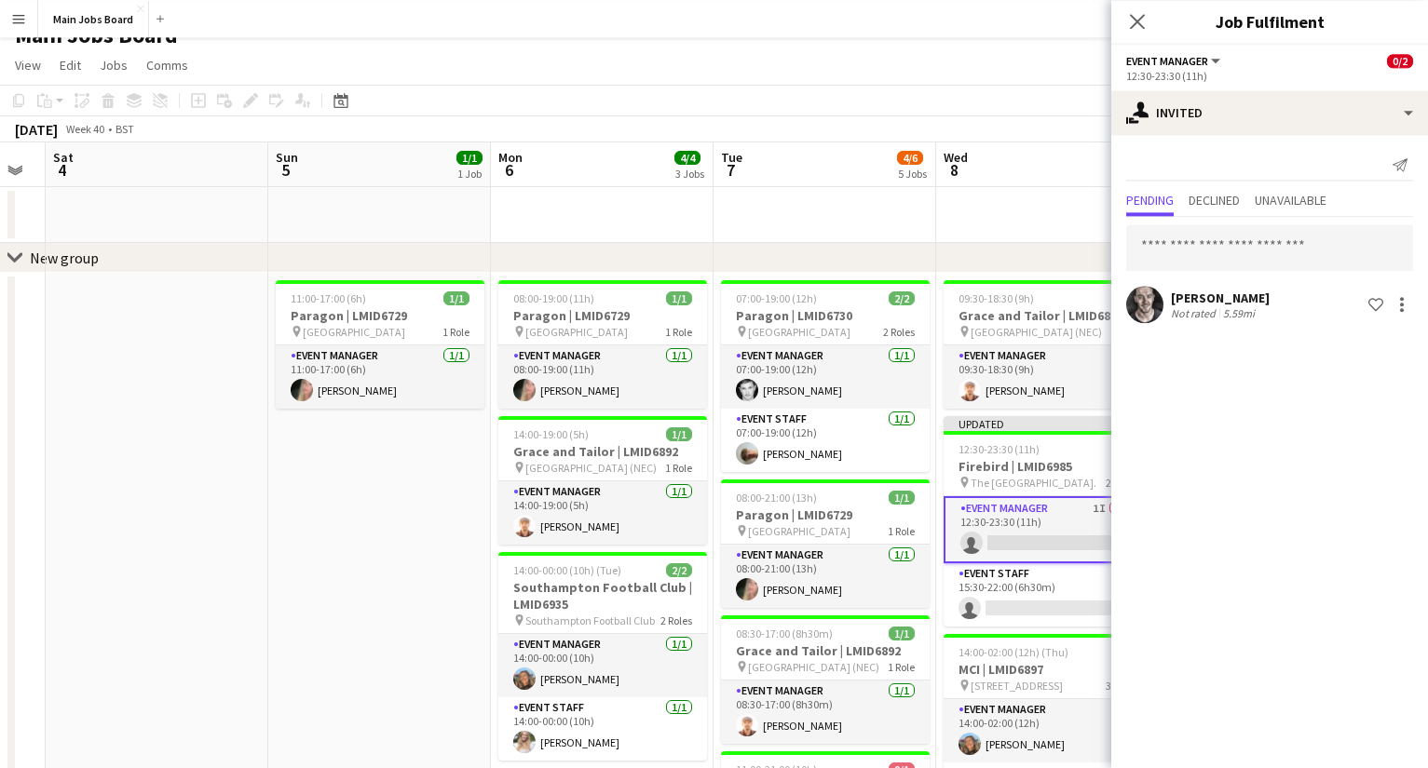
drag, startPoint x: 644, startPoint y: 397, endPoint x: 47, endPoint y: 398, distance: 596.9
click at [47, 398] on app-calendar-viewport "Wed 1 7/7 5 Jobs Thu 2 6/6 4 Jobs Fri 3 Sat 4 Sun 5 1/1 1 Job Mon 6 4/4 3 Jobs …" at bounding box center [714, 666] width 1428 height 1049
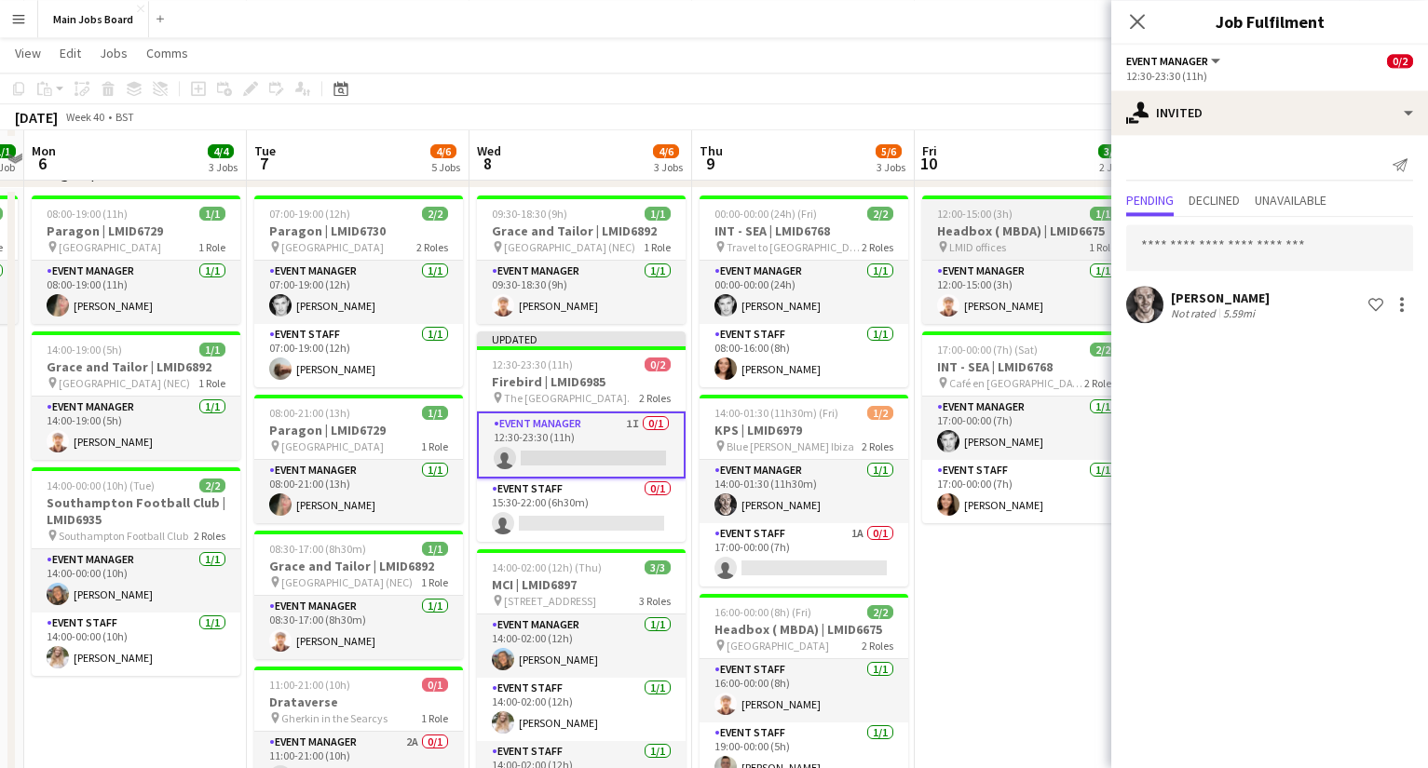
scroll to position [103, 0]
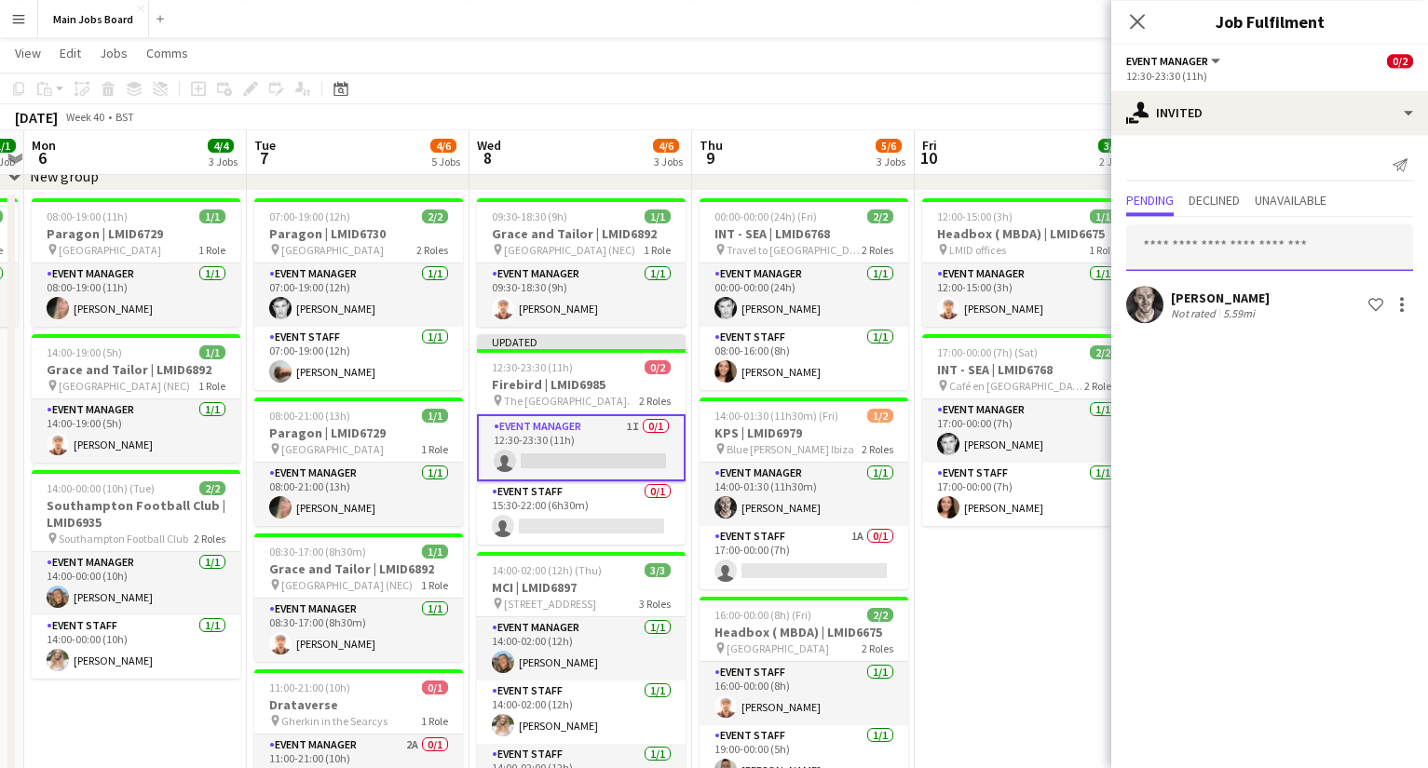
click at [1214, 249] on input "text" at bounding box center [1269, 247] width 287 height 47
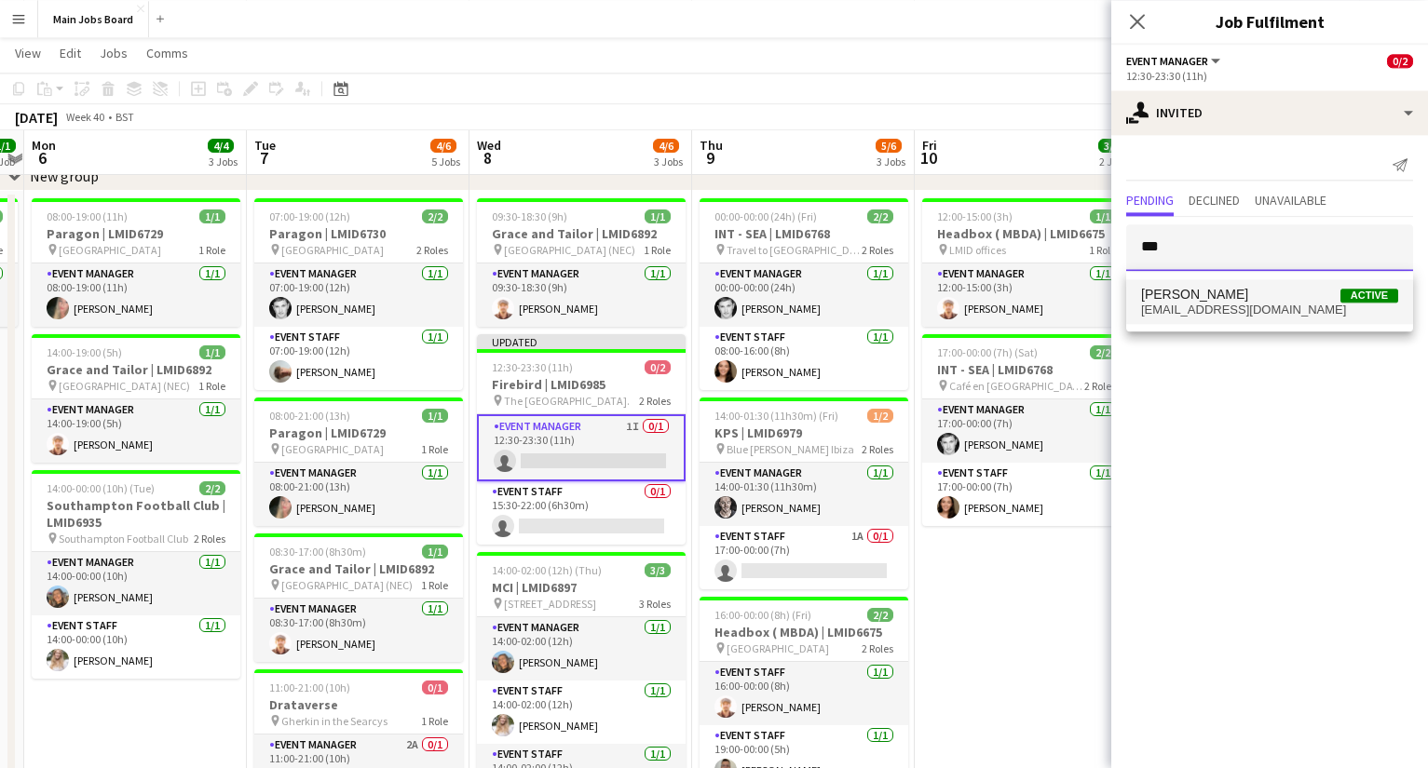
type input "***"
click at [1241, 291] on span "[PERSON_NAME] Active" at bounding box center [1269, 295] width 257 height 16
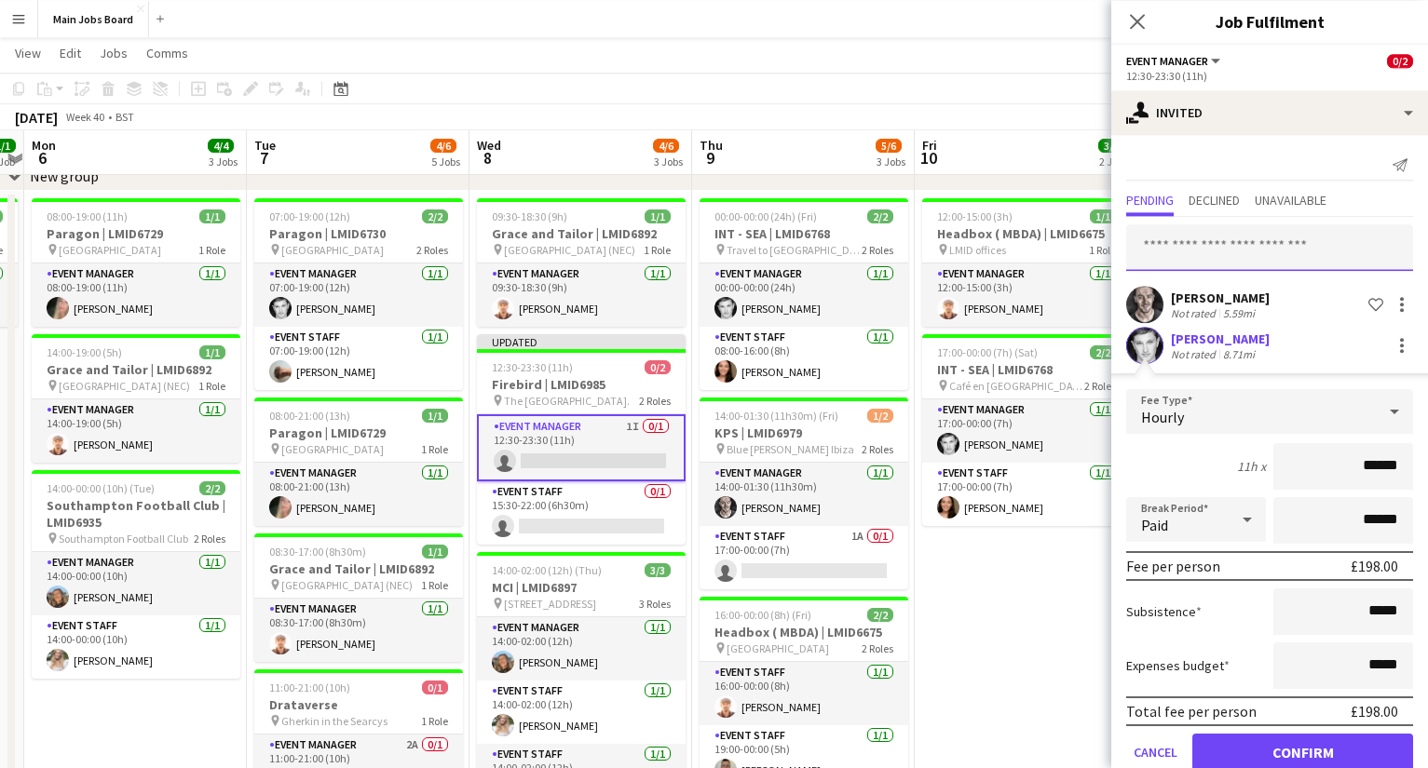
click at [1222, 236] on input "text" at bounding box center [1269, 247] width 287 height 47
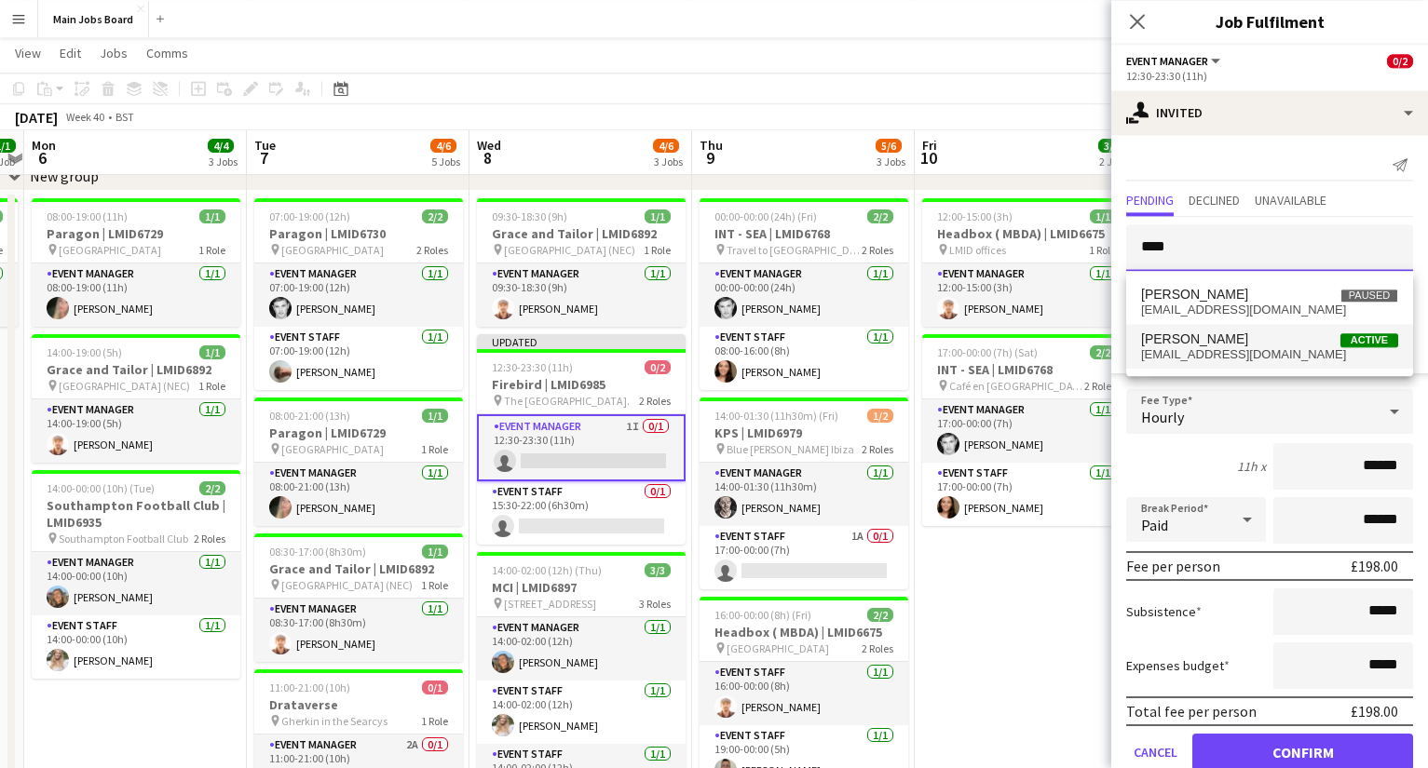
type input "****"
click at [1225, 332] on span "[PERSON_NAME]" at bounding box center [1194, 340] width 107 height 16
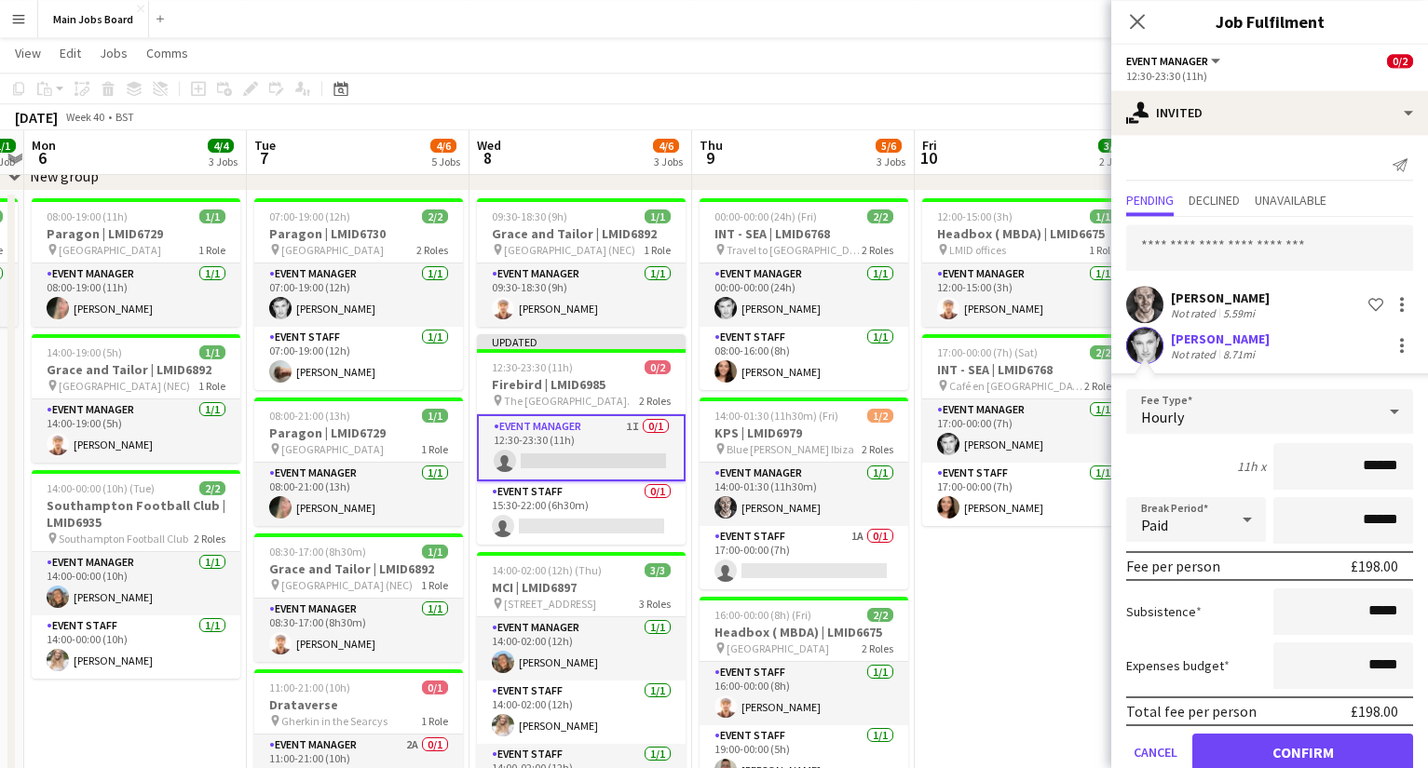
scroll to position [83, 0]
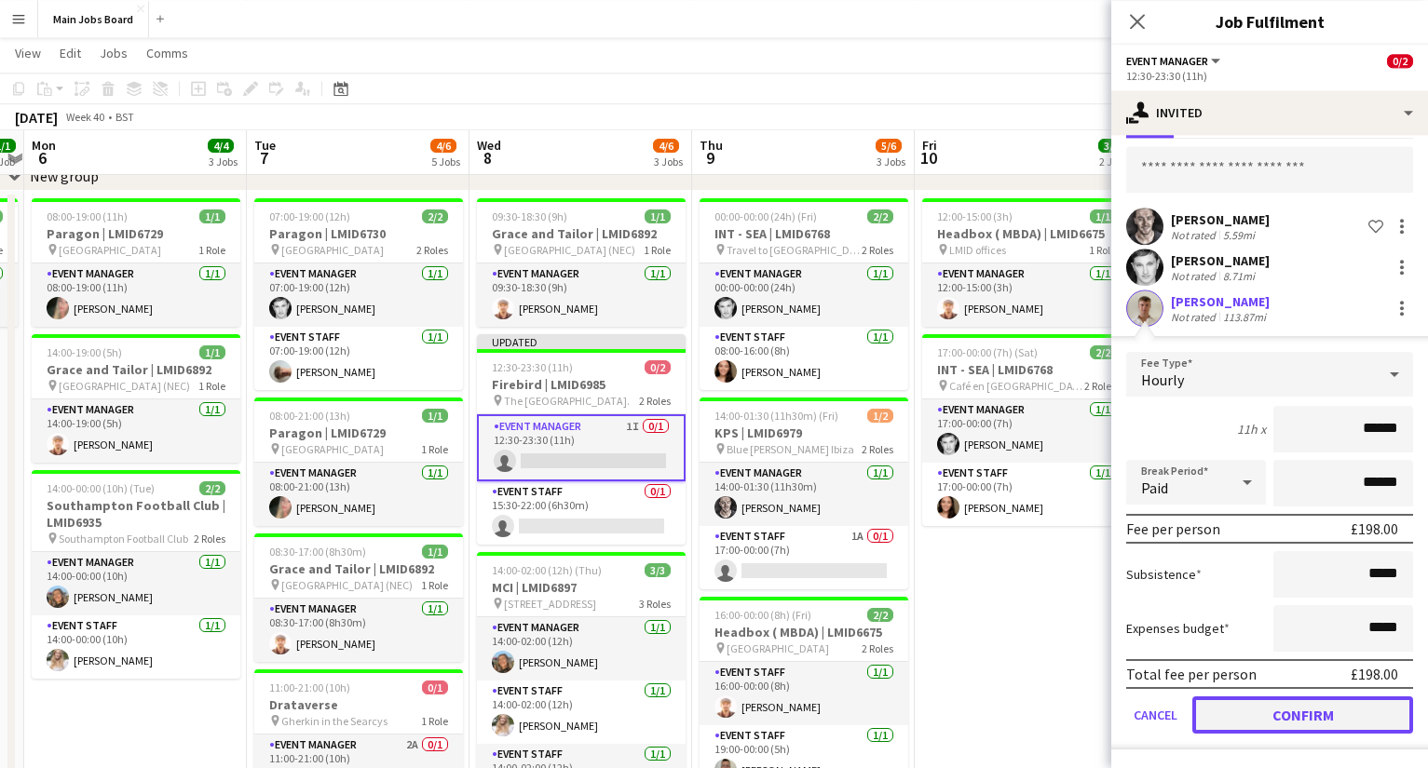
click at [1239, 712] on button "Confirm" at bounding box center [1302, 715] width 221 height 37
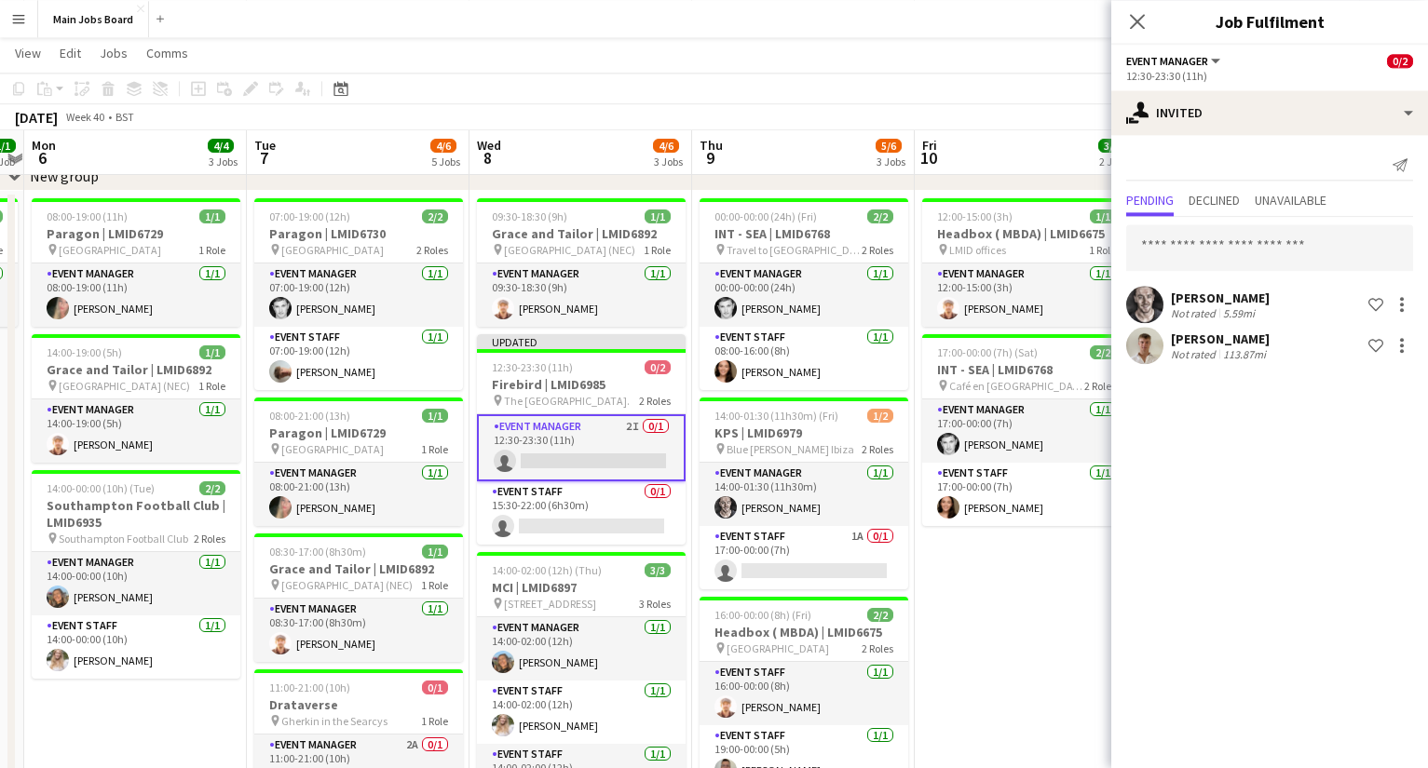
scroll to position [0, 0]
click at [1197, 256] on input "text" at bounding box center [1269, 247] width 287 height 47
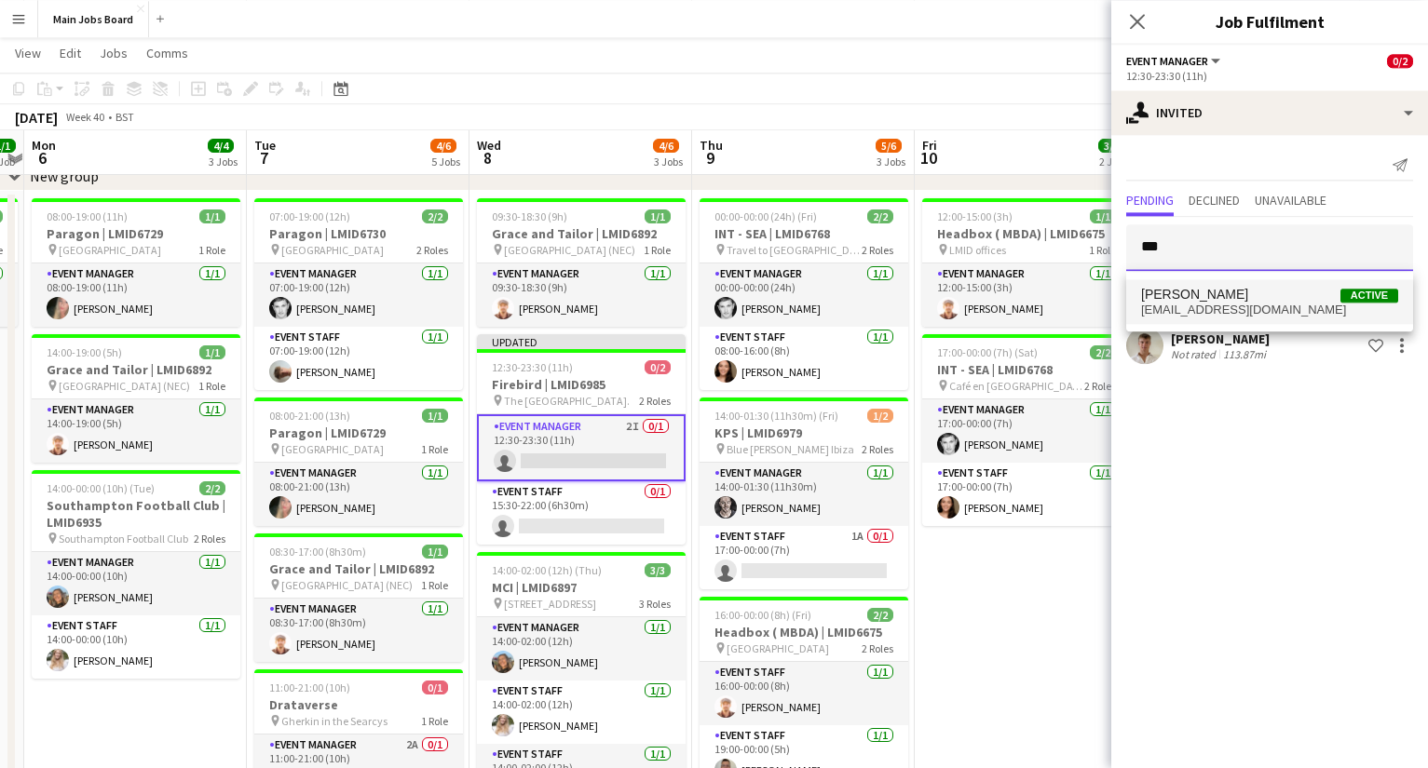
type input "***"
click at [1225, 283] on mat-option "[PERSON_NAME] Active [EMAIL_ADDRESS][DOMAIN_NAME]" at bounding box center [1269, 301] width 287 height 45
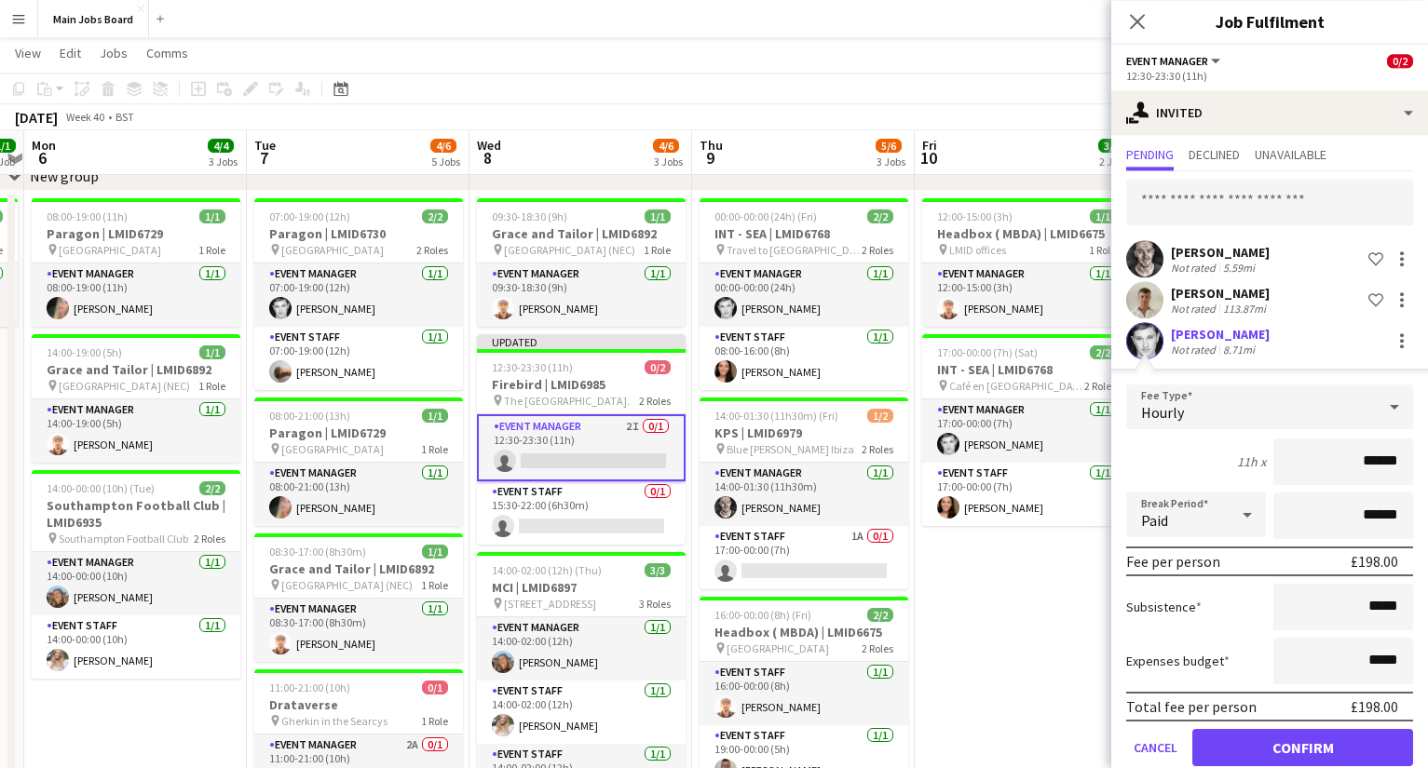
scroll to position [83, 0]
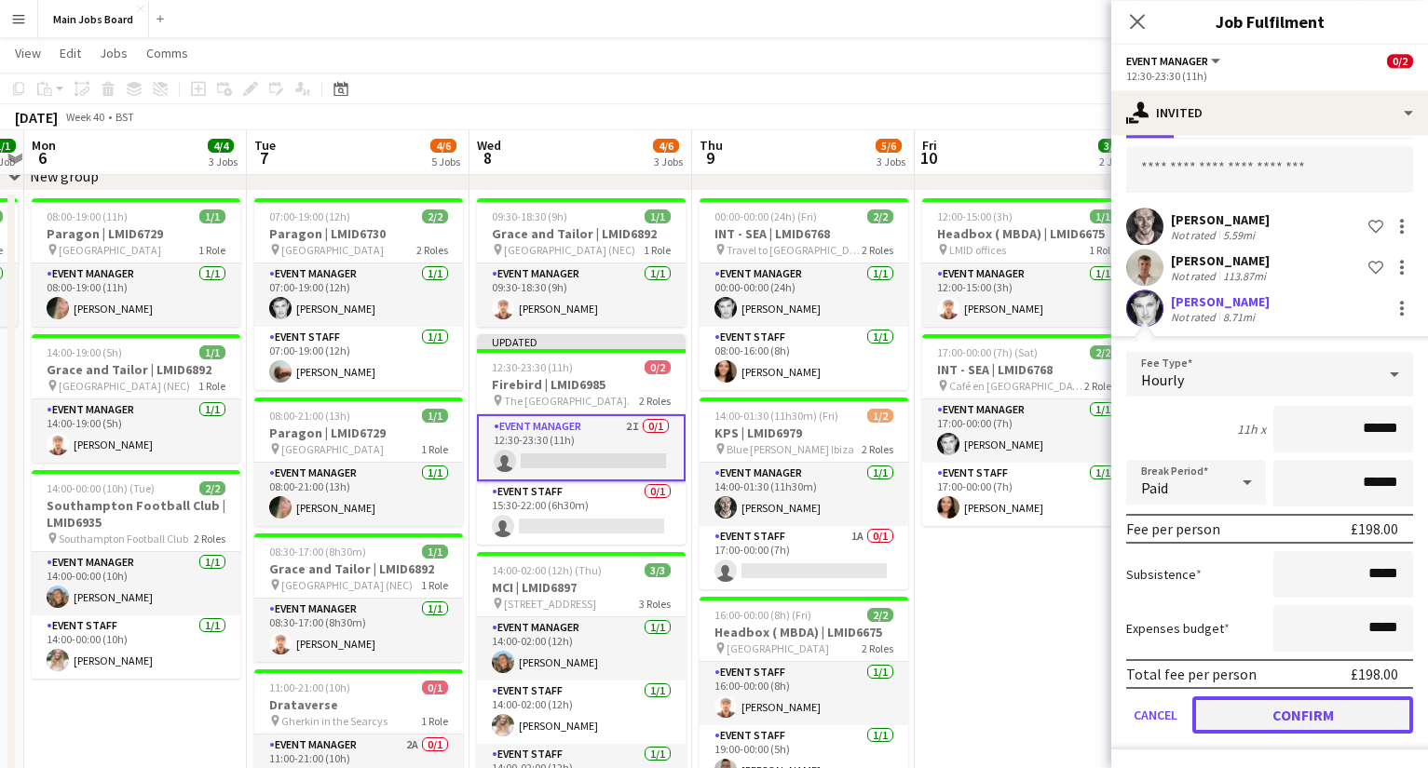
click at [1220, 710] on button "Confirm" at bounding box center [1302, 715] width 221 height 37
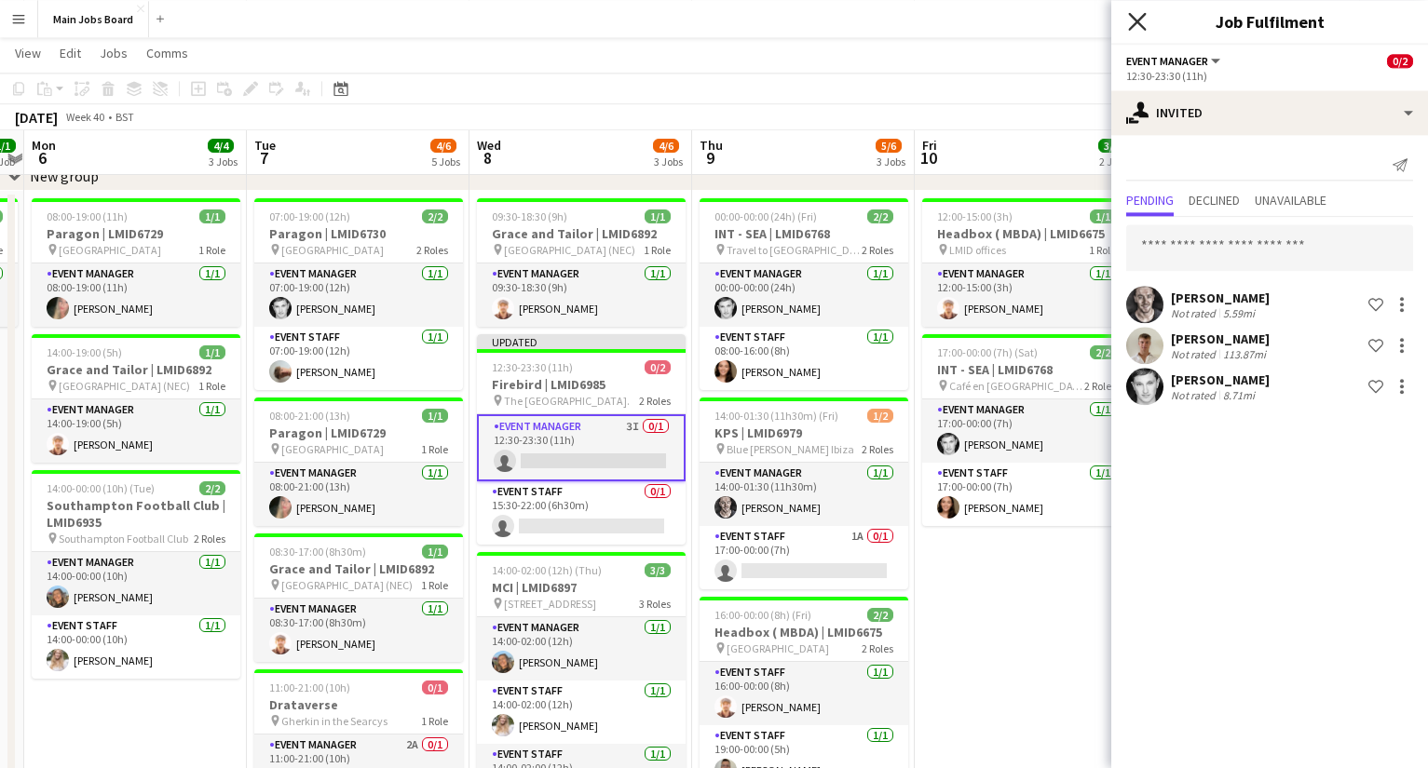
click at [1136, 17] on icon "Close pop-in" at bounding box center [1137, 21] width 18 height 18
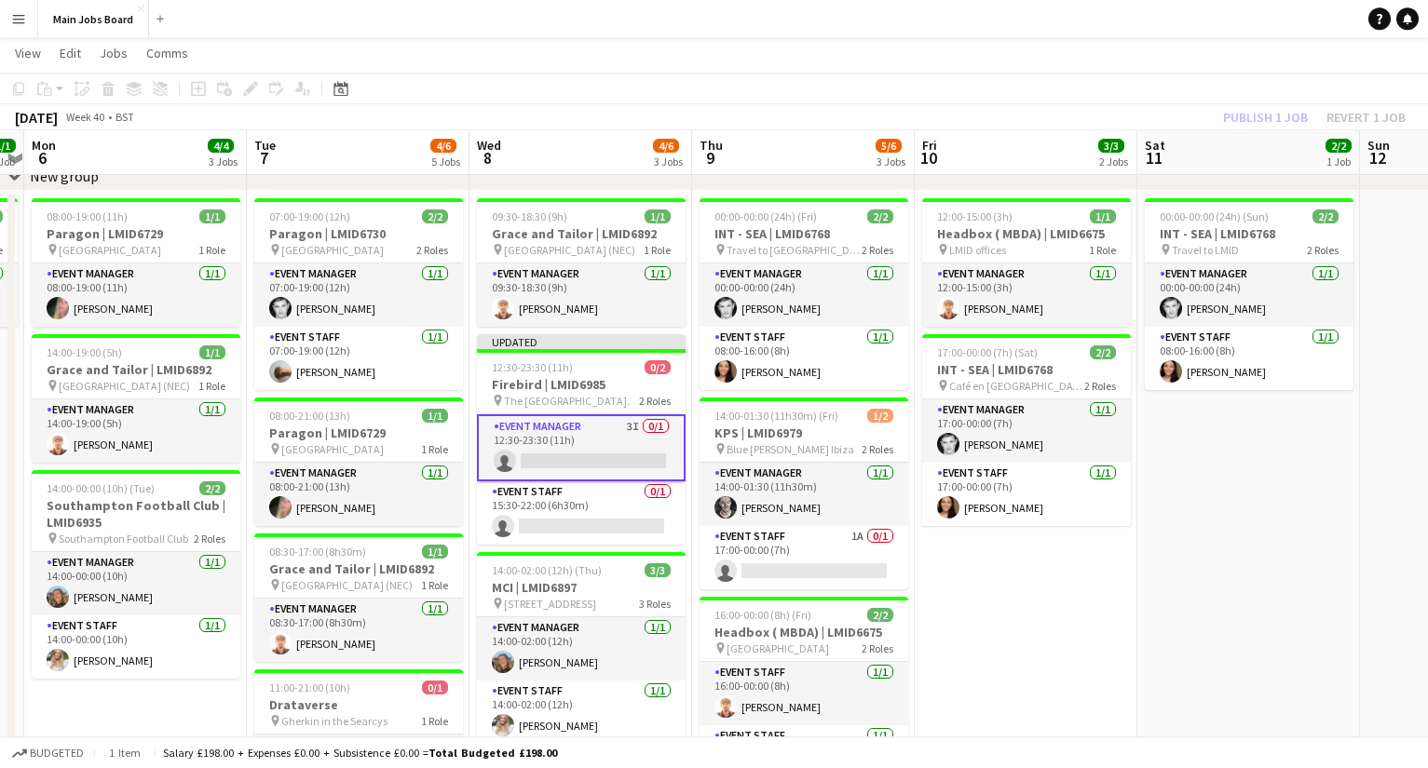
click at [1258, 123] on div "Publish 1 job Revert 1 job" at bounding box center [1313, 117] width 227 height 24
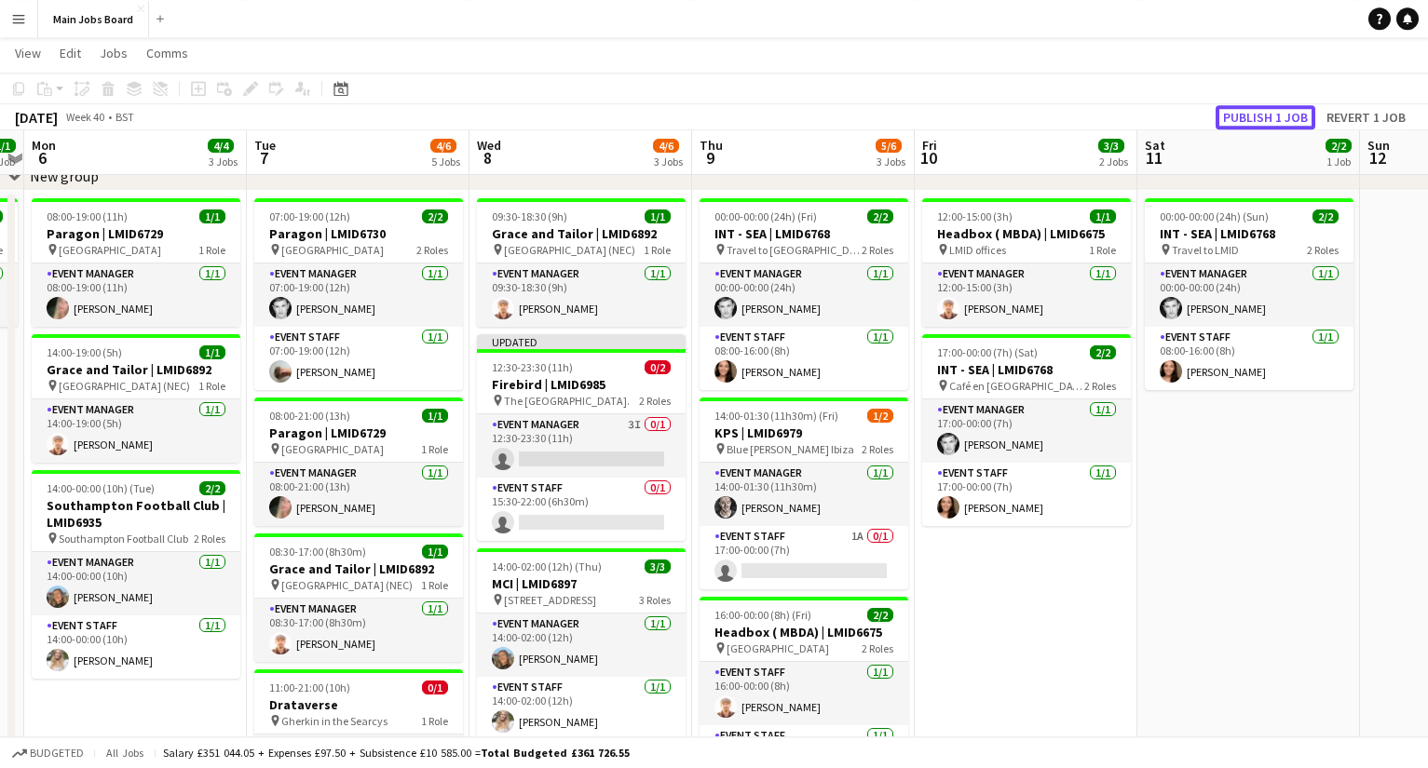
click at [1258, 123] on button "Publish 1 job" at bounding box center [1265, 117] width 100 height 24
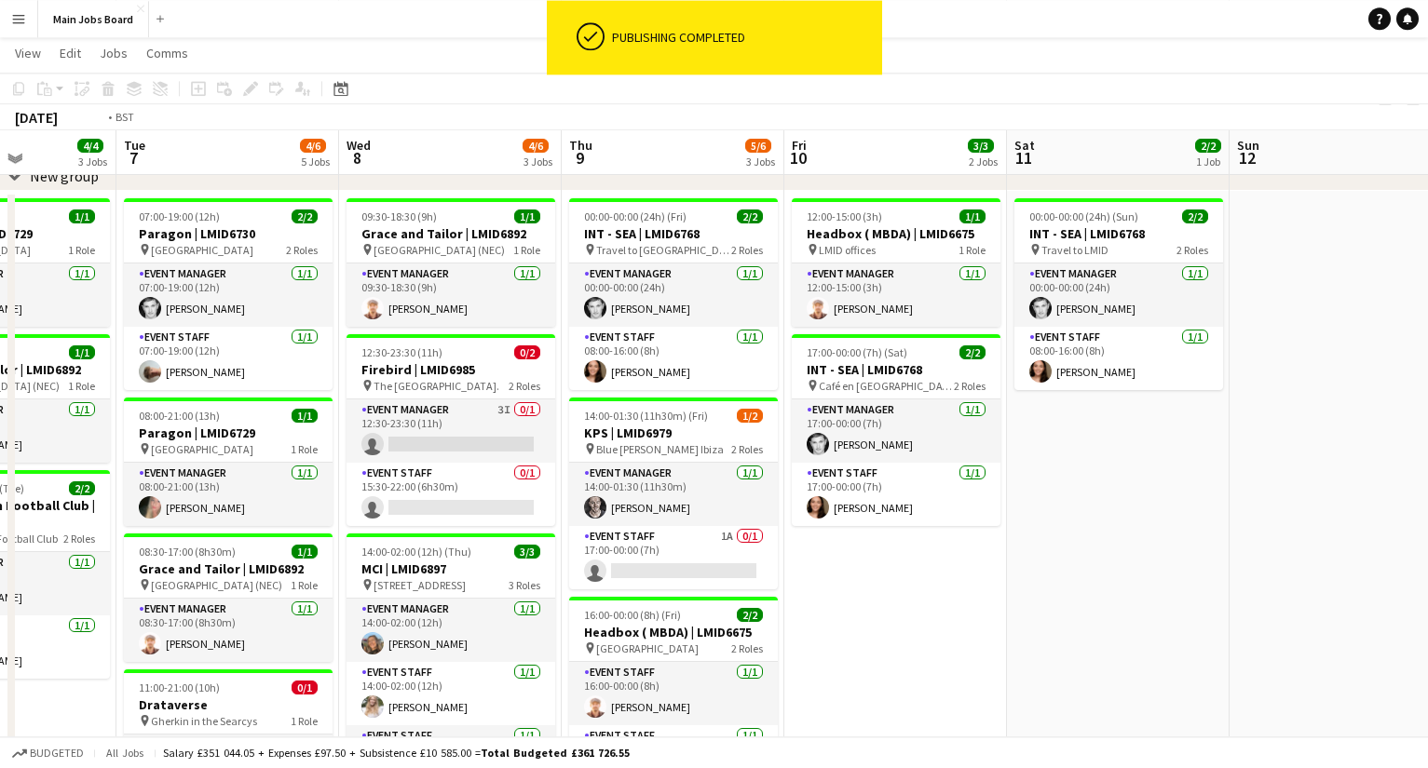
drag, startPoint x: 1117, startPoint y: 649, endPoint x: 944, endPoint y: 649, distance: 173.2
click at [944, 649] on app-calendar-viewport "Fri 3 Sat 4 Sun 5 1/1 1 Job Mon 6 4/4 3 Jobs Tue 7 4/6 5 Jobs Wed 8 4/6 3 Jobs …" at bounding box center [714, 539] width 1428 height 1140
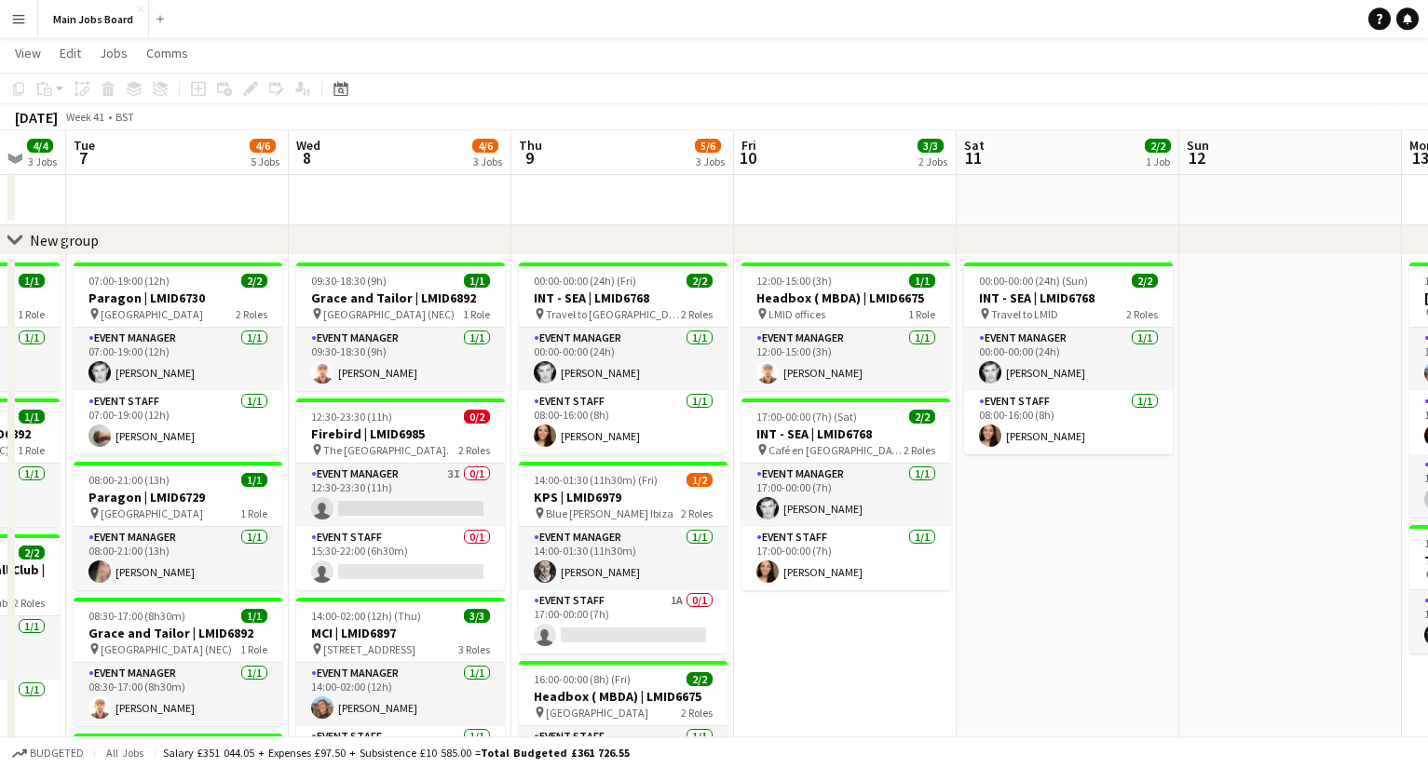
scroll to position [0, 825]
click at [1238, 634] on app-calendar-viewport "Fri 3 Sat 4 Sun 5 1/1 1 Job Mon 6 4/4 3 Jobs Tue 7 4/6 5 Jobs Wed 8 4/6 3 Jobs …" at bounding box center [714, 604] width 1428 height 1140
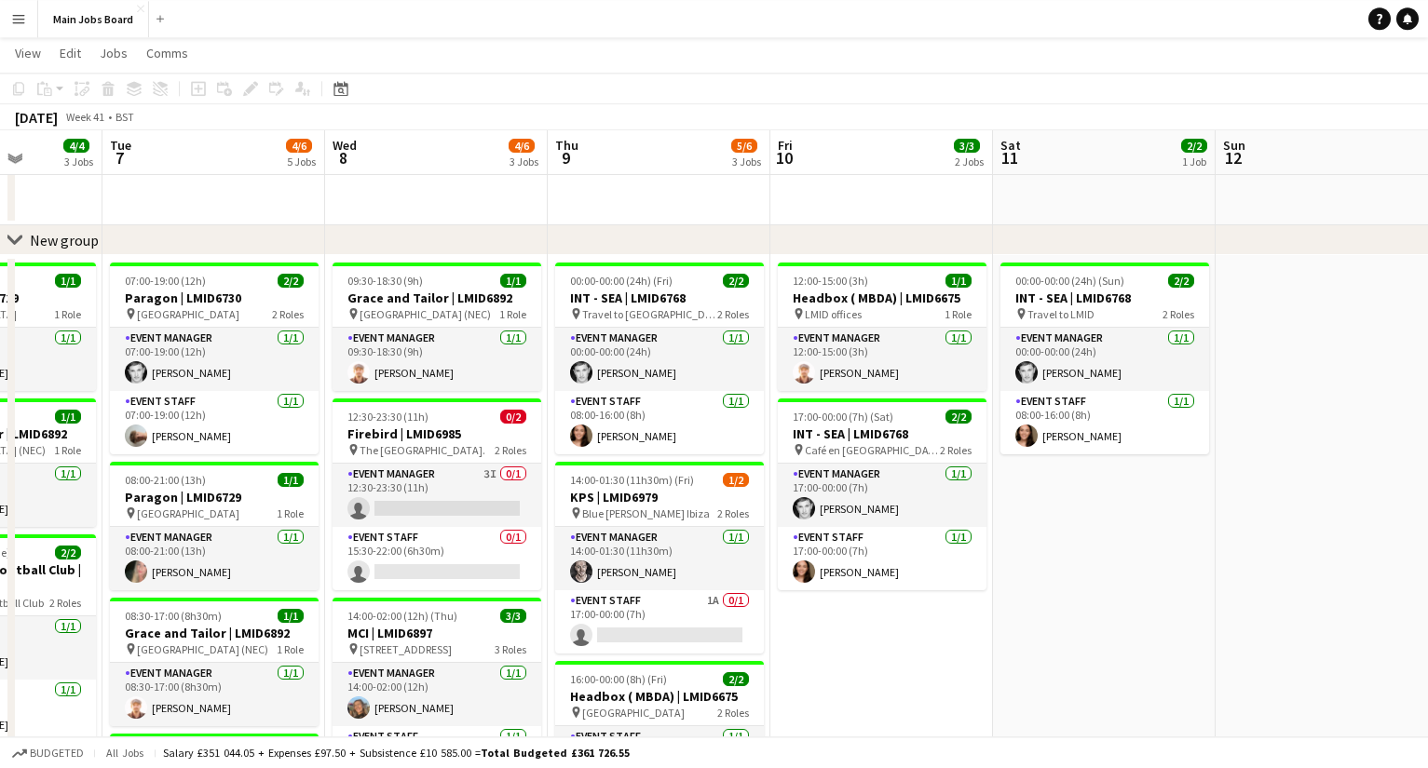
drag, startPoint x: 992, startPoint y: 629, endPoint x: 1033, endPoint y: 629, distance: 41.0
click at [1030, 629] on app-calendar-viewport "Fri 3 Sat 4 Sun 5 1/1 1 Job Mon 6 4/4 3 Jobs Tue 7 4/6 5 Jobs Wed 8 4/6 3 Jobs …" at bounding box center [714, 604] width 1428 height 1140
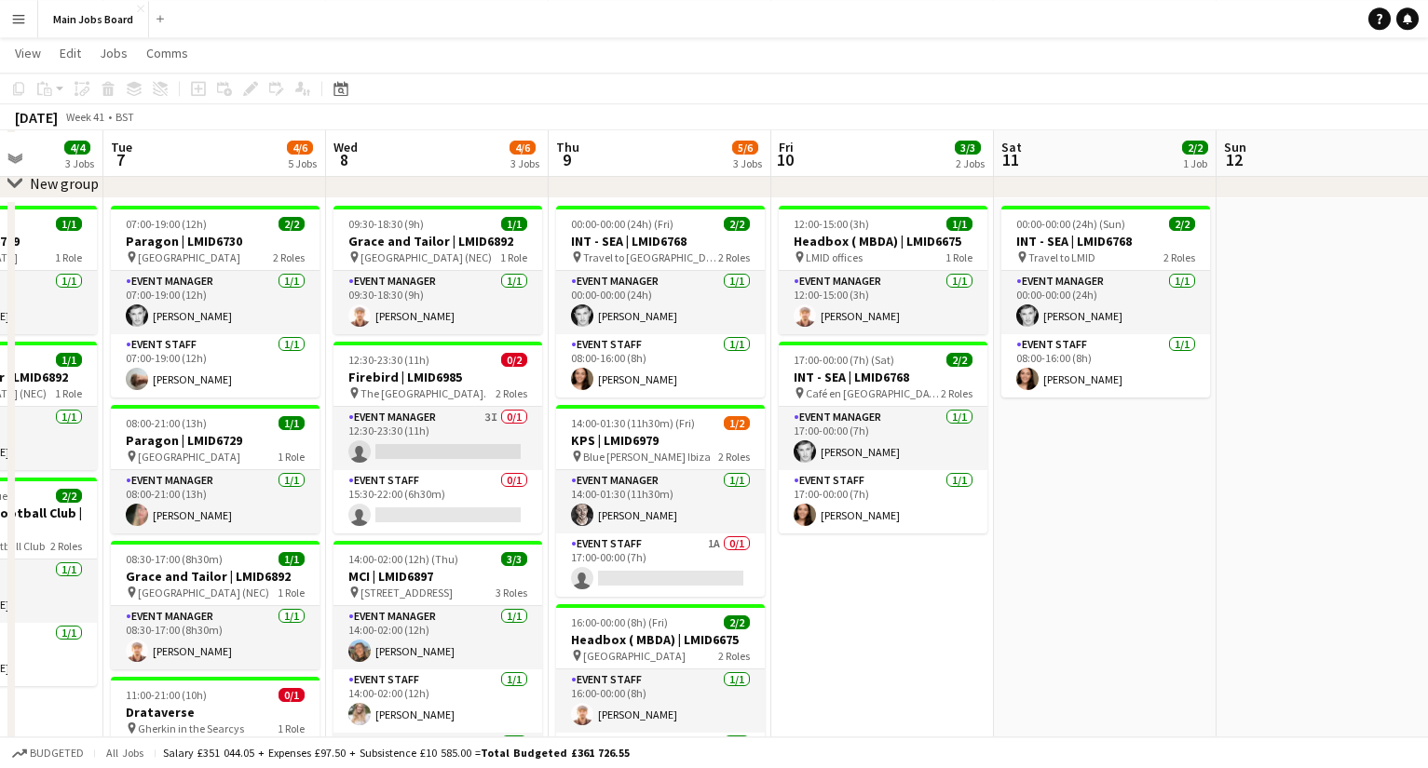
scroll to position [95, 0]
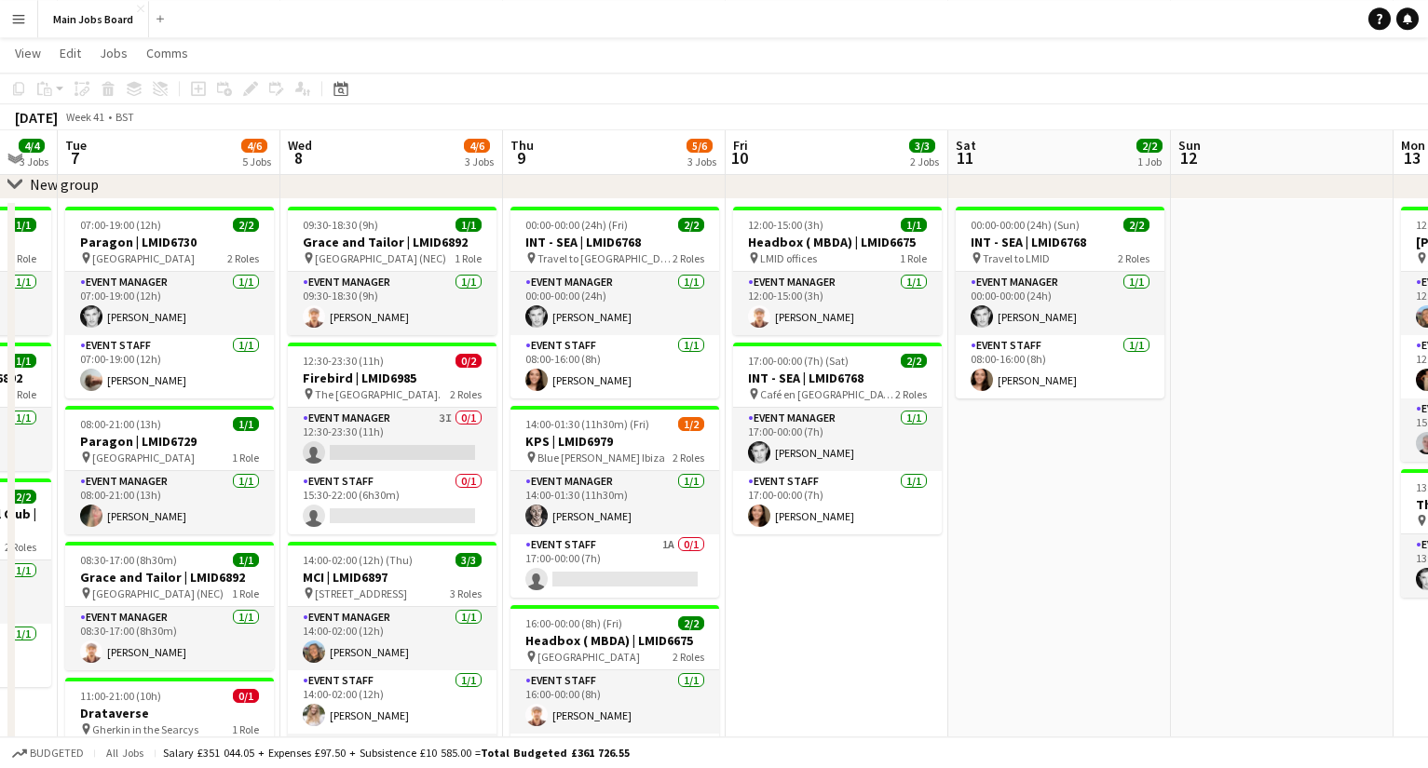
drag, startPoint x: 1224, startPoint y: 613, endPoint x: 774, endPoint y: 634, distance: 450.3
click at [774, 634] on app-calendar-viewport "Fri 3 Sat 4 Sun 5 1/1 1 Job Mon 6 4/4 3 Jobs Tue 7 4/6 5 Jobs Wed 8 4/6 3 Jobs …" at bounding box center [714, 548] width 1428 height 1140
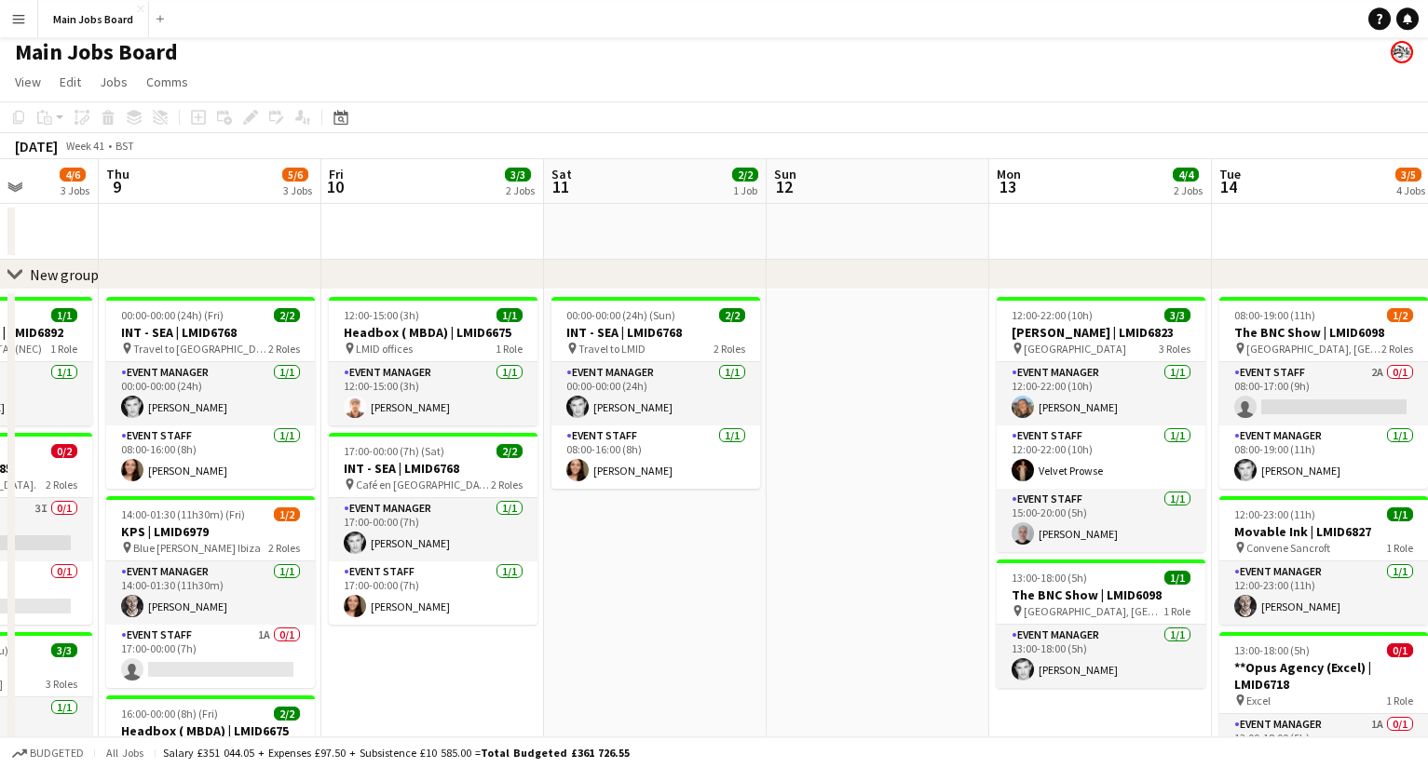
scroll to position [0, 0]
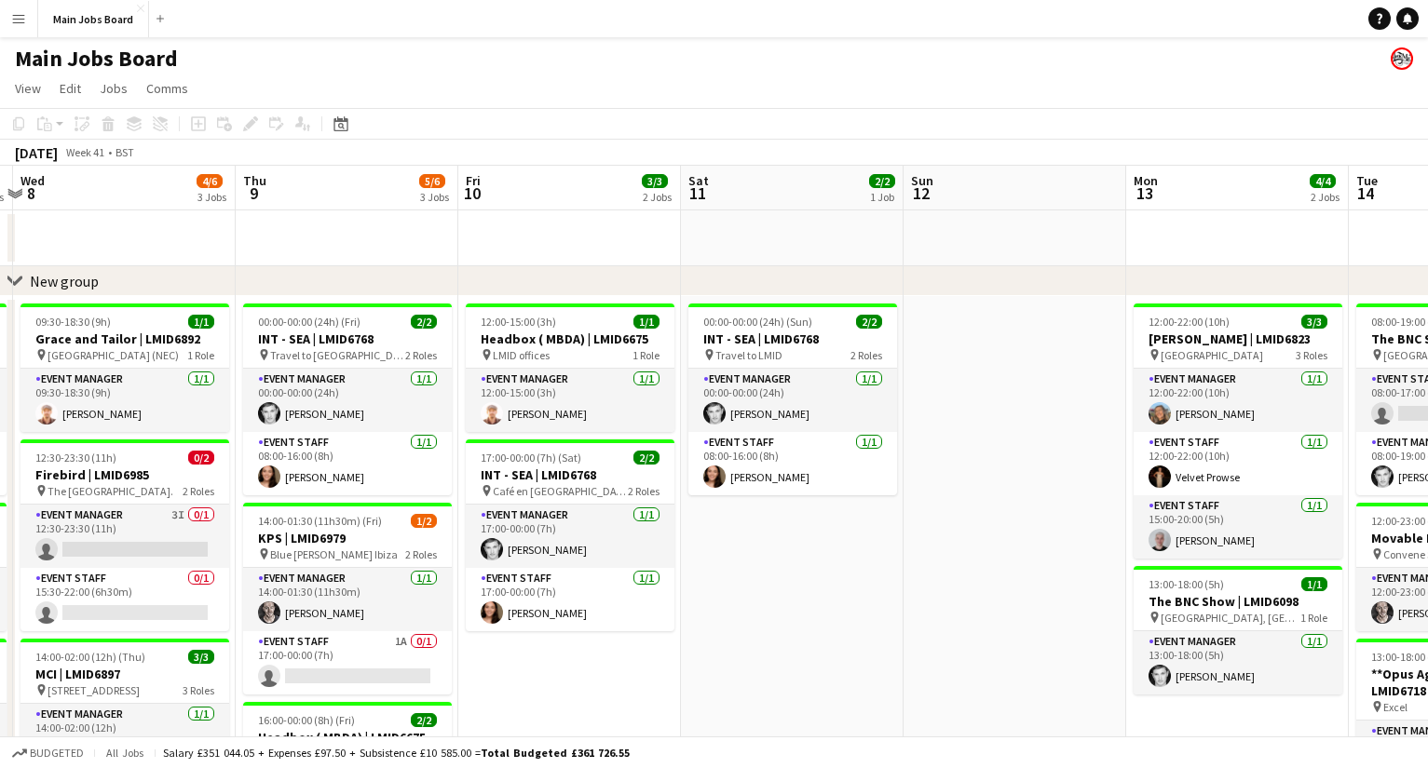
drag, startPoint x: 962, startPoint y: 641, endPoint x: 392, endPoint y: 641, distance: 569.9
click at [392, 639] on app-calendar-viewport "Sun 5 1/1 1 Job Mon 6 4/4 3 Jobs Tue 7 4/6 5 Jobs Wed 8 4/6 3 Jobs Thu 9 5/6 3 …" at bounding box center [714, 690] width 1428 height 1049
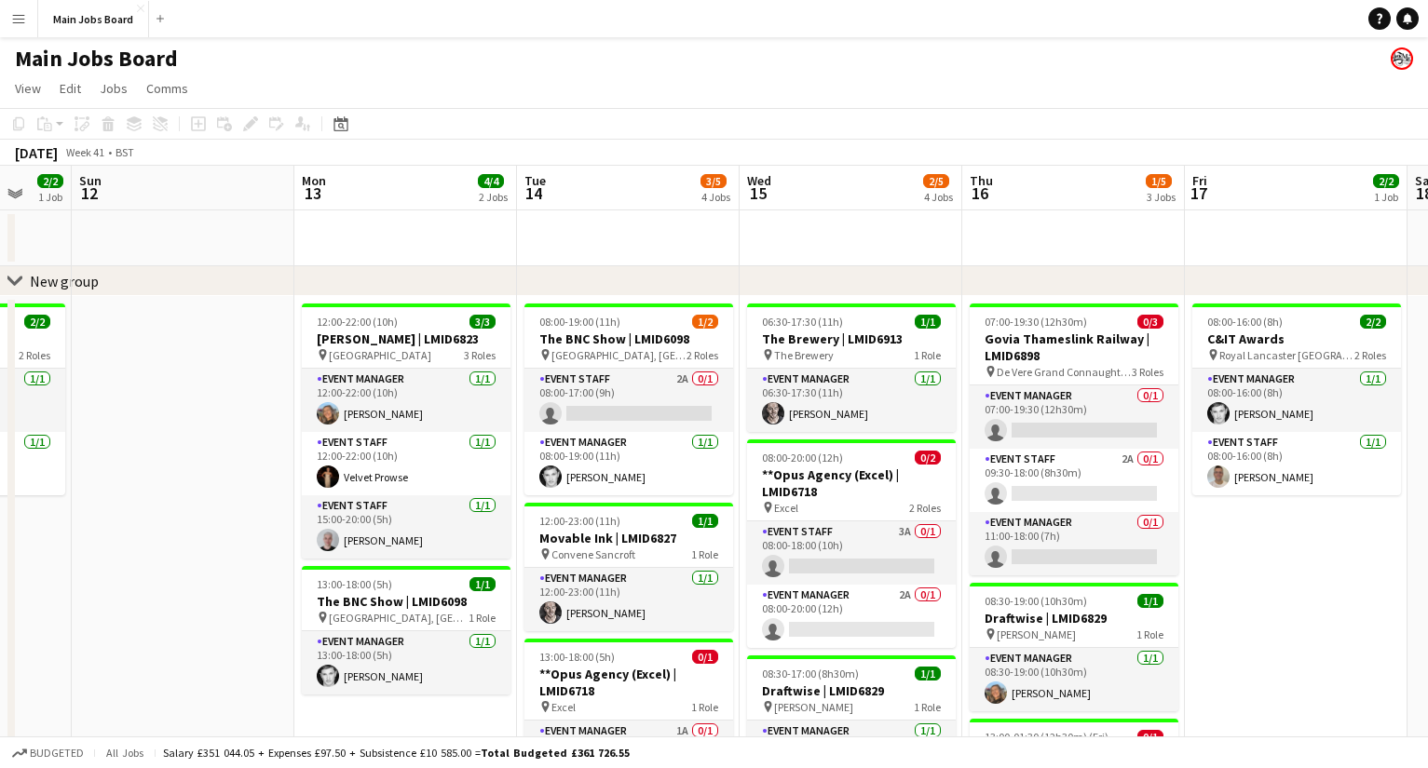
drag, startPoint x: 728, startPoint y: 611, endPoint x: 537, endPoint y: 611, distance: 190.9
click at [538, 611] on app-calendar-viewport "Wed 8 4/6 3 Jobs Thu 9 5/6 3 Jobs Fri 10 3/3 2 Jobs Sat 11 2/2 1 Job Sun 12 Mon…" at bounding box center [714, 690] width 1428 height 1049
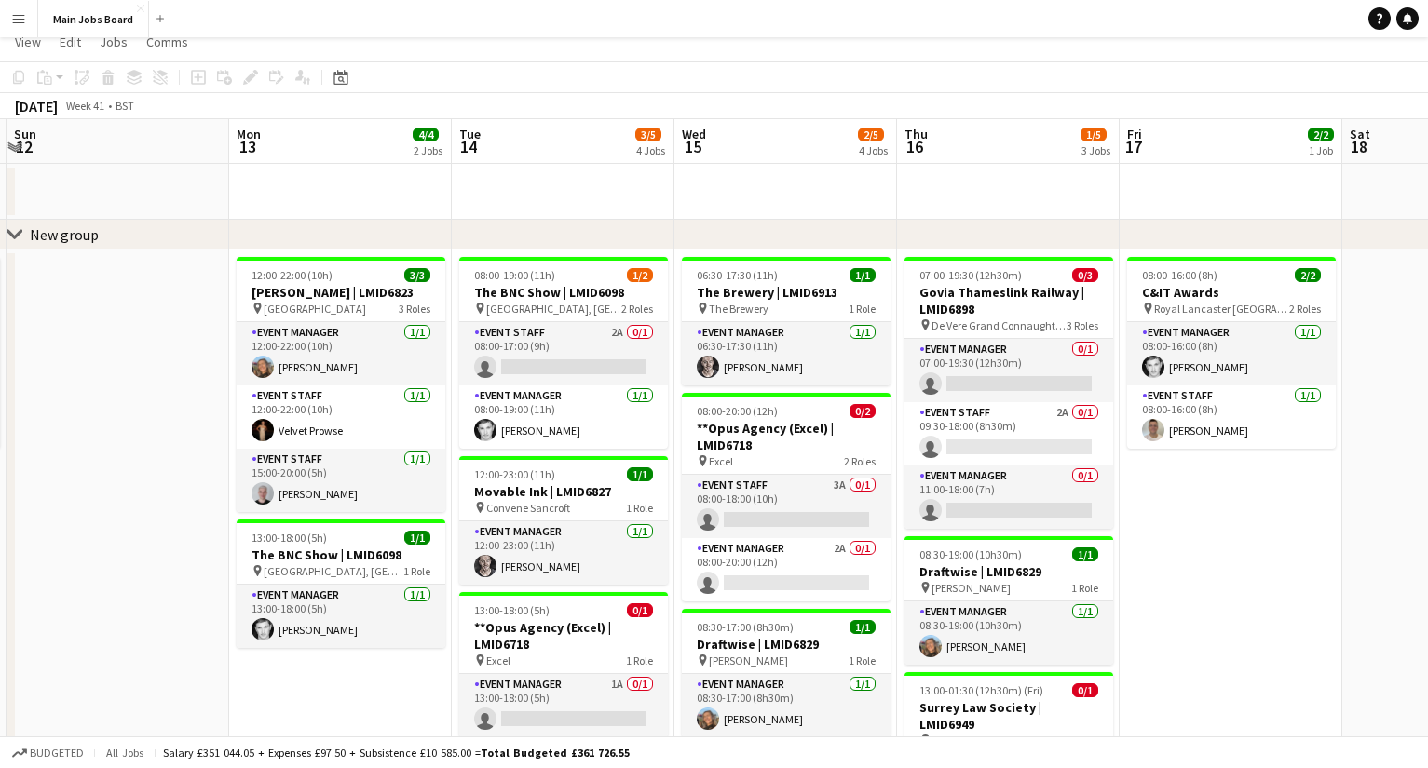
scroll to position [0, 661]
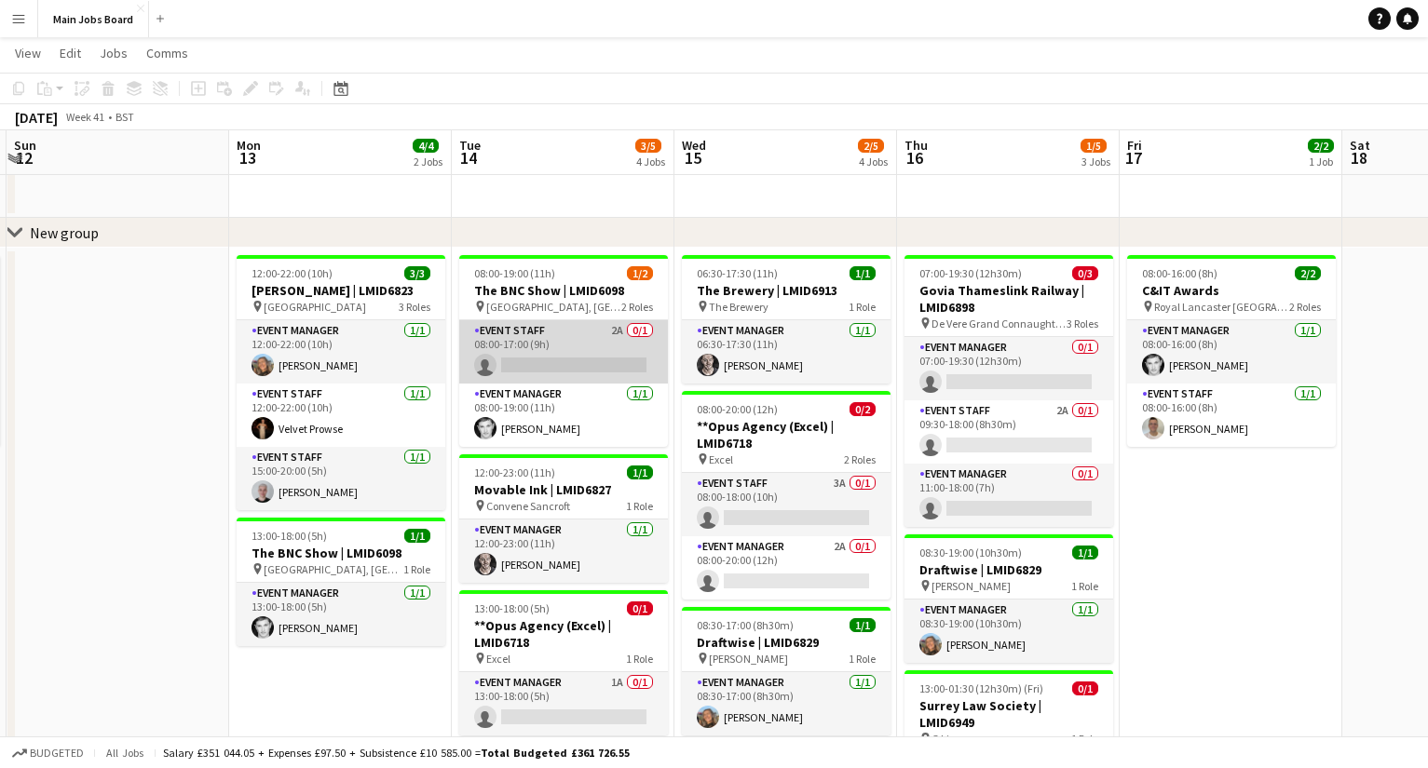
click at [614, 332] on app-card-role "Event Staff 2A 0/1 08:00-17:00 (9h) single-neutral-actions" at bounding box center [563, 351] width 209 height 63
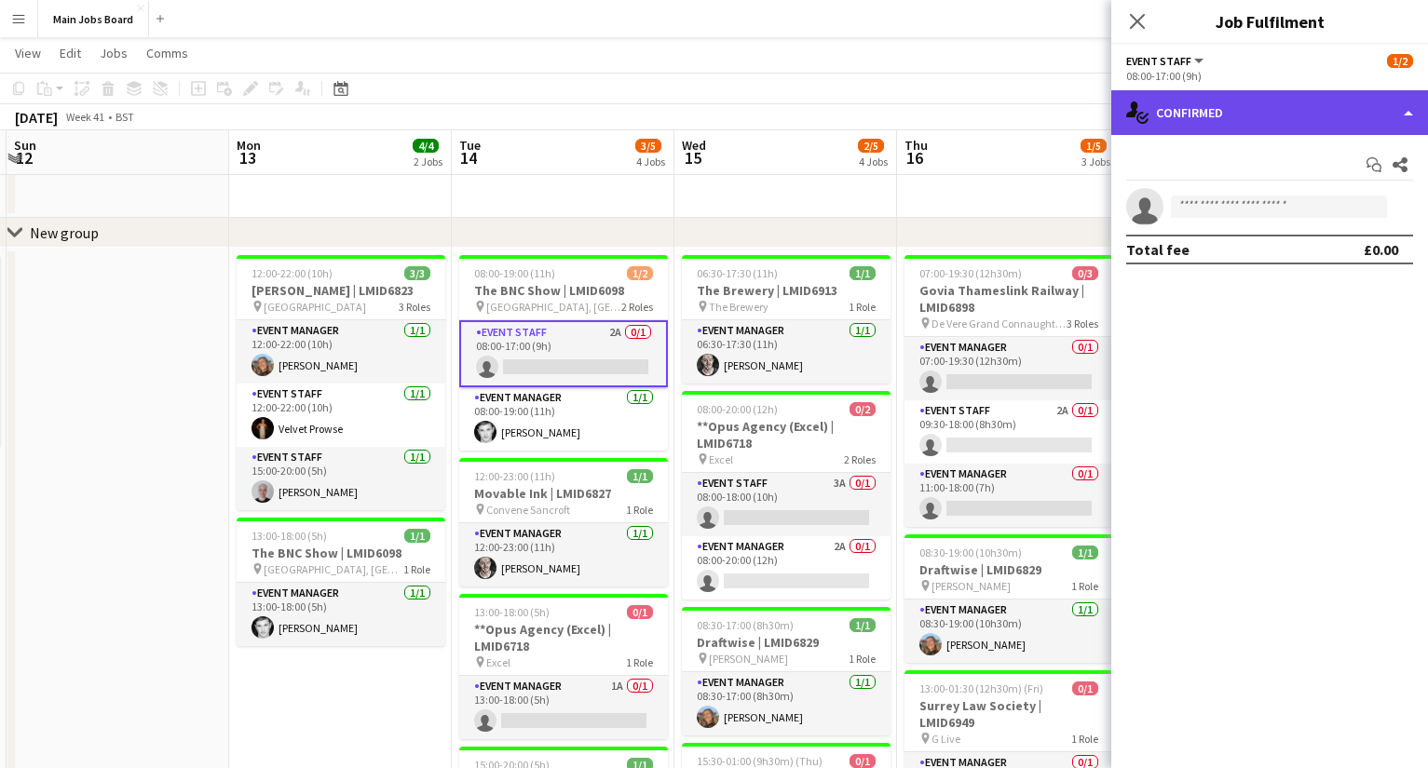
click at [1193, 118] on div "single-neutral-actions-check-2 Confirmed" at bounding box center [1269, 112] width 317 height 45
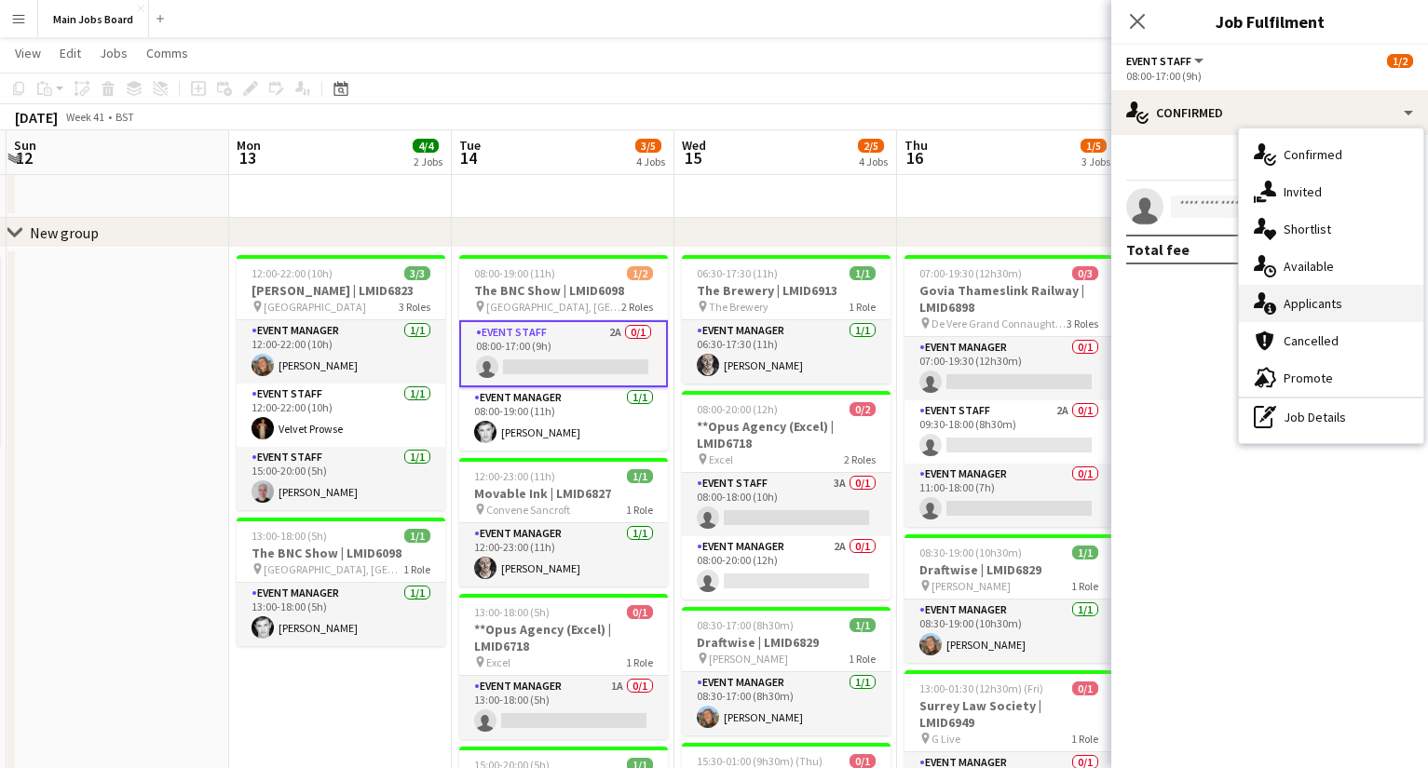
click at [1325, 299] on span "Applicants" at bounding box center [1312, 303] width 59 height 17
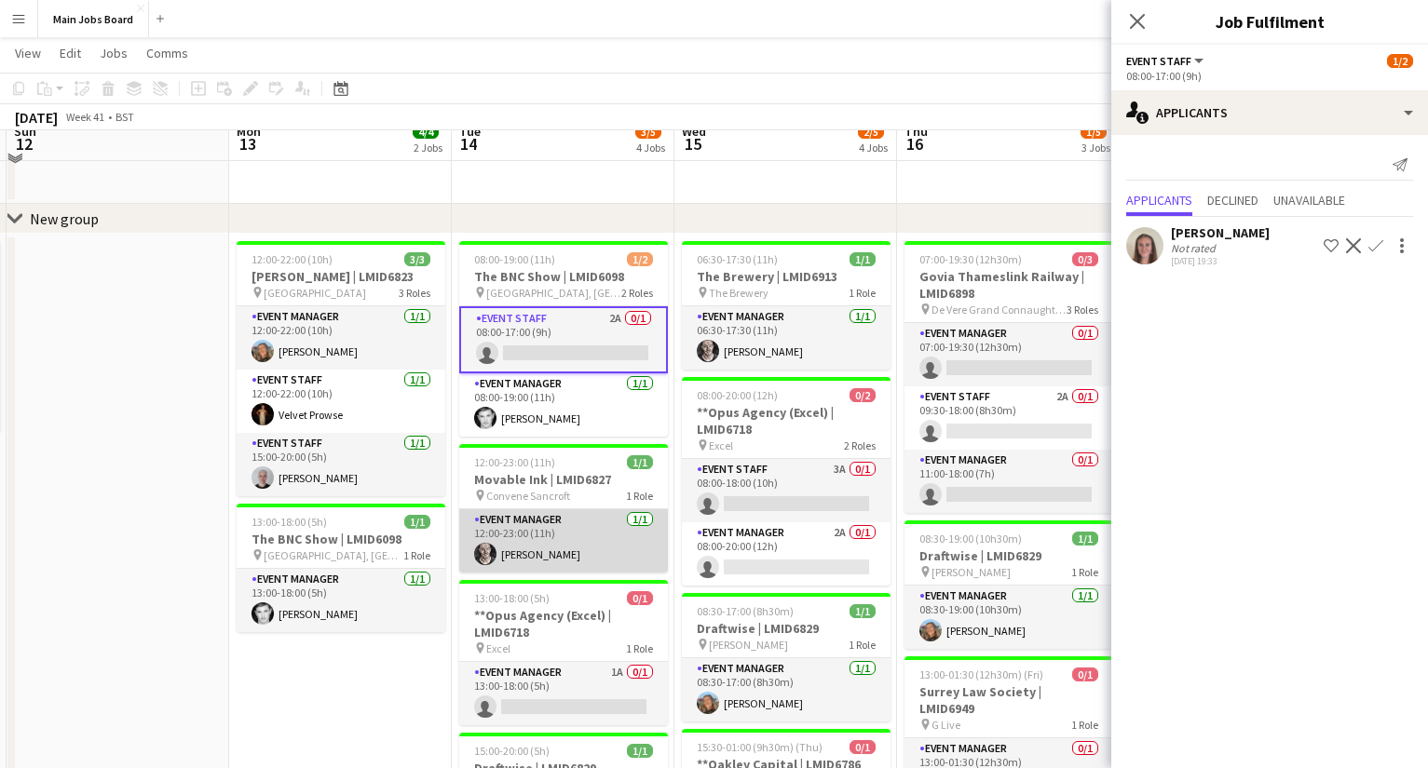
scroll to position [63, 0]
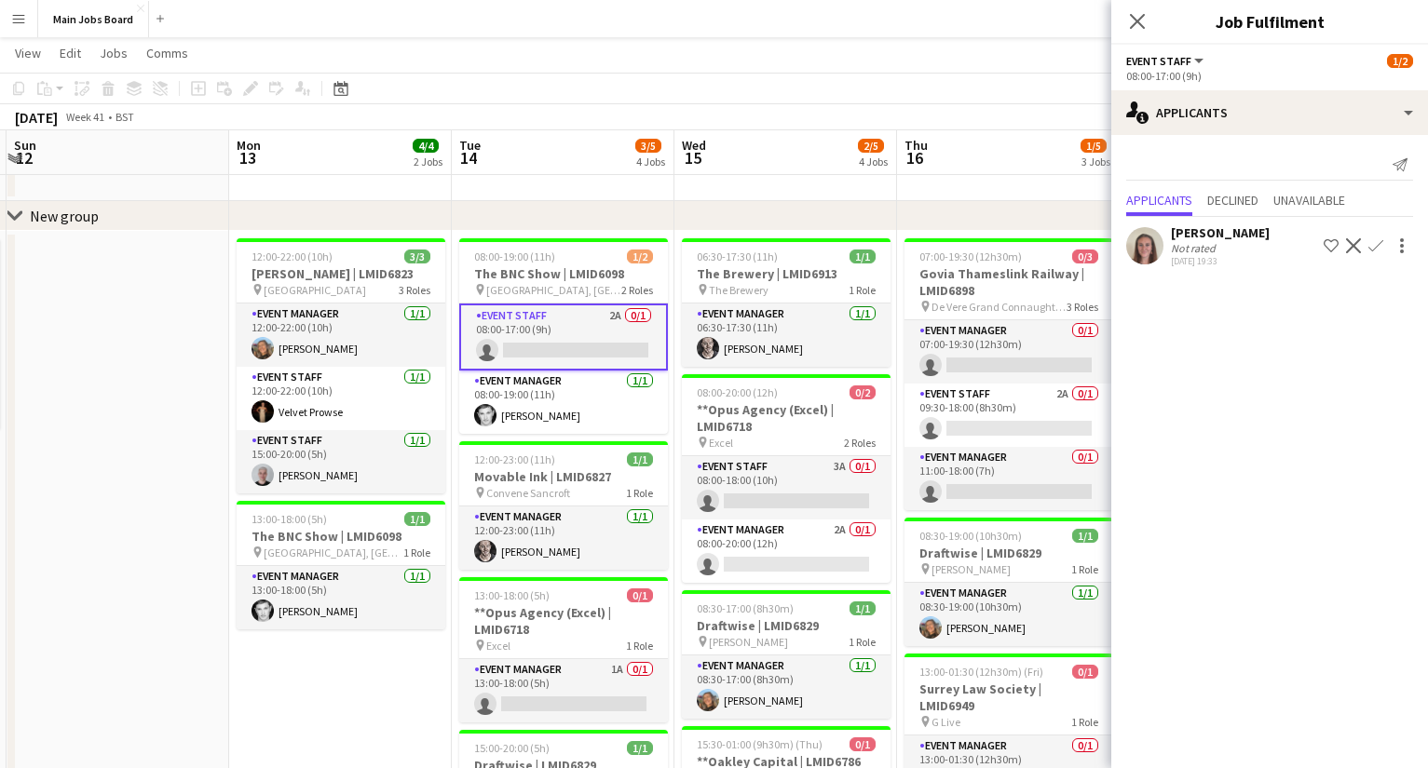
click at [383, 633] on app-date-cell "12:00-22:00 (10h) 3/3 Macfarlanes | LMID6823 pin [GEOGRAPHIC_DATA] 3 Roles Even…" at bounding box center [340, 690] width 223 height 918
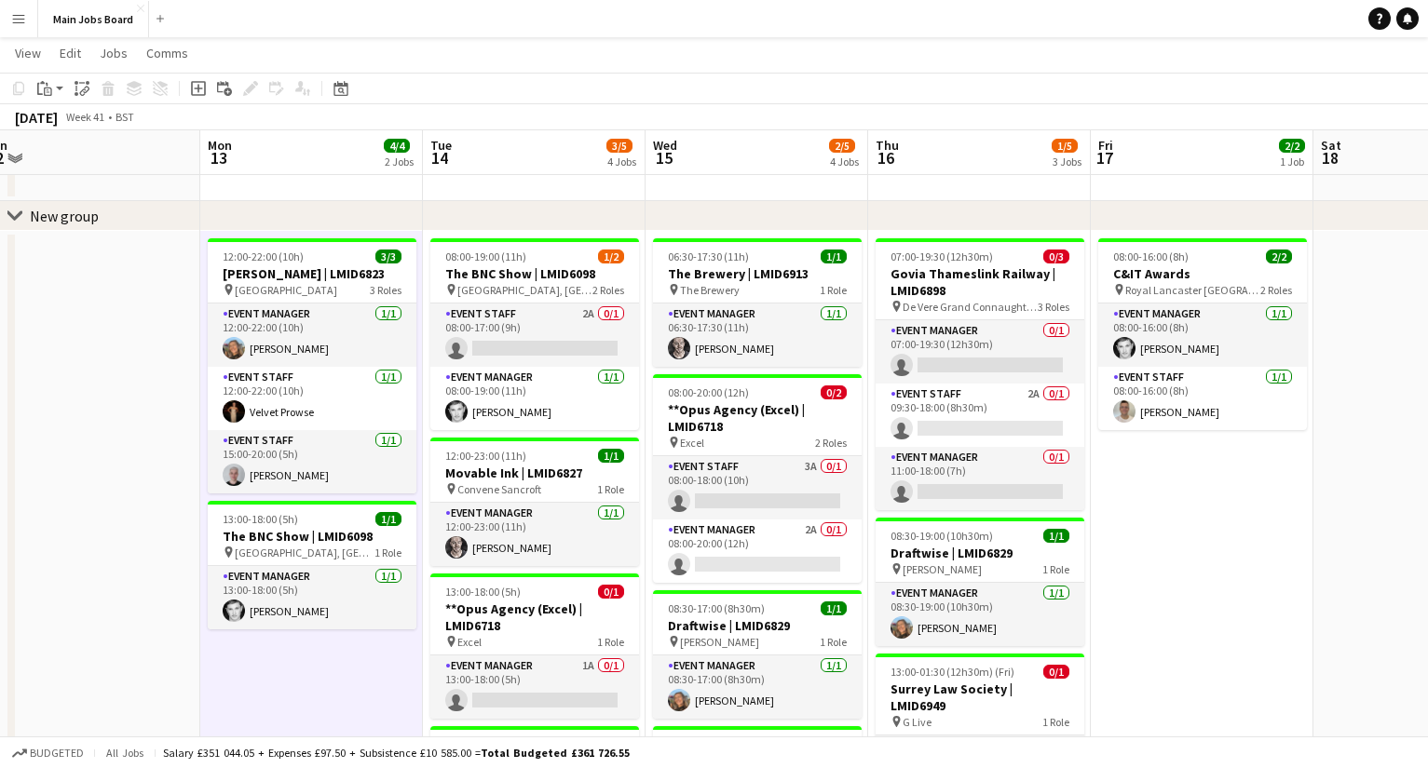
scroll to position [0, 694]
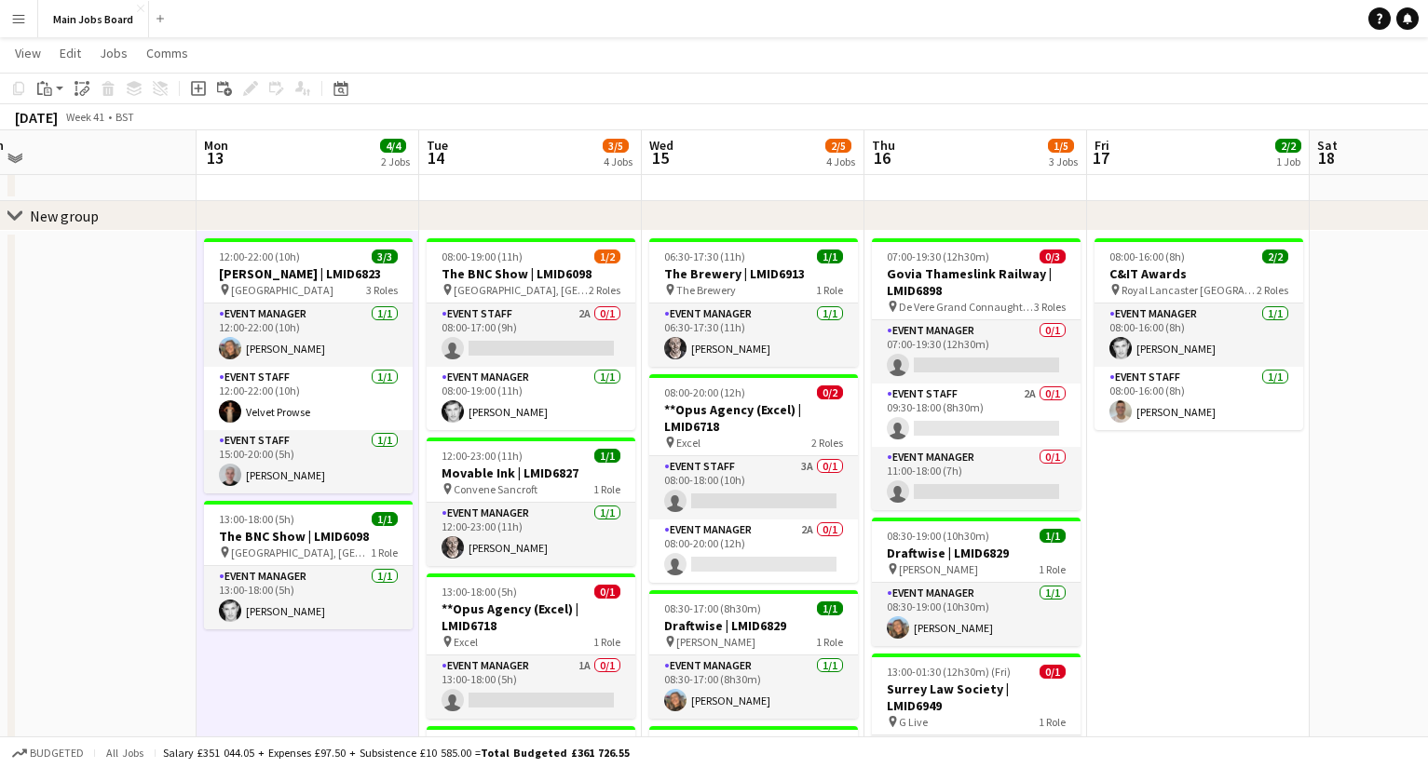
drag, startPoint x: 393, startPoint y: 678, endPoint x: 360, endPoint y: 678, distance: 32.6
click at [360, 678] on app-calendar-viewport "Thu 9 5/6 3 Jobs Fri 10 3/3 2 Jobs Sat 11 2/2 1 Job Sun 12 Mon 13 4/4 2 Jobs Tu…" at bounding box center [714, 579] width 1428 height 1140
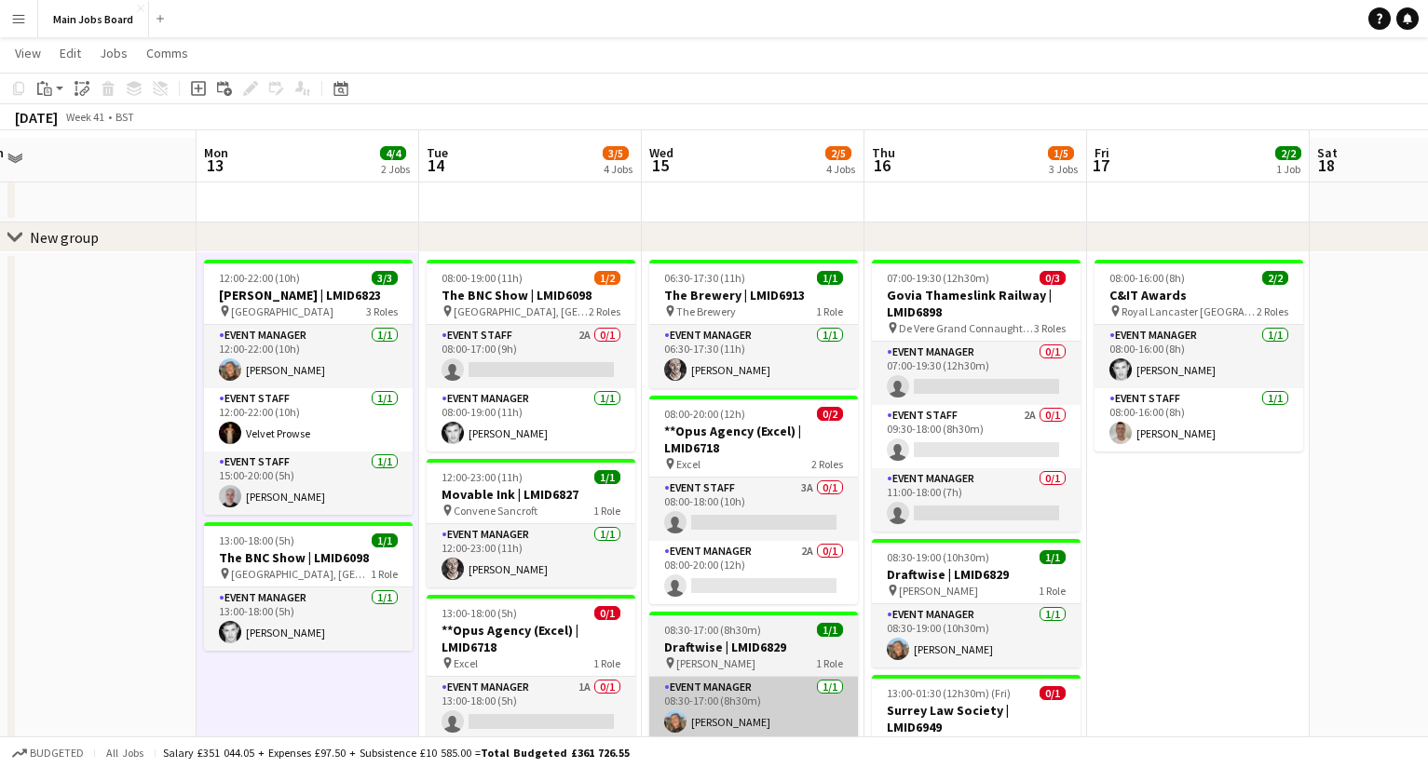
scroll to position [34, 0]
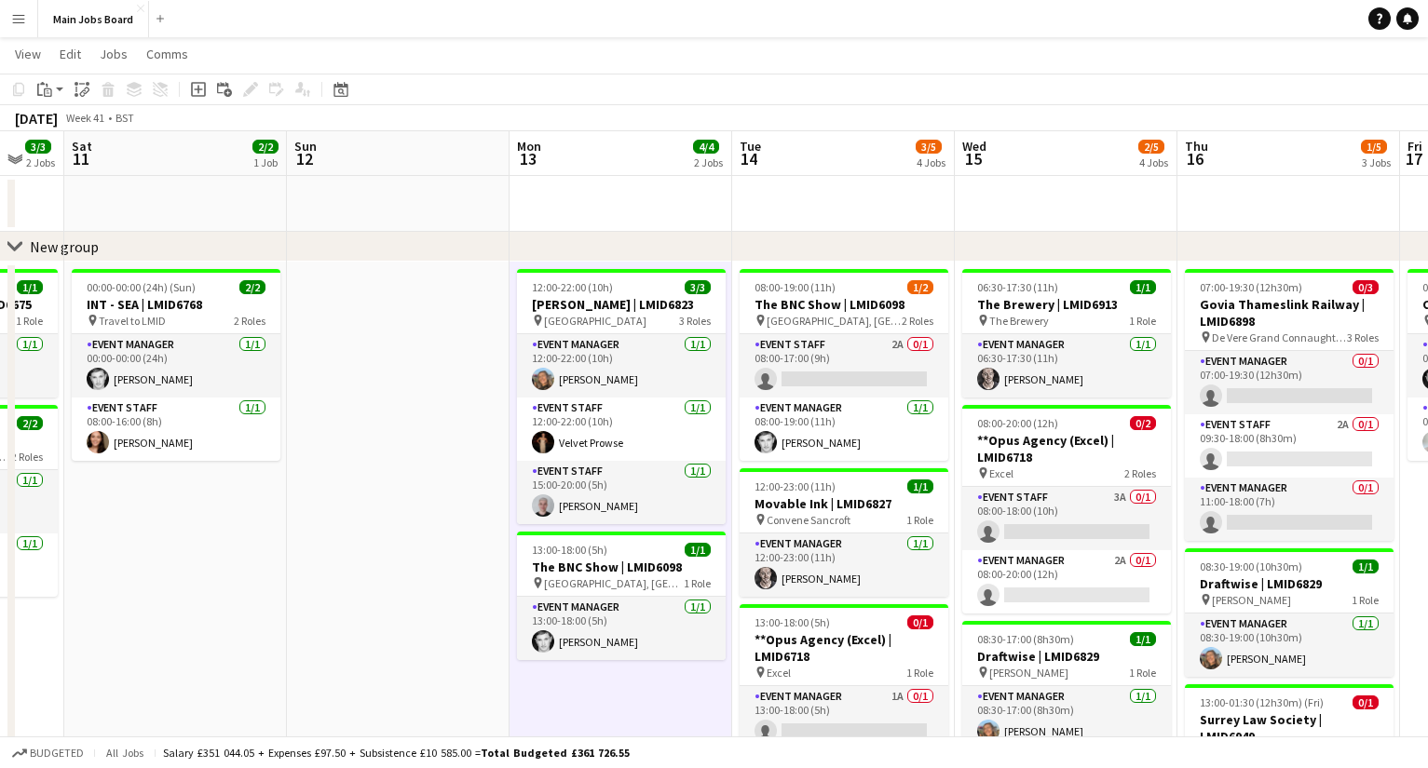
drag, startPoint x: 292, startPoint y: 491, endPoint x: 857, endPoint y: 491, distance: 564.3
click at [803, 491] on app-calendar-viewport "Thu 9 5/6 3 Jobs Fri 10 3/3 2 Jobs Sat 11 2/2 1 Job Sun 12 Mon 13 4/4 2 Jobs Tu…" at bounding box center [714, 655] width 1428 height 1049
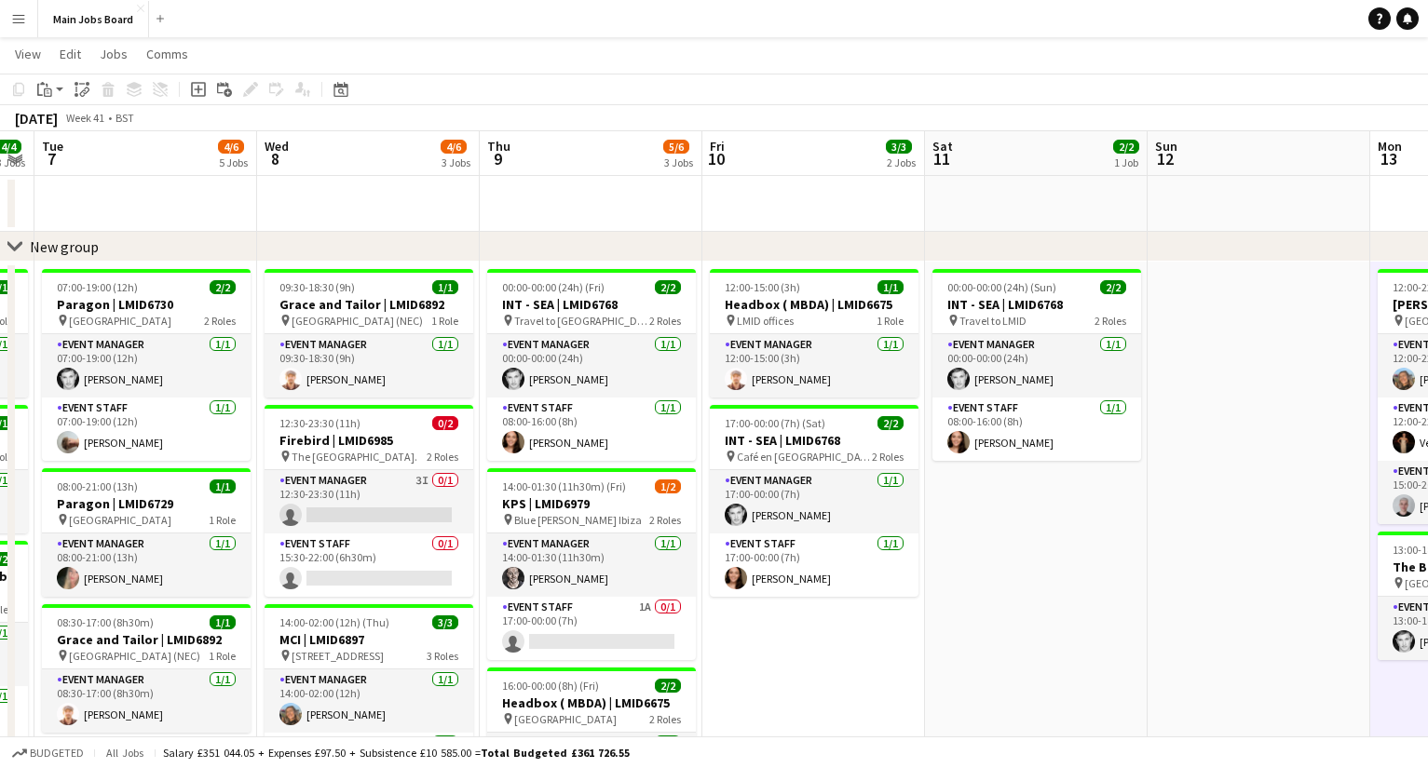
drag, startPoint x: 402, startPoint y: 491, endPoint x: 805, endPoint y: 491, distance: 402.3
click at [805, 491] on app-calendar-viewport "Sun 5 1/1 1 Job Mon 6 4/4 3 Jobs Tue 7 4/6 5 Jobs Wed 8 4/6 3 Jobs Thu 9 5/6 3 …" at bounding box center [714, 655] width 1428 height 1049
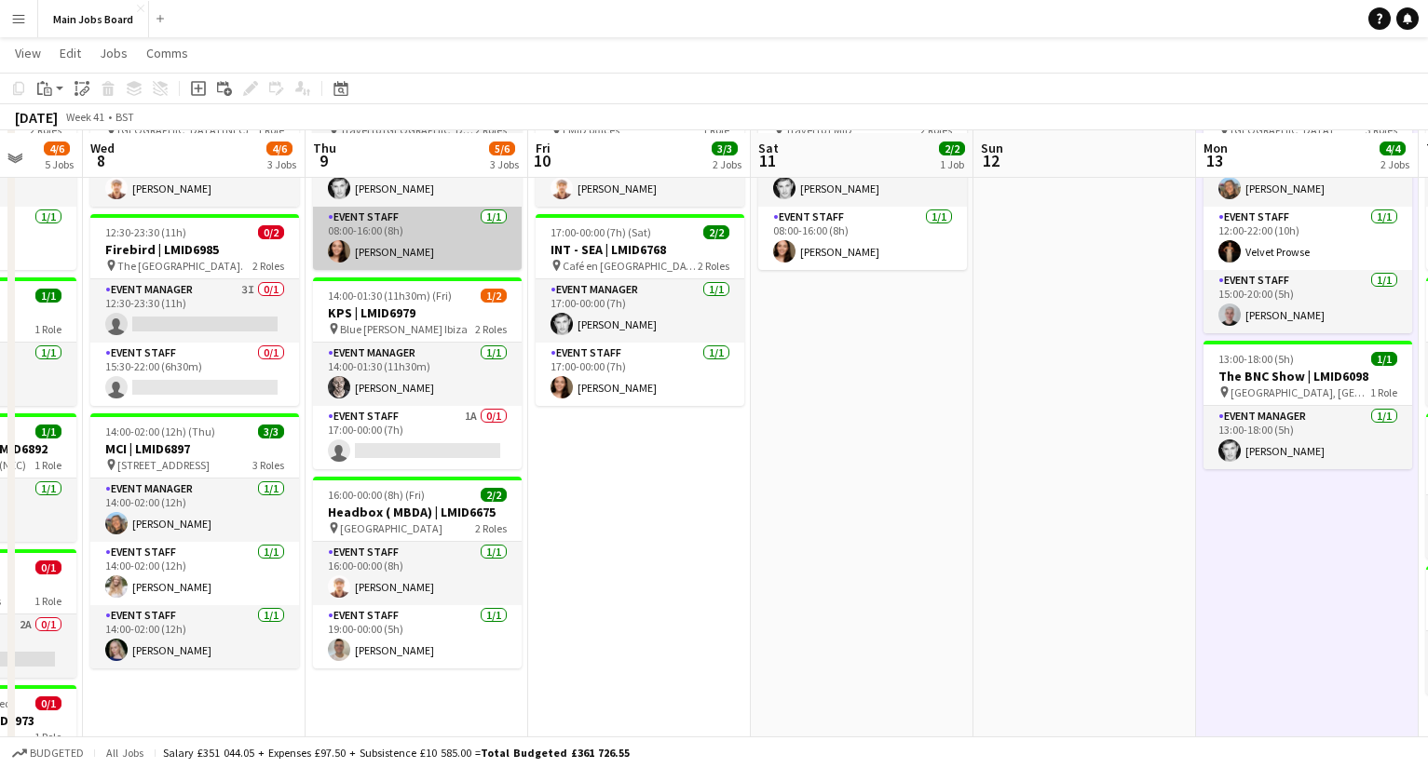
scroll to position [226, 0]
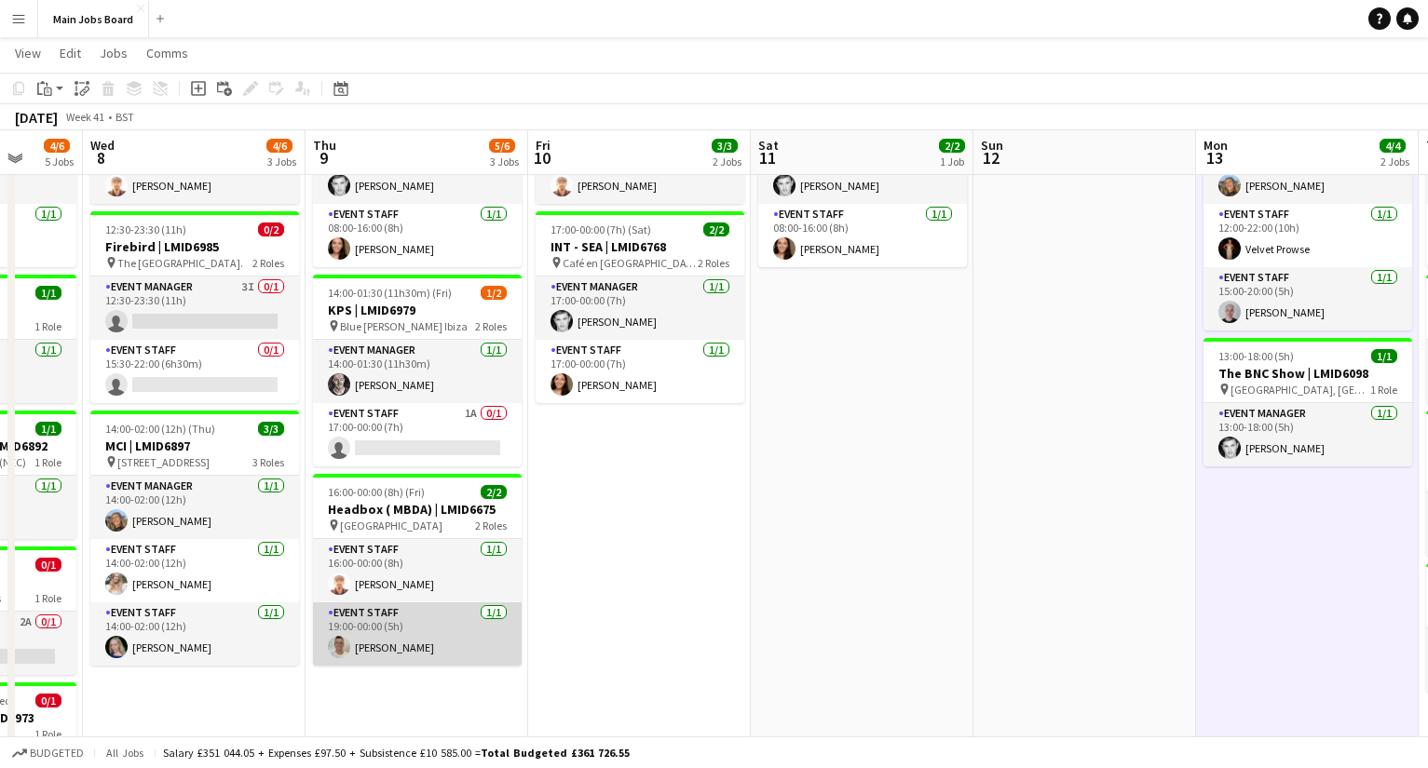
click at [397, 631] on app-card-role "Event Staff [DATE] 19:00-00:00 (5h) [PERSON_NAME]" at bounding box center [417, 633] width 209 height 63
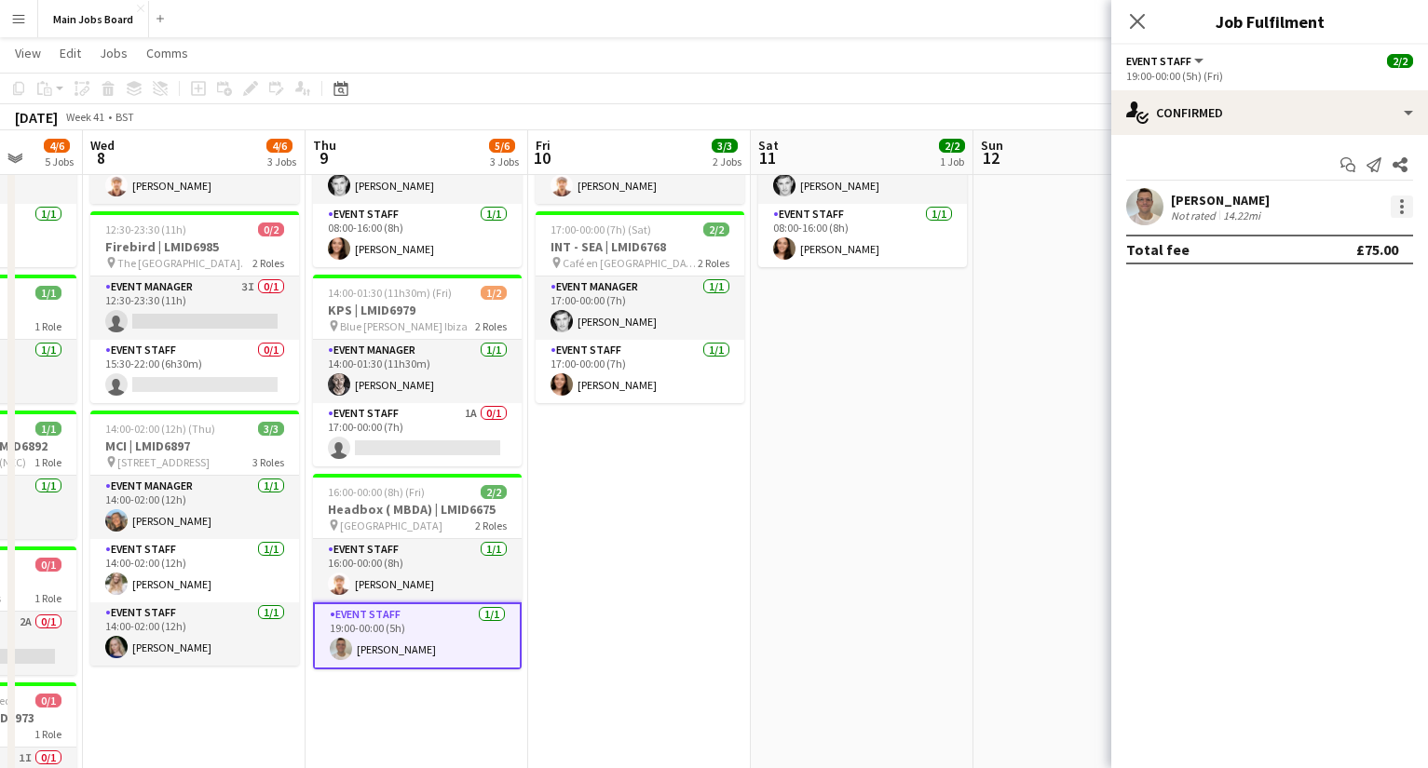
click at [1404, 201] on div at bounding box center [1401, 207] width 22 height 22
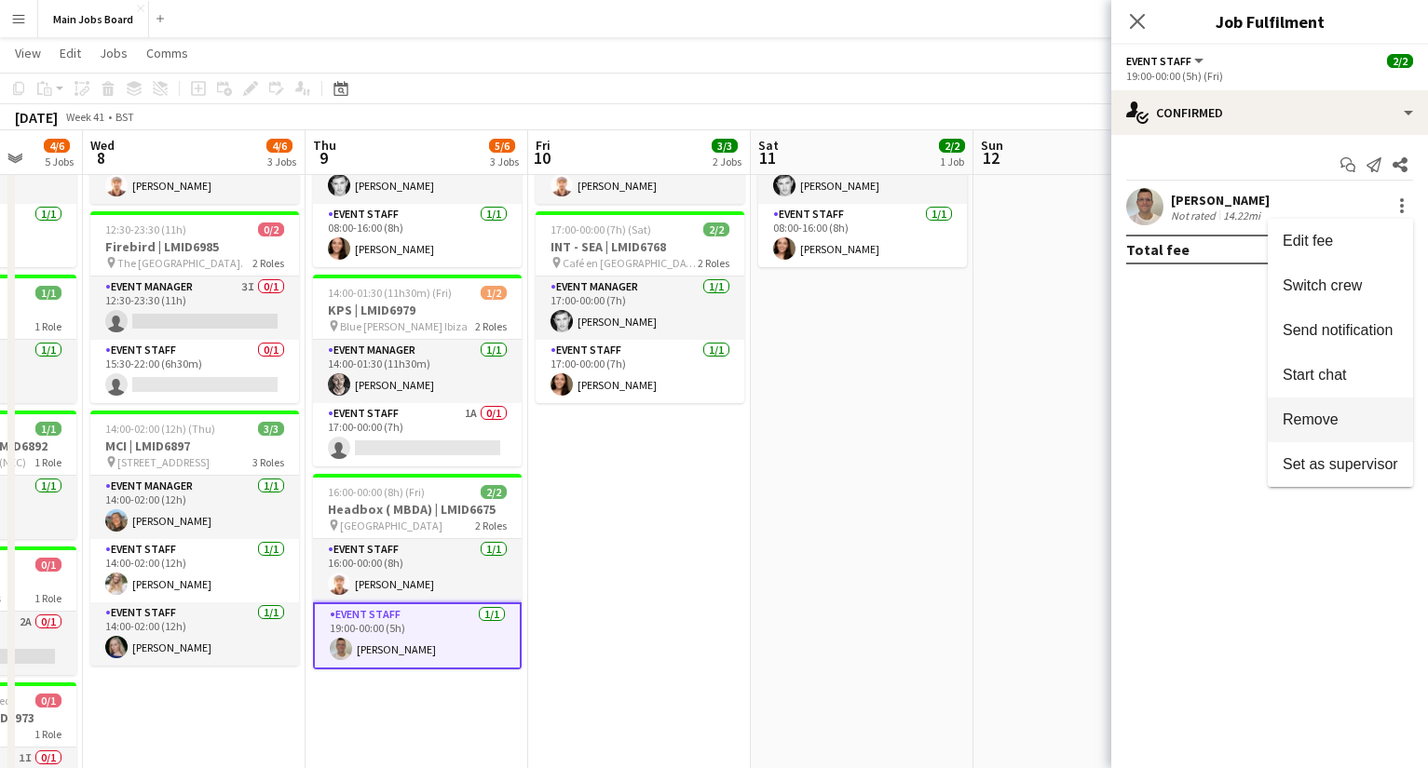
click at [1308, 417] on span "Remove" at bounding box center [1310, 420] width 56 height 16
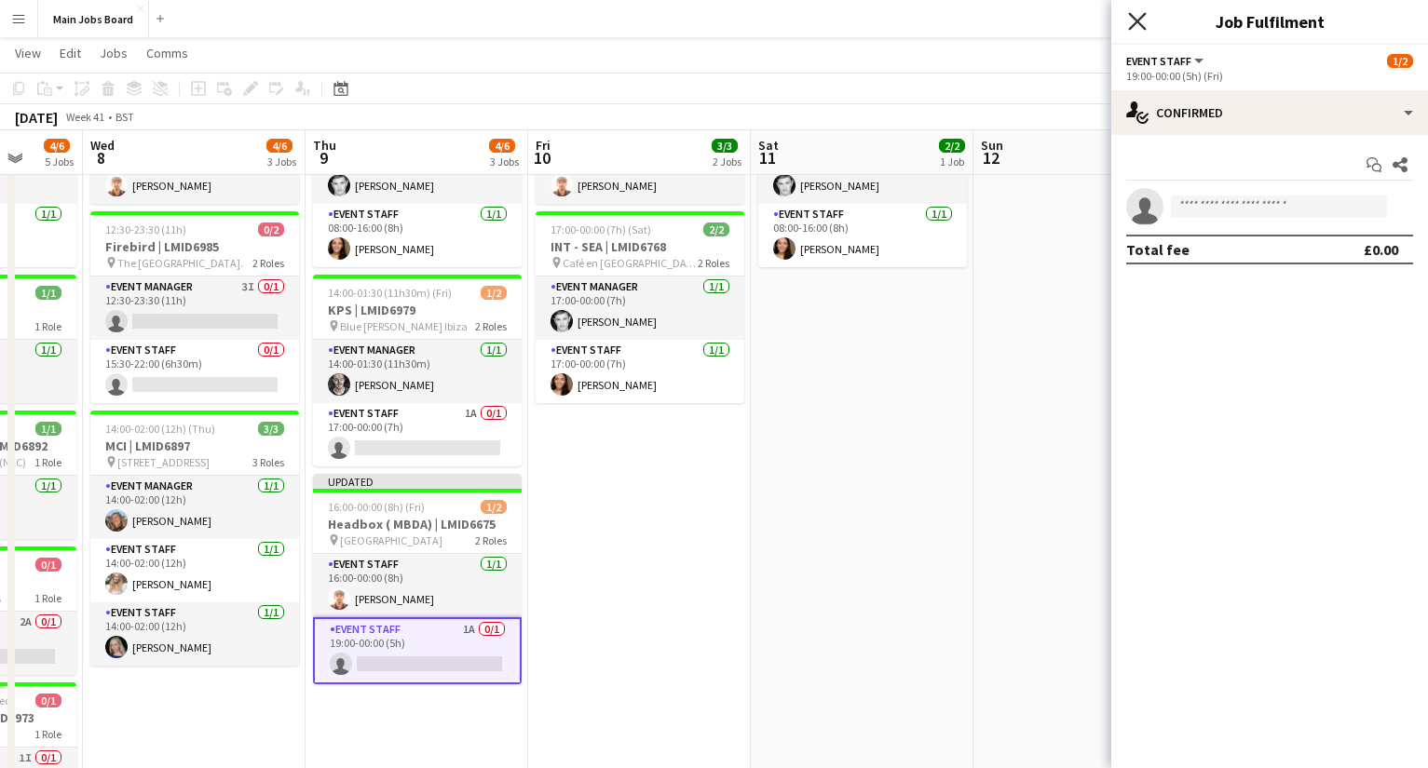
click at [1137, 20] on icon at bounding box center [1137, 21] width 18 height 18
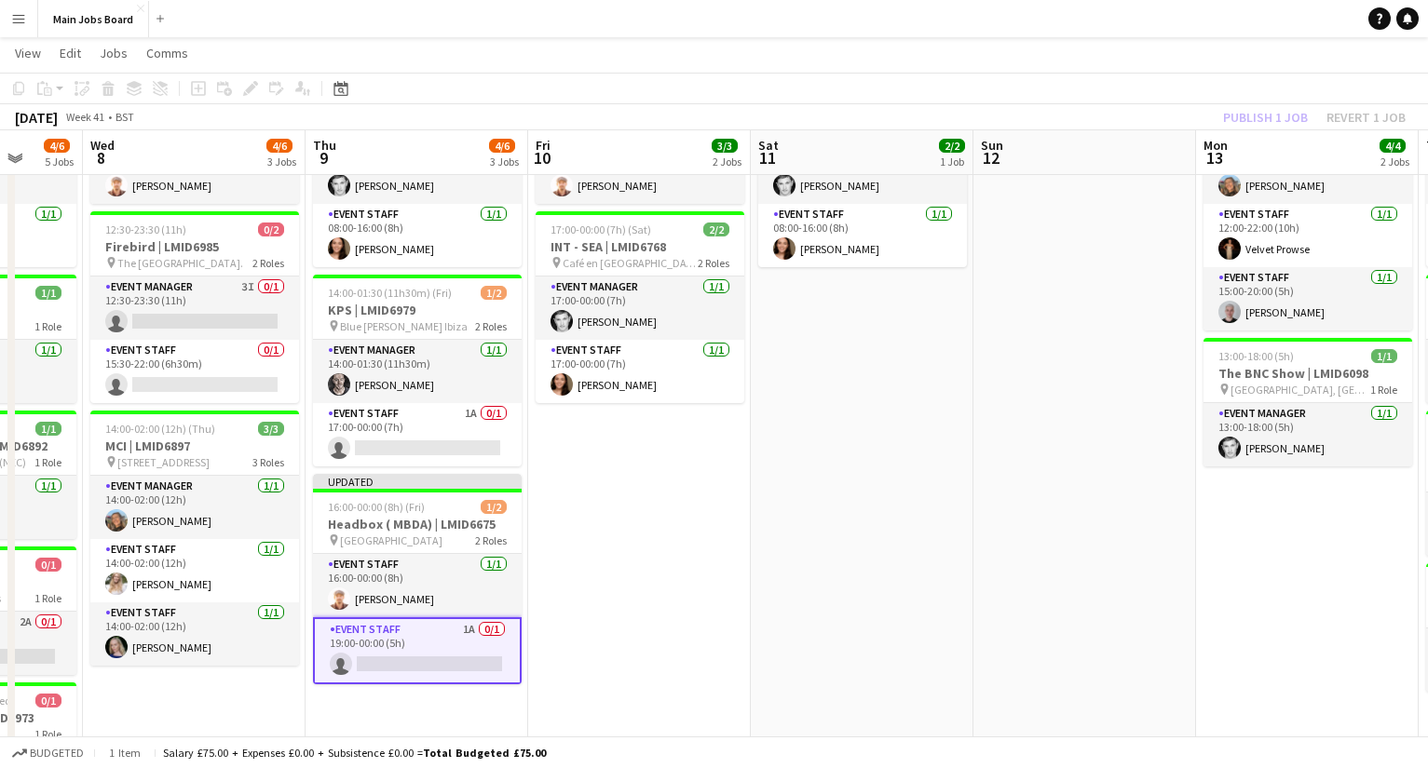
click at [1279, 133] on app-board-header-date "Mon 13 4/4 2 Jobs" at bounding box center [1307, 152] width 223 height 45
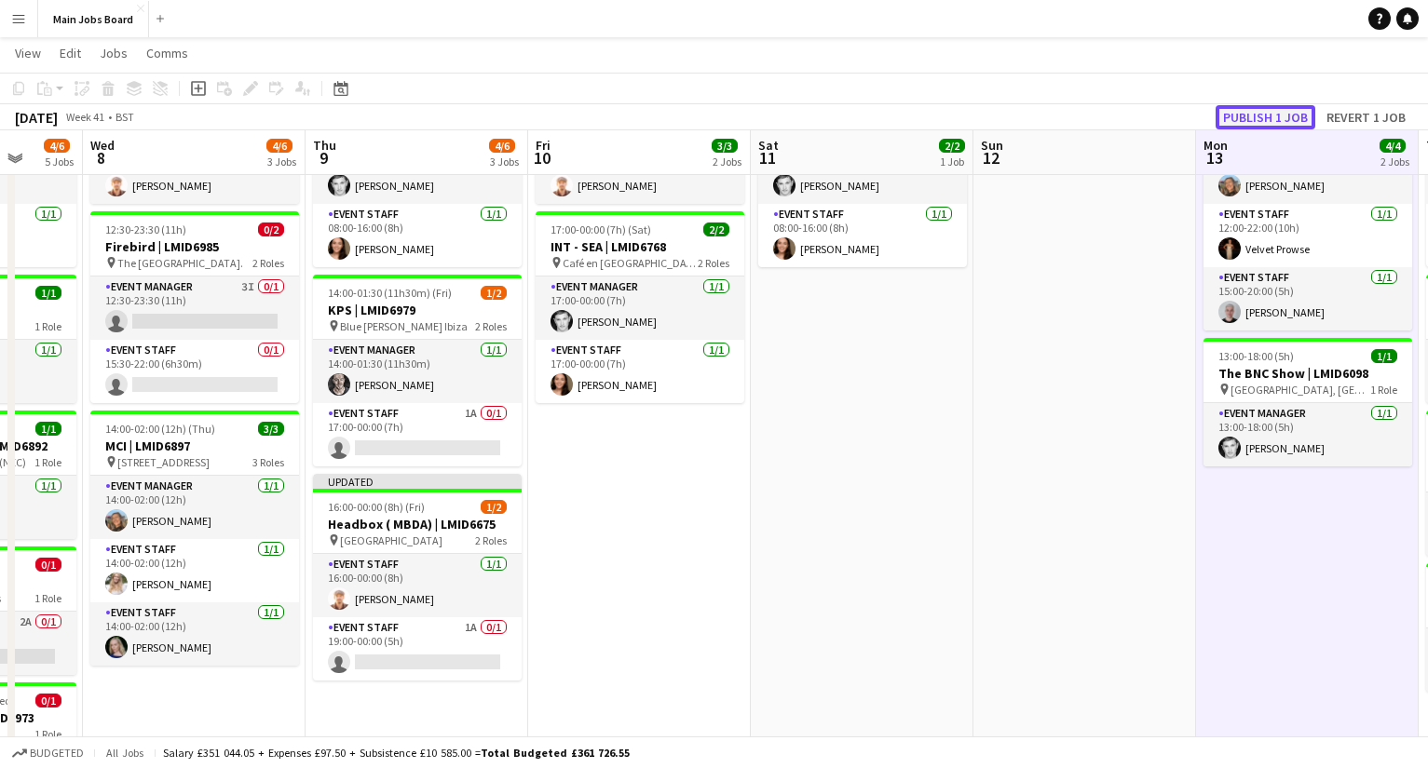
click at [1278, 114] on button "Publish 1 job" at bounding box center [1265, 117] width 100 height 24
click at [476, 629] on app-job-card "Updated 16:00-00:00 (8h) (Fri) 1/2 Headbox ( MBDA) | LMID6675 pin [GEOGRAPHIC_D…" at bounding box center [417, 577] width 209 height 207
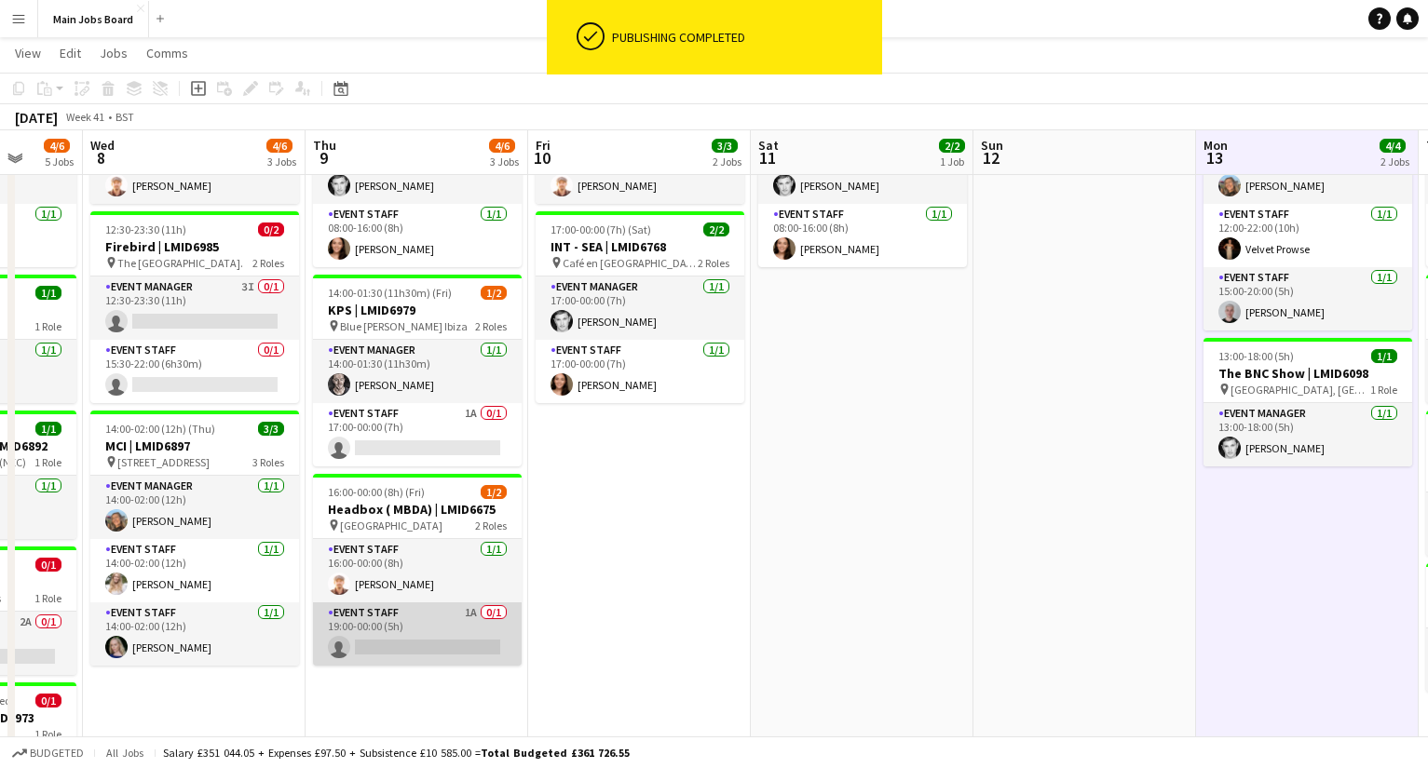
click at [469, 616] on app-card-role "Event Staff 1A 0/1 19:00-00:00 (5h) single-neutral-actions" at bounding box center [417, 633] width 209 height 63
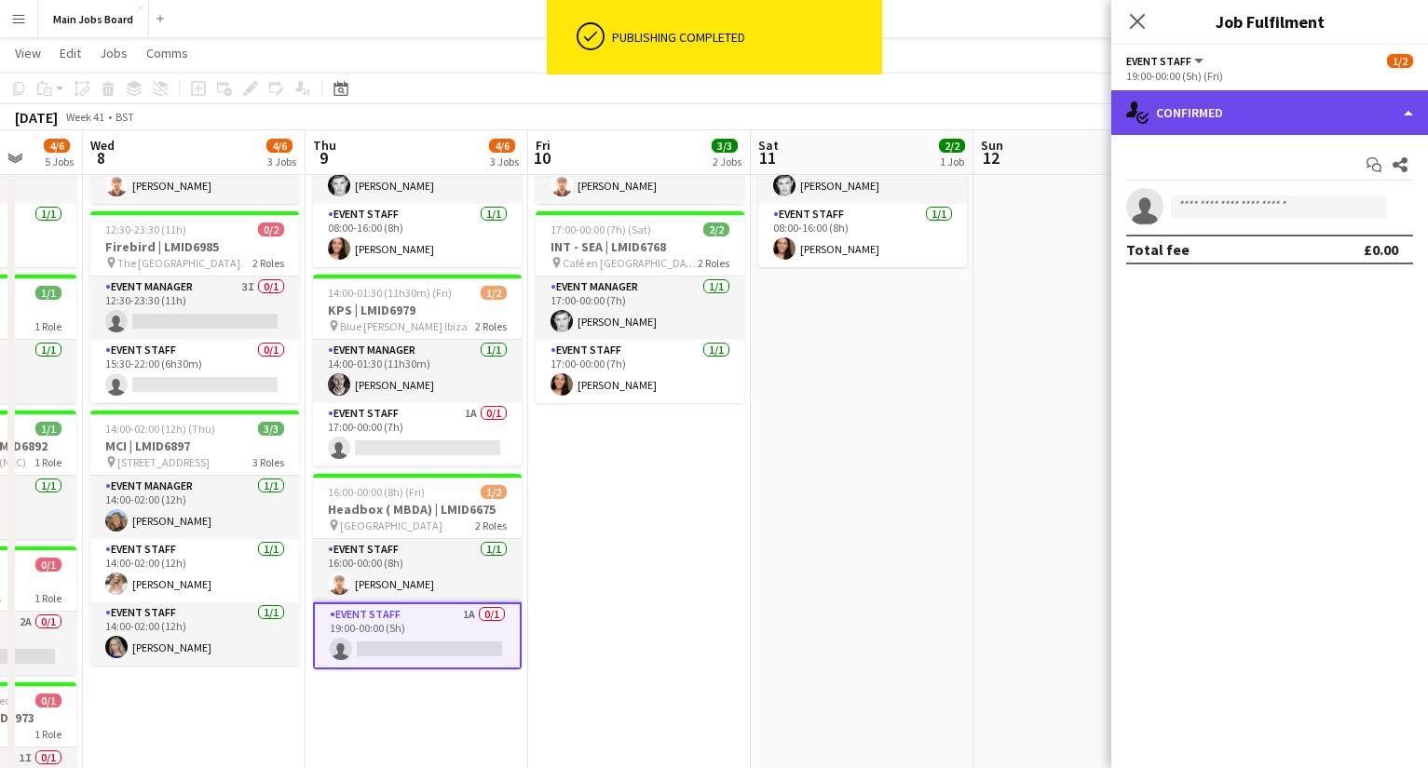
click at [1326, 109] on div "single-neutral-actions-check-2 Confirmed" at bounding box center [1269, 112] width 317 height 45
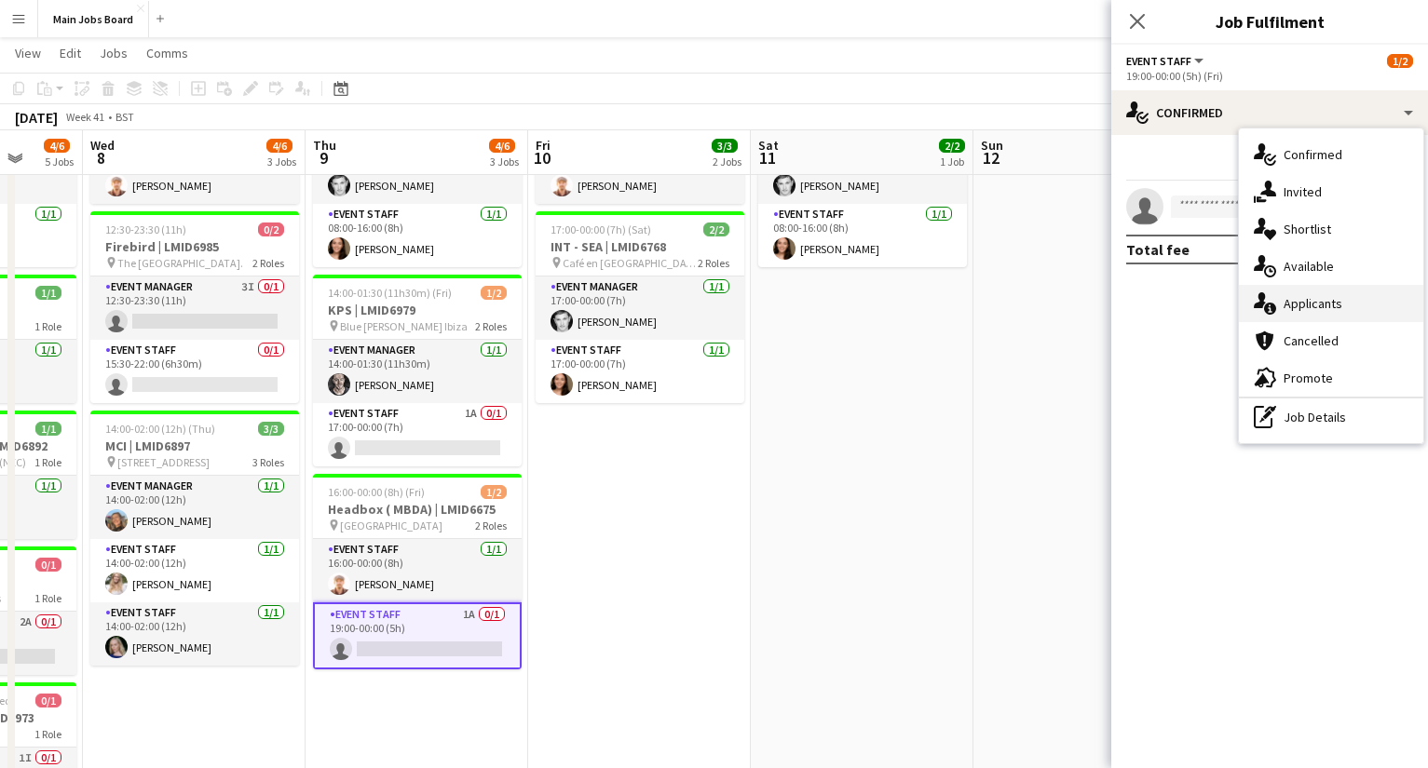
click at [1329, 295] on div "single-neutral-actions-information Applicants" at bounding box center [1330, 303] width 184 height 37
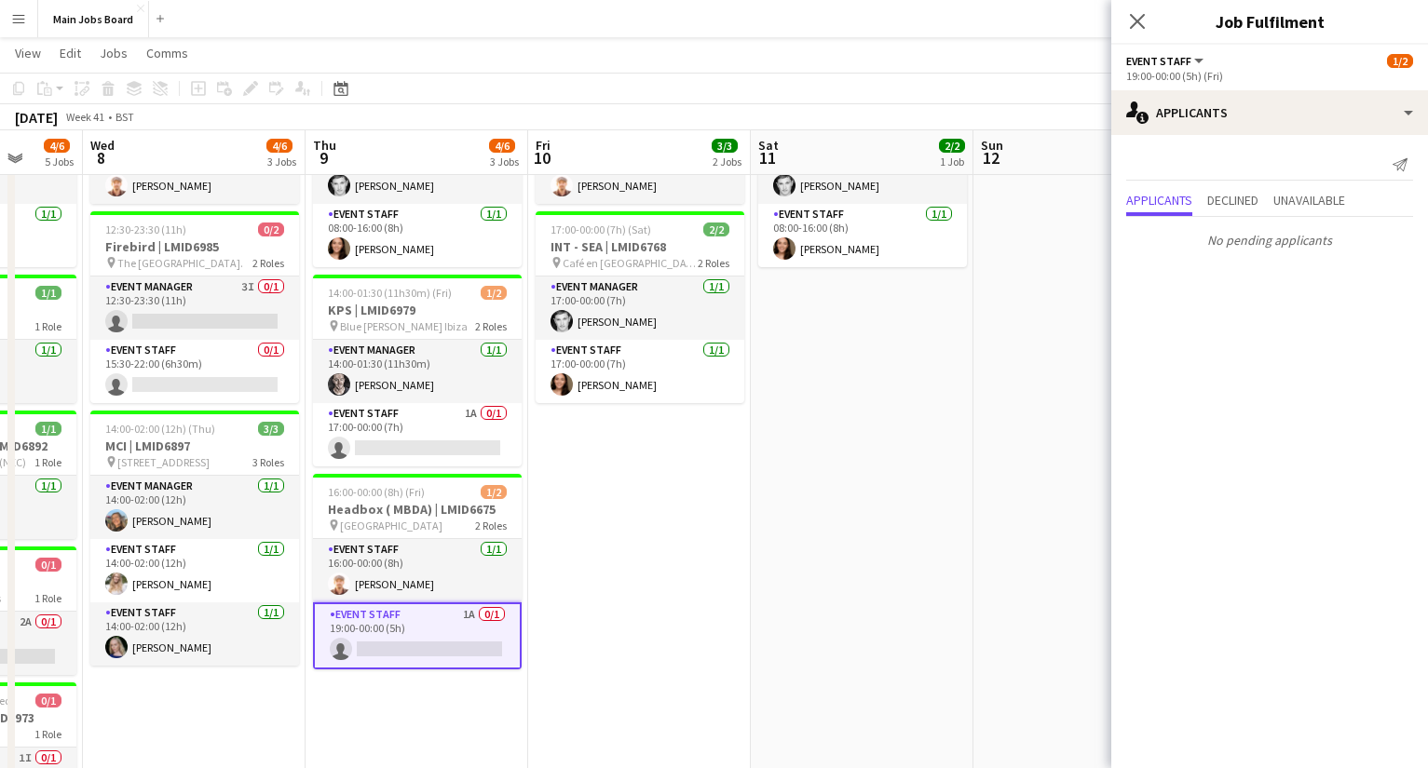
click at [976, 501] on app-date-cell at bounding box center [1084, 527] width 223 height 918
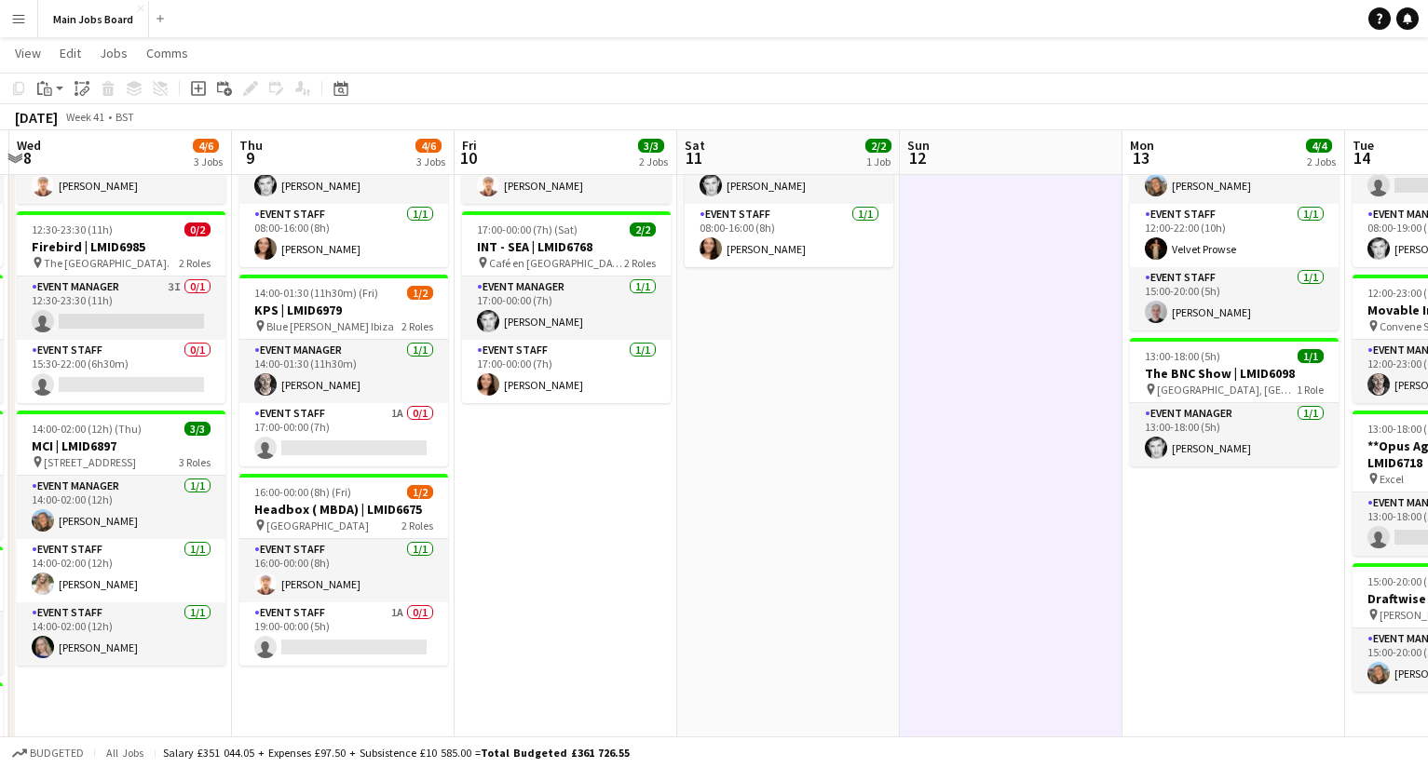
drag, startPoint x: 1152, startPoint y: 523, endPoint x: 675, endPoint y: 523, distance: 476.8
click at [687, 523] on app-calendar-viewport "Sun 5 1/1 1 Job Mon 6 4/4 3 Jobs Tue 7 4/6 5 Jobs Wed 8 4/6 3 Jobs Thu 9 4/6 3 …" at bounding box center [714, 416] width 1428 height 1140
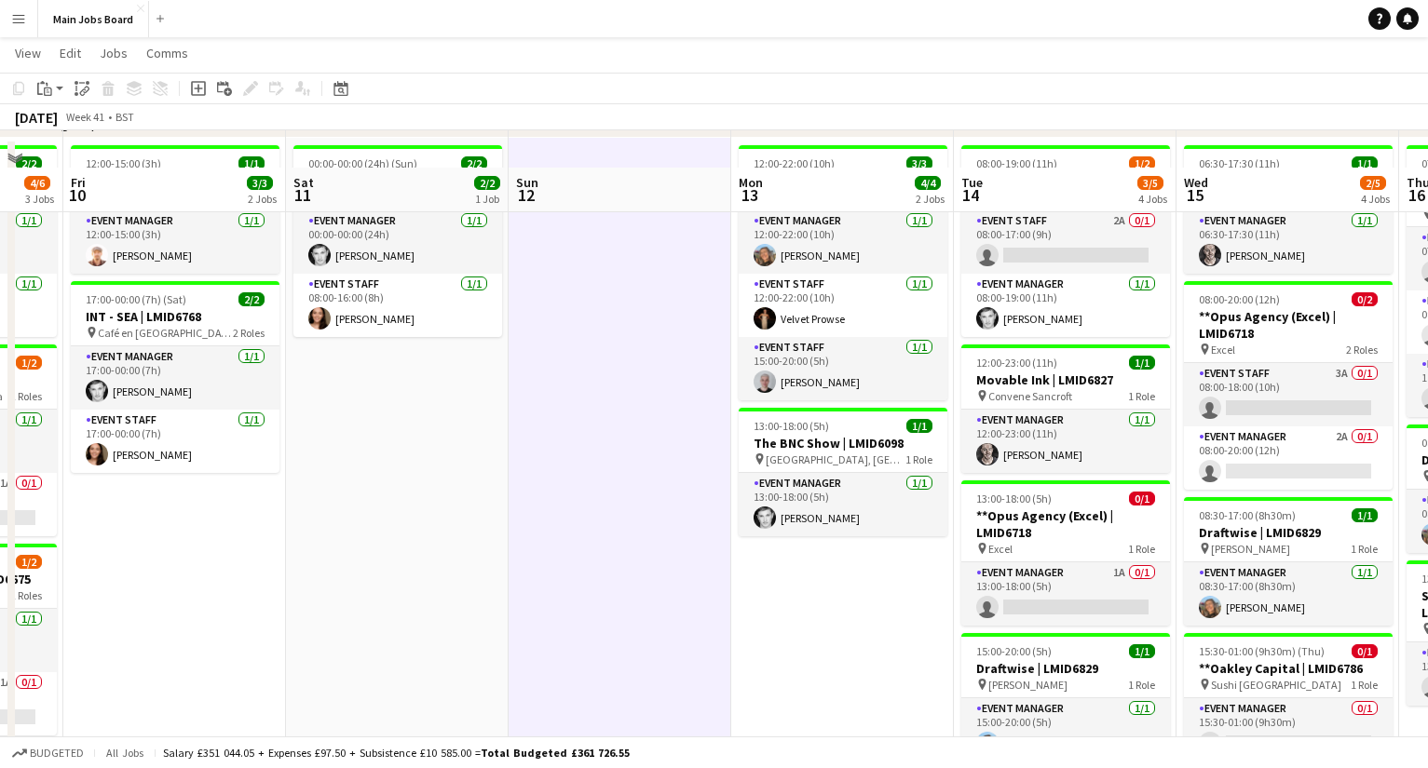
scroll to position [155, 0]
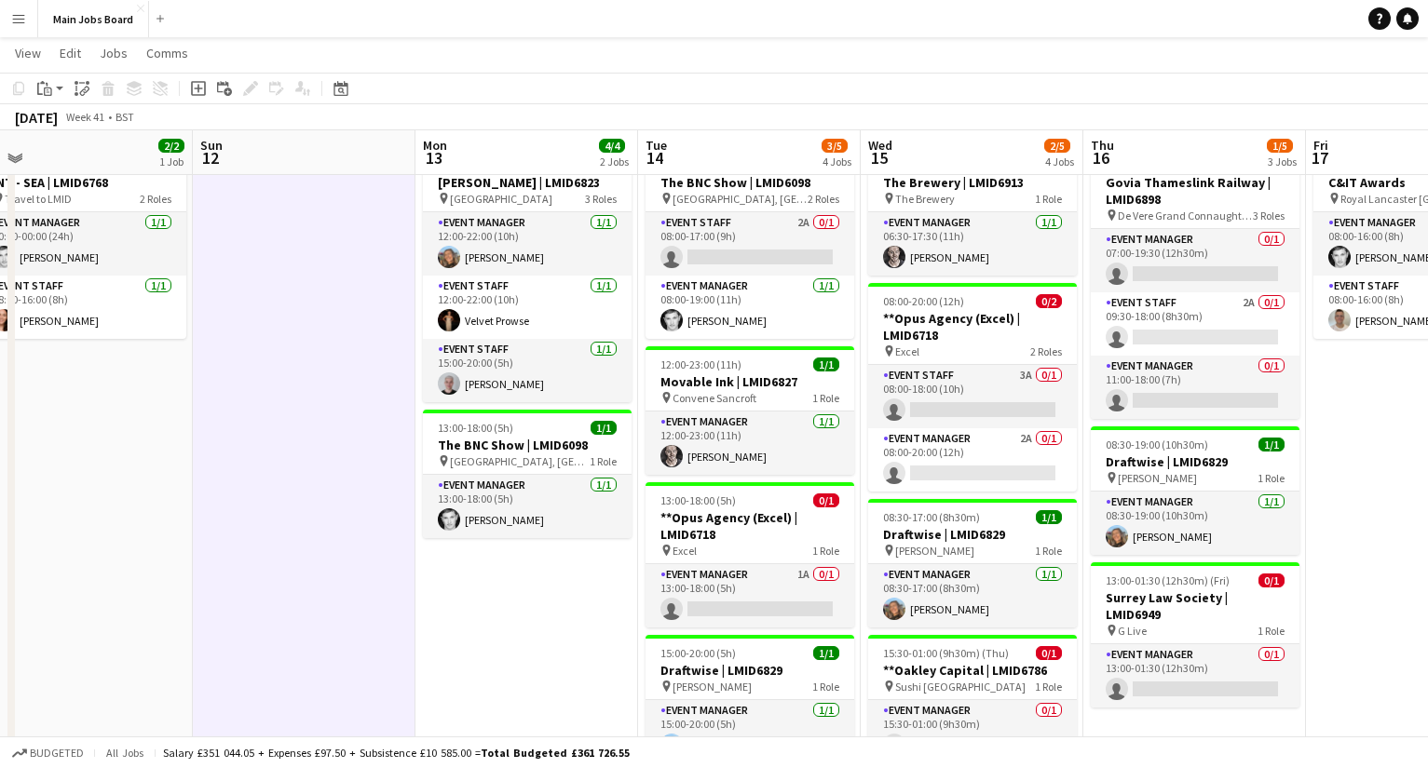
drag, startPoint x: 814, startPoint y: 600, endPoint x: 480, endPoint y: 600, distance: 334.3
click at [481, 600] on app-calendar-viewport "Wed 8 4/6 3 Jobs Thu 9 4/6 3 Jobs Fri 10 3/3 2 Jobs Sat 11 2/2 1 Job Sun 12 Mon…" at bounding box center [714, 488] width 1428 height 1140
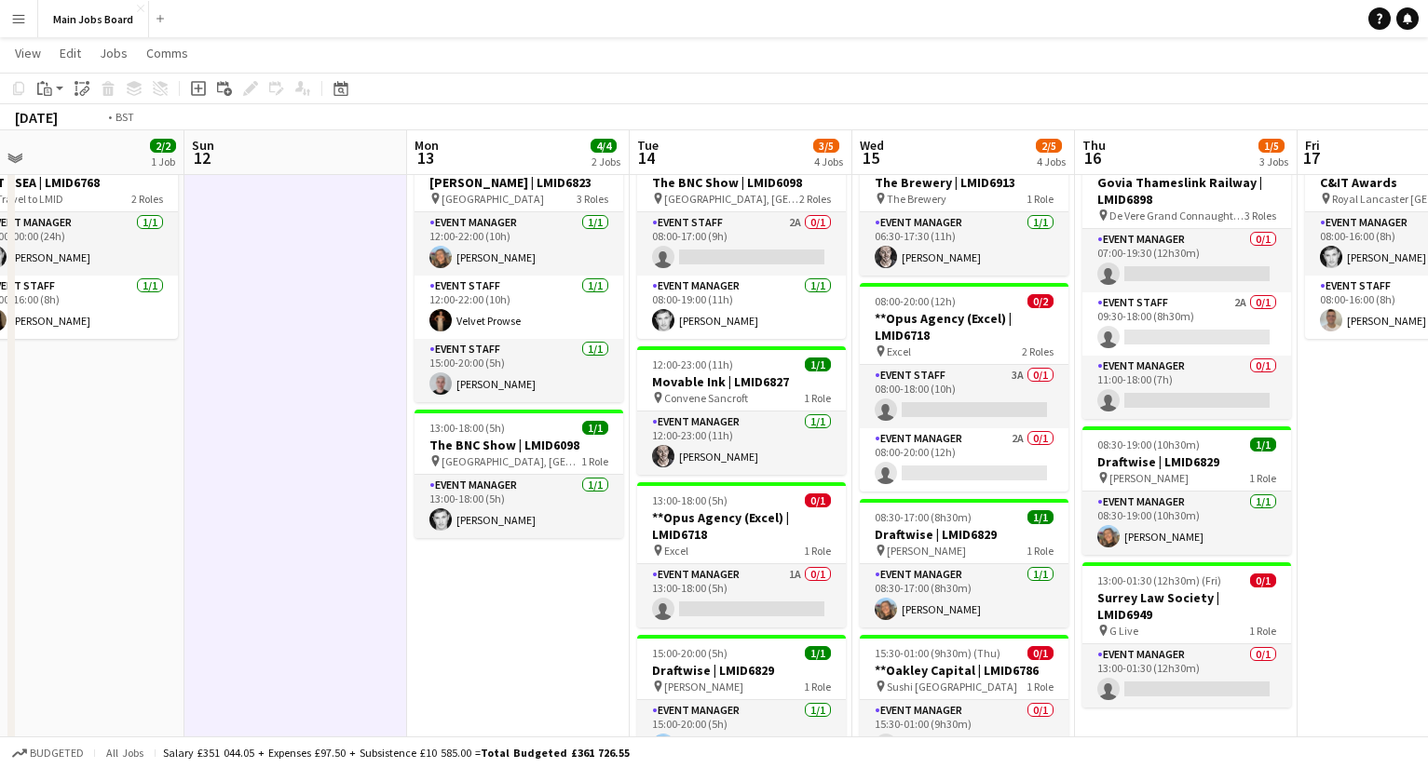
drag, startPoint x: 928, startPoint y: 538, endPoint x: 242, endPoint y: 548, distance: 686.4
click at [263, 547] on app-calendar-viewport "Wed 8 4/6 3 Jobs Thu 9 4/6 3 Jobs Fri 10 3/3 2 Jobs Sat 11 2/2 1 Job Sun 12 Mon…" at bounding box center [714, 488] width 1428 height 1140
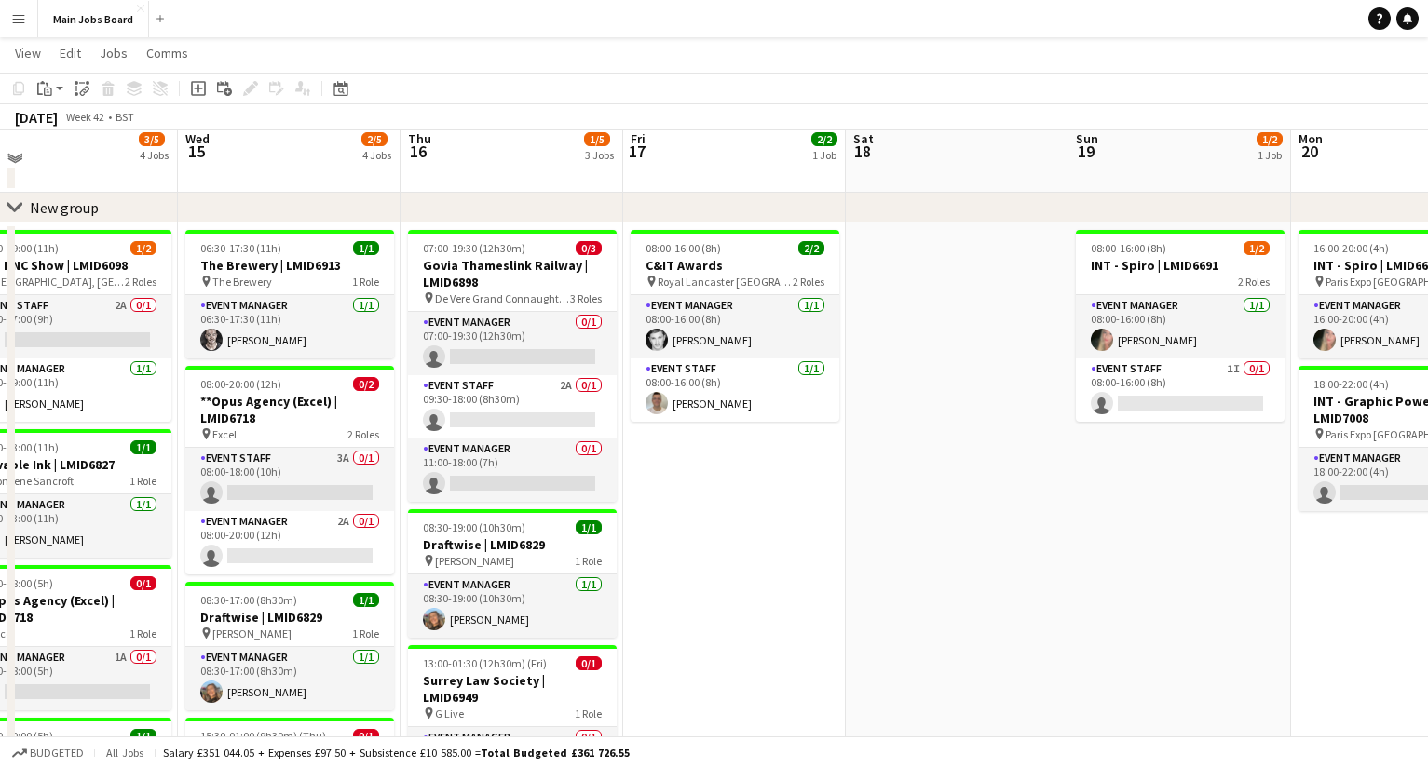
scroll to position [60, 0]
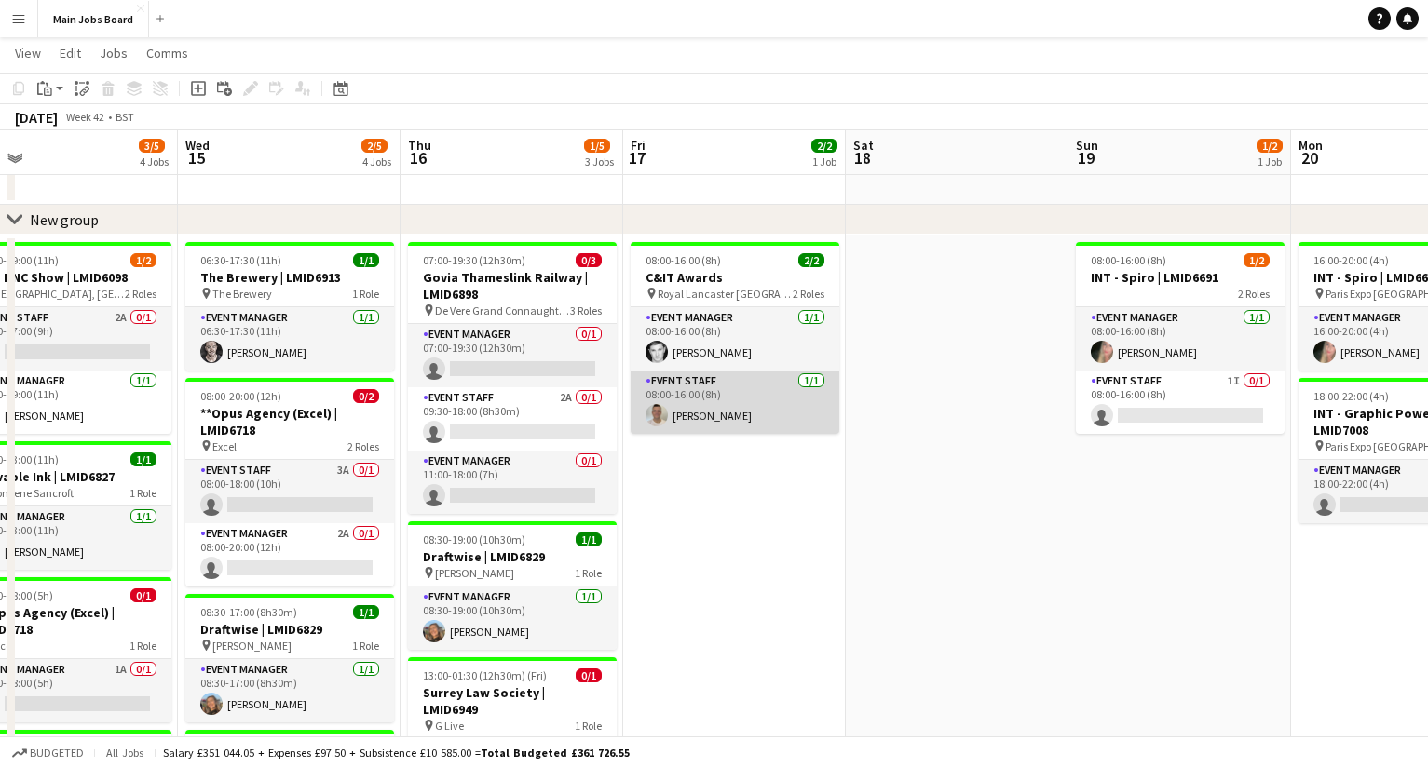
click at [784, 402] on app-card-role "Event Staff [DATE] 08:00-16:00 (8h) [PERSON_NAME]" at bounding box center [734, 402] width 209 height 63
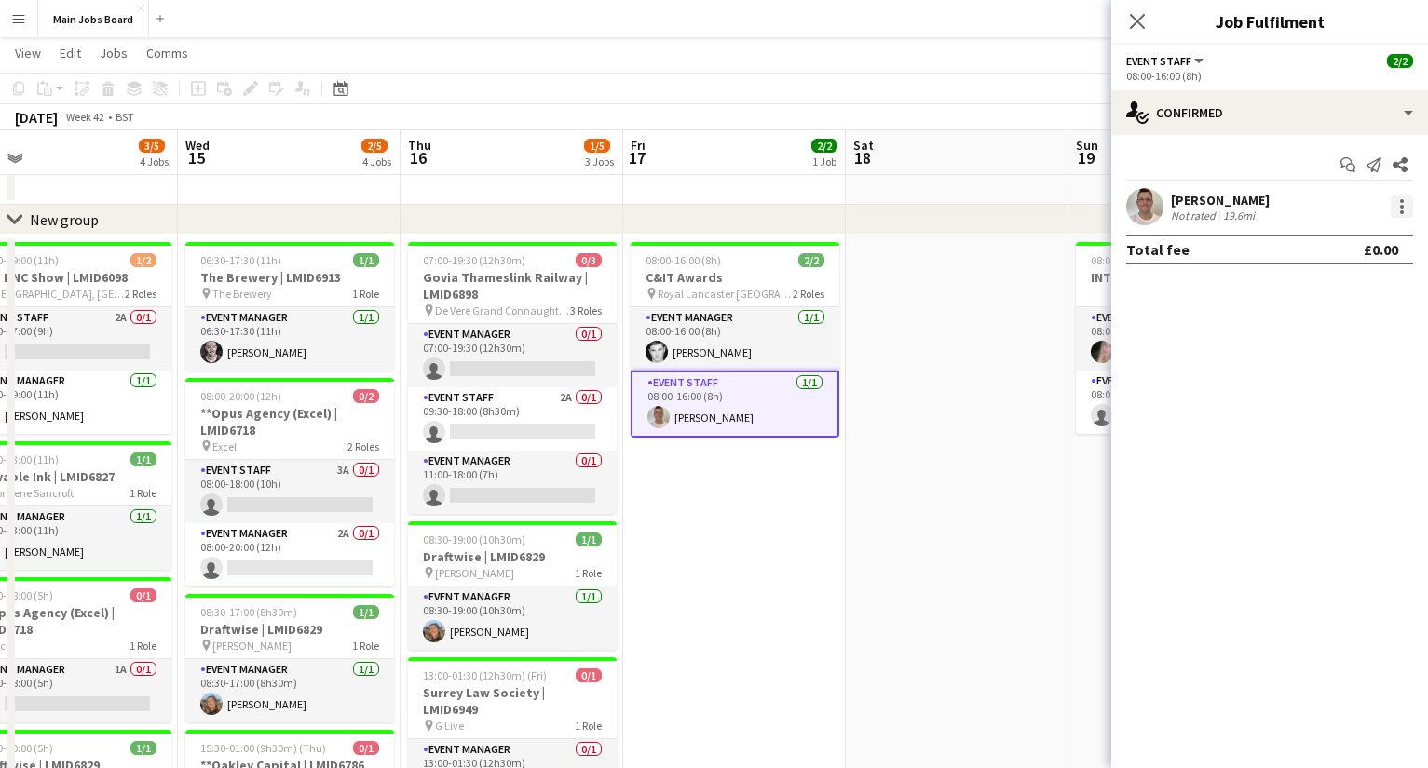
click at [1410, 210] on div at bounding box center [1401, 207] width 22 height 22
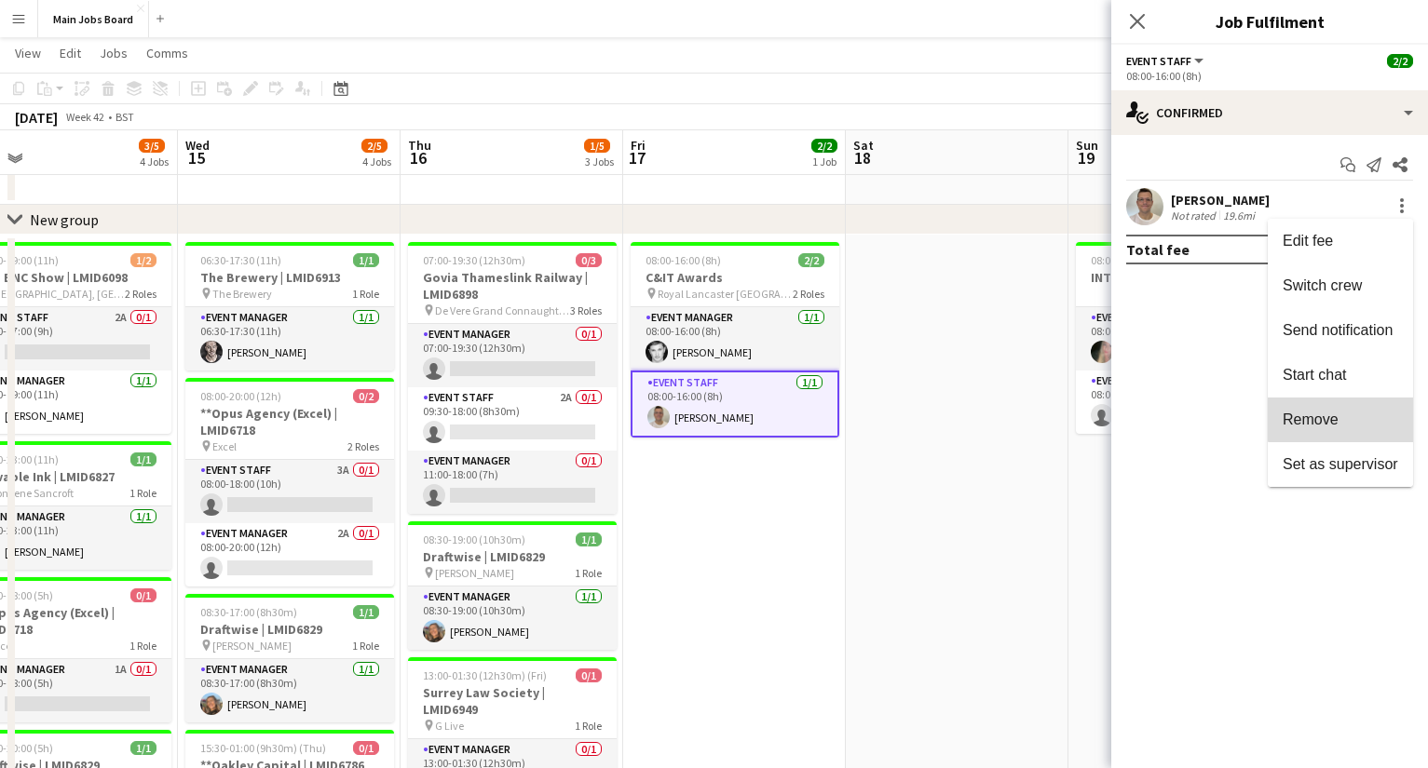
click at [1343, 414] on span "Remove" at bounding box center [1339, 420] width 115 height 17
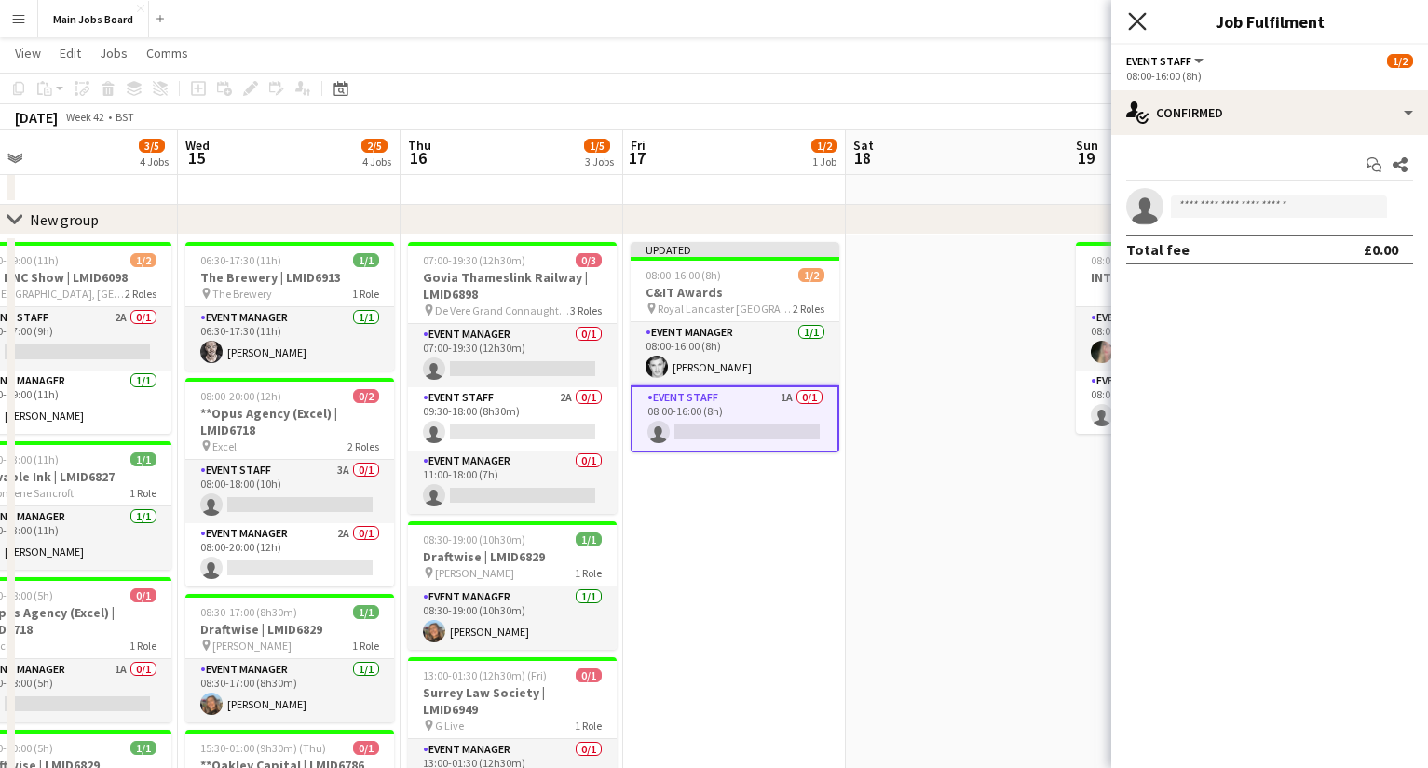
click at [1139, 25] on icon "Close pop-in" at bounding box center [1137, 21] width 18 height 18
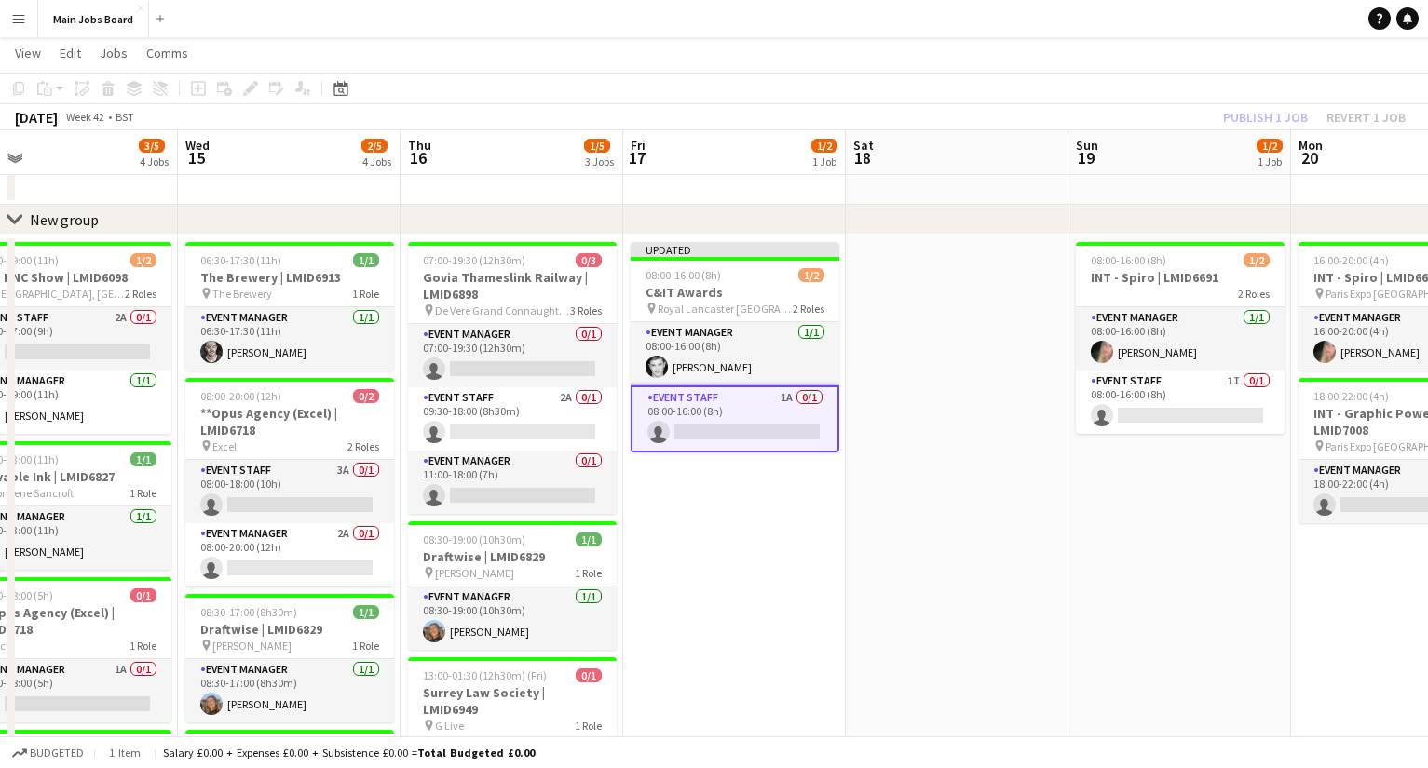
click at [1240, 94] on app-toolbar "Copy Paste Paste Command V Paste with crew Command Shift V Paste linked Job [GE…" at bounding box center [714, 89] width 1428 height 32
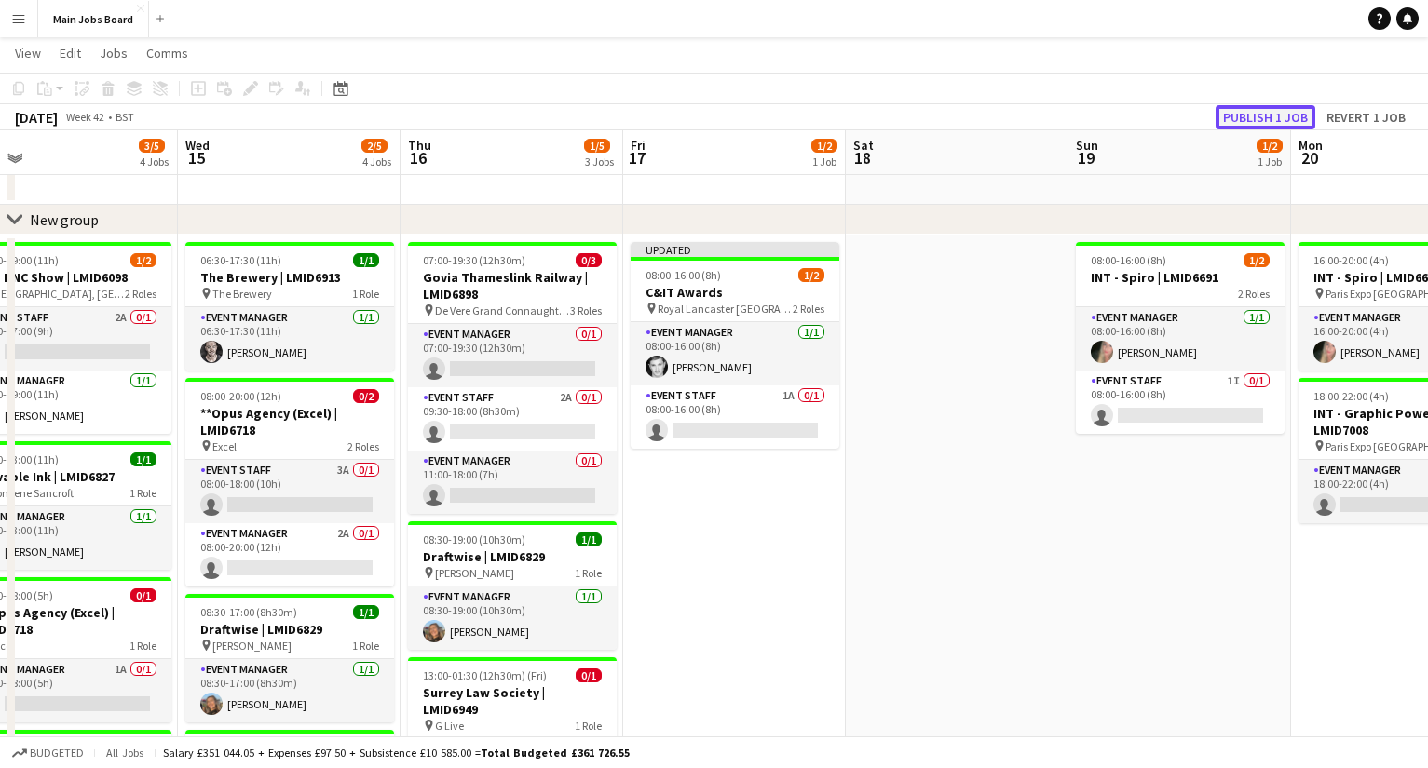
click at [1241, 117] on button "Publish 1 job" at bounding box center [1265, 117] width 100 height 24
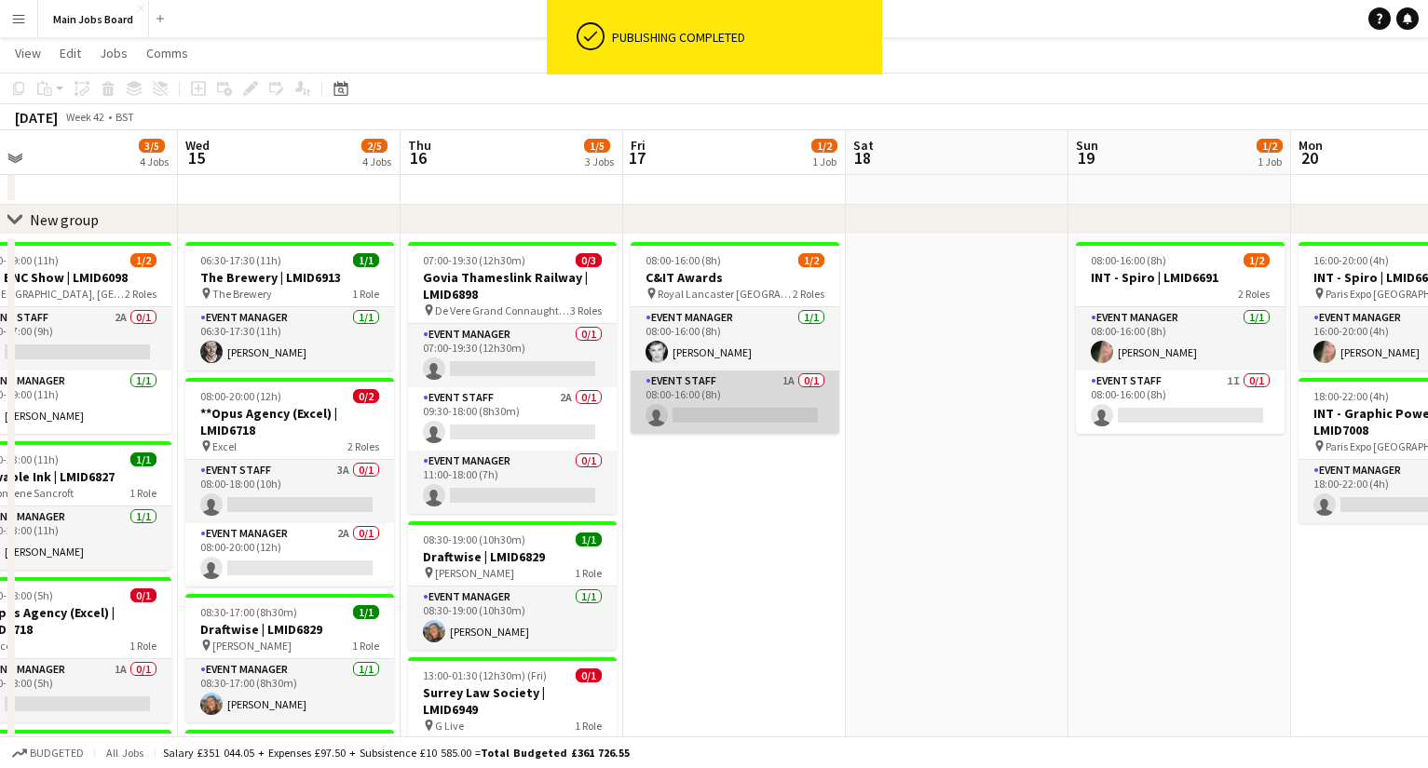
click at [786, 385] on app-card-role "Event Staff 1A 0/1 08:00-16:00 (8h) single-neutral-actions" at bounding box center [734, 402] width 209 height 63
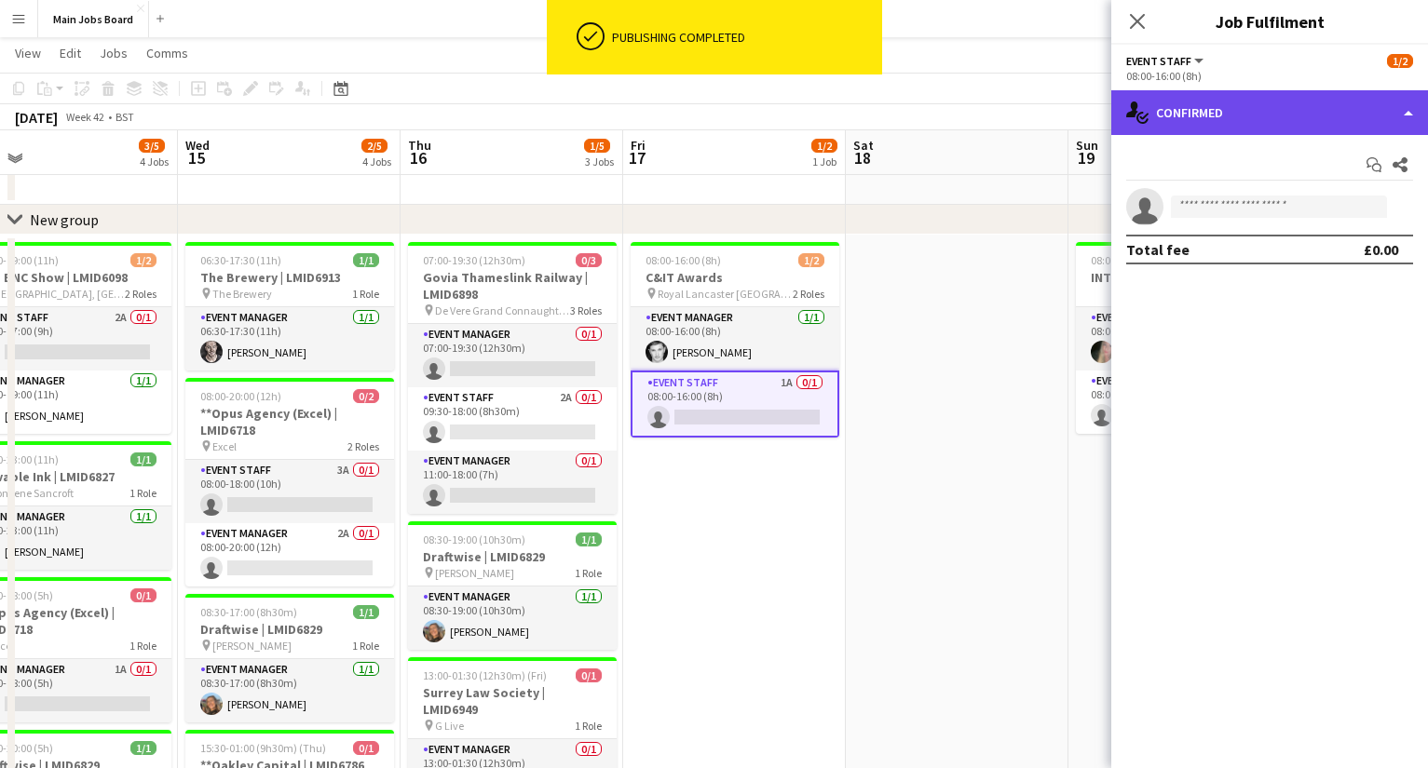
click at [1284, 125] on div "single-neutral-actions-check-2 Confirmed" at bounding box center [1269, 112] width 317 height 45
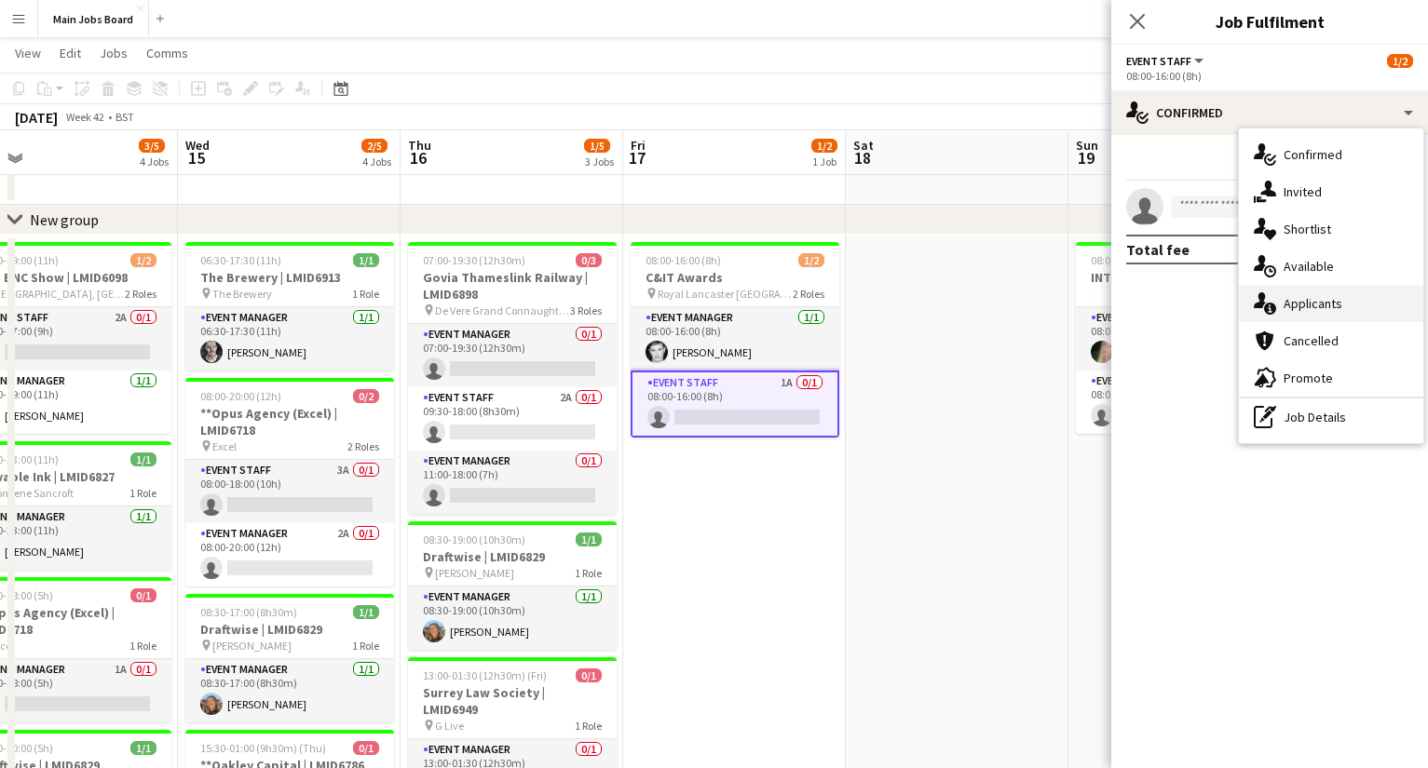
click at [1333, 305] on span "Applicants" at bounding box center [1312, 303] width 59 height 17
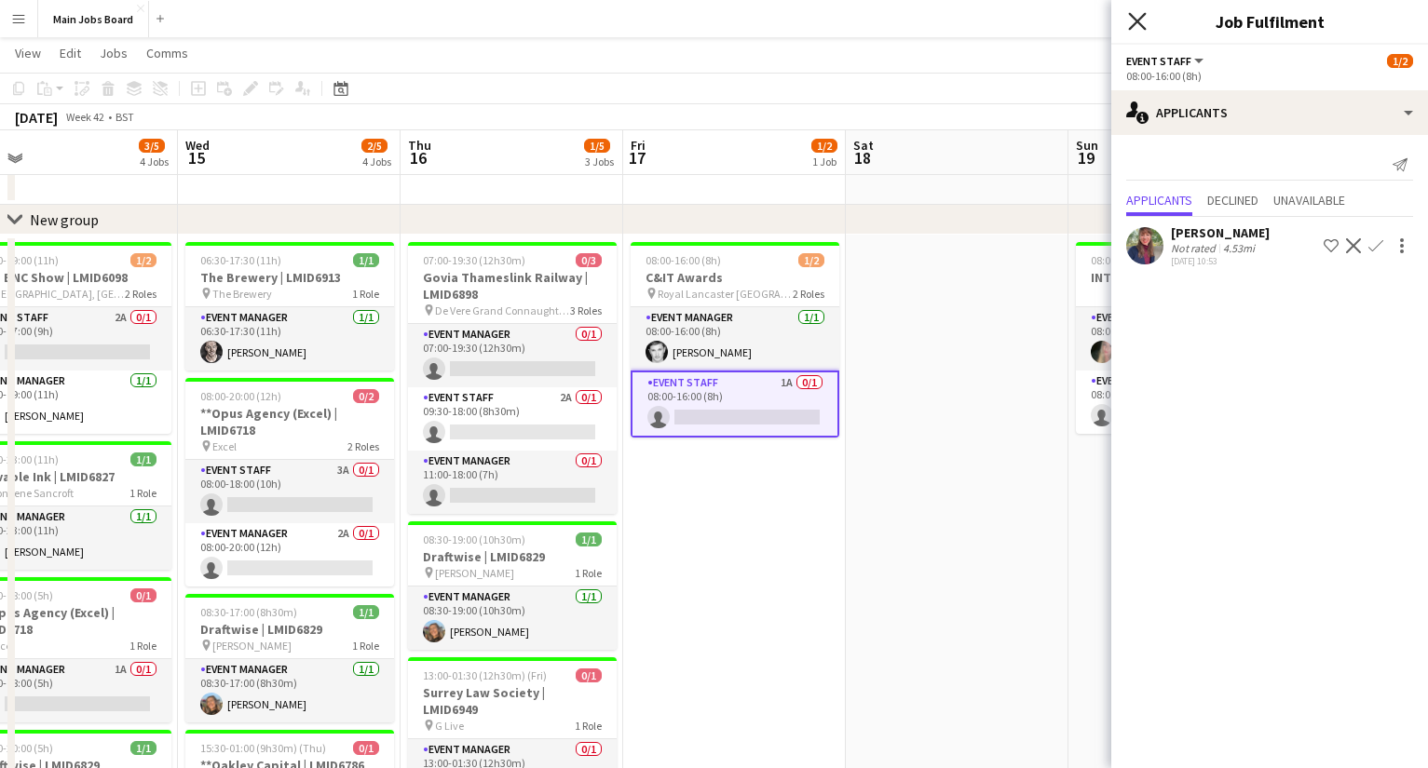
click at [1137, 24] on icon "Close pop-in" at bounding box center [1137, 21] width 18 height 18
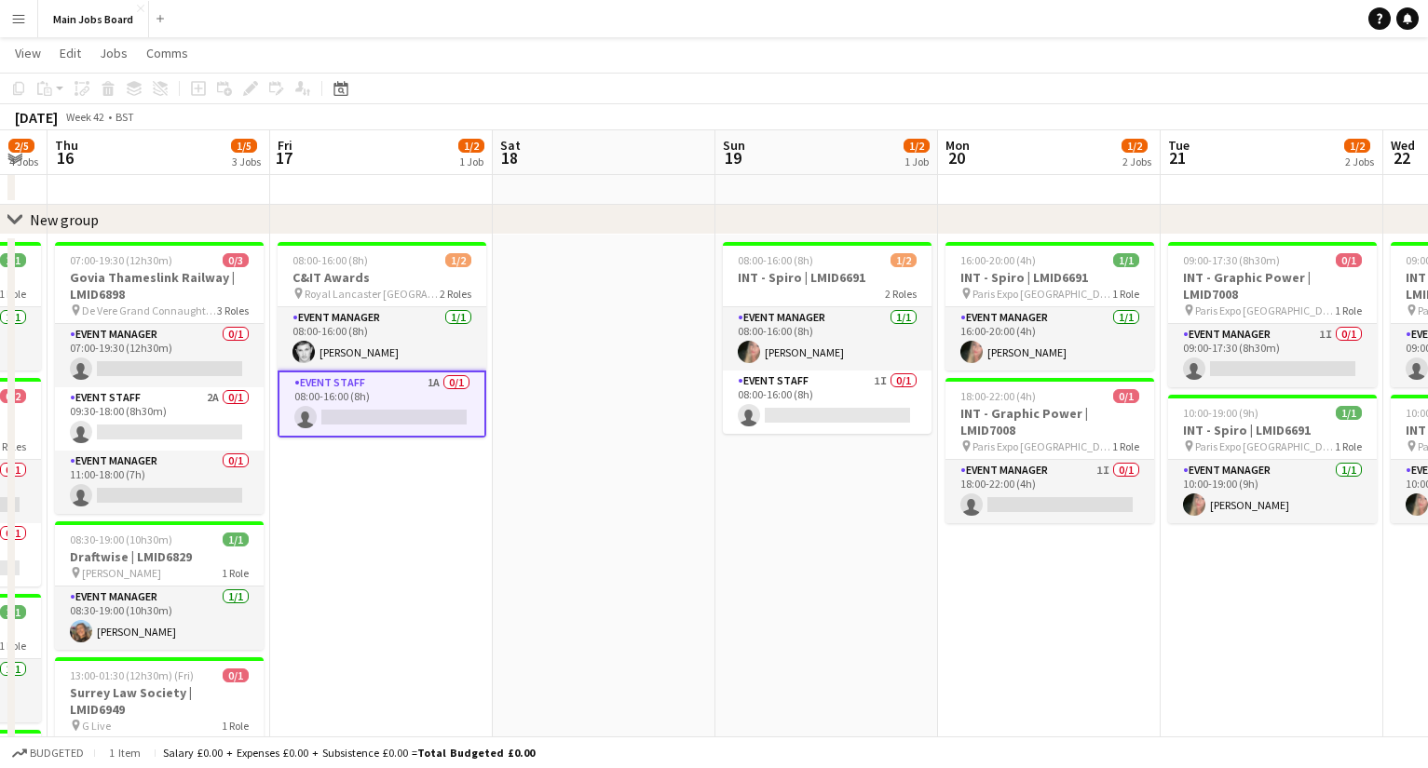
drag, startPoint x: 682, startPoint y: 517, endPoint x: 654, endPoint y: 517, distance: 27.9
click at [655, 517] on app-calendar-viewport "Mon 13 4/4 2 Jobs Tue 14 3/5 4 Jobs Wed 15 2/5 4 Jobs Thu 16 1/5 3 Jobs Fri 17 …" at bounding box center [714, 583] width 1428 height 1140
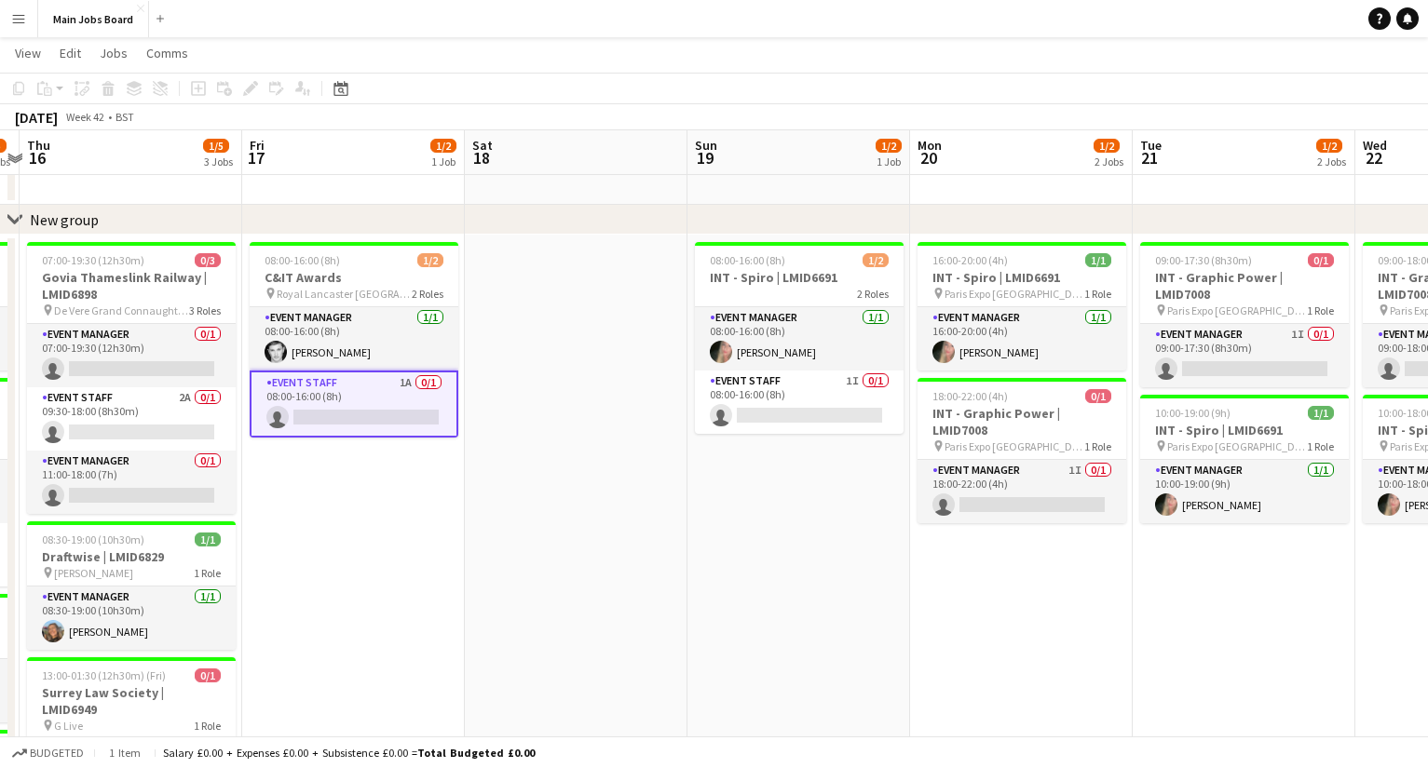
drag, startPoint x: 1070, startPoint y: 597, endPoint x: 824, endPoint y: 597, distance: 245.8
click at [824, 597] on app-calendar-viewport "Mon 13 4/4 2 Jobs Tue 14 3/5 4 Jobs Wed 15 2/5 4 Jobs Thu 16 1/5 3 Jobs Fri 17 …" at bounding box center [714, 583] width 1428 height 1140
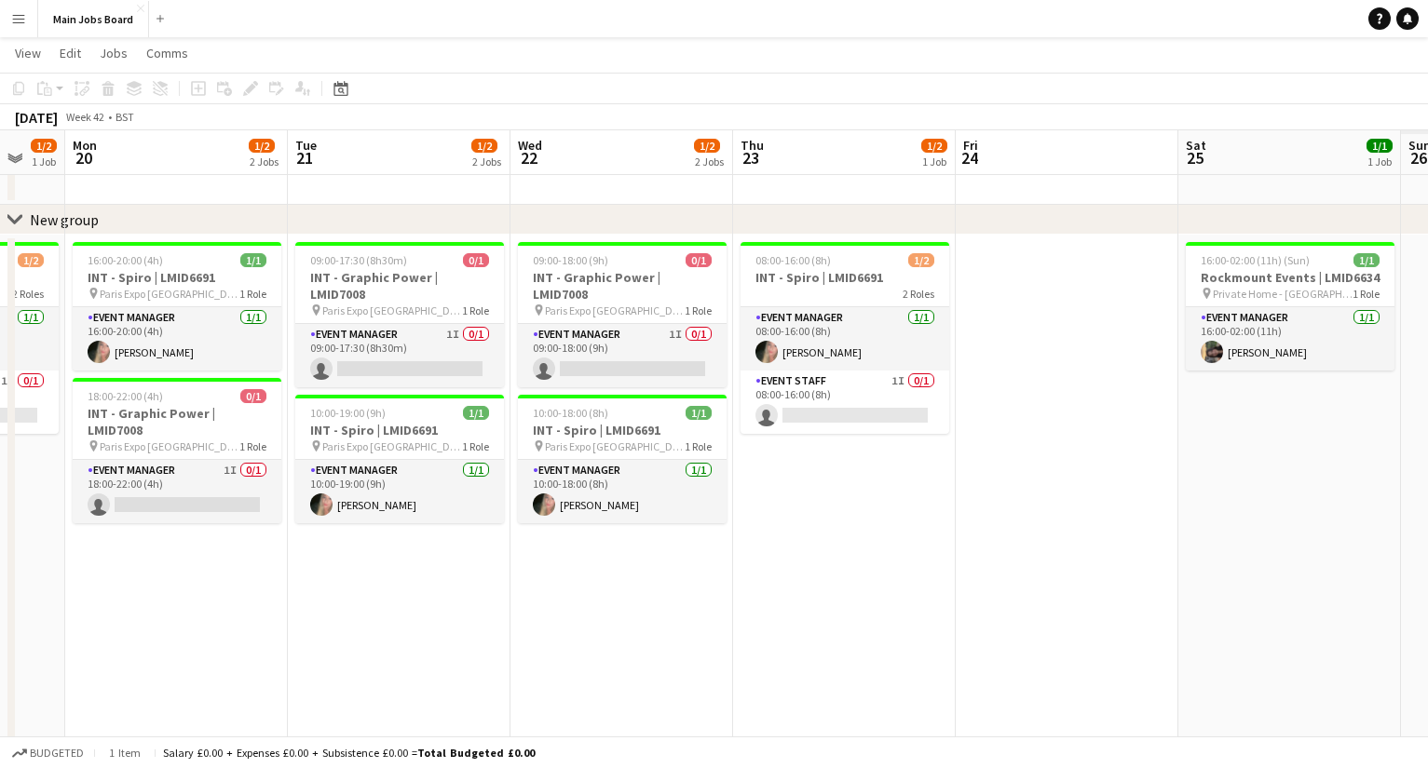
scroll to position [0, 594]
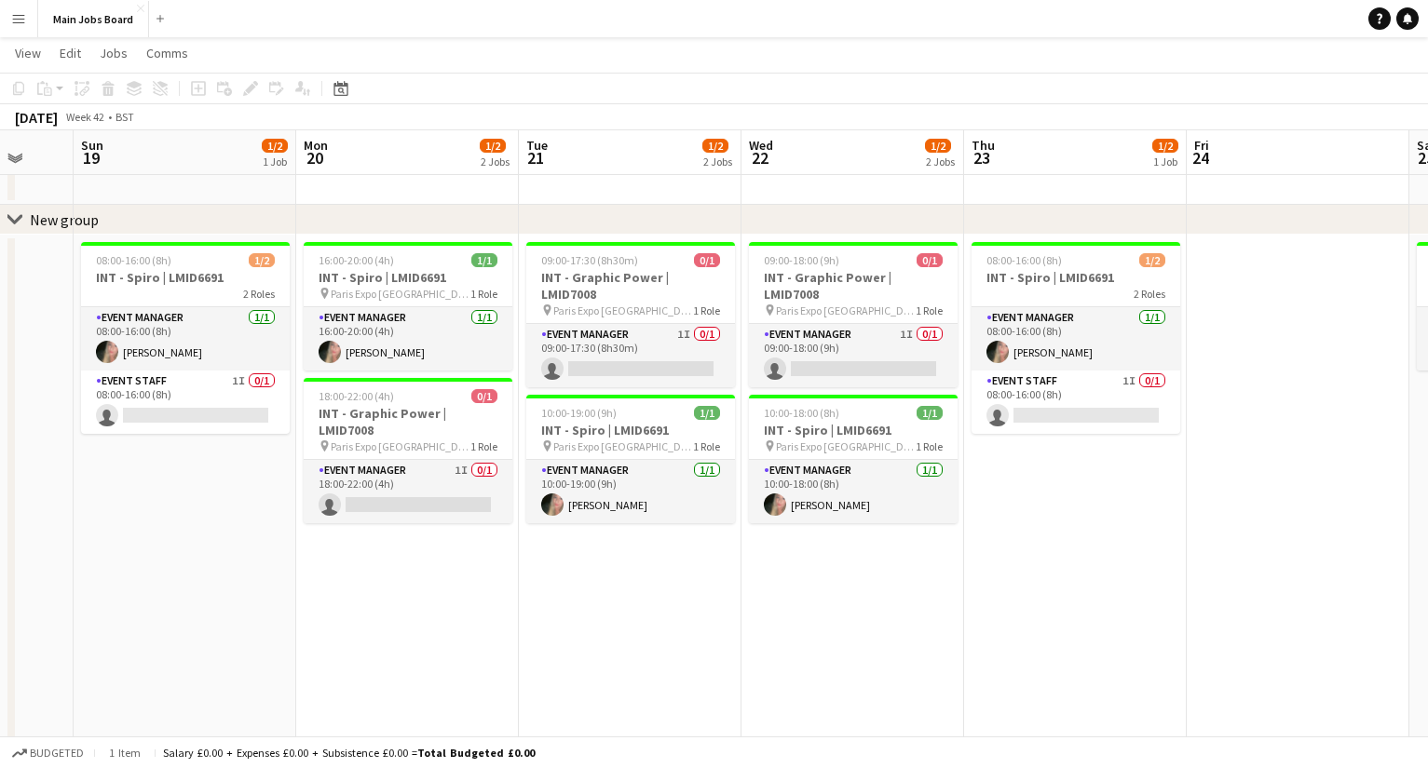
drag, startPoint x: 1083, startPoint y: 565, endPoint x: 697, endPoint y: 569, distance: 385.5
click at [697, 569] on app-calendar-viewport "Thu 16 1/5 3 Jobs Fri 17 1/2 1 Job Sat 18 Sun 19 1/2 1 Job Mon 20 1/2 2 Jobs Tu…" at bounding box center [714, 583] width 1428 height 1140
drag, startPoint x: 1045, startPoint y: 574, endPoint x: 266, endPoint y: 585, distance: 778.6
click at [277, 582] on app-calendar-viewport "Thu 16 1/5 3 Jobs Fri 17 1/2 1 Job Sat 18 Sun 19 1/2 1 Job Mon 20 1/2 2 Jobs Tu…" at bounding box center [714, 583] width 1428 height 1140
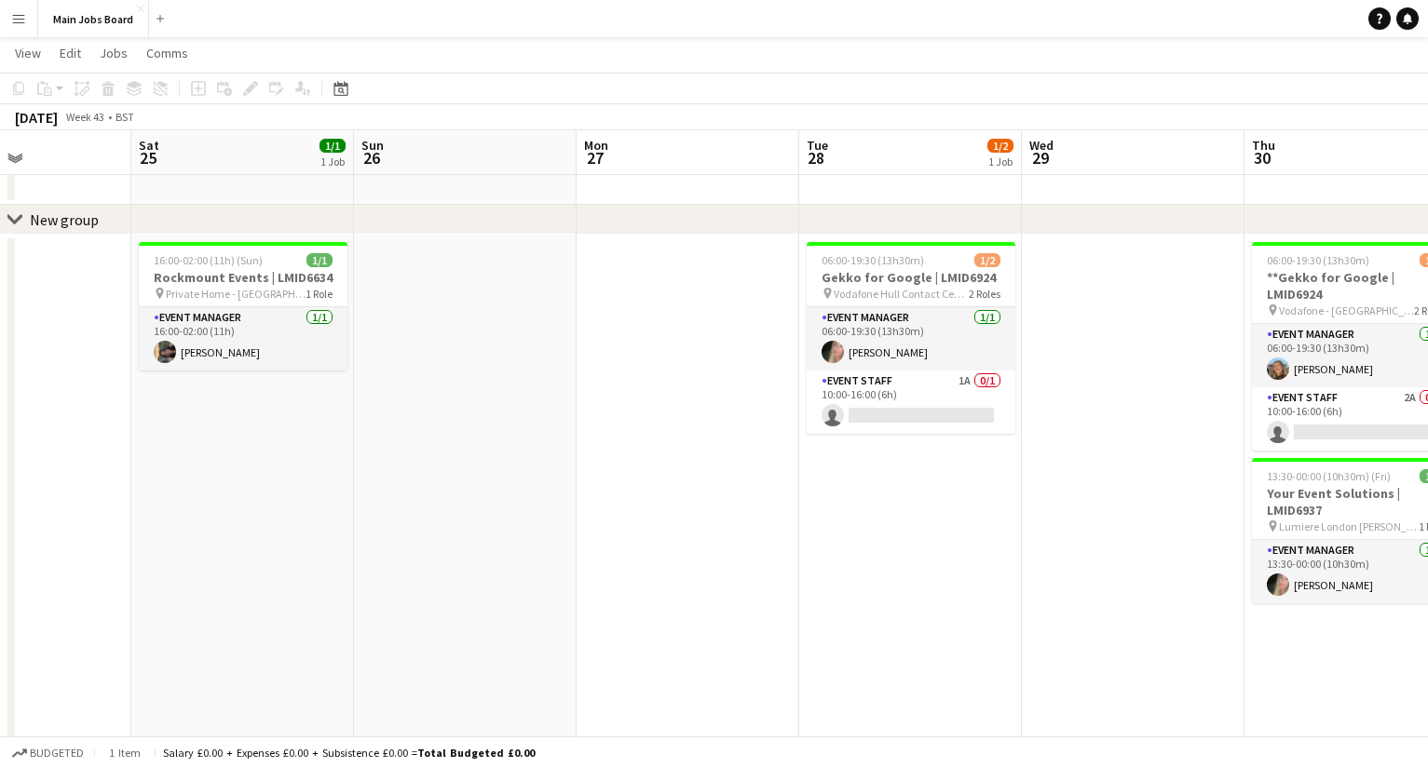
drag, startPoint x: 1225, startPoint y: 514, endPoint x: 454, endPoint y: 514, distance: 770.1
click at [454, 514] on app-calendar-viewport "Tue 21 1/2 2 Jobs Wed 22 1/2 2 Jobs Thu 23 1/2 1 Job Fri 24 Sat 25 1/1 1 Job Su…" at bounding box center [714, 583] width 1428 height 1140
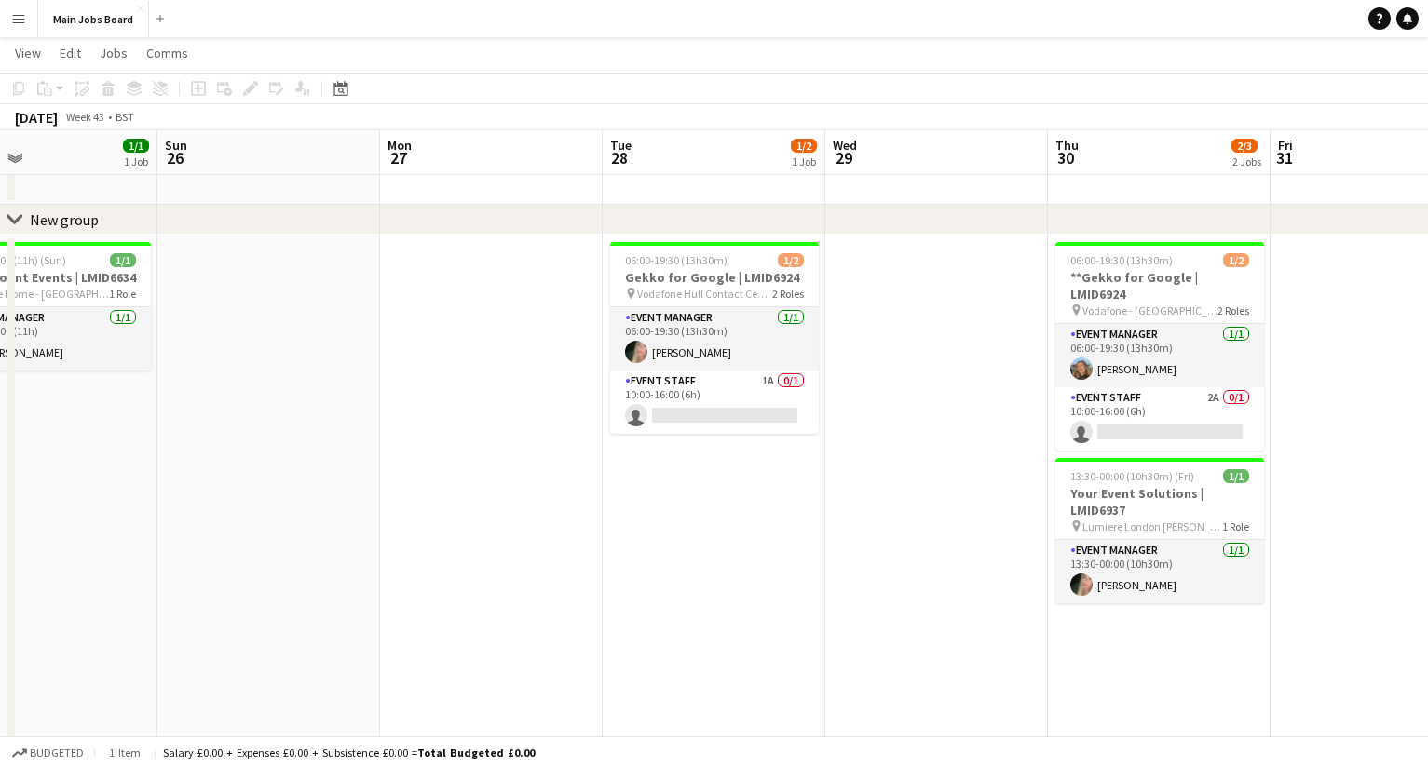
drag, startPoint x: 332, startPoint y: 526, endPoint x: 278, endPoint y: 510, distance: 55.4
click at [278, 510] on app-calendar-viewport "Wed 22 1/2 2 Jobs Thu 23 1/2 1 Job Fri 24 Sat 25 1/1 1 Job Sun 26 Mon 27 Tue 28…" at bounding box center [714, 583] width 1428 height 1140
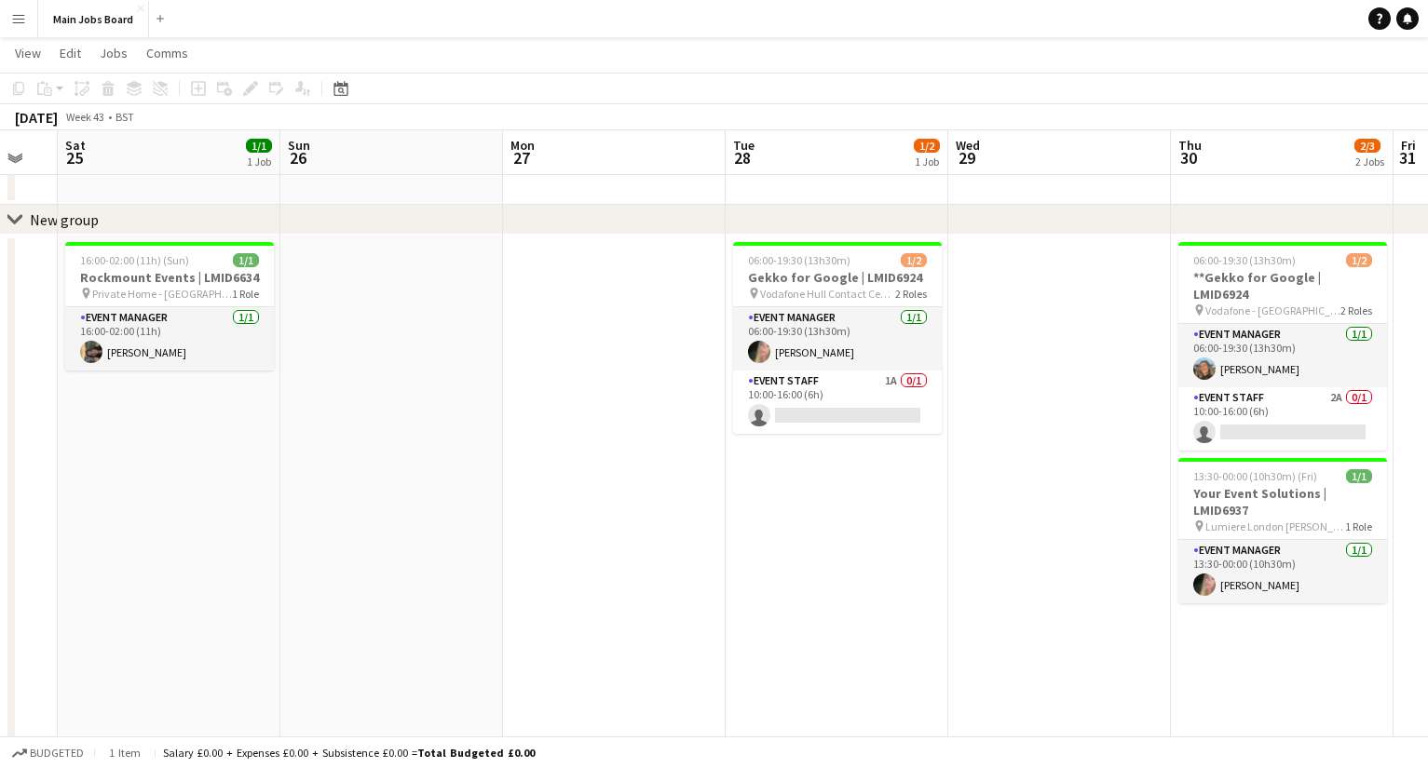
scroll to position [0, 650]
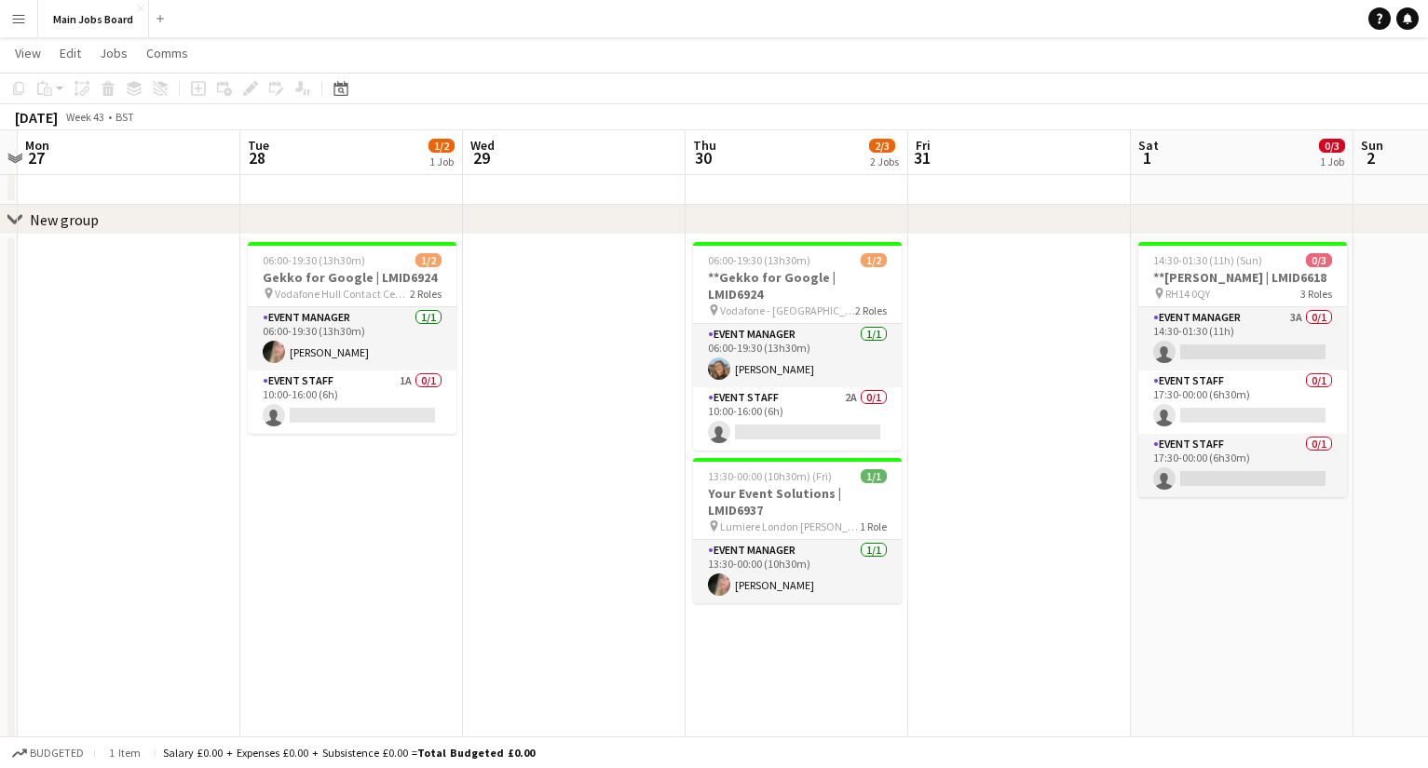
drag, startPoint x: 546, startPoint y: 526, endPoint x: 182, endPoint y: 530, distance: 364.1
click at [182, 530] on app-calendar-viewport "Fri 24 Sat 25 1/1 1 Job Sun 26 Mon 27 Tue 28 1/2 1 Job Wed 29 Thu 30 2/3 2 Jobs…" at bounding box center [714, 583] width 1428 height 1140
click at [850, 387] on app-card-role "Event Staff 2A 0/1 10:00-16:00 (6h) single-neutral-actions" at bounding box center [797, 418] width 209 height 63
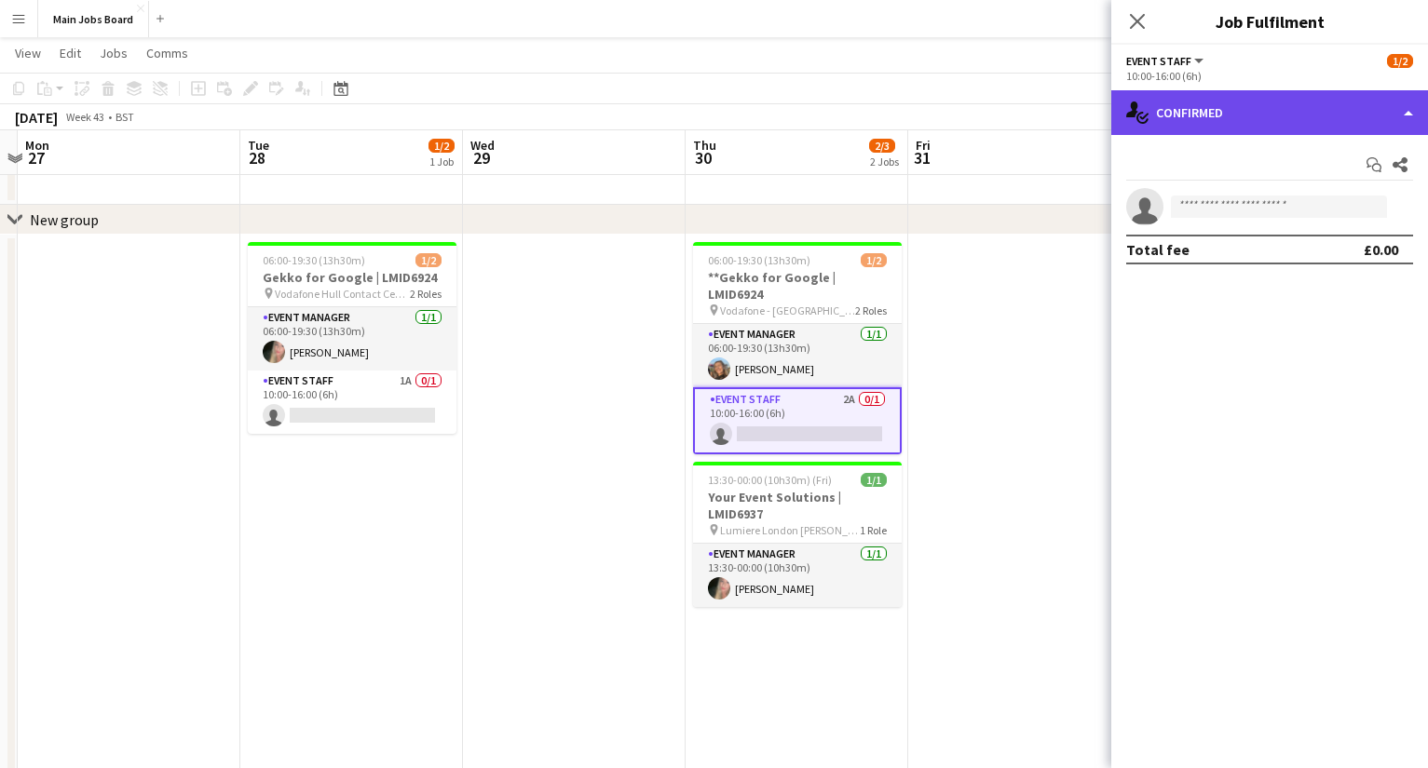
click at [1257, 127] on div "single-neutral-actions-check-2 Confirmed" at bounding box center [1269, 112] width 317 height 45
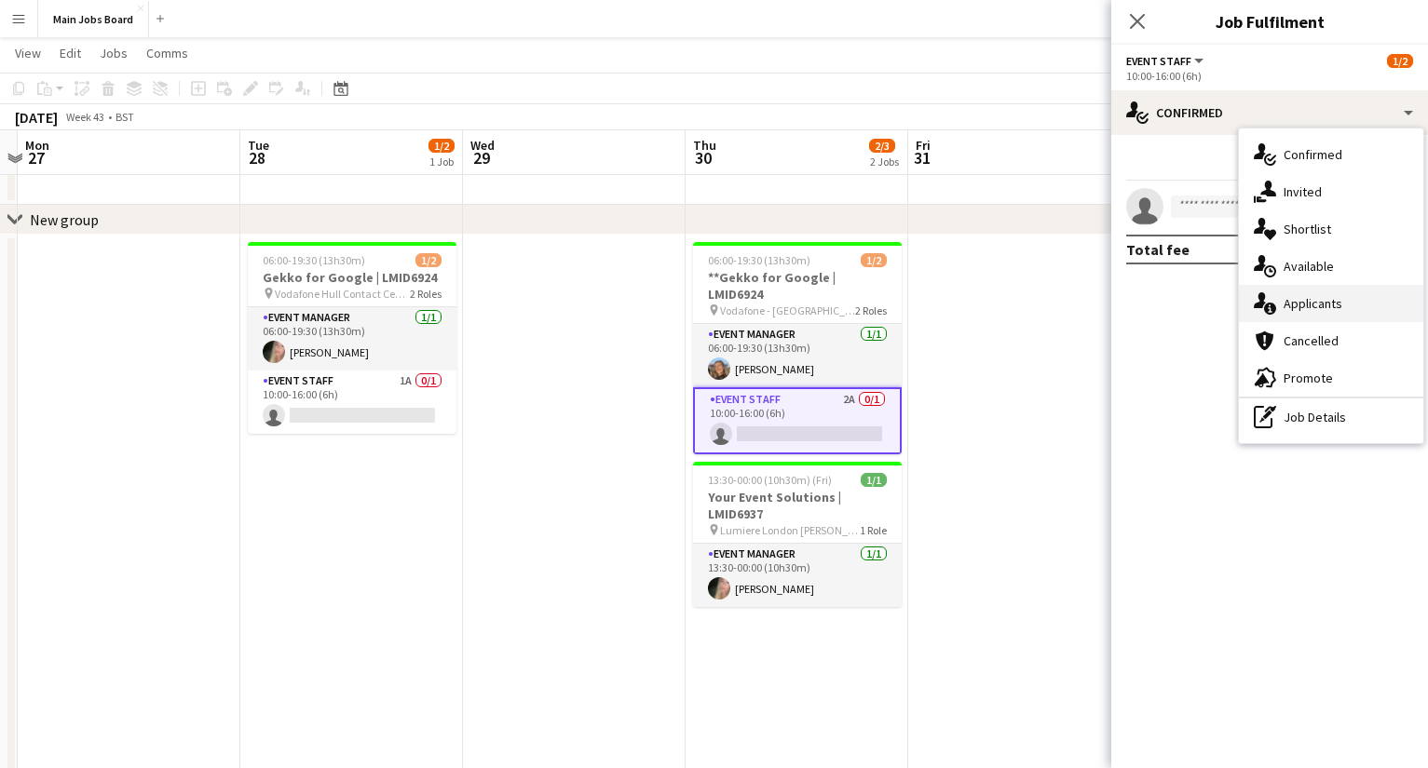
click at [1335, 309] on span "Applicants" at bounding box center [1312, 303] width 59 height 17
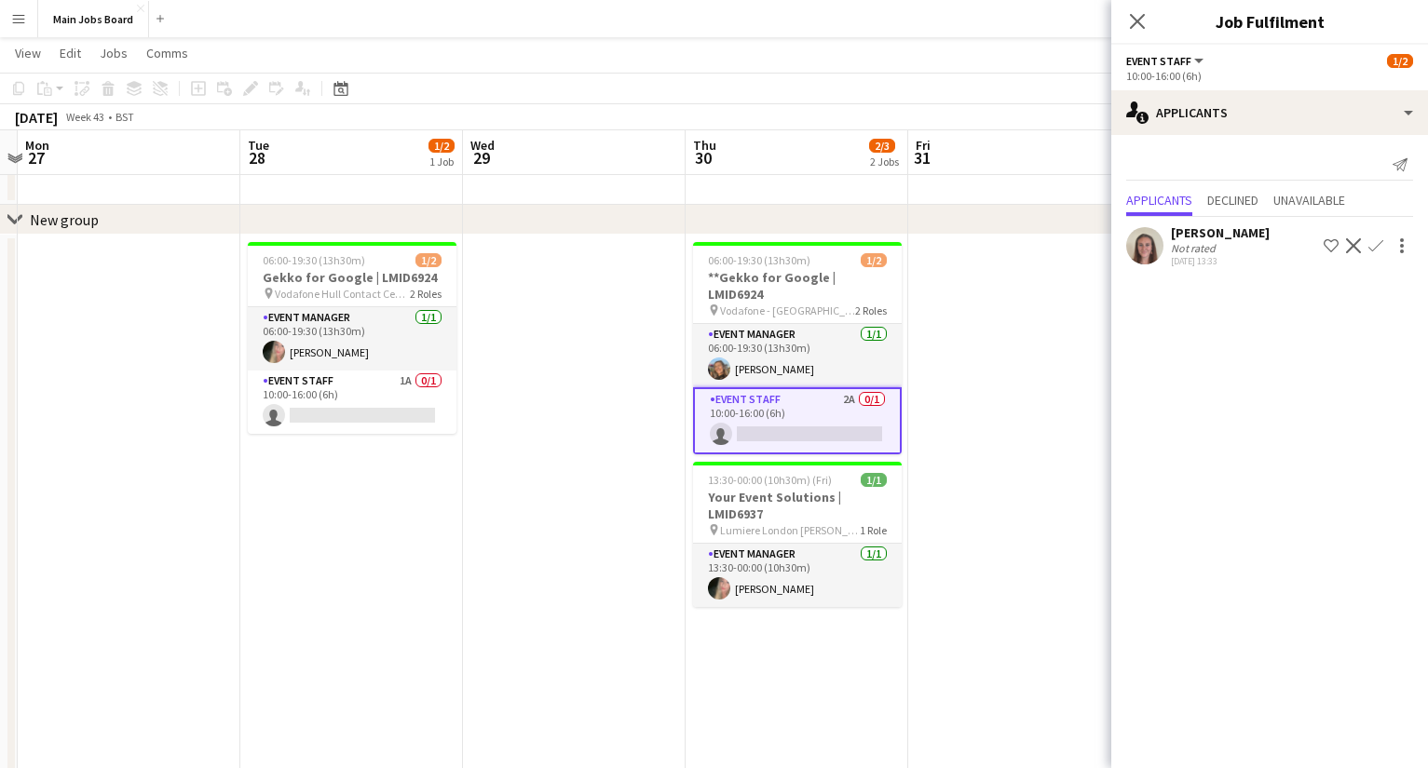
click at [1035, 450] on app-date-cell at bounding box center [1019, 694] width 223 height 918
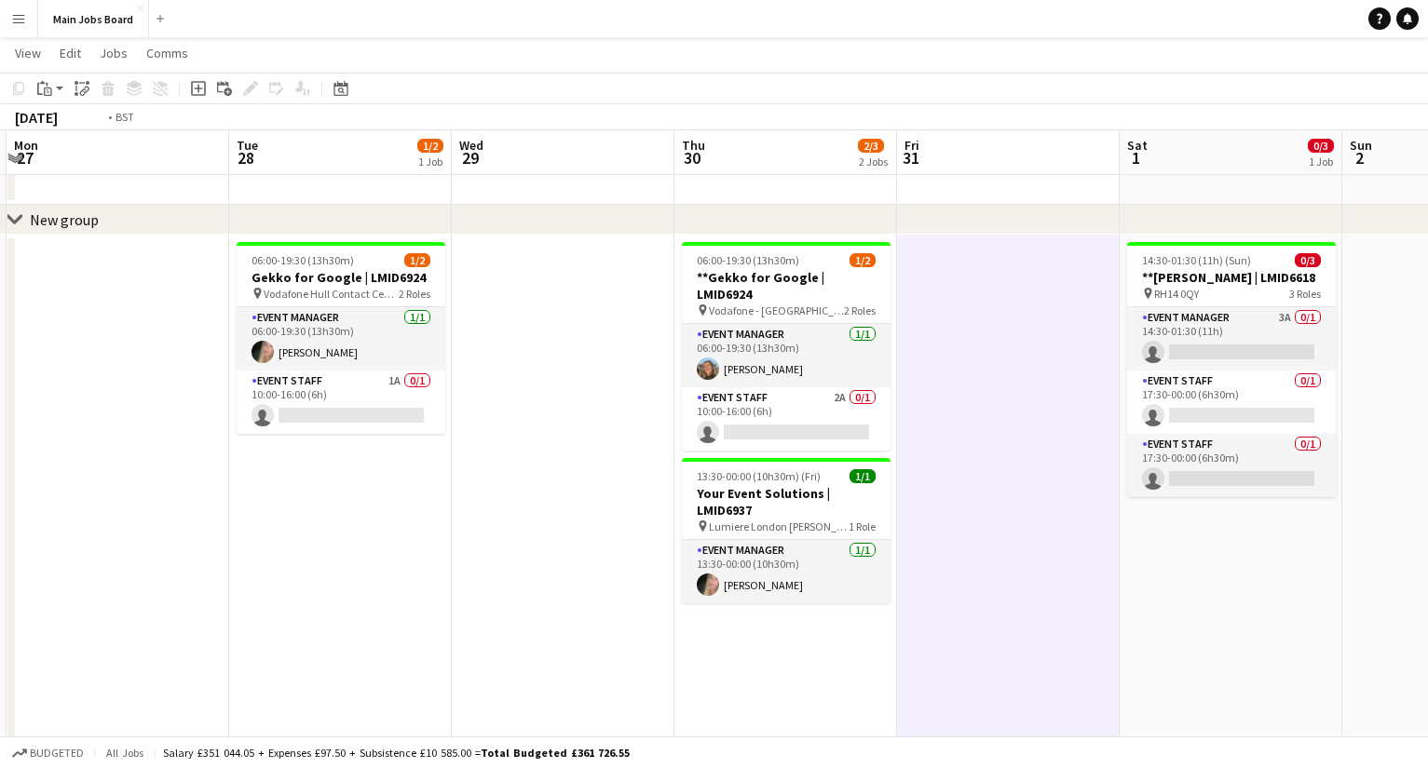
drag, startPoint x: 1091, startPoint y: 451, endPoint x: 378, endPoint y: 449, distance: 713.3
click at [378, 449] on app-calendar-viewport "Fri 24 Sat 25 1/1 1 Job Sun 26 Mon 27 Tue 28 1/2 1 Job Wed 29 Thu 30 2/3 2 Jobs…" at bounding box center [714, 583] width 1428 height 1140
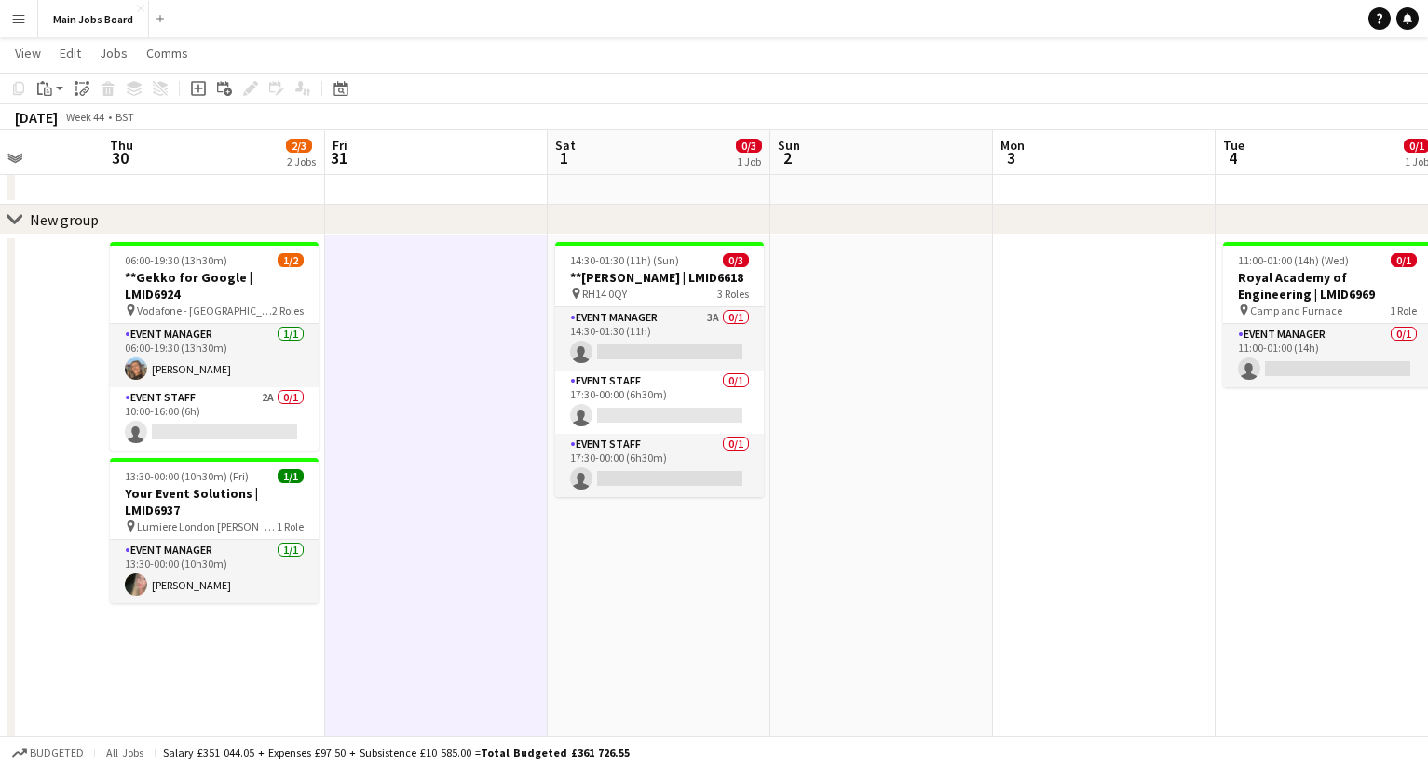
drag, startPoint x: 1133, startPoint y: 457, endPoint x: 289, endPoint y: 457, distance: 844.6
click at [296, 457] on app-calendar-viewport "Mon 27 Tue 28 1/2 1 Job Wed 29 Thu 30 2/3 2 Jobs Fri 31 Sat 1 0/3 1 Job Sun 2 M…" at bounding box center [714, 583] width 1428 height 1140
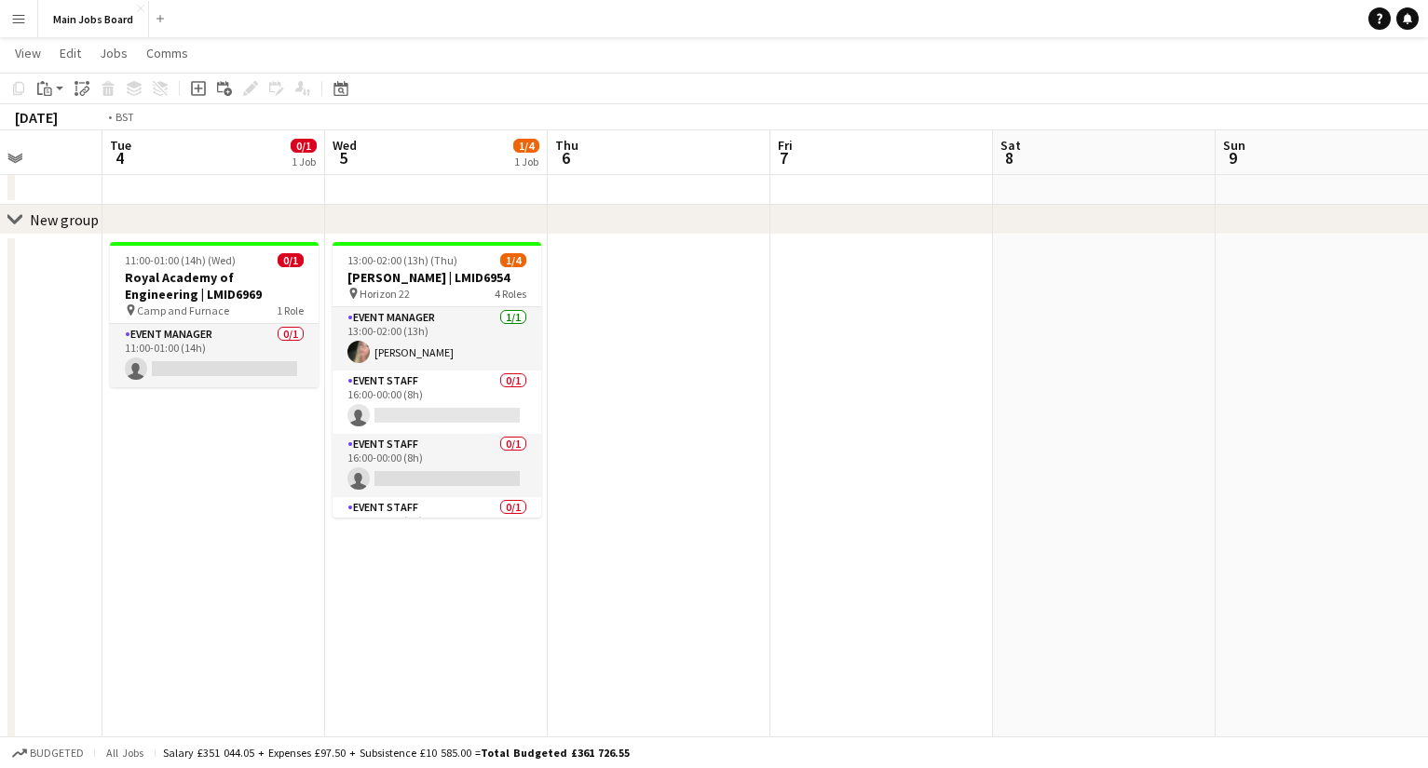
drag, startPoint x: 773, startPoint y: 463, endPoint x: 450, endPoint y: 463, distance: 323.1
click at [458, 463] on app-calendar-viewport "Fri 31 Sat 1 0/3 1 Job Sun 2 Mon 3 Tue 4 0/1 1 Job Wed 5 1/4 1 Job Thu 6 Fri 7 …" at bounding box center [714, 583] width 1428 height 1140
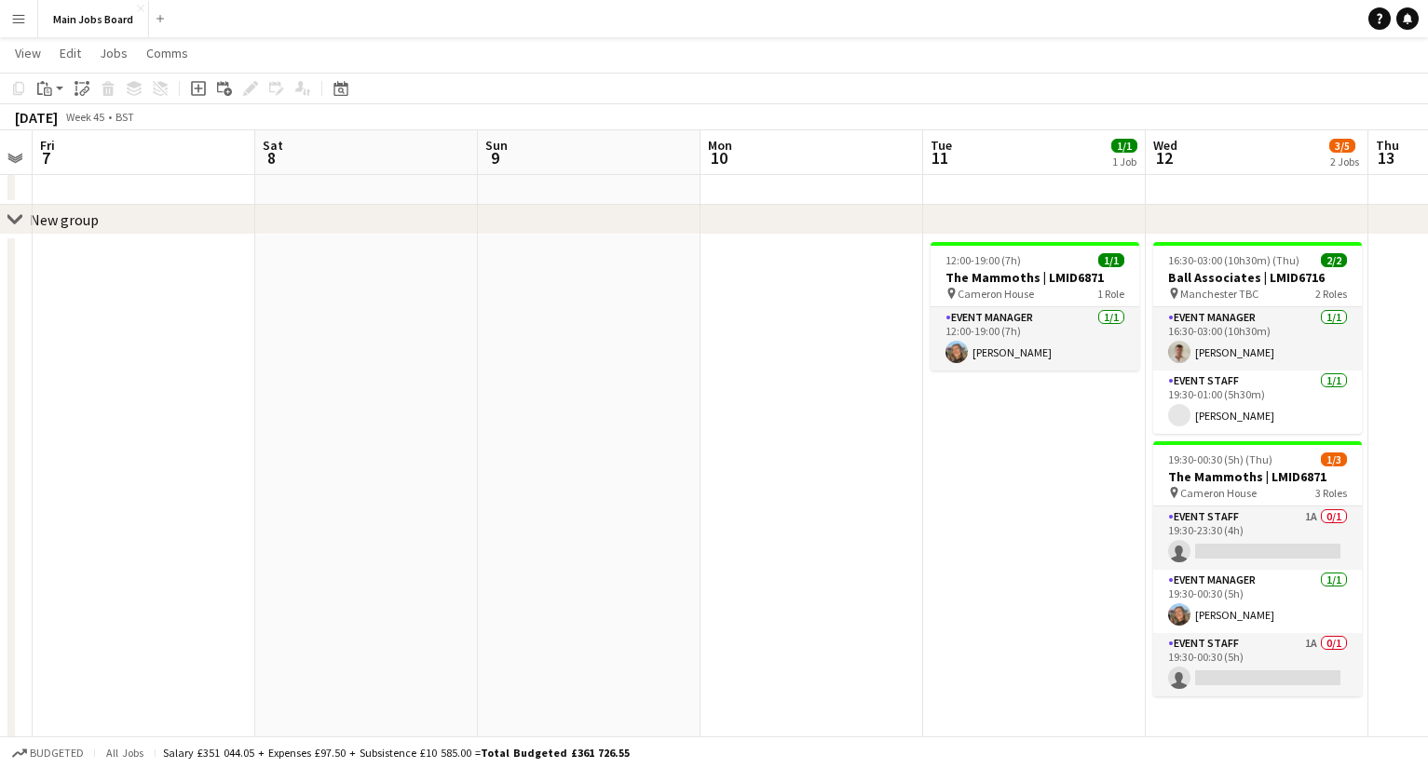
drag, startPoint x: 1050, startPoint y: 486, endPoint x: 148, endPoint y: 486, distance: 902.3
click at [148, 486] on app-calendar-viewport "Mon 3 Tue 4 0/1 1 Job Wed 5 1/4 1 Job Thu 6 Fri 7 Sat 8 Sun 9 Mon 10 Tue 11 1/1…" at bounding box center [714, 583] width 1428 height 1140
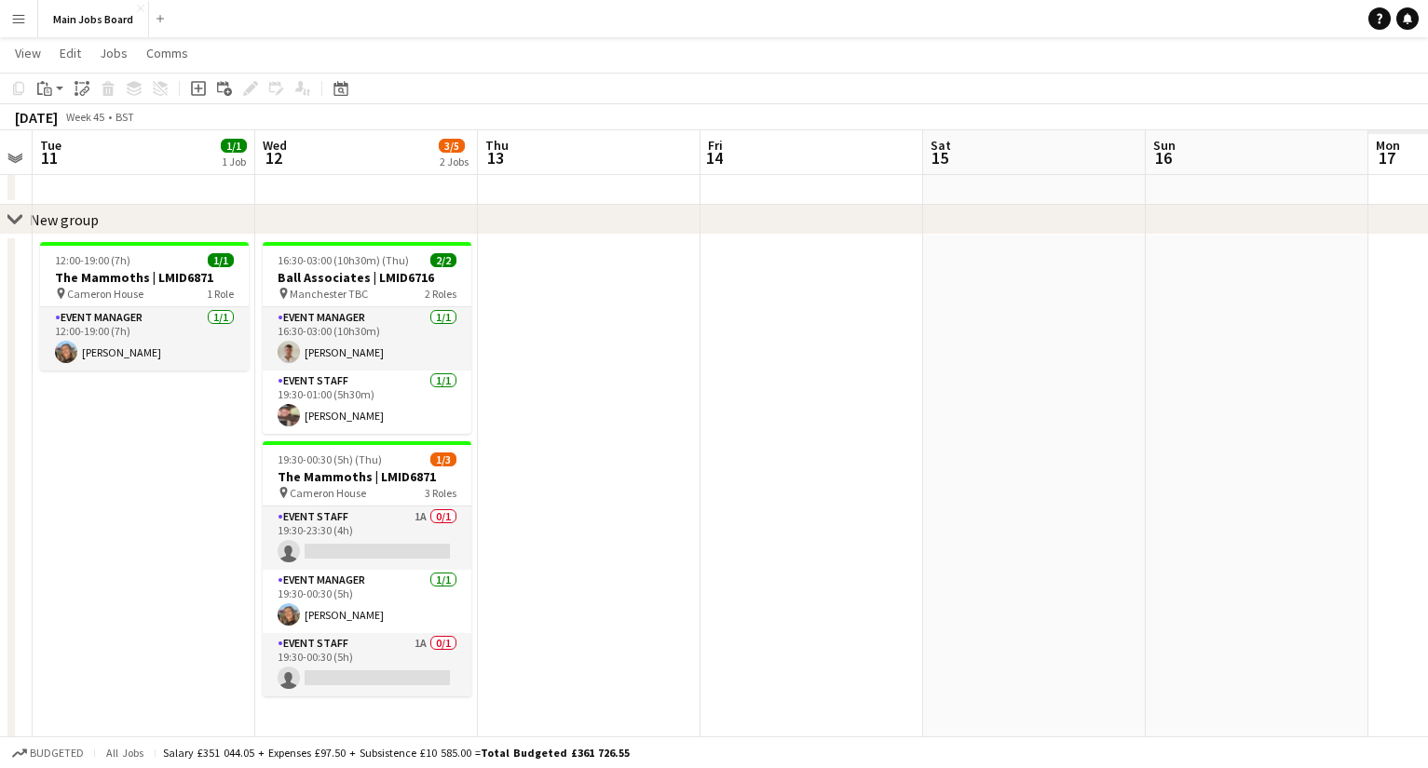
scroll to position [0, 462]
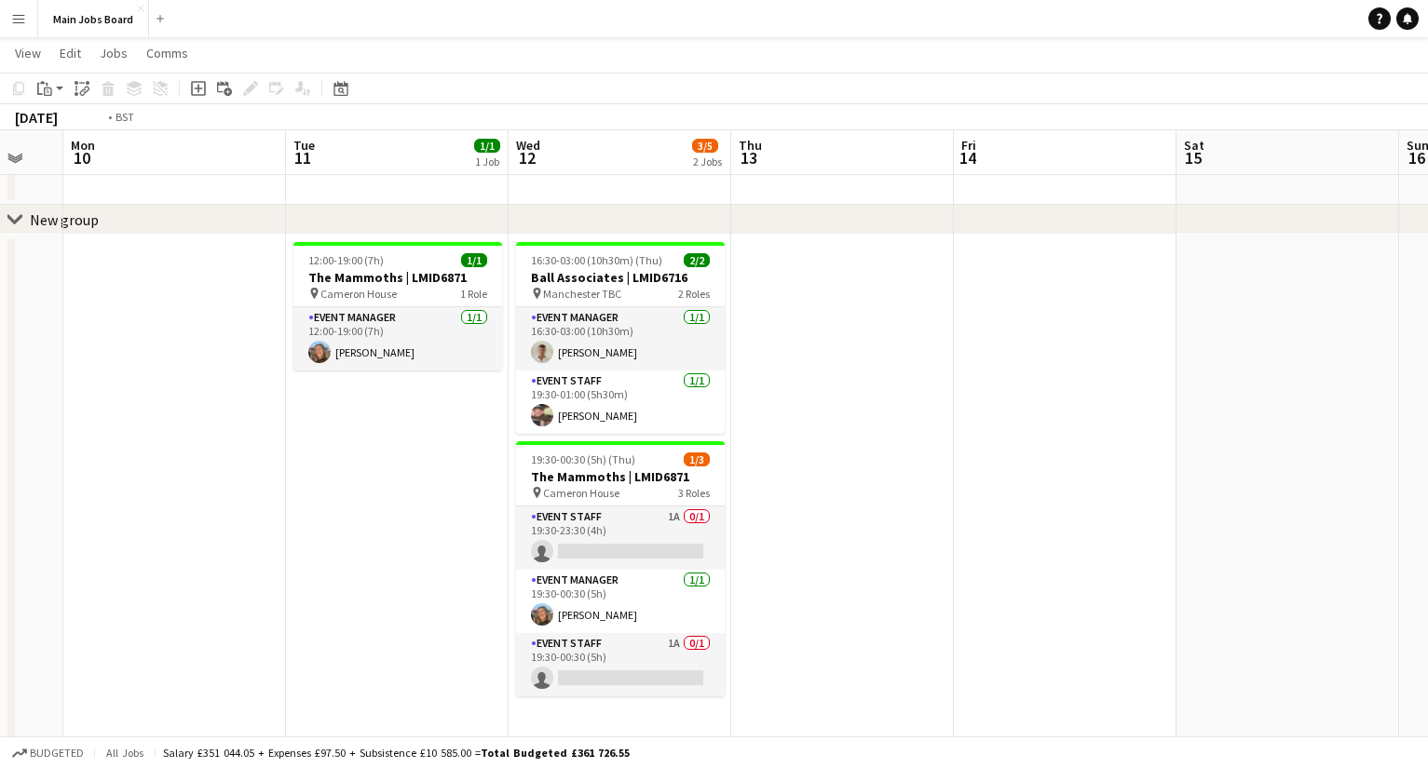
drag, startPoint x: 1026, startPoint y: 508, endPoint x: 364, endPoint y: 465, distance: 663.5
click at [370, 465] on app-calendar-viewport "Fri 7 Sat 8 Sun 9 Mon 10 Tue 11 1/1 1 Job Wed 12 3/5 2 Jobs Thu 13 Fri 14 Sat 1…" at bounding box center [714, 583] width 1428 height 1140
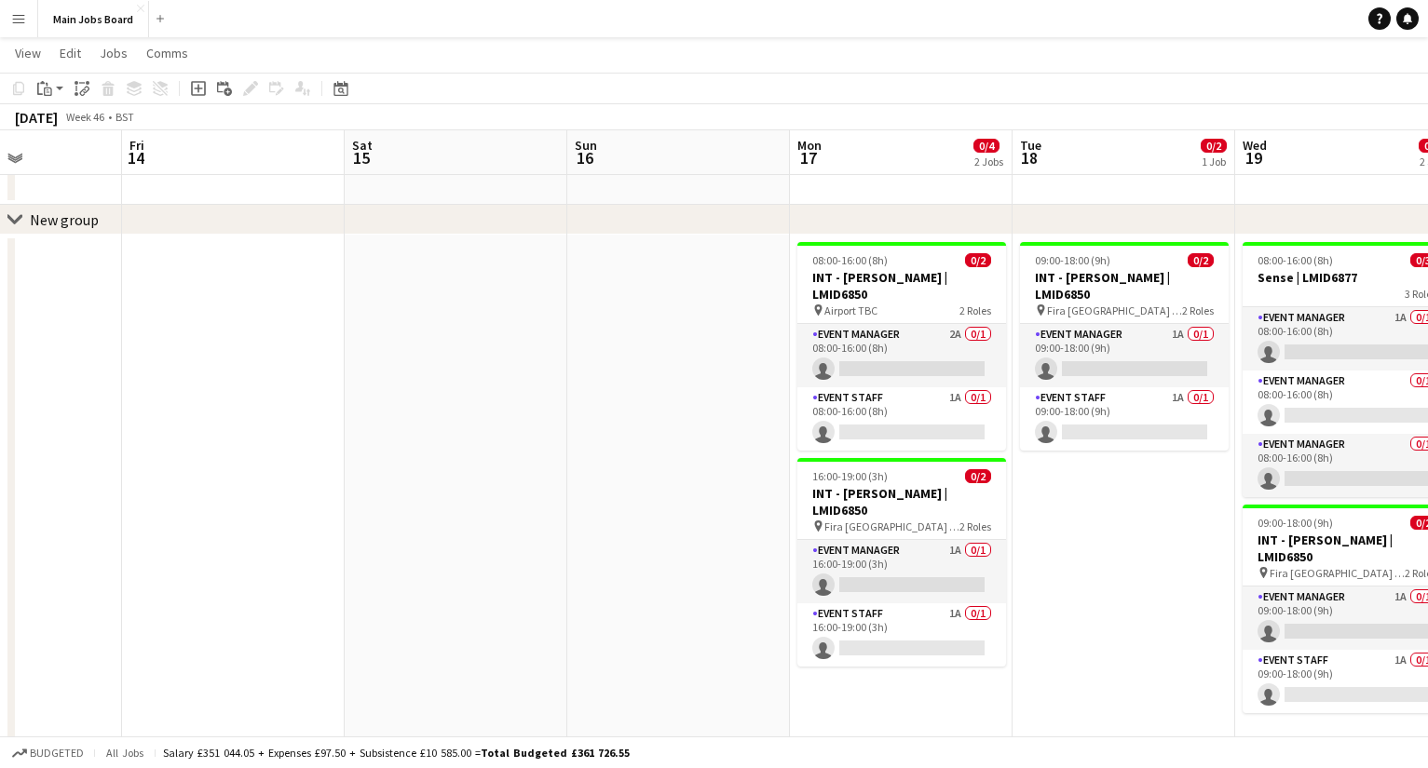
drag, startPoint x: 868, startPoint y: 436, endPoint x: 701, endPoint y: 436, distance: 166.7
click at [701, 436] on app-calendar-viewport "Tue 11 1/1 1 Job Wed 12 3/5 2 Jobs Thu 13 Fri 14 Sat 15 Sun 16 Mon 17 0/4 2 Job…" at bounding box center [714, 583] width 1428 height 1140
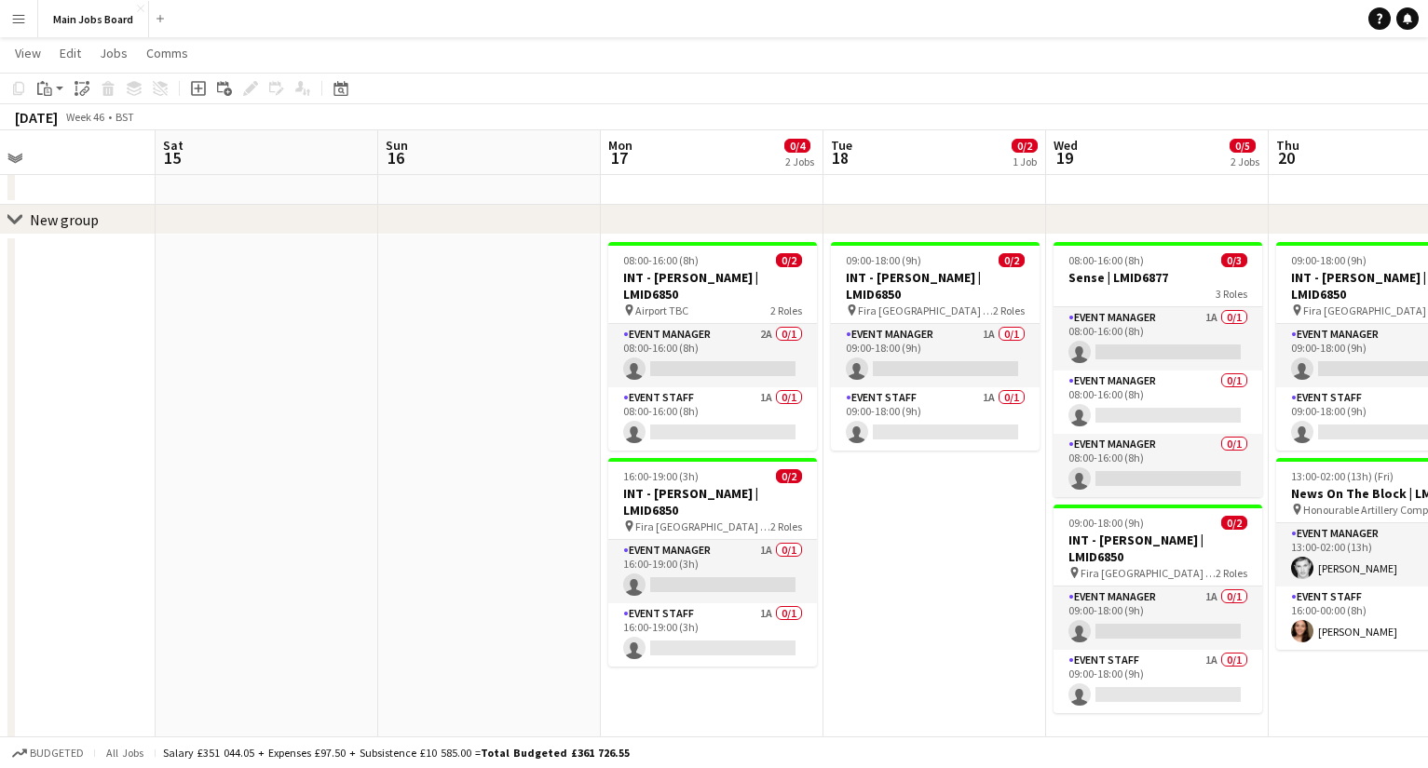
scroll to position [0, 781]
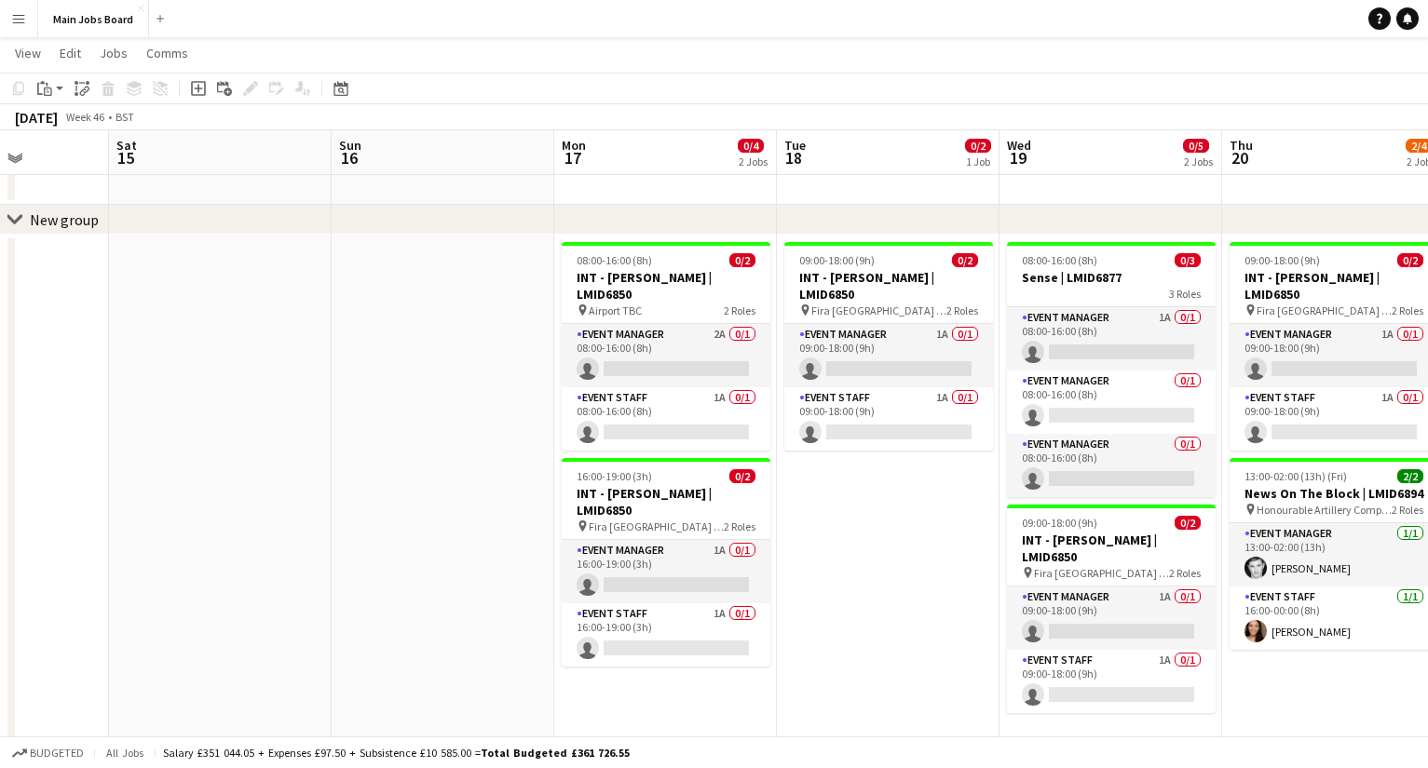
drag, startPoint x: 1087, startPoint y: 572, endPoint x: 876, endPoint y: 572, distance: 210.5
click at [876, 572] on app-calendar-viewport "Tue 11 1/1 1 Job Wed 12 3/5 2 Jobs Thu 13 Fri 14 Sat 15 Sun 16 Mon 17 0/4 2 Job…" at bounding box center [714, 583] width 1428 height 1140
click at [958, 399] on app-card-role "Event Staff 1A 0/1 09:00-18:00 (9h) single-neutral-actions" at bounding box center [888, 418] width 209 height 63
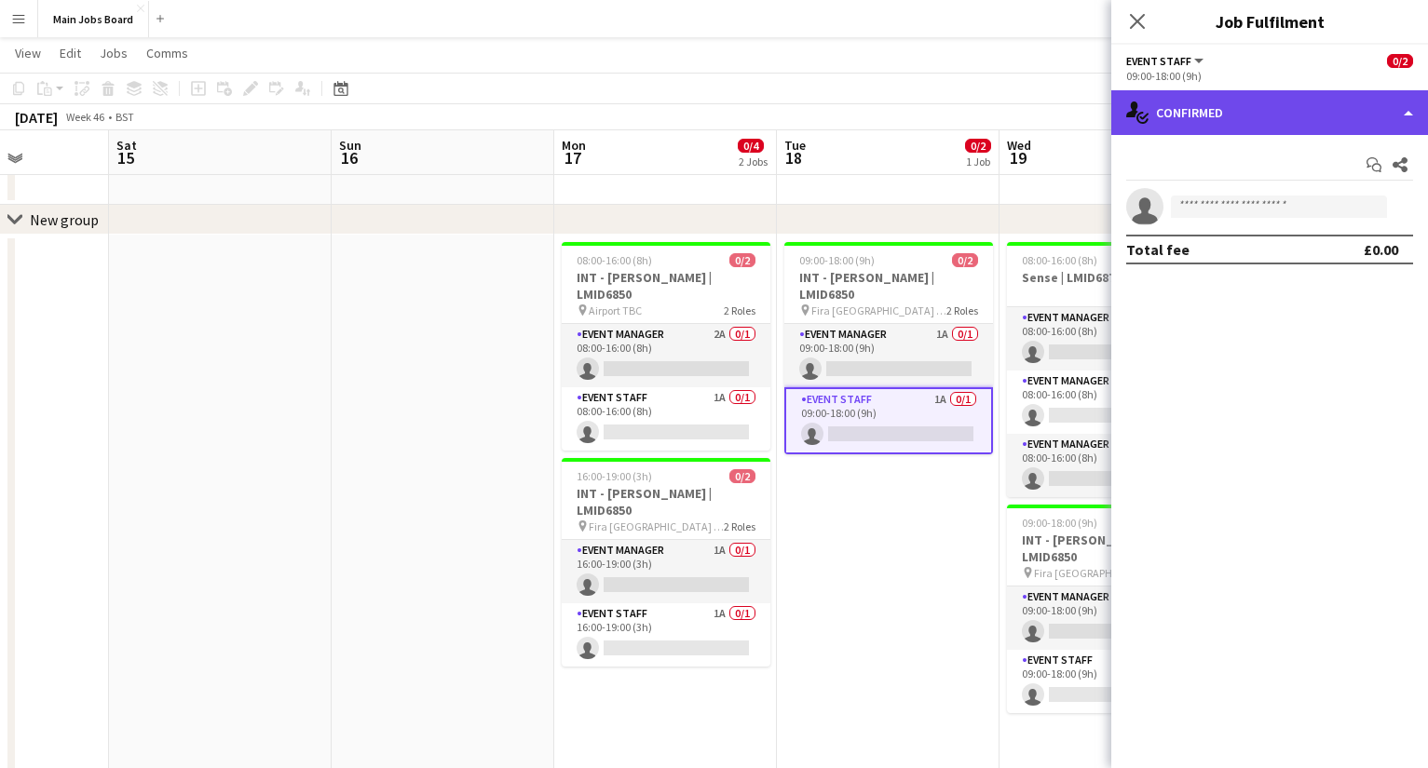
click at [1210, 125] on div "single-neutral-actions-check-2 Confirmed" at bounding box center [1269, 112] width 317 height 45
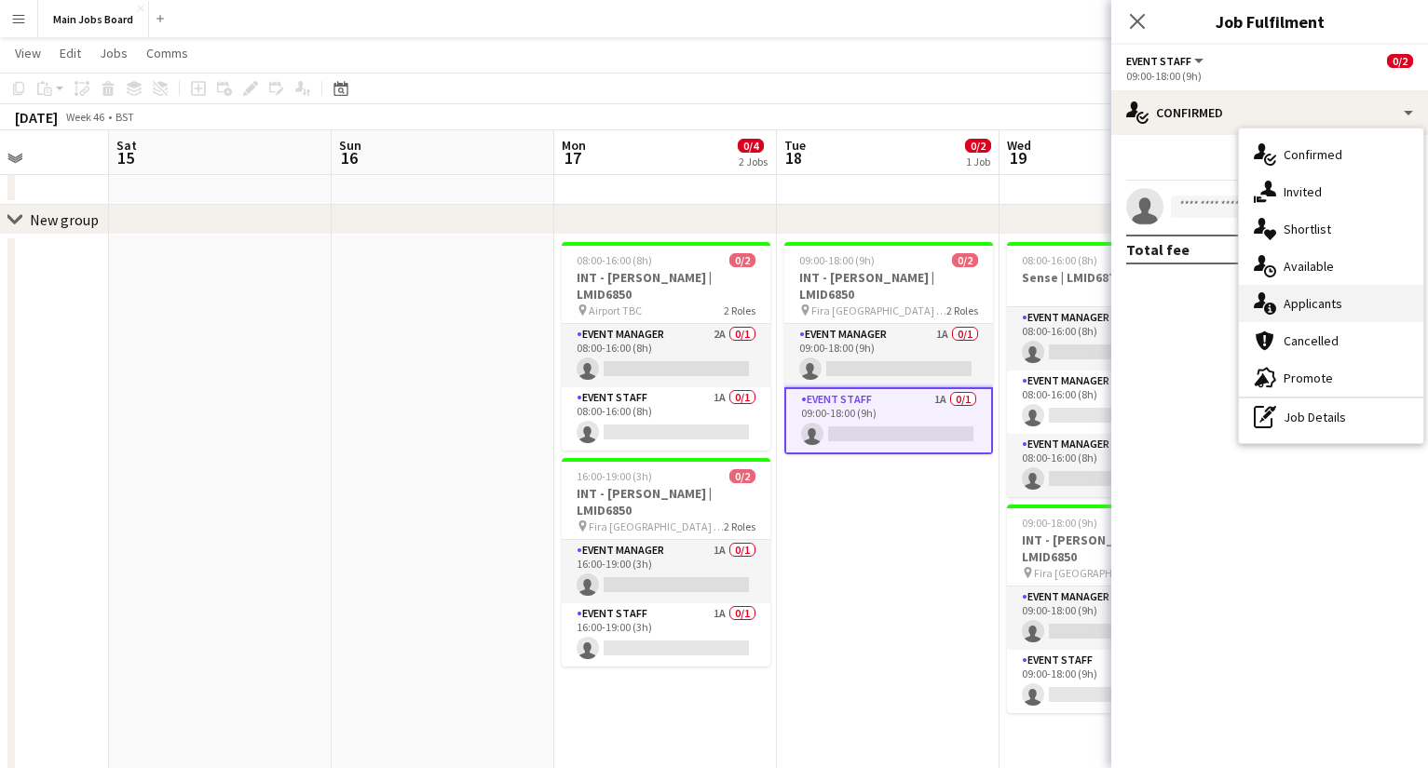
click at [1326, 313] on div "single-neutral-actions-information Applicants" at bounding box center [1330, 303] width 184 height 37
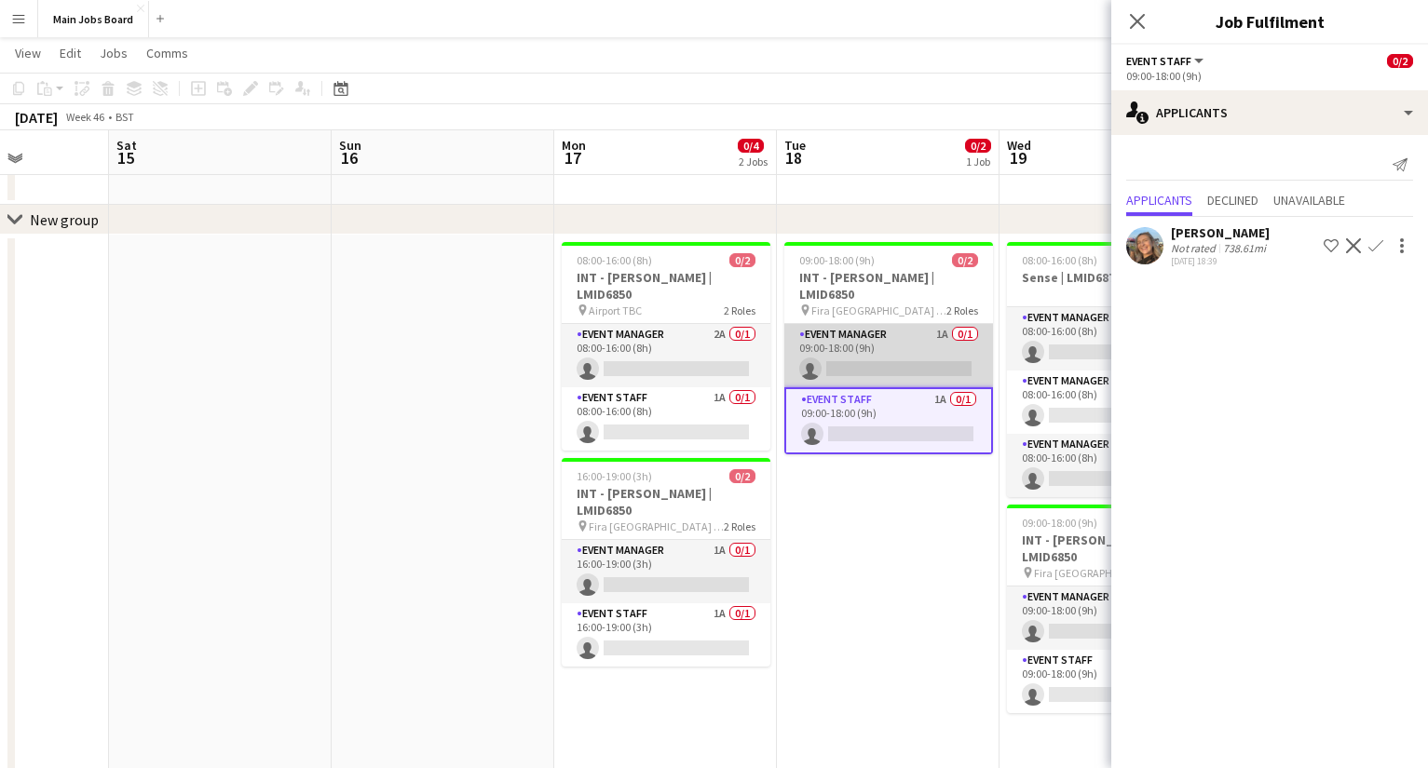
click at [943, 340] on app-card-role "Event Manager 1A 0/1 09:00-18:00 (9h) single-neutral-actions" at bounding box center [888, 355] width 209 height 63
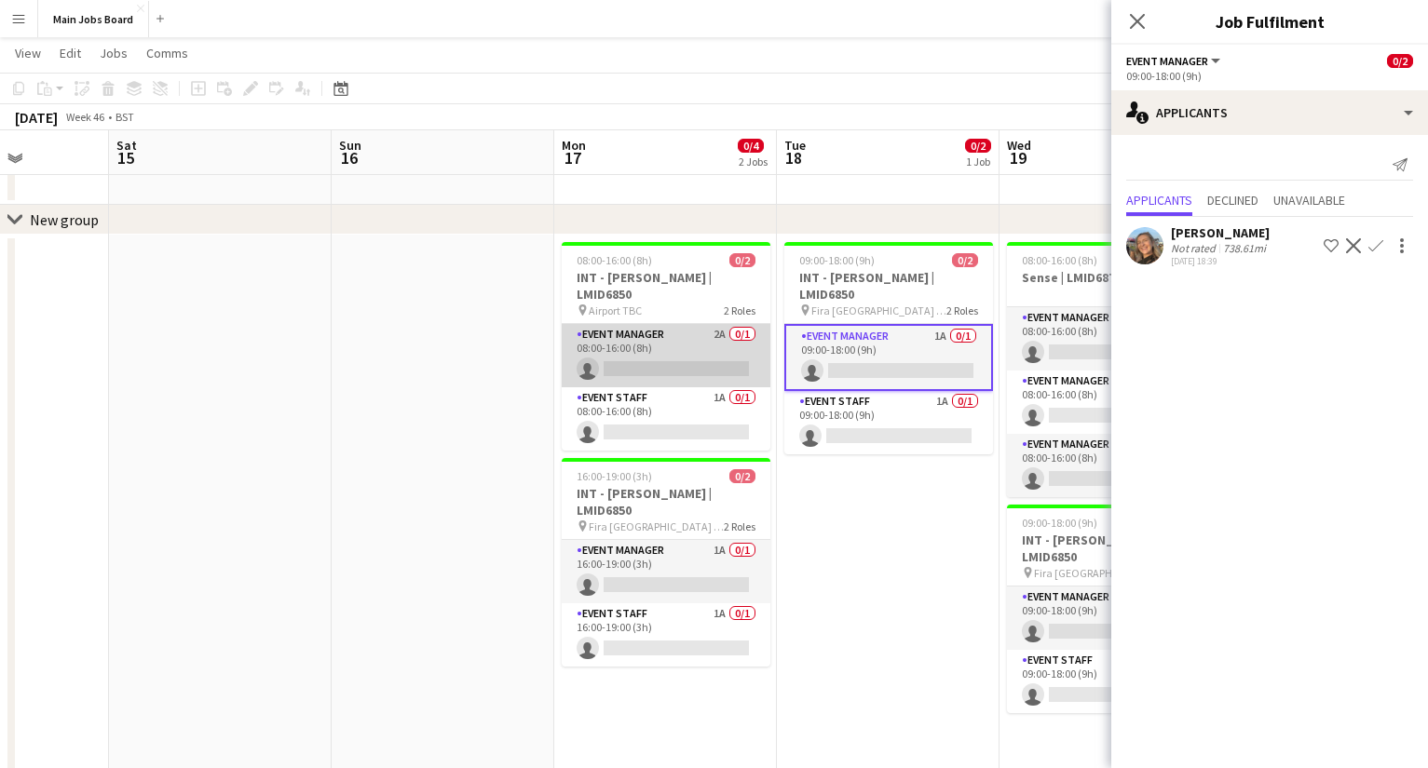
click at [722, 338] on app-card-role "Event Manager 2A 0/1 08:00-16:00 (8h) single-neutral-actions" at bounding box center [666, 355] width 209 height 63
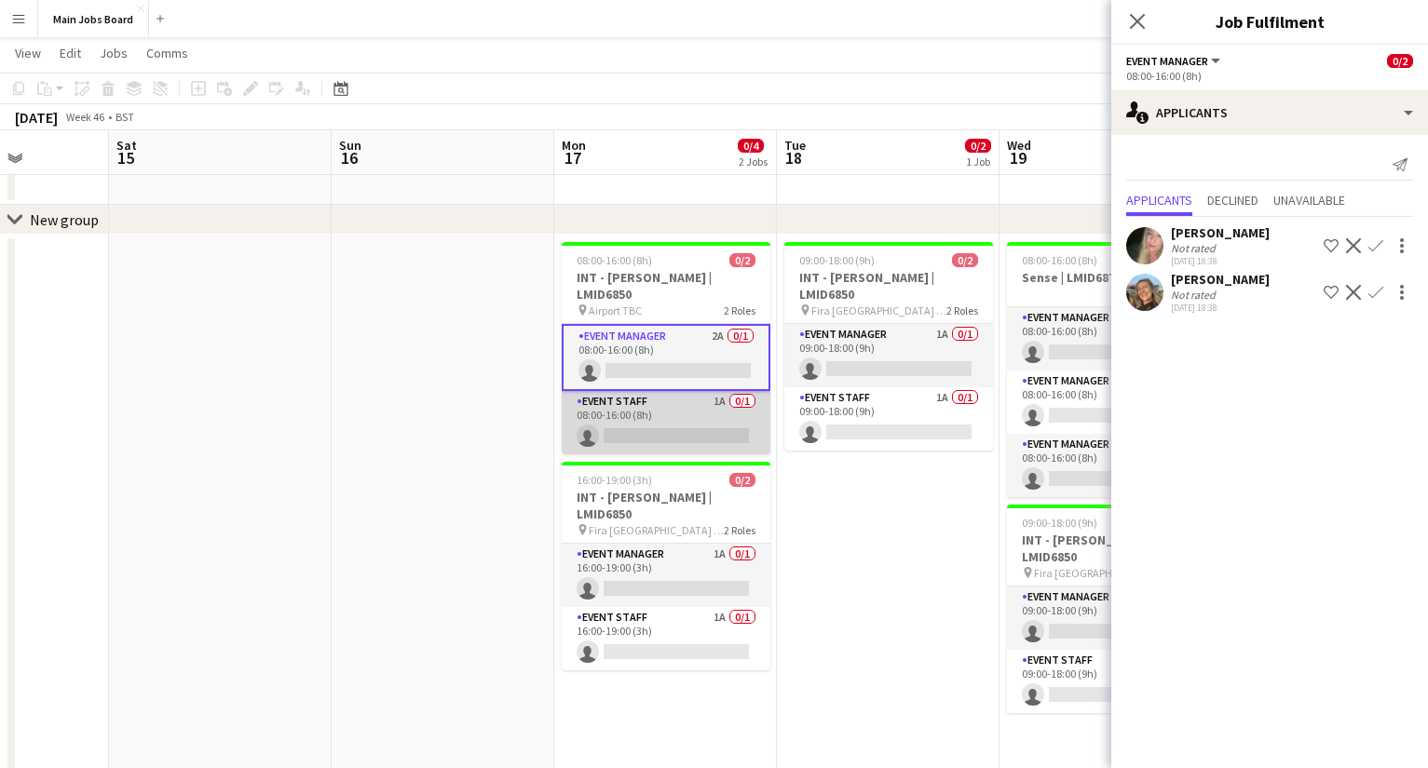
click at [729, 399] on app-card-role "Event Staff 1A 0/1 08:00-16:00 (8h) single-neutral-actions" at bounding box center [666, 422] width 209 height 63
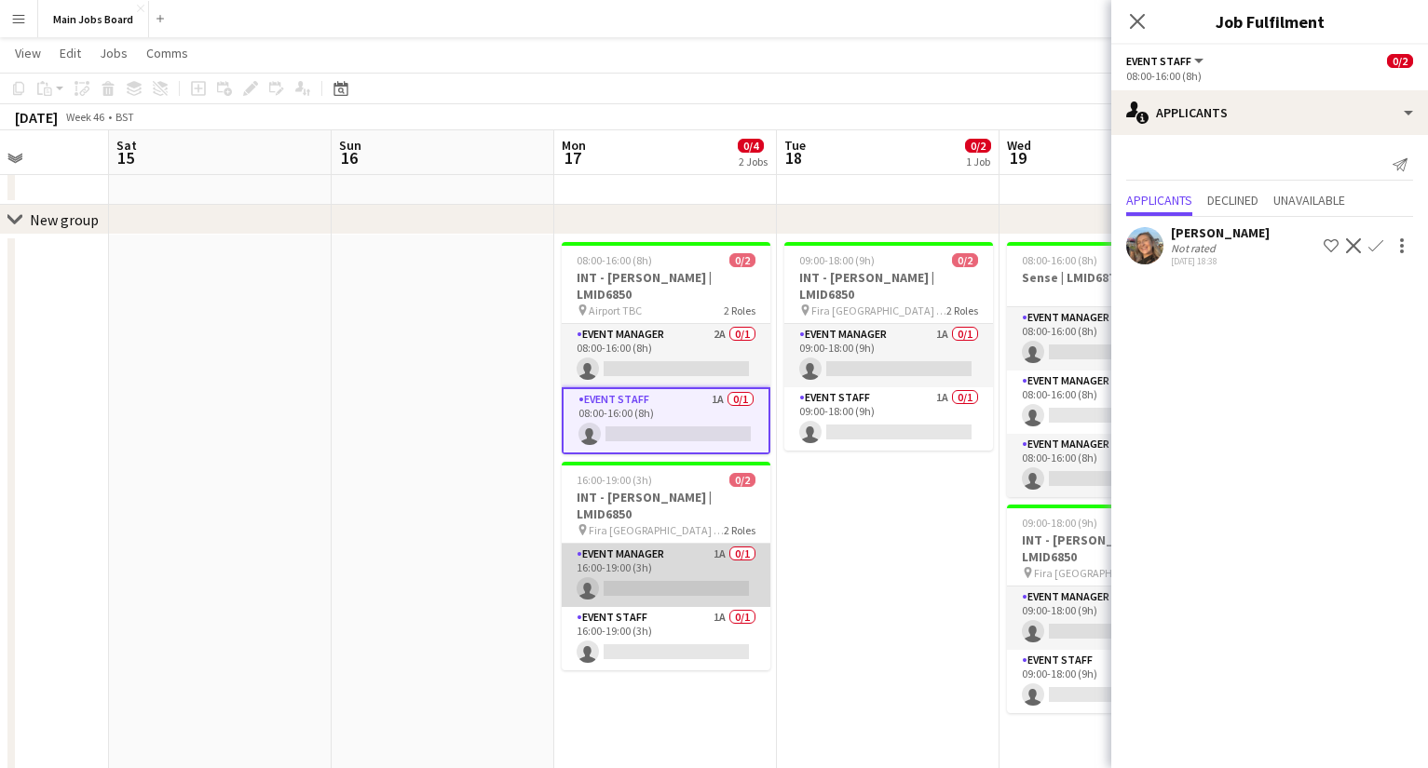
click at [713, 555] on app-card-role "Event Manager 1A 0/1 16:00-19:00 (3h) single-neutral-actions" at bounding box center [666, 575] width 209 height 63
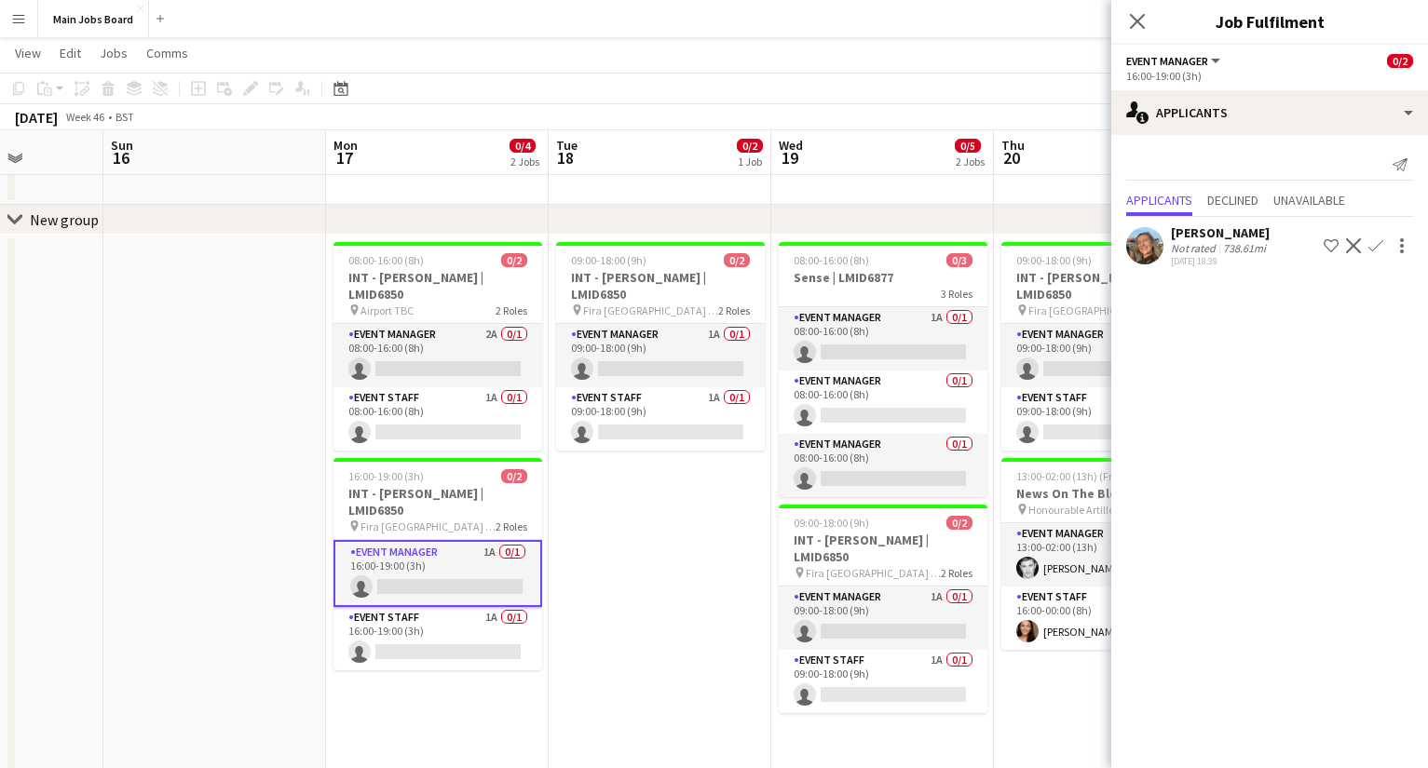
scroll to position [0, 686]
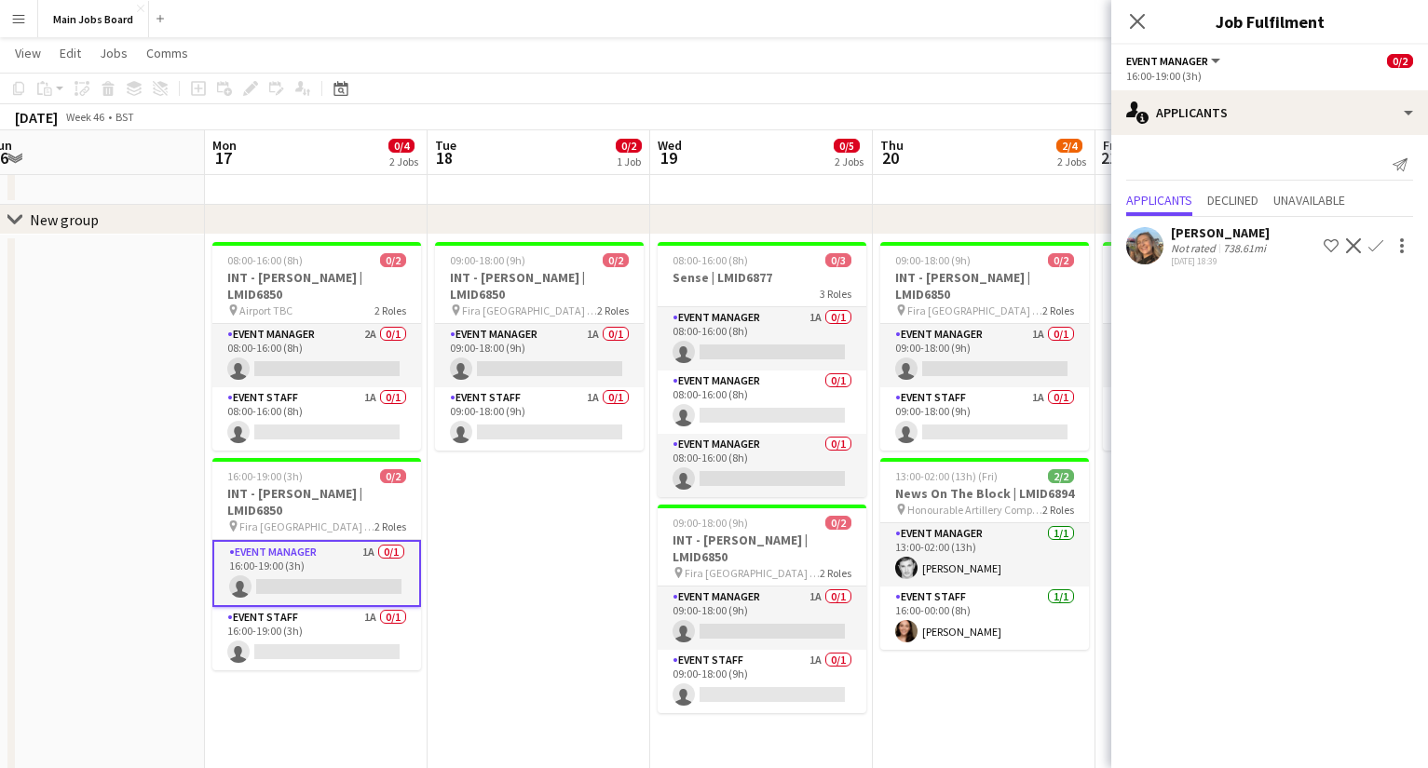
drag, startPoint x: 909, startPoint y: 562, endPoint x: 559, endPoint y: 562, distance: 350.1
click at [559, 562] on app-calendar-viewport "Thu 13 Fri 14 Sat 15 Sun 16 Mon 17 0/4 2 Jobs Tue 18 0/2 1 Job Wed 19 0/5 2 Job…" at bounding box center [714, 583] width 1428 height 1140
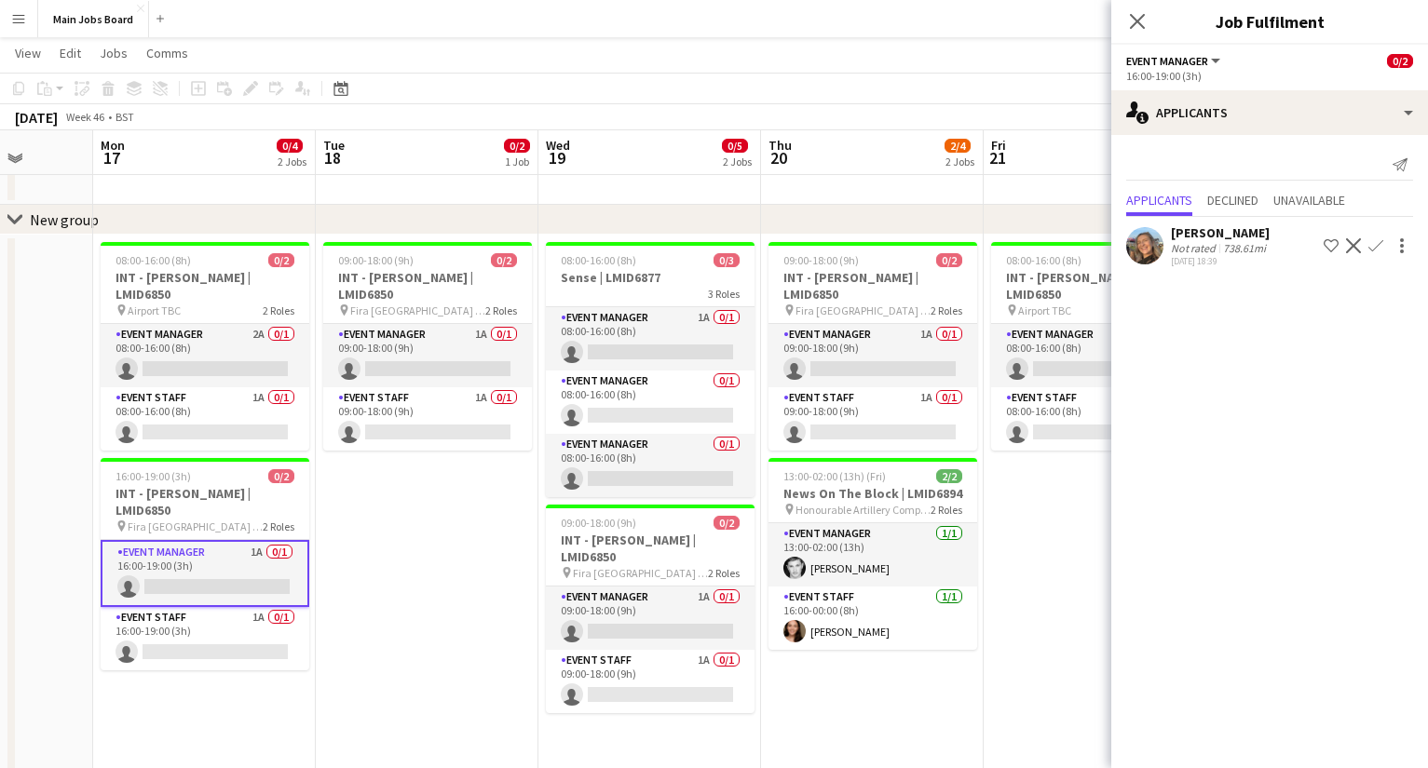
scroll to position [0, 667]
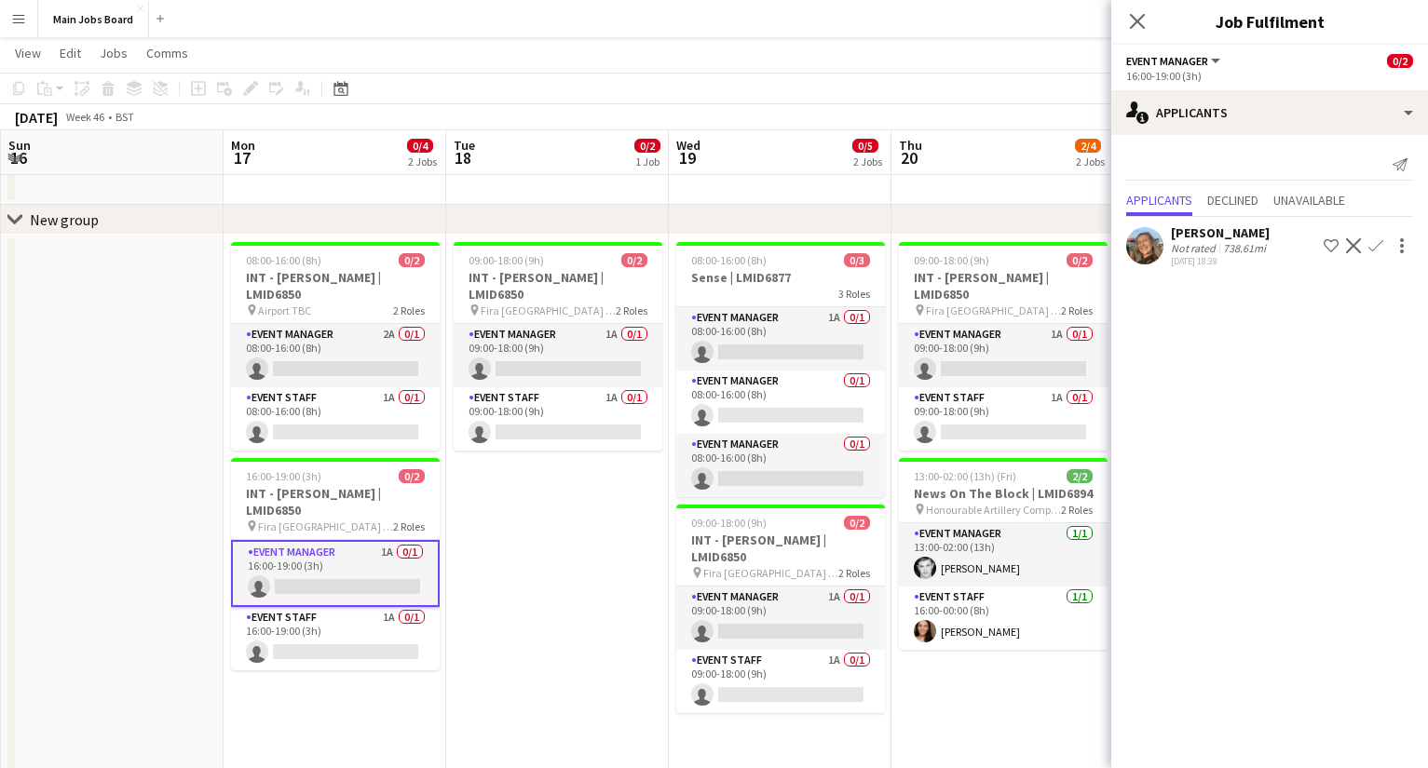
drag, startPoint x: 684, startPoint y: 537, endPoint x: 480, endPoint y: 537, distance: 203.0
click at [480, 537] on app-calendar-viewport "Thu 13 Fri 14 Sat 15 Sun 16 Mon 17 0/4 2 Jobs Tue 18 0/2 1 Job Wed 19 0/5 2 Job…" at bounding box center [714, 583] width 1428 height 1140
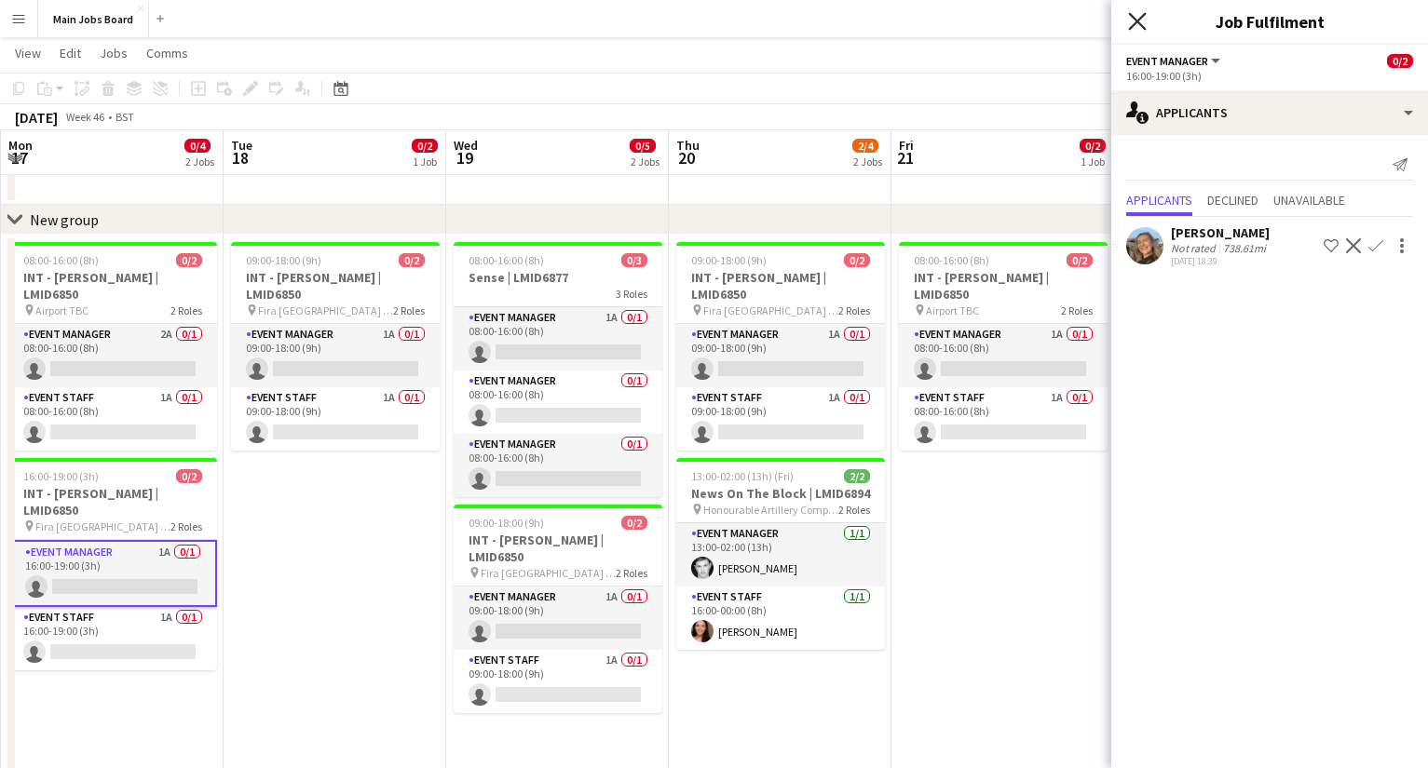
click at [1134, 23] on icon at bounding box center [1137, 21] width 18 height 18
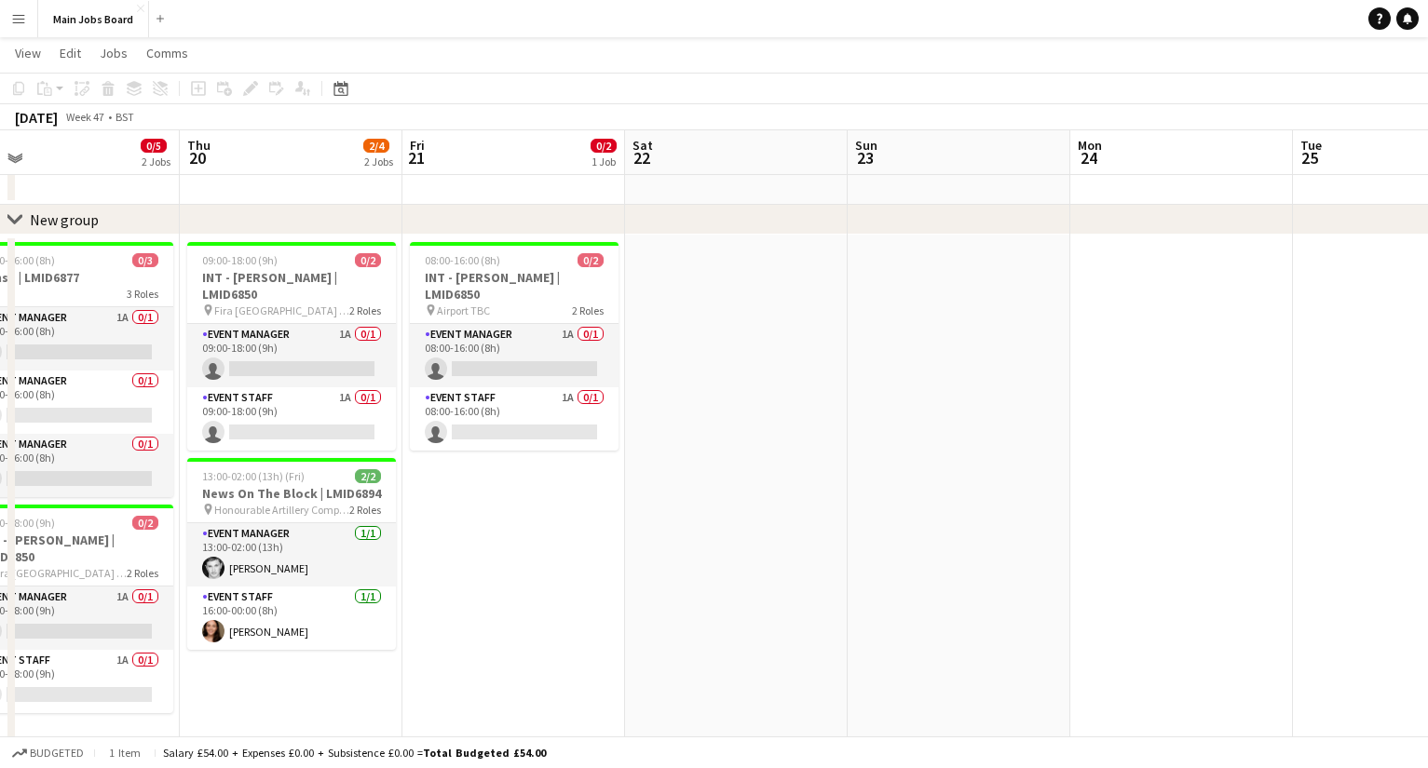
drag, startPoint x: 1177, startPoint y: 497, endPoint x: 679, endPoint y: 497, distance: 498.2
click at [679, 497] on app-calendar-viewport "Sun 16 Mon 17 0/4 2 Jobs Tue 18 0/2 1 Job Wed 19 0/5 2 Jobs Thu 20 2/4 2 Jobs F…" at bounding box center [714, 583] width 1428 height 1140
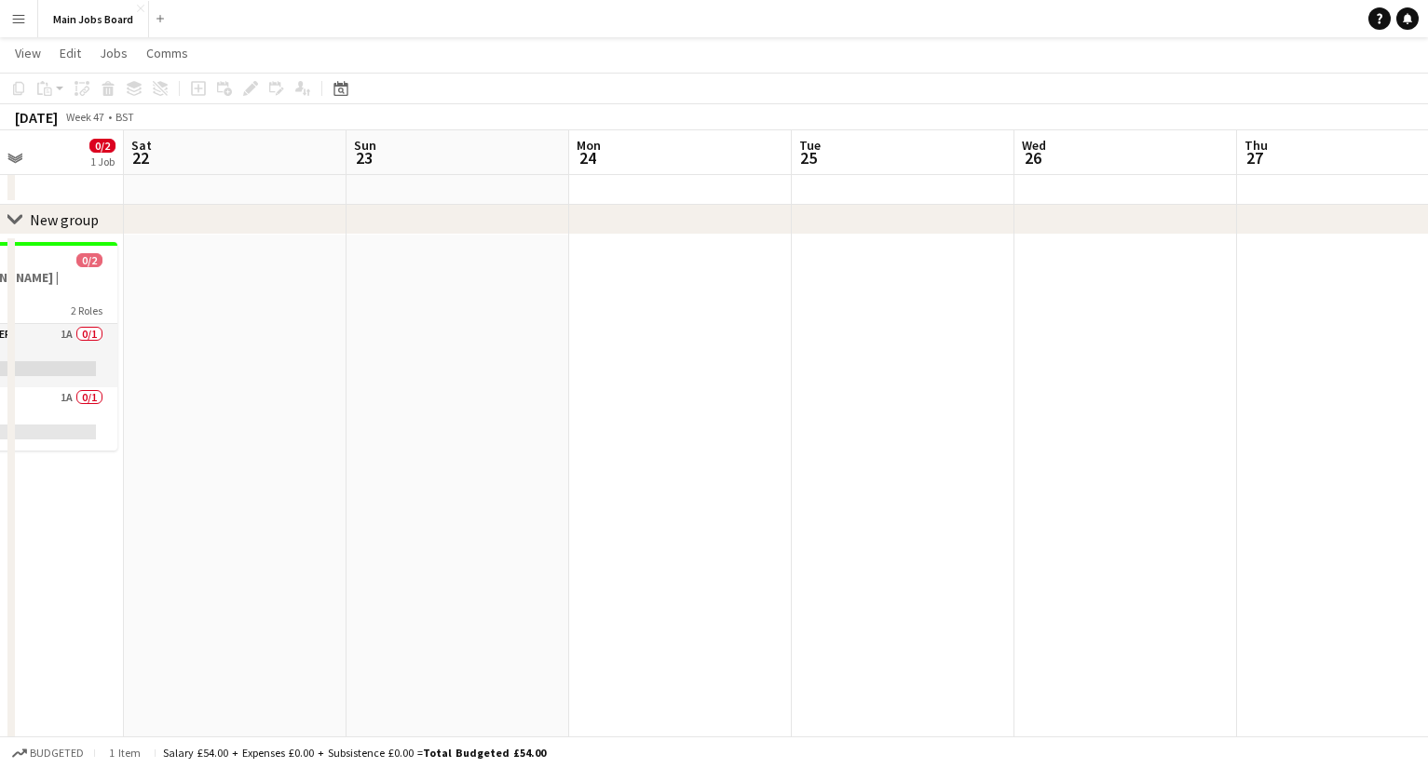
scroll to position [0, 862]
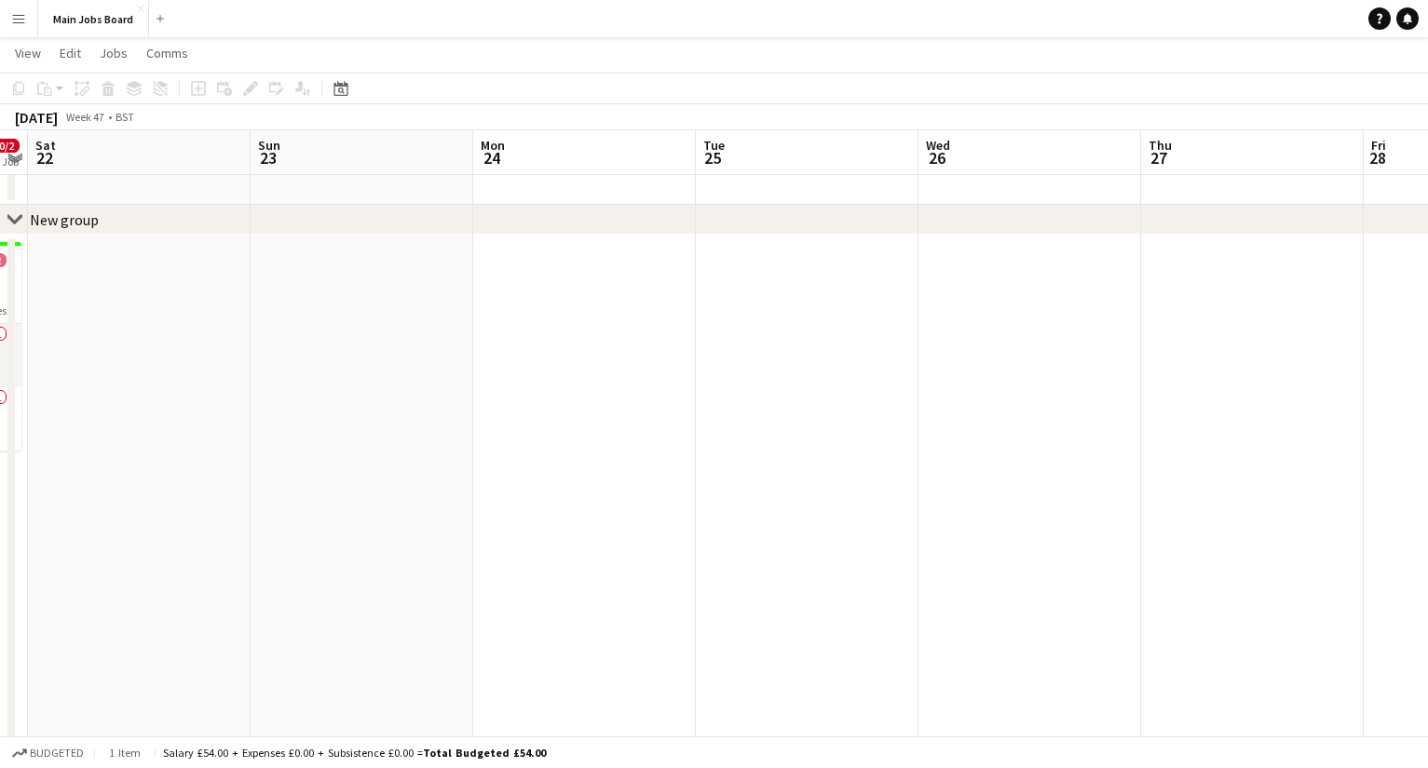
drag, startPoint x: 1168, startPoint y: 510, endPoint x: 579, endPoint y: 515, distance: 588.5
click at [580, 515] on app-calendar-viewport "Tue 18 0/2 1 Job Wed 19 0/5 2 Jobs Thu 20 2/4 2 Jobs Fri 21 0/2 1 Job Sat 22 Su…" at bounding box center [714, 583] width 1428 height 1140
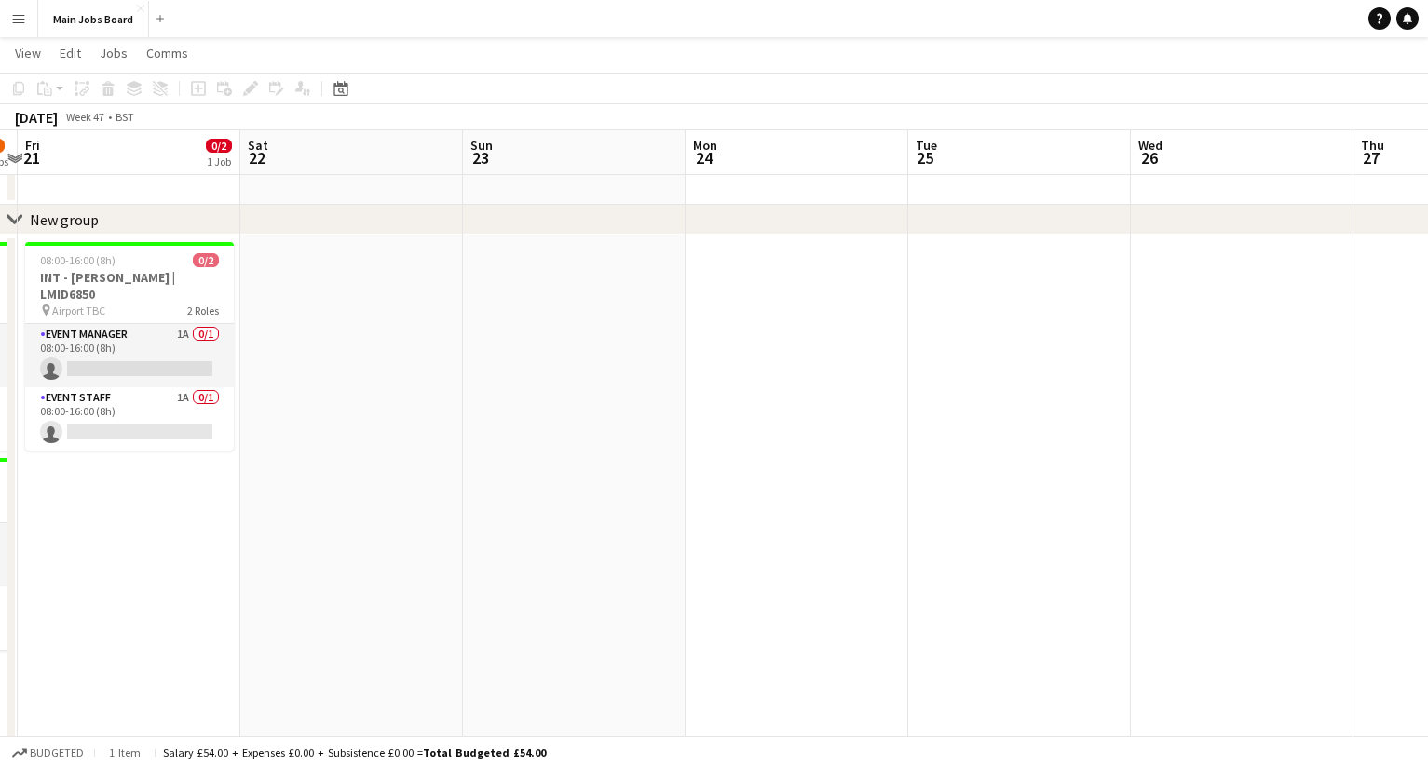
drag, startPoint x: 817, startPoint y: 497, endPoint x: 403, endPoint y: 497, distance: 413.5
click at [412, 497] on app-calendar-viewport "Tue 18 0/2 1 Job Wed 19 0/5 2 Jobs Thu 20 2/4 2 Jobs Fri 21 0/2 1 Job Sat 22 Su…" at bounding box center [714, 583] width 1428 height 1140
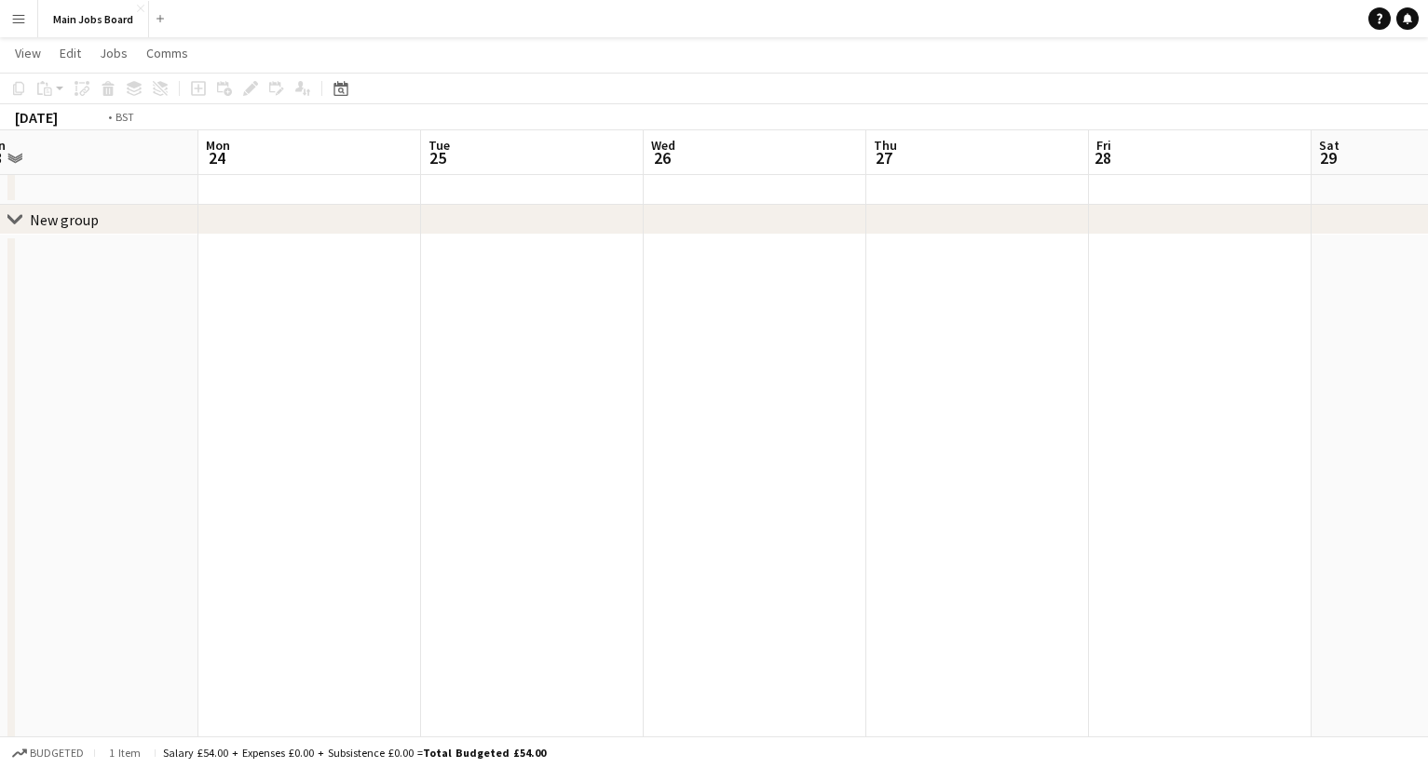
drag, startPoint x: 959, startPoint y: 463, endPoint x: 644, endPoint y: 463, distance: 314.7
click at [649, 463] on app-calendar-viewport "Thu 20 2/4 2 Jobs Fri 21 0/2 1 Job Sat 22 Sun 23 Mon 24 Tue 25 Wed 26 Thu 27 Fr…" at bounding box center [714, 583] width 1428 height 1140
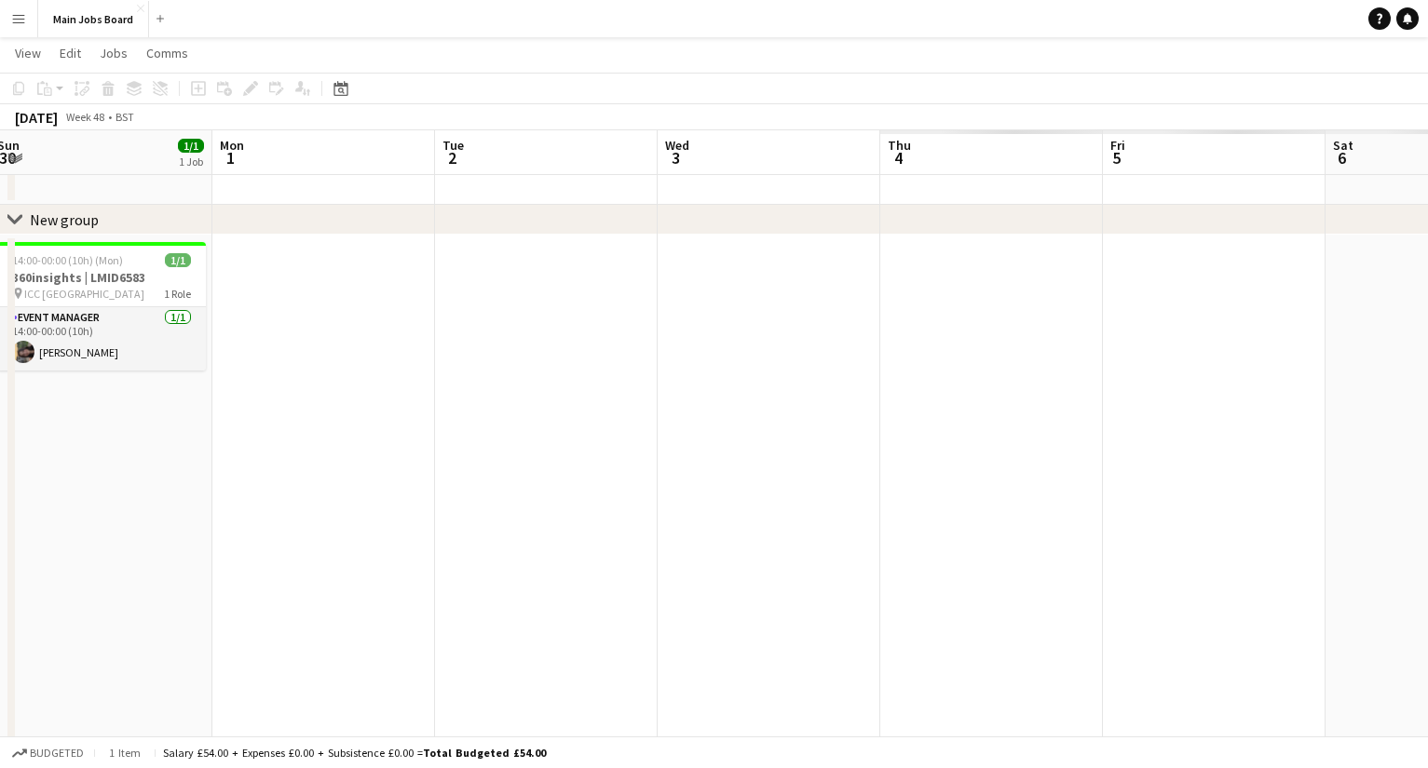
drag, startPoint x: 1018, startPoint y: 453, endPoint x: 412, endPoint y: 453, distance: 606.2
click at [429, 453] on app-calendar-viewport "Wed 26 Thu 27 Fri 28 Sat 29 Sun 30 1/1 1 Job Mon 1 Tue 2 Wed 3 Thu 4 Fri 5 Sat …" at bounding box center [714, 583] width 1428 height 1140
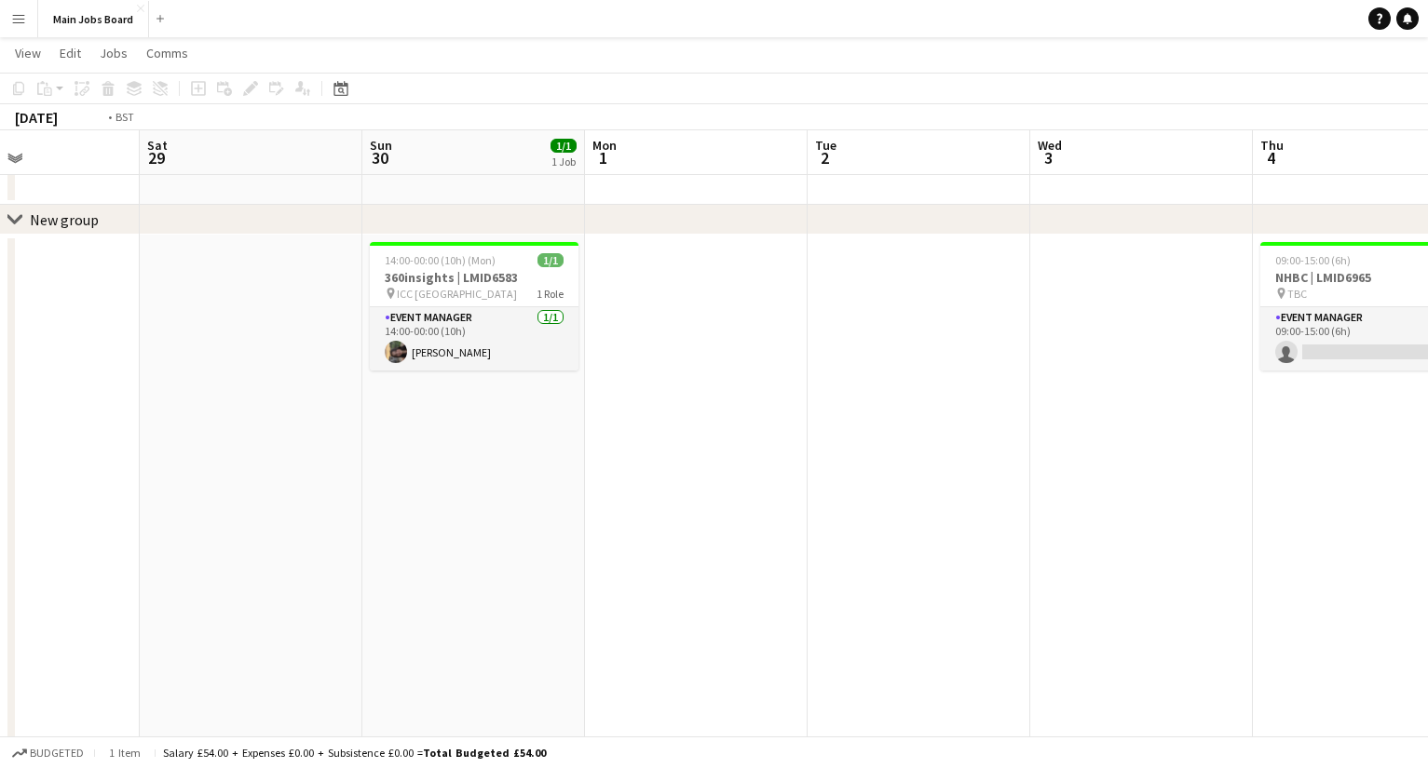
drag, startPoint x: 1027, startPoint y: 483, endPoint x: 93, endPoint y: 485, distance: 934.0
click at [100, 485] on app-calendar-viewport "Wed 26 Thu 27 Fri 28 Sat 29 Sun 30 1/1 1 Job Mon 1 Tue 2 Wed 3 Thu 4 0/1 1 Job …" at bounding box center [714, 583] width 1428 height 1140
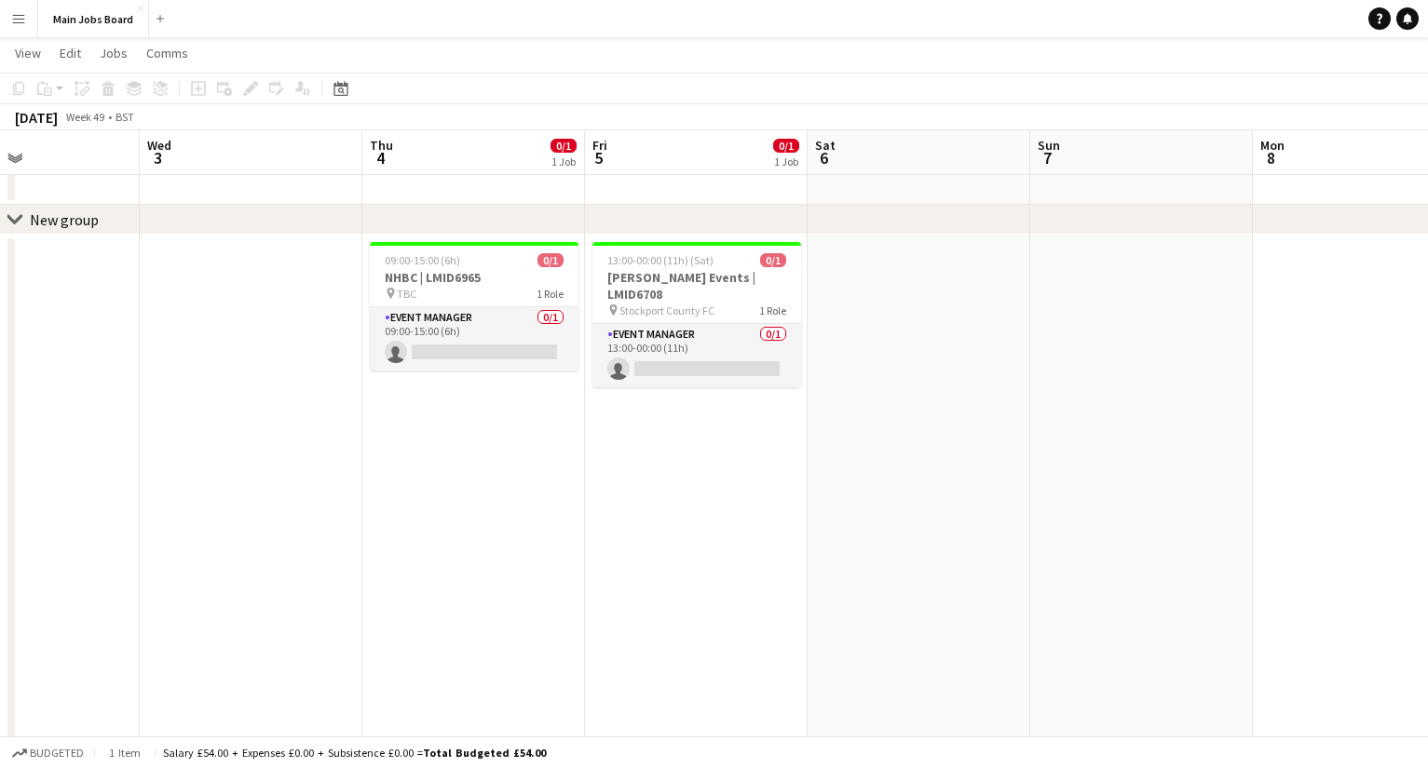
scroll to position [0, 532]
click at [79, 23] on button "Main Jobs Board Close" at bounding box center [93, 19] width 111 height 36
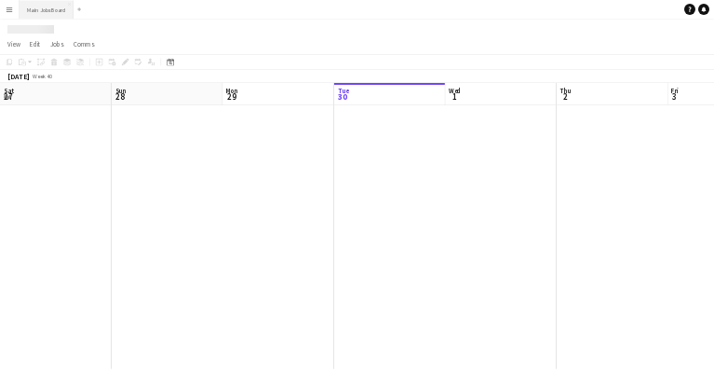
scroll to position [0, 445]
